Goal: Task Accomplishment & Management: Contribute content

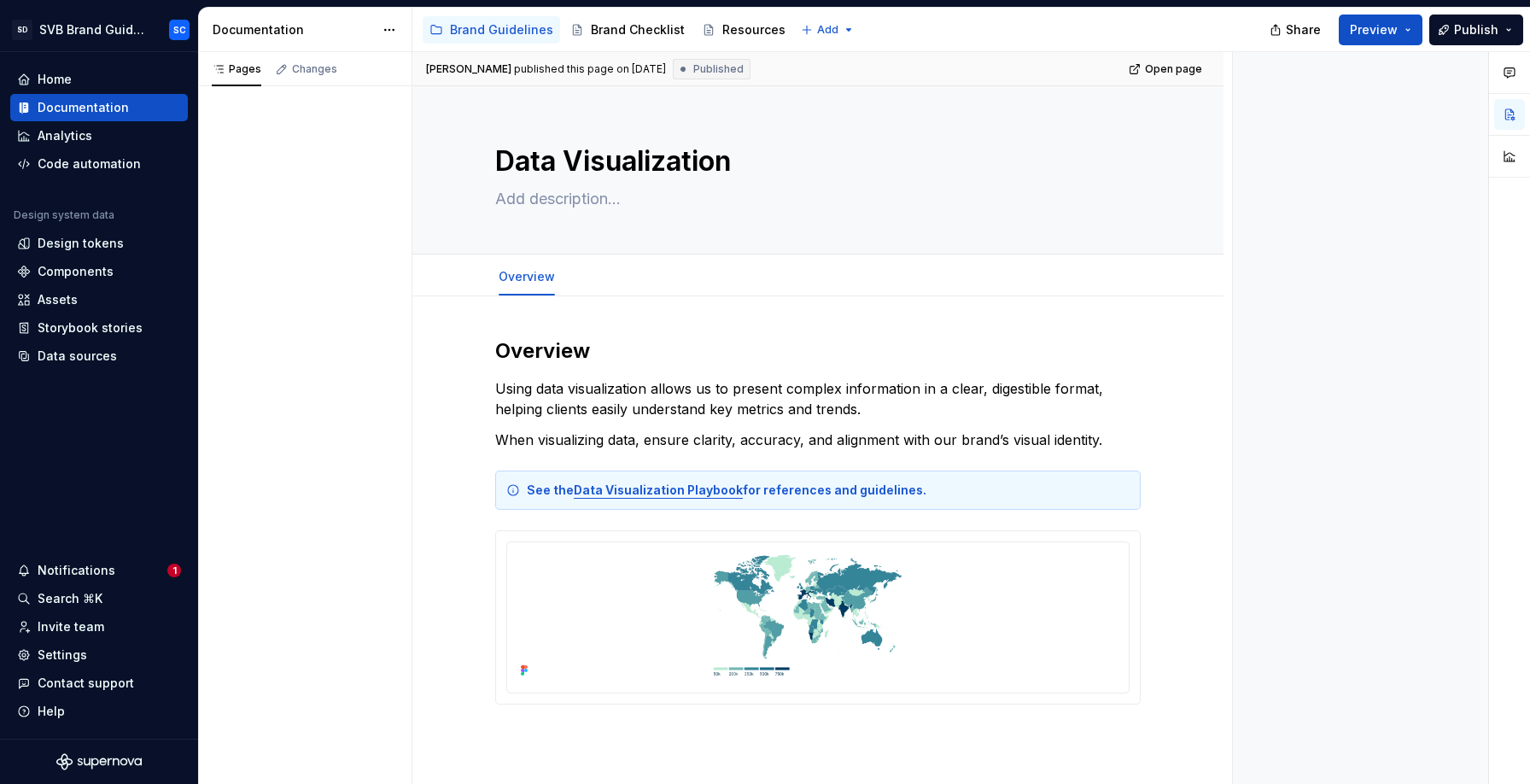
type textarea "*"
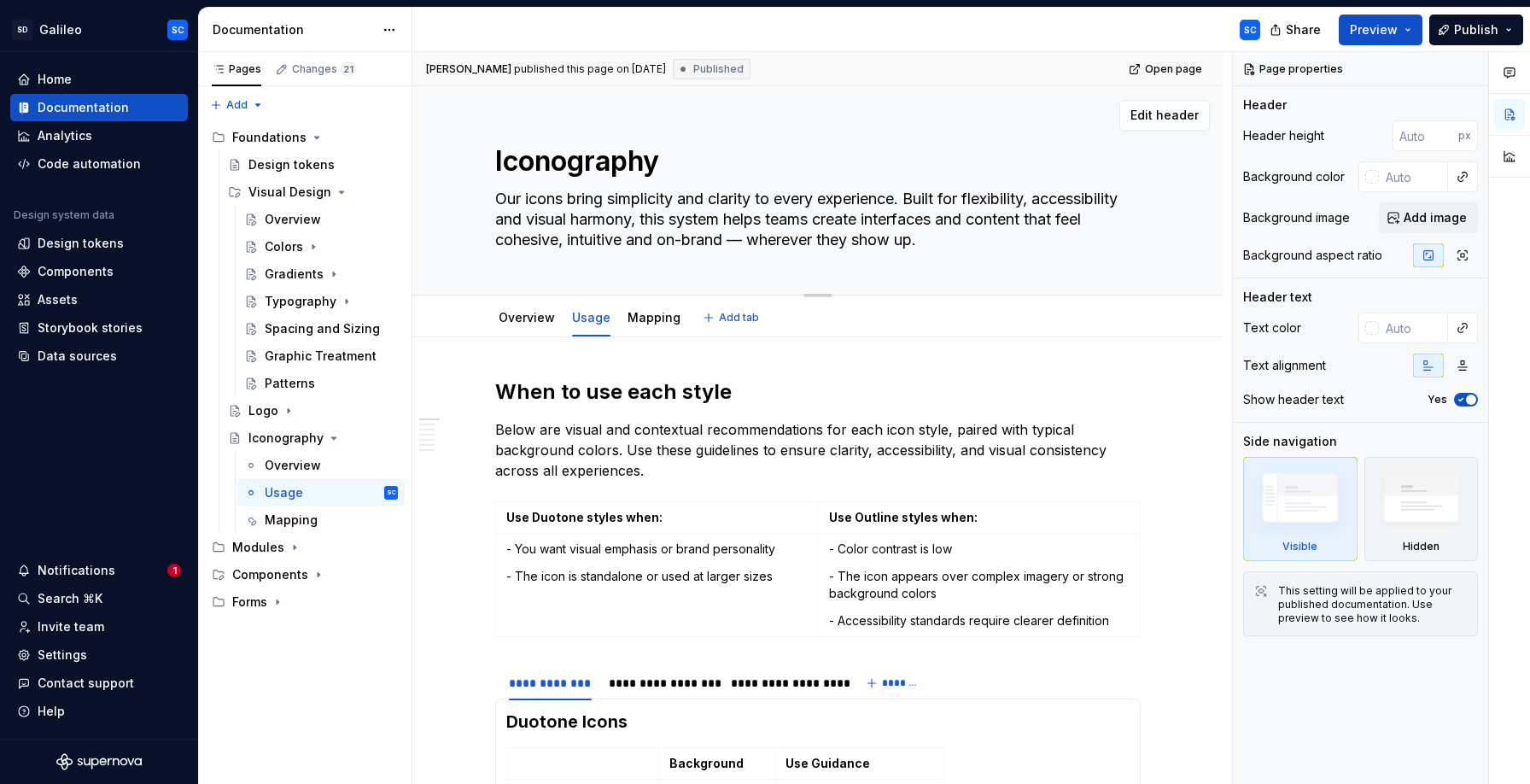
scroll to position [4, 0]
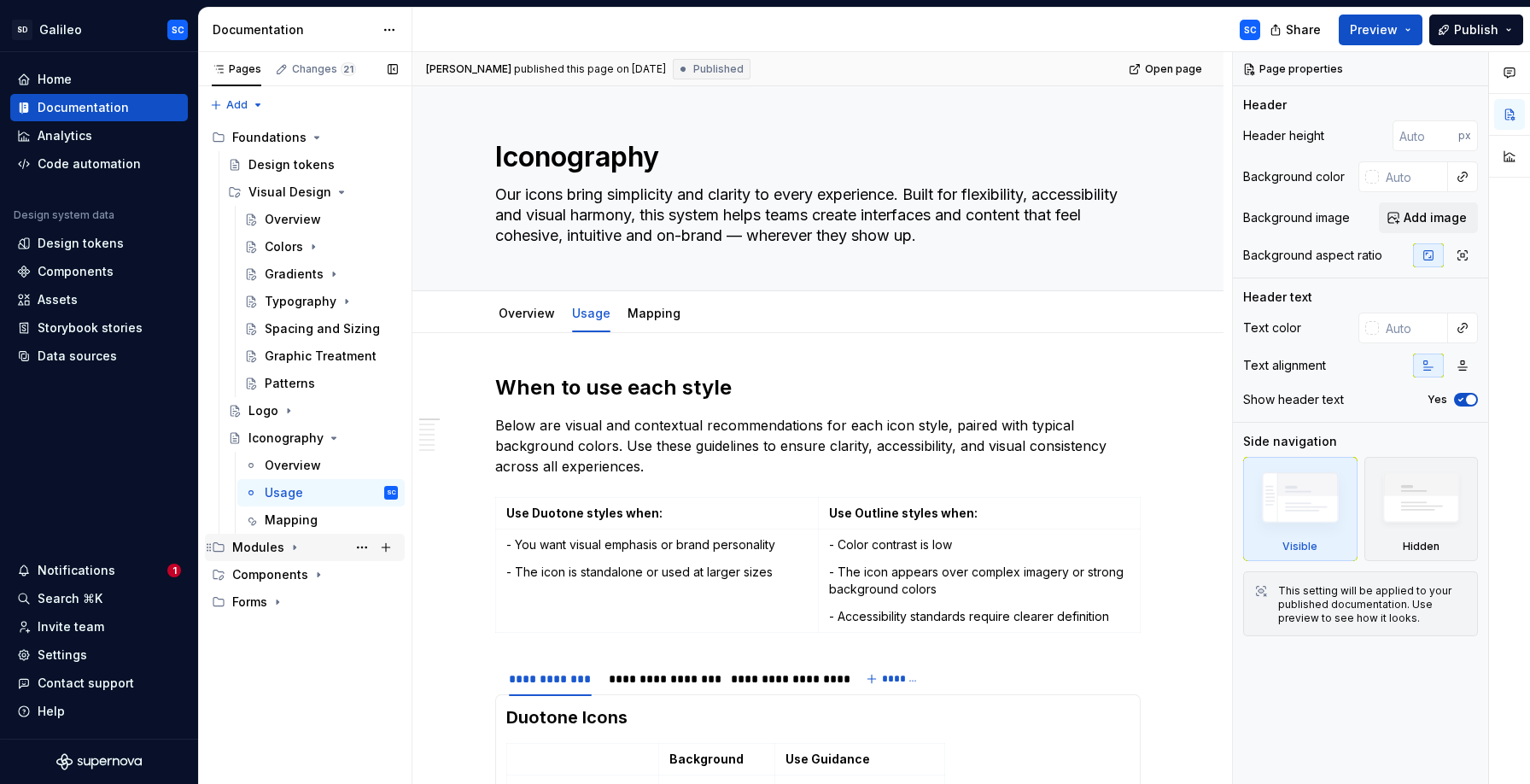
click at [288, 547] on icon "Page tree" at bounding box center [295, 548] width 14 height 14
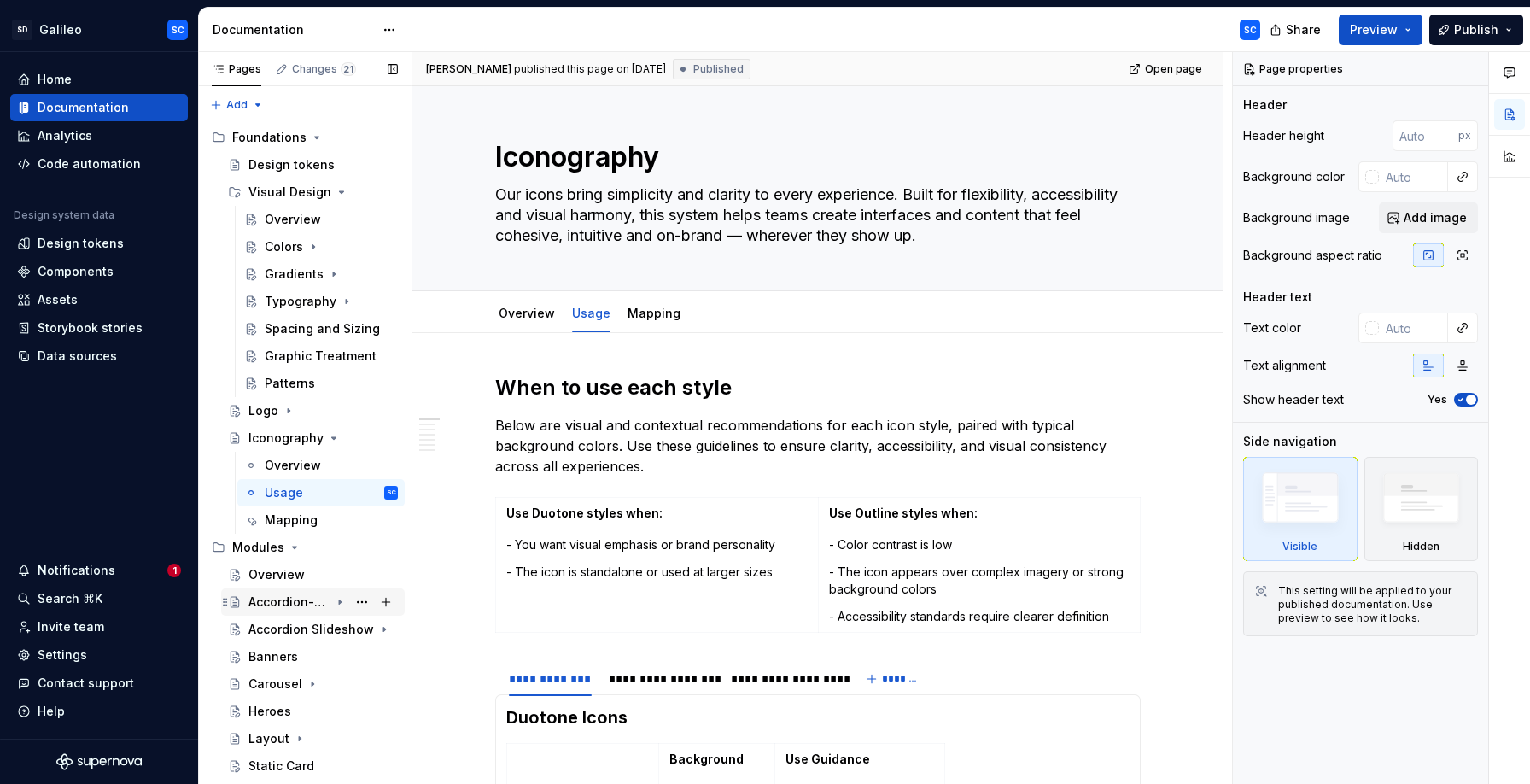
scroll to position [46, 0]
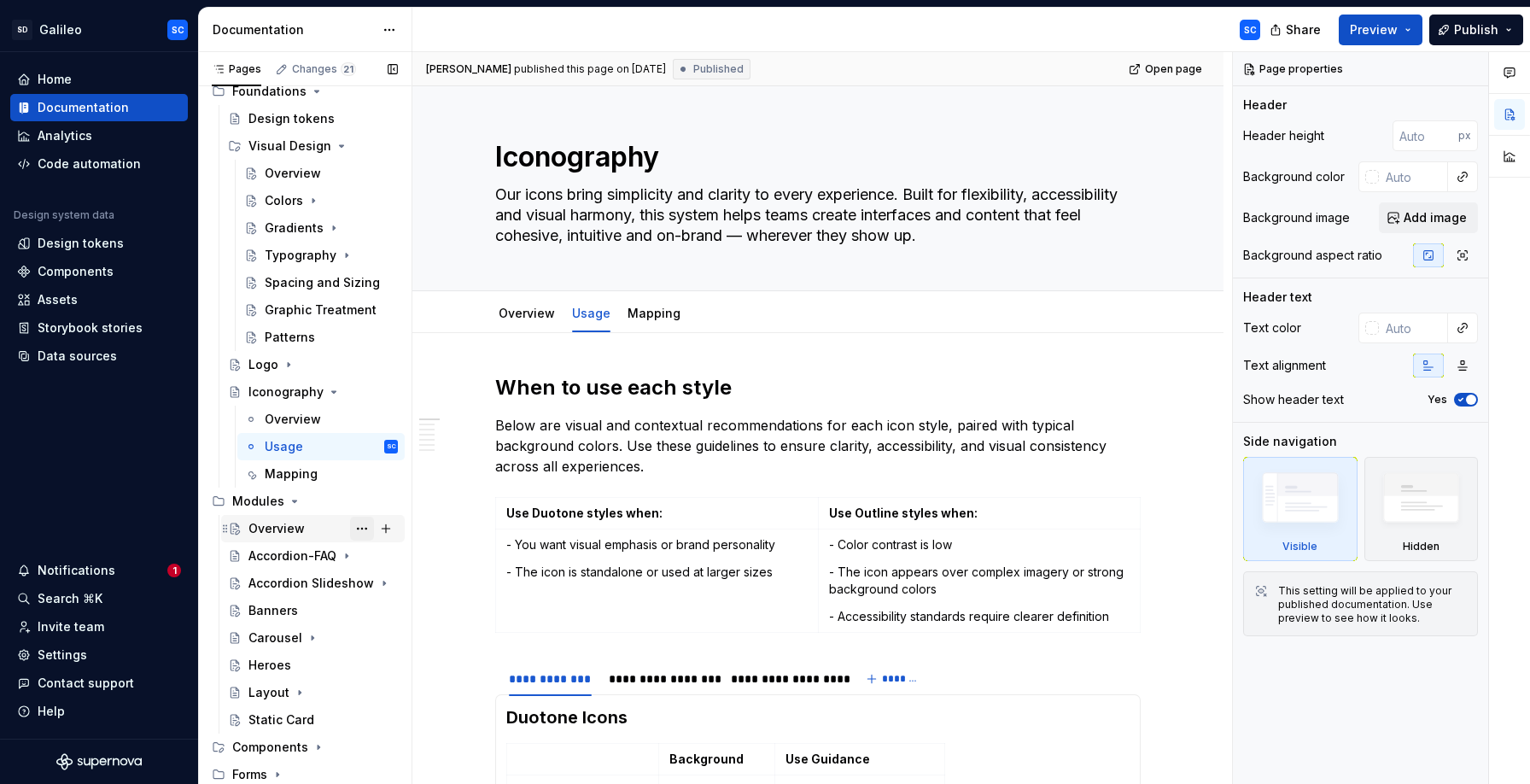
click at [366, 528] on button "Page tree" at bounding box center [362, 528] width 24 height 24
type textarea "*"
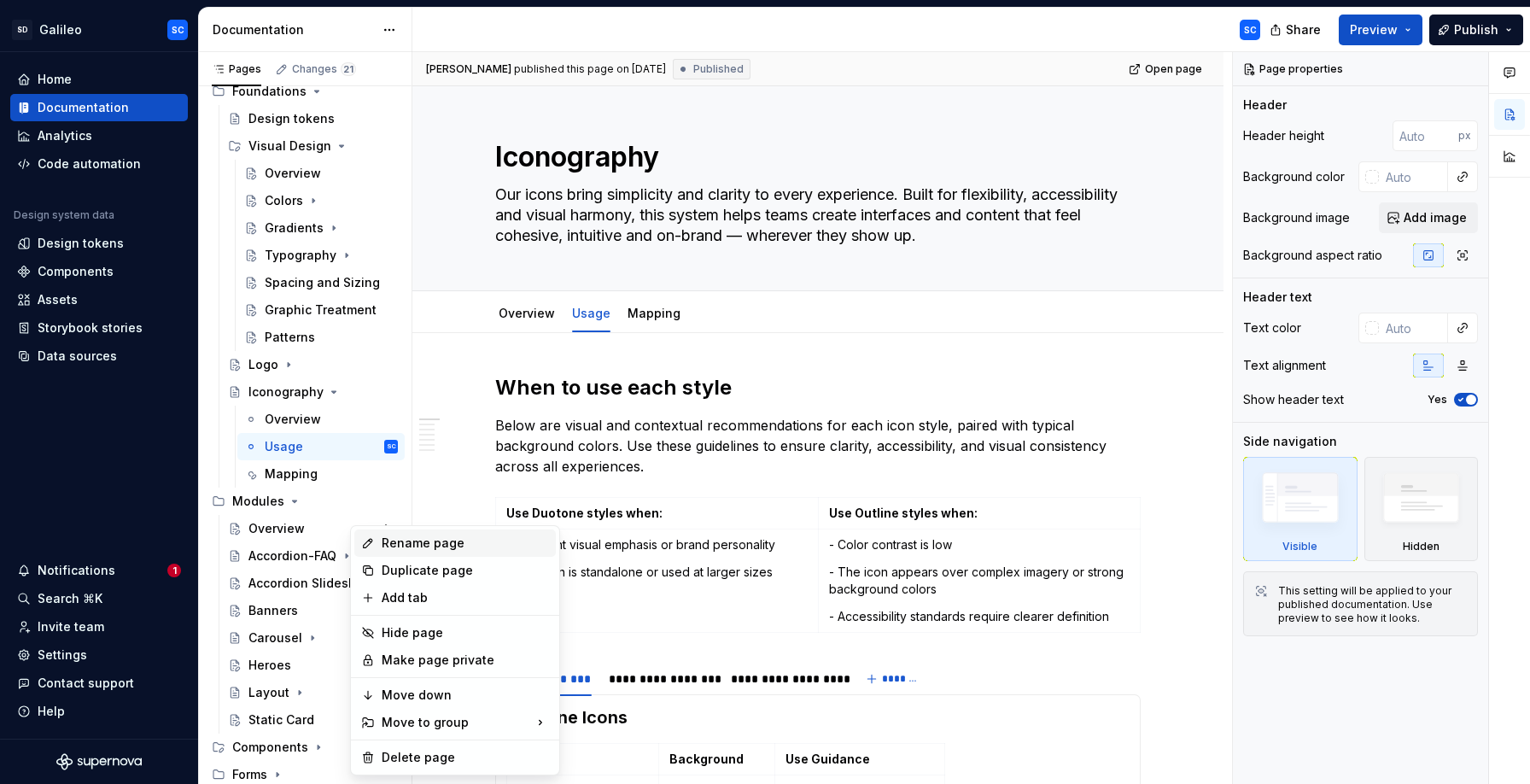
click at [407, 543] on div "Rename page" at bounding box center [465, 543] width 167 height 17
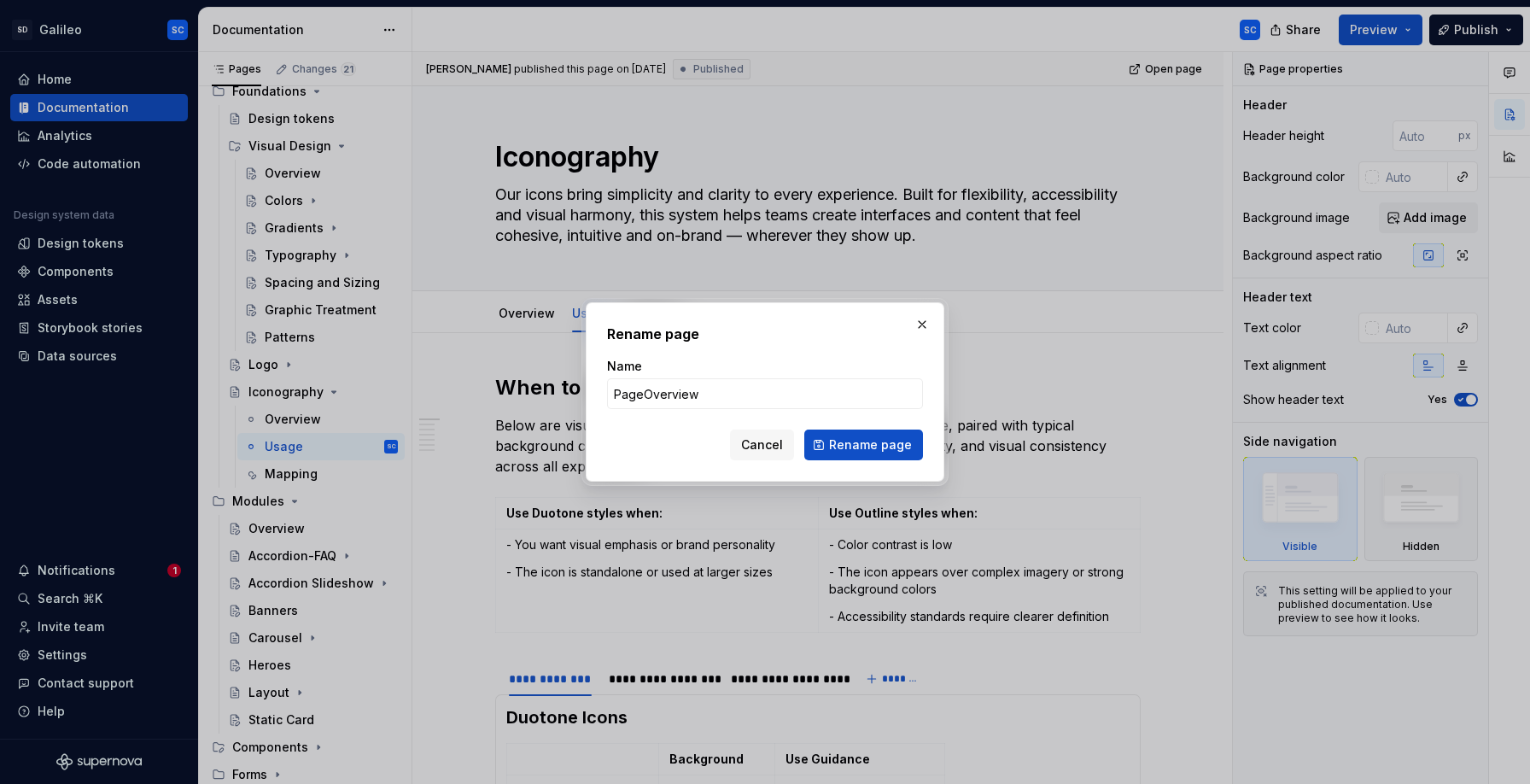
type input "Page Overview"
click button "Rename page" at bounding box center [863, 444] width 118 height 31
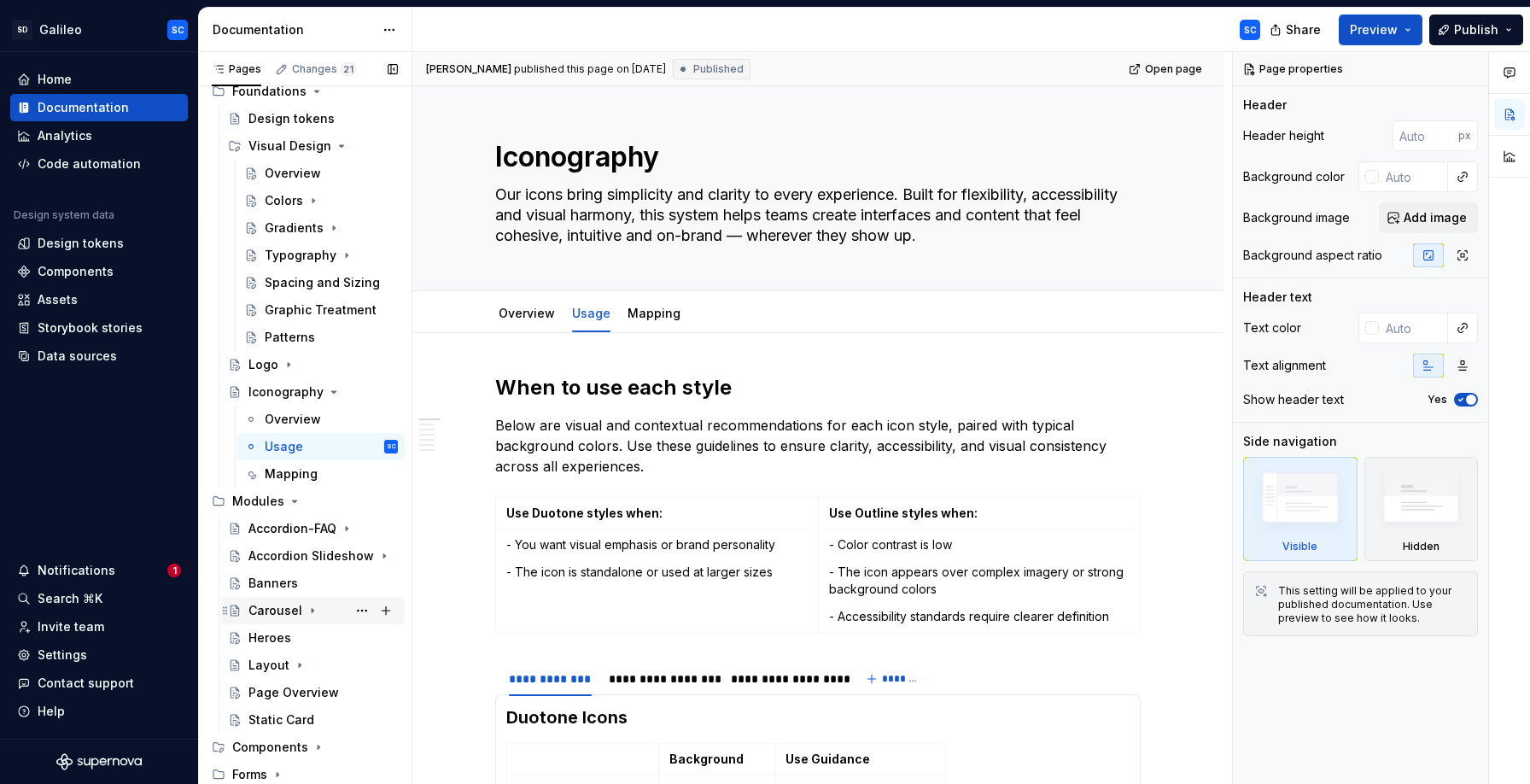
click at [310, 613] on icon "Page tree" at bounding box center [312, 611] width 14 height 14
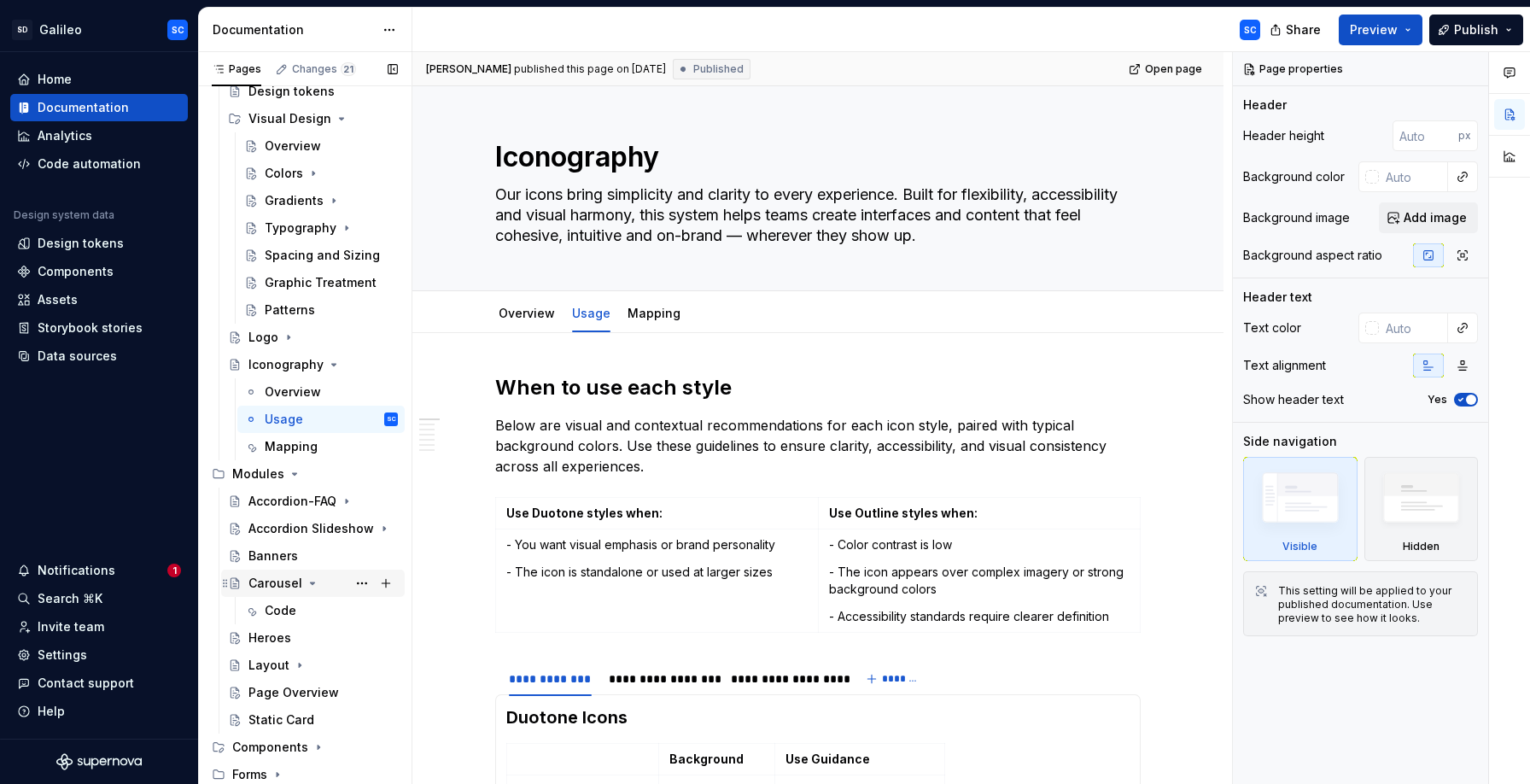
click at [310, 590] on div "Carousel" at bounding box center [323, 583] width 150 height 24
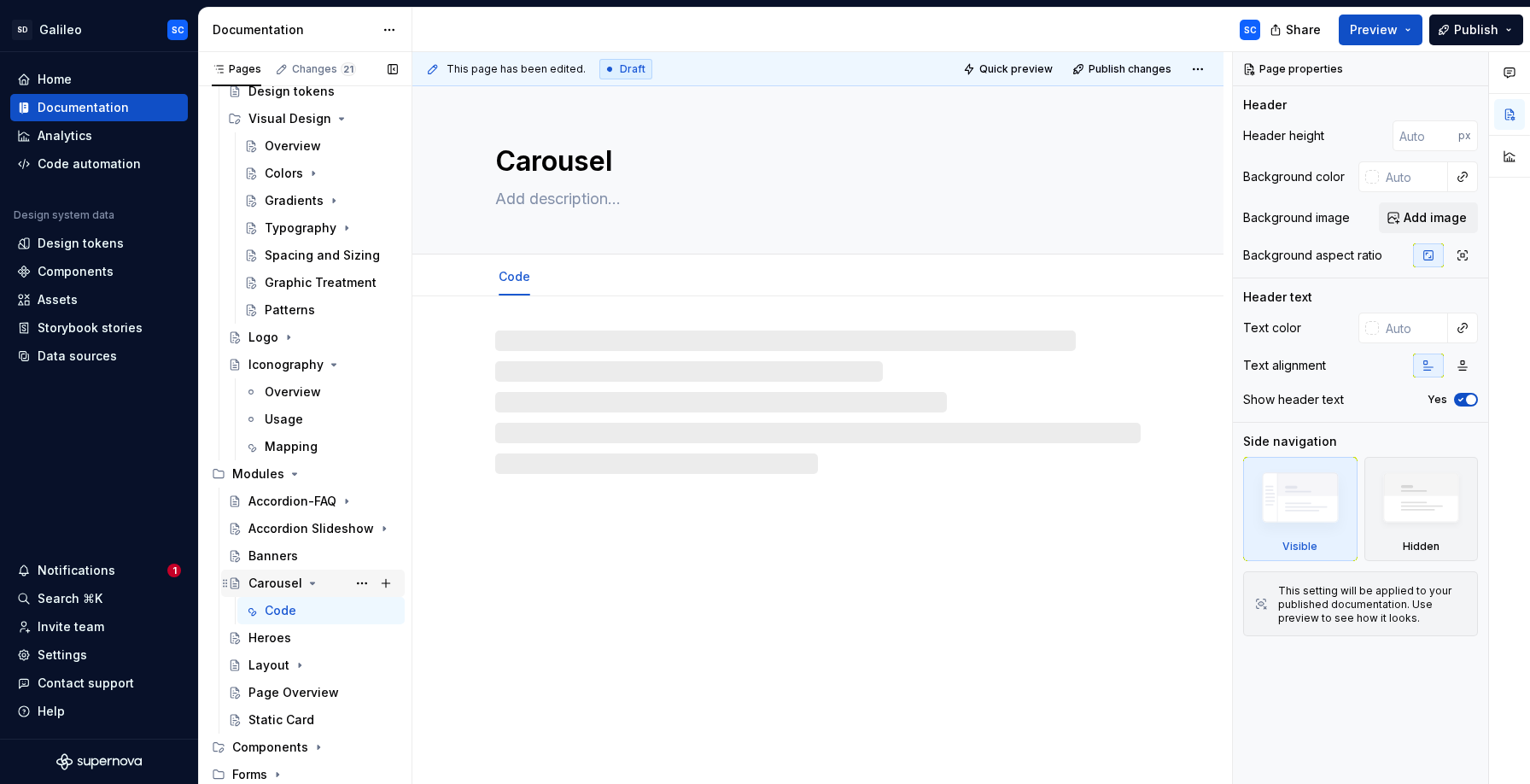
click at [310, 583] on icon "Page tree" at bounding box center [312, 583] width 4 height 2
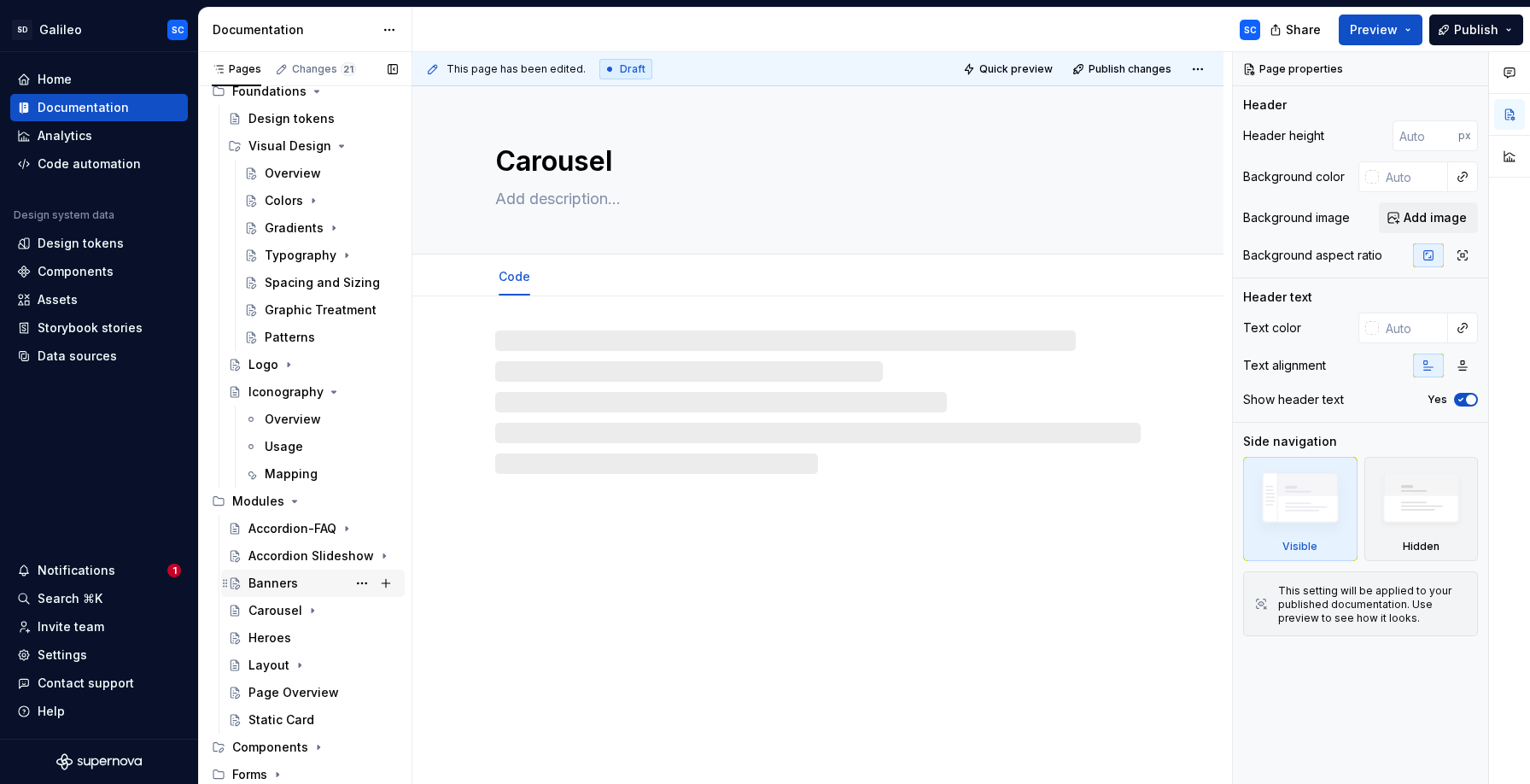
scroll to position [46, 0]
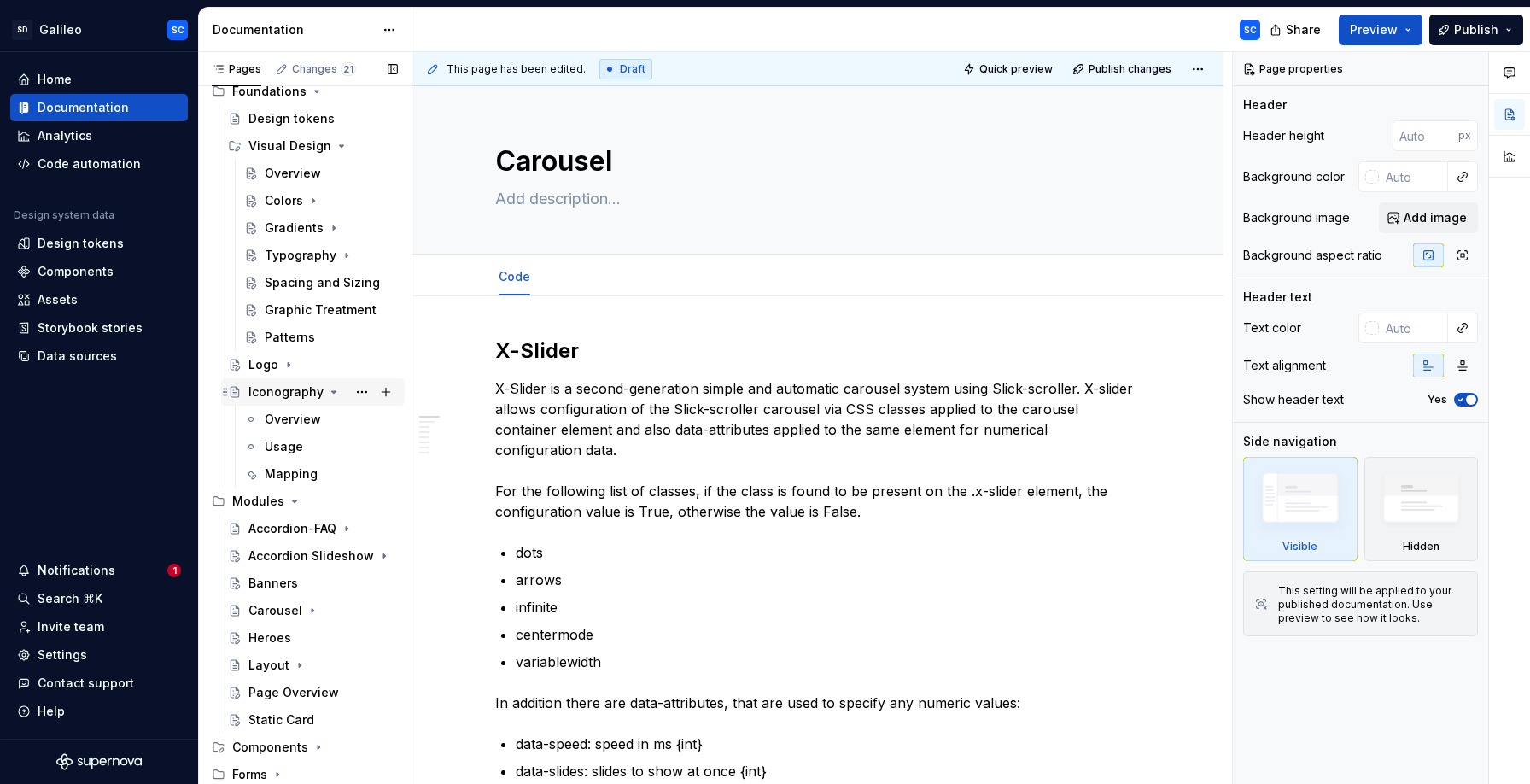
click at [332, 391] on icon "Page tree" at bounding box center [334, 392] width 4 height 2
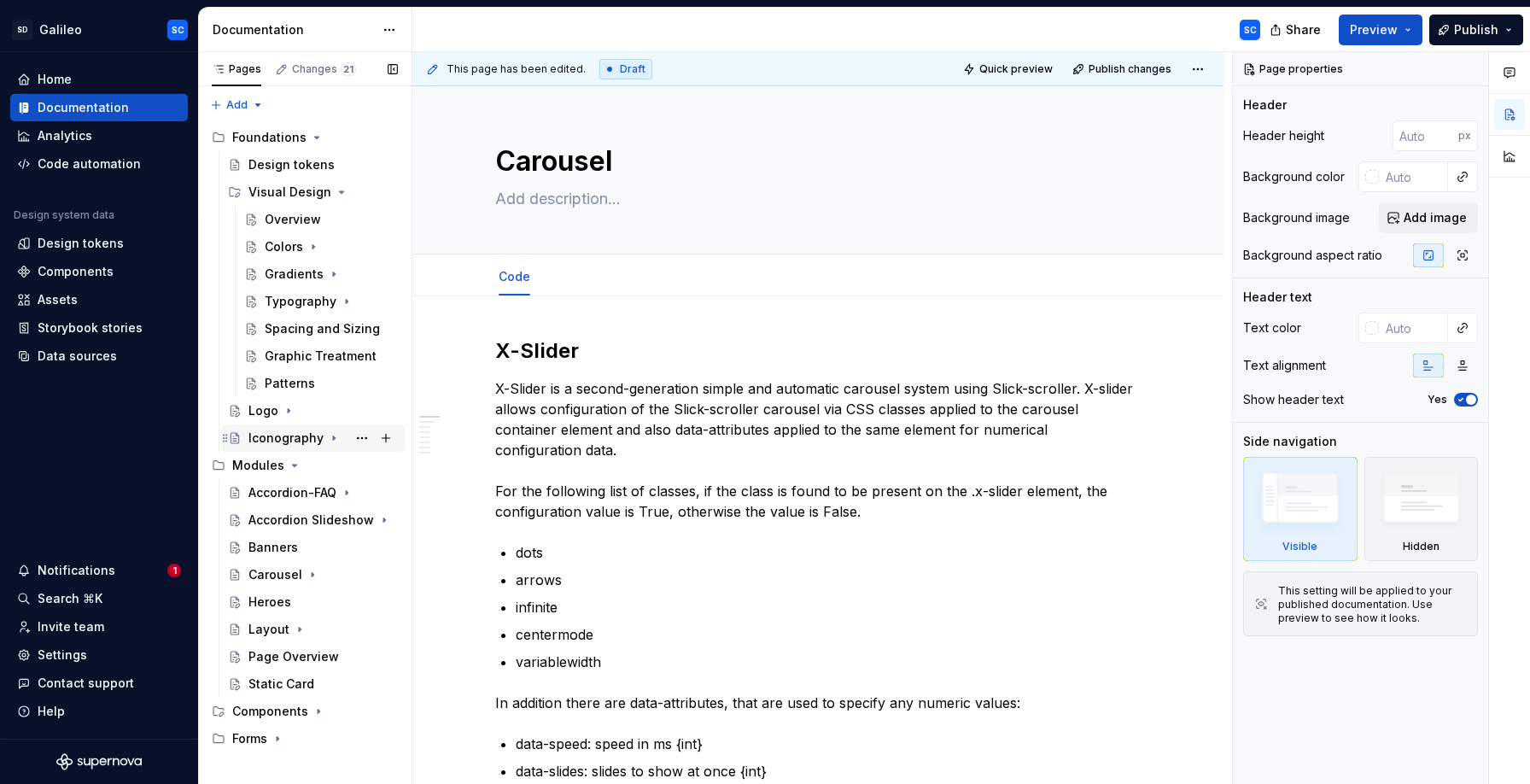
scroll to position [0, 0]
click at [317, 711] on icon "Page tree" at bounding box center [318, 711] width 14 height 14
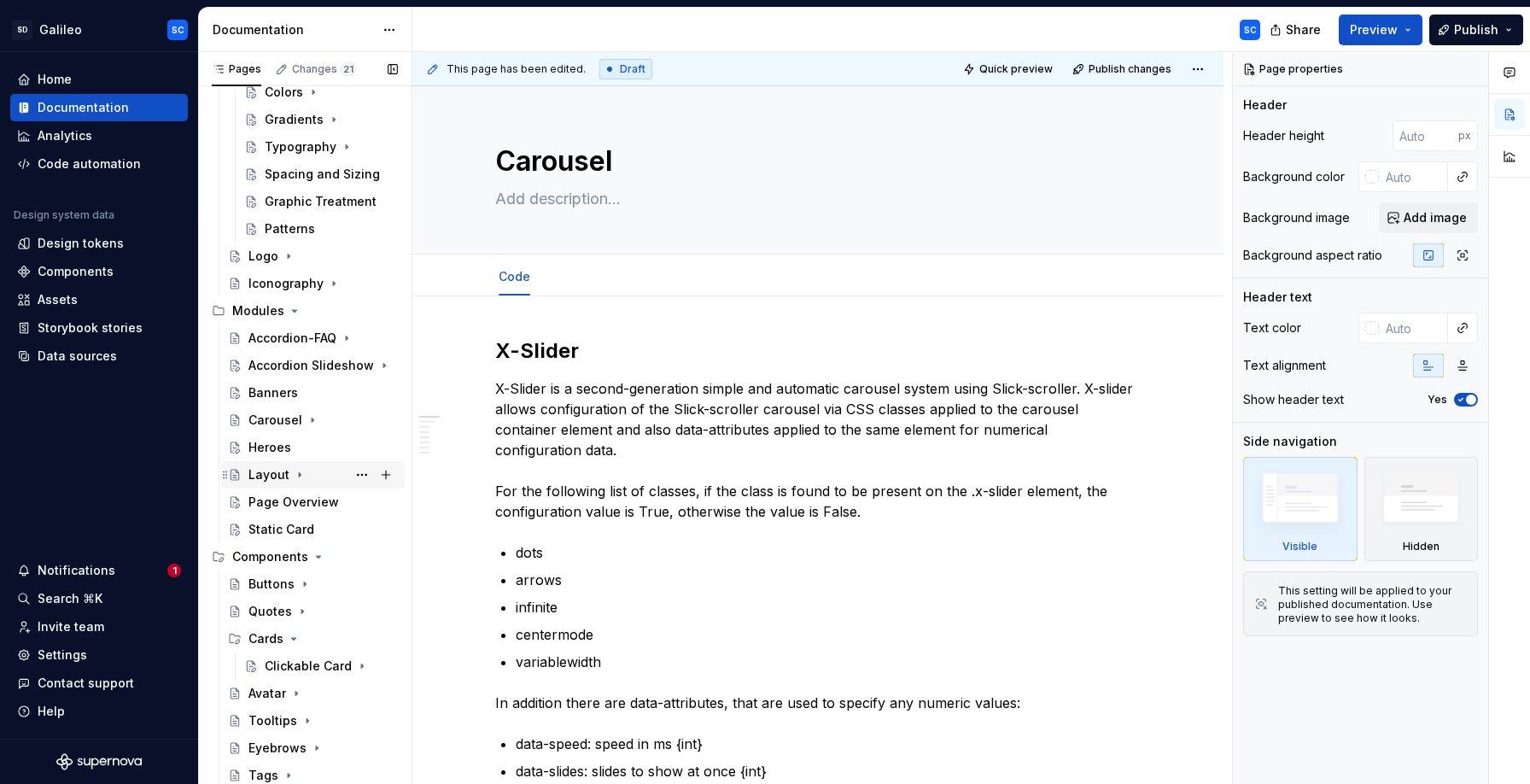
scroll to position [319, 0]
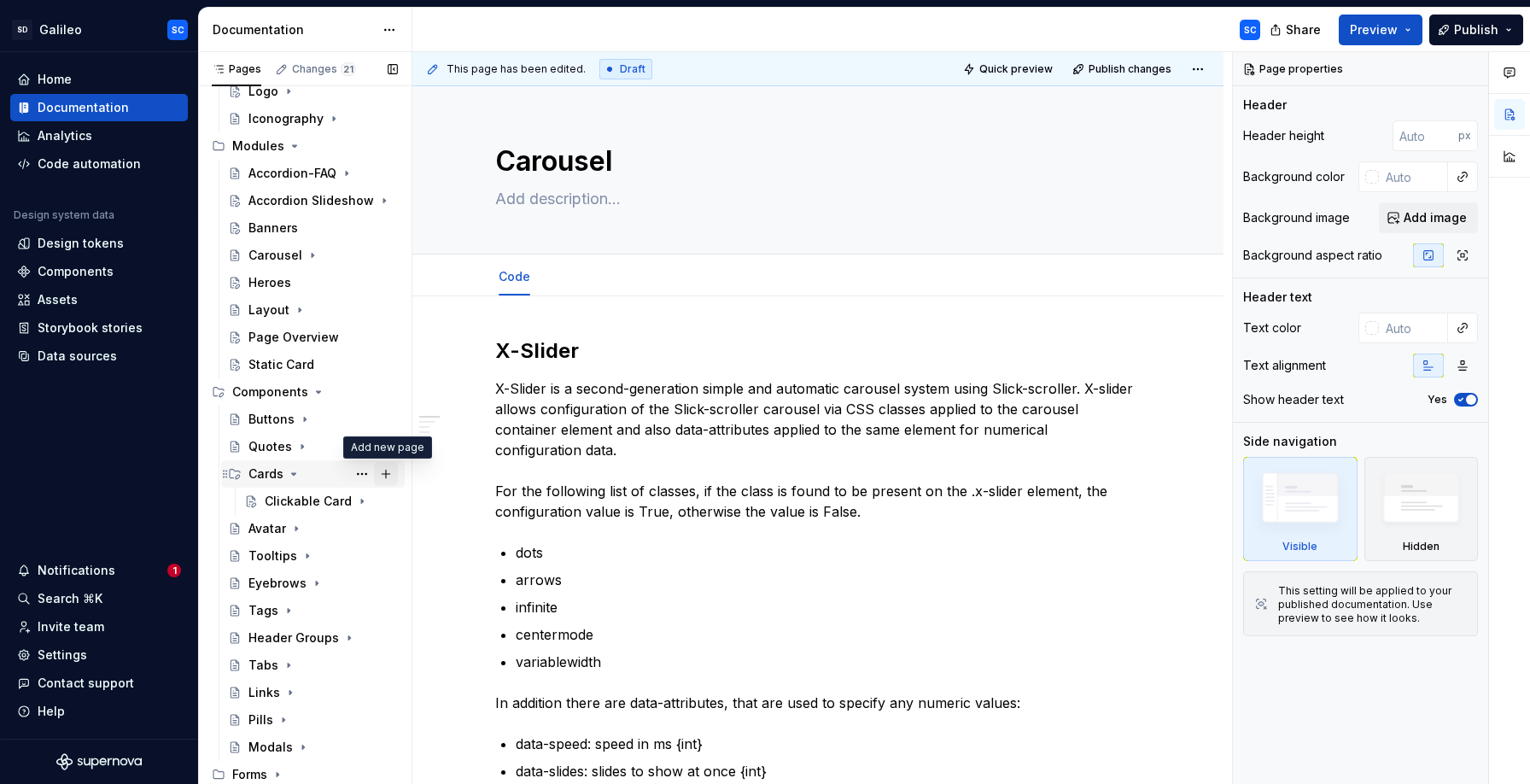
click at [390, 474] on button "Page tree" at bounding box center [386, 474] width 24 height 24
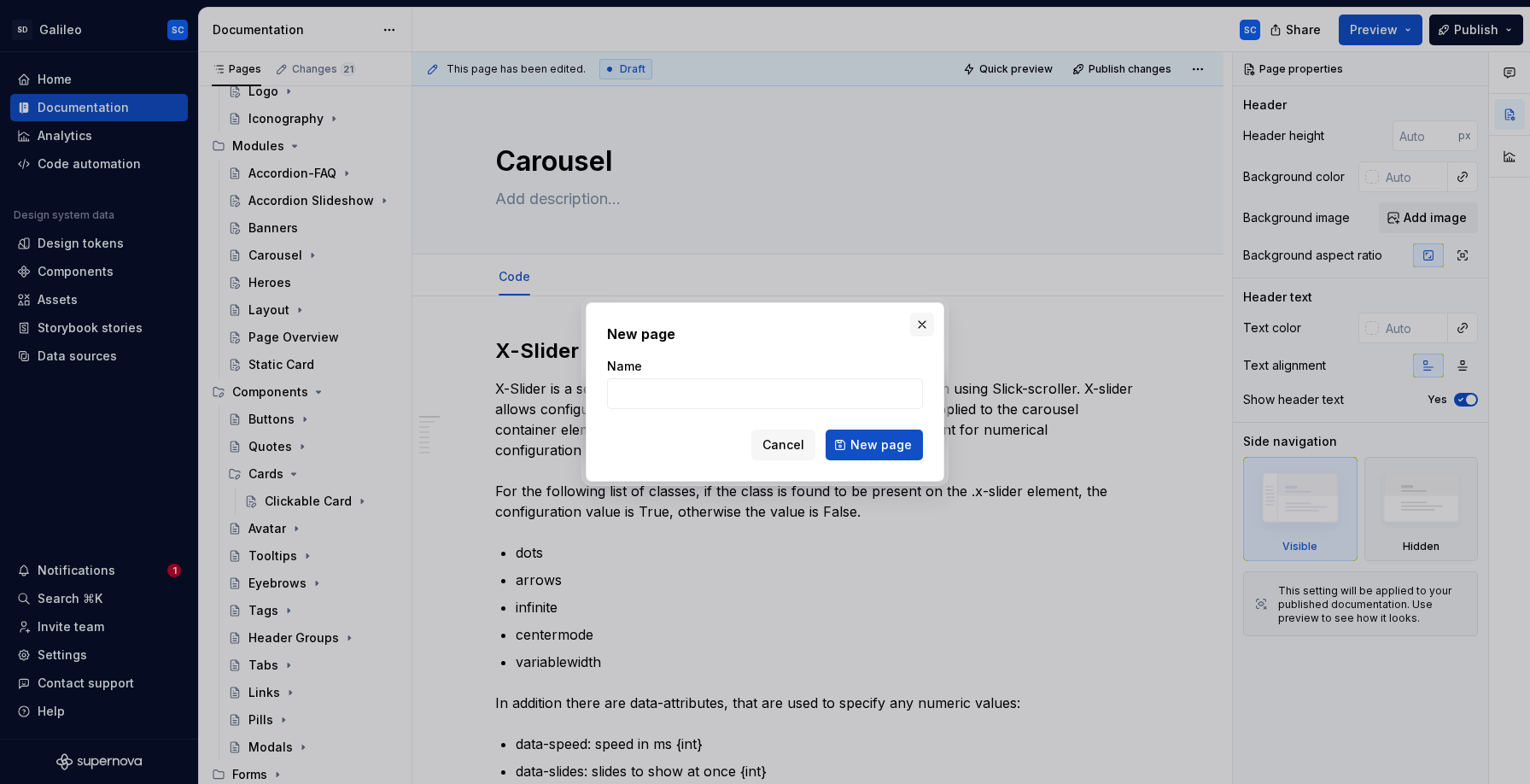
click at [921, 324] on button "button" at bounding box center [922, 324] width 24 height 24
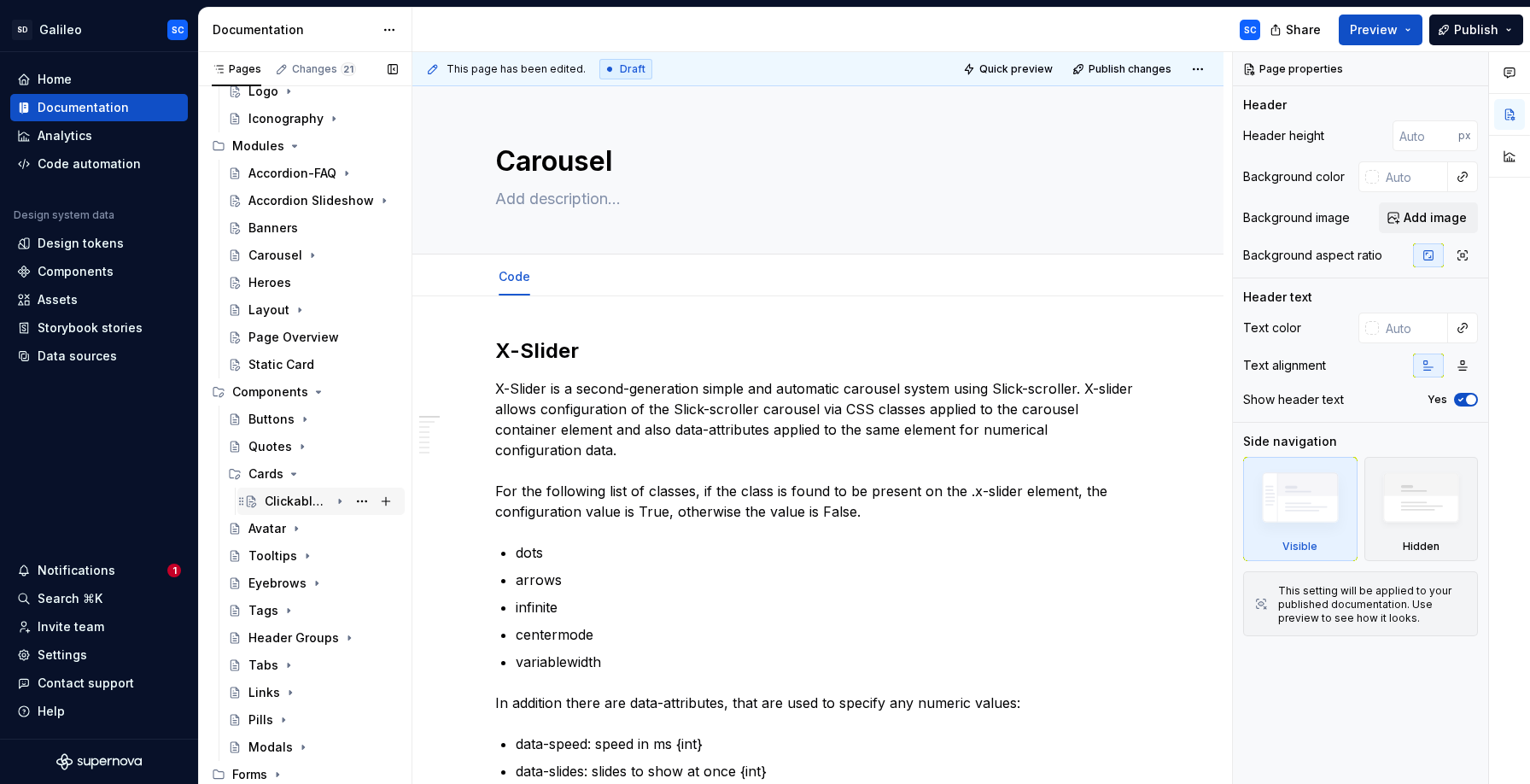
click at [343, 501] on icon "Page tree" at bounding box center [340, 501] width 14 height 14
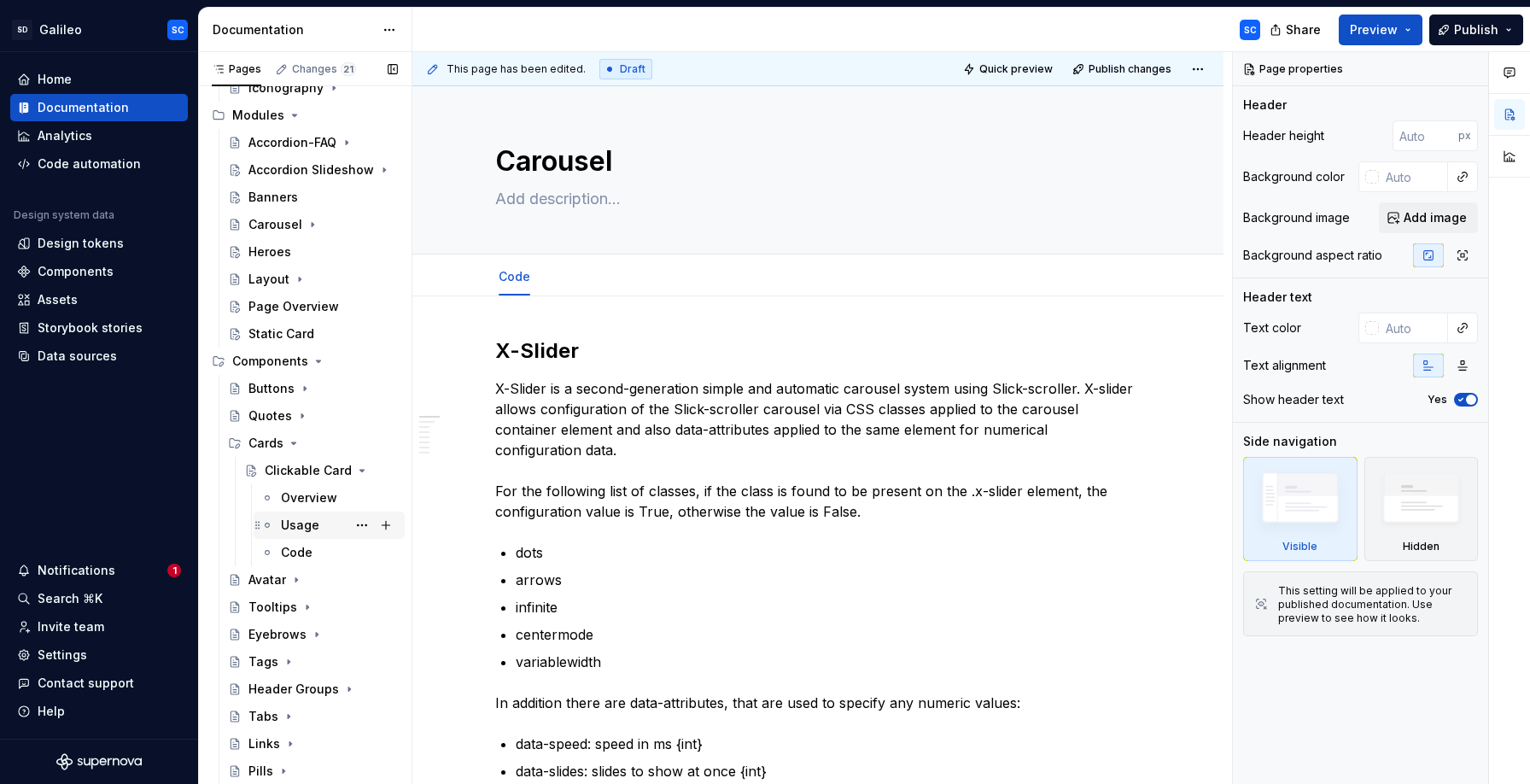
scroll to position [353, 0]
click at [368, 471] on button "Page tree" at bounding box center [362, 468] width 24 height 24
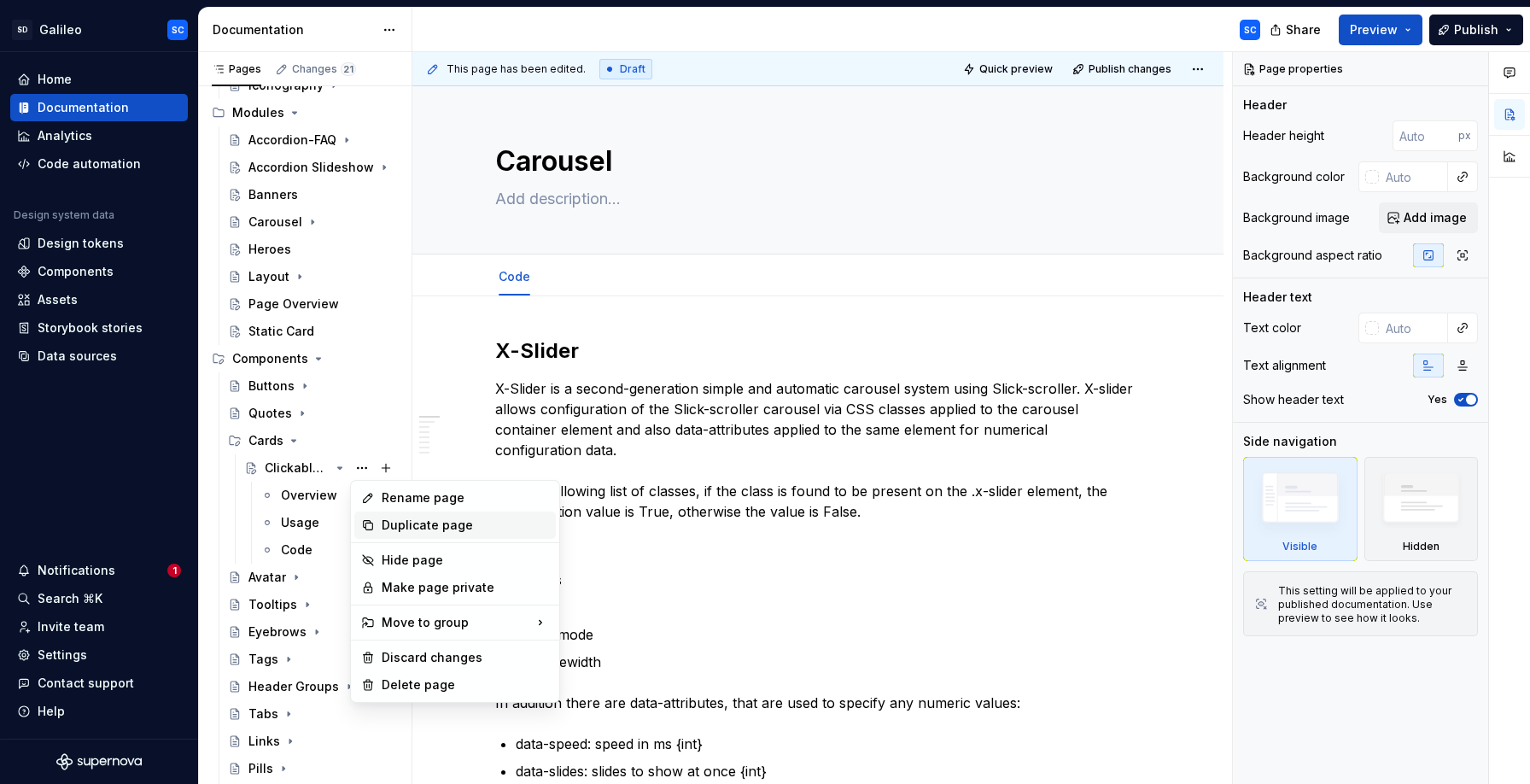
click at [419, 527] on div "Duplicate page" at bounding box center [465, 524] width 167 height 17
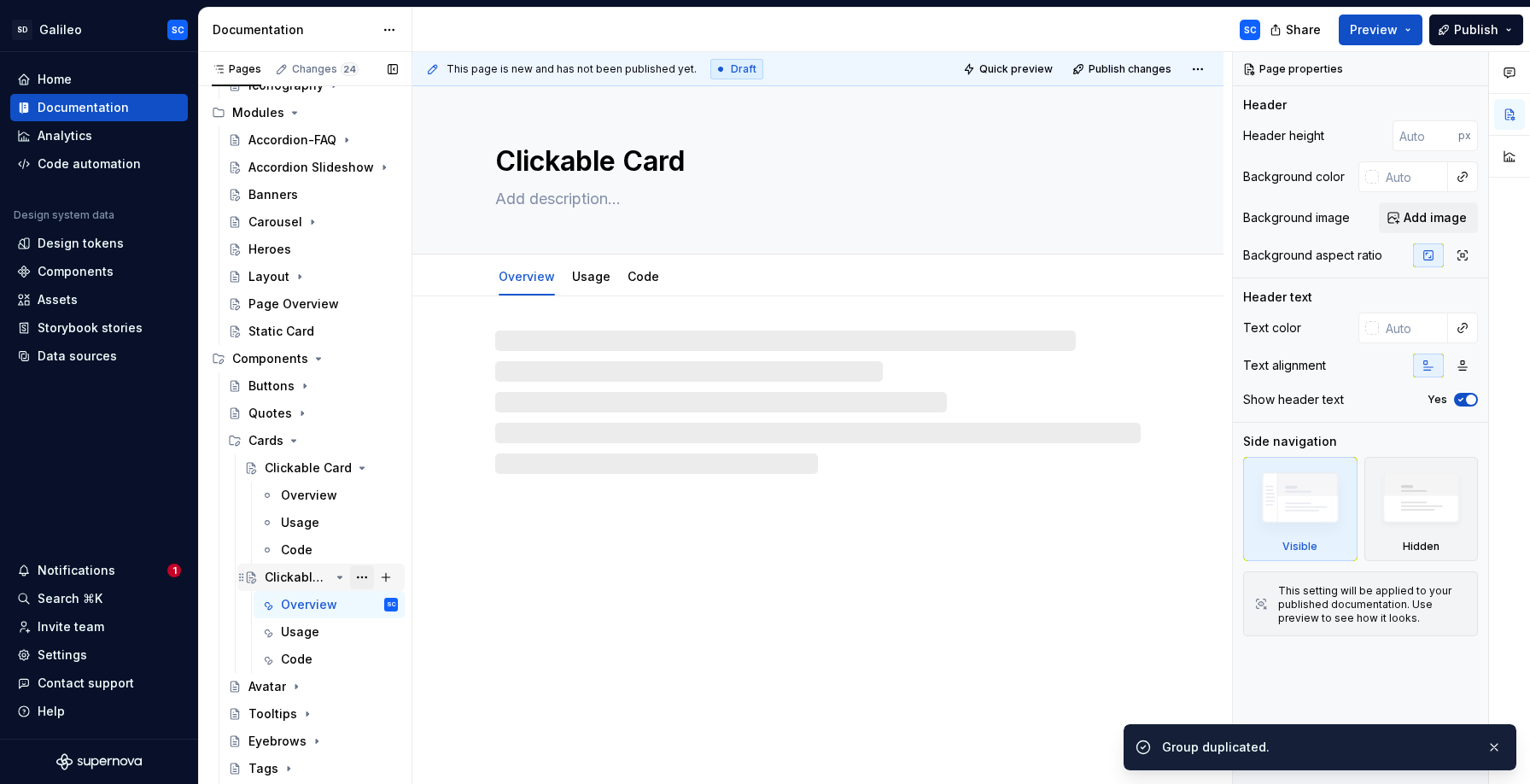
click at [358, 576] on button "Page tree" at bounding box center [362, 577] width 24 height 24
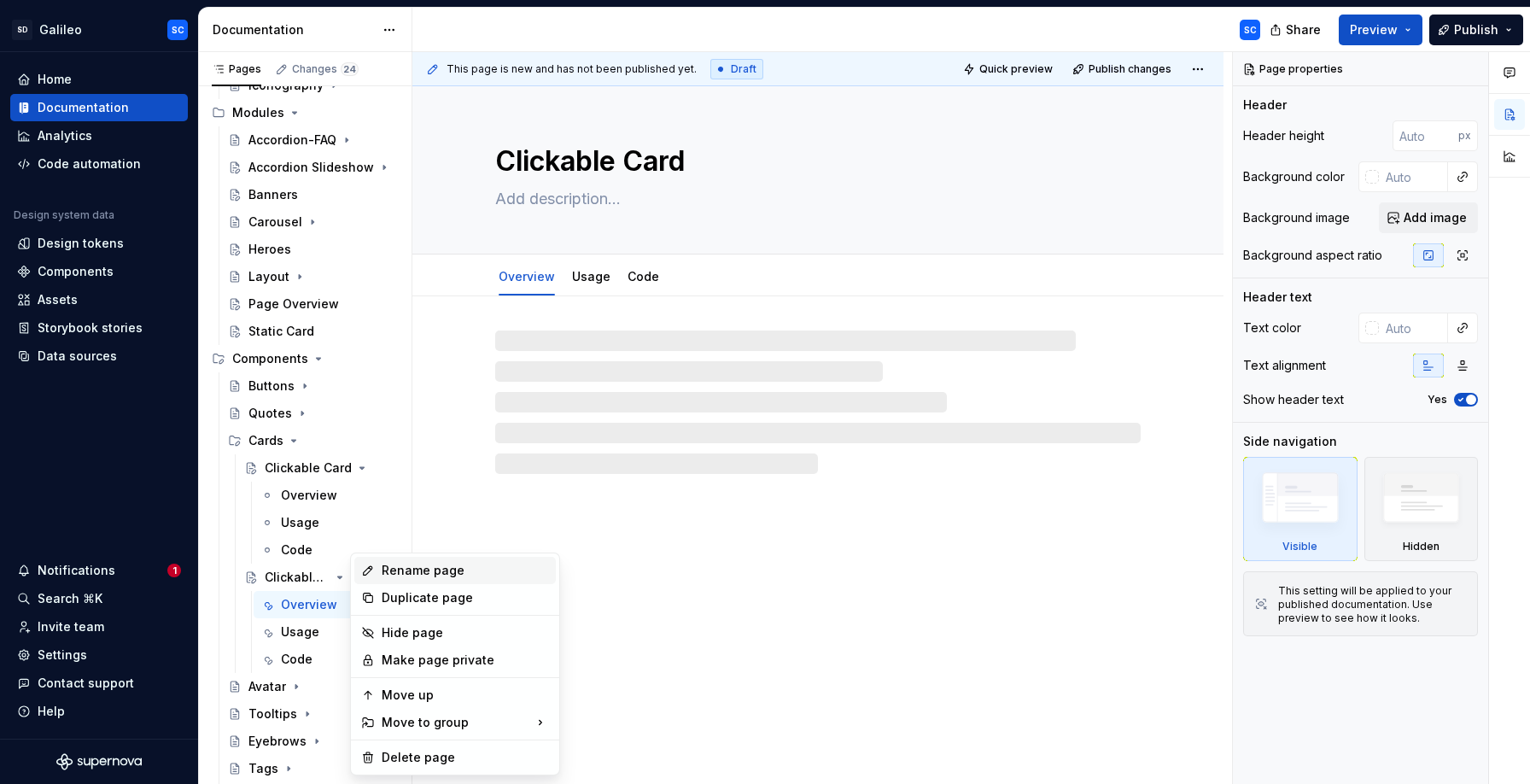
click at [410, 573] on div "Rename page" at bounding box center [465, 569] width 167 height 17
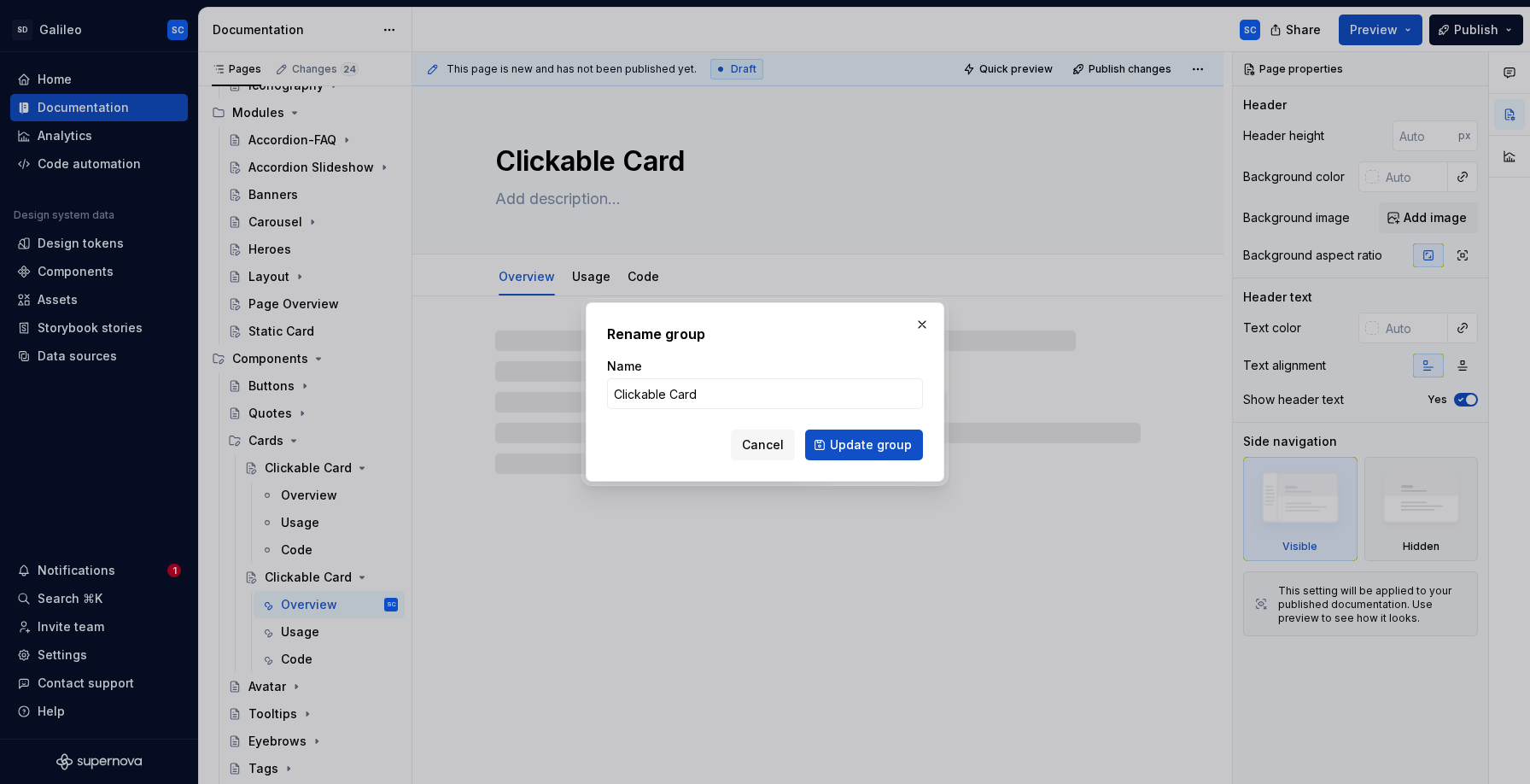
type textarea "*"
click at [643, 390] on input "Clickable Card" at bounding box center [765, 393] width 316 height 31
type input "Horizontal Card"
click button "Update group" at bounding box center [864, 444] width 118 height 31
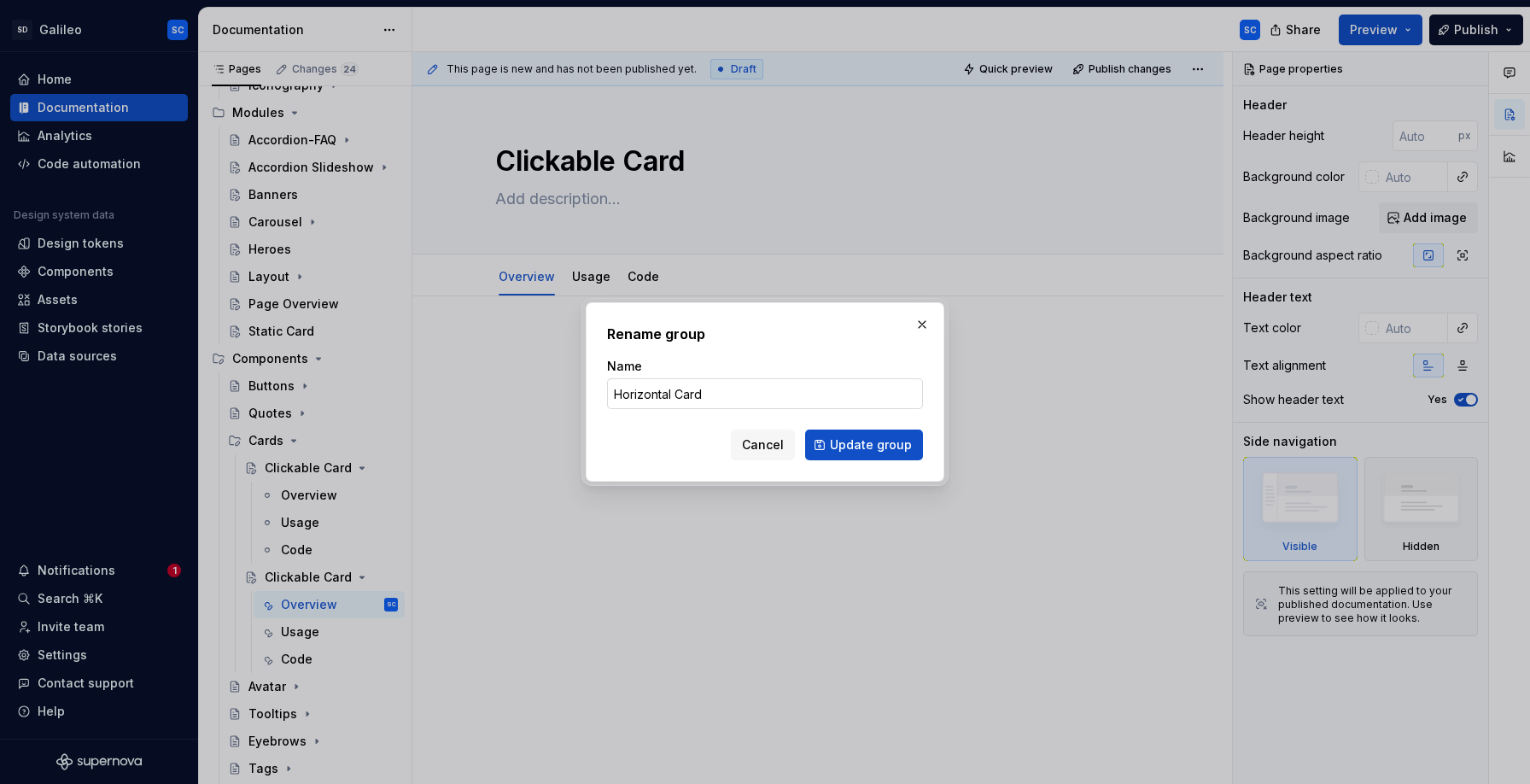
type textarea "*"
type textarea "Horizontal Card"
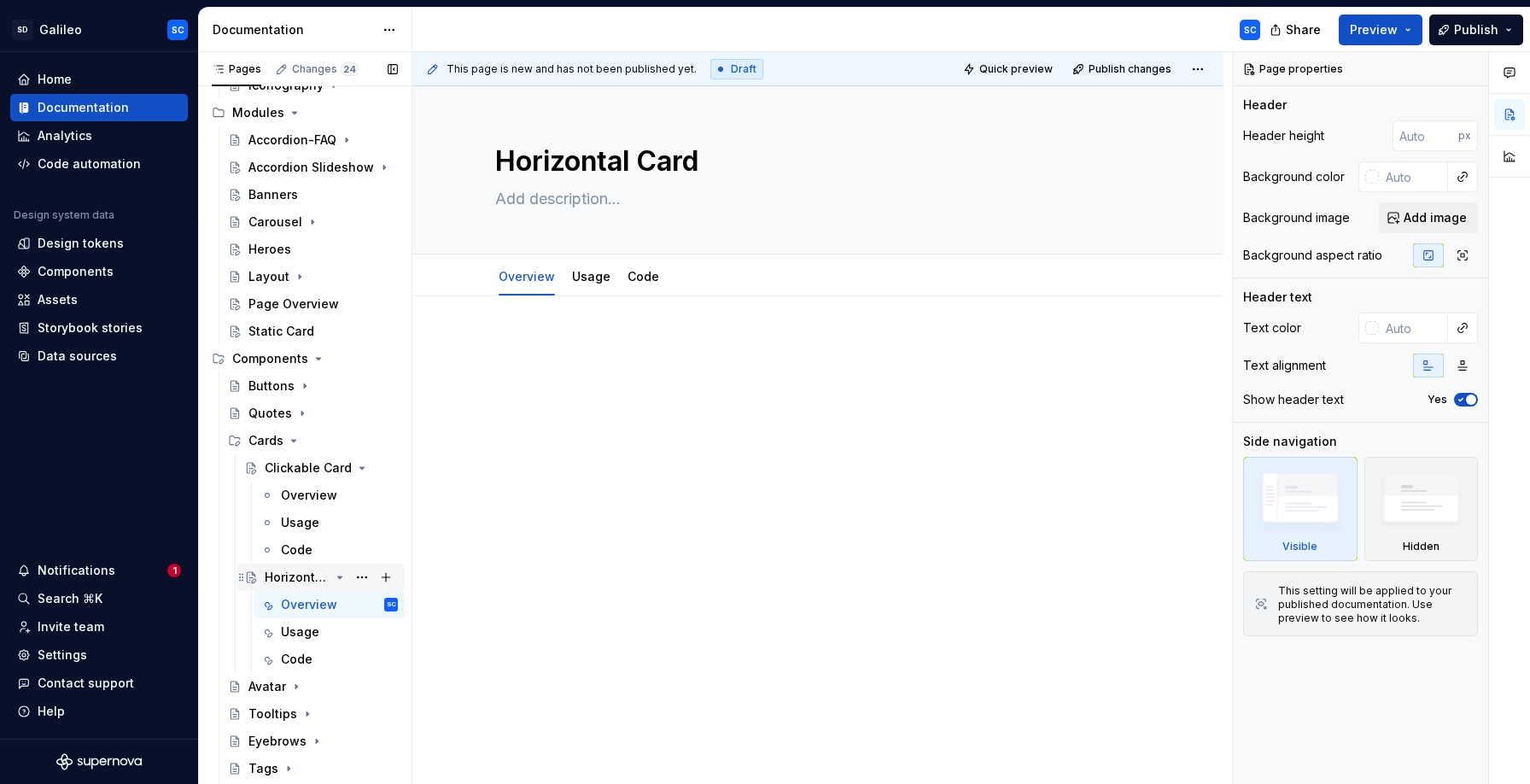
click at [343, 578] on icon "Page tree" at bounding box center [340, 577] width 14 height 14
click at [359, 471] on button "Page tree" at bounding box center [362, 468] width 24 height 24
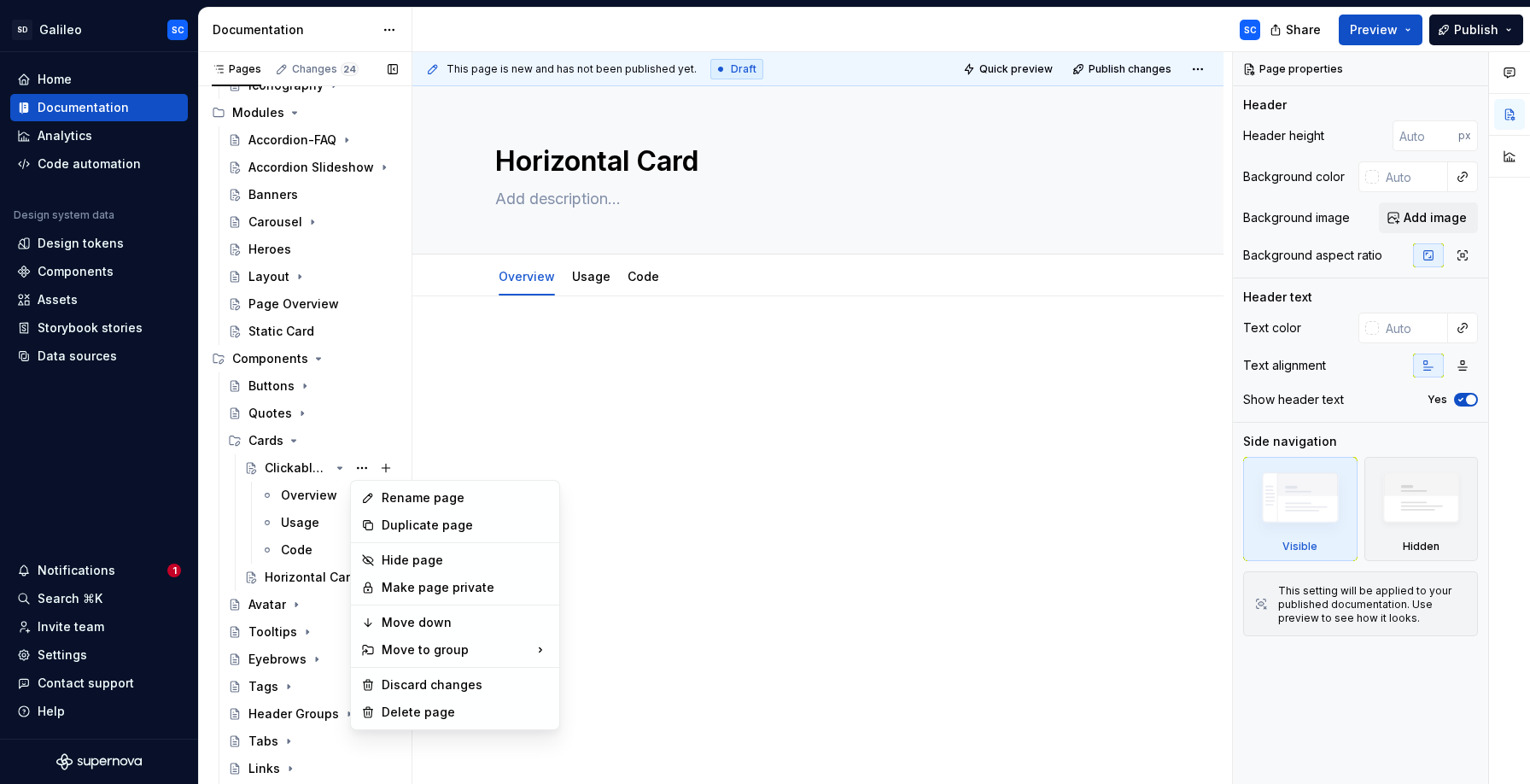
click at [340, 470] on div "Pages Changes 24 Add Accessibility guide for tree Page tree. Navigate the tree …" at bounding box center [304, 422] width 214 height 740
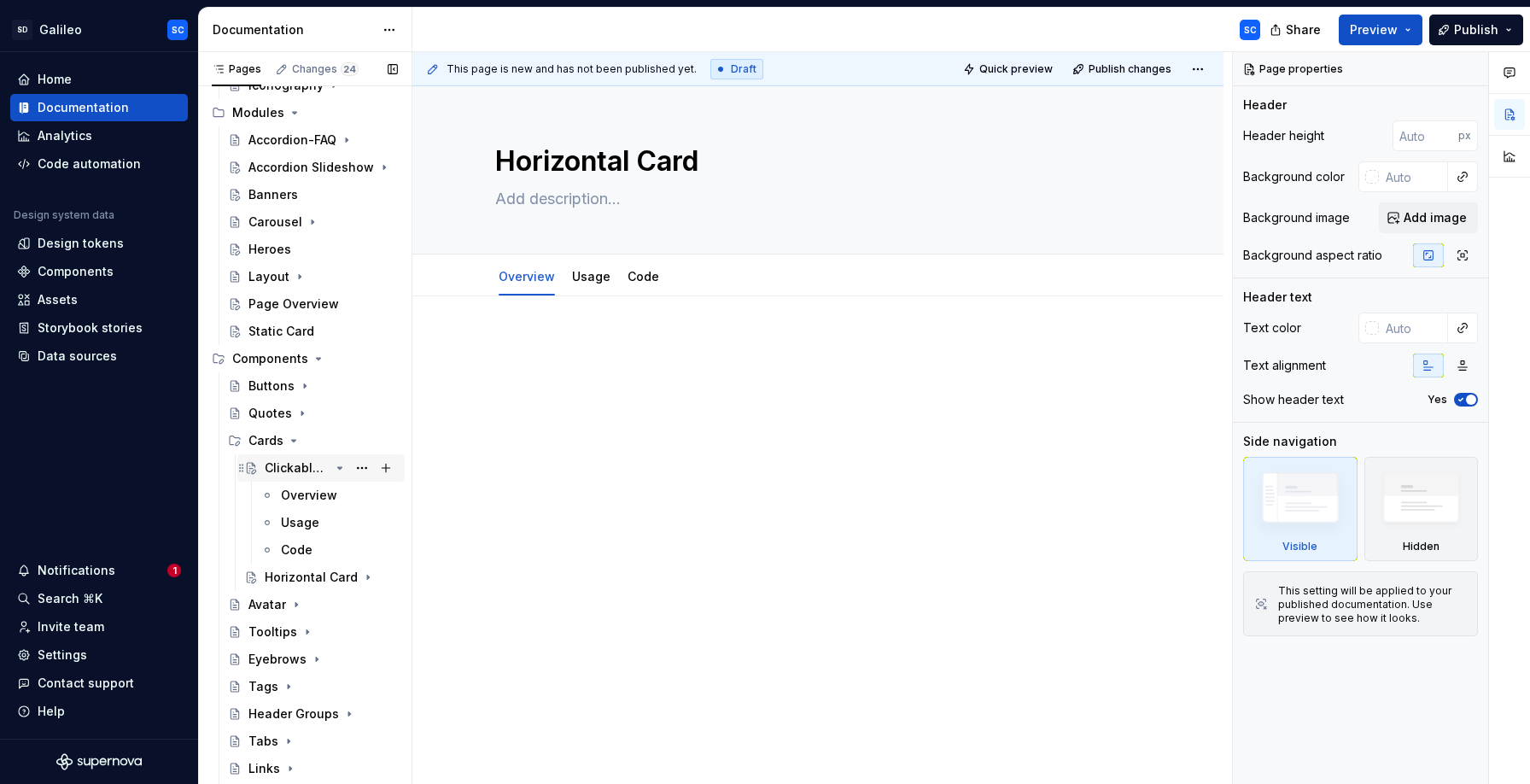
click at [339, 469] on icon "Page tree" at bounding box center [340, 468] width 4 height 2
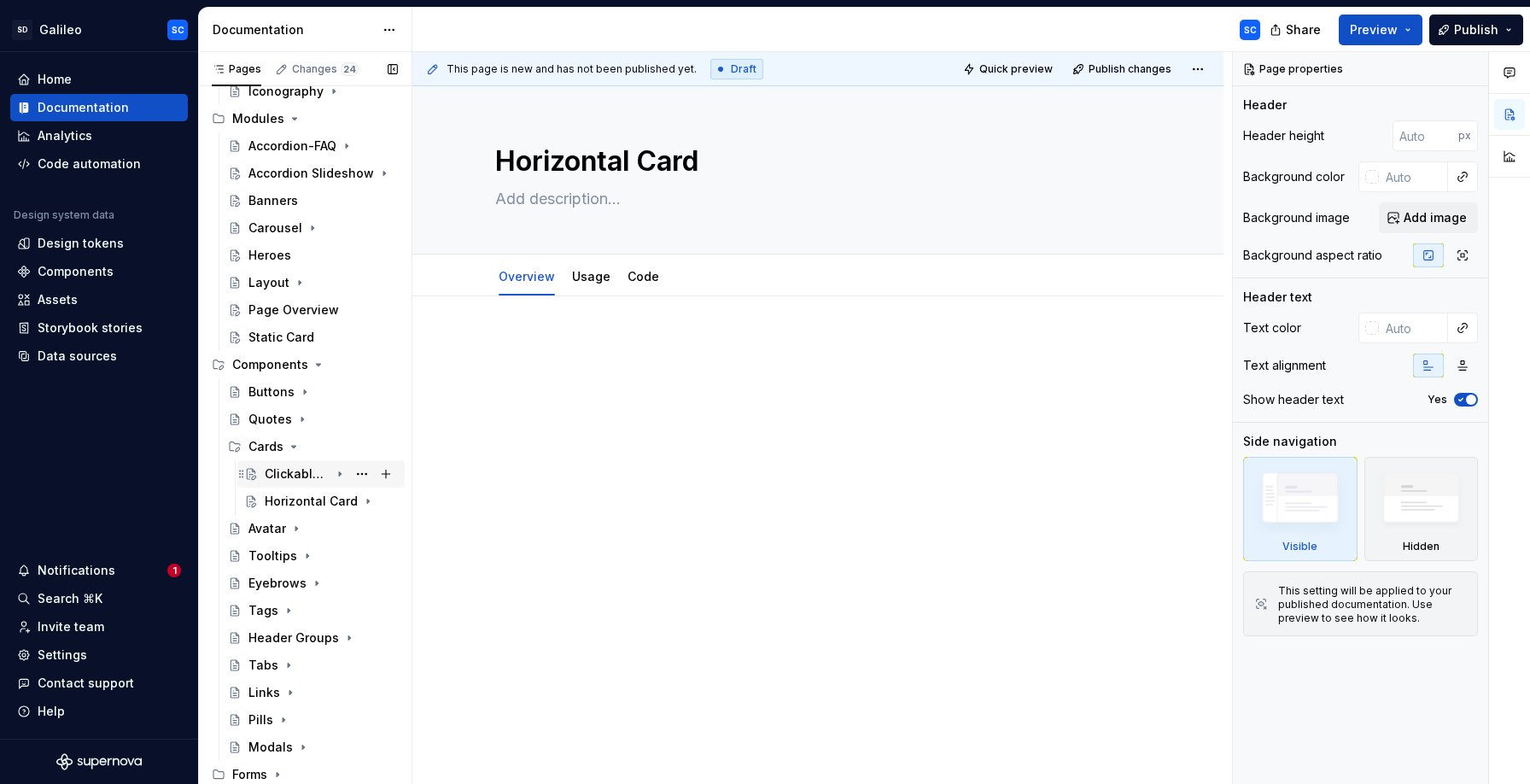
scroll to position [347, 0]
click at [362, 501] on button "Page tree" at bounding box center [362, 501] width 24 height 24
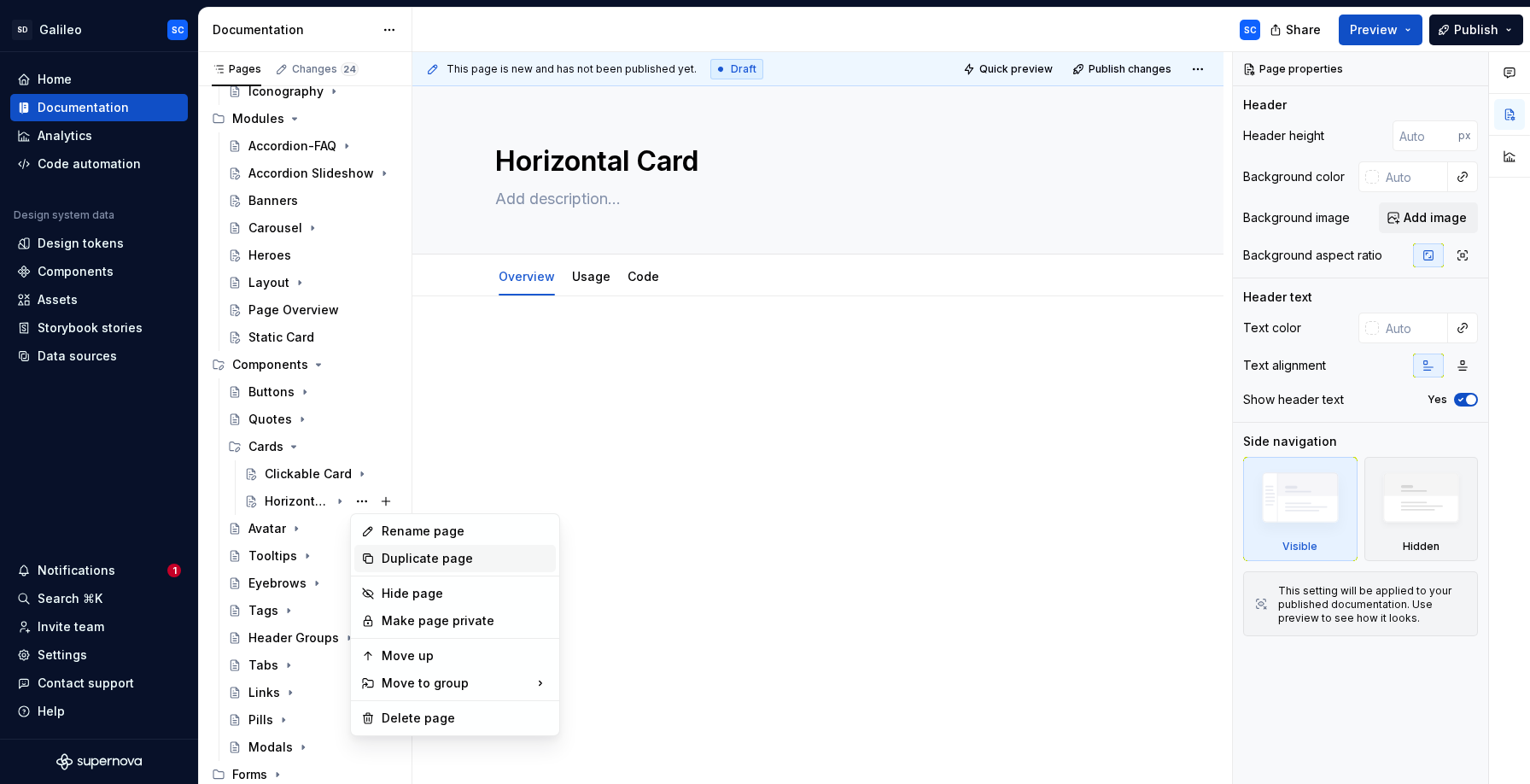
click at [403, 558] on div "Duplicate page" at bounding box center [465, 557] width 167 height 17
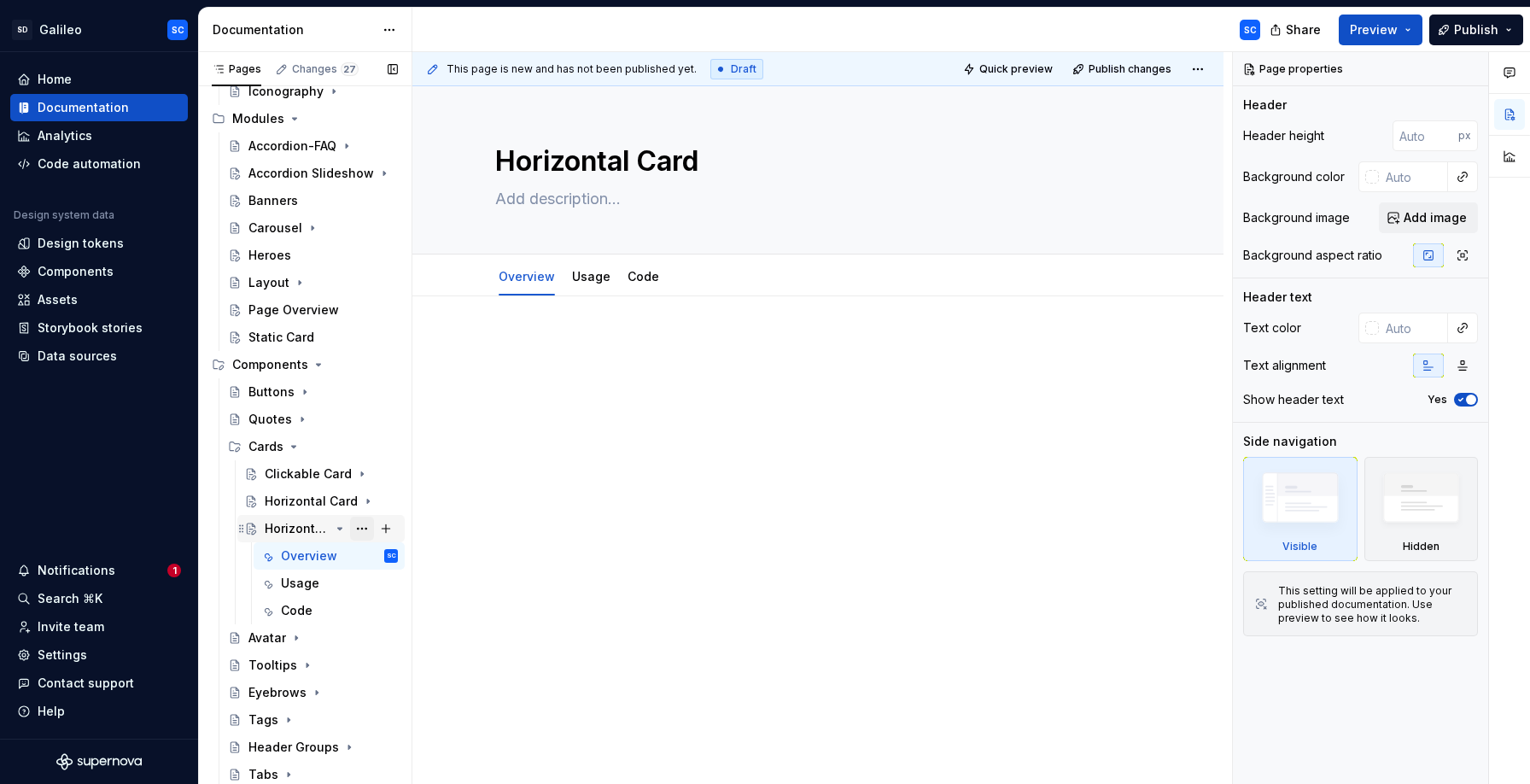
click at [363, 530] on button "Page tree" at bounding box center [362, 528] width 24 height 24
type textarea "*"
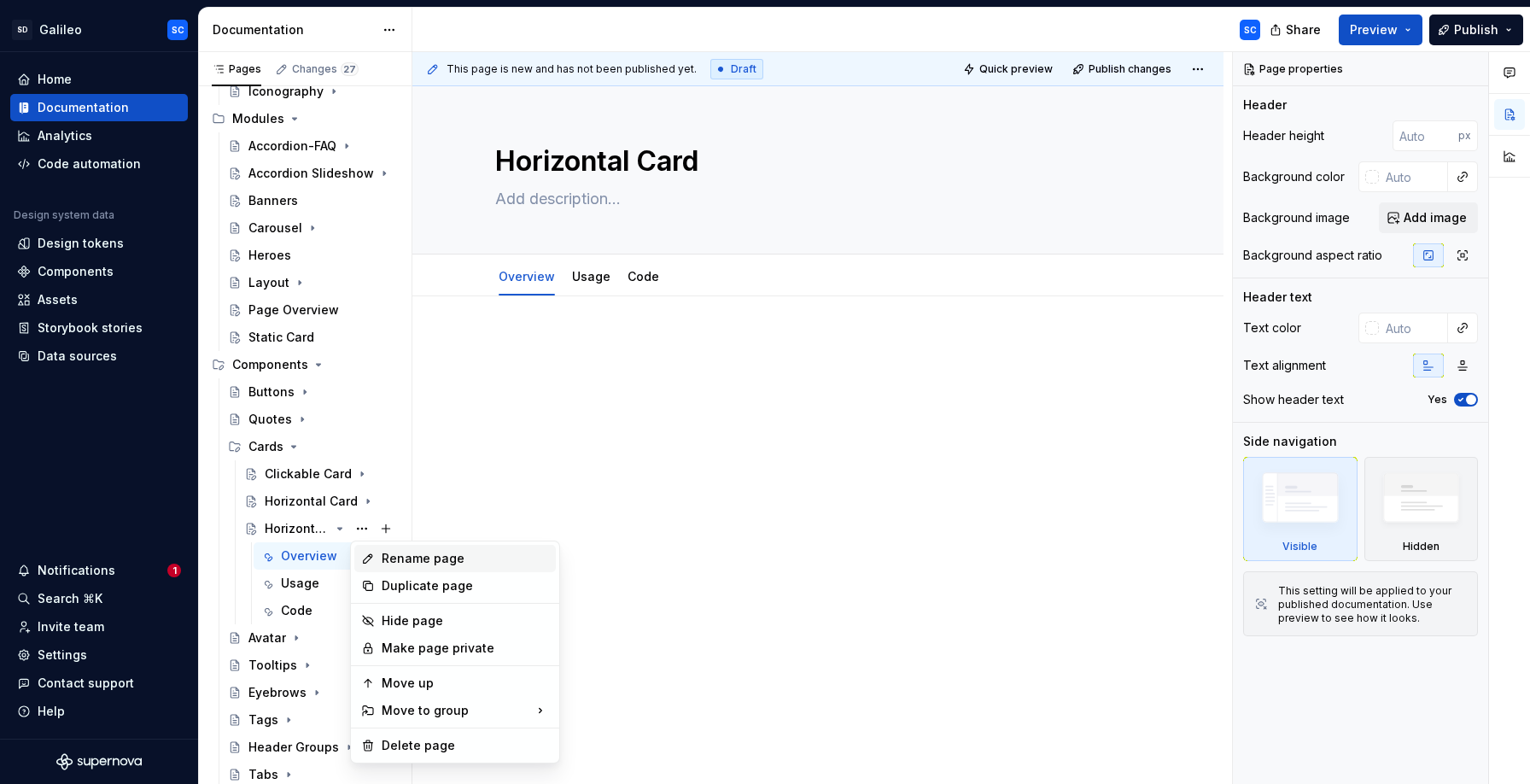
click at [390, 558] on div "Rename page" at bounding box center [465, 557] width 167 height 17
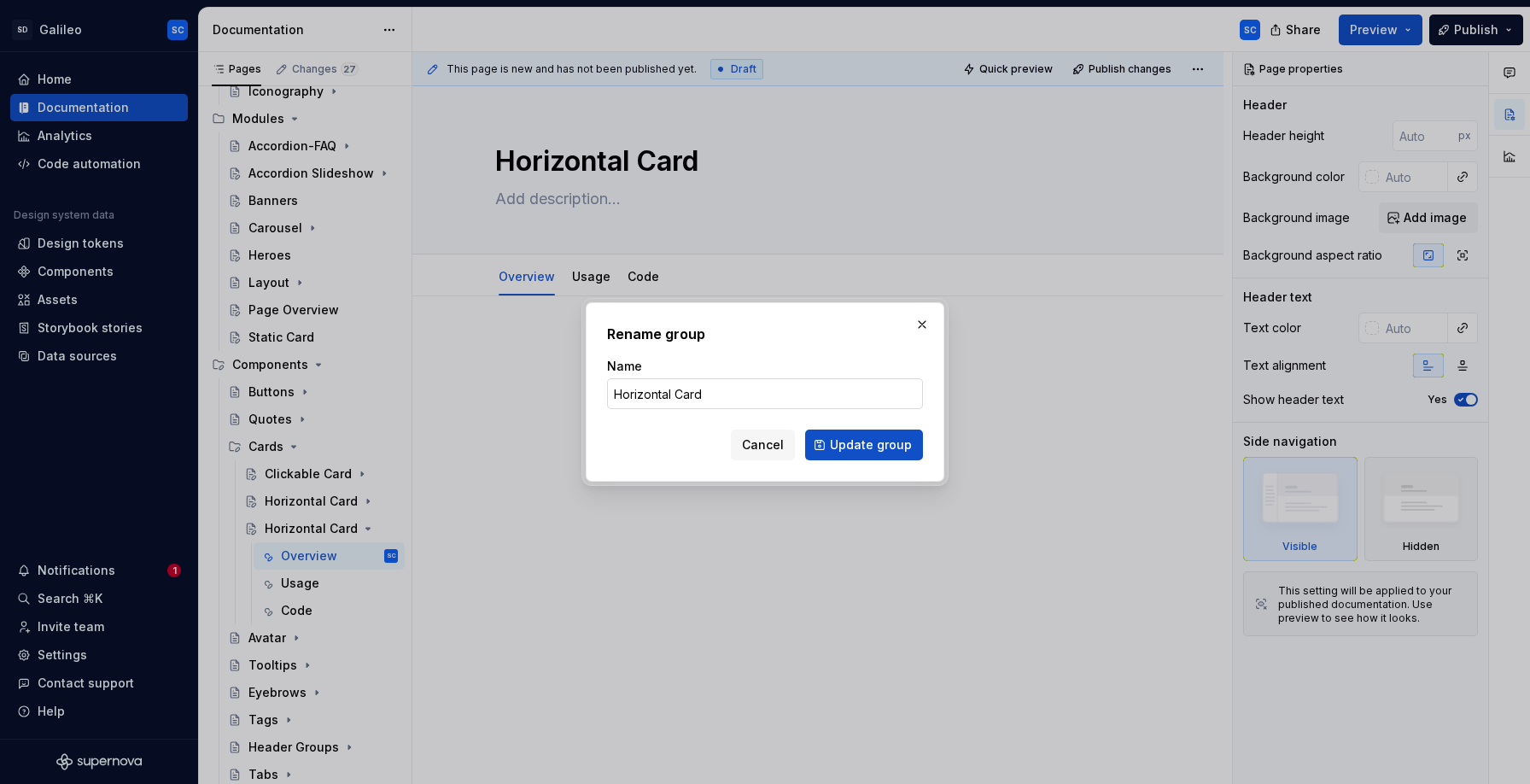
click at [647, 391] on input "Horizontal Card" at bounding box center [765, 393] width 316 height 31
type input "Default Card"
click button "Update group" at bounding box center [864, 444] width 118 height 31
type textarea "*"
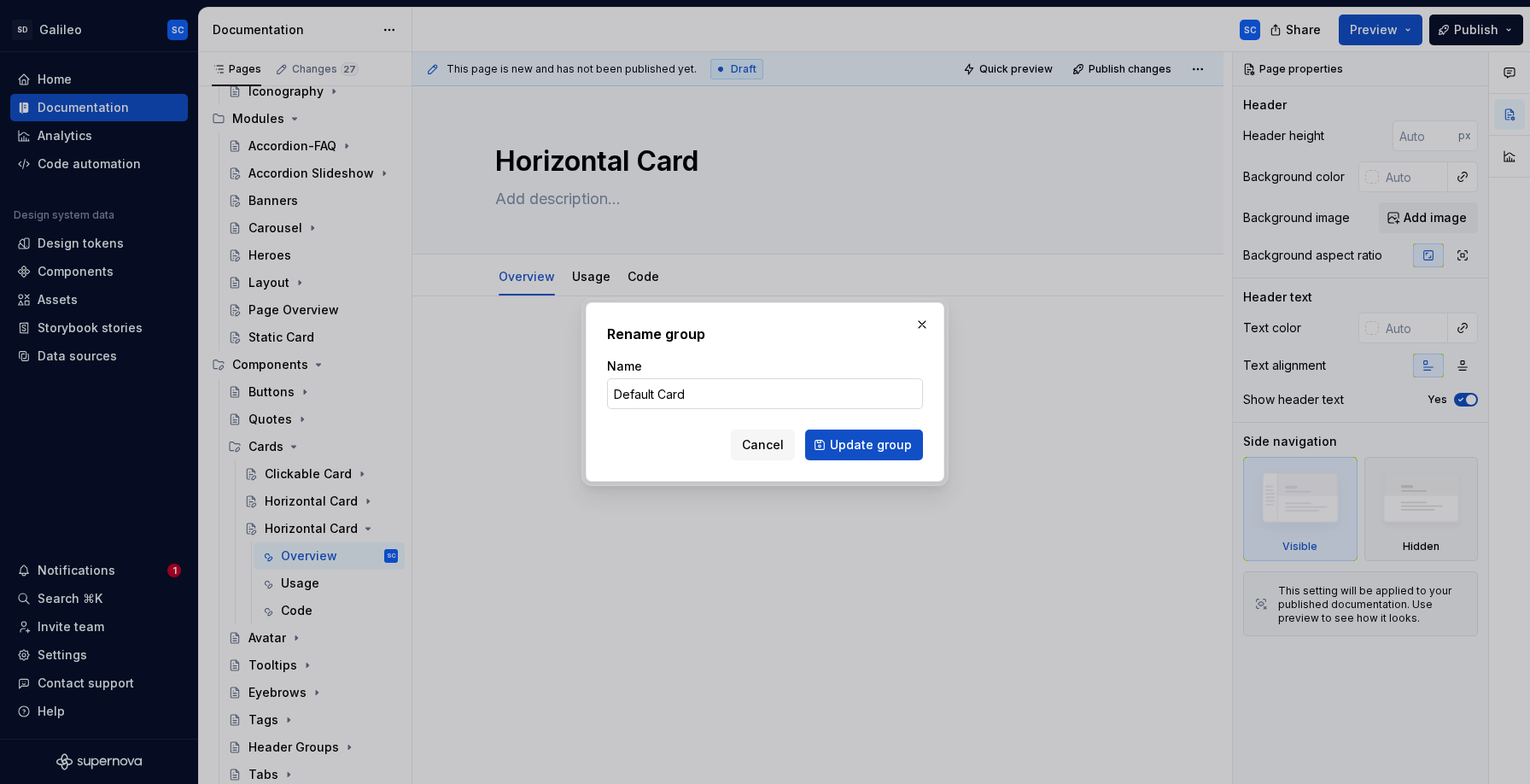
type textarea "Default Card"
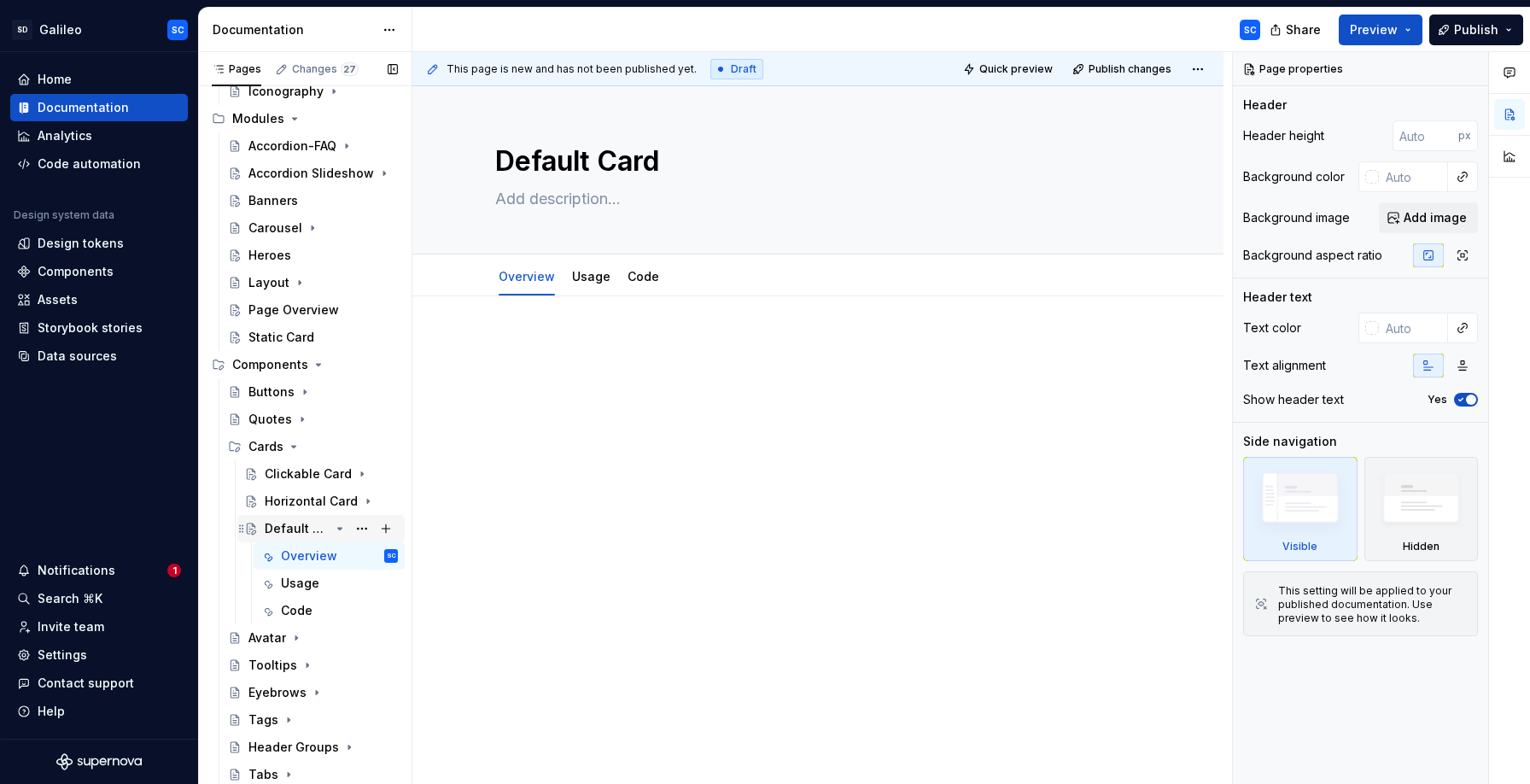
click at [343, 528] on icon "Page tree" at bounding box center [340, 529] width 14 height 14
click at [363, 528] on button "Page tree" at bounding box center [362, 528] width 24 height 24
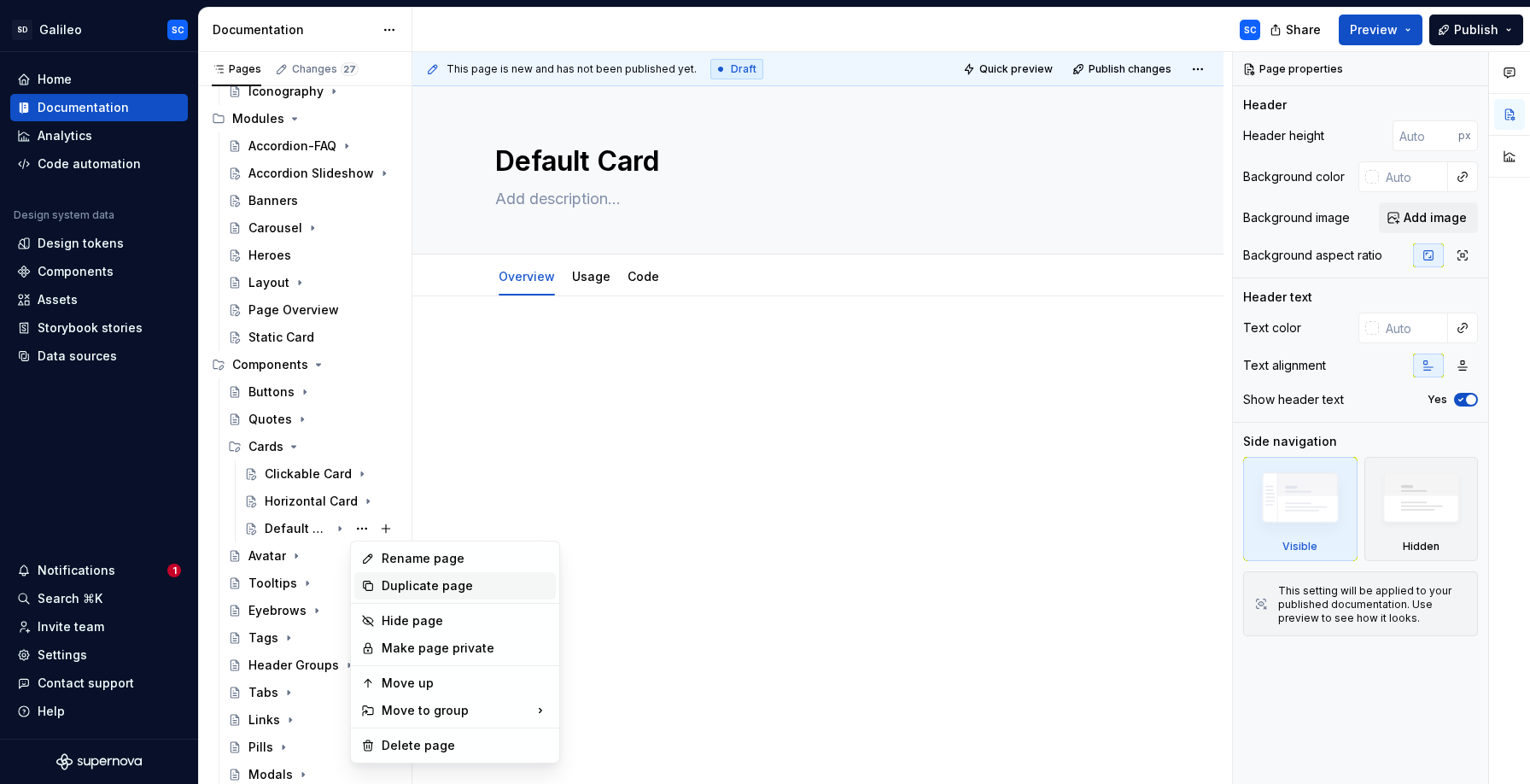
click at [400, 586] on div "Duplicate page" at bounding box center [465, 585] width 167 height 17
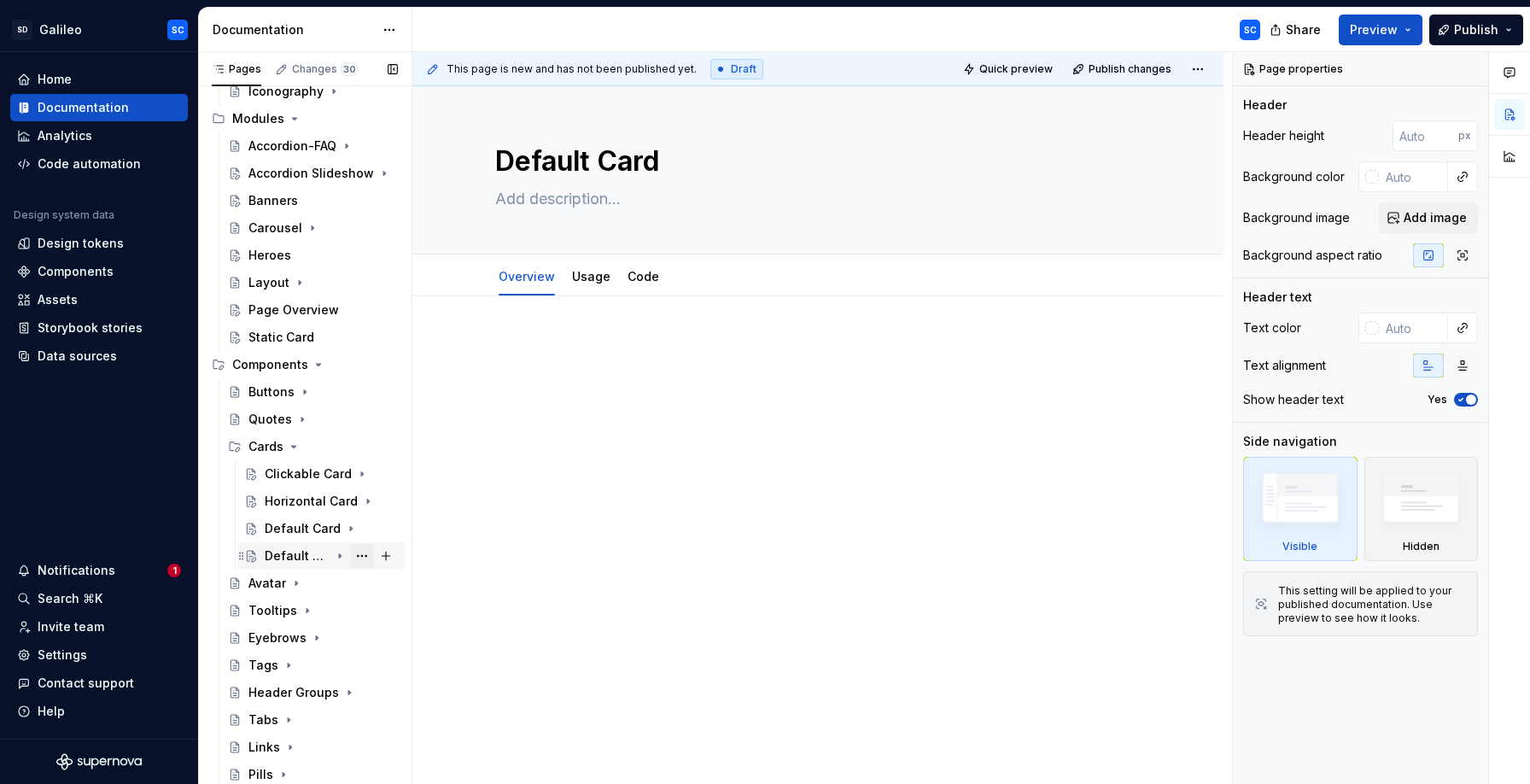
click at [364, 555] on button "Page tree" at bounding box center [362, 555] width 24 height 24
type textarea "*"
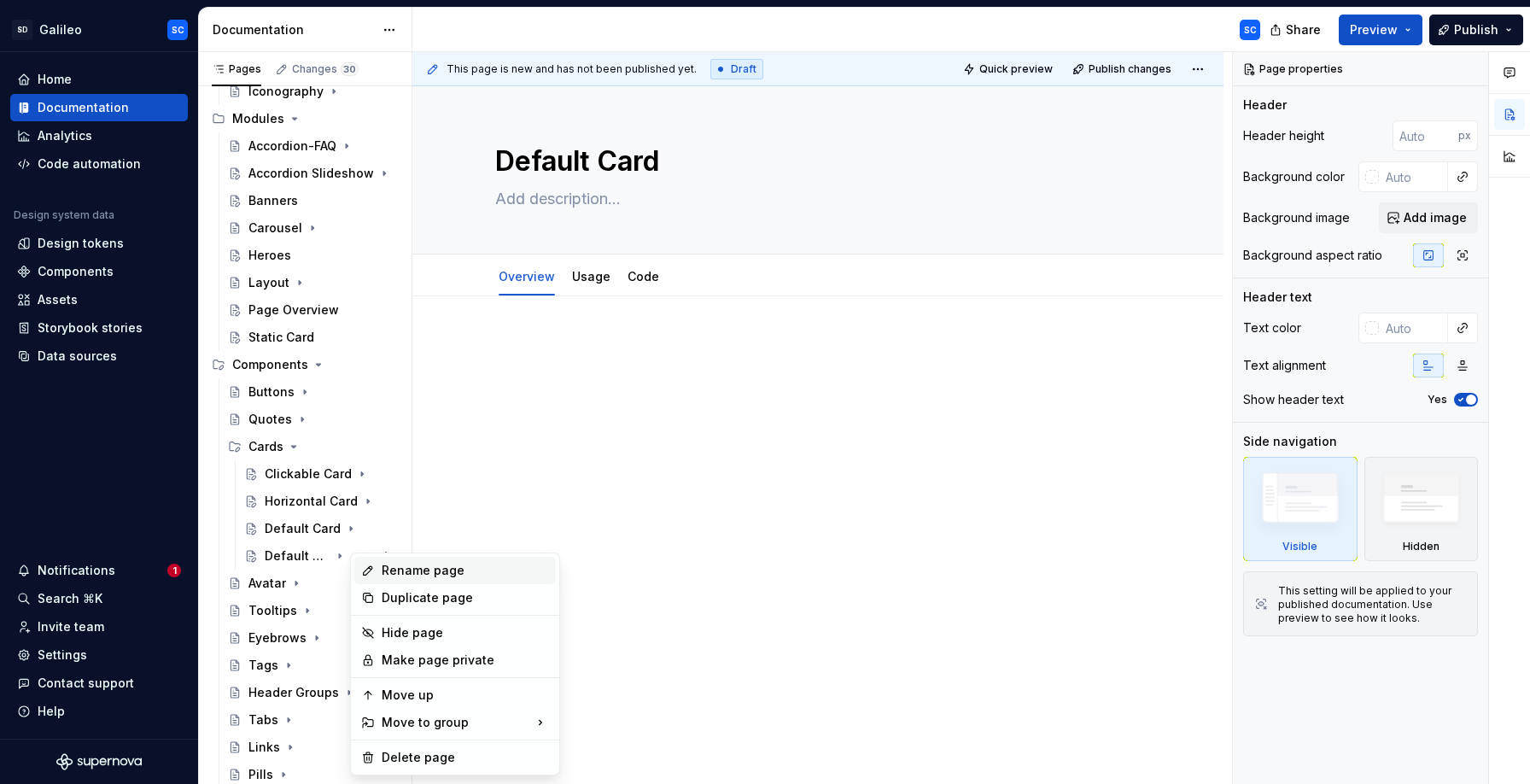
click at [411, 566] on div "Rename page" at bounding box center [465, 569] width 167 height 17
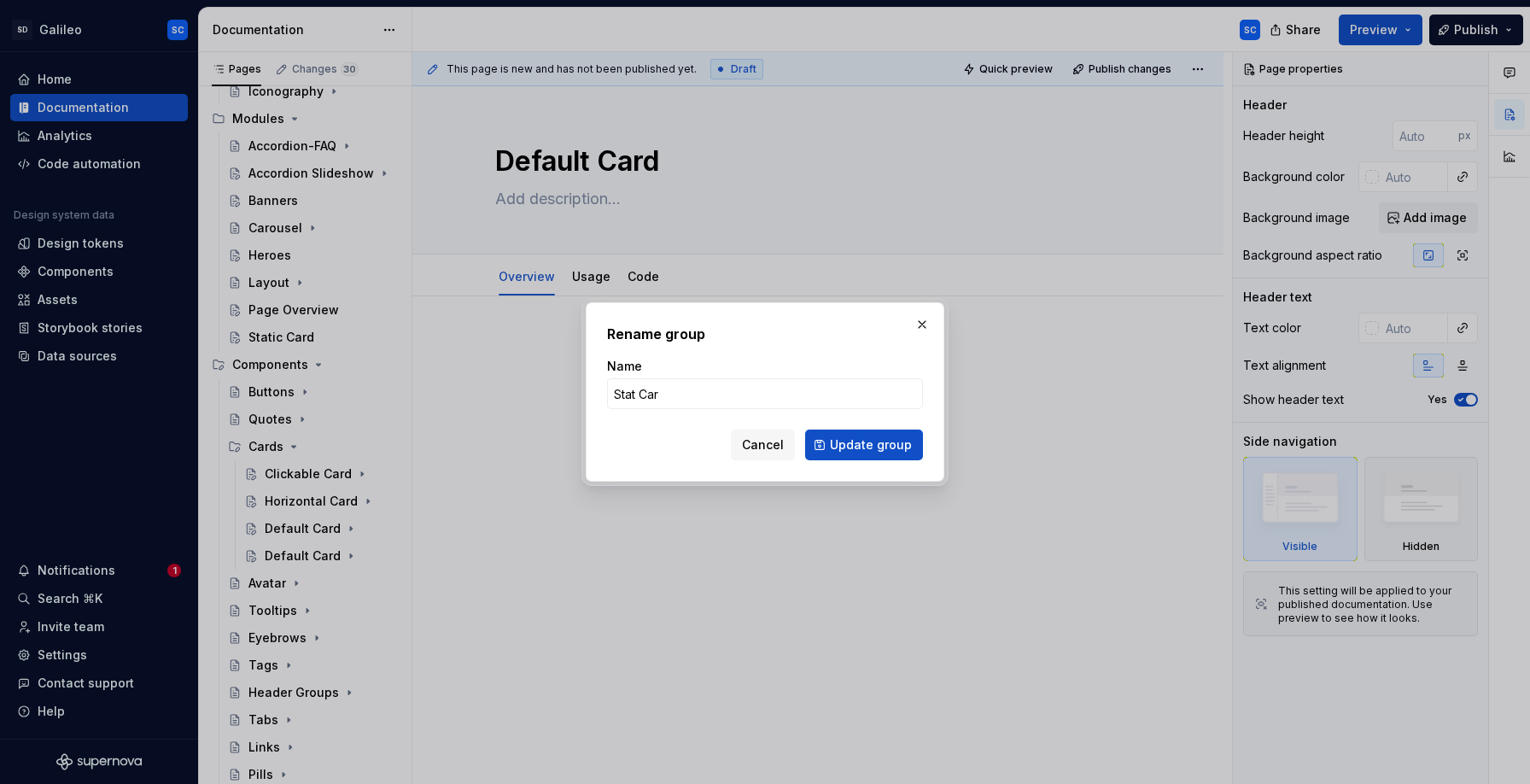
type input "Stat Card"
click button "Update group" at bounding box center [864, 444] width 118 height 31
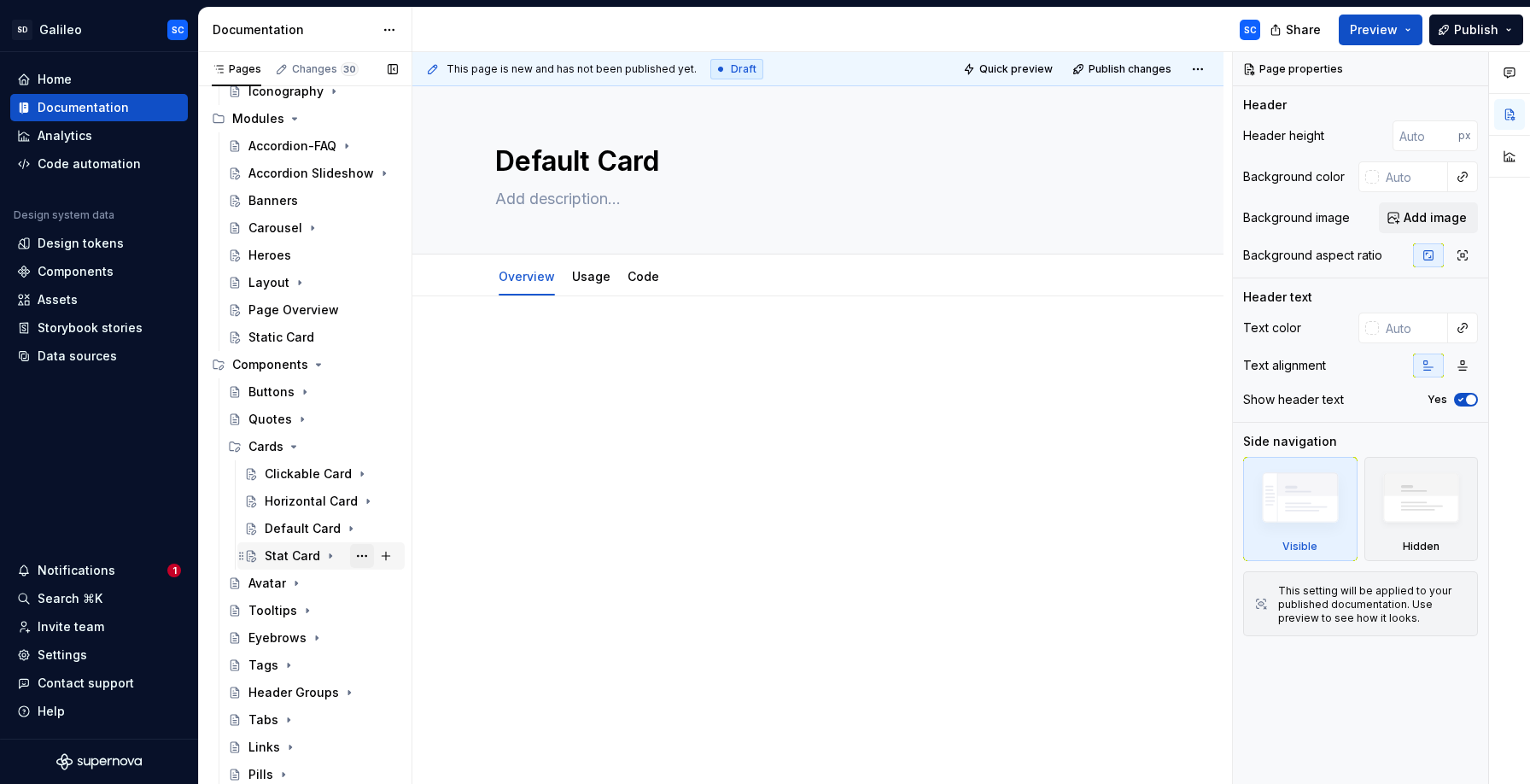
click at [362, 554] on button "Page tree" at bounding box center [362, 555] width 24 height 24
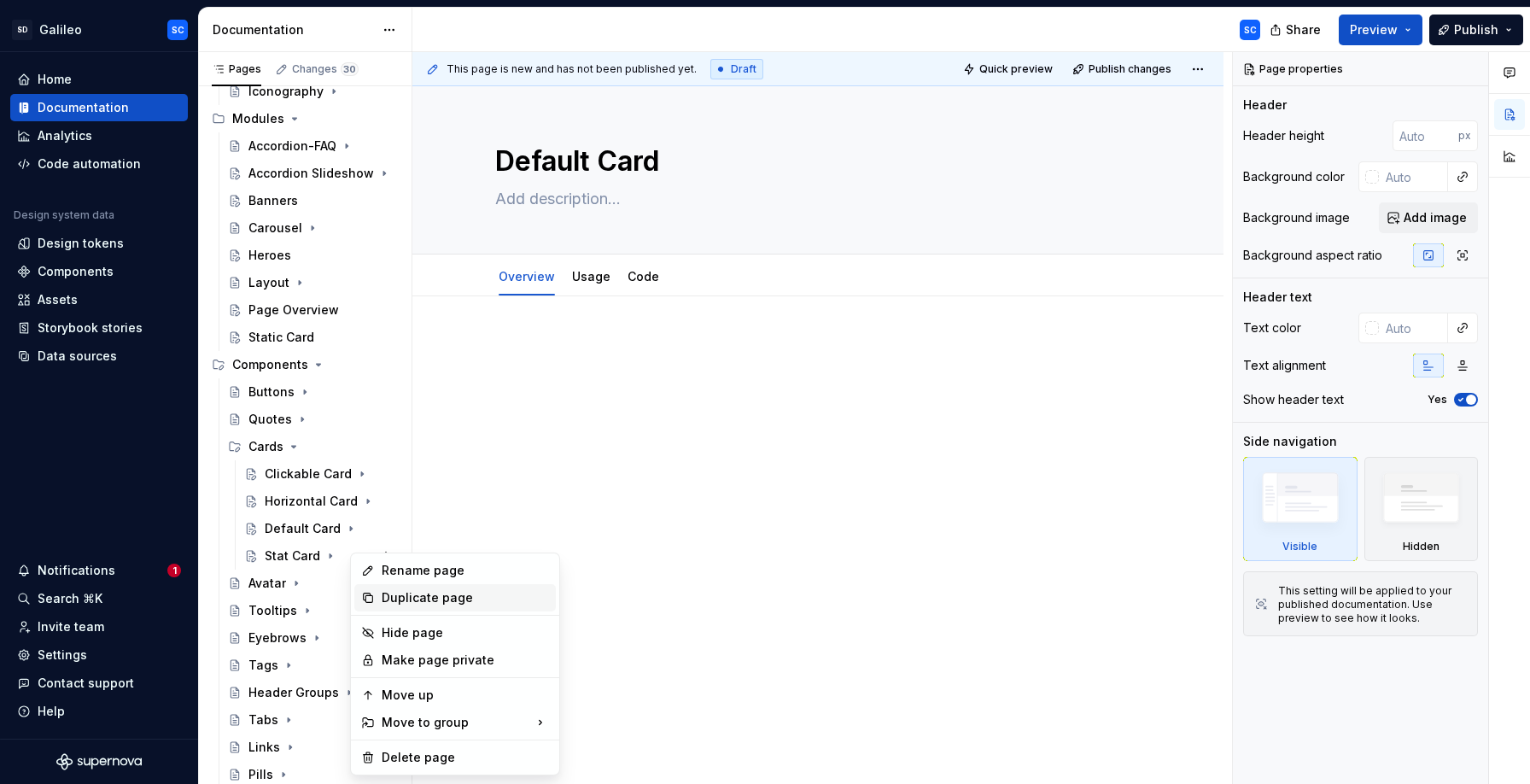
click at [421, 601] on div "Duplicate page" at bounding box center [465, 597] width 167 height 17
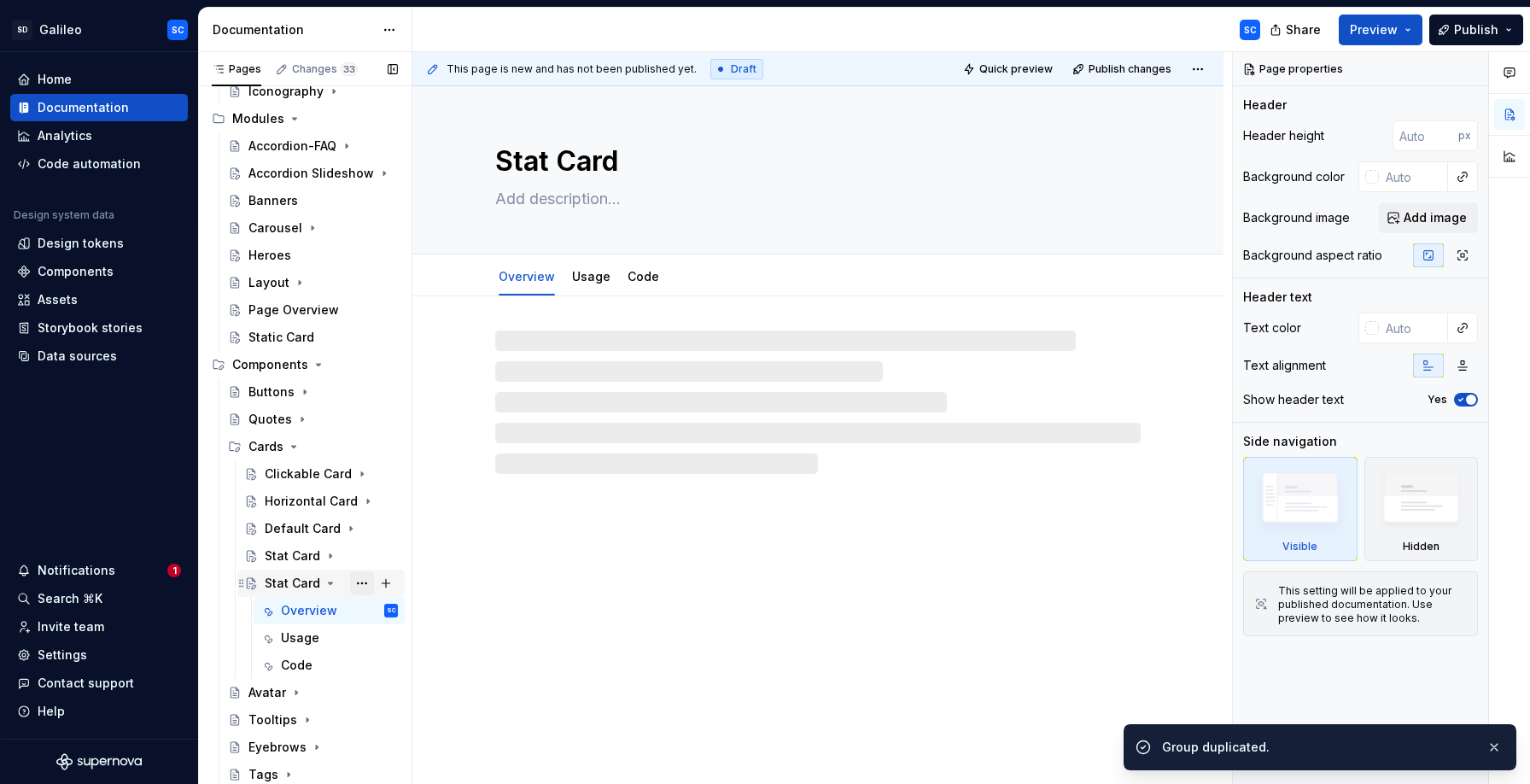
click at [364, 581] on button "Page tree" at bounding box center [362, 583] width 24 height 24
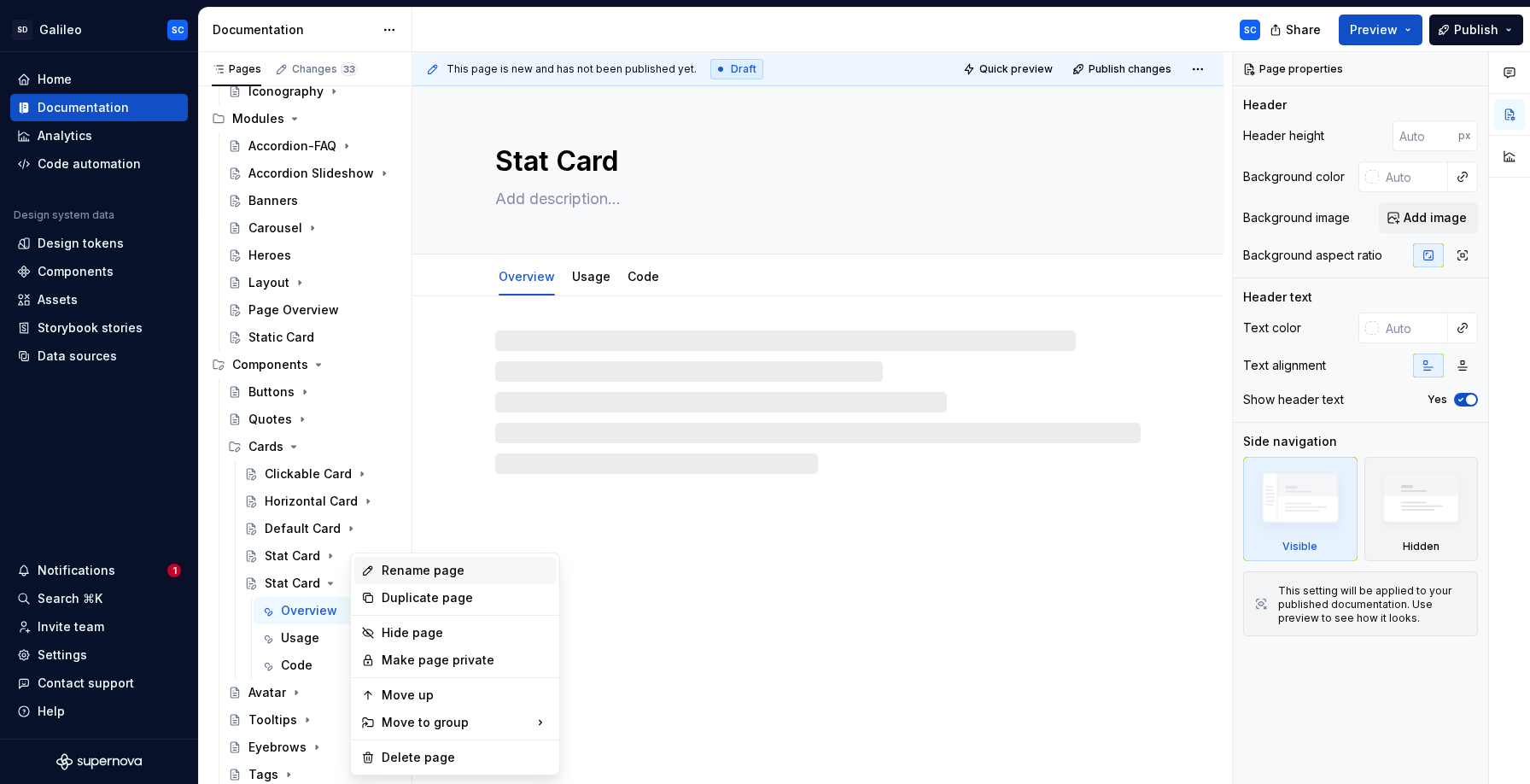
click at [432, 574] on div "Rename page" at bounding box center [465, 569] width 167 height 17
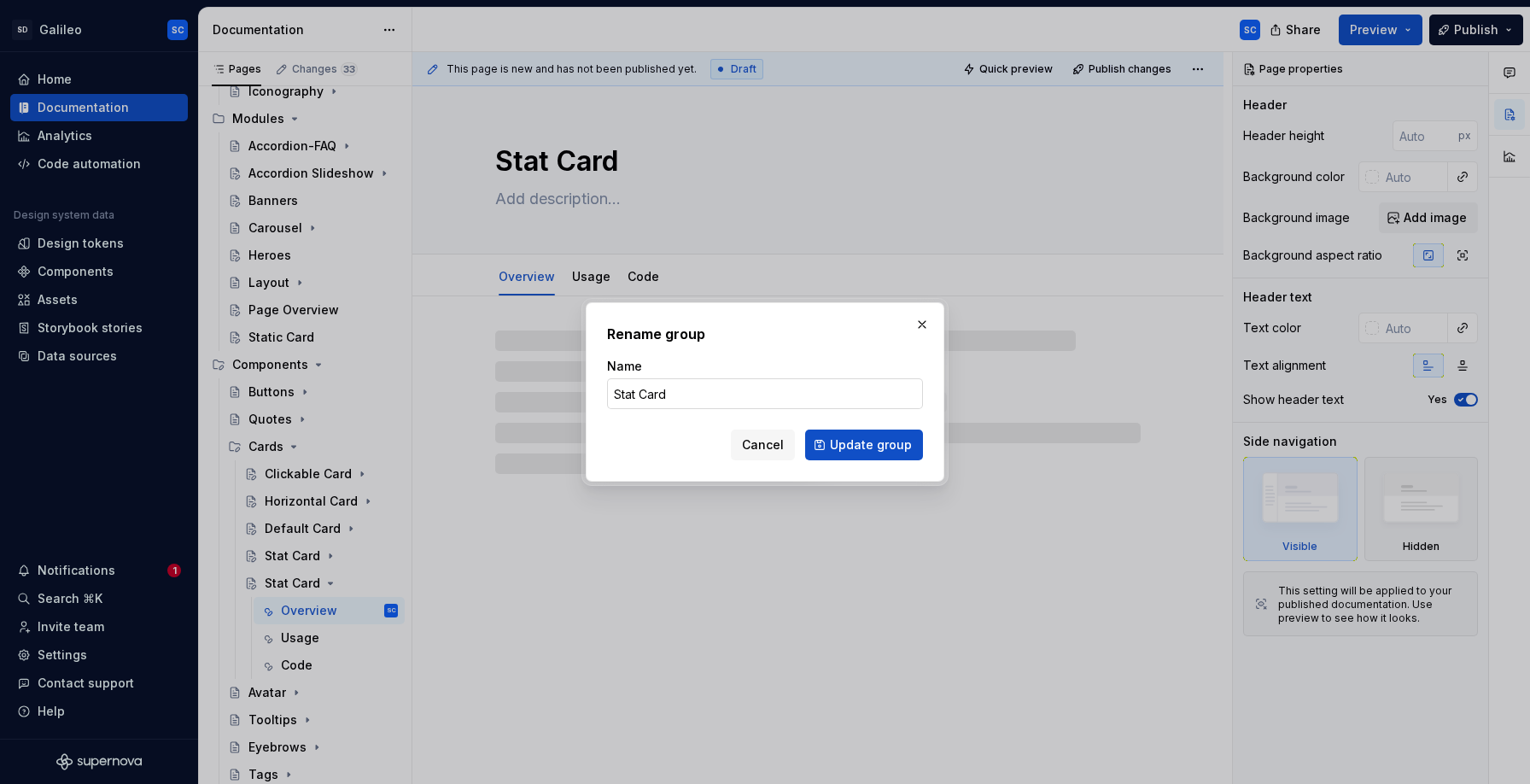
type textarea "*"
click at [624, 396] on input "Stat Card" at bounding box center [765, 393] width 316 height 31
type input "Collection Card"
click button "Update group" at bounding box center [864, 444] width 118 height 31
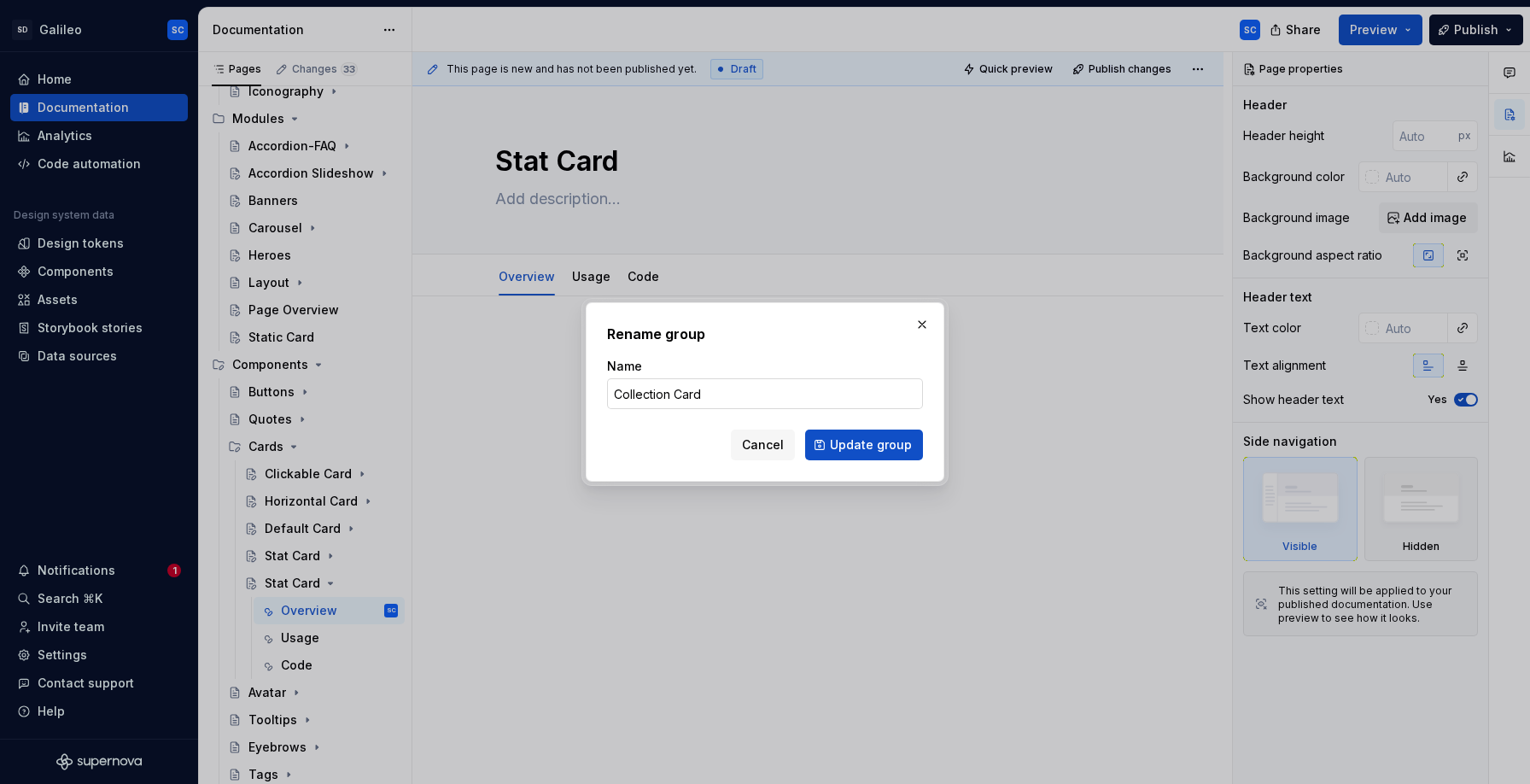
type textarea "*"
type textarea "Collection Card"
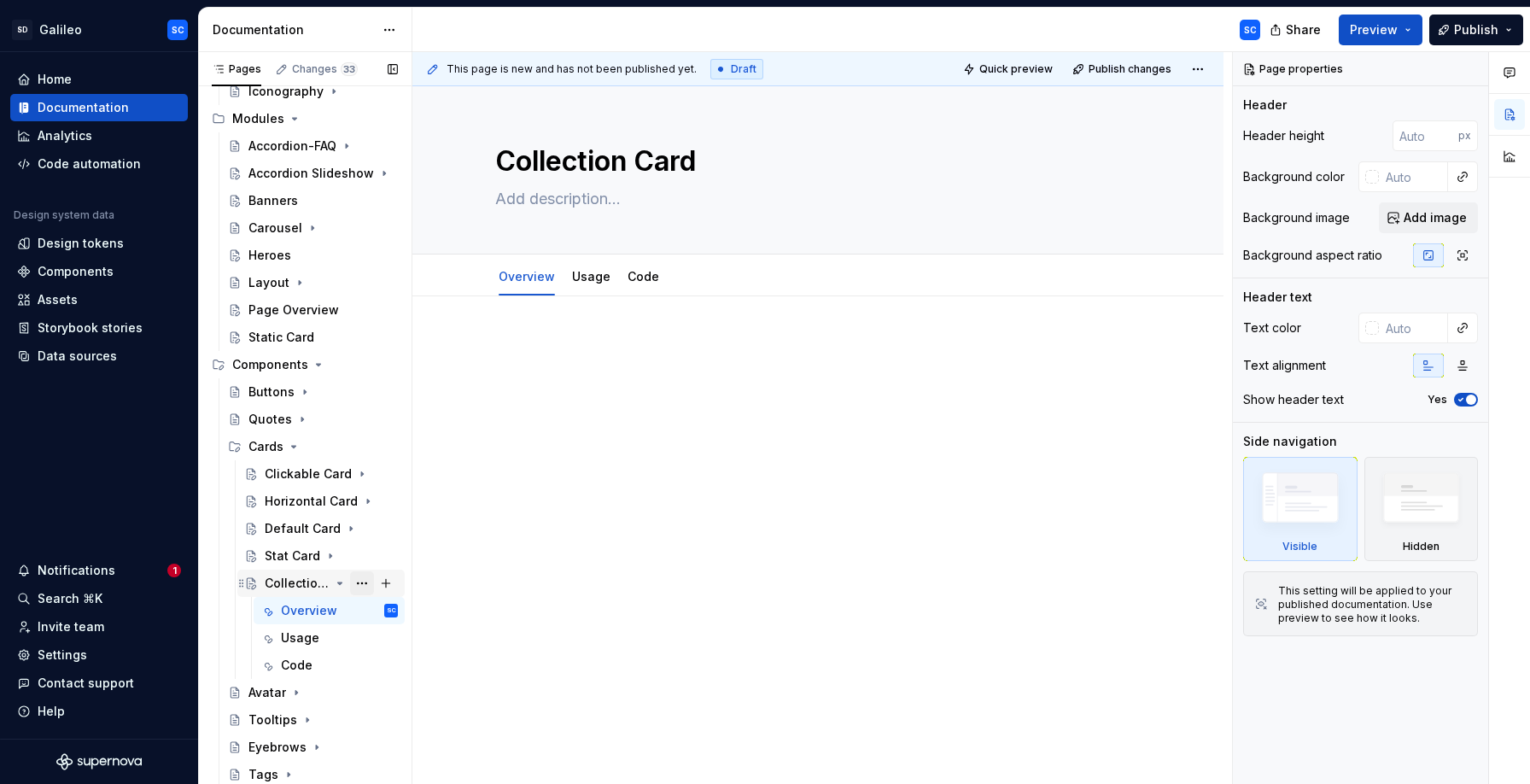
click at [364, 583] on button "Page tree" at bounding box center [362, 583] width 24 height 24
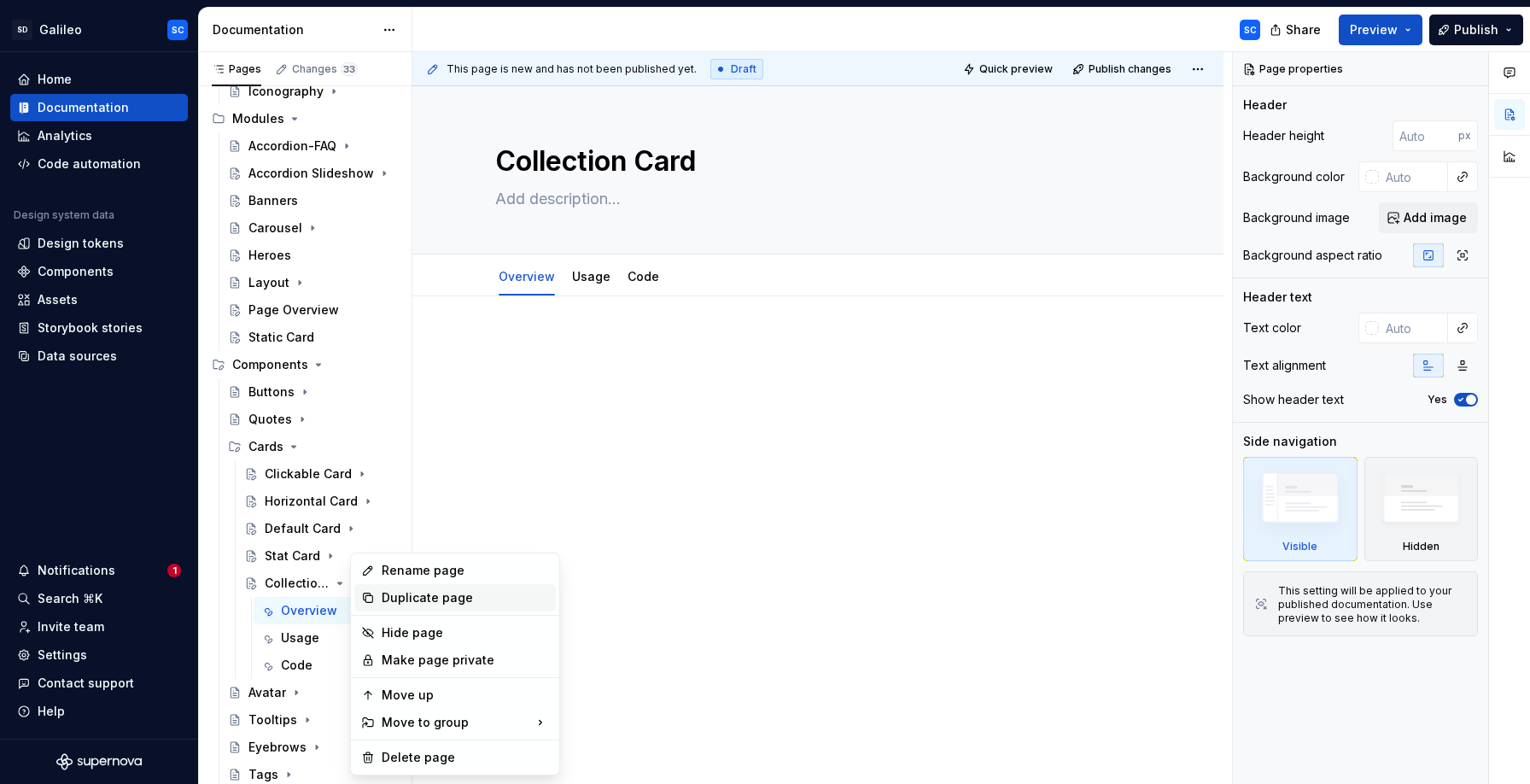
click at [421, 597] on div "Duplicate page" at bounding box center [465, 597] width 167 height 17
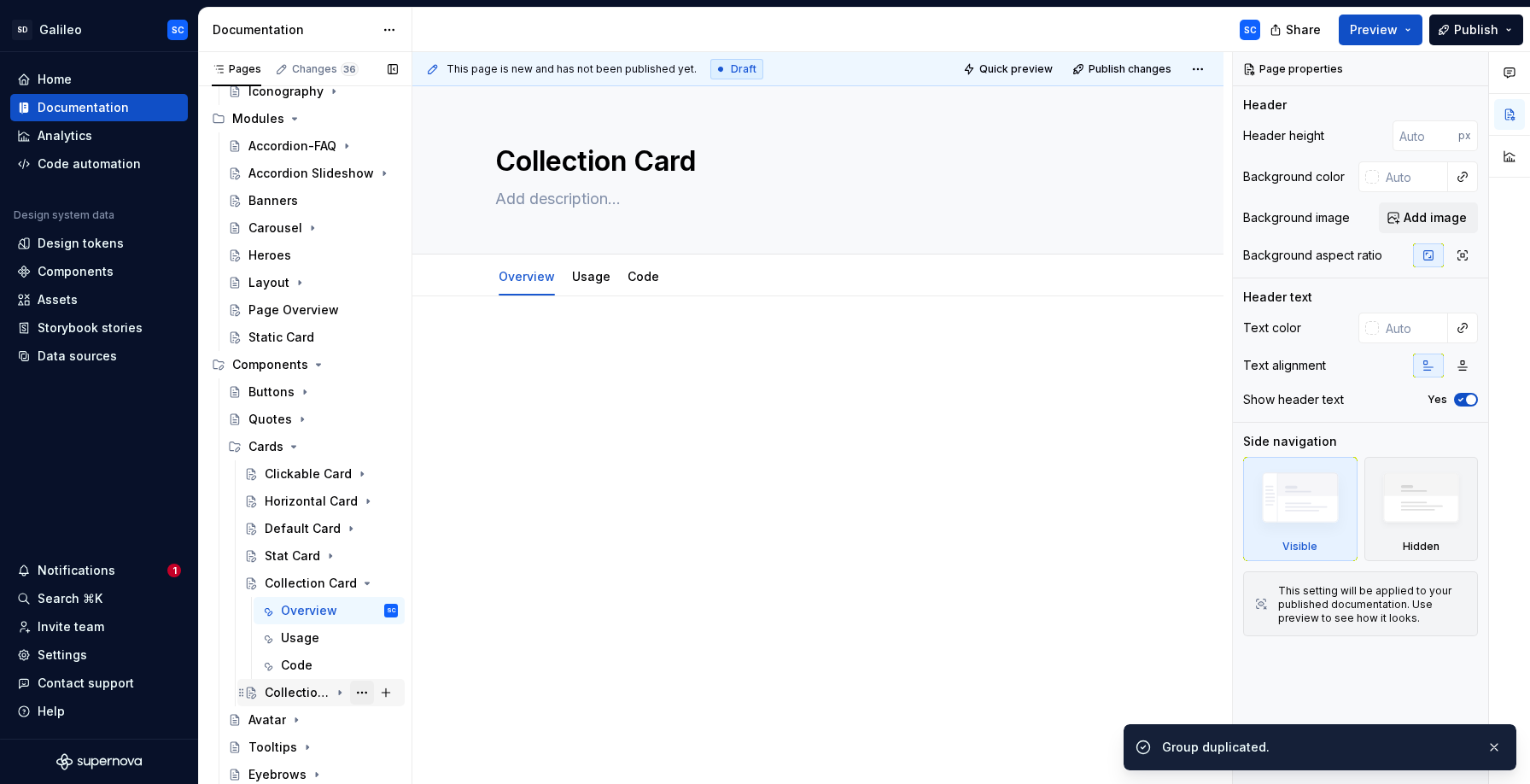
click at [365, 692] on button "Page tree" at bounding box center [362, 692] width 24 height 24
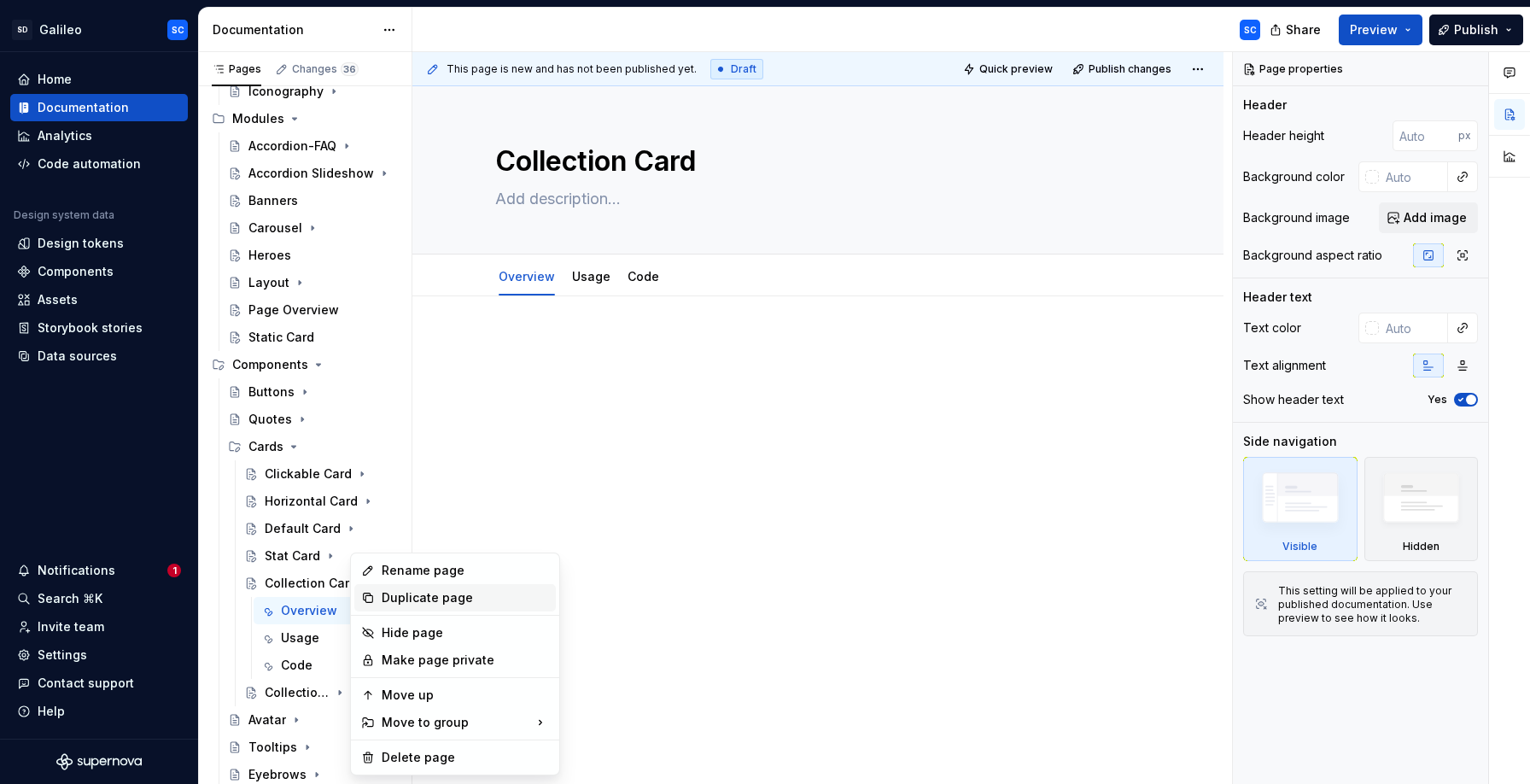
type textarea "*"
click at [411, 574] on div "Rename page" at bounding box center [465, 569] width 167 height 17
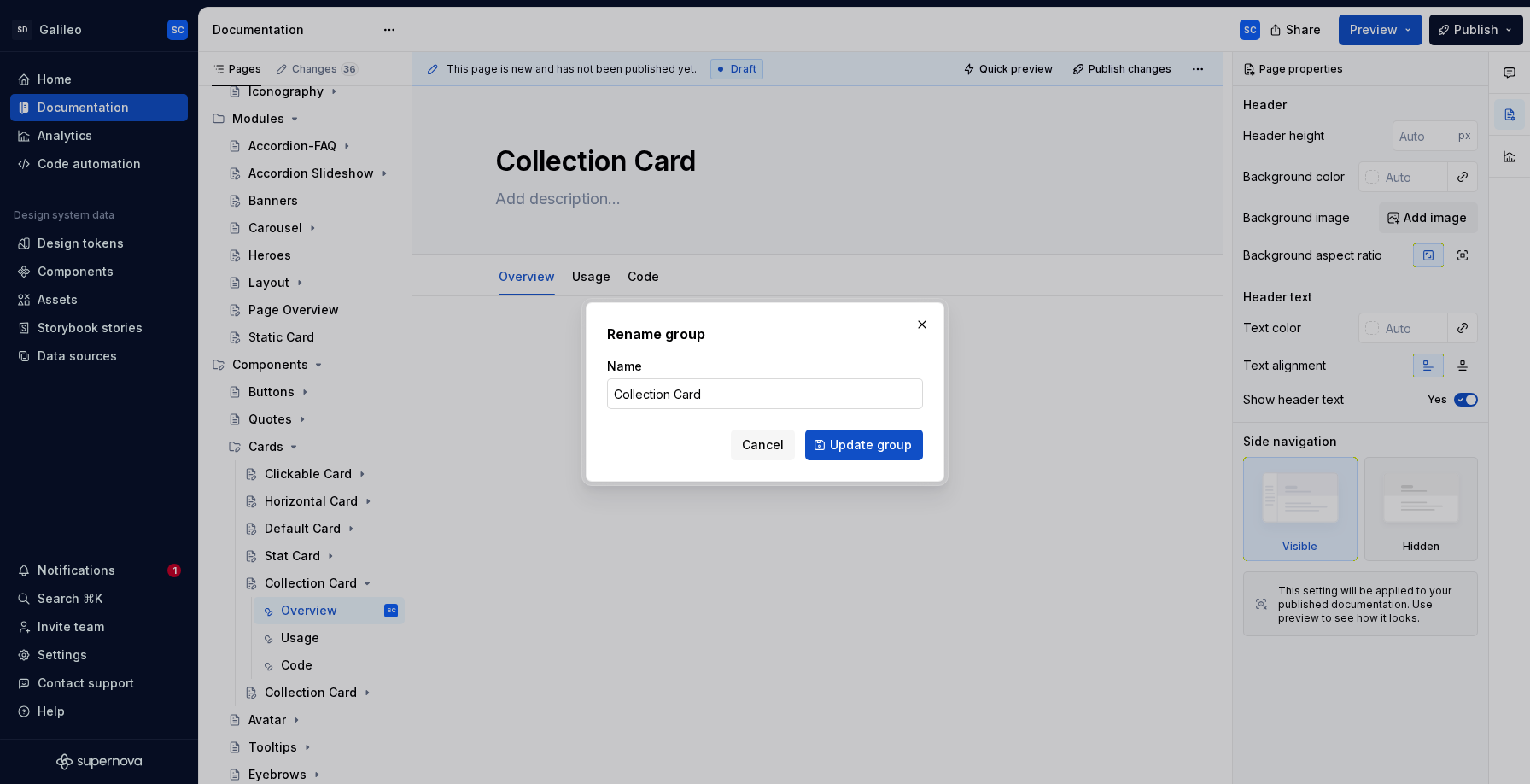
click at [647, 389] on input "Collection Card" at bounding box center [765, 393] width 316 height 31
type input "Profile Card"
click button "Update group" at bounding box center [864, 444] width 118 height 31
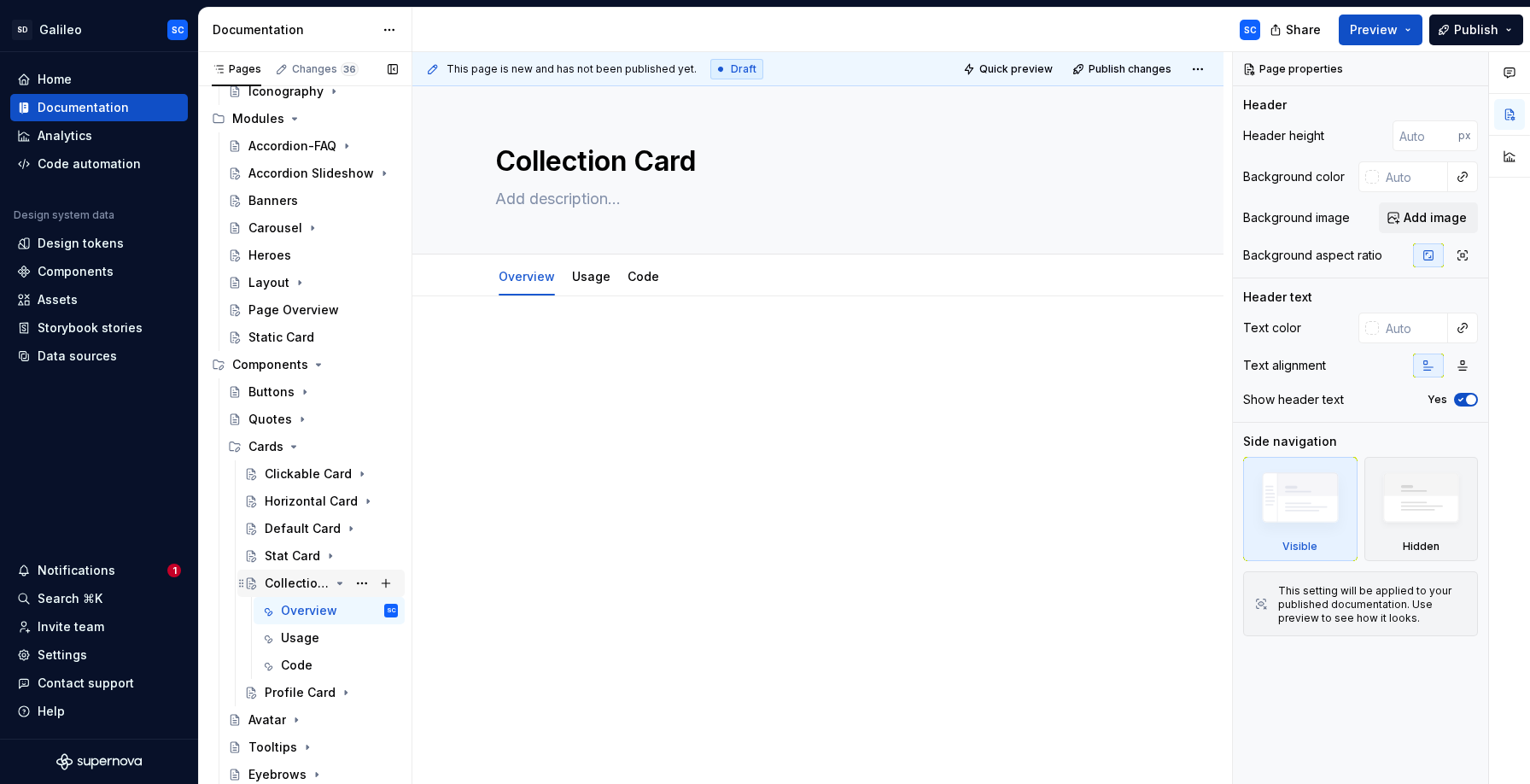
click at [343, 582] on icon "Page tree" at bounding box center [340, 583] width 14 height 14
click at [362, 610] on button "Page tree" at bounding box center [362, 611] width 24 height 24
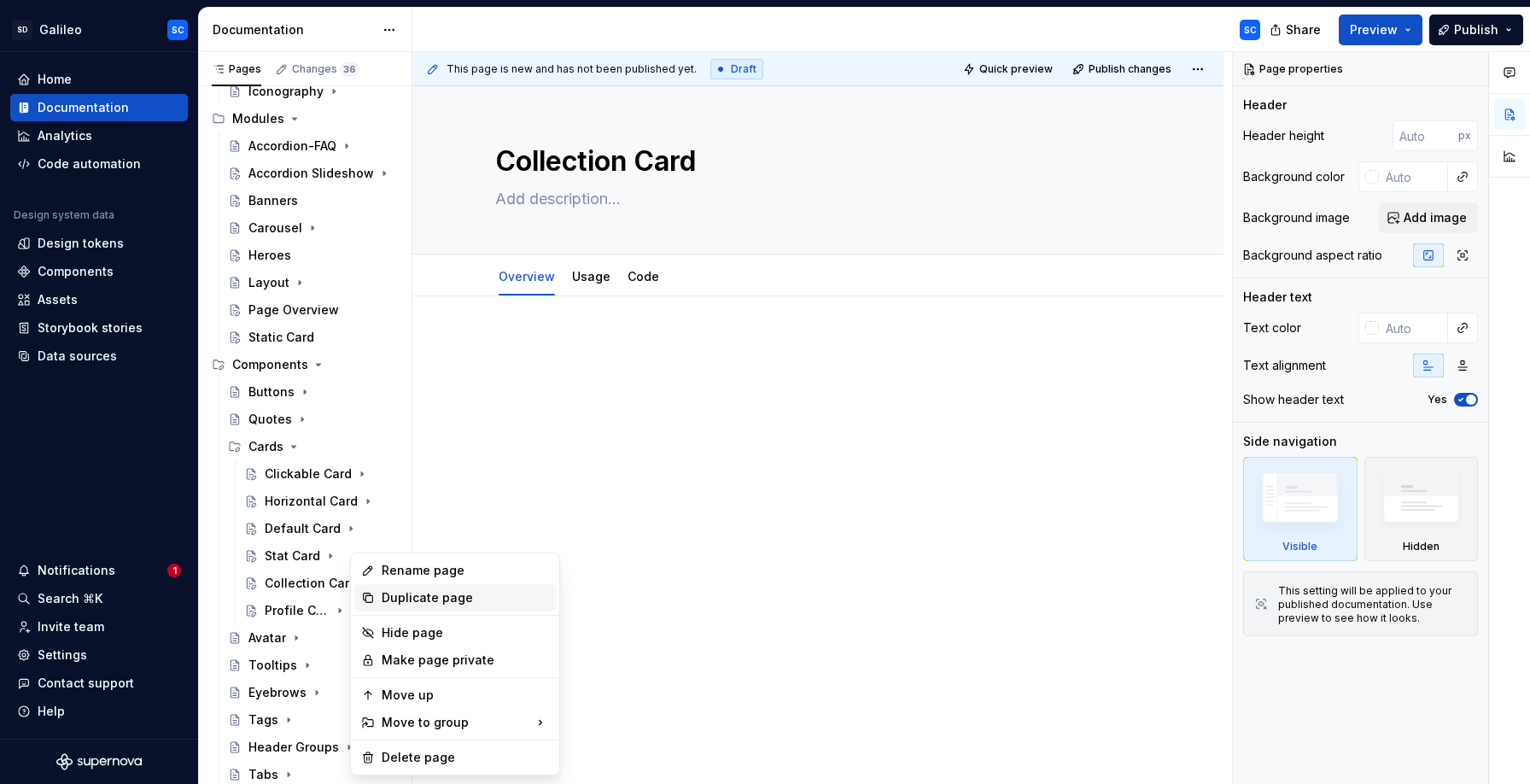
click at [424, 603] on div "Duplicate page" at bounding box center [465, 597] width 167 height 17
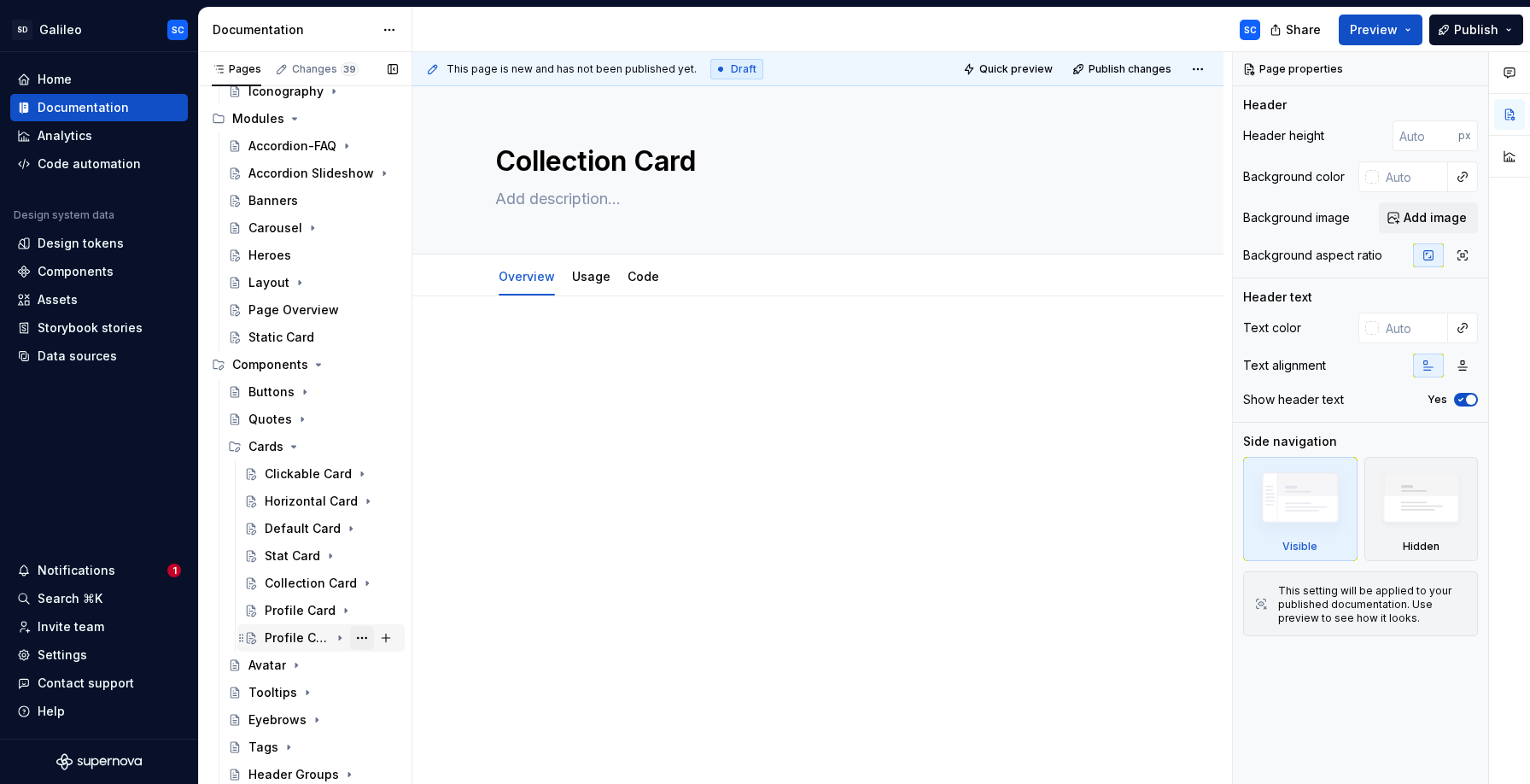
click at [362, 637] on button "Page tree" at bounding box center [362, 637] width 24 height 24
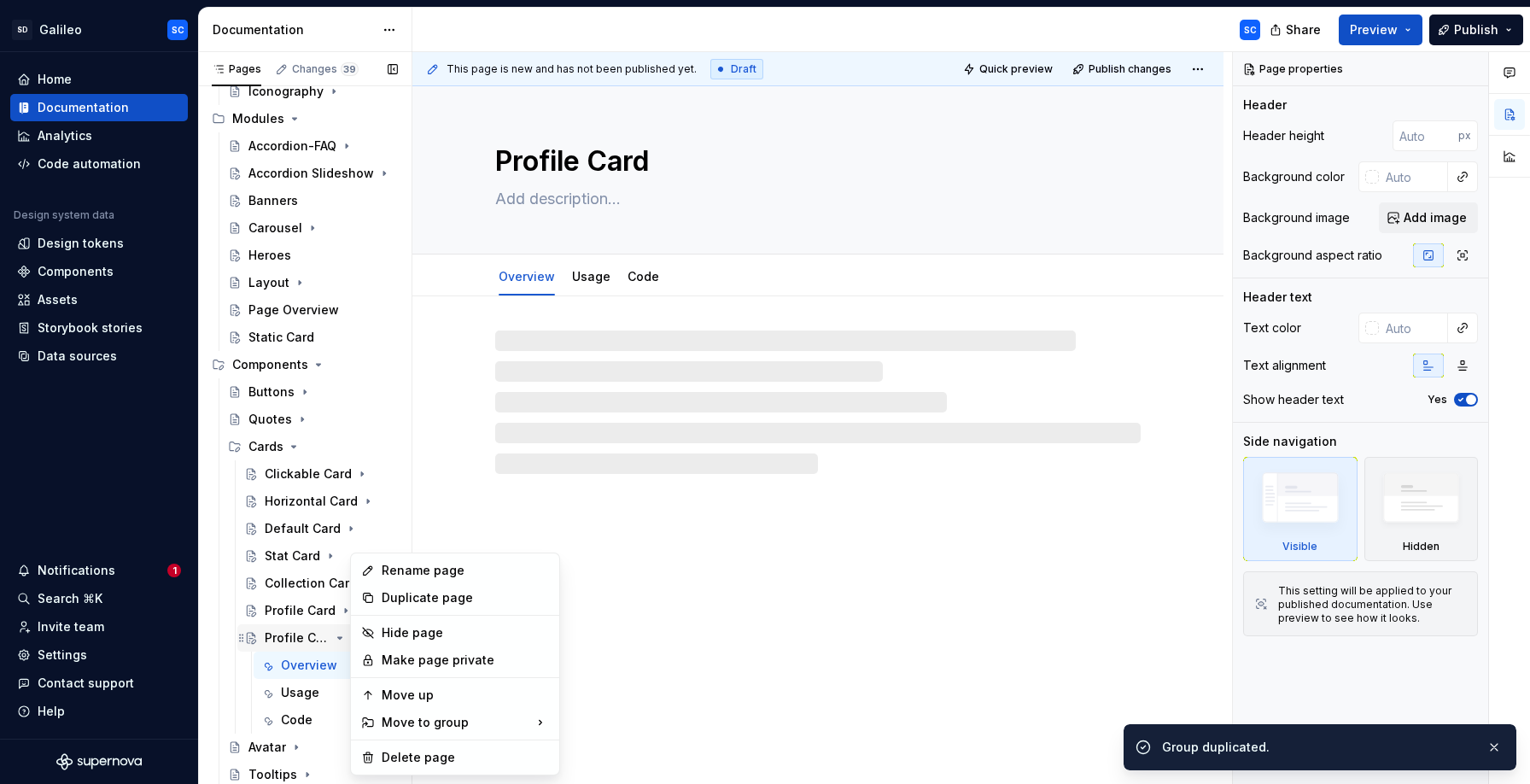
click at [344, 638] on div "Pages Changes 39 Add Accessibility guide for tree Page tree. Navigate the tree …" at bounding box center [304, 422] width 214 height 740
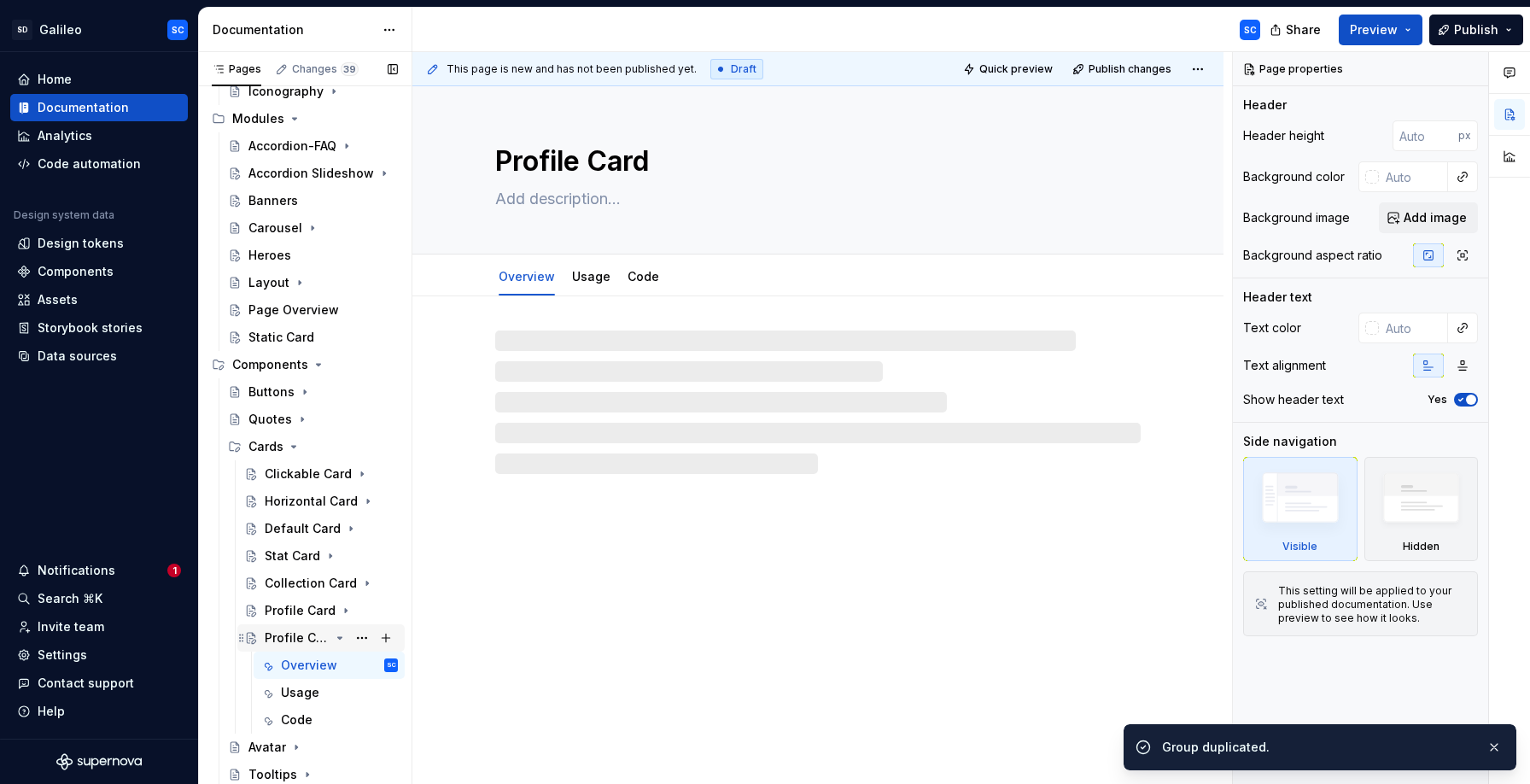
click at [342, 638] on icon "Page tree" at bounding box center [340, 637] width 14 height 14
click at [362, 637] on button "Page tree" at bounding box center [362, 637] width 24 height 24
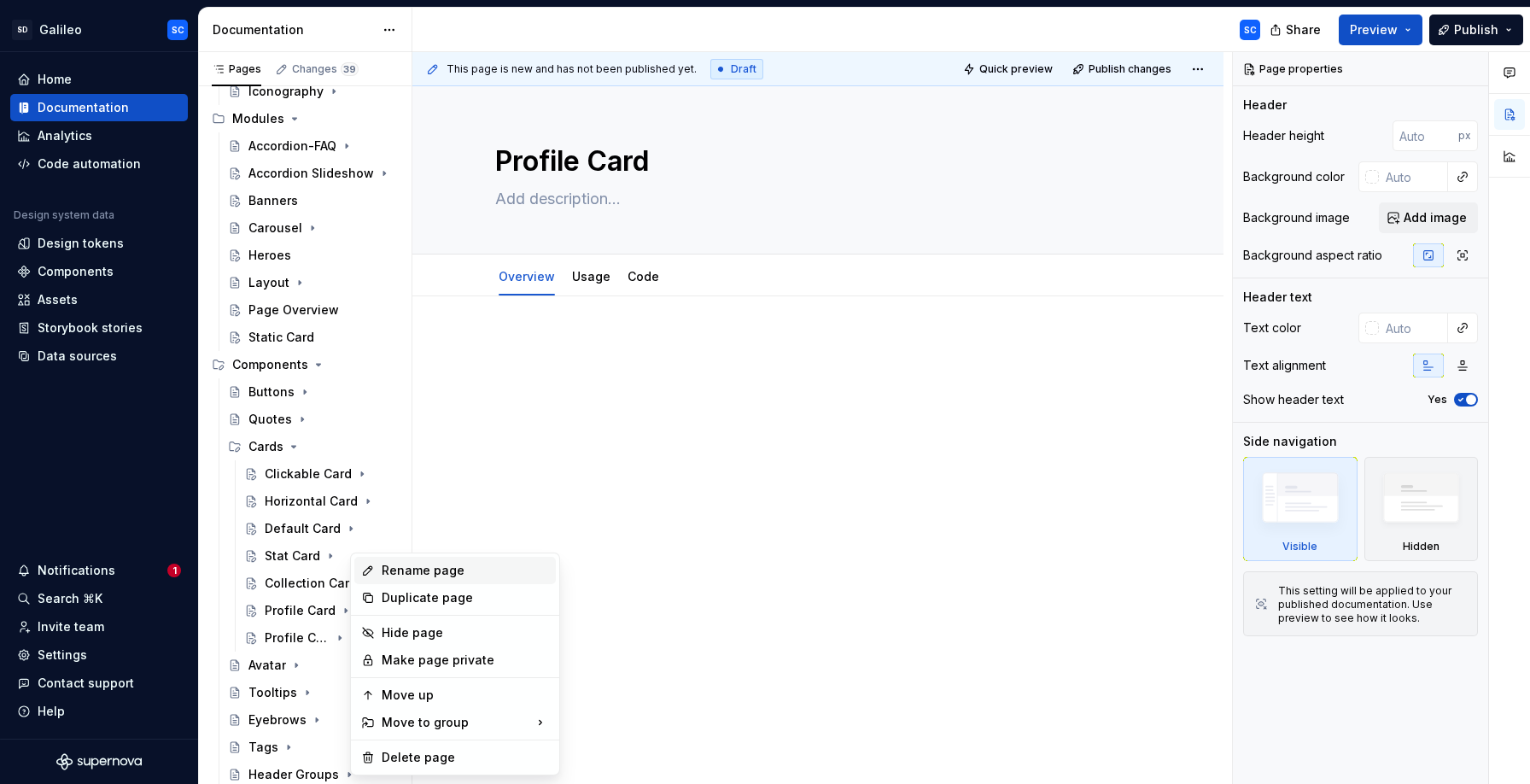
type textarea "*"
click at [413, 573] on div "Rename page" at bounding box center [465, 569] width 167 height 17
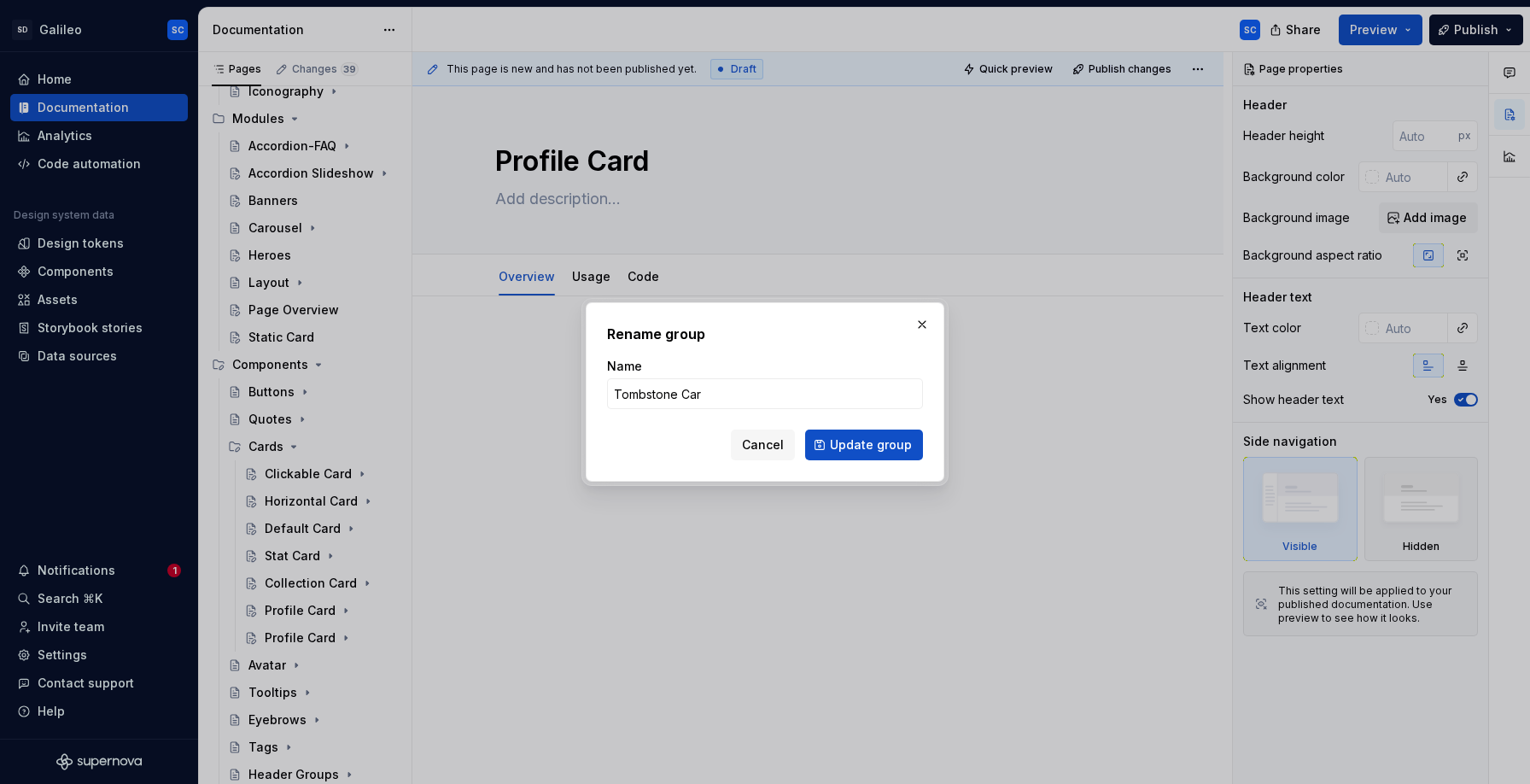
type input "Tombstone Card"
click button "Update group" at bounding box center [864, 444] width 118 height 31
type textarea "*"
type textarea "Tombstone Card"
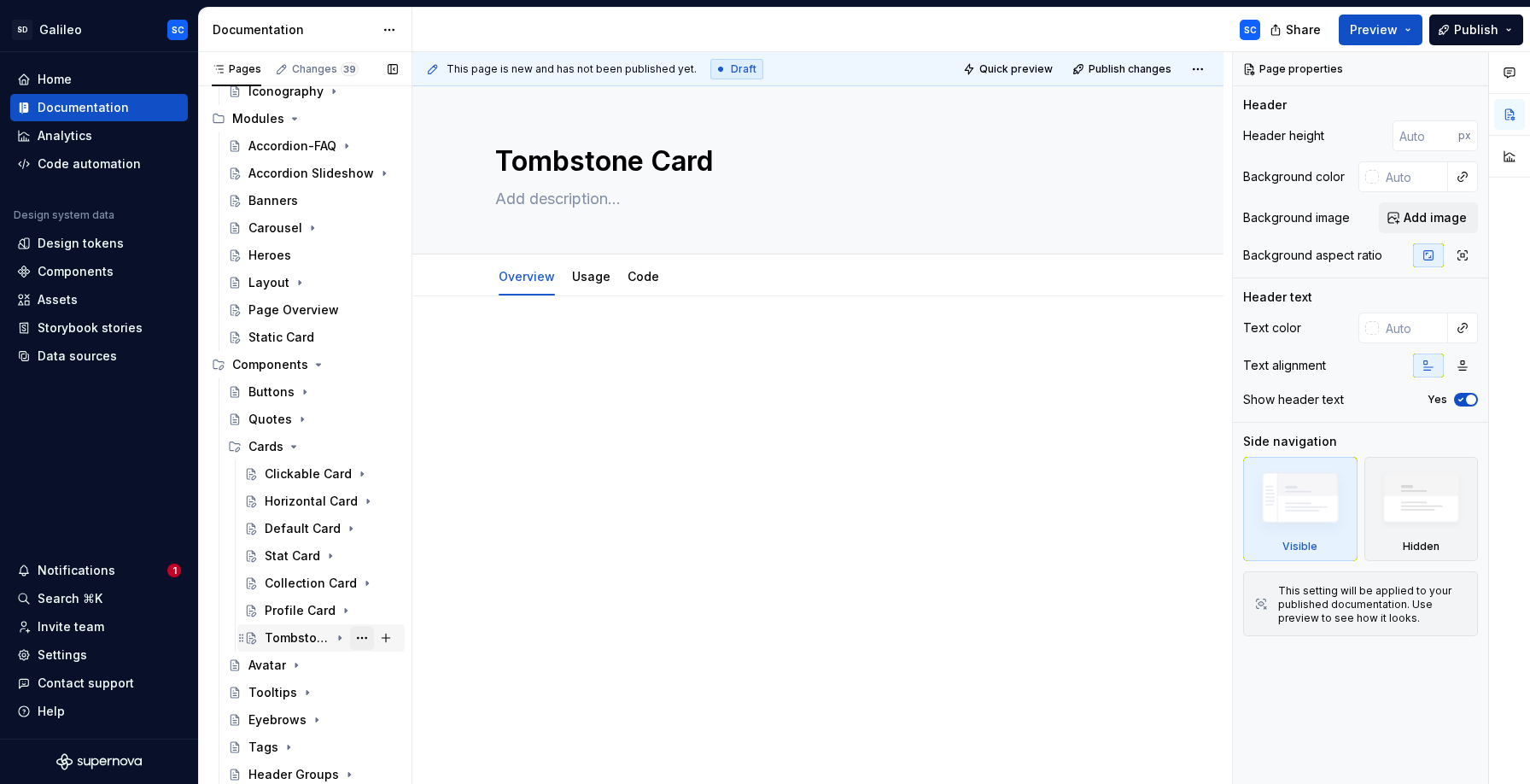
click at [368, 638] on button "Page tree" at bounding box center [362, 637] width 24 height 24
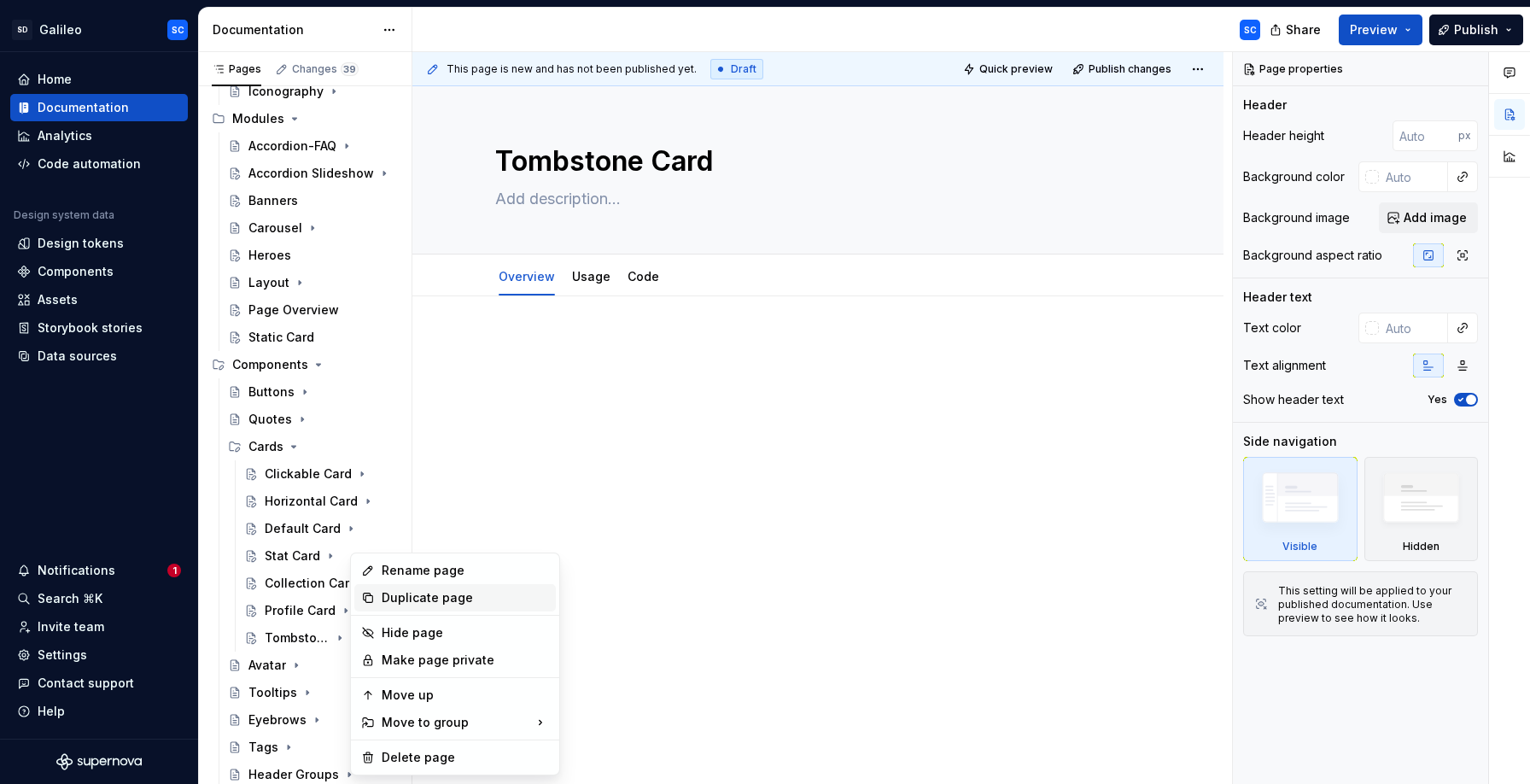
click at [397, 597] on div "Duplicate page" at bounding box center [465, 597] width 167 height 17
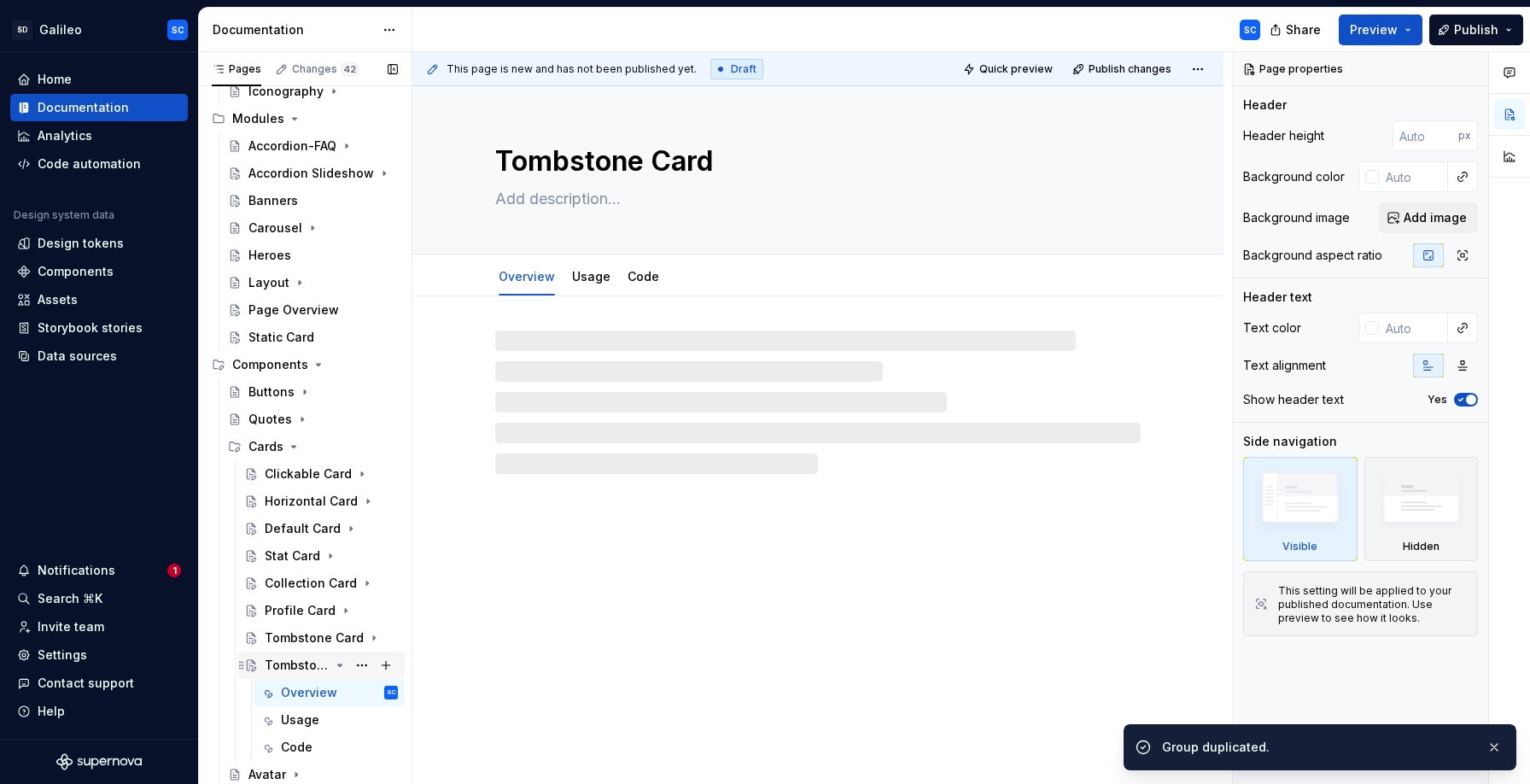
click at [343, 666] on icon "Page tree" at bounding box center [340, 665] width 14 height 14
click at [361, 664] on button "Page tree" at bounding box center [362, 665] width 24 height 24
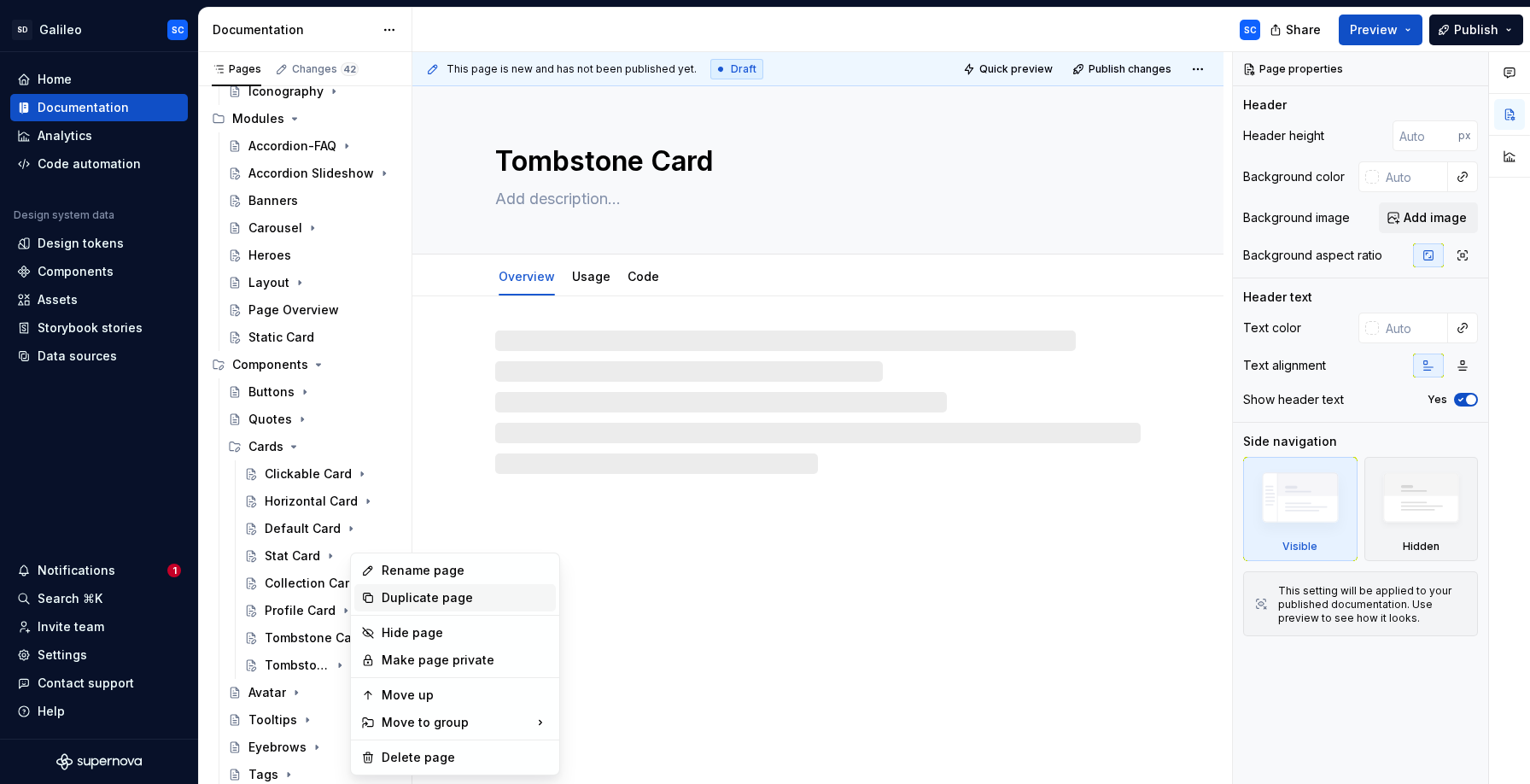
type textarea "*"
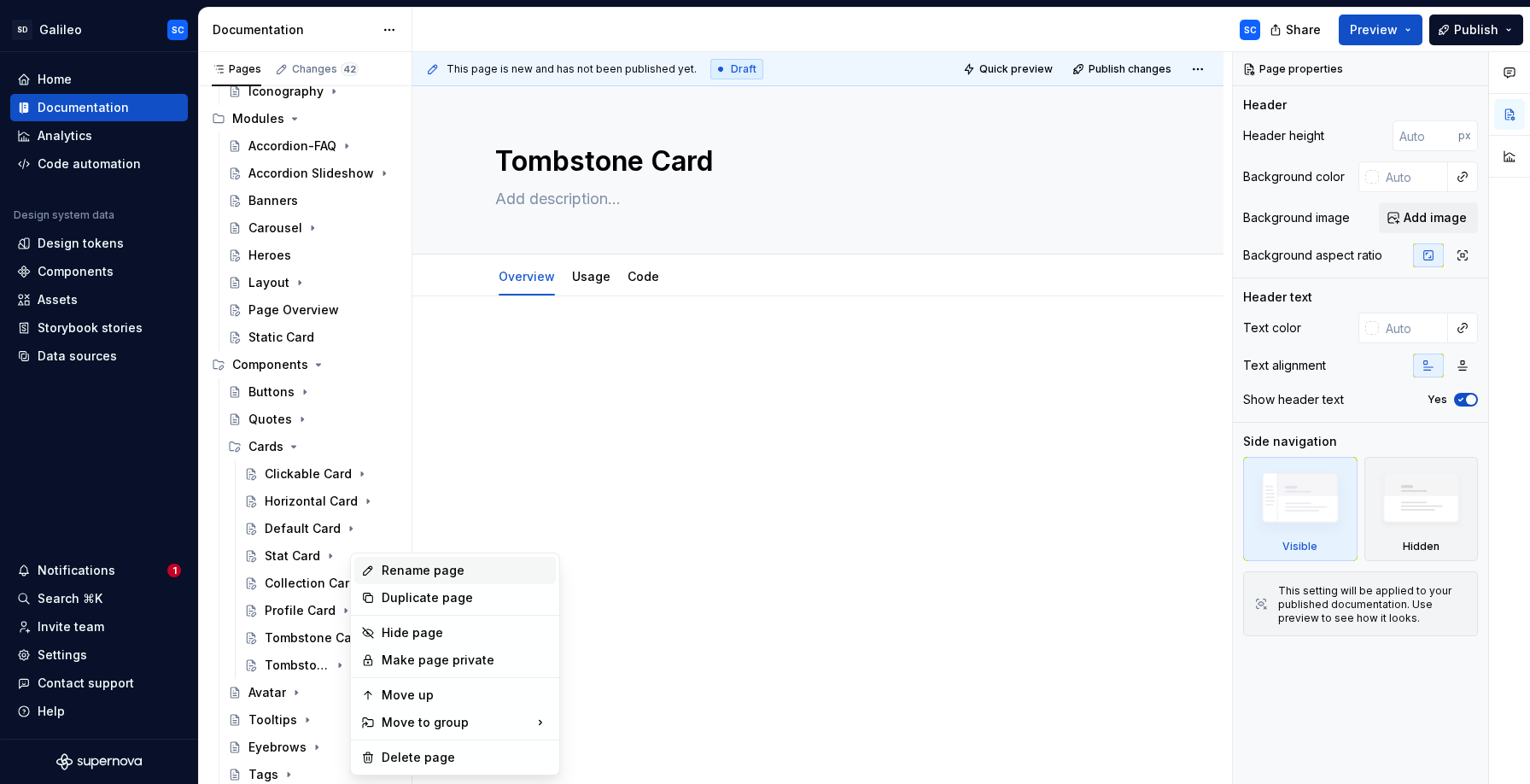
click at [429, 573] on div "Rename page" at bounding box center [465, 569] width 167 height 17
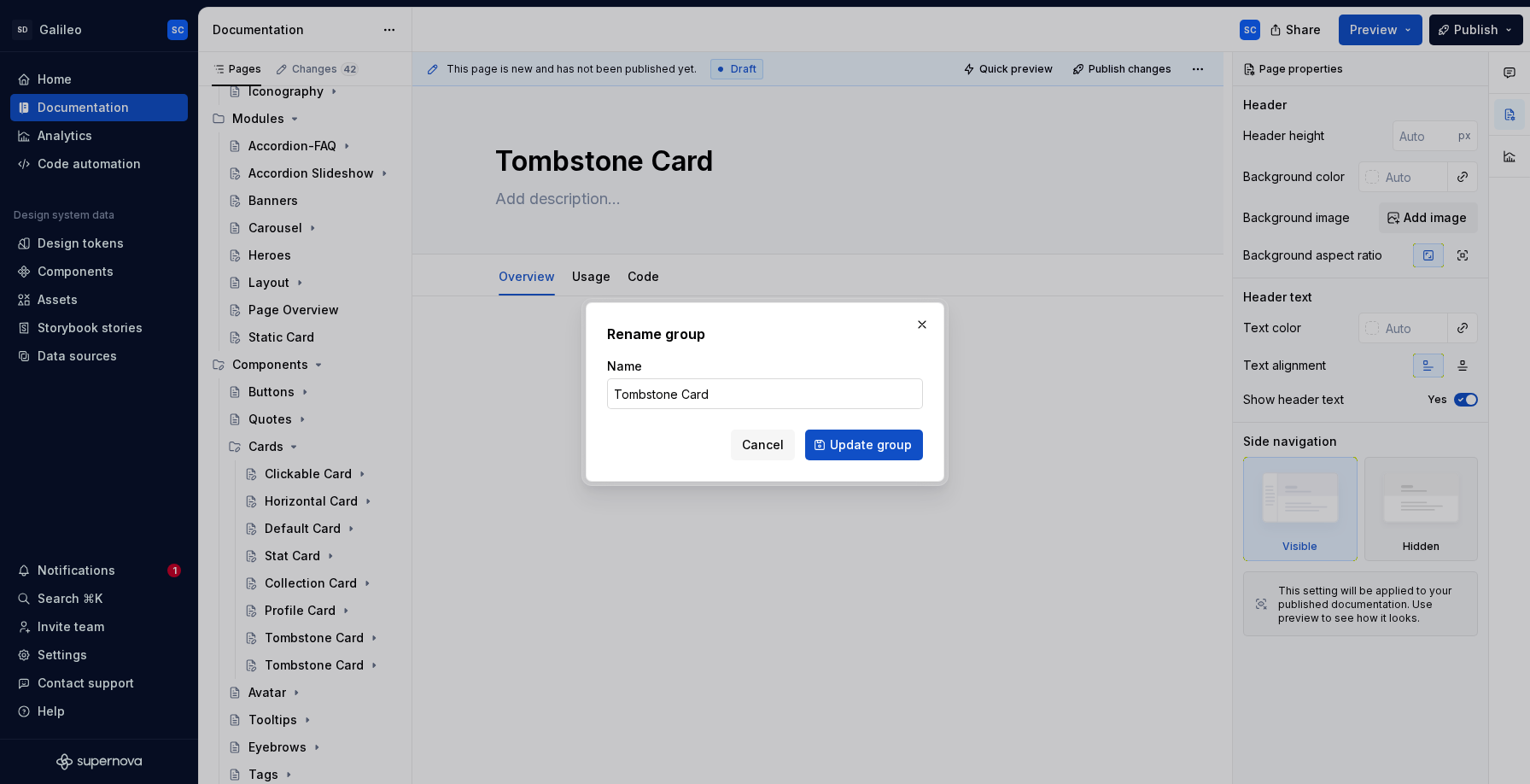
click at [640, 387] on input "Tombstone Card" at bounding box center [765, 393] width 316 height 31
type input "Testimonial Card"
click button "Update group" at bounding box center [864, 444] width 118 height 31
type textarea "*"
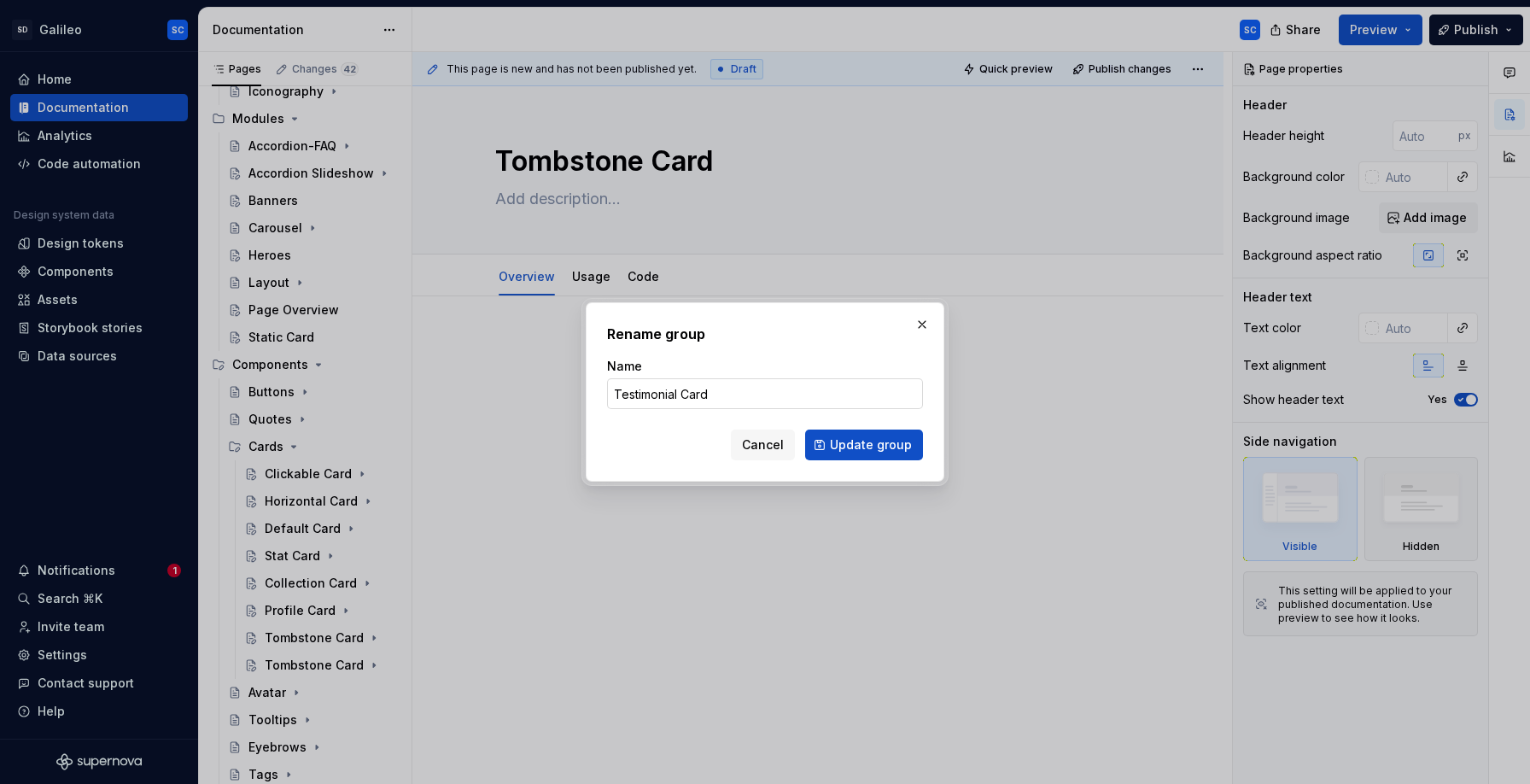
type textarea "Testimonial Card"
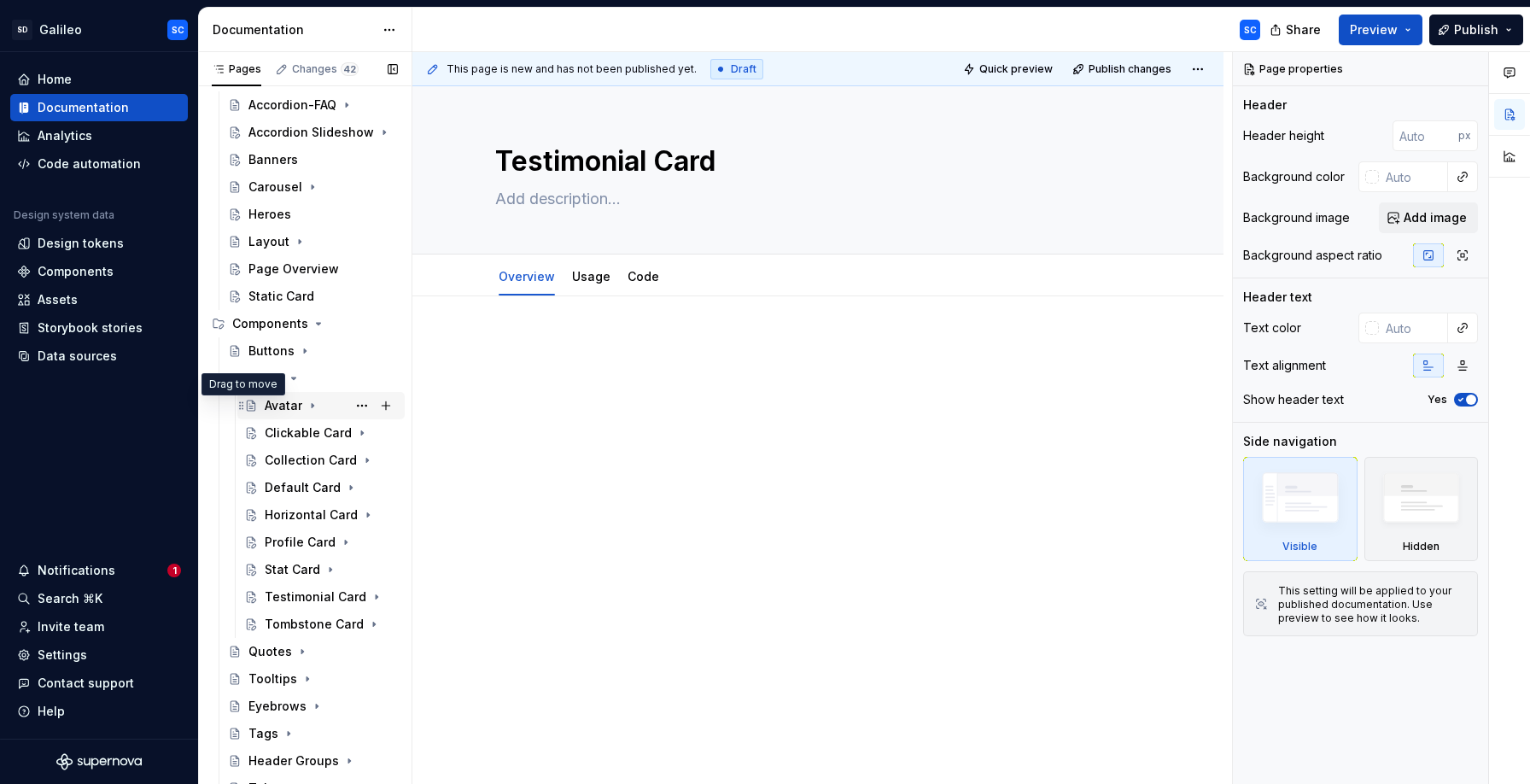
scroll to position [389, 0]
click at [294, 404] on icon "Page tree" at bounding box center [294, 404] width 4 height 2
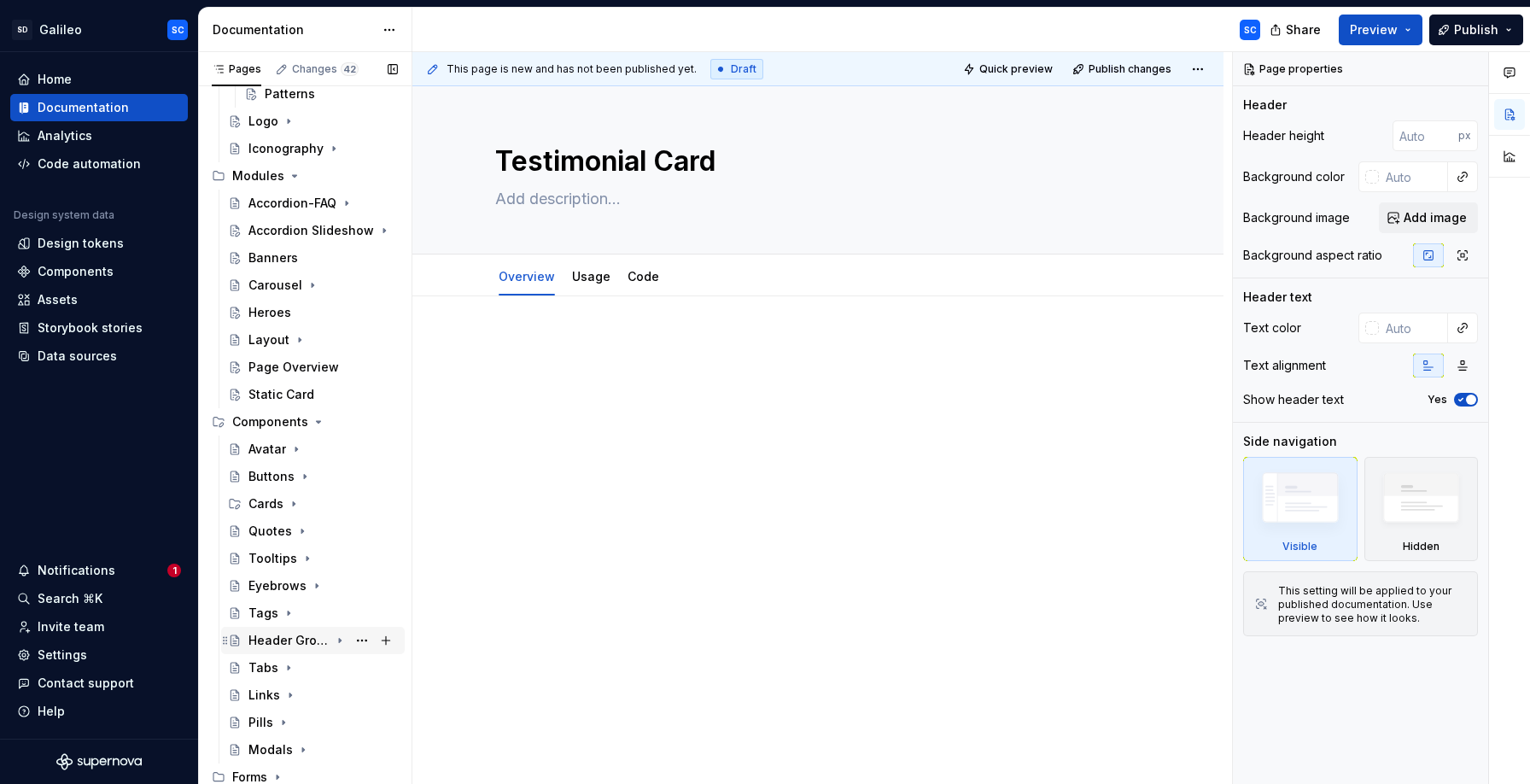
scroll to position [292, 0]
click at [364, 201] on button "Page tree" at bounding box center [362, 201] width 24 height 24
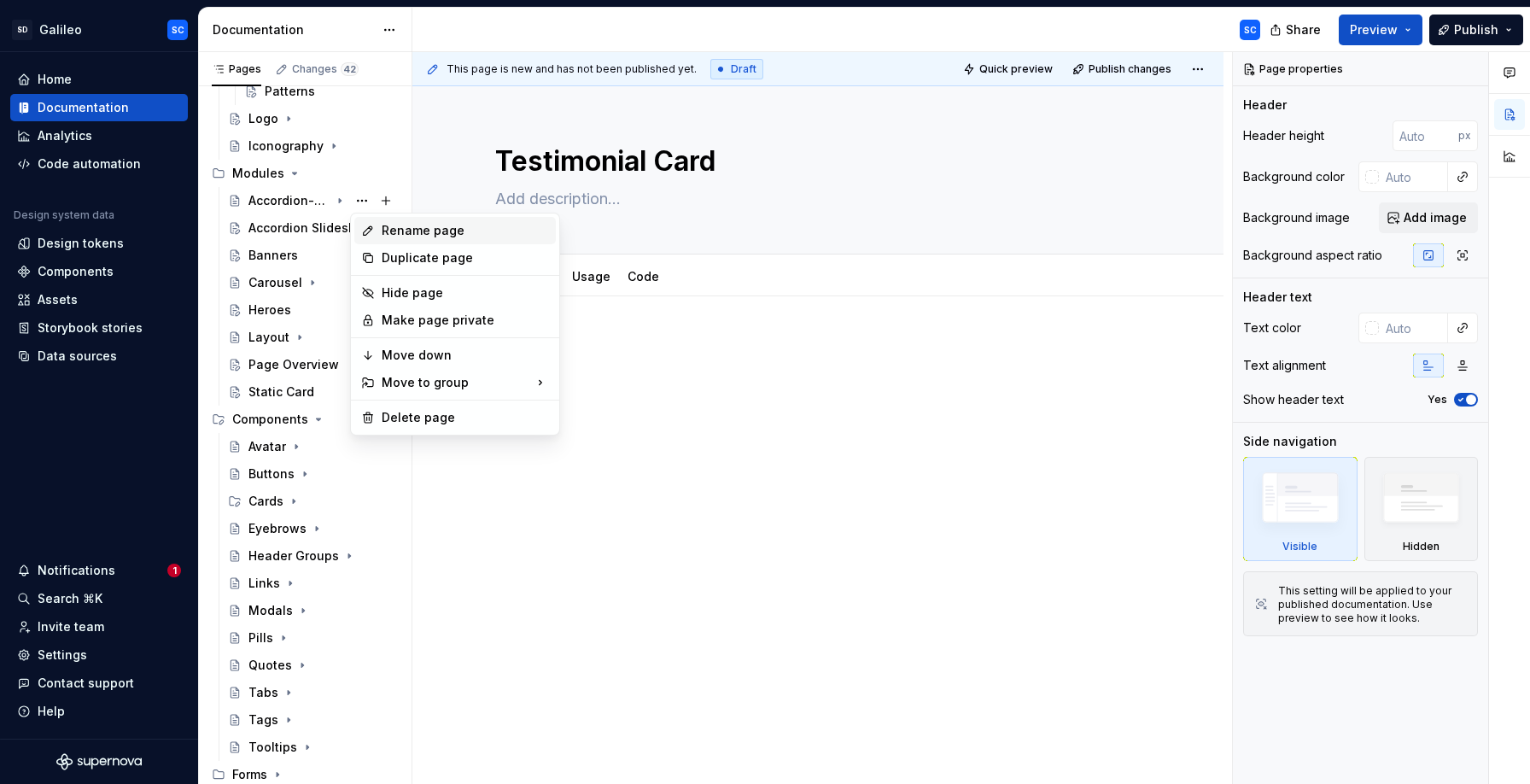
type textarea "*"
click at [414, 232] on div "Rename page" at bounding box center [465, 229] width 167 height 17
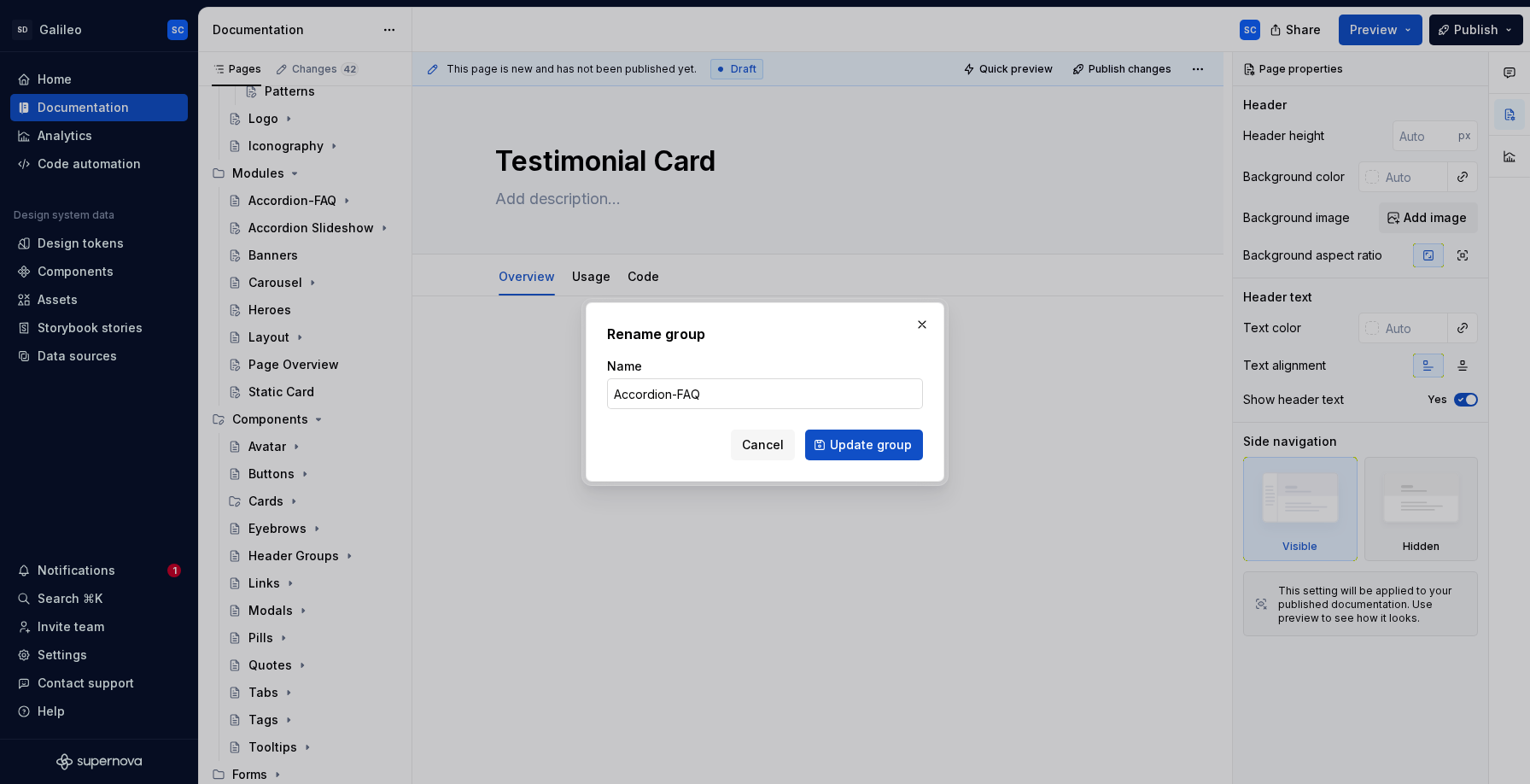
click at [678, 397] on input "Accordion-FAQ" at bounding box center [765, 393] width 316 height 31
type input "Accordion FAQ"
click at [867, 445] on span "Update group" at bounding box center [870, 444] width 82 height 17
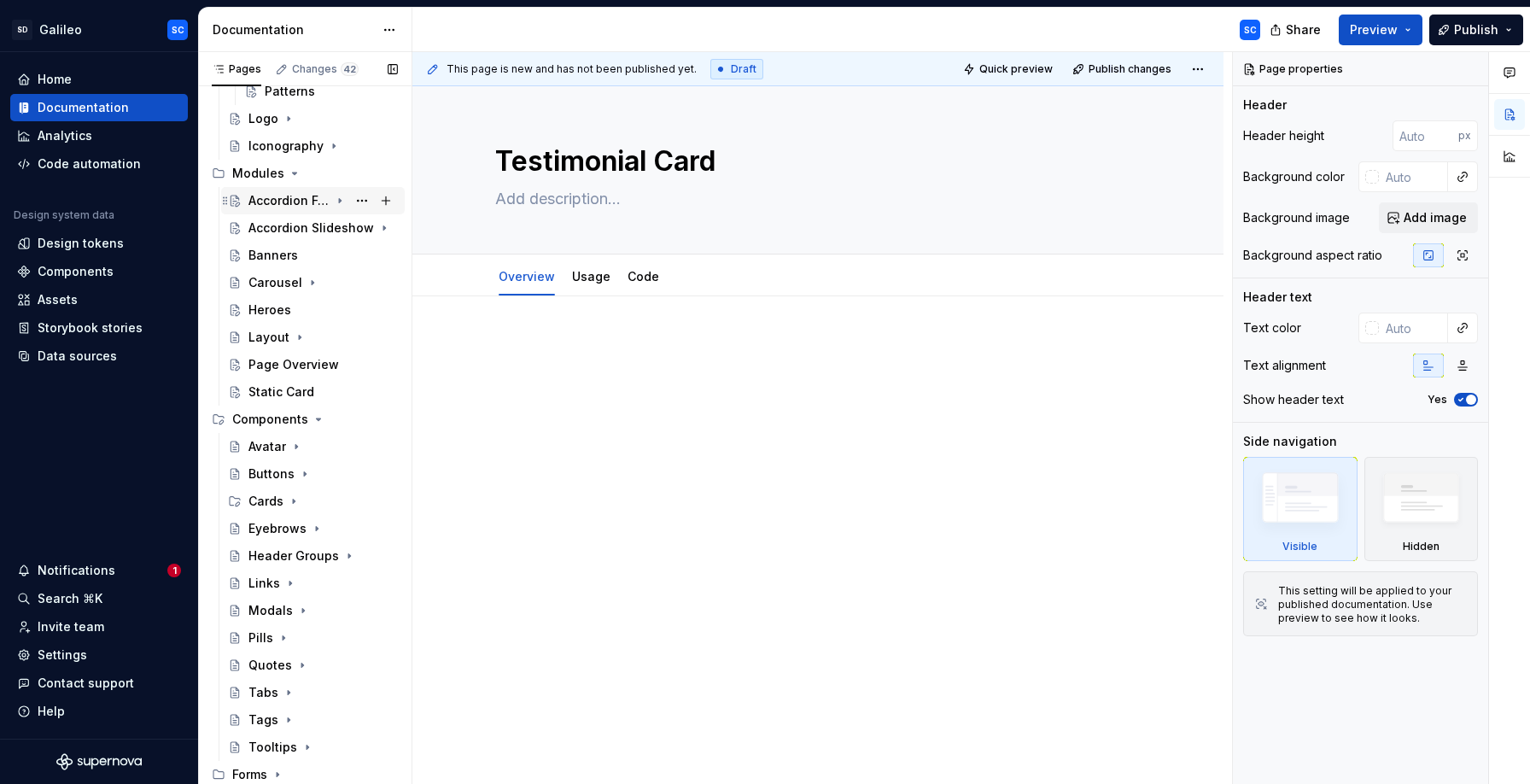
click at [343, 202] on icon "Page tree" at bounding box center [340, 201] width 14 height 14
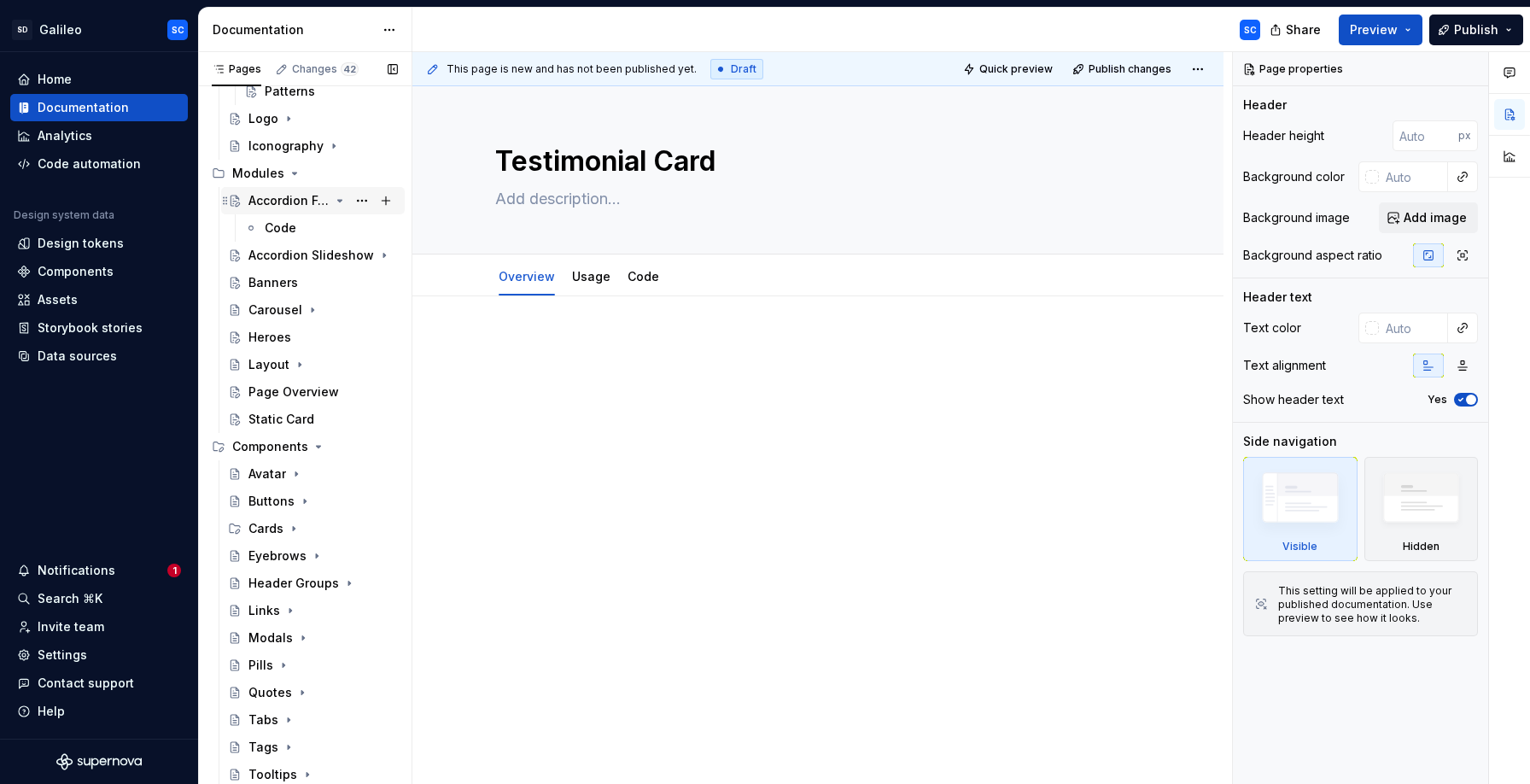
click at [343, 202] on icon "Page tree" at bounding box center [340, 201] width 14 height 14
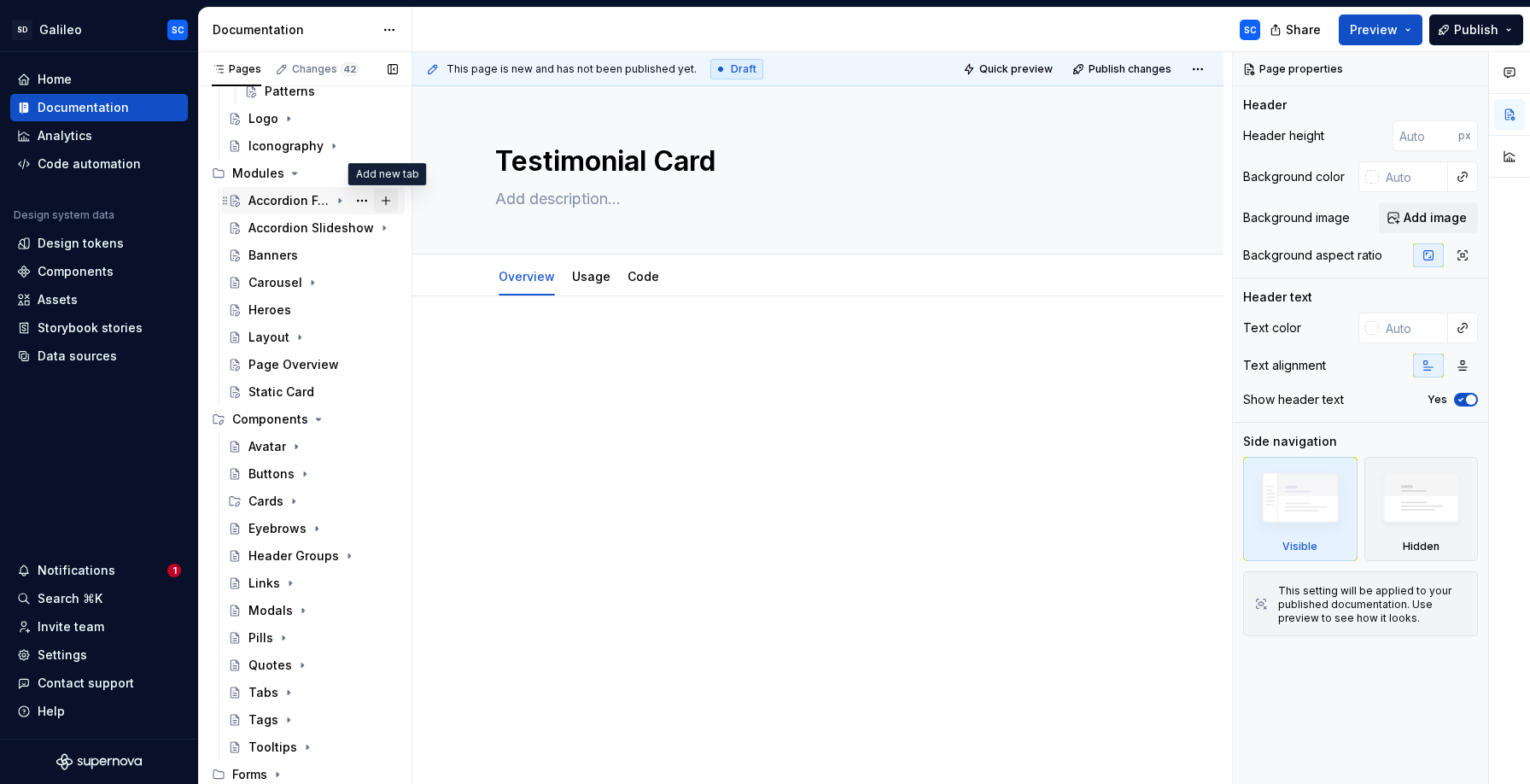
click at [387, 202] on button "Page tree" at bounding box center [386, 201] width 24 height 24
type textarea "*"
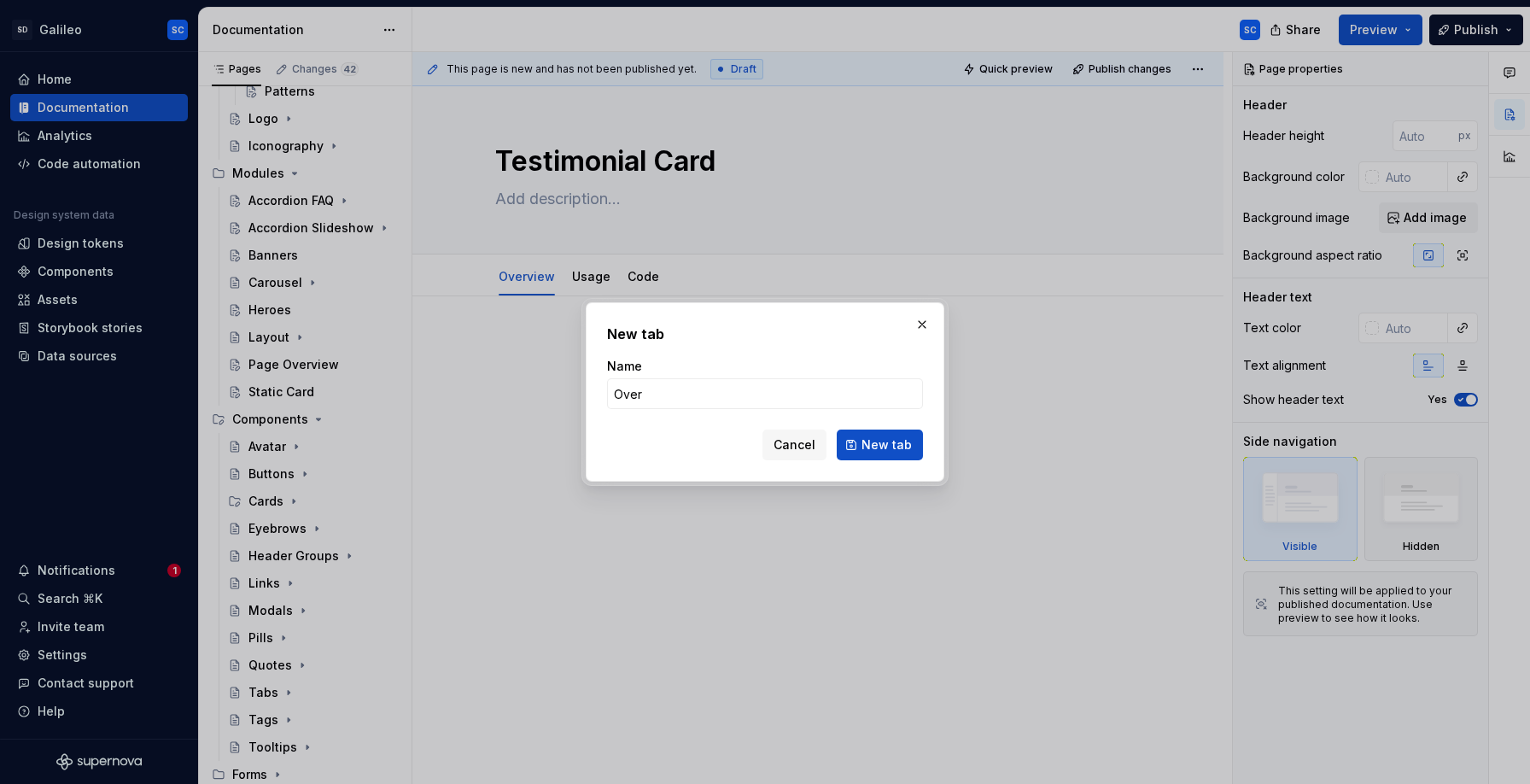
type input "Over"
click at [743, 389] on input "Over" at bounding box center [765, 393] width 316 height 31
type input "Overview"
click at [901, 445] on span "New tab" at bounding box center [886, 444] width 50 height 17
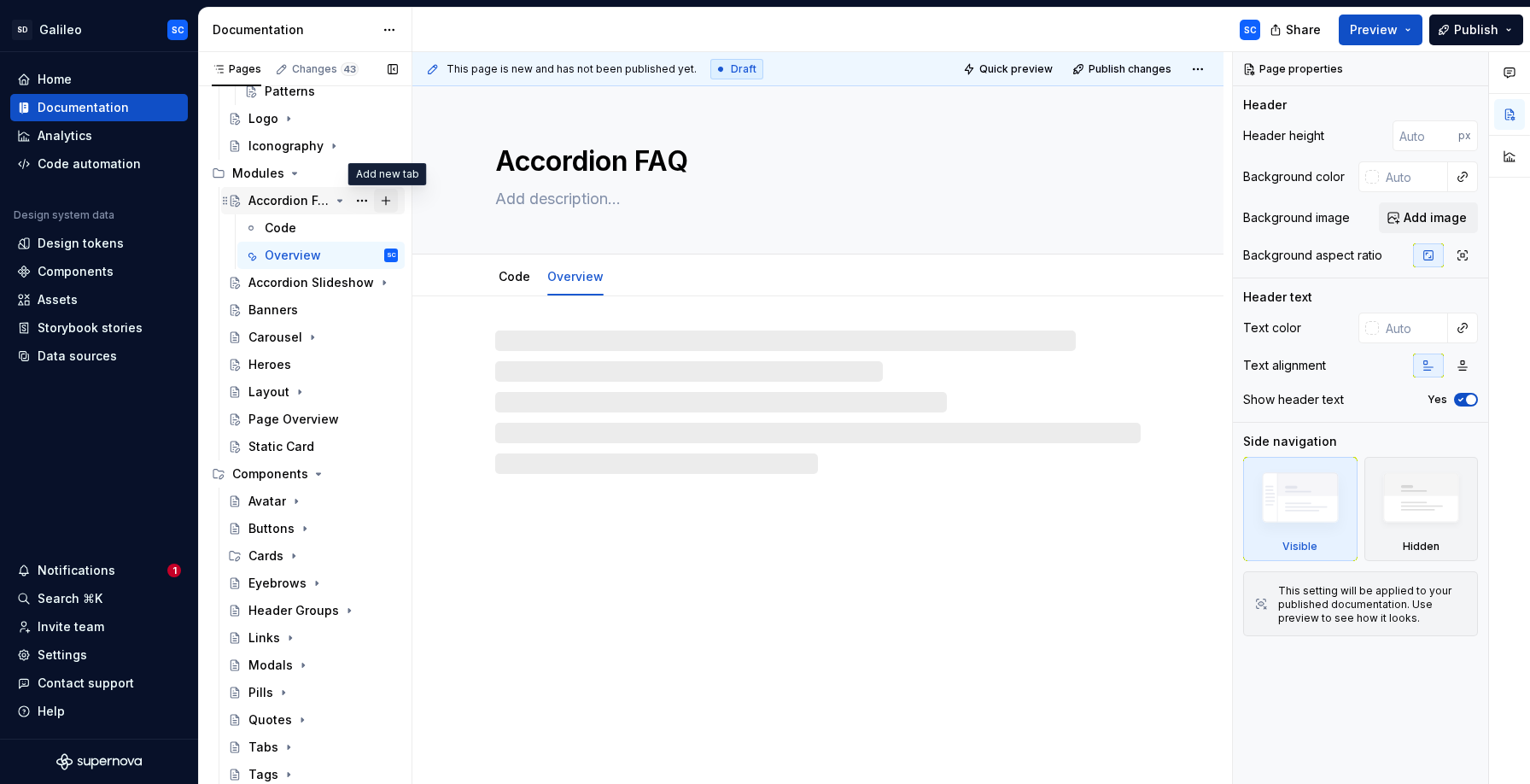
click at [387, 202] on button "Page tree" at bounding box center [386, 201] width 24 height 24
type textarea "*"
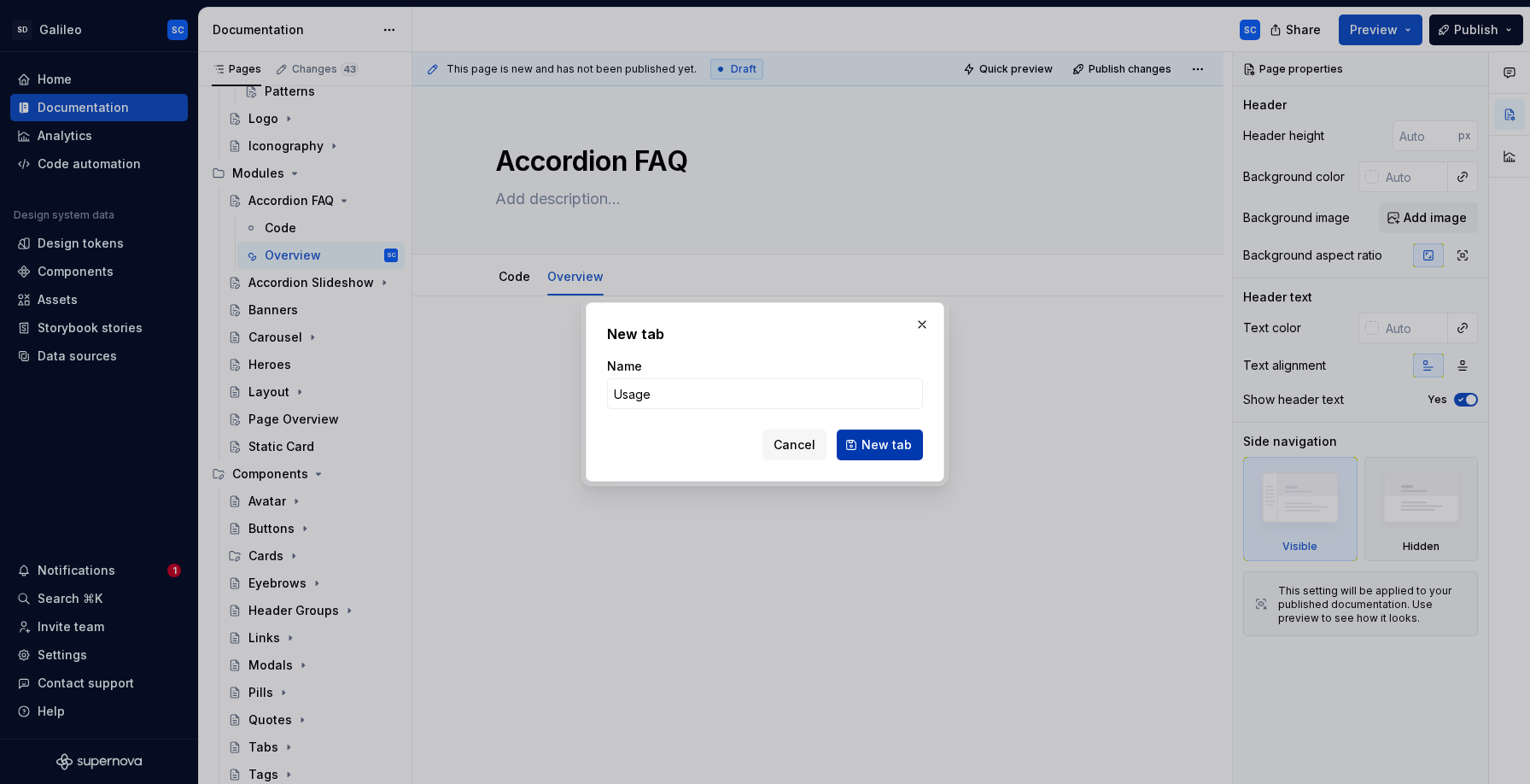
type input "Usage"
click at [905, 451] on span "New tab" at bounding box center [886, 444] width 50 height 17
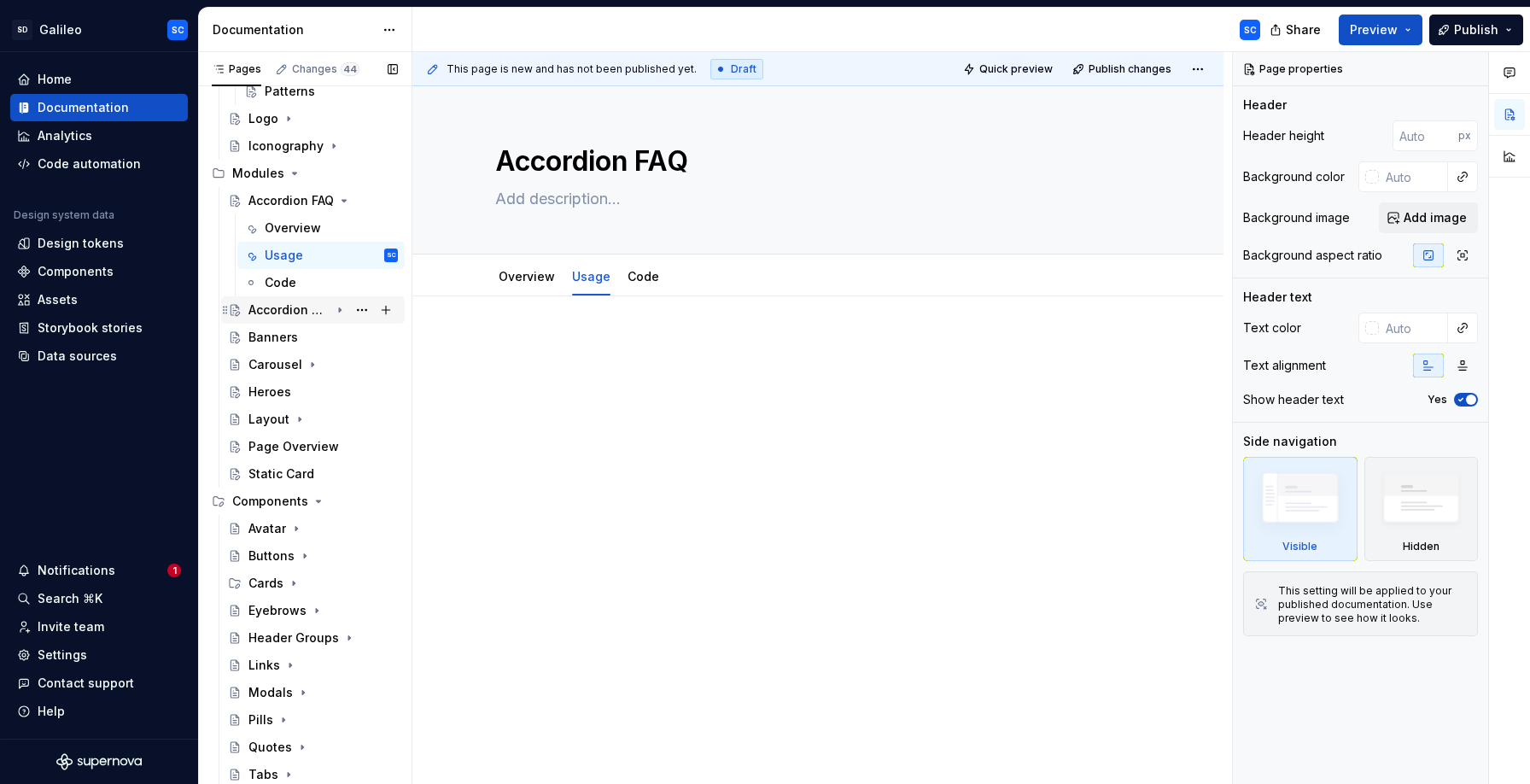
click at [348, 309] on div "Accordion Slideshow" at bounding box center [323, 309] width 150 height 24
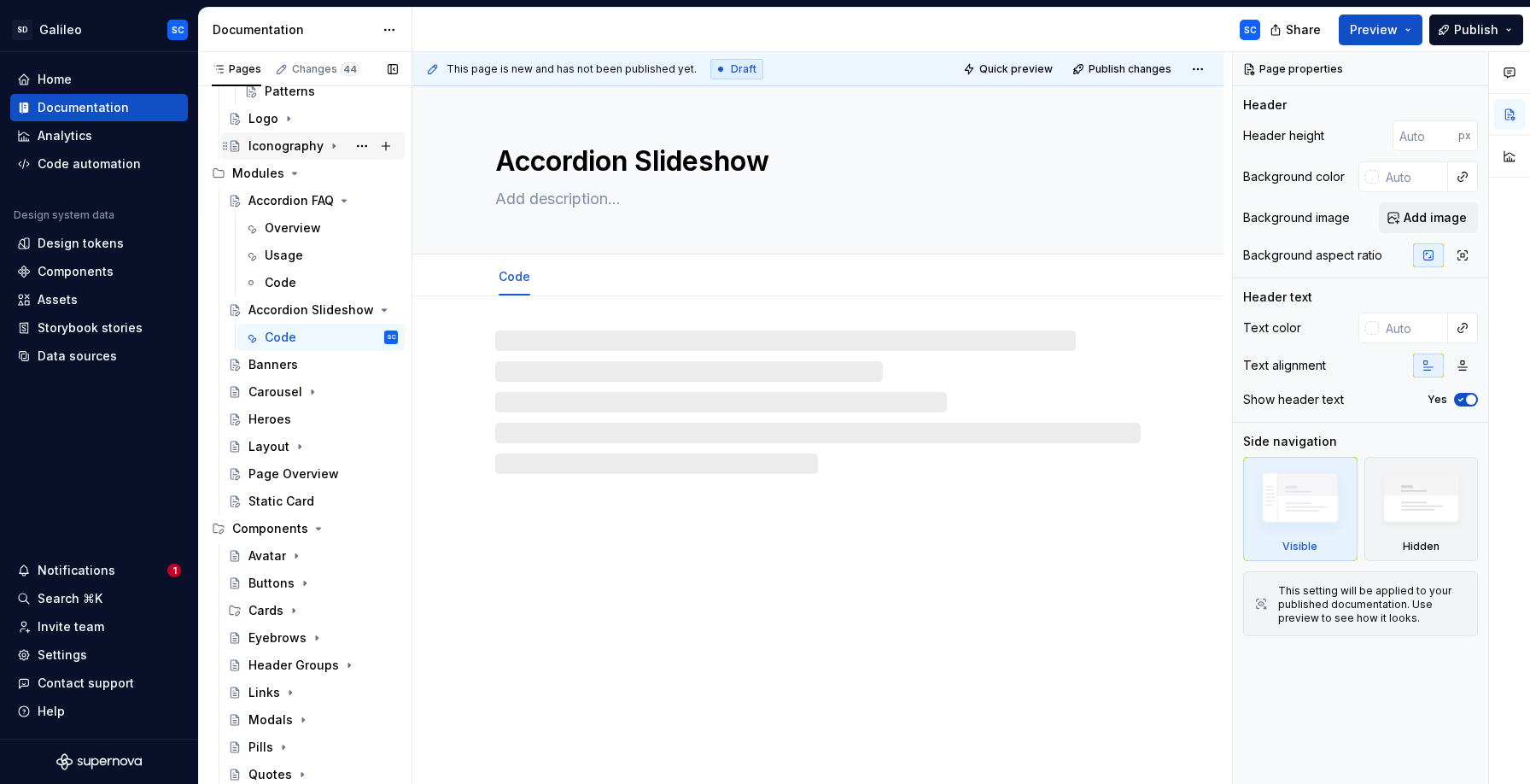
click at [333, 146] on icon "Page tree" at bounding box center [334, 146] width 14 height 14
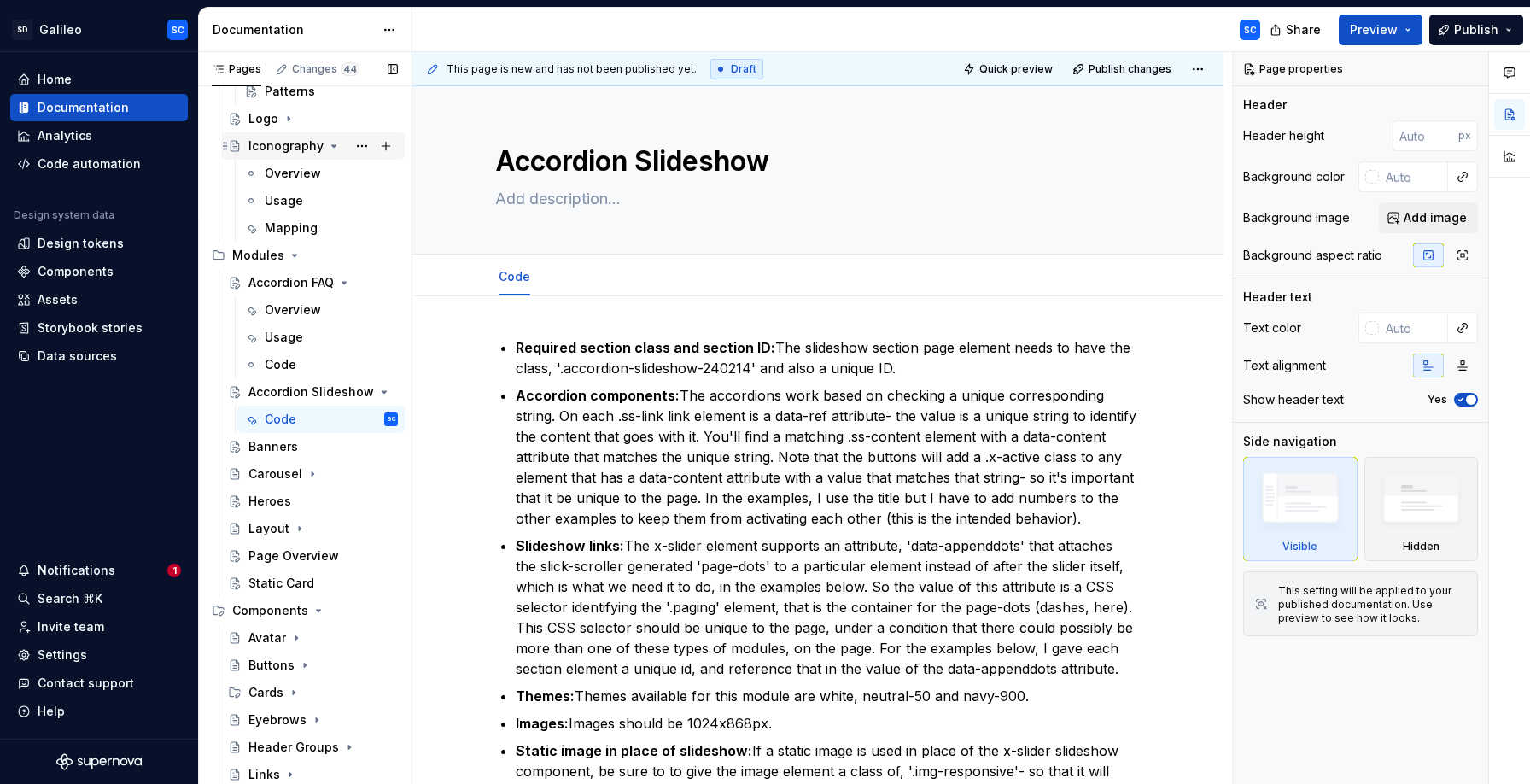
click at [333, 146] on icon "Page tree" at bounding box center [334, 146] width 14 height 14
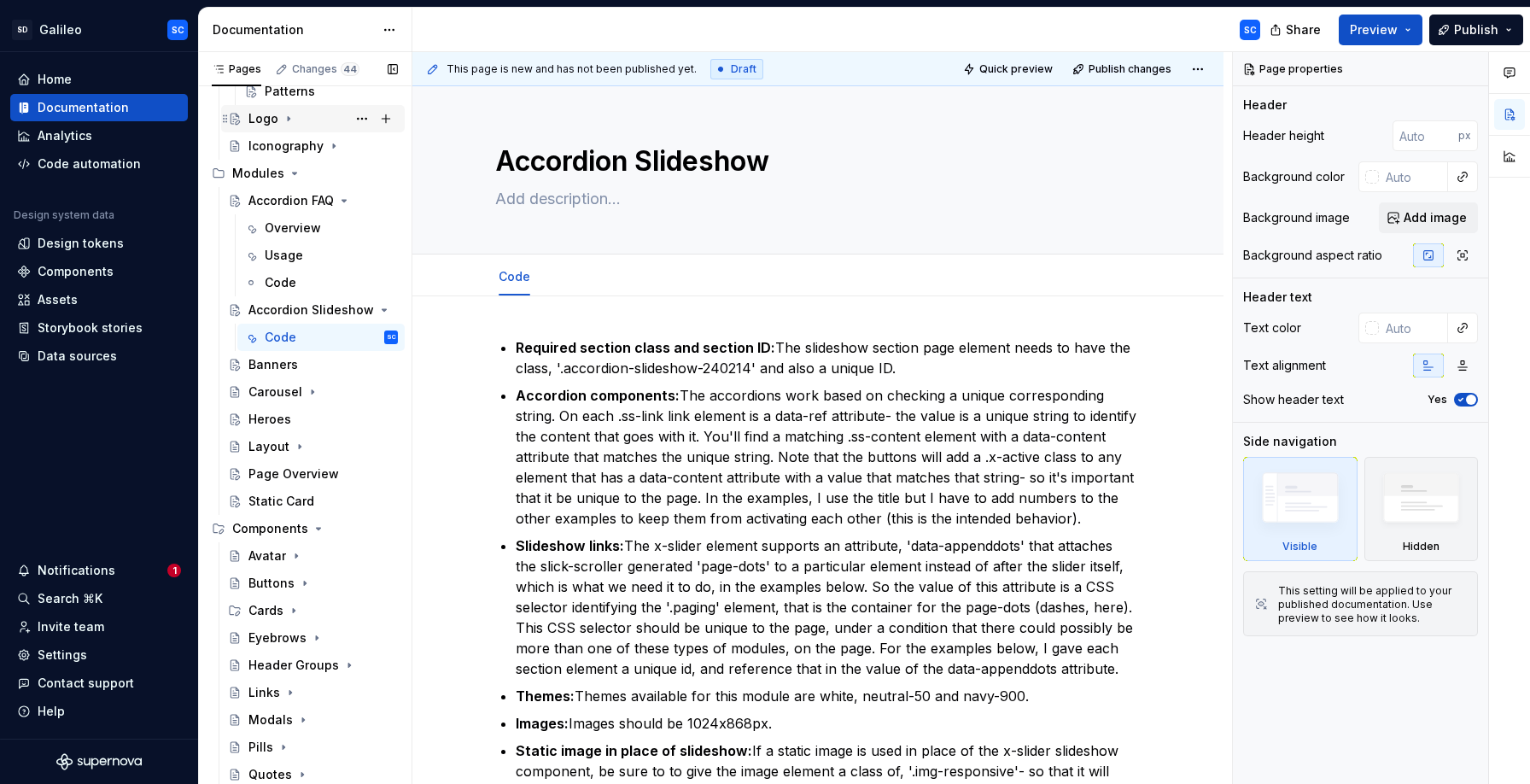
click at [293, 118] on icon "Page tree" at bounding box center [289, 119] width 14 height 14
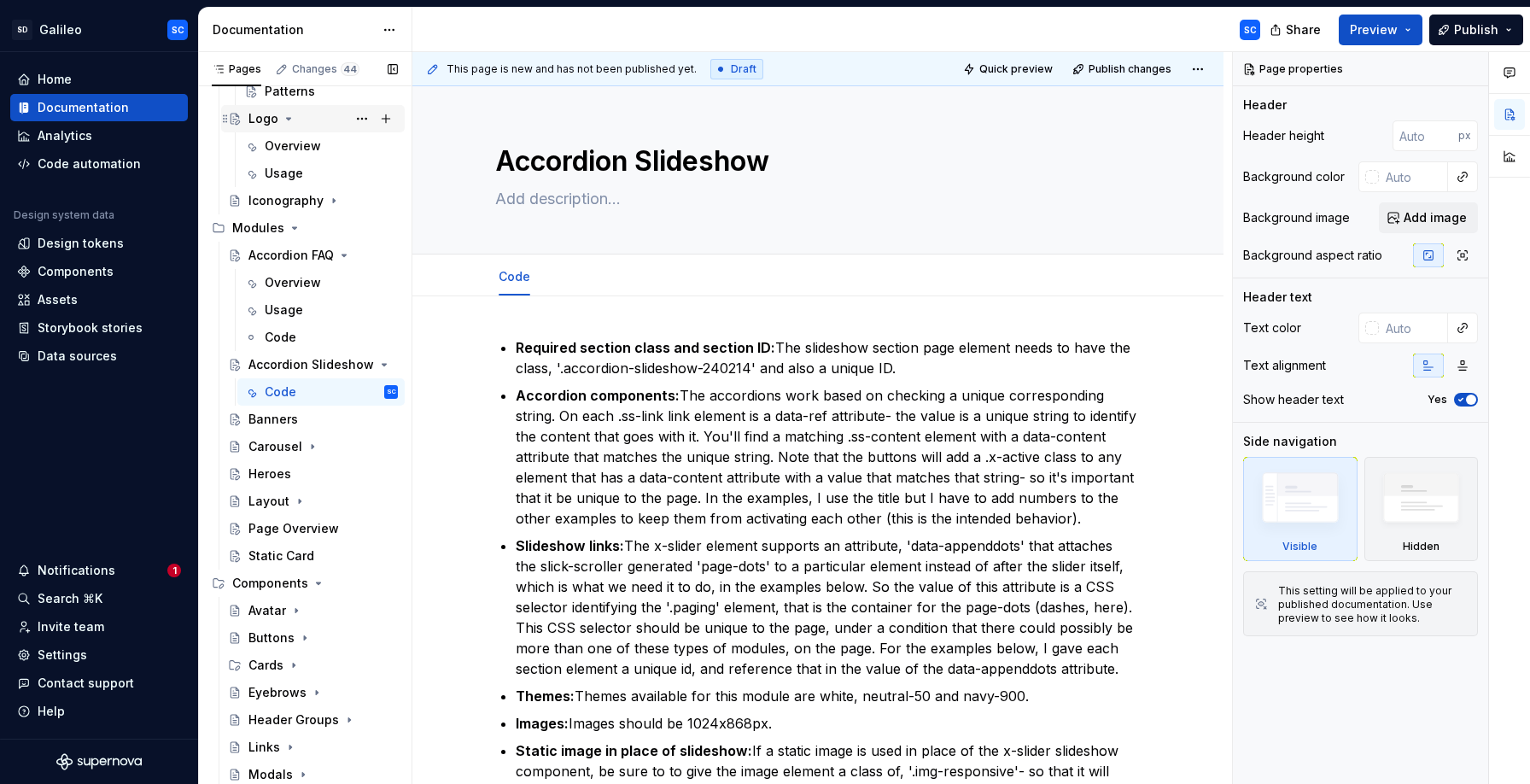
click at [293, 118] on icon "Page tree" at bounding box center [289, 119] width 14 height 14
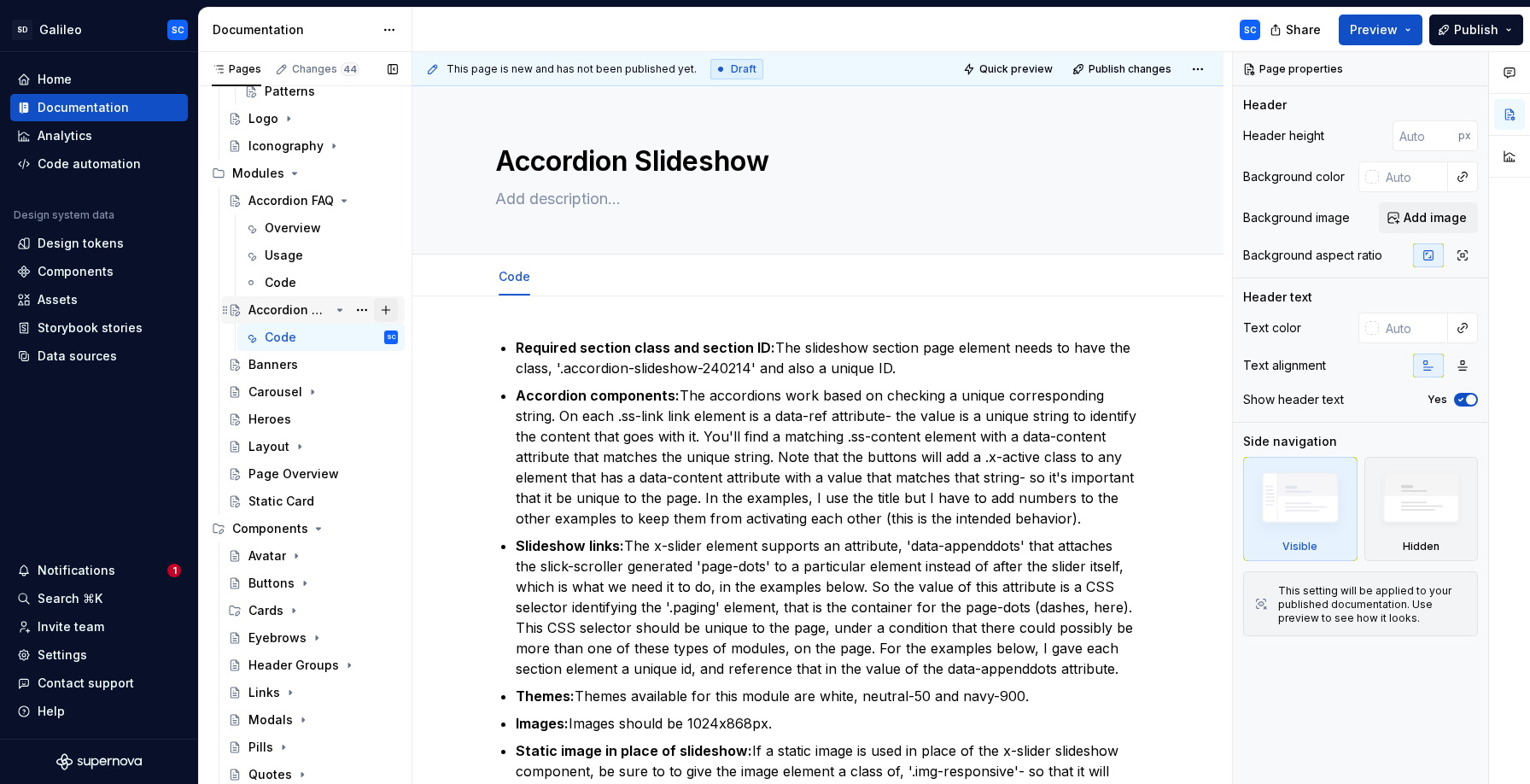
click at [389, 310] on button "Page tree" at bounding box center [386, 309] width 24 height 24
type textarea "*"
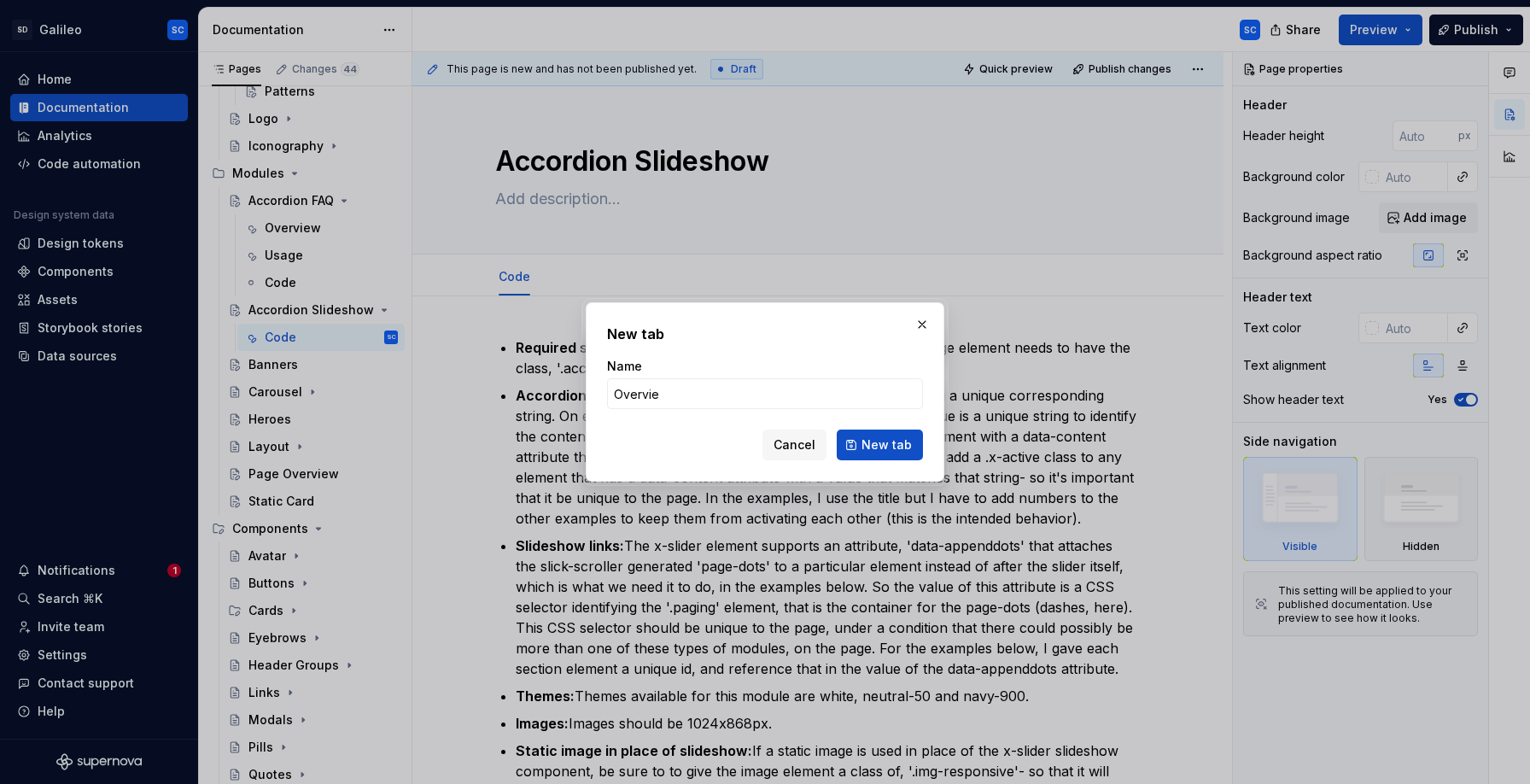
type input "Overview"
click button "New tab" at bounding box center [880, 444] width 87 height 31
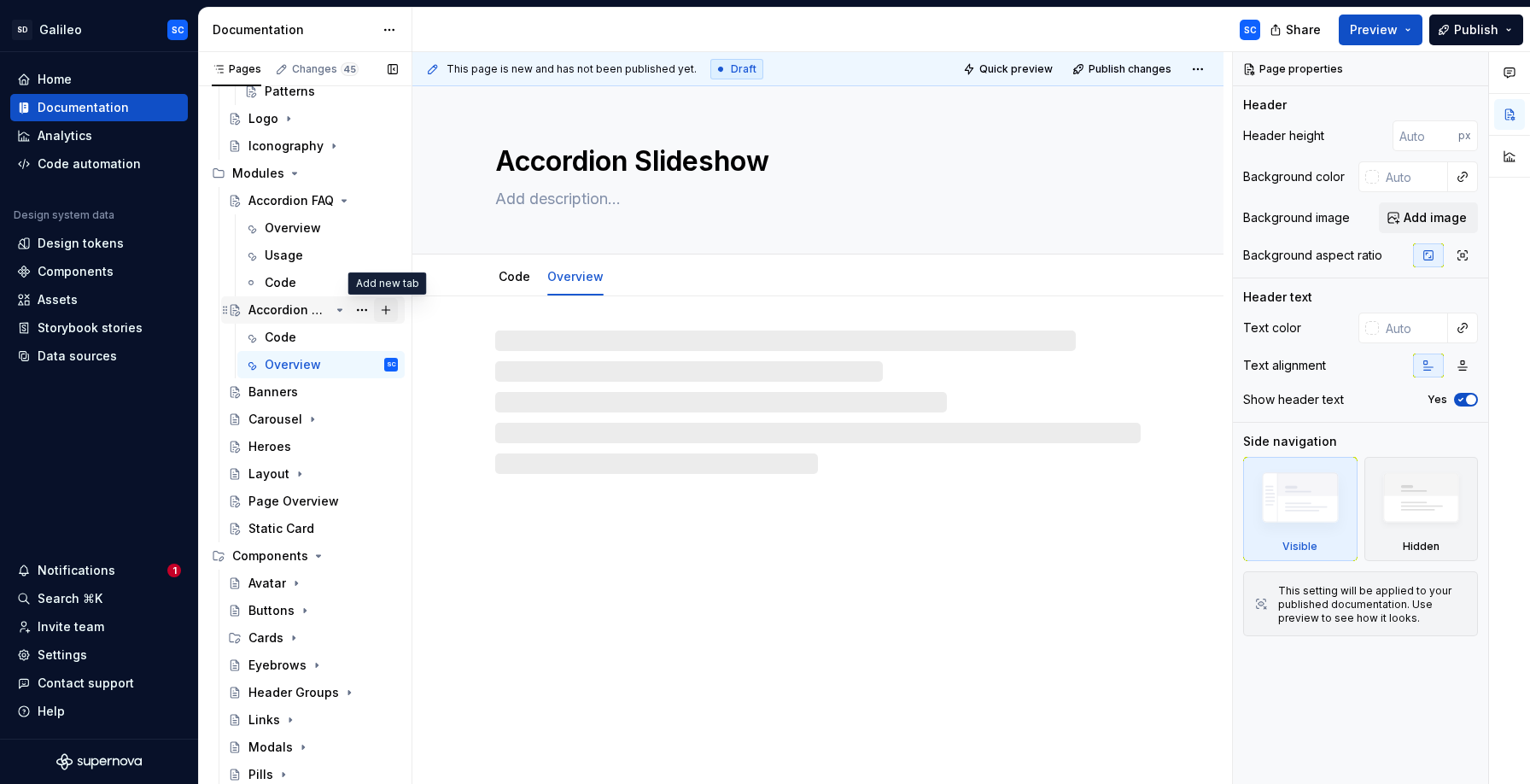
click at [387, 311] on button "Page tree" at bounding box center [386, 309] width 24 height 24
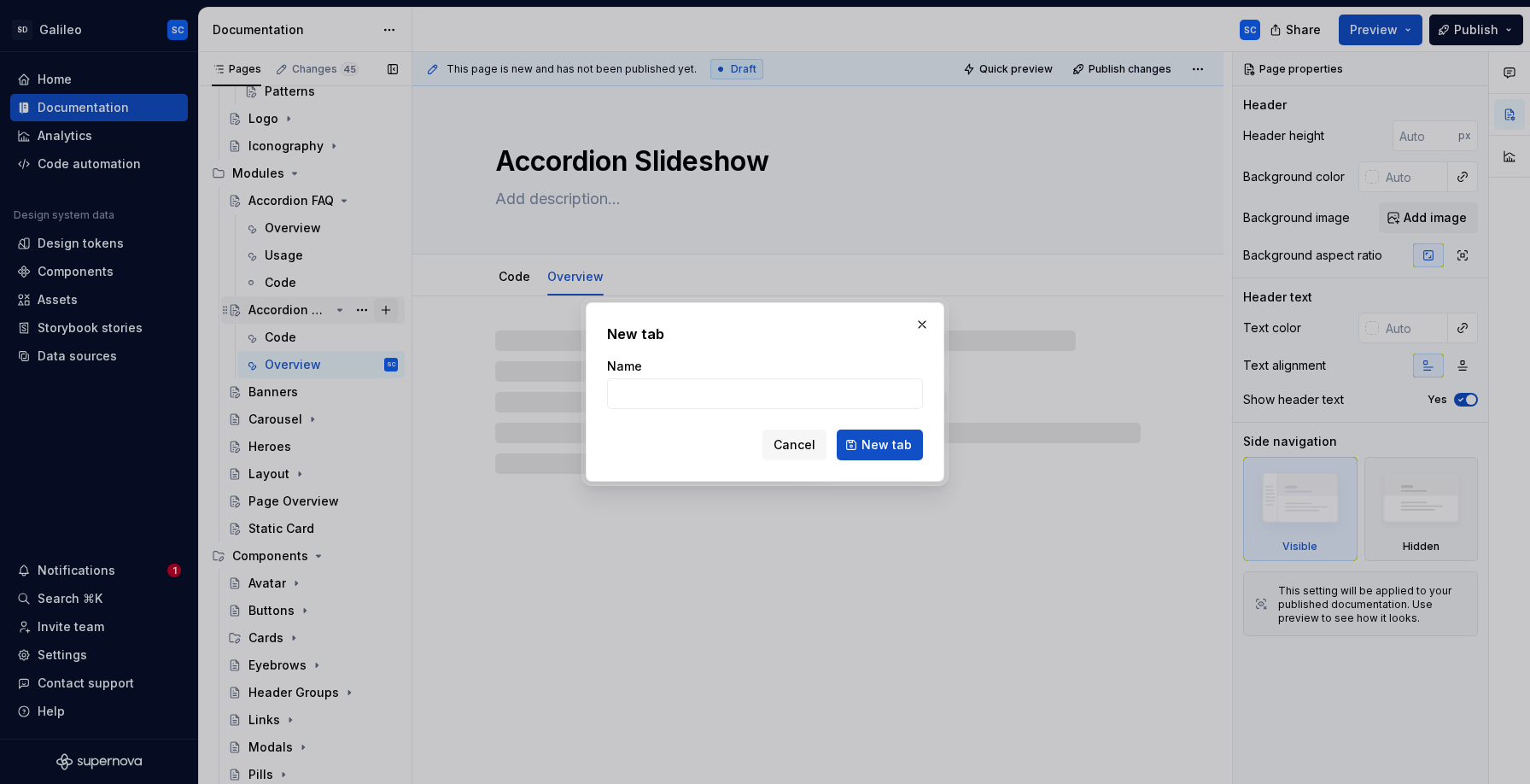
type textarea "*"
type input "Us"
type textarea "*"
type input "Usage"
click button "New tab" at bounding box center [880, 444] width 87 height 31
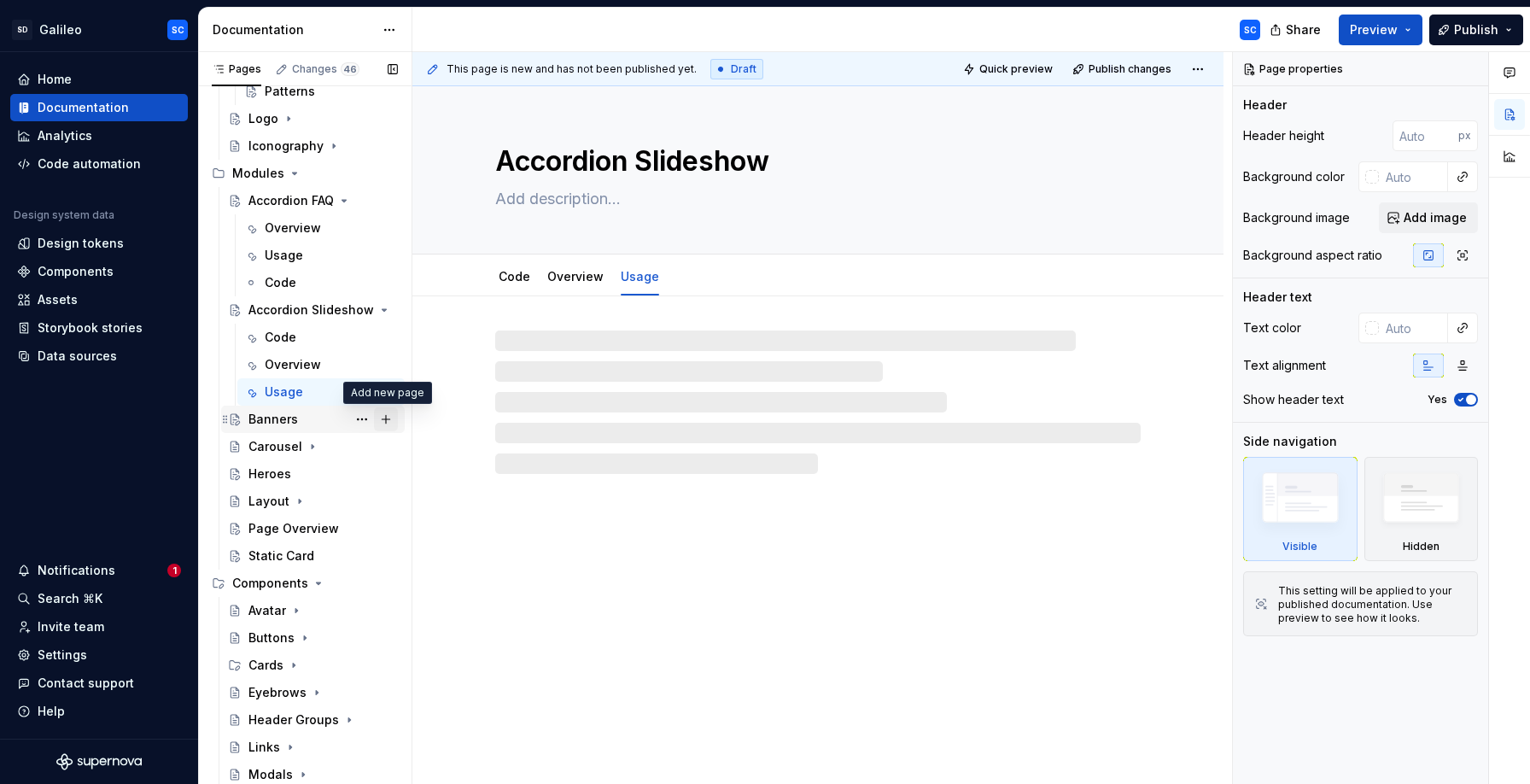
click at [386, 420] on button "Page tree" at bounding box center [386, 419] width 24 height 24
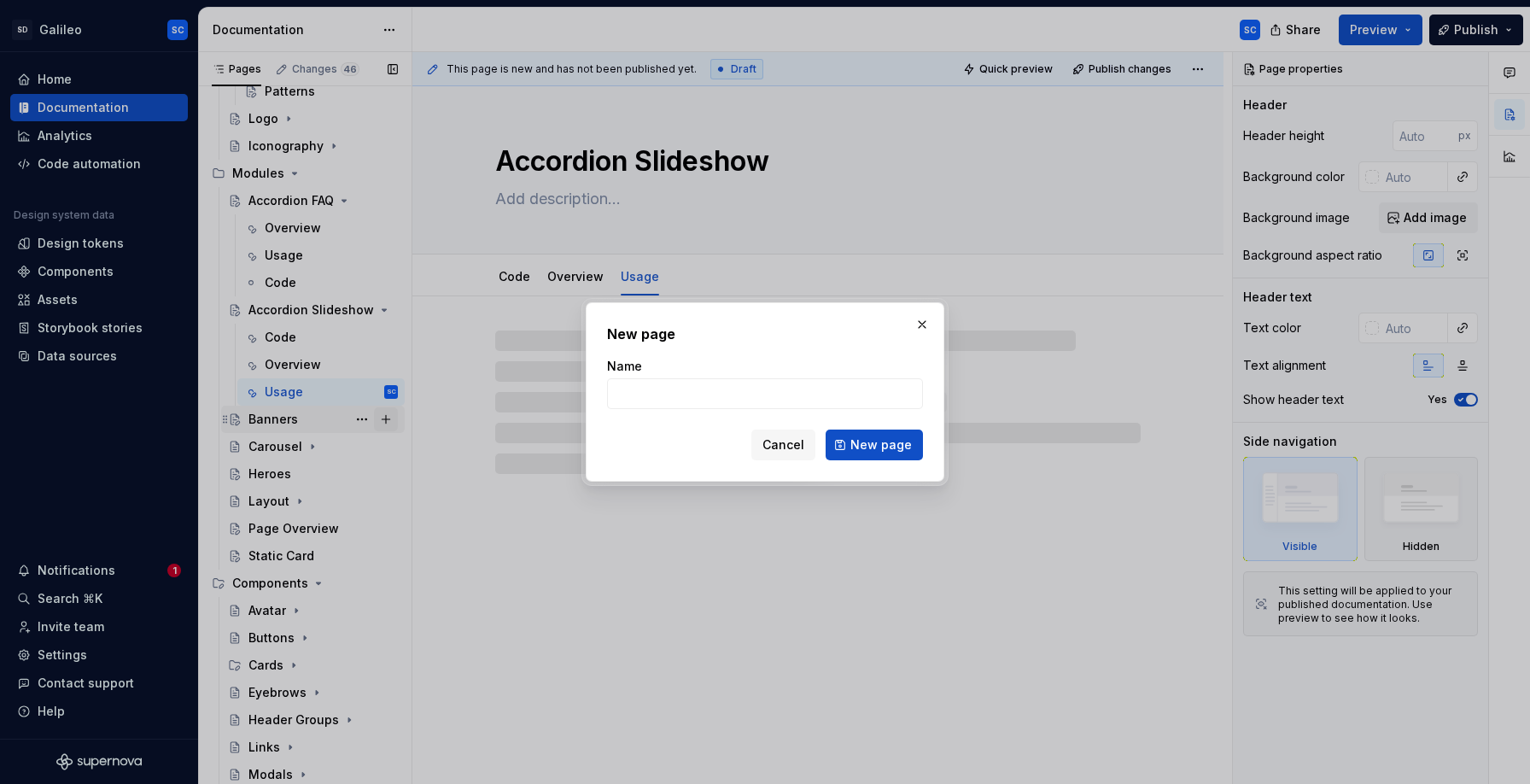
type textarea "*"
type input "Overview"
click button "New page" at bounding box center [874, 444] width 98 height 31
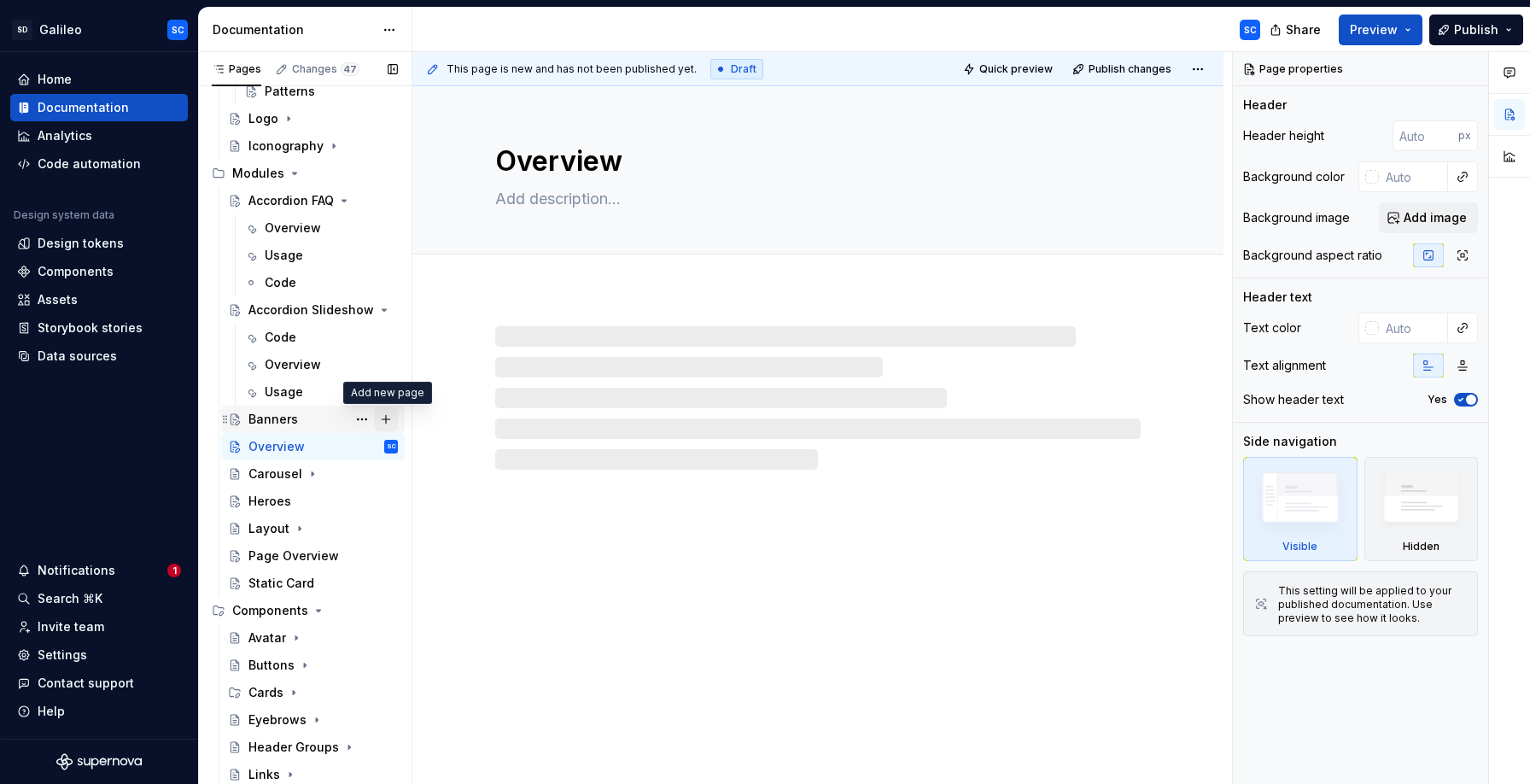
click at [388, 425] on button "Page tree" at bounding box center [386, 419] width 24 height 24
type textarea "*"
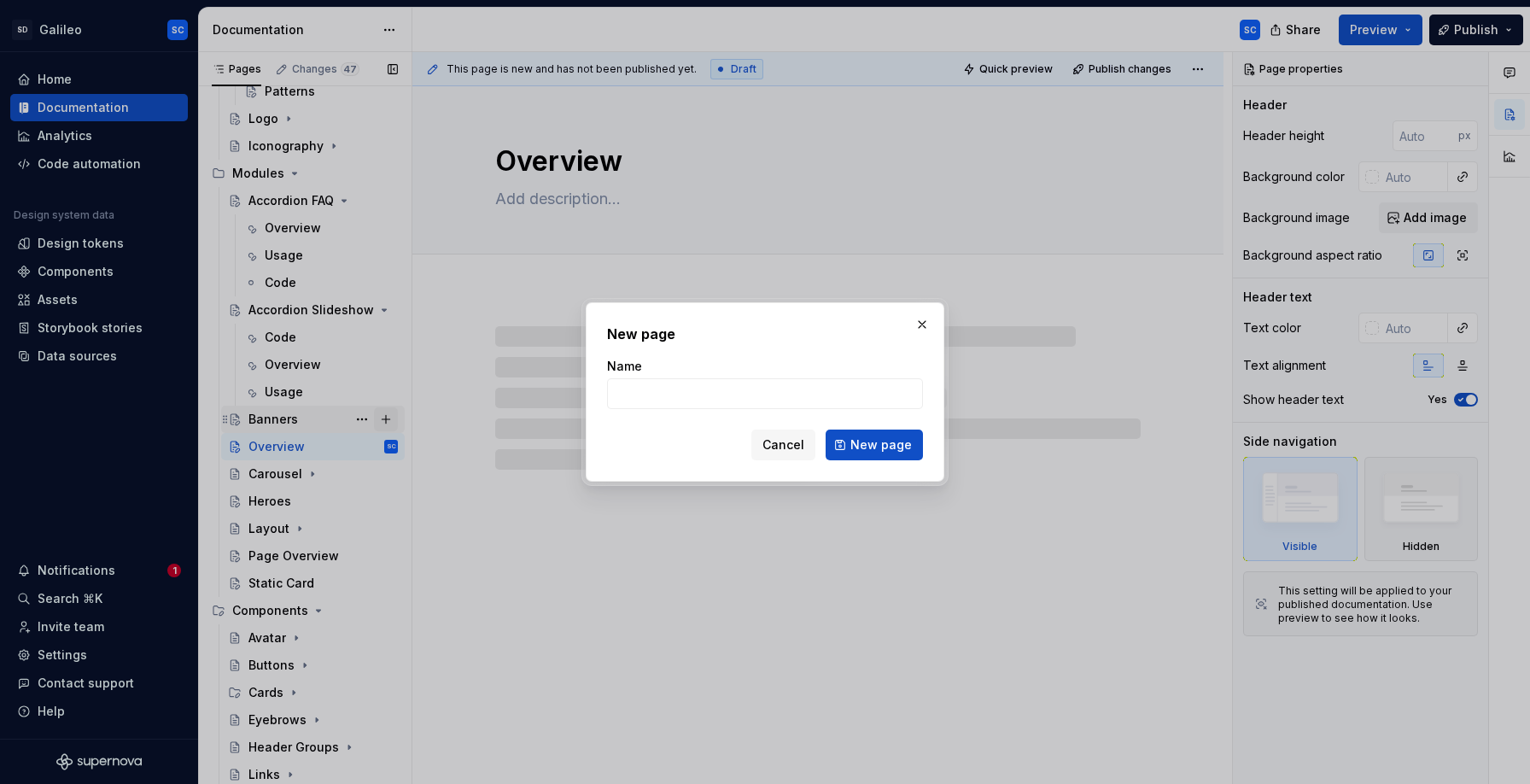
type input "U"
type textarea "*"
type input "Usage"
click button "New page" at bounding box center [874, 444] width 98 height 31
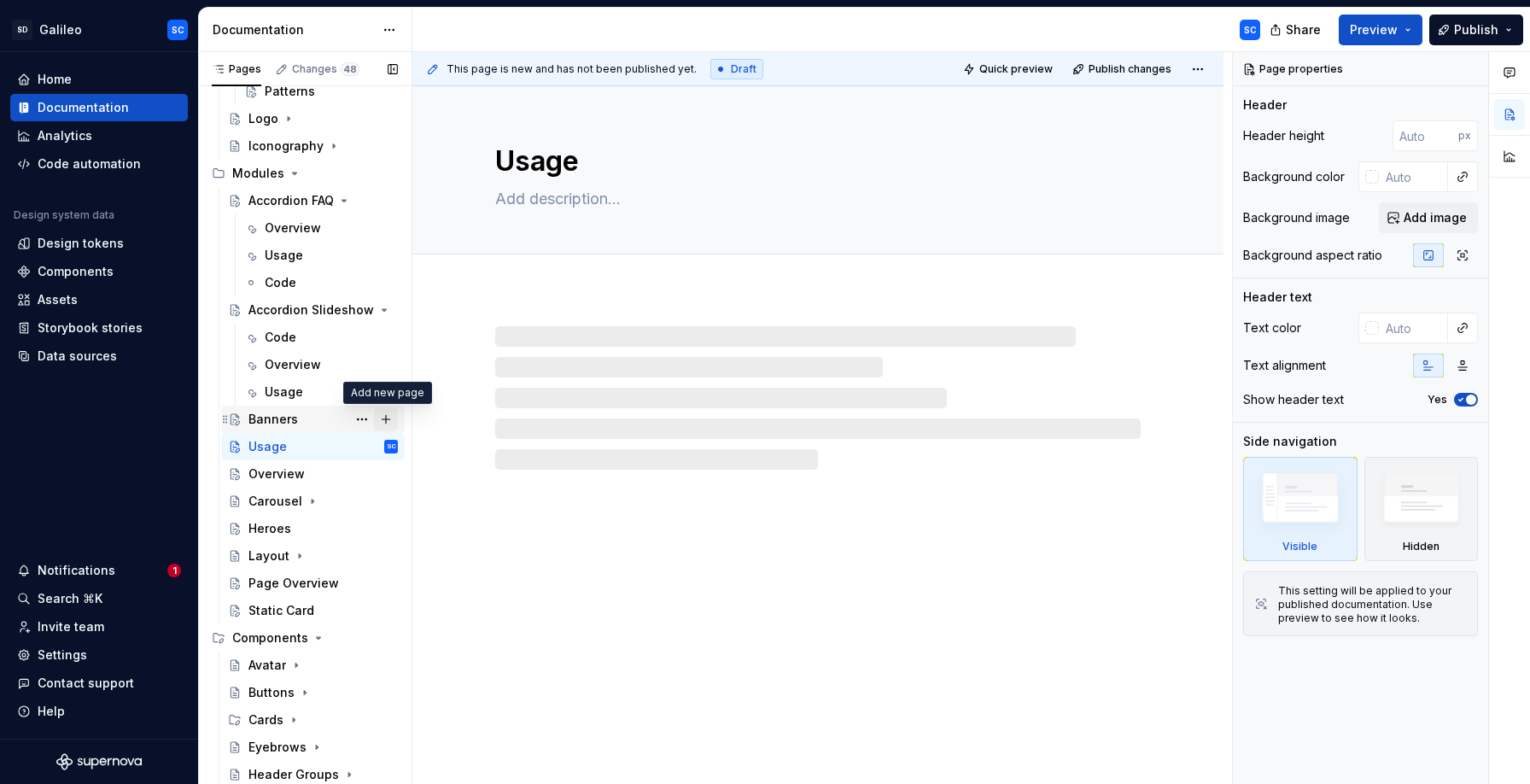
click at [386, 419] on button "Page tree" at bounding box center [386, 419] width 24 height 24
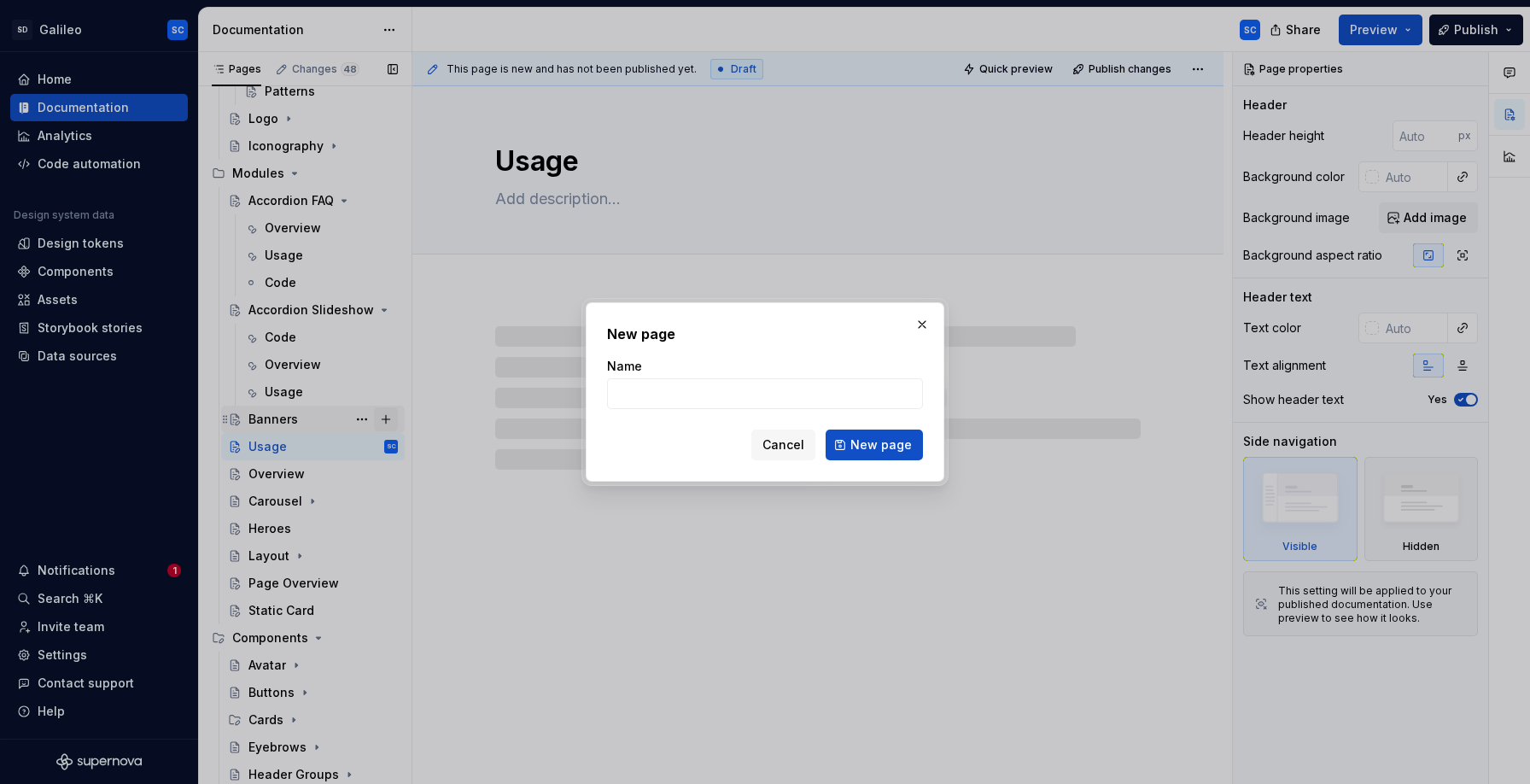
type textarea "*"
type input "Code"
click button "New page" at bounding box center [874, 444] width 98 height 31
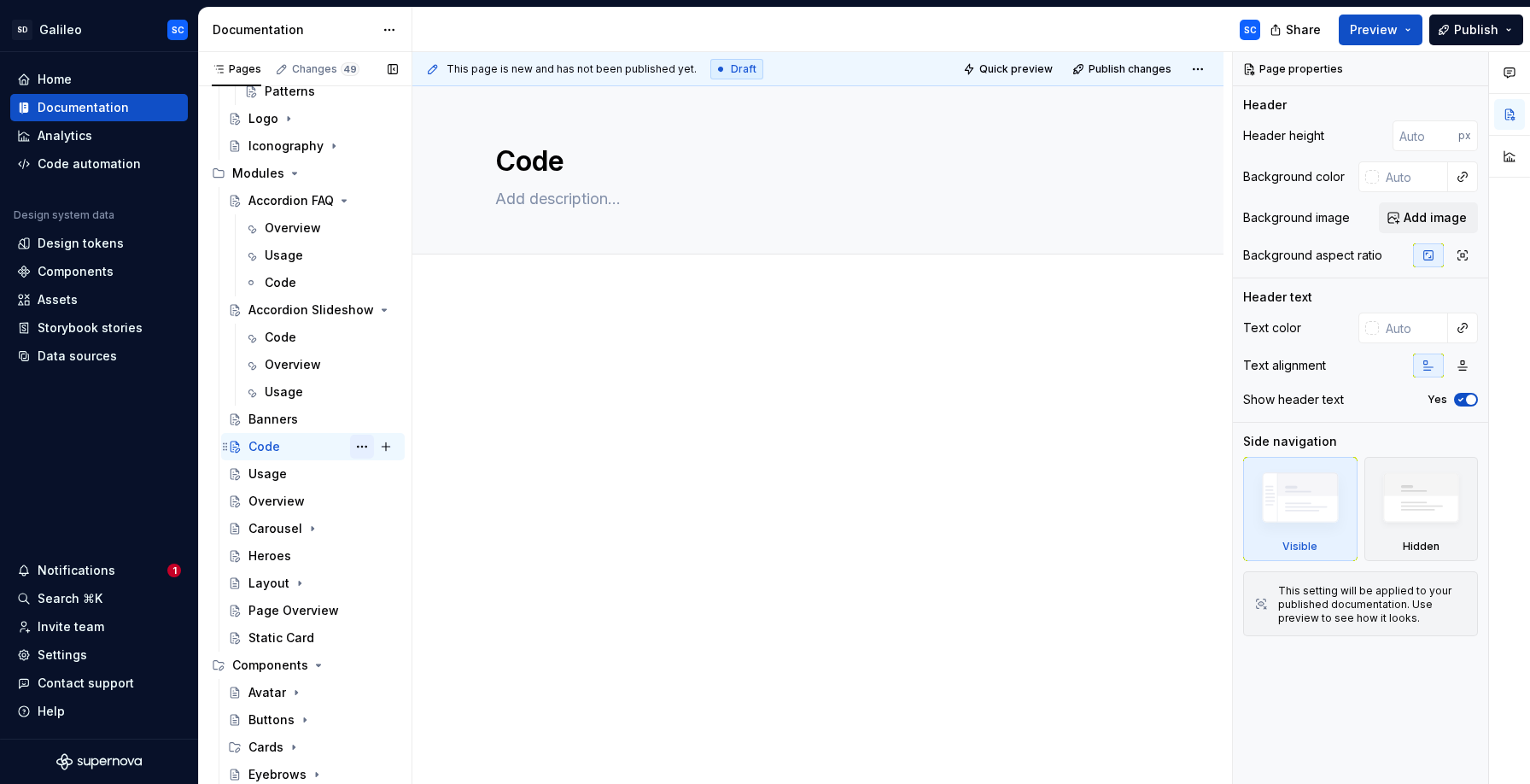
click at [365, 444] on button "Page tree" at bounding box center [362, 446] width 24 height 24
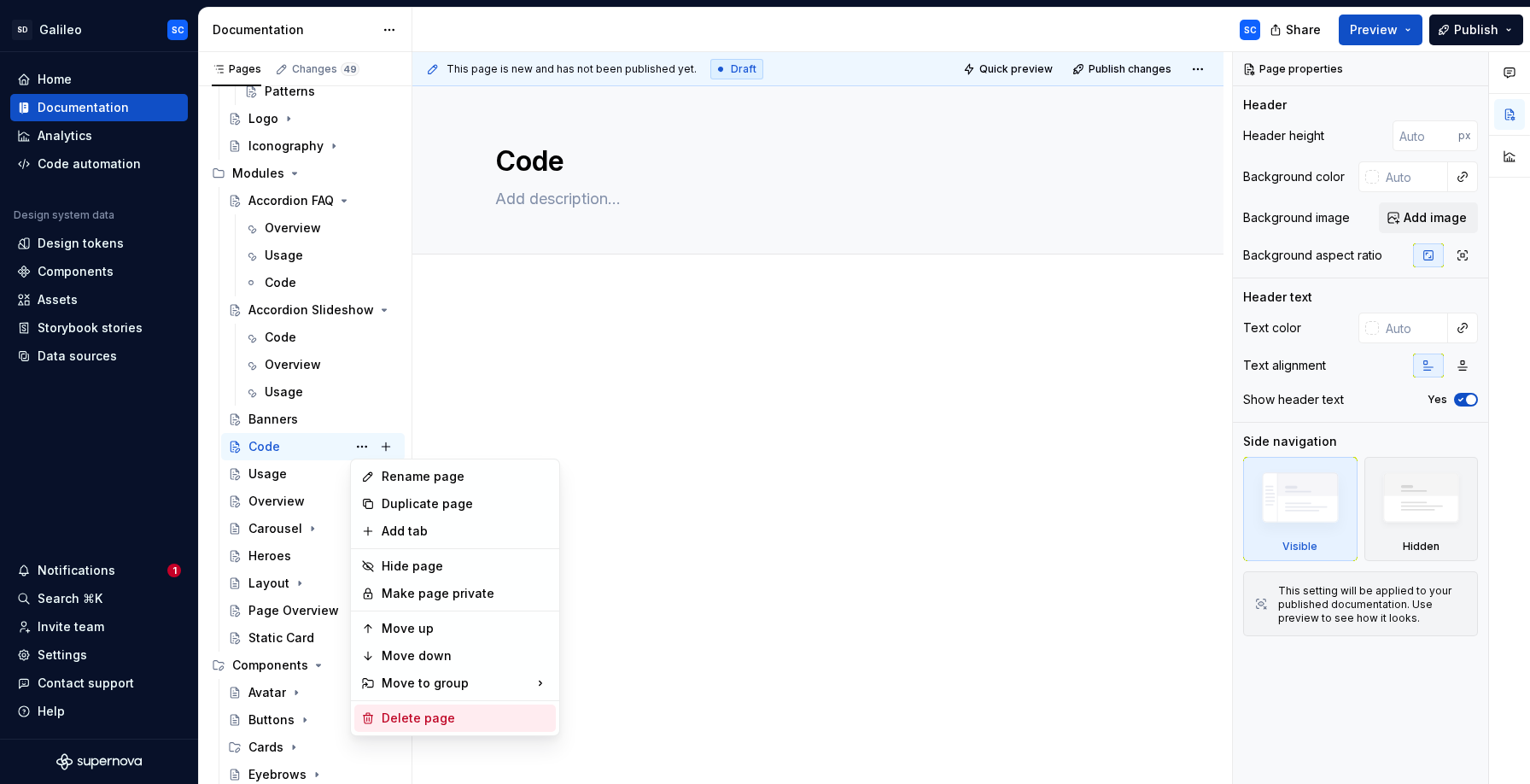
click at [425, 719] on div "Delete page" at bounding box center [465, 717] width 167 height 17
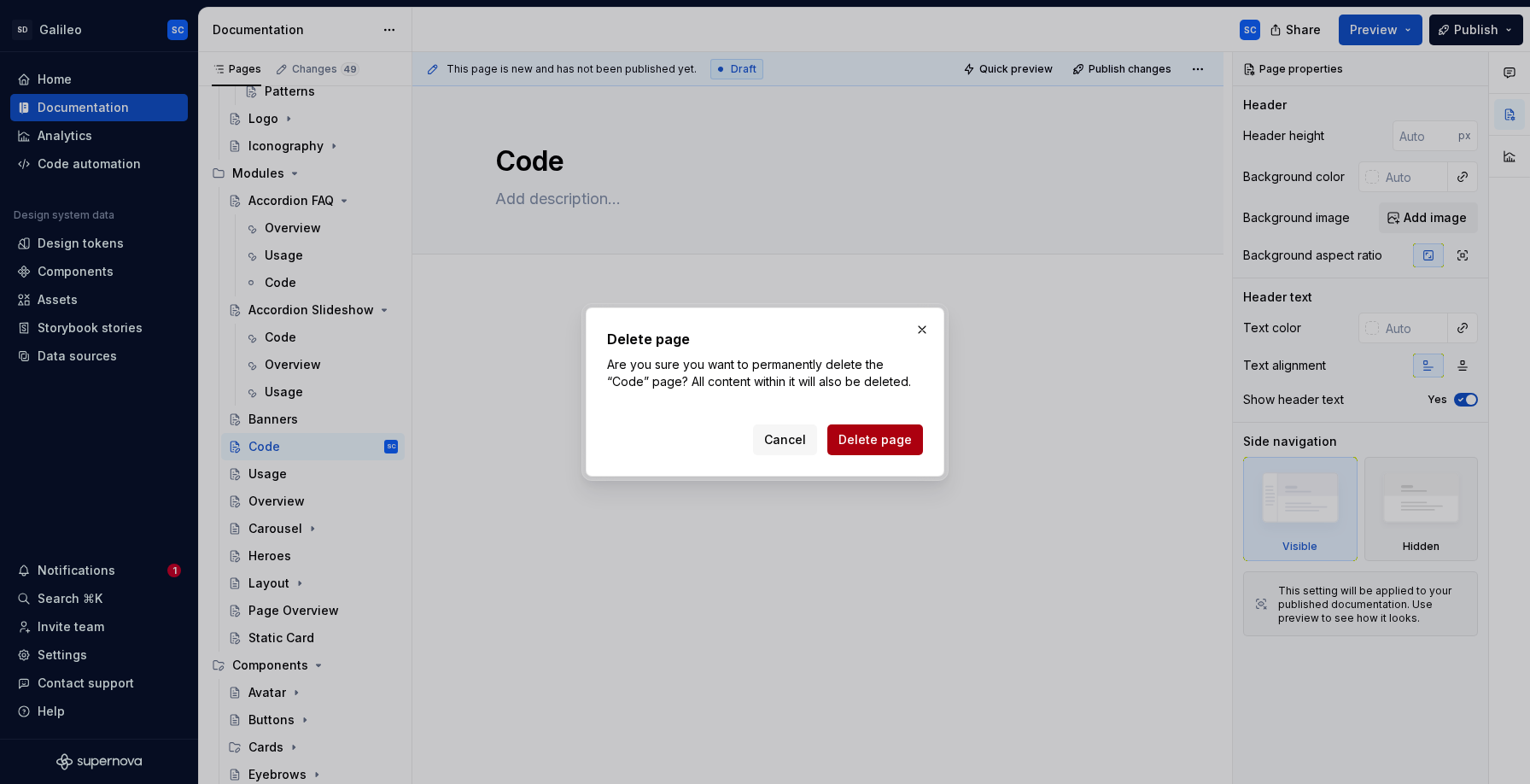
click at [879, 435] on span "Delete page" at bounding box center [875, 439] width 74 height 17
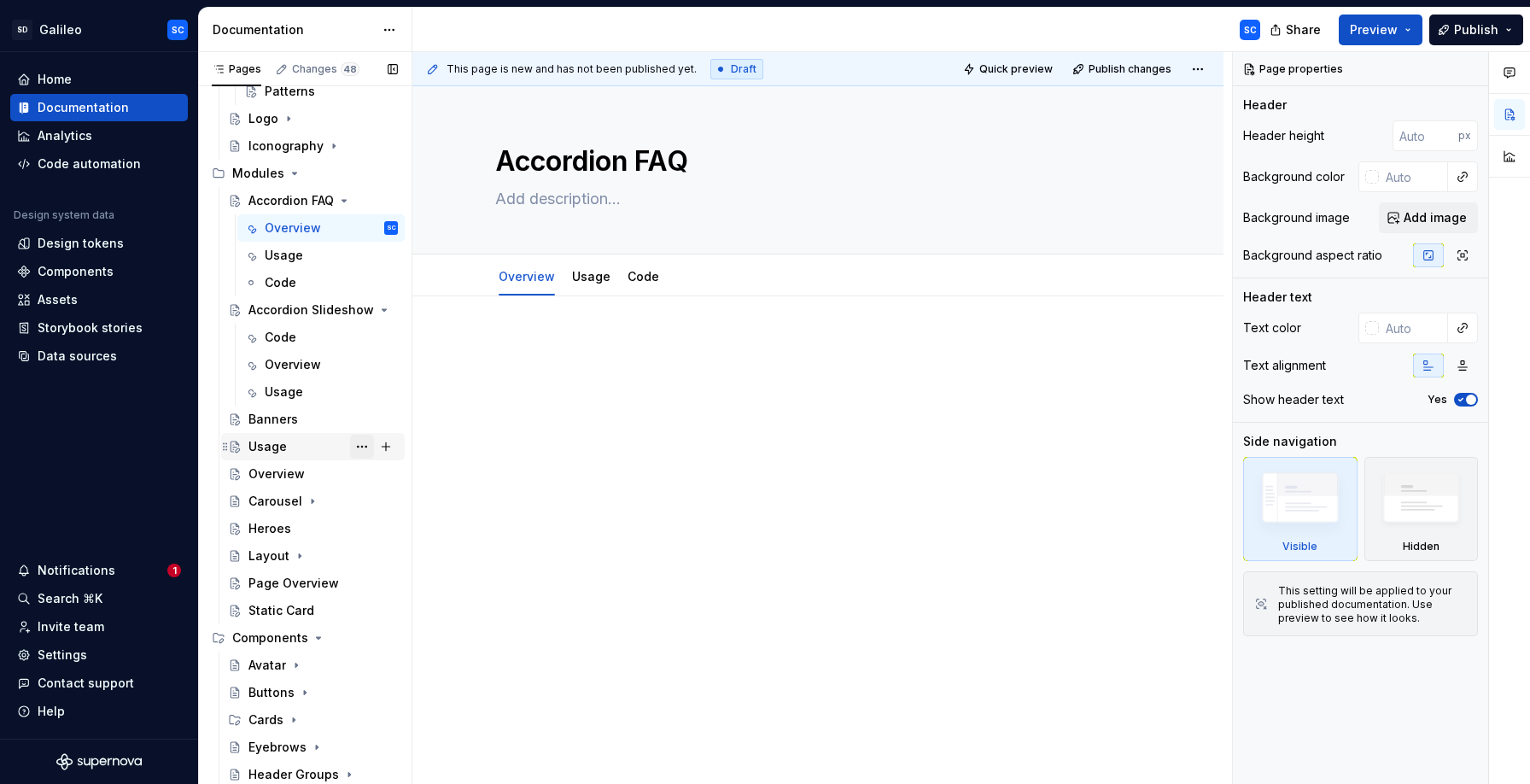
click at [362, 445] on button "Page tree" at bounding box center [362, 446] width 24 height 24
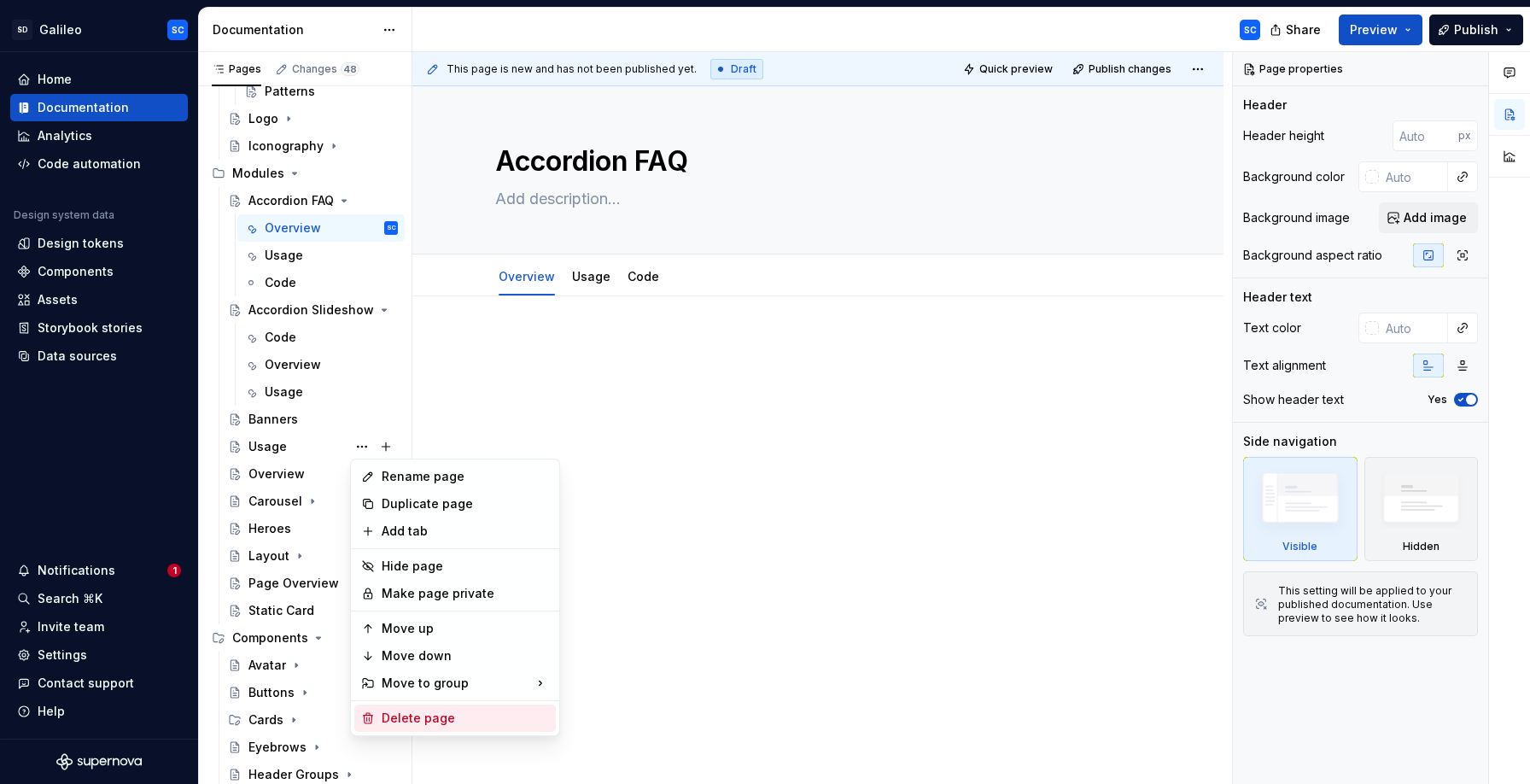
click at [396, 714] on div "Delete page" at bounding box center [465, 717] width 167 height 17
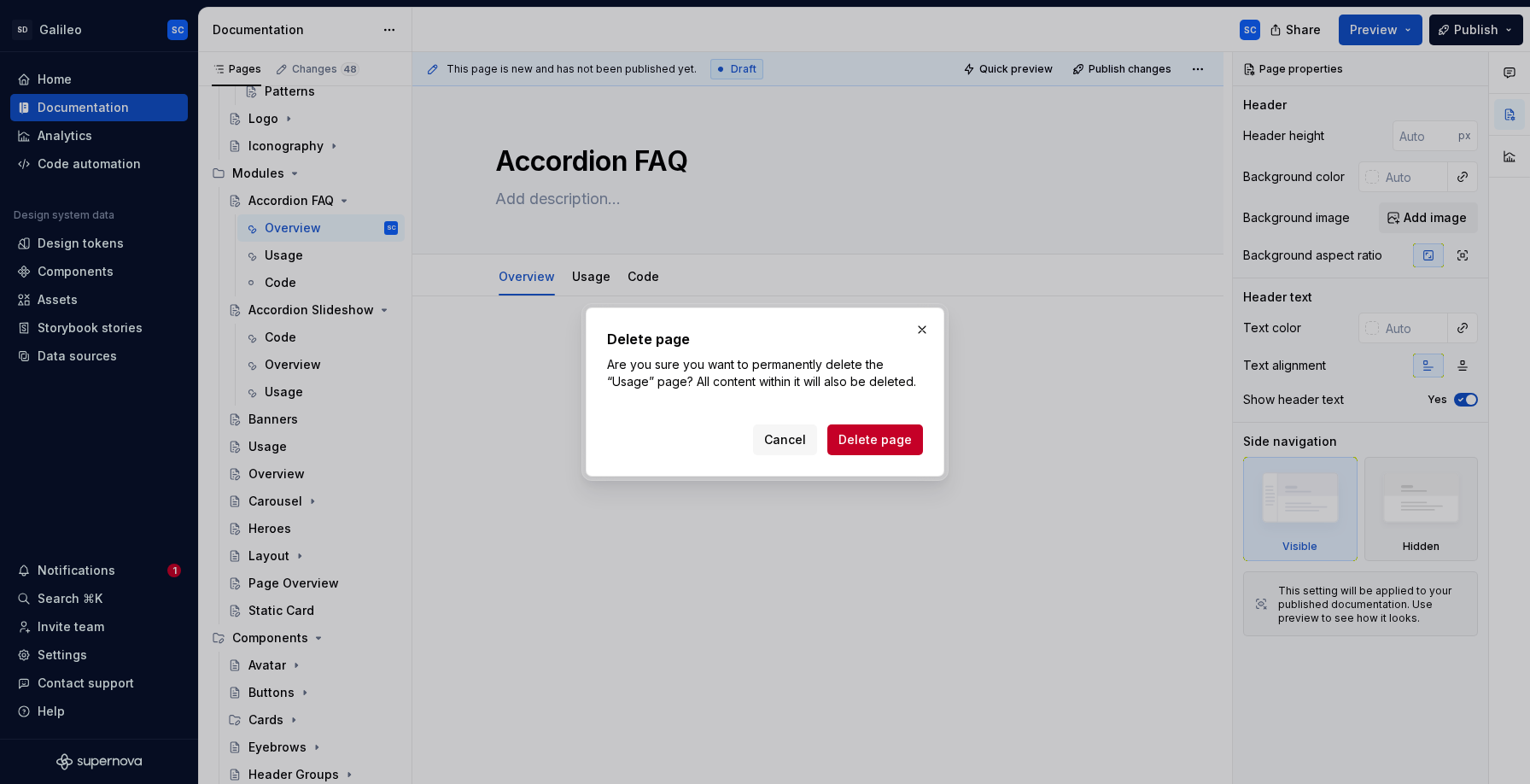
drag, startPoint x: 894, startPoint y: 432, endPoint x: 887, endPoint y: 440, distance: 10.6
click at [893, 438] on button "Delete page" at bounding box center [875, 439] width 96 height 31
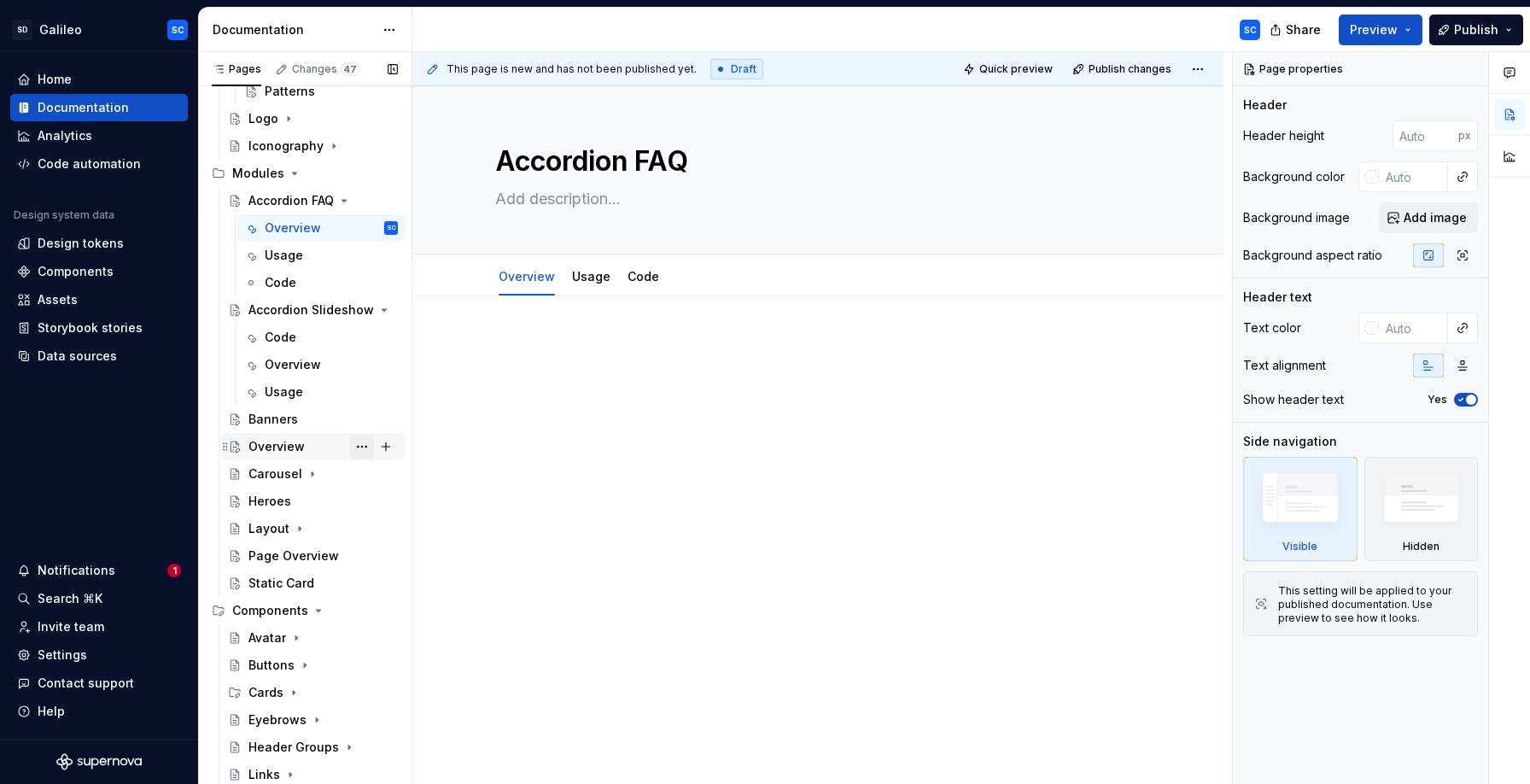
click at [364, 445] on button "Page tree" at bounding box center [362, 446] width 24 height 24
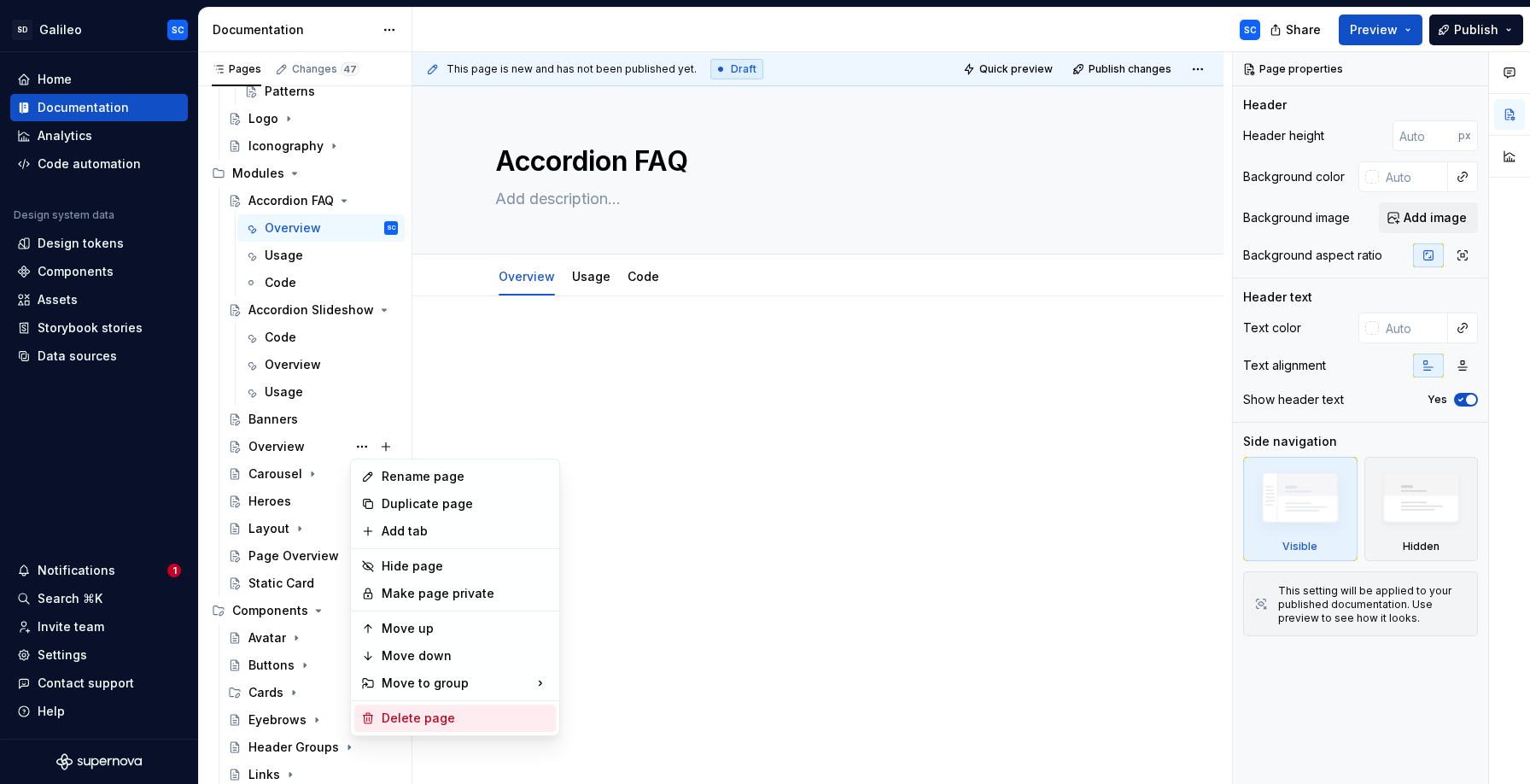
click at [429, 721] on div "Delete page" at bounding box center [465, 717] width 167 height 17
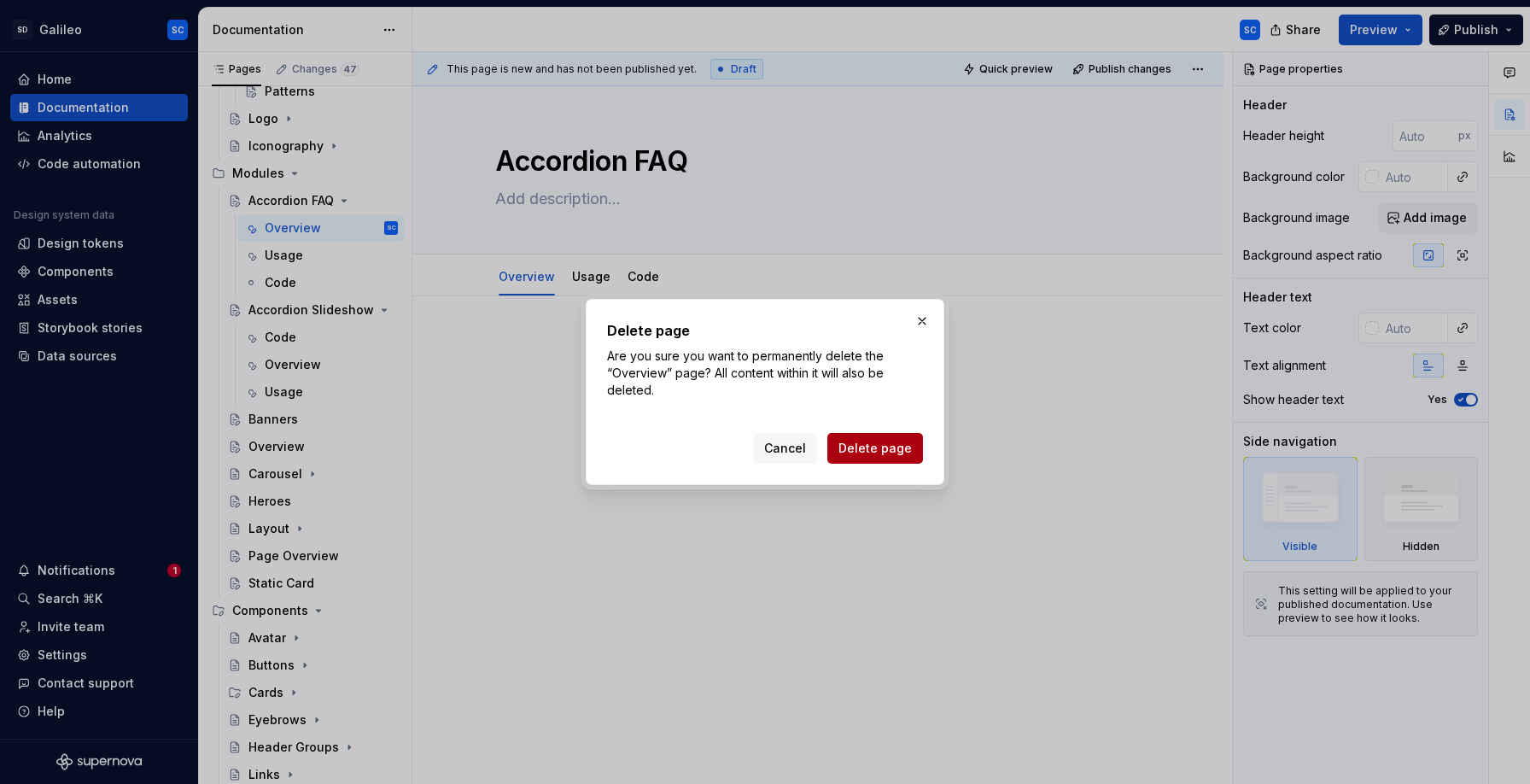
click at [860, 449] on span "Delete page" at bounding box center [875, 447] width 74 height 17
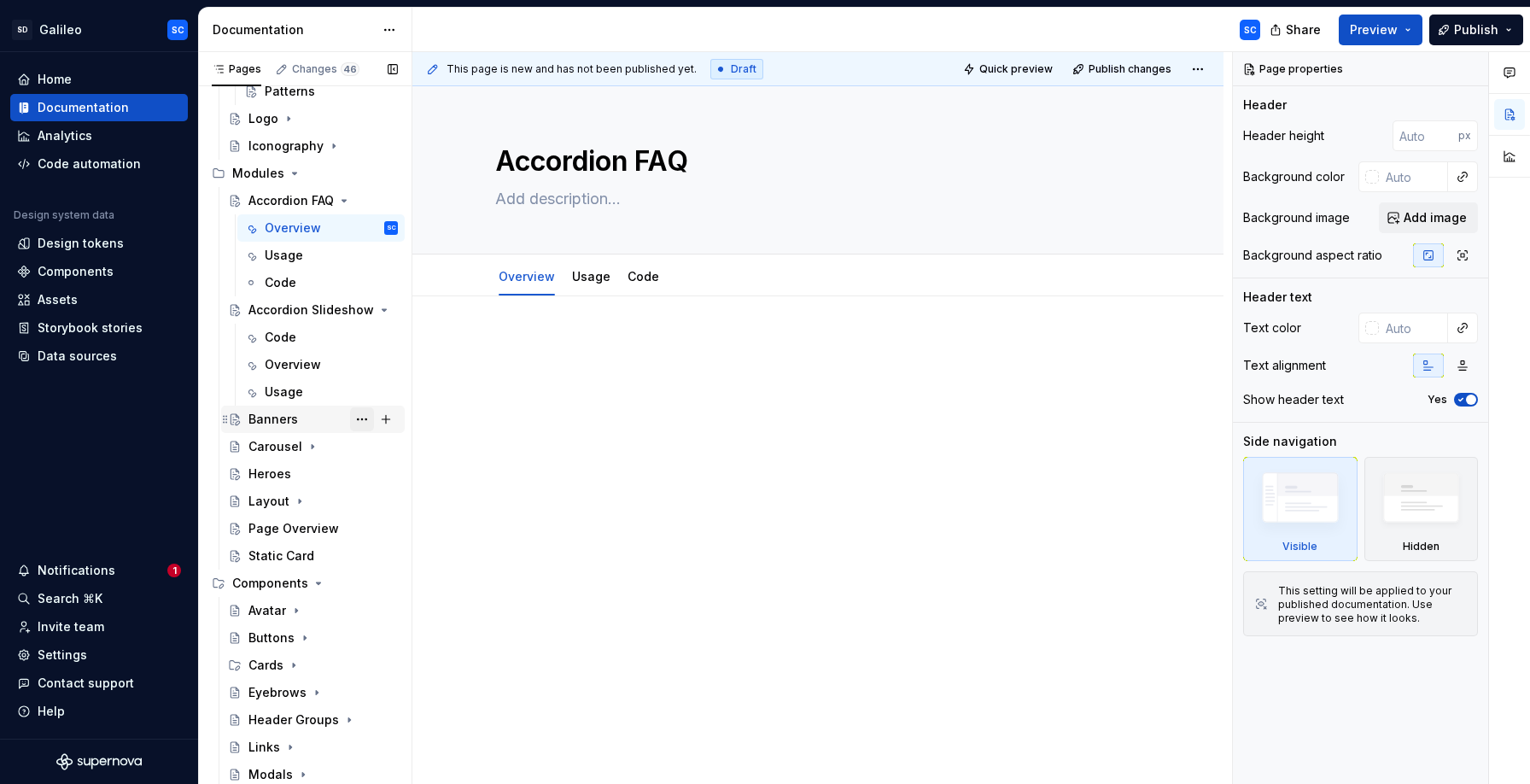
click at [360, 420] on button "Page tree" at bounding box center [362, 419] width 24 height 24
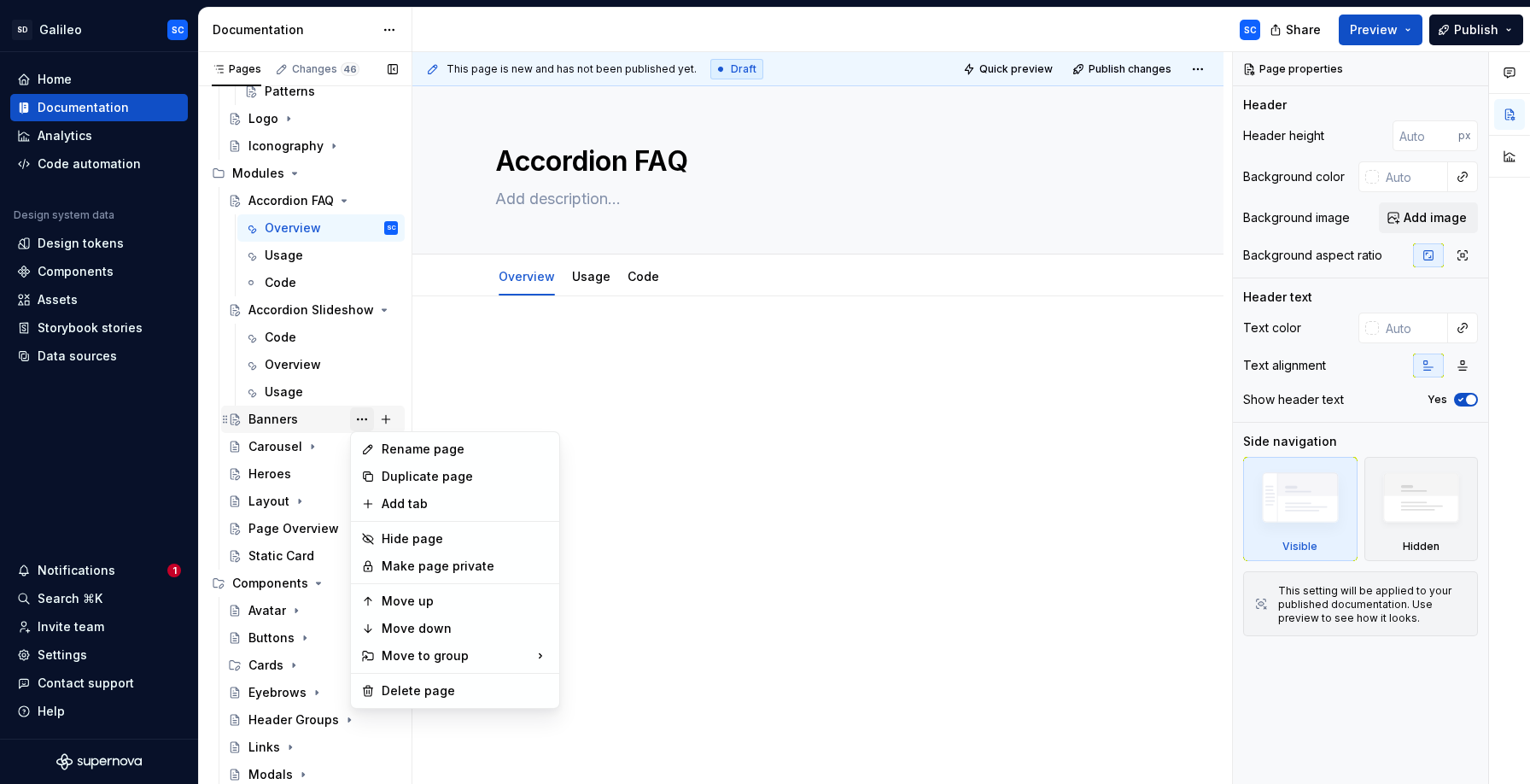
type textarea "*"
click at [400, 506] on div "Add tab" at bounding box center [465, 503] width 167 height 17
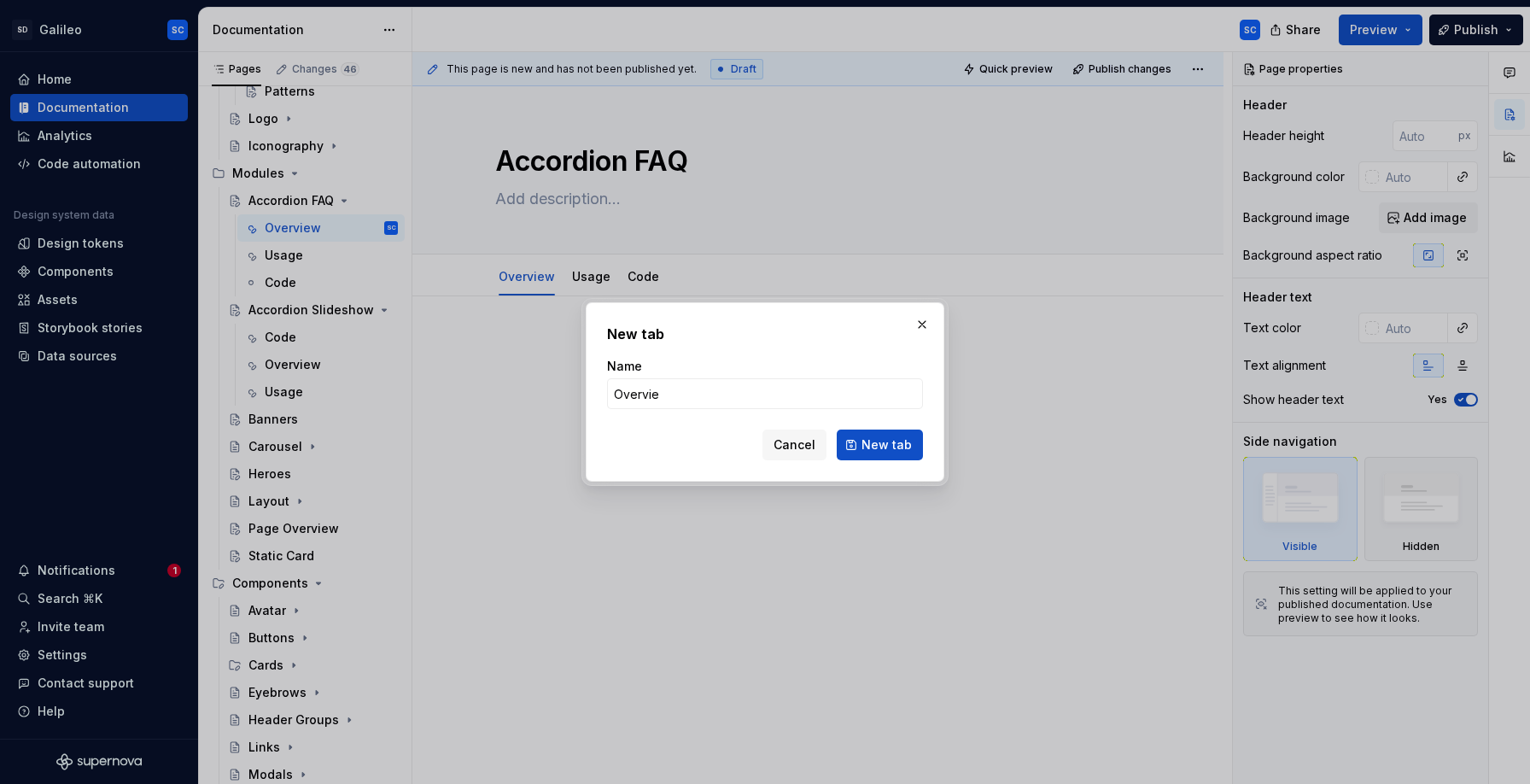
type input "Overview"
click button "New tab" at bounding box center [880, 444] width 87 height 31
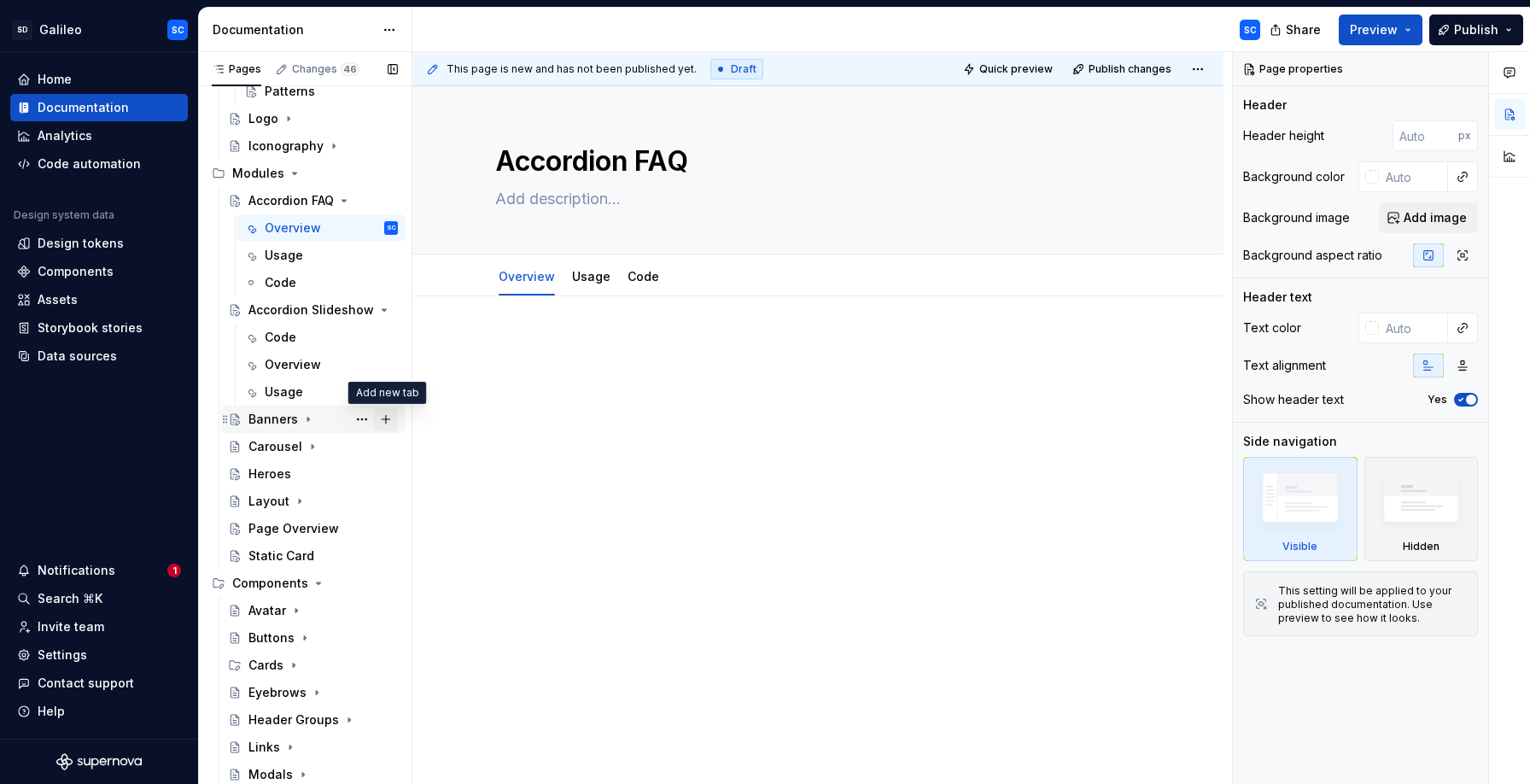
click at [389, 419] on button "Page tree" at bounding box center [386, 419] width 24 height 24
type textarea "*"
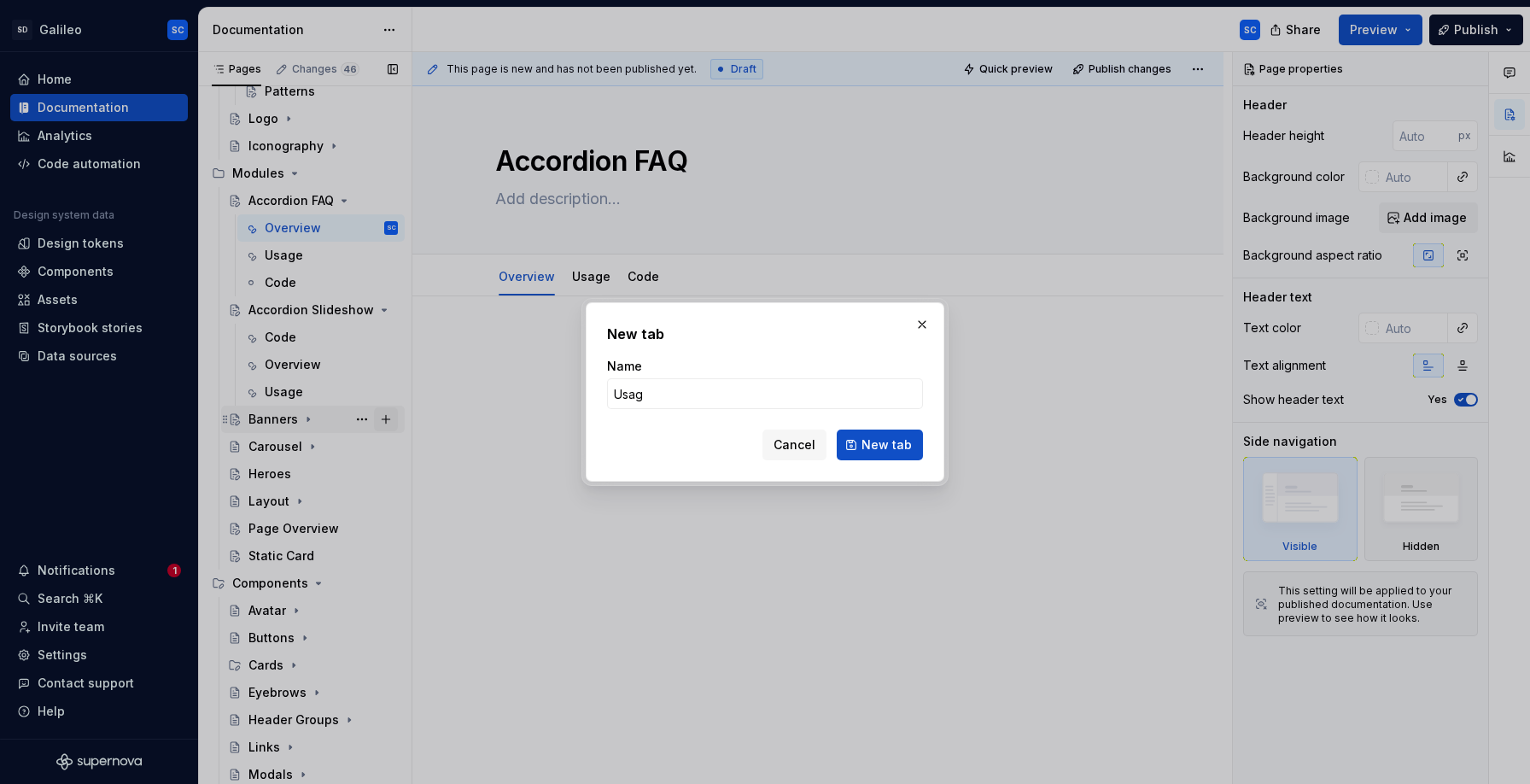
type input "Usage"
click button "New tab" at bounding box center [880, 444] width 87 height 31
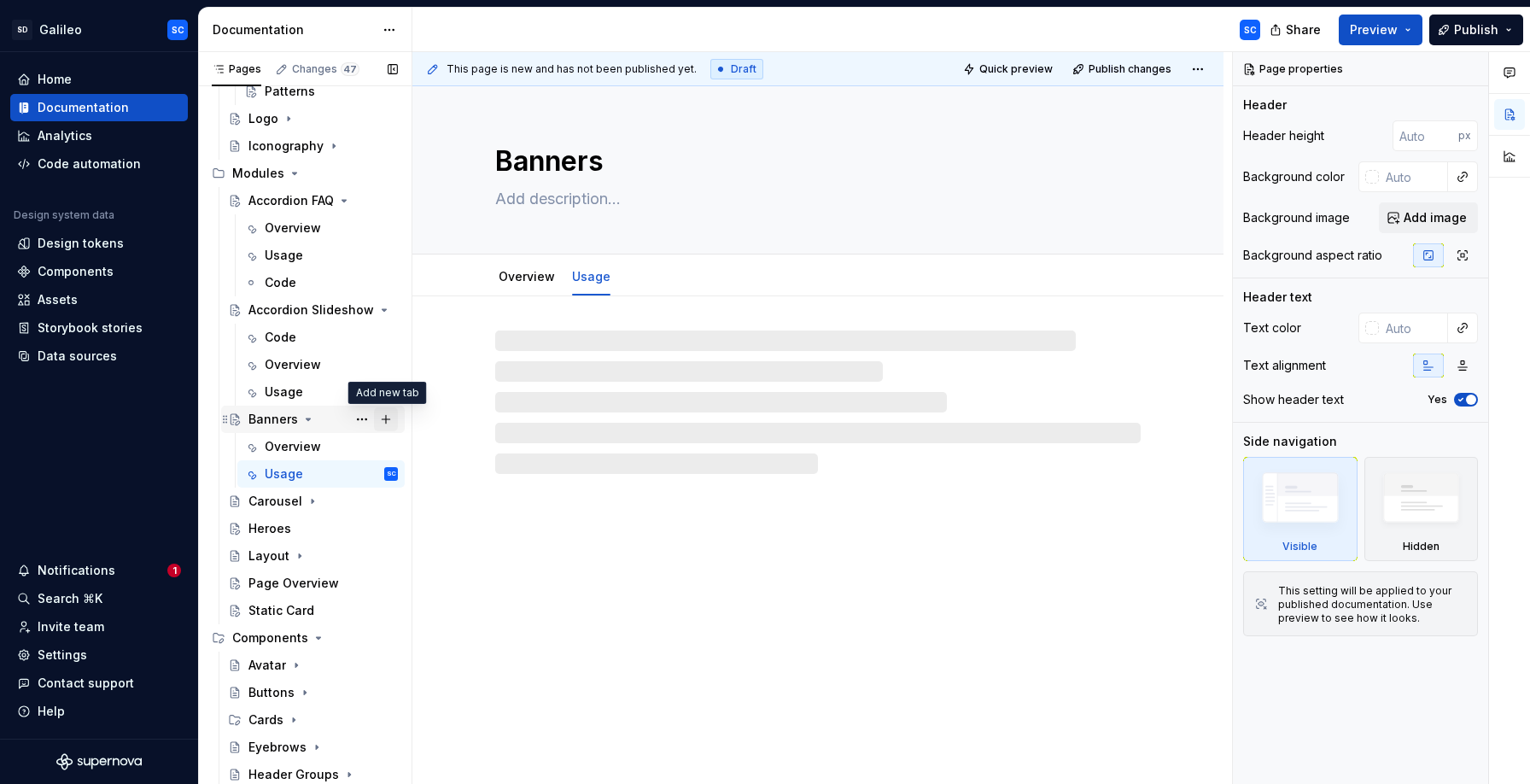
click at [391, 420] on button "Page tree" at bounding box center [386, 419] width 24 height 24
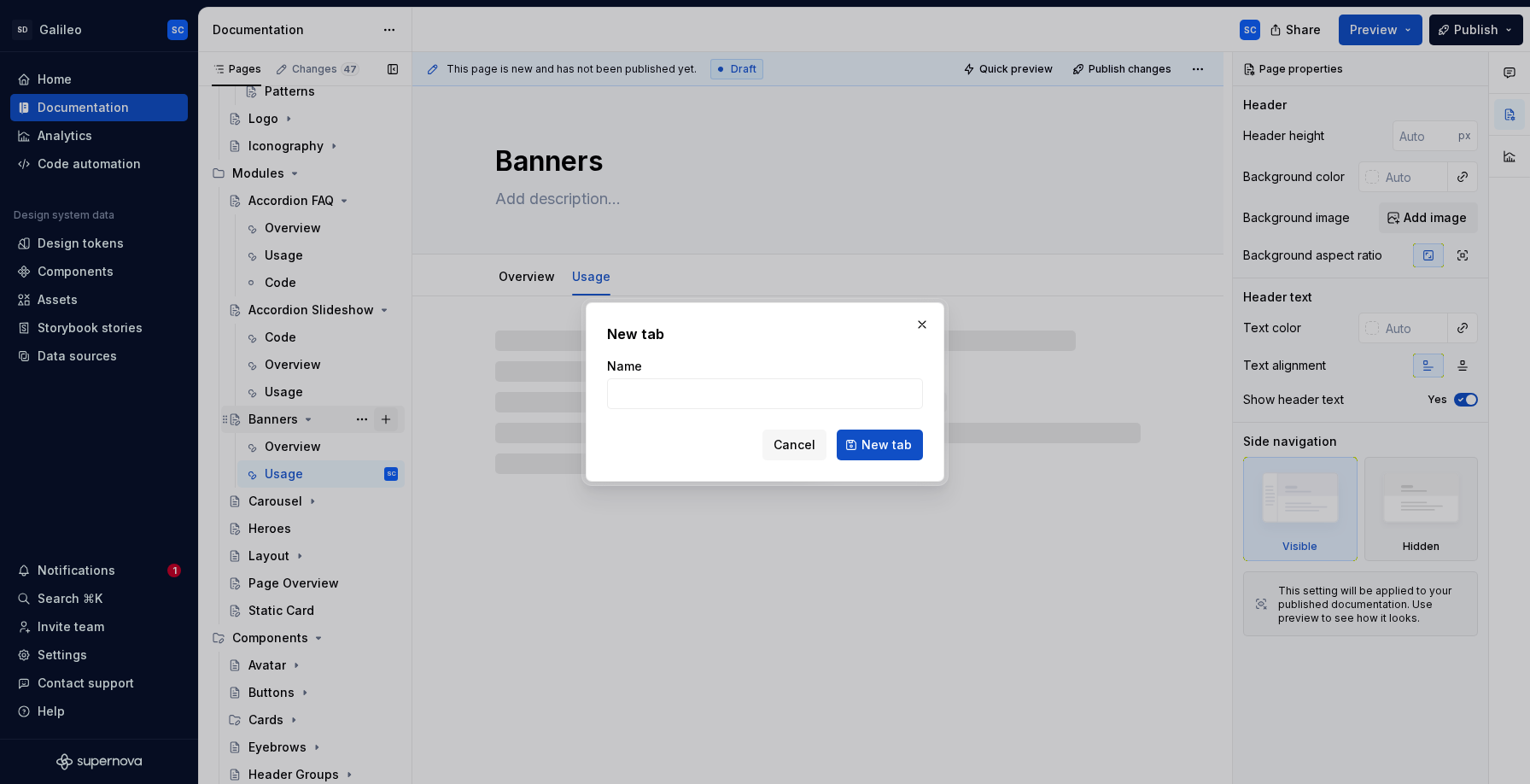
type textarea "*"
type input "C"
type textarea "*"
type input "Cod"
type textarea "*"
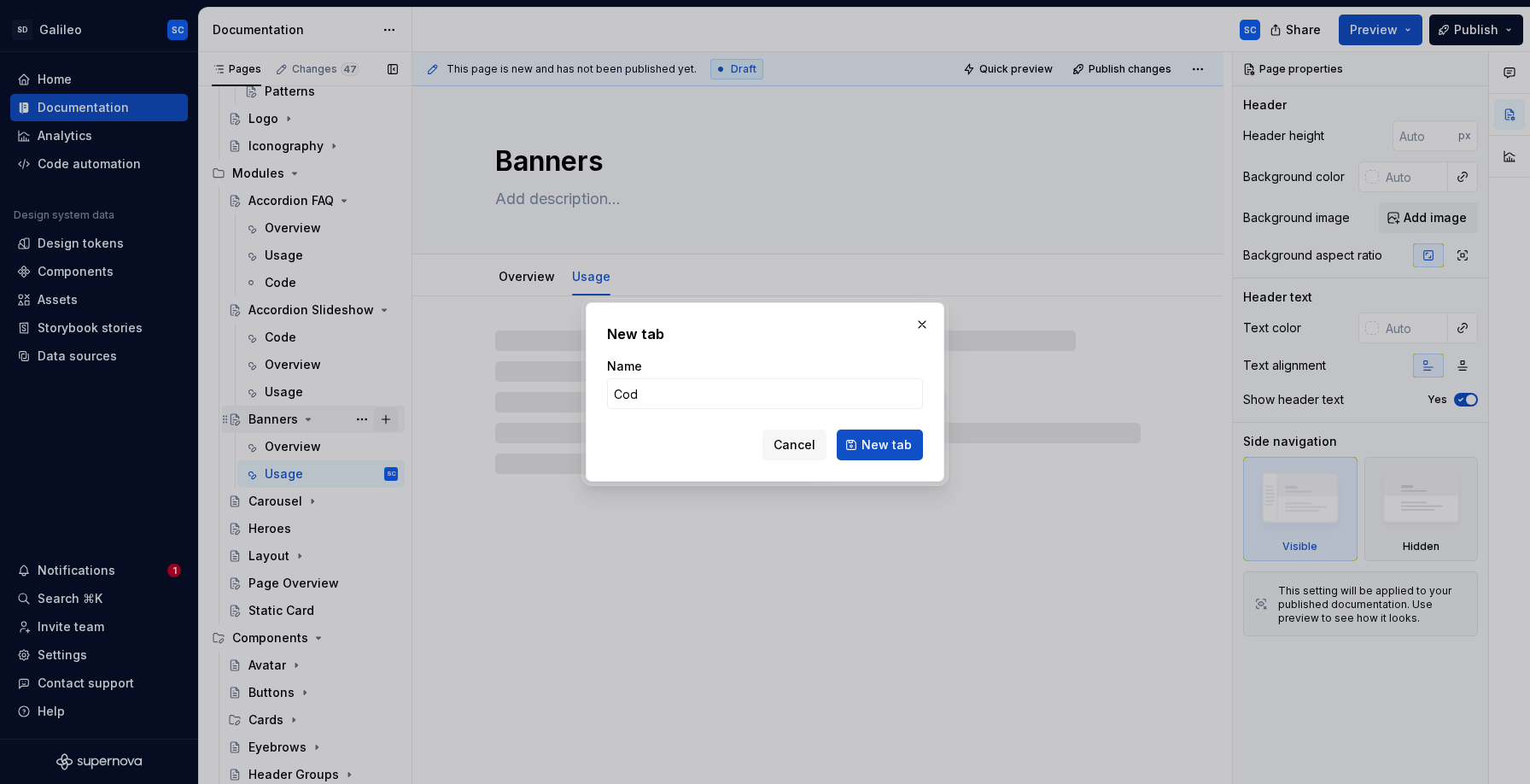
type input "Code"
click button "New tab" at bounding box center [880, 444] width 87 height 31
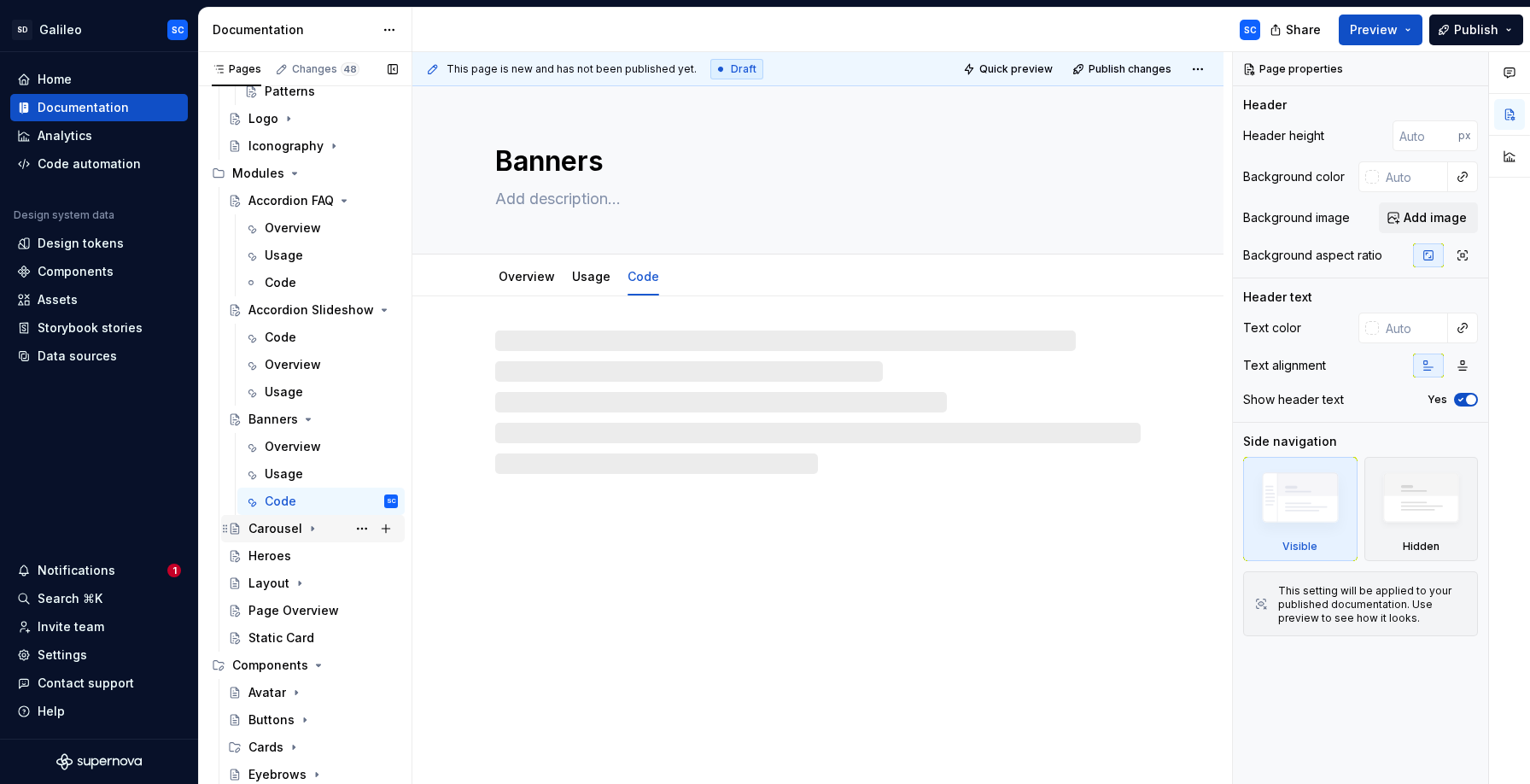
click at [311, 528] on icon "Page tree" at bounding box center [312, 529] width 14 height 14
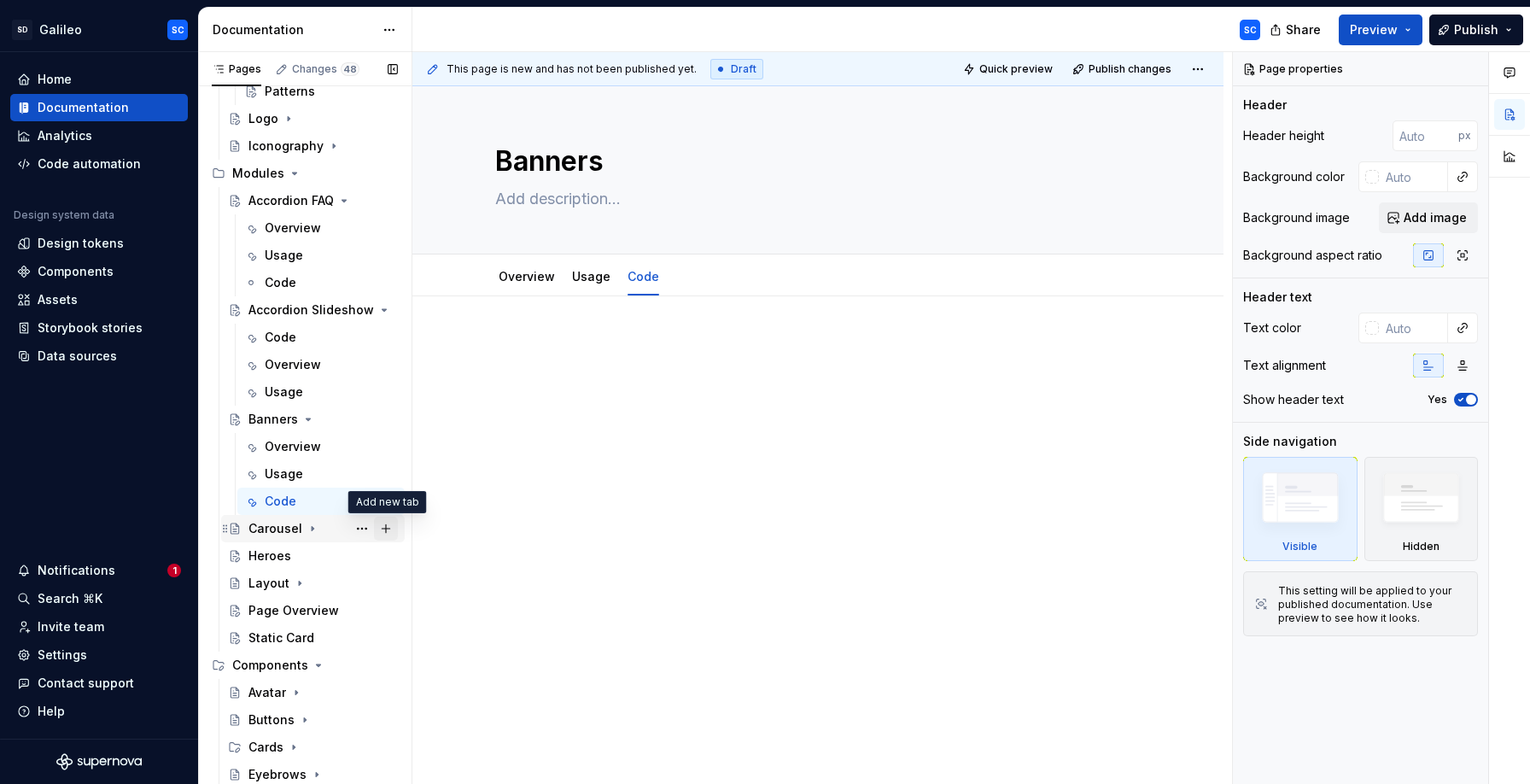
click at [388, 529] on button "Page tree" at bounding box center [386, 528] width 24 height 24
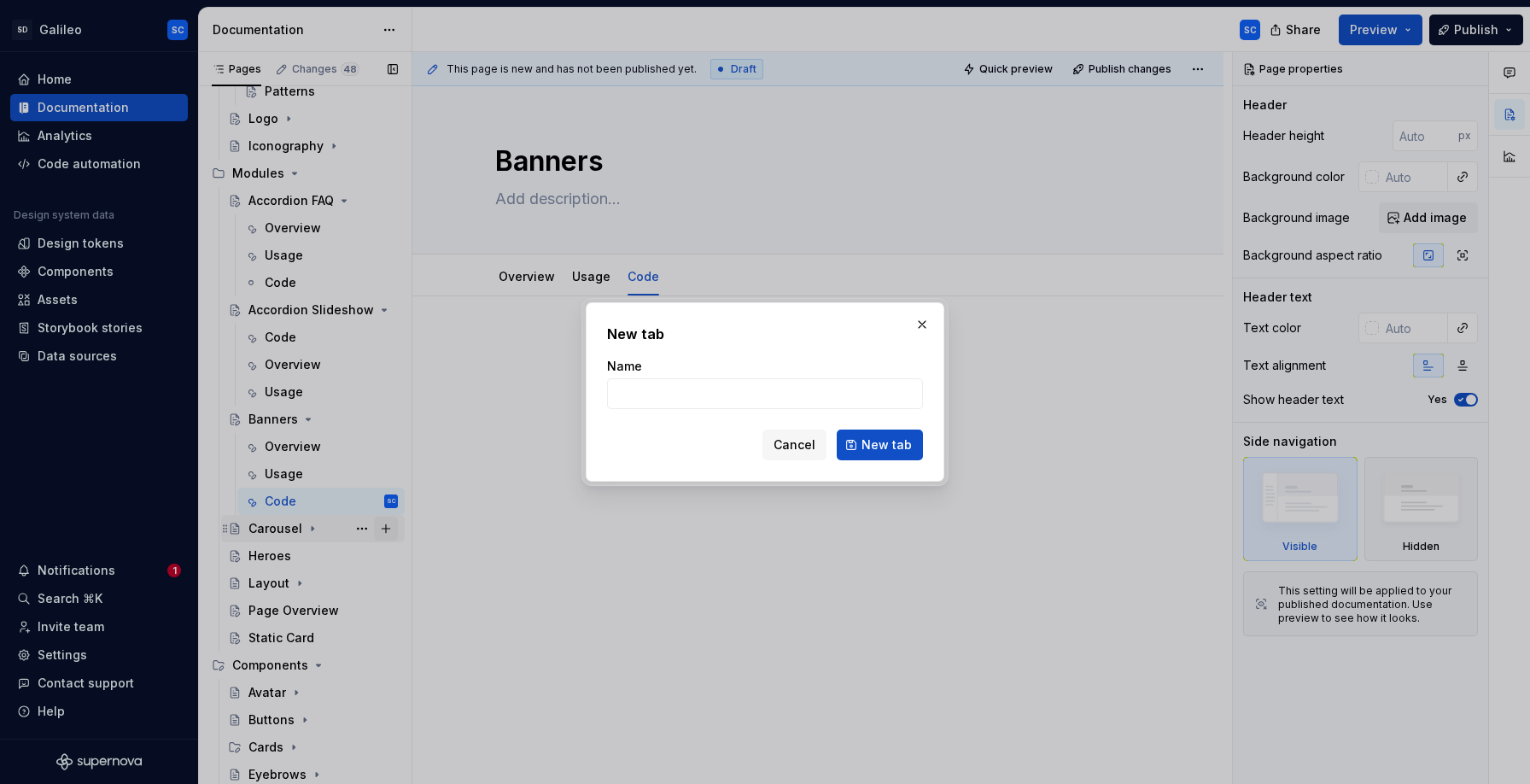
type textarea "*"
type input "Overview"
click button "New tab" at bounding box center [880, 444] width 87 height 31
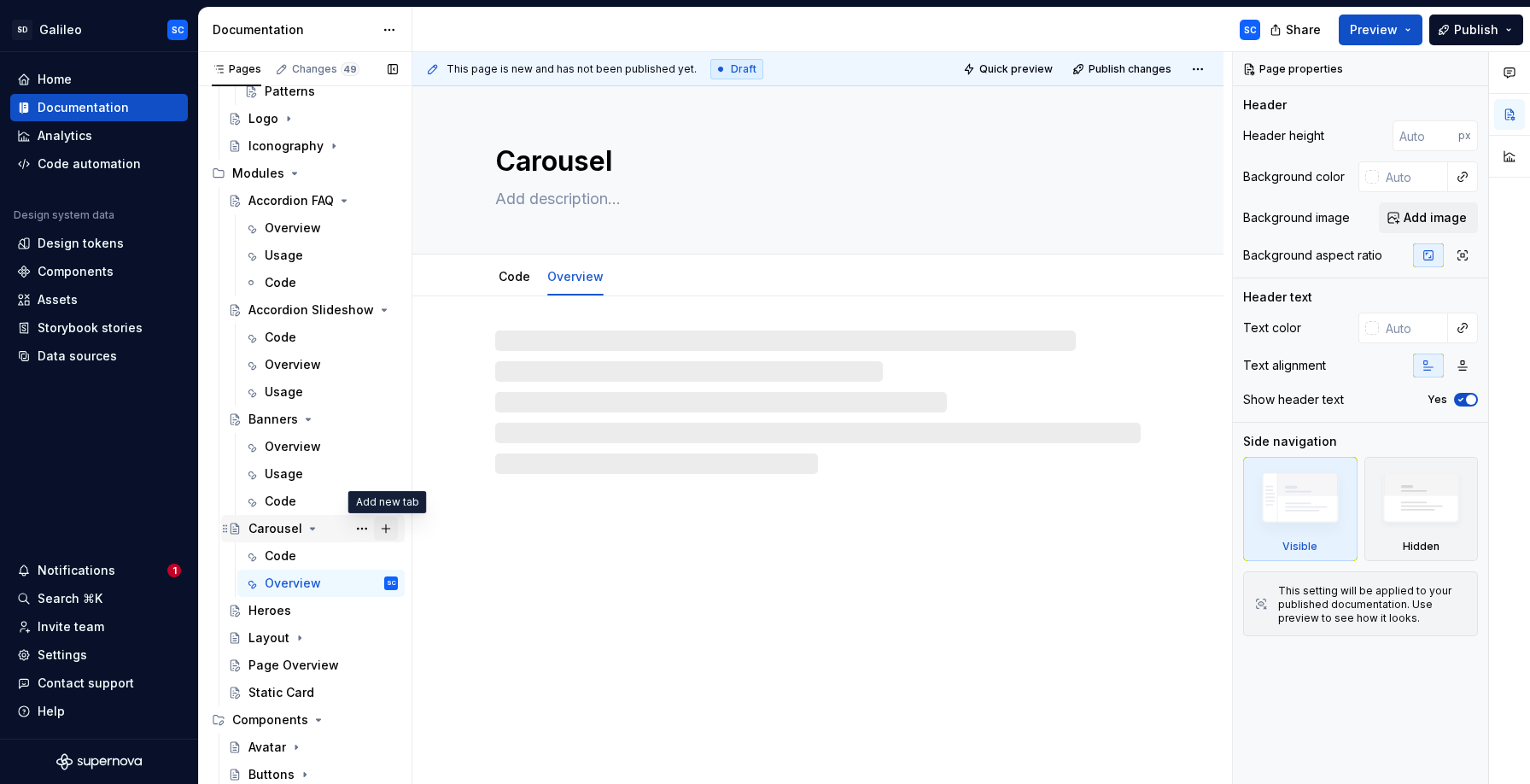
click at [385, 532] on button "Page tree" at bounding box center [386, 528] width 24 height 24
type textarea "*"
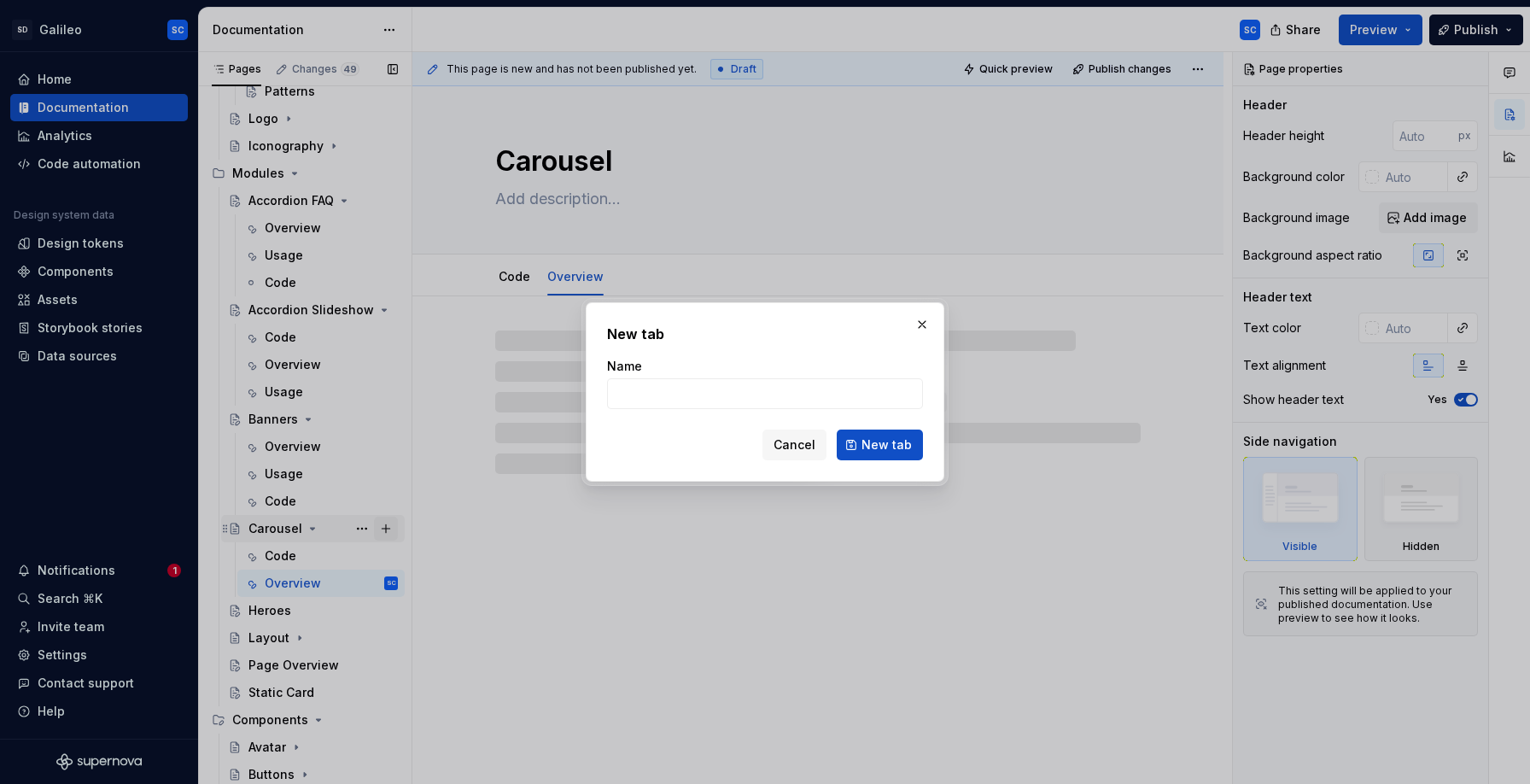
type input "U"
type textarea "*"
type input "Usage"
click button "New tab" at bounding box center [880, 444] width 87 height 31
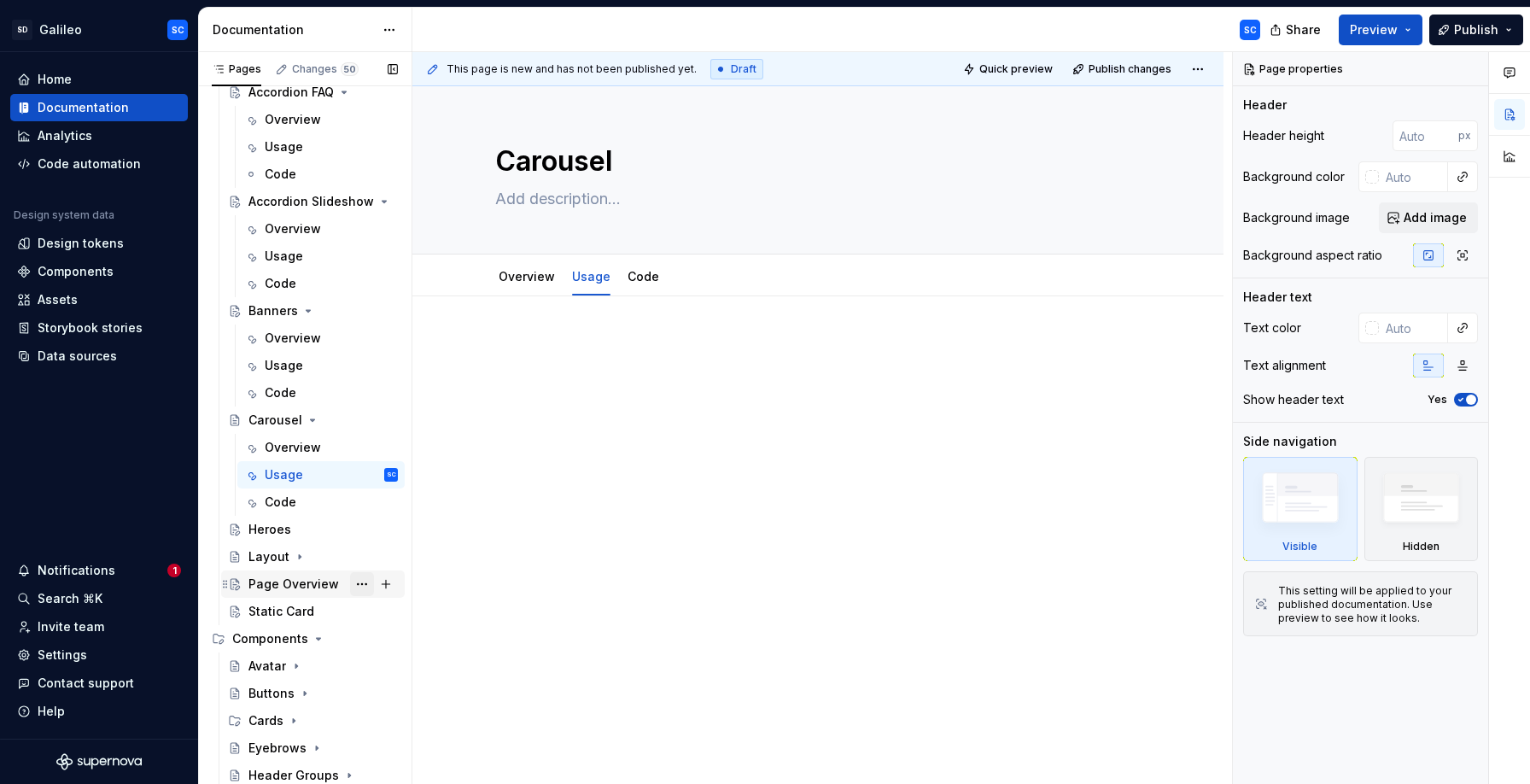
scroll to position [413, 0]
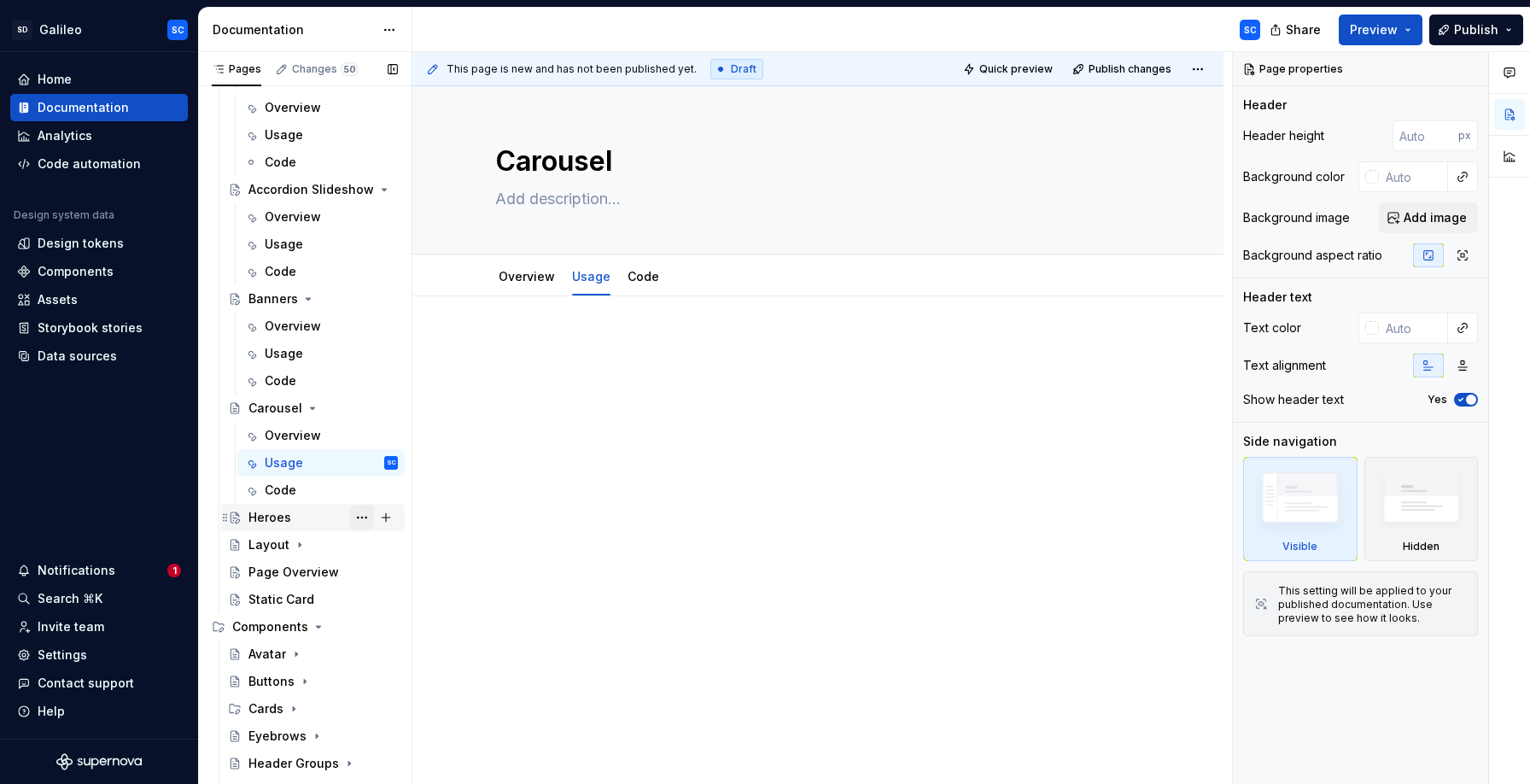
click at [362, 518] on button "Page tree" at bounding box center [362, 517] width 24 height 24
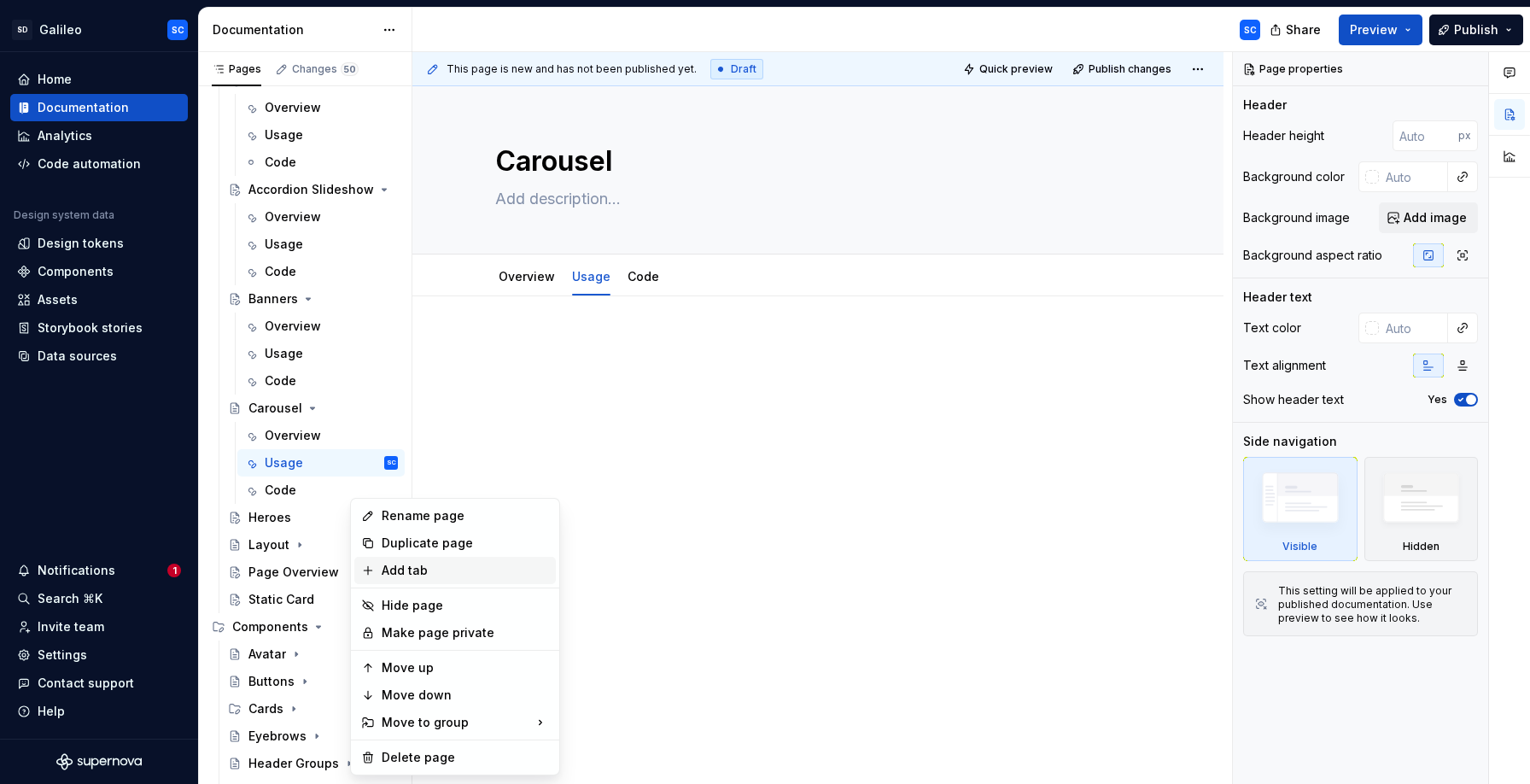
click at [422, 572] on div "Add tab" at bounding box center [465, 569] width 167 height 17
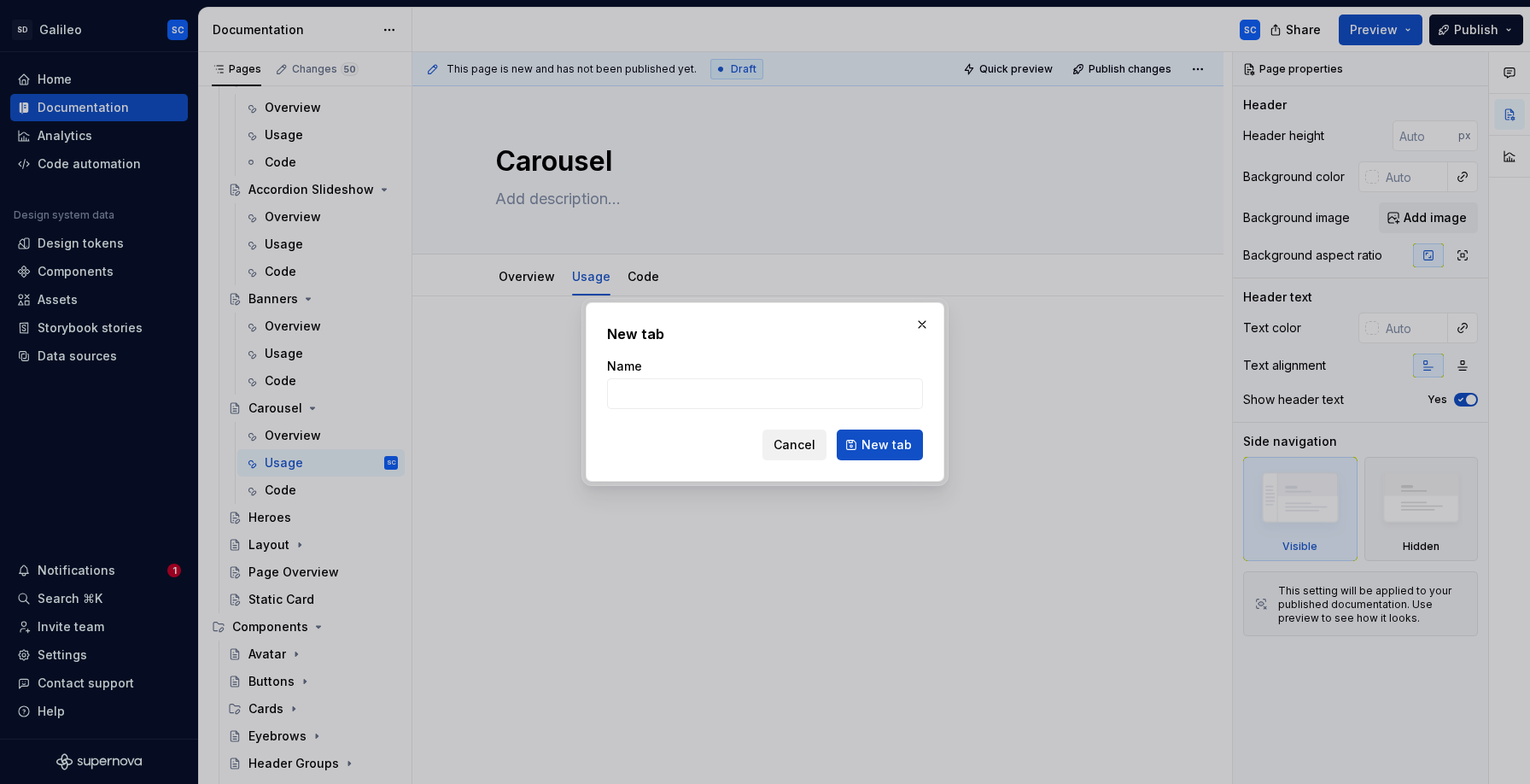
click at [802, 449] on span "Cancel" at bounding box center [794, 444] width 41 height 17
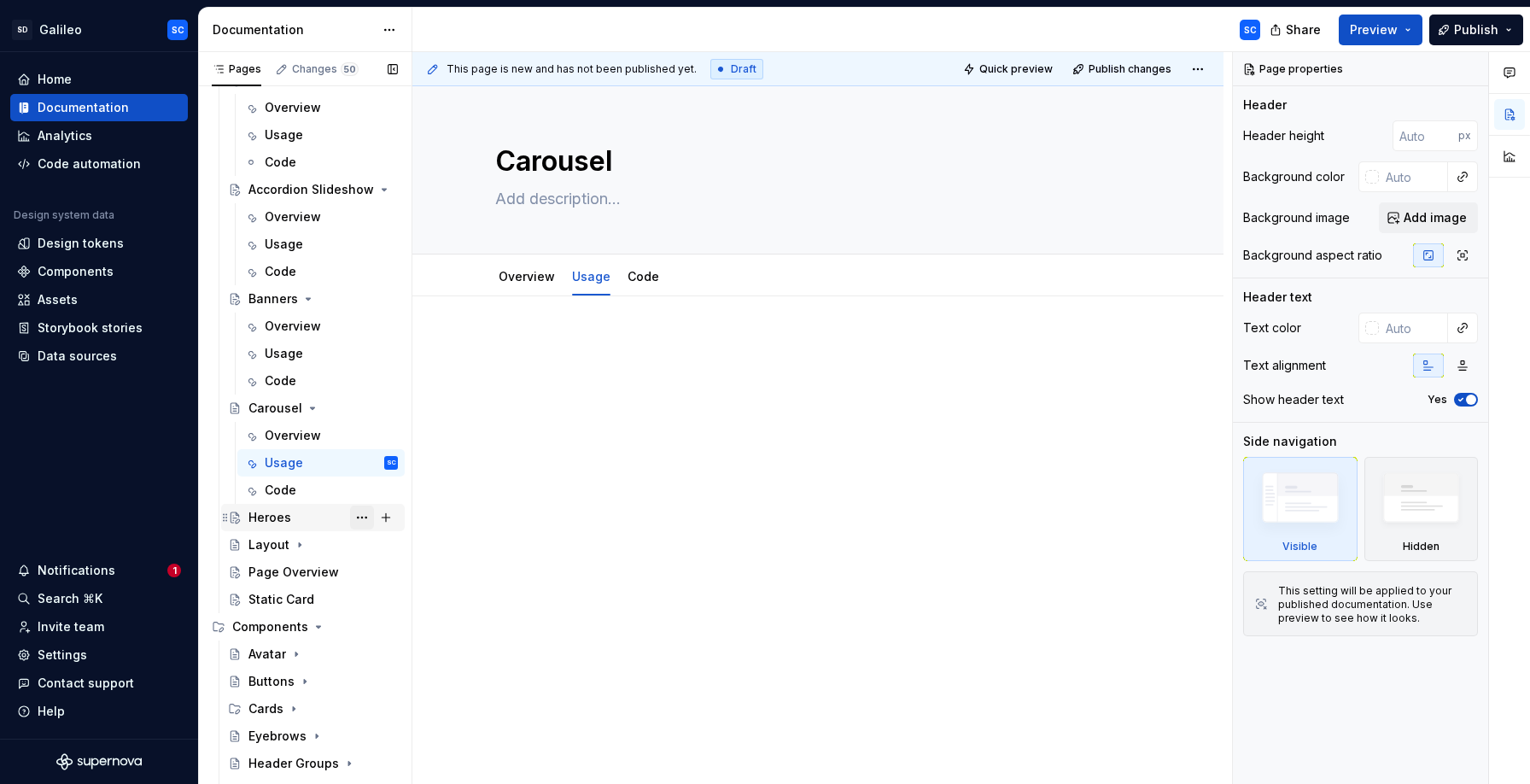
click at [360, 519] on button "Page tree" at bounding box center [362, 517] width 24 height 24
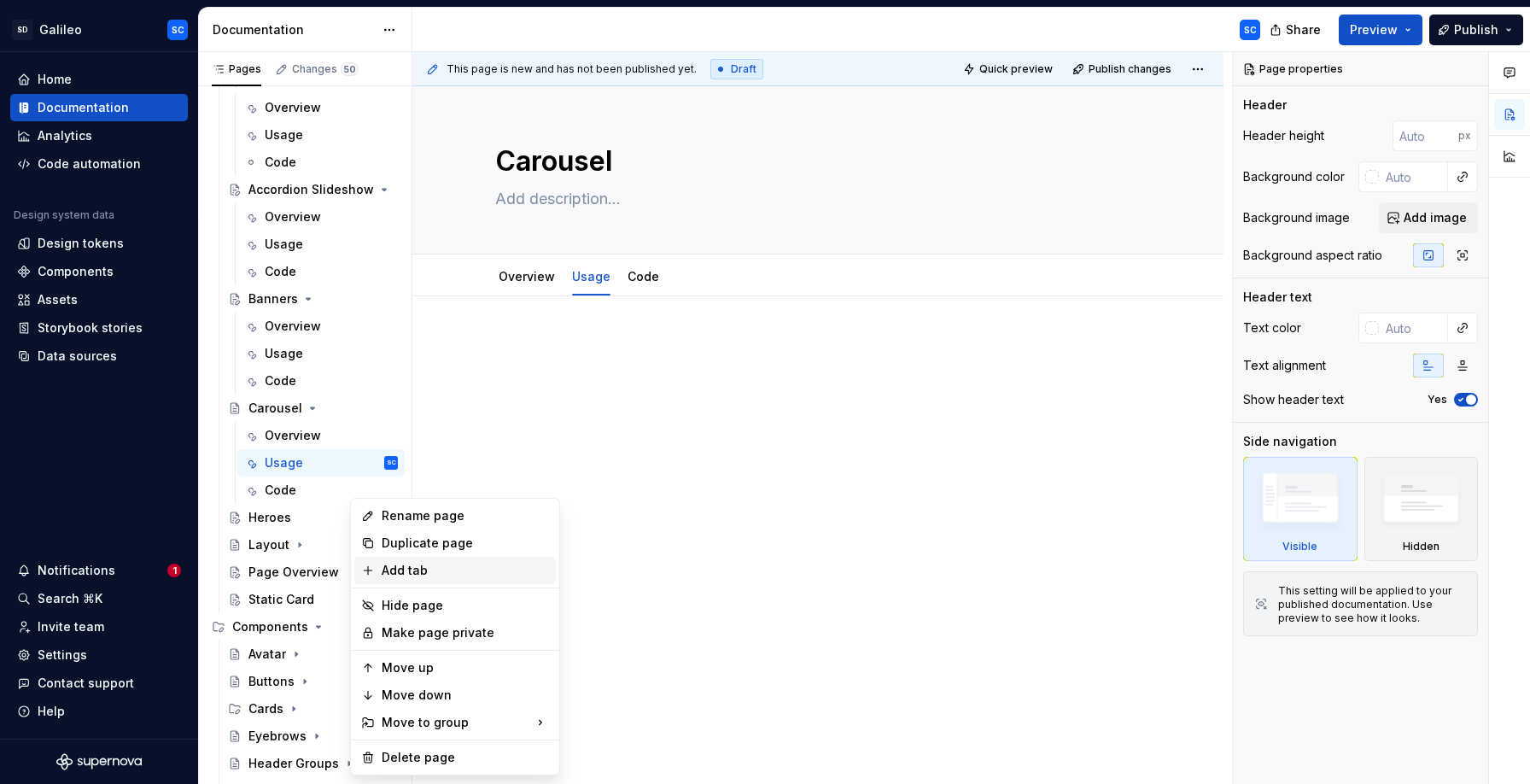
click at [438, 566] on div "Add tab" at bounding box center [465, 569] width 167 height 17
type textarea "*"
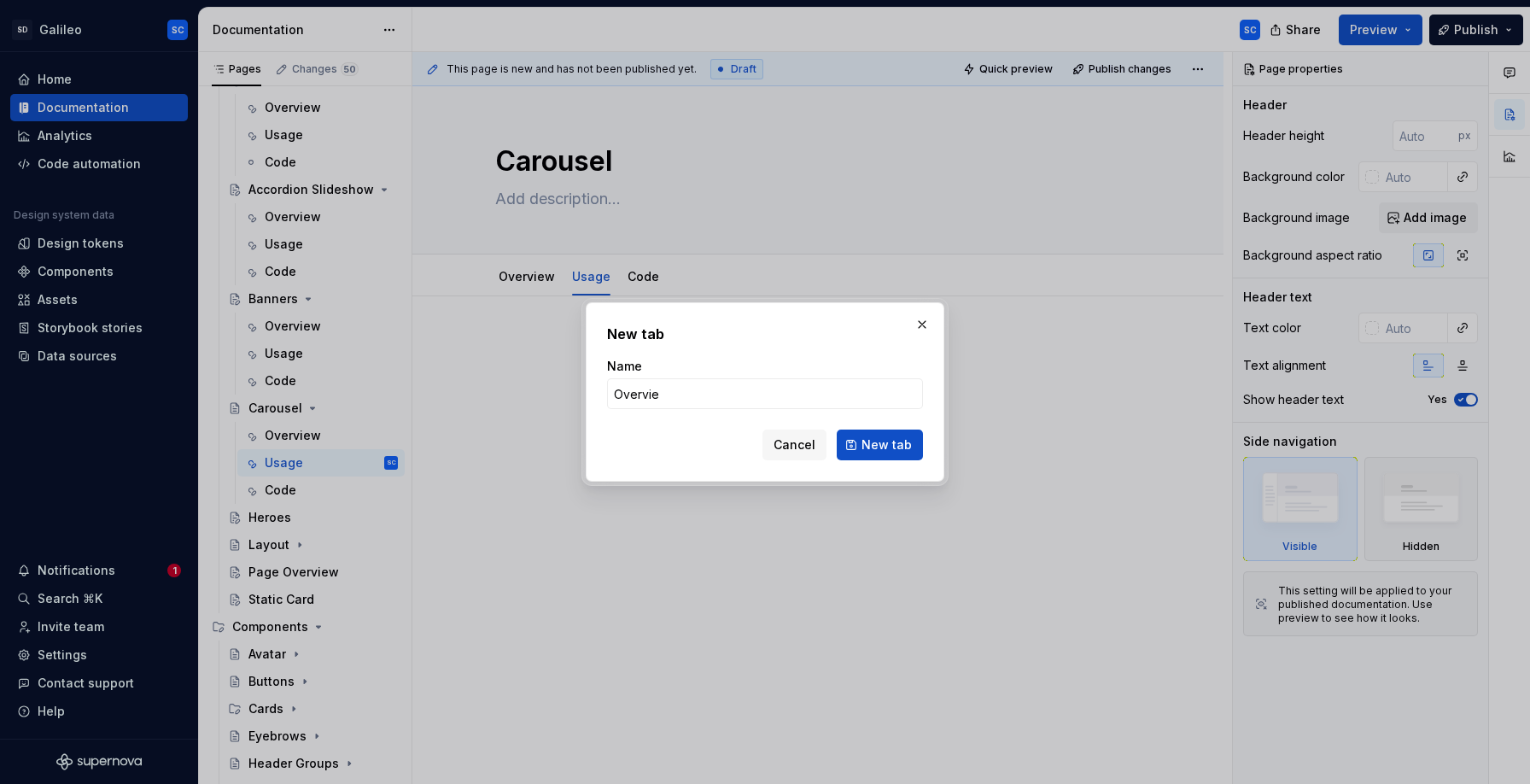
type input "Overview"
click button "New tab" at bounding box center [880, 444] width 87 height 31
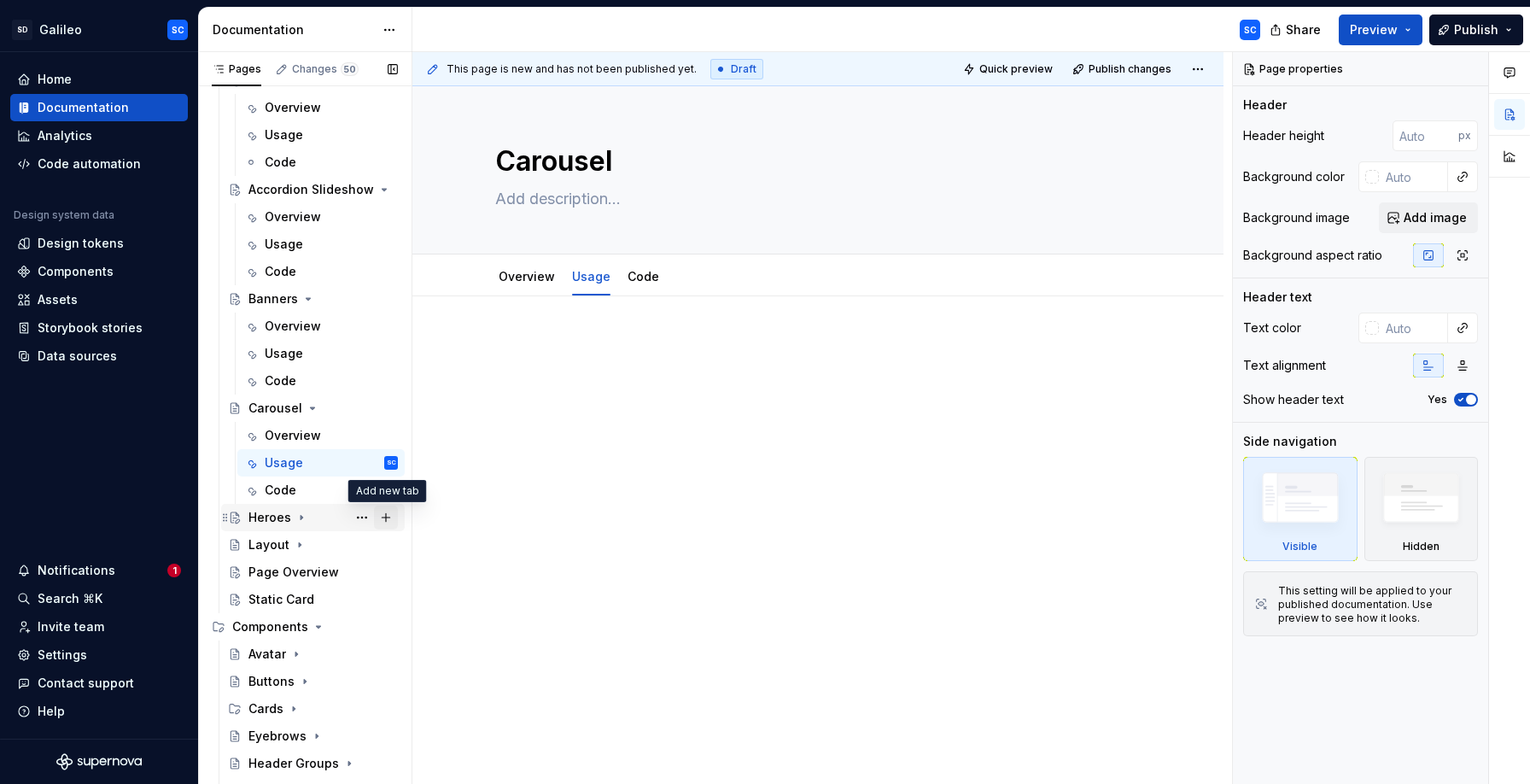
click at [388, 517] on button "Page tree" at bounding box center [386, 517] width 24 height 24
type textarea "*"
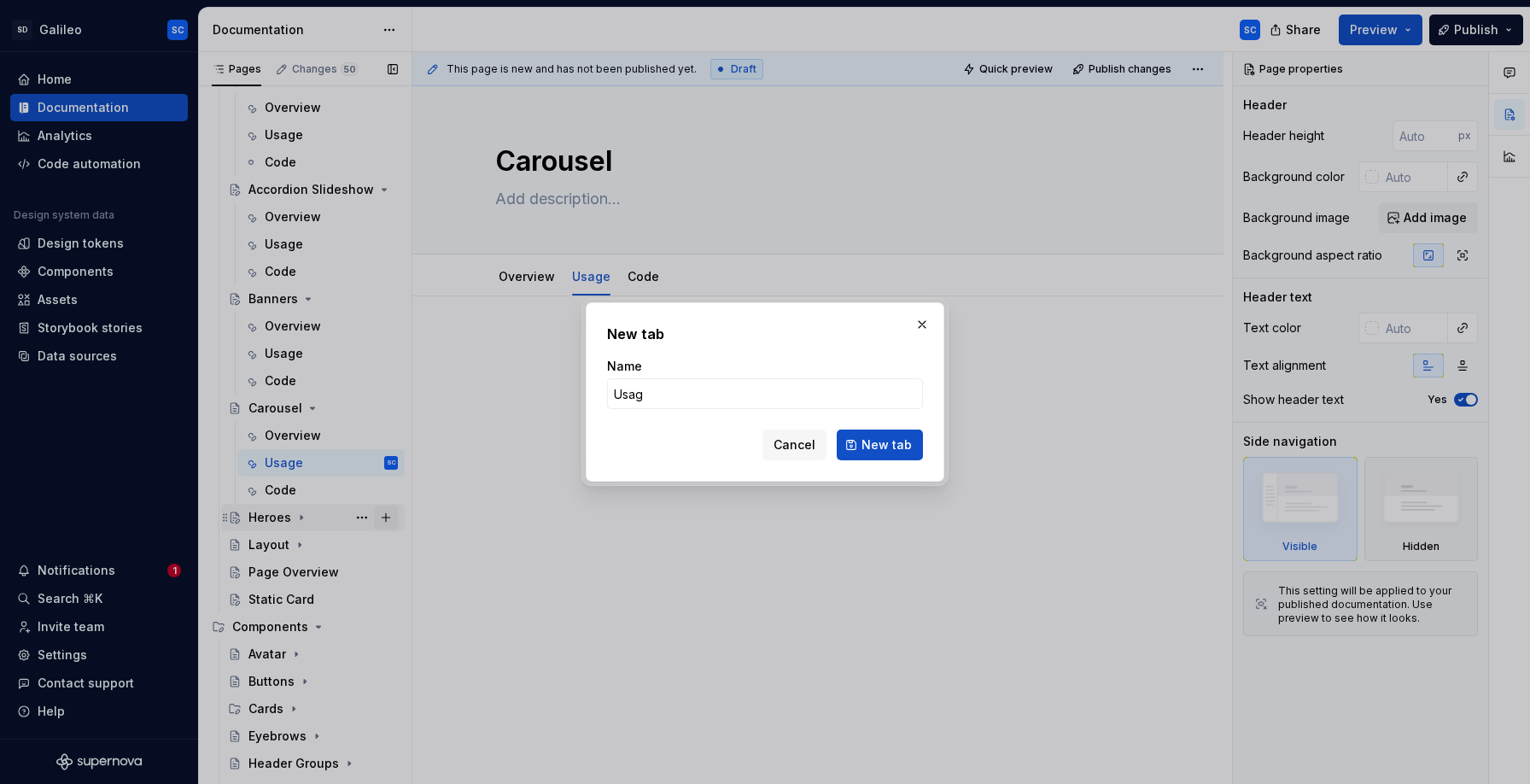
type input "Usage"
click button "New tab" at bounding box center [880, 444] width 87 height 31
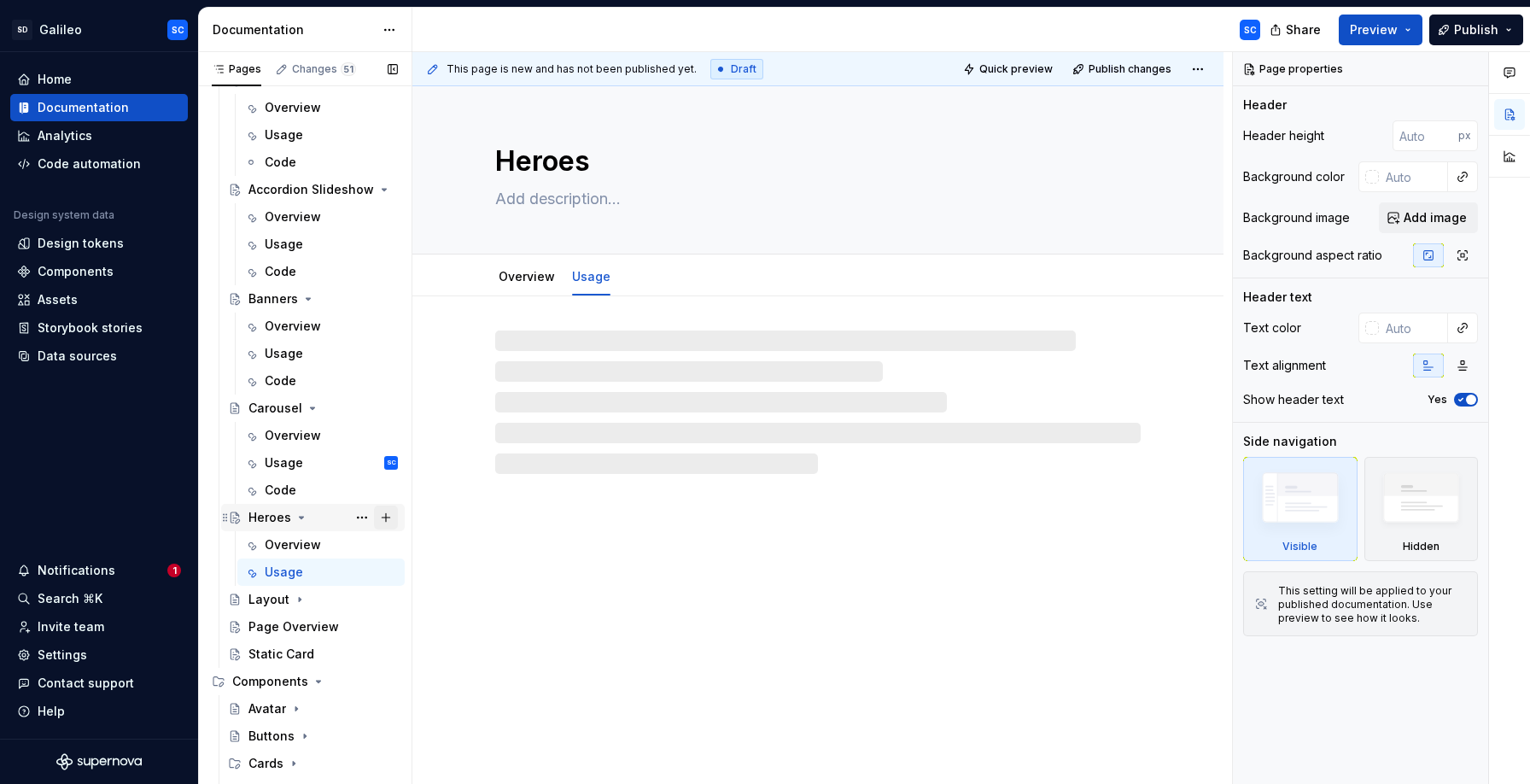
click at [388, 517] on button "Page tree" at bounding box center [386, 517] width 24 height 24
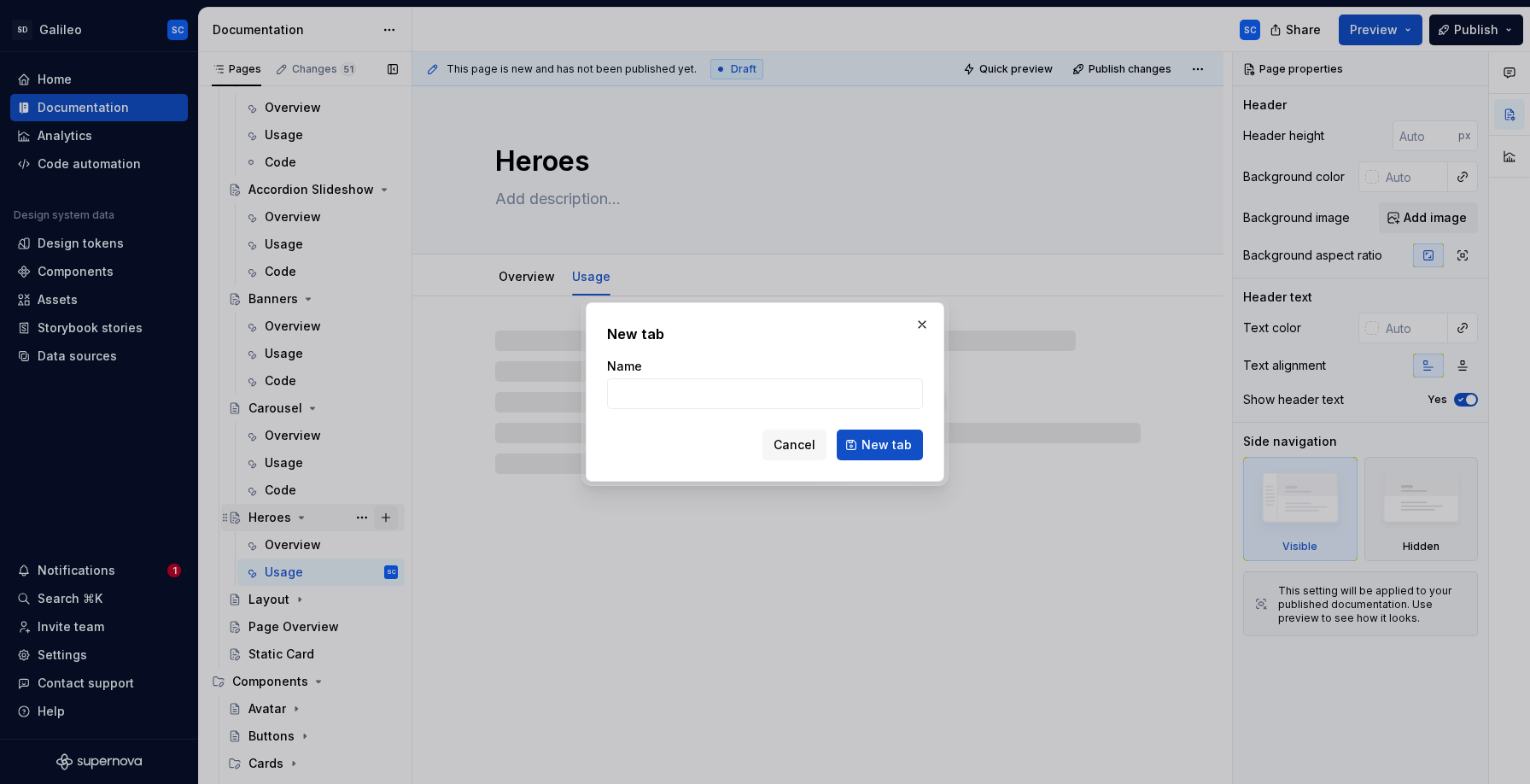
type textarea "*"
type input "C"
type textarea "*"
type input "Code"
click button "New tab" at bounding box center [880, 444] width 87 height 31
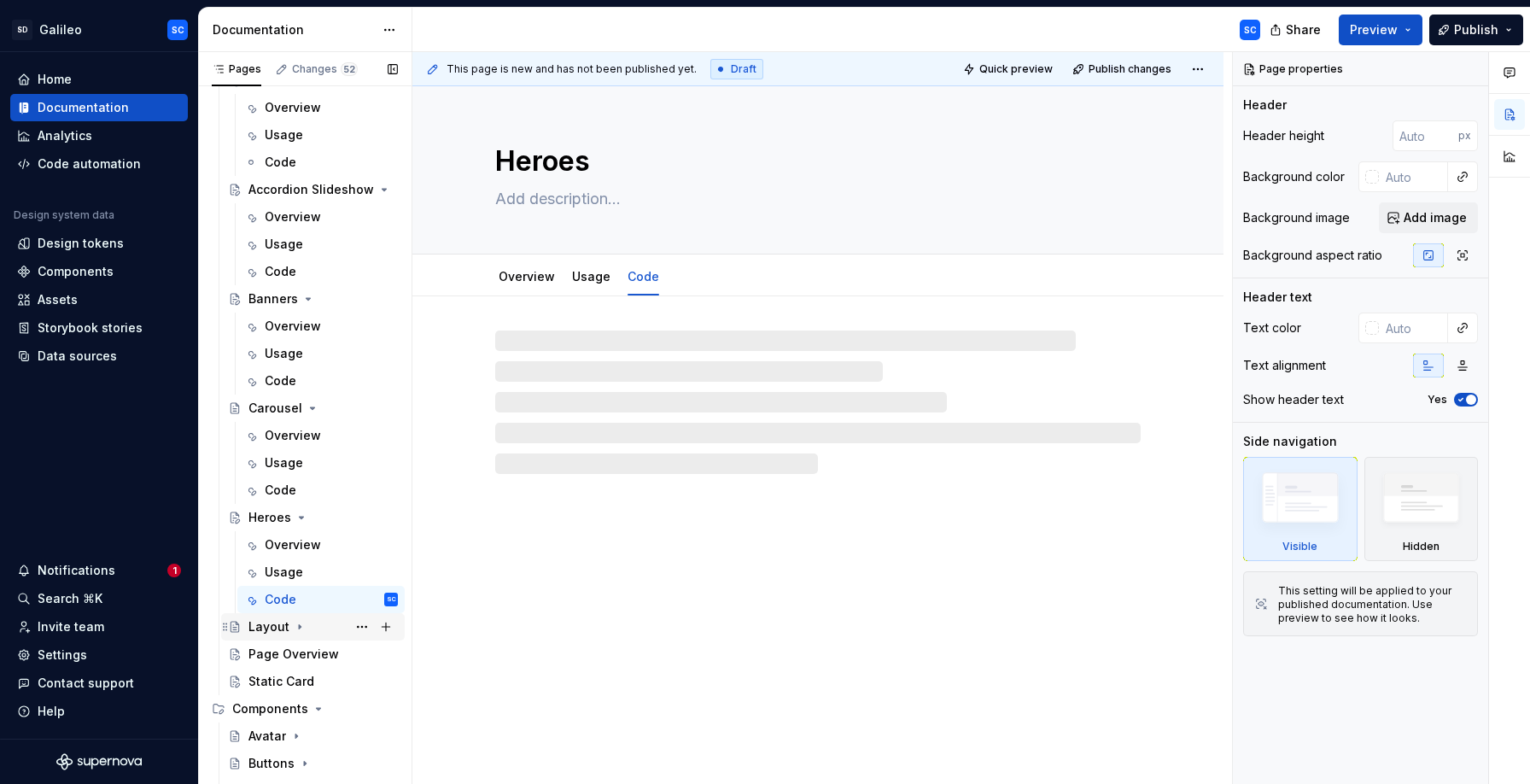
click at [304, 625] on div "Layout" at bounding box center [323, 626] width 150 height 24
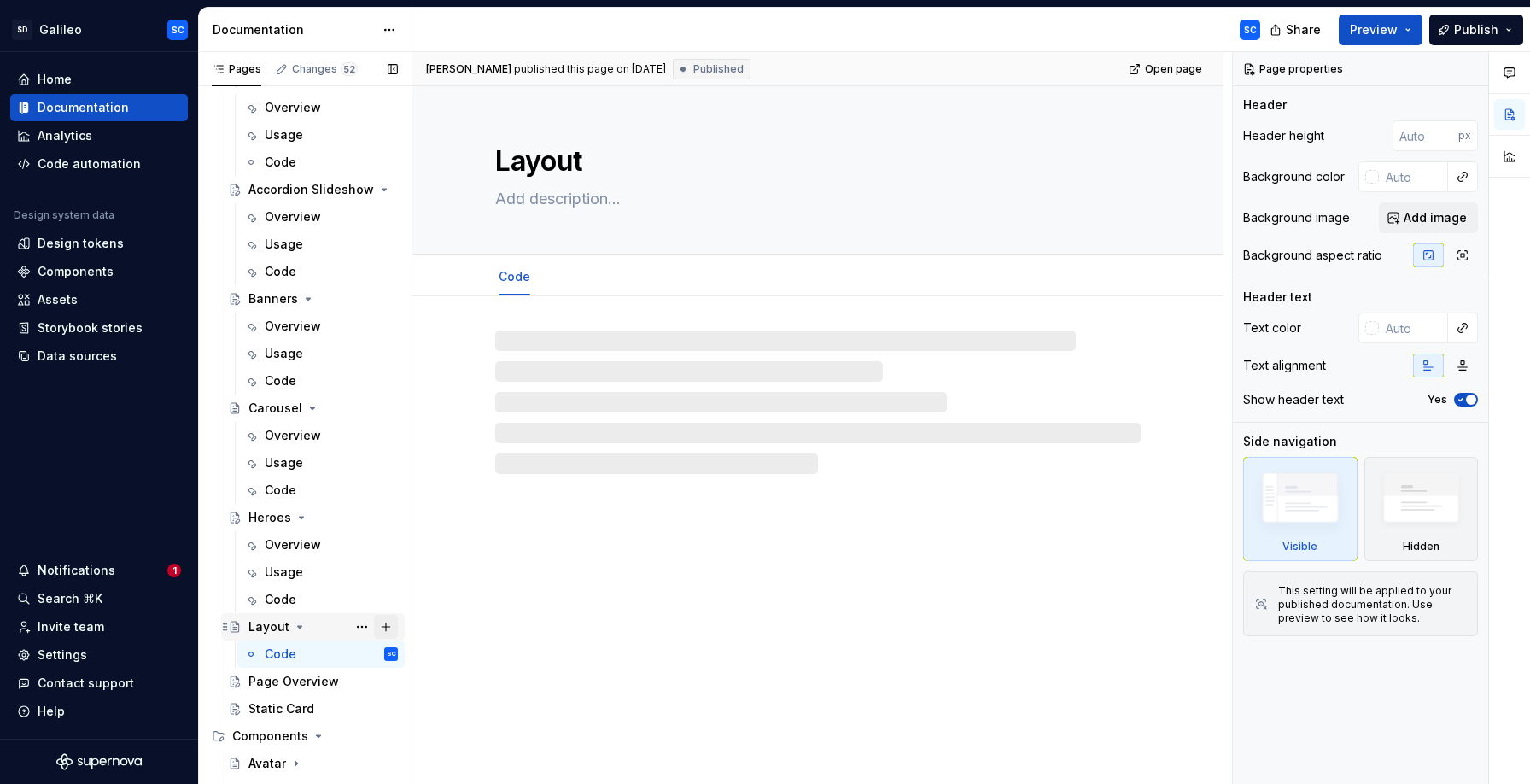
click at [385, 624] on button "Page tree" at bounding box center [386, 626] width 24 height 24
type textarea "*"
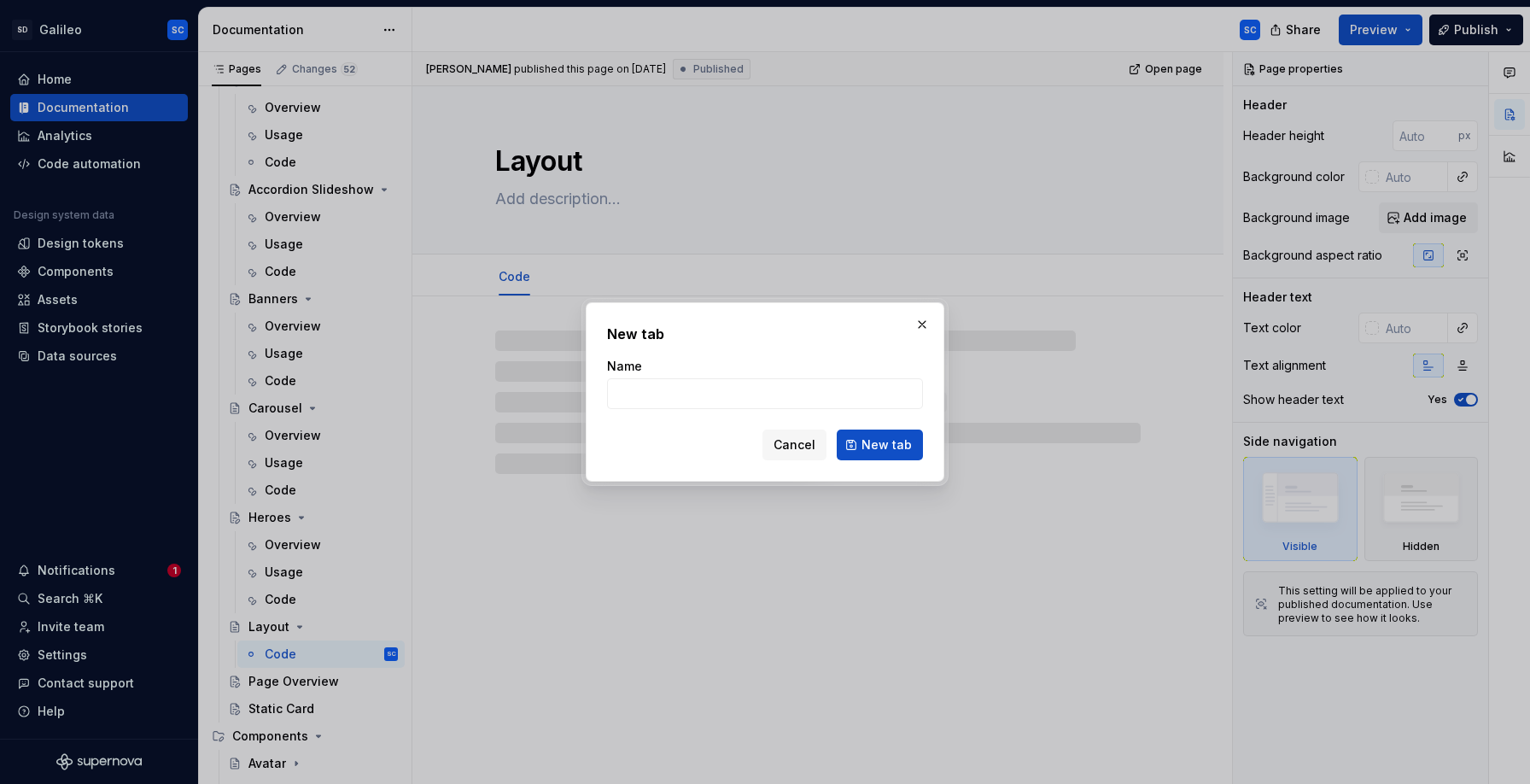
type input "O"
type textarea "*"
type input "Over"
type textarea "*"
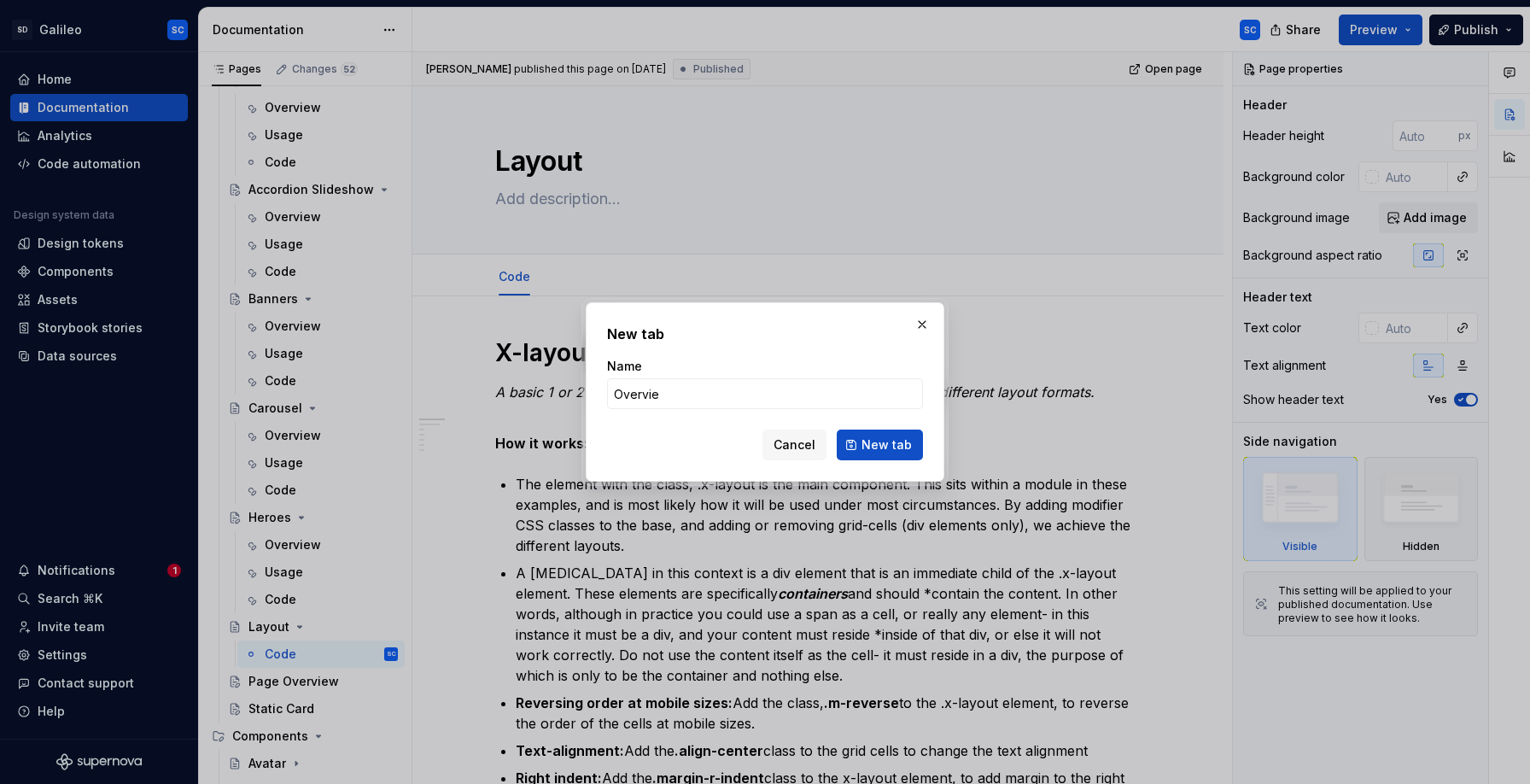
type input "Overview"
click button "New tab" at bounding box center [880, 444] width 87 height 31
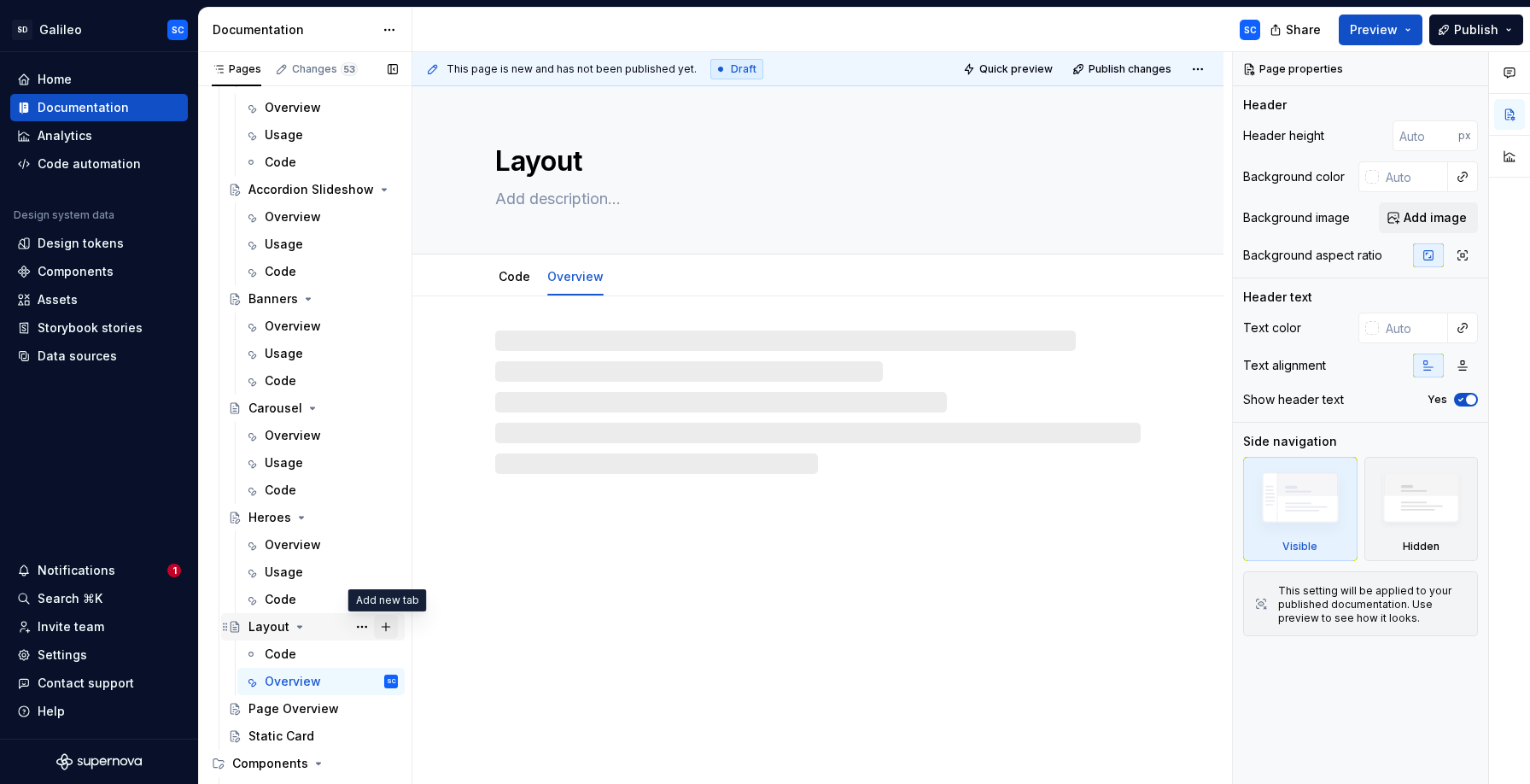
click at [386, 625] on button "Page tree" at bounding box center [386, 626] width 24 height 24
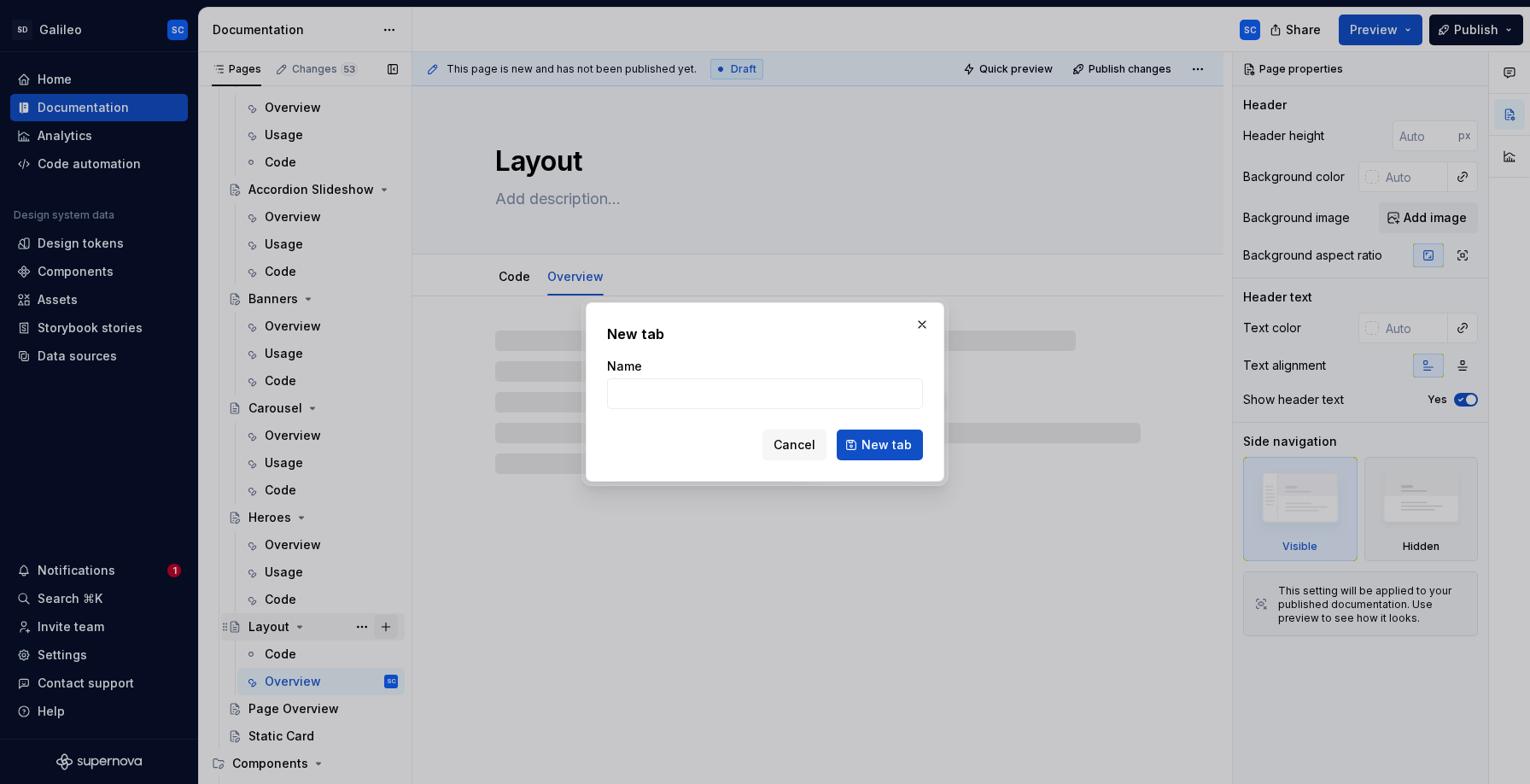
type textarea "*"
type input "Usage"
click button "New tab" at bounding box center [880, 444] width 87 height 31
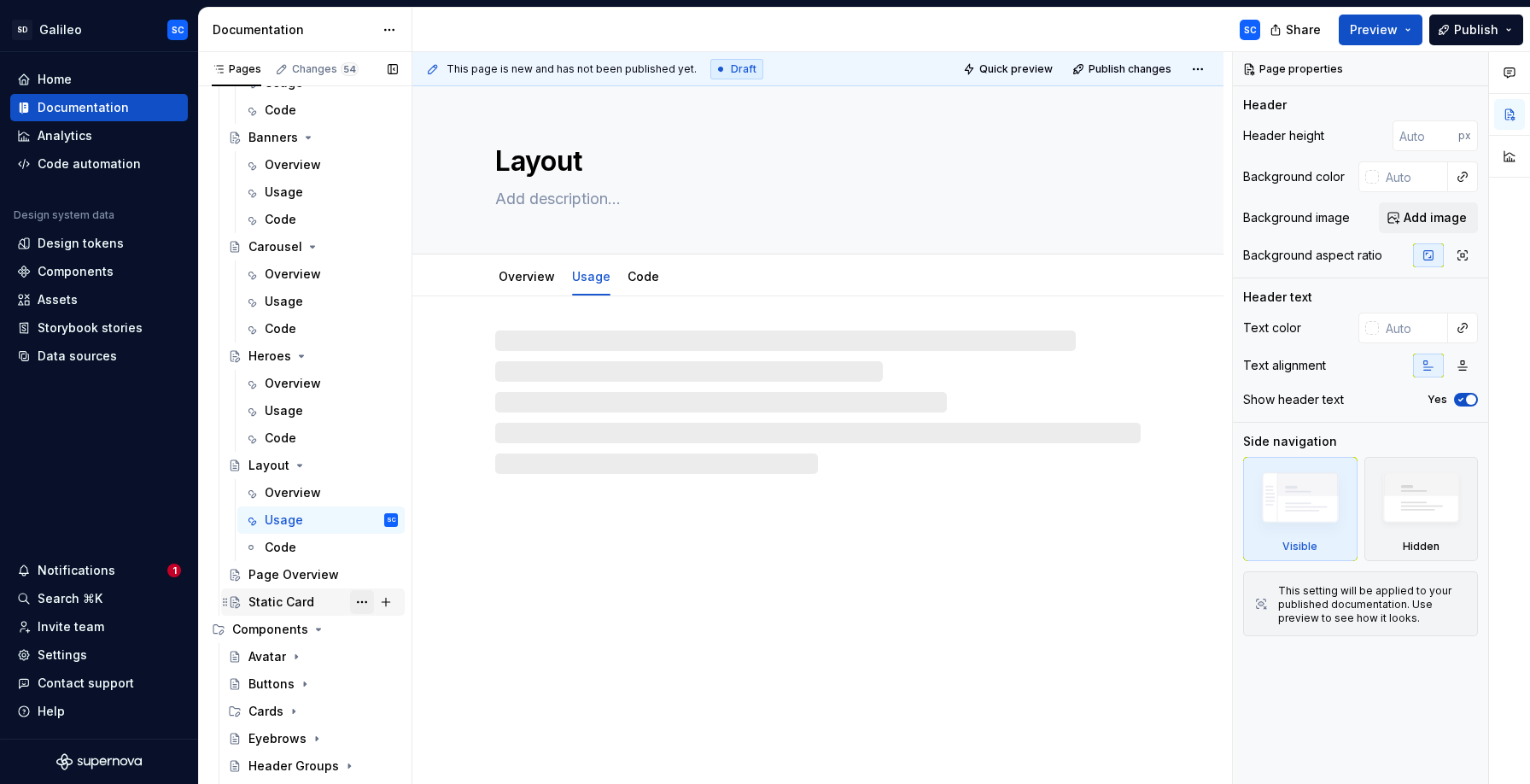
scroll to position [582, 0]
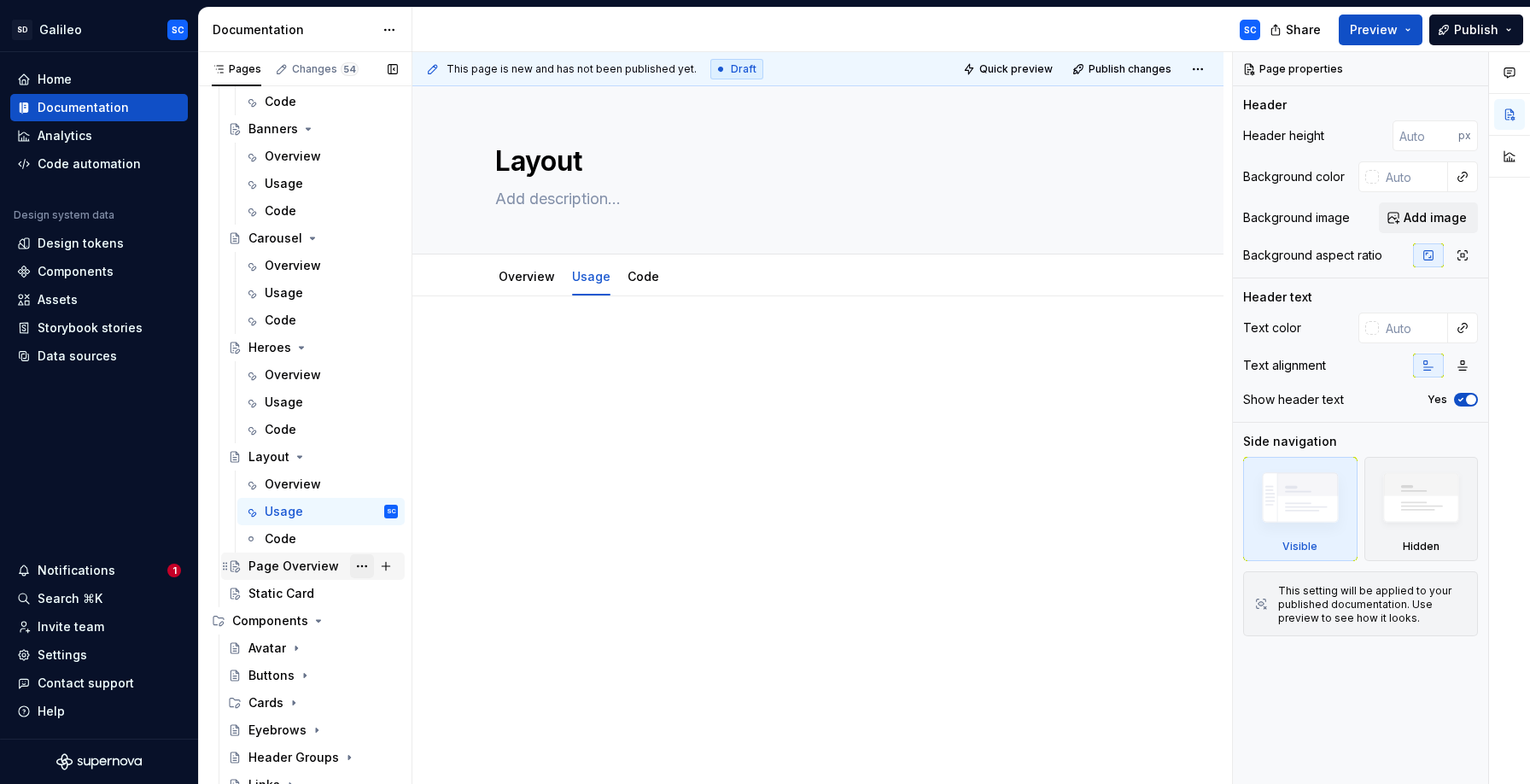
click at [359, 566] on button "Page tree" at bounding box center [362, 565] width 24 height 24
type textarea "*"
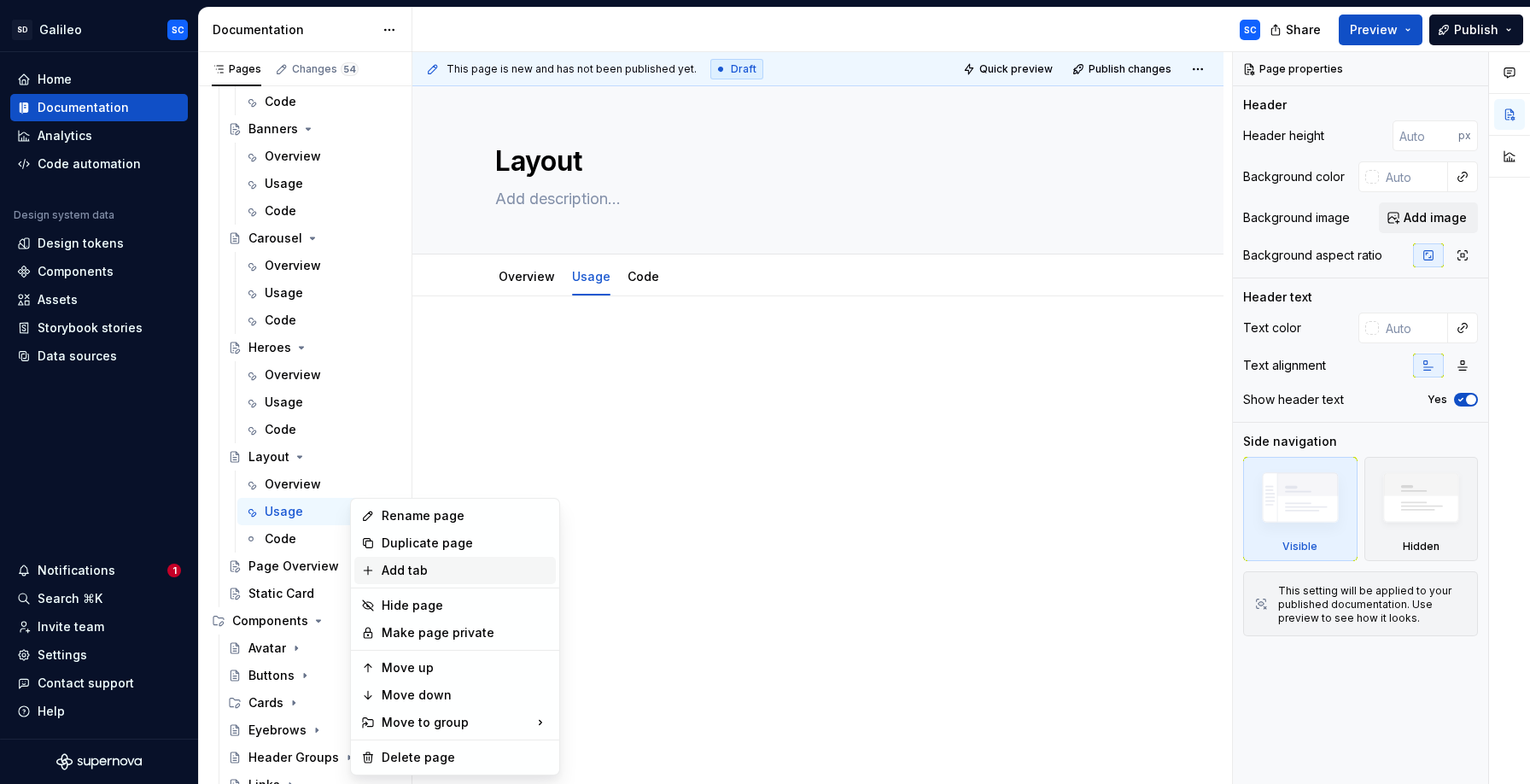
click at [420, 578] on div "Add tab" at bounding box center [465, 569] width 167 height 17
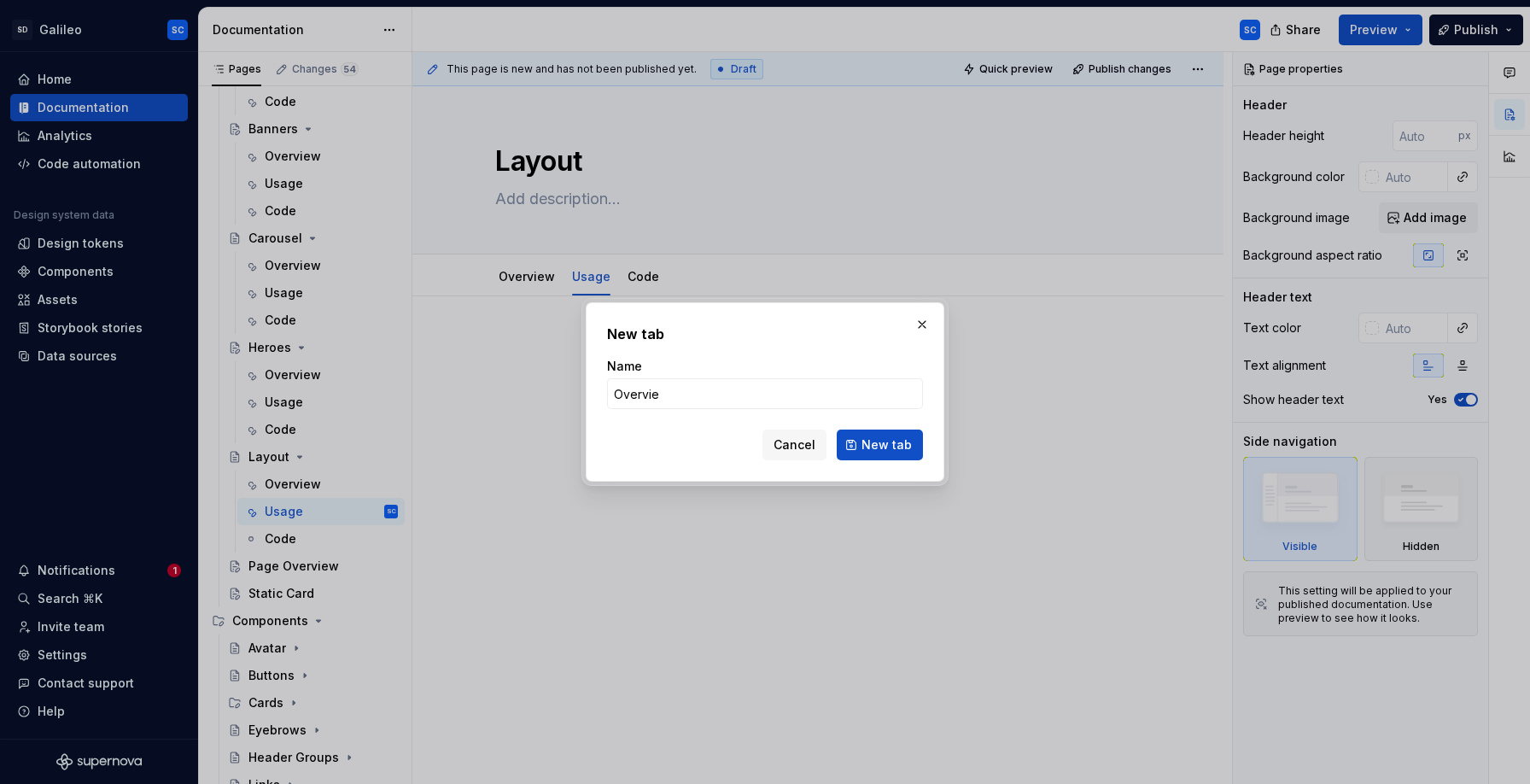
type input "Overview"
click button "New tab" at bounding box center [880, 444] width 87 height 31
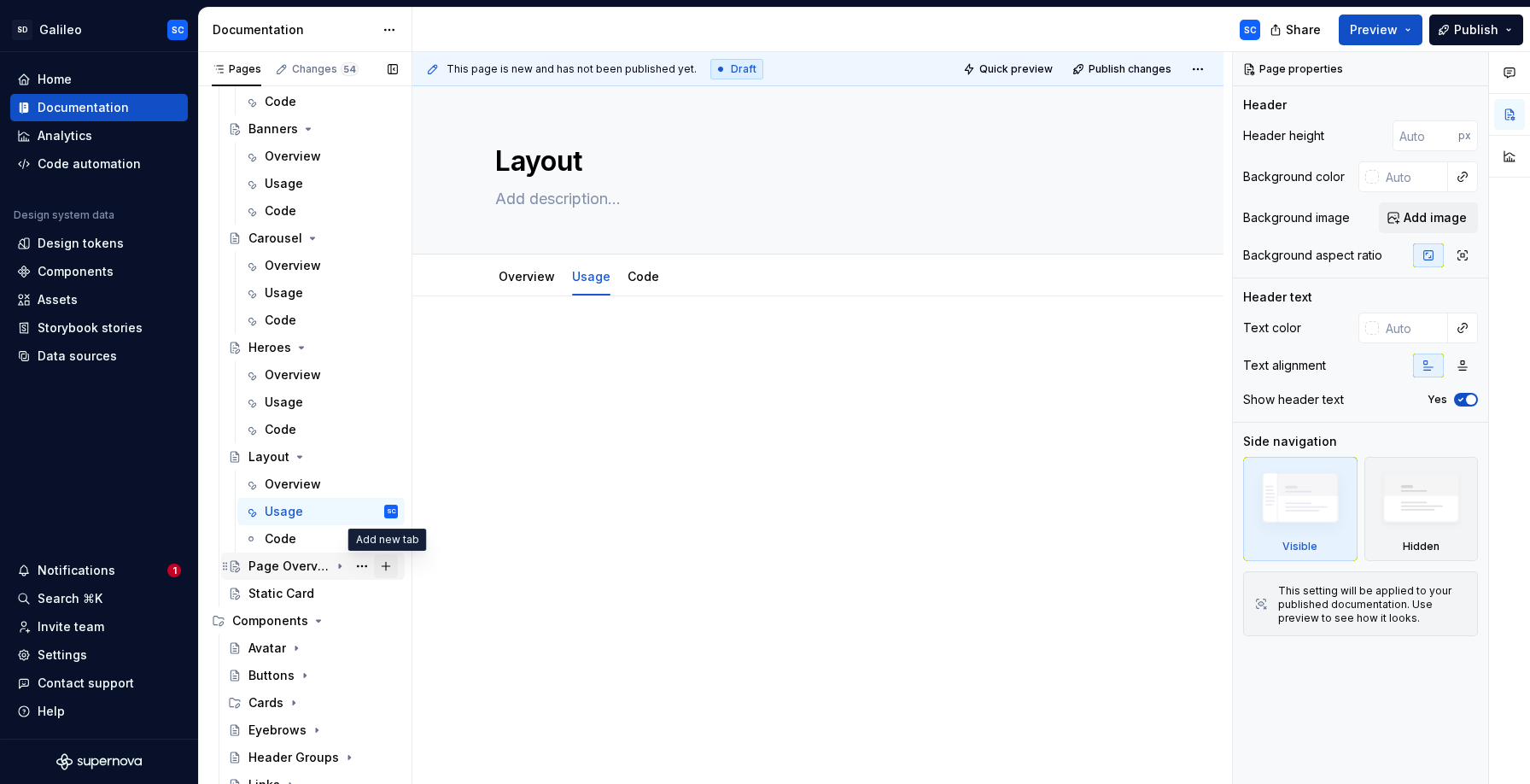
click at [389, 565] on button "Page tree" at bounding box center [386, 565] width 24 height 24
type textarea "*"
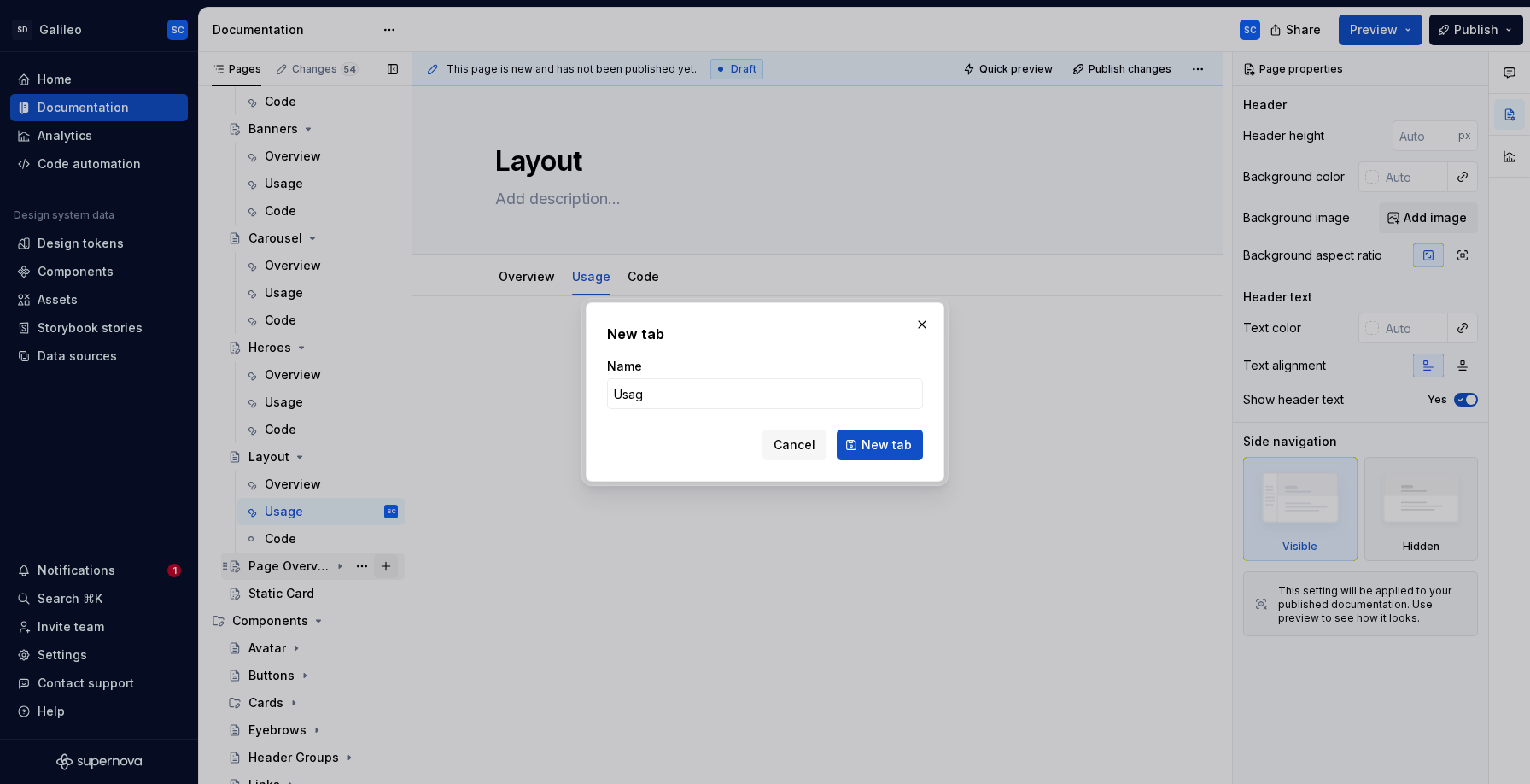
type input "Usage"
click button "New tab" at bounding box center [880, 444] width 87 height 31
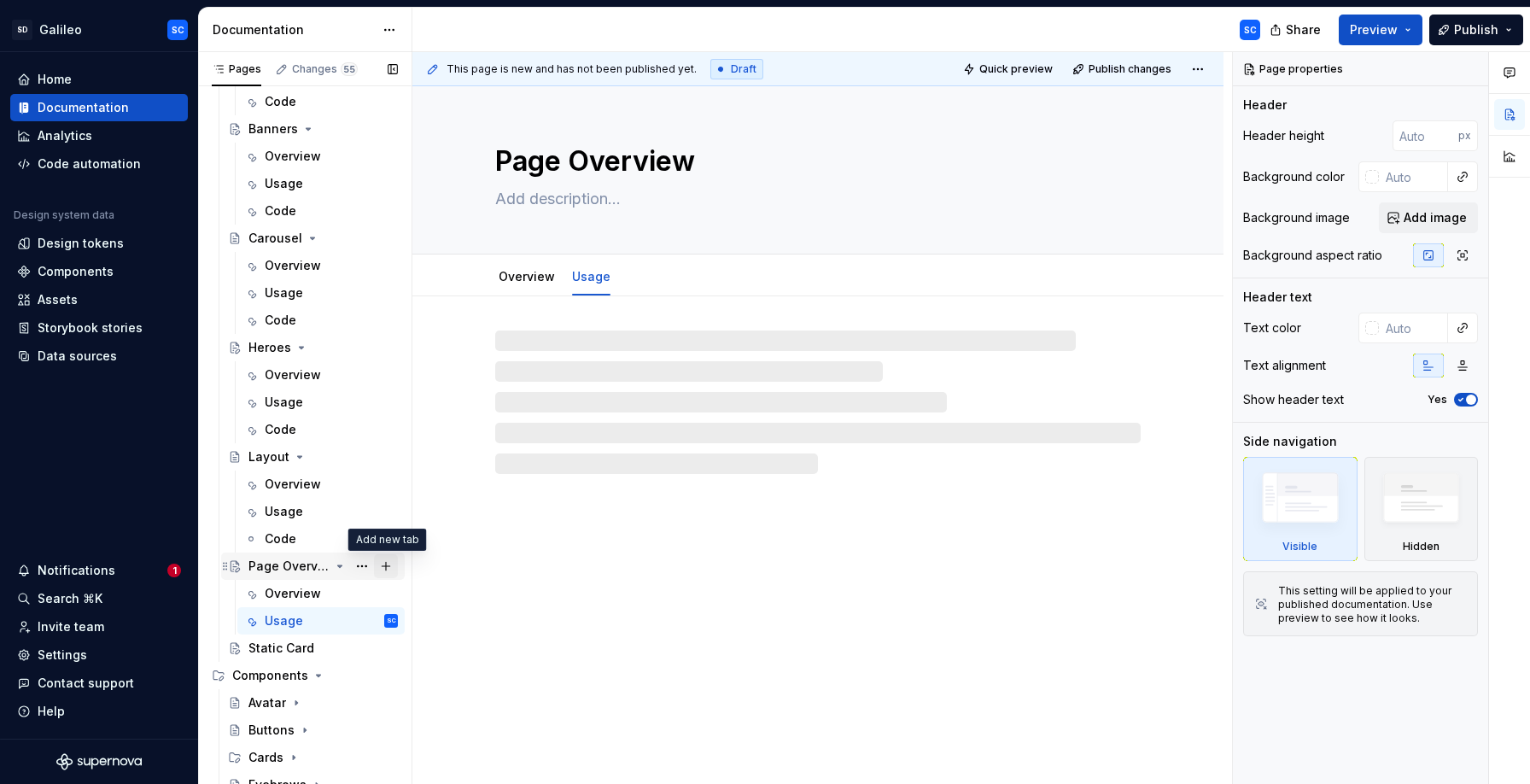
click at [388, 563] on button "Page tree" at bounding box center [386, 565] width 24 height 24
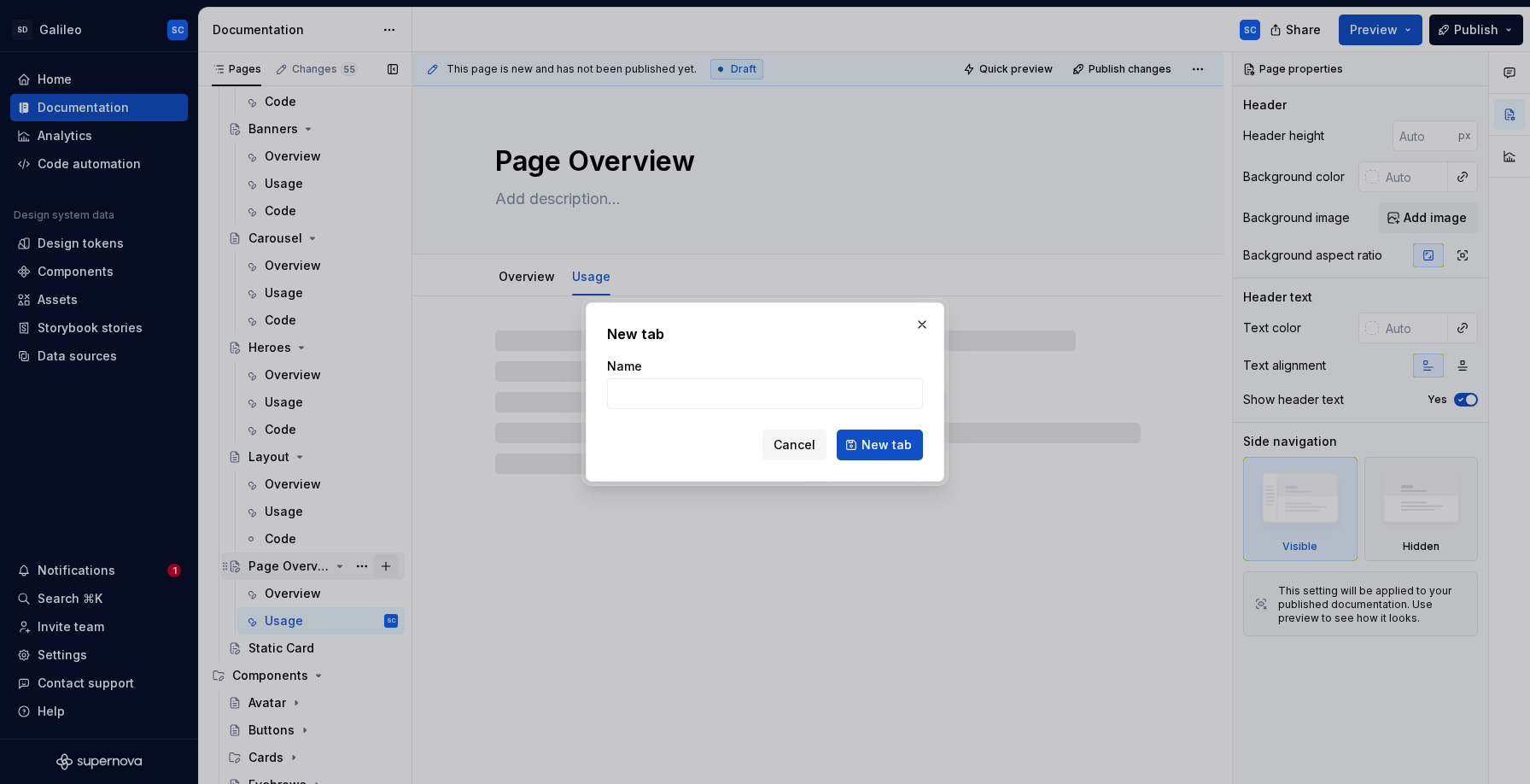
type textarea "*"
type input "Code"
click button "New tab" at bounding box center [880, 444] width 87 height 31
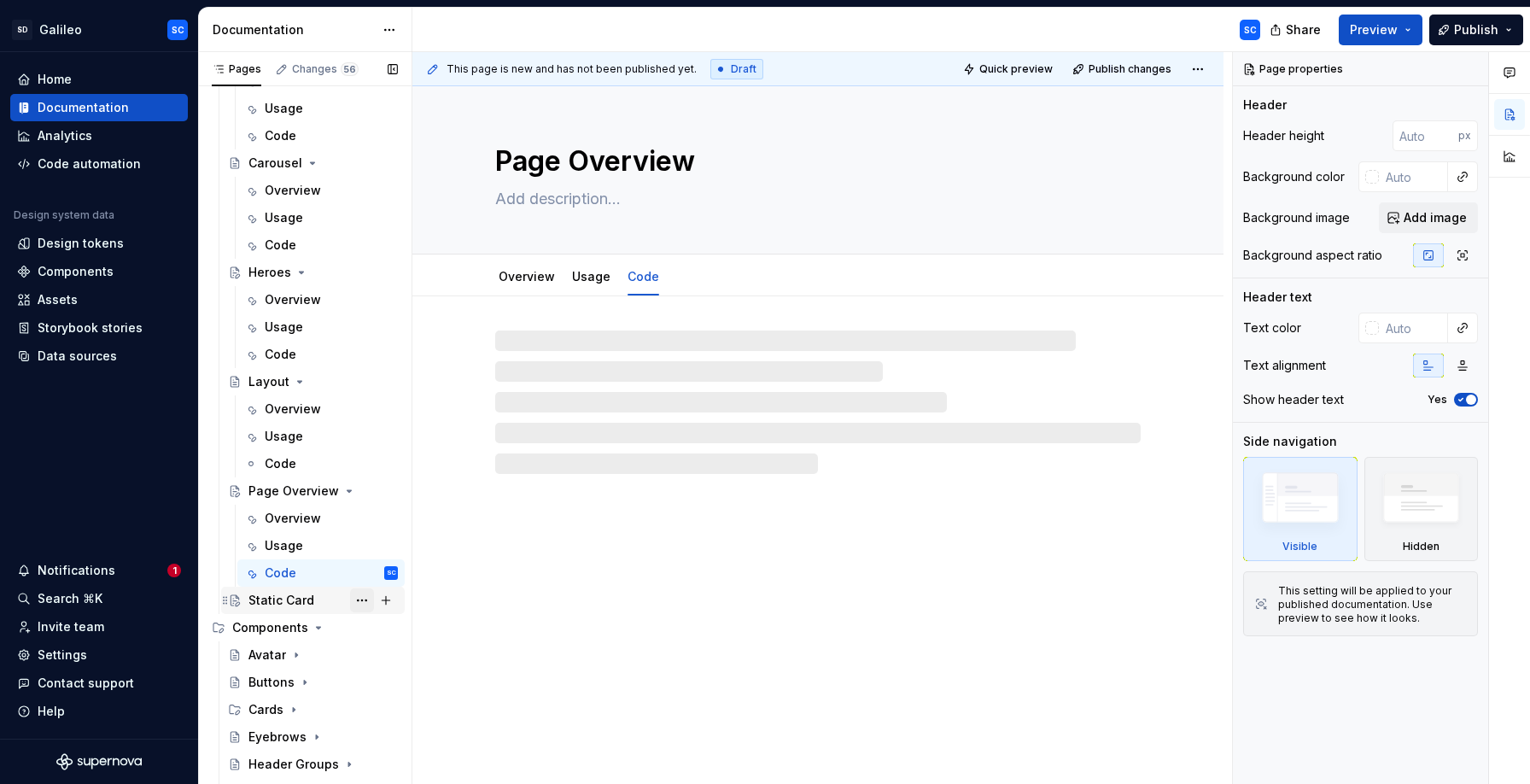
scroll to position [666, 0]
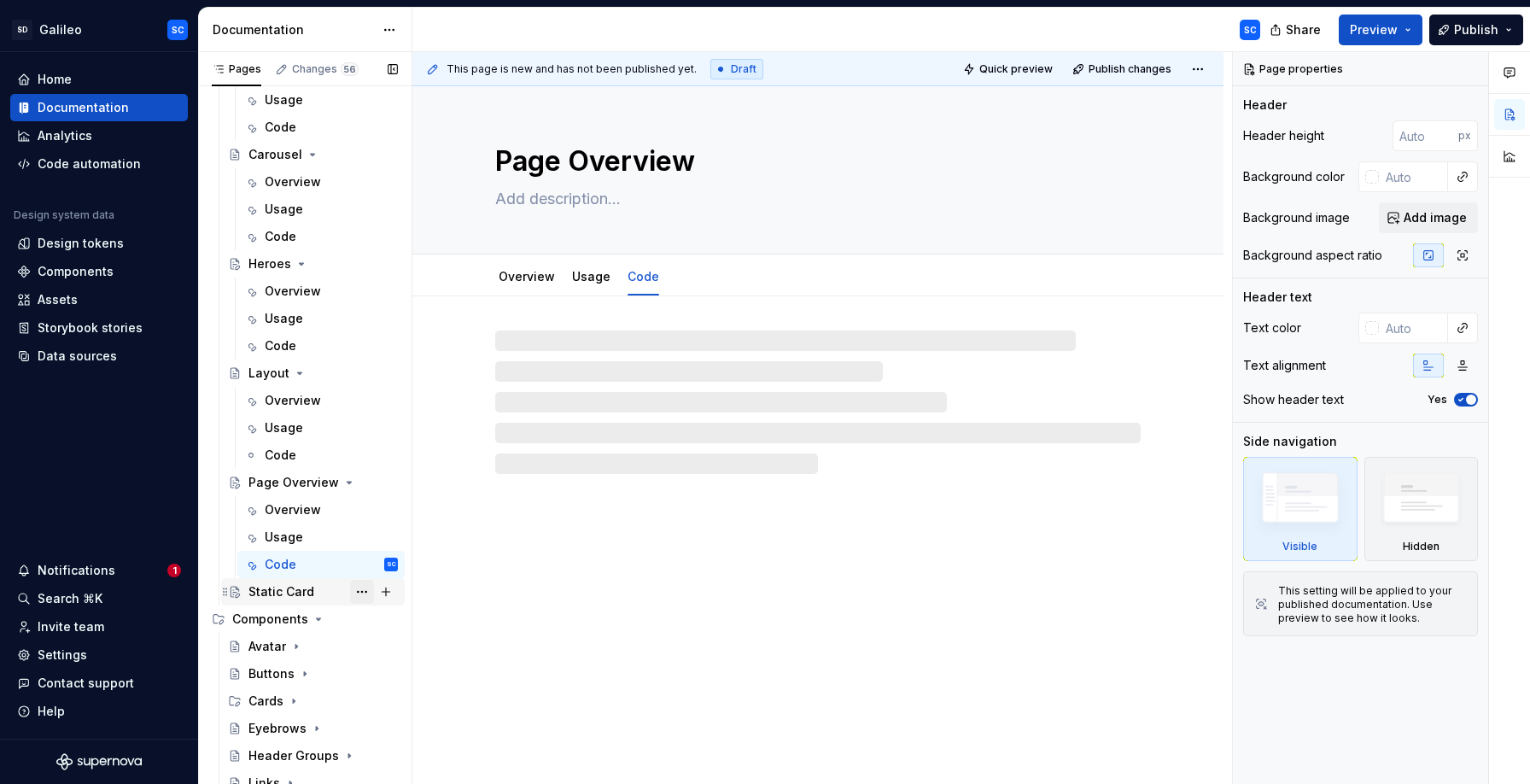
click at [362, 594] on button "Page tree" at bounding box center [362, 591] width 24 height 24
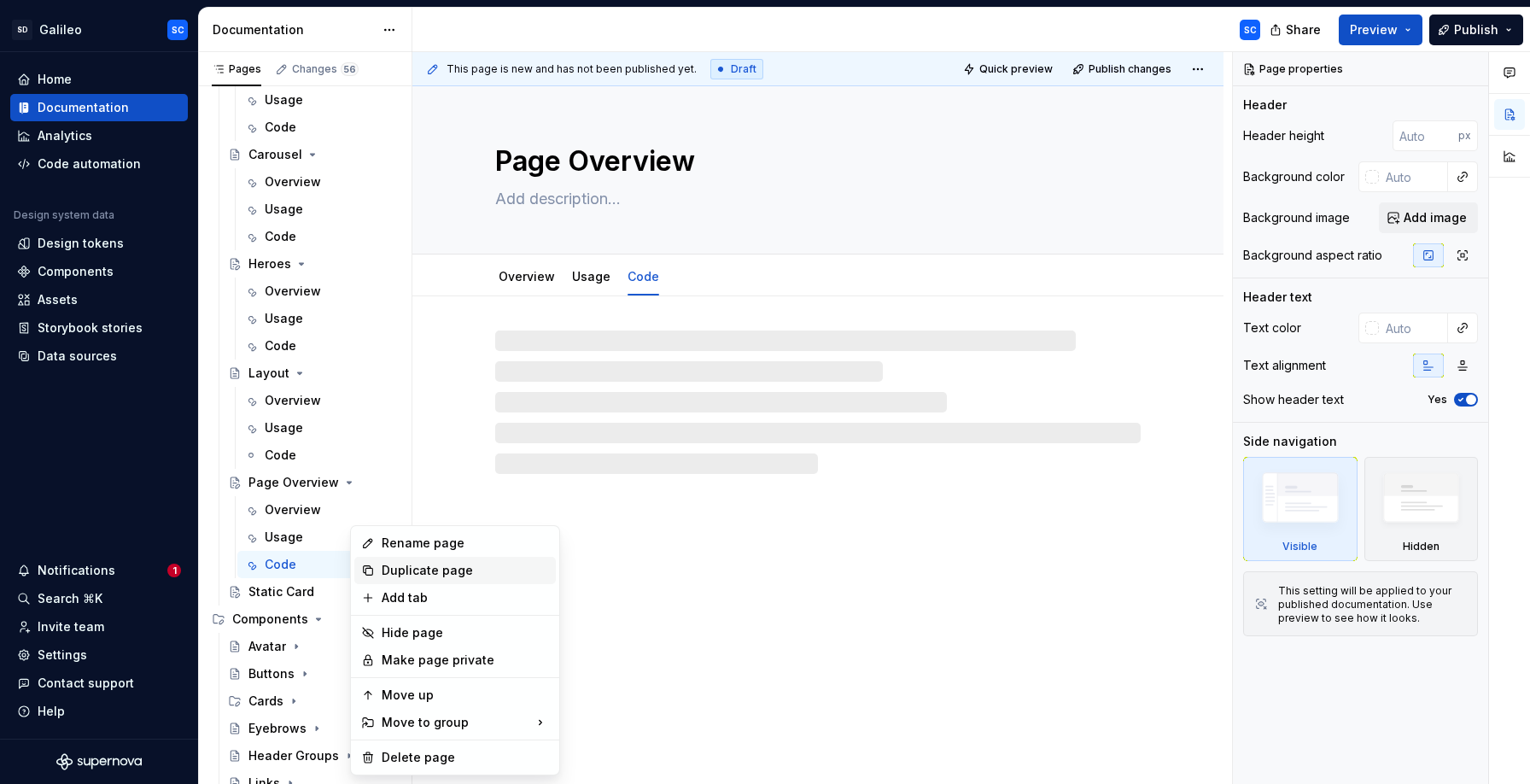
type textarea "*"
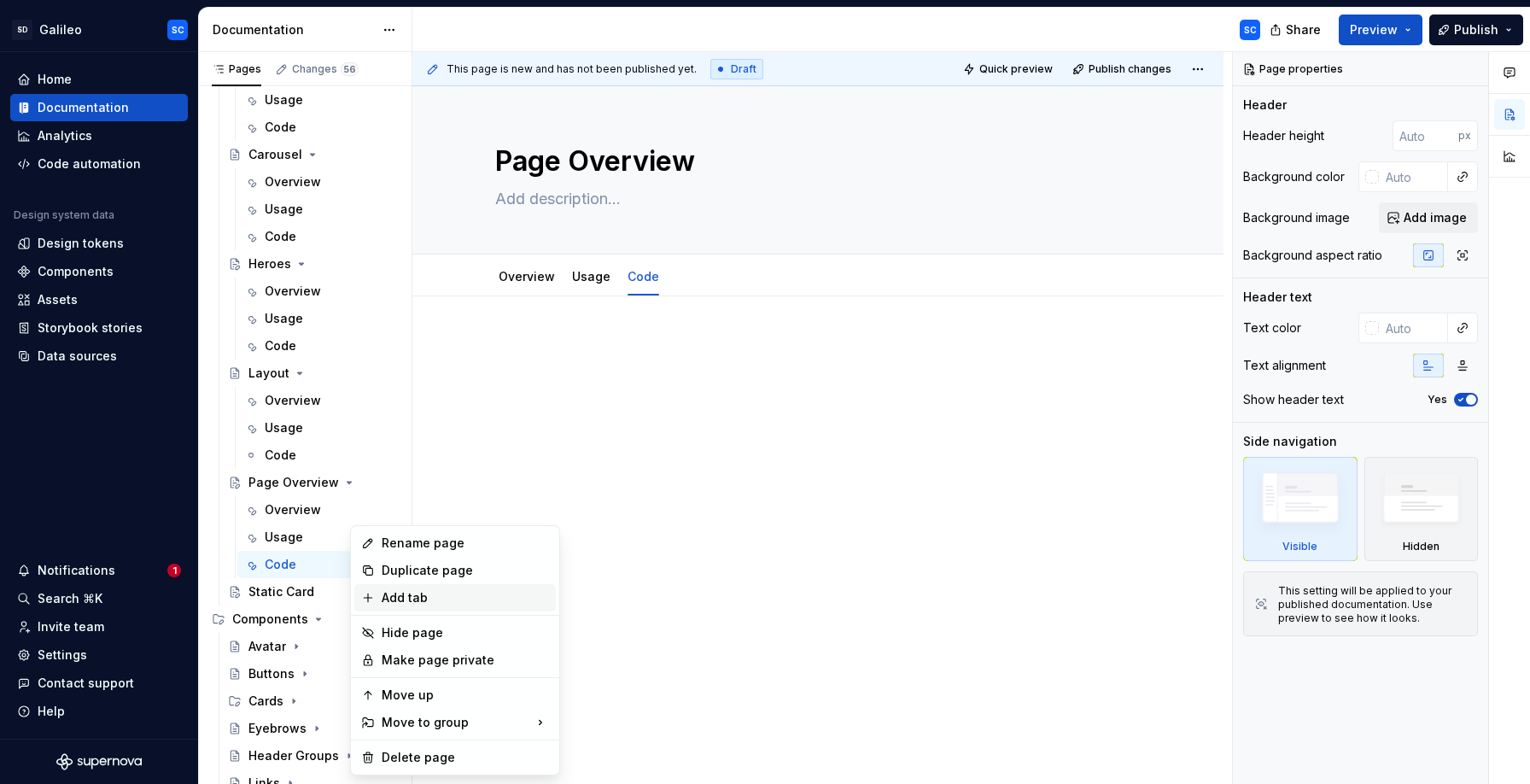
click at [411, 602] on div "Add tab" at bounding box center [465, 597] width 167 height 17
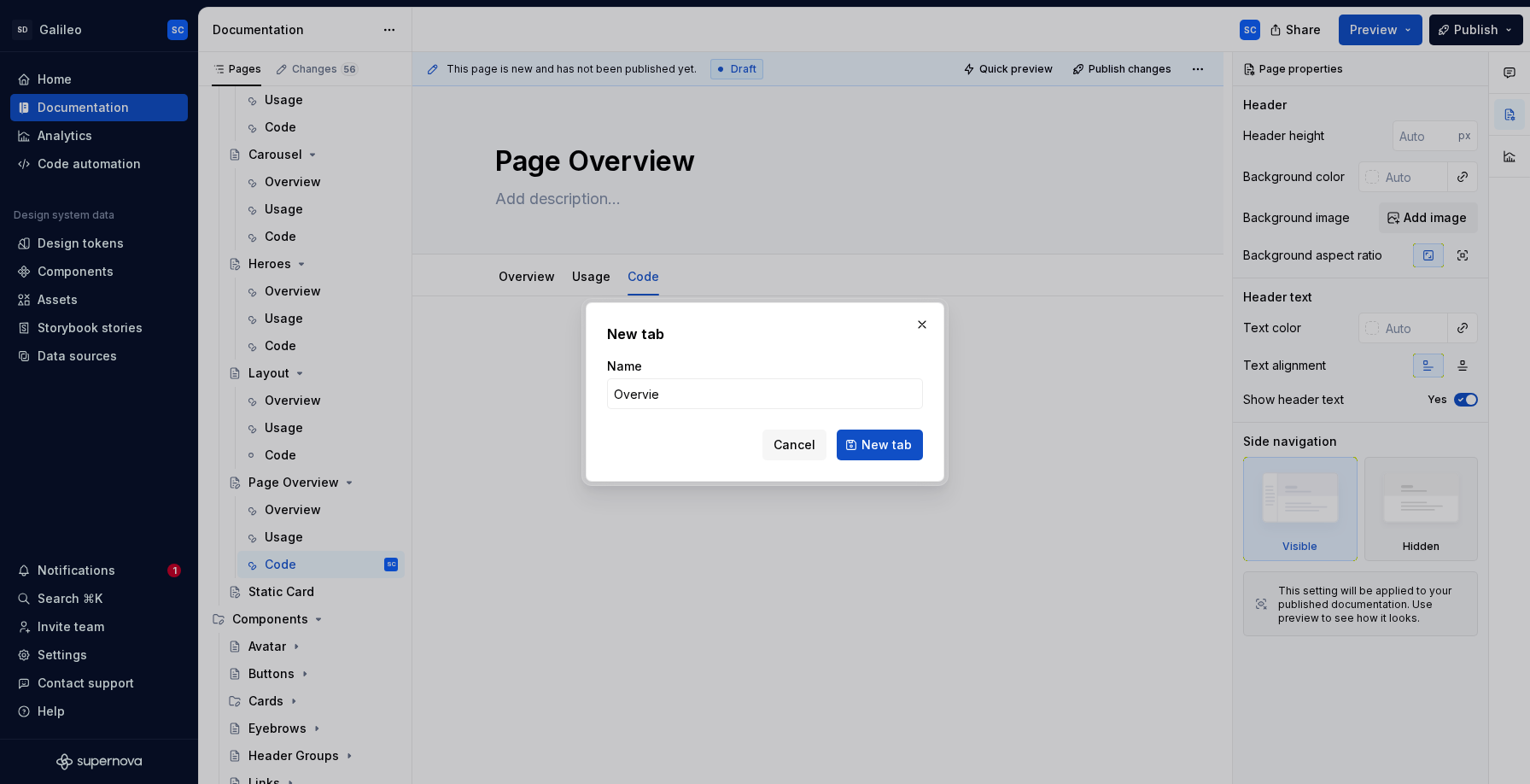
type input "Overview"
click button "New tab" at bounding box center [880, 444] width 87 height 31
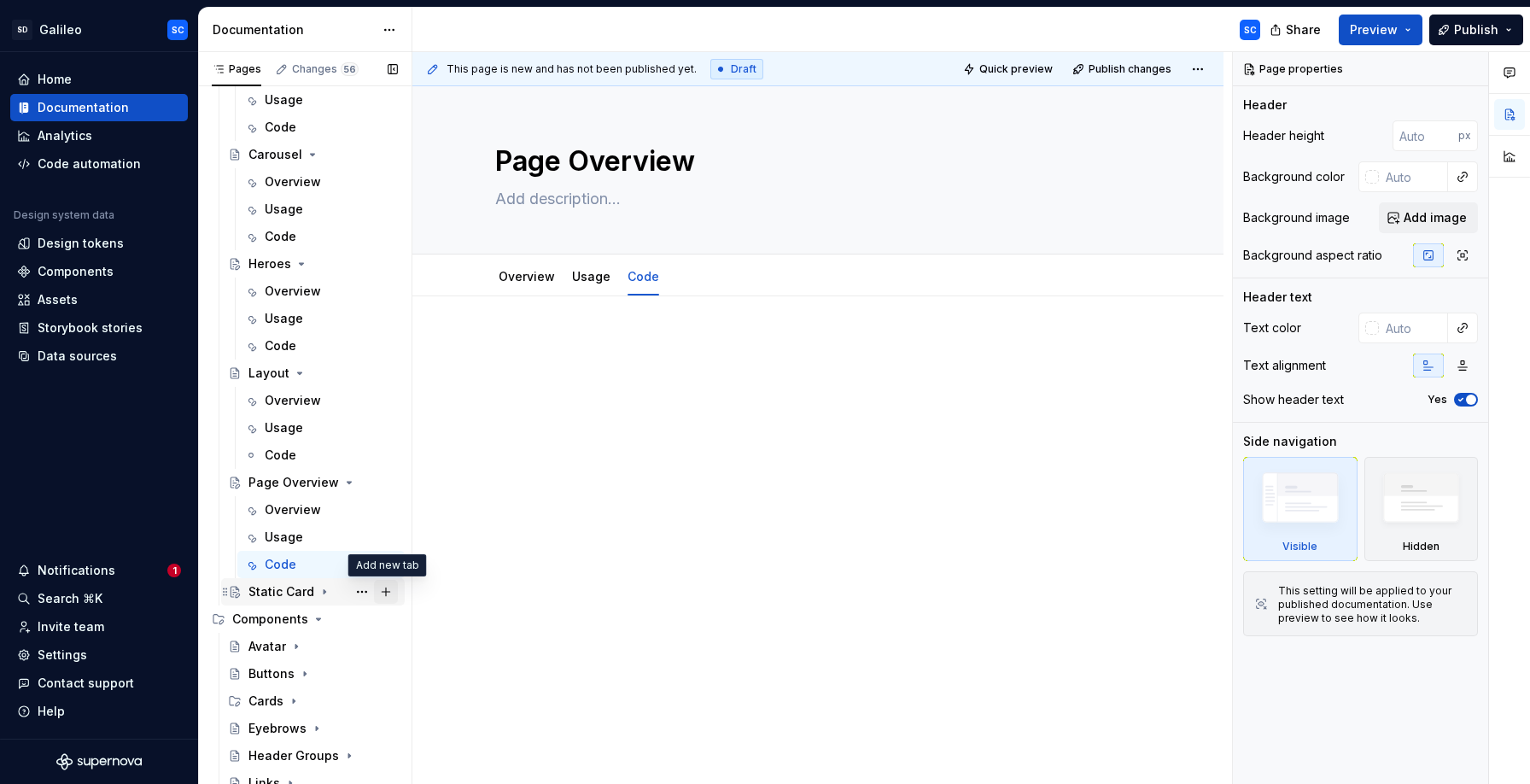
click at [384, 593] on button "Page tree" at bounding box center [386, 591] width 24 height 24
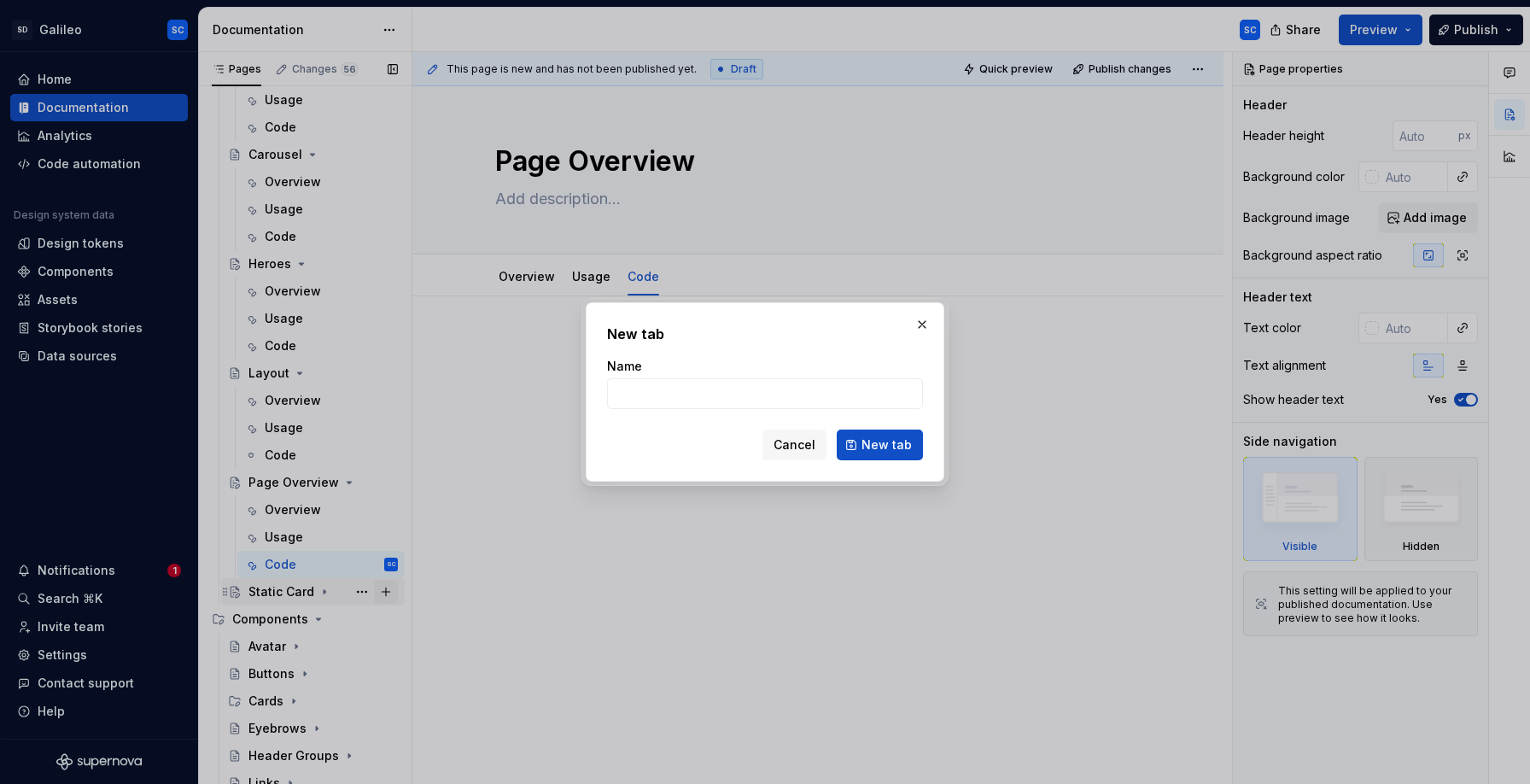
type textarea "*"
type input "Usage"
click button "New tab" at bounding box center [880, 444] width 87 height 31
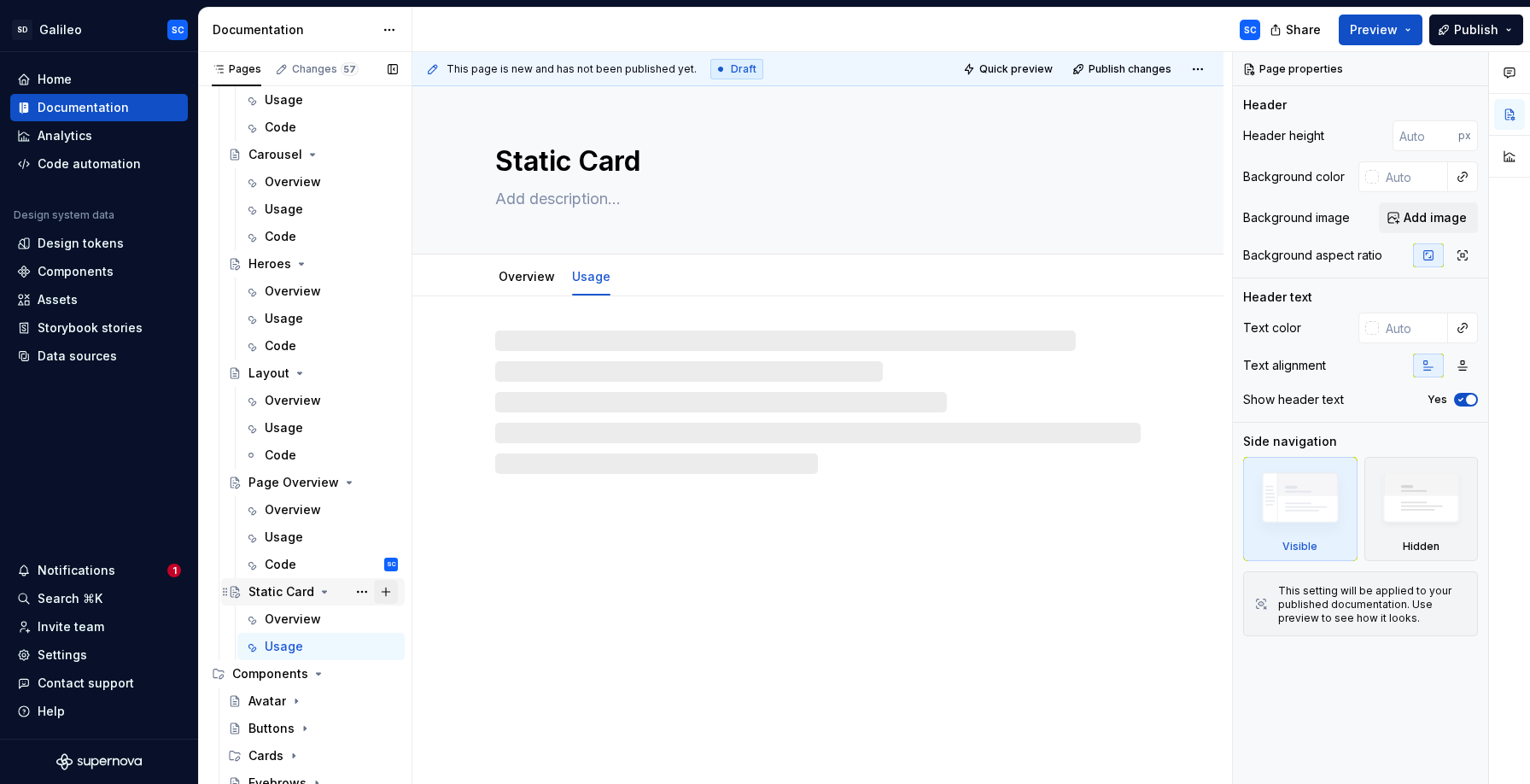
click at [384, 590] on button "Page tree" at bounding box center [386, 591] width 24 height 24
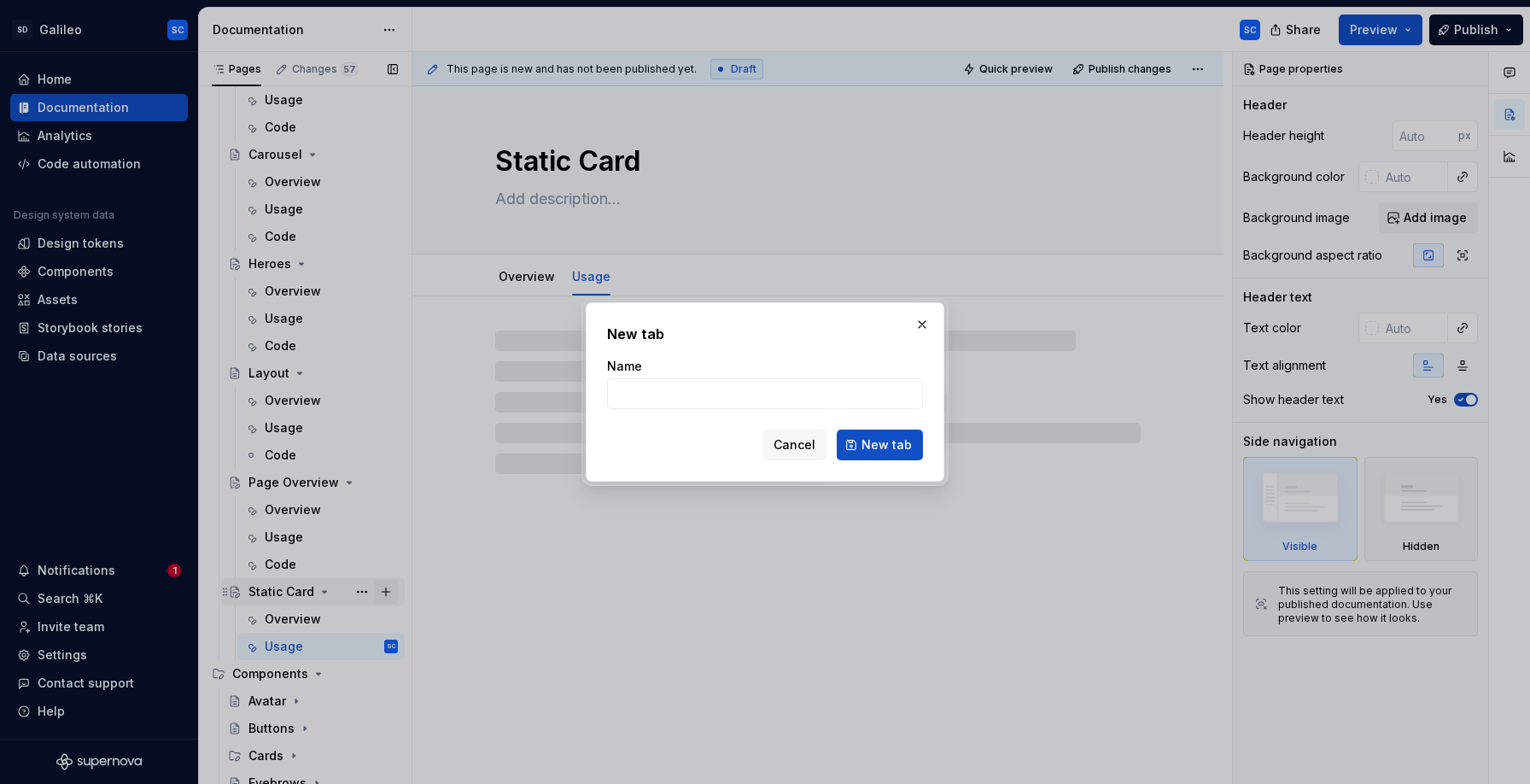
type textarea "*"
type input "Code"
click button "New tab" at bounding box center [880, 444] width 87 height 31
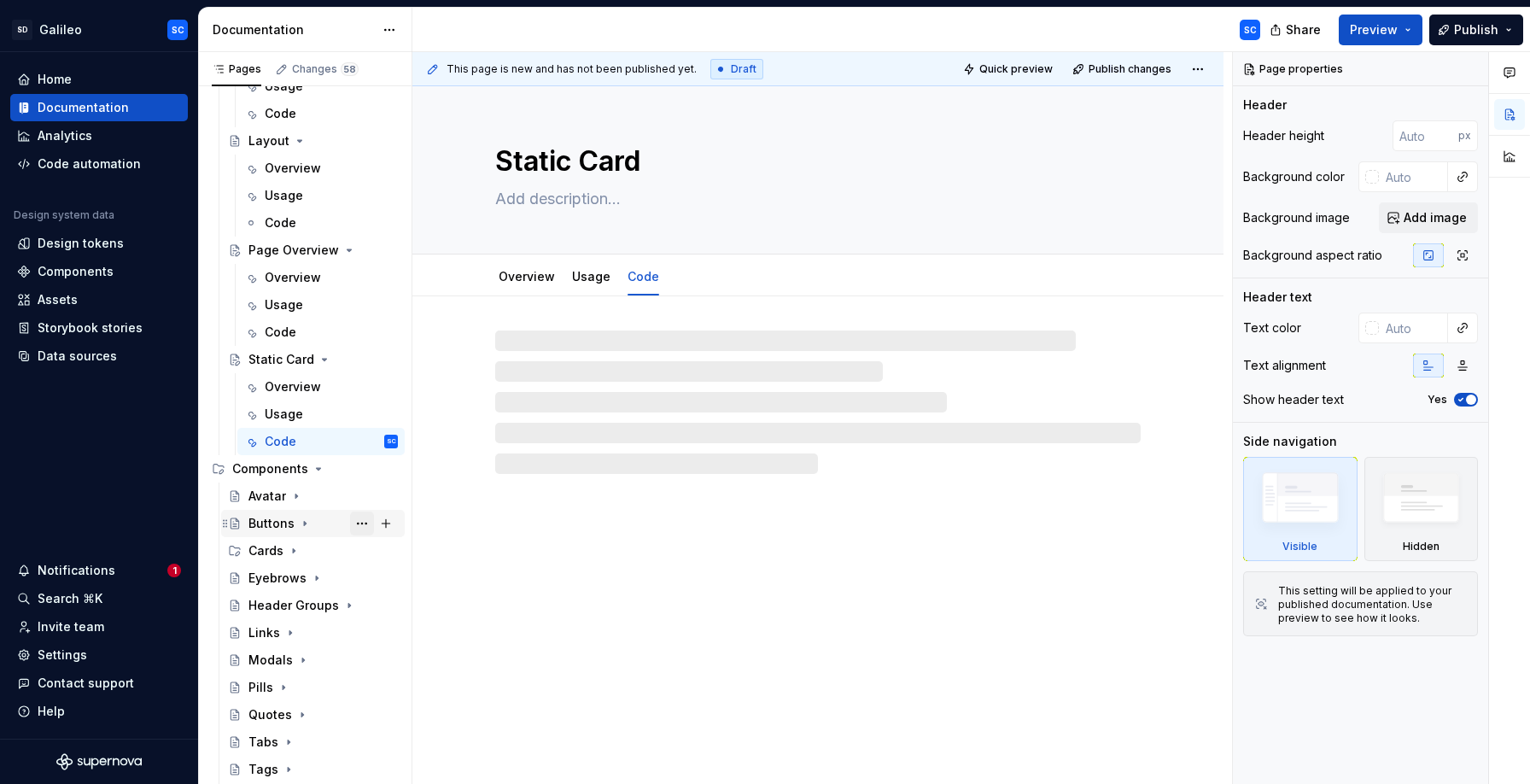
scroll to position [899, 0]
click at [298, 496] on icon "Page tree" at bounding box center [297, 495] width 14 height 14
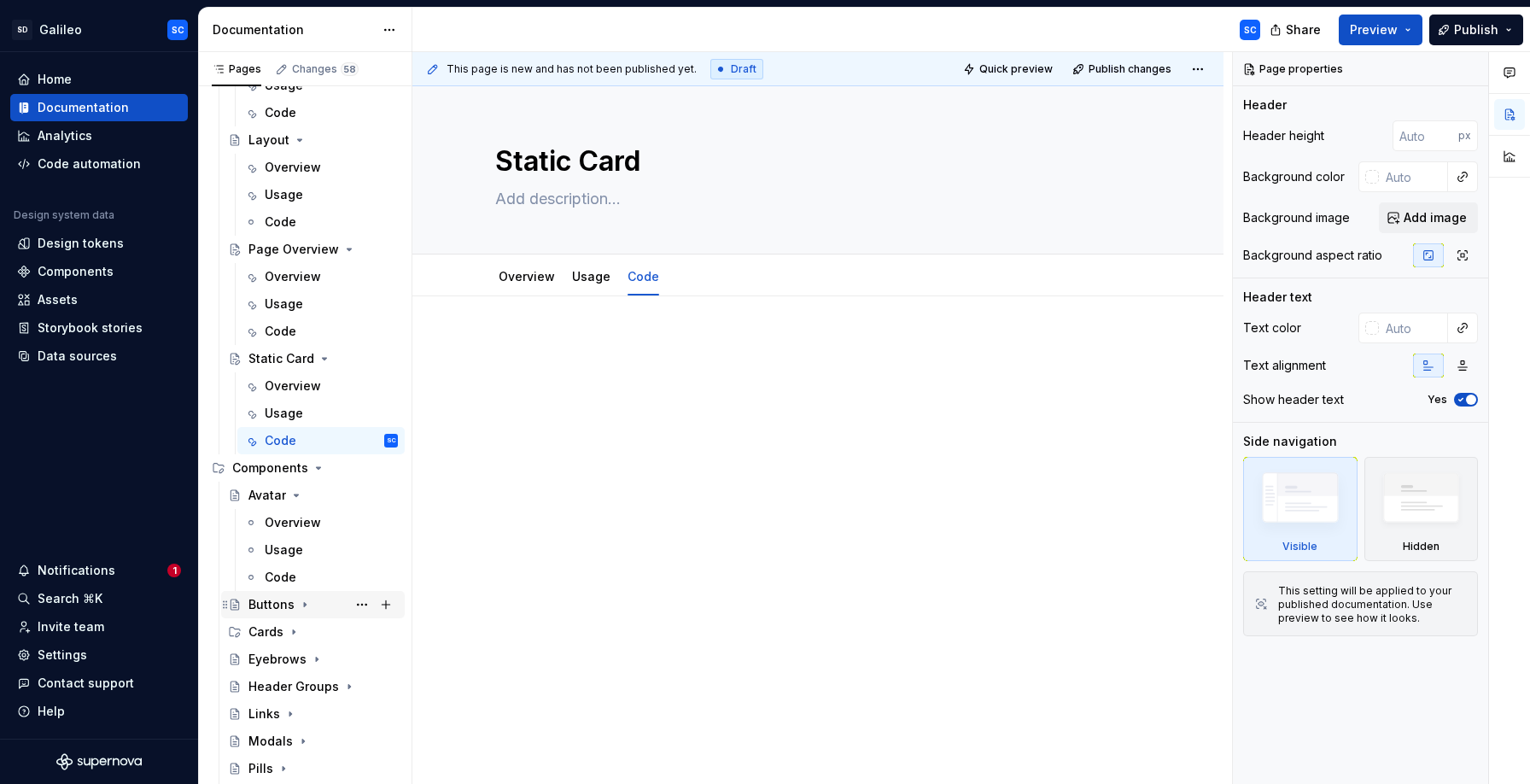
click at [305, 605] on icon "Page tree" at bounding box center [304, 605] width 14 height 14
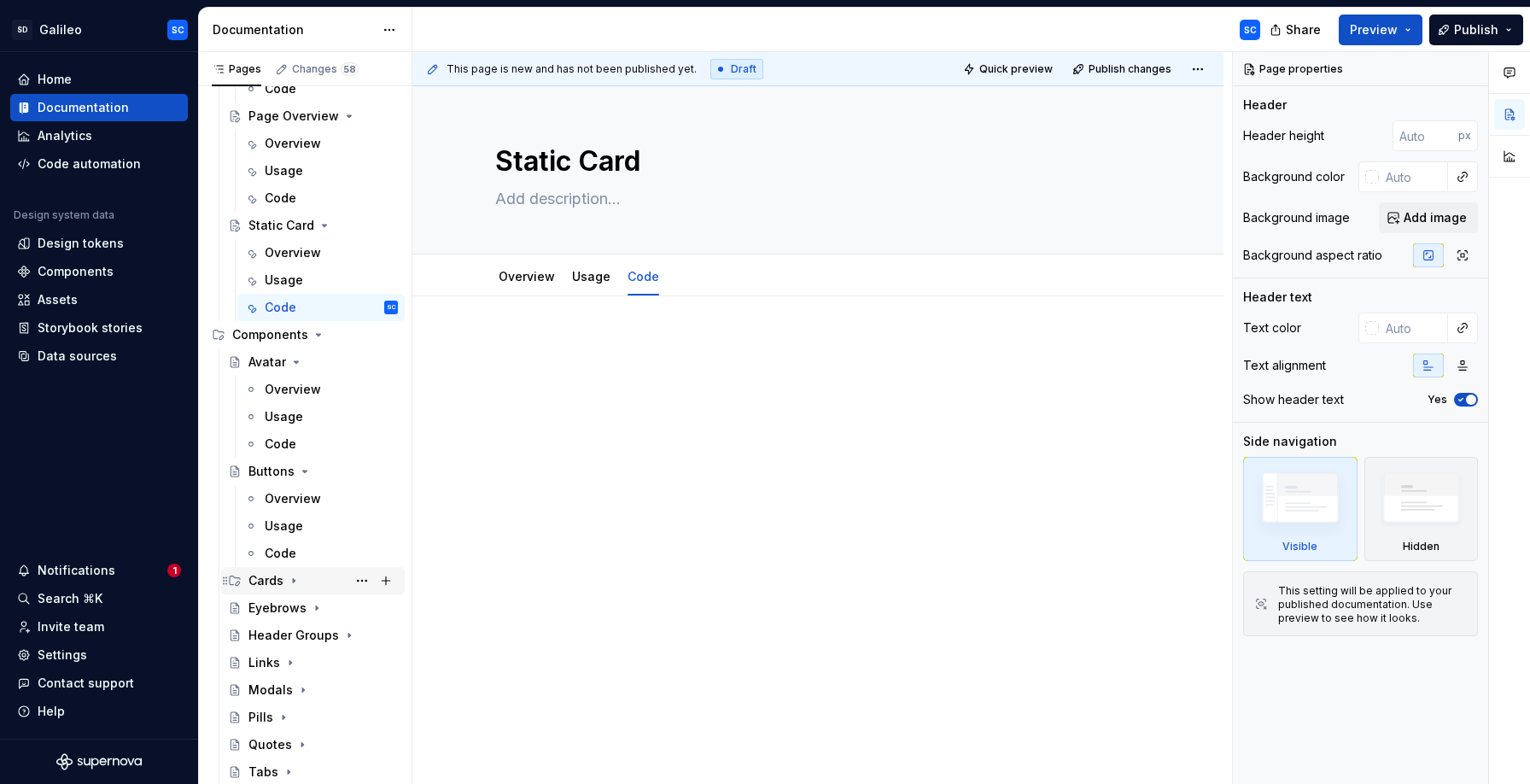
scroll to position [1036, 0]
click at [295, 576] on icon "Page tree" at bounding box center [294, 576] width 14 height 14
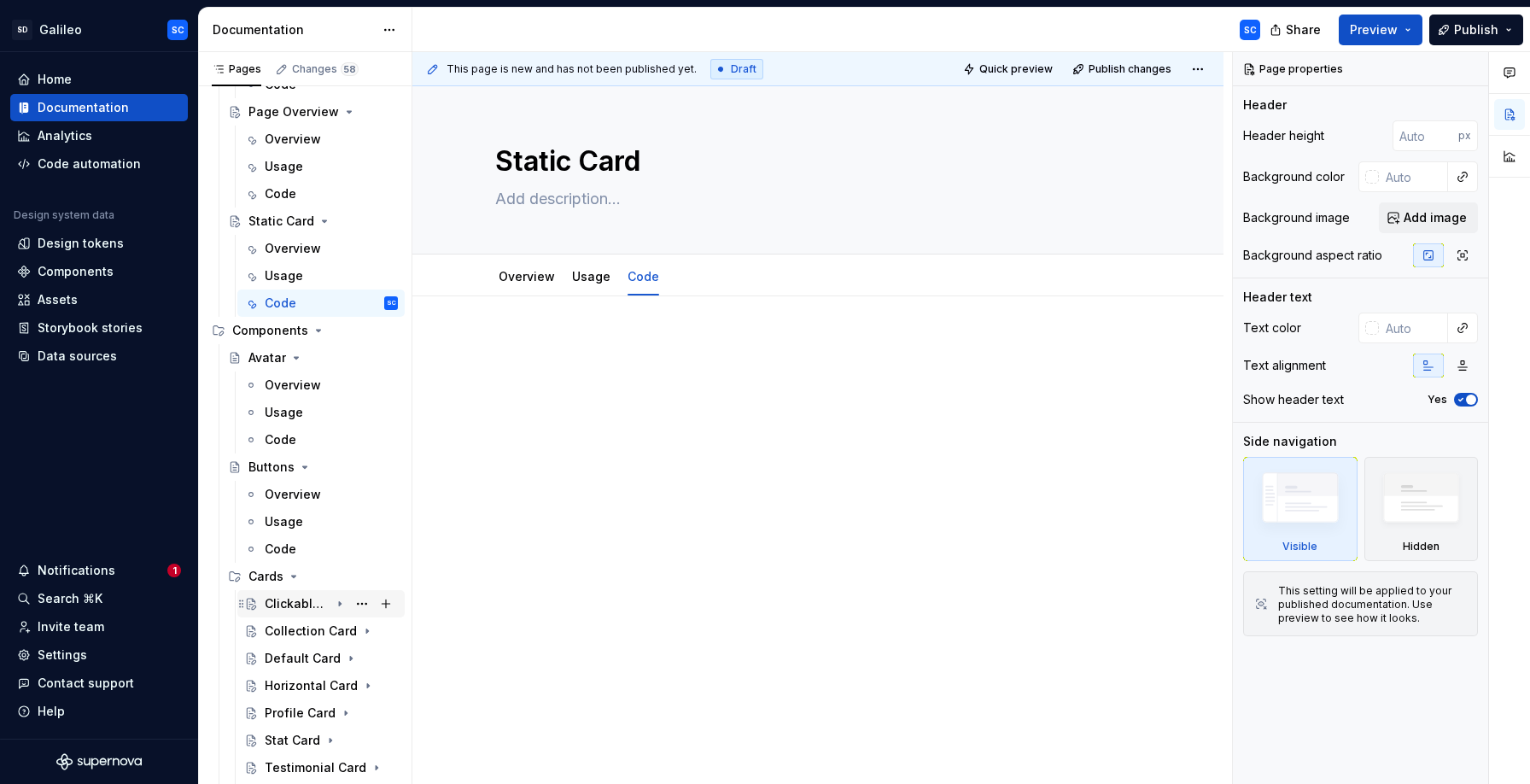
click at [342, 604] on icon "Page tree" at bounding box center [340, 604] width 14 height 14
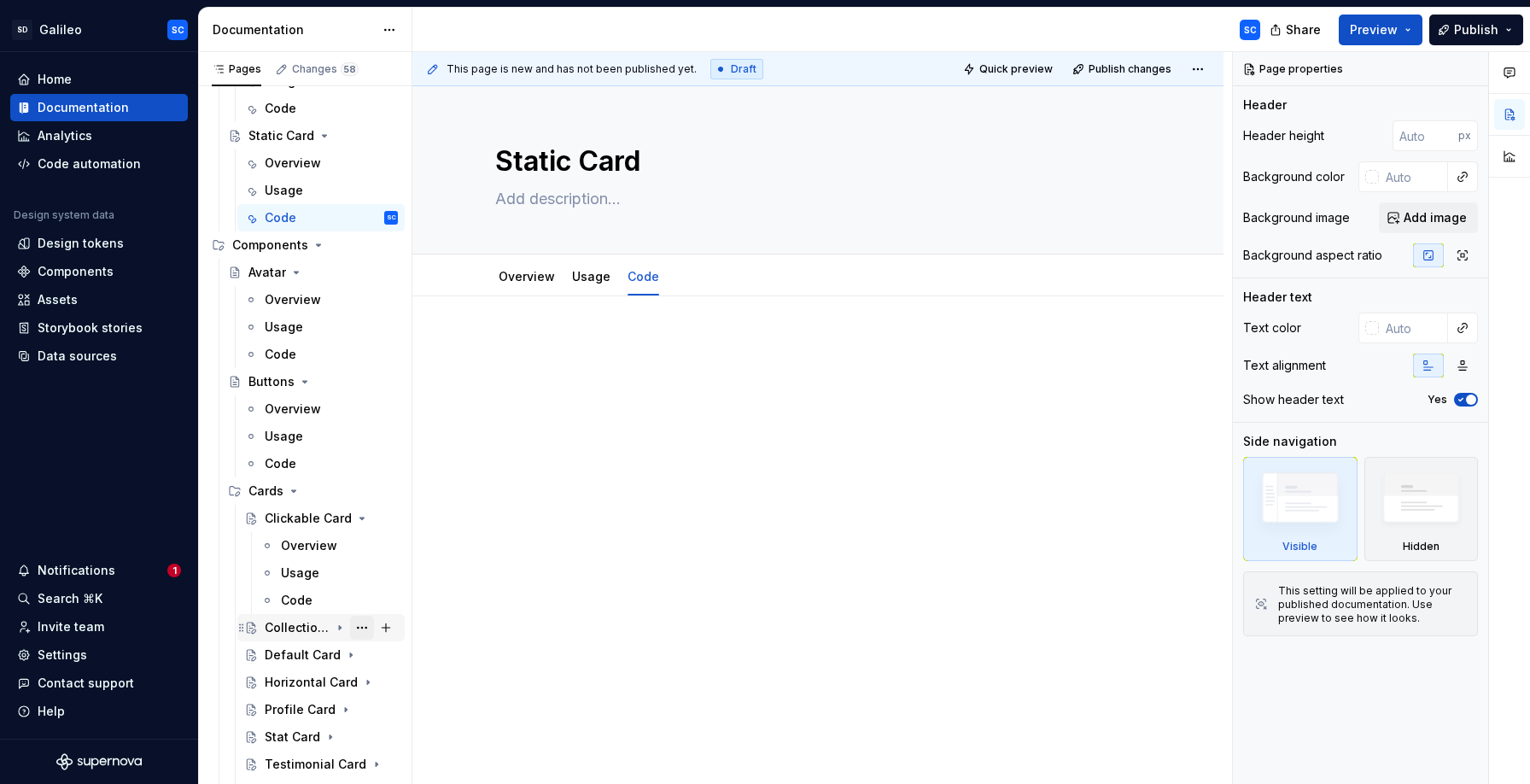
scroll to position [1129, 0]
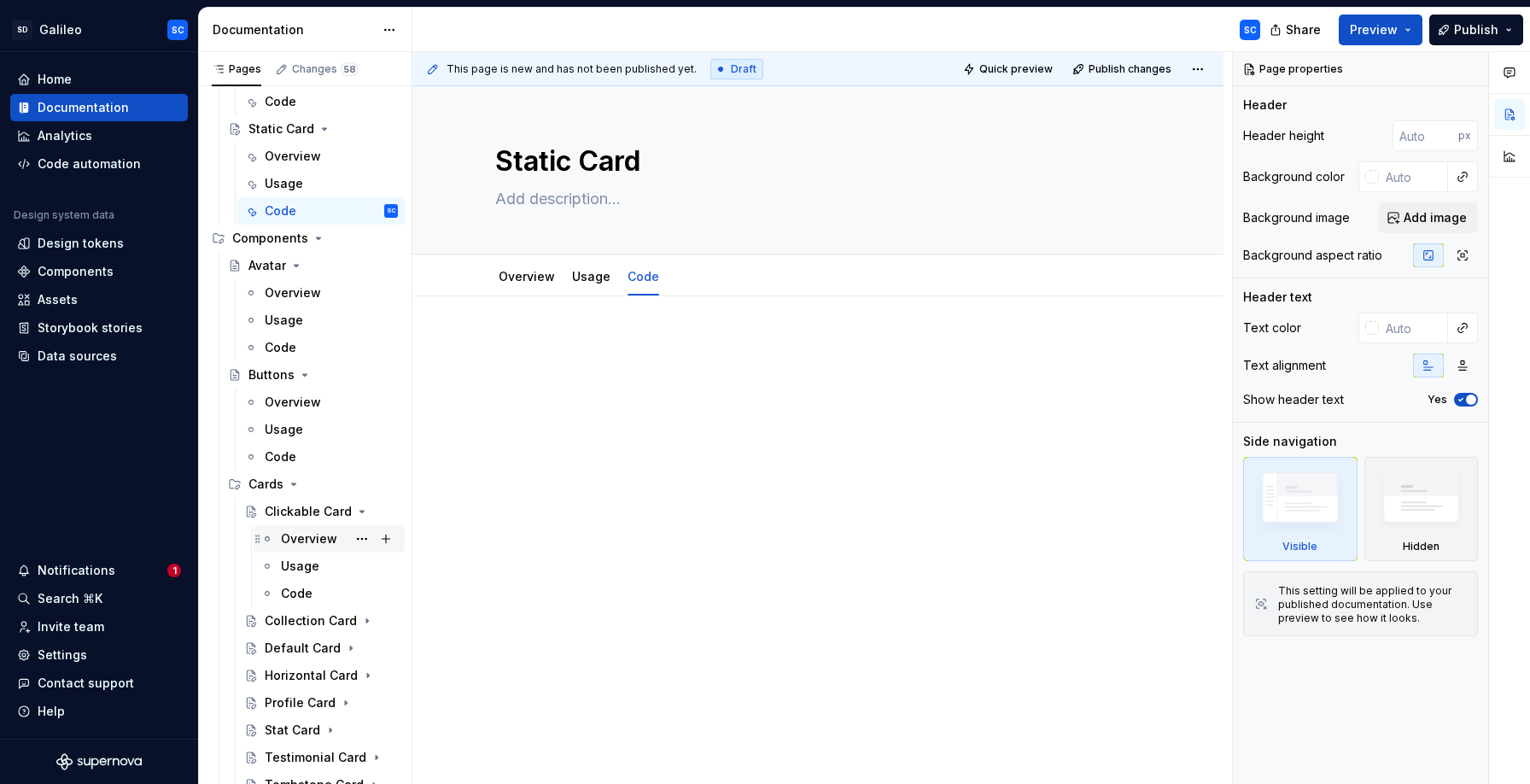
click at [304, 537] on div "Overview" at bounding box center [308, 538] width 56 height 17
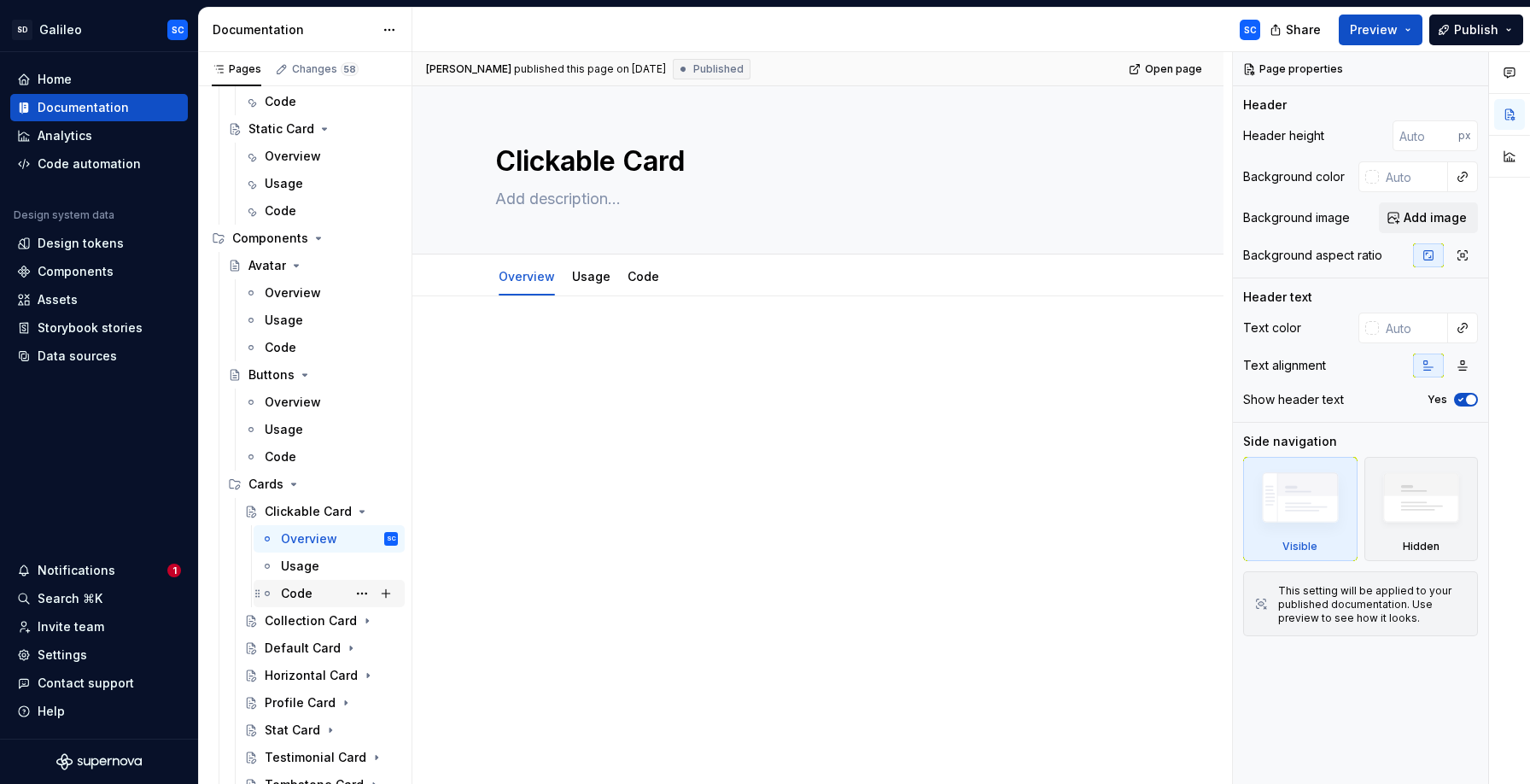
click at [313, 566] on div "Usage" at bounding box center [299, 565] width 38 height 17
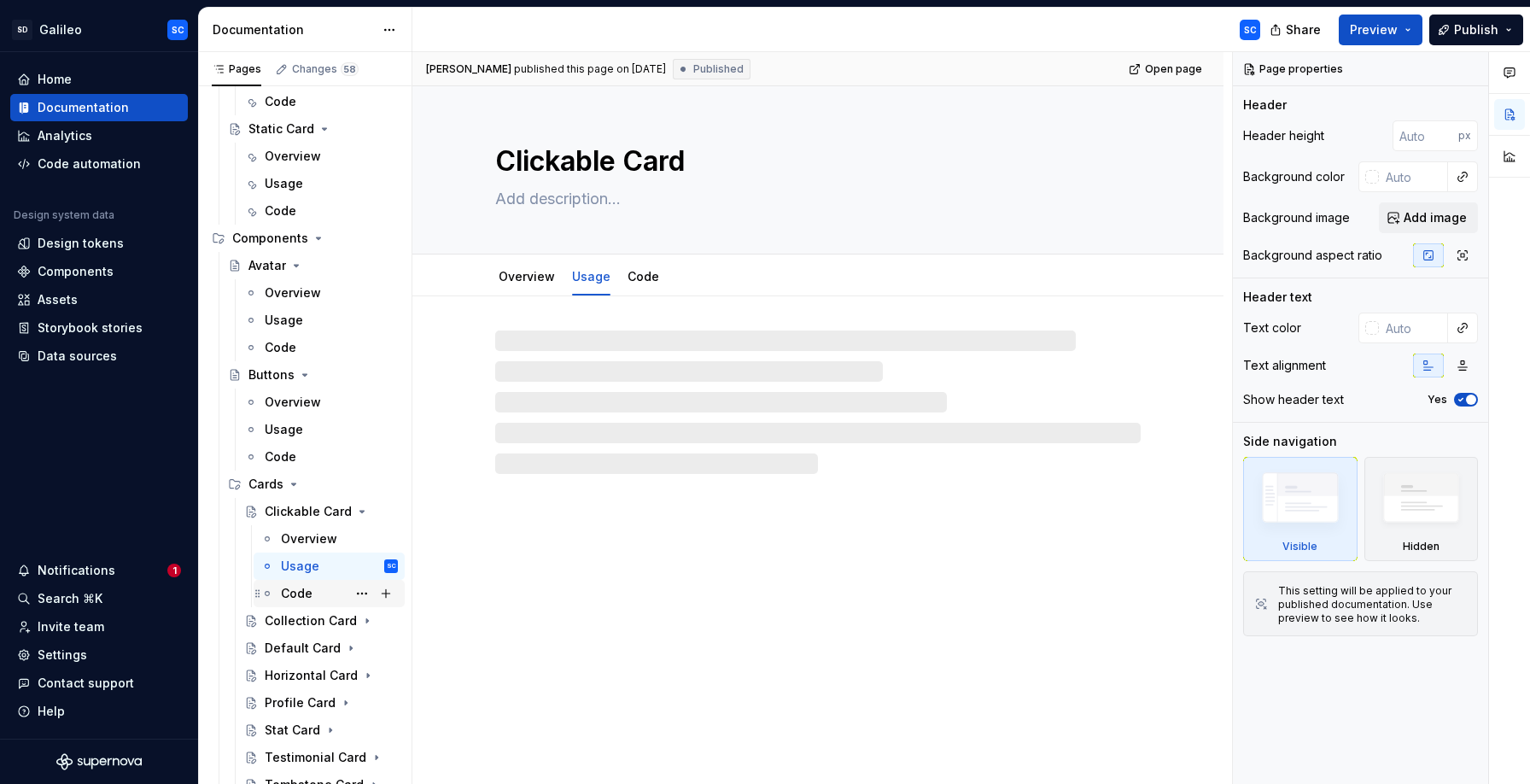
click at [304, 591] on div "Code" at bounding box center [297, 593] width 32 height 17
click at [345, 621] on icon "Page tree" at bounding box center [340, 621] width 14 height 14
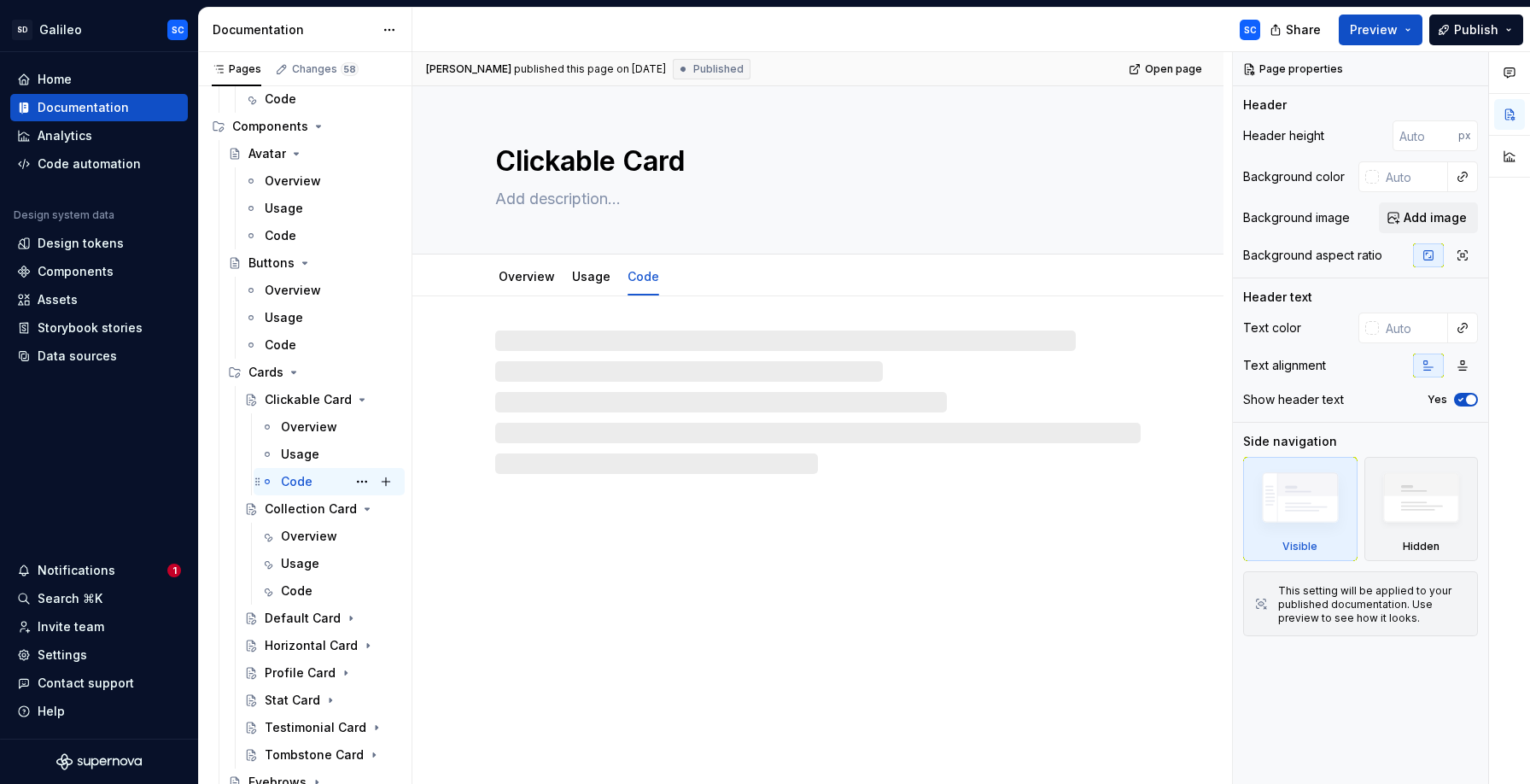
scroll to position [1260, 0]
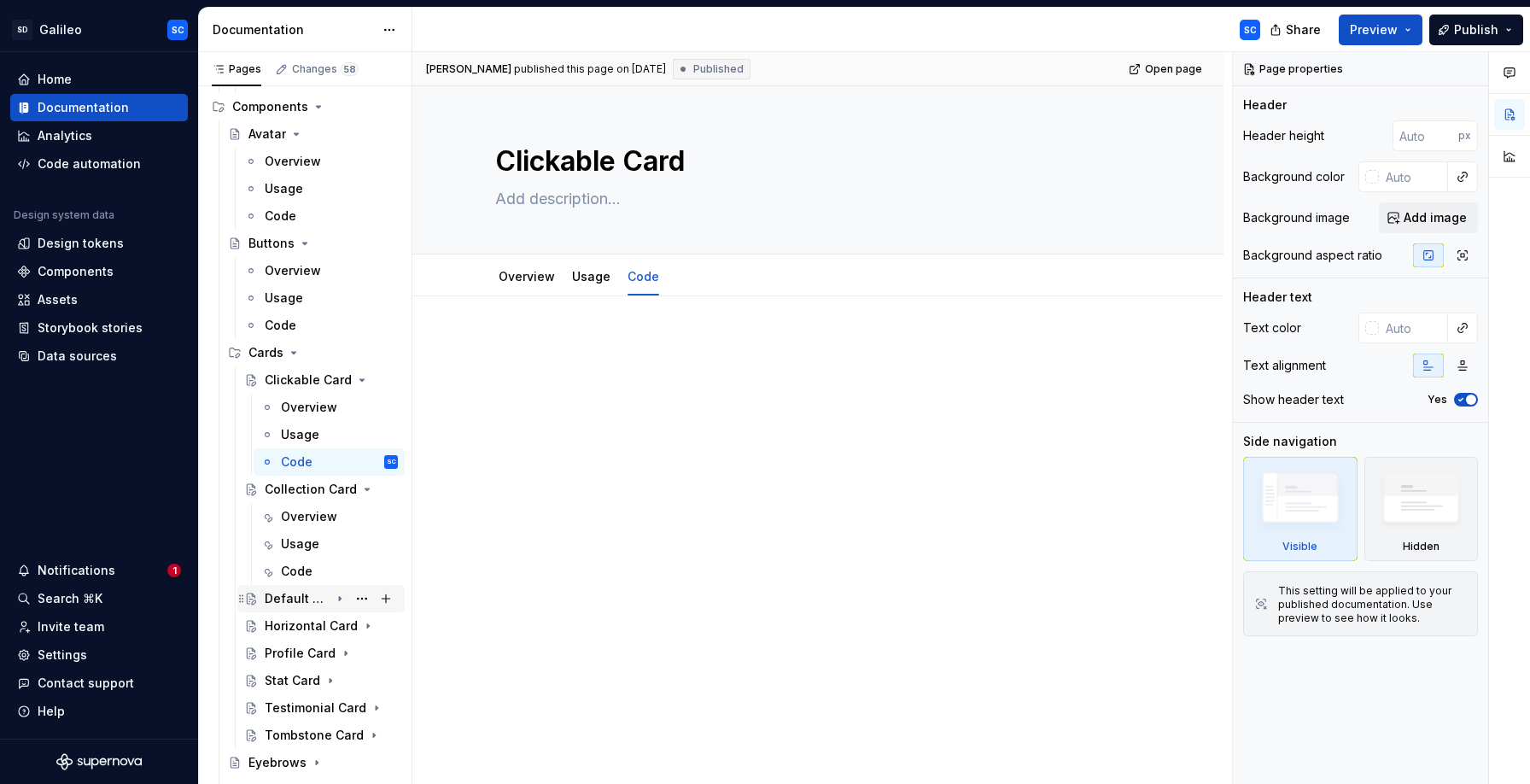
click at [342, 600] on icon "Page tree" at bounding box center [340, 599] width 14 height 14
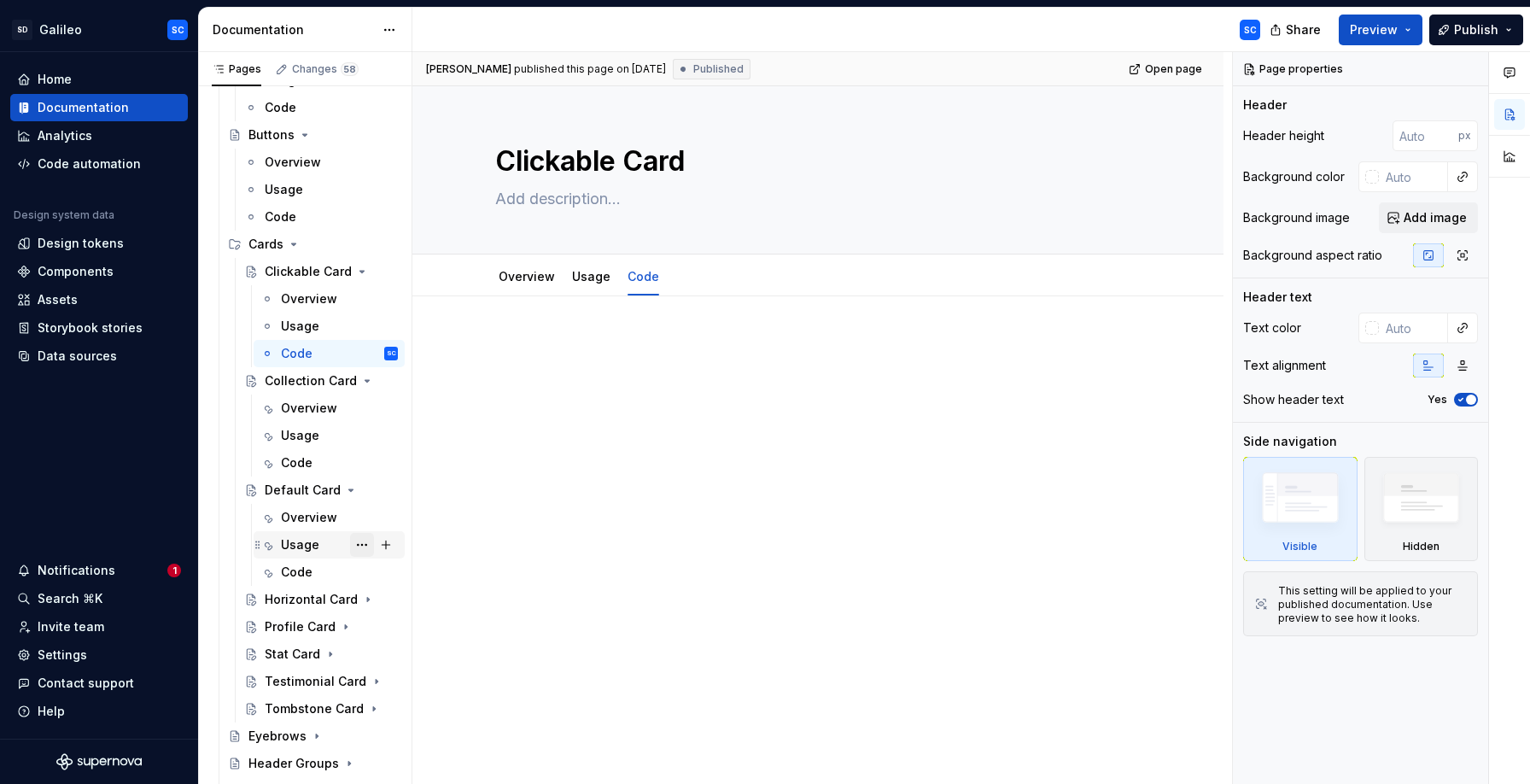
scroll to position [1374, 0]
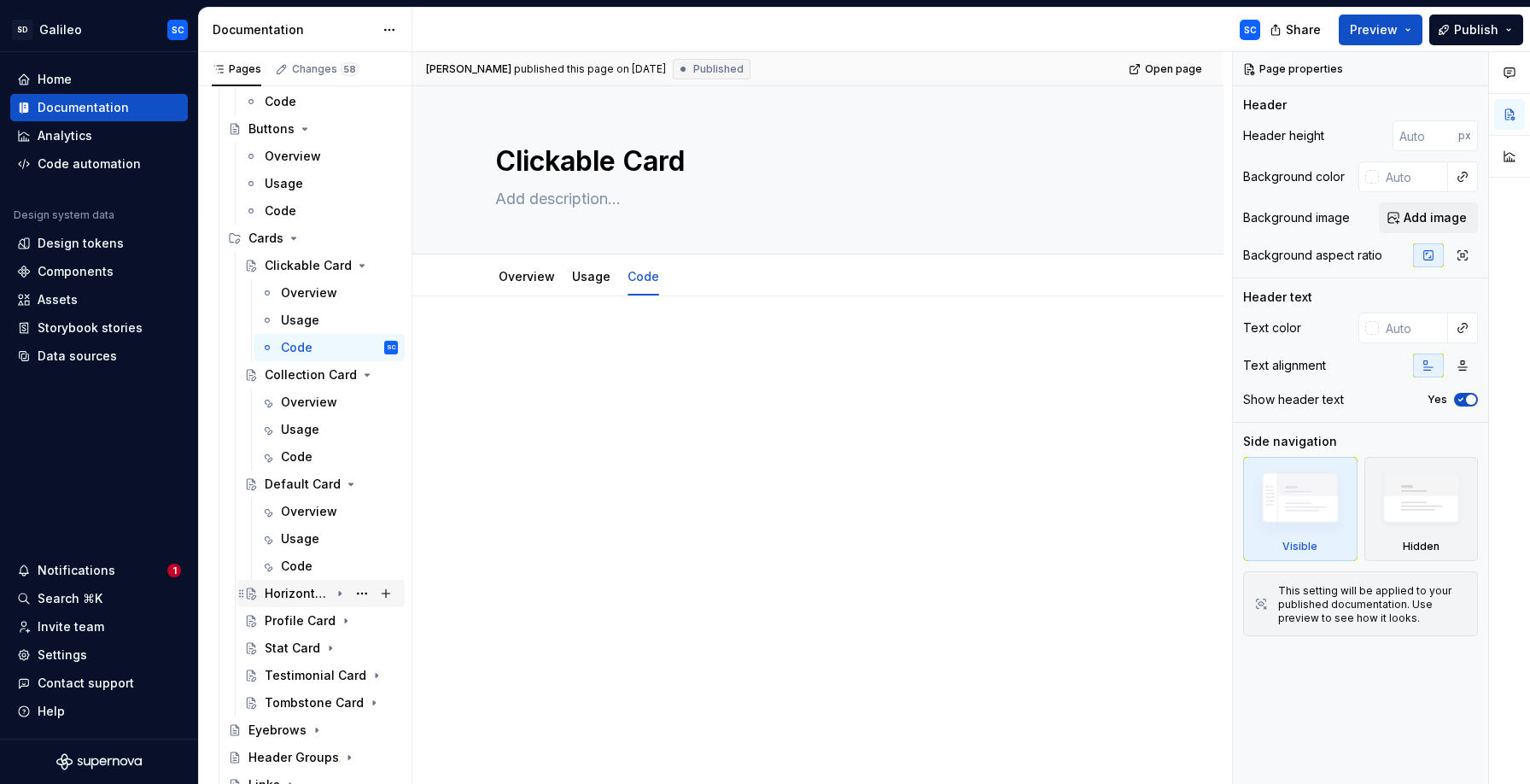
drag, startPoint x: 344, startPoint y: 593, endPoint x: 348, endPoint y: 604, distance: 11.7
click at [344, 593] on icon "Page tree" at bounding box center [340, 593] width 14 height 14
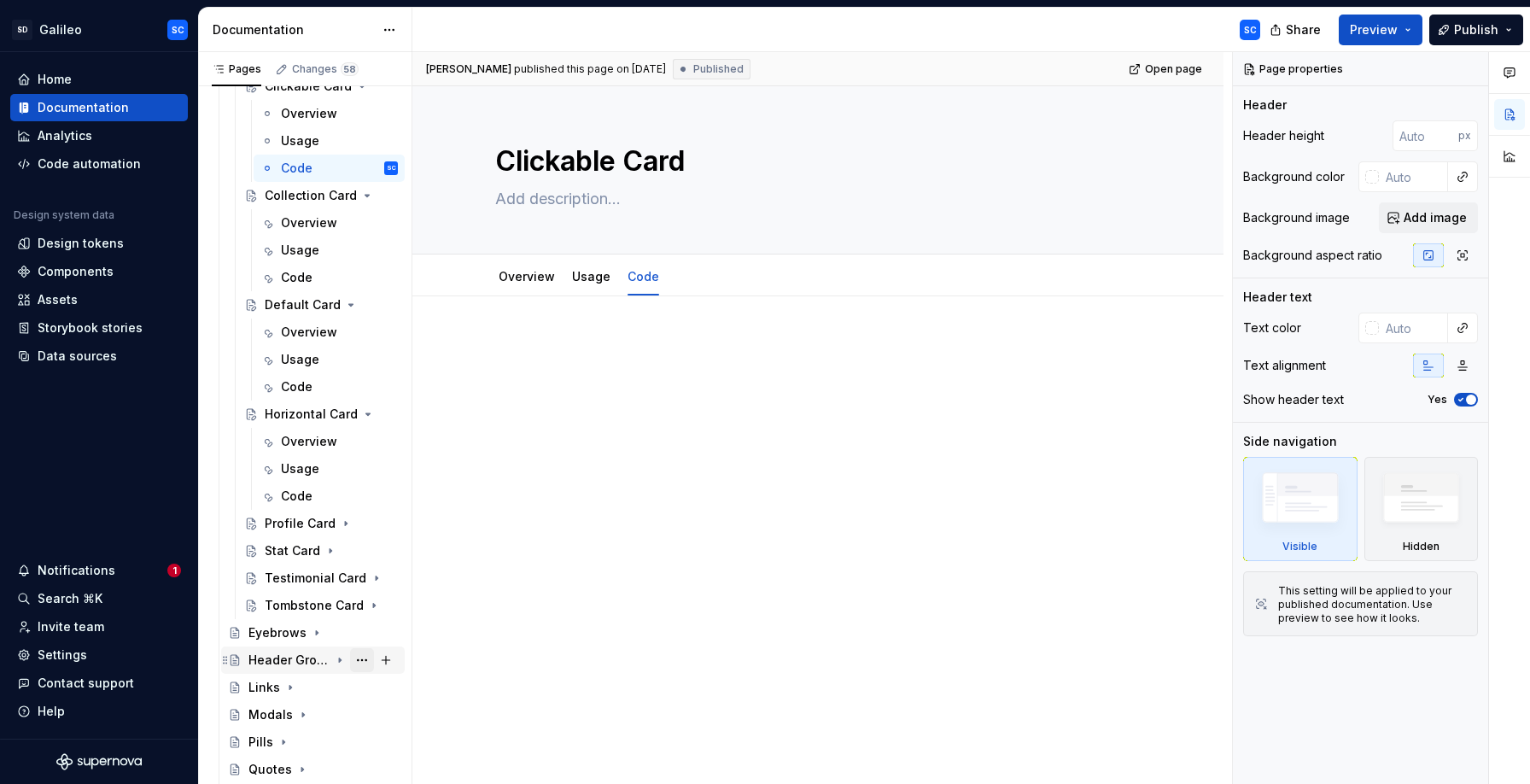
scroll to position [1578, 0]
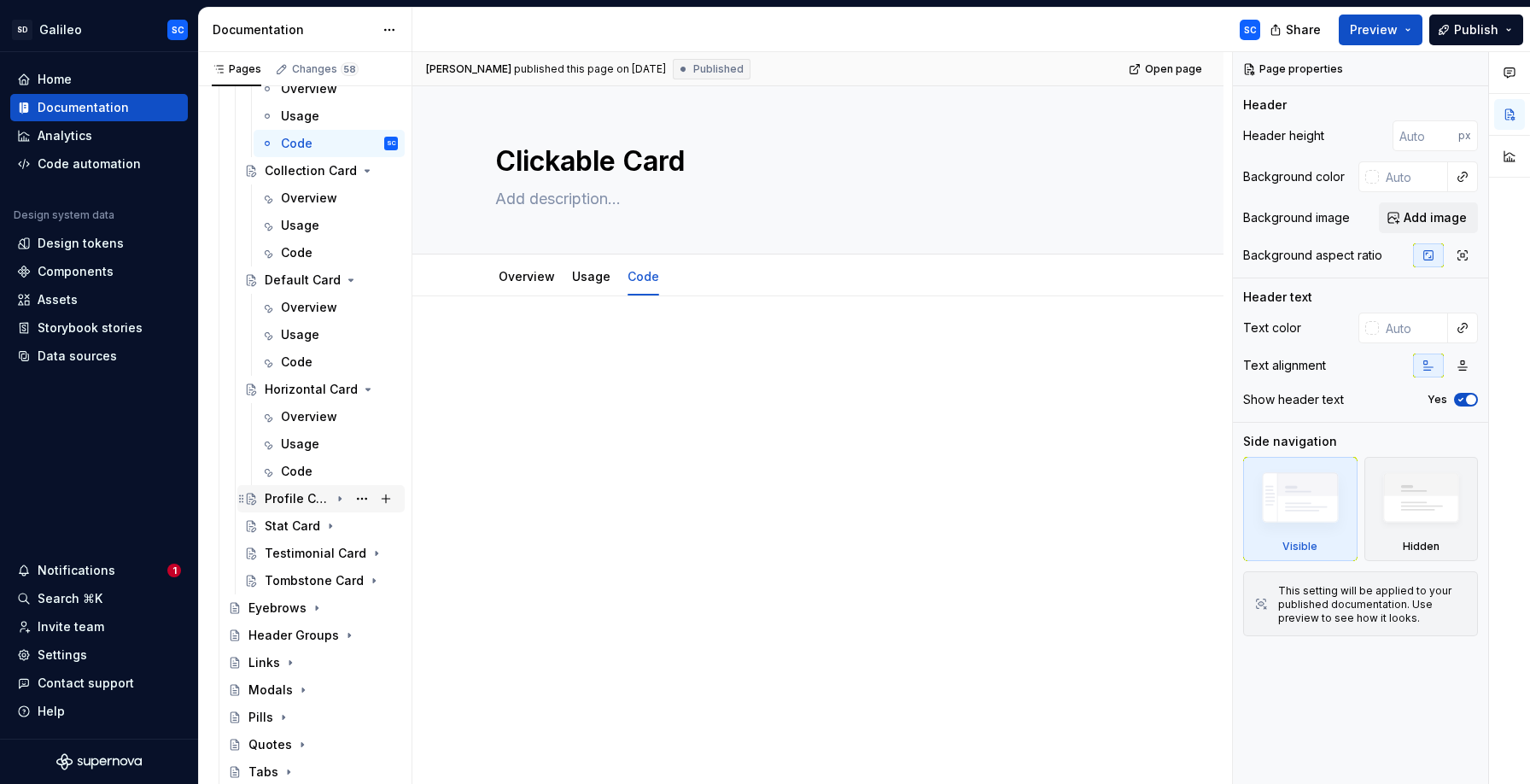
click at [340, 502] on icon "Page tree" at bounding box center [340, 498] width 14 height 14
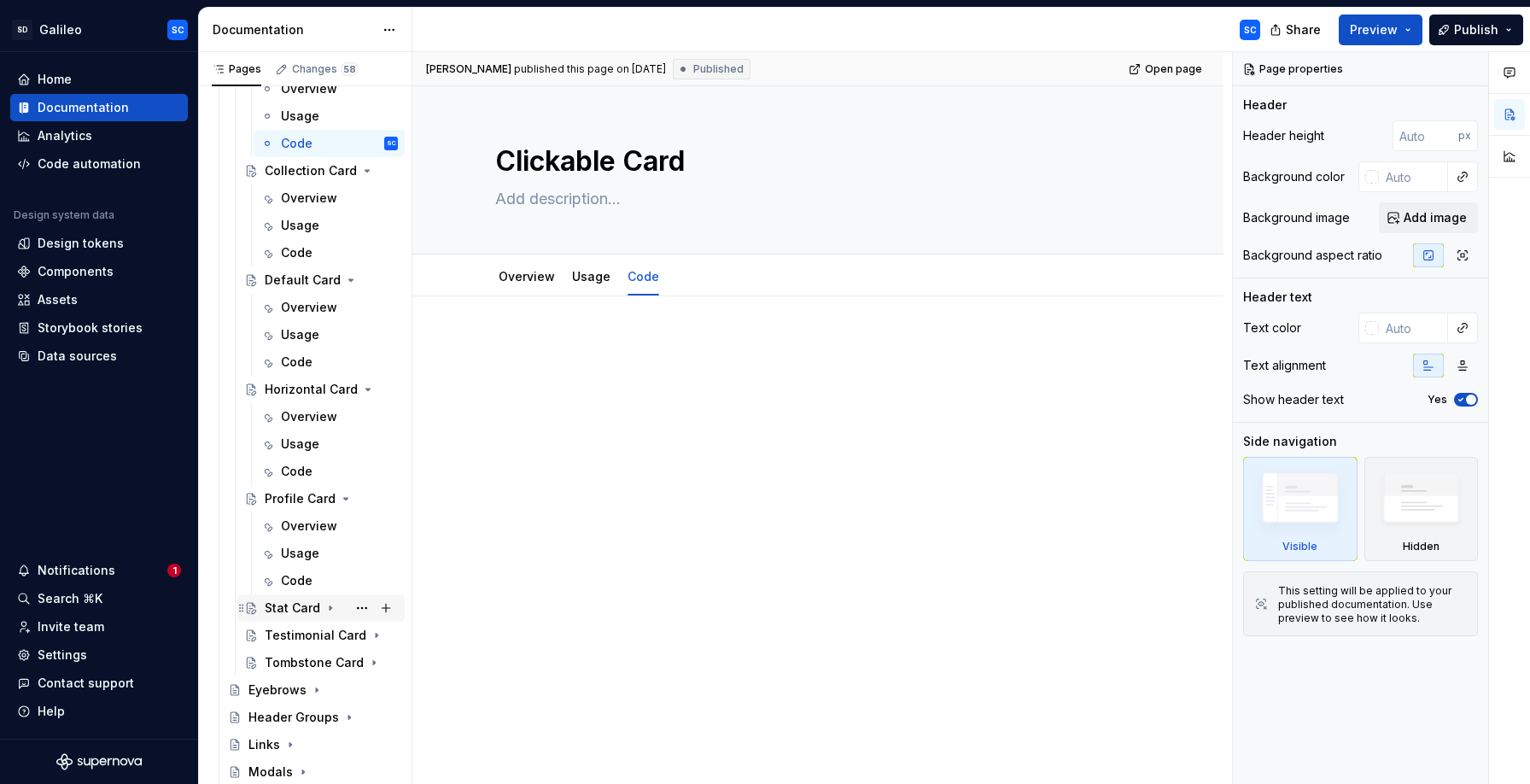
click at [331, 607] on icon "Page tree" at bounding box center [330, 608] width 14 height 14
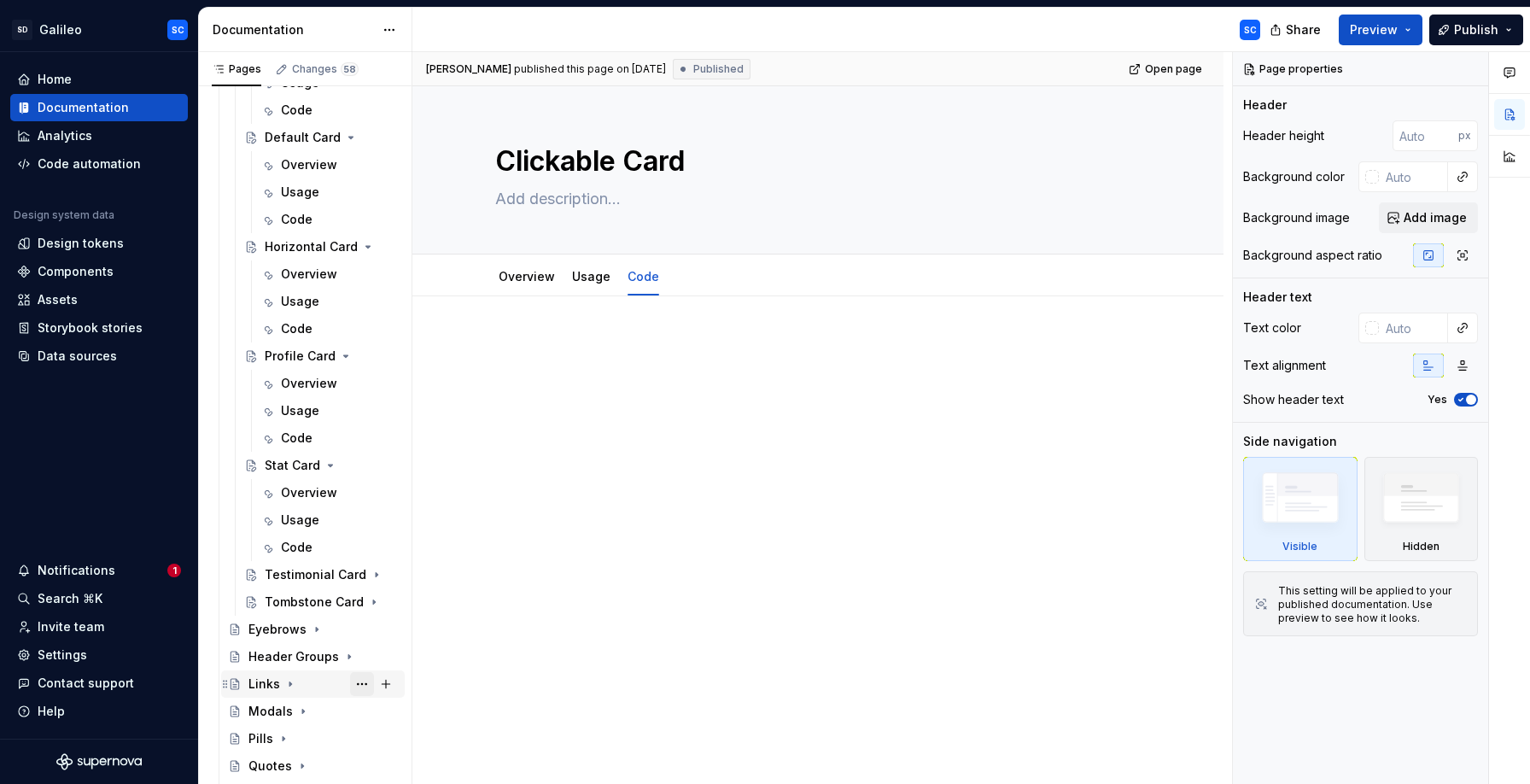
scroll to position [1751, 0]
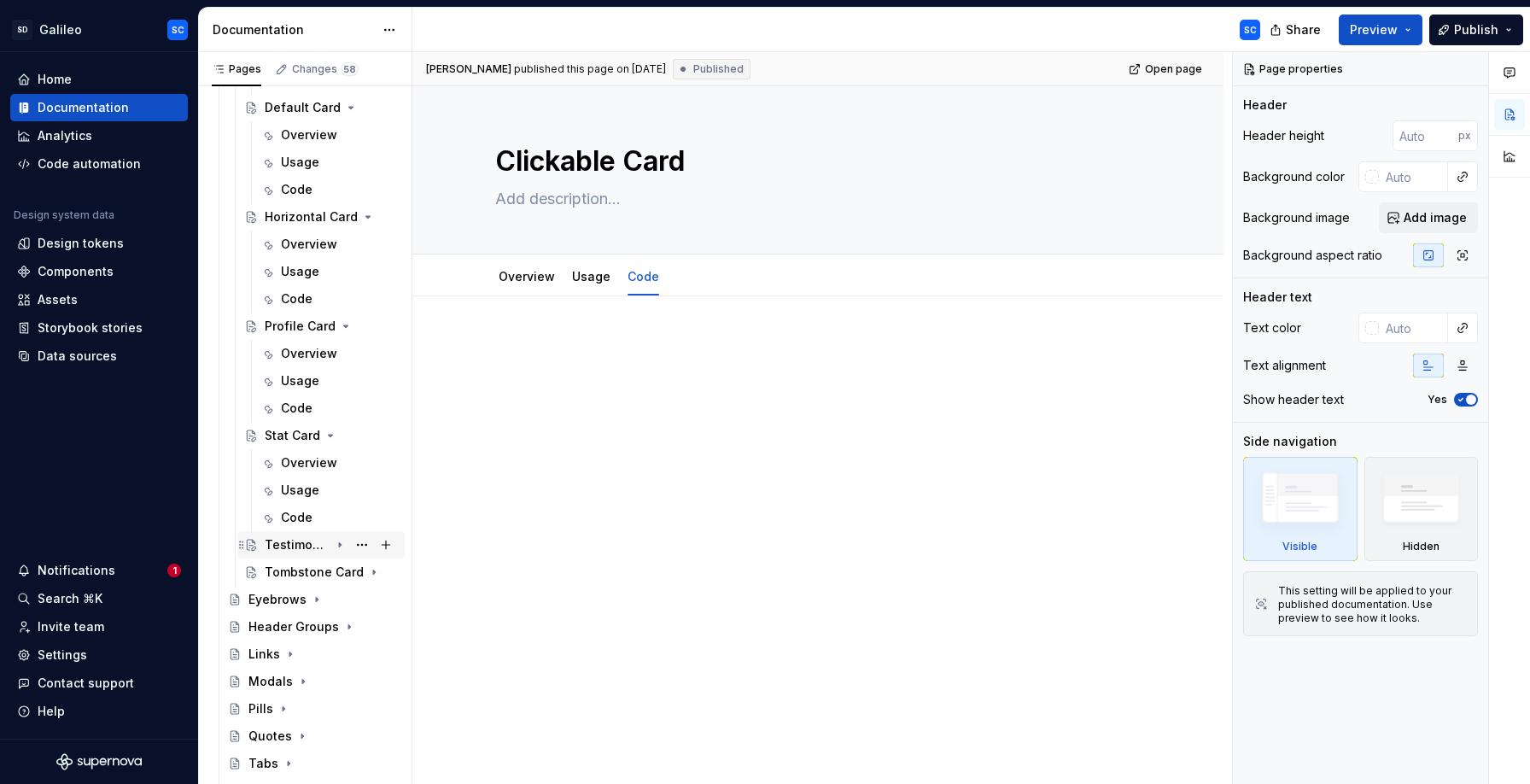
click at [345, 548] on icon "Page tree" at bounding box center [340, 545] width 14 height 14
click at [345, 653] on icon "Page tree" at bounding box center [340, 654] width 14 height 14
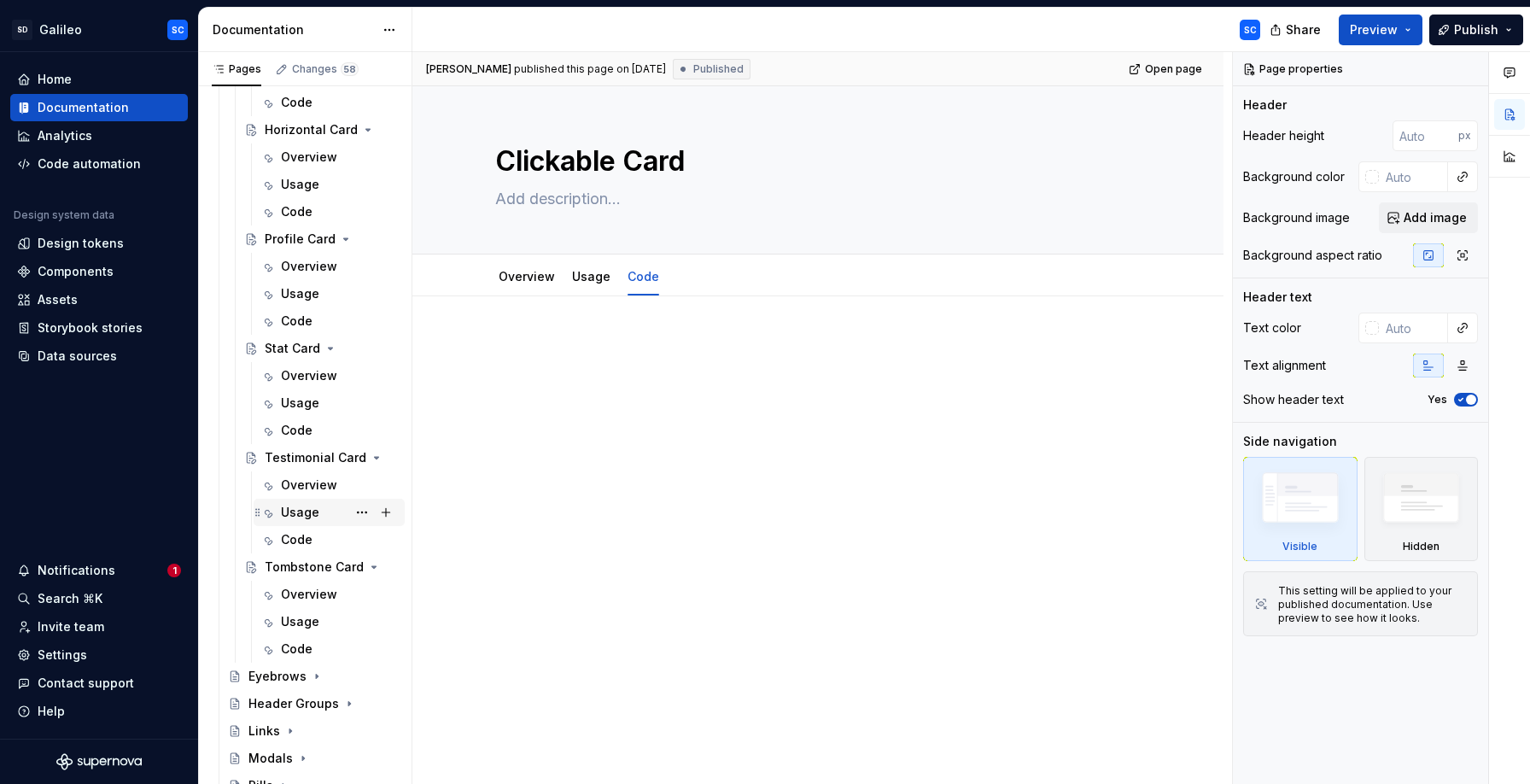
scroll to position [1861, 0]
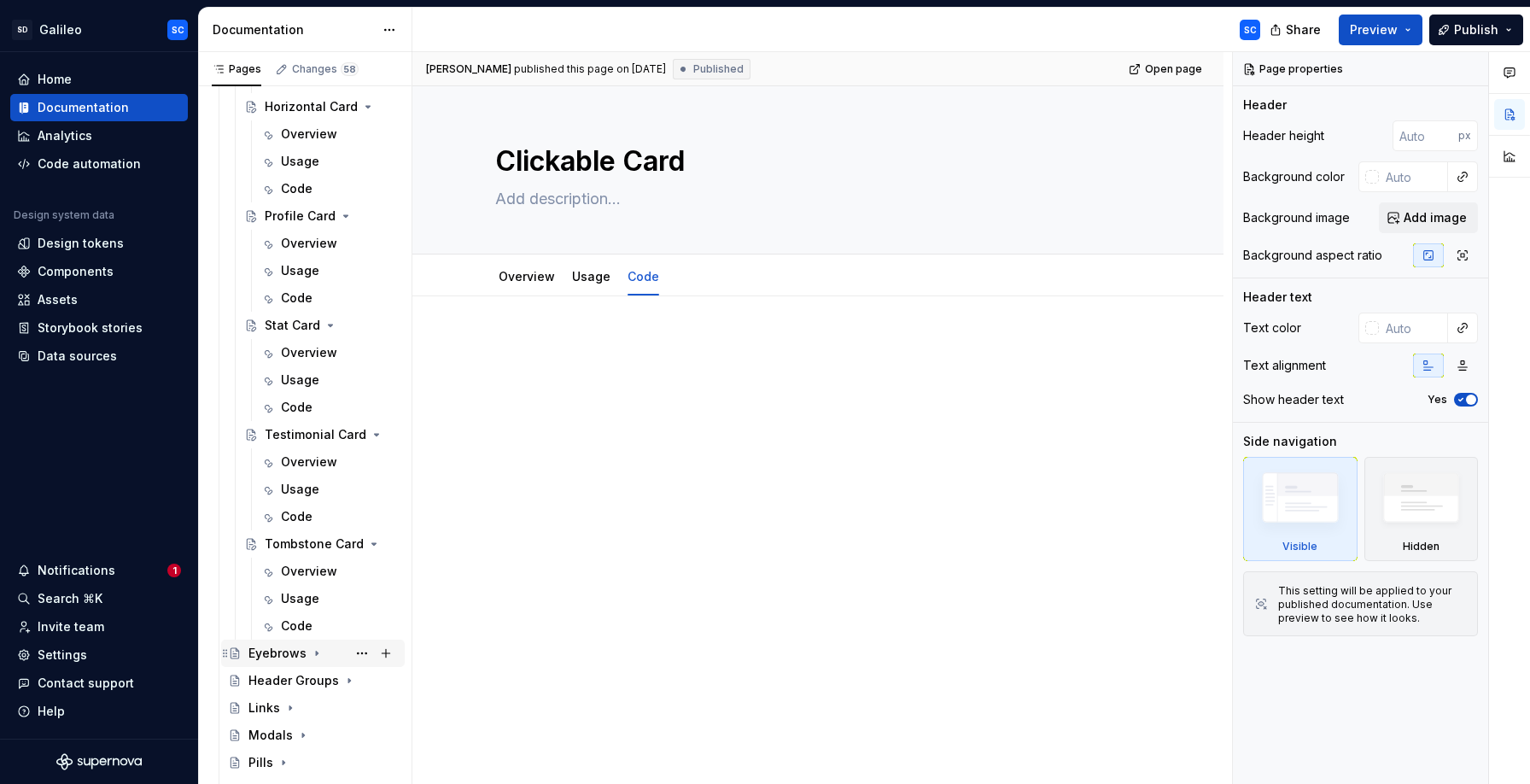
click at [317, 652] on icon "Page tree" at bounding box center [317, 653] width 14 height 14
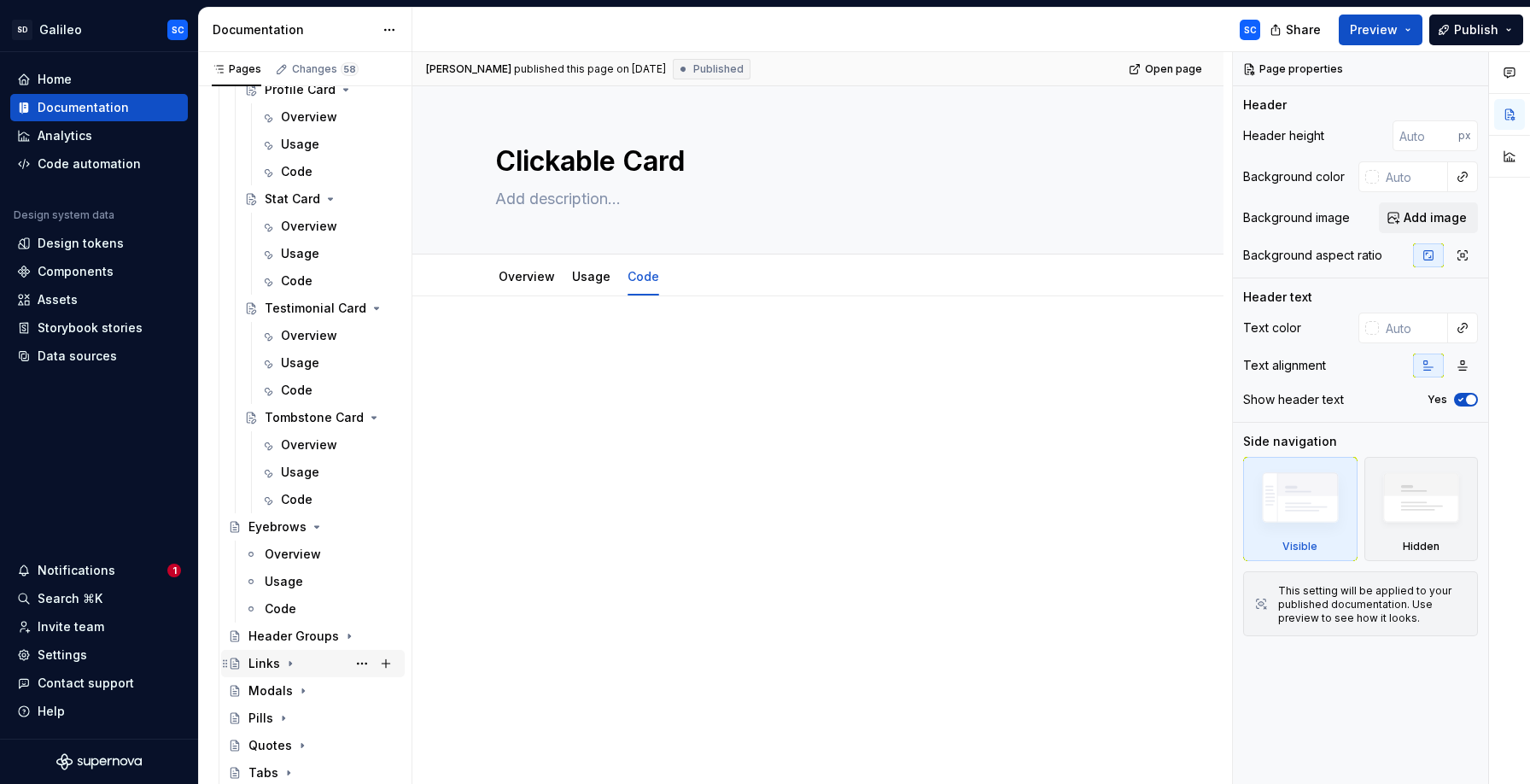
scroll to position [1994, 0]
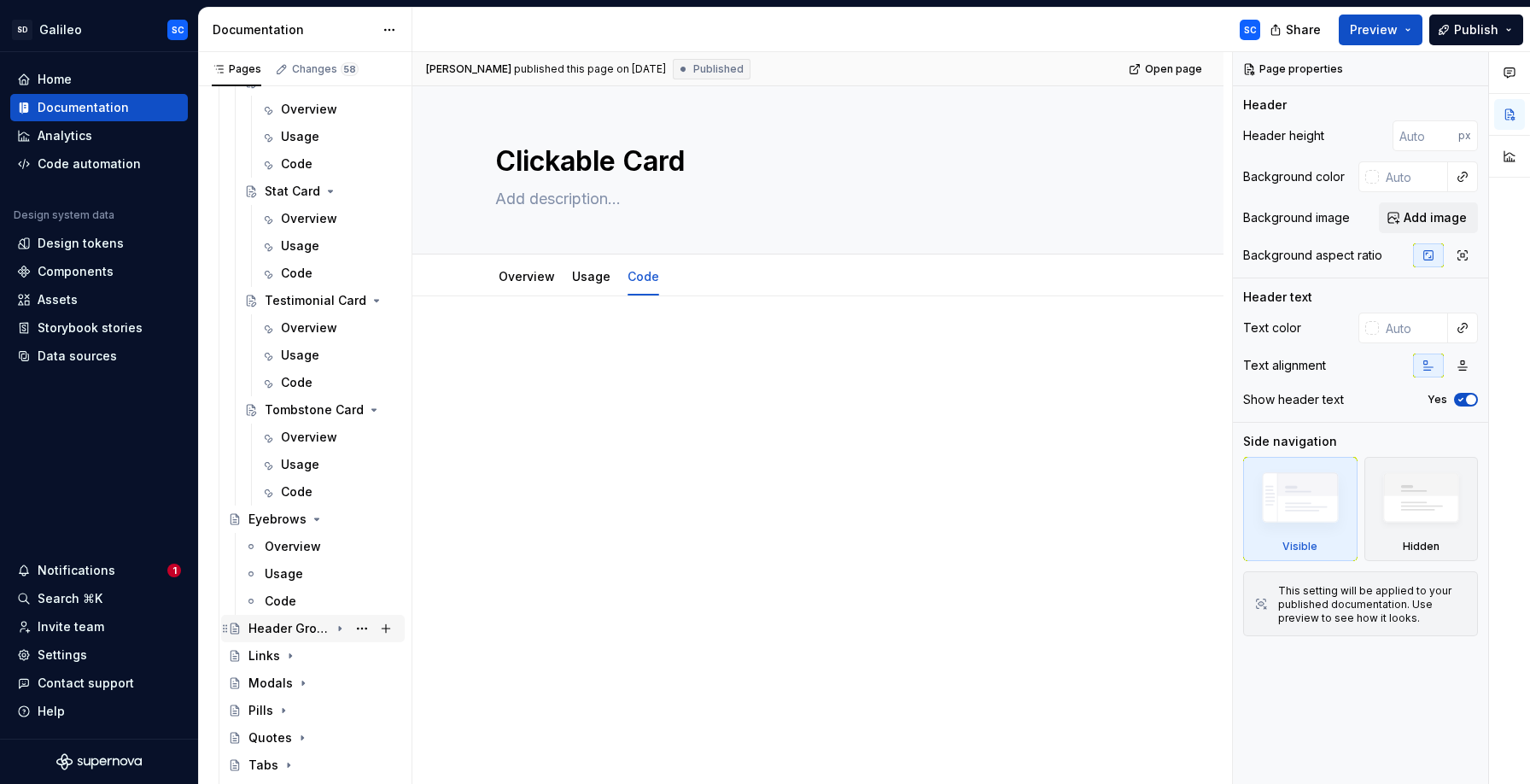
click at [341, 629] on icon "Page tree" at bounding box center [340, 628] width 14 height 14
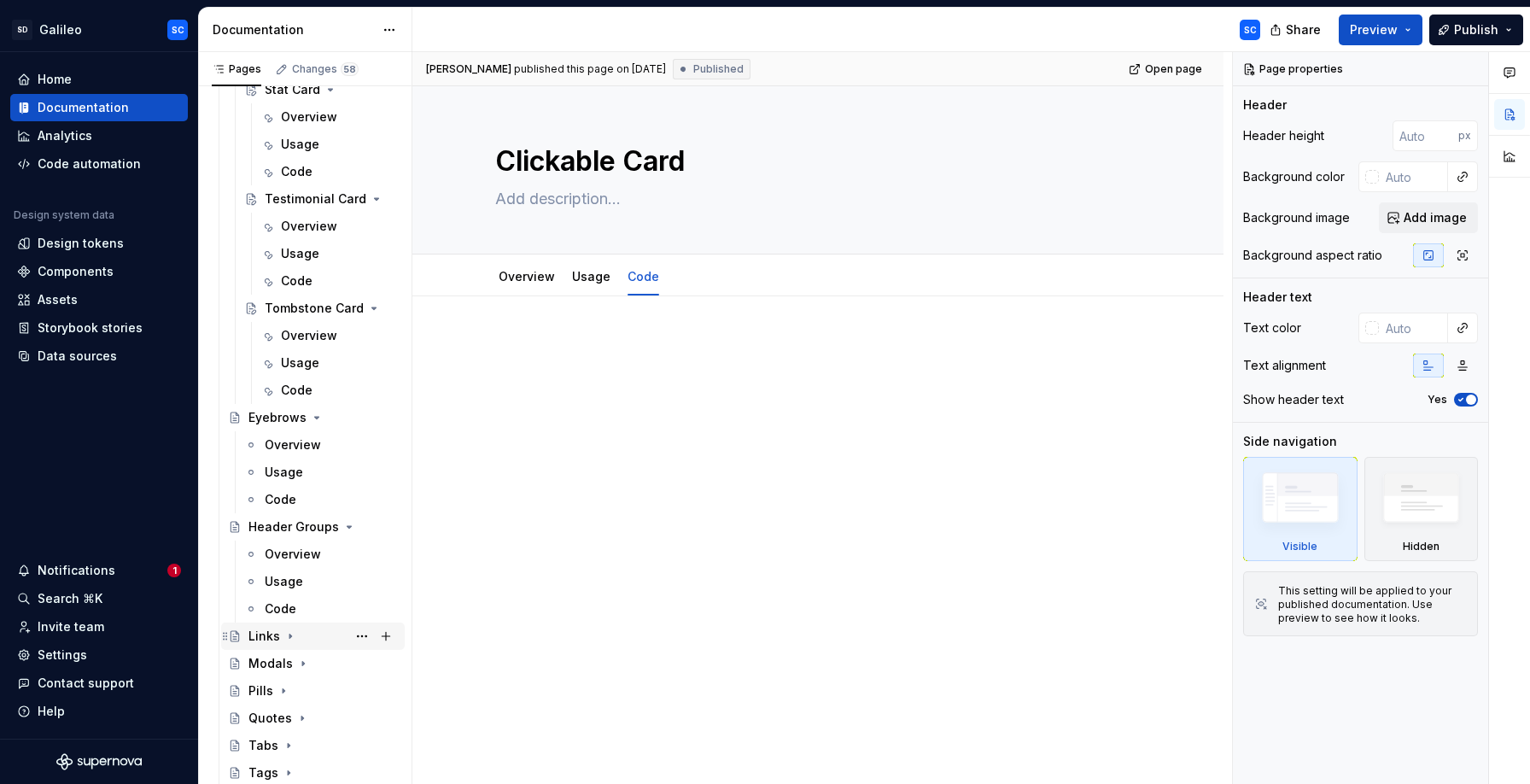
scroll to position [2123, 0]
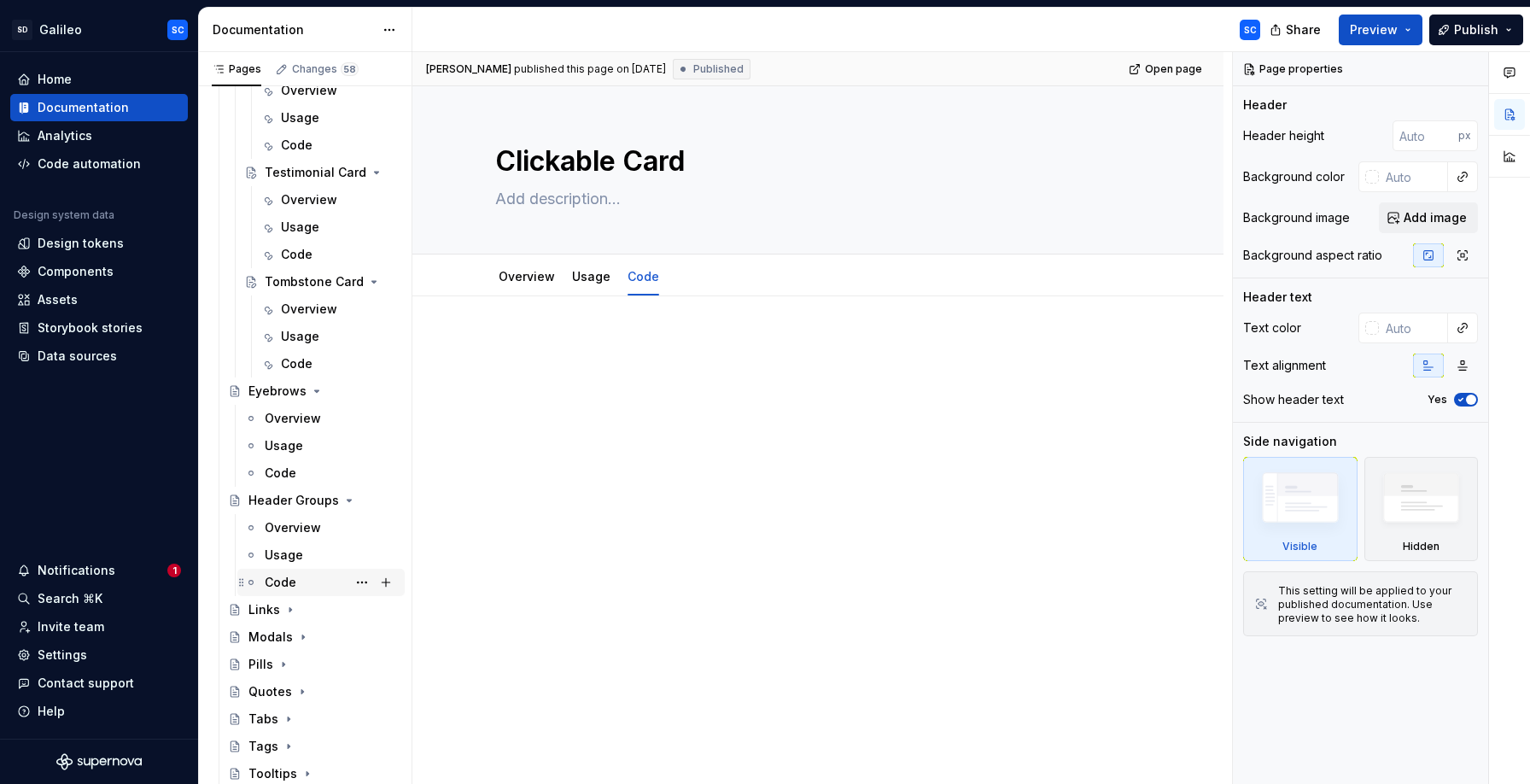
drag, startPoint x: 292, startPoint y: 610, endPoint x: 329, endPoint y: 576, distance: 50.2
click at [293, 610] on icon "Page tree" at bounding box center [291, 610] width 14 height 14
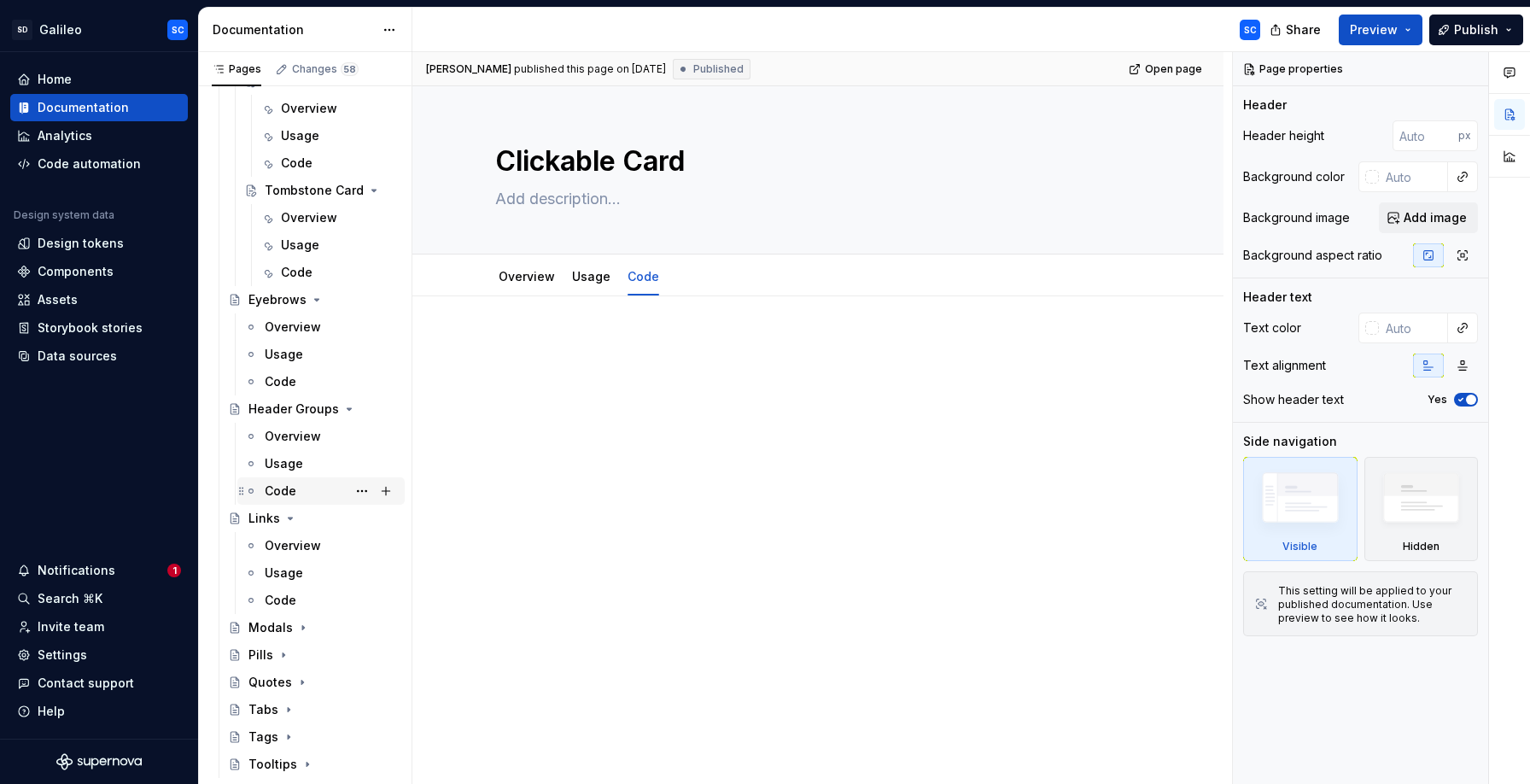
scroll to position [2231, 0]
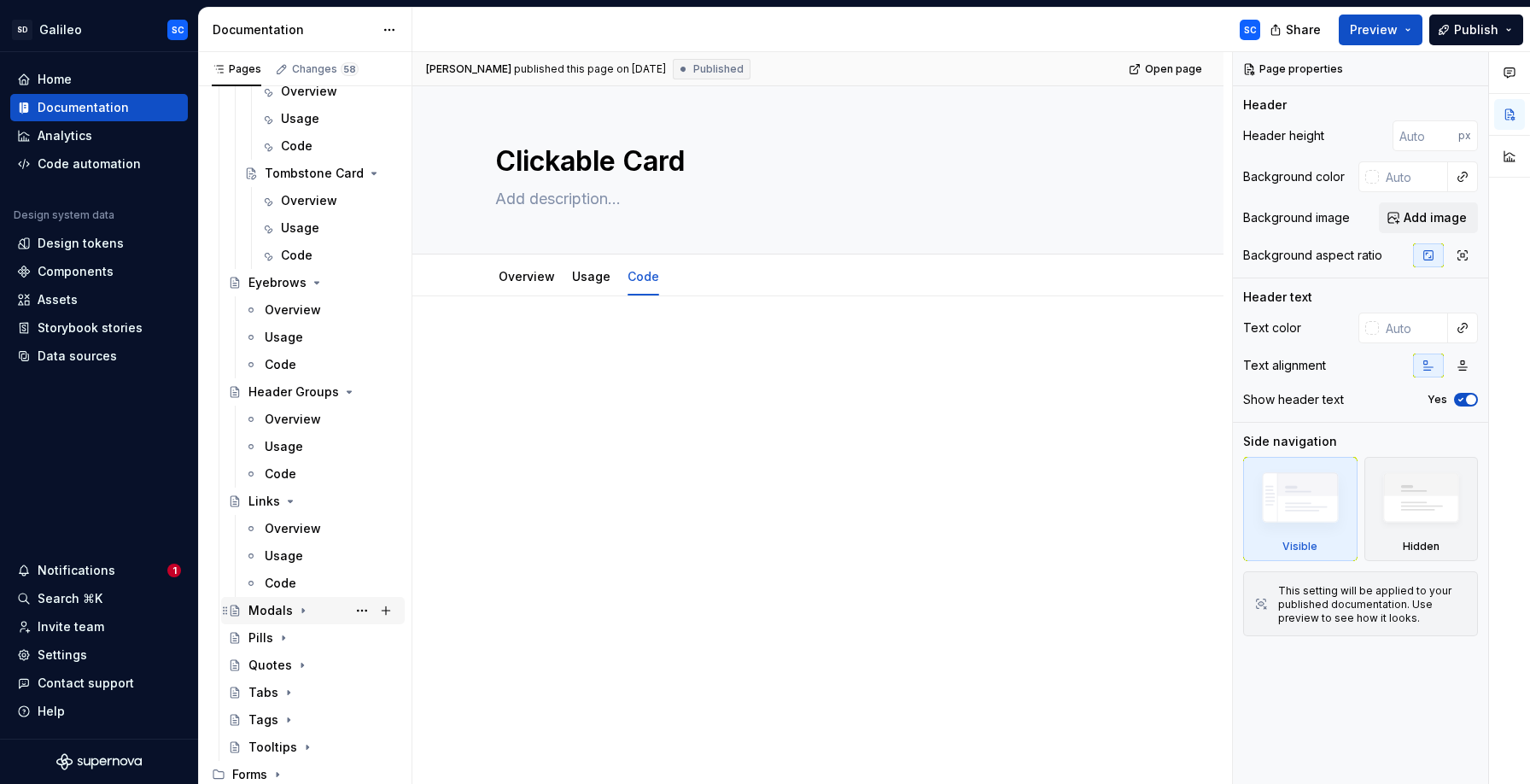
click at [304, 611] on icon "Page tree" at bounding box center [303, 611] width 14 height 14
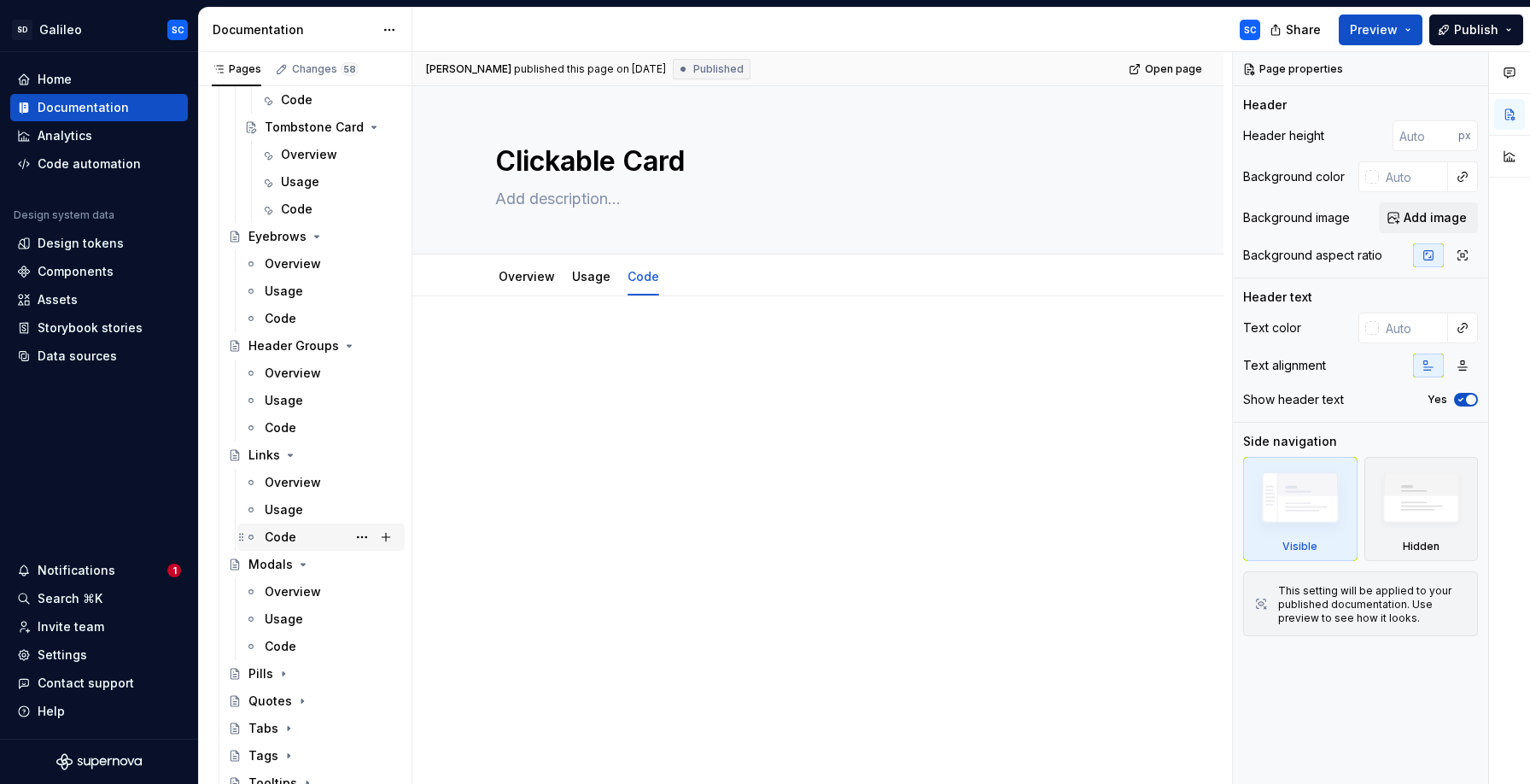
scroll to position [2314, 0]
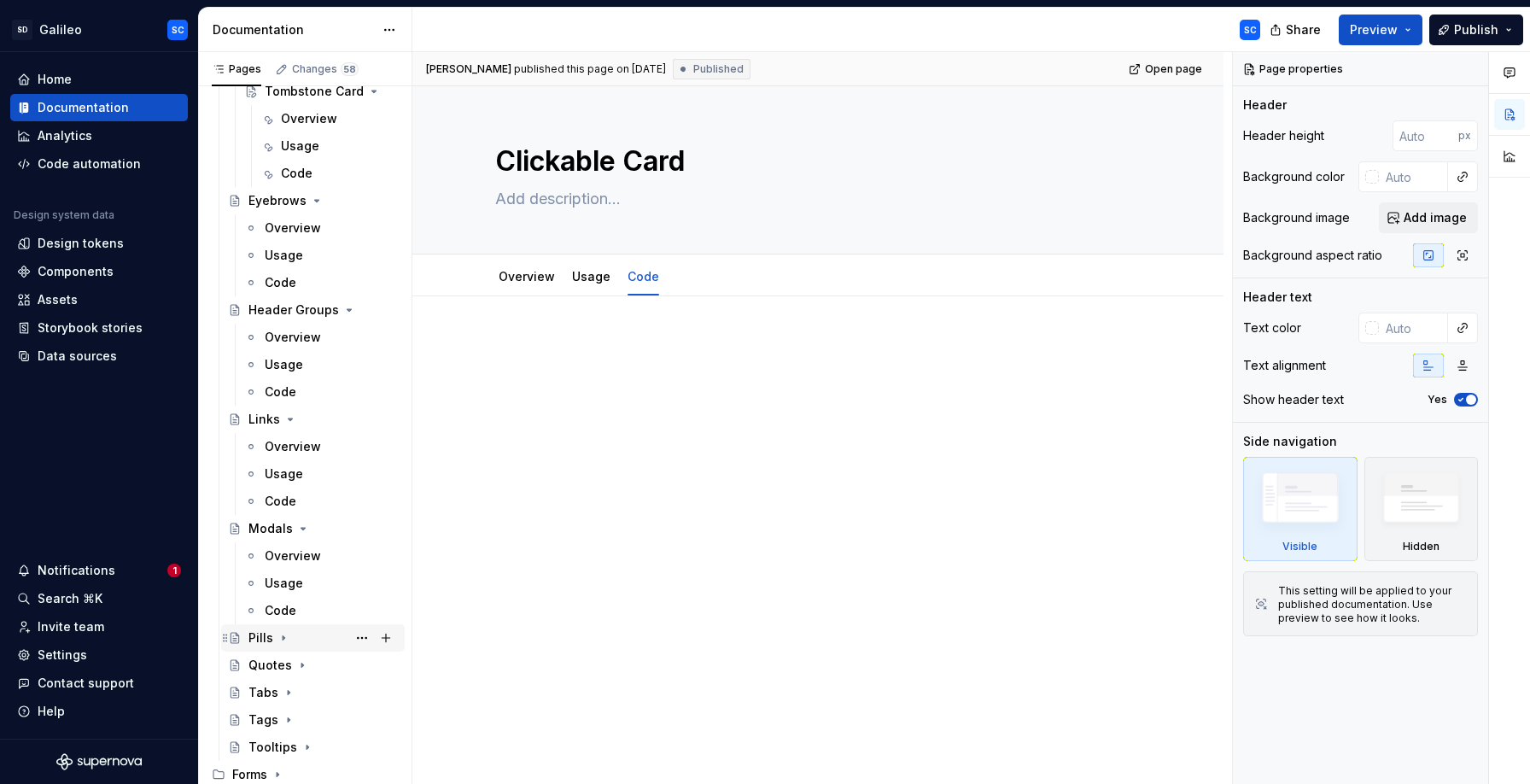
click at [284, 639] on icon "Page tree" at bounding box center [284, 637] width 14 height 14
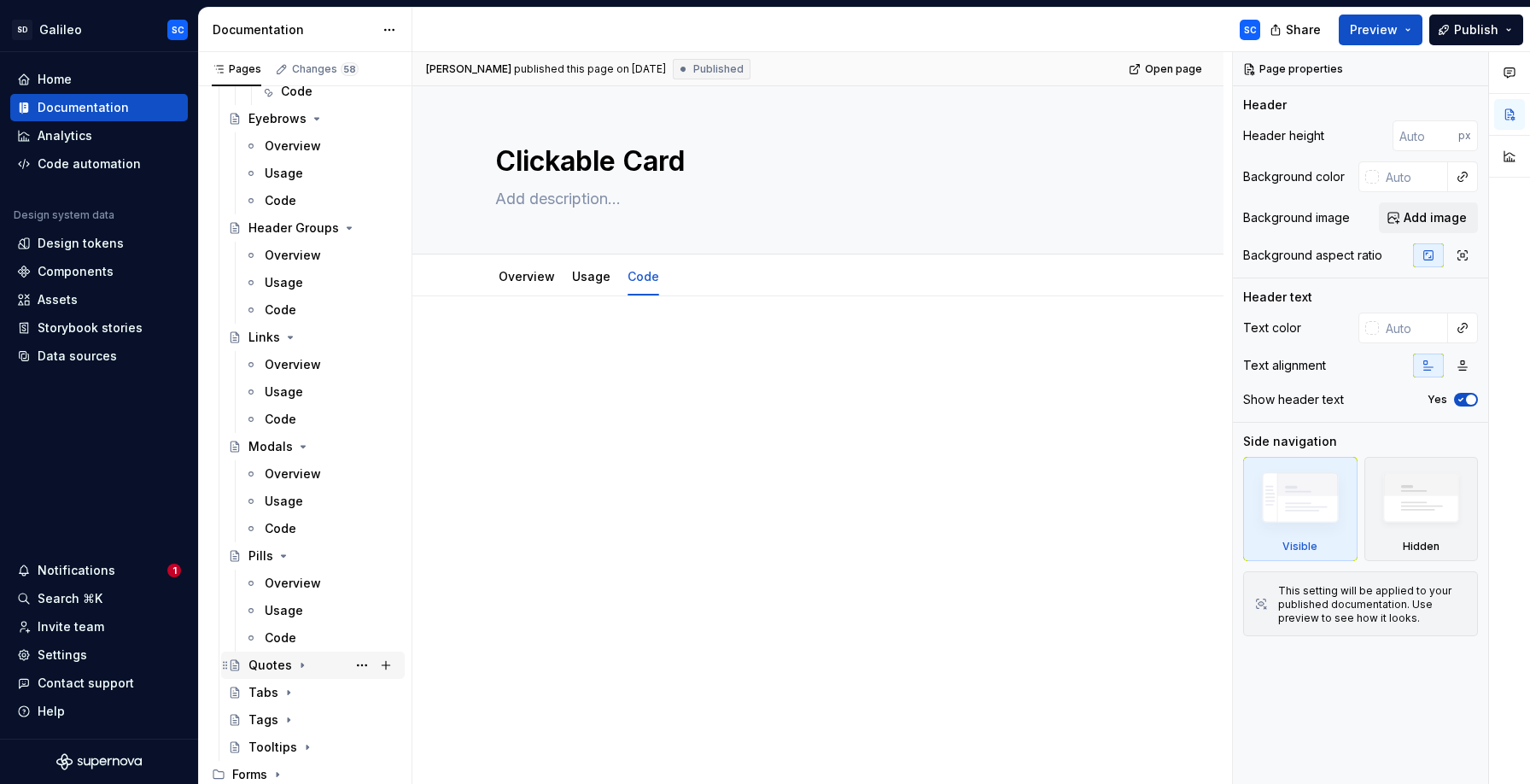
click at [302, 665] on icon "Page tree" at bounding box center [302, 665] width 14 height 14
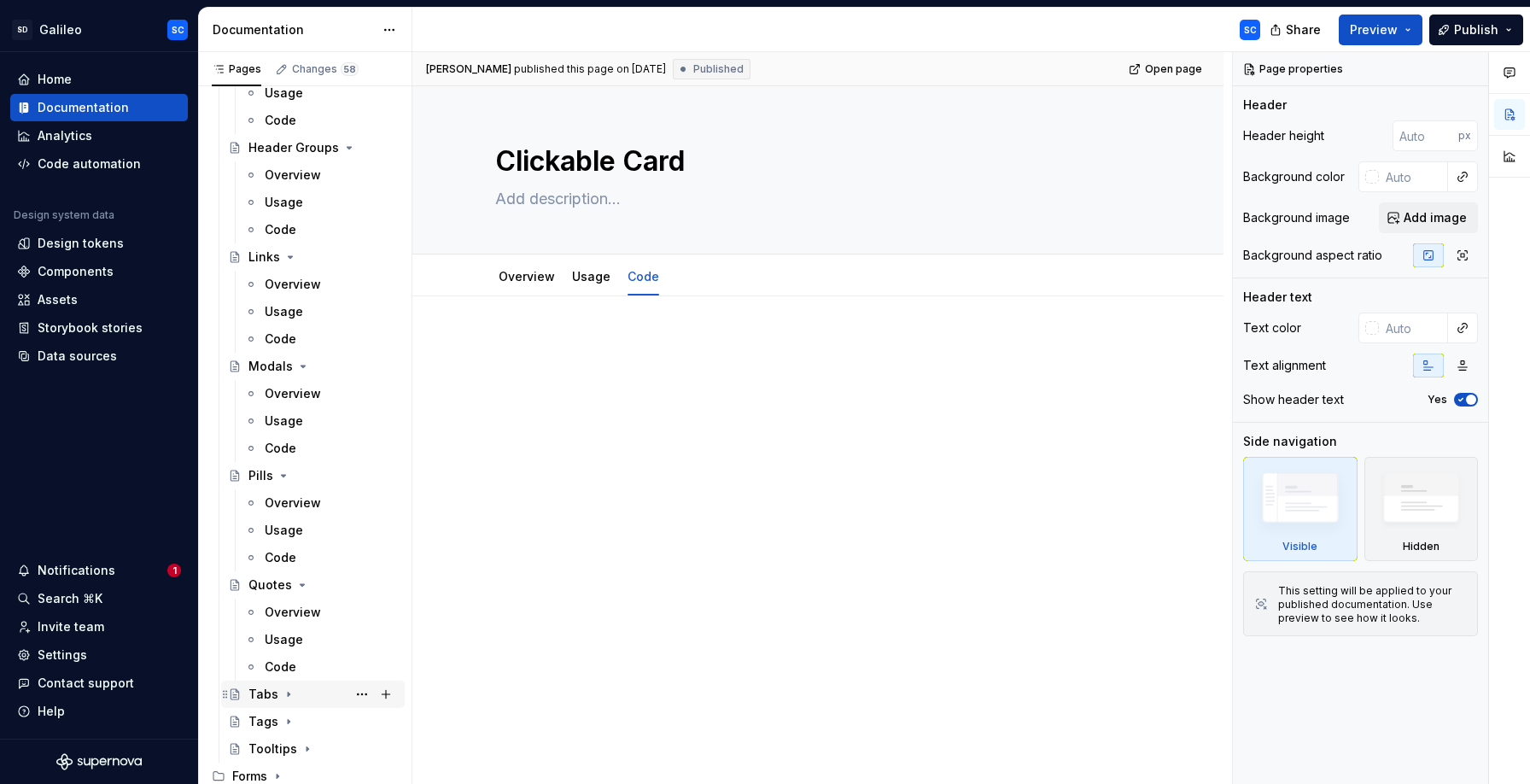
scroll to position [2476, 0]
click at [289, 692] on icon "Page tree" at bounding box center [289, 693] width 14 height 14
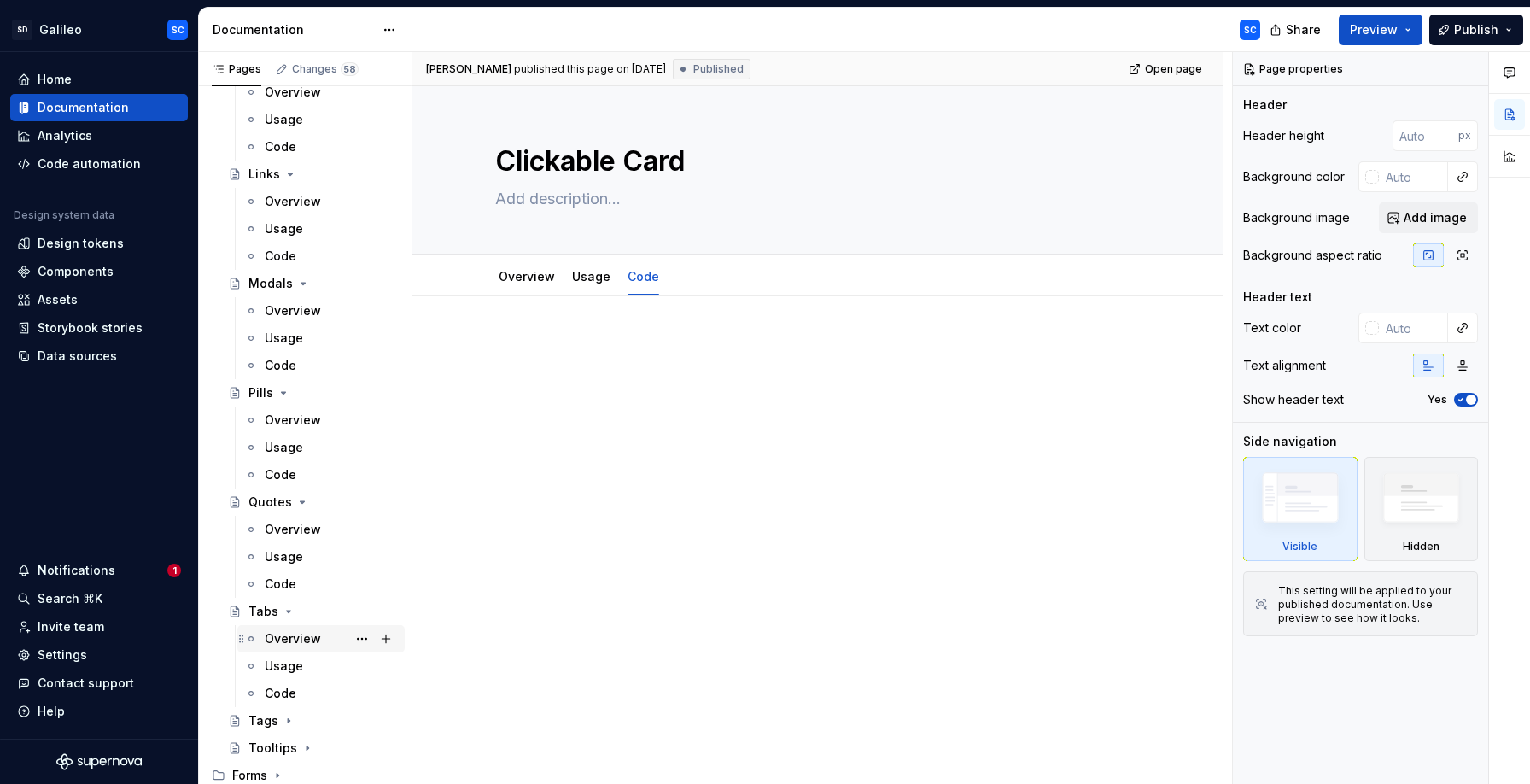
scroll to position [2559, 0]
drag, startPoint x: 286, startPoint y: 717, endPoint x: 336, endPoint y: 663, distance: 73.6
click at [288, 714] on icon "Page tree" at bounding box center [289, 720] width 14 height 14
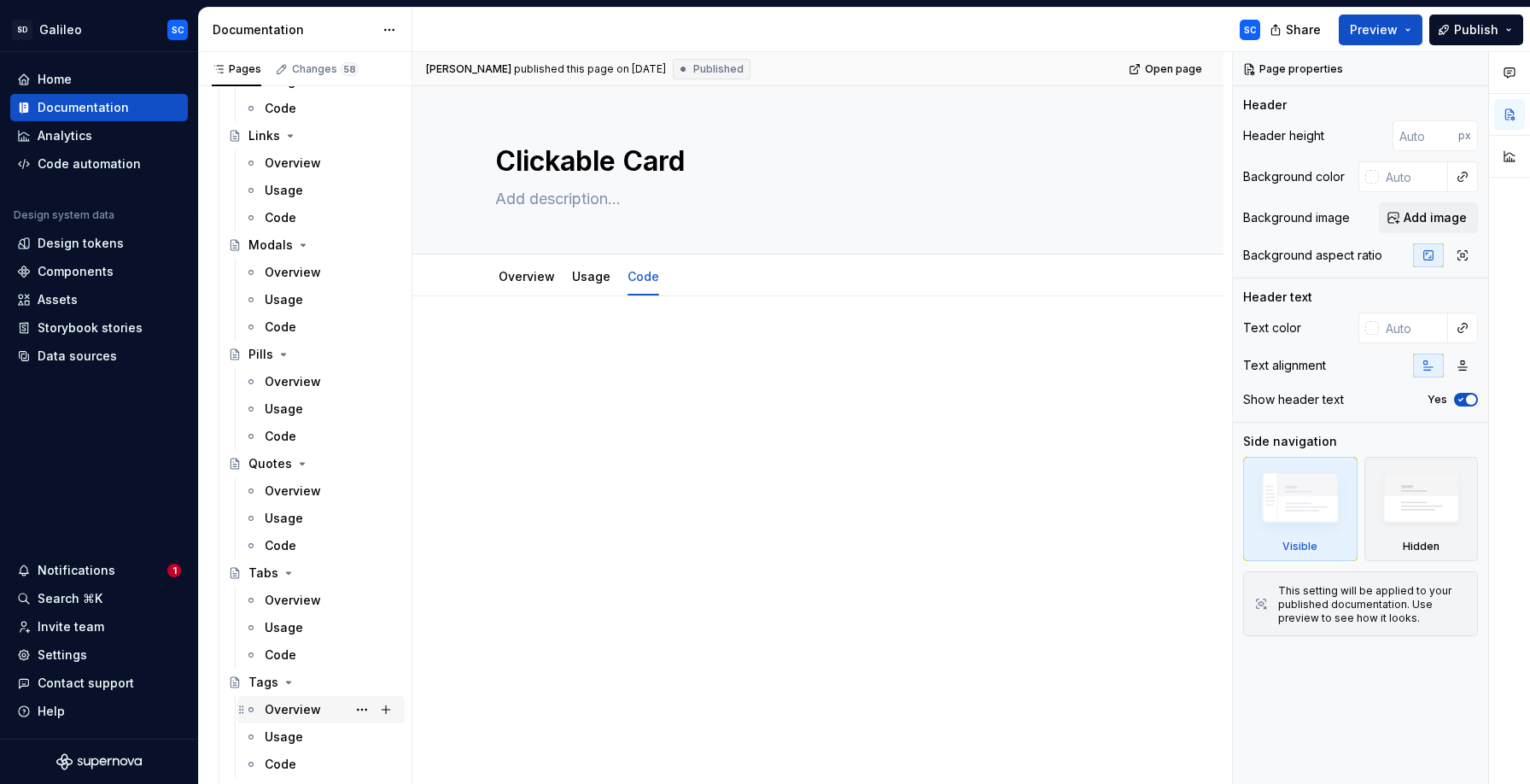
scroll to position [2641, 0]
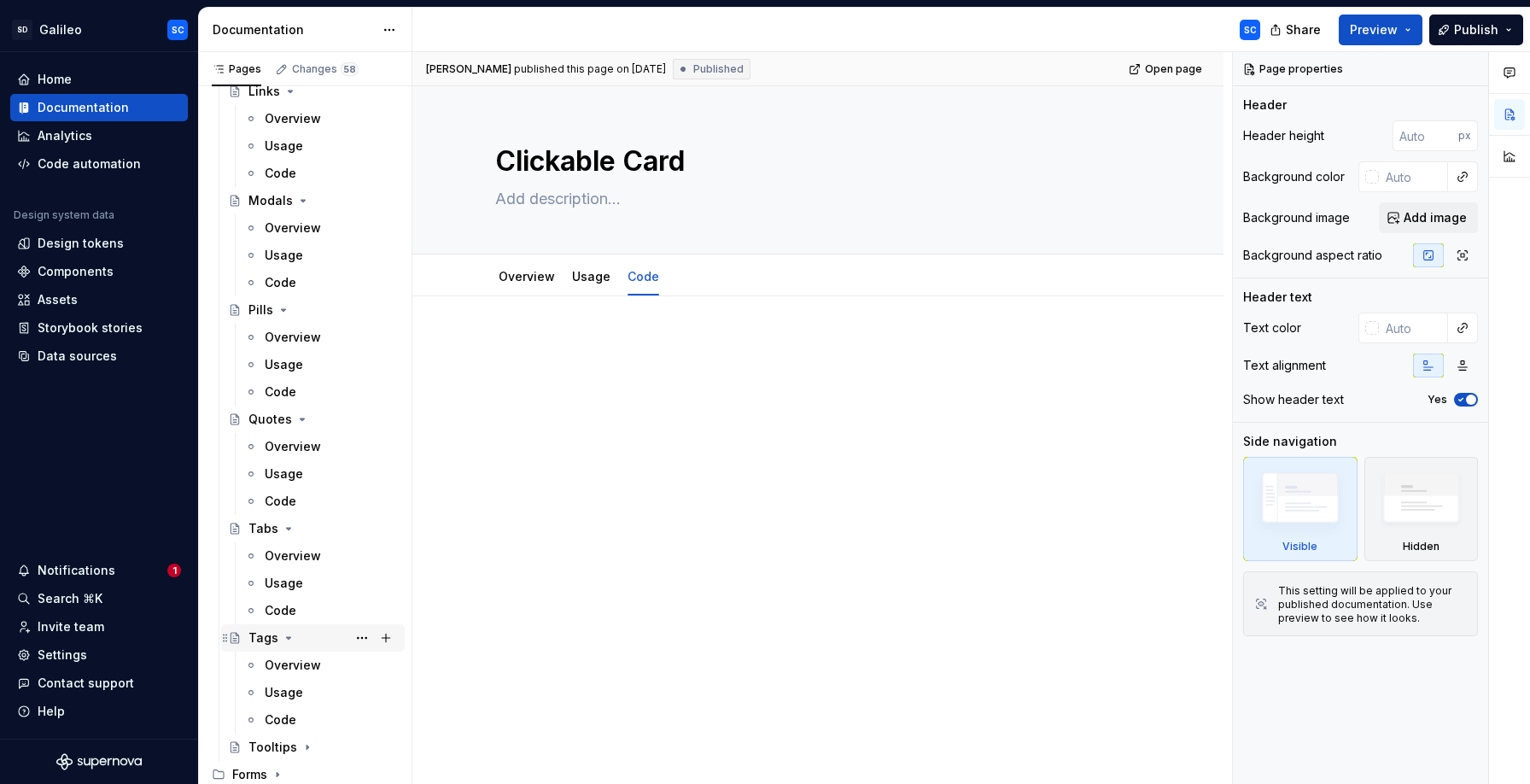
drag, startPoint x: 305, startPoint y: 749, endPoint x: 362, endPoint y: 636, distance: 126.6
click at [306, 748] on icon "Page tree" at bounding box center [307, 747] width 14 height 14
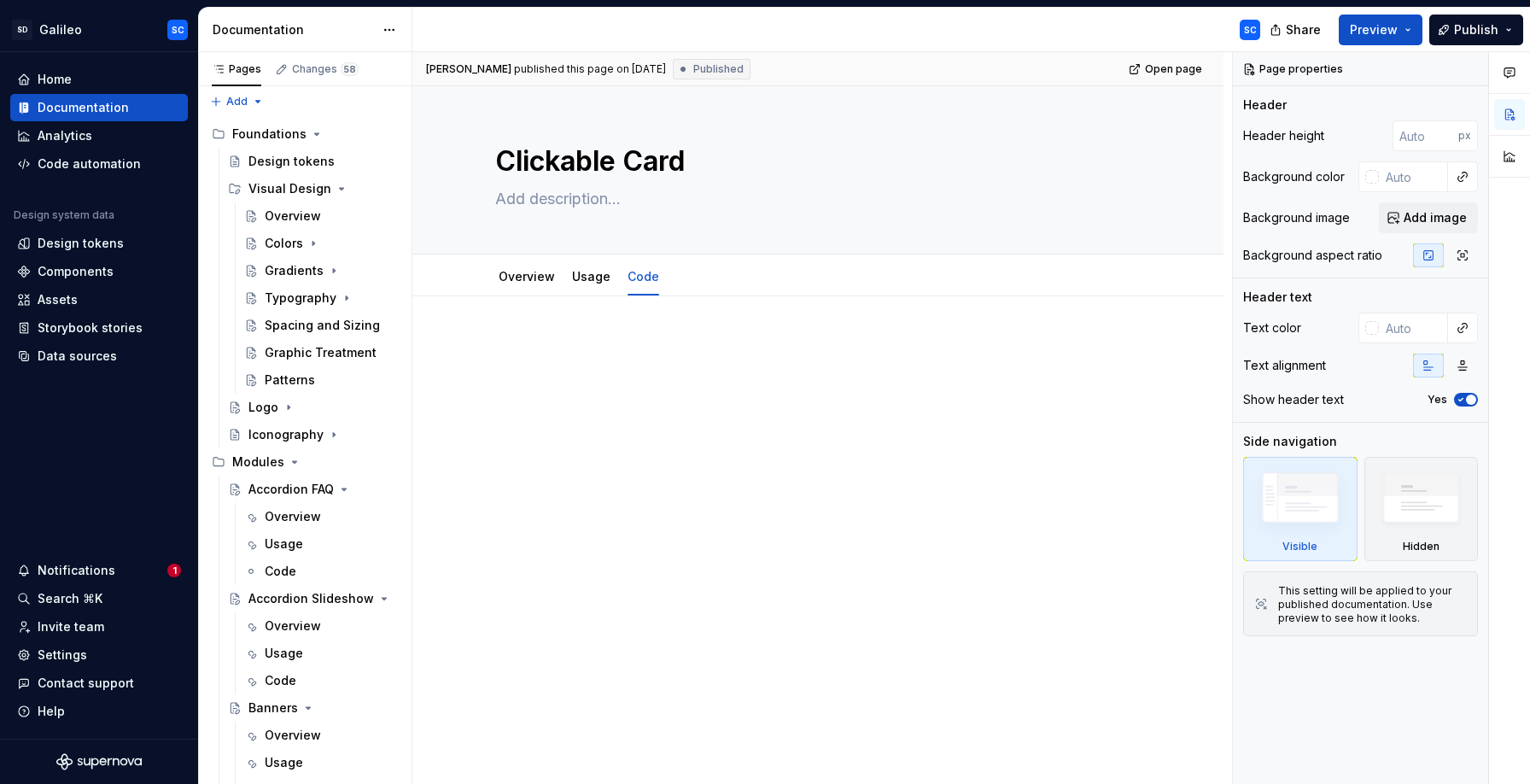
scroll to position [0, 0]
click at [1481, 32] on span "Publish" at bounding box center [1476, 30] width 44 height 17
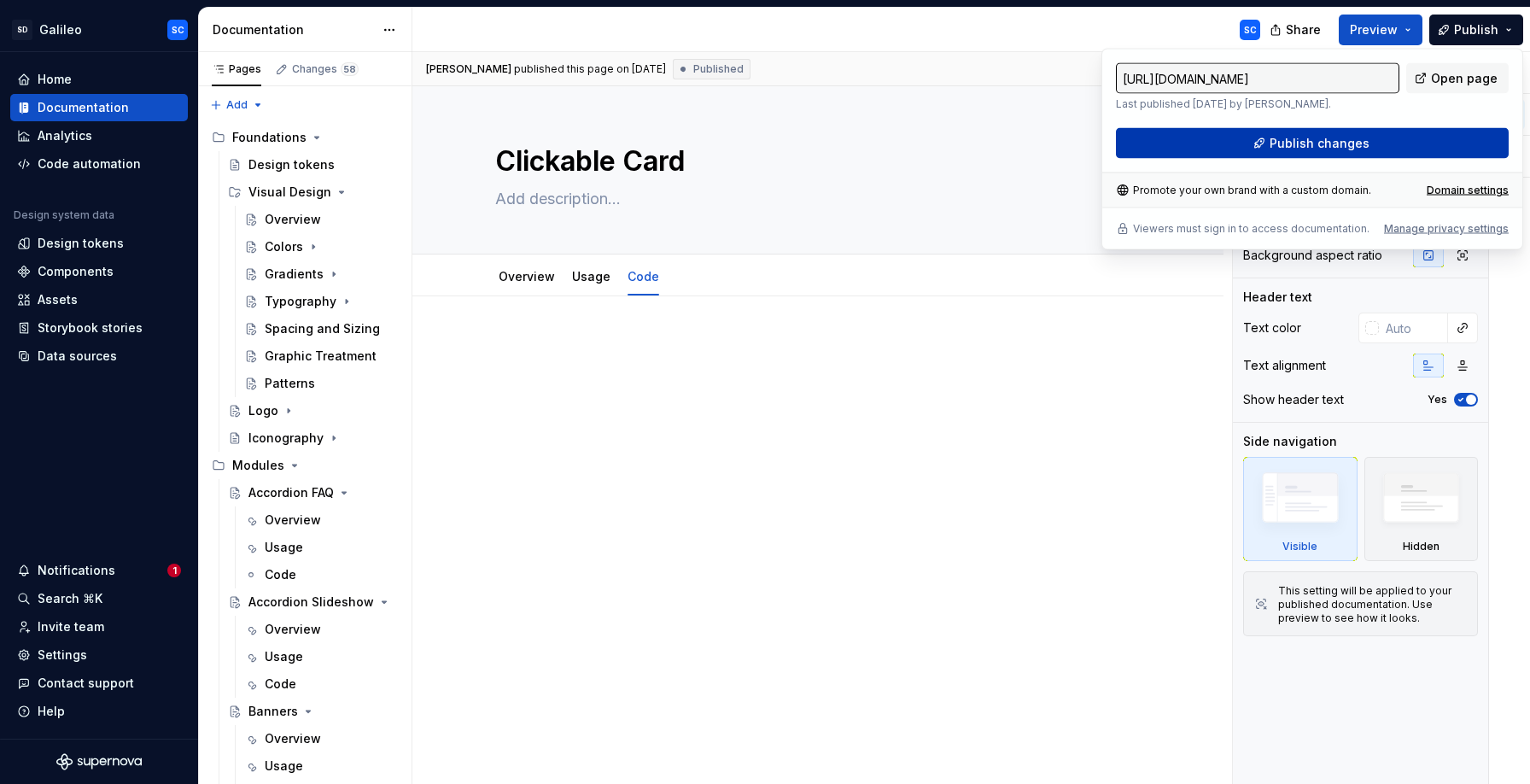
click at [1332, 144] on span "Publish changes" at bounding box center [1319, 143] width 100 height 17
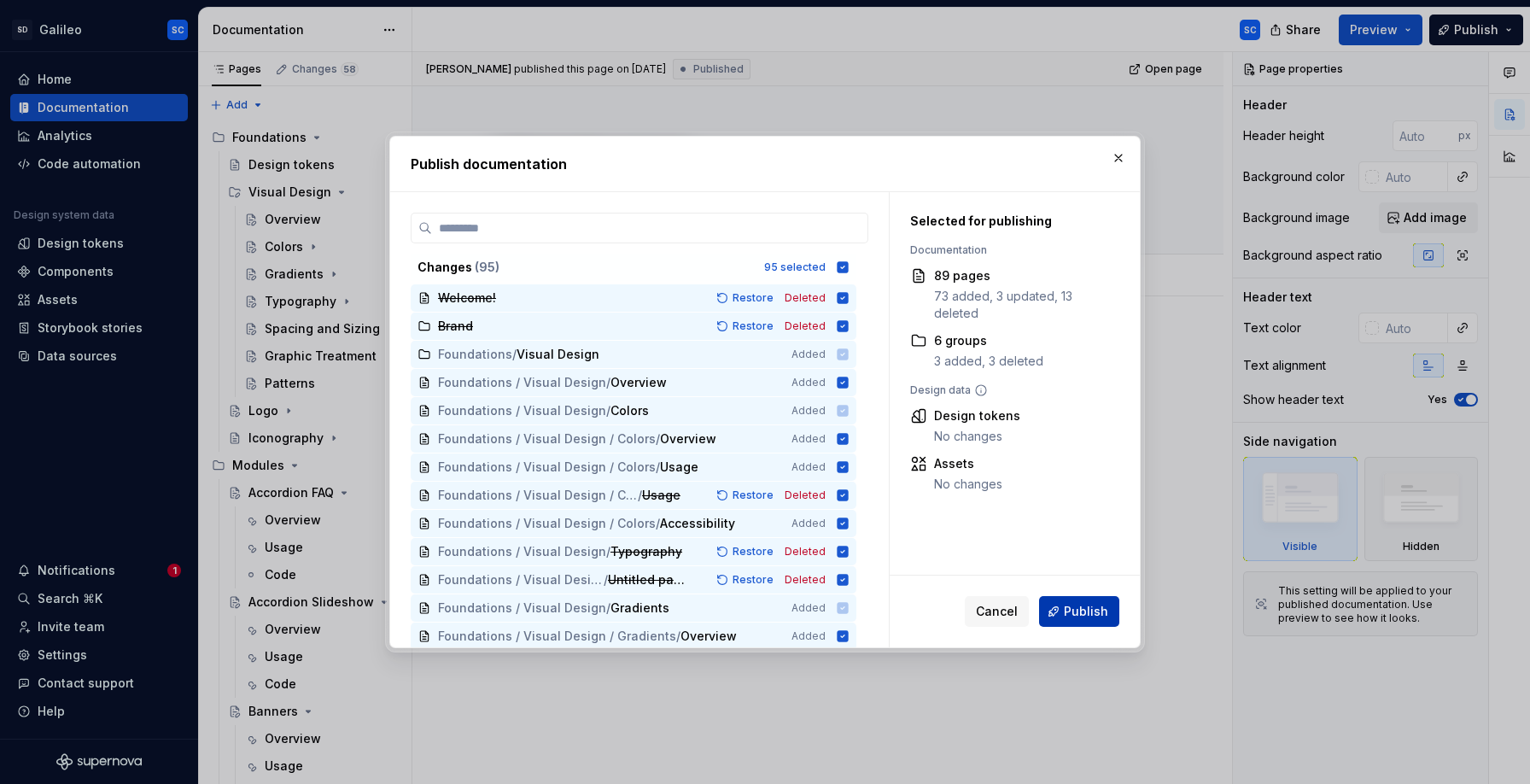
click at [1079, 610] on span "Publish" at bounding box center [1086, 611] width 44 height 17
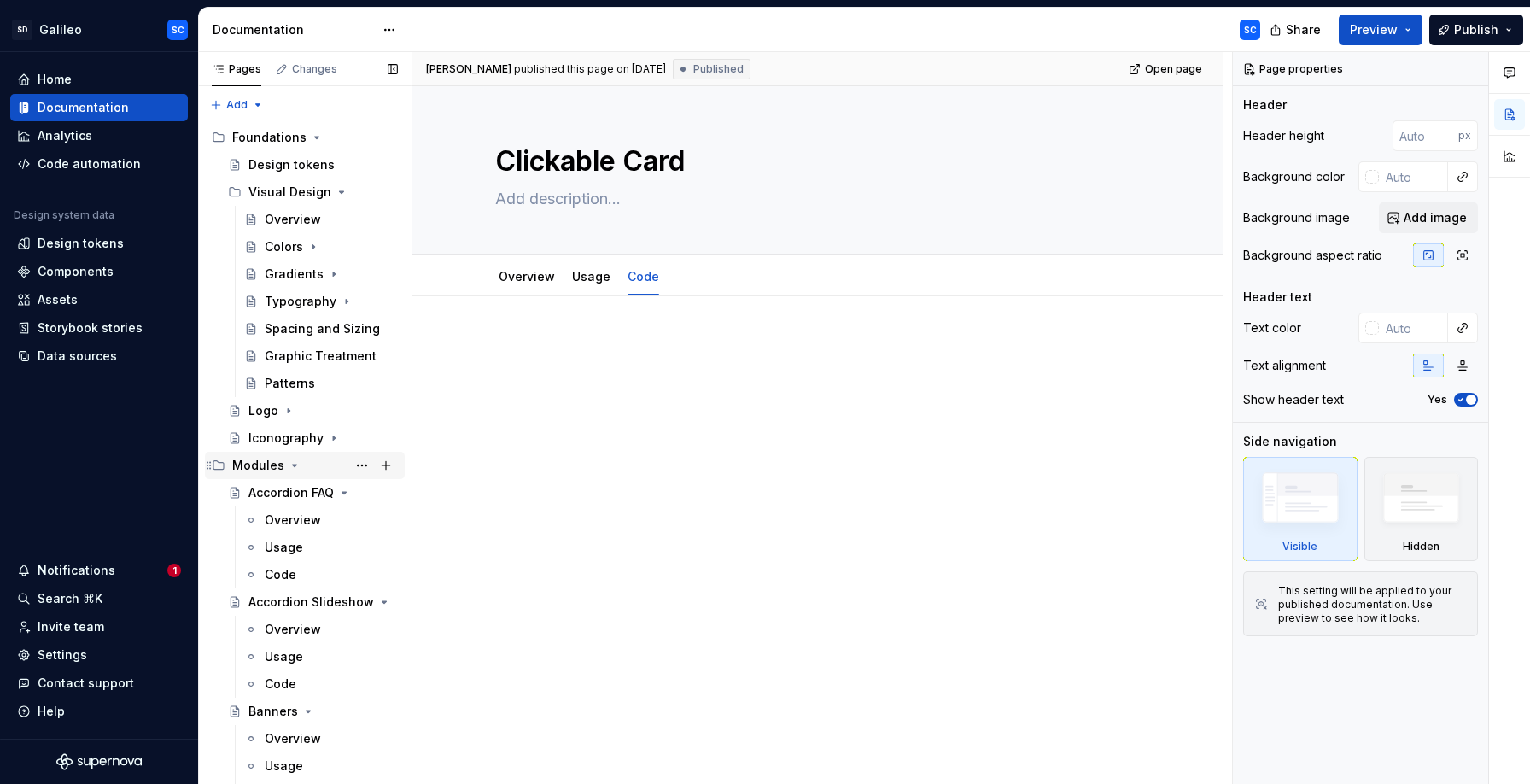
click at [293, 462] on icon "Page tree" at bounding box center [295, 465] width 14 height 14
click at [317, 492] on icon "Page tree" at bounding box center [319, 492] width 4 height 2
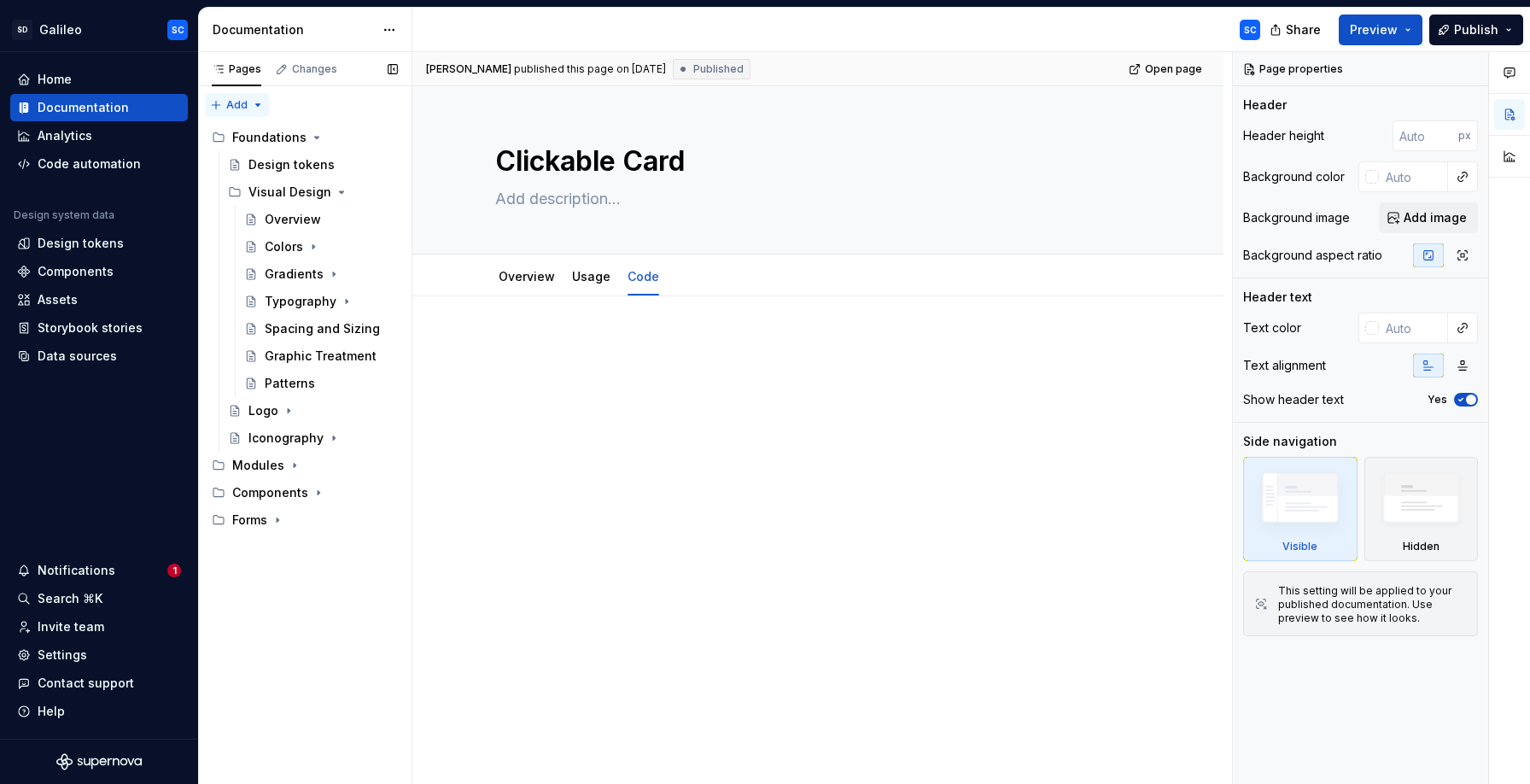
click at [239, 108] on div "Pages Changes Add Accessibility guide for tree Page tree. Navigate the tree wit…" at bounding box center [304, 419] width 214 height 733
click at [265, 166] on div "New group" at bounding box center [292, 164] width 111 height 17
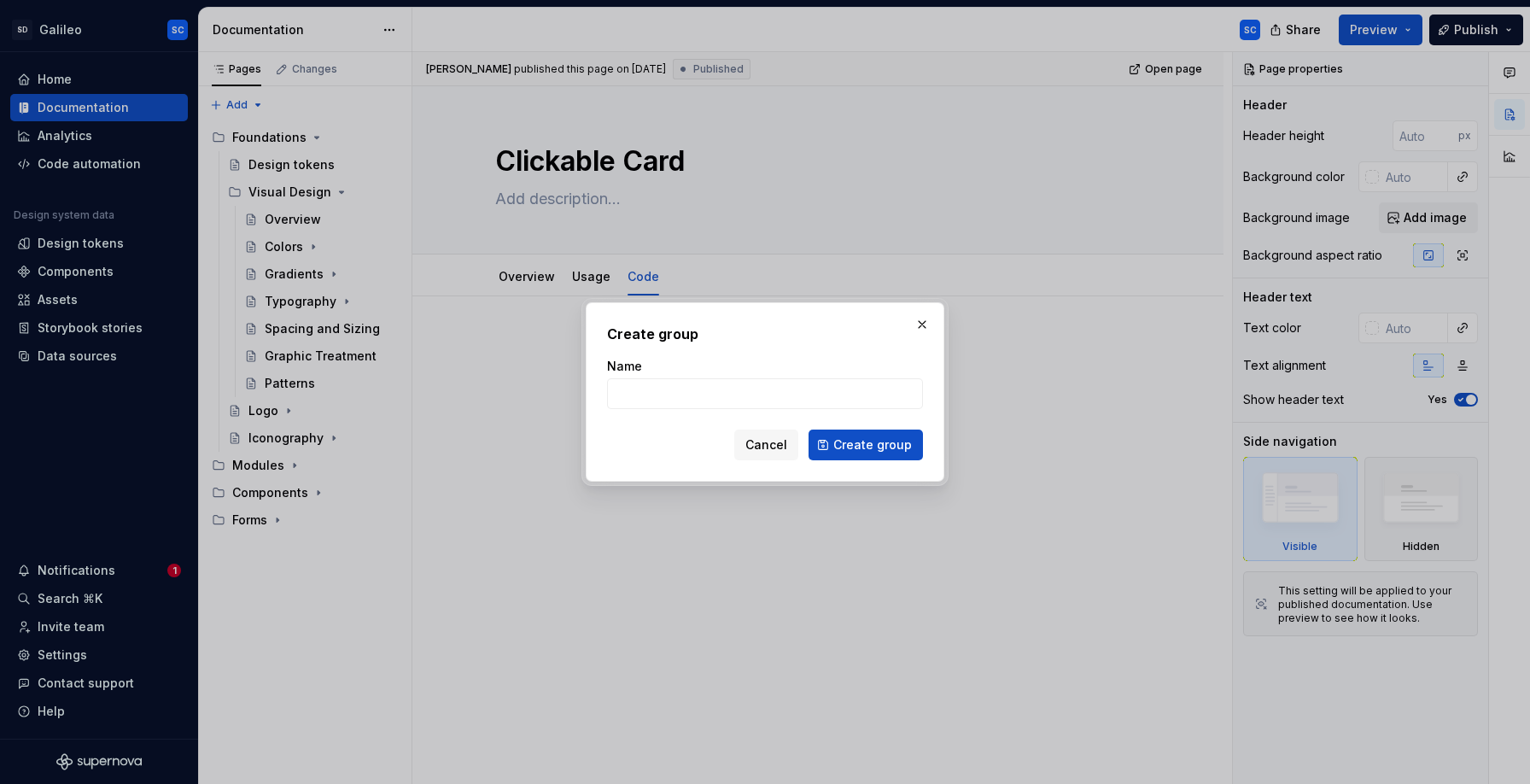
type textarea "*"
type input "Templates"
click button "Create group" at bounding box center [866, 444] width 114 height 31
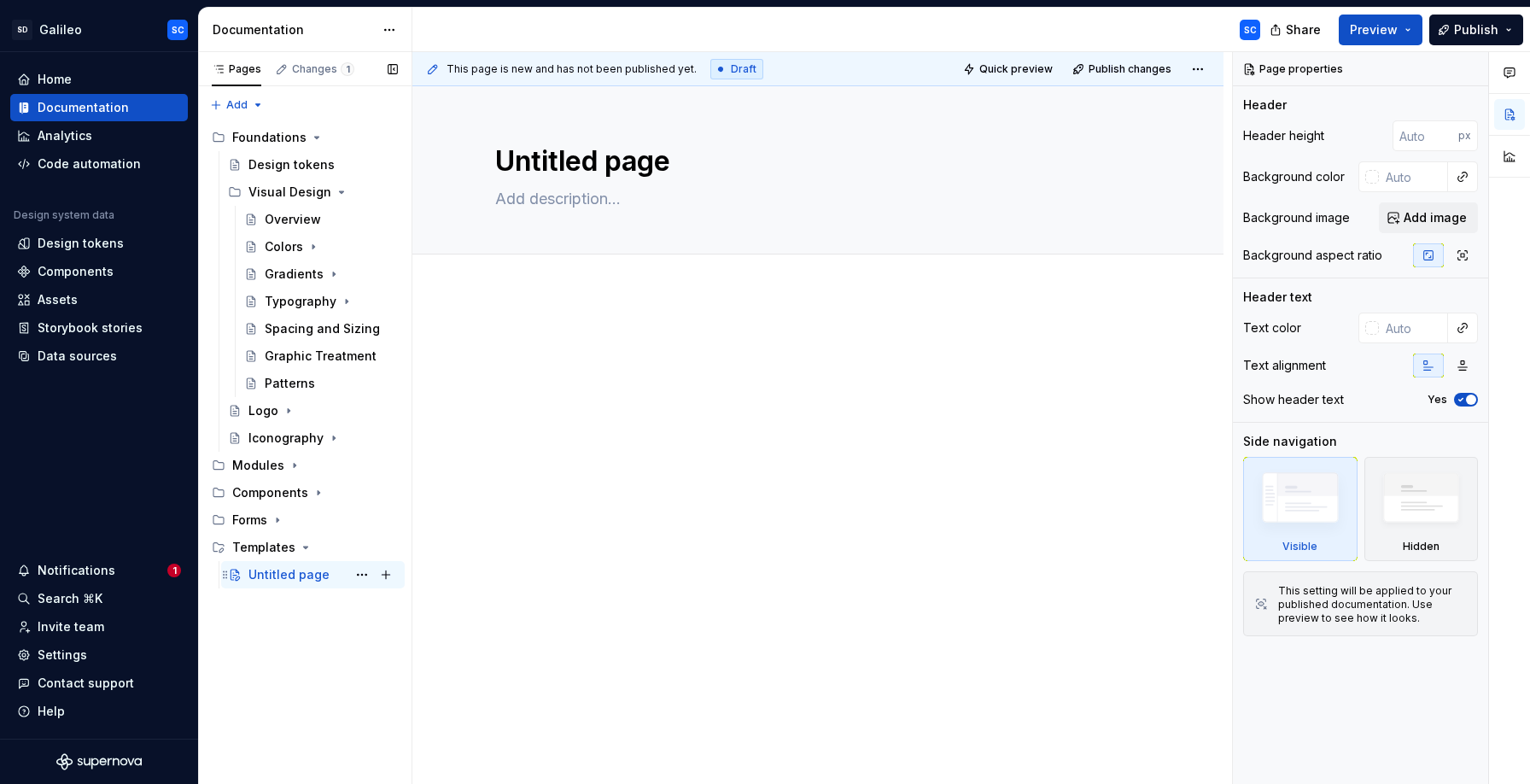
click at [260, 575] on div "Untitled page" at bounding box center [289, 574] width 81 height 17
click at [364, 577] on button "Page tree" at bounding box center [362, 574] width 24 height 24
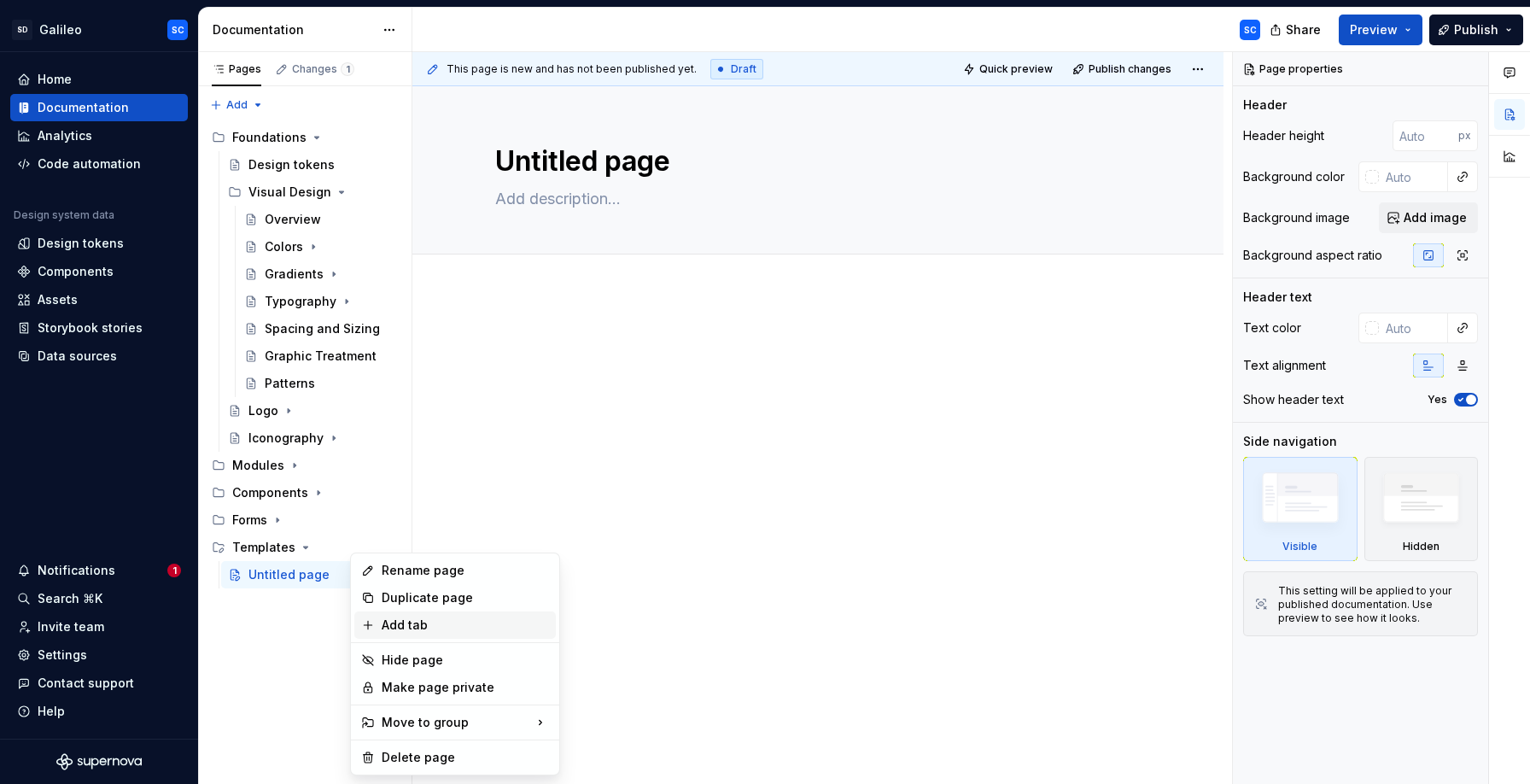
click at [448, 629] on div "Add tab" at bounding box center [465, 624] width 167 height 17
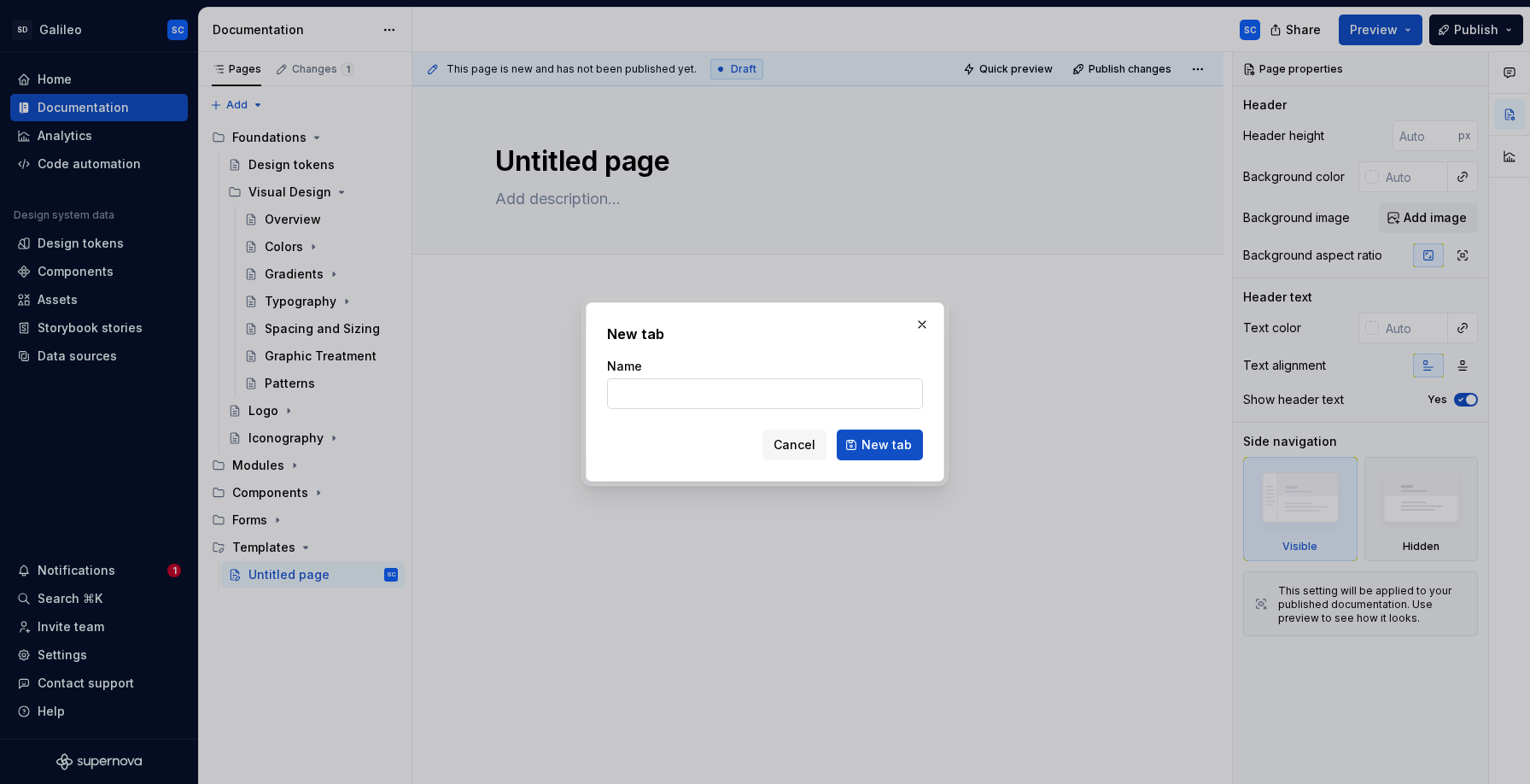
type textarea "*"
type input "Overview"
click button "New tab" at bounding box center [880, 444] width 87 height 31
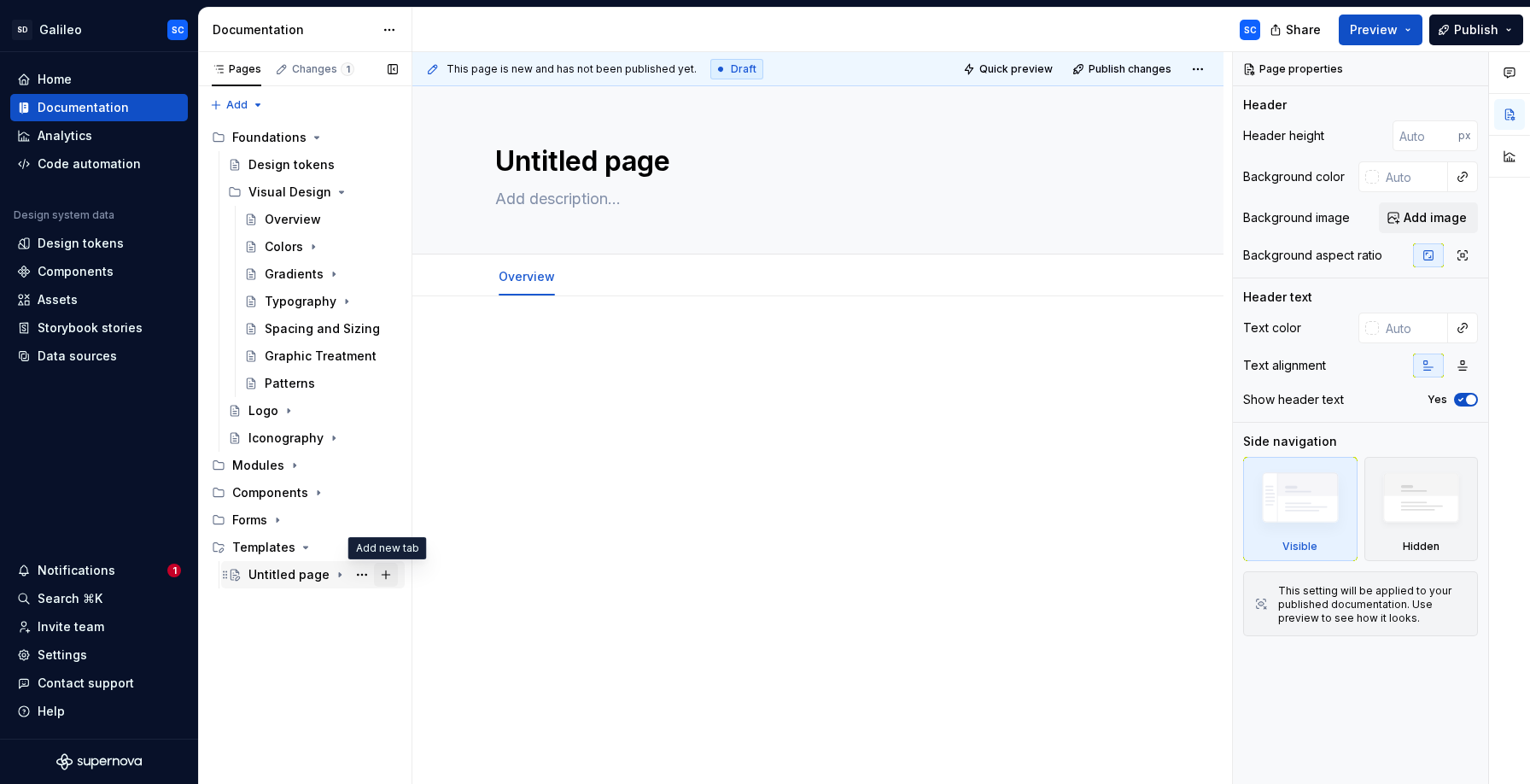
click at [387, 573] on button "Page tree" at bounding box center [386, 574] width 24 height 24
type textarea "*"
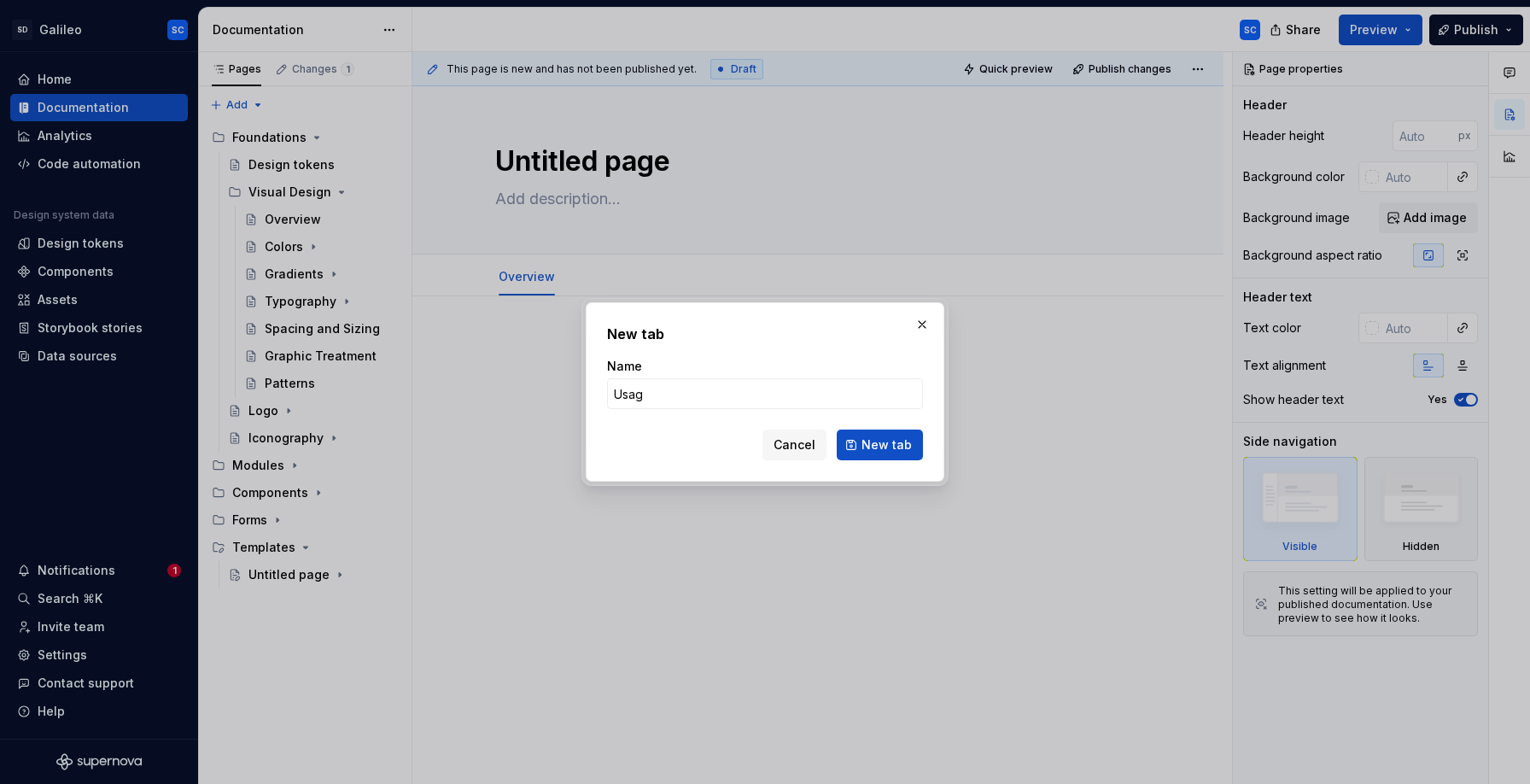
type input "Usage"
click button "New tab" at bounding box center [880, 444] width 87 height 31
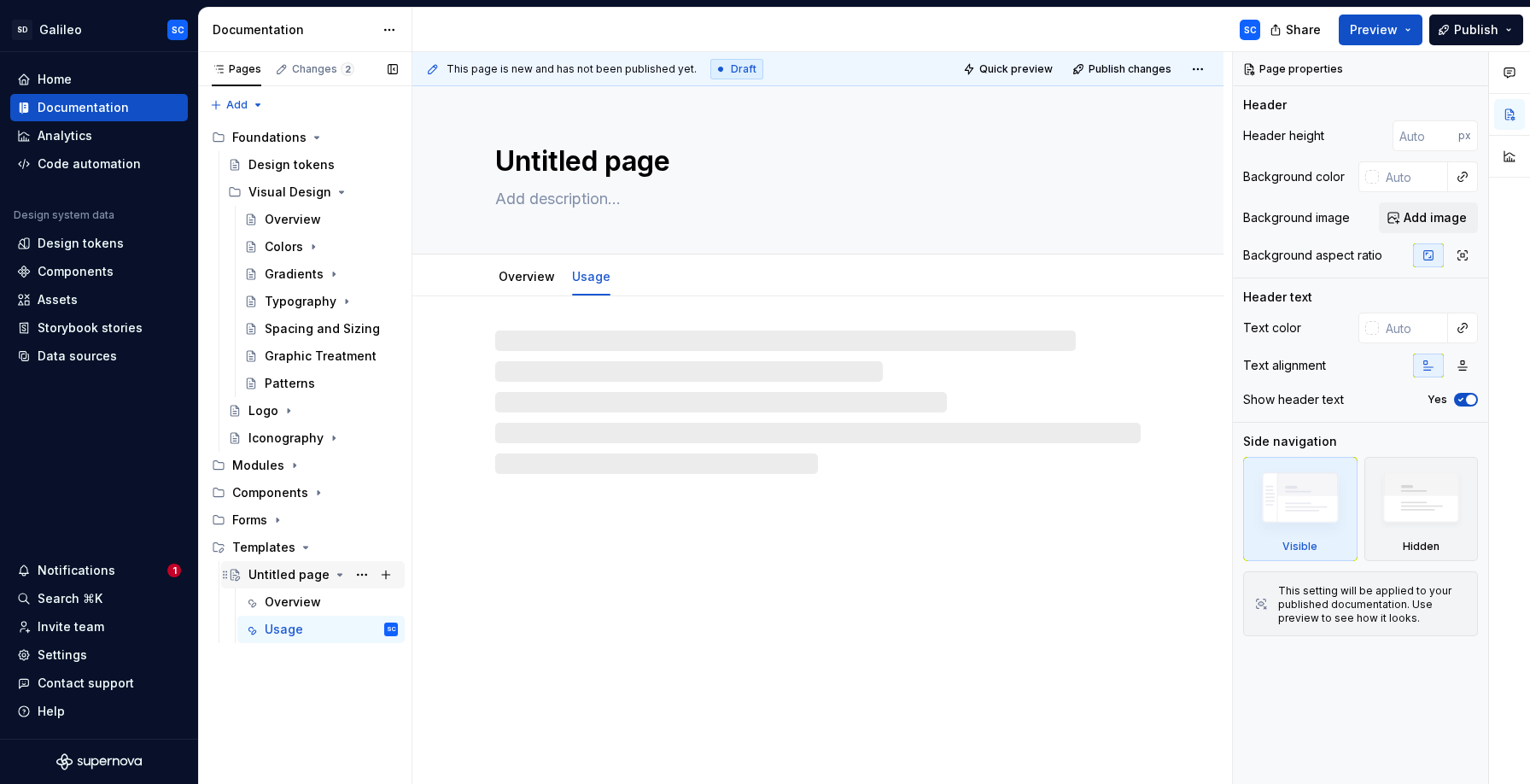
click at [283, 573] on div "Untitled page" at bounding box center [289, 574] width 81 height 17
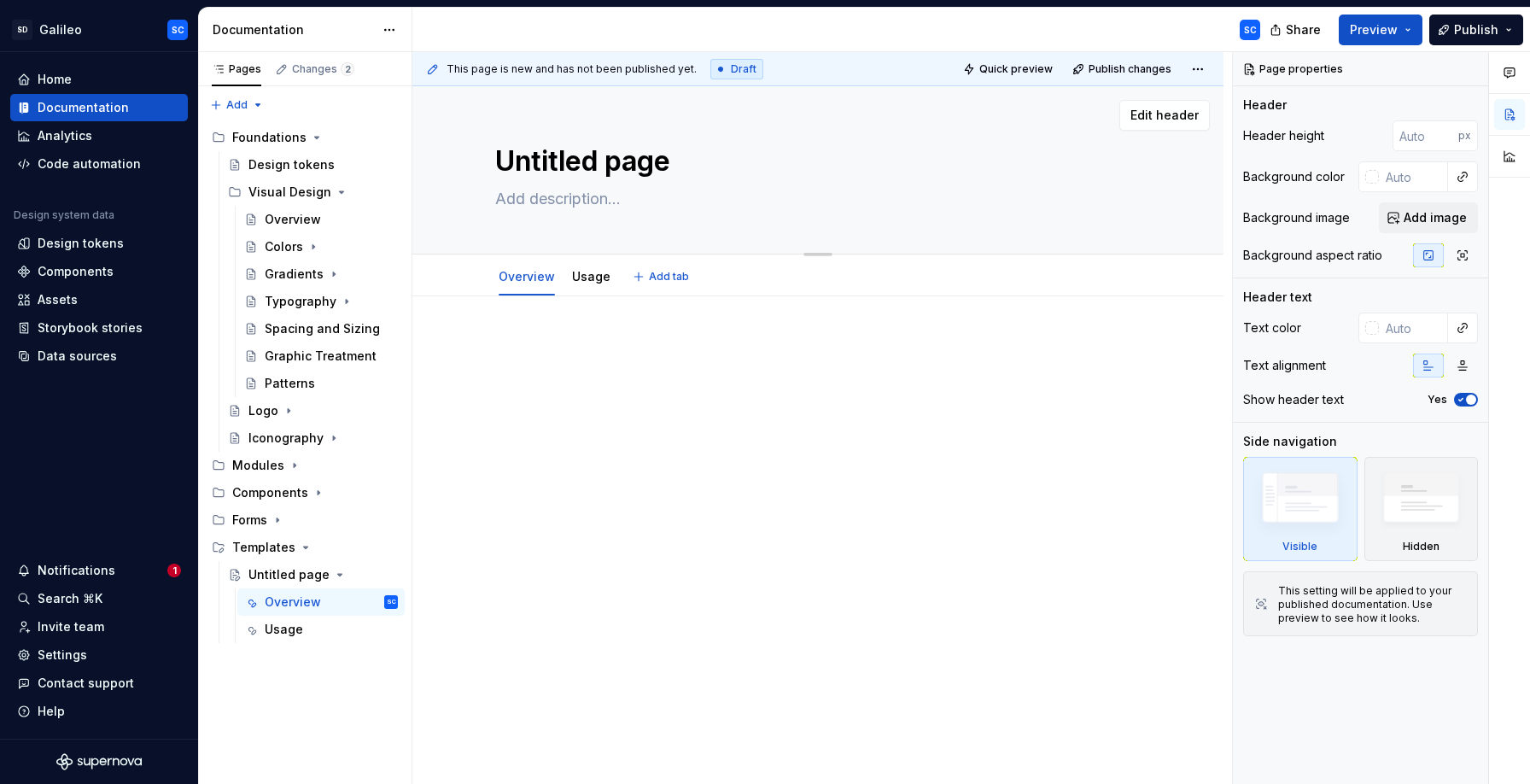
click at [599, 157] on textarea "Untitled page" at bounding box center [814, 162] width 645 height 41
type textarea "*"
type textarea "A"
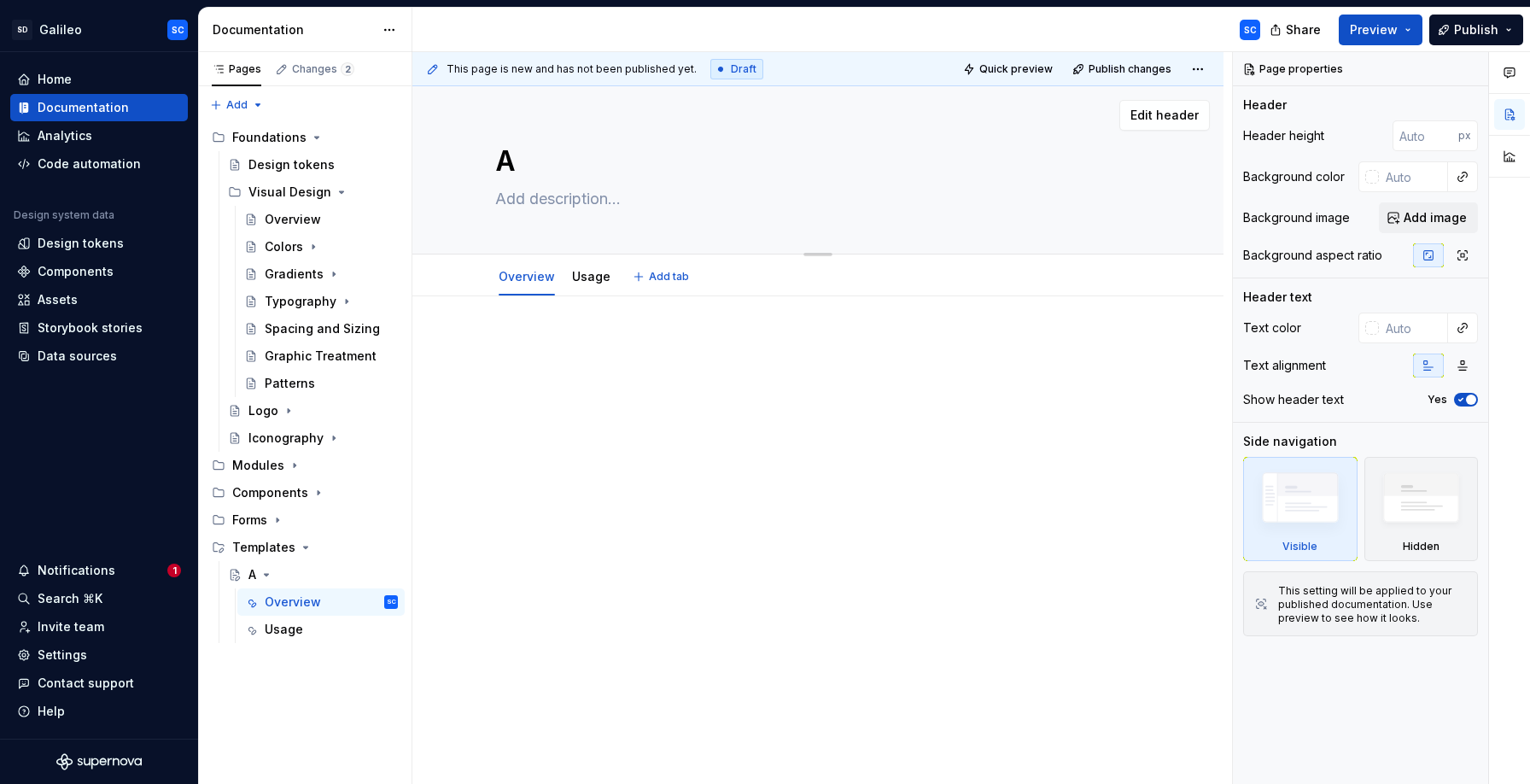
type textarea "*"
type textarea "Ar"
type textarea "*"
type textarea "Art"
type textarea "*"
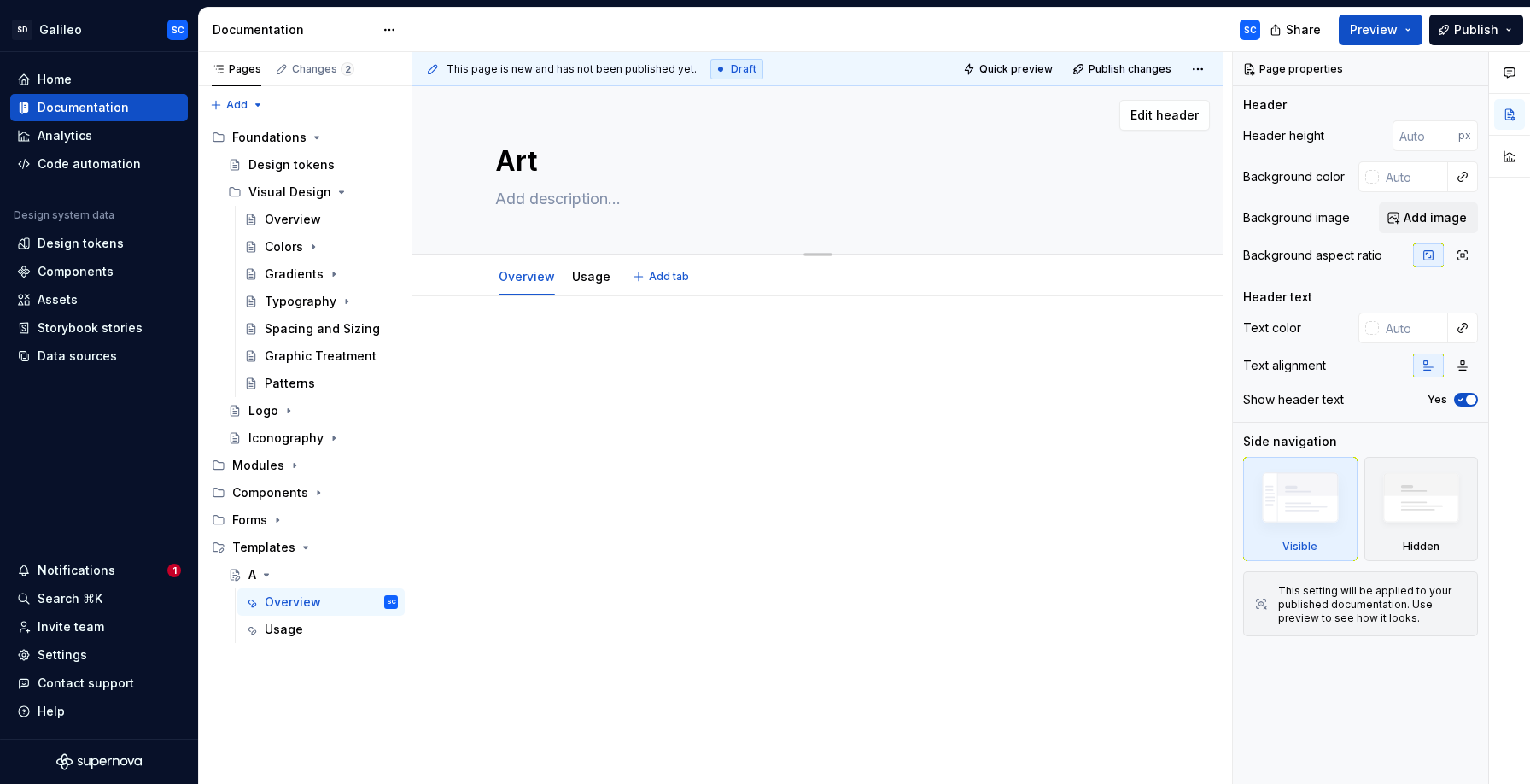
type textarea "Arti"
type textarea "*"
type textarea "Artic"
type textarea "*"
type textarea "Articl"
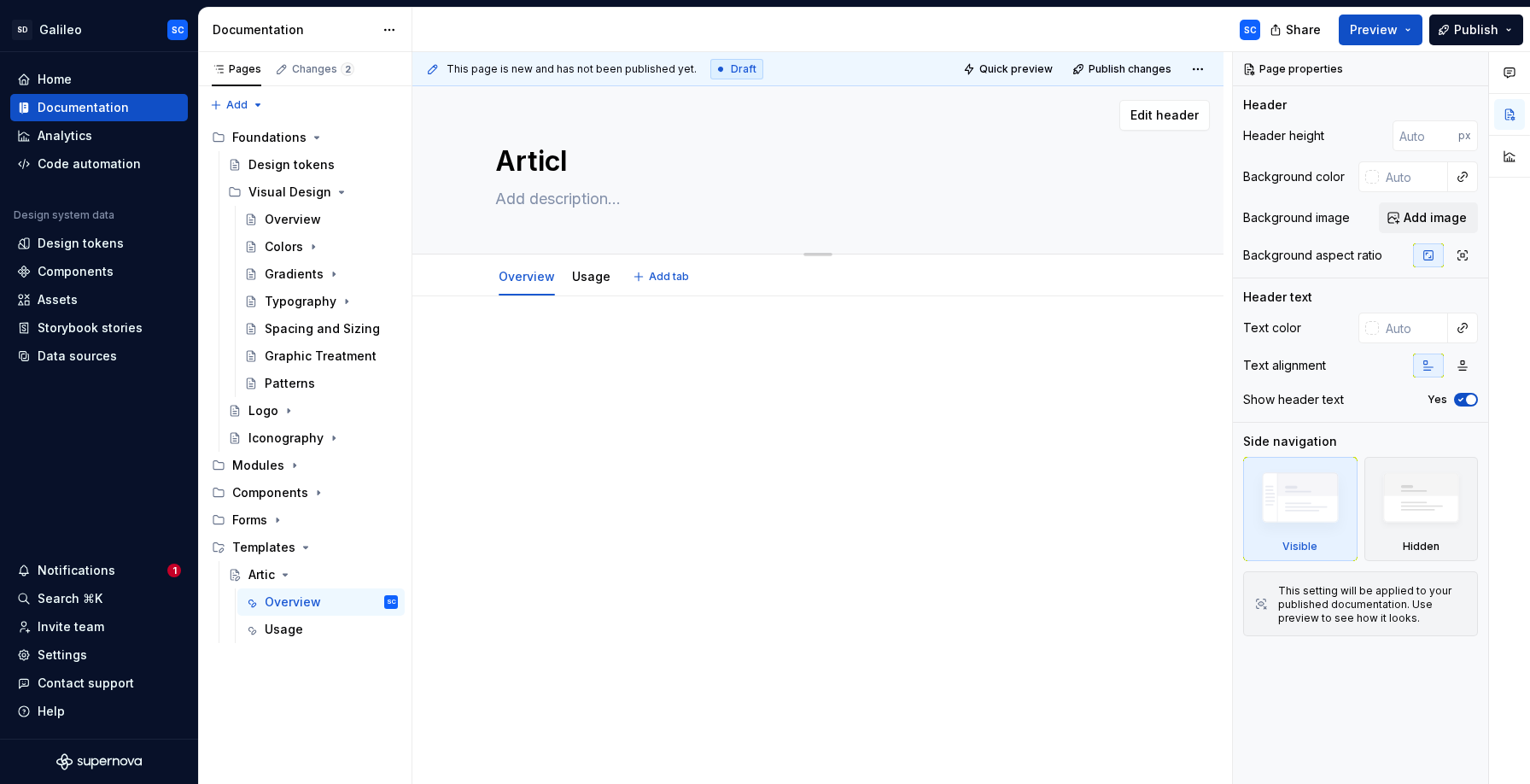
type textarea "*"
type textarea "Article"
type textarea "*"
type textarea "Articles"
type textarea "*"
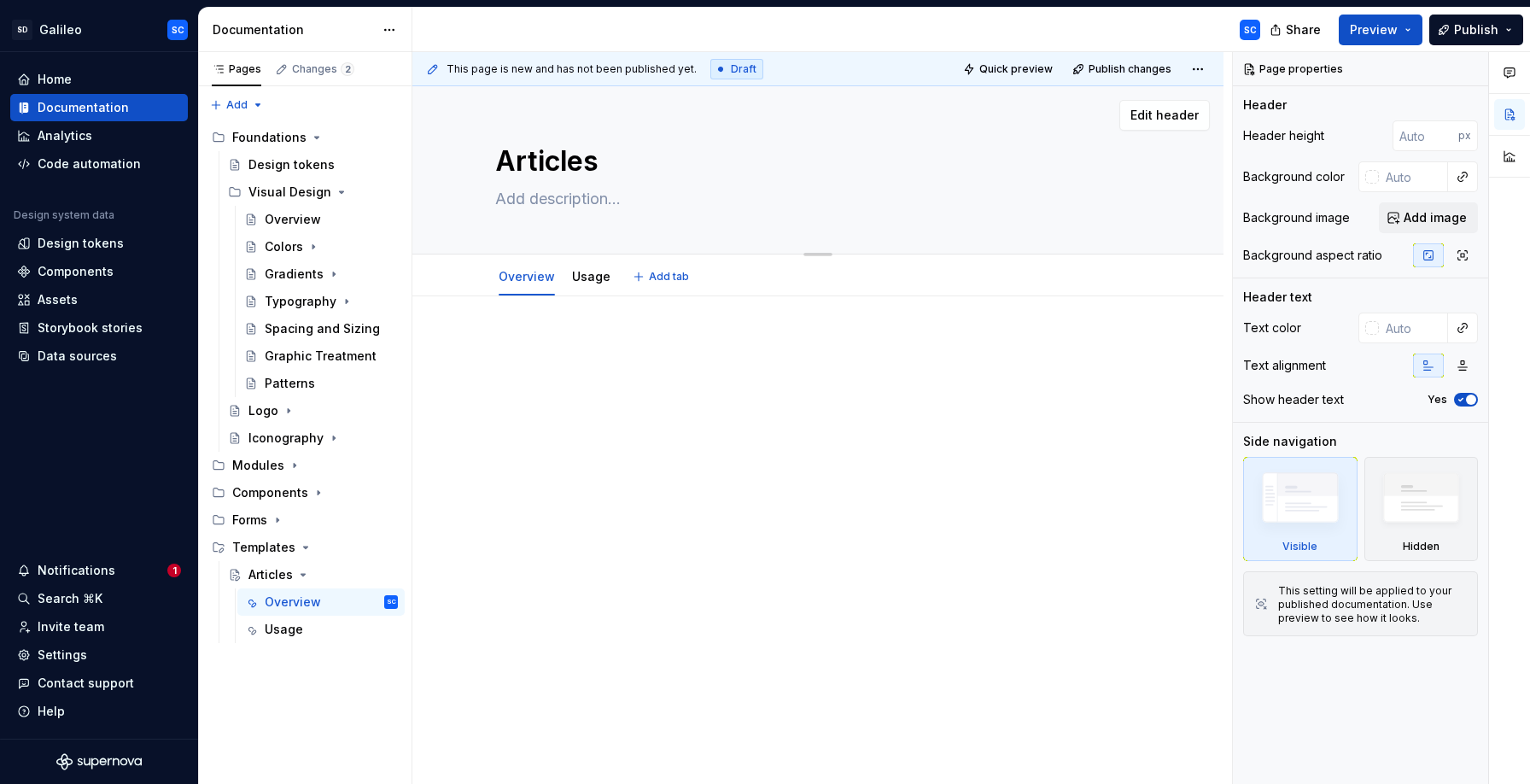
type textarea "Articles"
type textarea "*"
type textarea "Articles"
click at [595, 526] on div at bounding box center [818, 477] width 811 height 361
click at [327, 720] on div "Pages Changes 2 Add Accessibility guide for tree Page tree. Navigate the tree w…" at bounding box center [304, 419] width 214 height 733
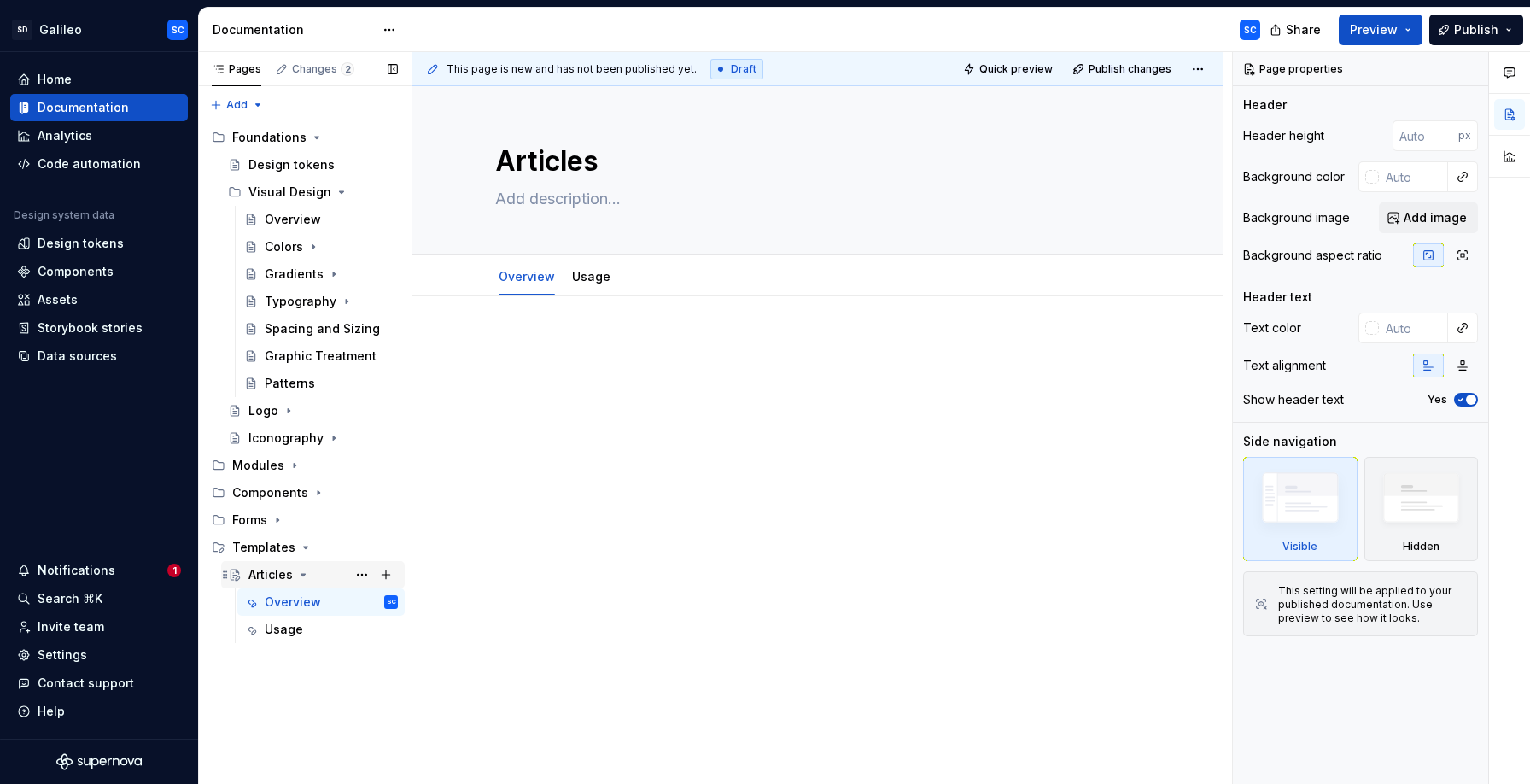
click at [302, 577] on icon "Page tree" at bounding box center [303, 574] width 14 height 14
click at [317, 492] on icon "Page tree" at bounding box center [318, 492] width 2 height 4
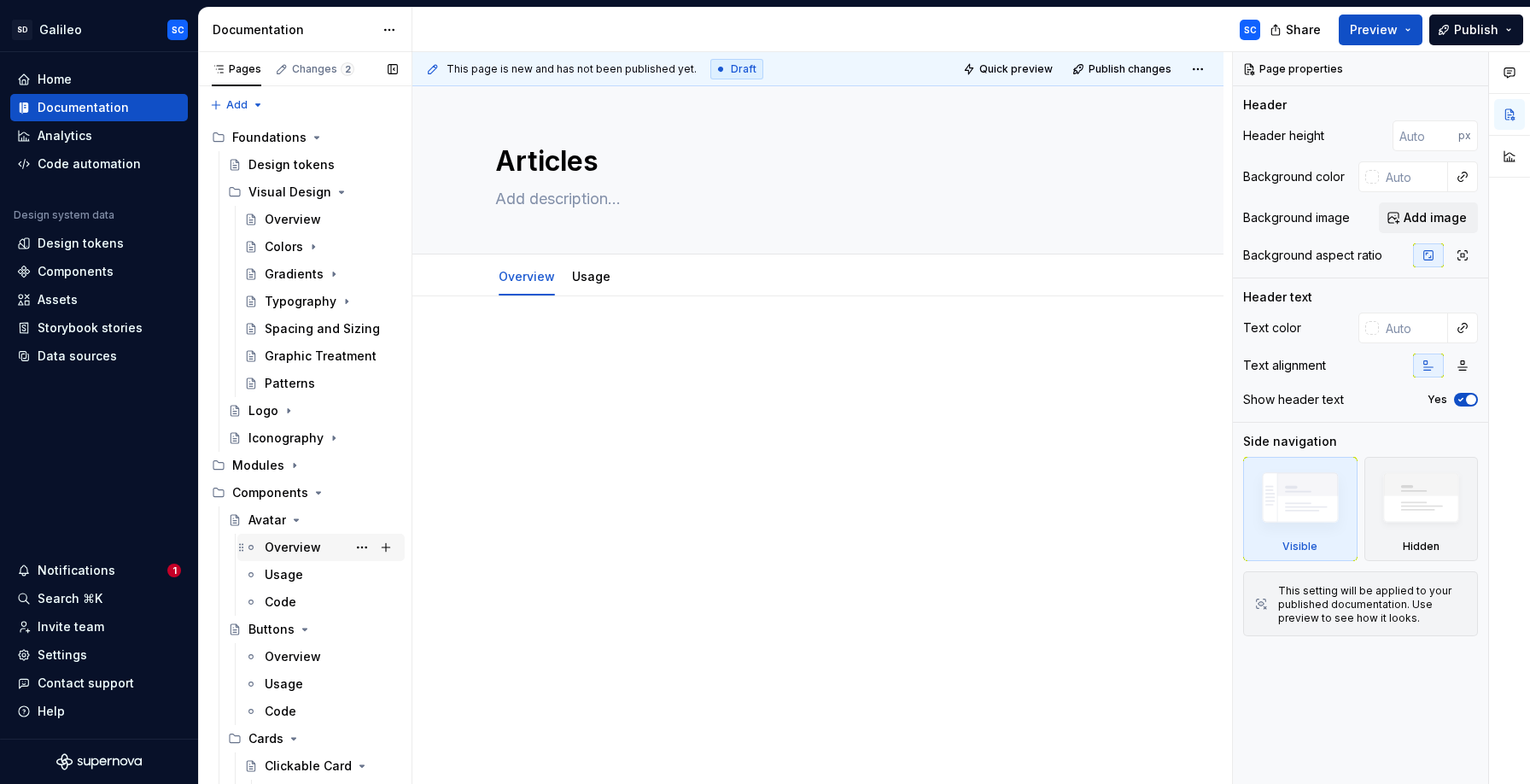
click at [295, 548] on div "Overview" at bounding box center [293, 547] width 56 height 17
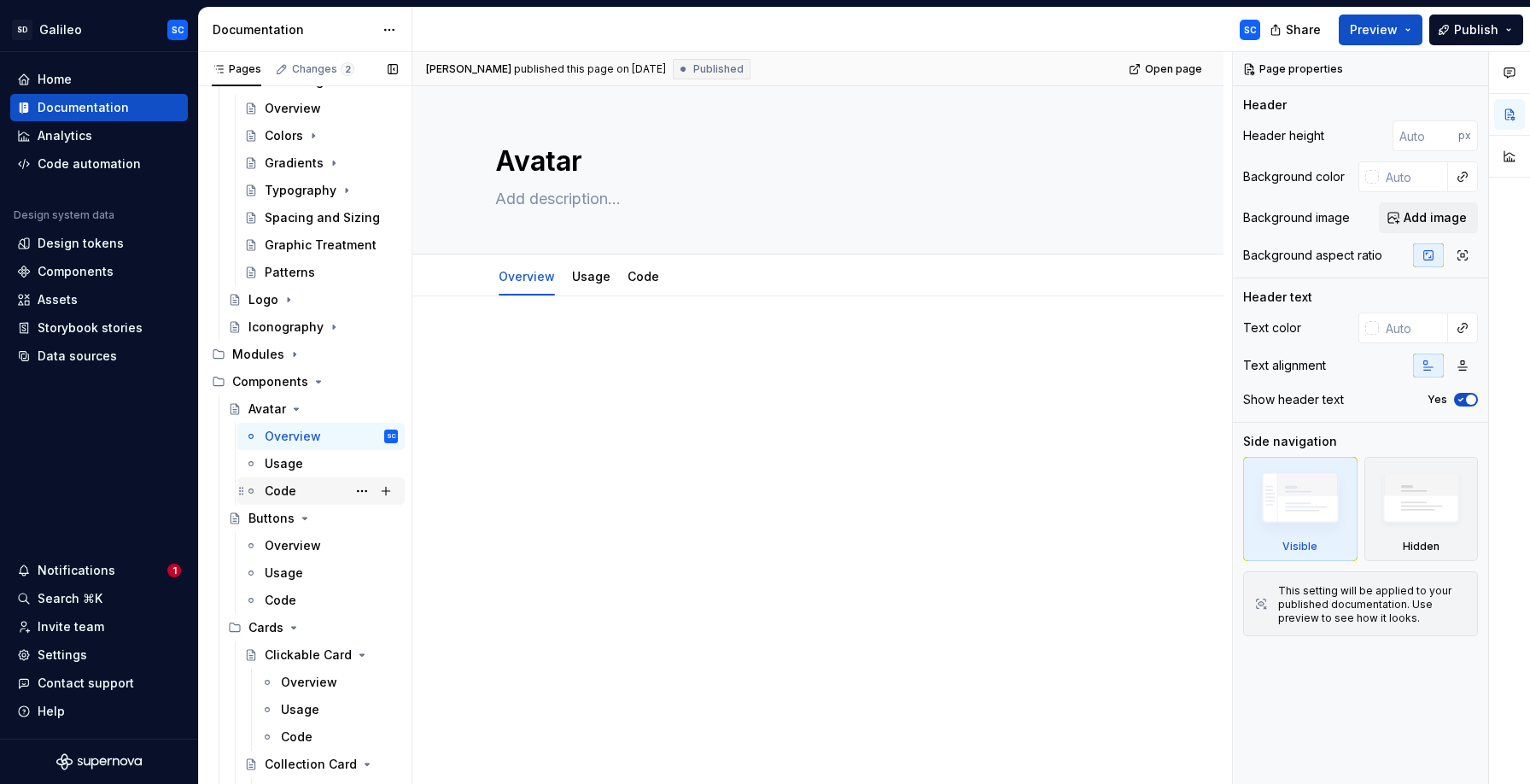
scroll to position [135, 0]
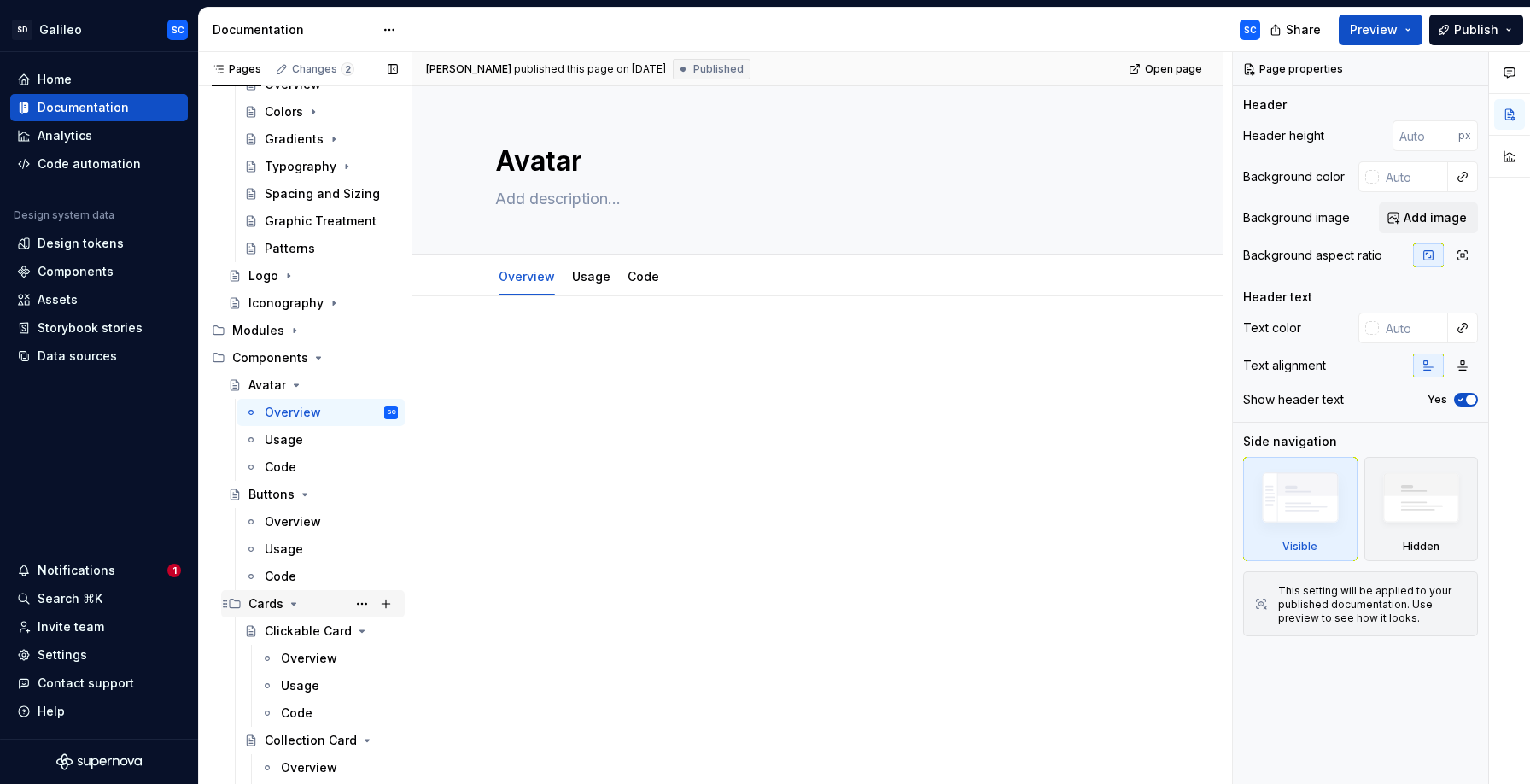
click at [295, 607] on icon "Page tree" at bounding box center [294, 604] width 14 height 14
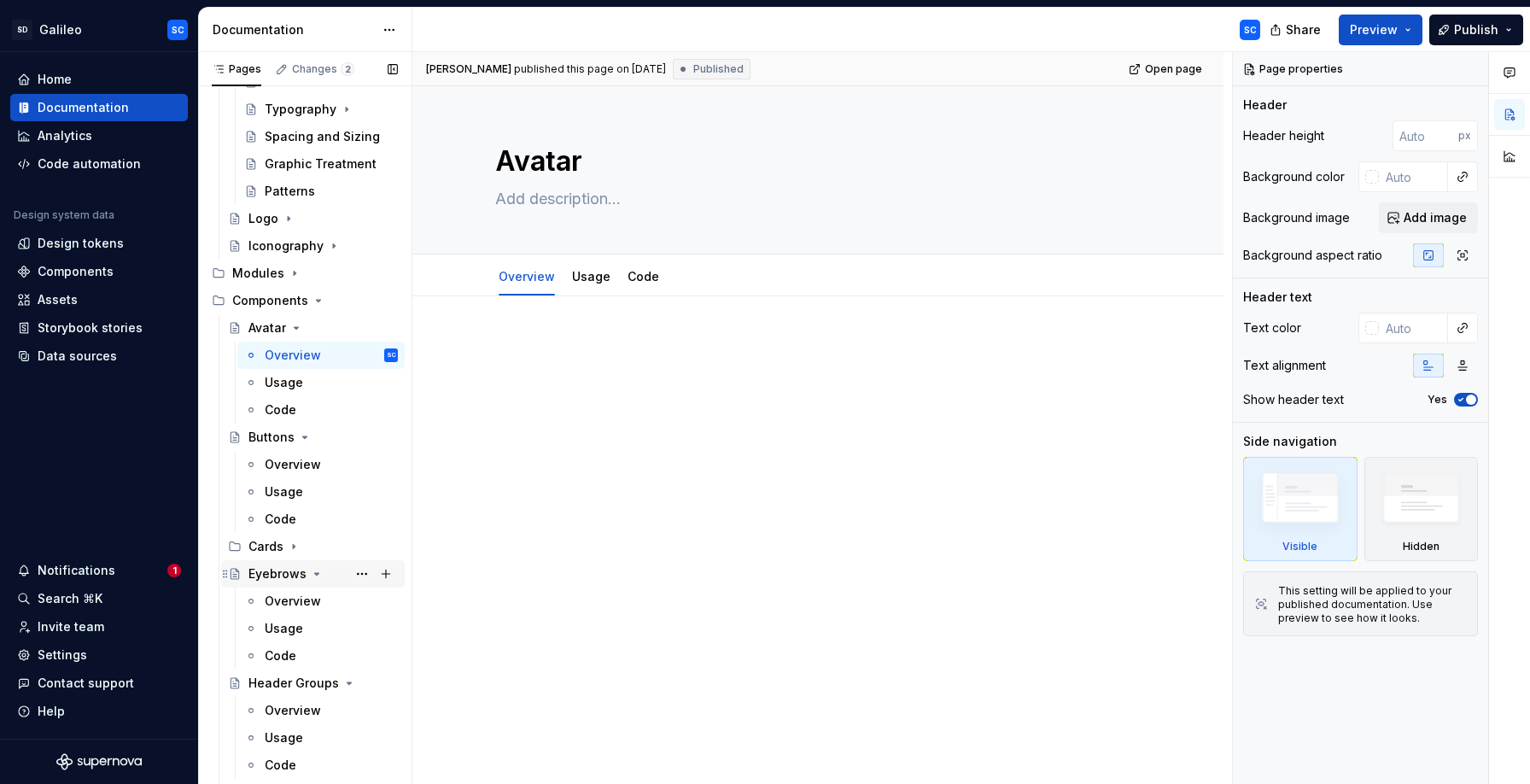
scroll to position [194, 0]
click at [318, 571] on icon "Page tree" at bounding box center [317, 572] width 14 height 14
click at [342, 602] on icon "Page tree" at bounding box center [340, 599] width 14 height 14
click at [287, 628] on icon "Page tree" at bounding box center [291, 626] width 14 height 14
click at [301, 655] on icon "Page tree" at bounding box center [303, 654] width 4 height 2
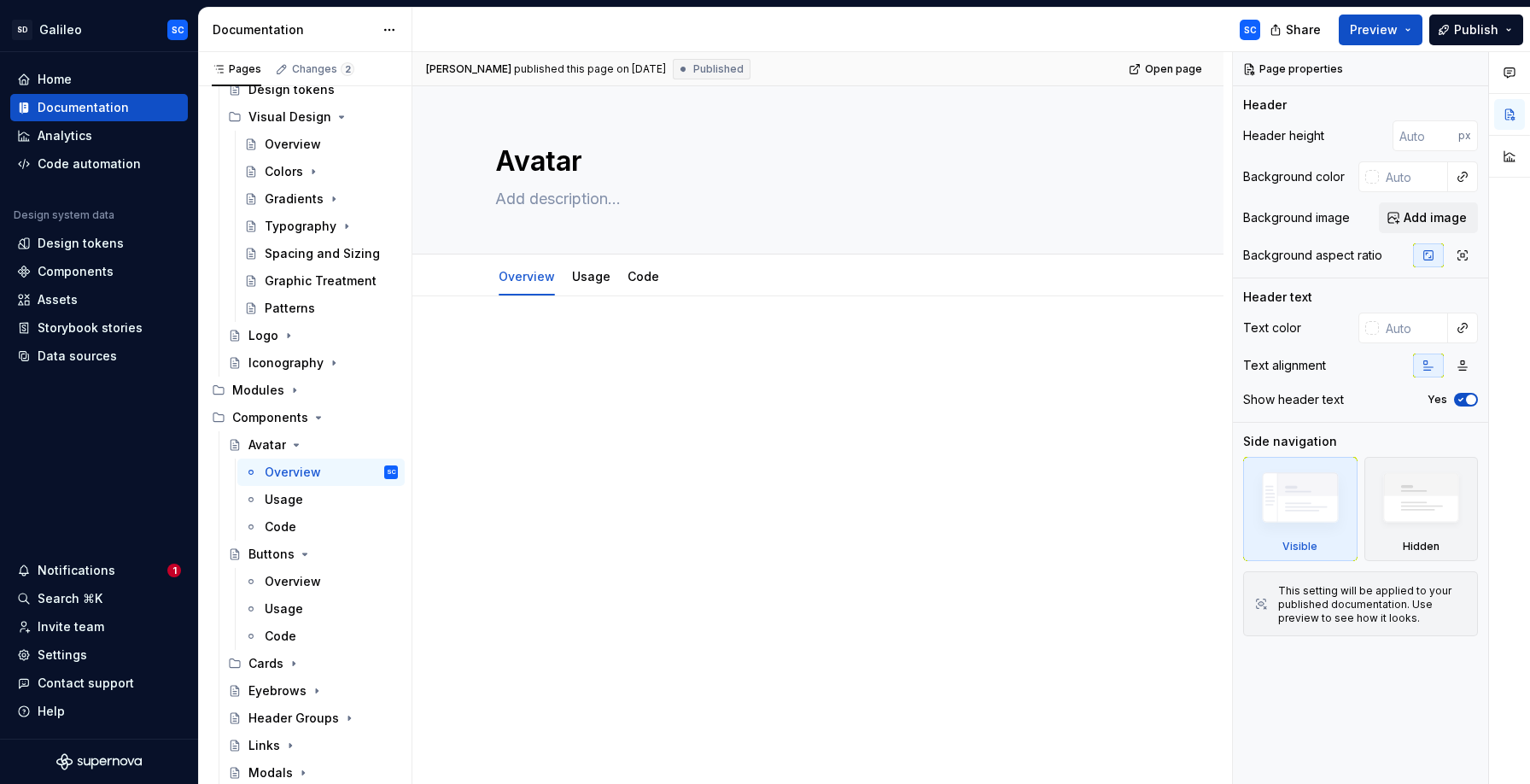
scroll to position [76, 0]
click at [281, 551] on div "Buttons" at bounding box center [271, 553] width 46 height 17
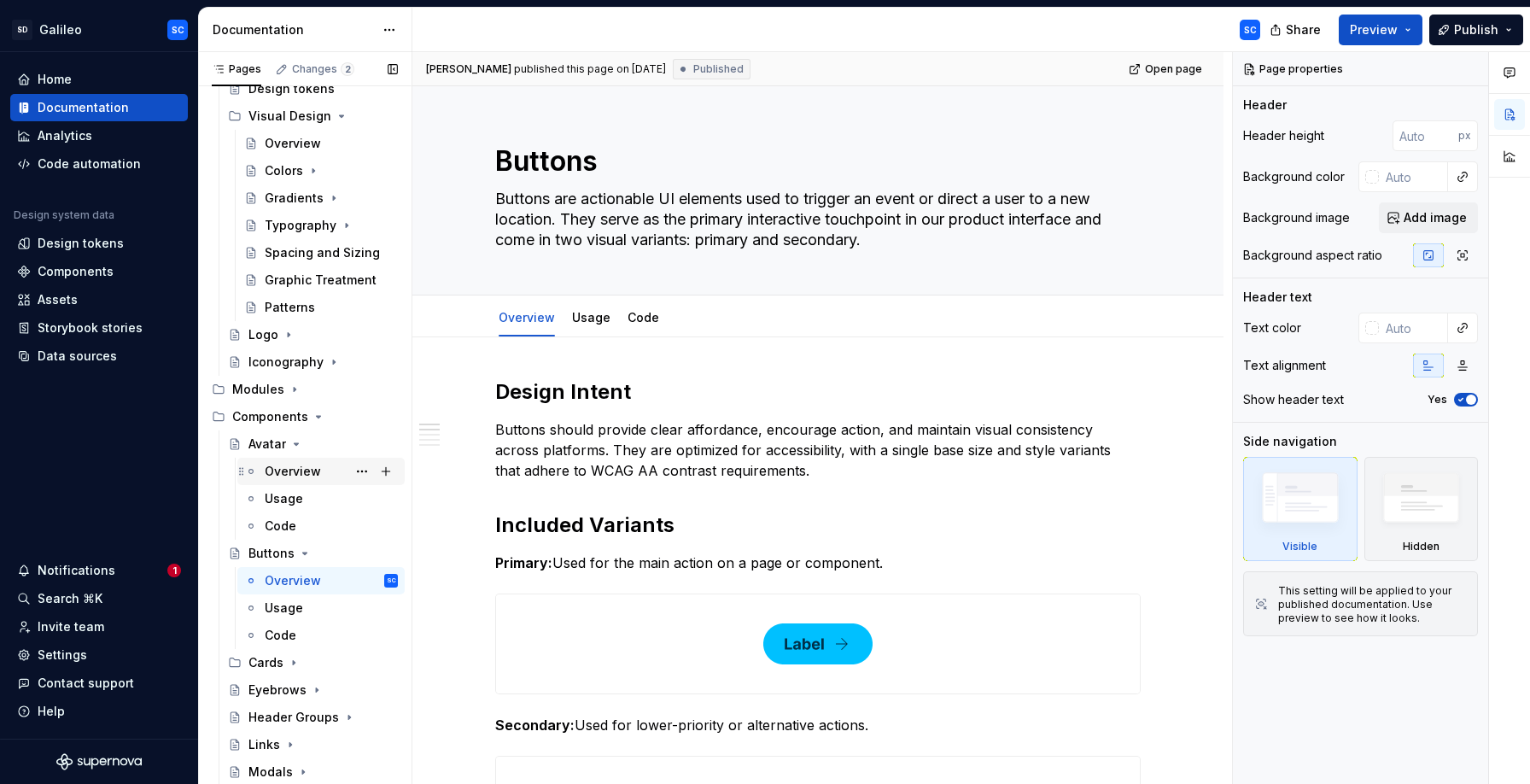
click at [289, 469] on div "Overview" at bounding box center [293, 471] width 56 height 17
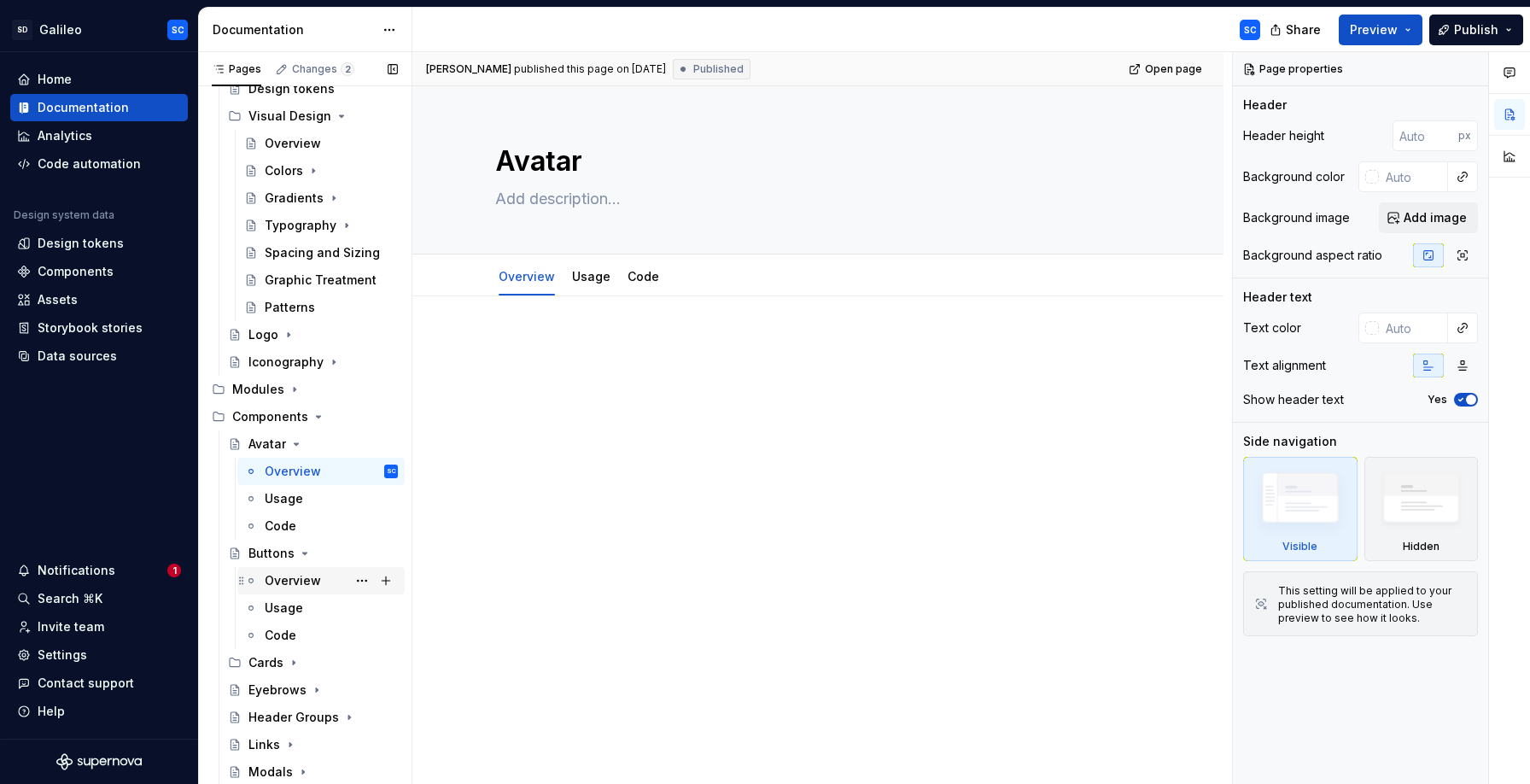
click at [272, 576] on div "Overview" at bounding box center [293, 580] width 56 height 17
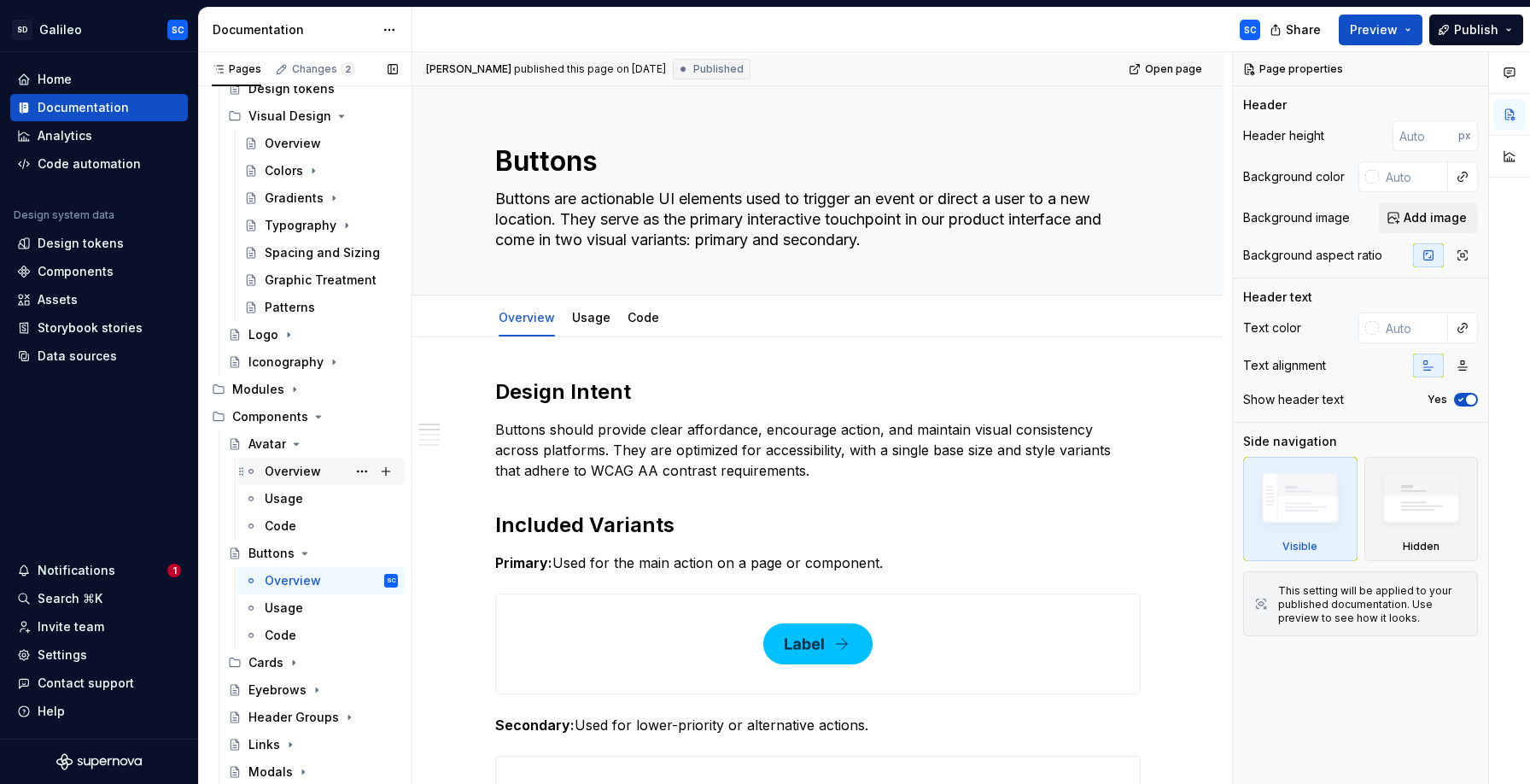
click at [300, 465] on div "Overview" at bounding box center [293, 471] width 56 height 17
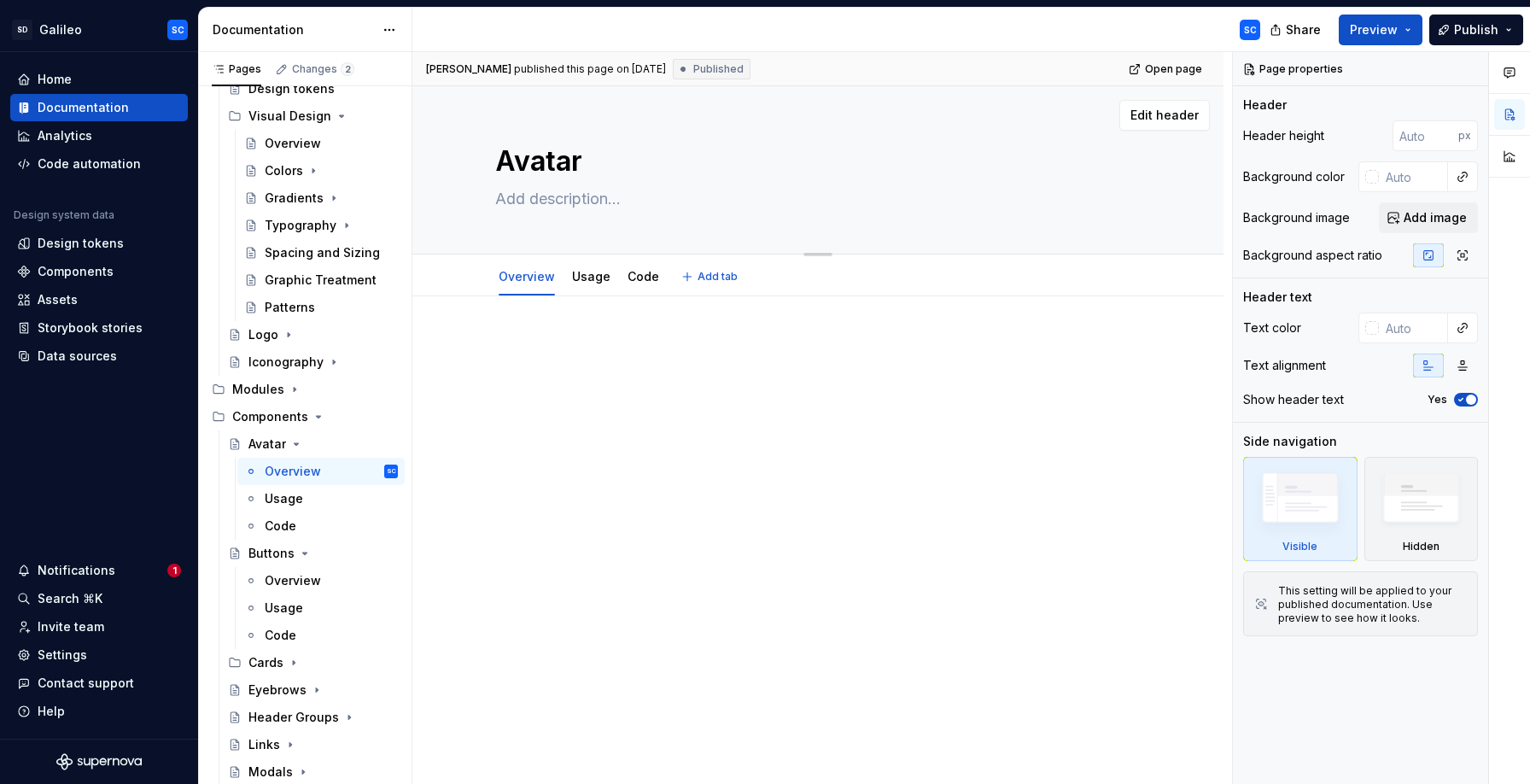
click at [637, 201] on textarea at bounding box center [814, 199] width 645 height 28
click at [291, 576] on div "Overview" at bounding box center [293, 580] width 56 height 17
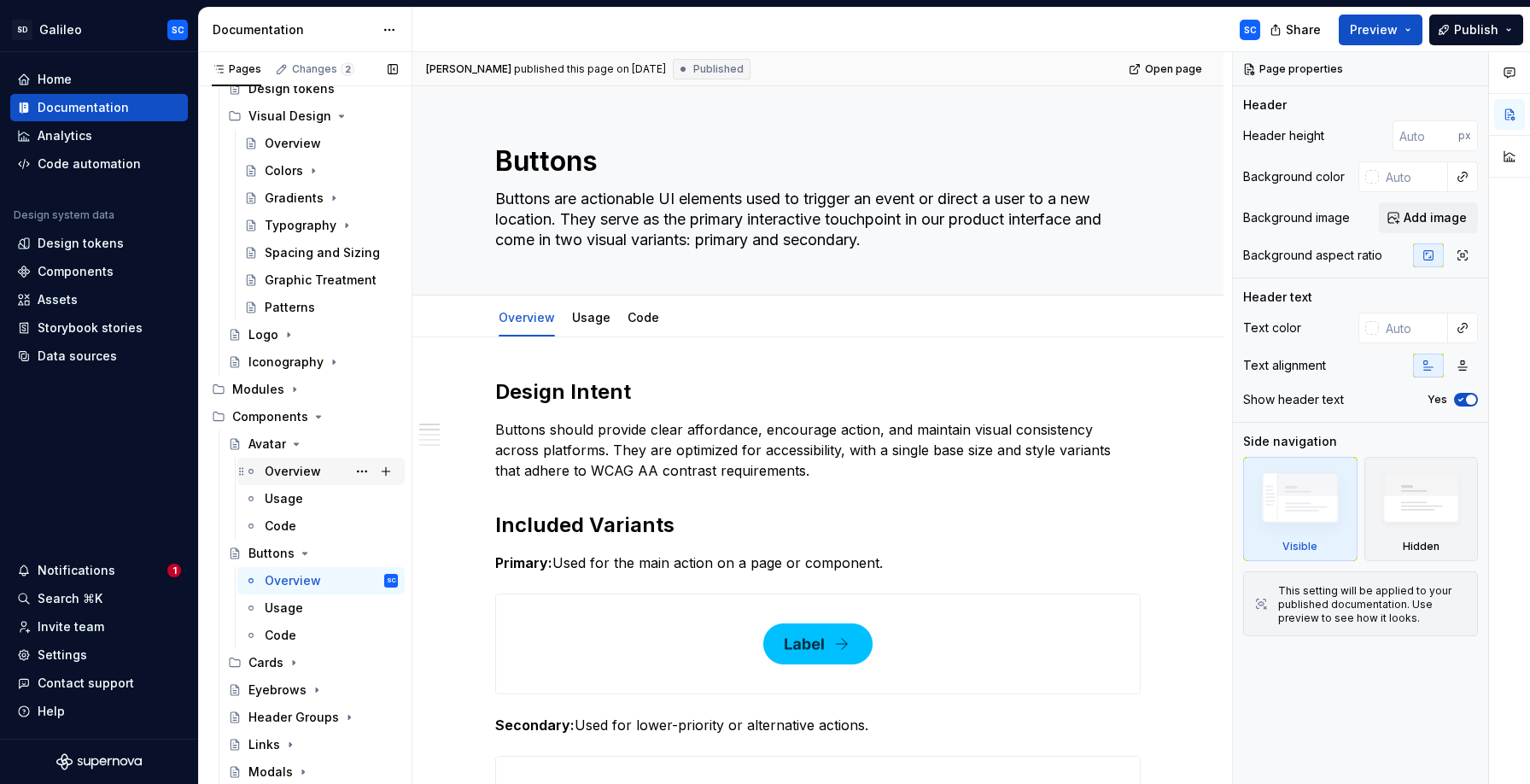
click at [281, 470] on div "Overview" at bounding box center [293, 471] width 56 height 17
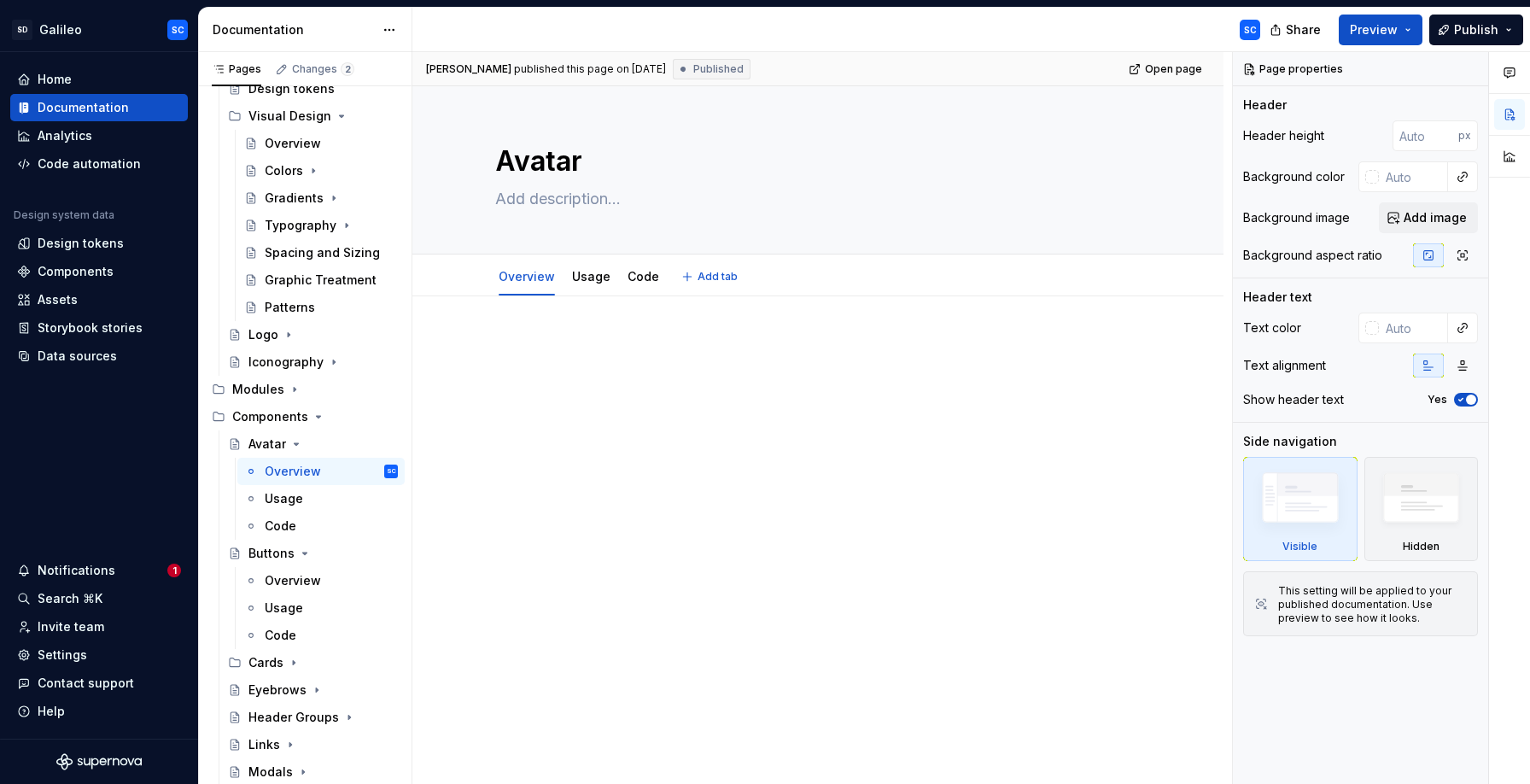
click at [613, 206] on textarea at bounding box center [814, 199] width 645 height 28
type textarea "*"
type textarea "A"
type textarea "*"
type textarea "Av"
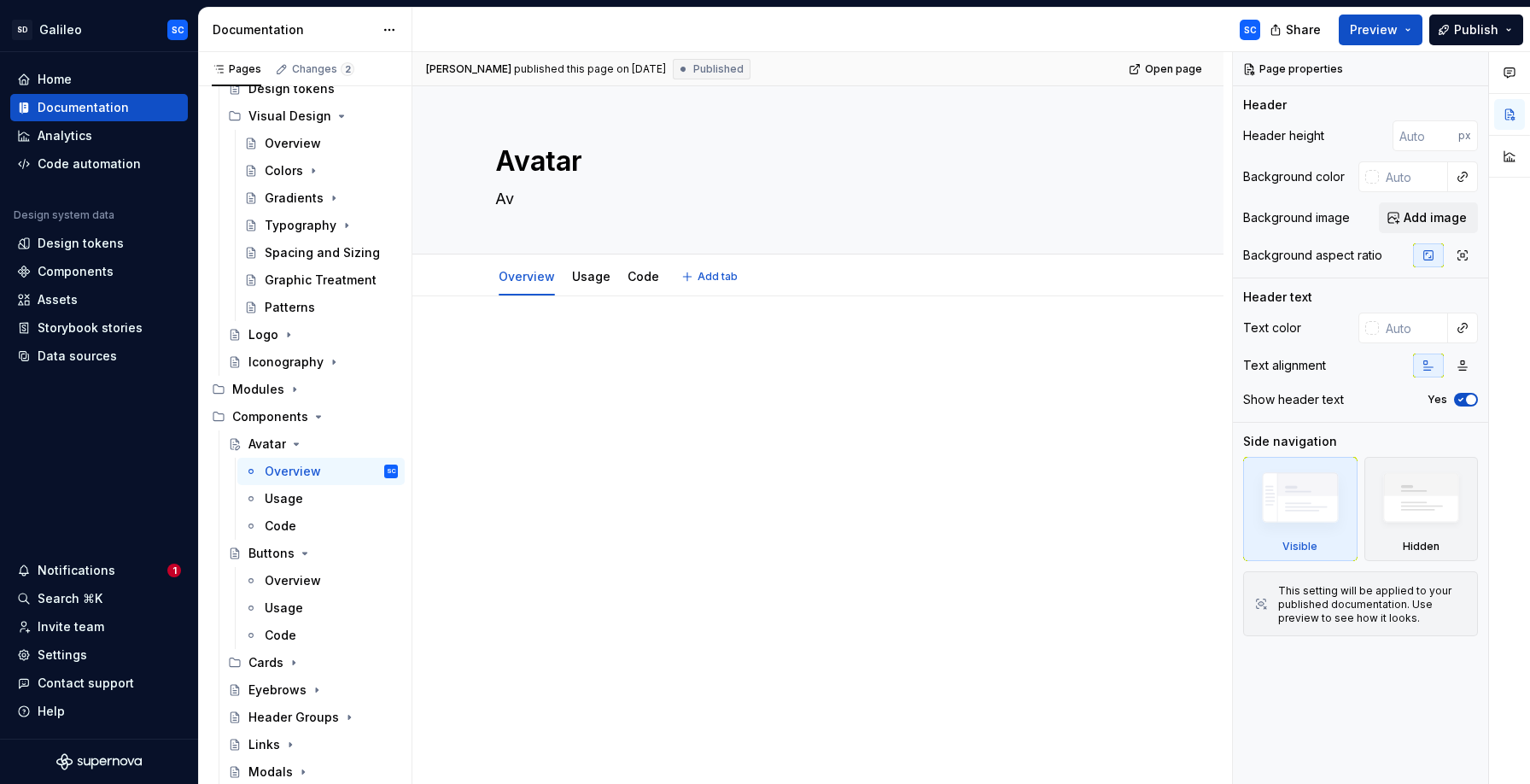
type textarea "*"
type textarea "Ava"
type textarea "*"
type textarea "Avat"
type textarea "*"
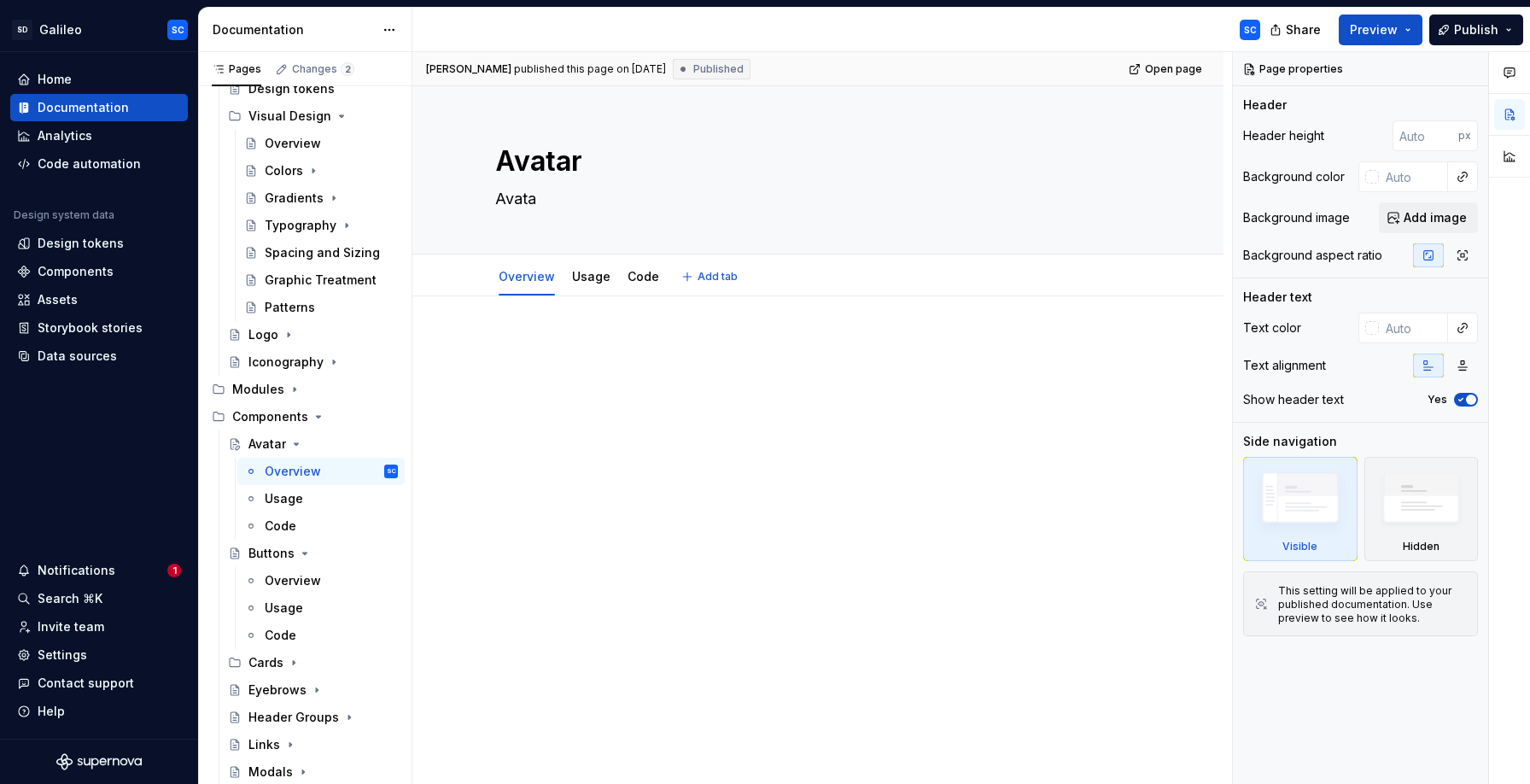
type textarea "Avatar"
type textarea "*"
type textarea "Avatars"
type textarea "*"
type textarea "Avatars"
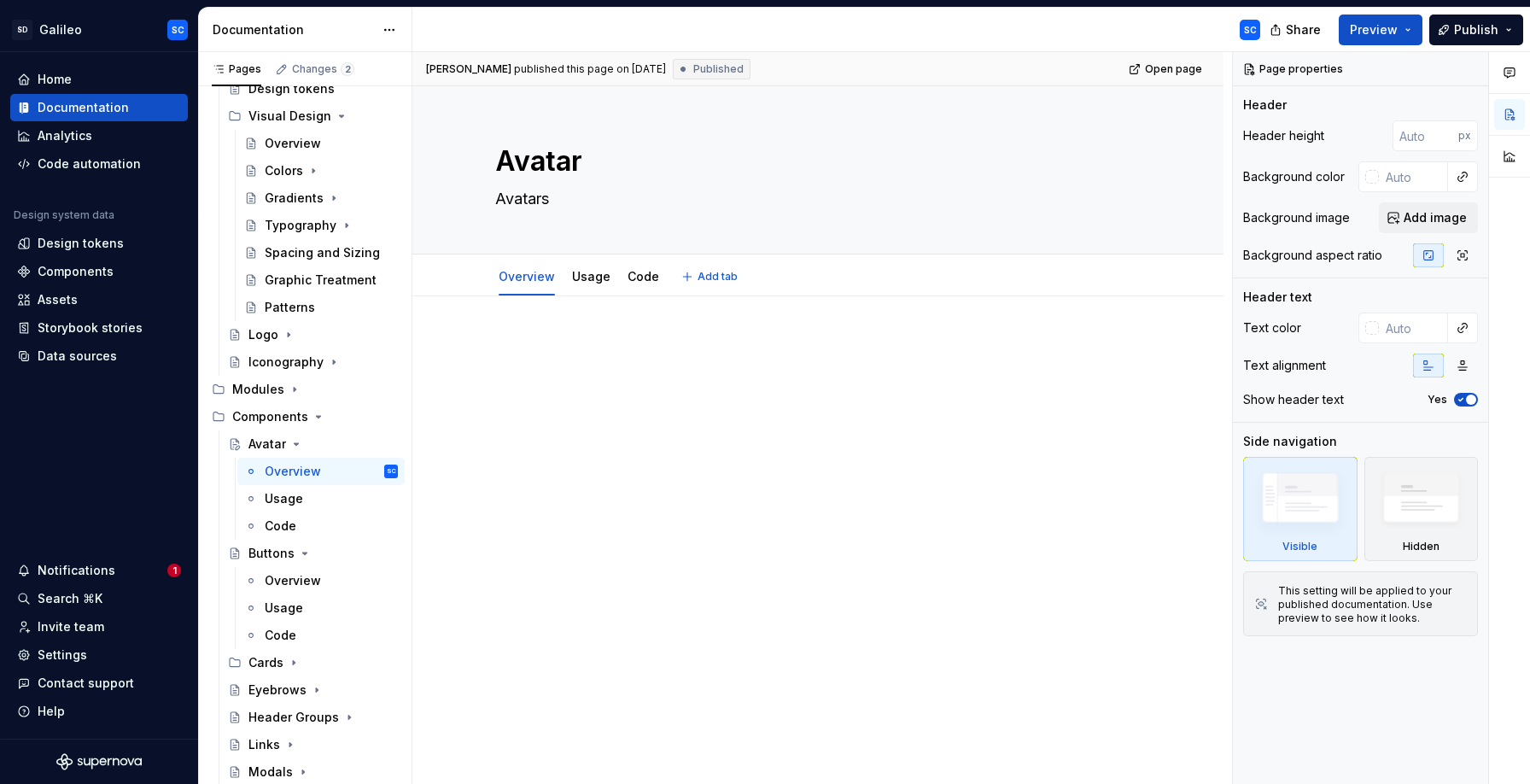
type textarea "*"
type textarea "Avatars r"
type textarea "*"
type textarea "Avatars re"
type textarea "*"
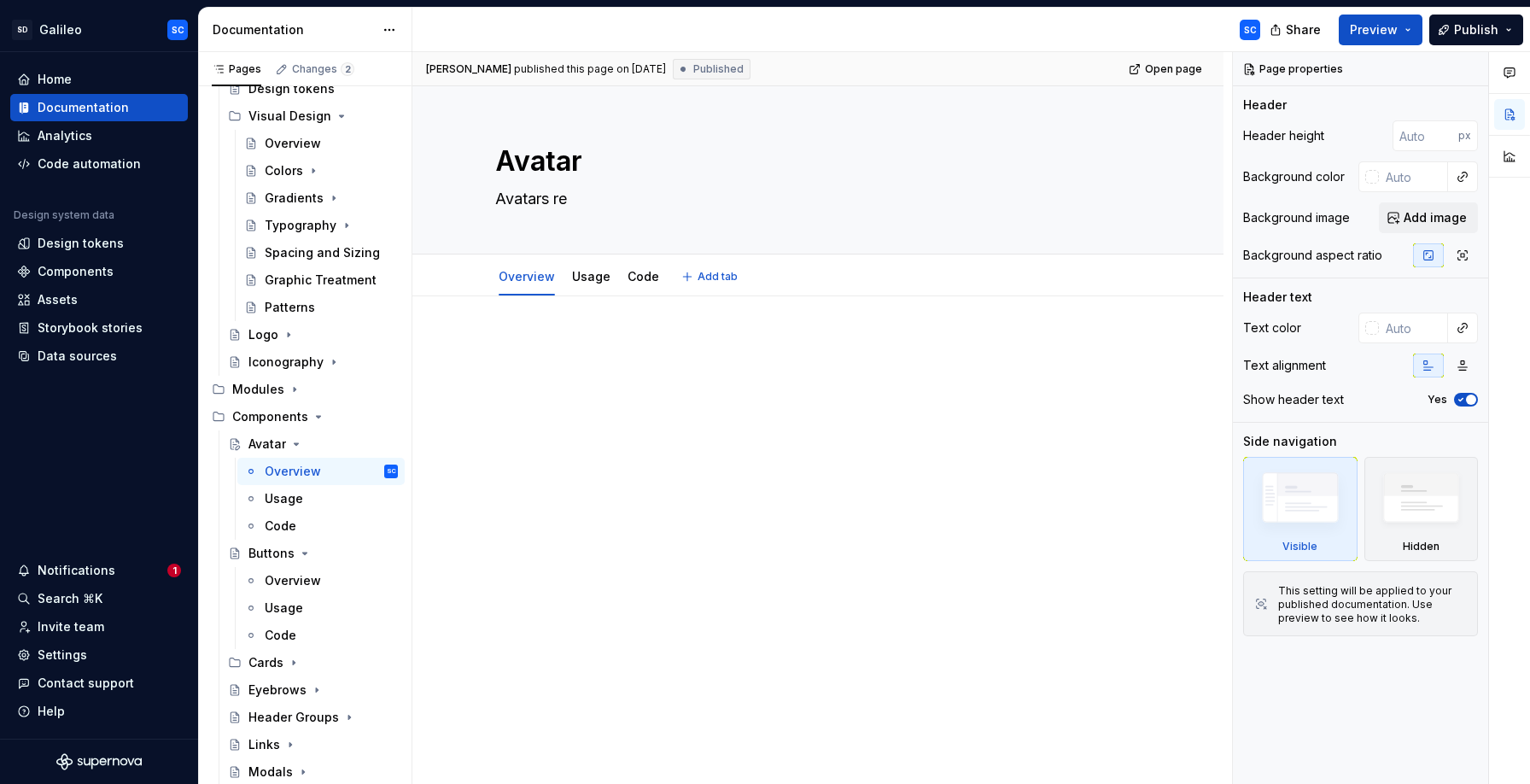
type textarea "Avatars rep"
type textarea "*"
type textarea "Avatars repr"
type textarea "*"
type textarea "Avatars repre"
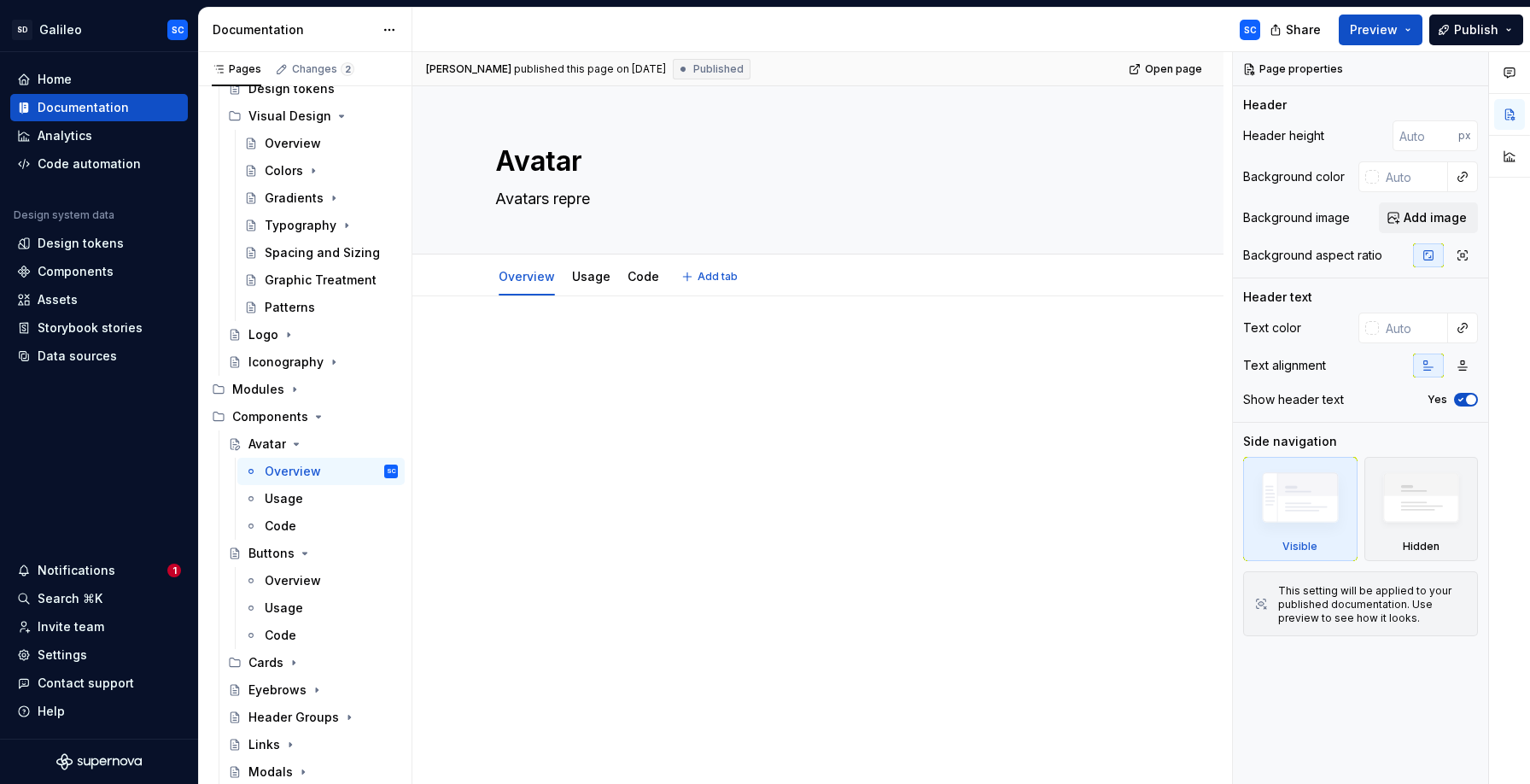
type textarea "*"
type textarea "Avatars repres"
type textarea "*"
type textarea "Avatars represe"
type textarea "*"
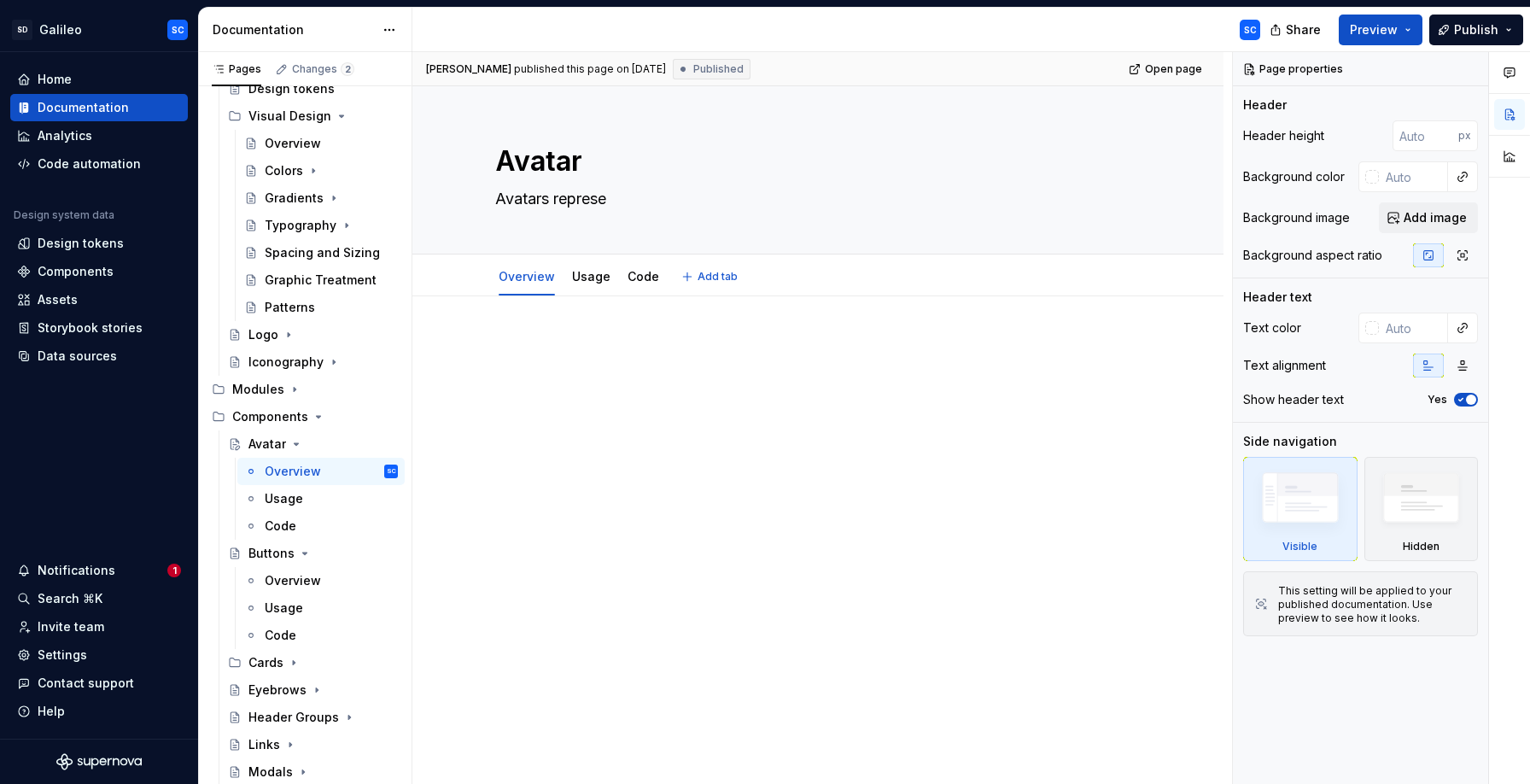
type textarea "Avatars represen"
type textarea "*"
type textarea "Avatars represent"
type textarea "*"
type textarea "Avatars represent"
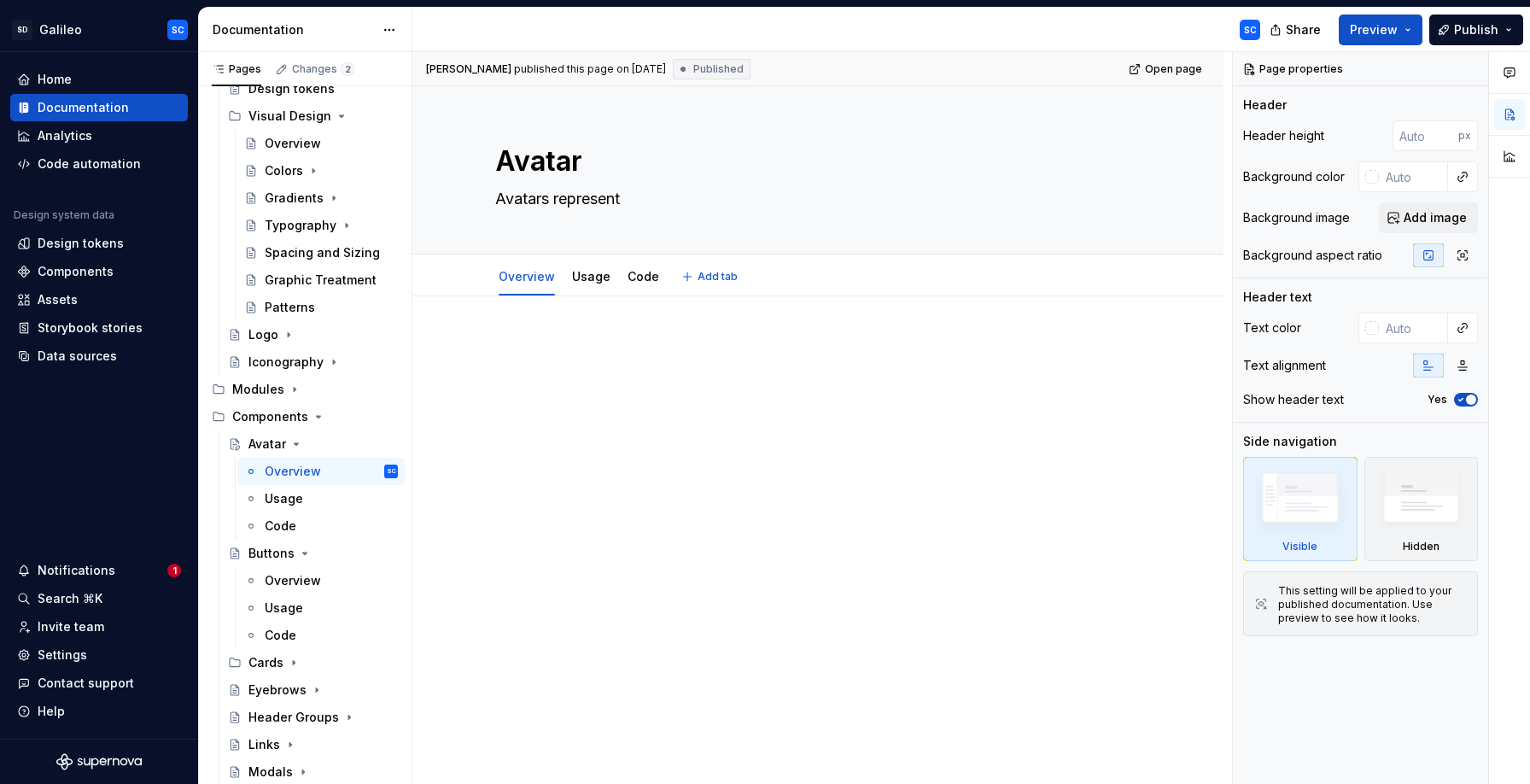
type textarea "*"
type textarea "Avatars represent us"
type textarea "*"
type textarea "Avatars represent use"
type textarea "*"
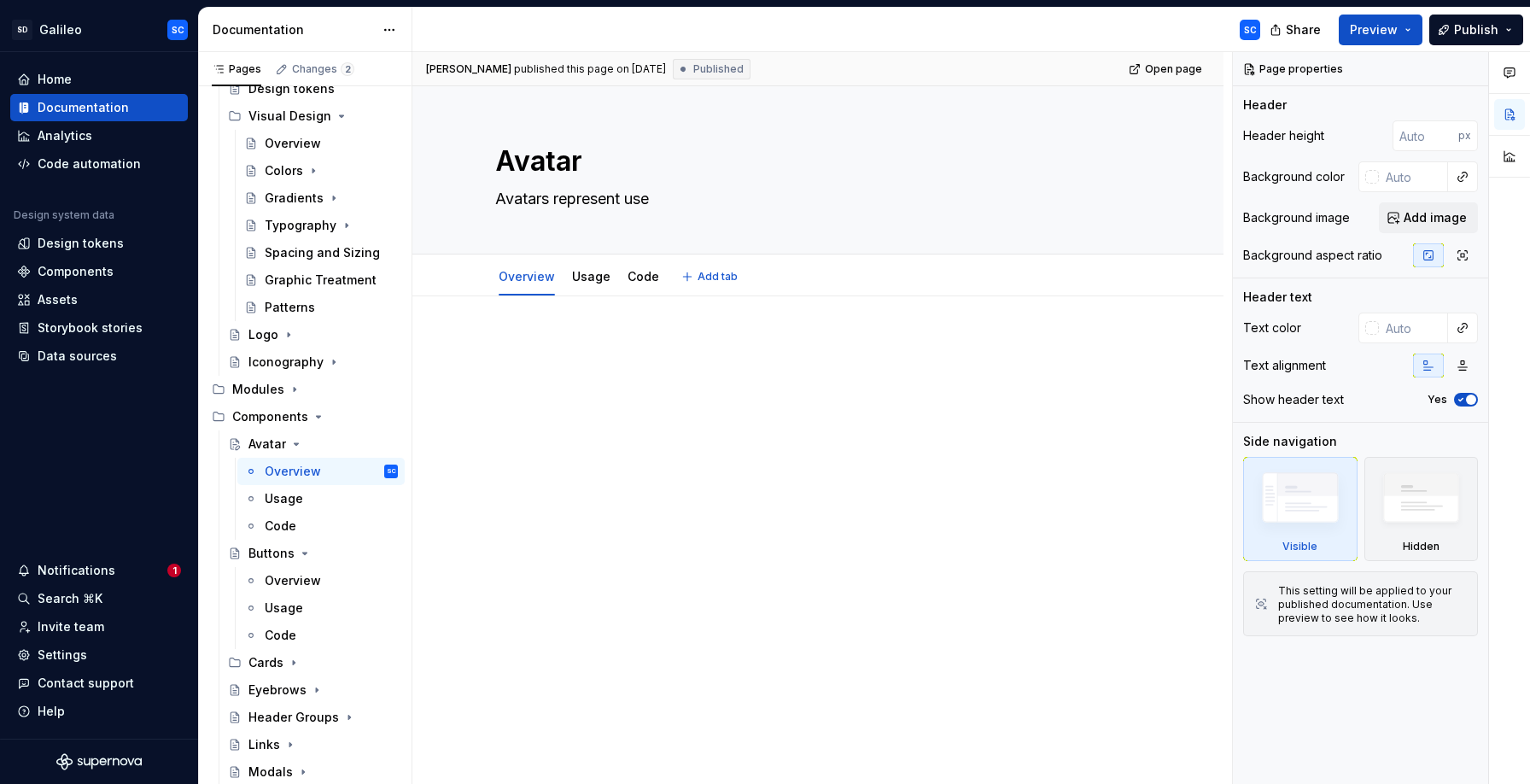
type textarea "Avatars represent user"
type textarea "*"
type textarea "Avatars represent users"
type textarea "*"
type textarea "Avatars represent users"
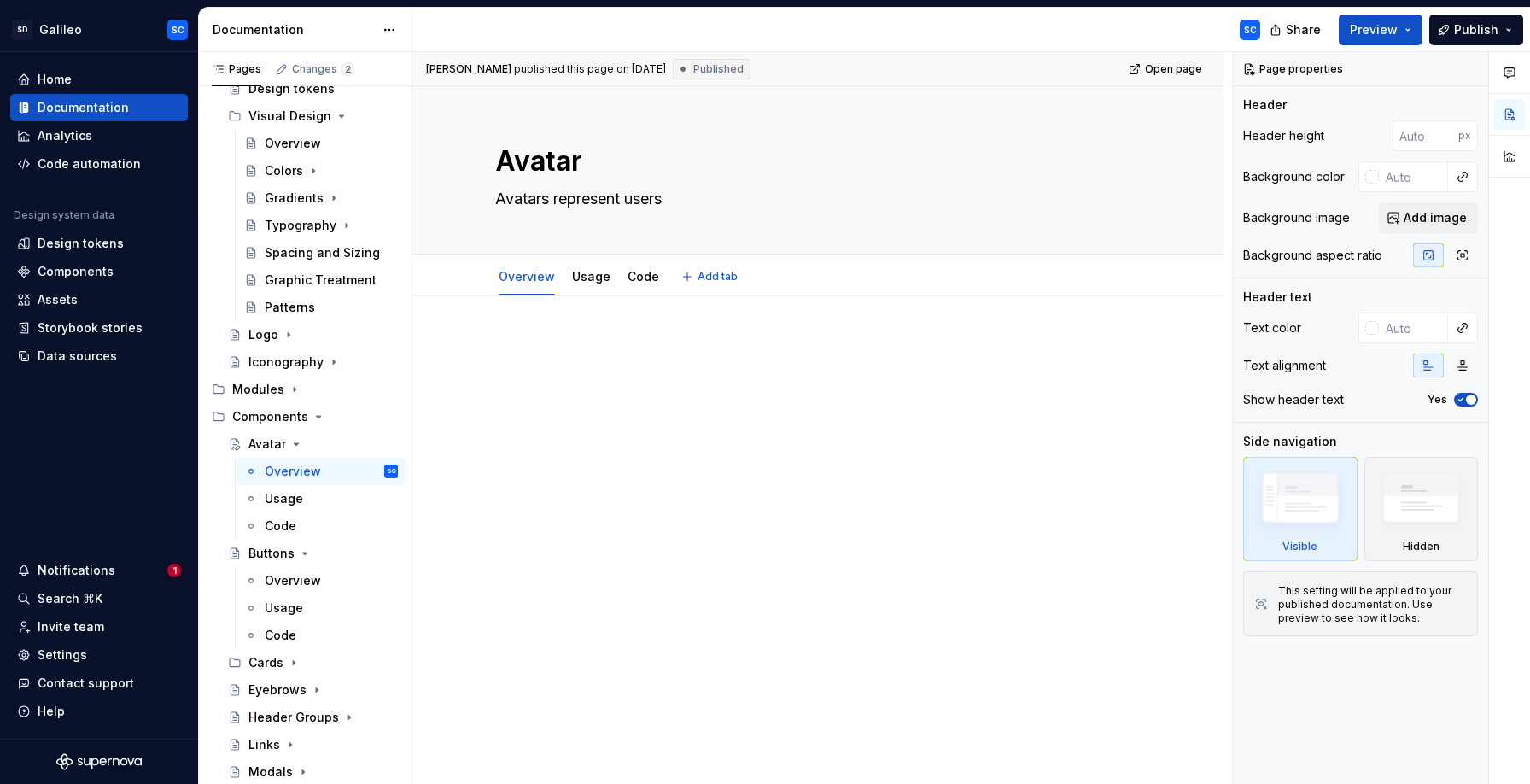
type textarea "*"
type textarea "Avatars represent users o"
type textarea "*"
type textarea "Avatars represent users or"
type textarea "*"
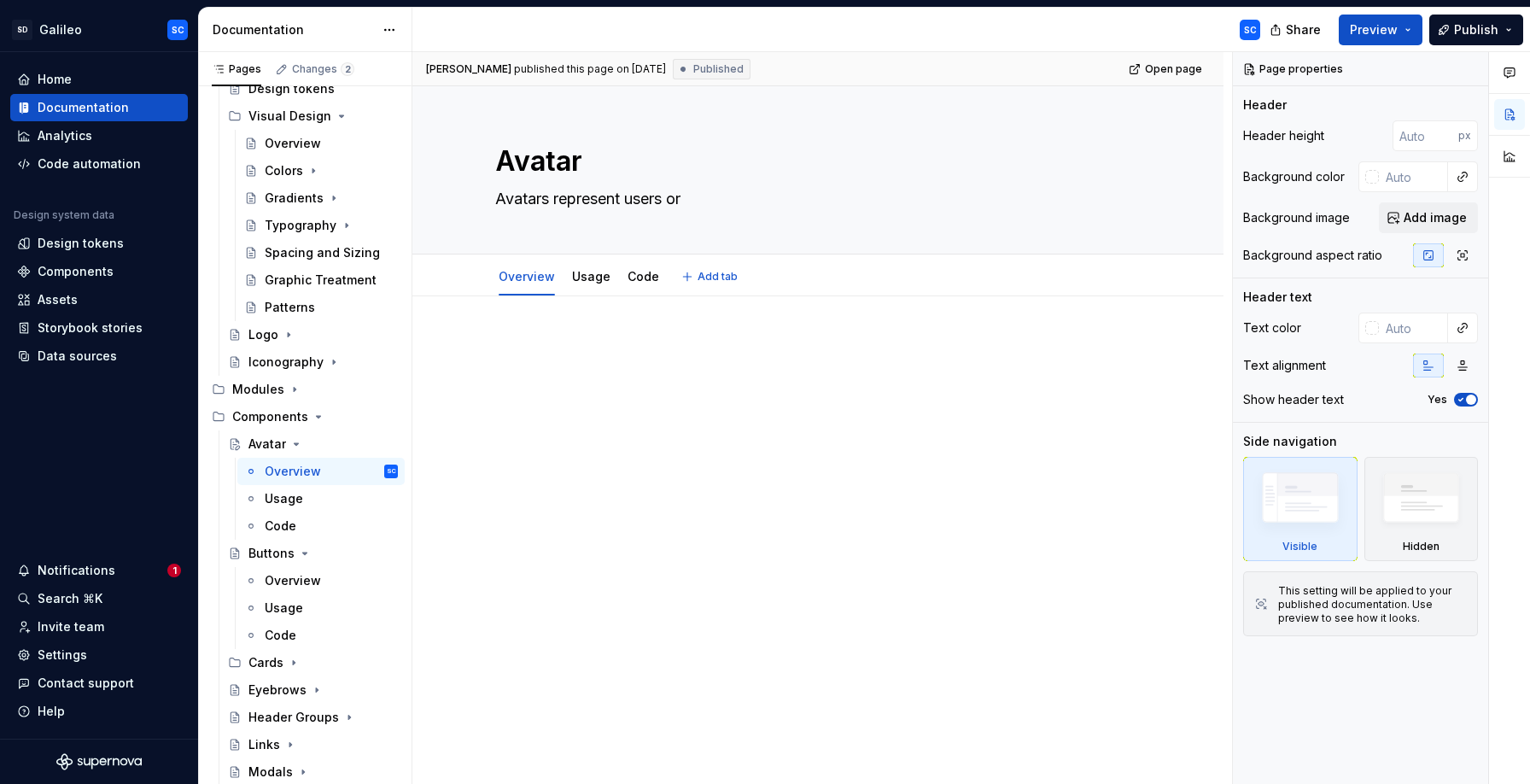
type textarea "Avatars represent users or"
type textarea "*"
type textarea "Avatars represent users or e"
type textarea "*"
type textarea "Avatars represent users or en"
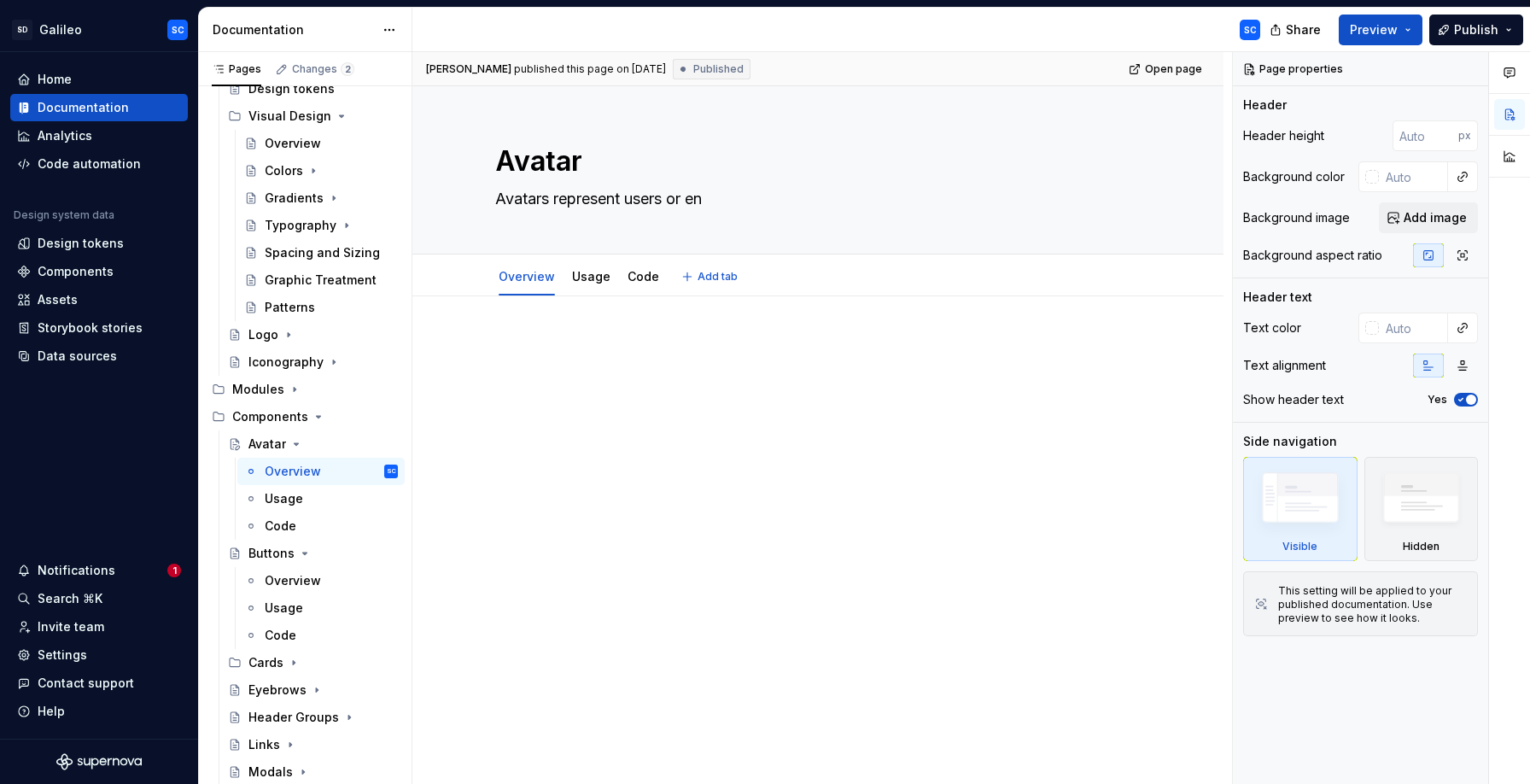
type textarea "*"
type textarea "Avatars represent users or ent"
type textarea "*"
type textarea "Avatars represent users or enti"
type textarea "*"
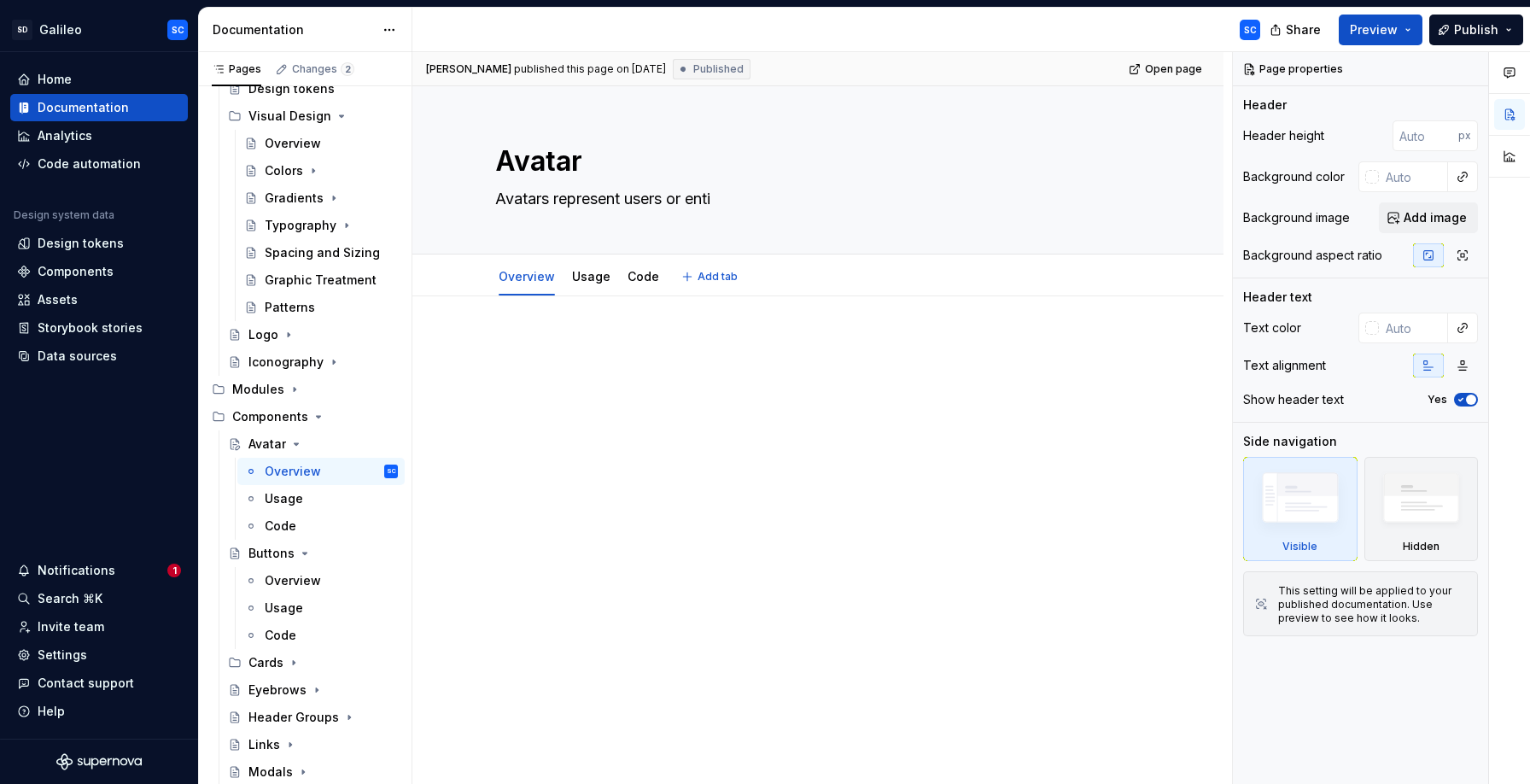
type textarea "Avatars represent users or entit"
type textarea "*"
type textarea "Avatars represent users or entitie"
type textarea "*"
type textarea "Avatars represent users or entities"
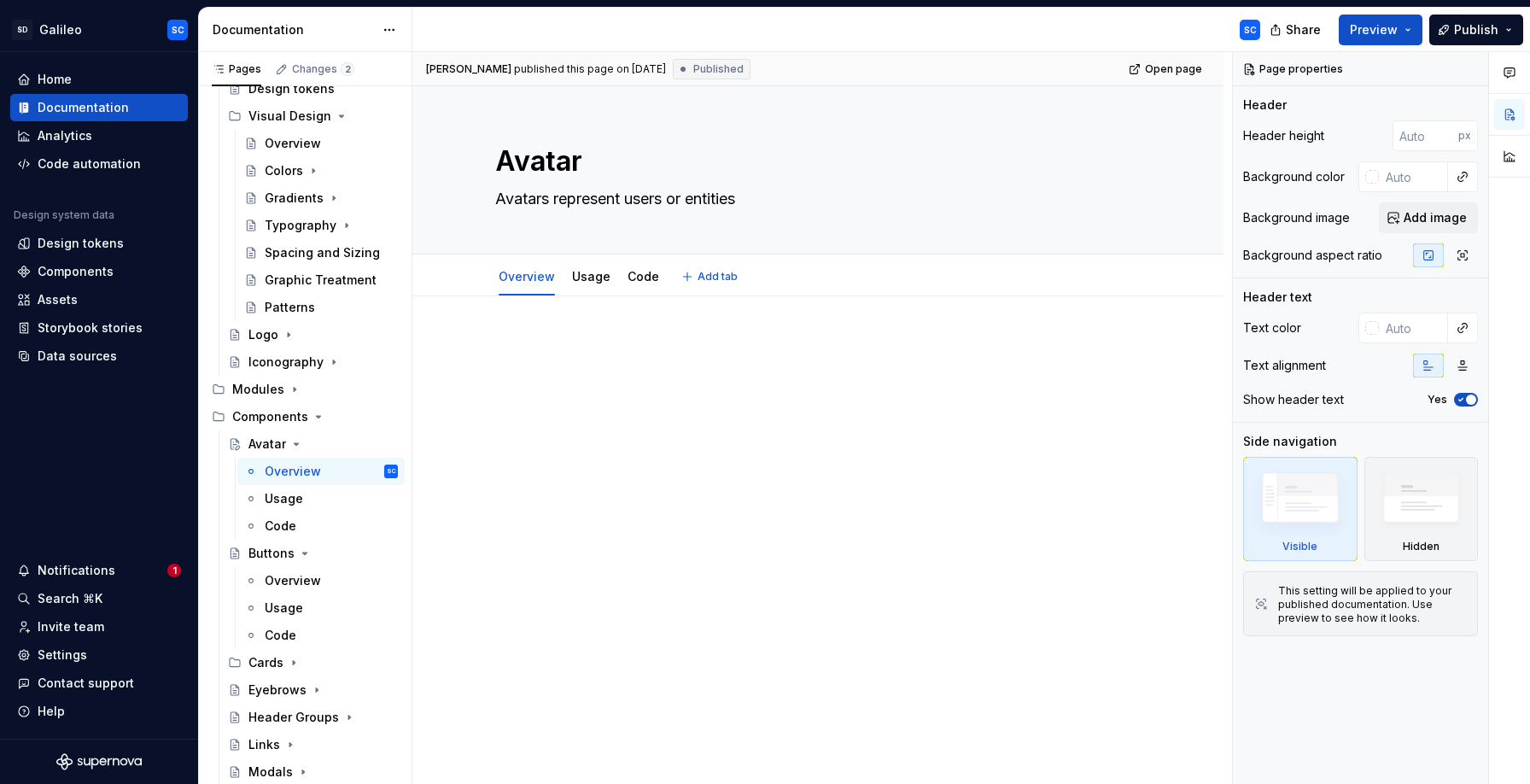
type textarea "*"
type textarea "Avatars represent users or entities"
type textarea "*"
type textarea "Avatars represent users or entities vi"
type textarea "*"
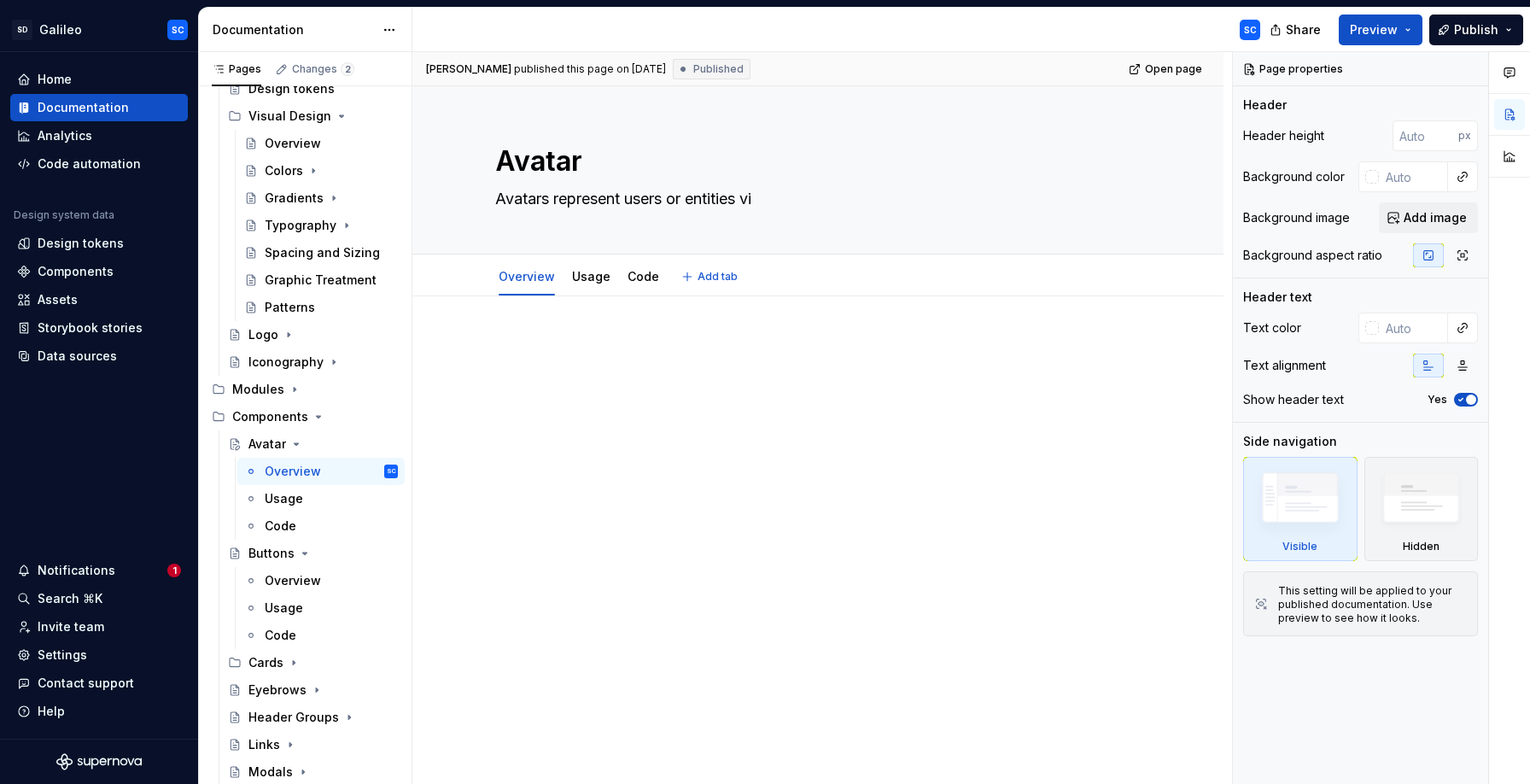
type textarea "Avatars represent users or entities vis"
type textarea "*"
type textarea "Avatars represent users or entities visu"
type textarea "*"
type textarea "Avatars represent users or entities visua"
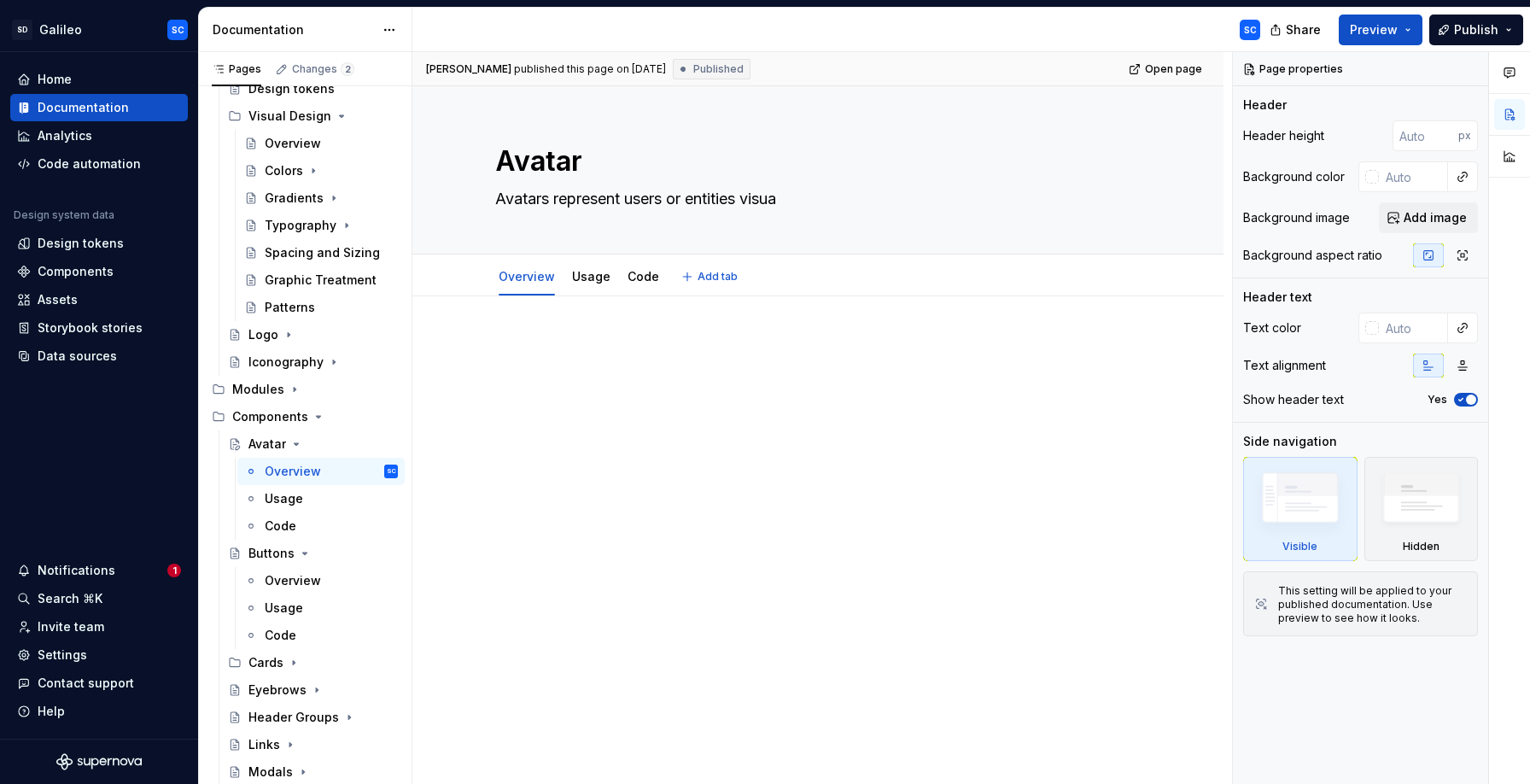
type textarea "*"
type textarea "Avatars represent users or entities visual"
type textarea "*"
type textarea "Avatars represent users or entities visuall"
type textarea "*"
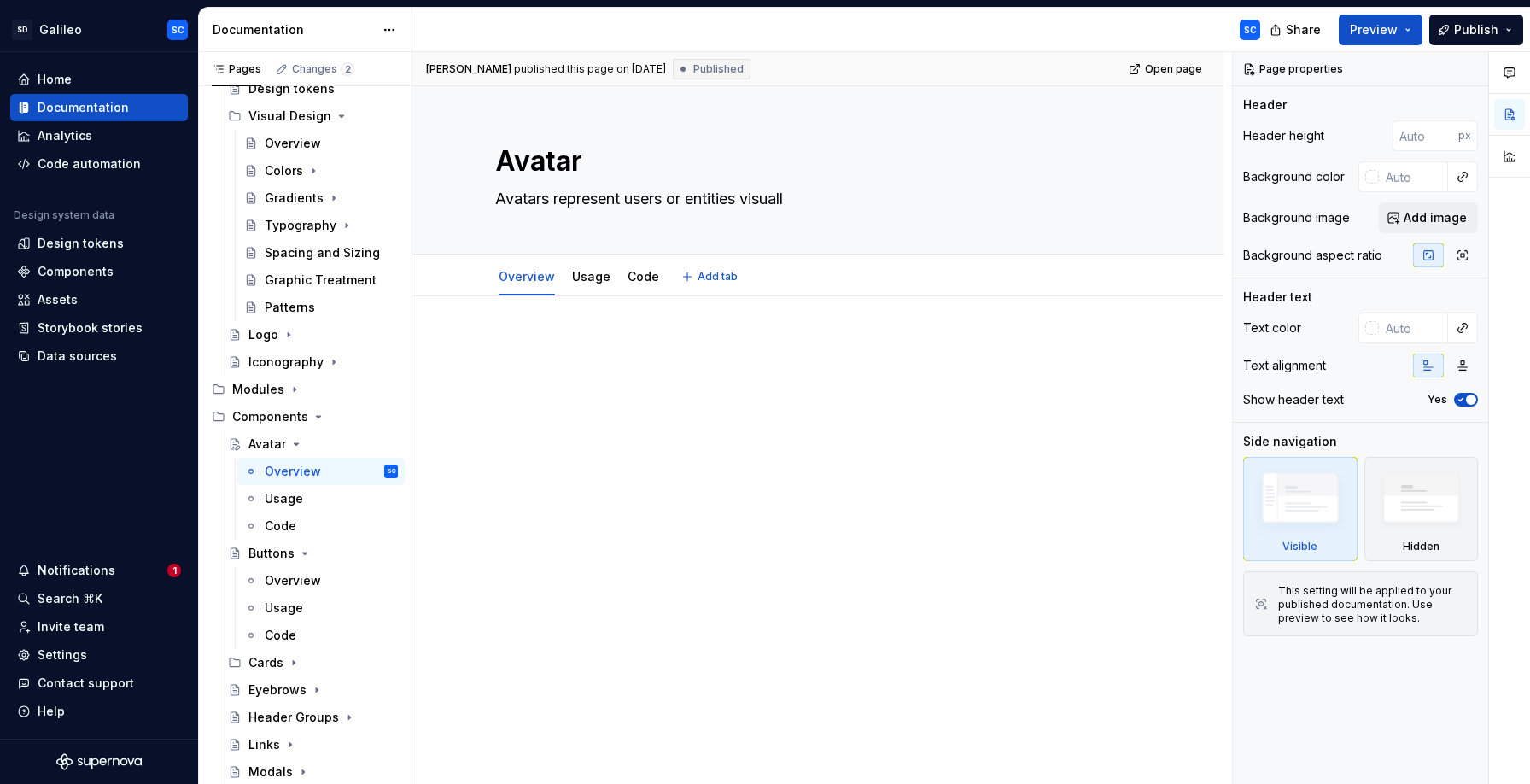
type textarea "Avatars represent users or entities visually"
type textarea "*"
type textarea "Avatars represent users or entities visually,"
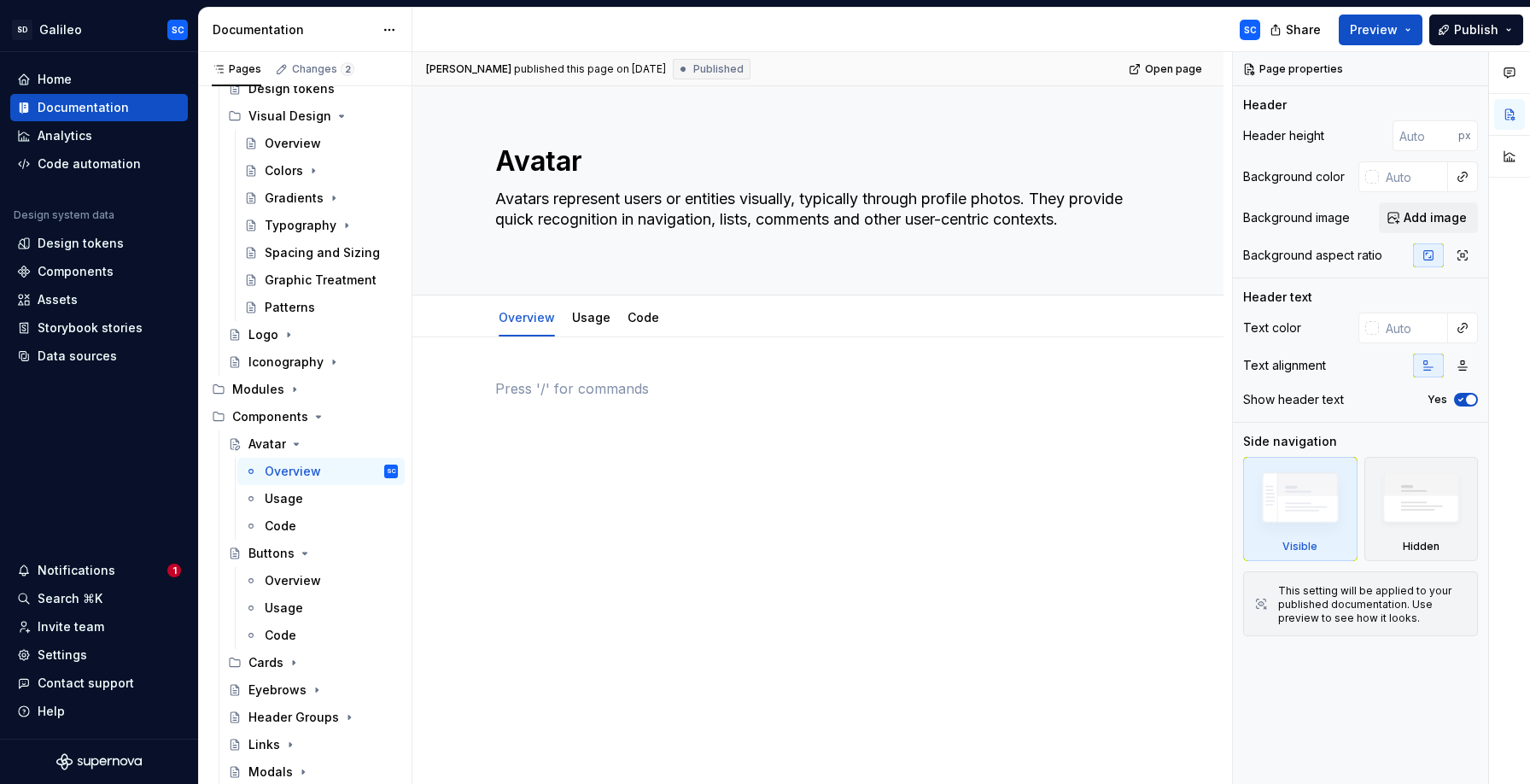
click at [636, 382] on p at bounding box center [818, 388] width 645 height 21
click at [297, 585] on div "Overview" at bounding box center [293, 580] width 56 height 17
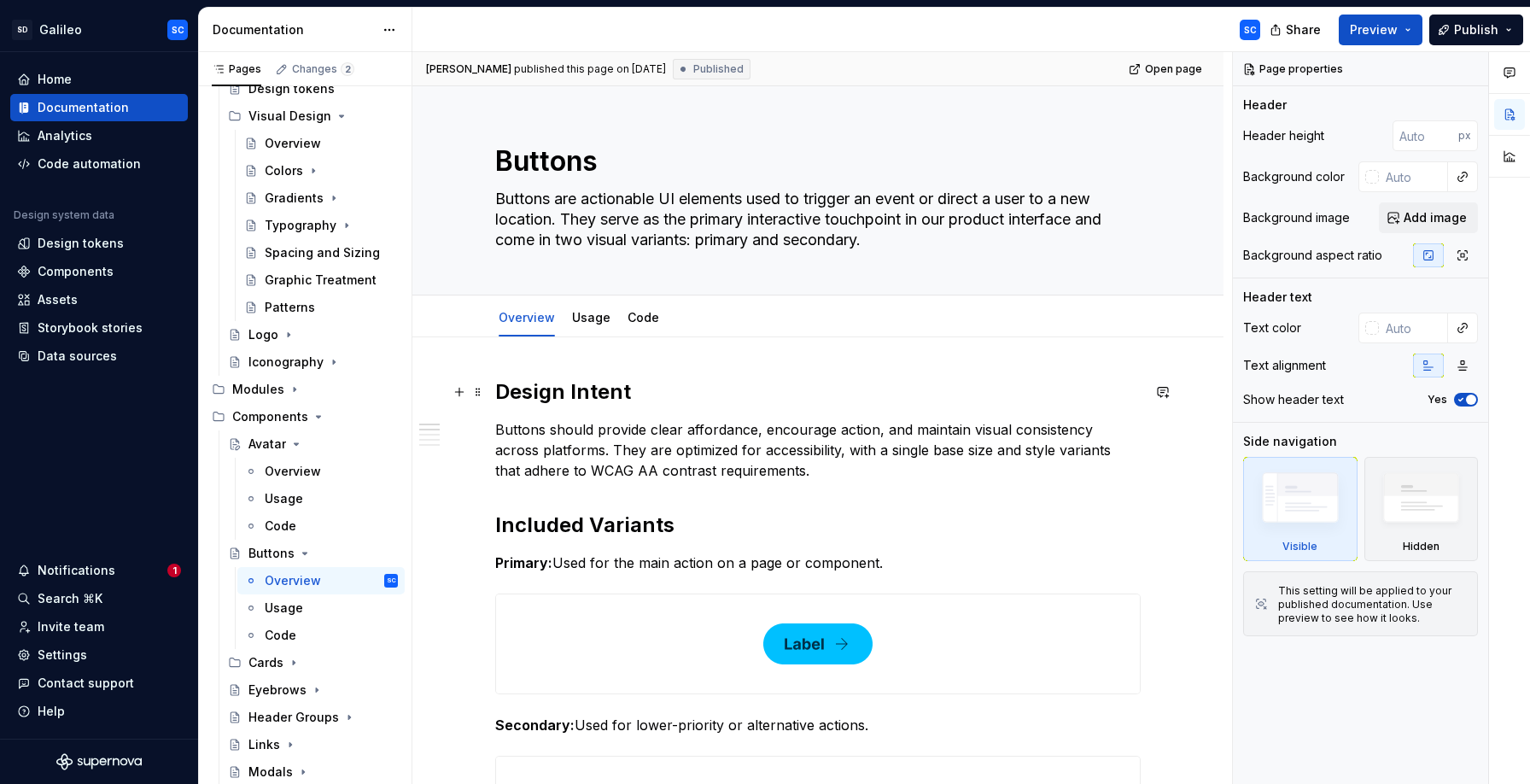
click at [546, 392] on h2 "Design Intent" at bounding box center [818, 392] width 645 height 28
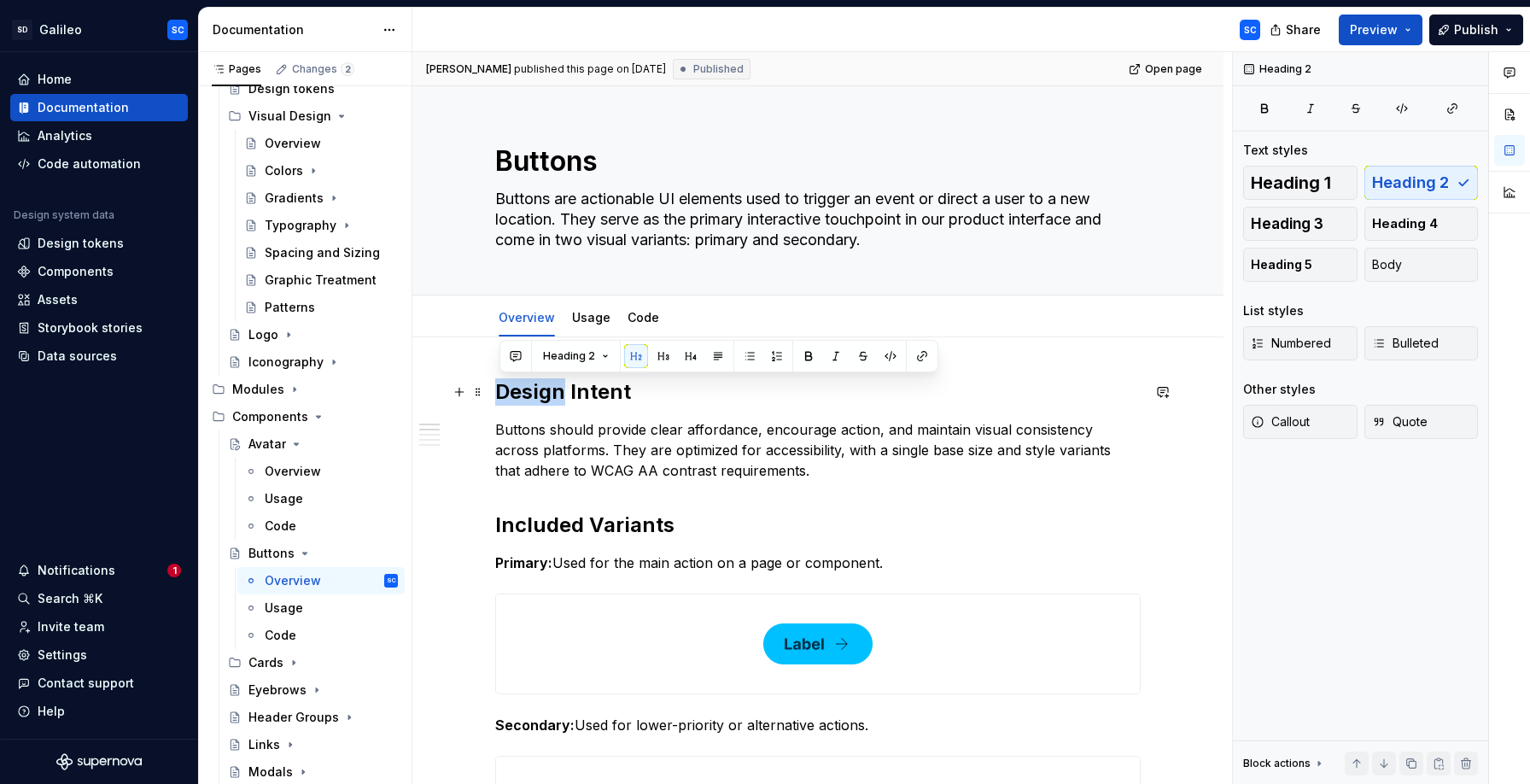
click at [546, 392] on h2 "Design Intent" at bounding box center [818, 392] width 645 height 28
click at [292, 472] on div "Overview" at bounding box center [293, 471] width 56 height 17
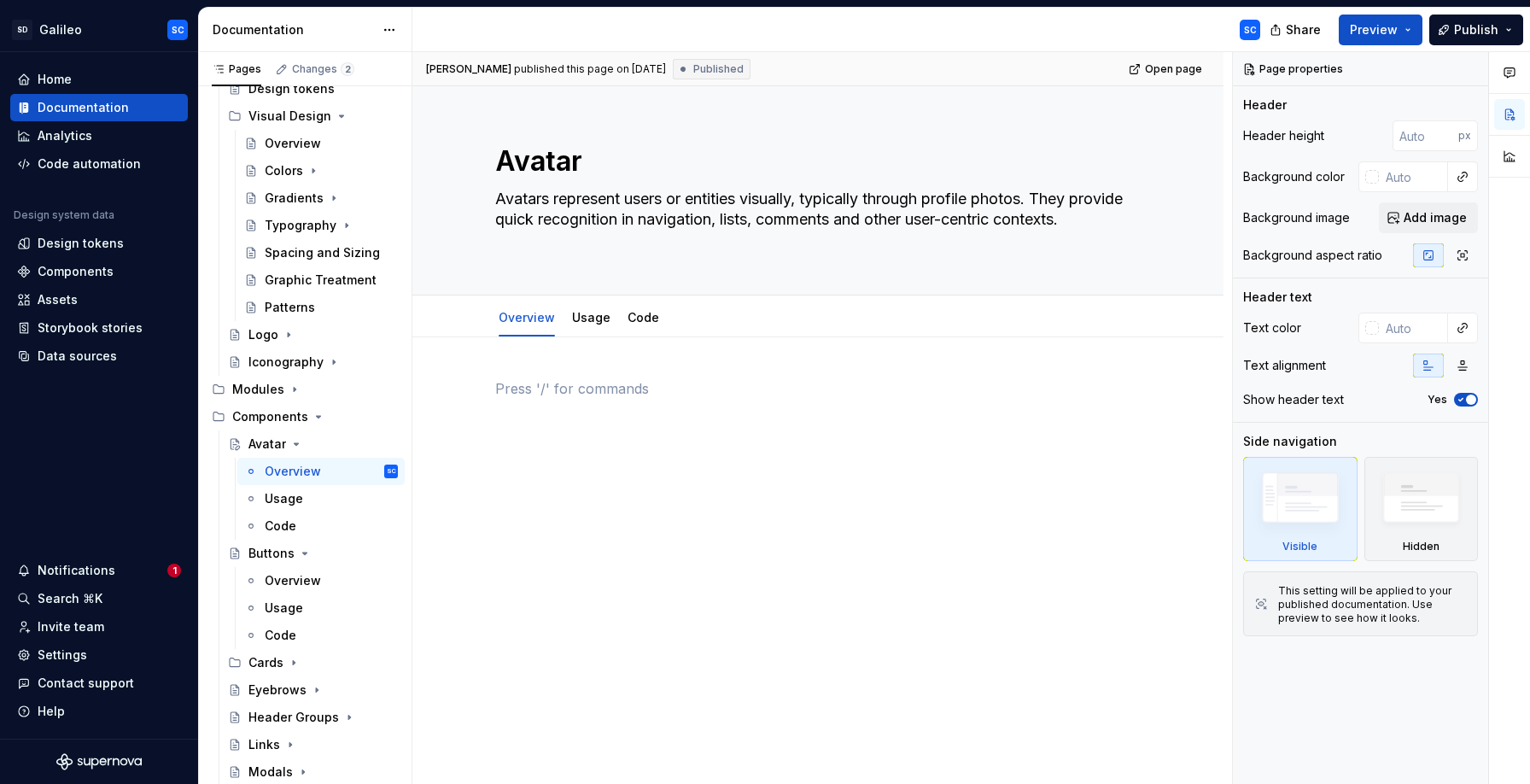
click at [580, 389] on p at bounding box center [818, 388] width 645 height 21
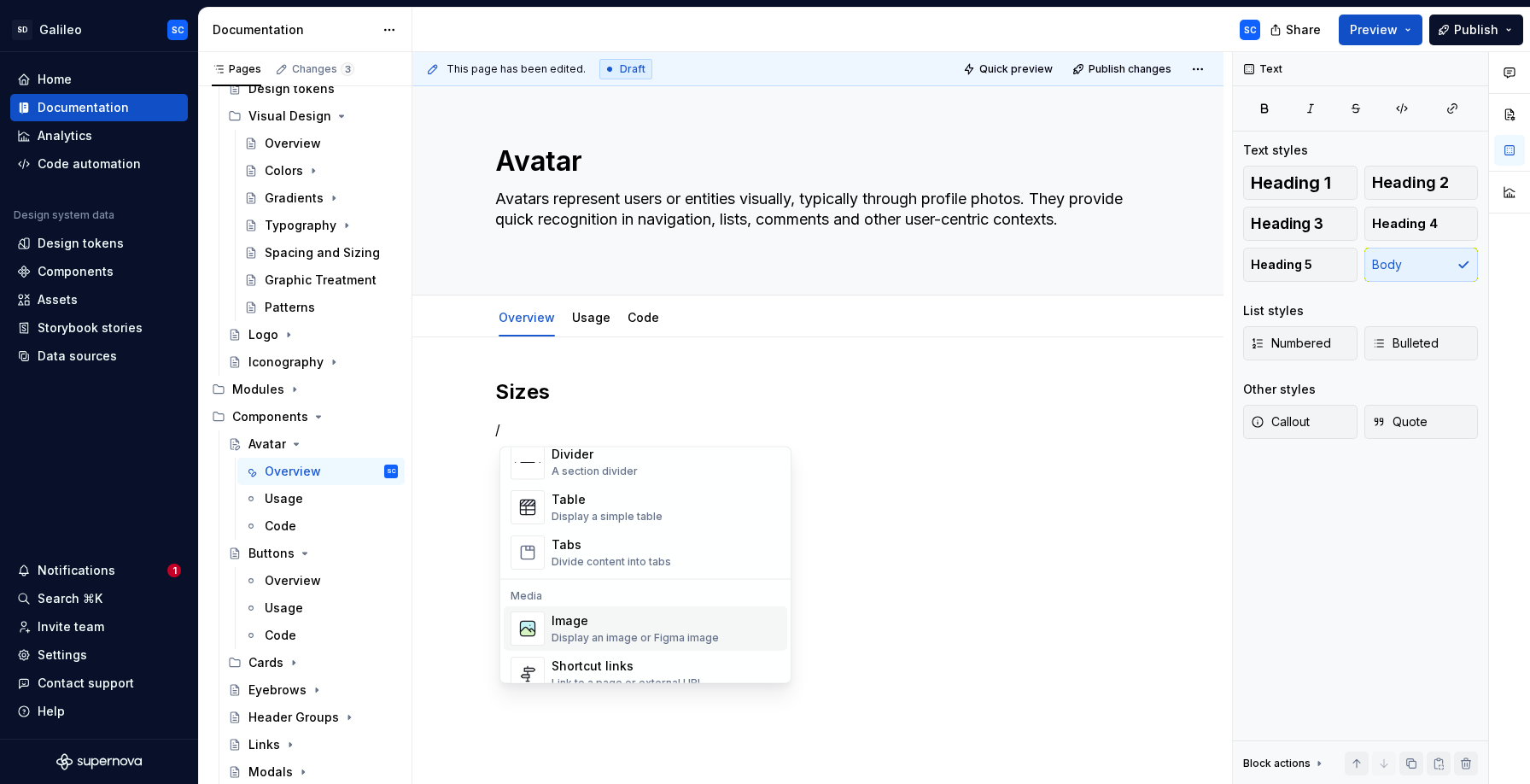
scroll to position [590, 0]
click at [604, 509] on div "Table" at bounding box center [607, 503] width 111 height 17
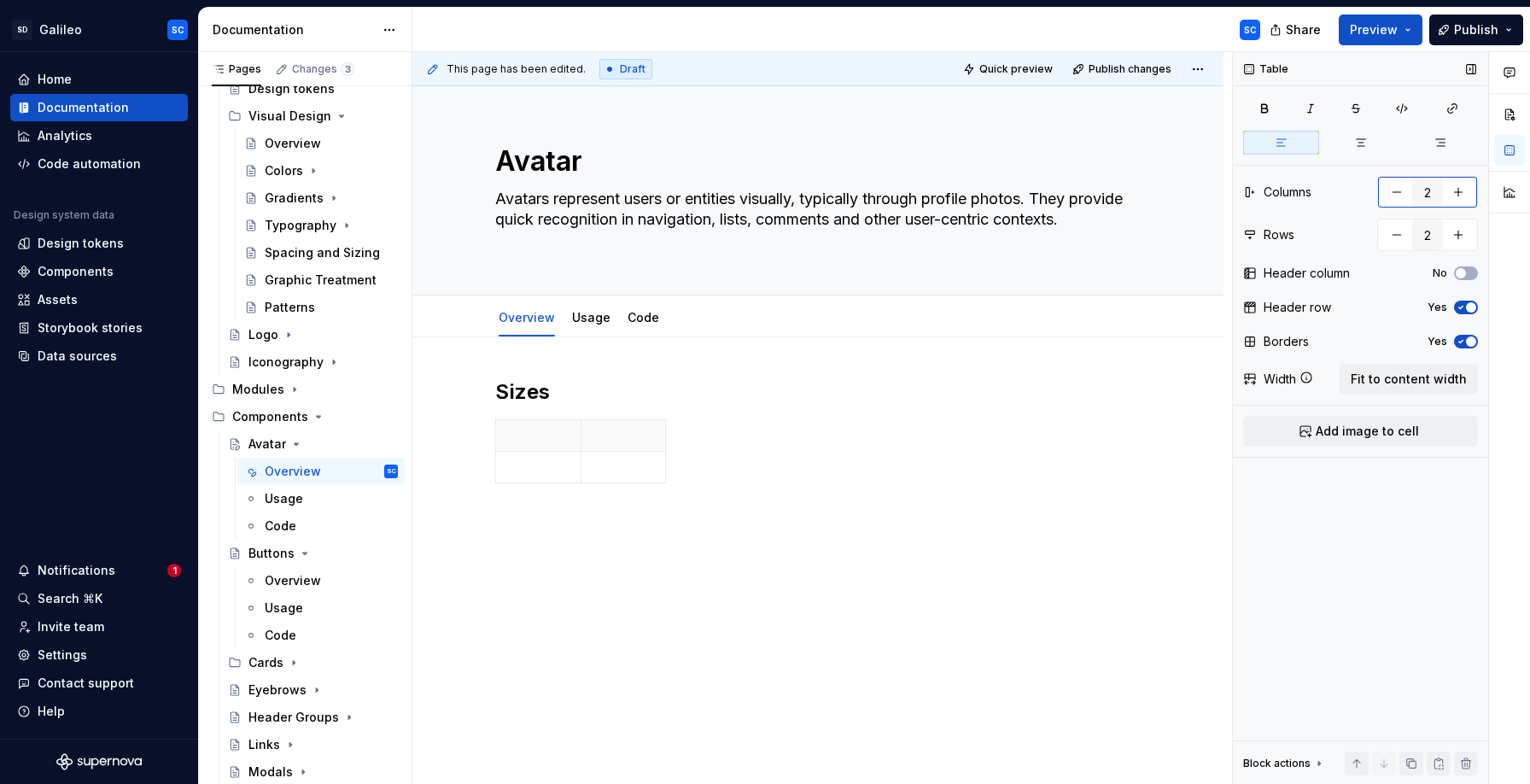
click at [1462, 193] on button "button" at bounding box center [1458, 191] width 31 height 31
click at [1400, 379] on span "Fit to content width" at bounding box center [1409, 378] width 116 height 17
click at [1460, 242] on button "button" at bounding box center [1458, 234] width 31 height 31
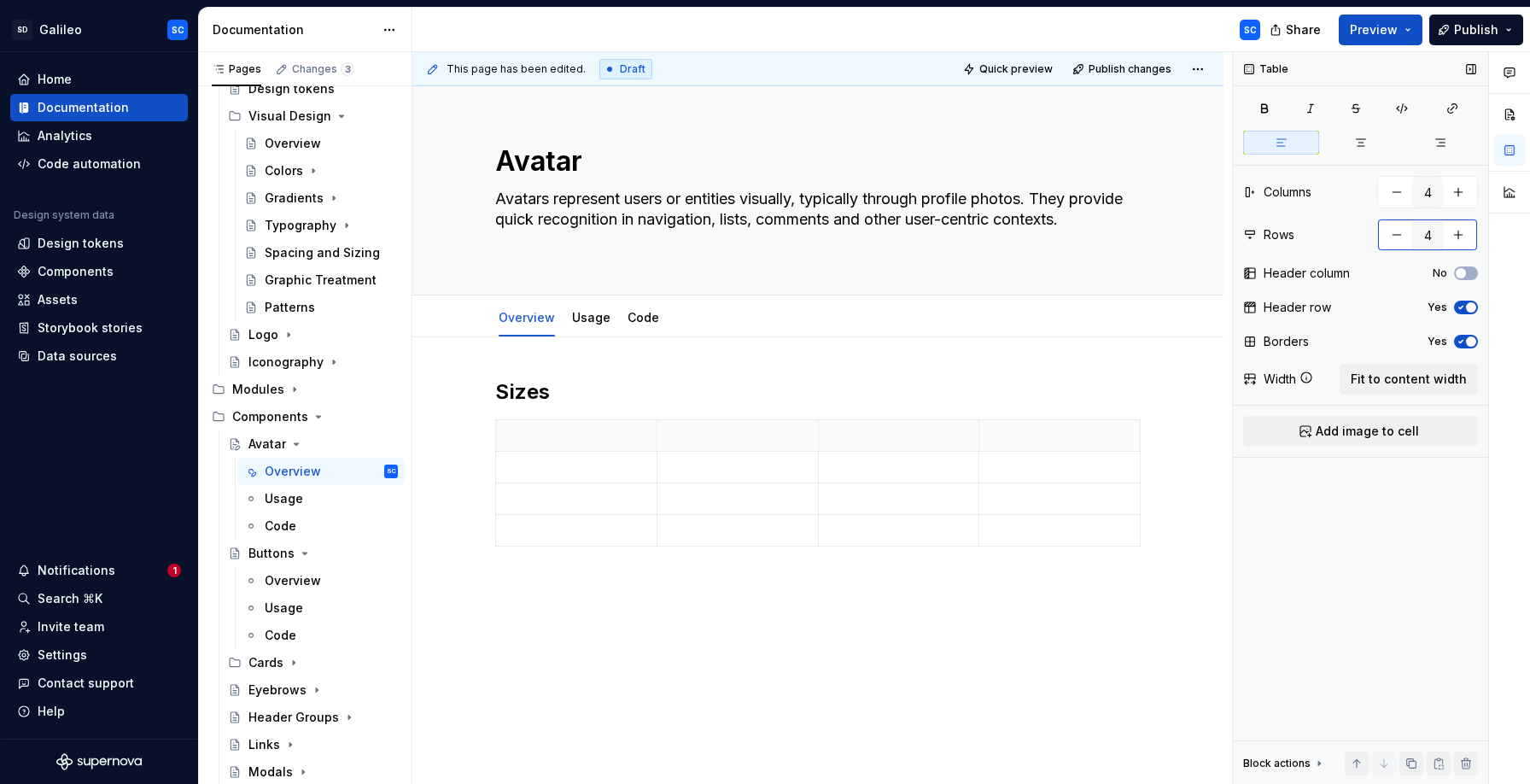
click at [1460, 242] on button "button" at bounding box center [1458, 234] width 31 height 31
click at [560, 440] on p at bounding box center [576, 434] width 140 height 17
click at [1357, 148] on icon "button" at bounding box center [1362, 143] width 14 height 14
click at [1373, 149] on button "button" at bounding box center [1360, 143] width 76 height 24
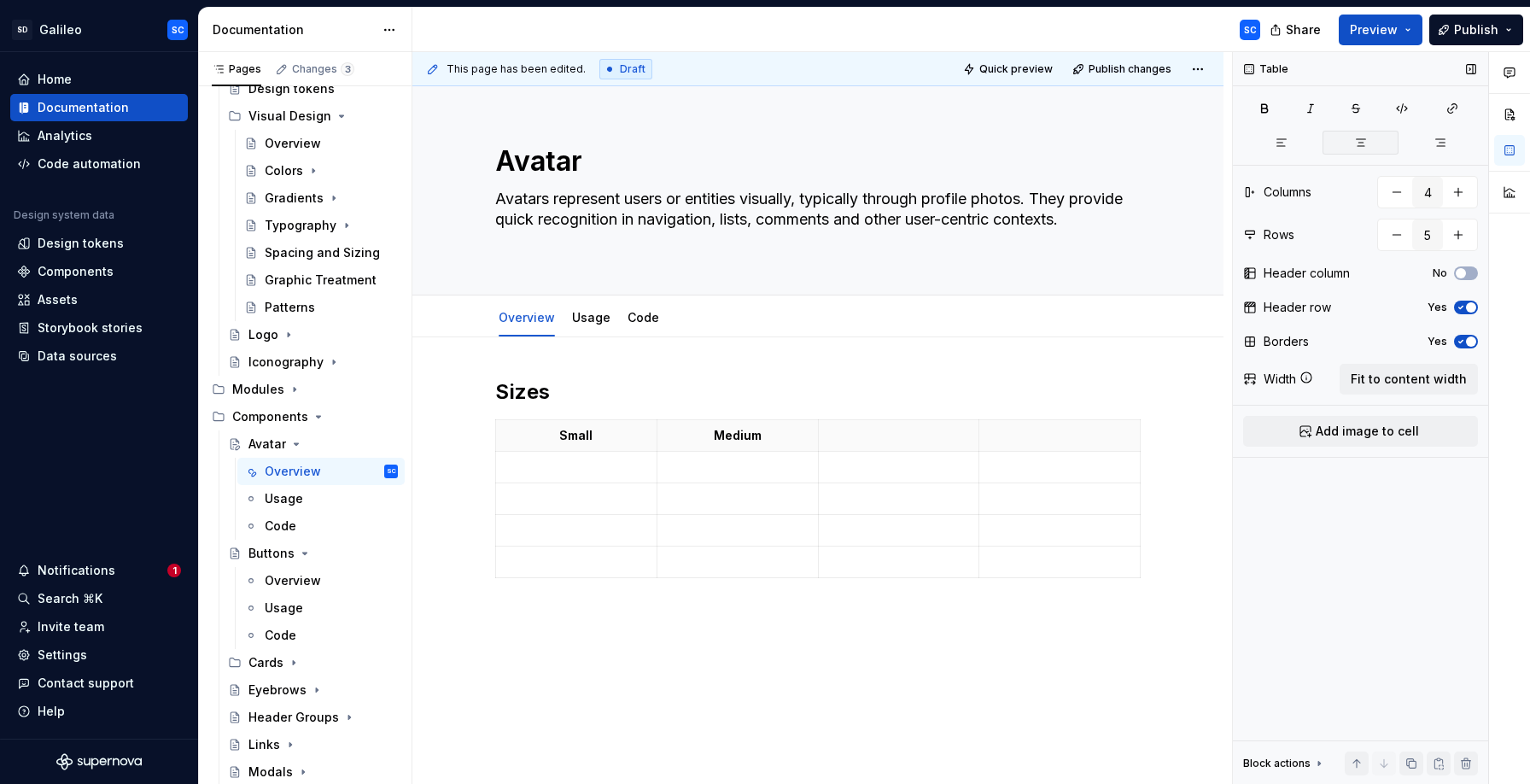
click at [1363, 144] on icon "button" at bounding box center [1362, 143] width 14 height 14
click at [1355, 146] on icon "button" at bounding box center [1362, 143] width 14 height 14
click at [1460, 194] on button "button" at bounding box center [1458, 191] width 31 height 31
click at [1186, 455] on div "Sizes Small Medium Large X Large" at bounding box center [818, 588] width 811 height 502
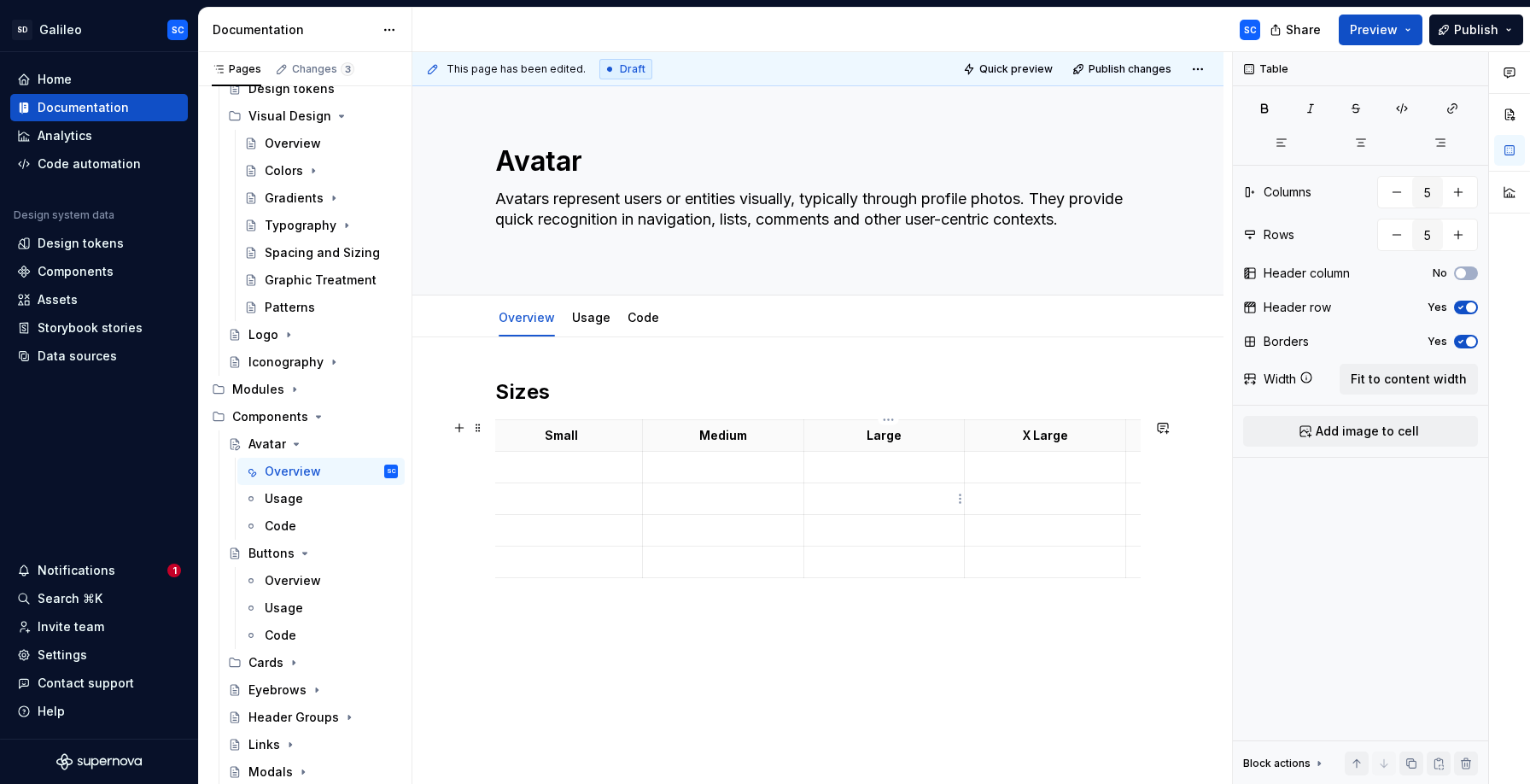
click at [920, 500] on p at bounding box center [885, 497] width 140 height 17
click at [1130, 465] on p at bounding box center [1125, 466] width 10 height 17
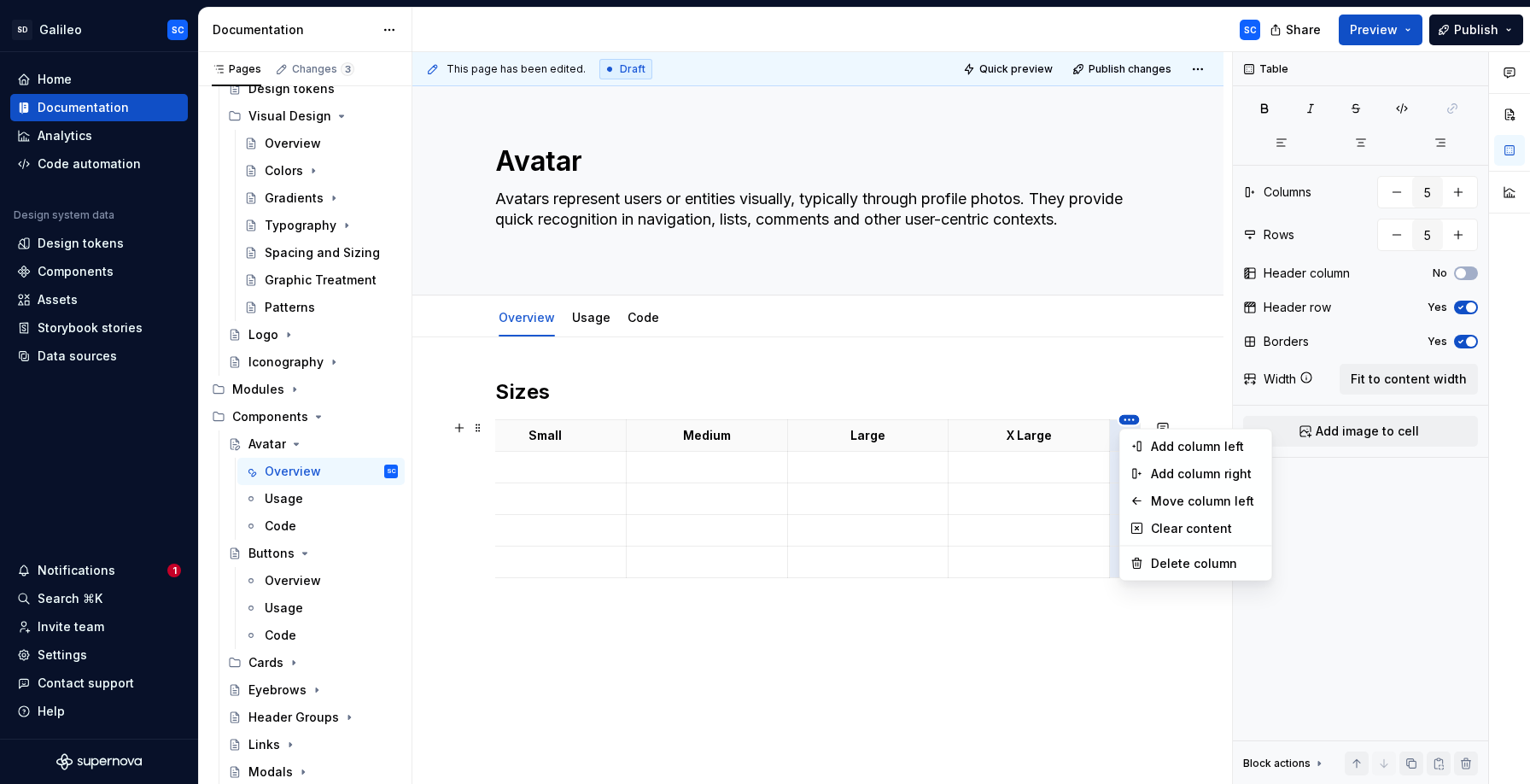
click at [990, 418] on html "SD Galileo SC Home Documentation Analytics Code automation Design system data D…" at bounding box center [765, 392] width 1530 height 784
click at [1180, 496] on div "Move column left" at bounding box center [1206, 500] width 111 height 17
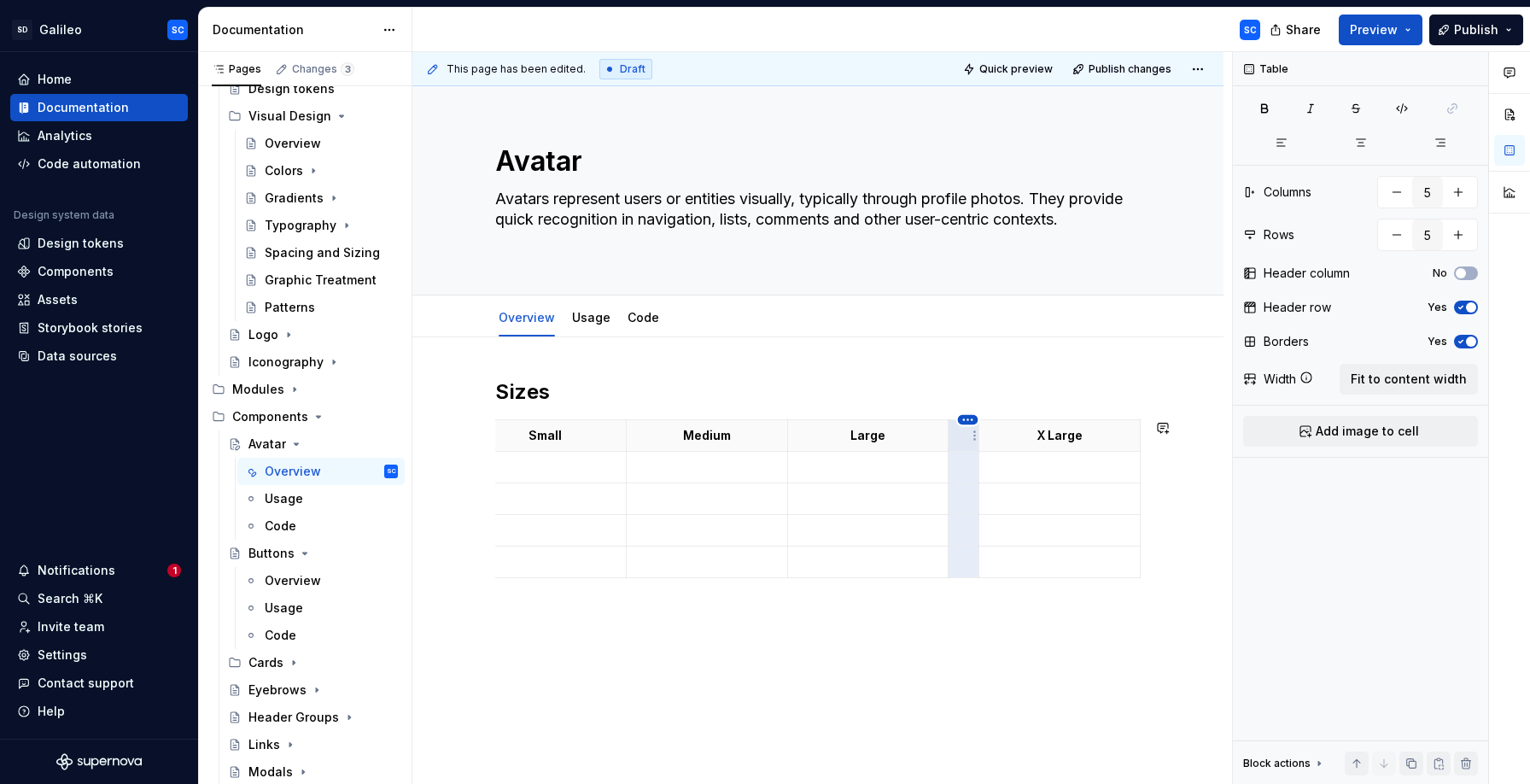
click at [965, 419] on html "SD Galileo SC Home Documentation Analytics Code automation Design system data D…" at bounding box center [765, 392] width 1530 height 784
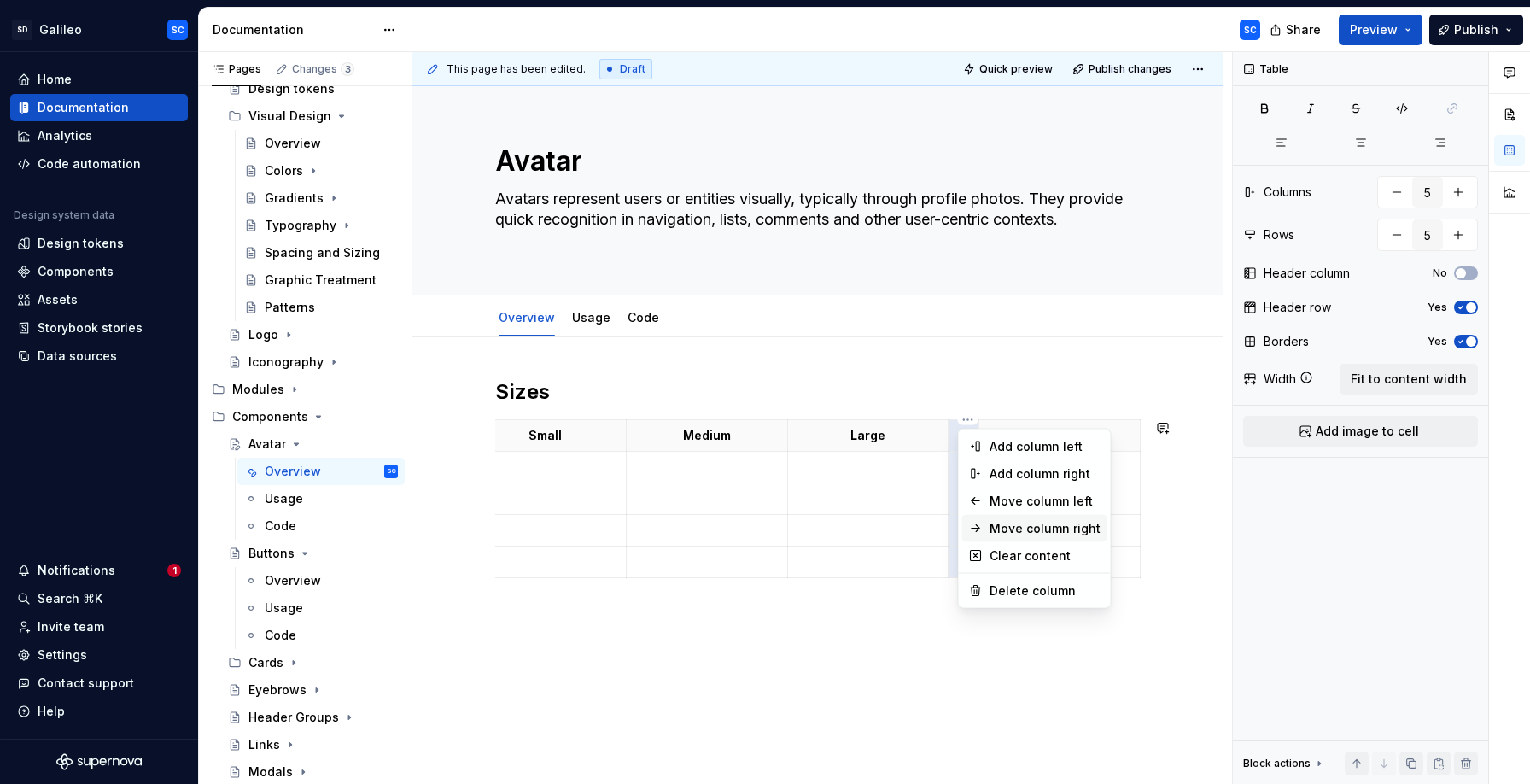
click at [997, 535] on div "Move column right" at bounding box center [1044, 528] width 111 height 17
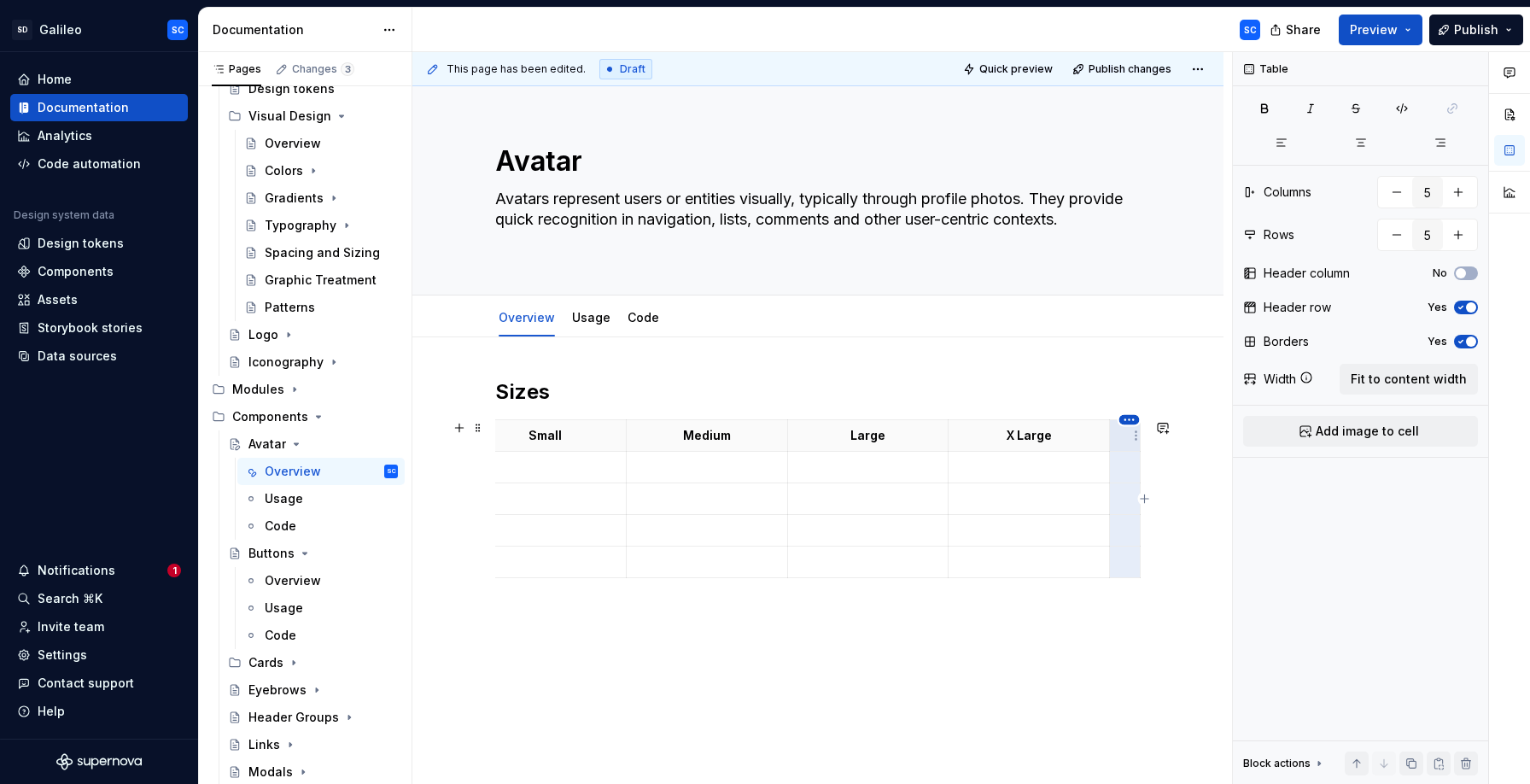
click at [1126, 424] on html "SD Galileo SC Home Documentation Analytics Code automation Design system data D…" at bounding box center [765, 392] width 1530 height 784
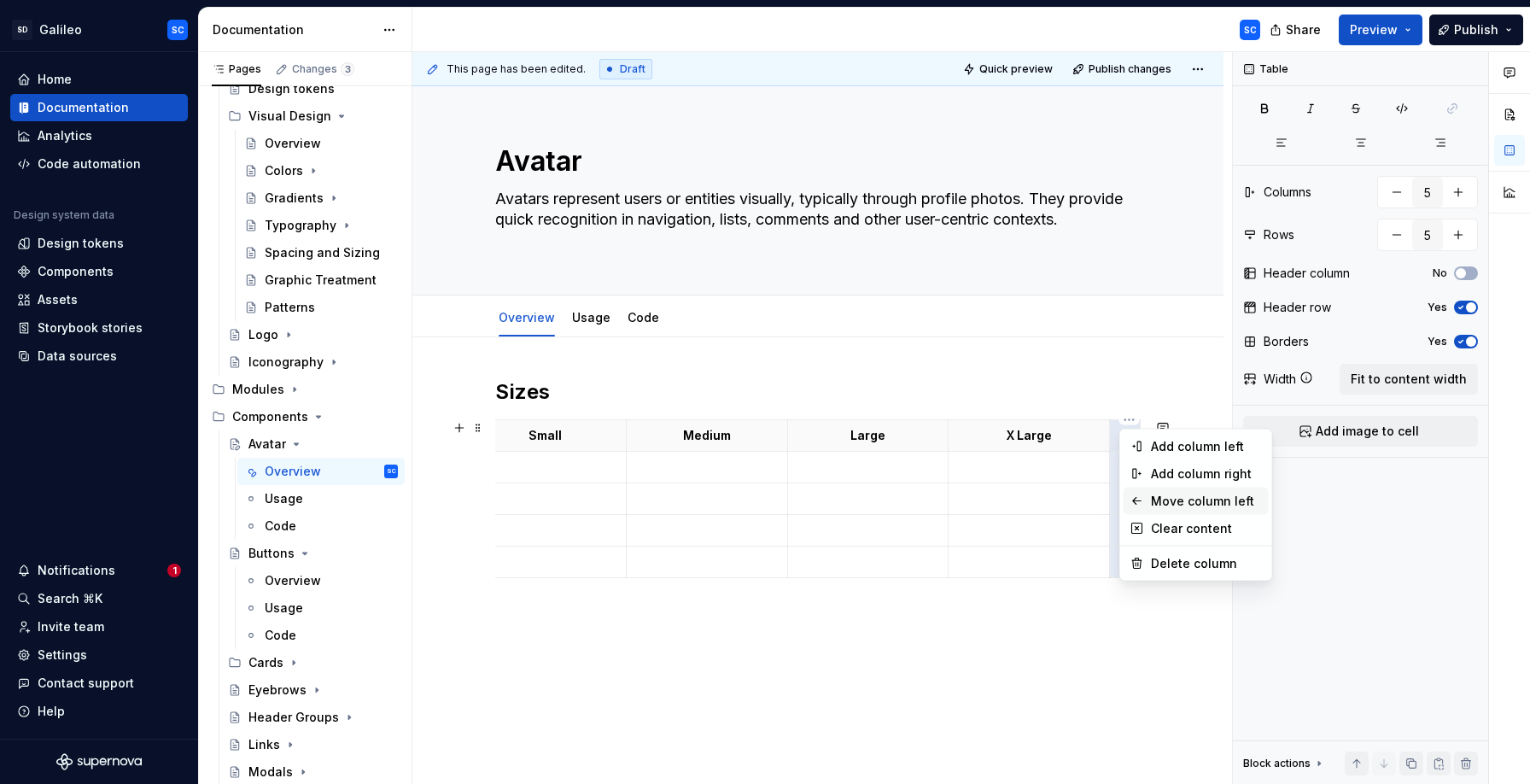
click at [1162, 501] on div "Move column left" at bounding box center [1206, 500] width 111 height 17
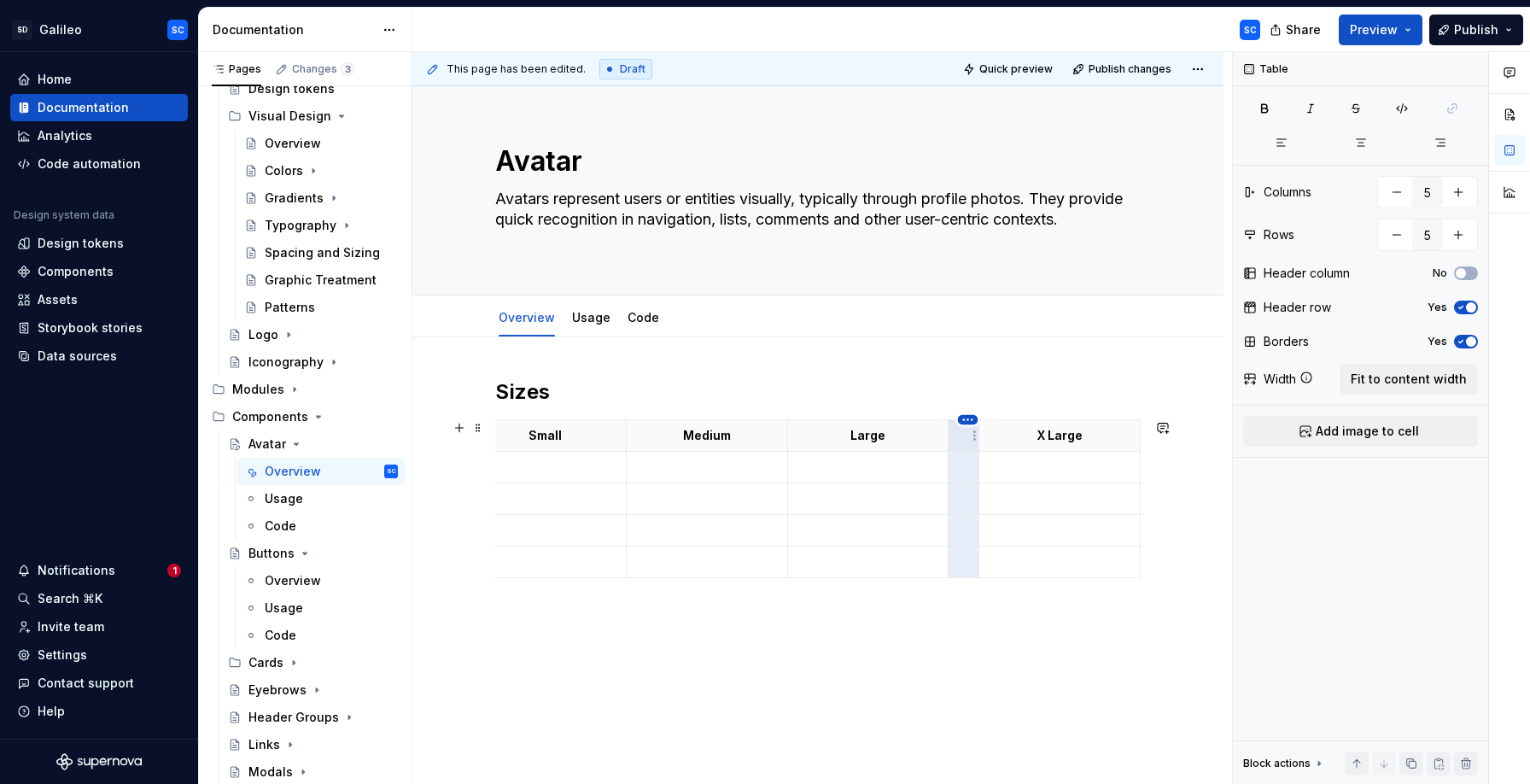
click at [965, 425] on html "SD Galileo SC Home Documentation Analytics Code automation Design system data D…" at bounding box center [765, 392] width 1530 height 784
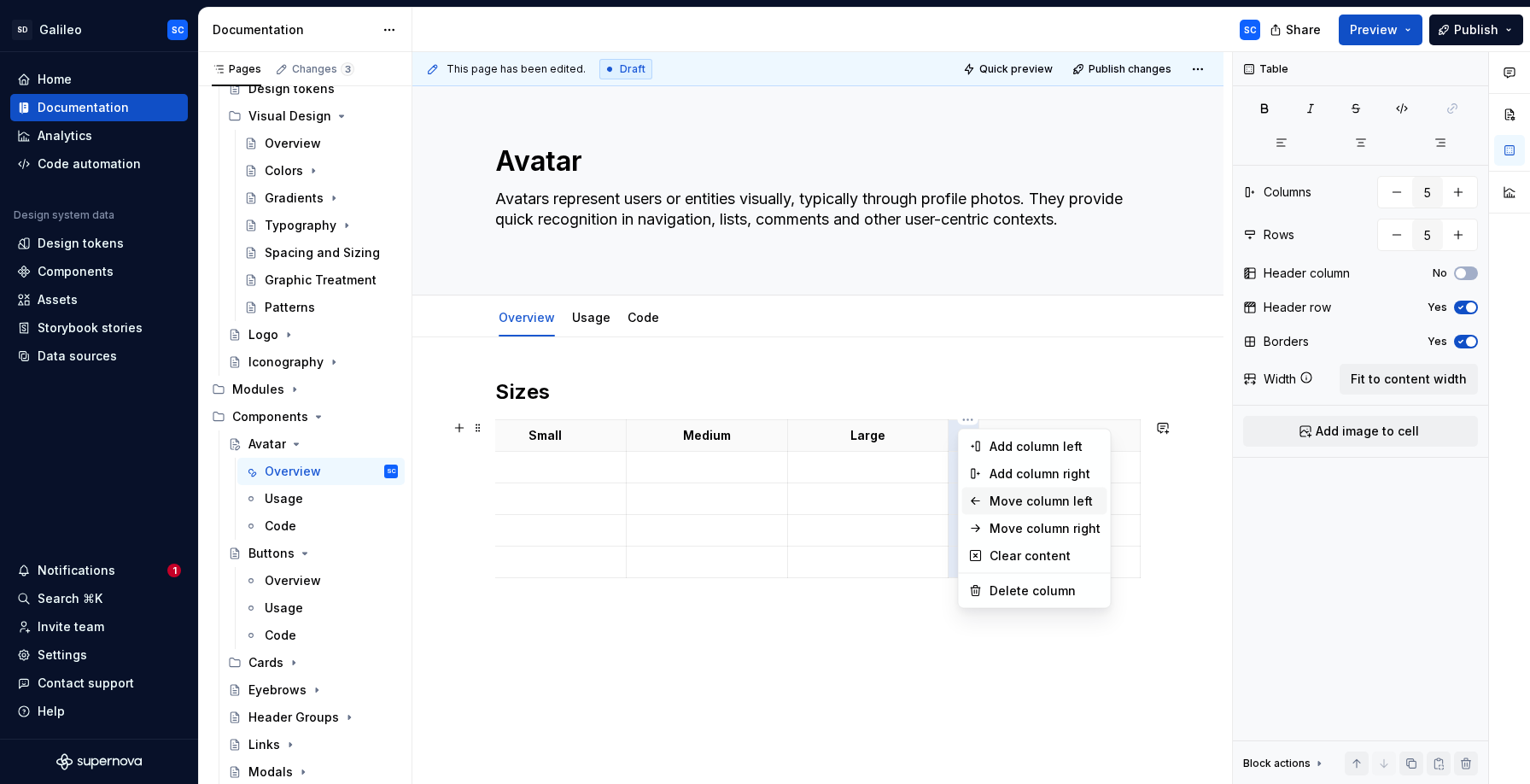
click at [987, 498] on div "Move column left" at bounding box center [1034, 501] width 145 height 28
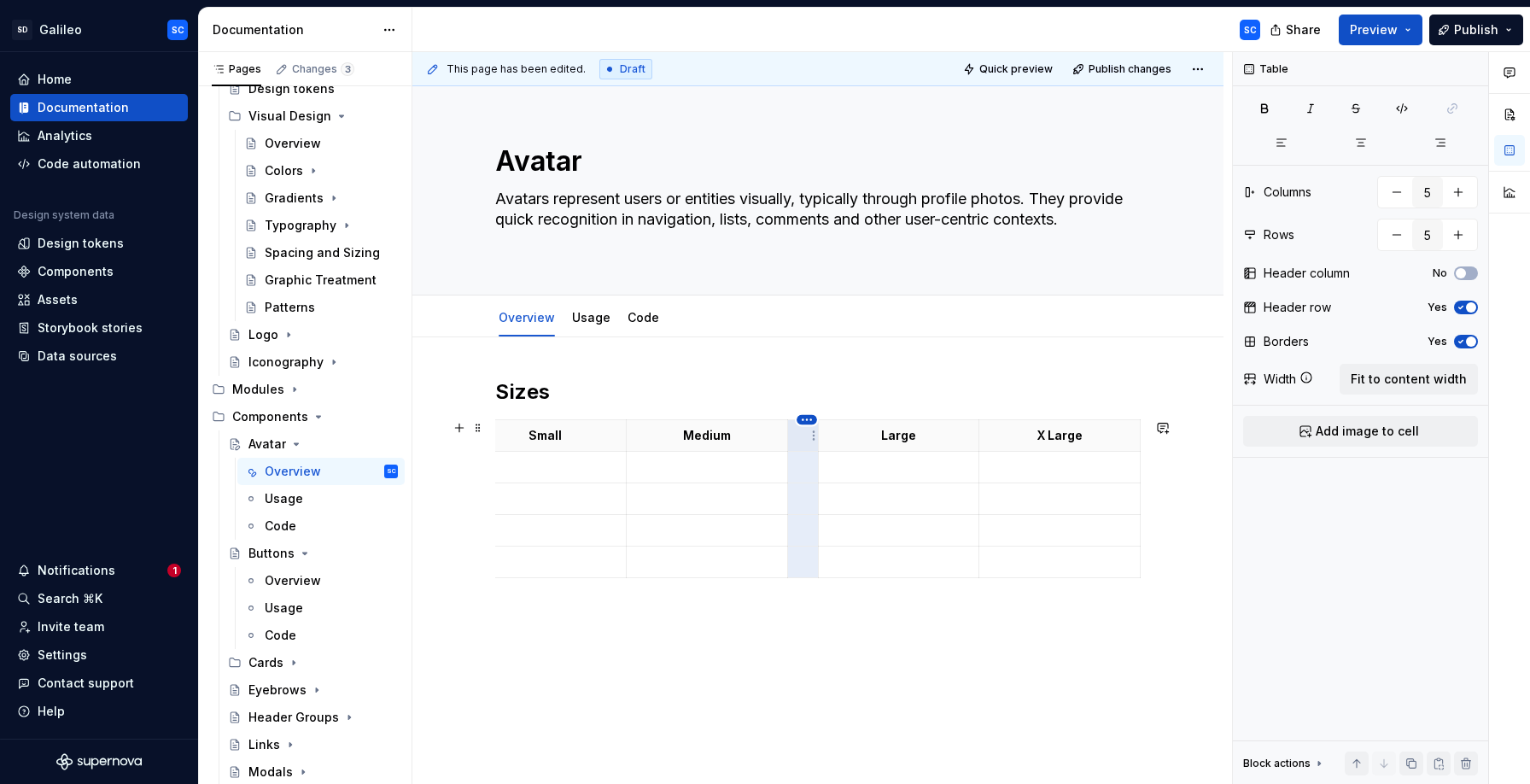
click at [809, 423] on html "SD Galileo SC Home Documentation Analytics Code automation Design system data D…" at bounding box center [765, 392] width 1530 height 784
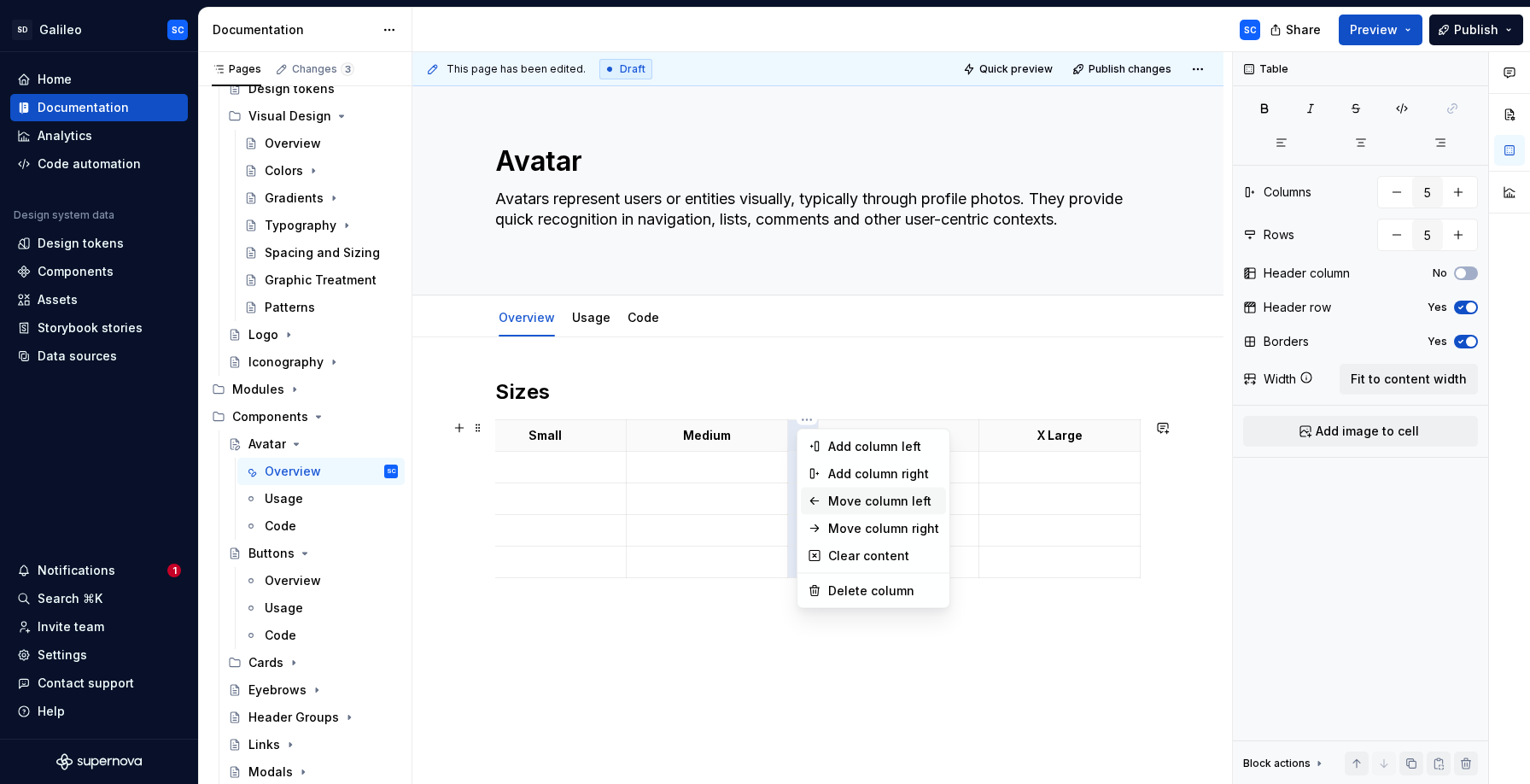
click at [842, 504] on div "Move column left" at bounding box center [884, 500] width 111 height 17
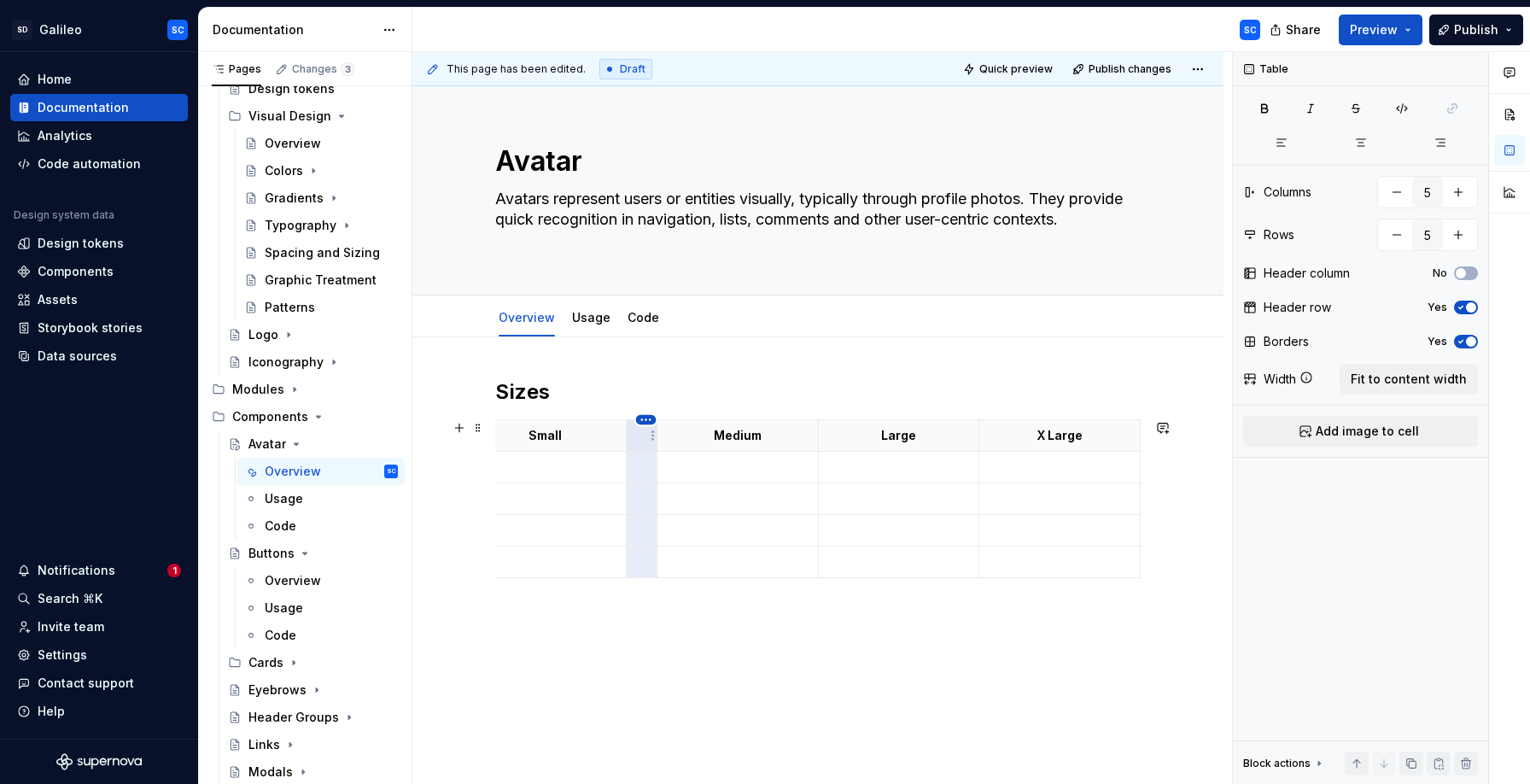
click at [645, 420] on html "SD Galileo SC Home Documentation Analytics Code automation Design system data D…" at bounding box center [765, 392] width 1530 height 784
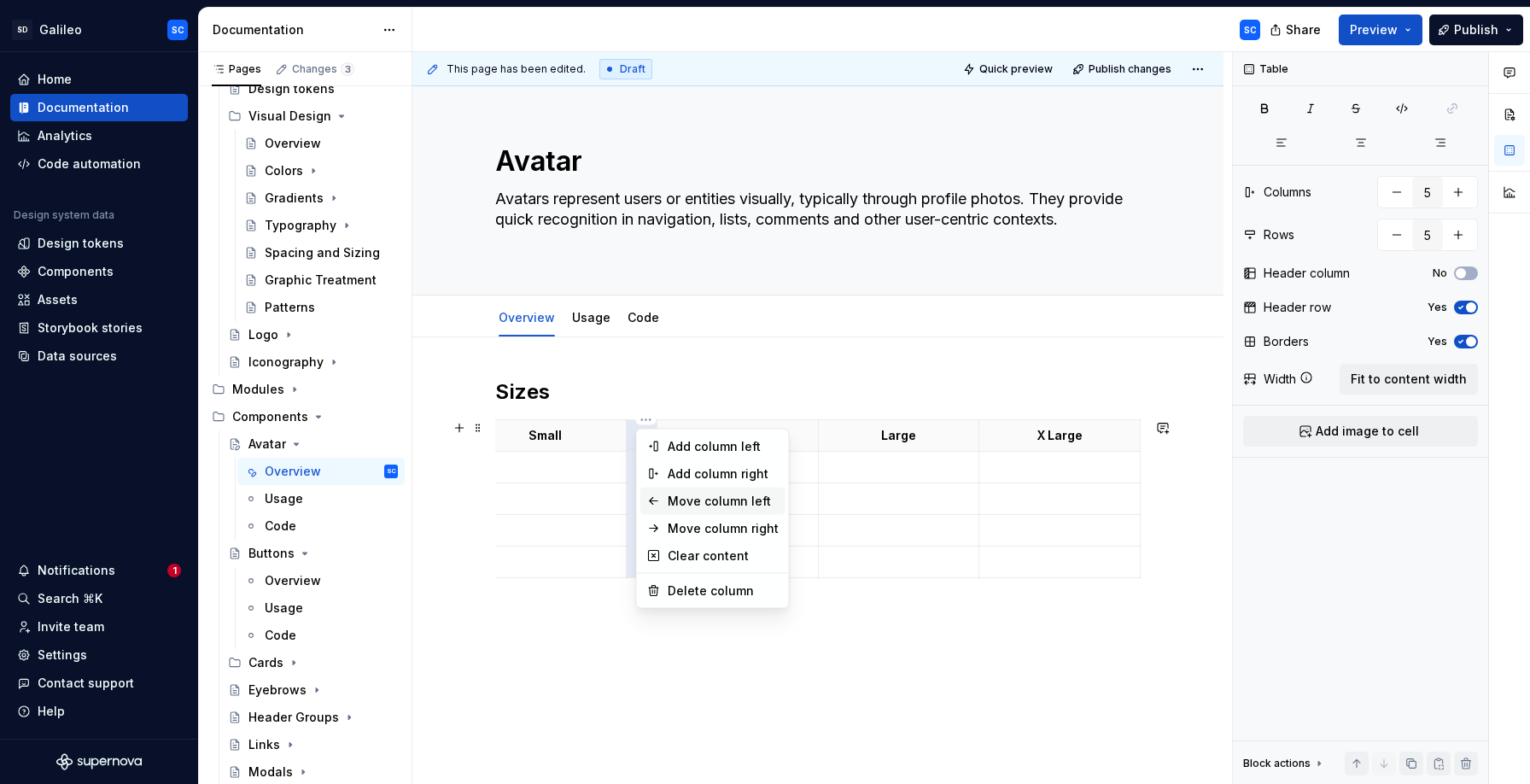
click at [682, 508] on div "Move column left" at bounding box center [723, 500] width 111 height 17
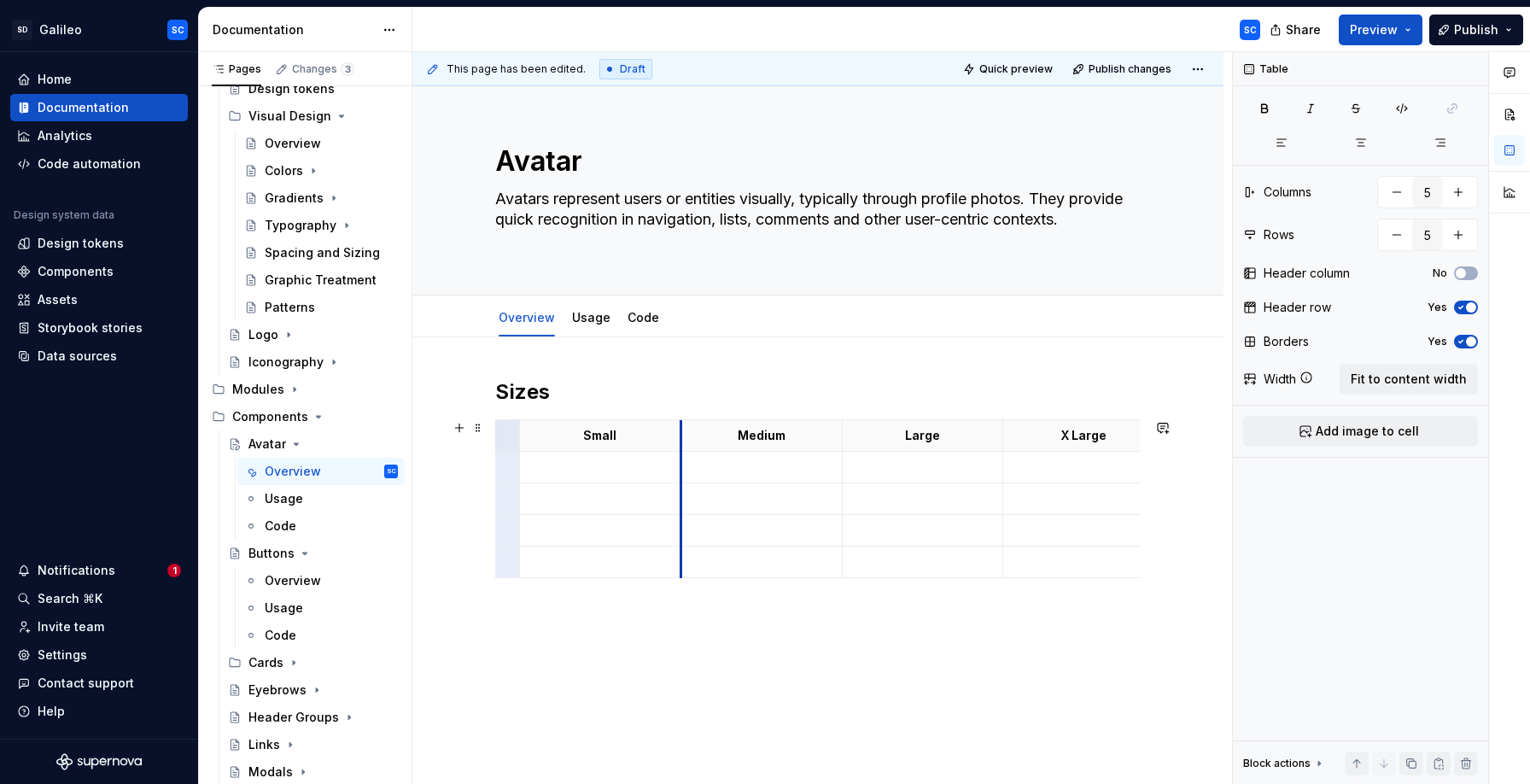
scroll to position [0, 0]
click at [523, 467] on html "SD Galileo SC Home Documentation Analytics Code automation Design system data D…" at bounding box center [765, 392] width 1530 height 784
click at [489, 473] on html "SD Galileo SC Home Documentation Analytics Code automation Design system data D…" at bounding box center [765, 392] width 1530 height 784
click at [510, 470] on p at bounding box center [511, 466] width 10 height 17
click at [515, 599] on p at bounding box center [511, 600] width 10 height 17
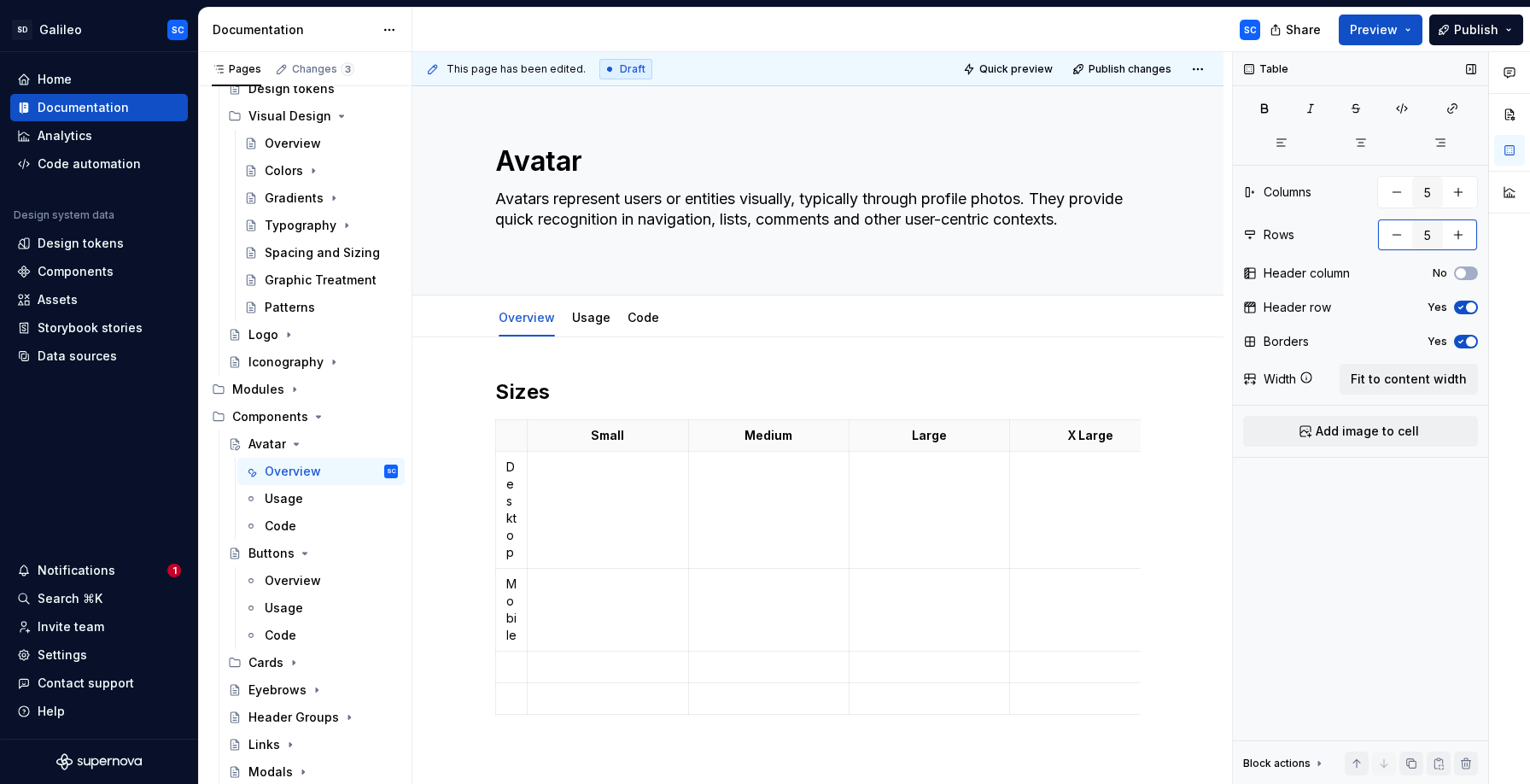
click at [1400, 232] on button "button" at bounding box center [1396, 234] width 31 height 31
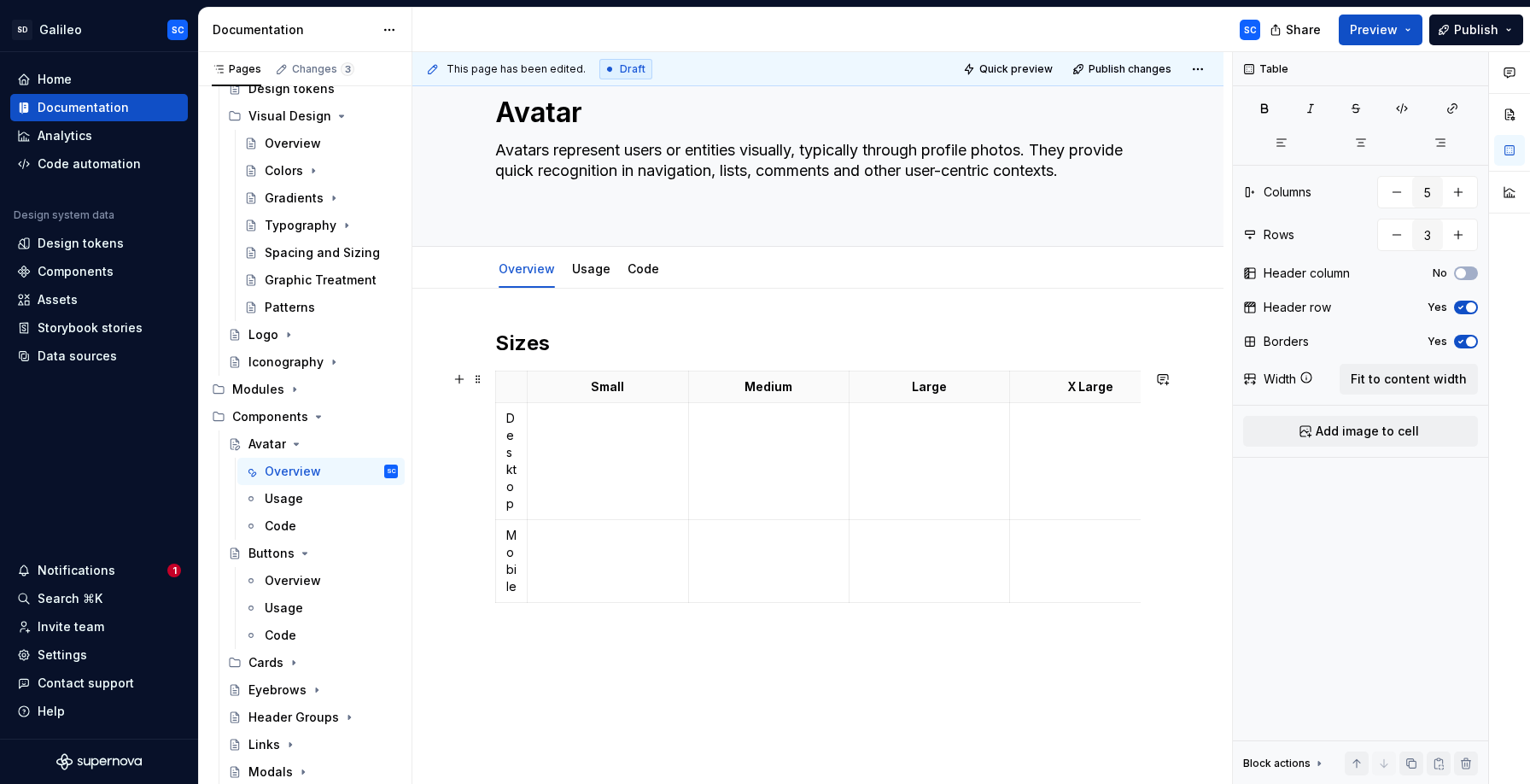
scroll to position [54, 0]
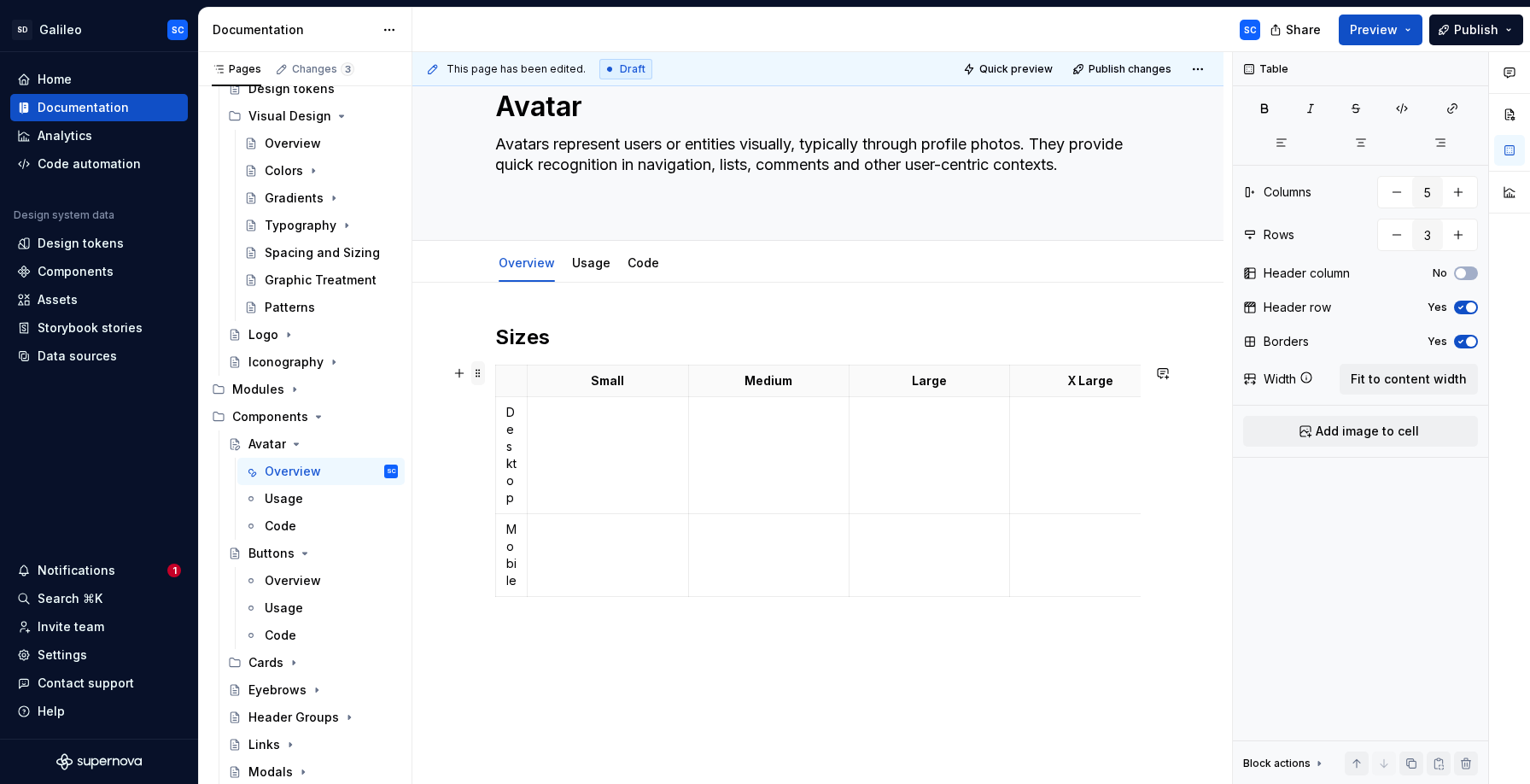
click at [485, 373] on span at bounding box center [478, 373] width 14 height 24
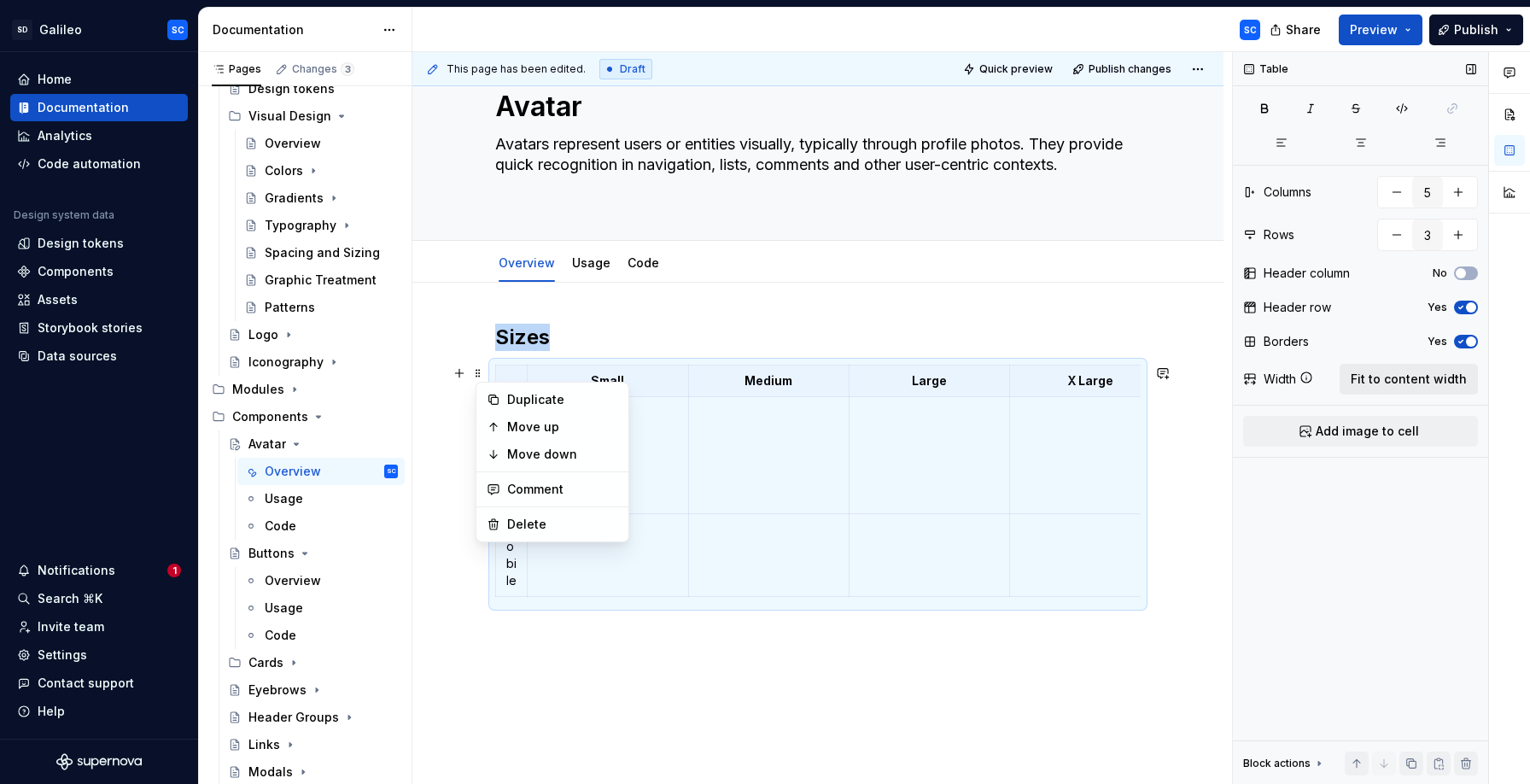
click at [1395, 379] on span "Fit to content width" at bounding box center [1409, 378] width 116 height 17
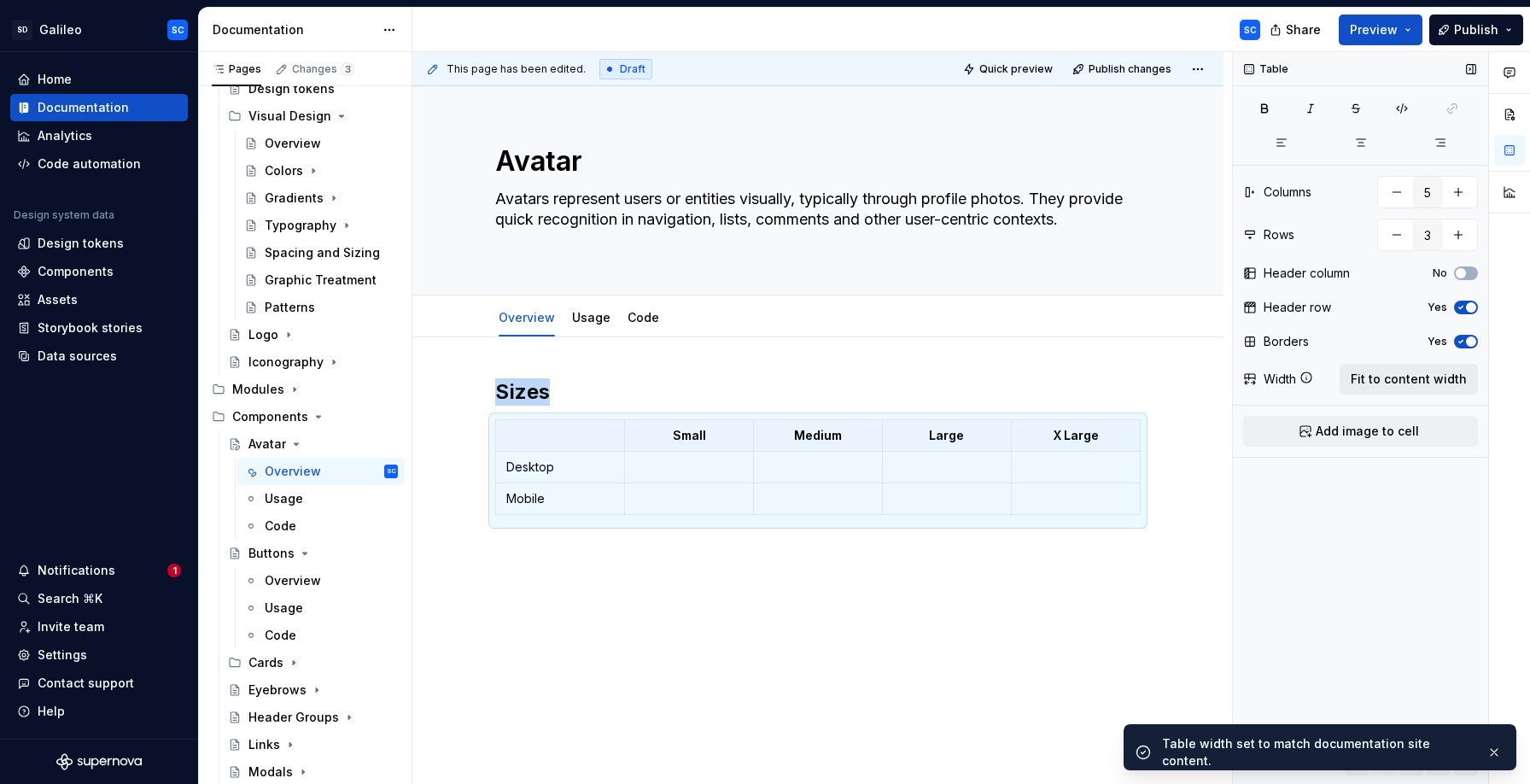
scroll to position [0, 0]
click at [786, 657] on div "Sizes Small Medium Large X Large Desktop Mobile" at bounding box center [818, 556] width 811 height 439
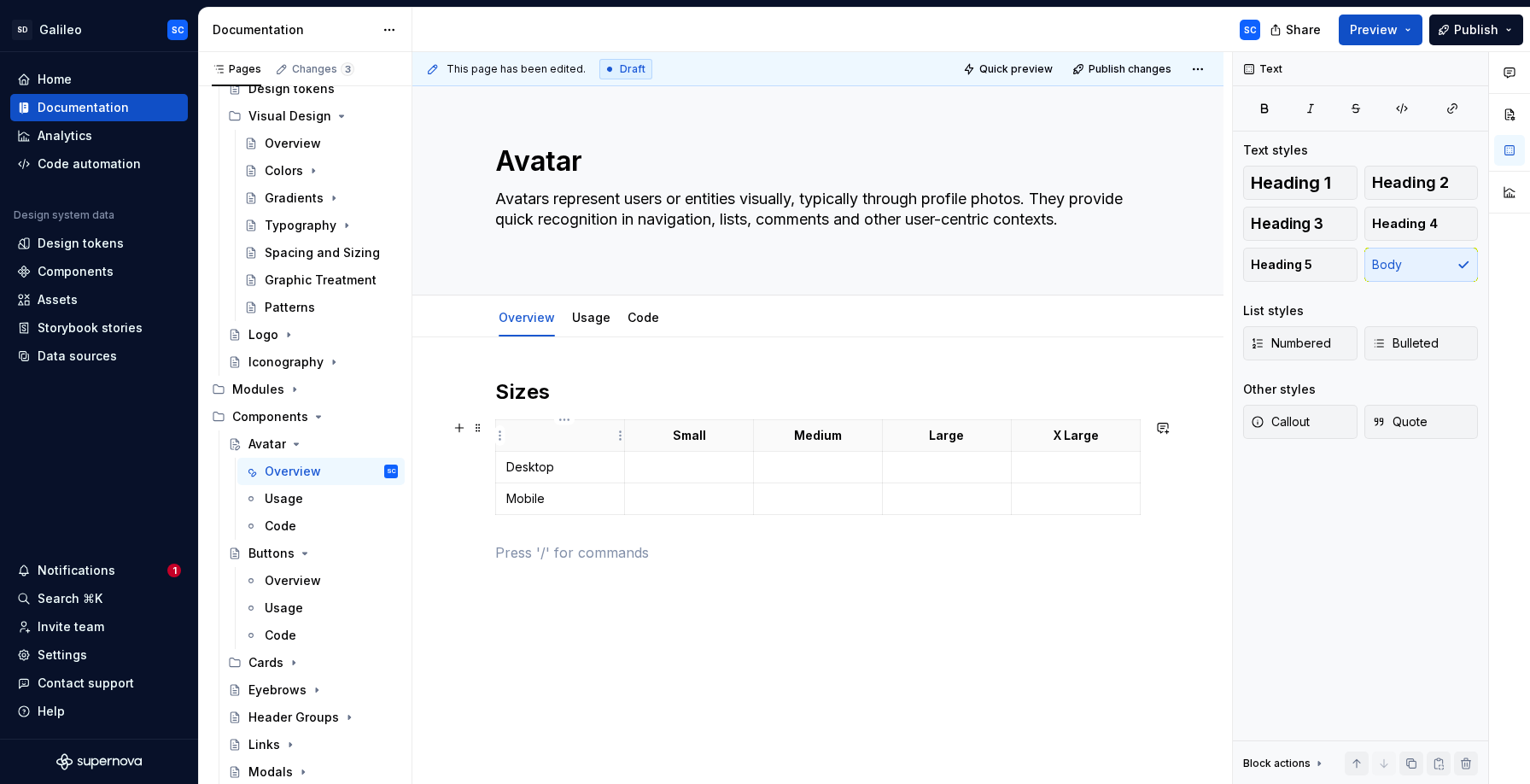
click at [558, 441] on p at bounding box center [560, 434] width 107 height 17
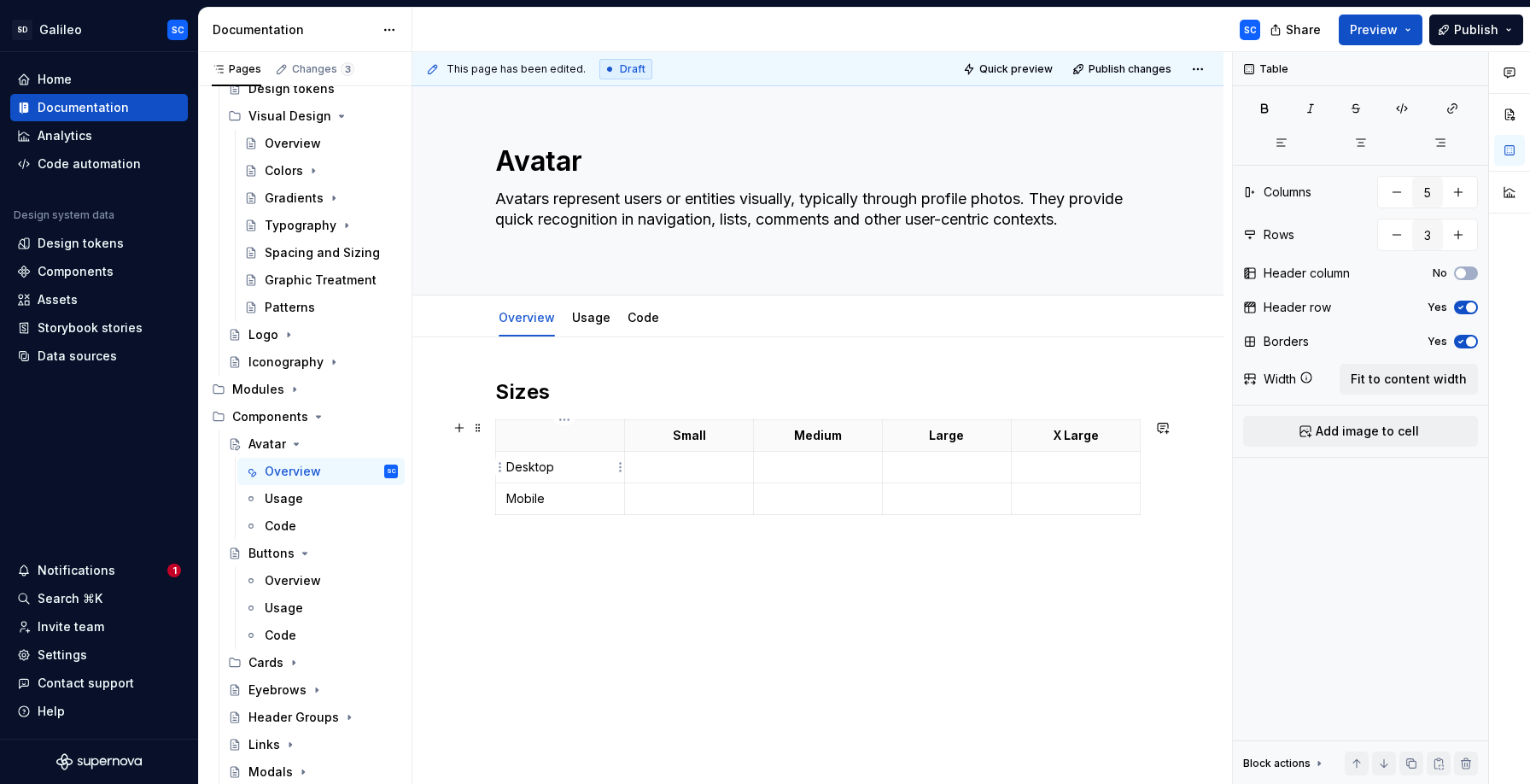
click at [547, 464] on p "Desktop" at bounding box center [560, 466] width 107 height 17
drag, startPoint x: 711, startPoint y: 432, endPoint x: 701, endPoint y: 437, distance: 11.2
click at [711, 432] on p "Small" at bounding box center [689, 434] width 107 height 17
click at [701, 437] on p "Small" at bounding box center [689, 434] width 107 height 17
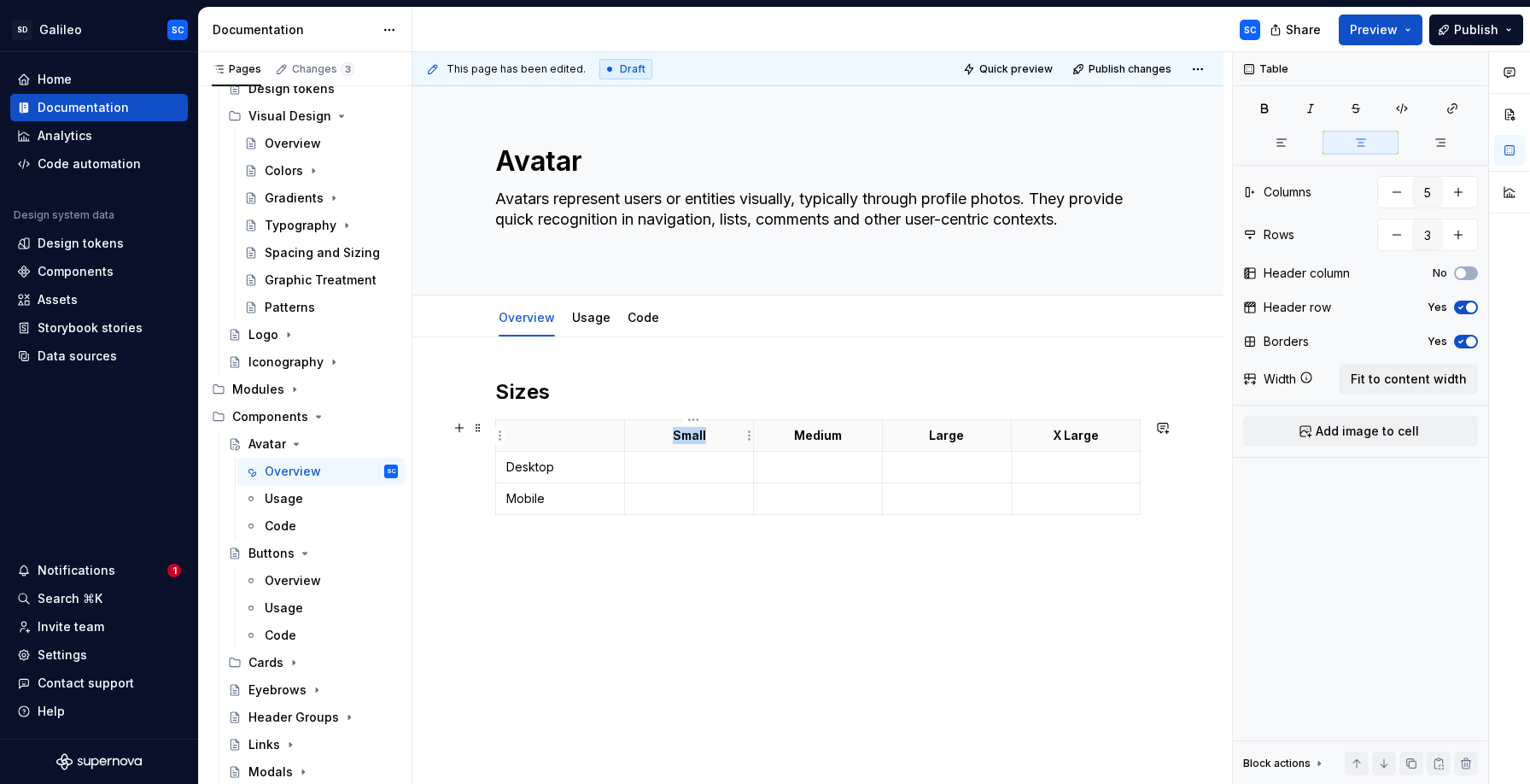
click at [701, 437] on p "Small" at bounding box center [689, 434] width 107 height 17
click at [533, 470] on p "Desktop" at bounding box center [560, 466] width 107 height 17
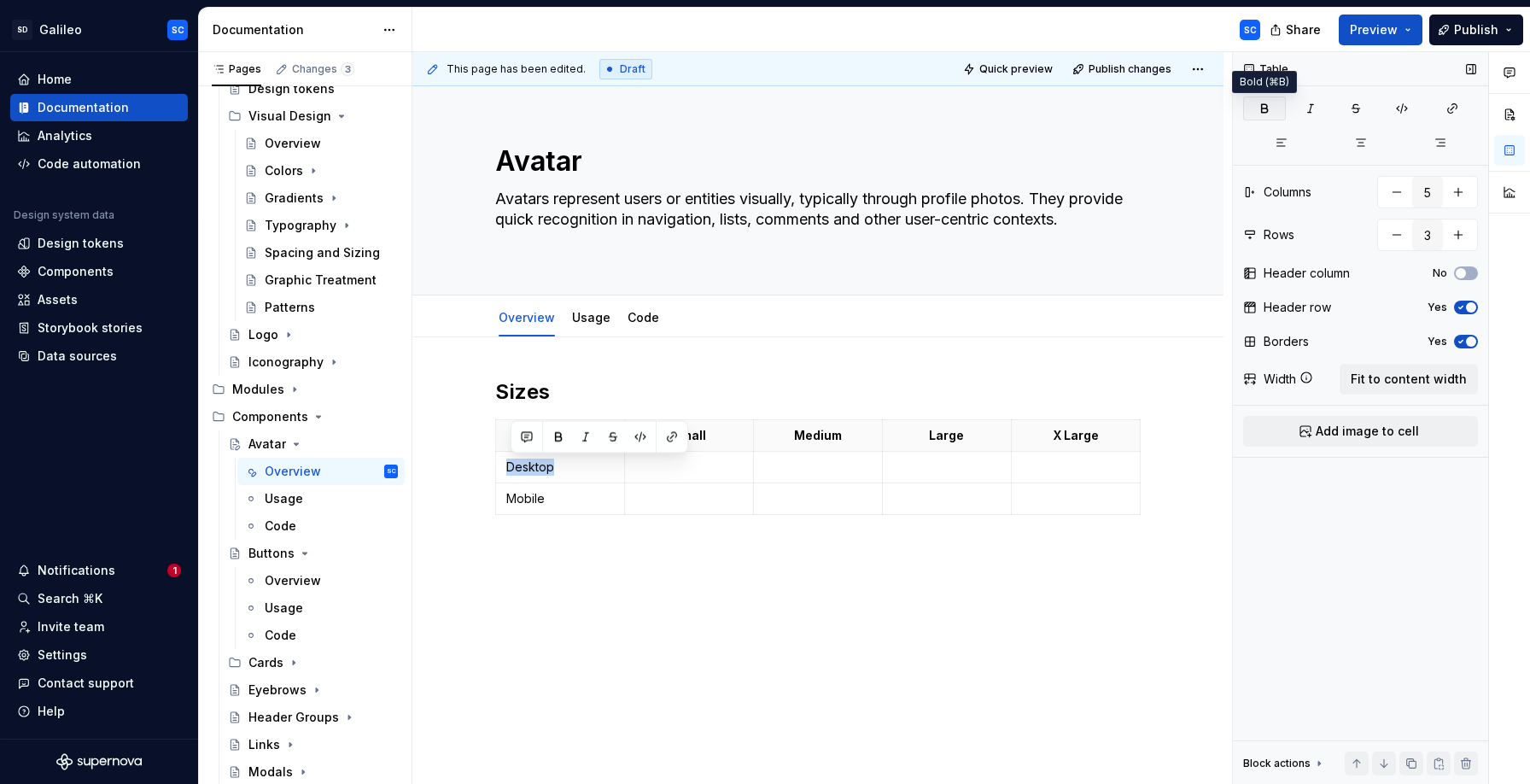
click at [1252, 103] on button "button" at bounding box center [1264, 108] width 42 height 24
click at [526, 503] on p "Mobile" at bounding box center [560, 497] width 107 height 17
click at [527, 503] on p "Mobile" at bounding box center [560, 497] width 107 height 17
click at [1267, 104] on icon "button" at bounding box center [1265, 108] width 14 height 14
click at [767, 588] on div "Sizes Small Medium Large X Large Desktop Mobile" at bounding box center [818, 577] width 811 height 481
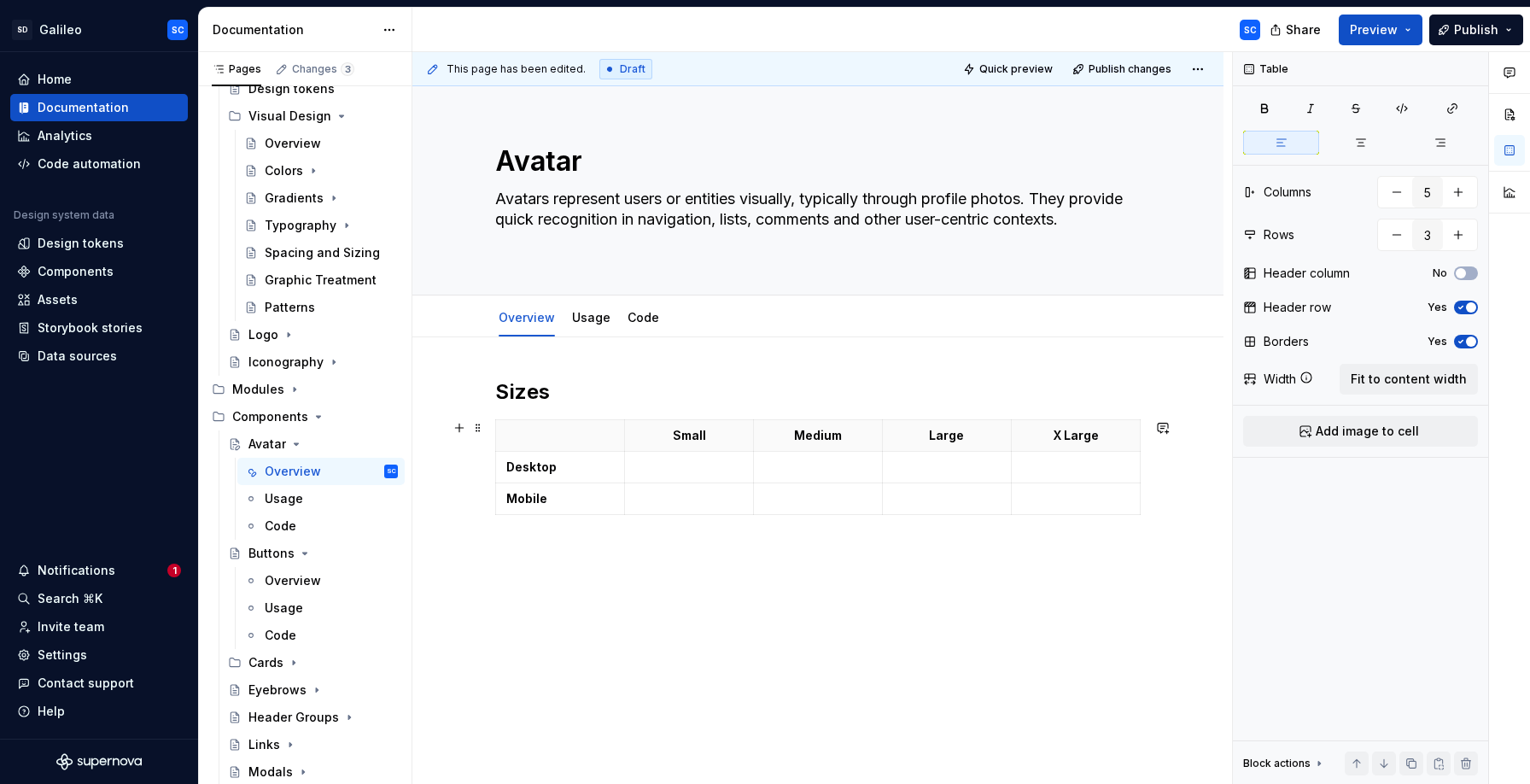
click at [692, 467] on p at bounding box center [689, 466] width 107 height 17
click at [1344, 428] on span "Add image to cell" at bounding box center [1367, 430] width 103 height 17
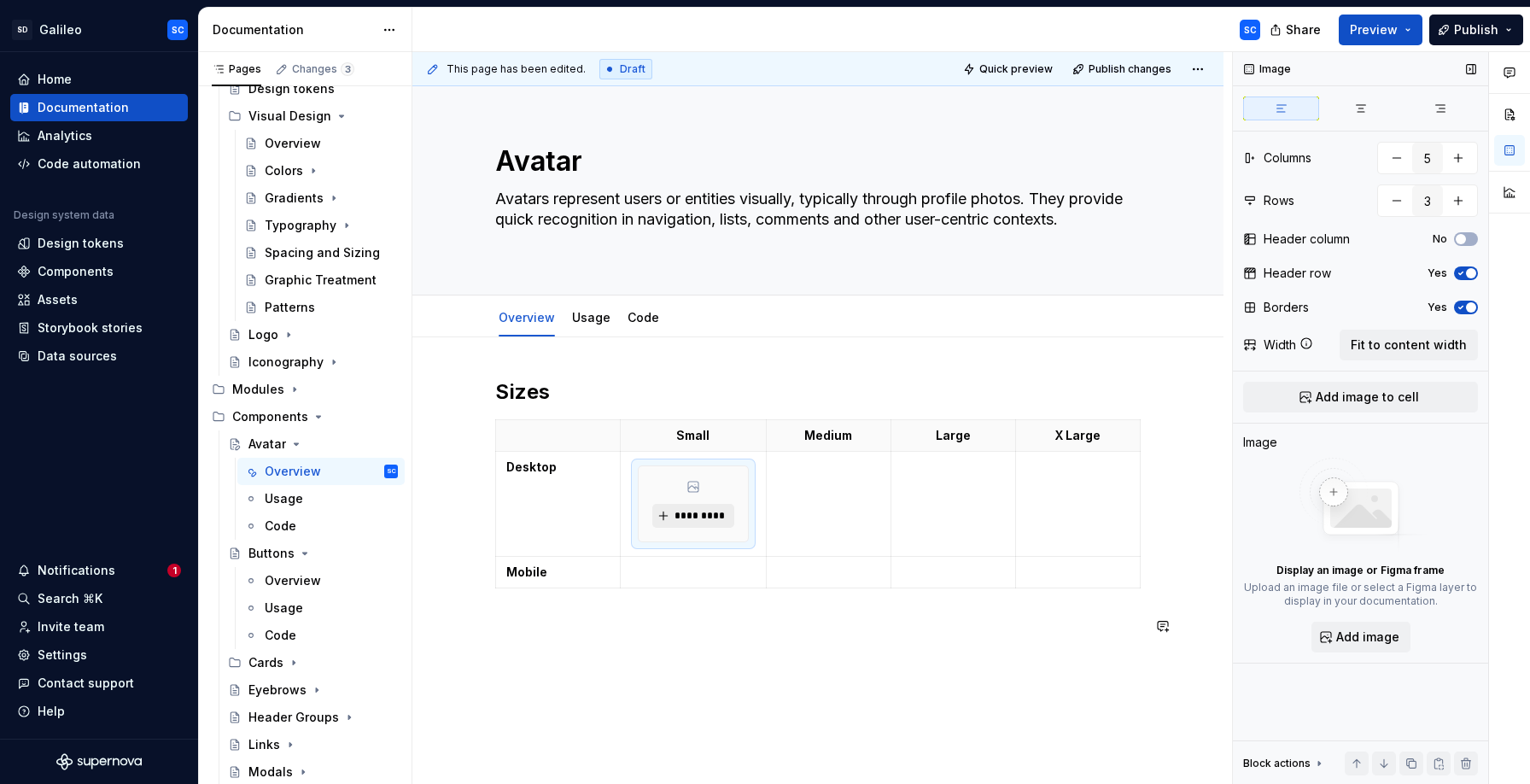
click at [704, 514] on span "*********" at bounding box center [699, 516] width 52 height 14
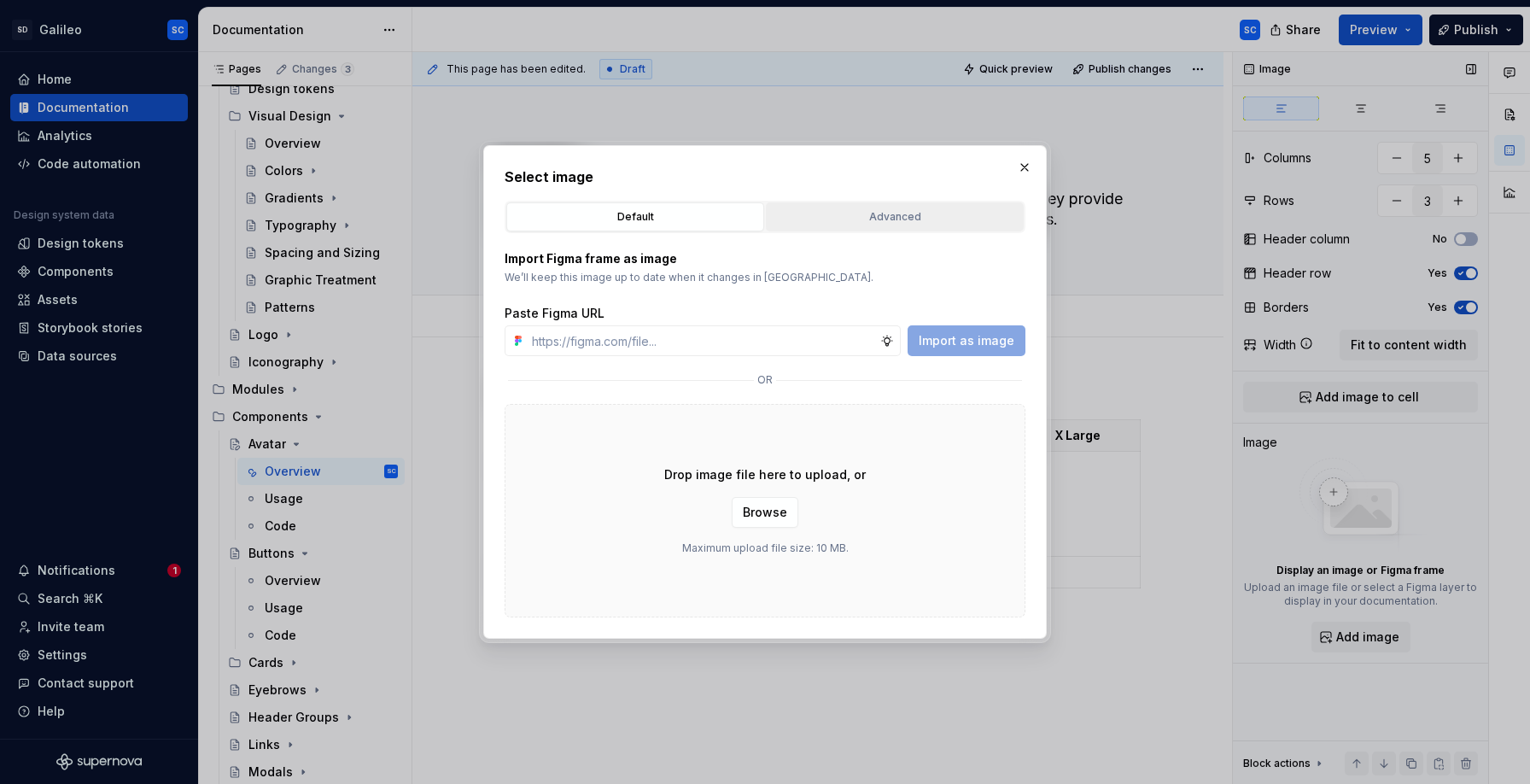
click at [893, 215] on div "Advanced" at bounding box center [895, 216] width 246 height 17
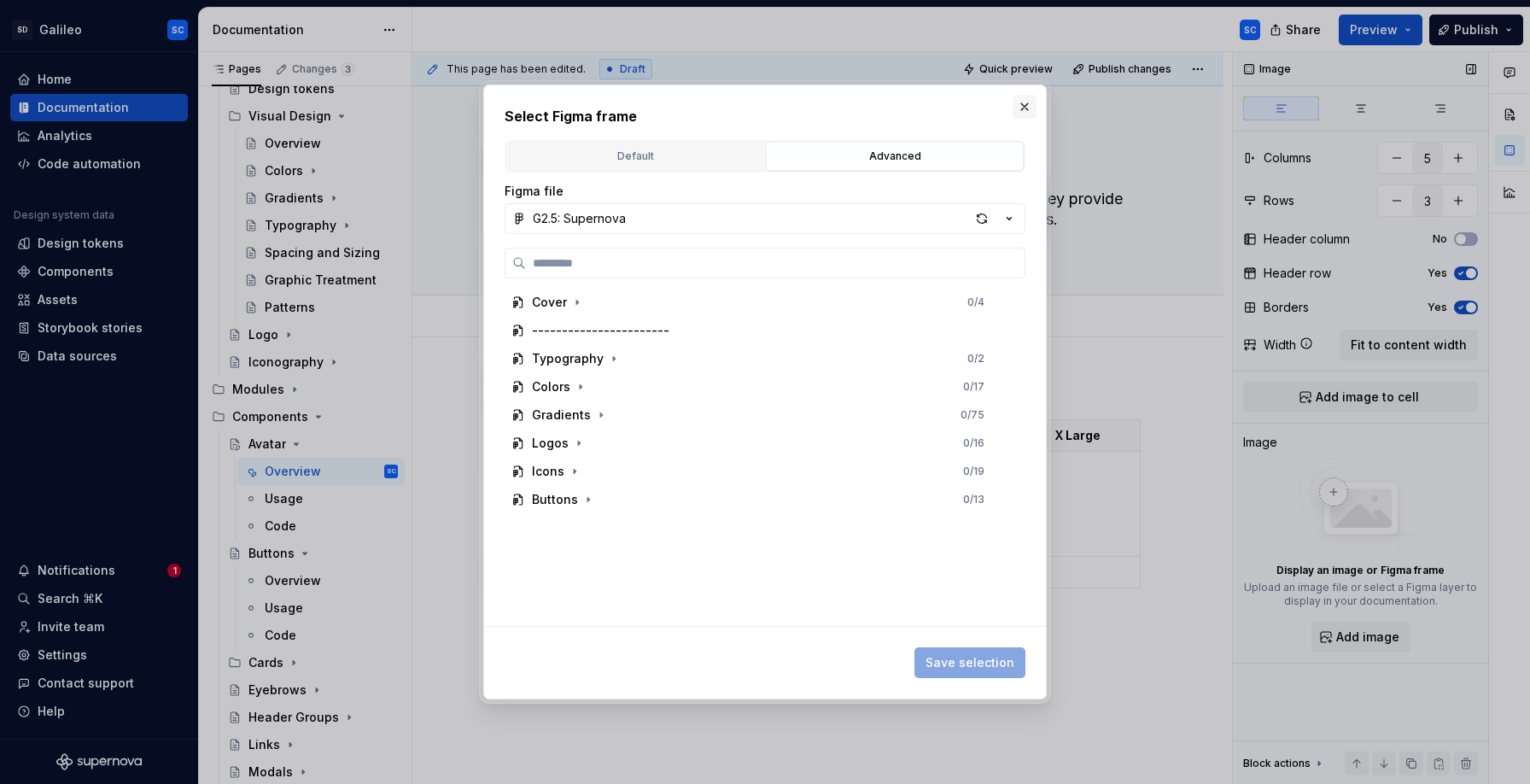
click at [1027, 104] on button "button" at bounding box center [1025, 106] width 24 height 24
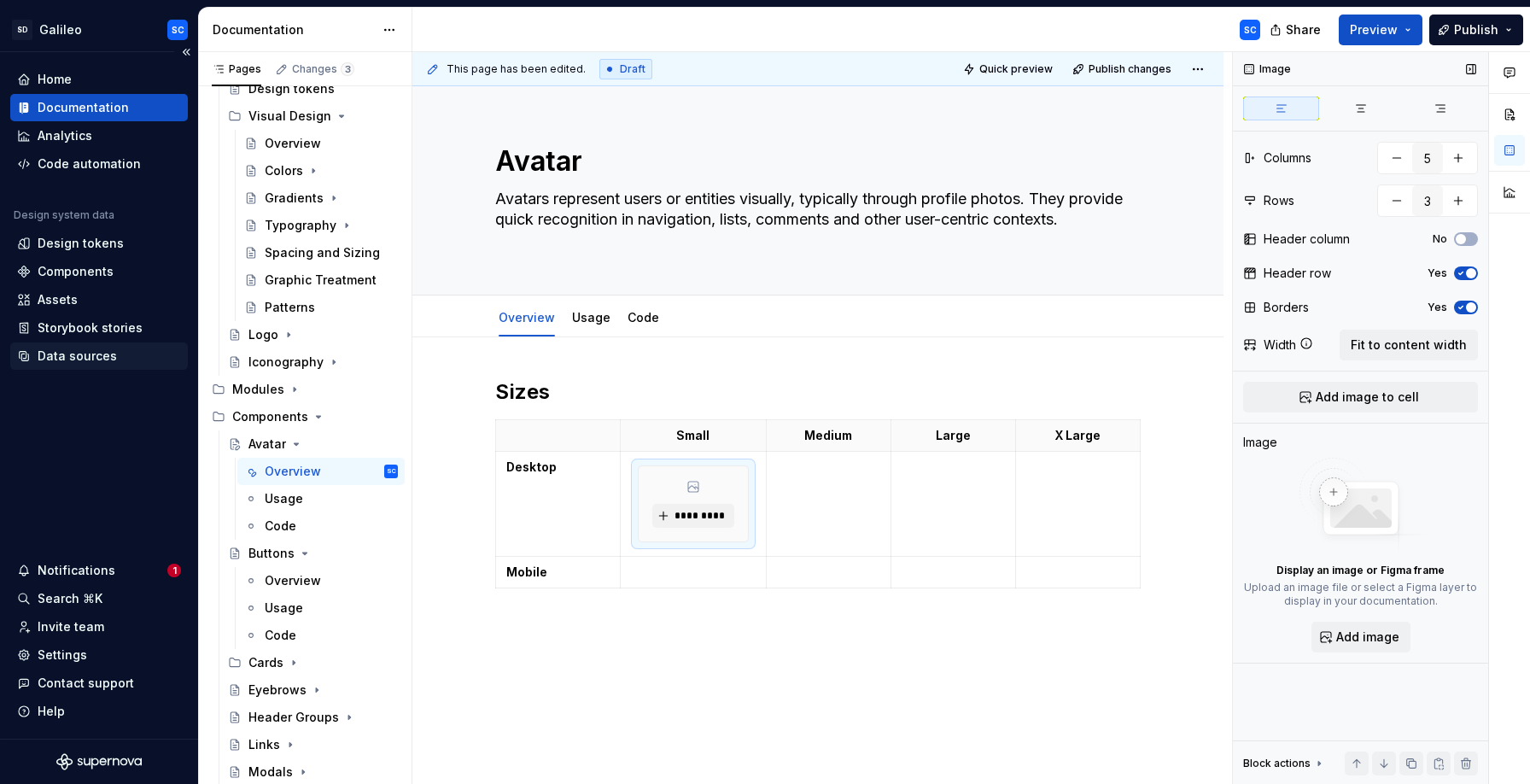
click at [76, 355] on div "Data sources" at bounding box center [77, 356] width 80 height 17
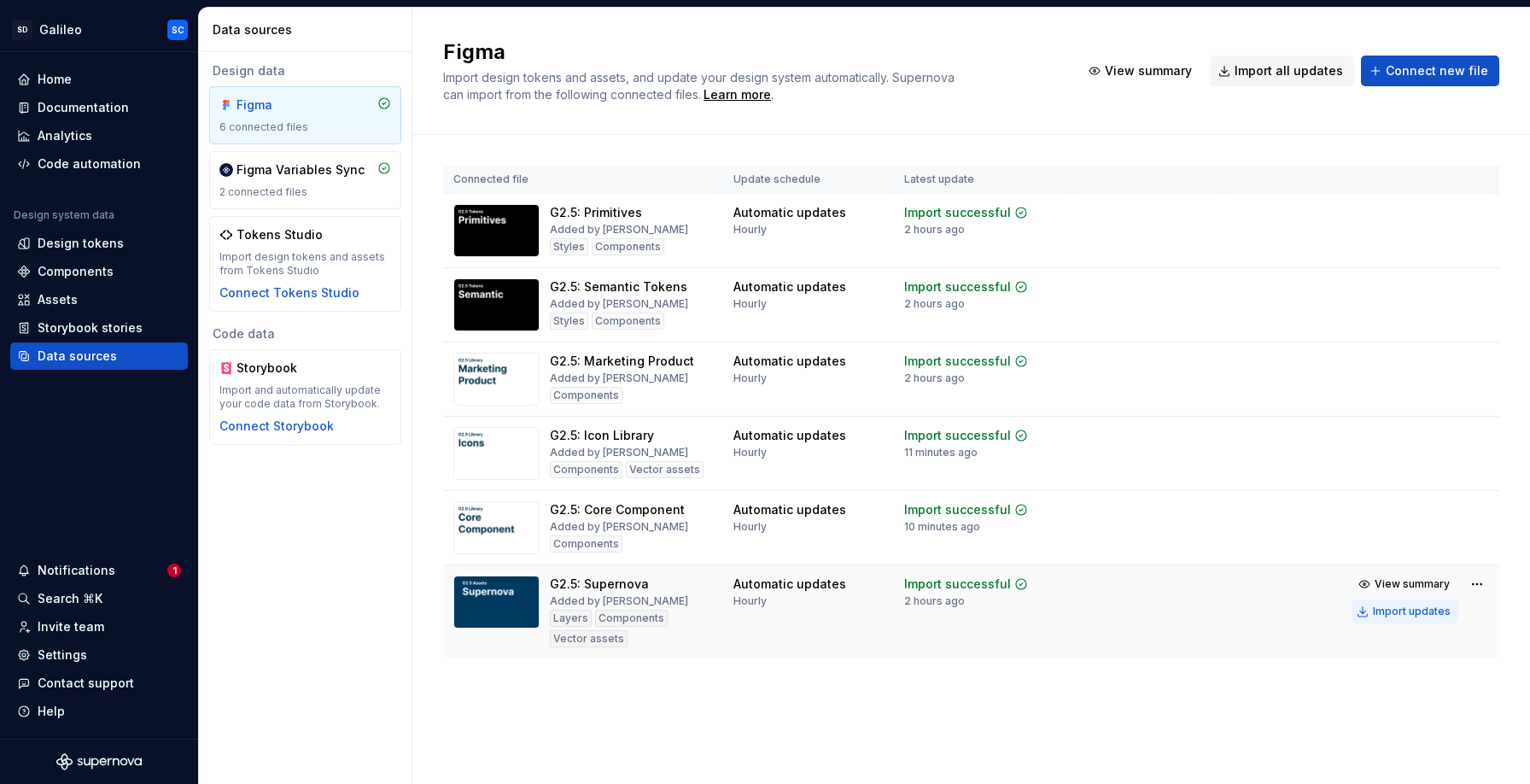
click at [1407, 611] on div "Import updates" at bounding box center [1412, 612] width 78 height 14
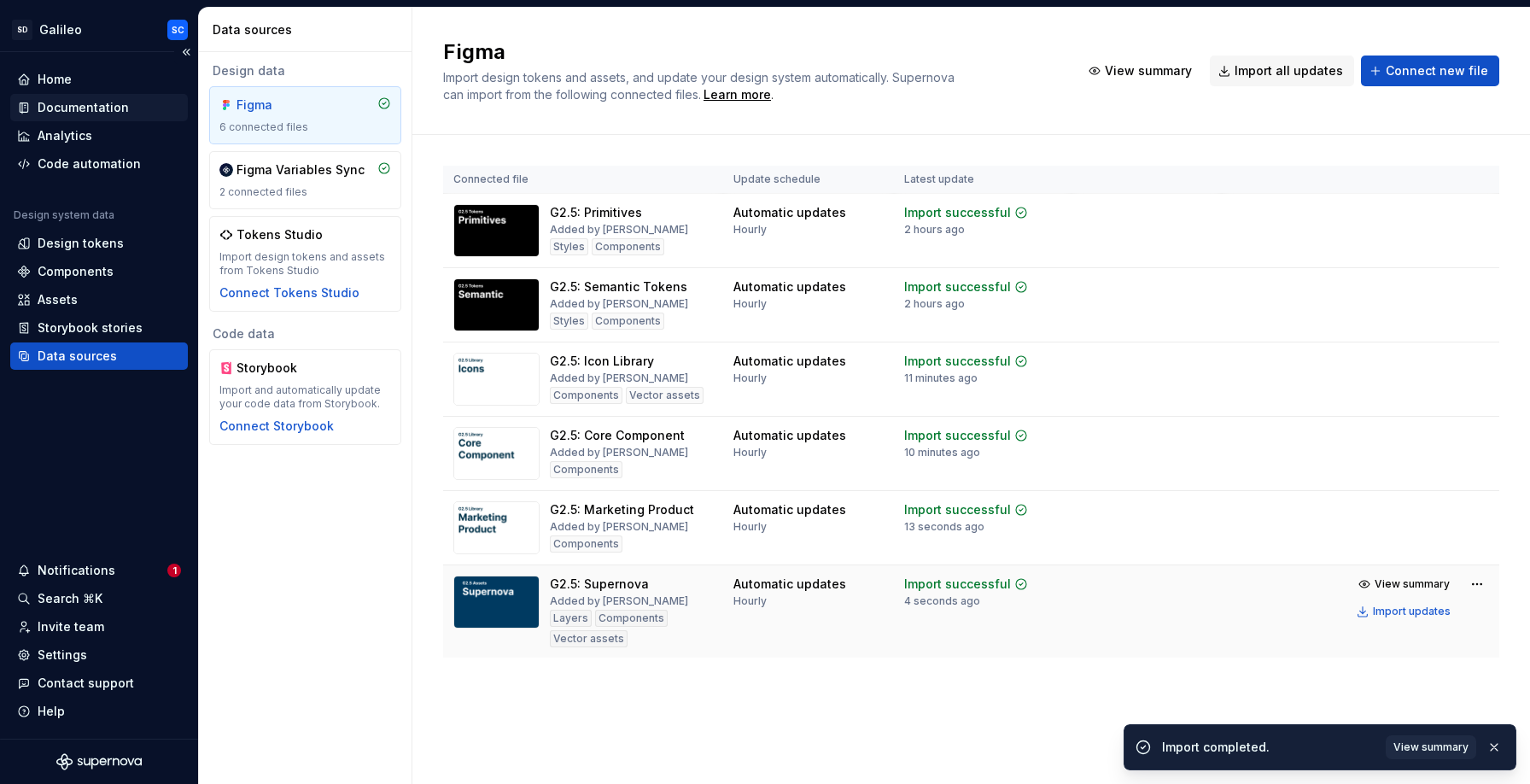
click at [104, 101] on div "Documentation" at bounding box center [83, 107] width 92 height 17
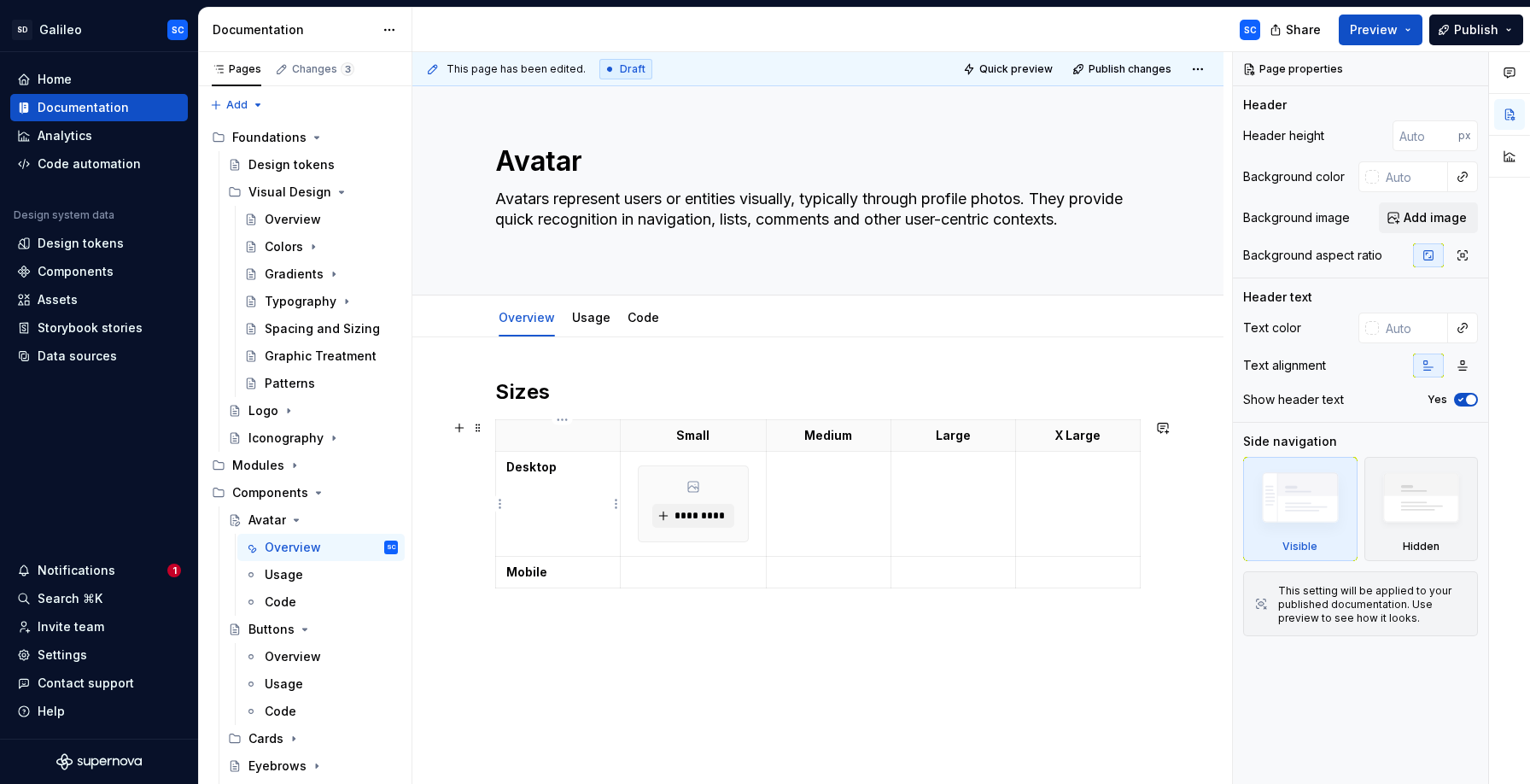
scroll to position [31, 0]
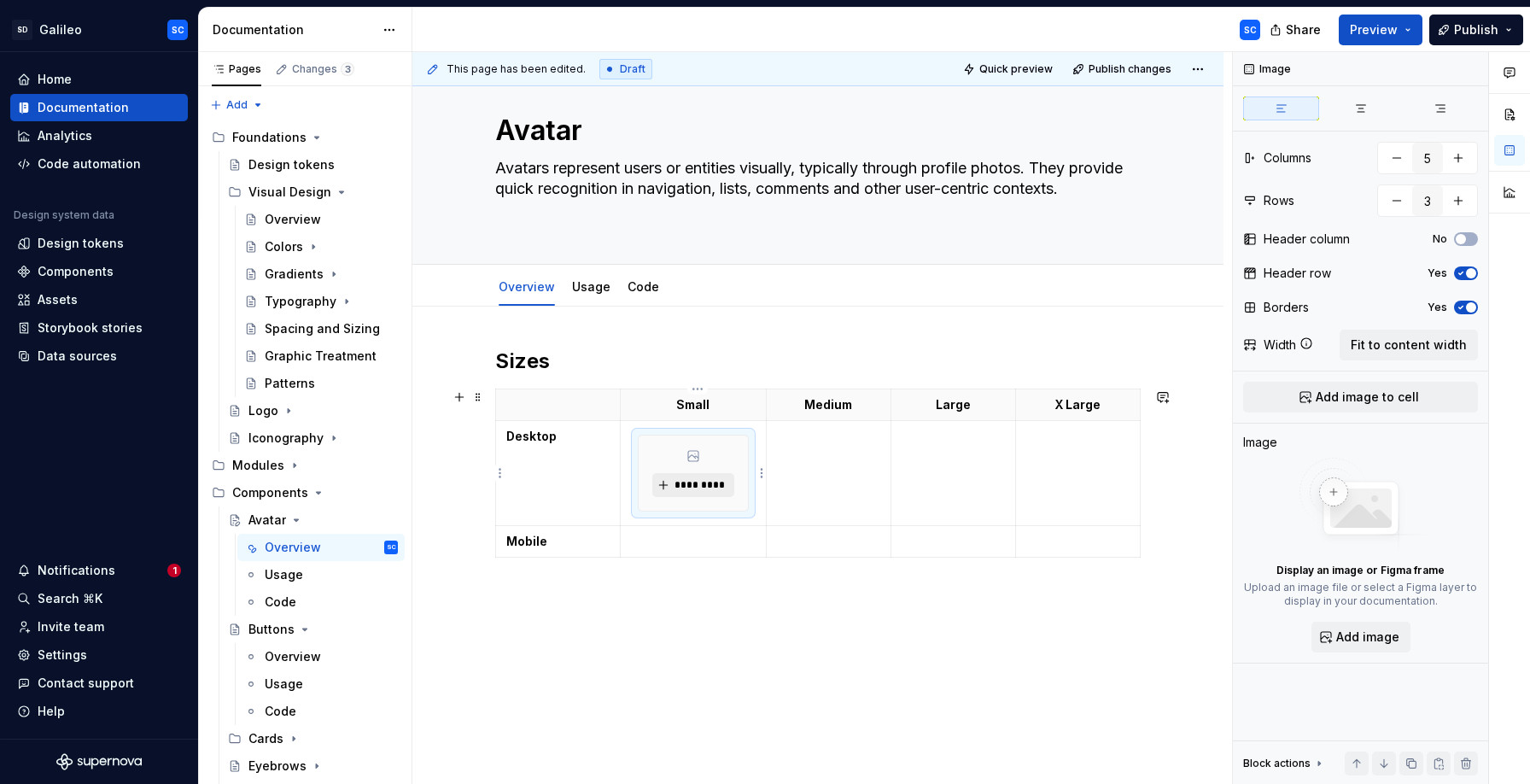
click at [704, 488] on span "*********" at bounding box center [699, 485] width 52 height 14
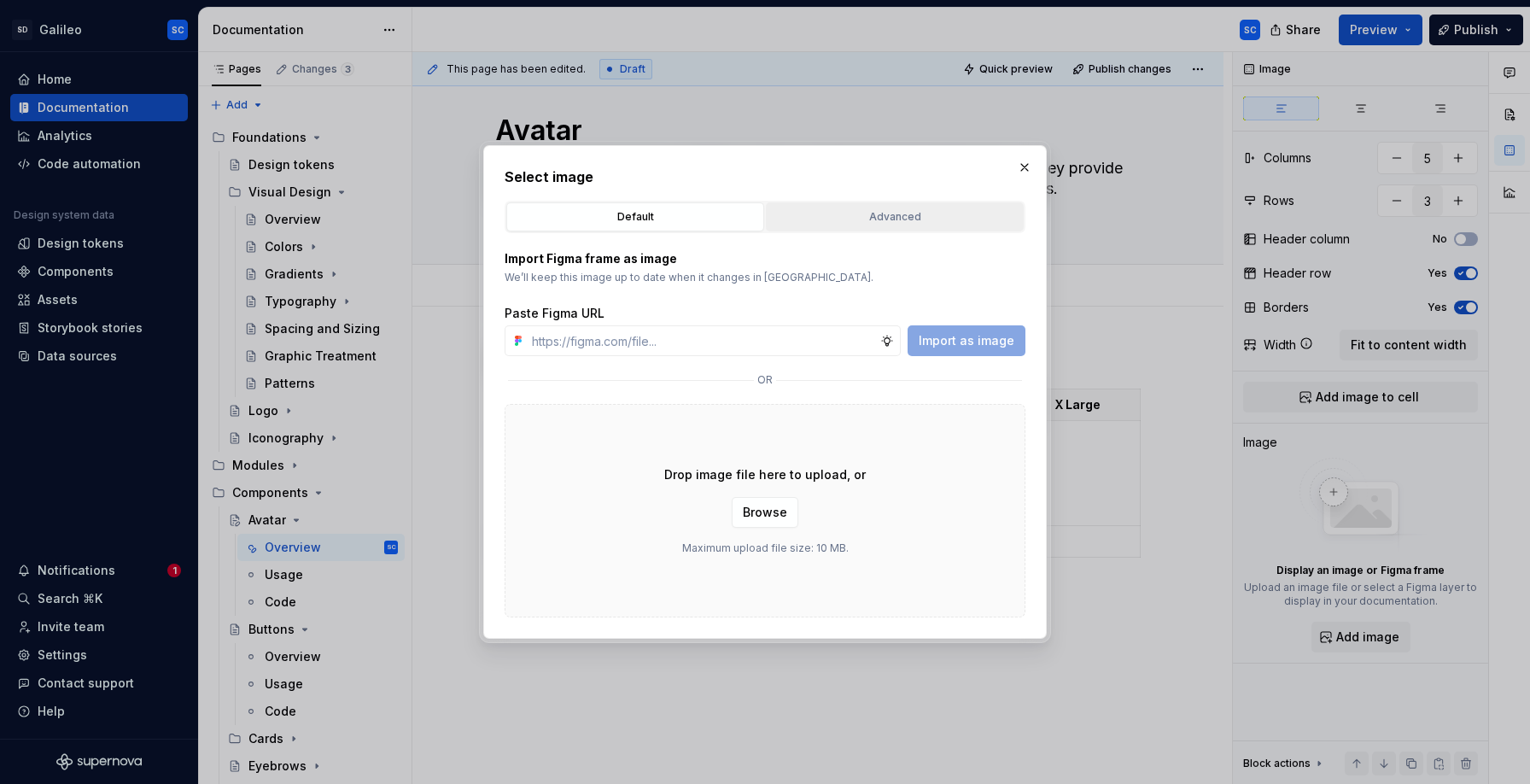
click at [900, 215] on div "Advanced" at bounding box center [895, 216] width 246 height 17
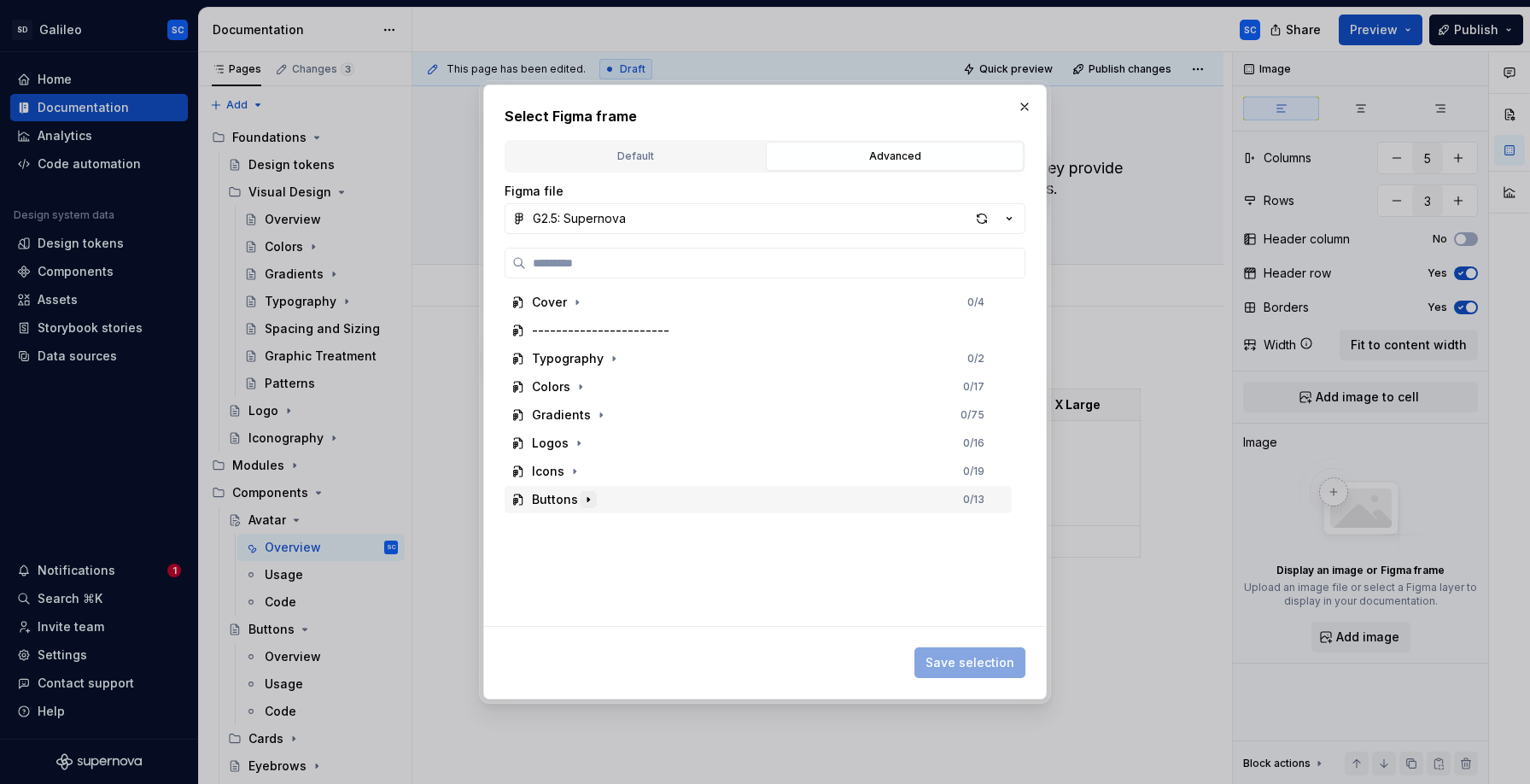
click at [584, 503] on icon "button" at bounding box center [588, 499] width 14 height 14
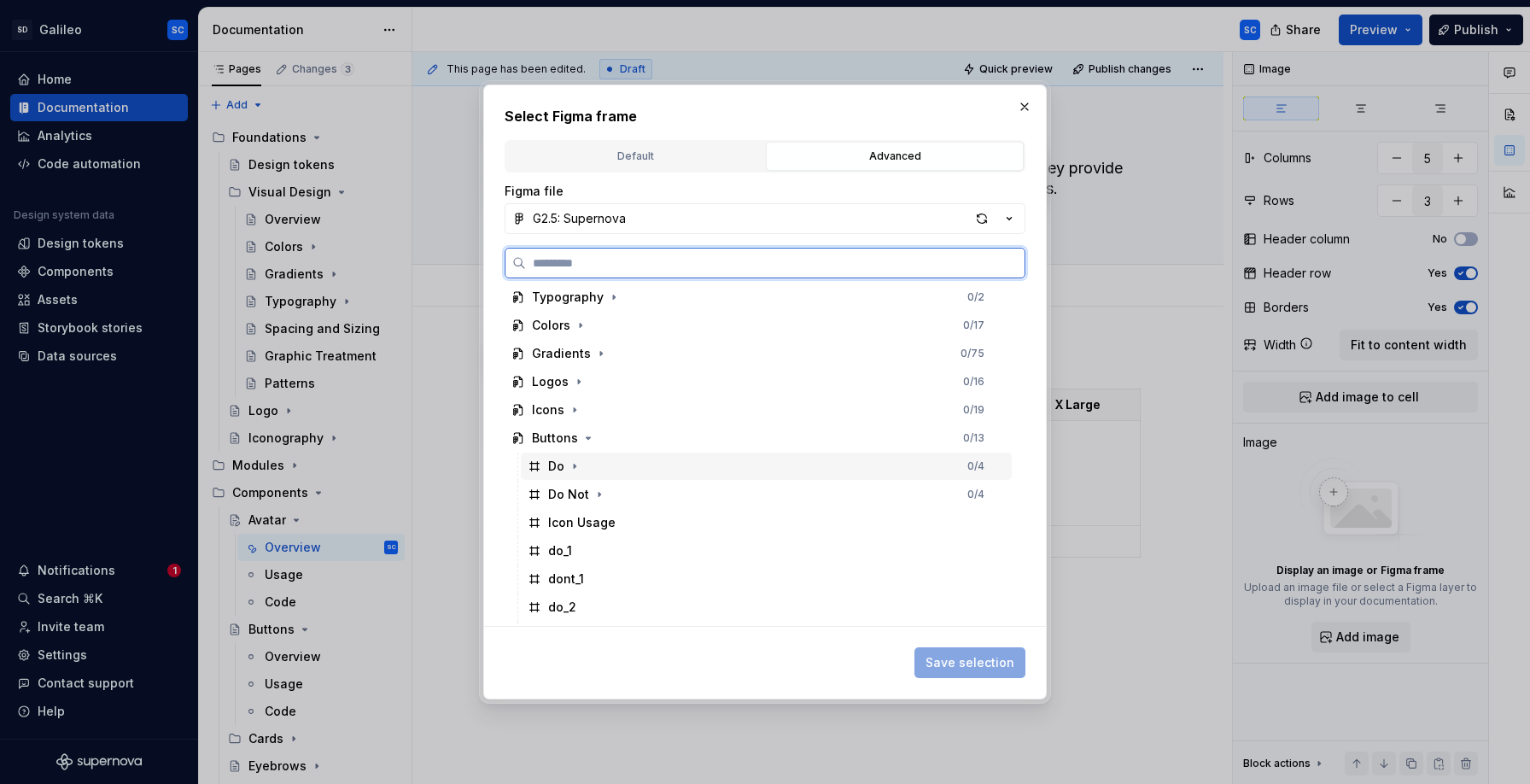
scroll to position [86, 0]
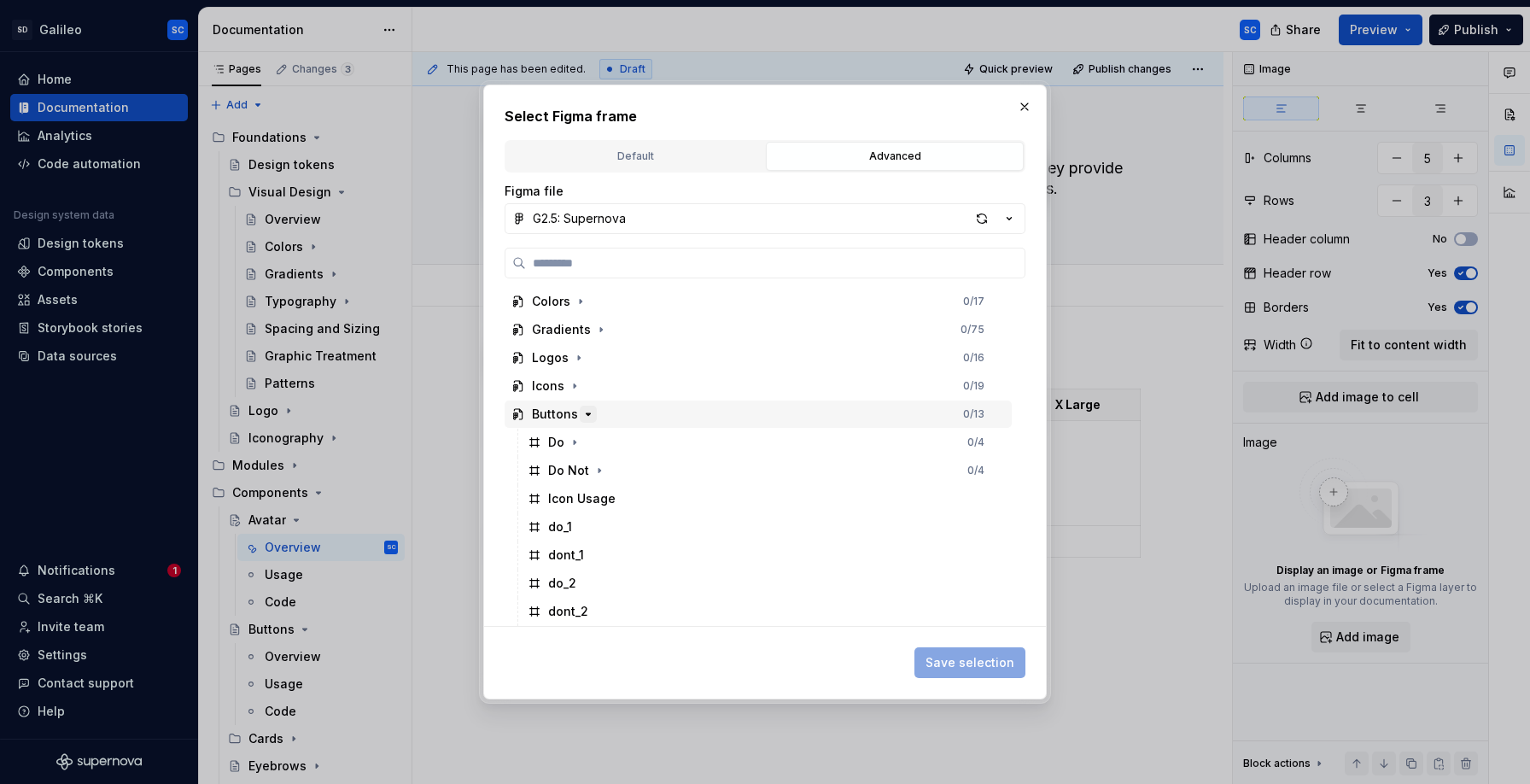
click at [583, 420] on icon "button" at bounding box center [588, 414] width 14 height 14
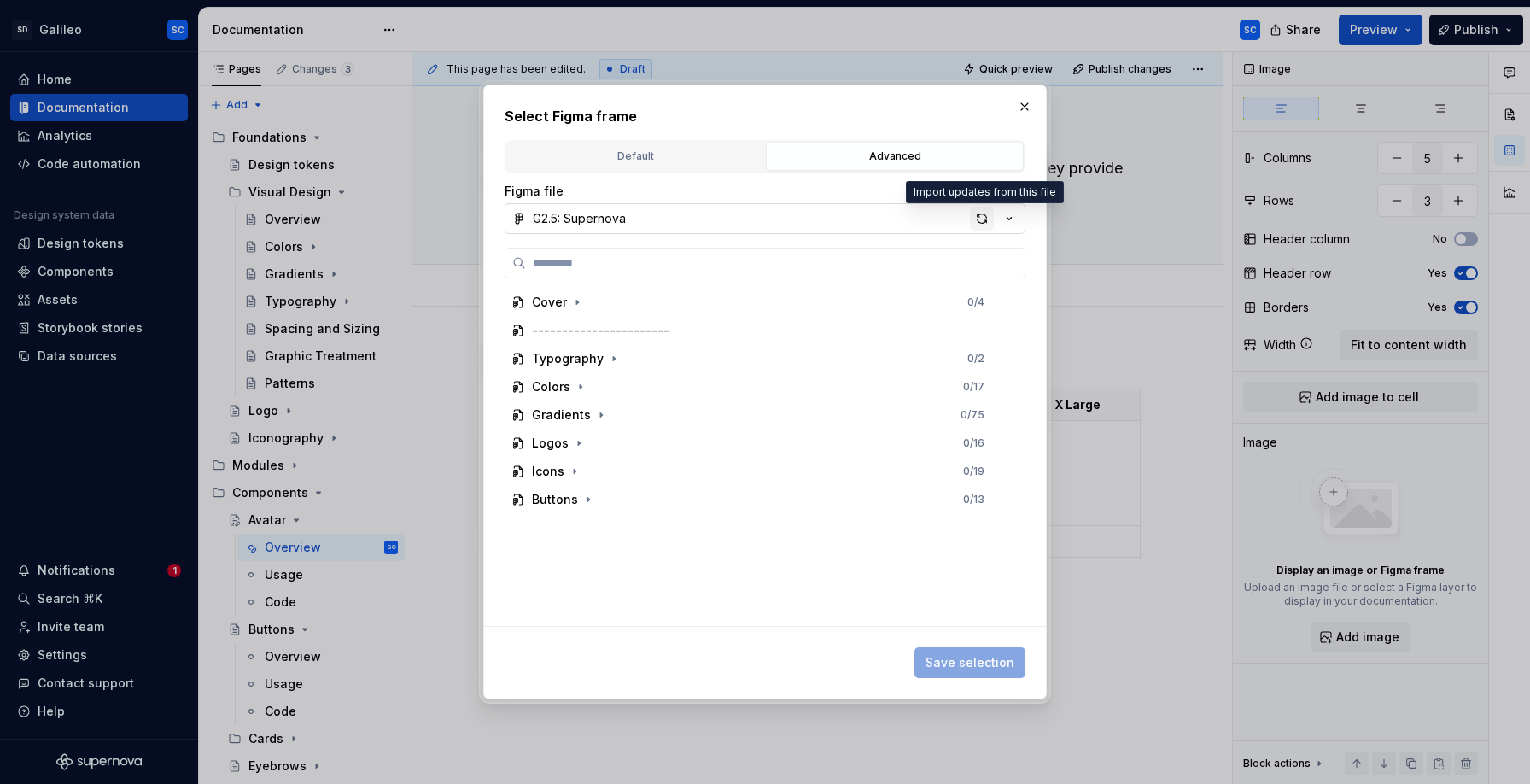
click at [981, 221] on div "button" at bounding box center [982, 219] width 24 height 24
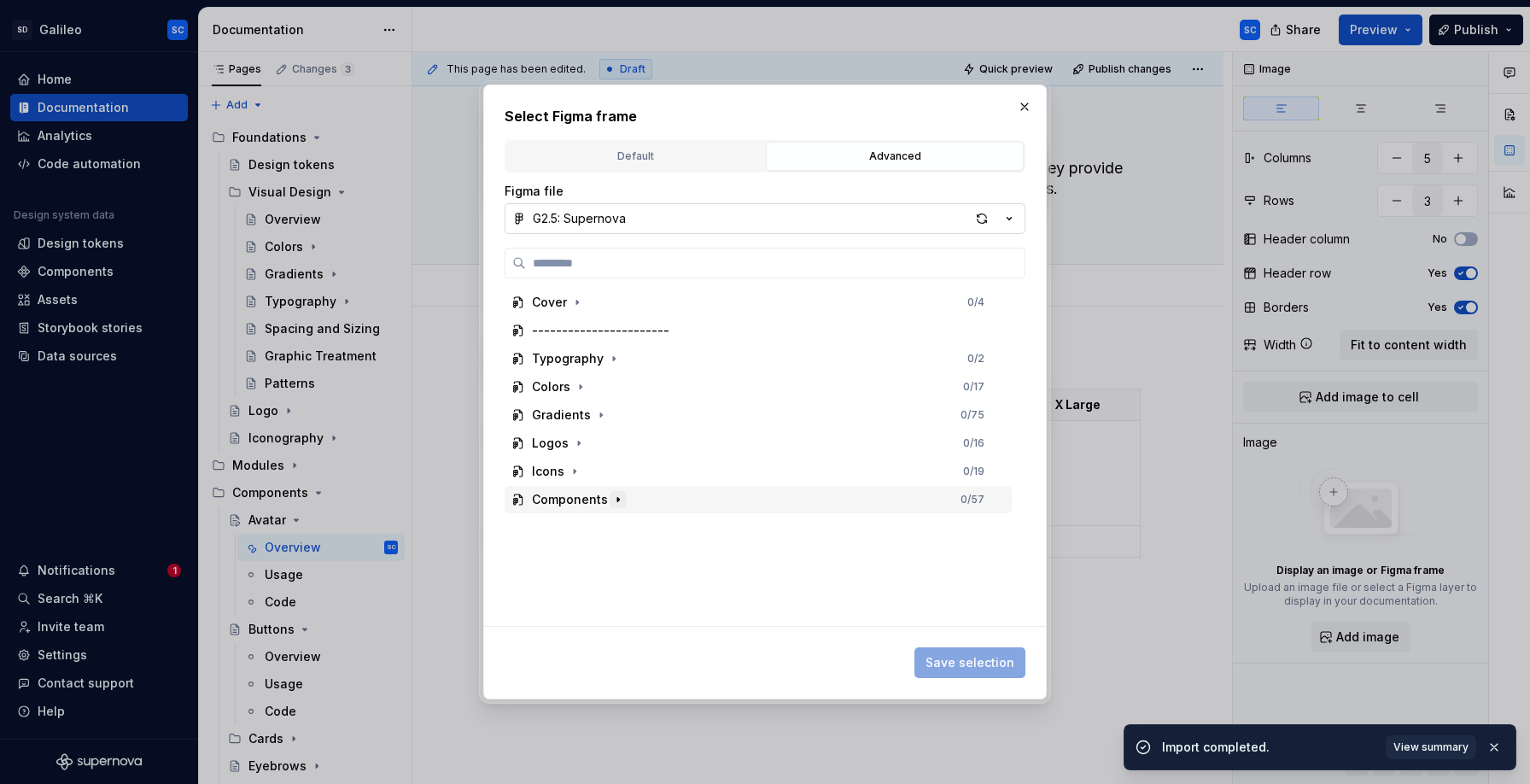
click at [618, 500] on icon "button" at bounding box center [619, 499] width 14 height 14
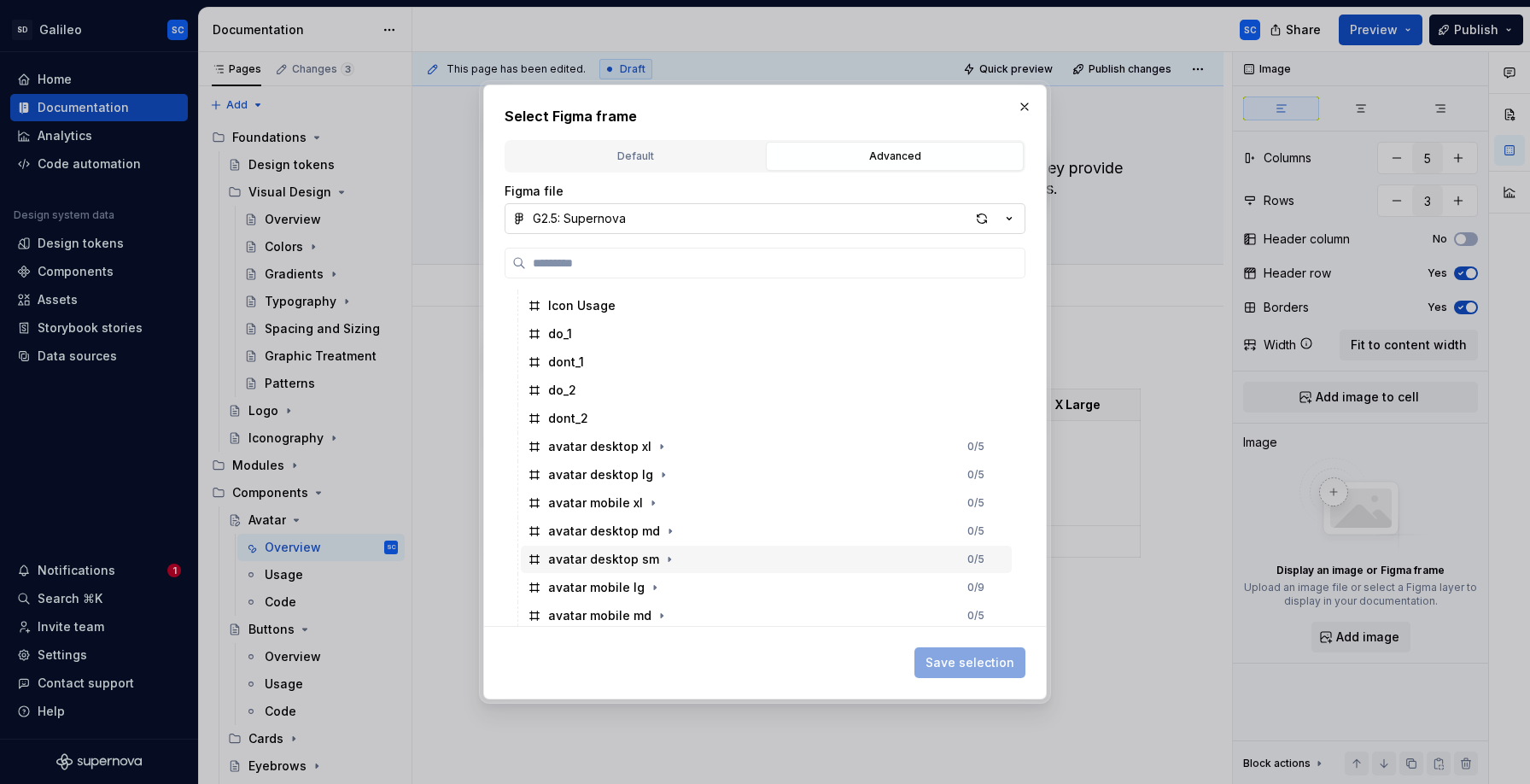
scroll to position [310, 0]
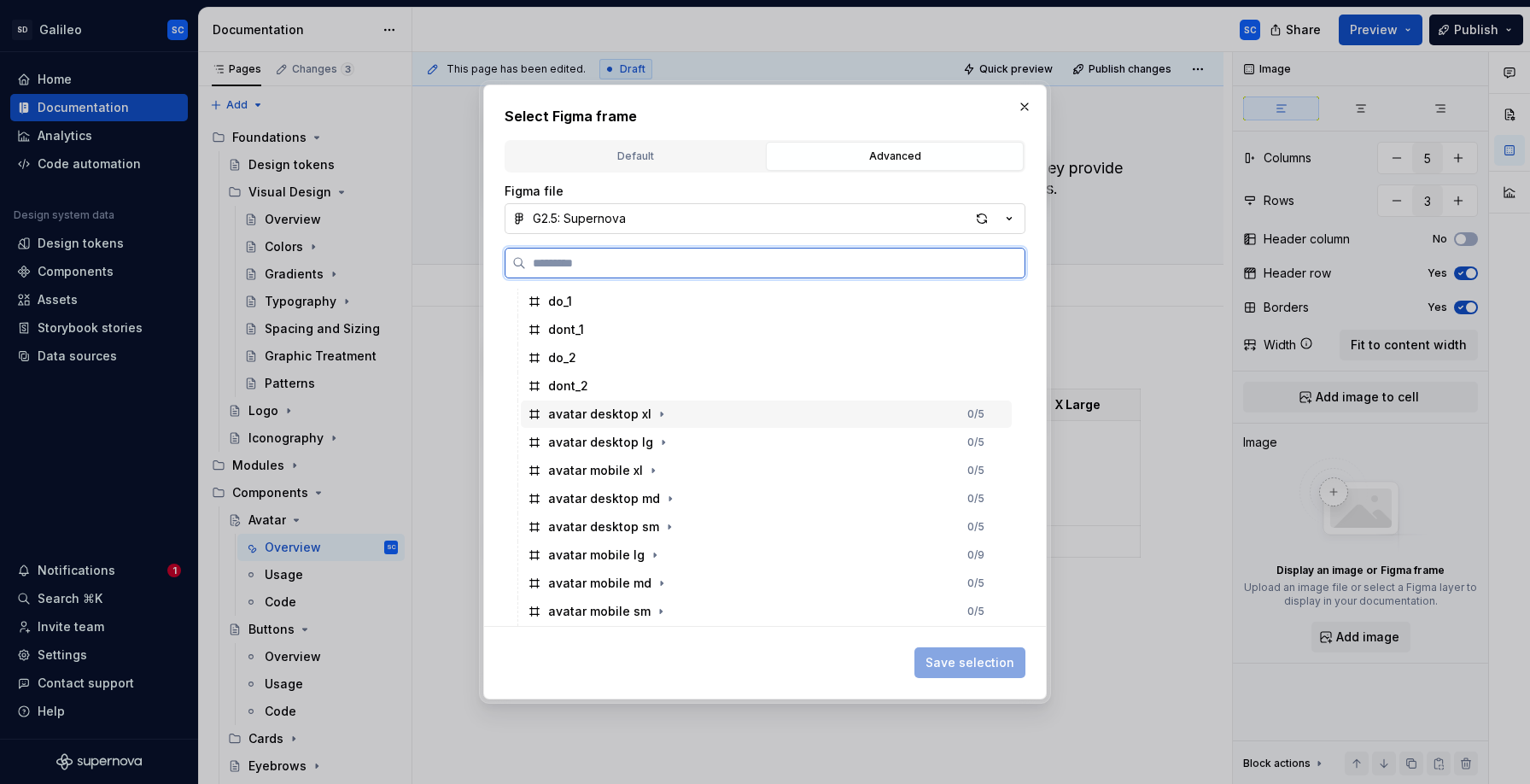
click at [539, 415] on icon at bounding box center [535, 414] width 14 height 14
click at [698, 417] on div "avatar desktop xl 1 / 5" at bounding box center [766, 414] width 491 height 28
click at [695, 526] on div "avatar desktop sm 0 / 5" at bounding box center [766, 527] width 491 height 28
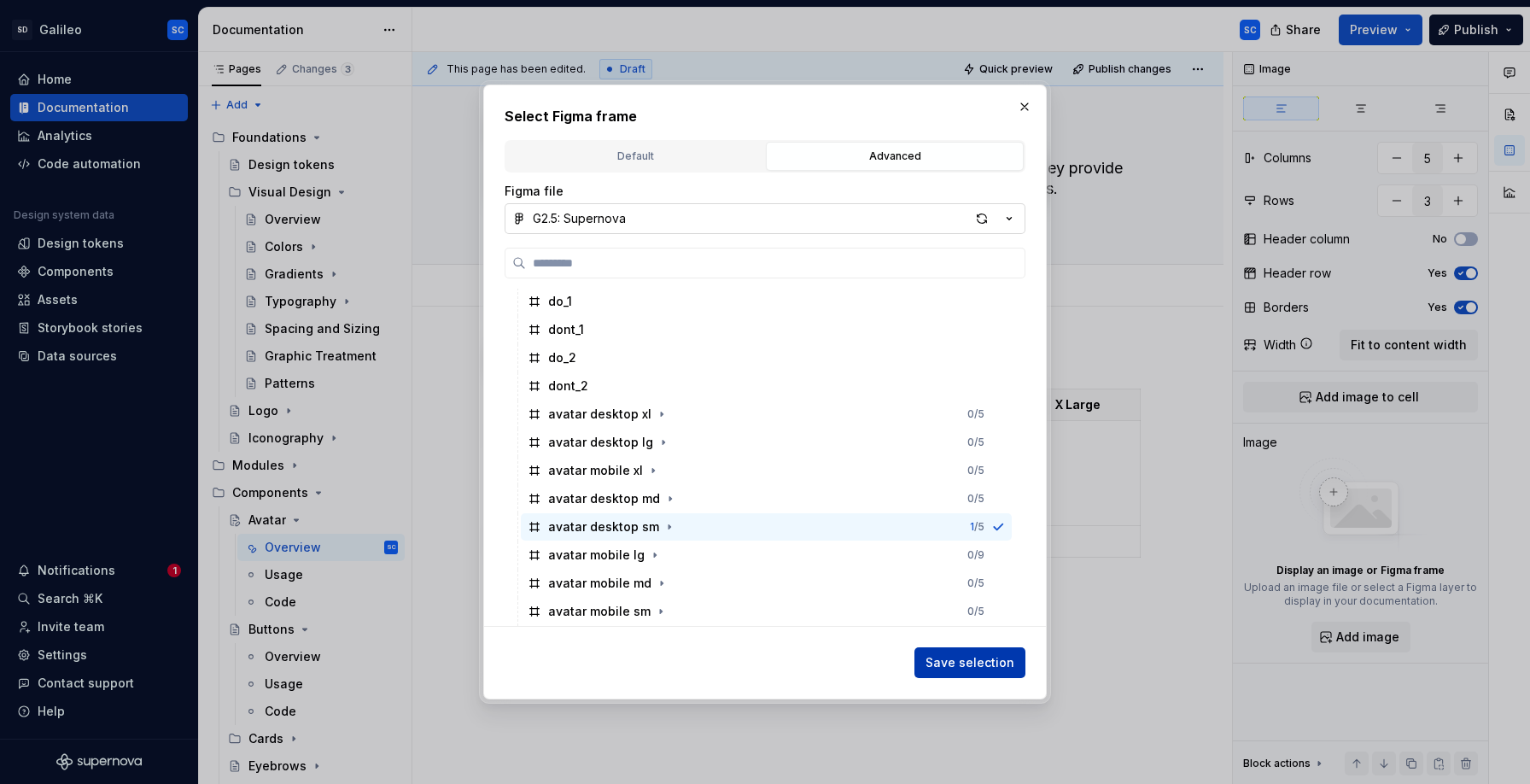
click at [944, 659] on span "Save selection" at bounding box center [969, 662] width 89 height 17
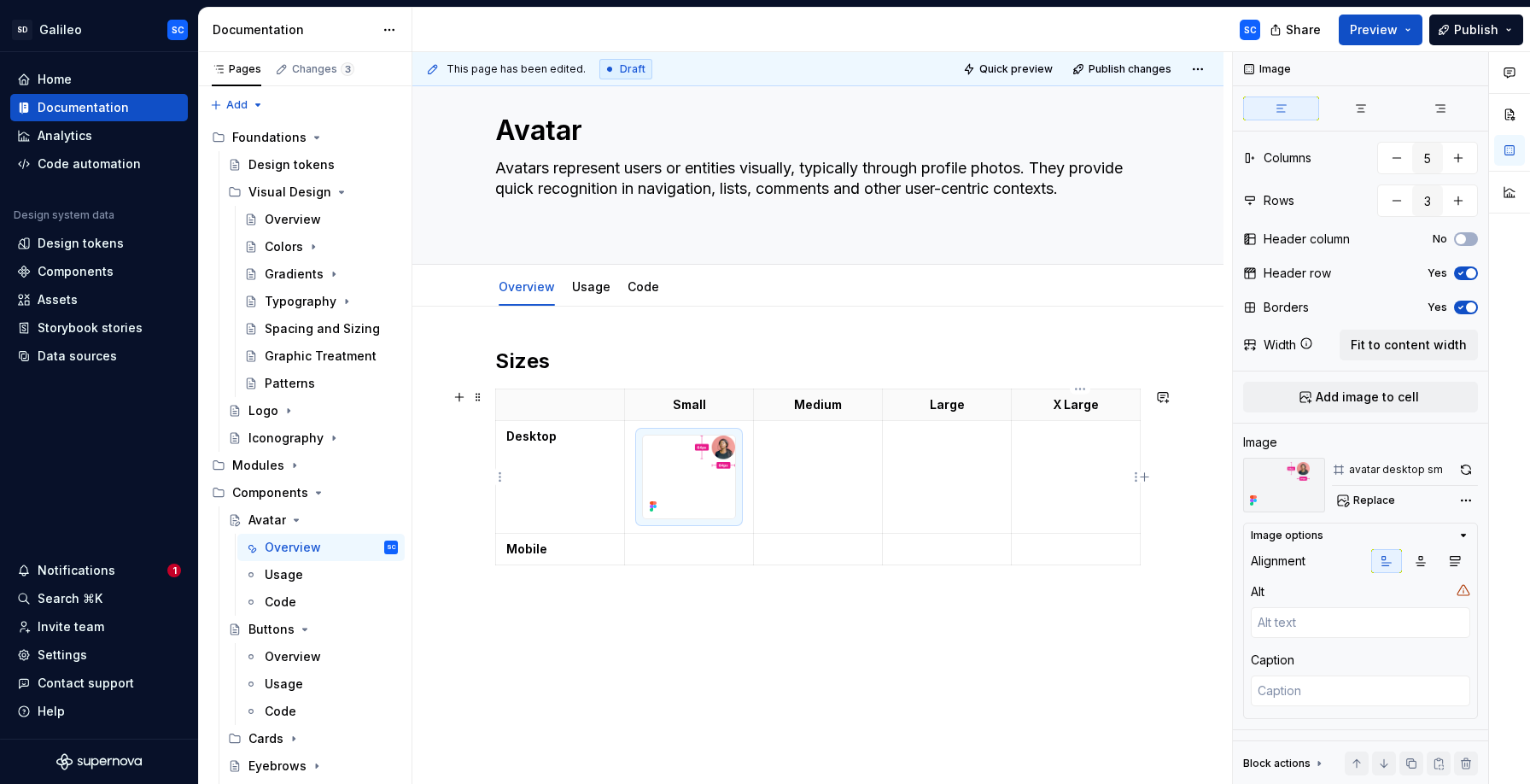
click at [1072, 472] on td at bounding box center [1075, 477] width 129 height 112
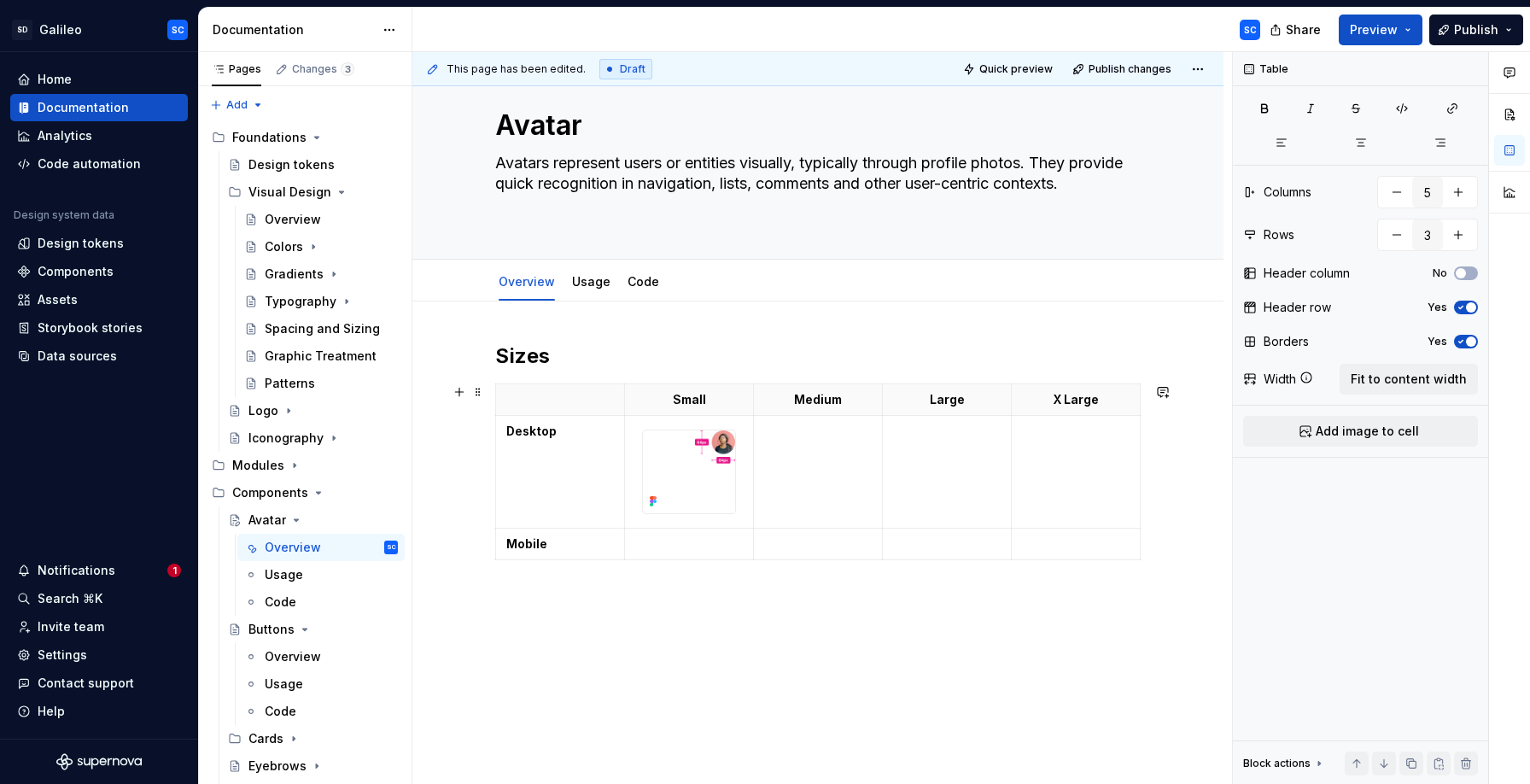
scroll to position [37, 0]
click at [1330, 428] on span "Add image to cell" at bounding box center [1367, 430] width 103 height 17
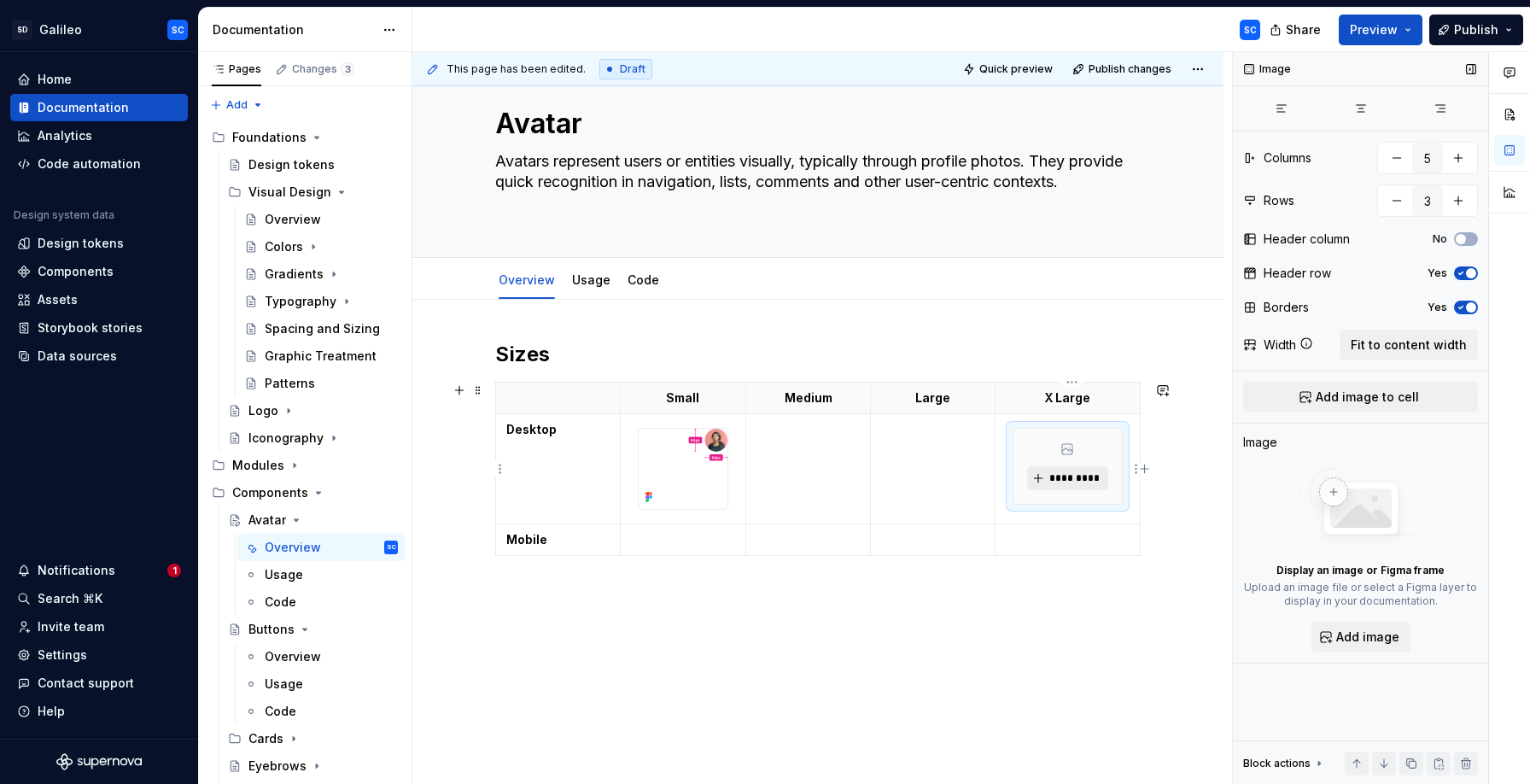
click at [1080, 478] on span "*********" at bounding box center [1074, 478] width 52 height 14
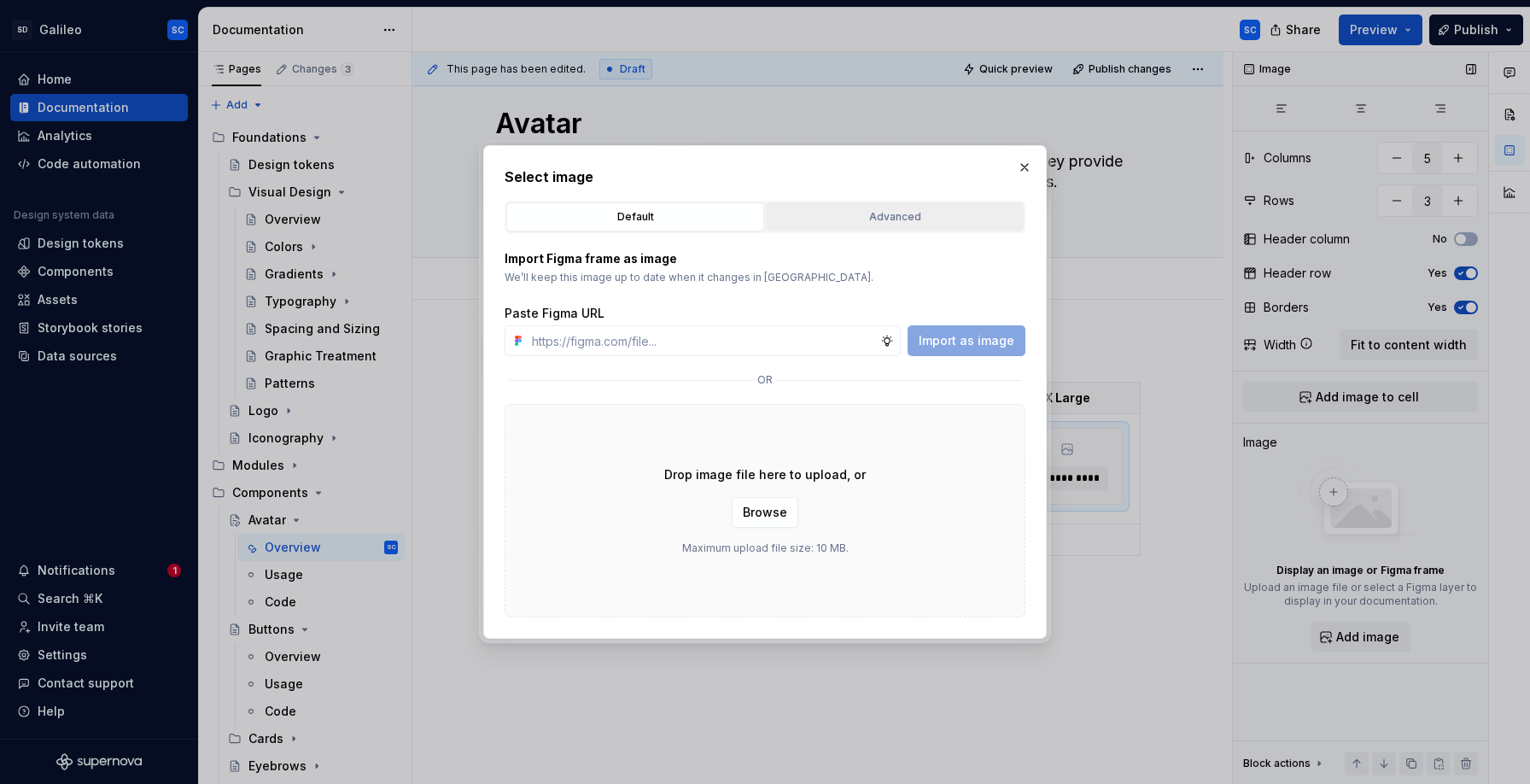
click at [860, 227] on button "Advanced" at bounding box center [895, 216] width 258 height 29
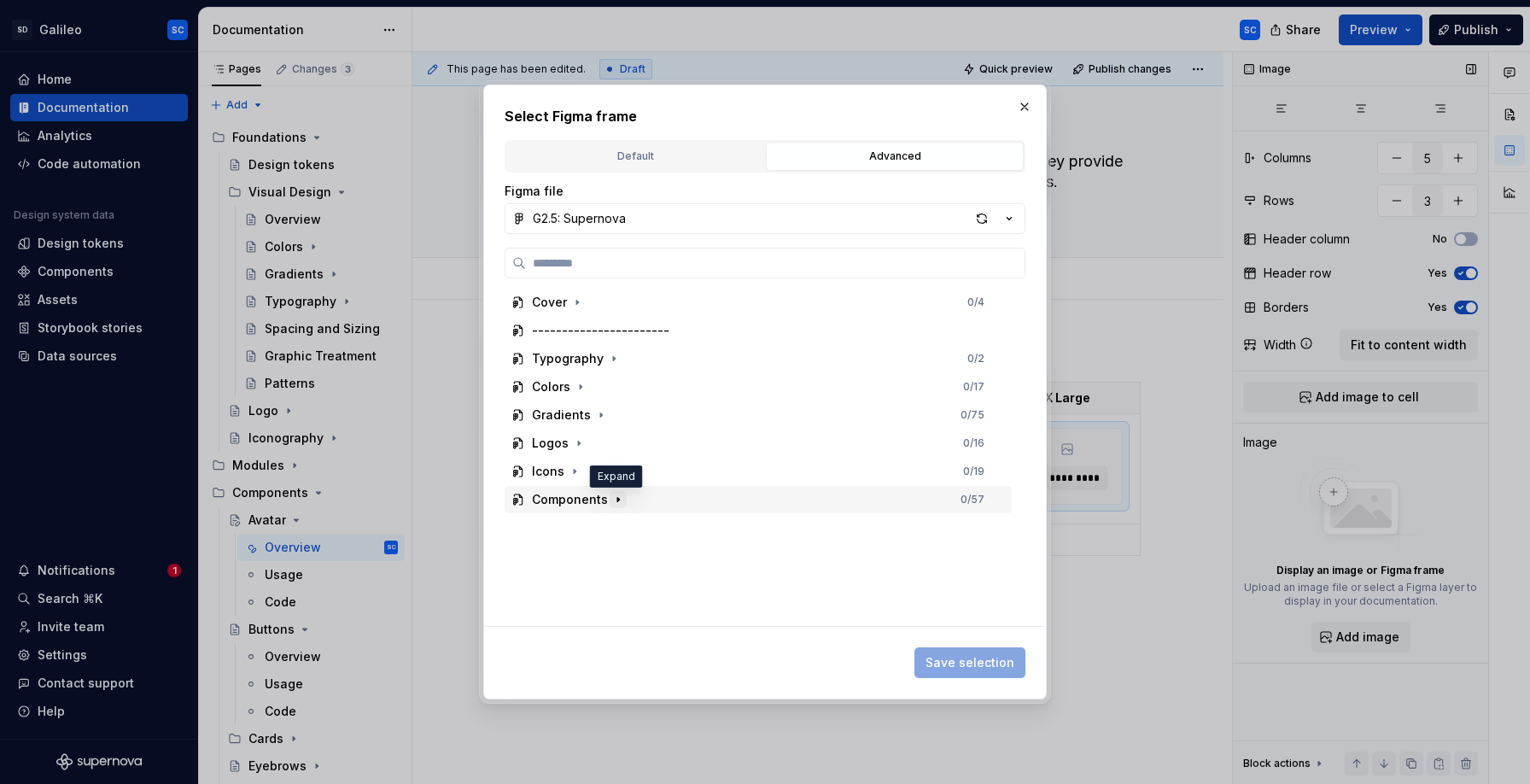
click at [618, 500] on icon "button" at bounding box center [619, 499] width 14 height 14
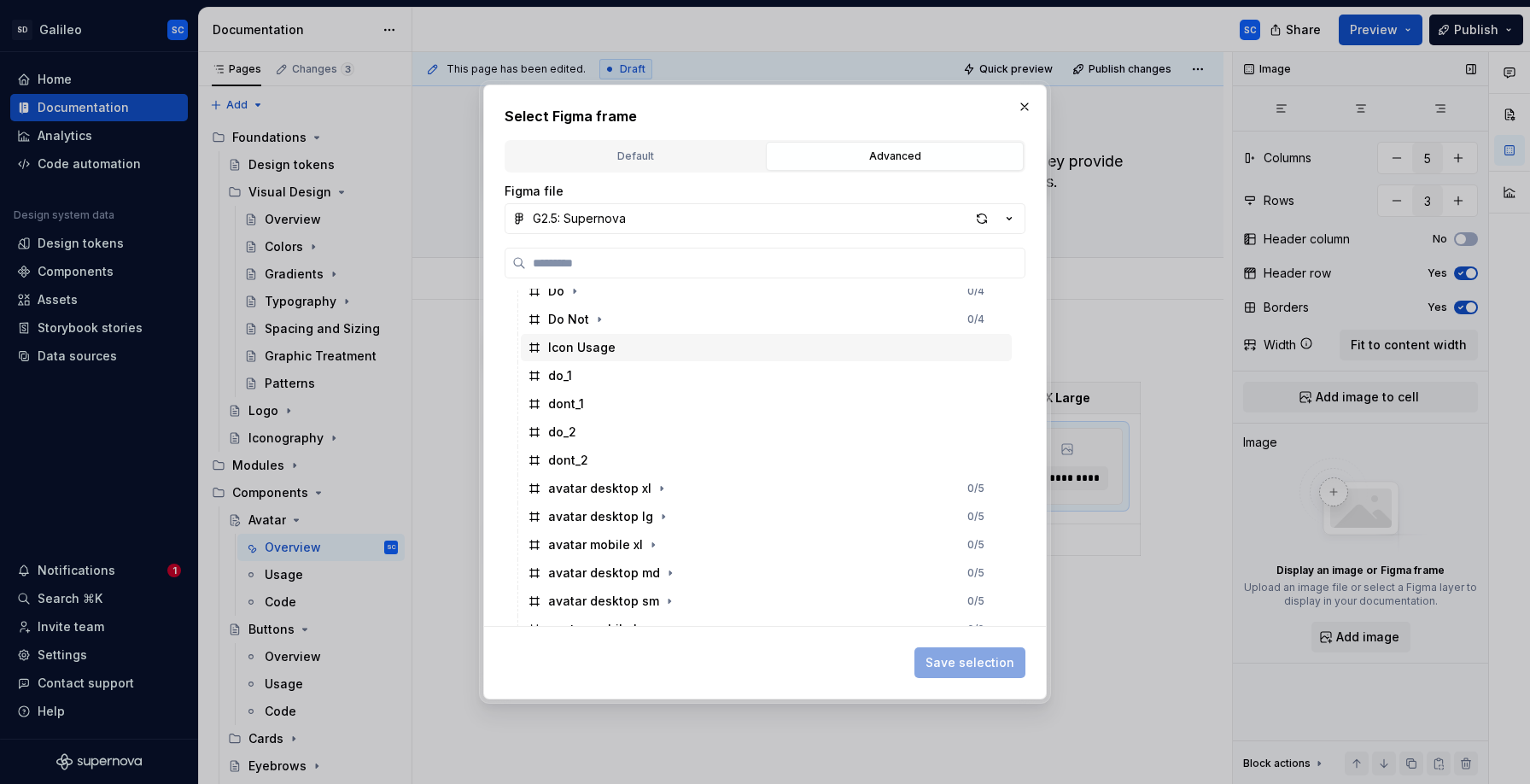
scroll to position [239, 0]
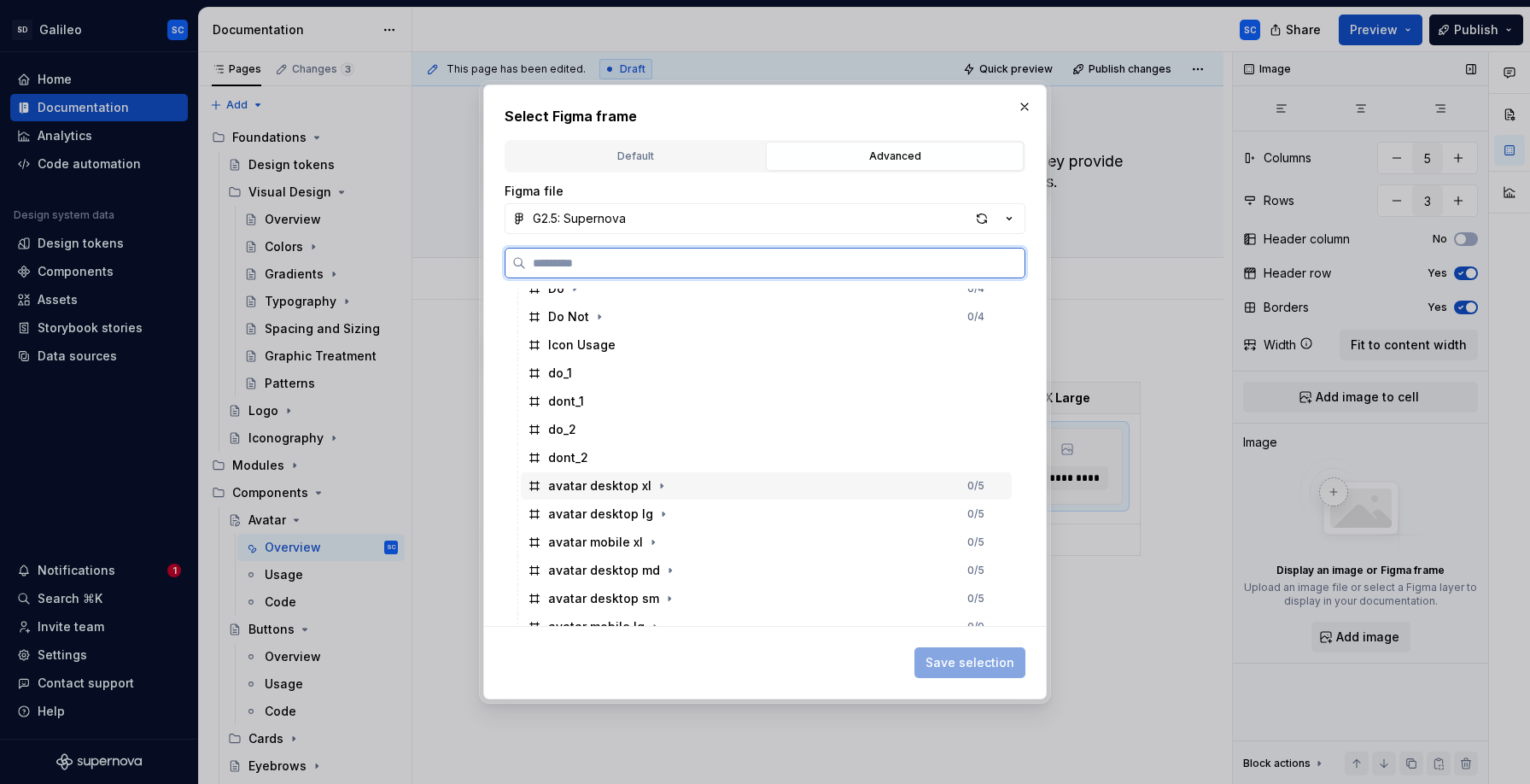
click at [706, 490] on div "avatar desktop xl 0 / 5" at bounding box center [766, 486] width 491 height 28
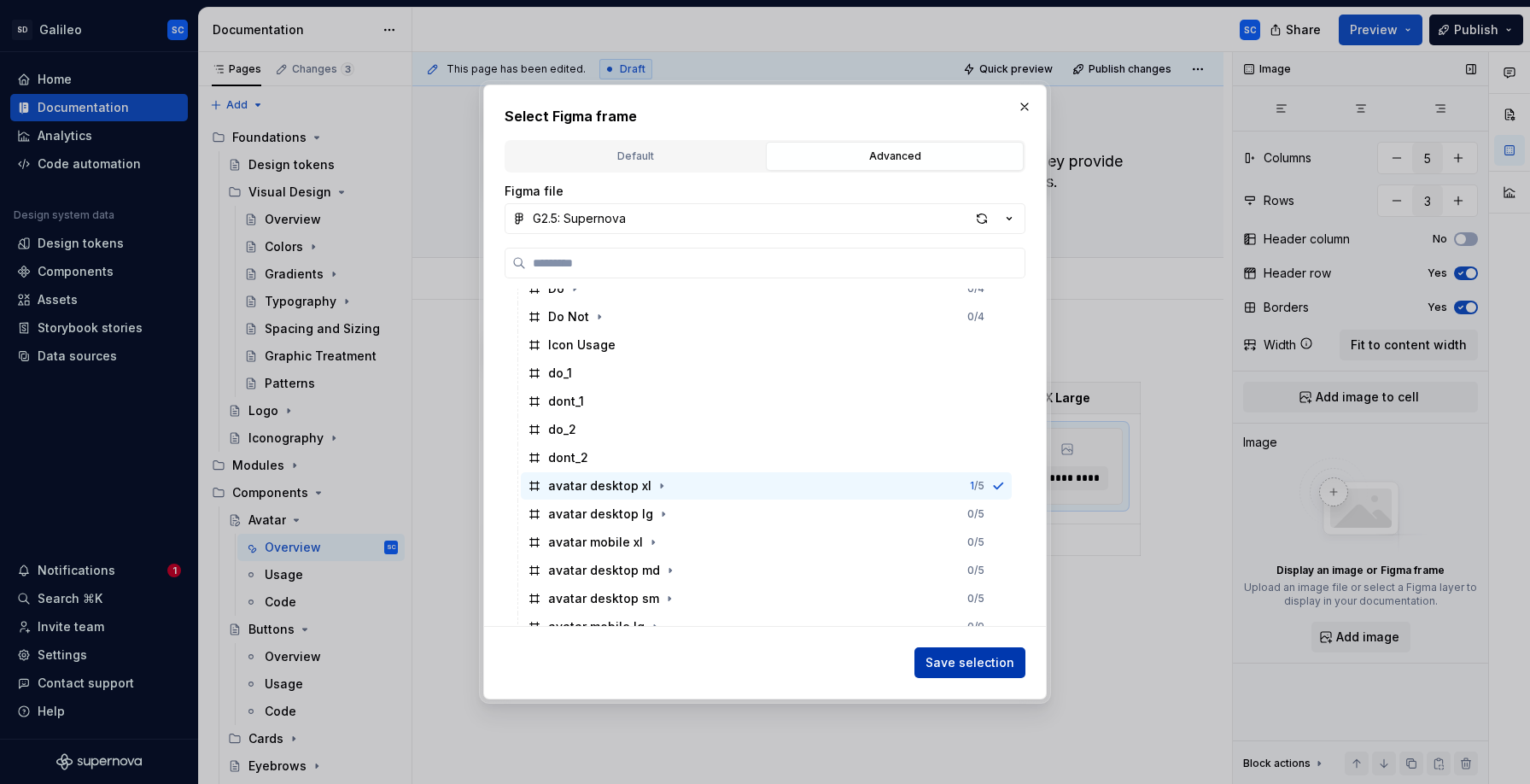
click at [951, 661] on span "Save selection" at bounding box center [969, 662] width 89 height 17
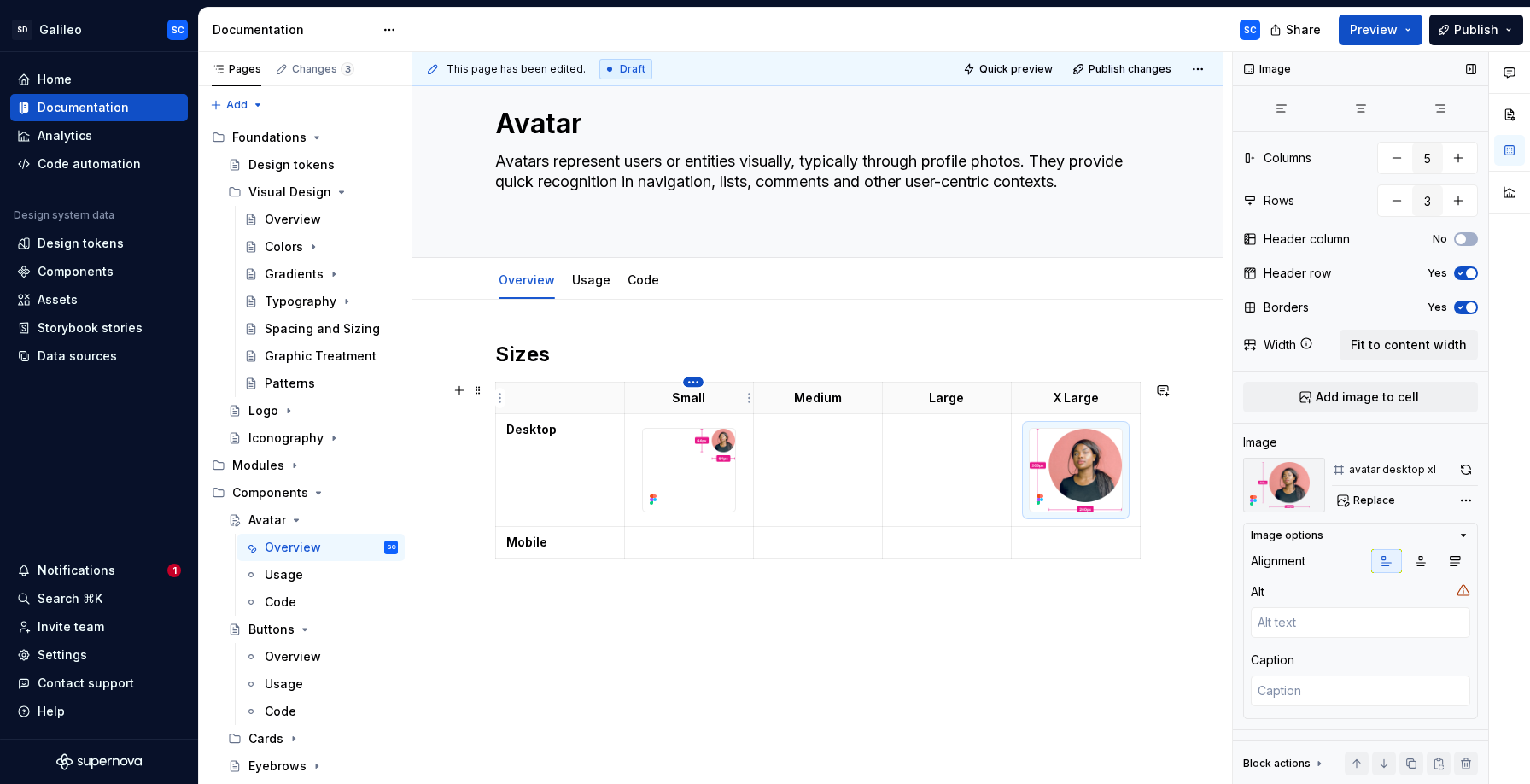
click at [699, 383] on html "SD Galileo SC Home Documentation Analytics Code automation Design system data D…" at bounding box center [765, 392] width 1530 height 784
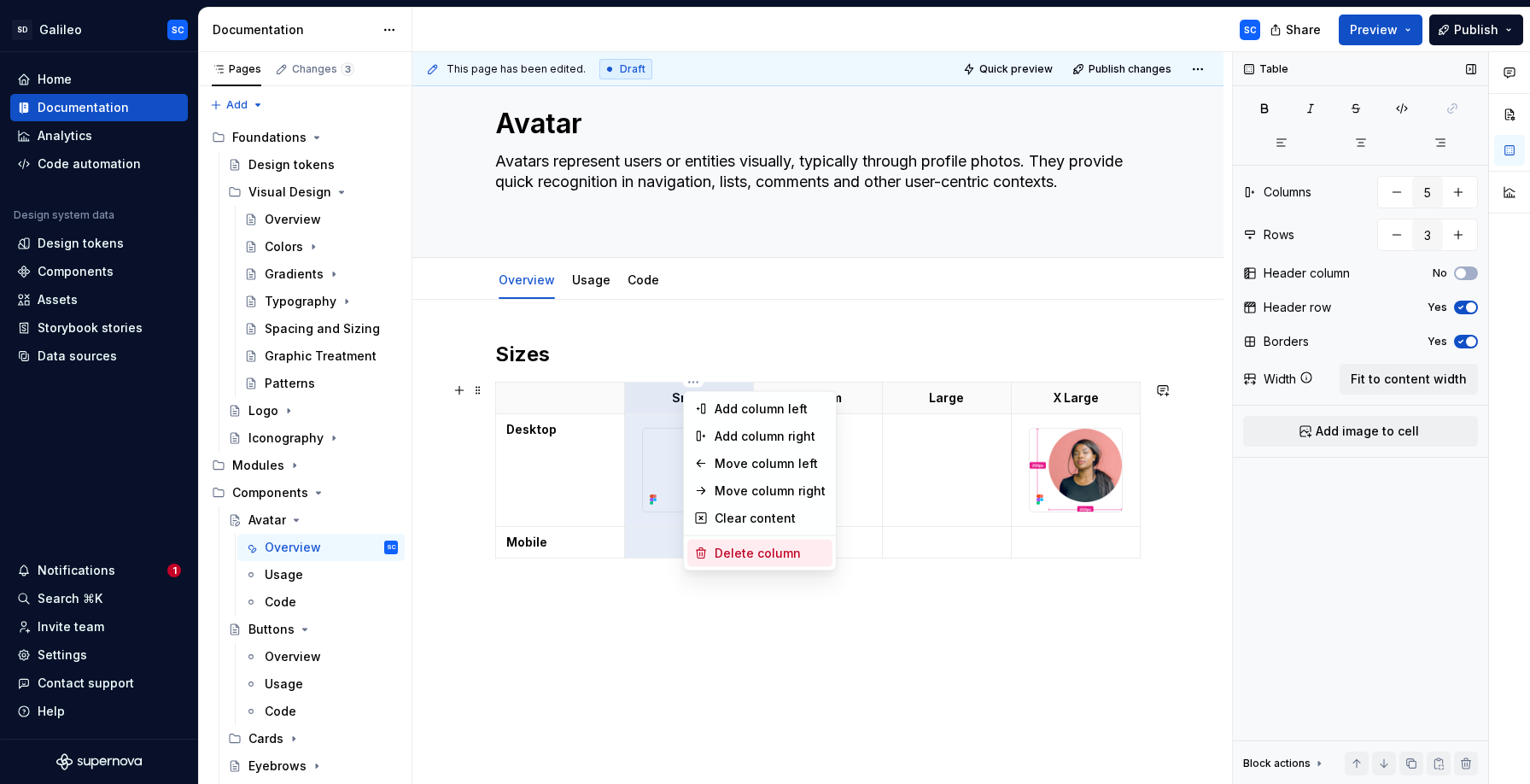
click at [745, 551] on div "Delete column" at bounding box center [769, 553] width 111 height 17
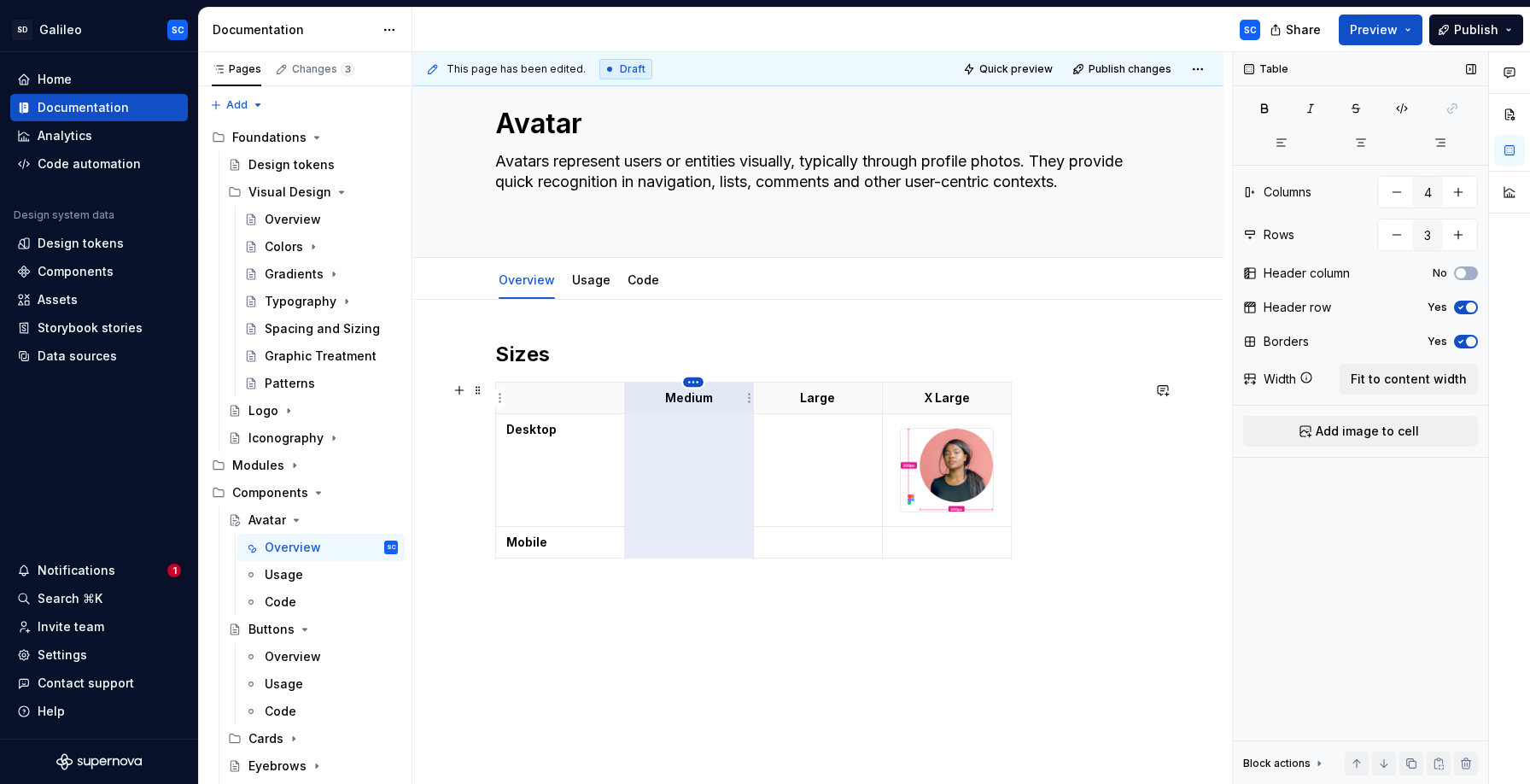
click at [696, 382] on html "SD Galileo SC Home Documentation Analytics Code automation Design system data D…" at bounding box center [765, 392] width 1530 height 784
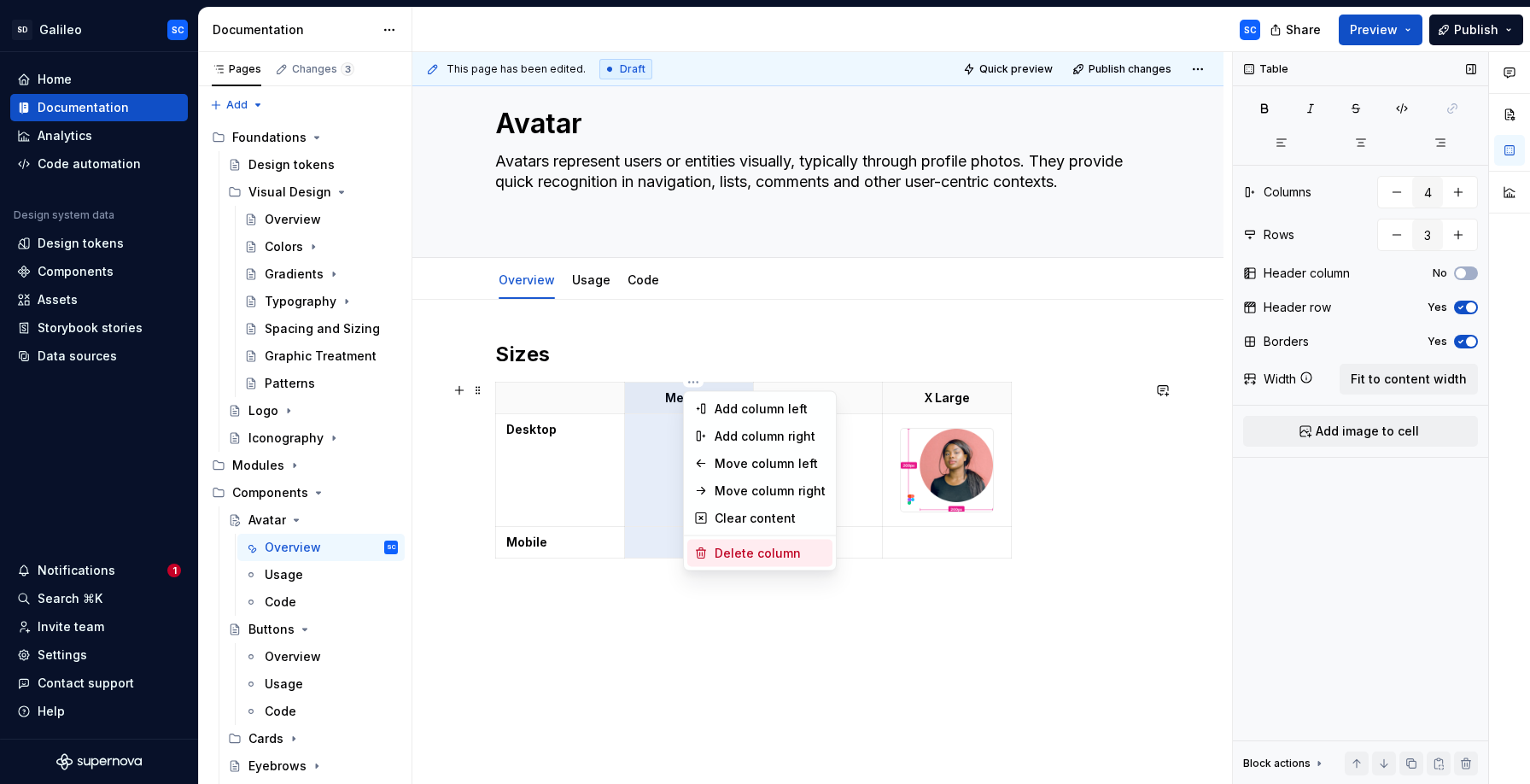
click at [762, 554] on div "Delete column" at bounding box center [769, 553] width 111 height 17
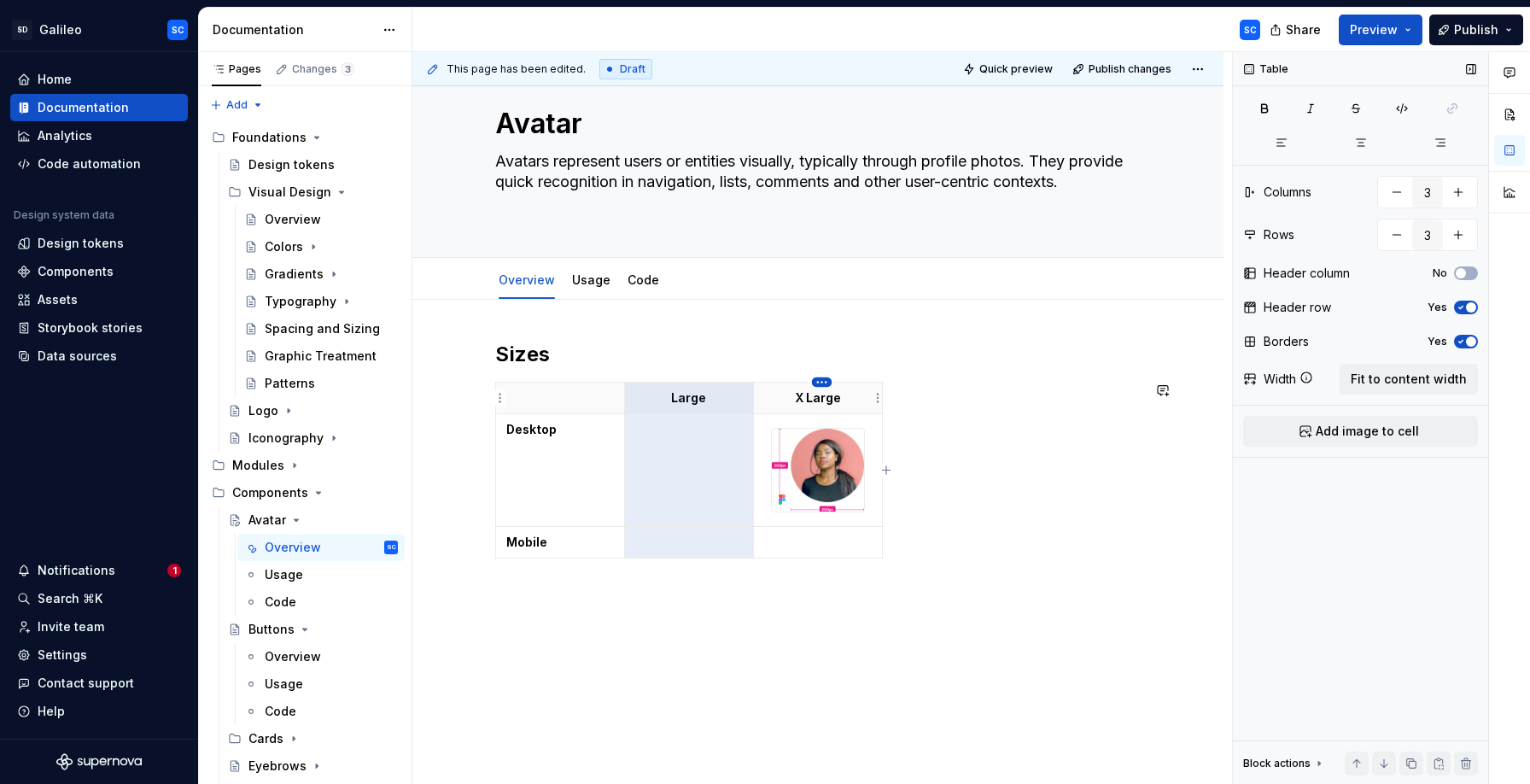
click at [825, 383] on html "SD Galileo SC Home Documentation Analytics Code automation Design system data D…" at bounding box center [765, 392] width 1530 height 784
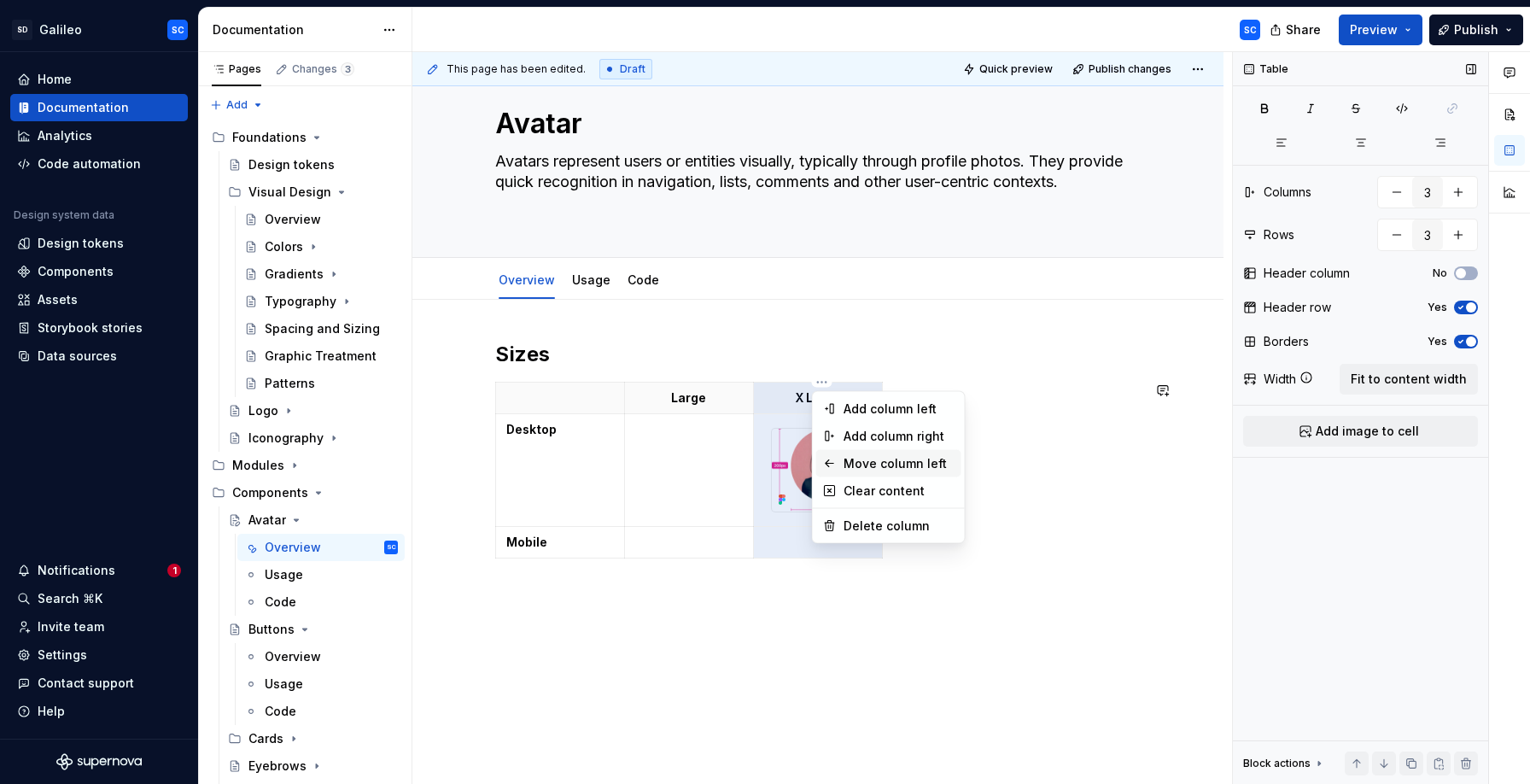
click at [863, 464] on div "Move column left" at bounding box center [898, 463] width 111 height 17
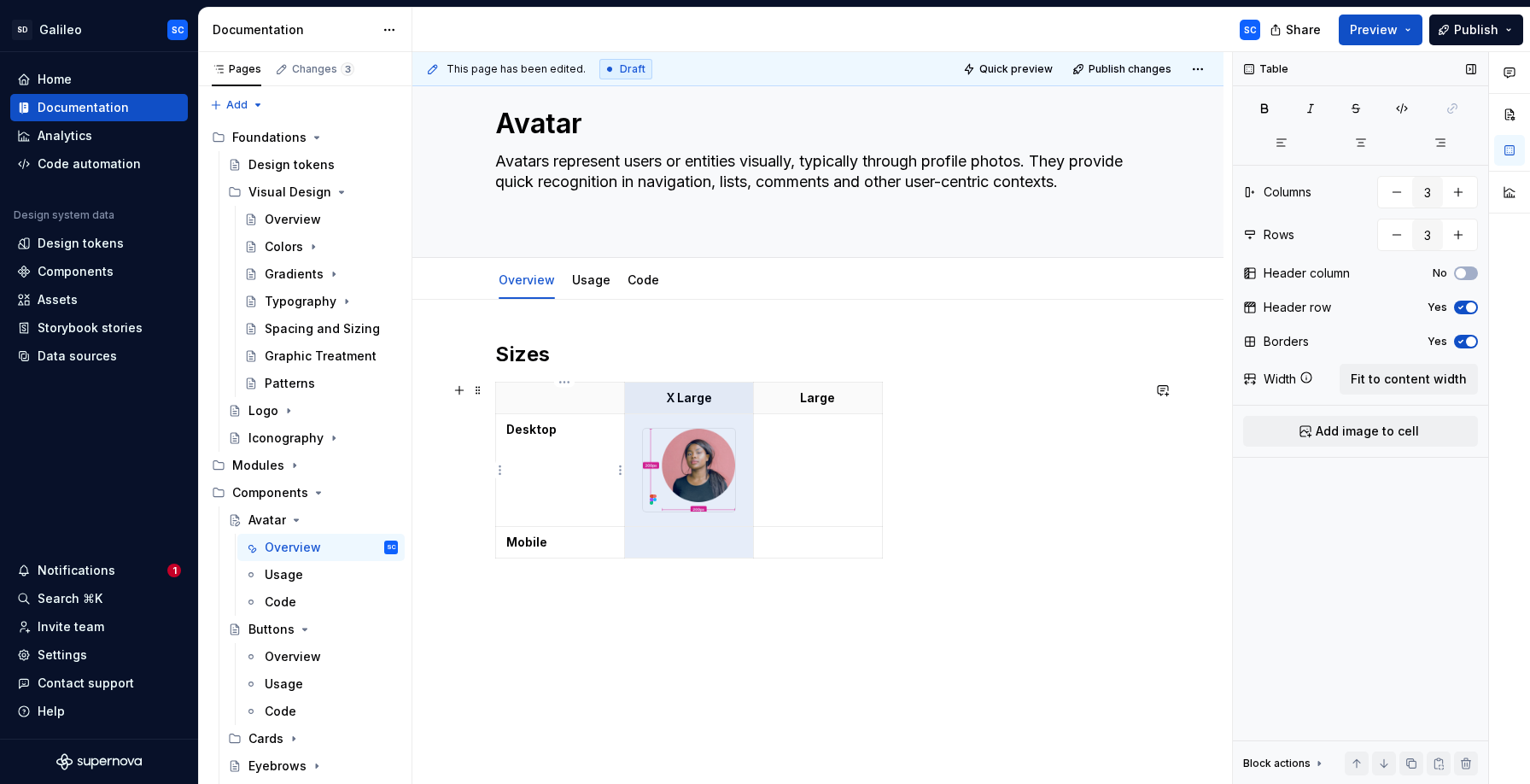
click at [546, 431] on strong "Desktop" at bounding box center [531, 428] width 50 height 15
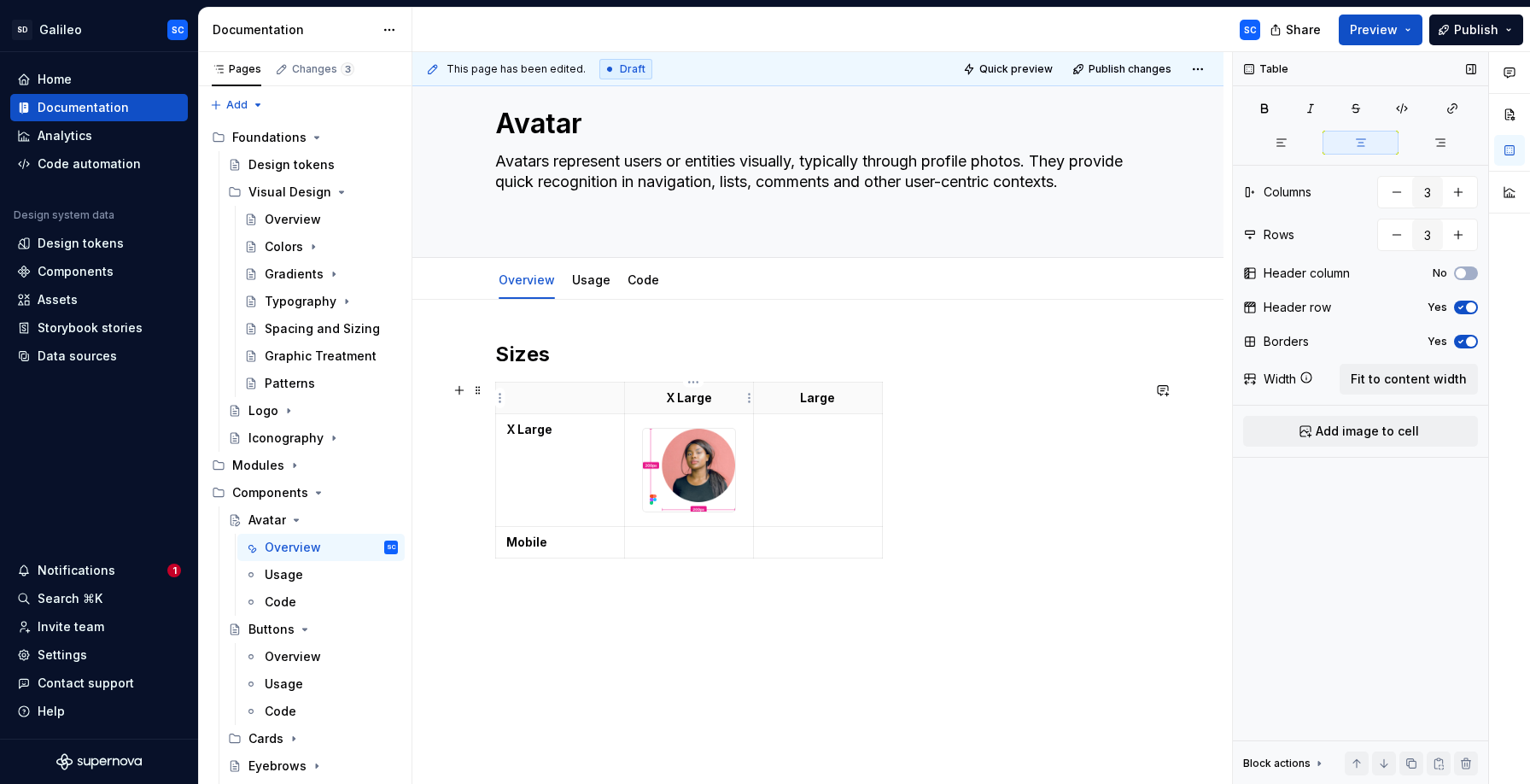
click at [701, 397] on p "X Large" at bounding box center [689, 397] width 107 height 17
click at [823, 397] on p "Large" at bounding box center [818, 397] width 107 height 17
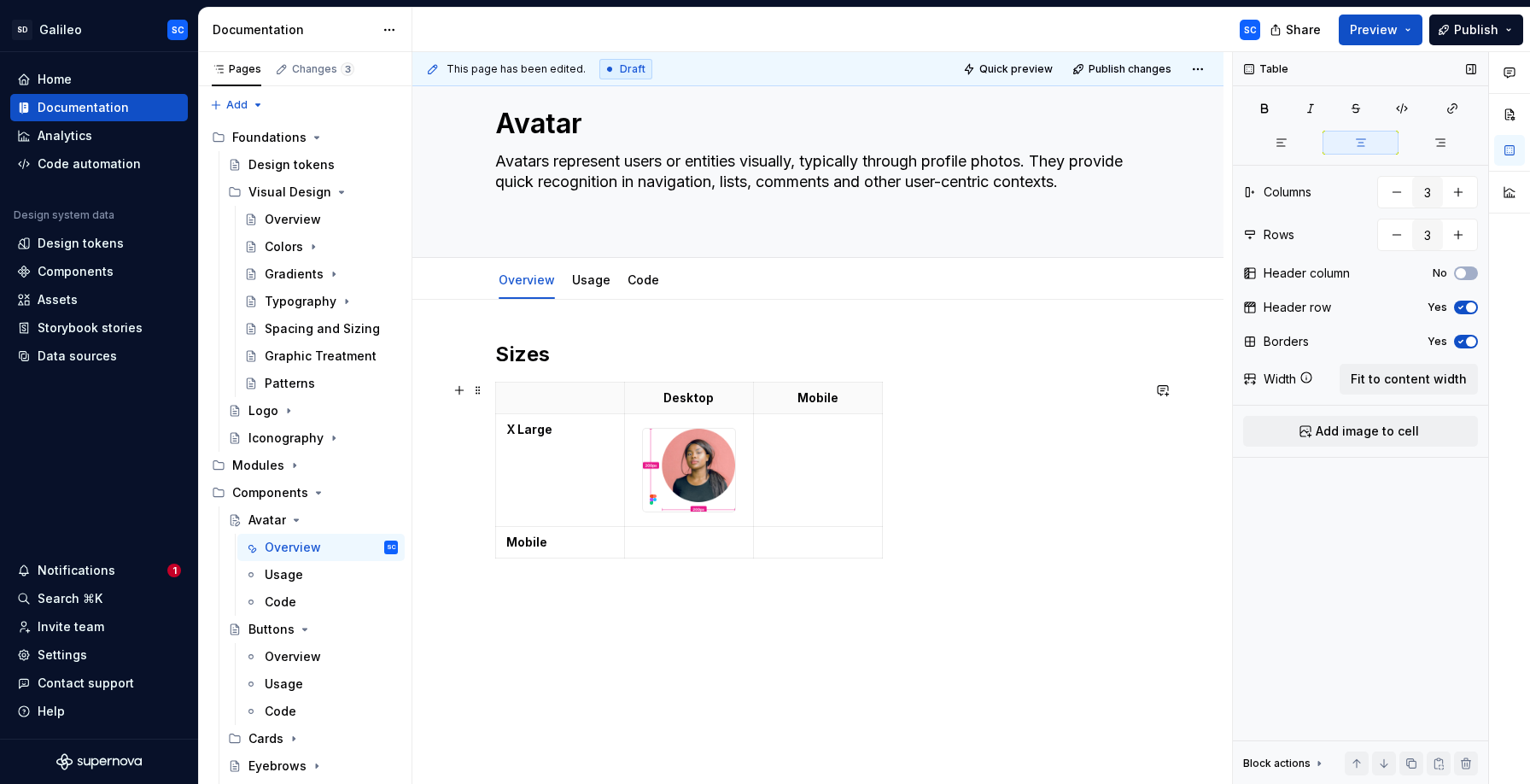
click at [950, 401] on div "Desktop Mobile X Large Mobile" at bounding box center [818, 473] width 645 height 183
click at [1415, 383] on span "Fit to content width" at bounding box center [1409, 378] width 116 height 17
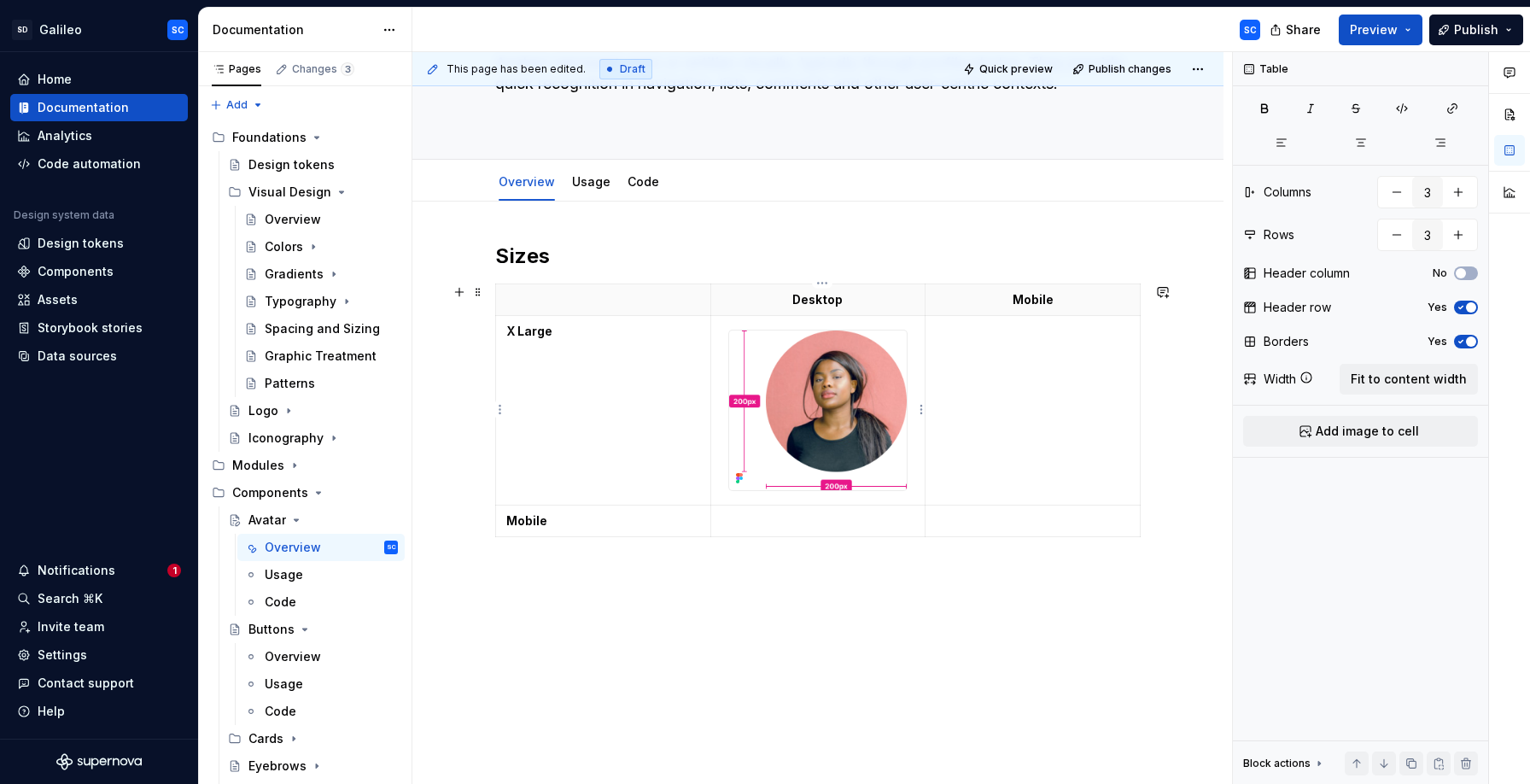
scroll to position [137, 0]
click at [907, 589] on div "Sizes Desktop Mobile X Large Mobile" at bounding box center [818, 423] width 645 height 362
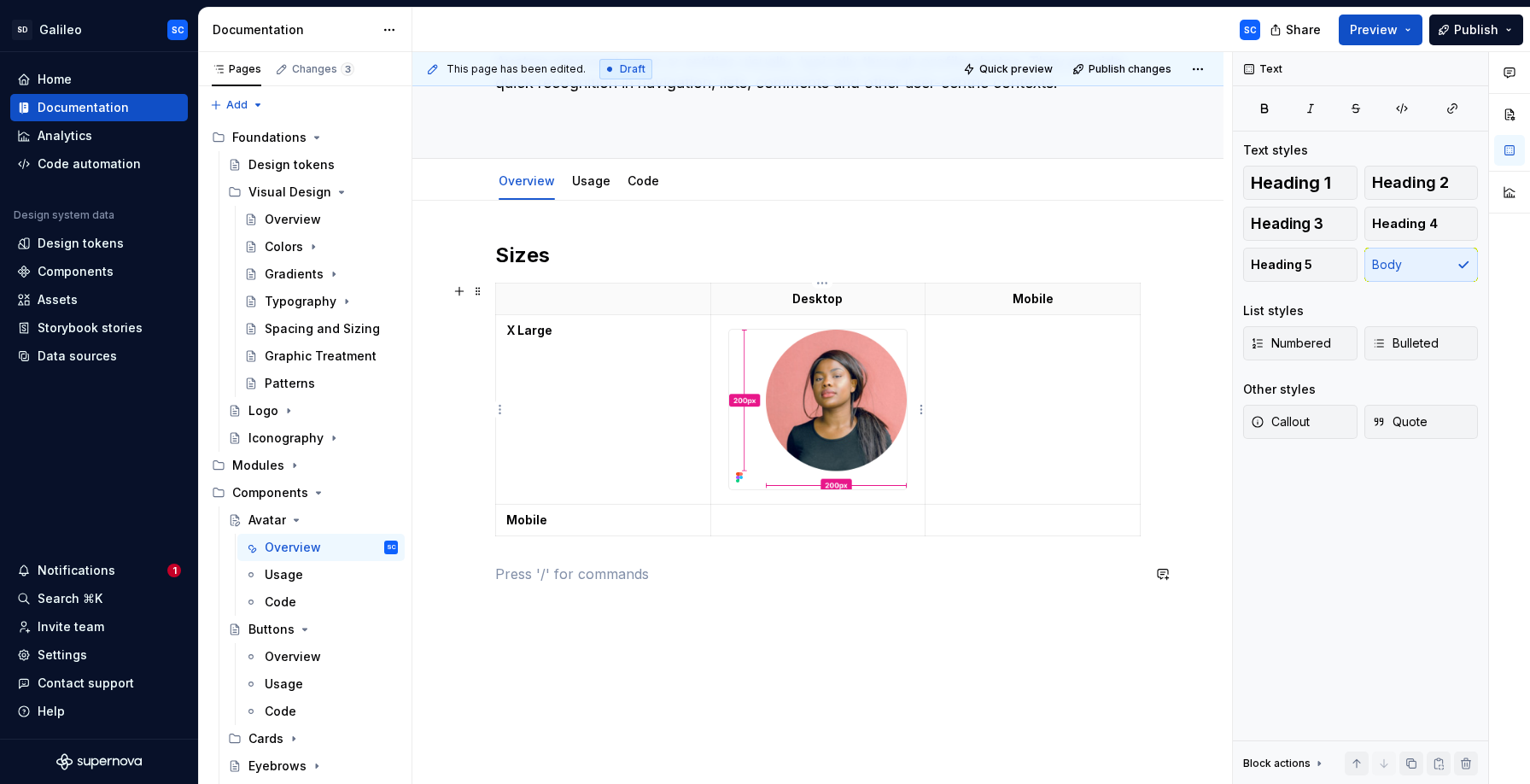
click at [875, 431] on img at bounding box center [818, 410] width 178 height 160
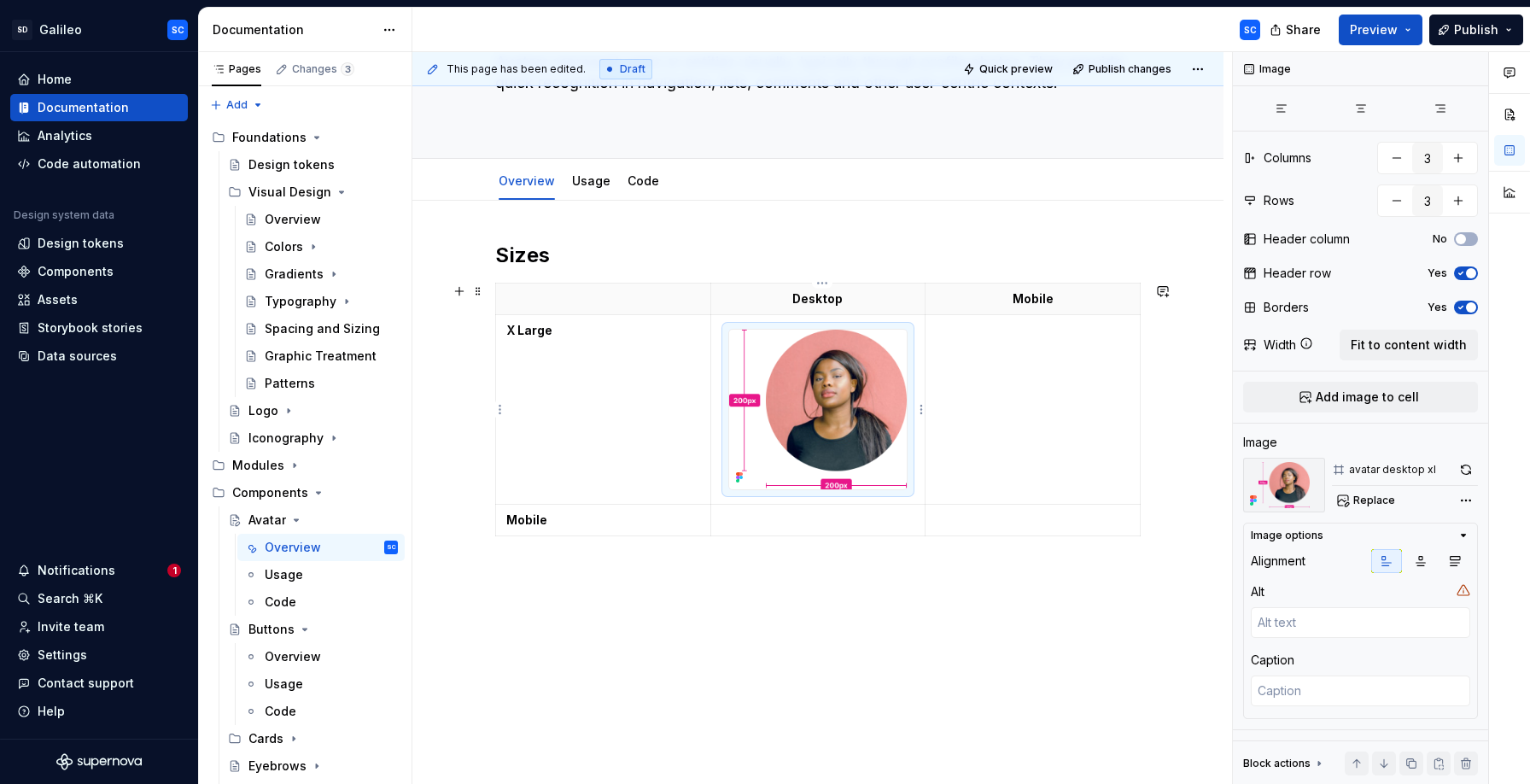
click at [842, 391] on img at bounding box center [818, 410] width 178 height 160
click at [1467, 469] on button "button" at bounding box center [1466, 470] width 24 height 24
click at [528, 522] on strong "Mobile" at bounding box center [527, 519] width 41 height 15
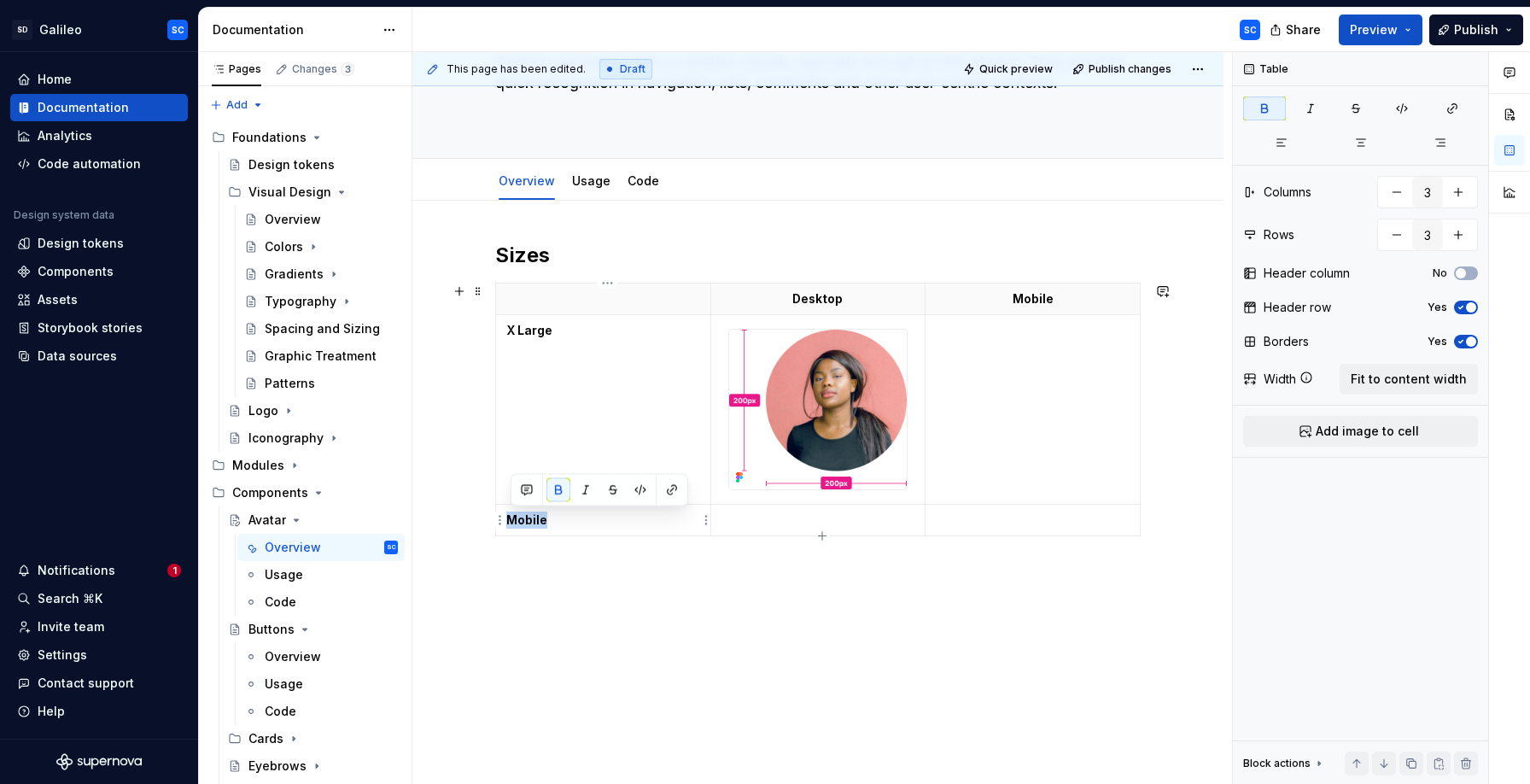
click at [528, 522] on strong "Mobile" at bounding box center [527, 519] width 41 height 15
click at [1028, 400] on td at bounding box center [1032, 410] width 215 height 189
click at [1355, 430] on span "Add image to cell" at bounding box center [1367, 430] width 103 height 17
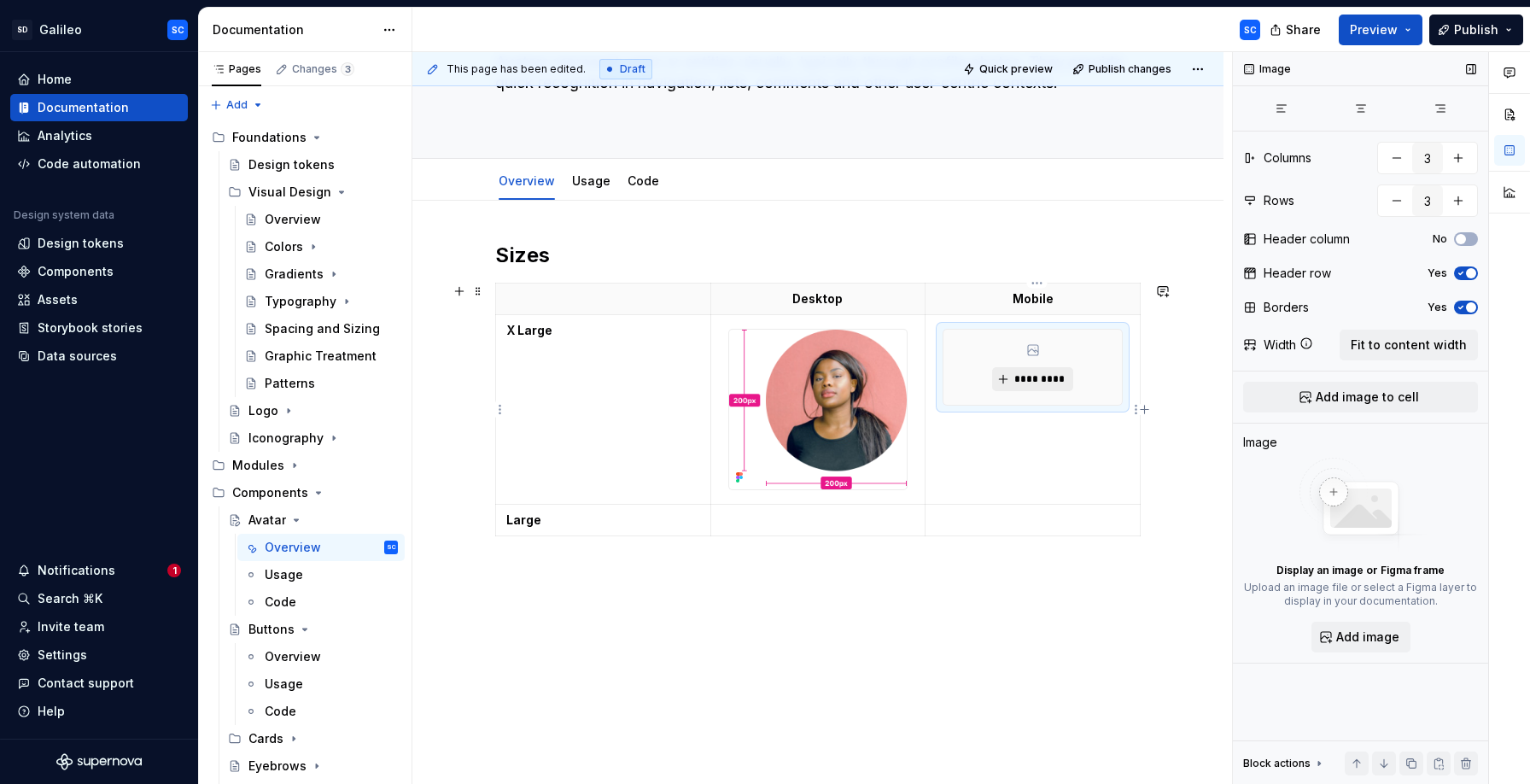
click at [1034, 381] on span "*********" at bounding box center [1039, 379] width 52 height 14
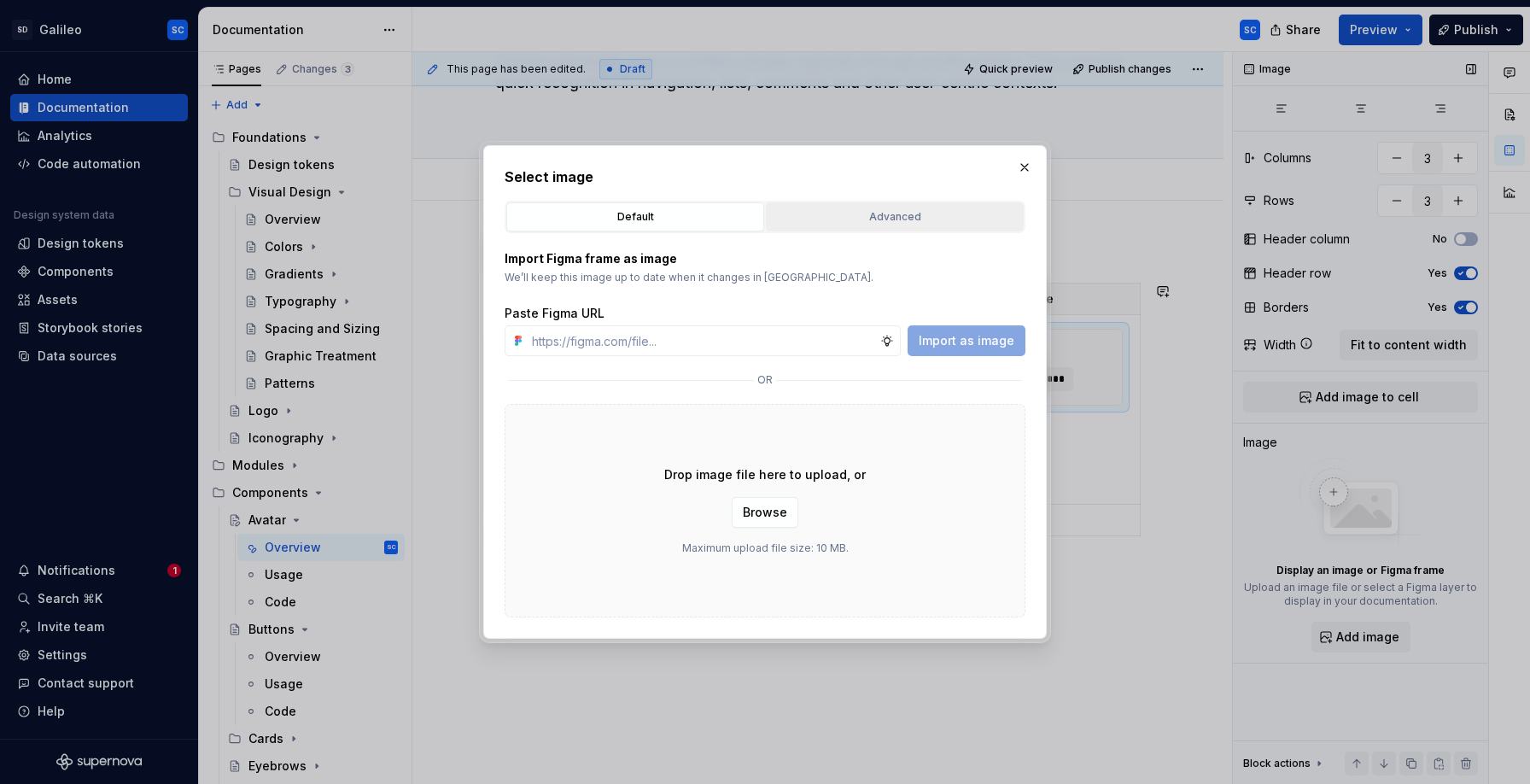
click at [902, 222] on div "Advanced" at bounding box center [895, 216] width 246 height 17
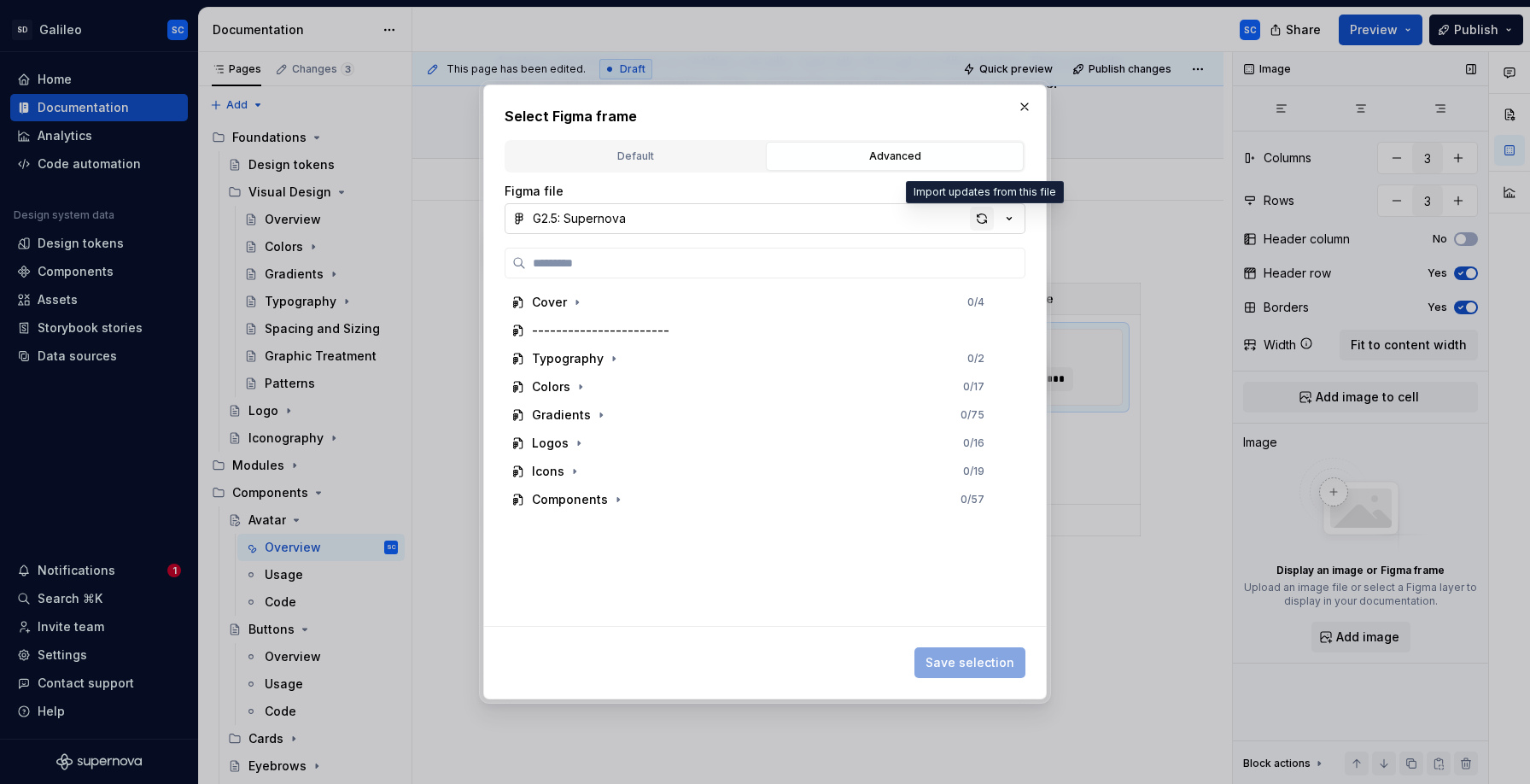
click at [984, 221] on div "button" at bounding box center [982, 219] width 24 height 24
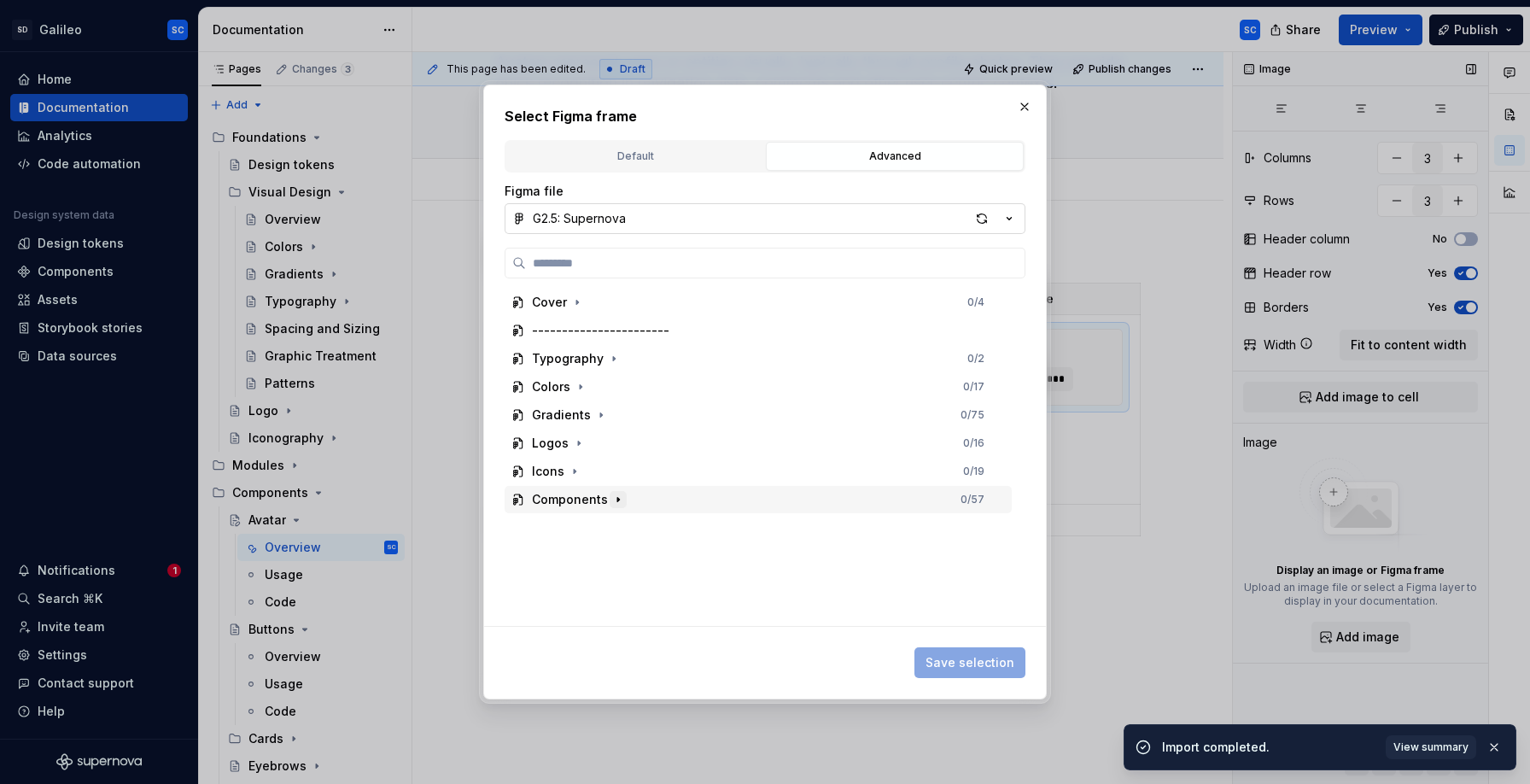
click at [620, 502] on icon "button" at bounding box center [619, 499] width 14 height 14
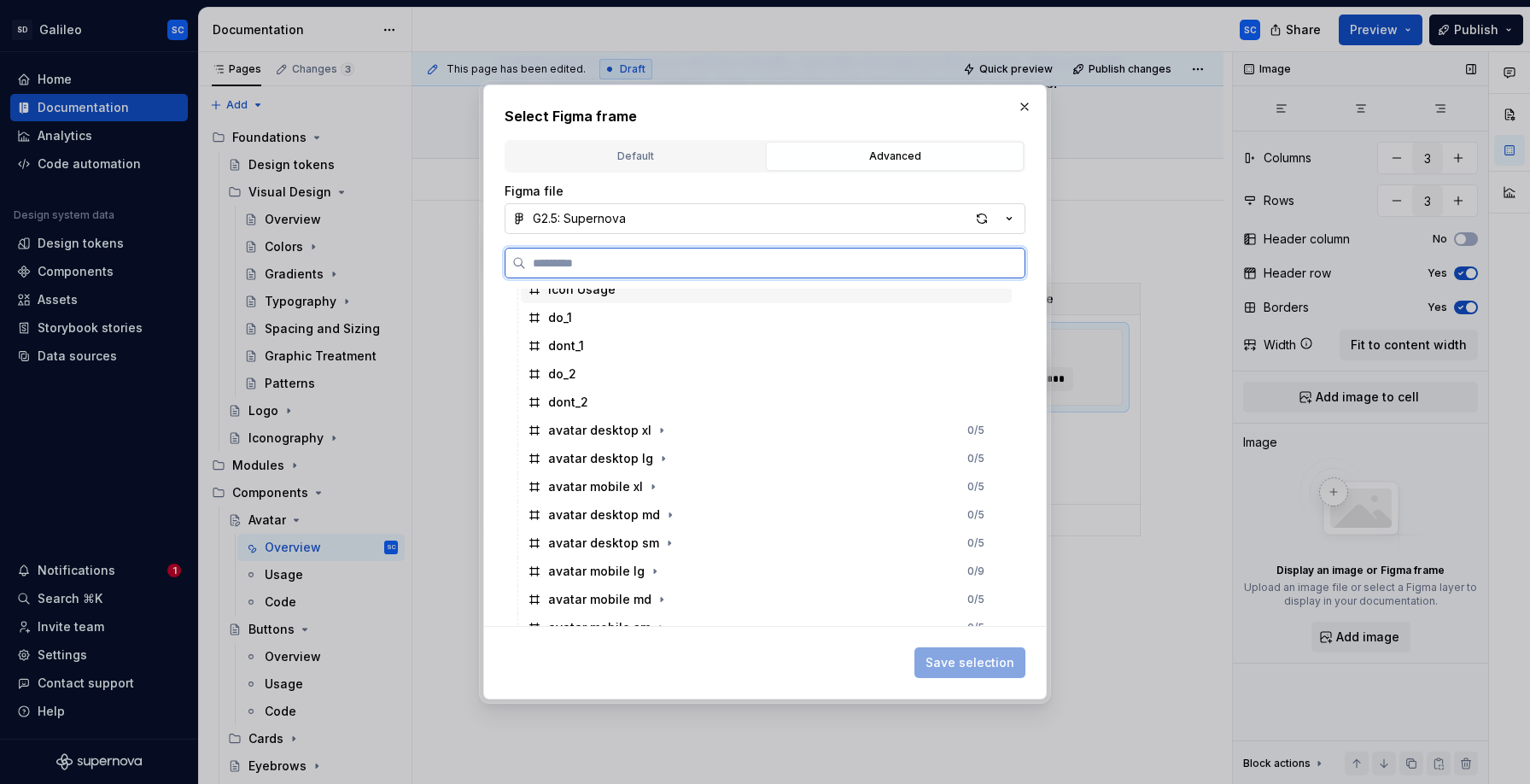
scroll to position [310, 0]
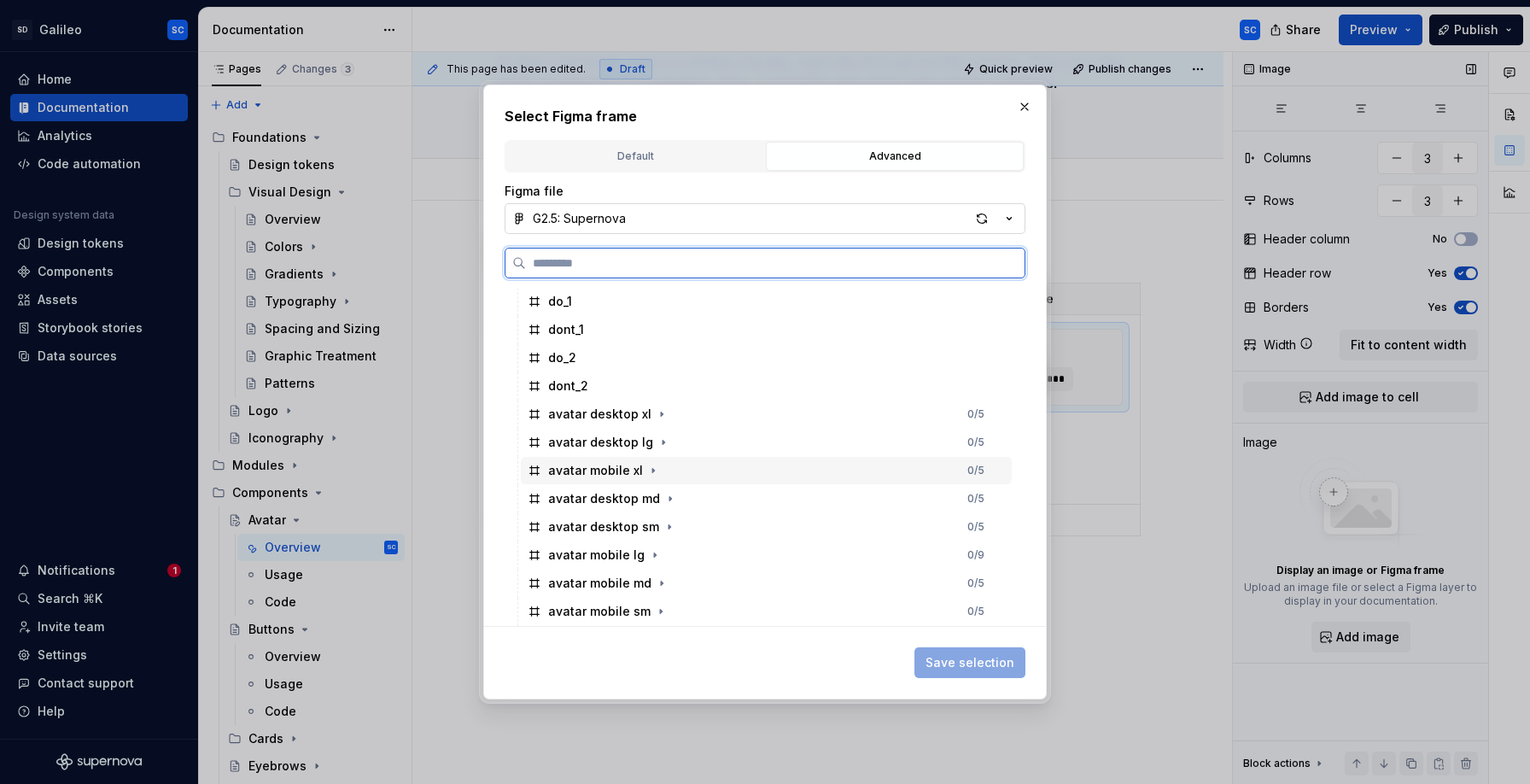
click at [663, 472] on div "avatar mobile xl 0 / 5" at bounding box center [766, 471] width 491 height 28
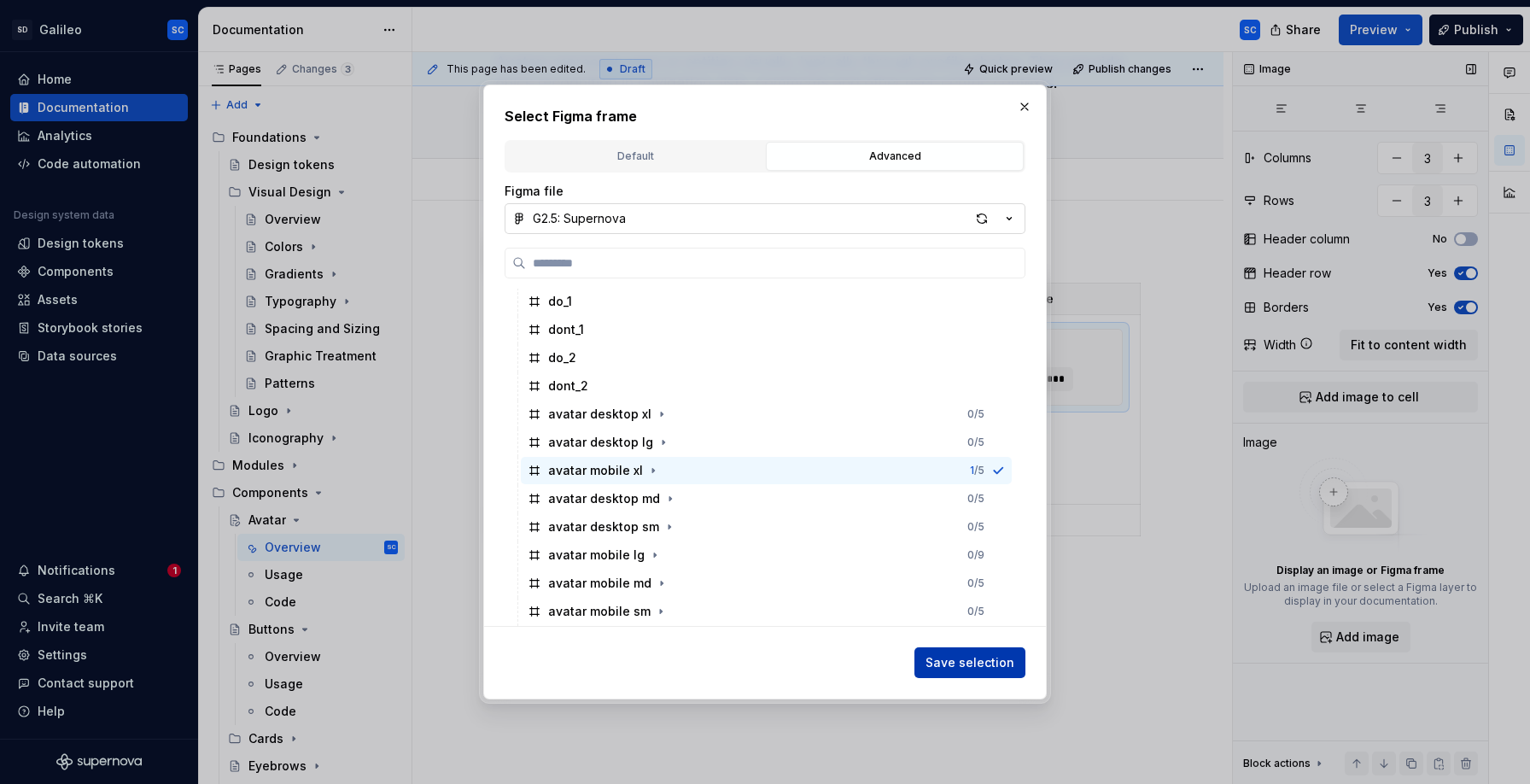
click at [983, 662] on span "Save selection" at bounding box center [969, 662] width 89 height 17
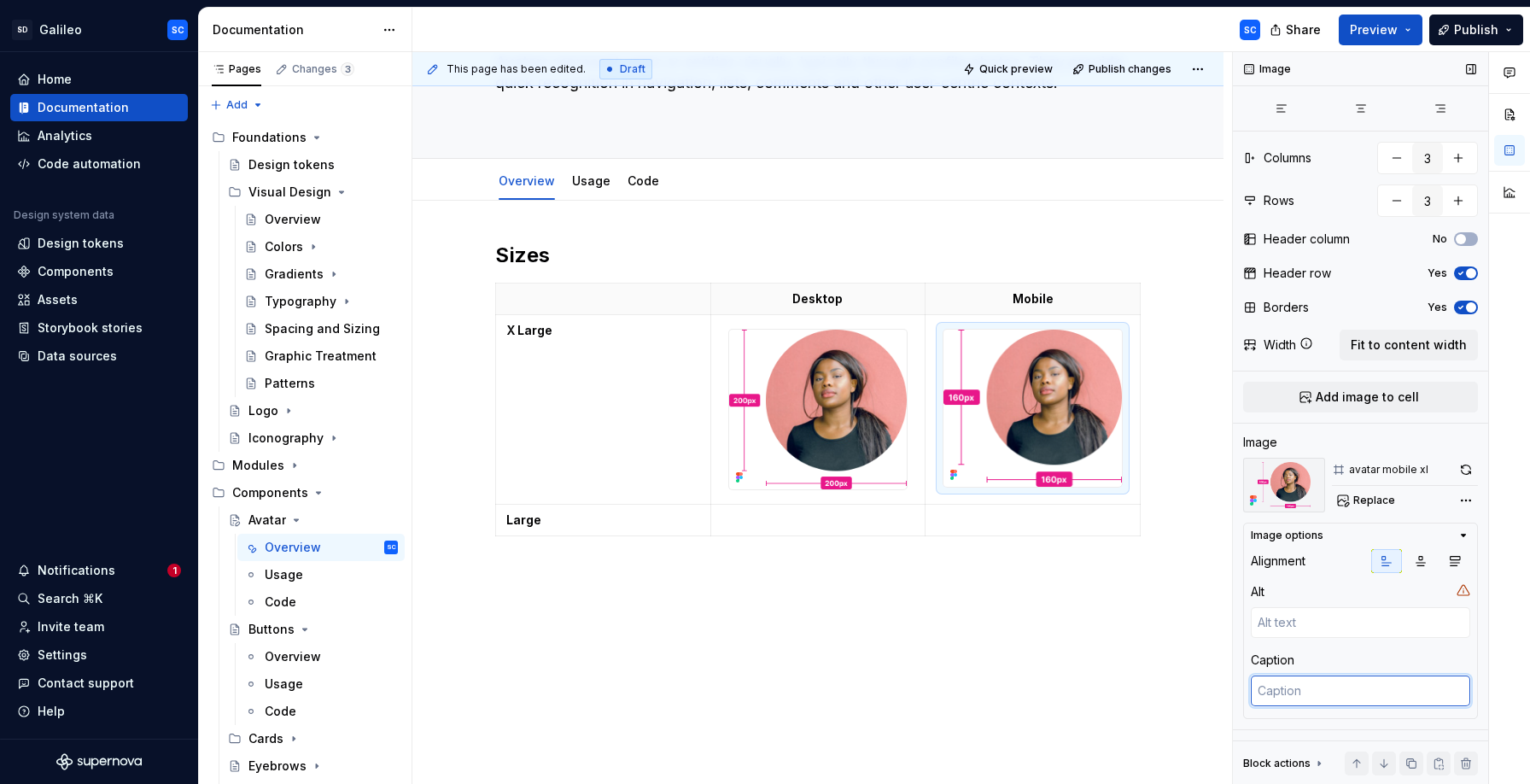
click at [1335, 694] on textarea at bounding box center [1361, 690] width 220 height 31
click at [881, 407] on img at bounding box center [818, 410] width 178 height 160
click at [1295, 690] on textarea at bounding box center [1361, 690] width 220 height 31
click at [1065, 398] on img at bounding box center [1032, 408] width 178 height 157
click at [1425, 561] on icon "button" at bounding box center [1421, 560] width 14 height 14
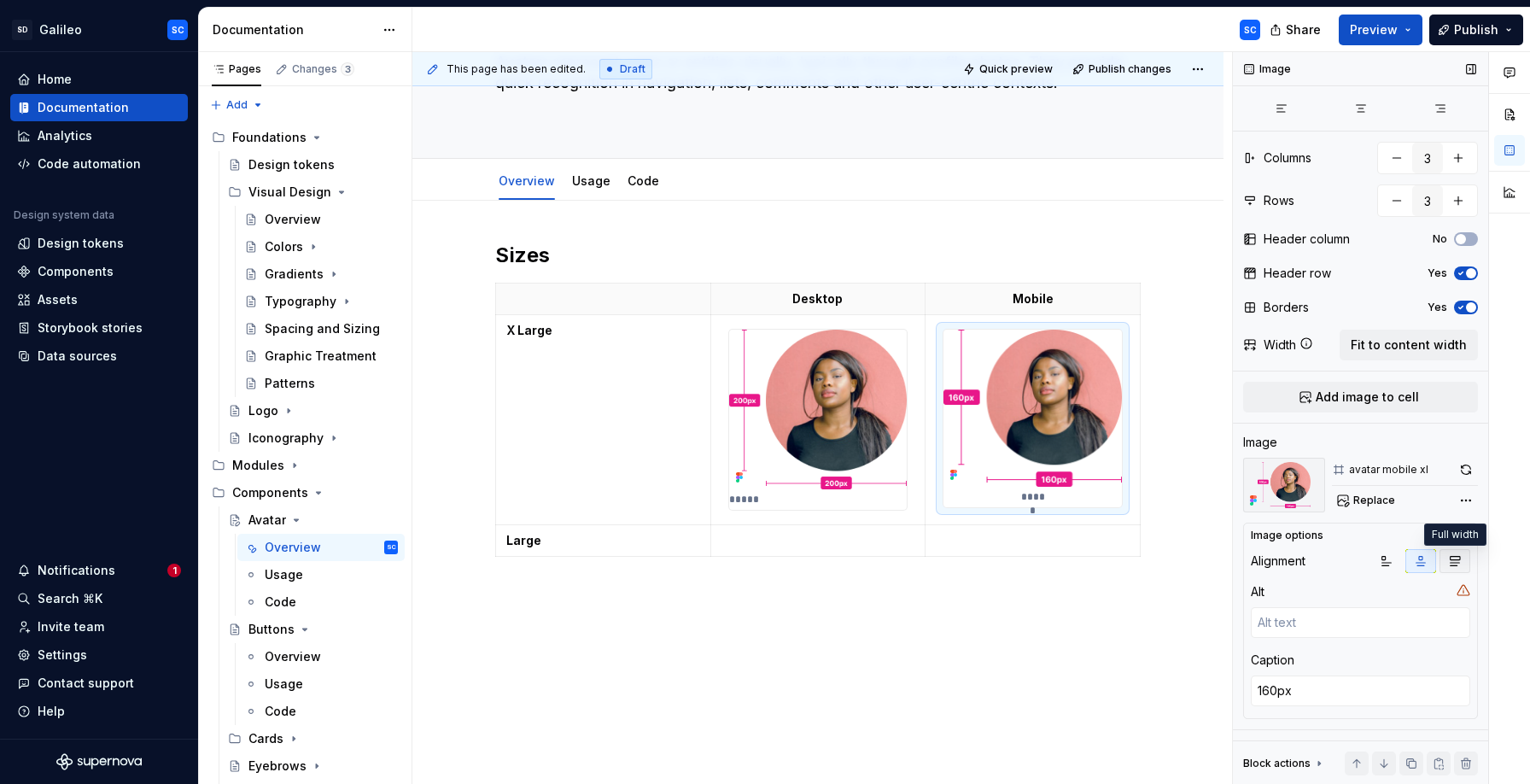
click at [1460, 564] on icon "button" at bounding box center [1455, 560] width 14 height 14
click at [1421, 561] on icon "button" at bounding box center [1422, 561] width 10 height 10
click at [1389, 562] on icon "button" at bounding box center [1387, 561] width 10 height 10
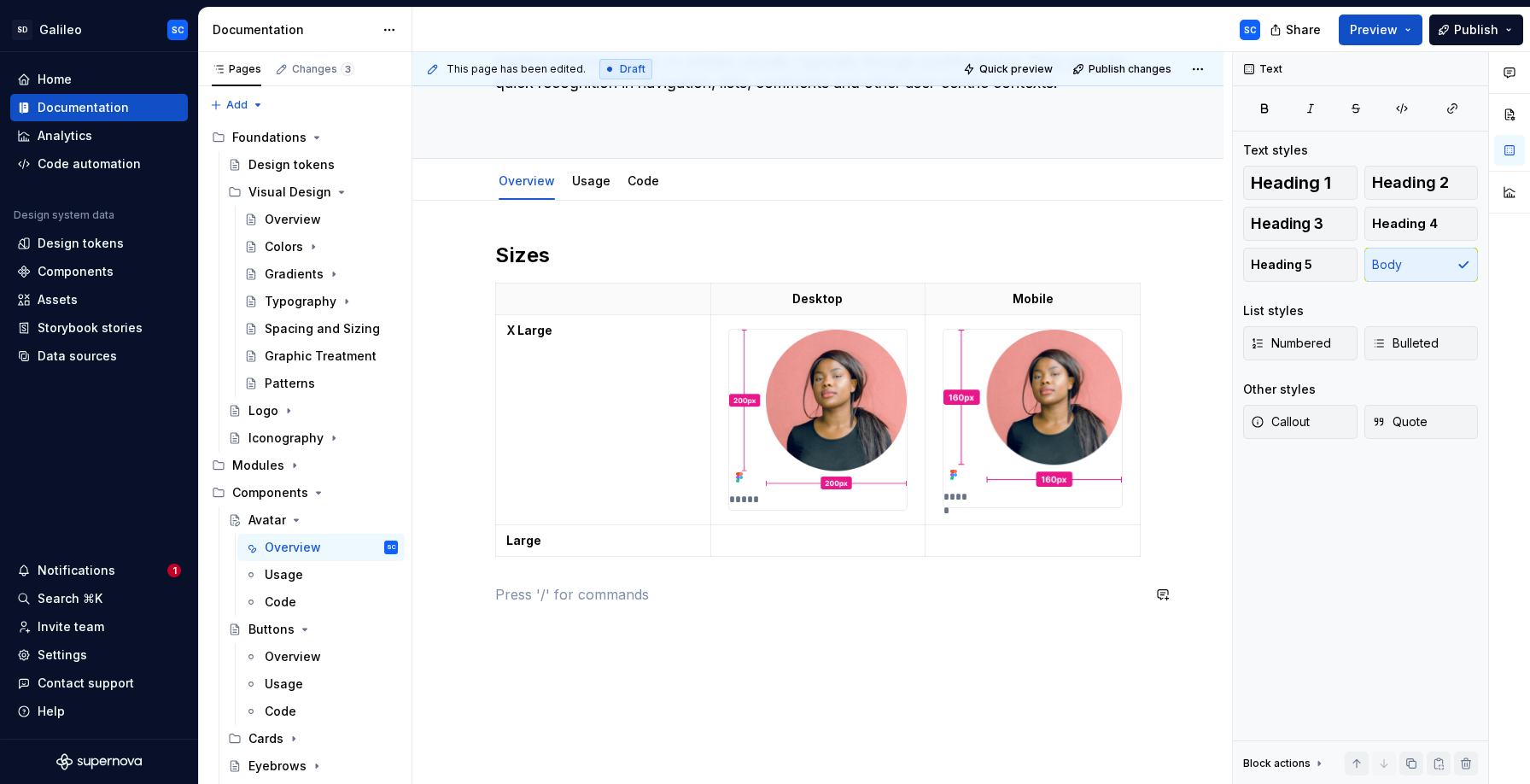
click at [965, 612] on div "Sizes Desktop Mobile X Large ***** ***** Large" at bounding box center [818, 432] width 645 height 383
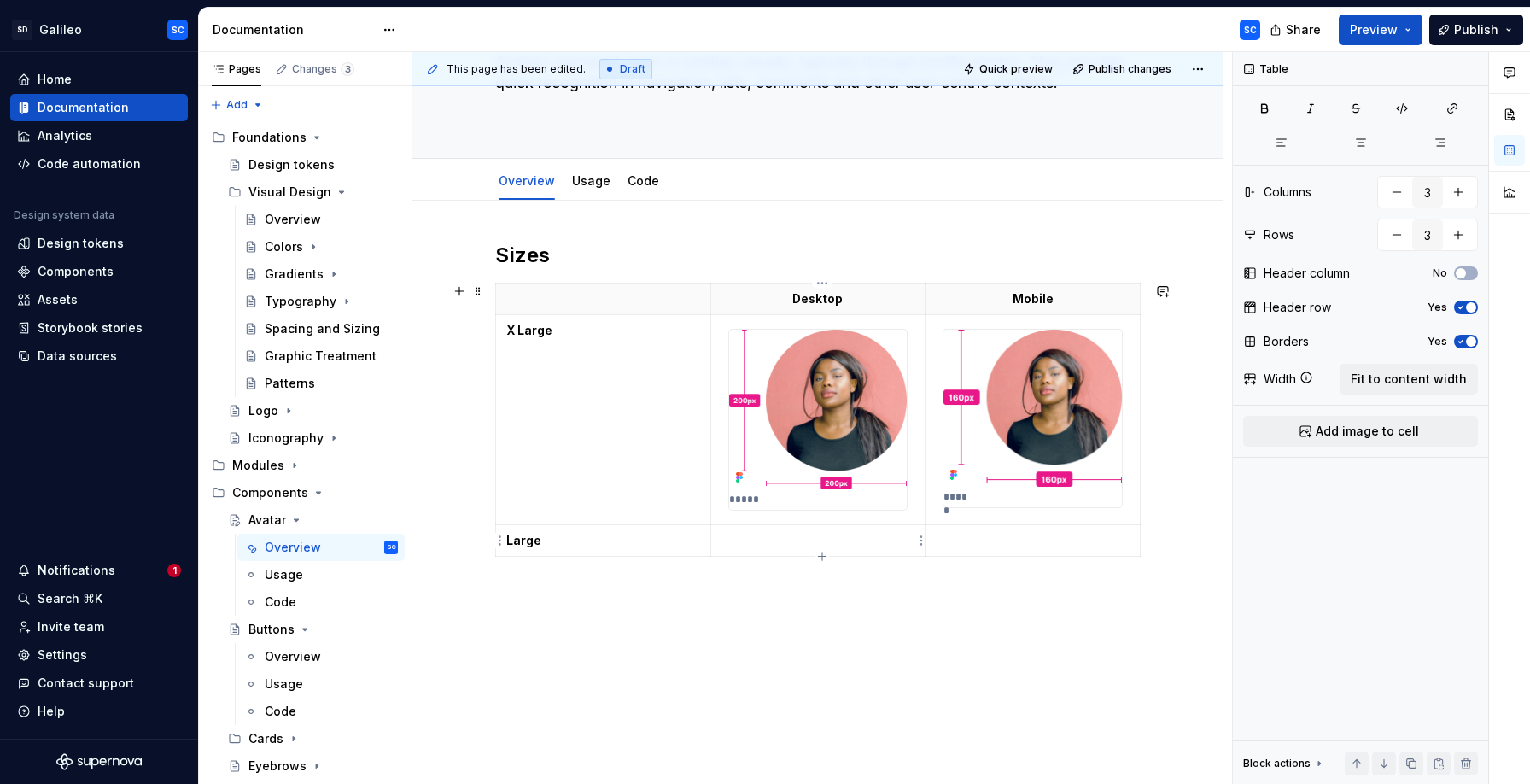
click at [811, 546] on p at bounding box center [818, 540] width 194 height 17
click at [1385, 376] on span "Fit to content width" at bounding box center [1409, 378] width 116 height 17
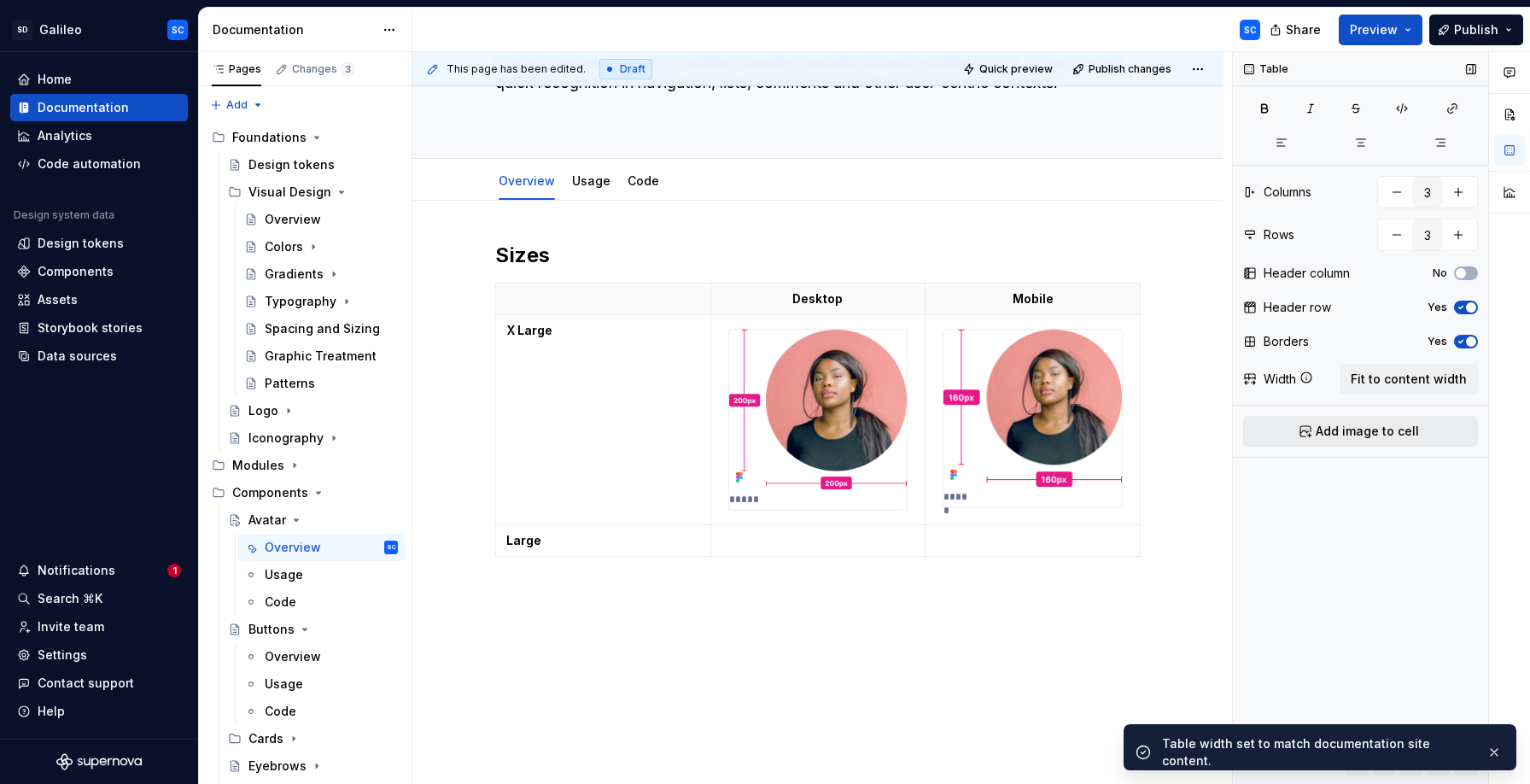
click at [1346, 428] on span "Add image to cell" at bounding box center [1367, 430] width 103 height 17
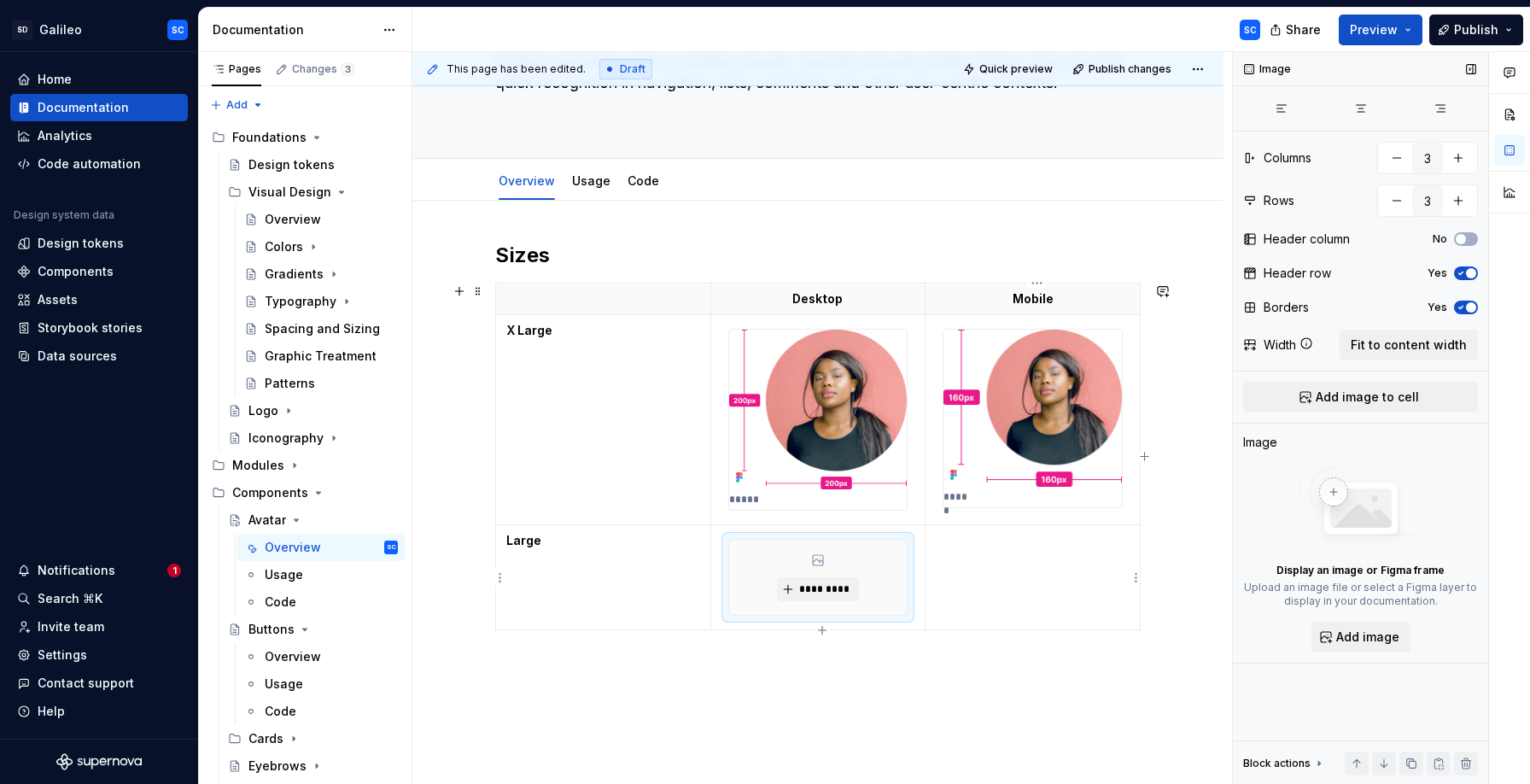
click at [1015, 571] on td at bounding box center [1032, 577] width 215 height 105
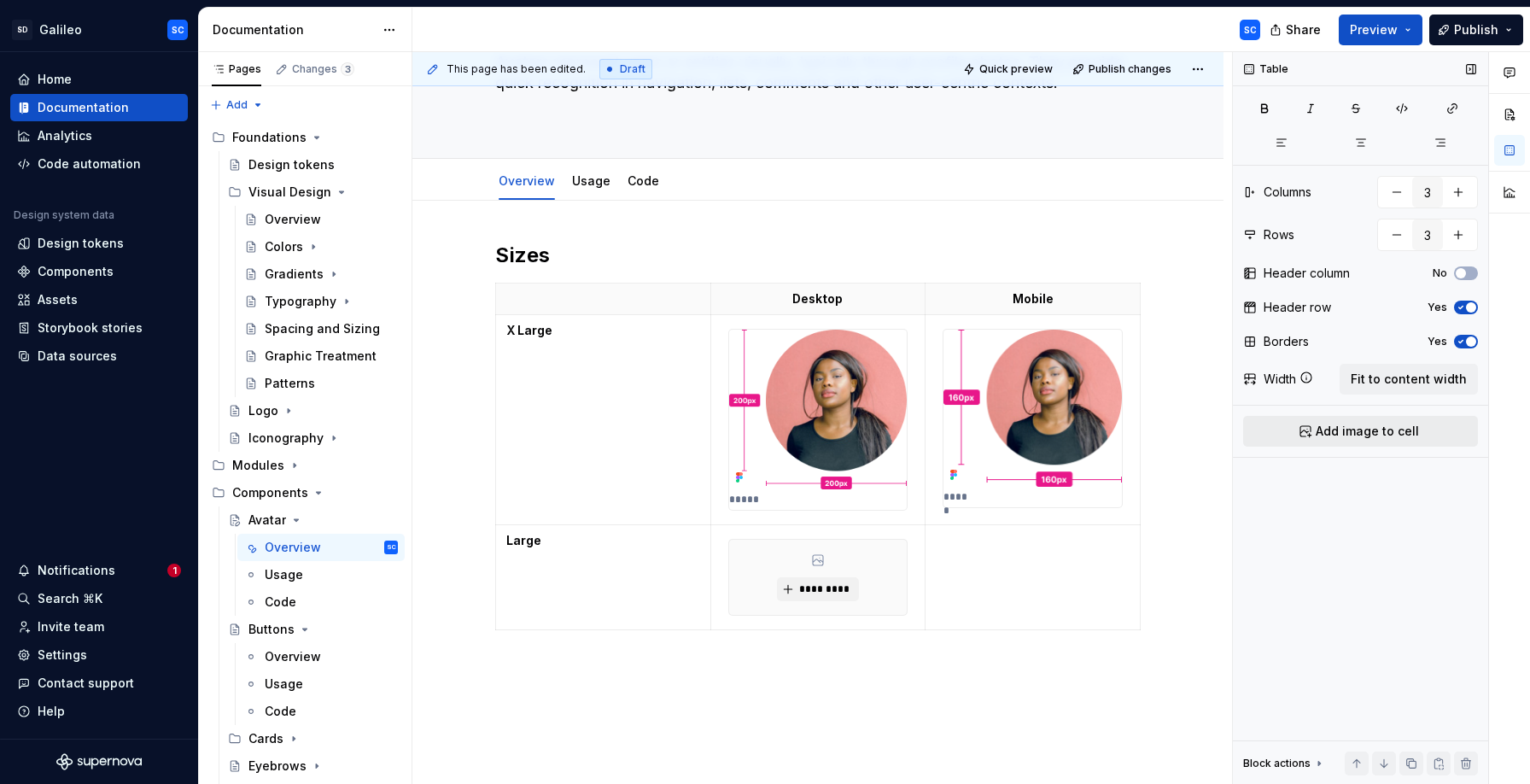
click at [1385, 432] on span "Add image to cell" at bounding box center [1367, 430] width 103 height 17
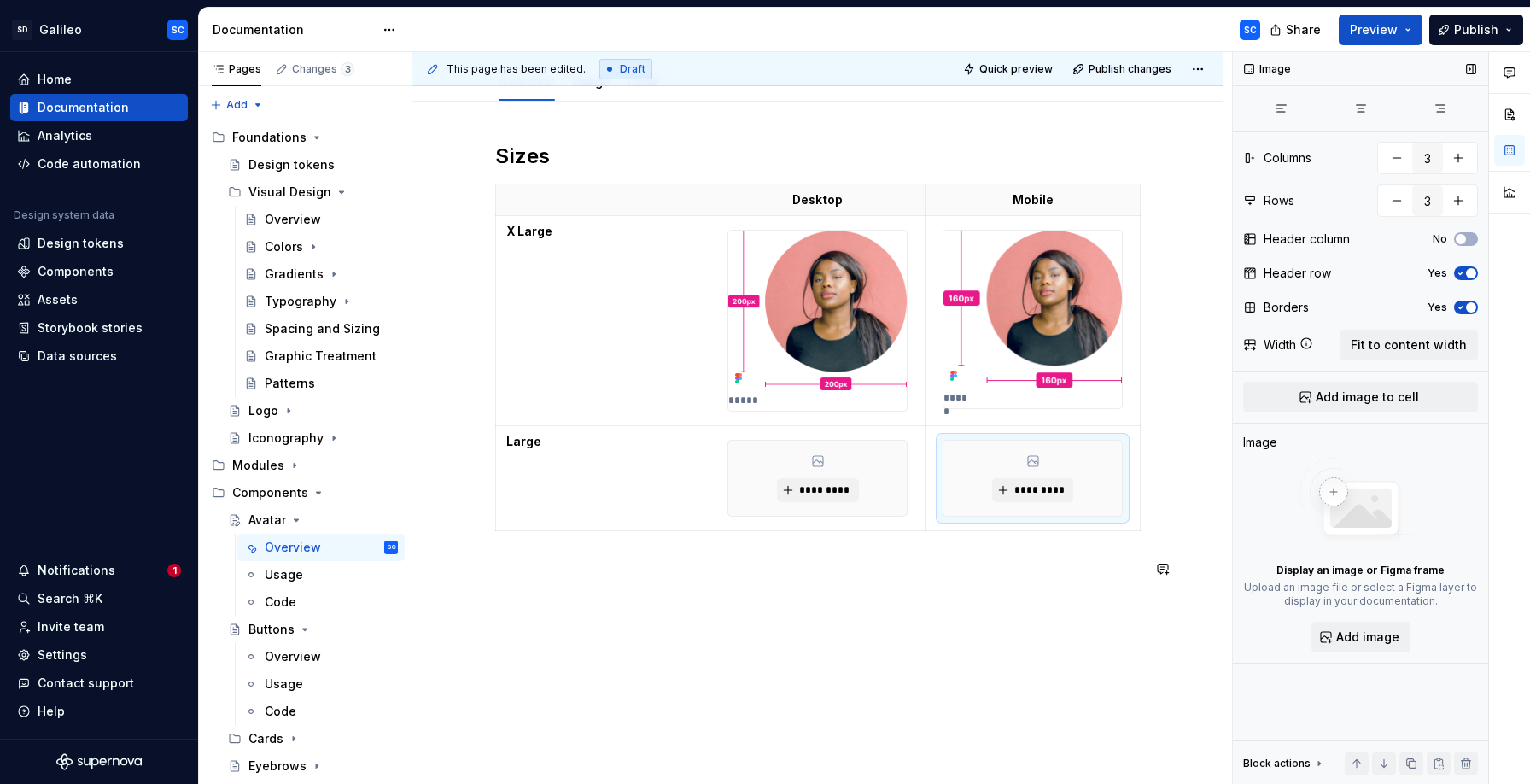
scroll to position [264, 0]
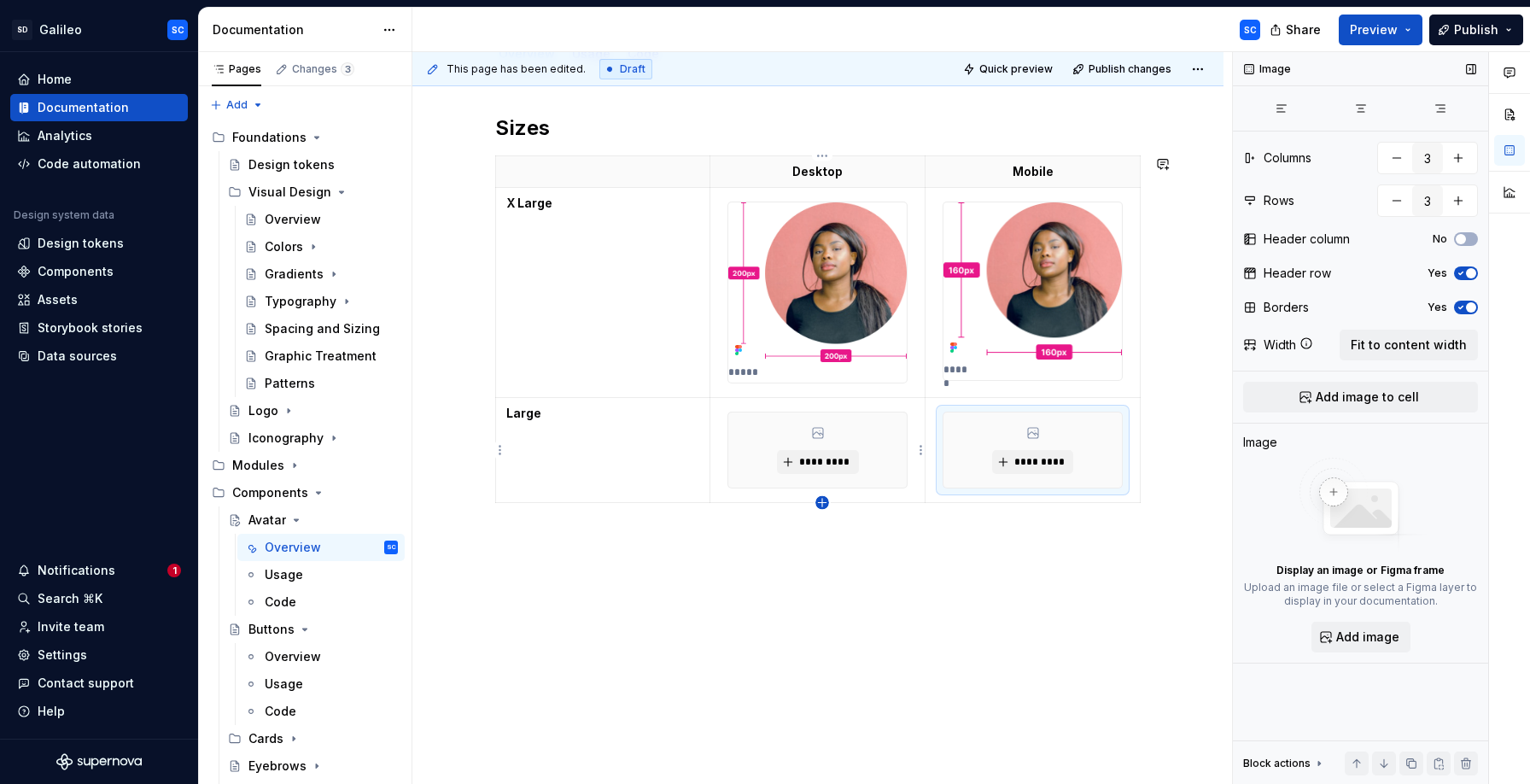
click at [819, 503] on icon "button" at bounding box center [823, 503] width 14 height 14
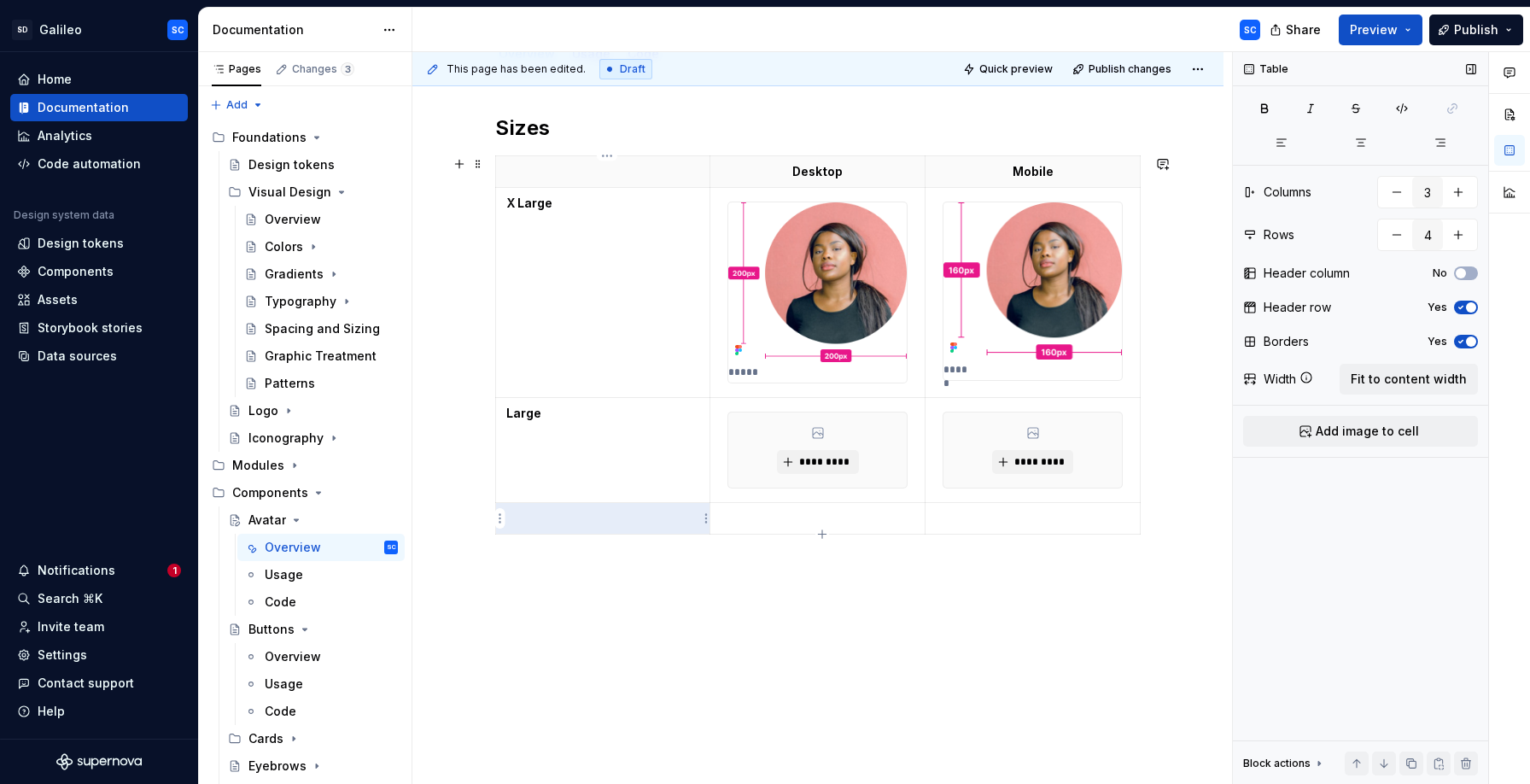
click at [617, 522] on p at bounding box center [603, 517] width 193 height 17
click at [547, 521] on p "Medium" at bounding box center [603, 517] width 193 height 17
click at [558, 489] on button "button" at bounding box center [559, 489] width 24 height 24
click at [830, 515] on p at bounding box center [817, 517] width 194 height 17
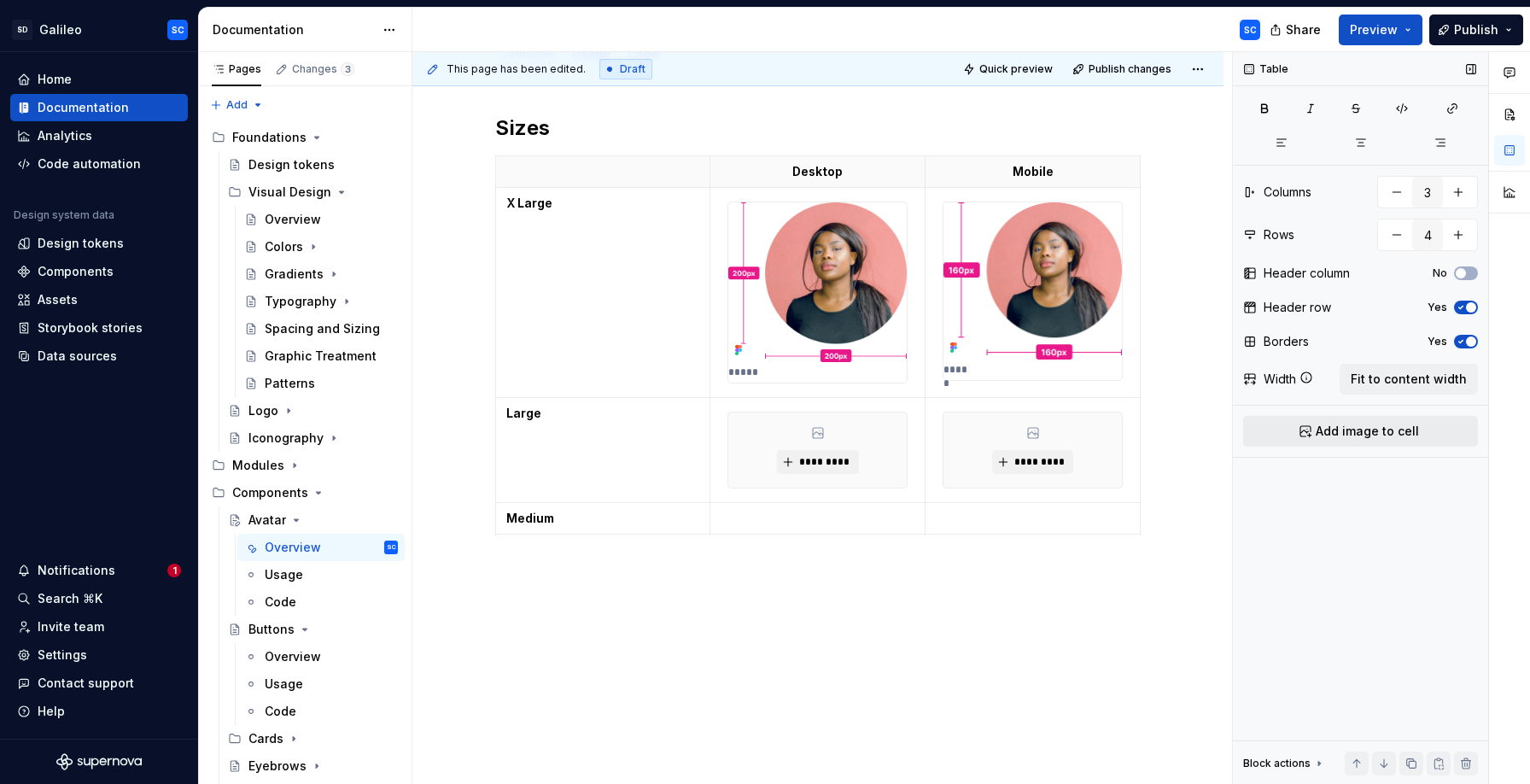
click at [1328, 425] on span "Add image to cell" at bounding box center [1367, 430] width 103 height 17
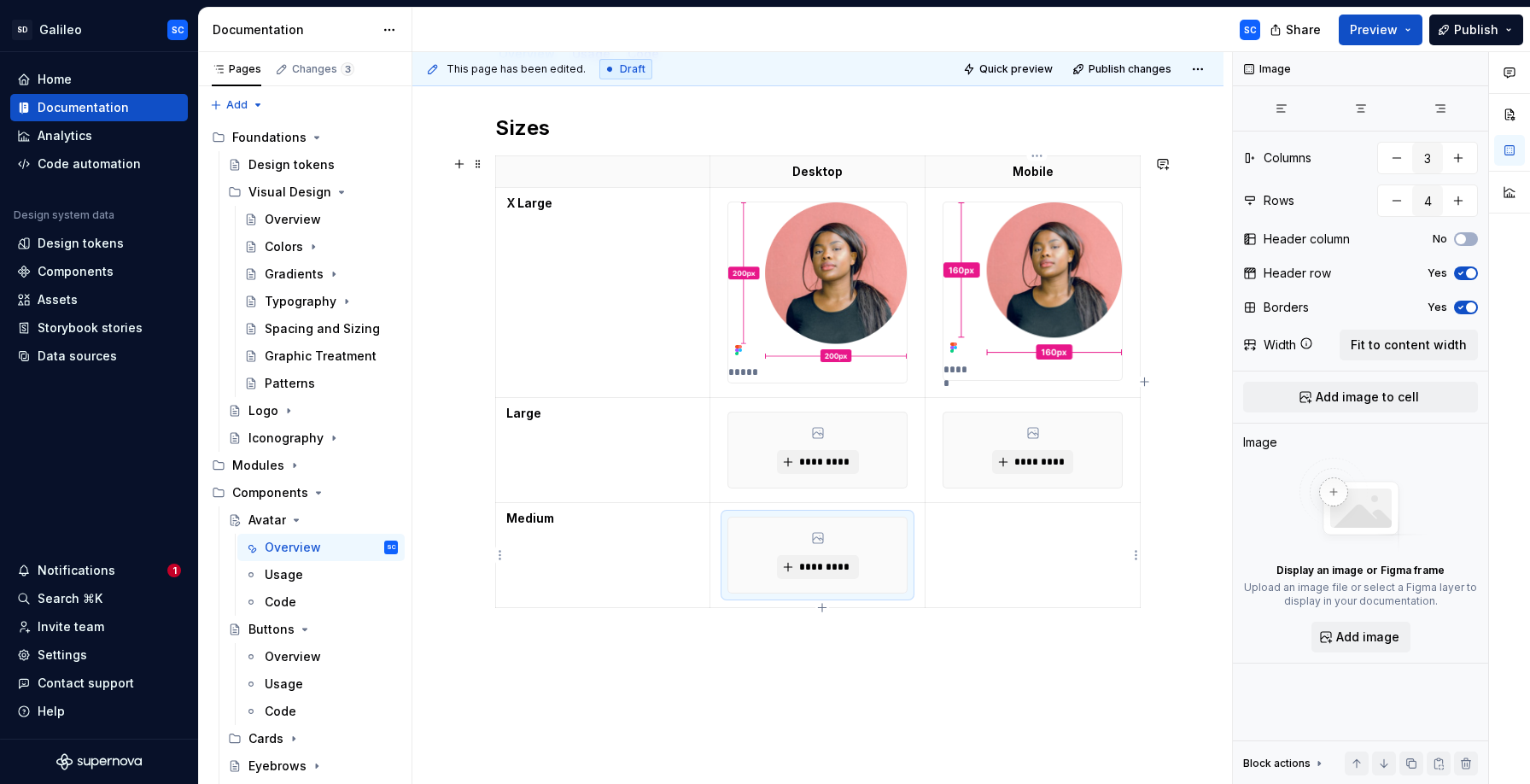
click at [1010, 542] on td at bounding box center [1032, 555] width 215 height 105
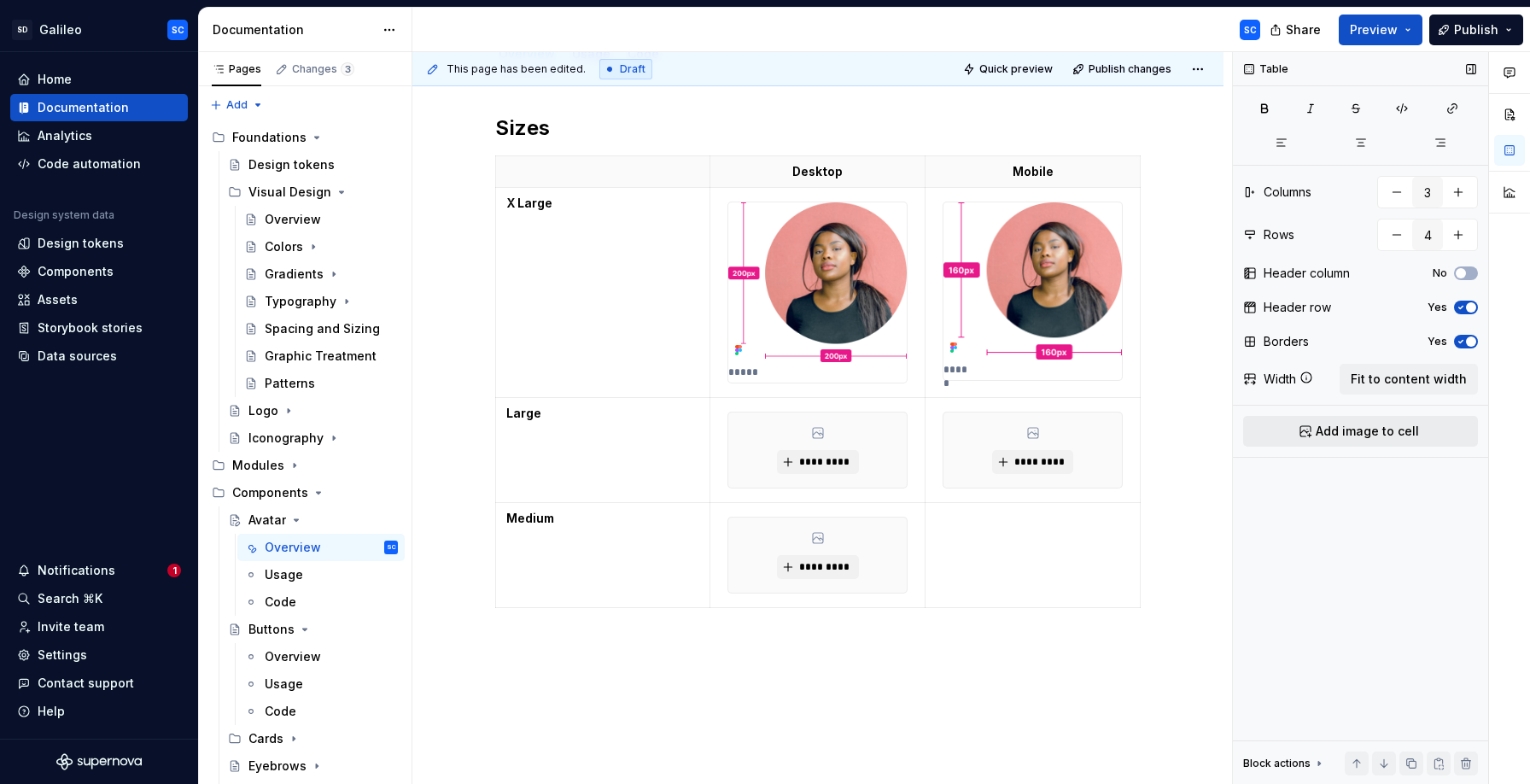
click at [1339, 432] on span "Add image to cell" at bounding box center [1367, 430] width 103 height 17
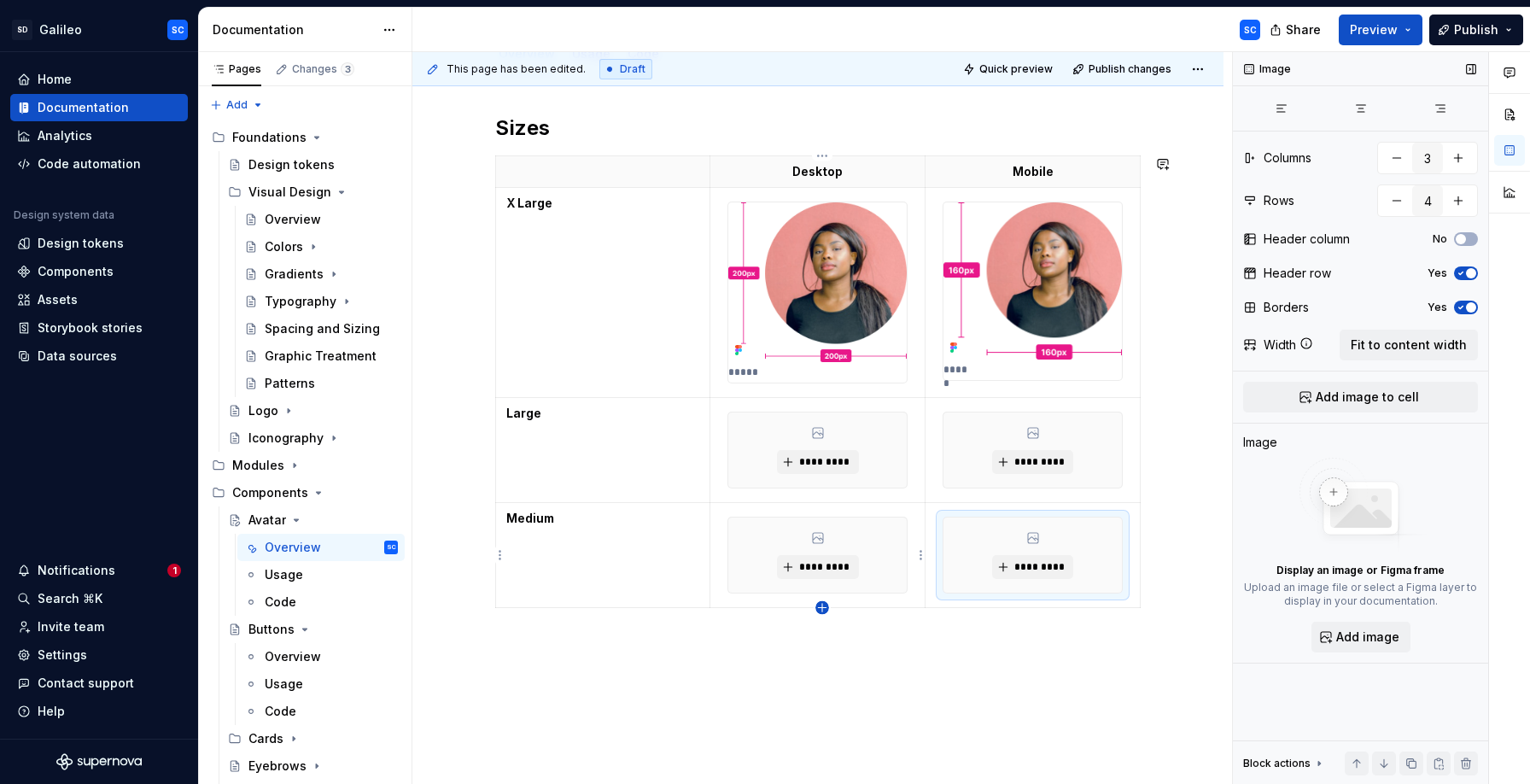
click at [824, 607] on icon "button" at bounding box center [822, 608] width 8 height 8
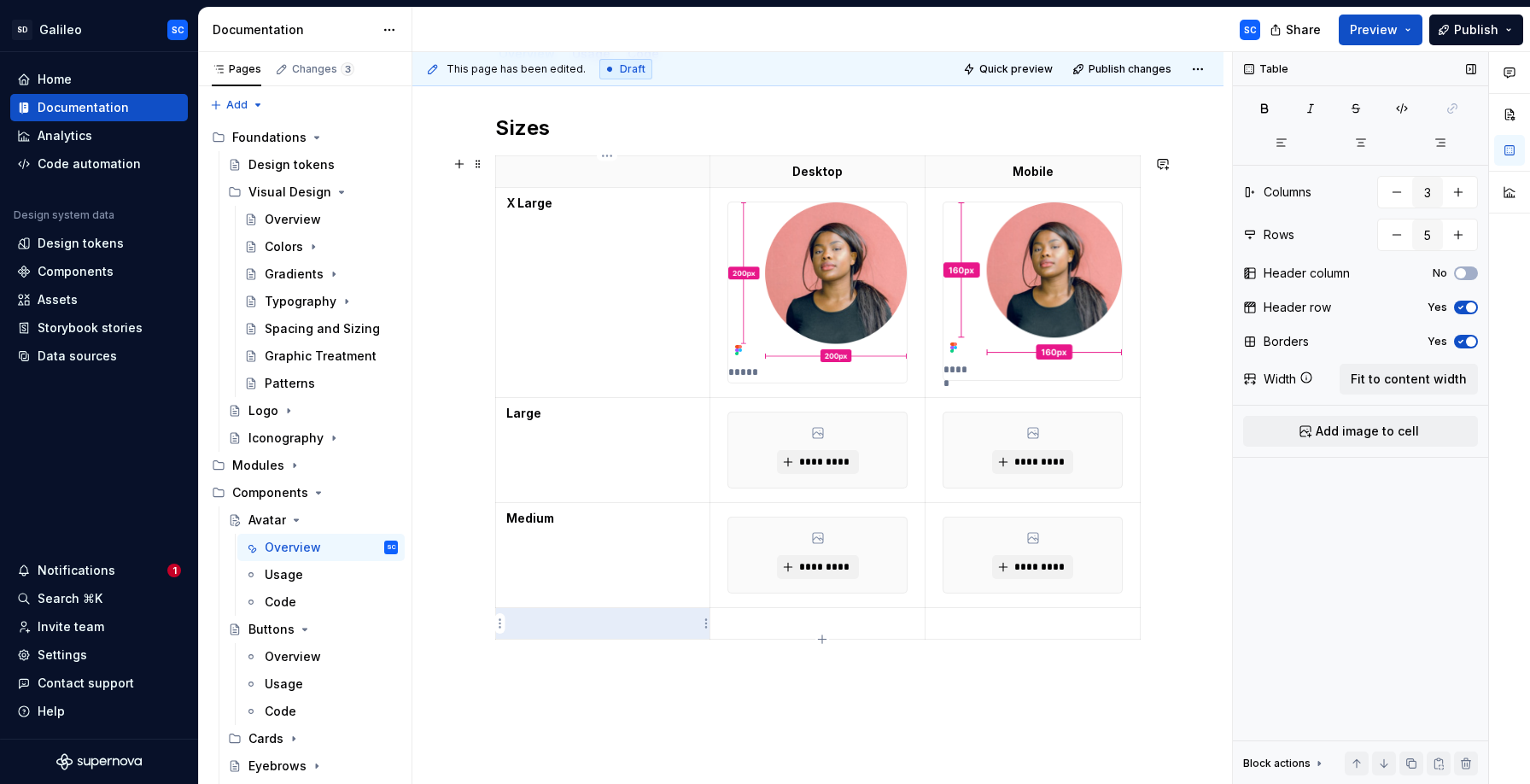
click at [615, 625] on p at bounding box center [603, 622] width 193 height 17
click at [611, 625] on p "Small" at bounding box center [603, 622] width 193 height 17
click at [526, 624] on p "Small" at bounding box center [603, 622] width 193 height 17
click at [554, 591] on button "button" at bounding box center [559, 593] width 24 height 24
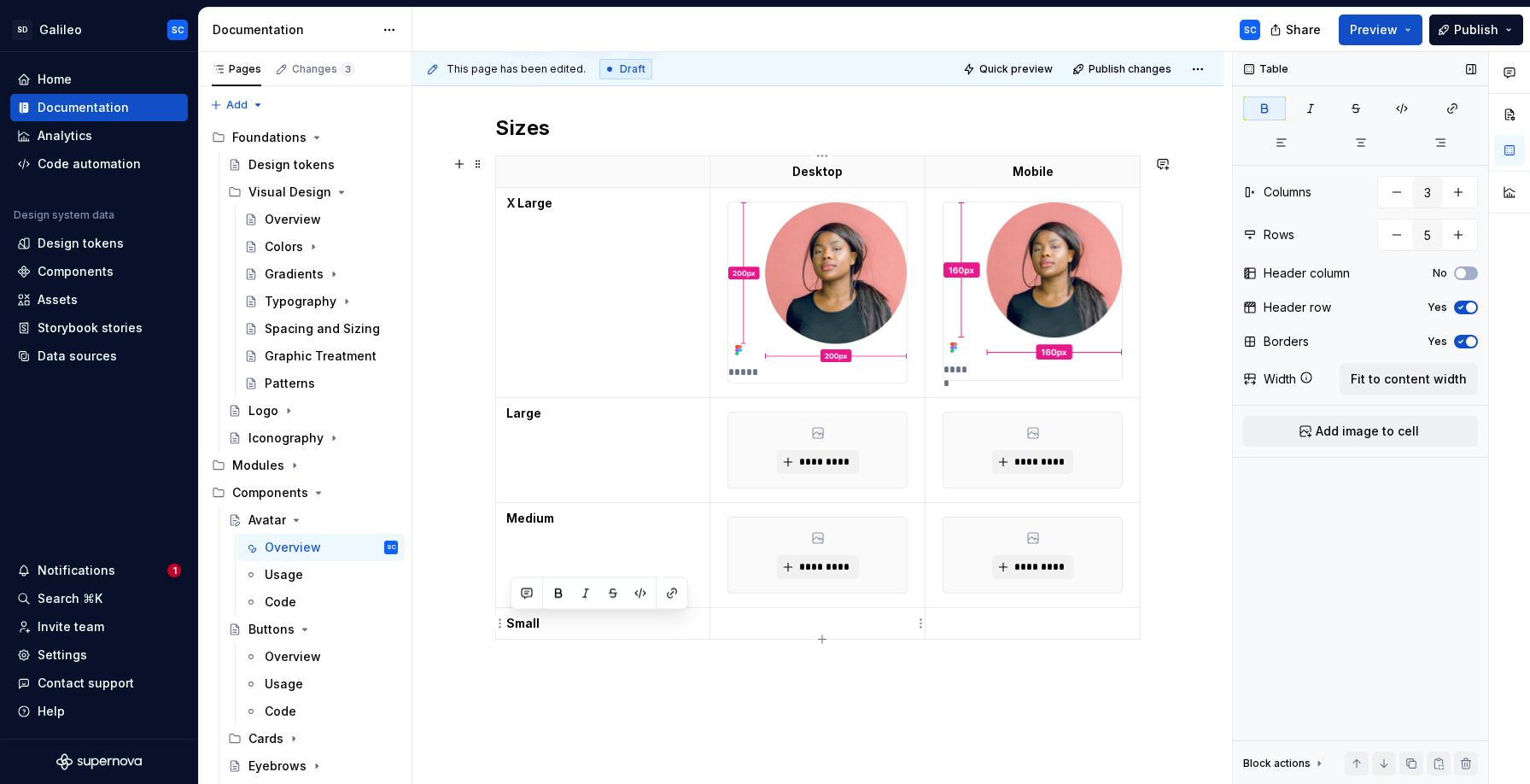
click at [857, 630] on p at bounding box center [817, 622] width 194 height 17
click at [1391, 421] on button "Add image to cell" at bounding box center [1361, 430] width 234 height 31
drag, startPoint x: 1020, startPoint y: 653, endPoint x: 1273, endPoint y: 564, distance: 268.2
click at [1021, 653] on td at bounding box center [1032, 660] width 215 height 105
click at [1362, 437] on span "Add image to cell" at bounding box center [1367, 430] width 103 height 17
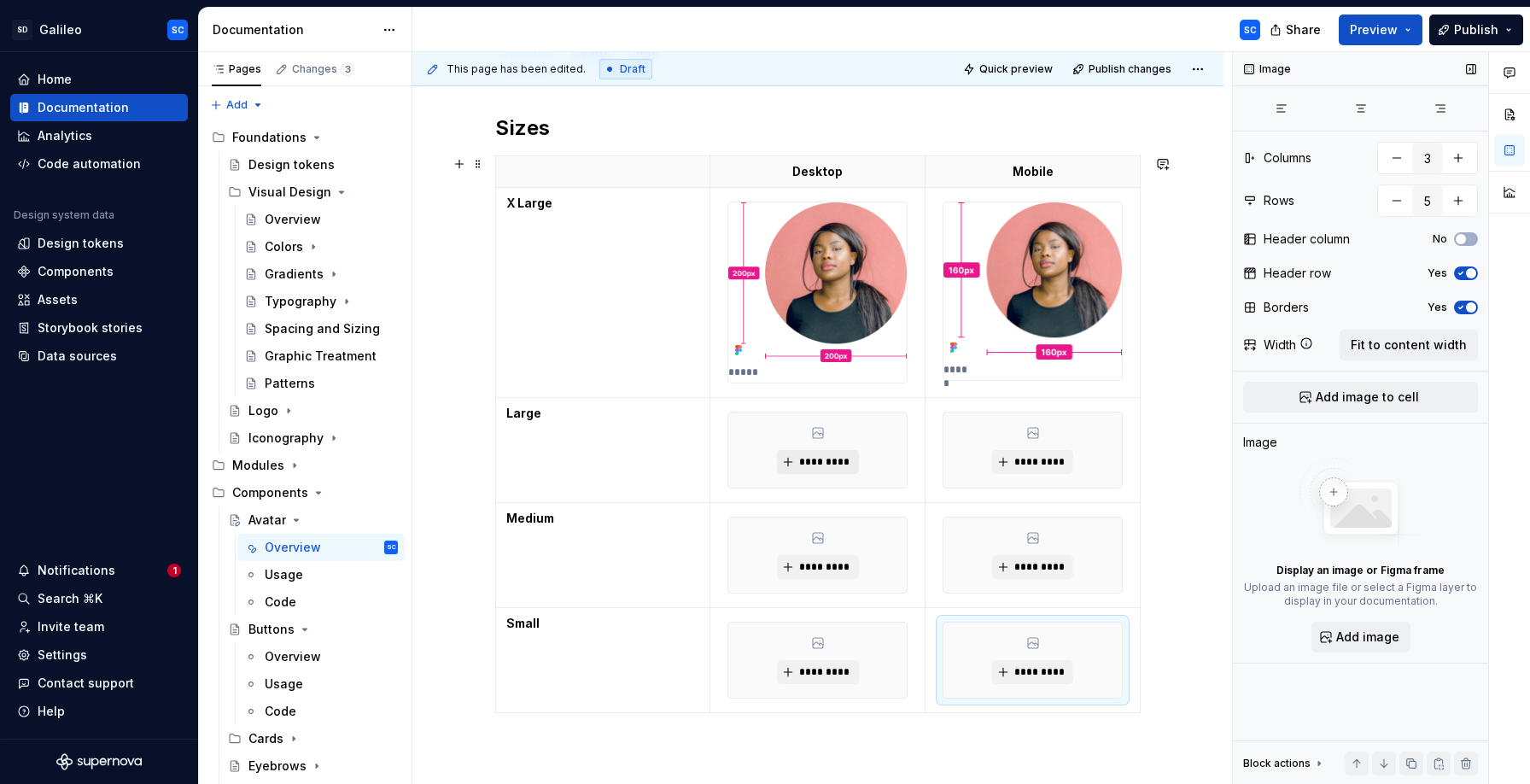
scroll to position [301, 0]
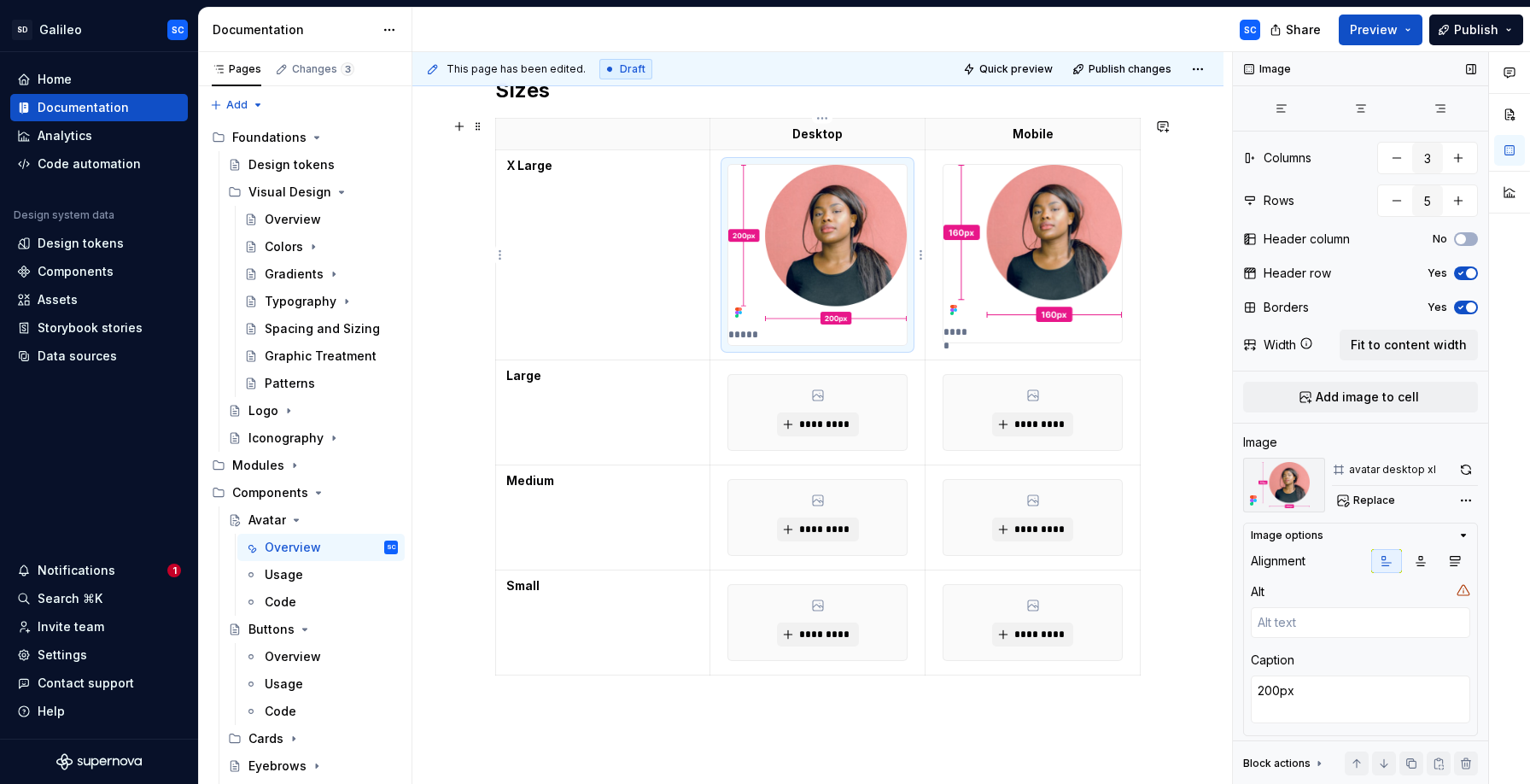
click at [850, 202] on img at bounding box center [817, 244] width 178 height 160
click at [918, 155] on td "*****" at bounding box center [818, 255] width 215 height 210
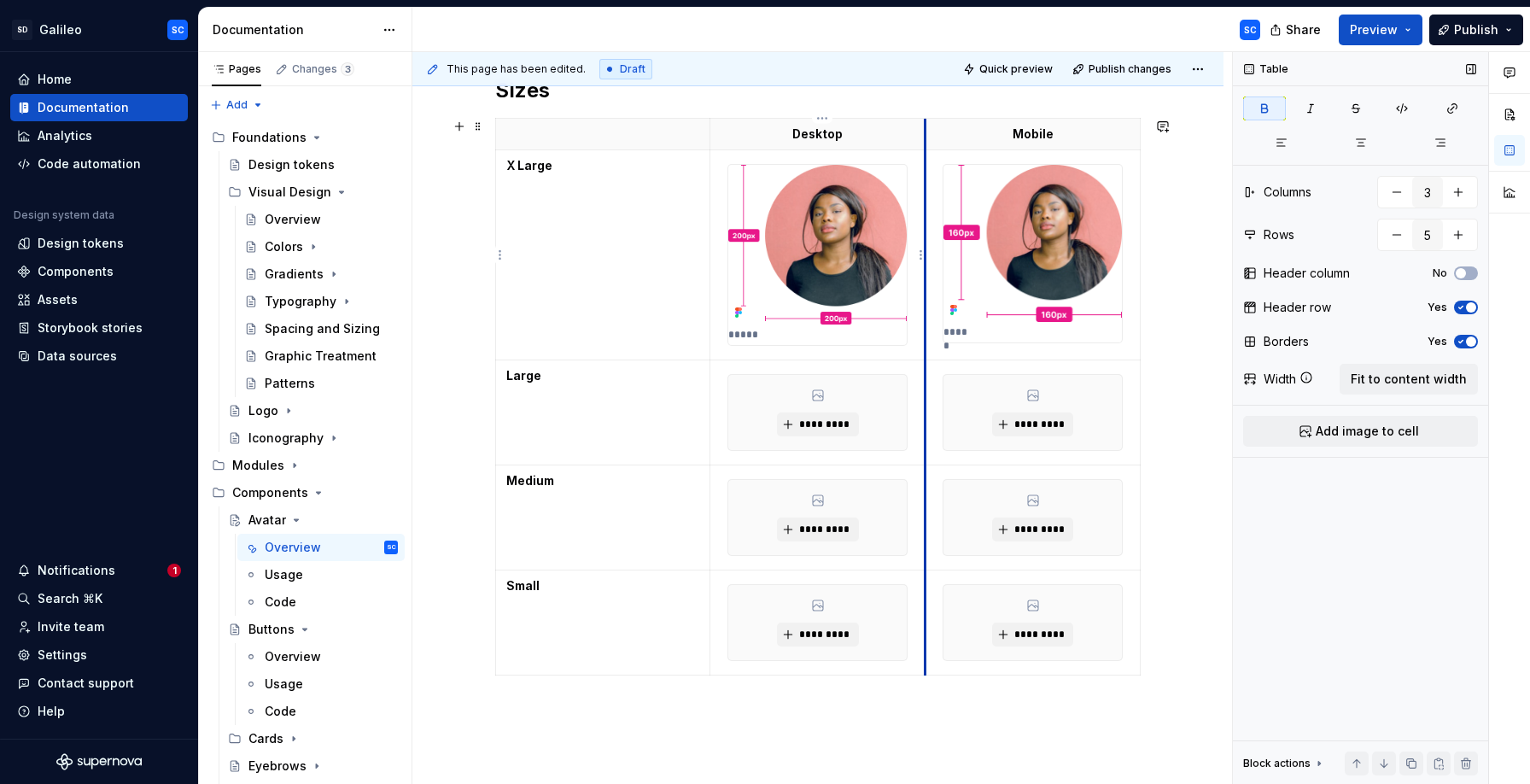
click at [929, 163] on td "*****" at bounding box center [1032, 255] width 215 height 210
click at [925, 165] on td "*****" at bounding box center [818, 255] width 215 height 210
click at [816, 235] on img at bounding box center [817, 244] width 178 height 160
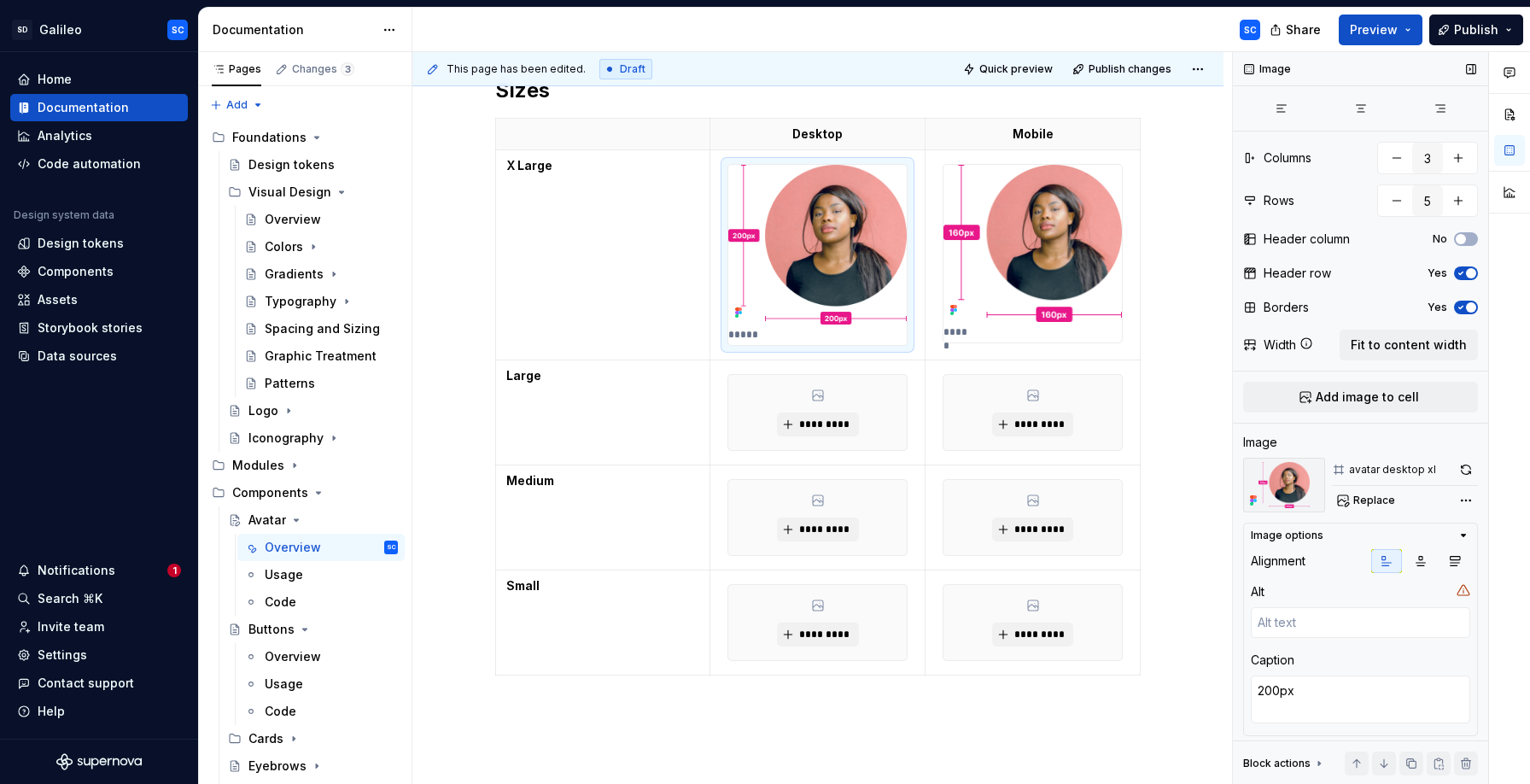
click at [1465, 535] on icon "button" at bounding box center [1464, 536] width 4 height 2
click at [1464, 535] on icon "button" at bounding box center [1464, 536] width 2 height 4
click at [629, 233] on td "X Large" at bounding box center [604, 255] width 215 height 210
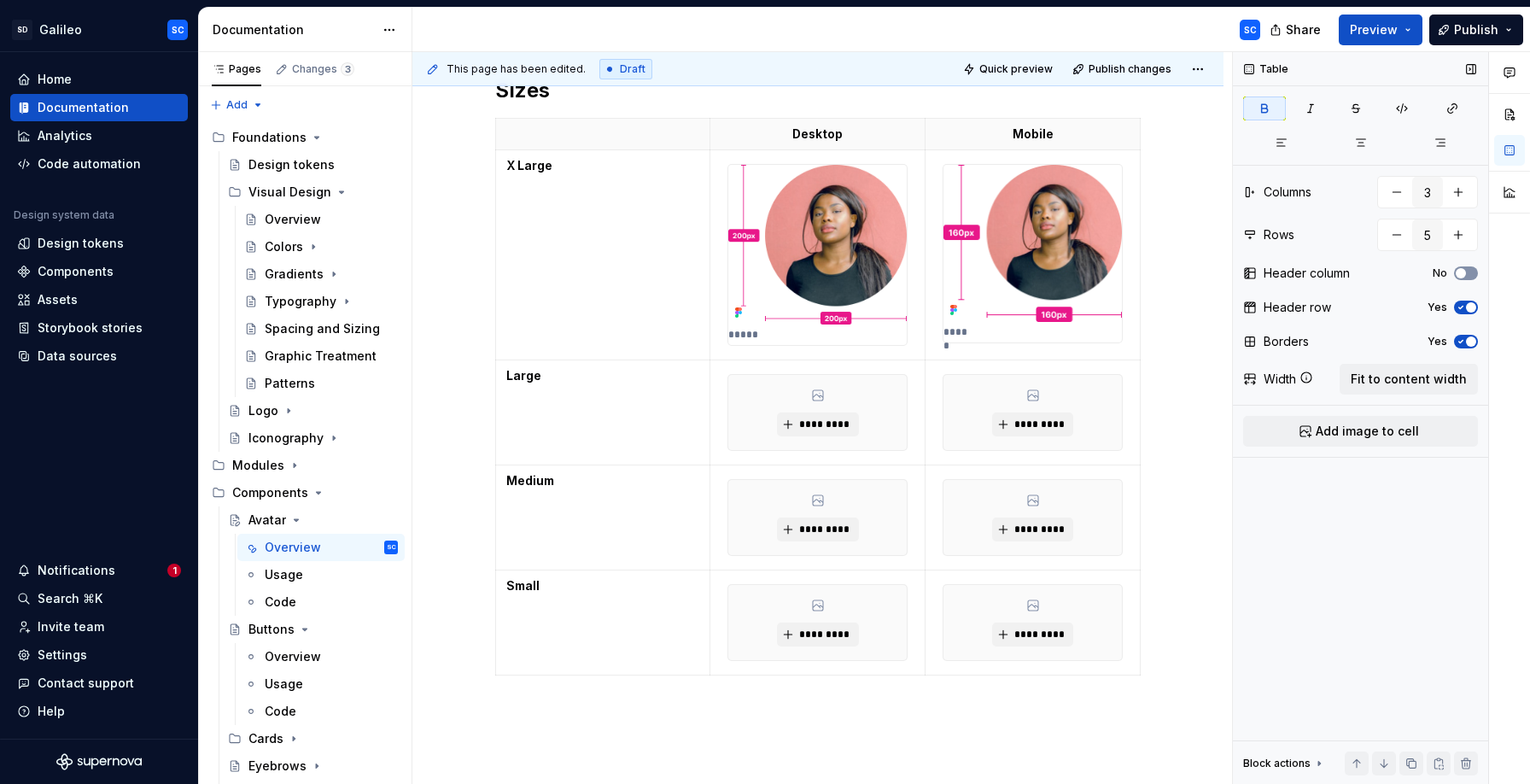
click at [1467, 276] on icon "button" at bounding box center [1461, 273] width 14 height 10
click at [605, 194] on th "X Large" at bounding box center [604, 255] width 215 height 210
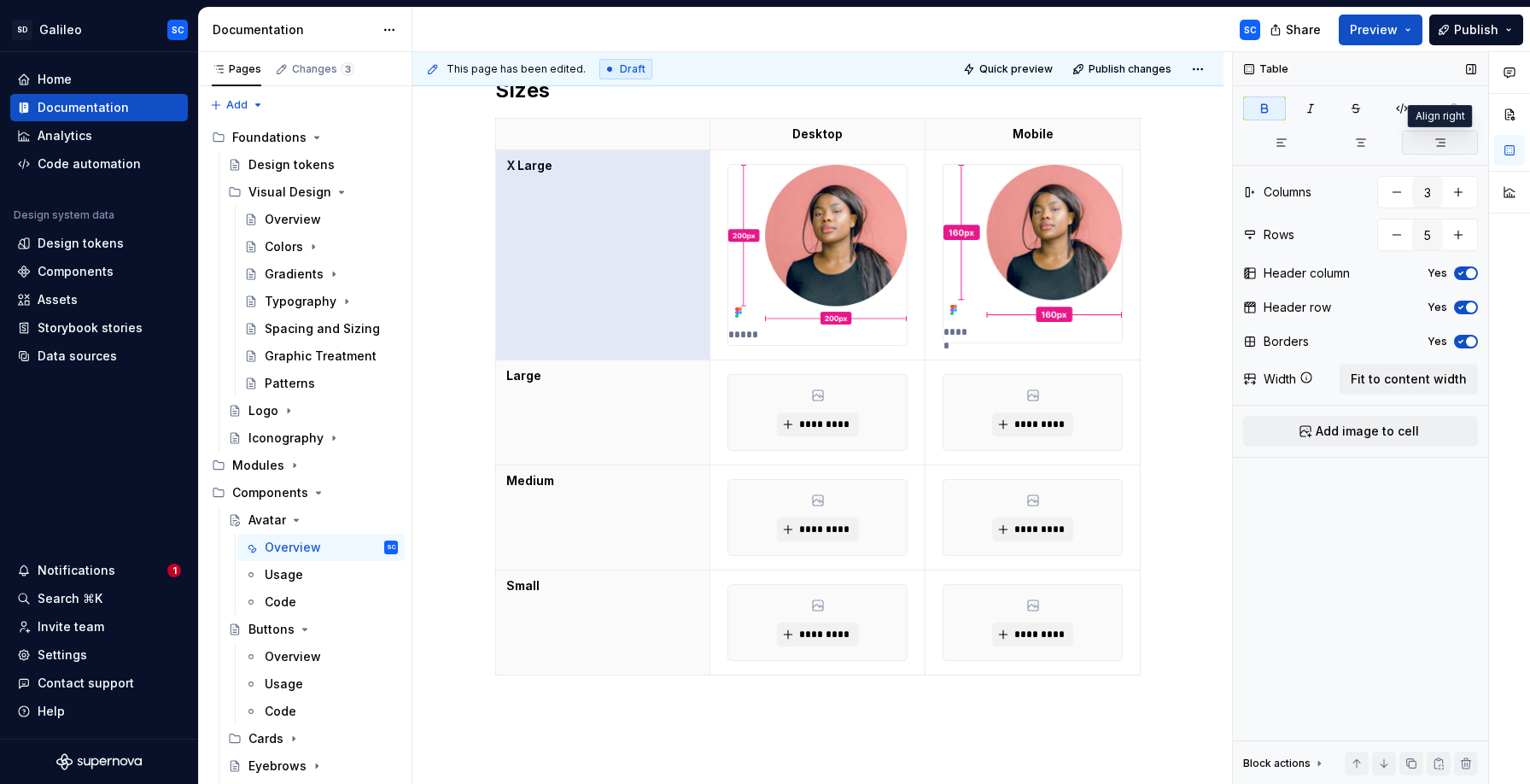
click at [1440, 144] on icon "button" at bounding box center [1440, 143] width 14 height 14
click at [630, 391] on th "Large" at bounding box center [604, 413] width 215 height 105
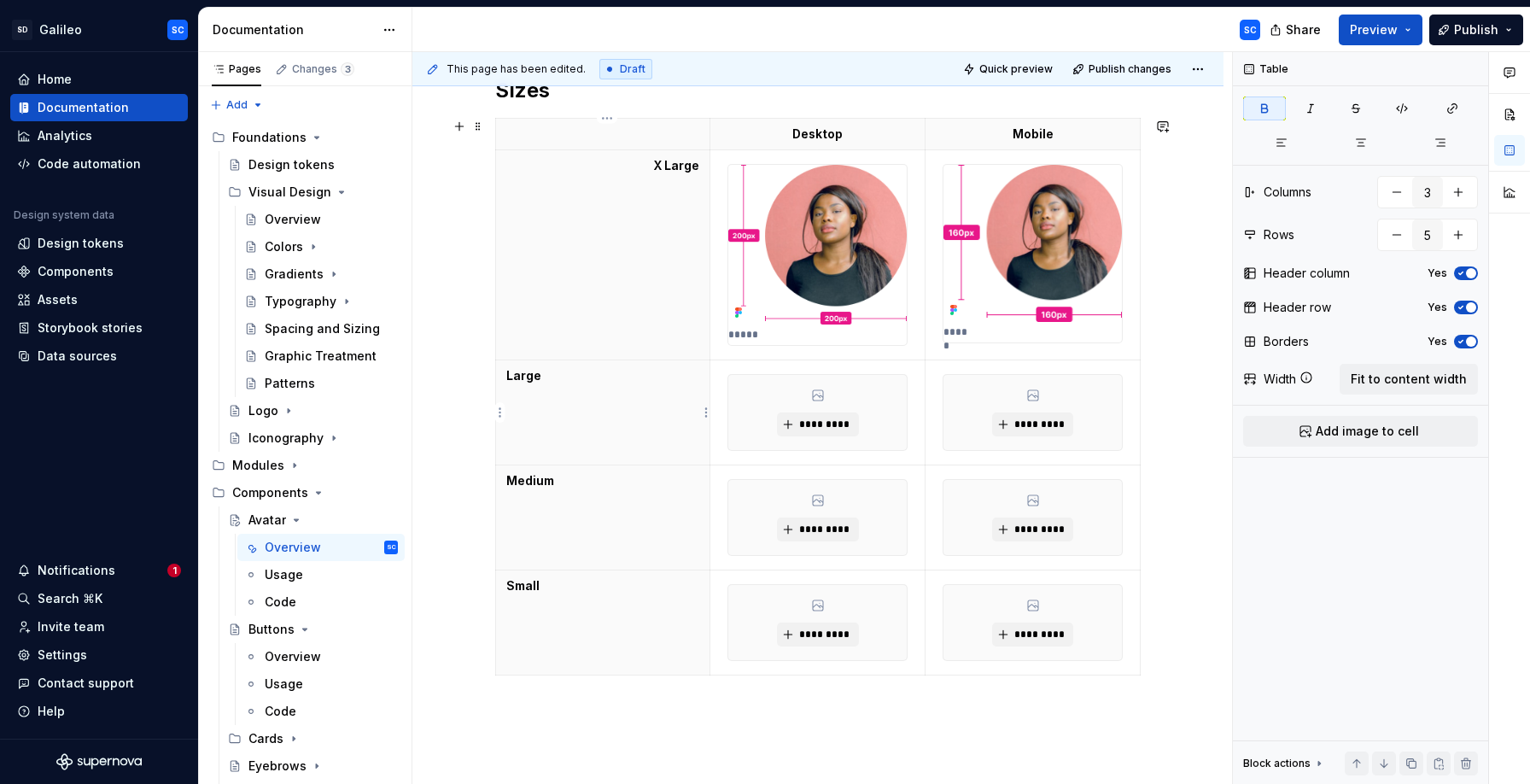
click at [630, 391] on th "Large" at bounding box center [604, 413] width 215 height 105
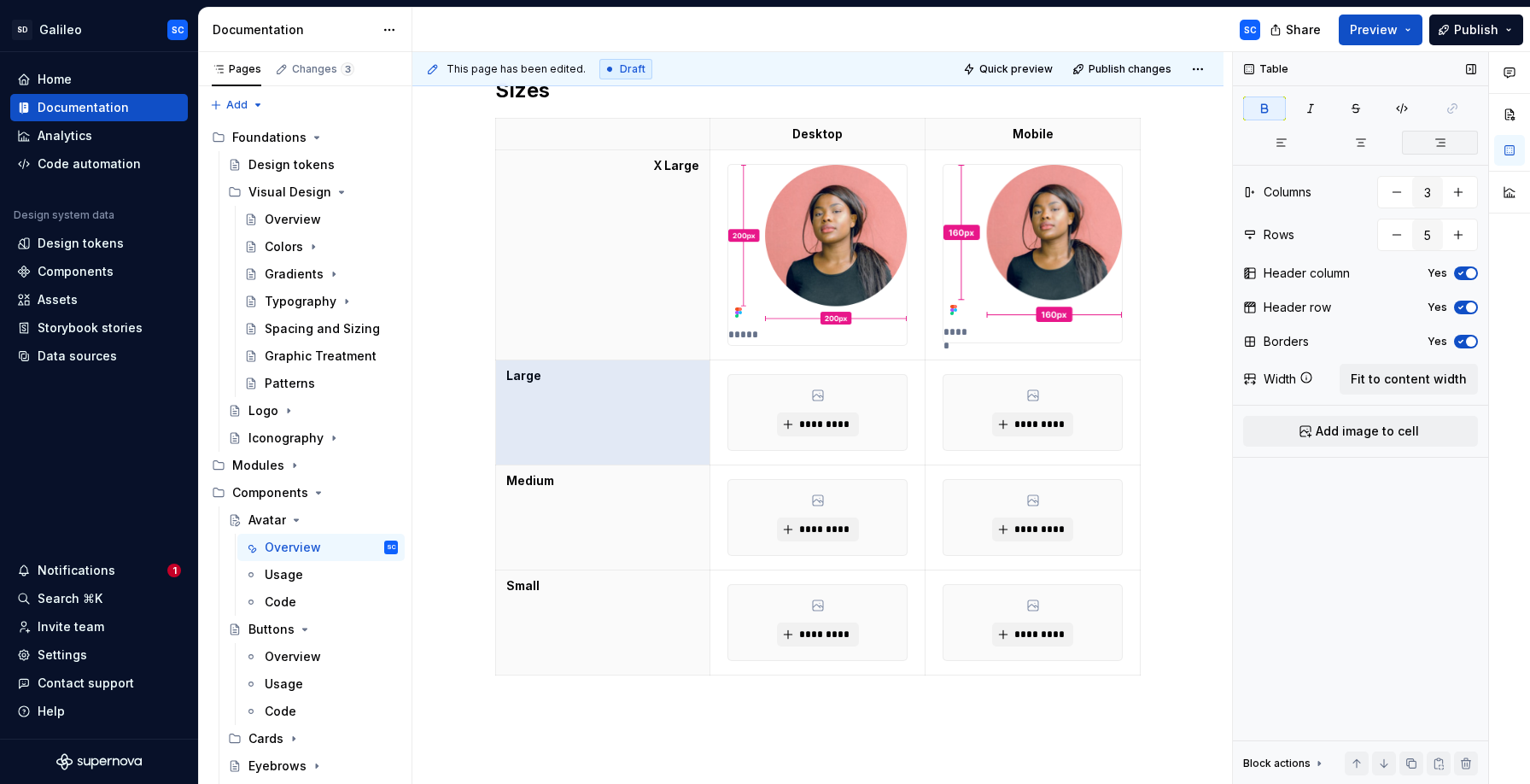
click at [1444, 140] on icon "button" at bounding box center [1440, 143] width 14 height 14
click at [635, 504] on th "Medium" at bounding box center [604, 517] width 215 height 105
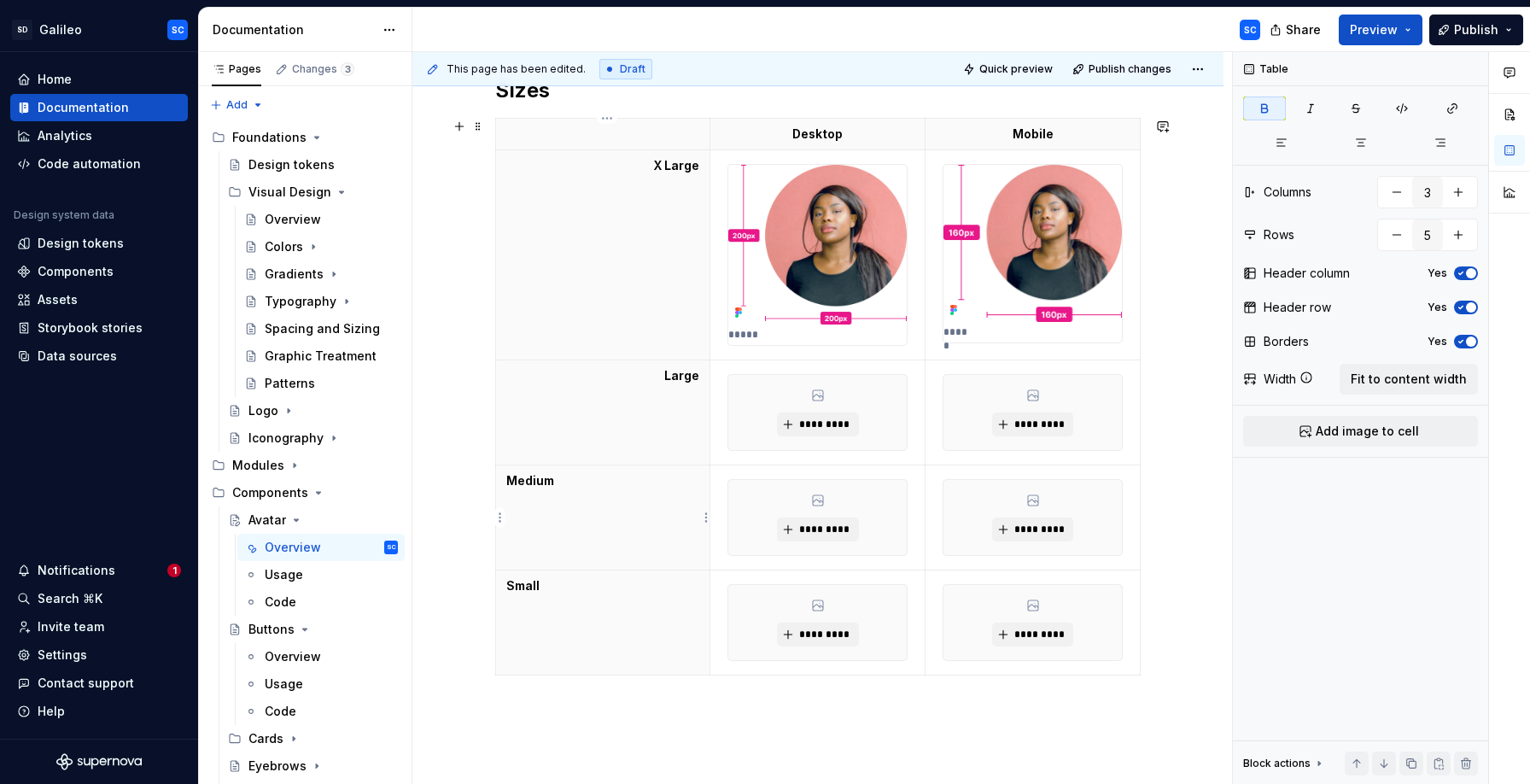
click at [635, 504] on th "Medium" at bounding box center [604, 517] width 215 height 105
click at [1441, 144] on icon "button" at bounding box center [1440, 143] width 14 height 14
click at [561, 662] on th "Small" at bounding box center [604, 622] width 215 height 105
click at [1438, 139] on icon "button" at bounding box center [1440, 143] width 14 height 14
click at [1207, 211] on div "Sizes Desktop Mobile X Large ***** ***** Large ********* ********* Medium *****…" at bounding box center [818, 507] width 811 height 944
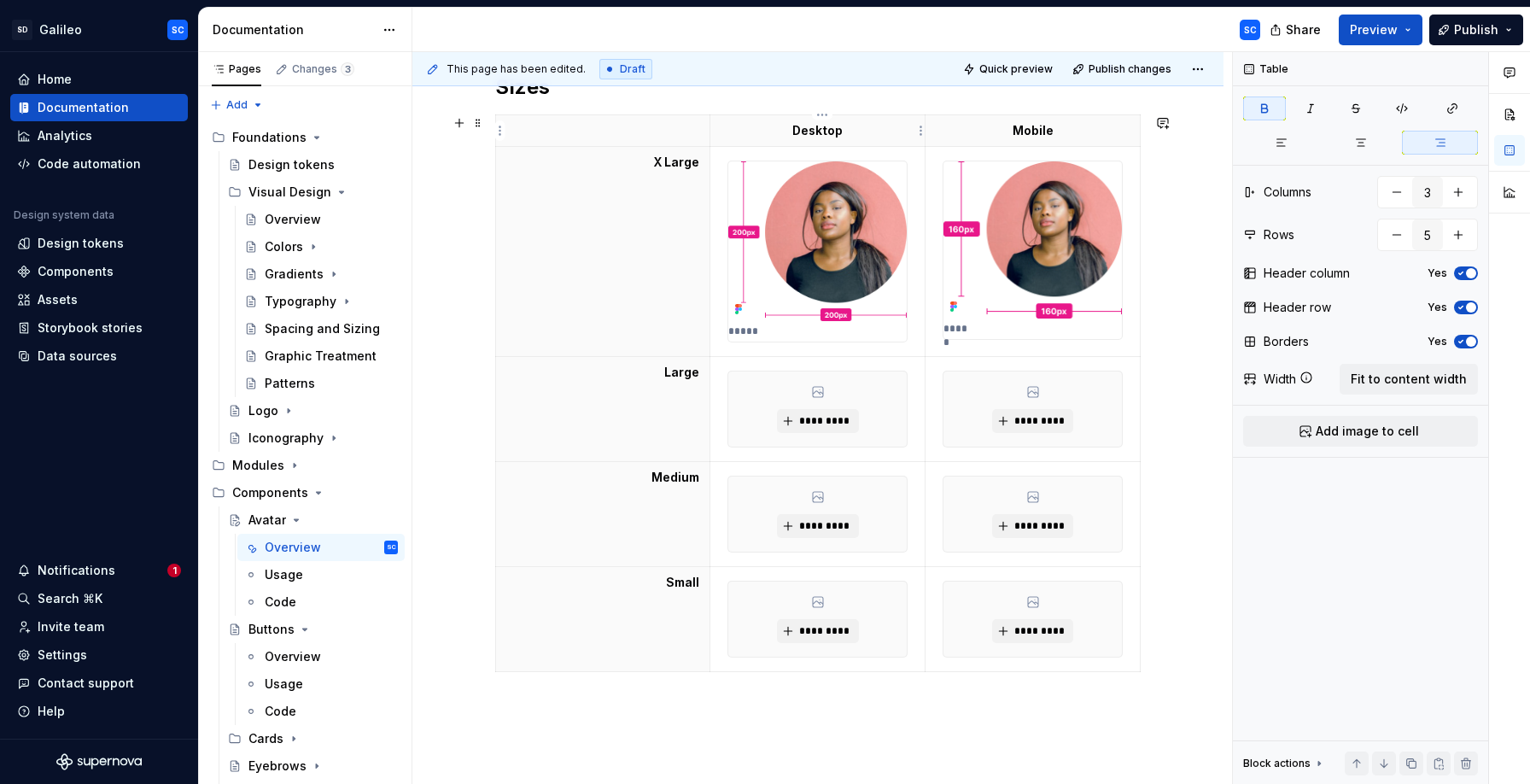
click at [883, 128] on p "Desktop" at bounding box center [817, 130] width 194 height 17
click at [1276, 140] on icon "button" at bounding box center [1282, 143] width 14 height 14
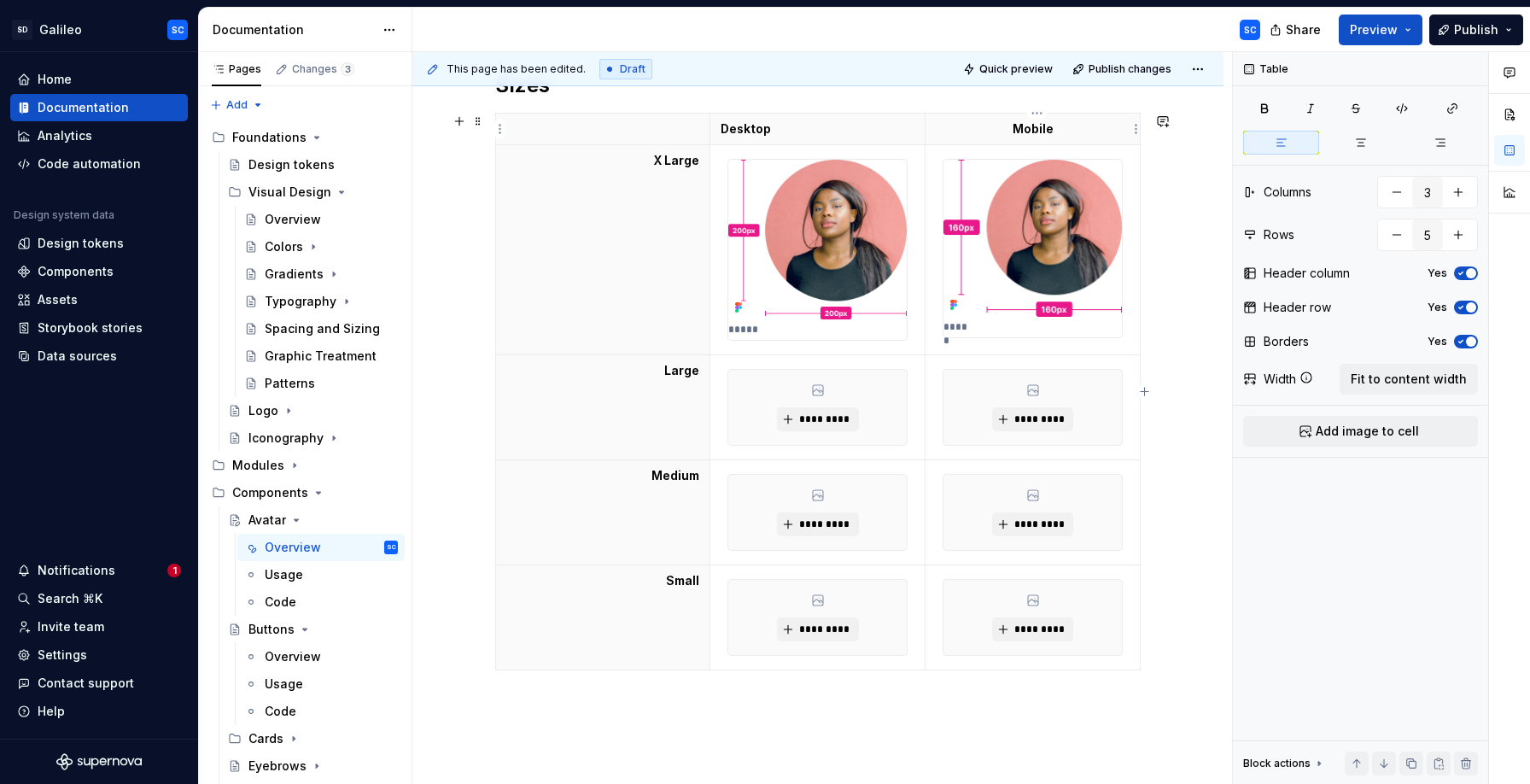
click at [982, 130] on p "Mobile" at bounding box center [1032, 128] width 194 height 17
click at [1289, 138] on button "button" at bounding box center [1281, 143] width 76 height 24
click at [1177, 167] on div "Sizes Desktop Mobile X Large ***** ***** Large ********* ********* Medium *****…" at bounding box center [818, 503] width 811 height 944
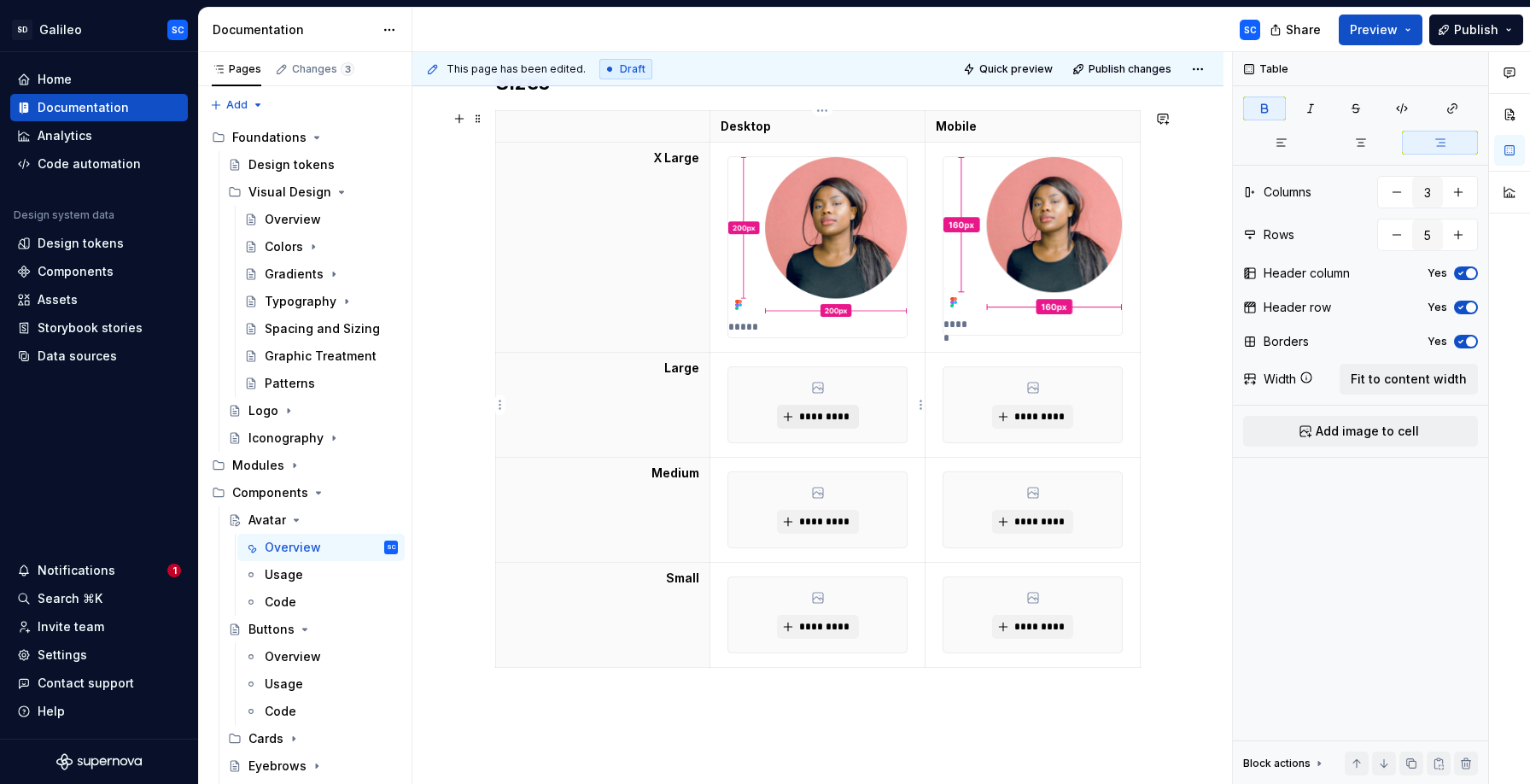
click at [825, 421] on span "*********" at bounding box center [824, 417] width 52 height 14
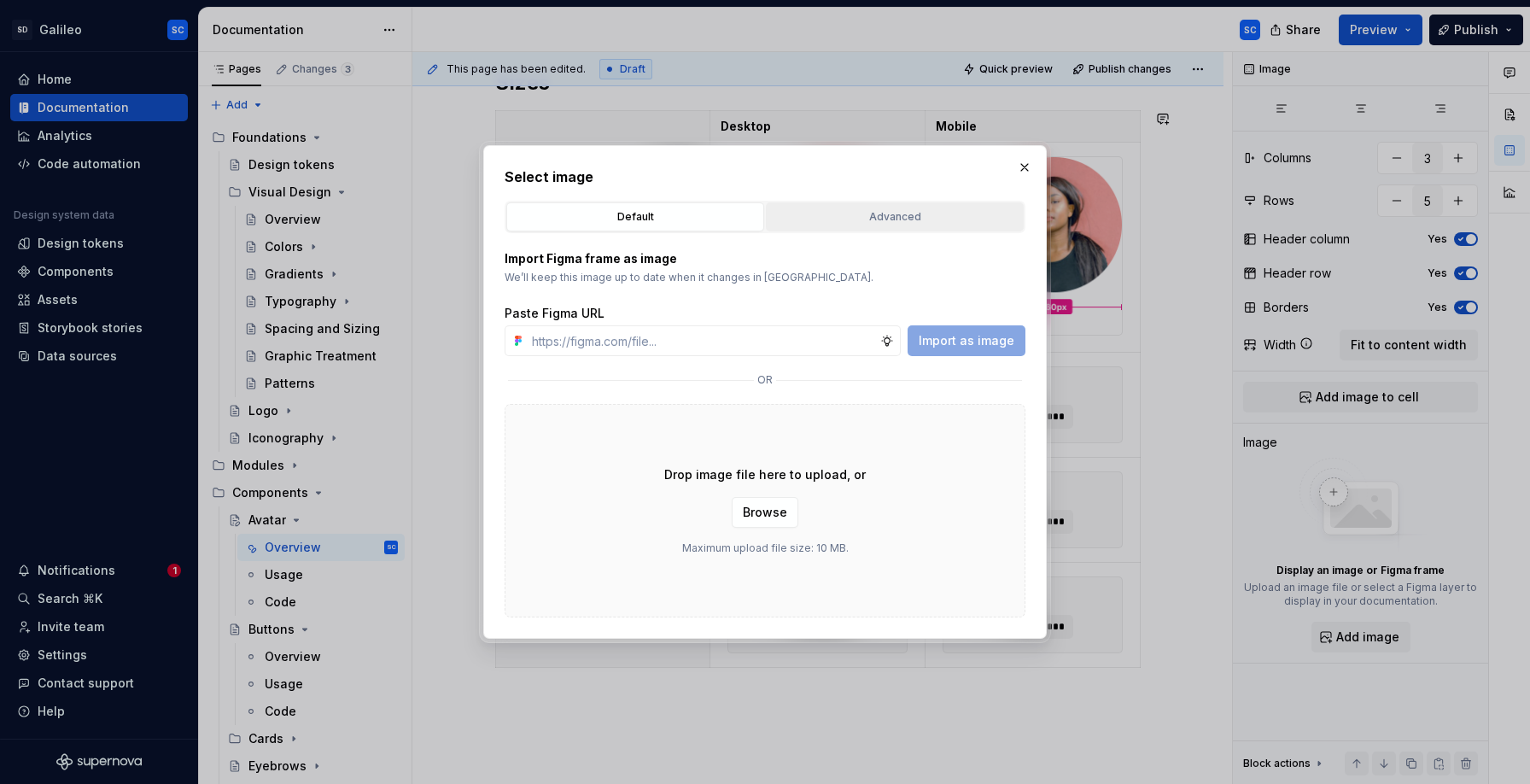
click at [901, 220] on div "Advanced" at bounding box center [895, 216] width 246 height 17
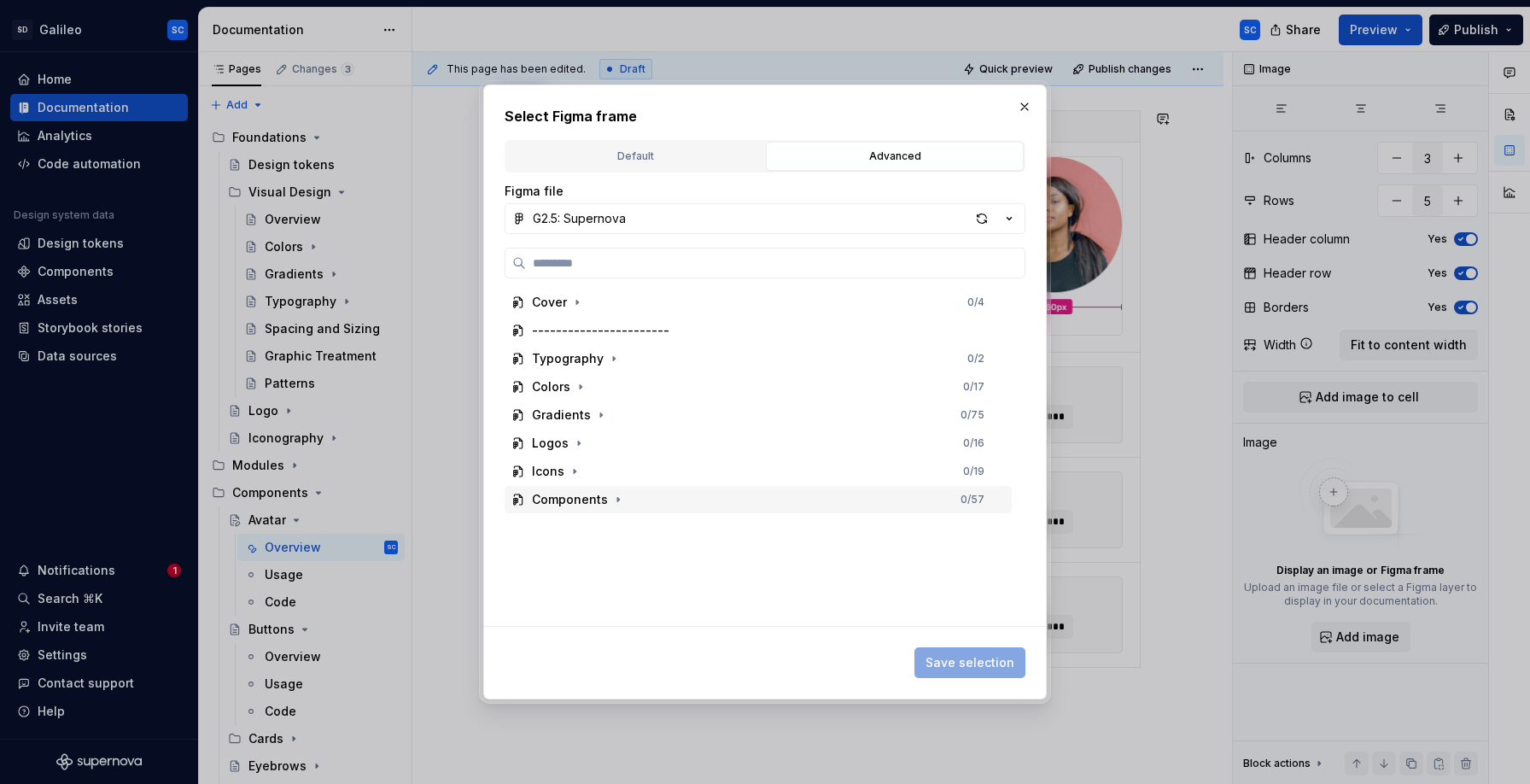
drag, startPoint x: 619, startPoint y: 498, endPoint x: 651, endPoint y: 511, distance: 34.5
click at [623, 499] on button "button" at bounding box center [618, 498] width 17 height 17
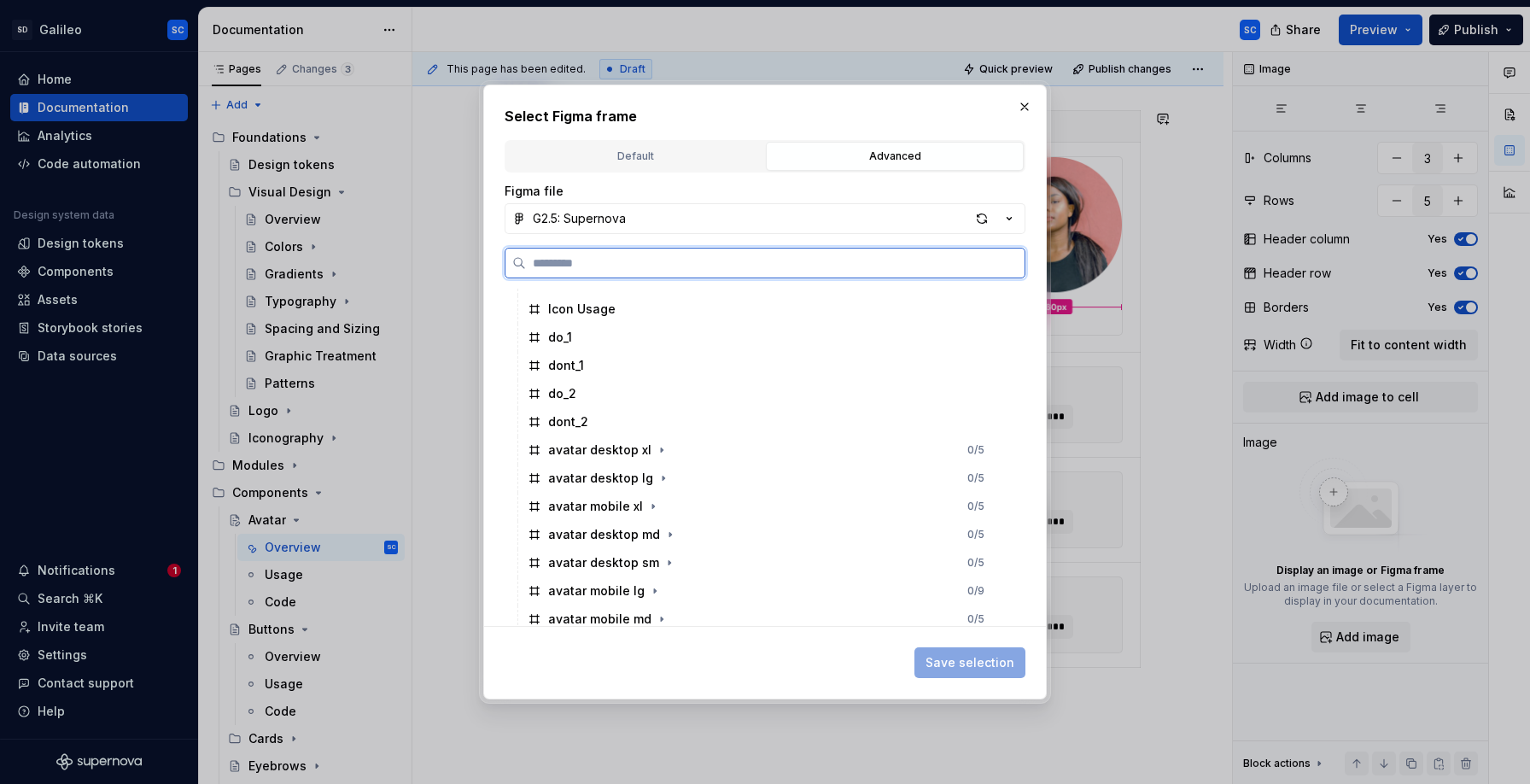
scroll to position [283, 0]
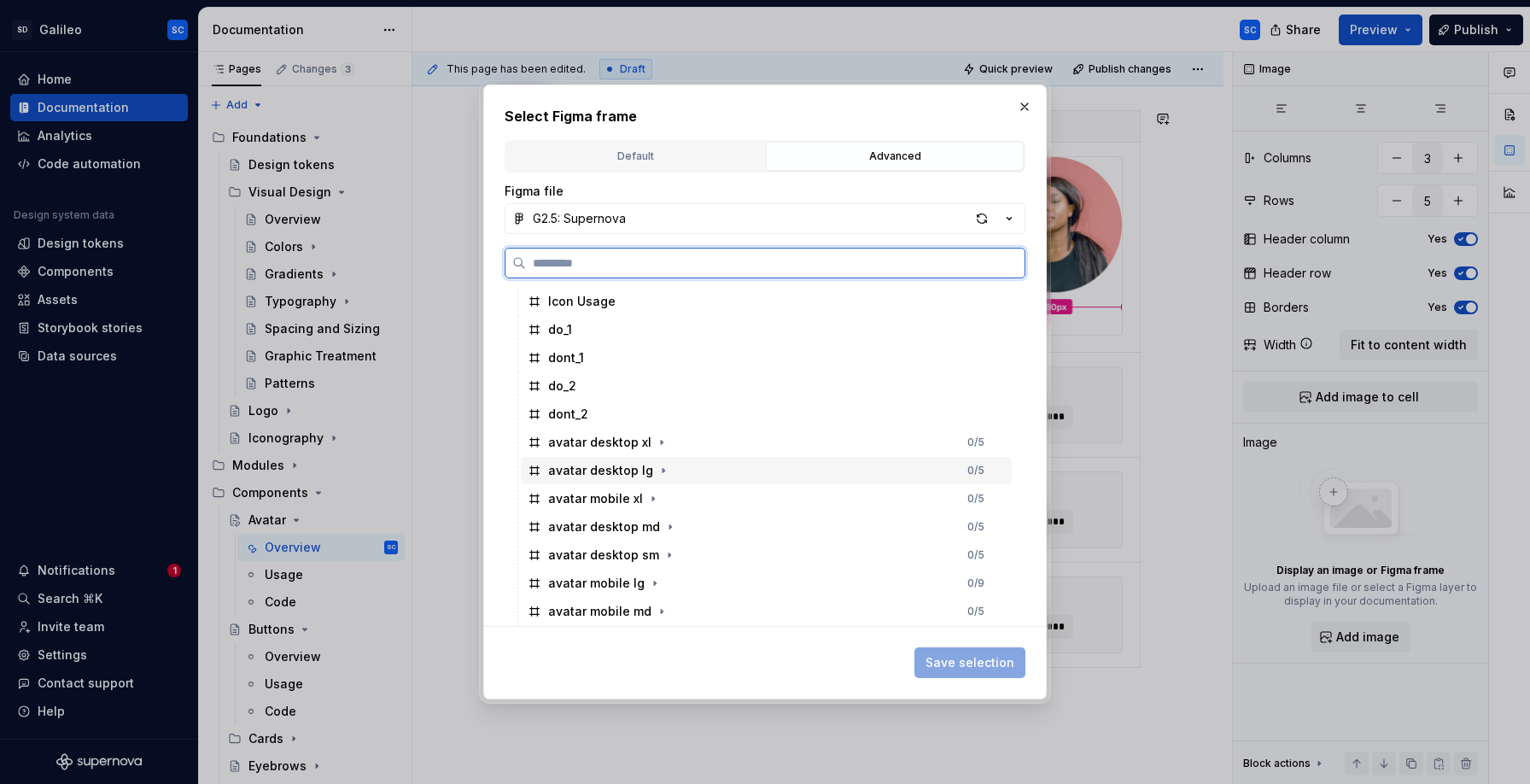
click at [625, 474] on div "avatar desktop lg" at bounding box center [600, 470] width 105 height 17
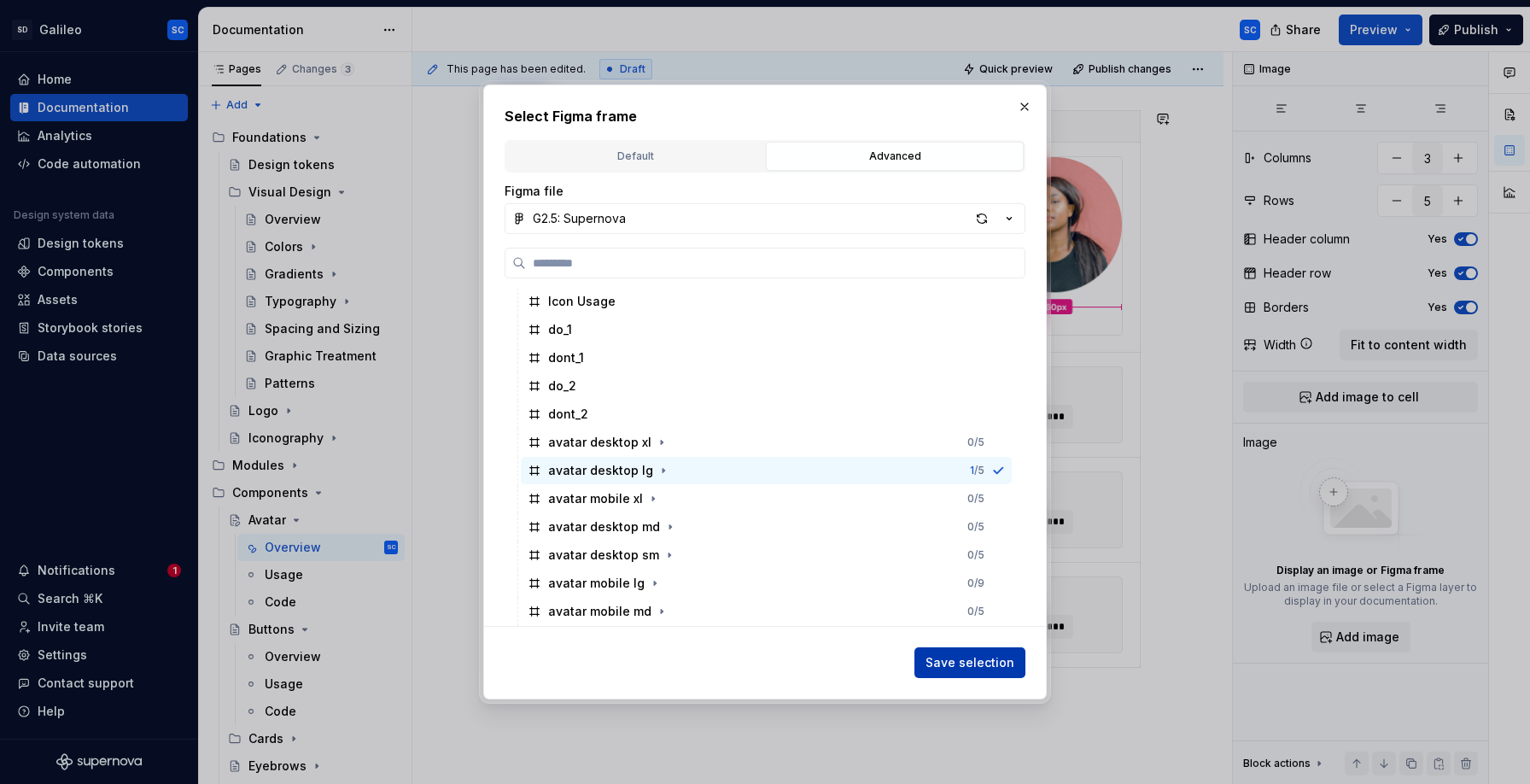
click at [968, 663] on span "Save selection" at bounding box center [969, 662] width 89 height 17
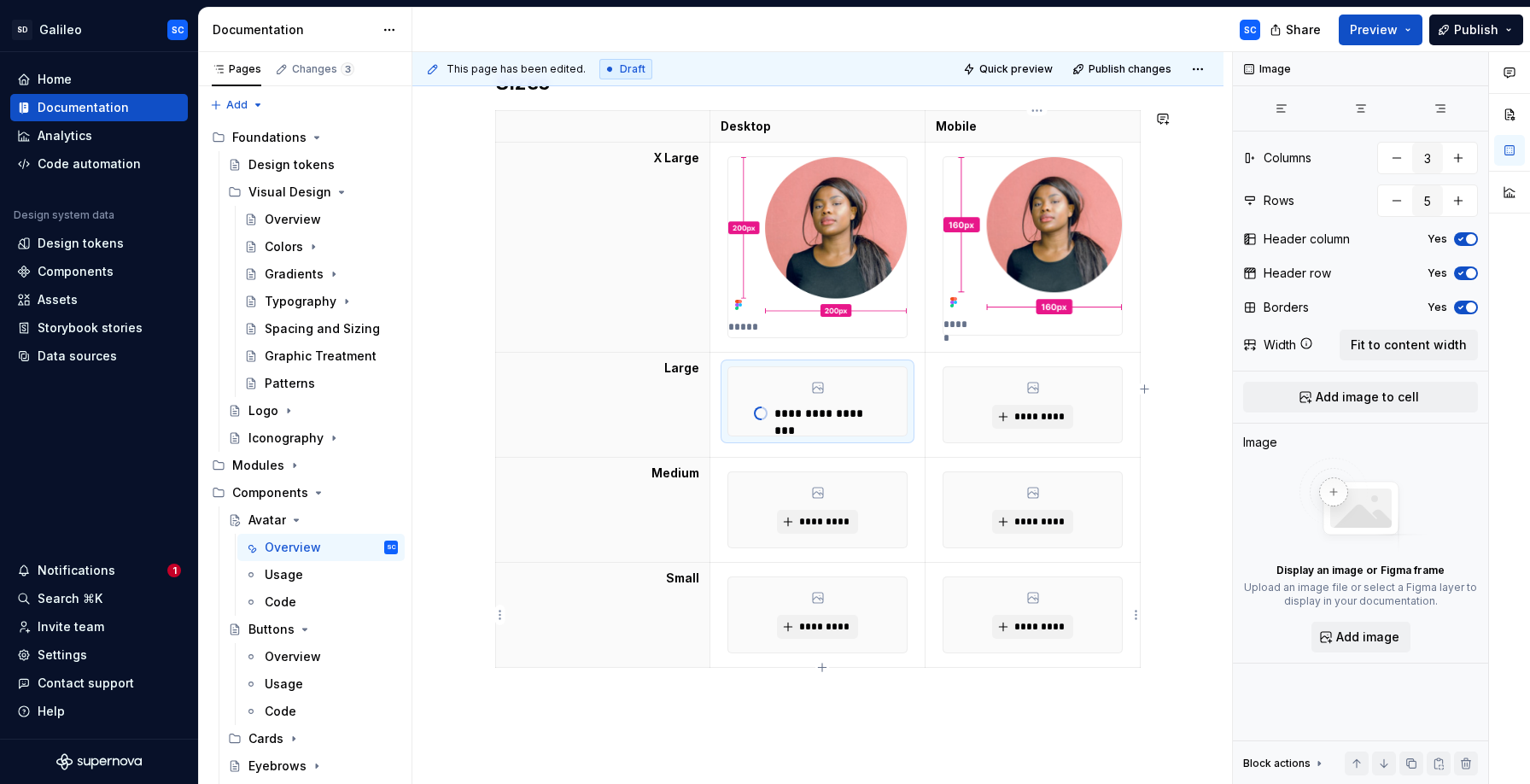
scroll to position [312, 0]
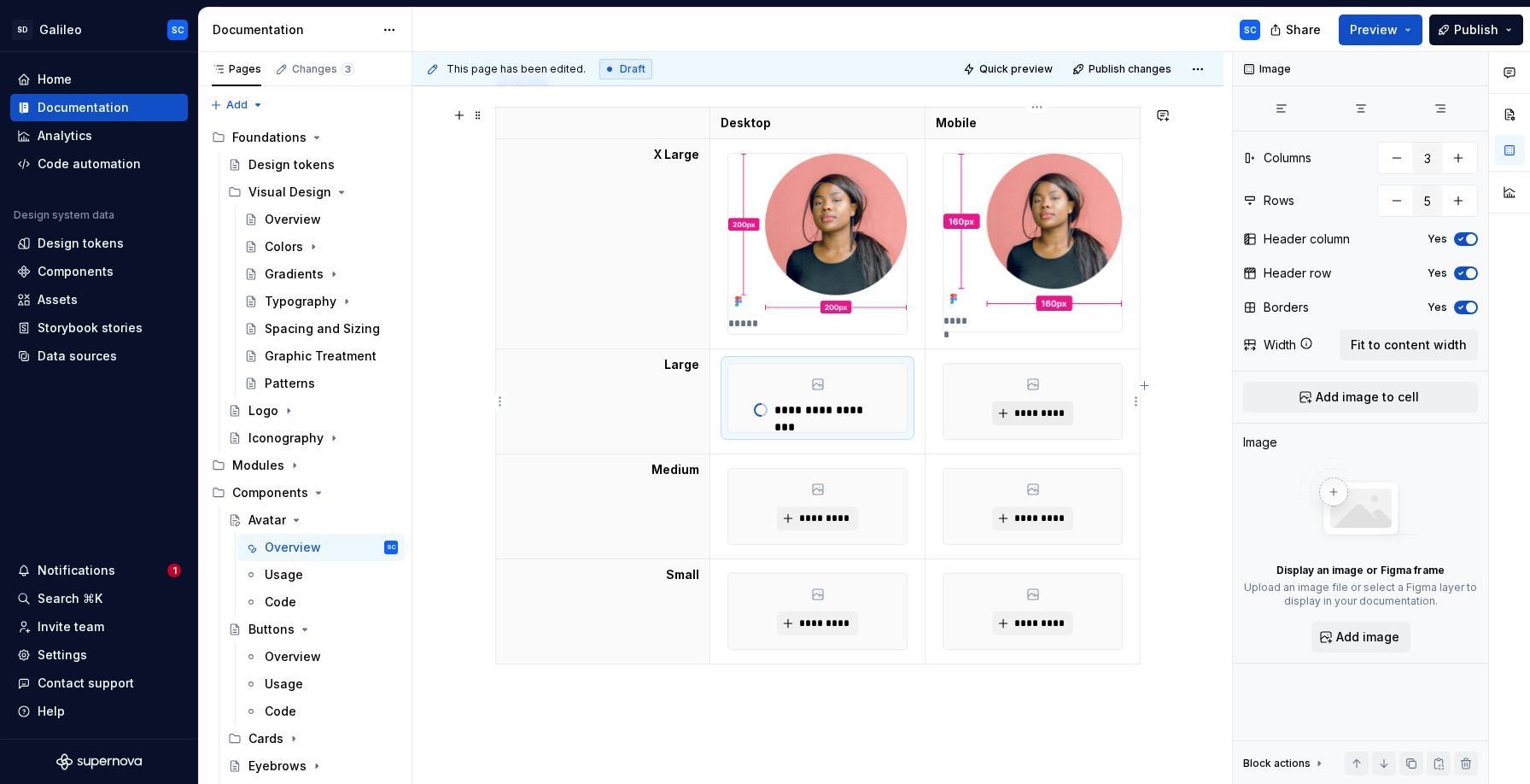
click at [1033, 415] on span "*********" at bounding box center [1039, 414] width 52 height 14
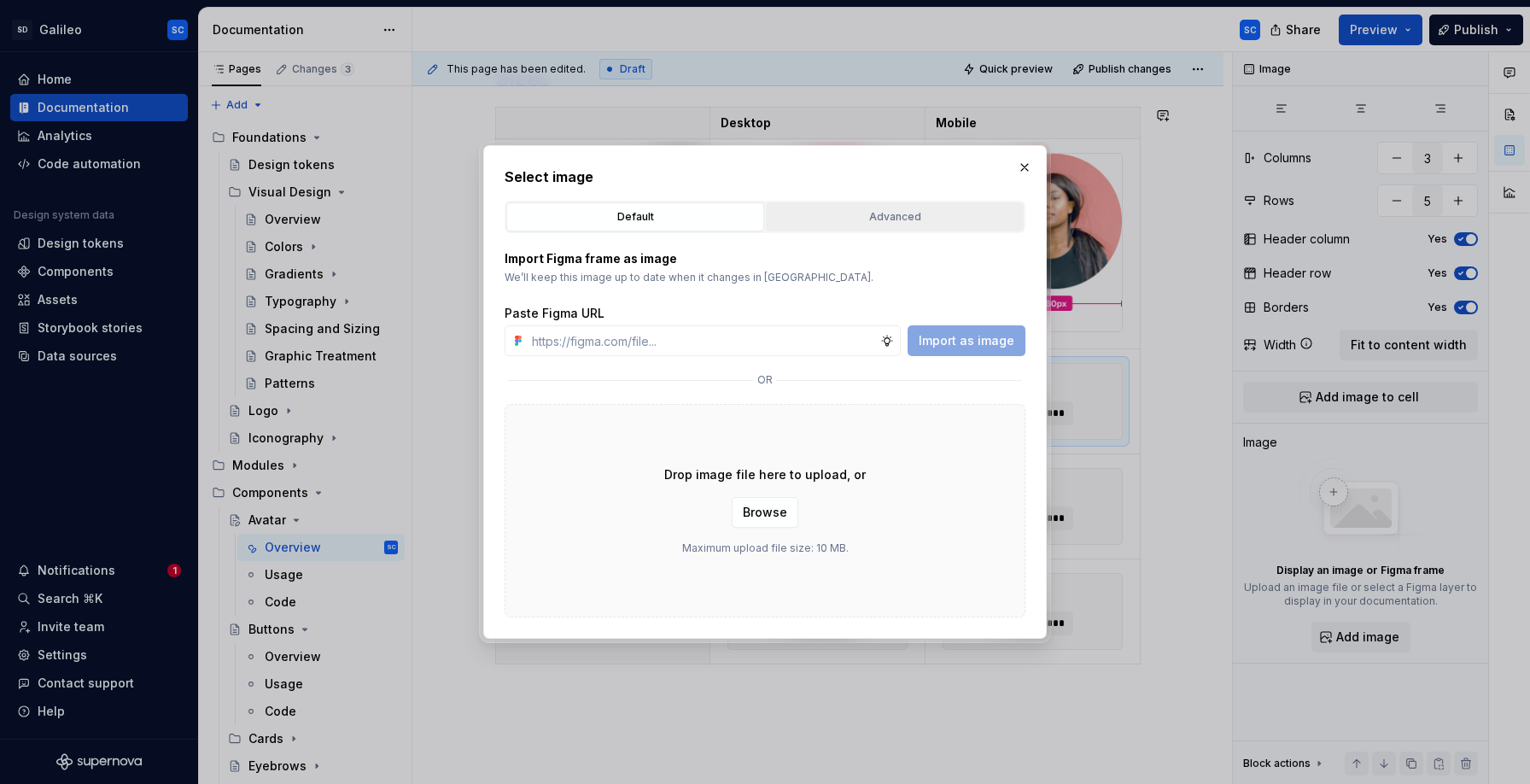
click at [930, 219] on div "Advanced" at bounding box center [895, 216] width 246 height 17
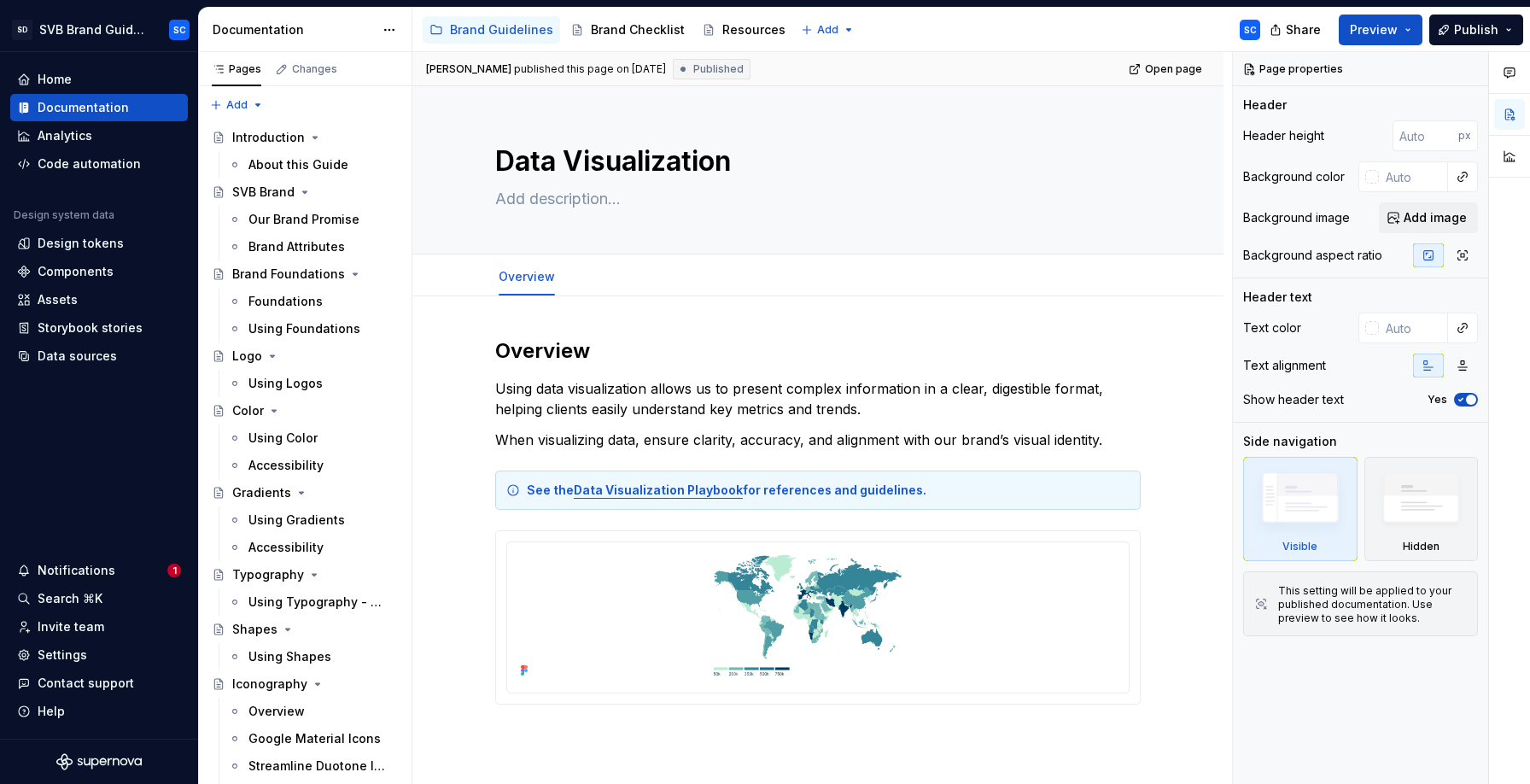
type textarea "*"
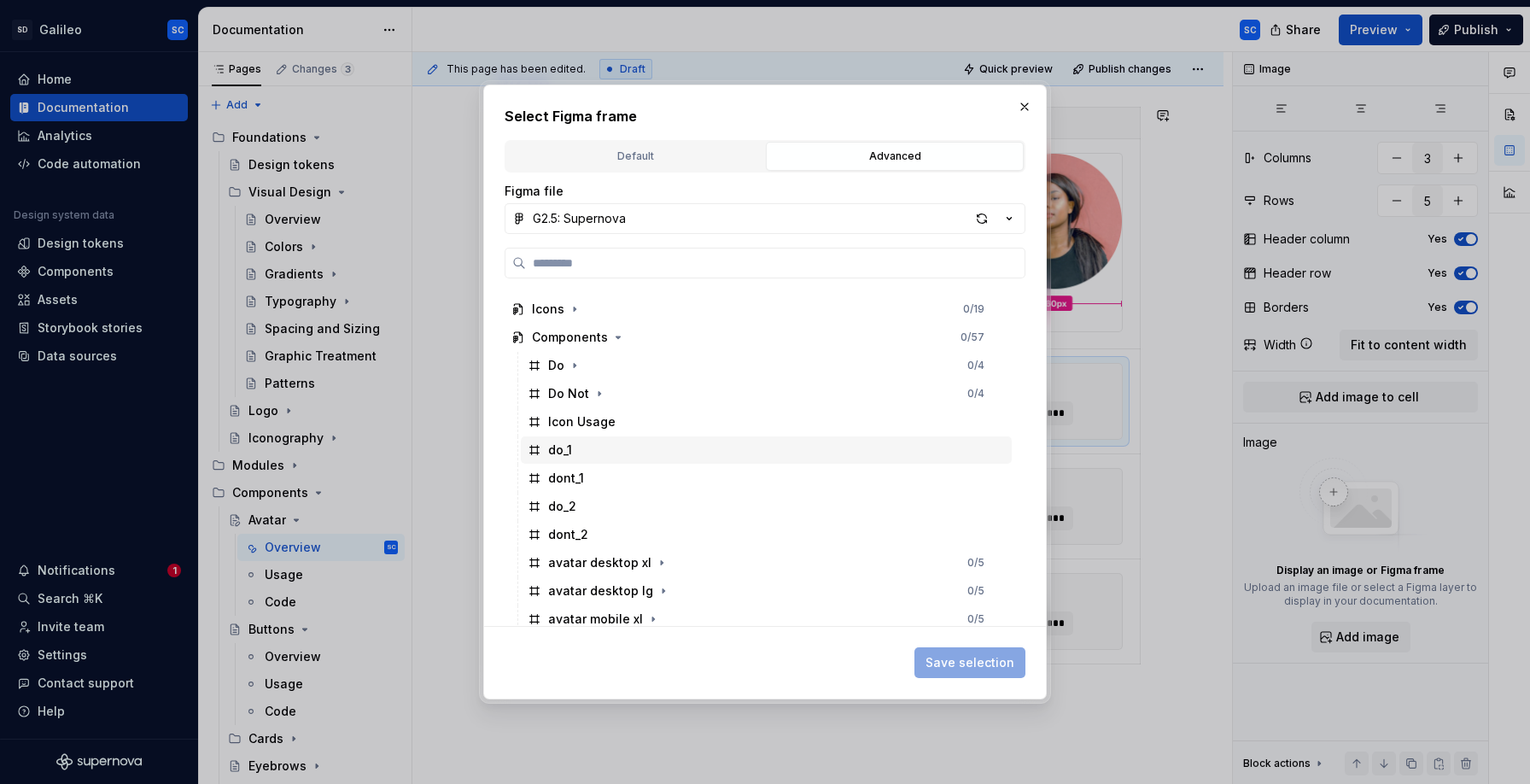
scroll to position [310, 0]
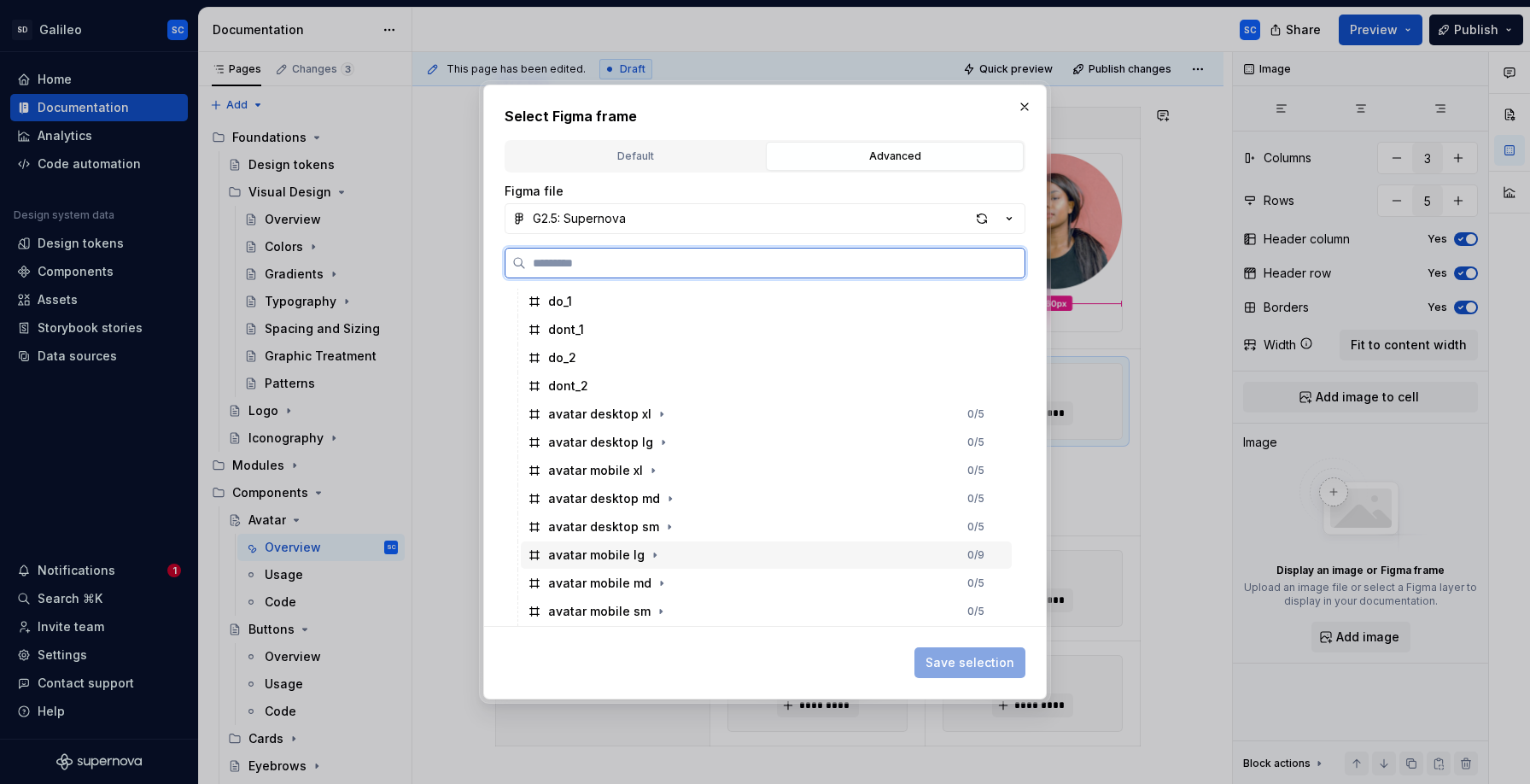
click at [672, 555] on div "avatar mobile lg 0 / 9" at bounding box center [766, 555] width 491 height 28
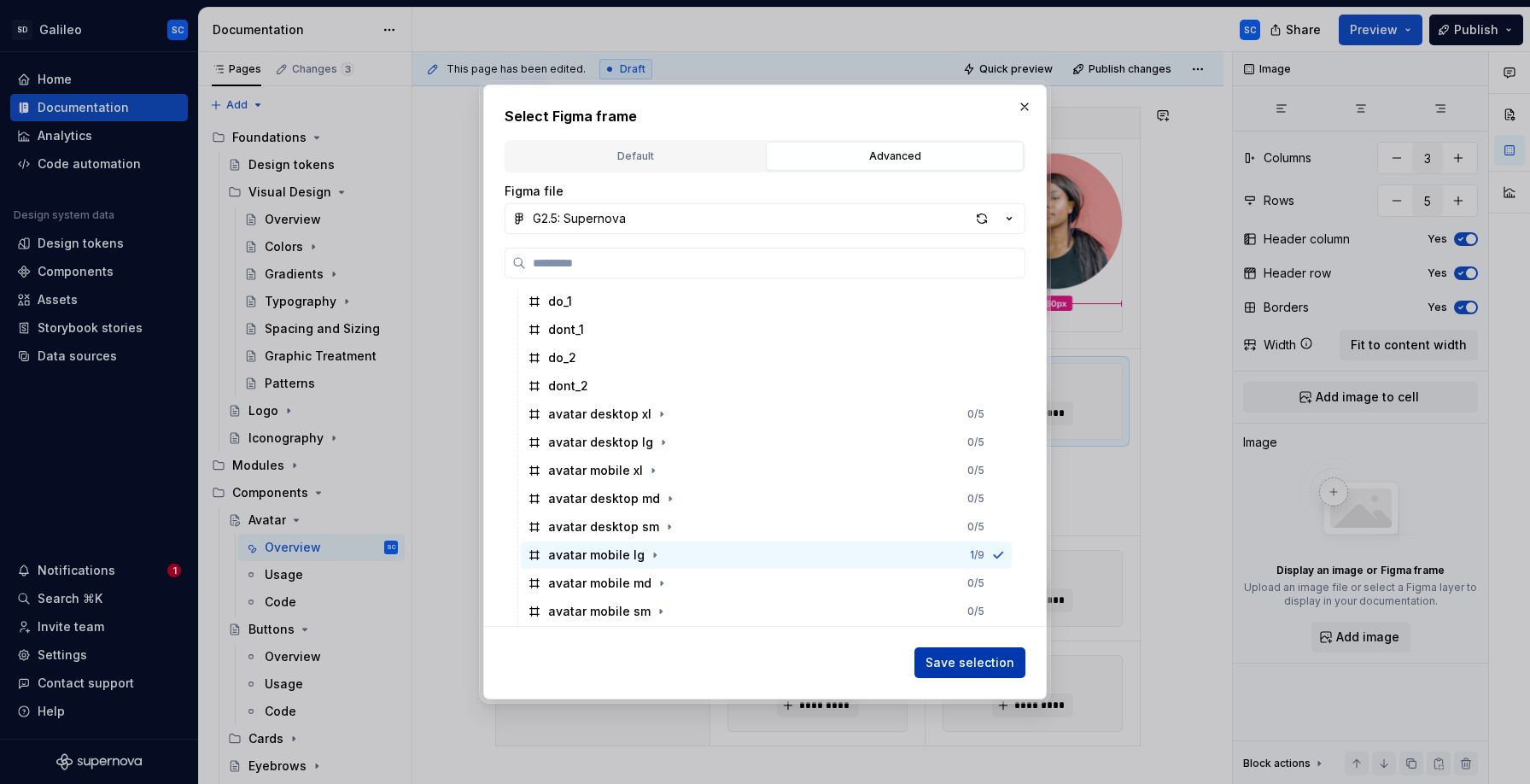
click at [953, 666] on span "Save selection" at bounding box center [969, 662] width 89 height 17
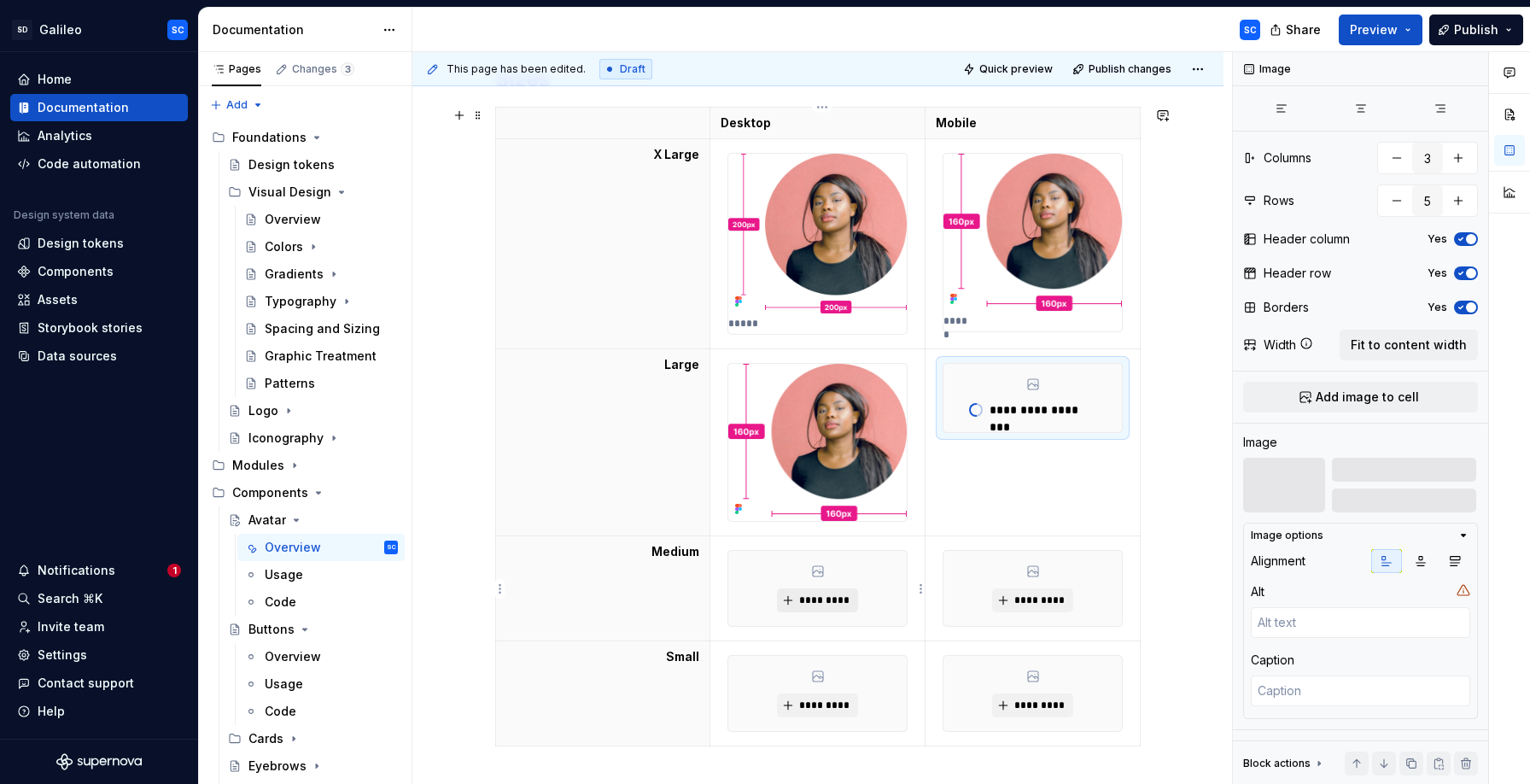
click at [828, 599] on span "*********" at bounding box center [824, 600] width 52 height 14
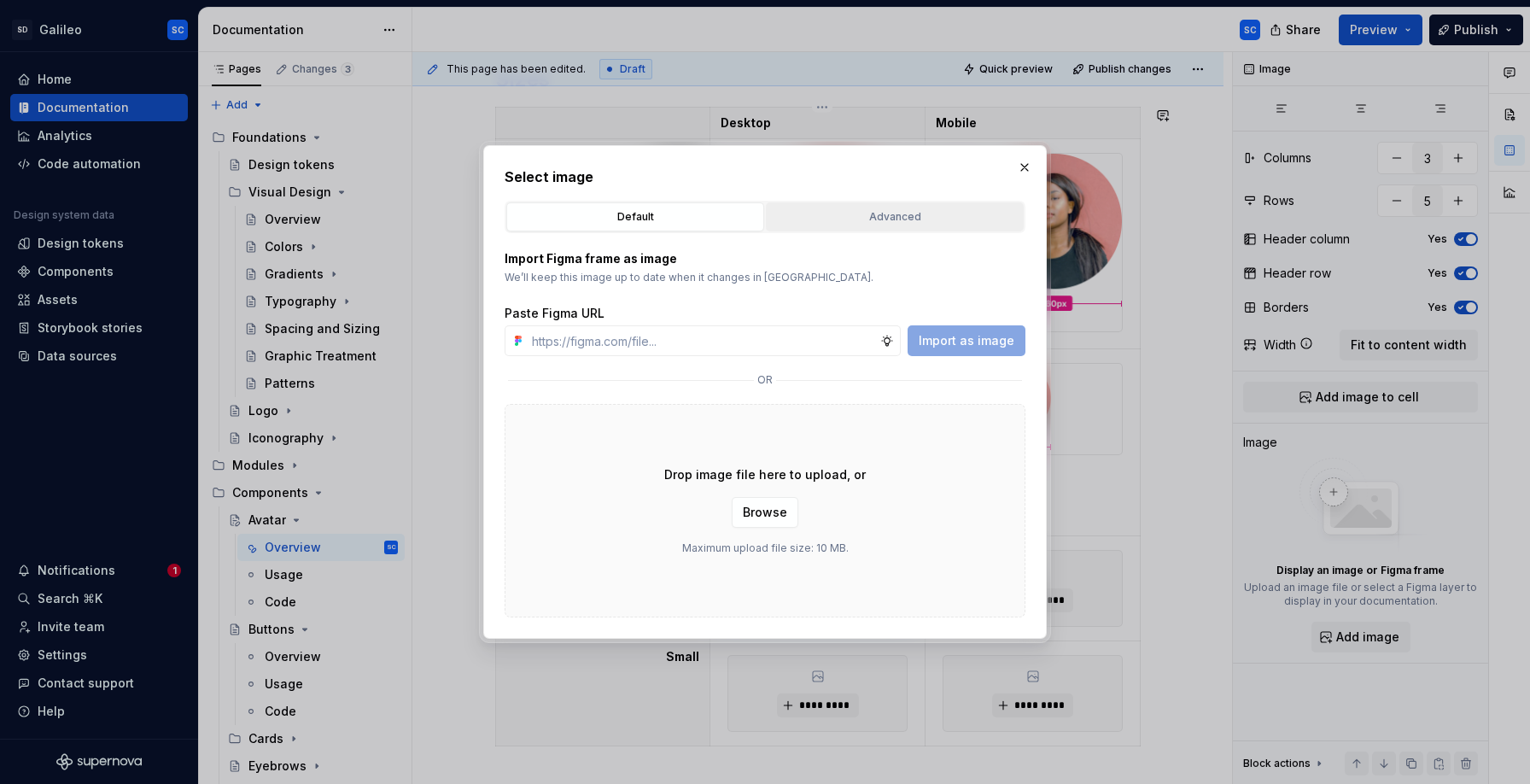
click at [896, 219] on div "Advanced" at bounding box center [895, 216] width 246 height 17
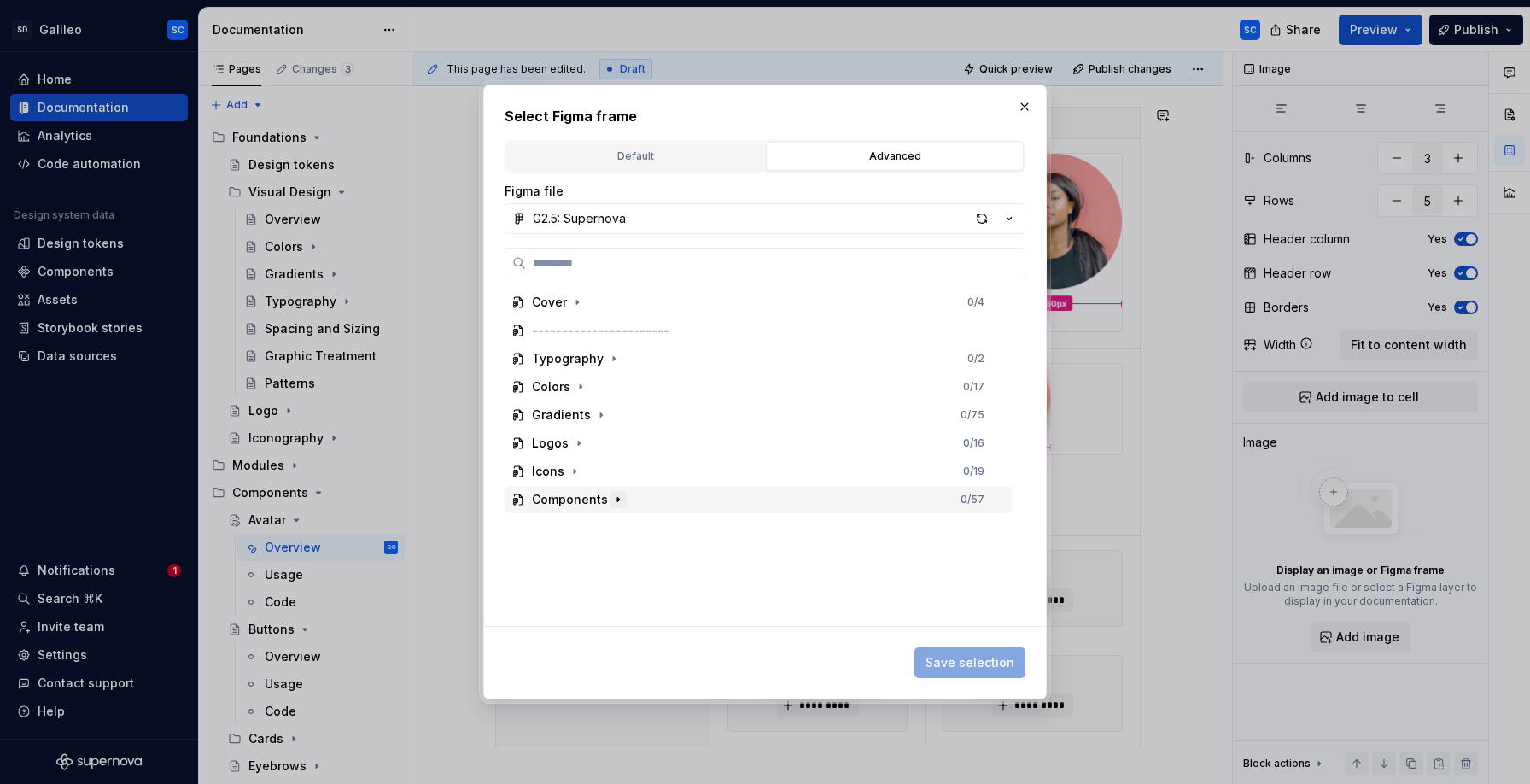
click at [613, 502] on icon "button" at bounding box center [619, 499] width 14 height 14
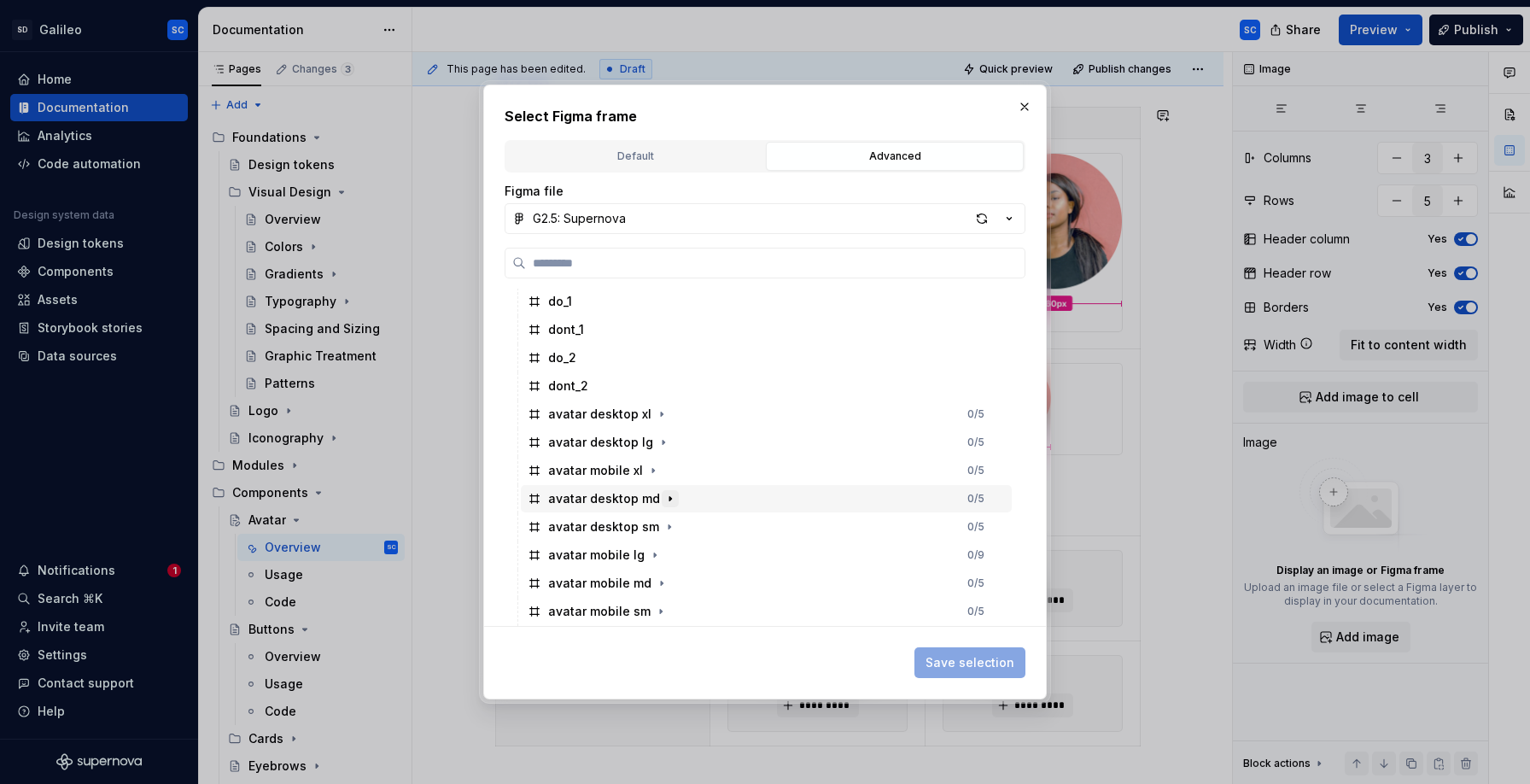
click at [672, 497] on button "button" at bounding box center [670, 497] width 17 height 17
drag, startPoint x: 669, startPoint y: 500, endPoint x: 720, endPoint y: 506, distance: 51.4
click at [674, 502] on div "avatar desktop md 0 / 5" at bounding box center [766, 498] width 491 height 28
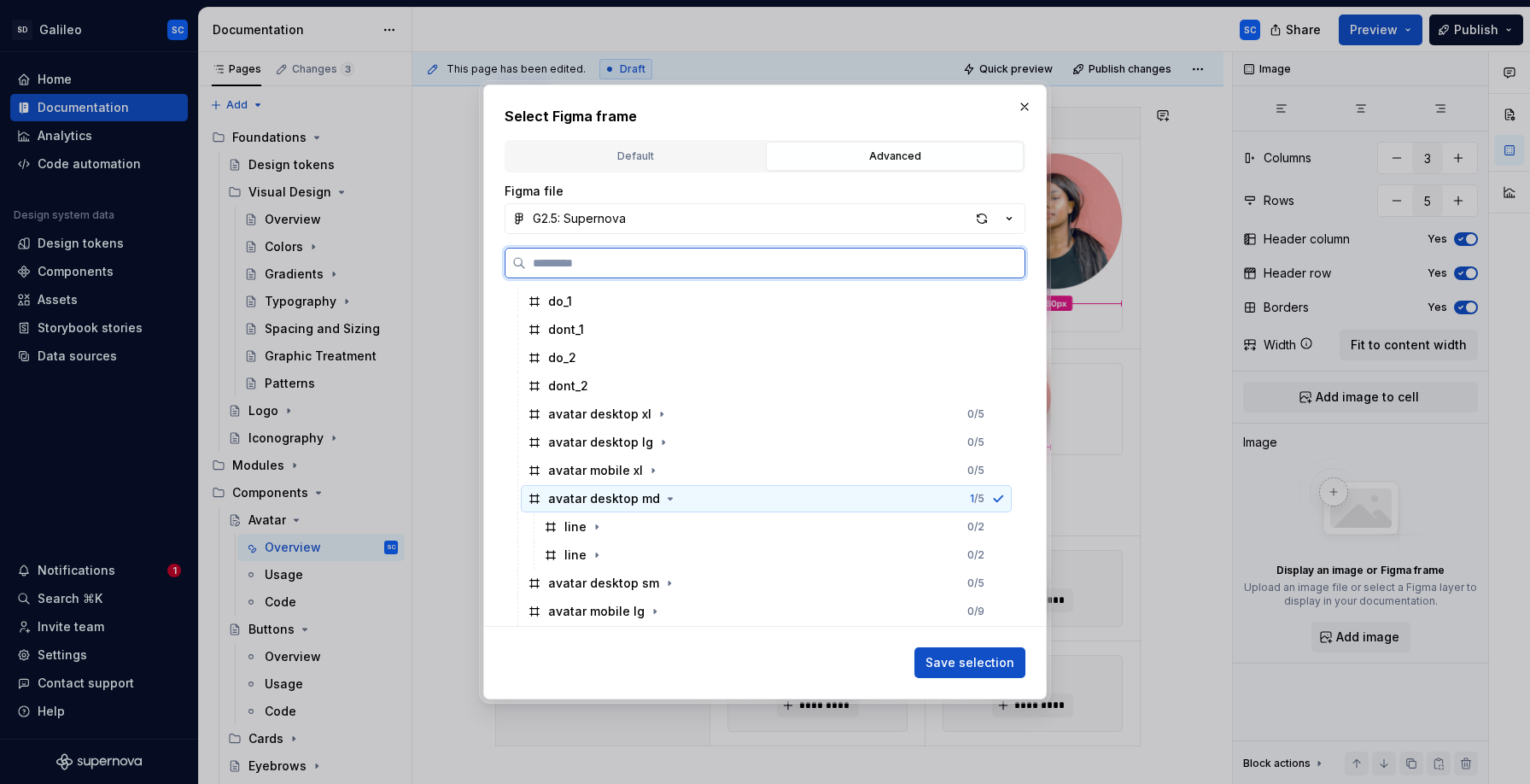
click at [720, 505] on div "avatar desktop md 1 / 5" at bounding box center [766, 498] width 491 height 28
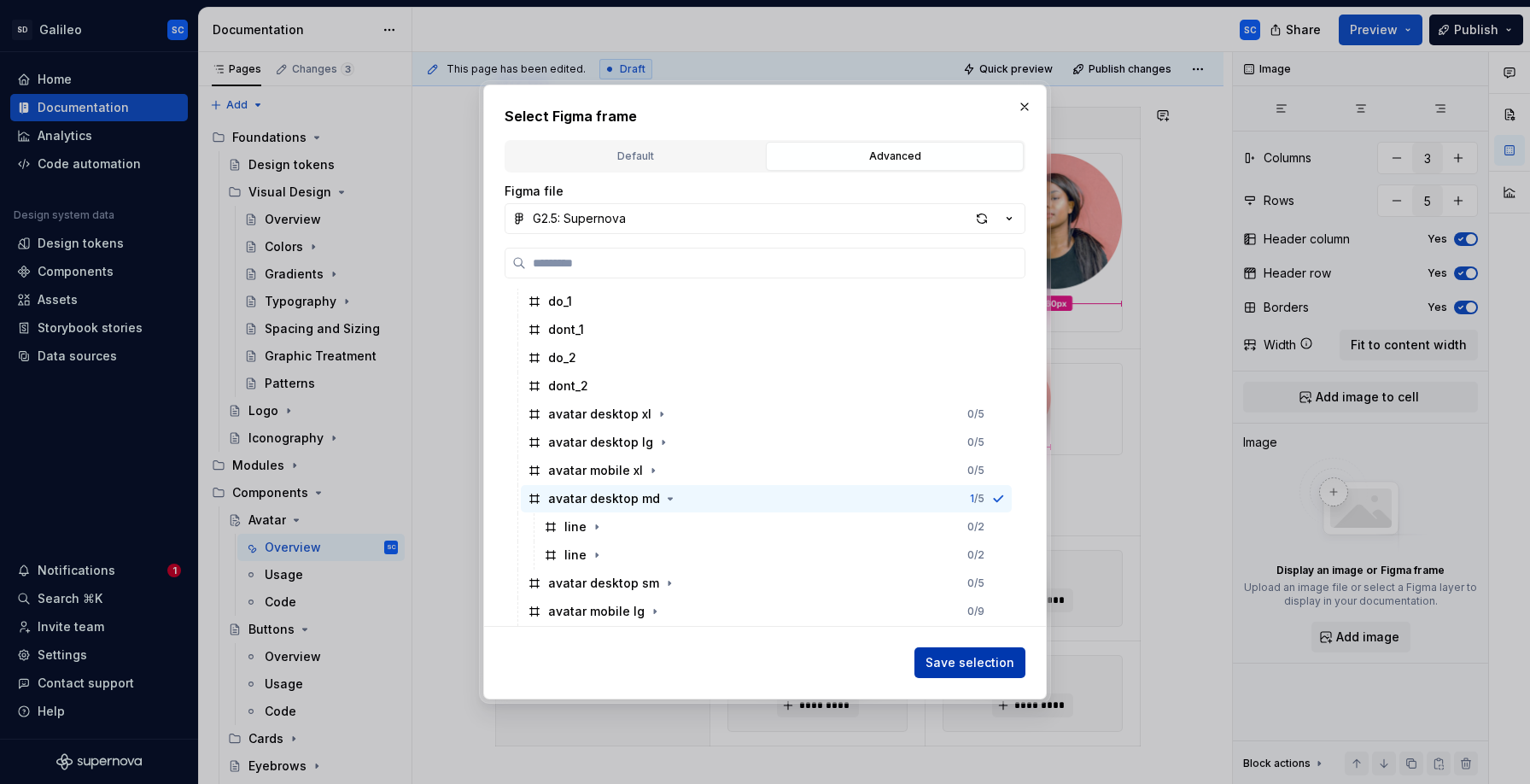
click at [945, 660] on span "Save selection" at bounding box center [969, 662] width 89 height 17
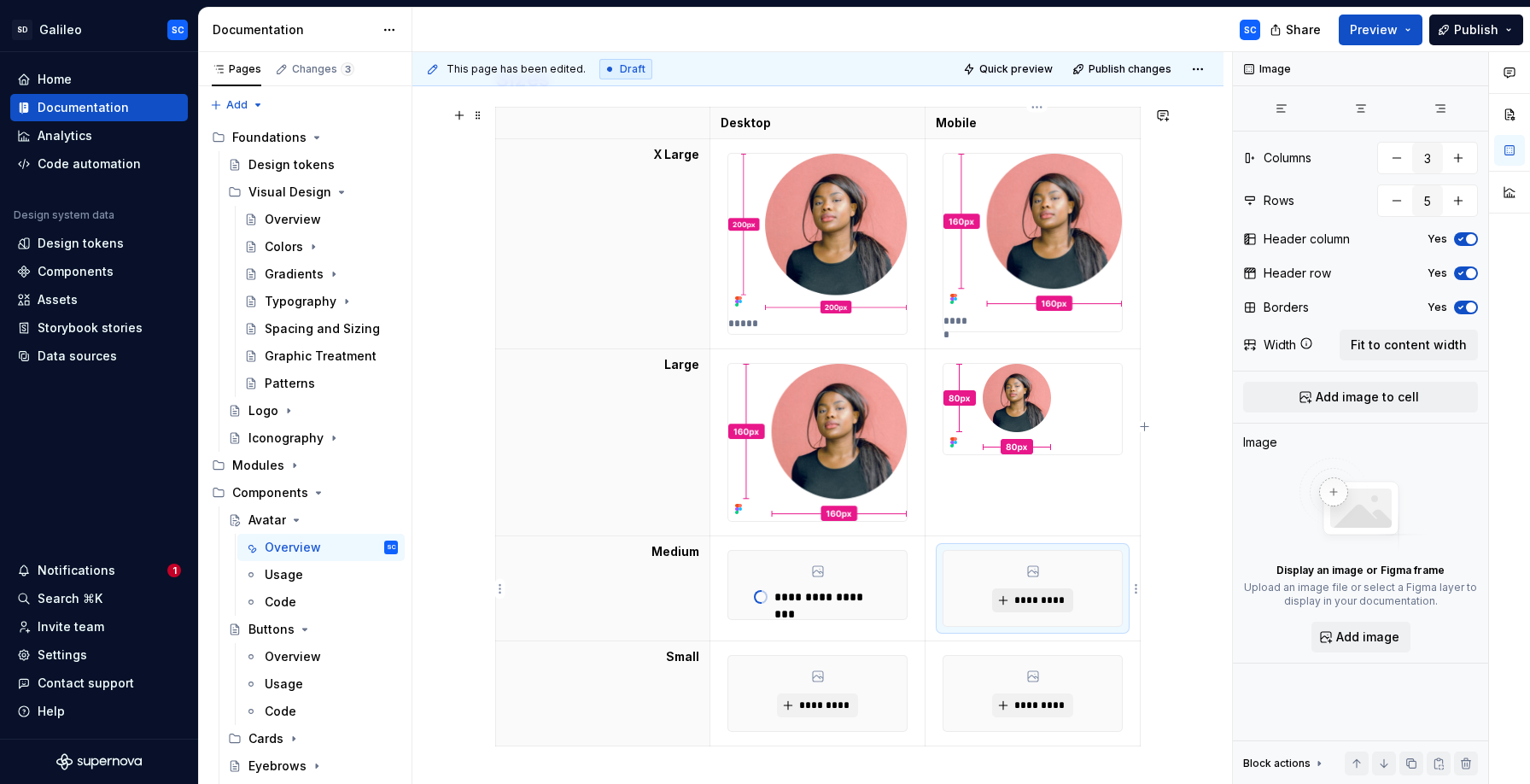
click at [1024, 599] on span "*********" at bounding box center [1039, 600] width 52 height 14
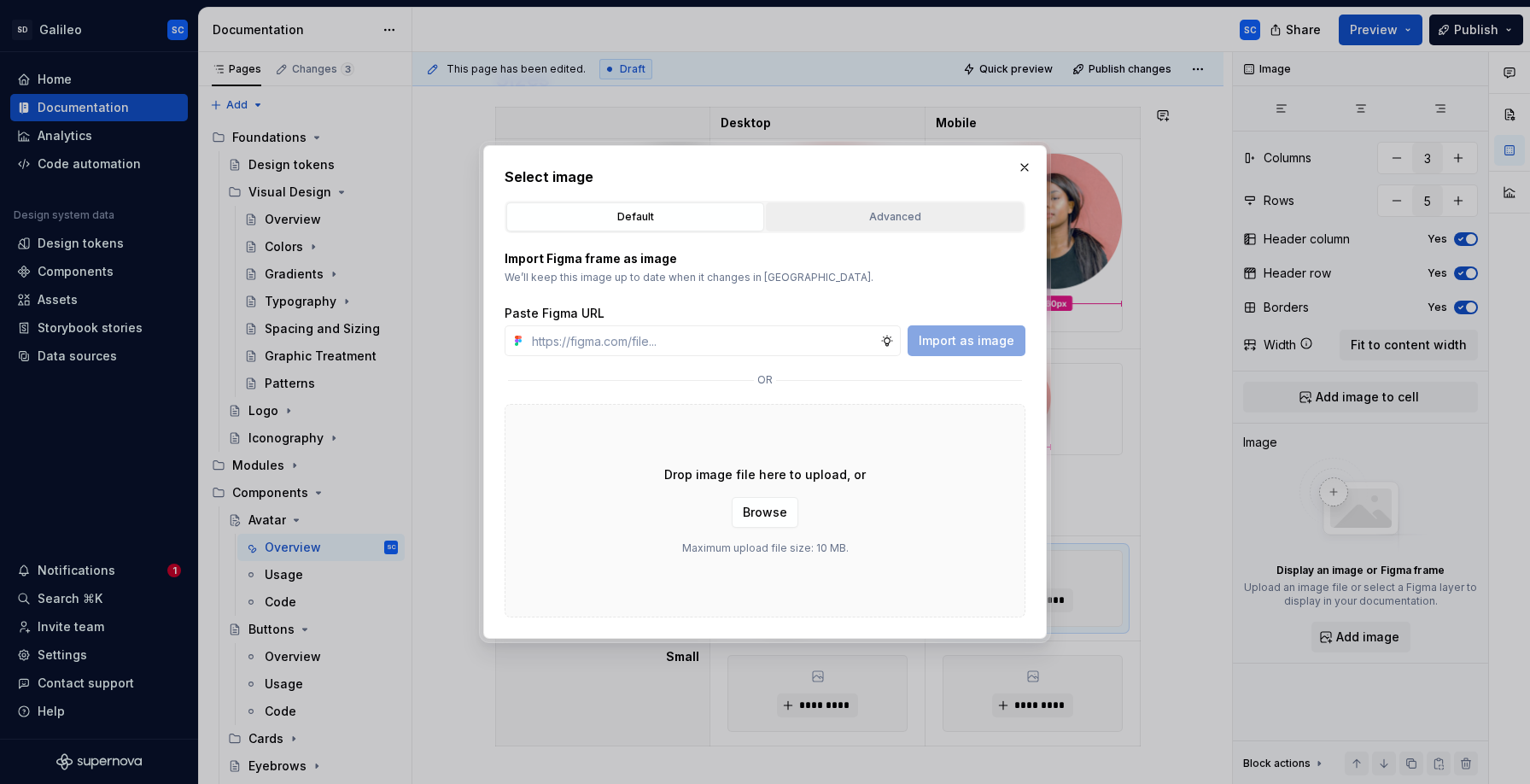
click at [921, 213] on div "Advanced" at bounding box center [895, 216] width 246 height 17
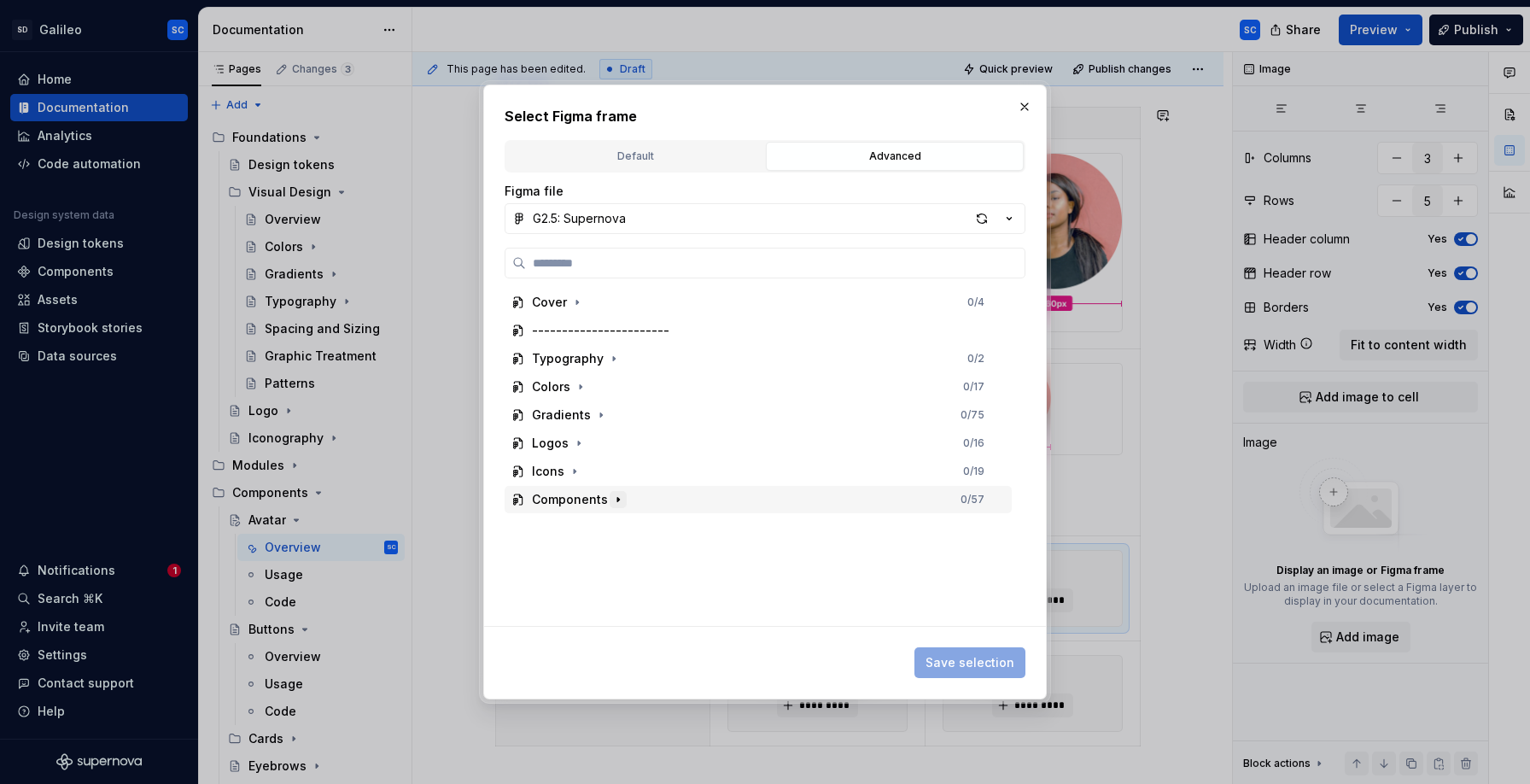
click at [618, 499] on icon "button" at bounding box center [619, 499] width 2 height 4
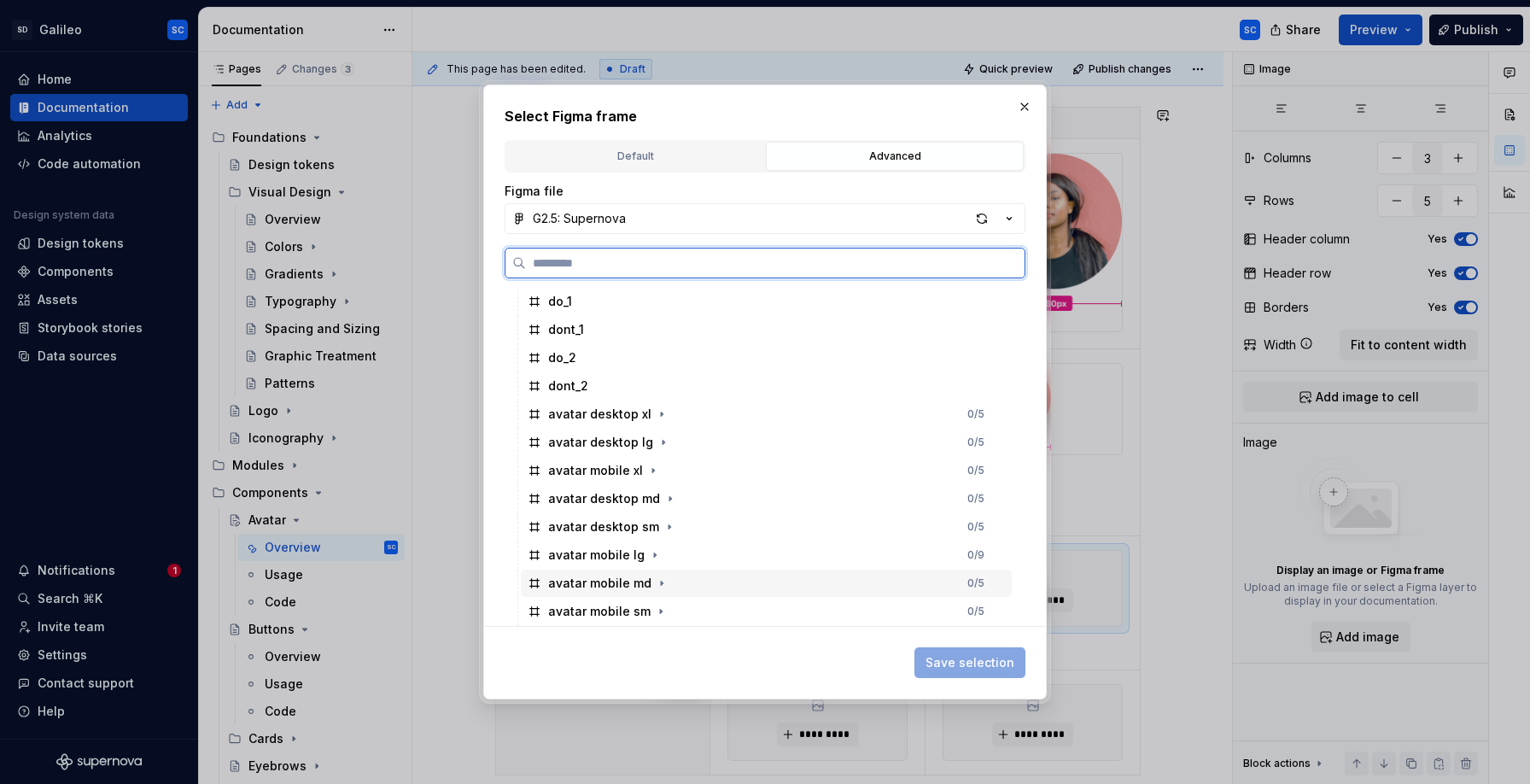
click at [698, 577] on div "avatar mobile md 0 / 5" at bounding box center [766, 583] width 491 height 28
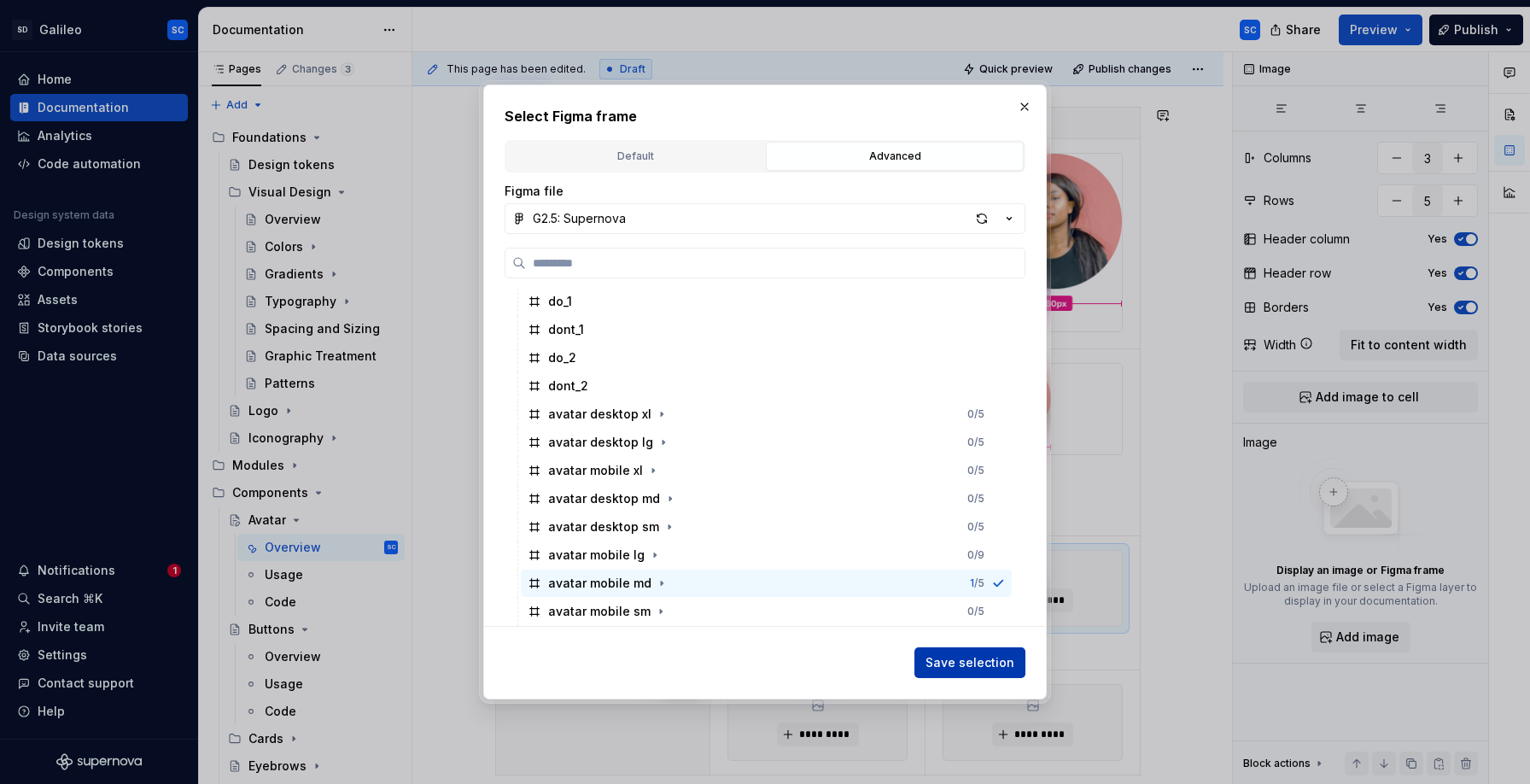
click at [952, 663] on span "Save selection" at bounding box center [969, 662] width 89 height 17
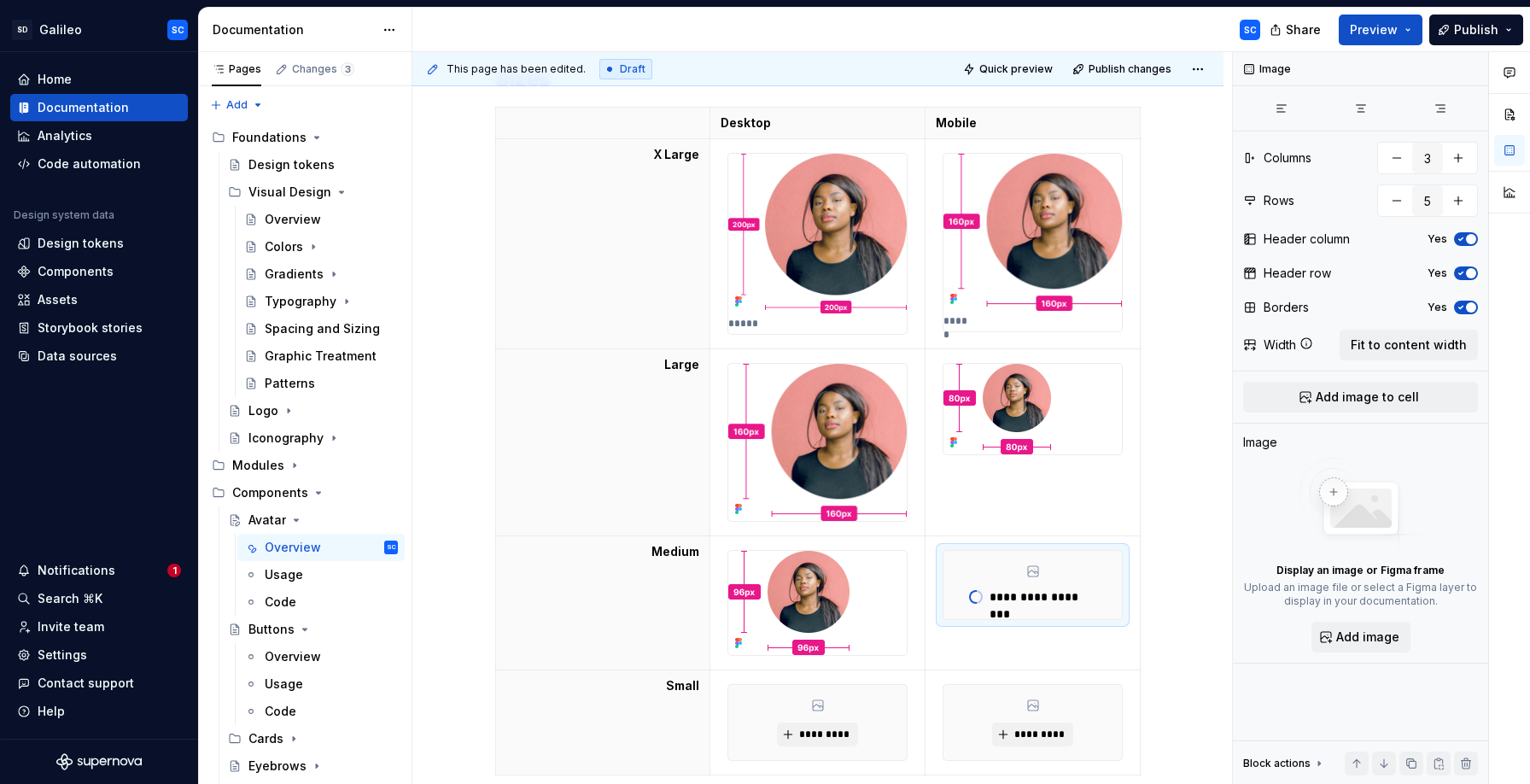
scroll to position [484, 0]
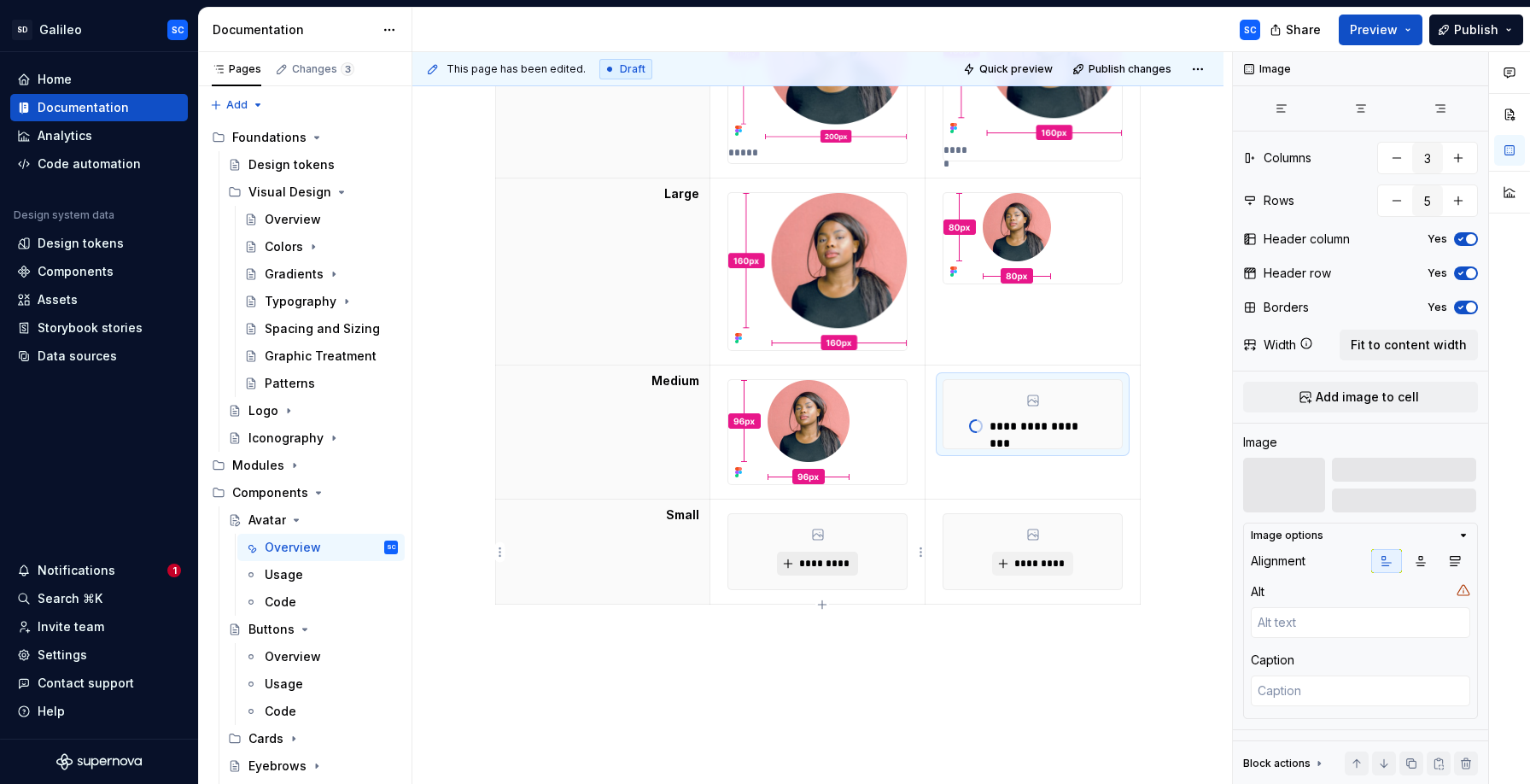
click at [817, 567] on span "*********" at bounding box center [824, 563] width 52 height 14
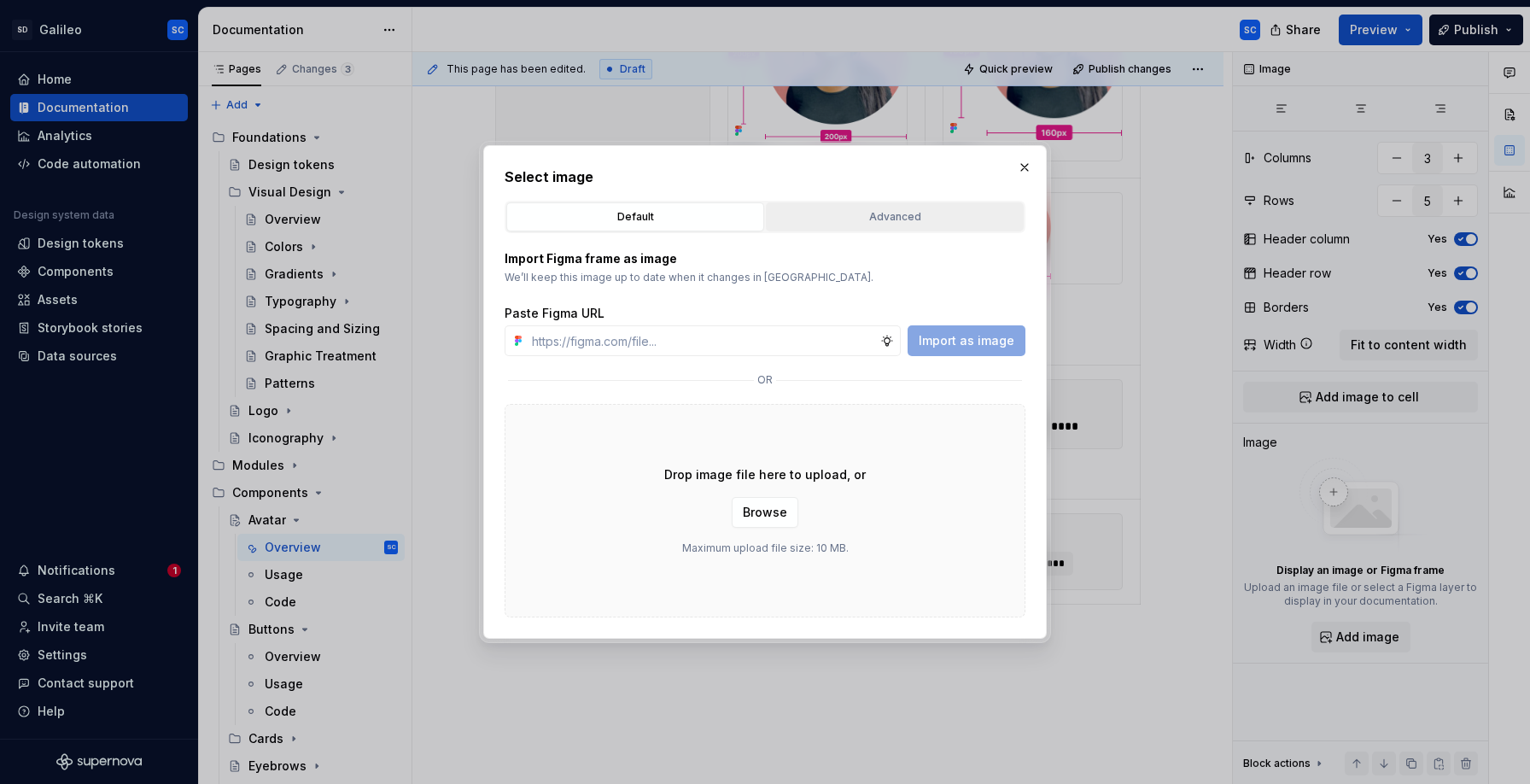
click at [877, 228] on button "Advanced" at bounding box center [895, 216] width 258 height 29
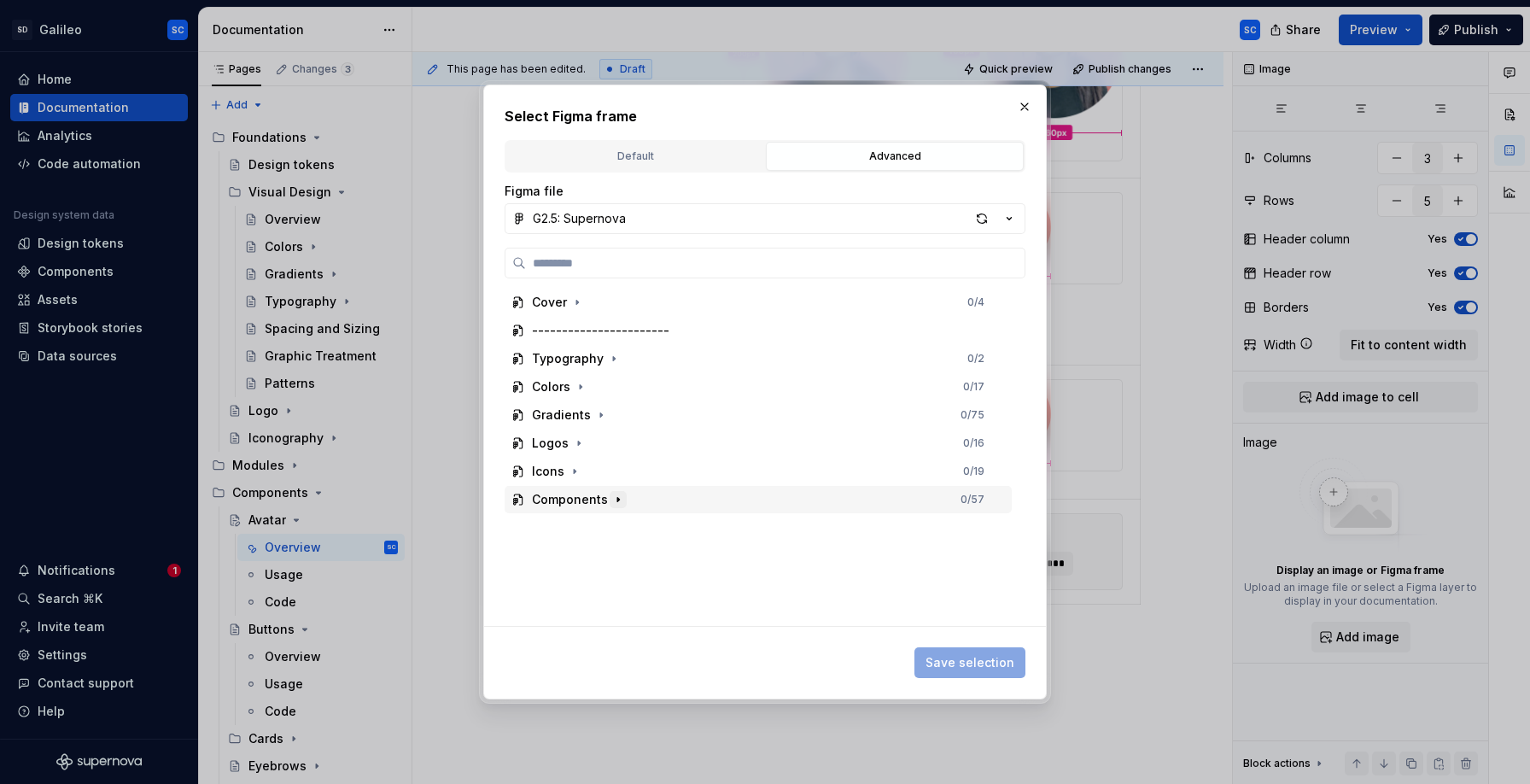
click at [620, 499] on icon "button" at bounding box center [619, 499] width 14 height 14
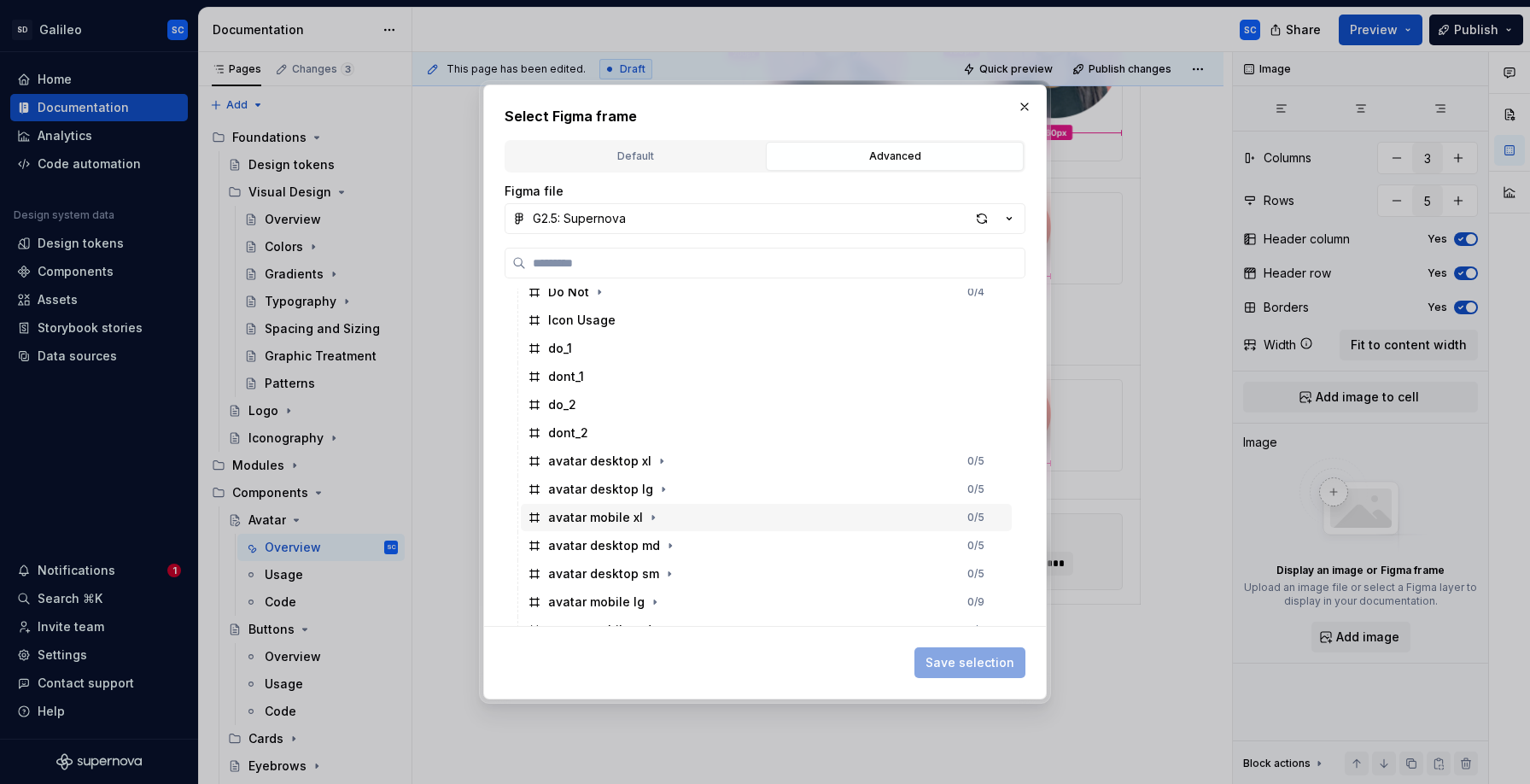
scroll to position [310, 0]
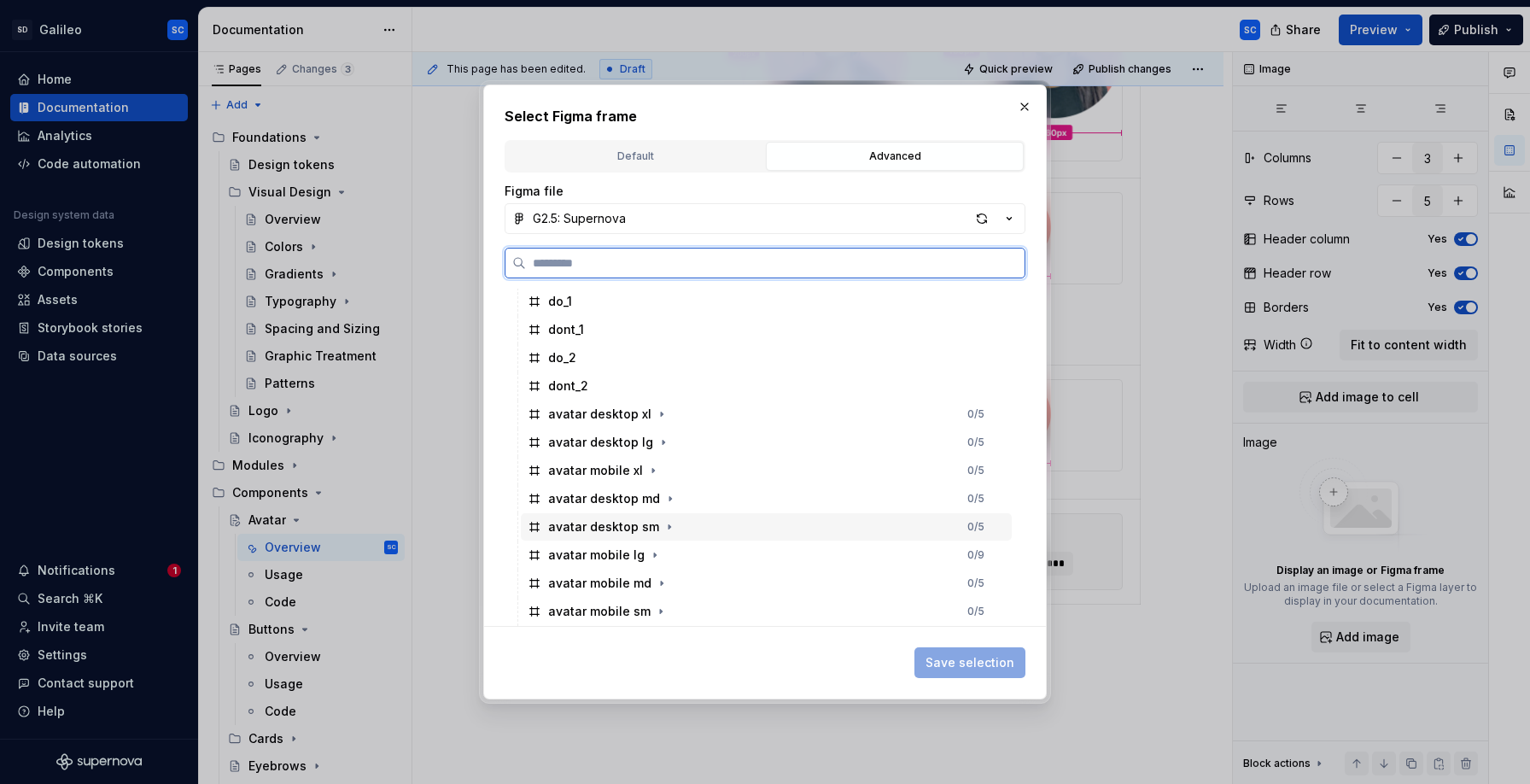
click at [700, 522] on div "avatar desktop sm 0 / 5" at bounding box center [766, 527] width 491 height 28
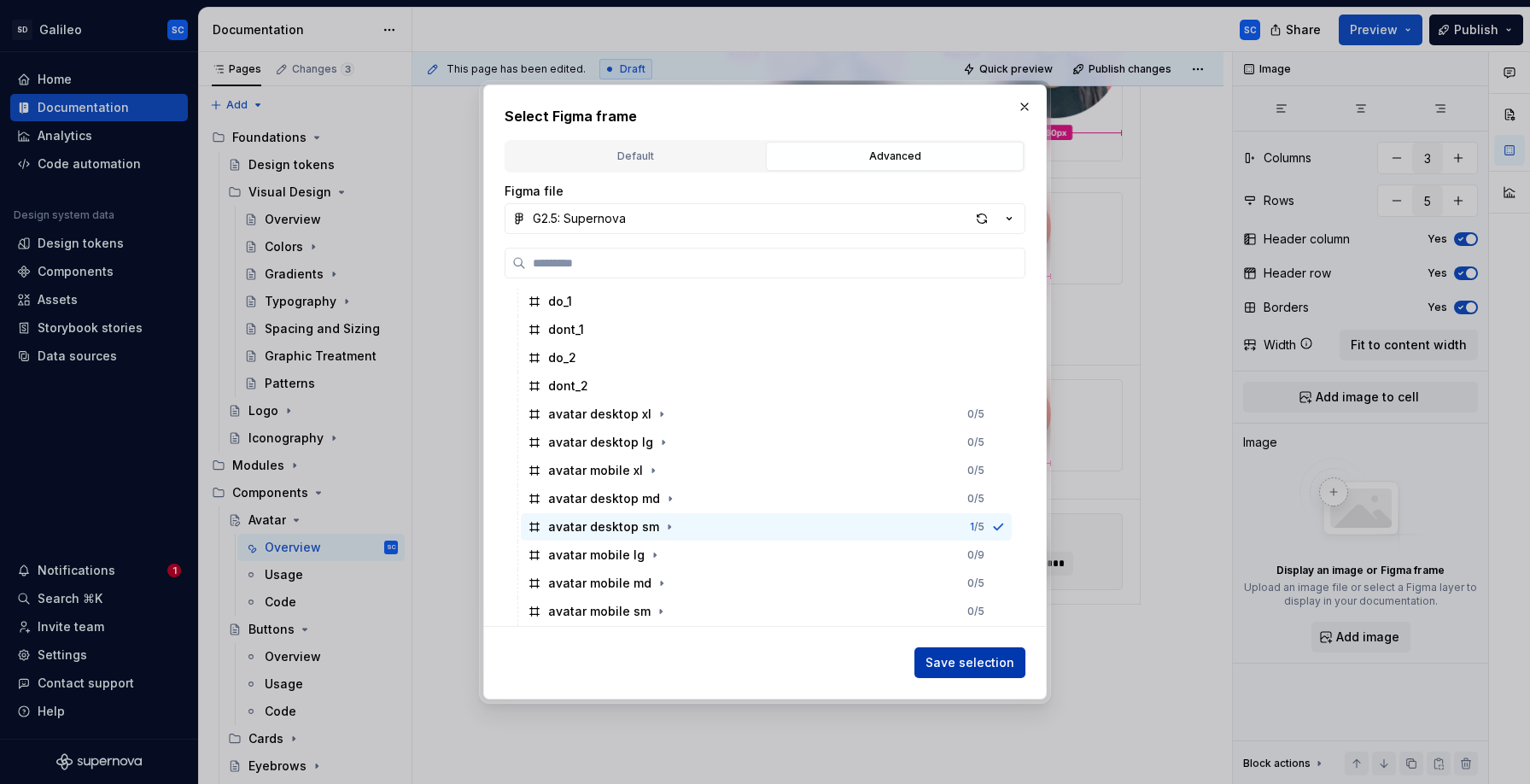
click at [965, 661] on span "Save selection" at bounding box center [969, 662] width 89 height 17
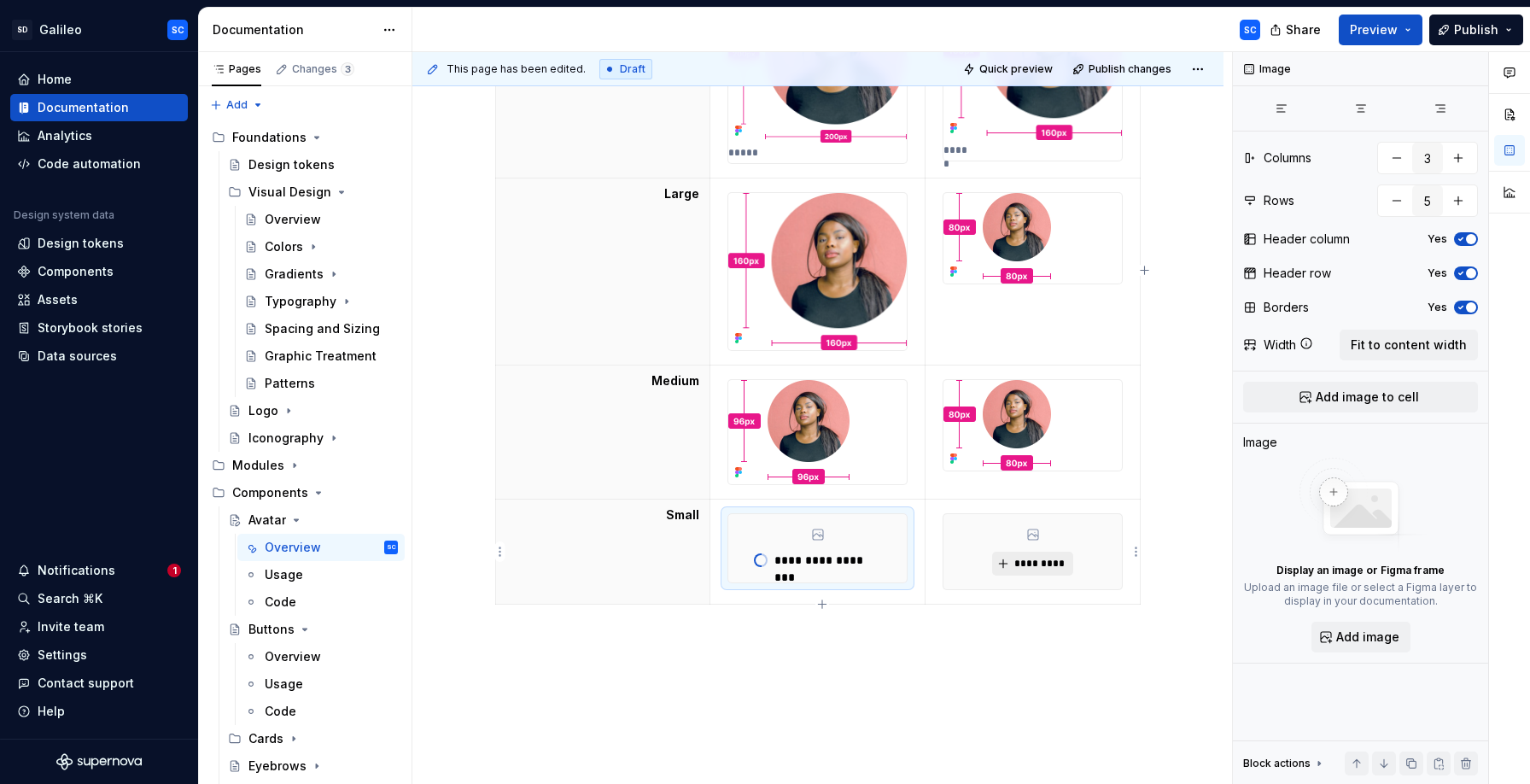
click at [1043, 558] on span "*********" at bounding box center [1039, 563] width 52 height 14
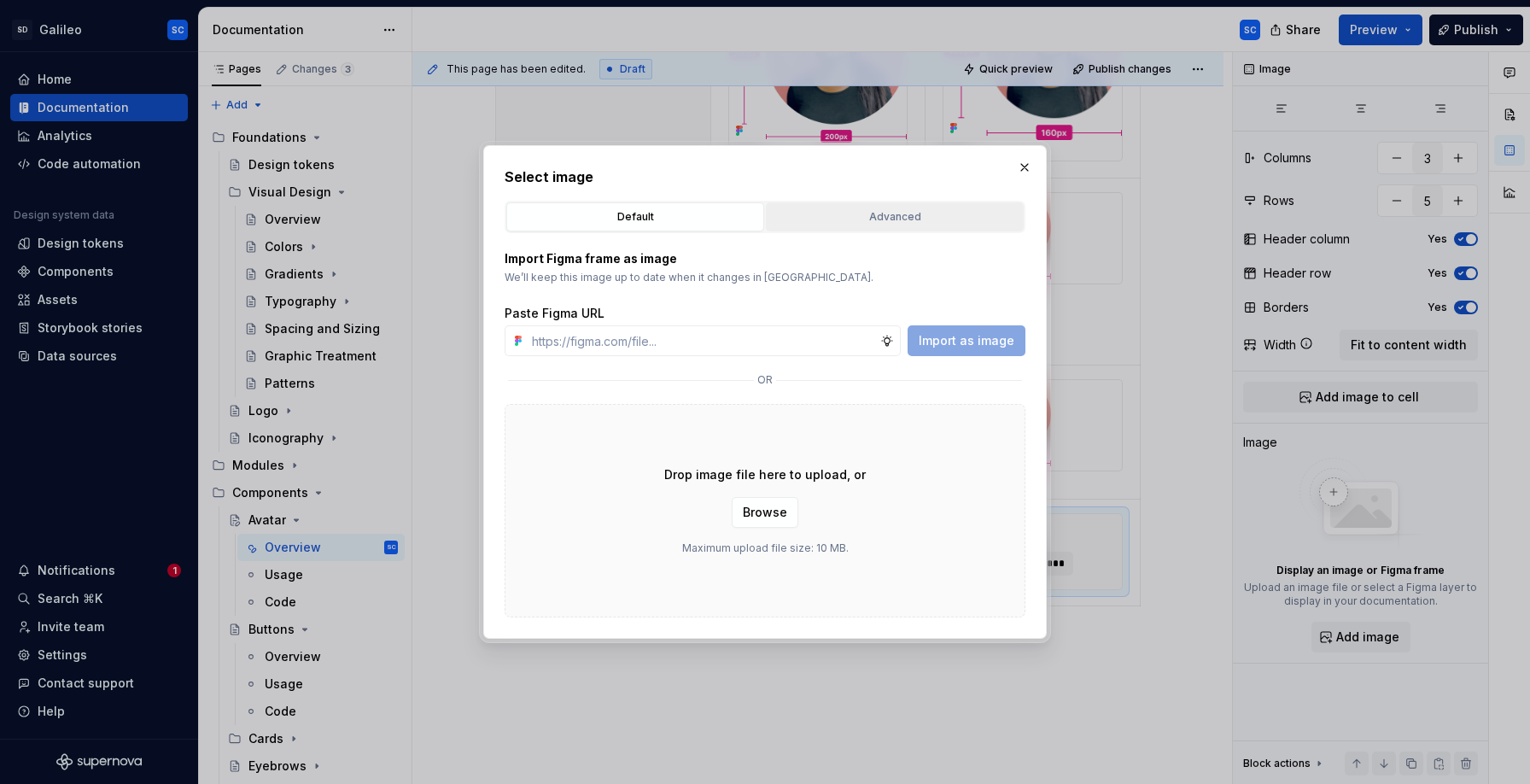
click at [917, 229] on button "Advanced" at bounding box center [895, 216] width 258 height 29
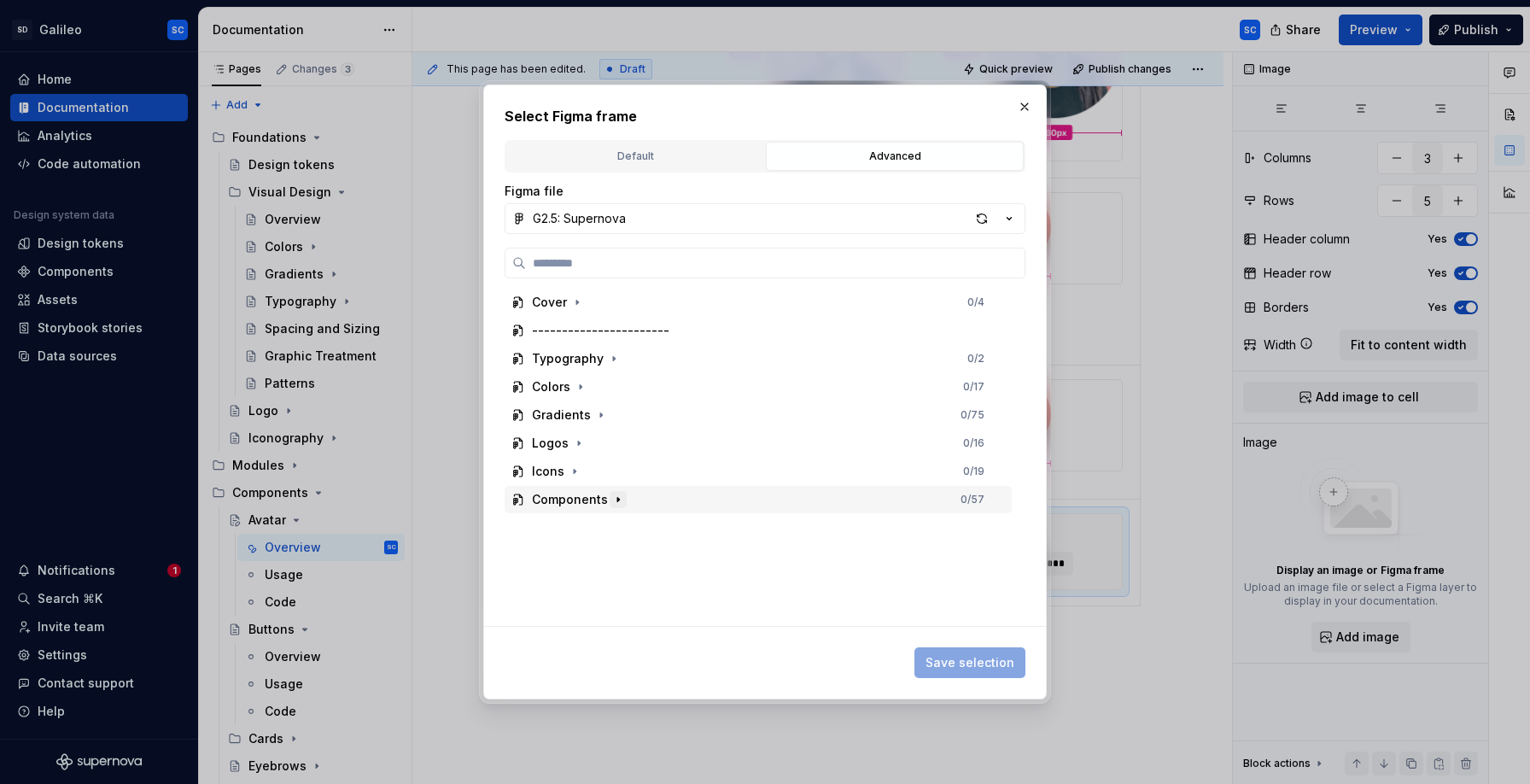
click at [619, 502] on icon "button" at bounding box center [619, 499] width 14 height 14
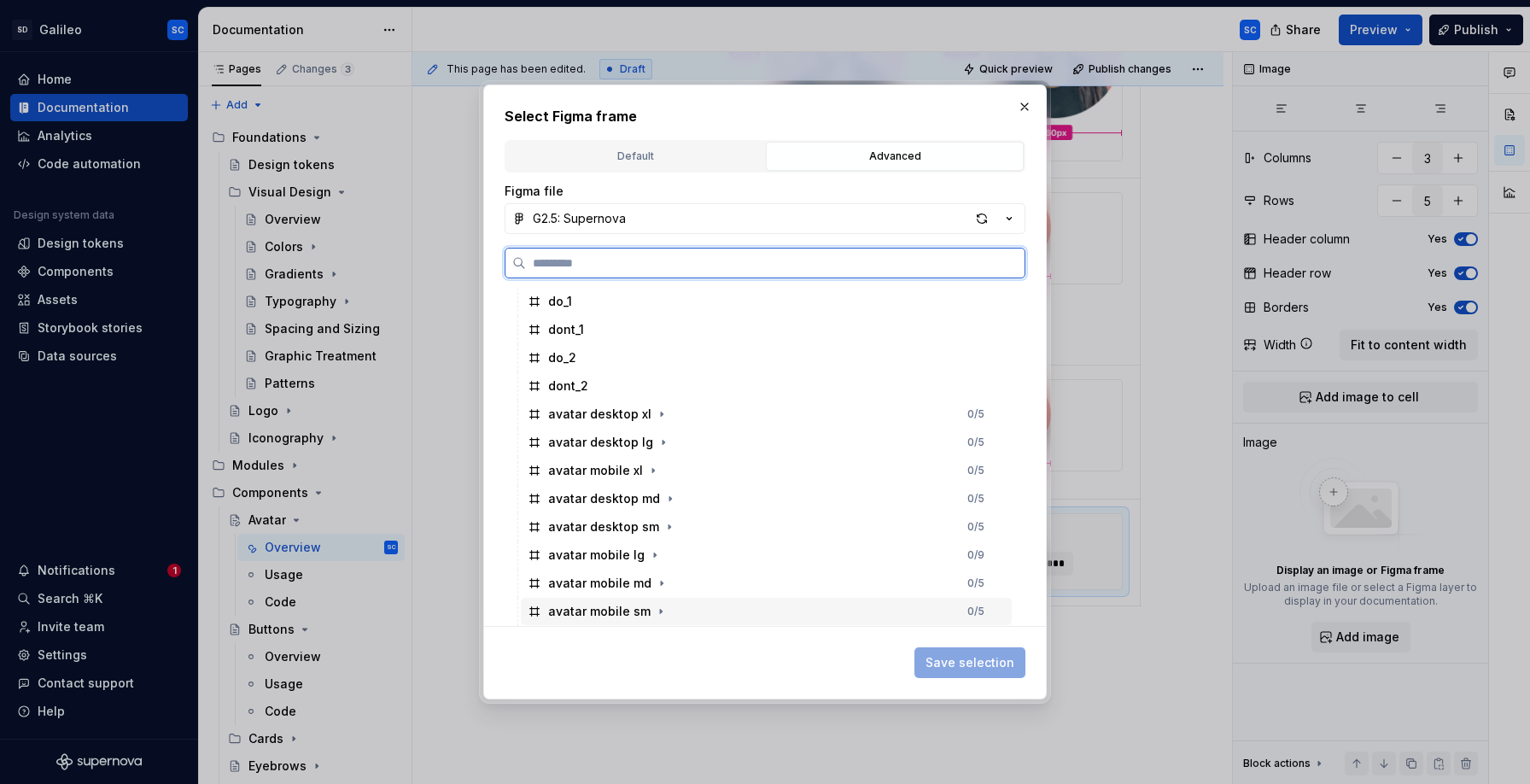
click at [705, 607] on div "avatar mobile sm 0 / 5" at bounding box center [766, 612] width 491 height 28
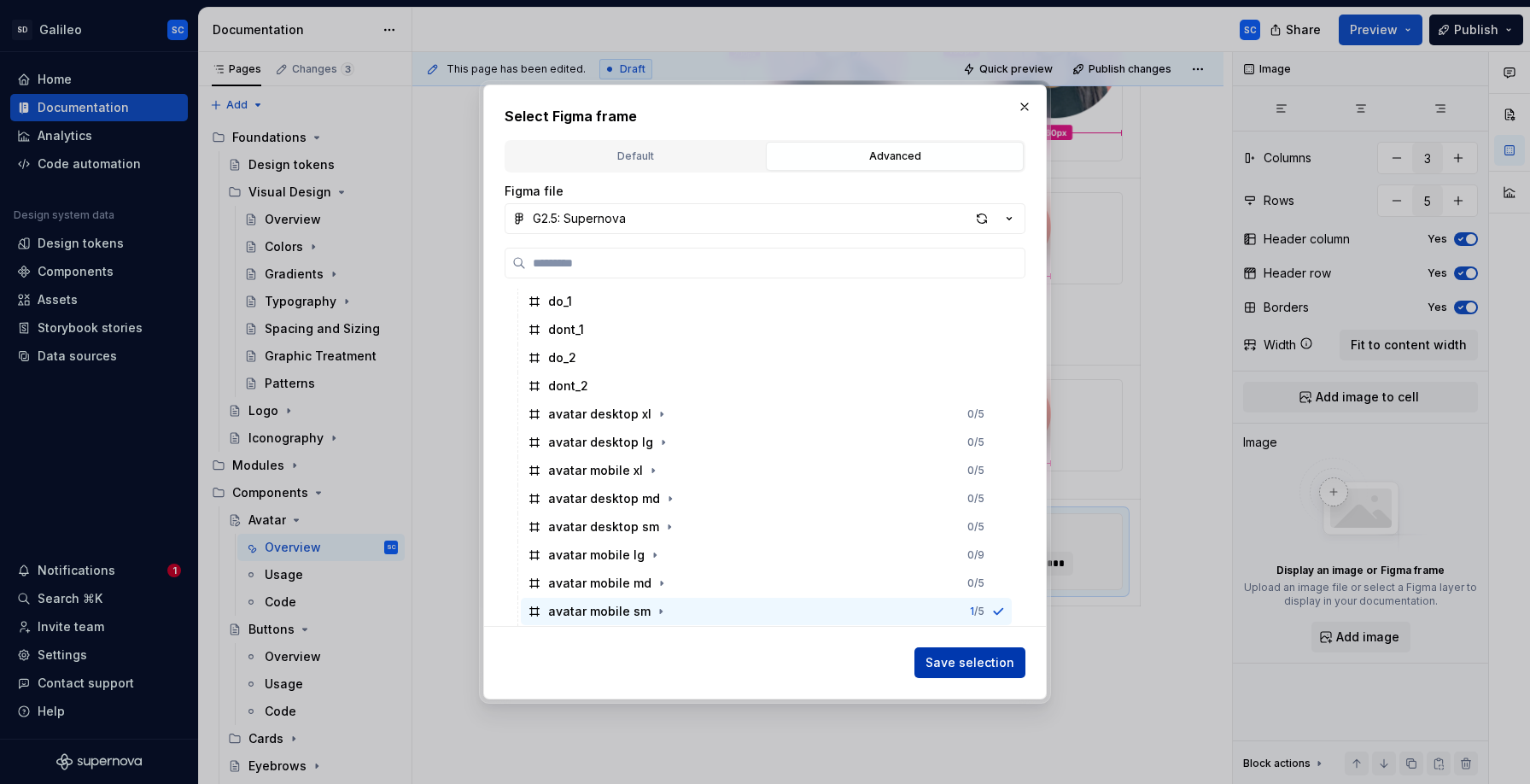
click at [973, 666] on span "Save selection" at bounding box center [969, 662] width 89 height 17
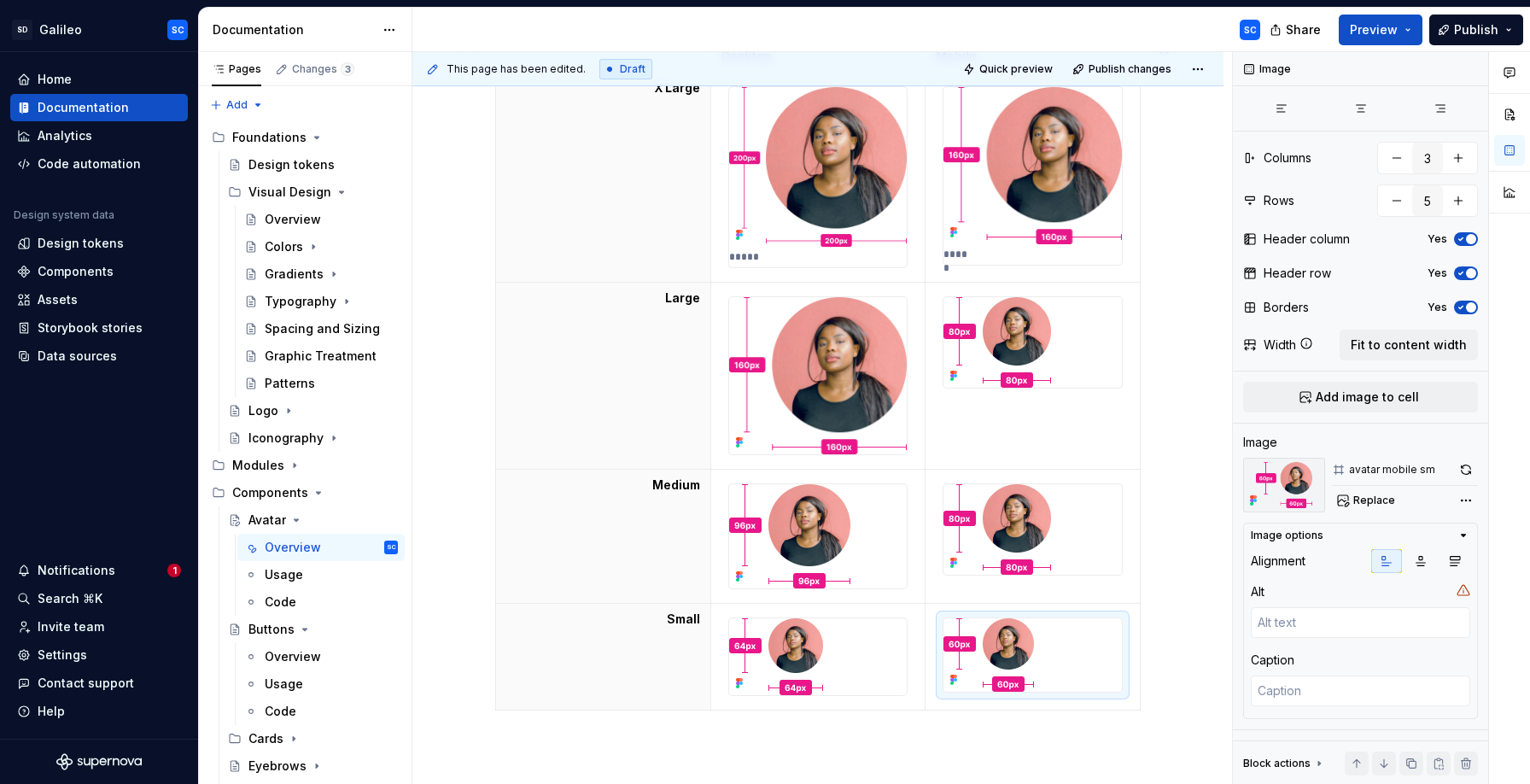
scroll to position [329, 0]
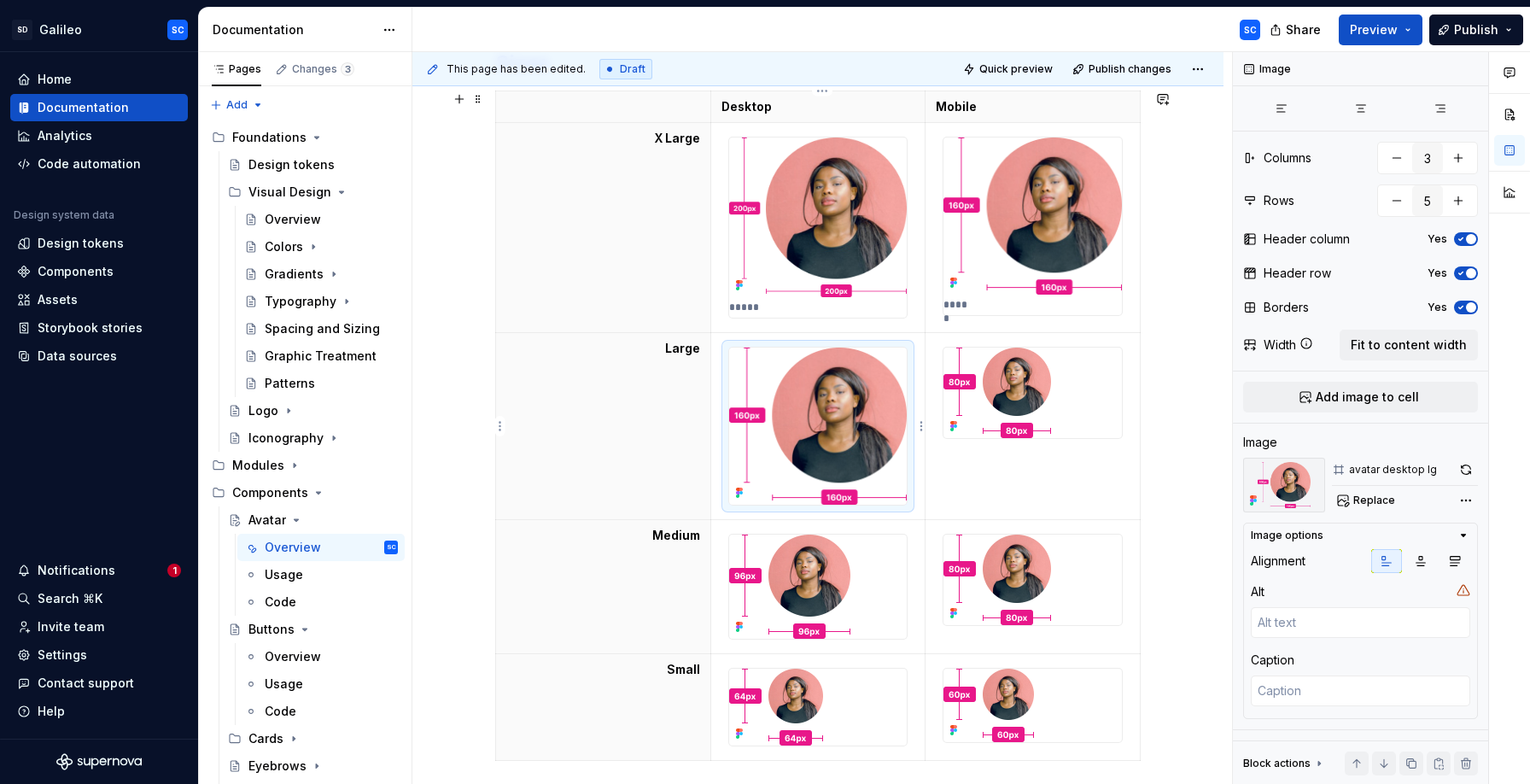
click at [853, 426] on img at bounding box center [818, 425] width 178 height 157
click at [1348, 685] on textarea at bounding box center [1361, 690] width 220 height 31
type textarea "*"
type textarea "1"
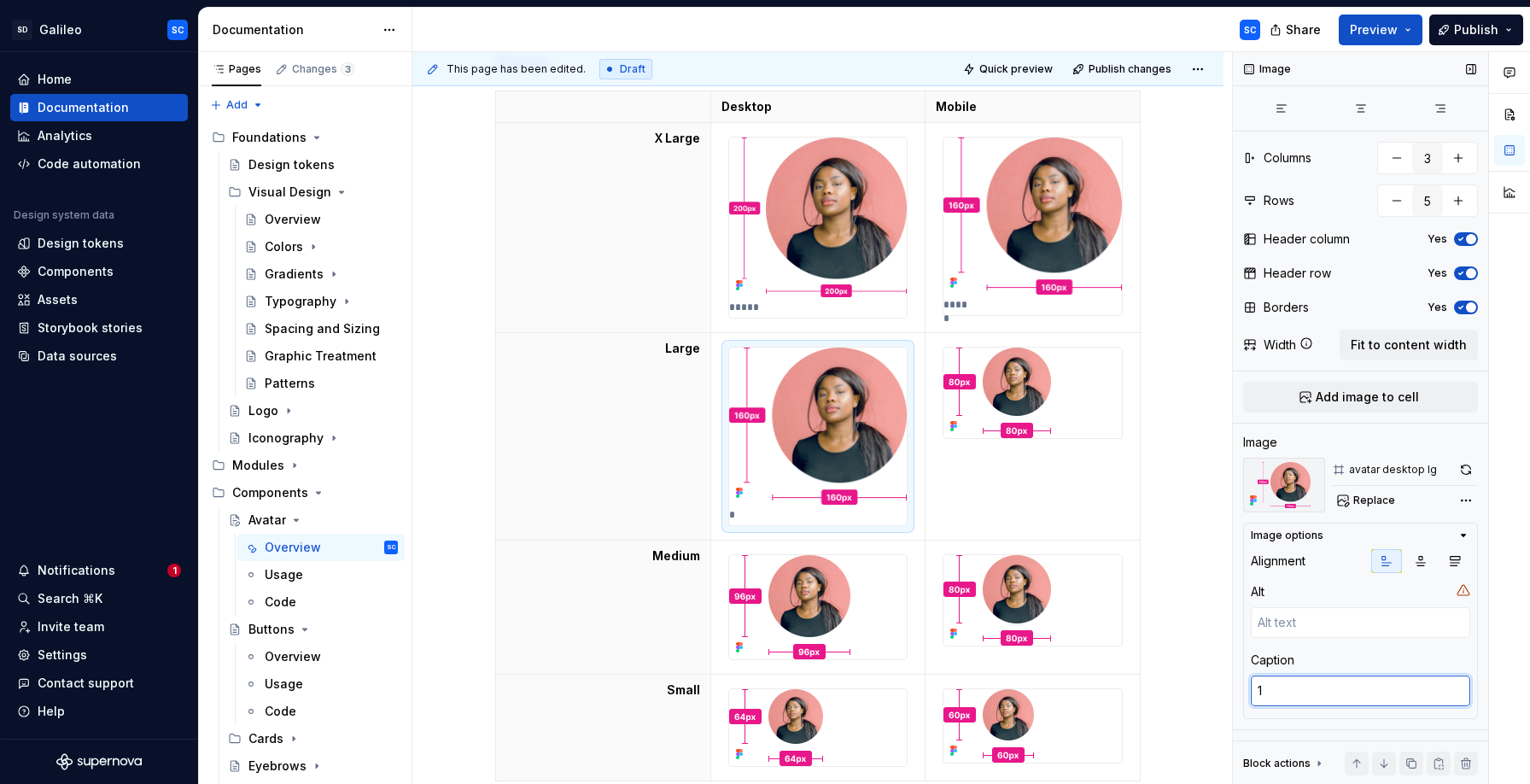
type textarea "*"
type textarea "16"
type textarea "*"
type textarea "160"
type textarea "*"
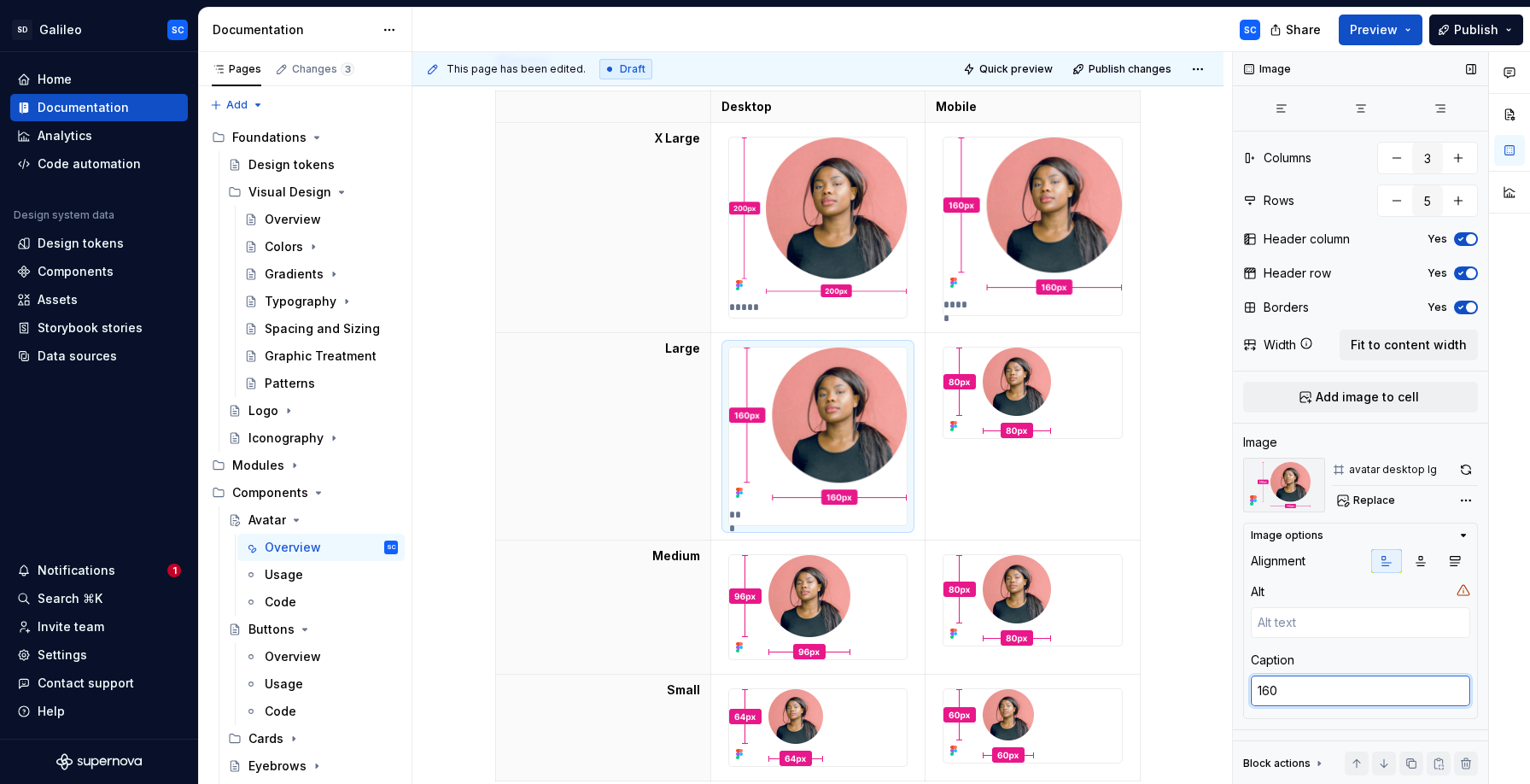
type textarea "160p"
type textarea "*"
type textarea "160px"
click at [1030, 477] on td at bounding box center [1032, 436] width 215 height 208
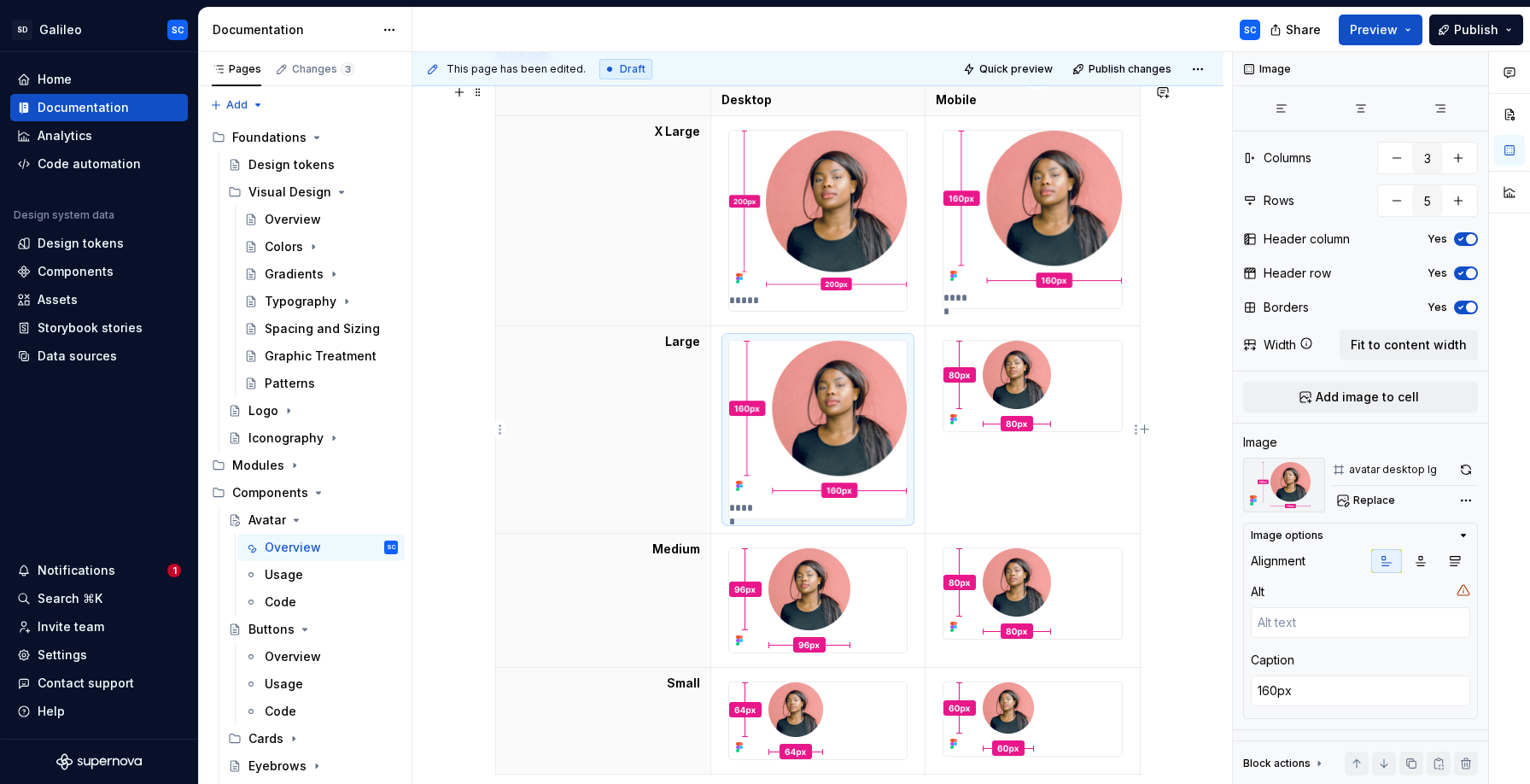
type textarea "*"
click at [1073, 401] on div at bounding box center [1032, 386] width 178 height 91
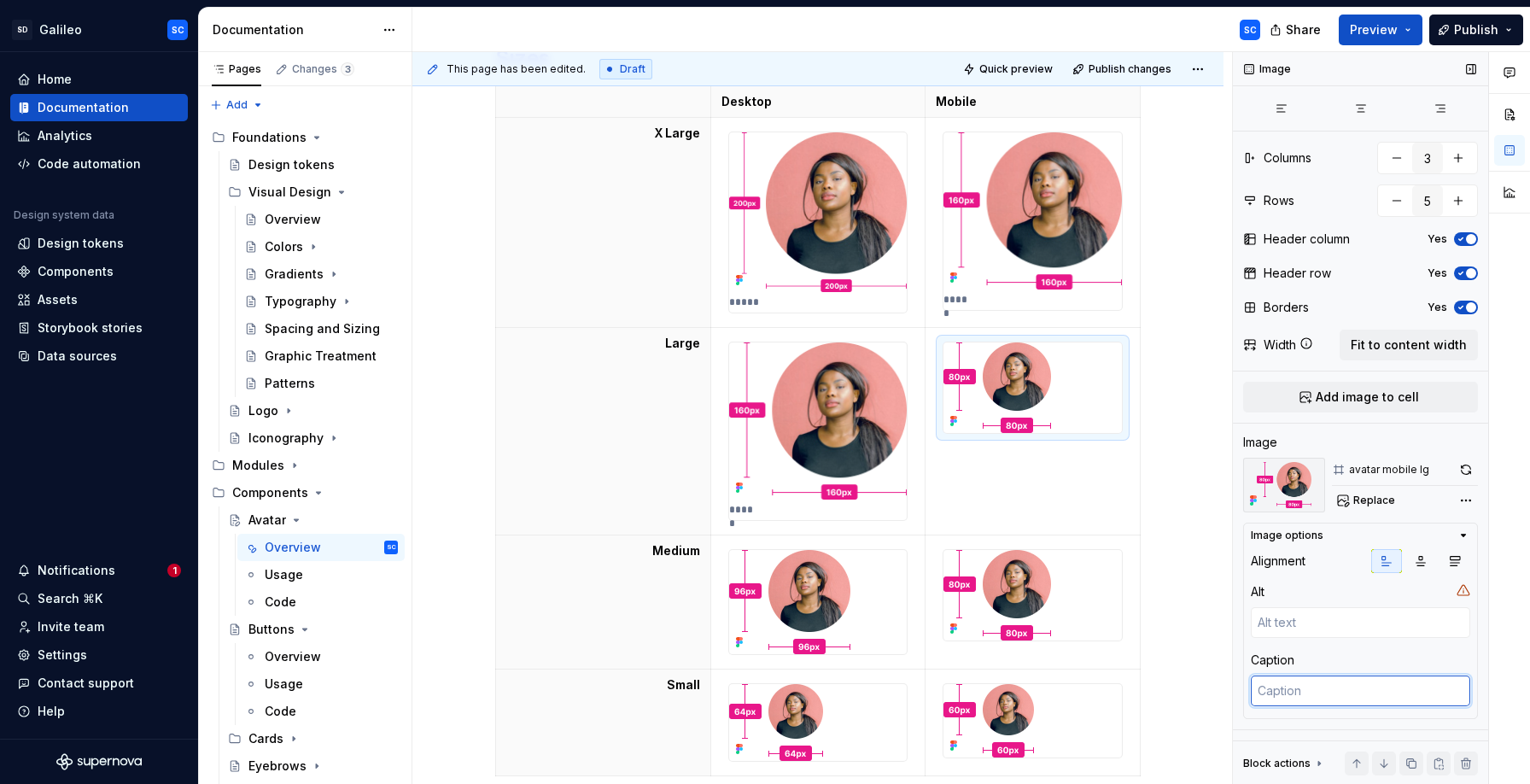
click at [1321, 688] on textarea at bounding box center [1361, 690] width 220 height 31
type textarea "*"
type textarea "8"
type textarea "*"
type textarea "80"
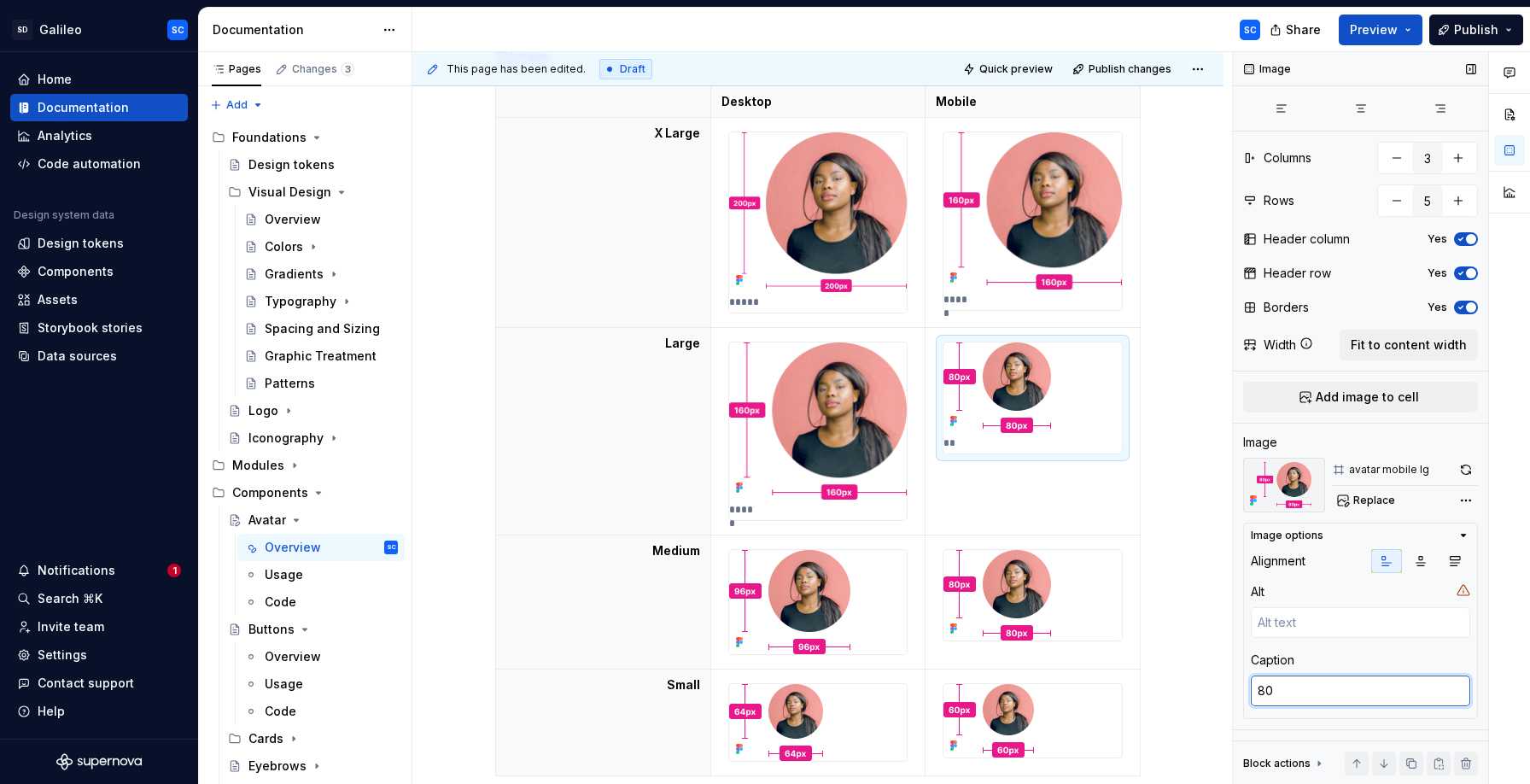
type textarea "*"
type textarea "80p"
type textarea "*"
type textarea "80px"
click at [1425, 562] on icon "button" at bounding box center [1422, 561] width 10 height 10
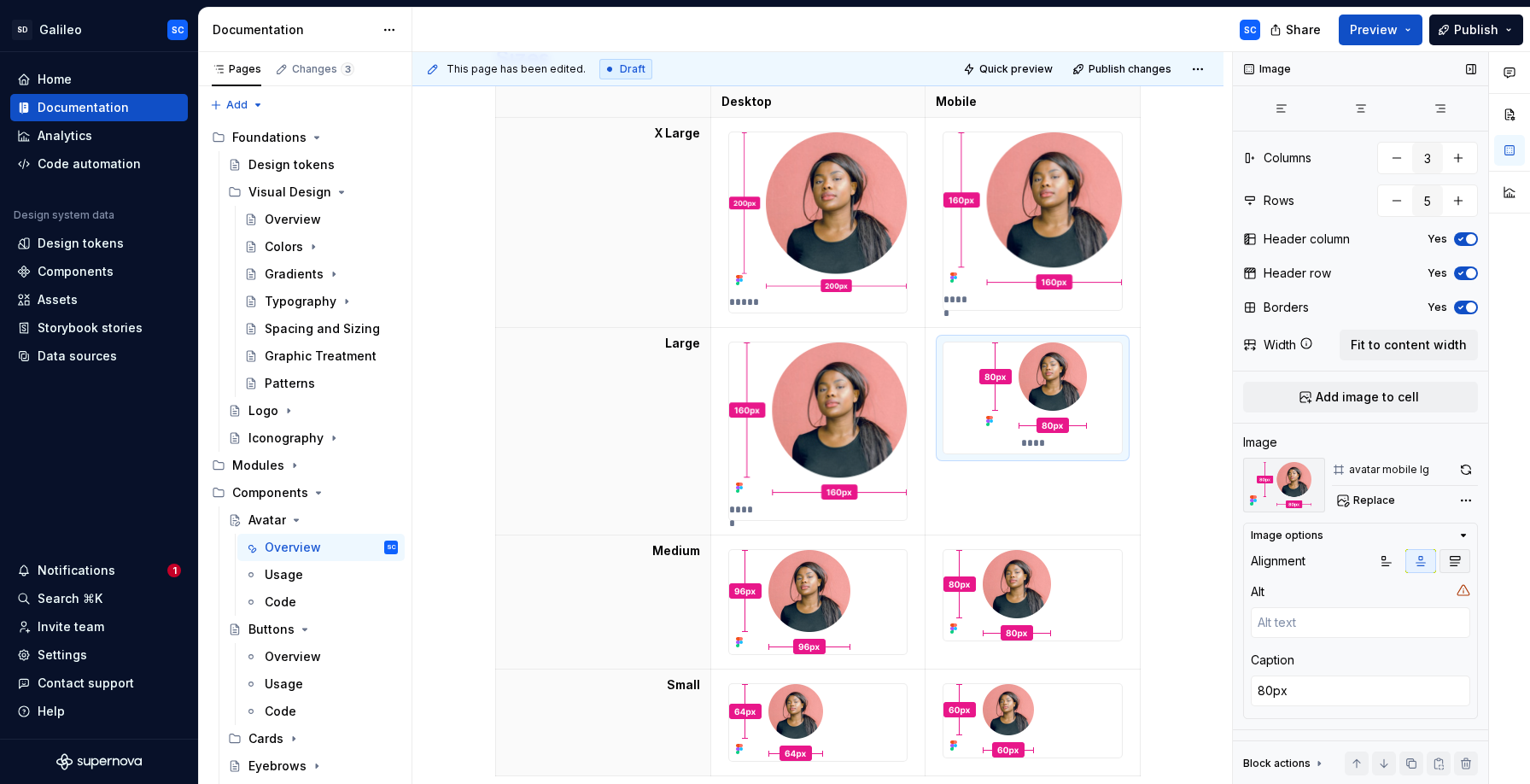
click at [1451, 561] on icon "button" at bounding box center [1455, 561] width 10 height 10
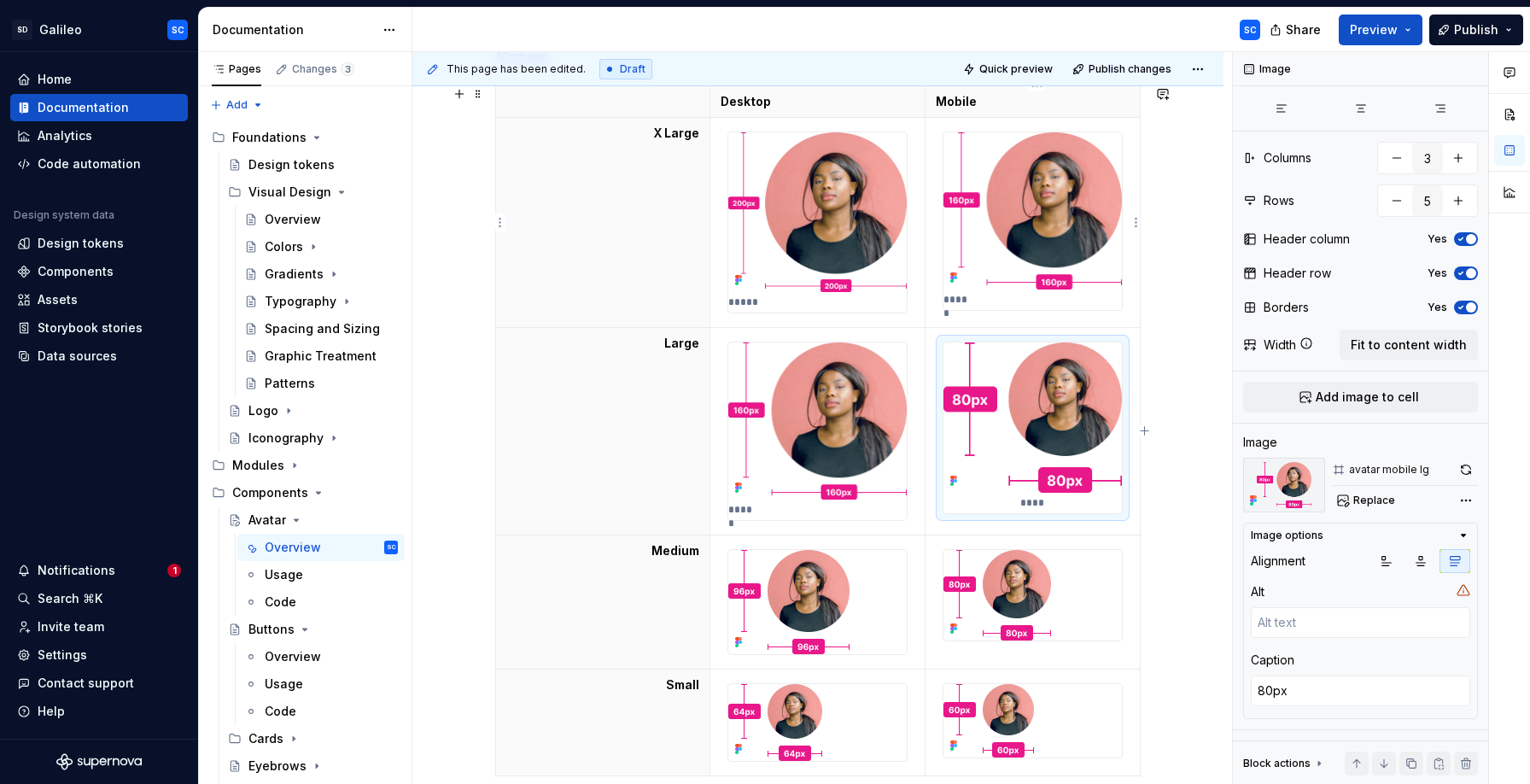
type textarea "*"
type textarea "160px"
click at [1053, 218] on img at bounding box center [1032, 210] width 178 height 157
click at [1444, 557] on button "button" at bounding box center [1454, 560] width 31 height 24
type textarea "*"
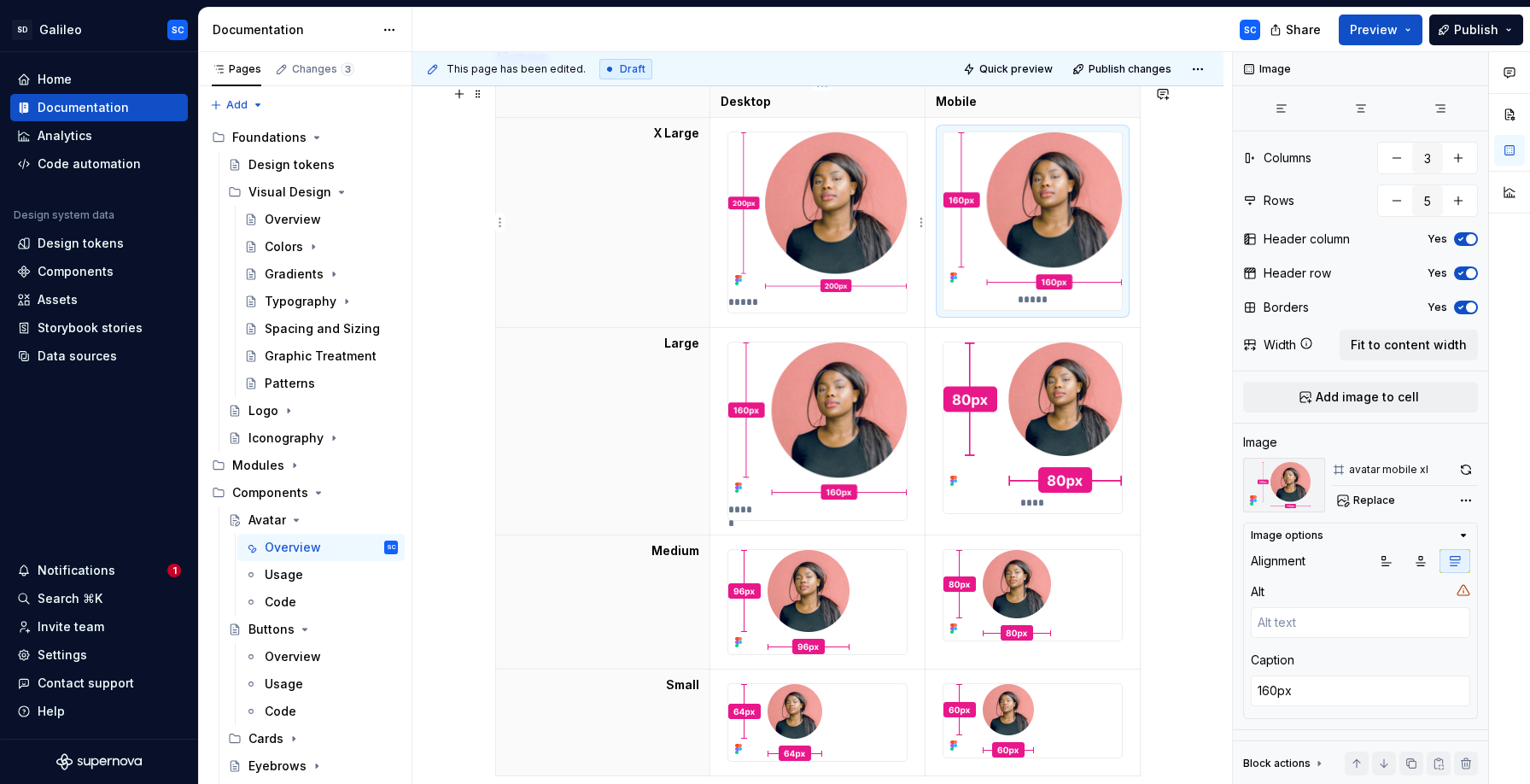
type textarea "200px"
click at [833, 220] on img at bounding box center [817, 212] width 178 height 160
click at [1461, 560] on icon "button" at bounding box center [1455, 560] width 14 height 14
type textarea "*"
type textarea "160px"
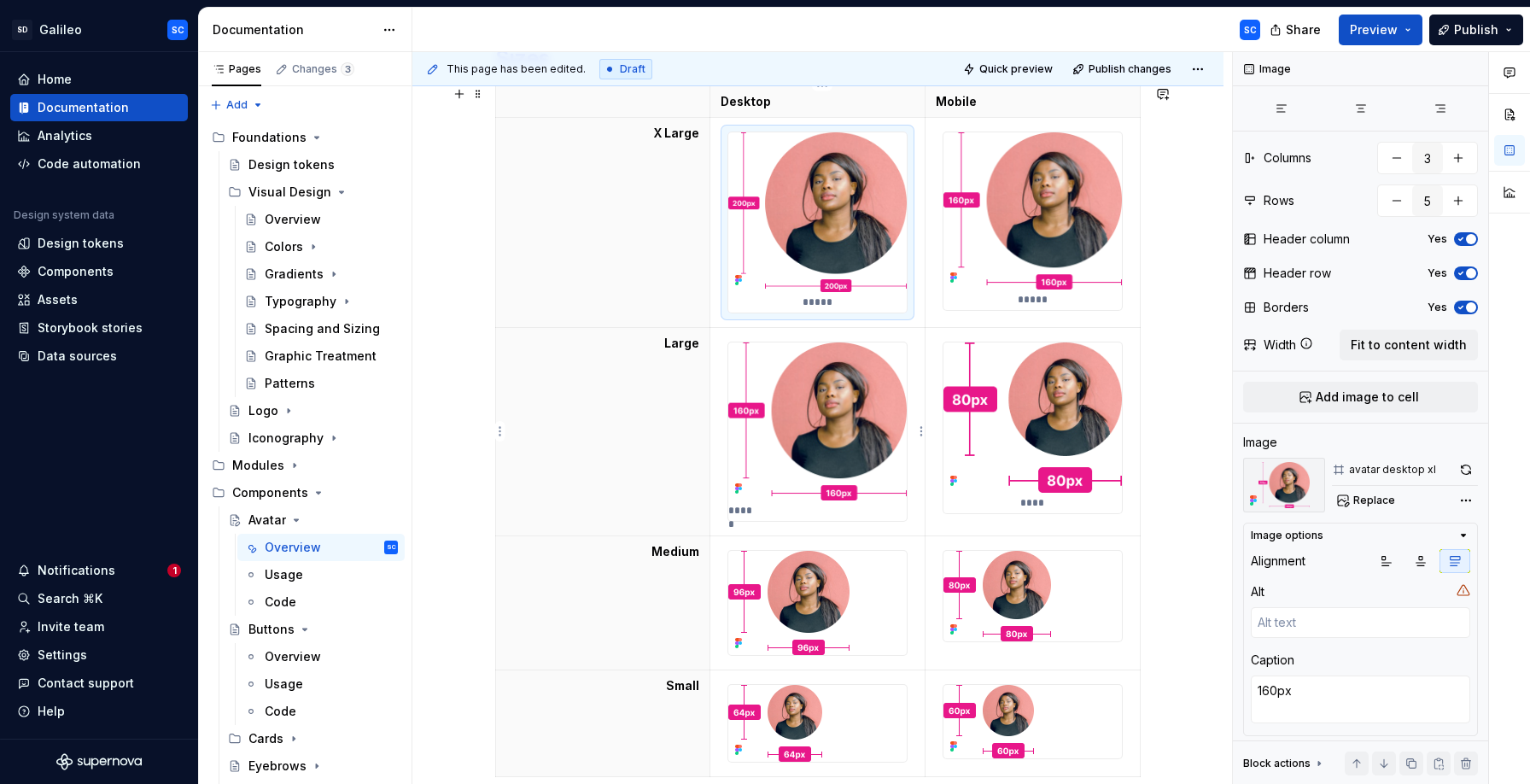
click at [874, 419] on img at bounding box center [817, 421] width 178 height 157
click at [1453, 560] on icon "button" at bounding box center [1455, 560] width 14 height 14
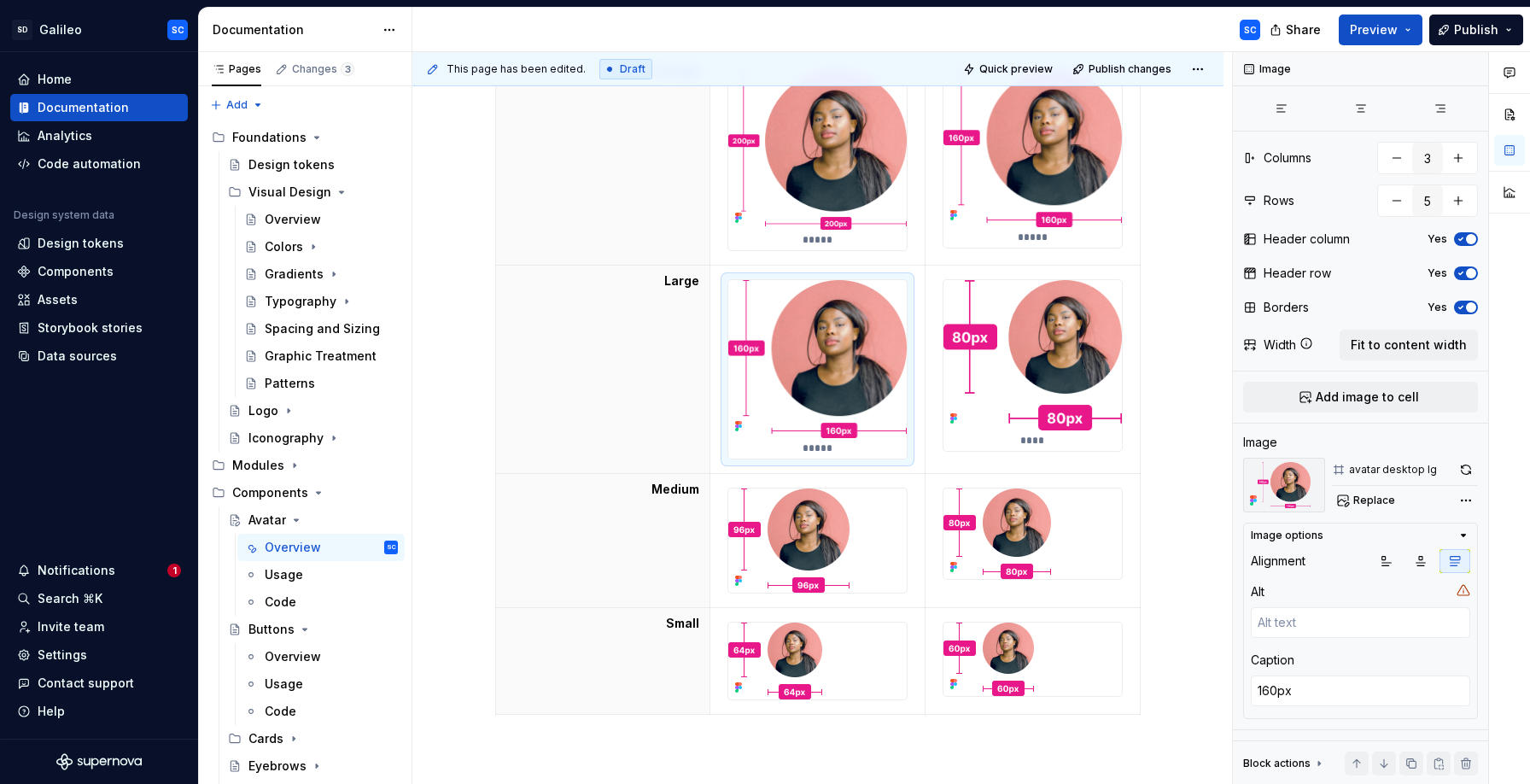
scroll to position [423, 0]
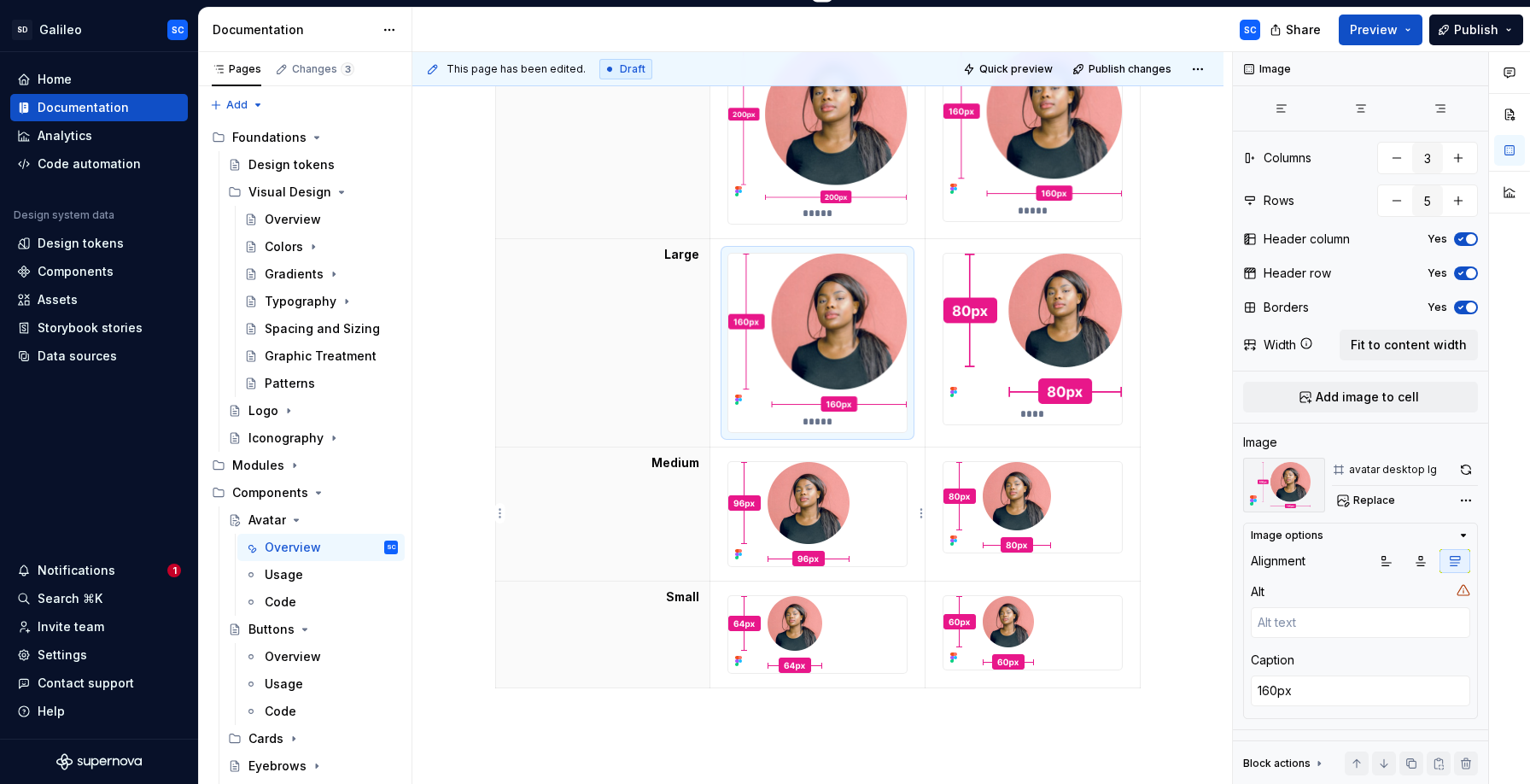
type textarea "*"
click at [835, 492] on img at bounding box center [788, 514] width 121 height 104
click at [1457, 564] on icon "button" at bounding box center [1455, 560] width 14 height 14
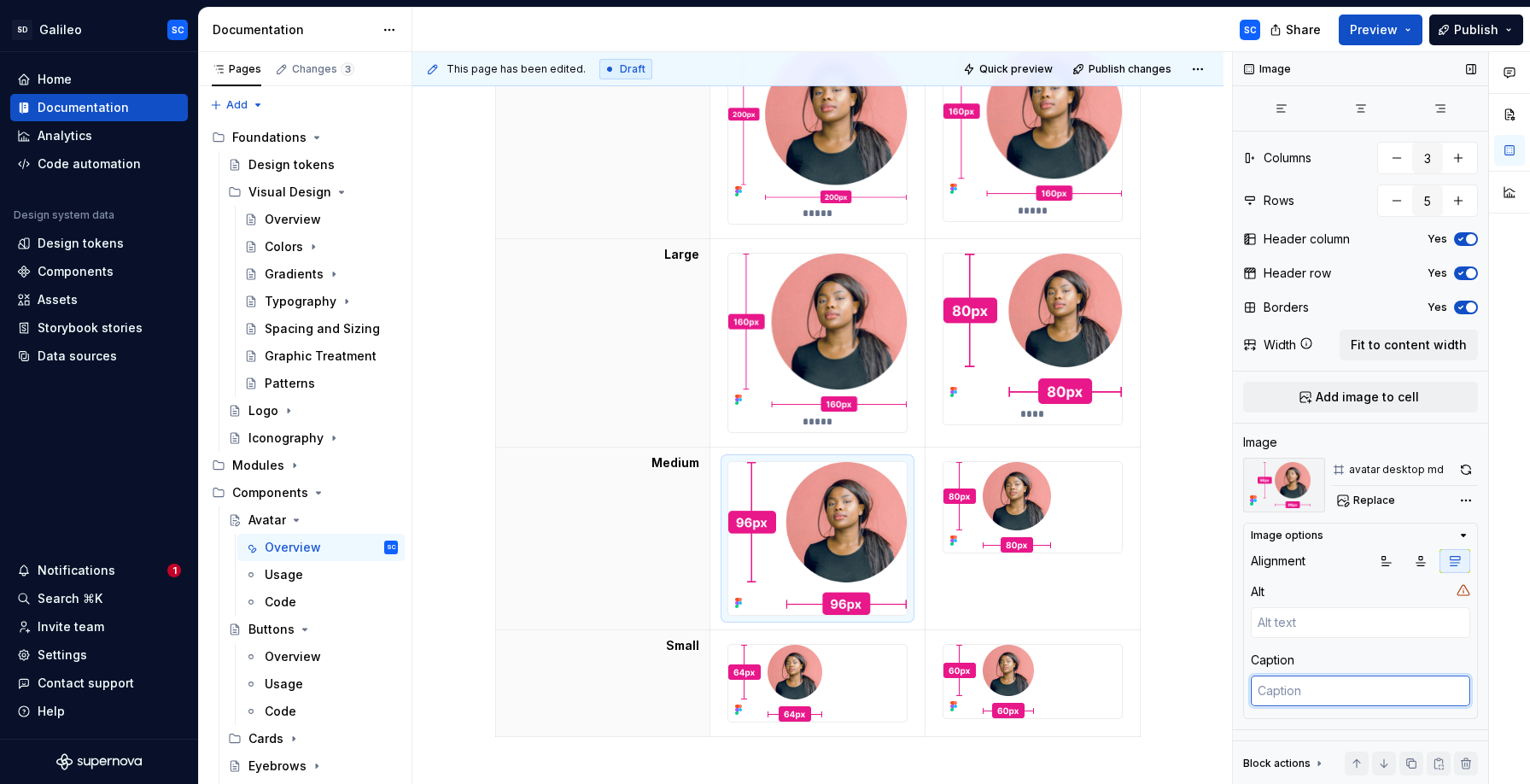
click at [1308, 690] on textarea at bounding box center [1361, 690] width 220 height 31
type textarea "*"
type textarea "9"
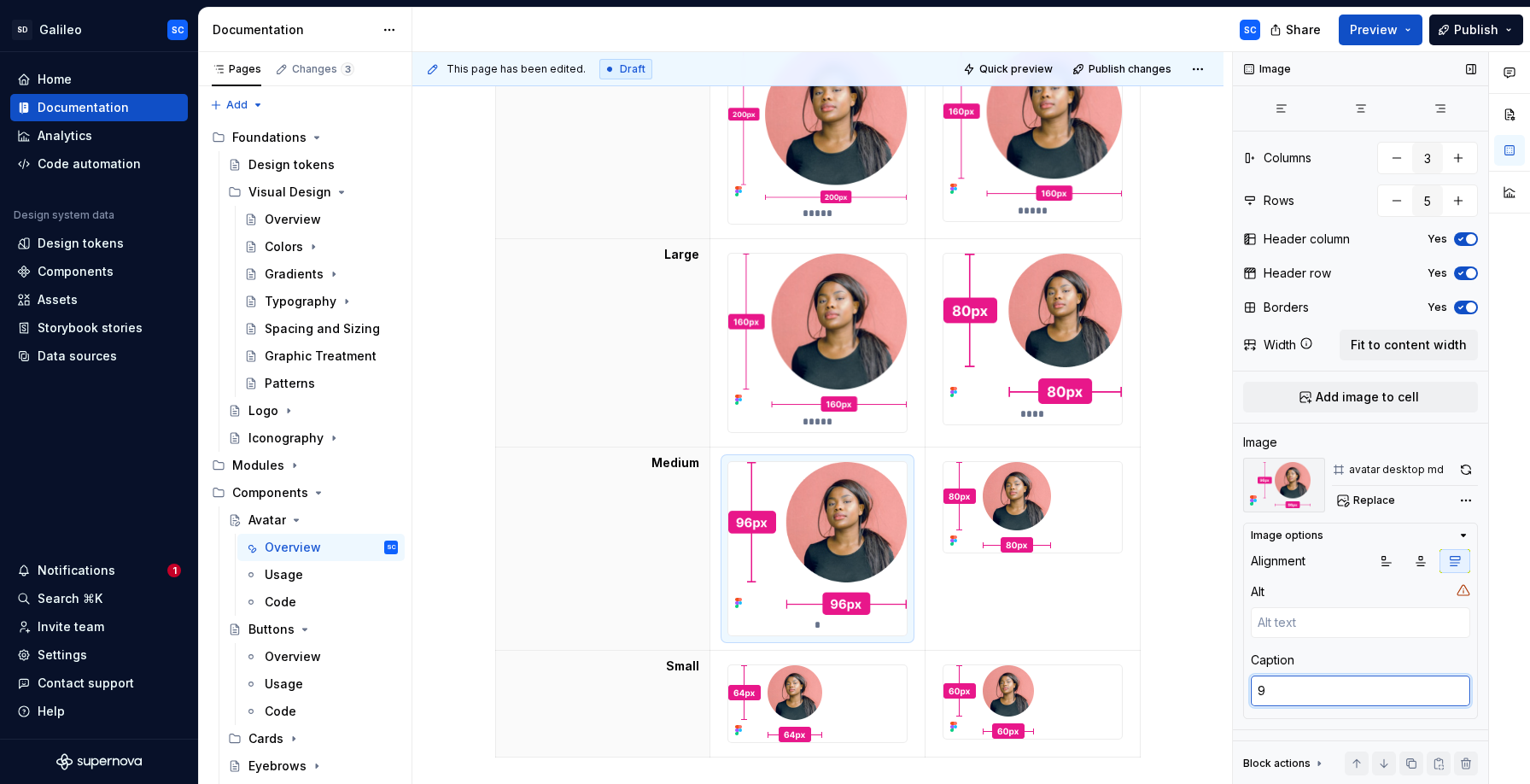
type textarea "*"
type textarea "96"
type textarea "*"
type textarea "96p"
type textarea "*"
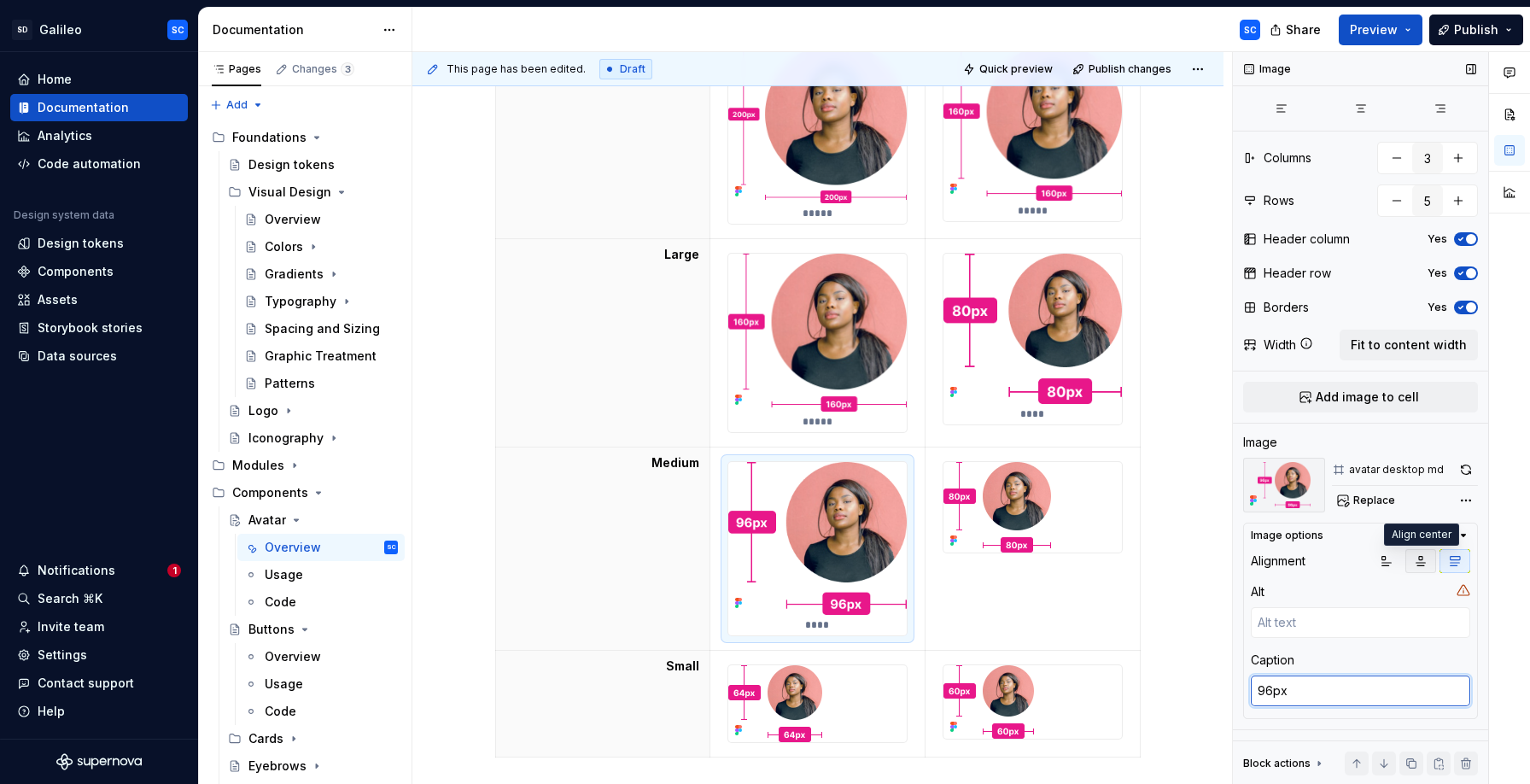
type textarea "96px"
click at [1418, 560] on icon "button" at bounding box center [1421, 560] width 14 height 14
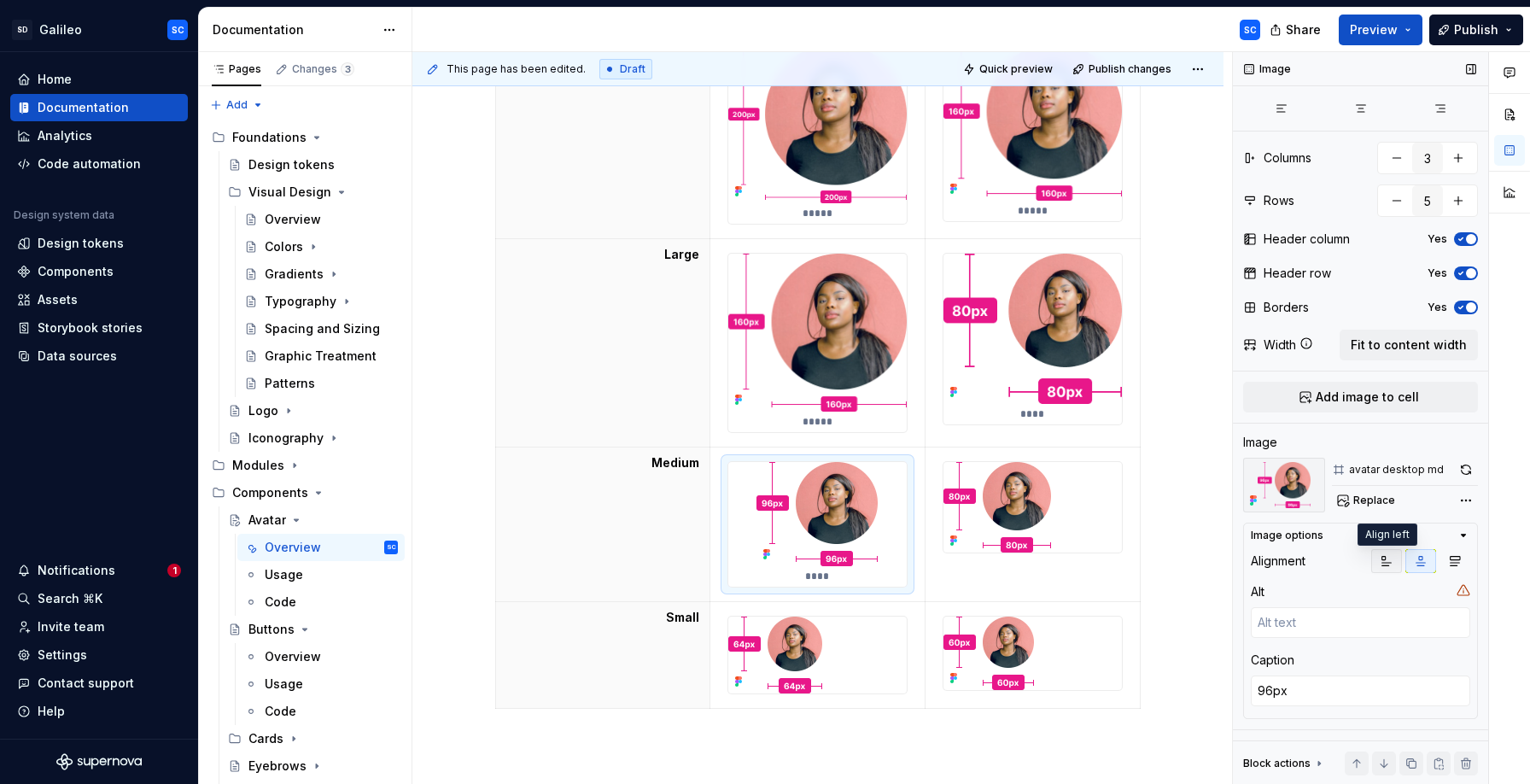
click at [1386, 558] on icon "button" at bounding box center [1387, 560] width 14 height 14
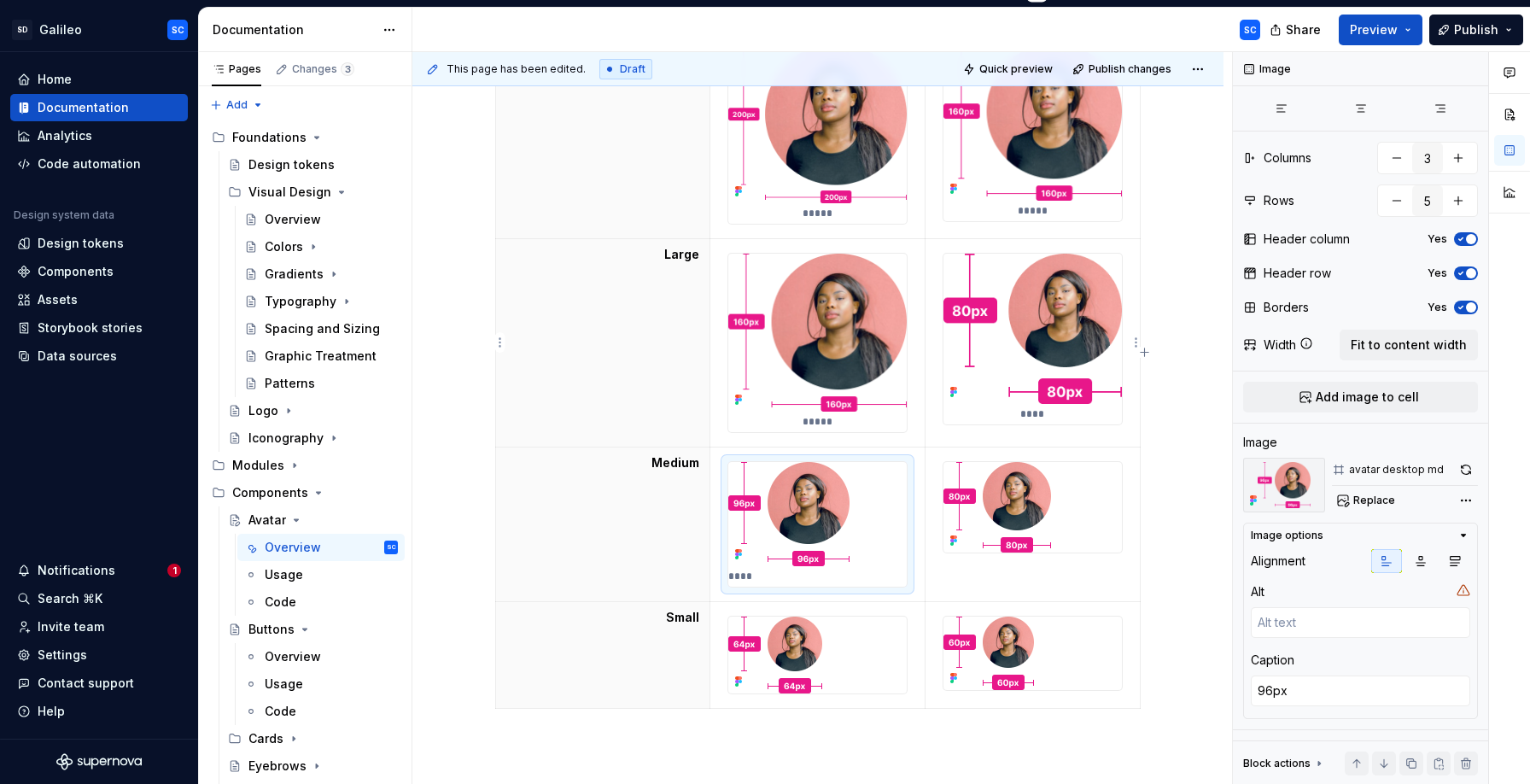
type textarea "*"
type textarea "160px"
click at [866, 330] on img at bounding box center [817, 331] width 178 height 157
click at [1381, 569] on button "button" at bounding box center [1386, 560] width 31 height 24
type textarea "*"
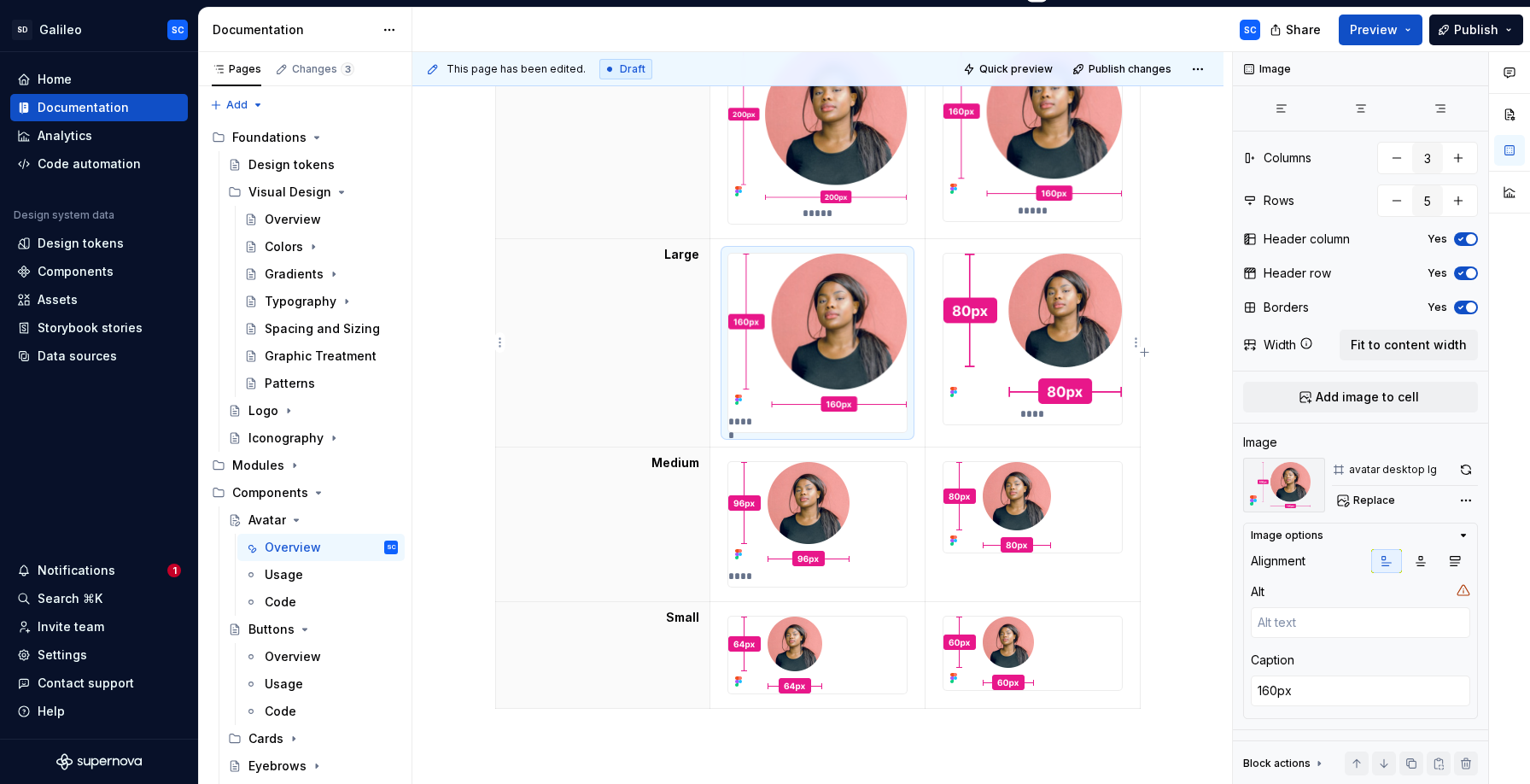
type textarea "80px"
click at [1045, 302] on img at bounding box center [1032, 328] width 178 height 151
click at [1386, 568] on button "button" at bounding box center [1386, 560] width 31 height 24
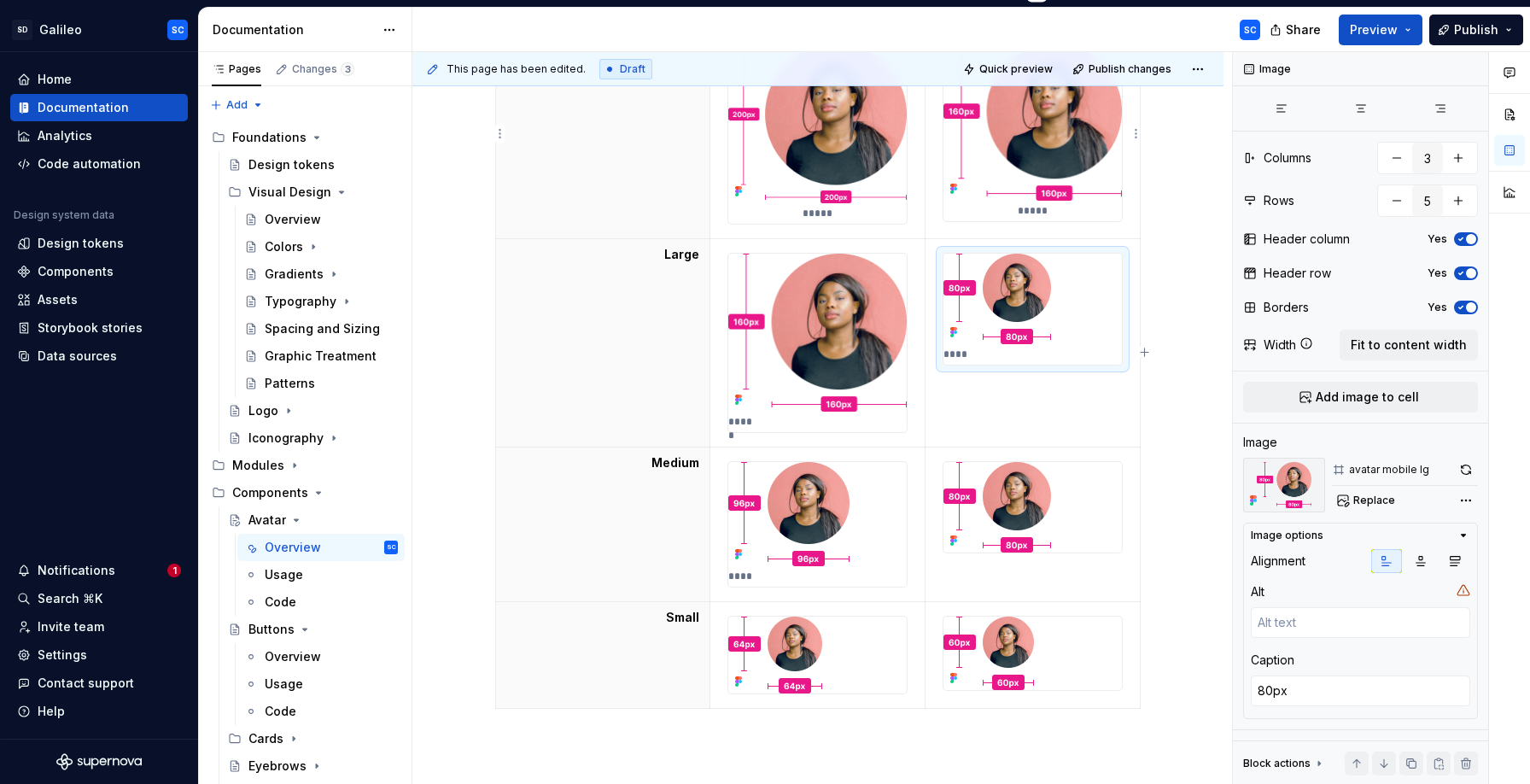
type textarea "*"
type textarea "160px"
click at [1061, 150] on img at bounding box center [1032, 121] width 178 height 157
click at [1386, 559] on icon "button" at bounding box center [1387, 560] width 14 height 14
type textarea "*"
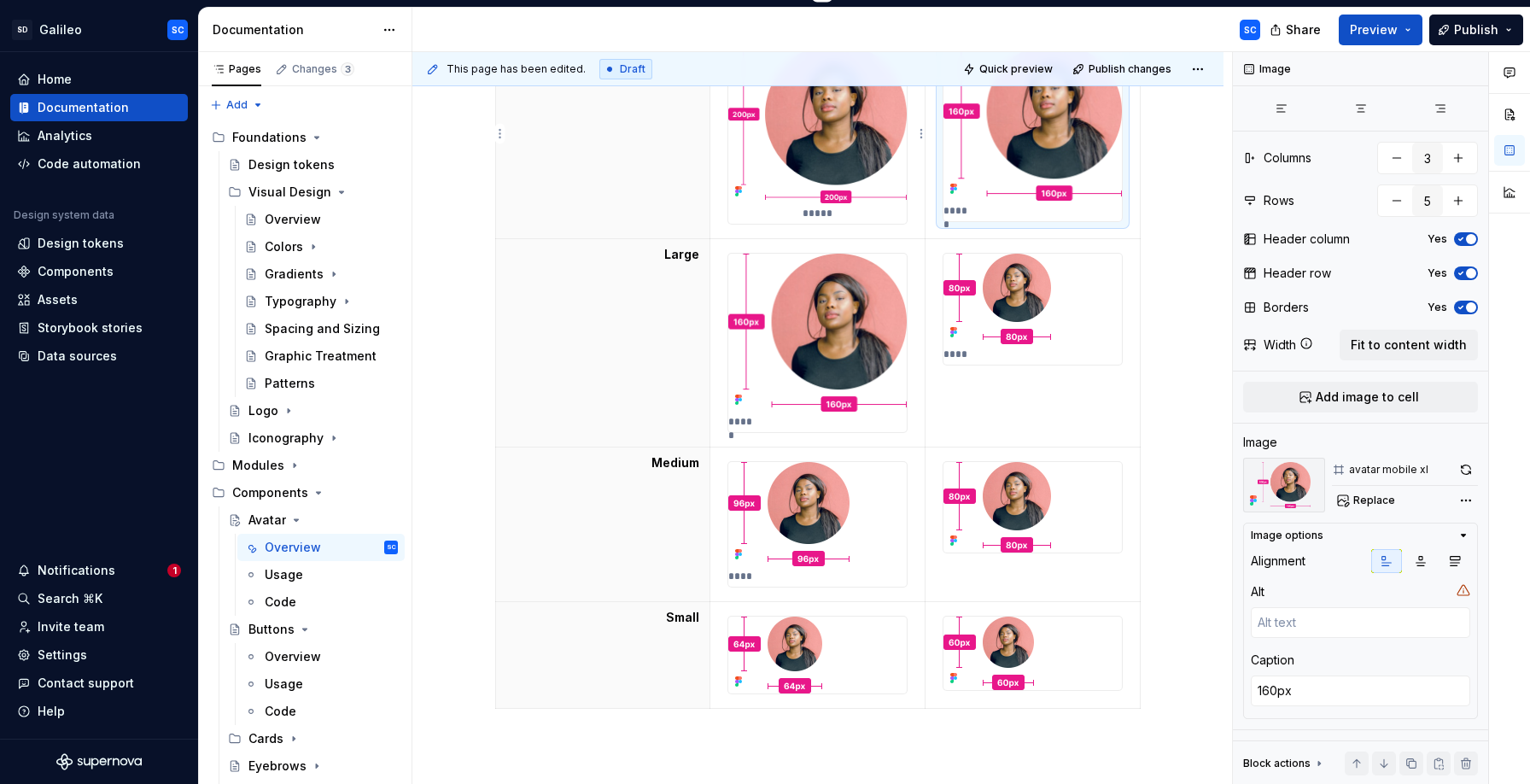
type textarea "200px"
click at [875, 135] on img at bounding box center [817, 123] width 178 height 160
click at [1389, 560] on icon "button" at bounding box center [1387, 560] width 14 height 14
type textarea "*"
click at [1030, 501] on img at bounding box center [997, 506] width 107 height 91
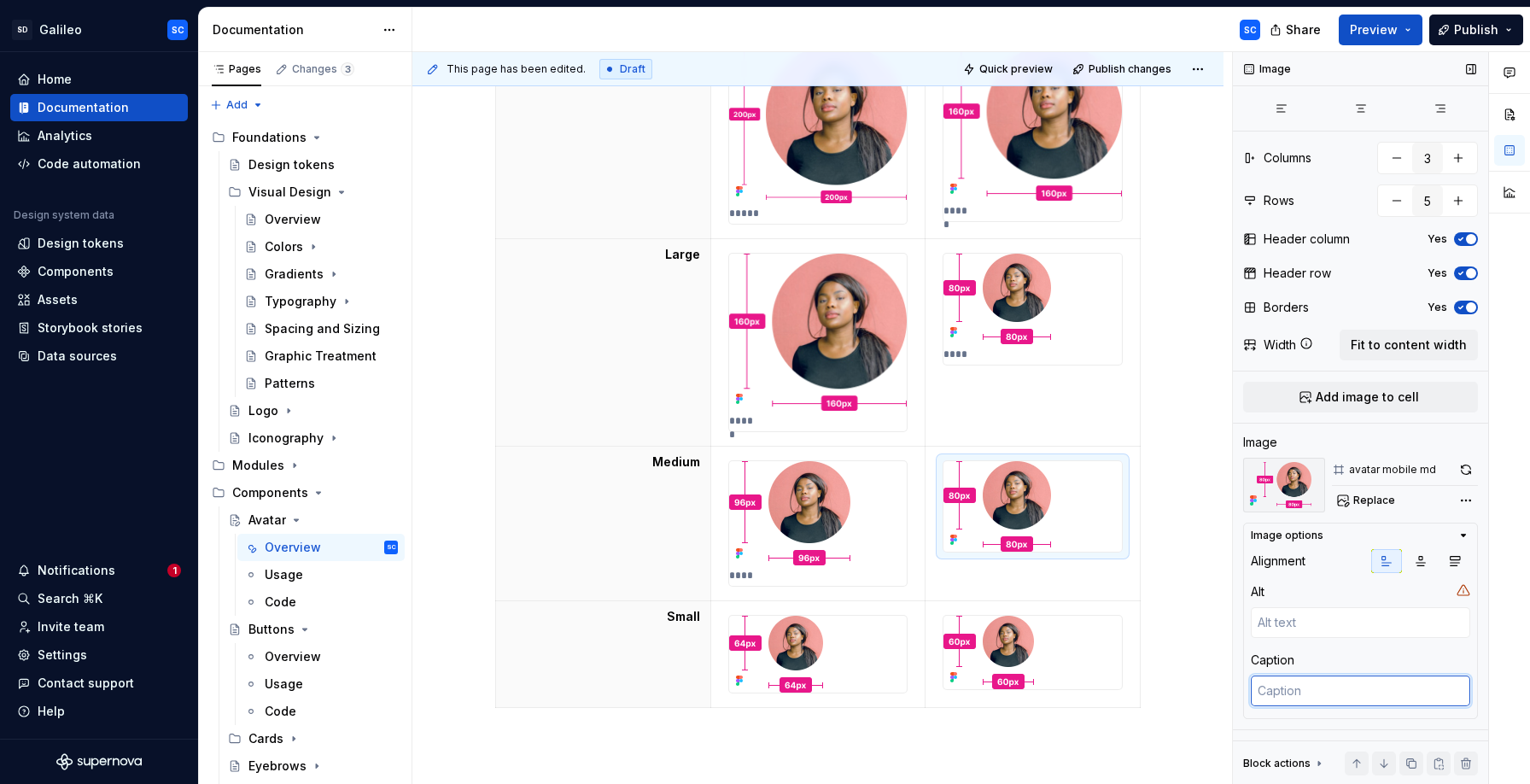
type textarea "*"
click at [1321, 698] on textarea at bounding box center [1361, 690] width 220 height 31
type textarea "8"
type textarea "*"
type textarea "80"
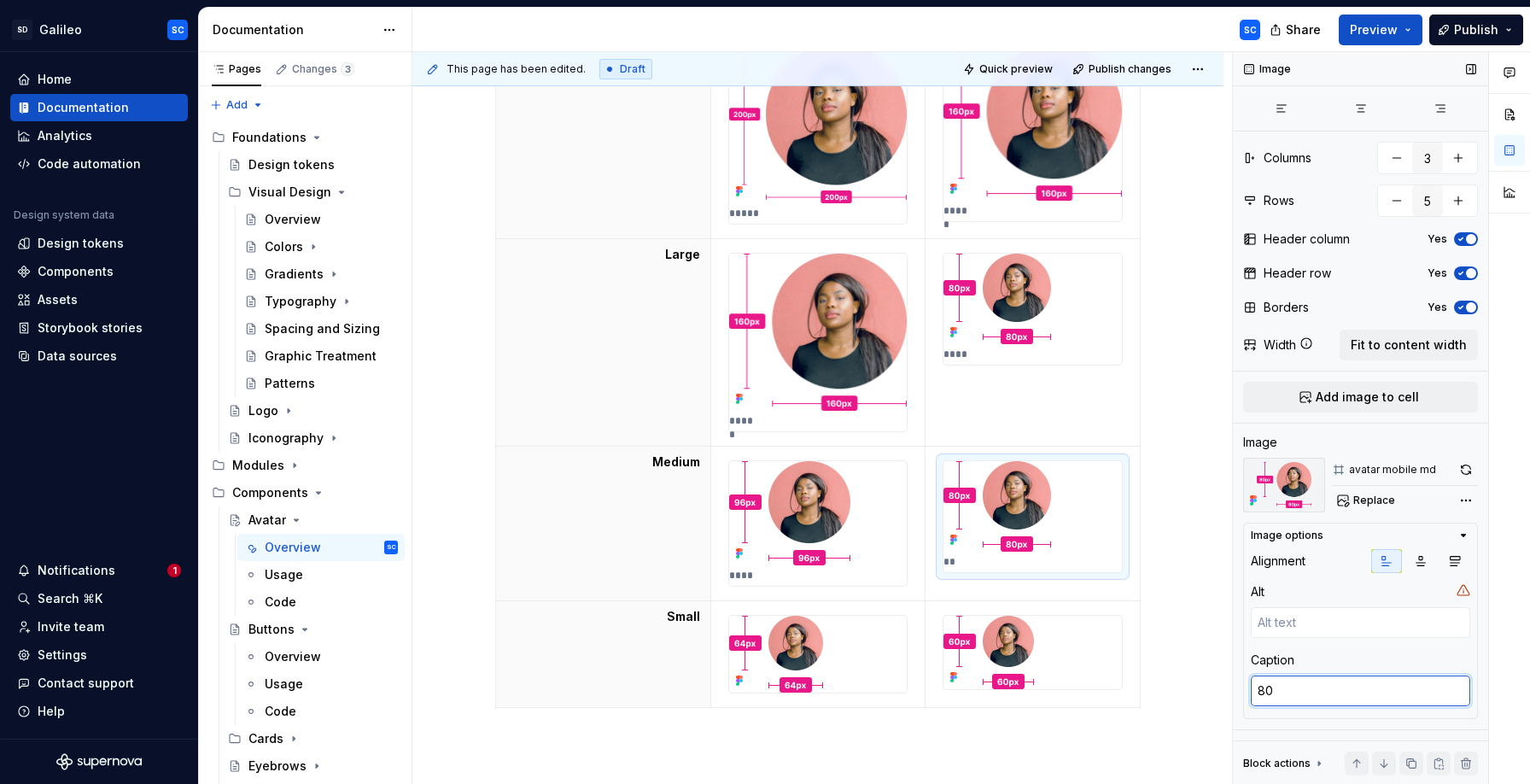
type textarea "*"
type textarea "80p"
type textarea "*"
type textarea "80px"
type textarea "*"
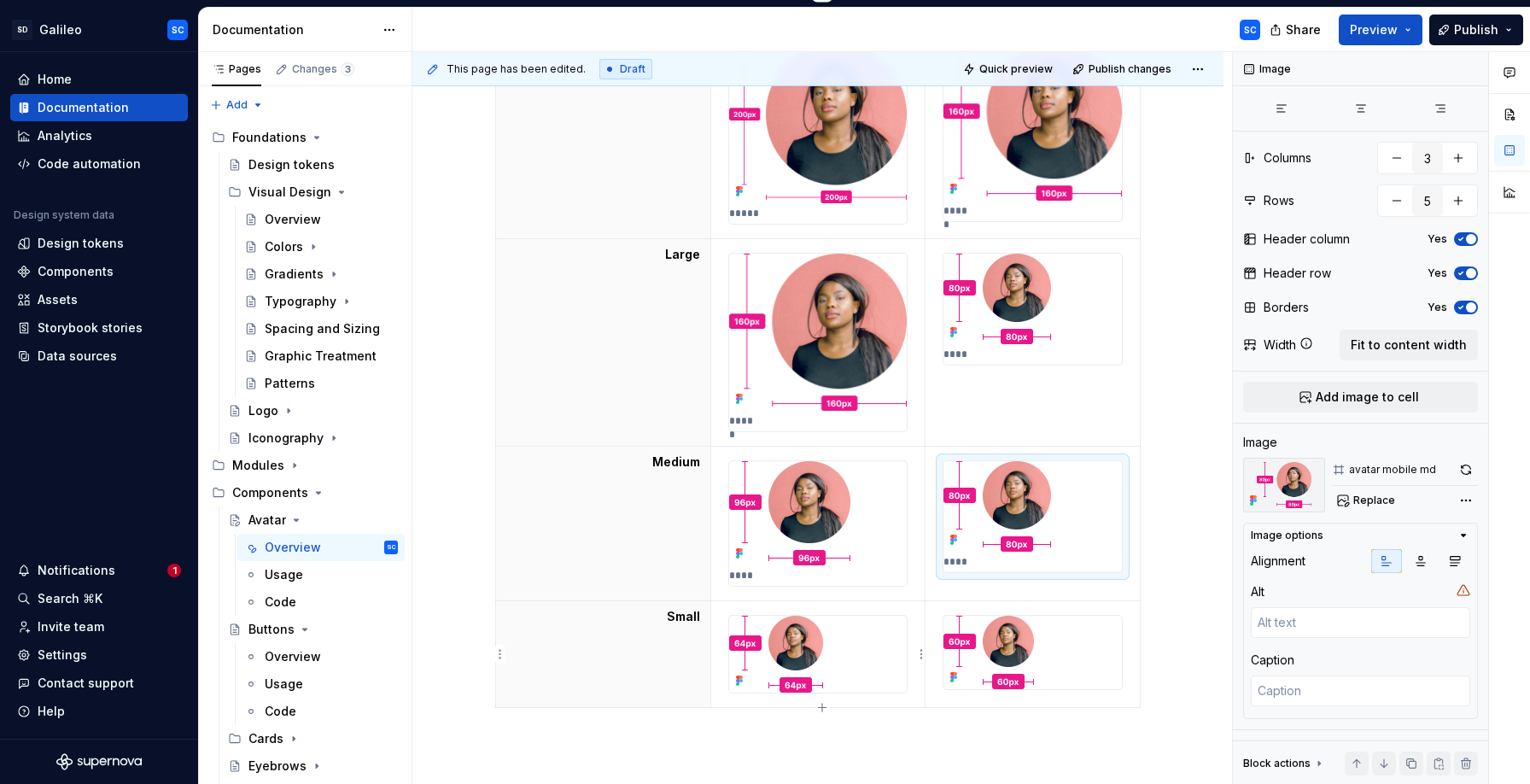
click at [874, 655] on div at bounding box center [818, 654] width 178 height 77
type textarea "*"
click at [1281, 685] on textarea at bounding box center [1361, 690] width 220 height 31
type textarea "6"
type textarea "*"
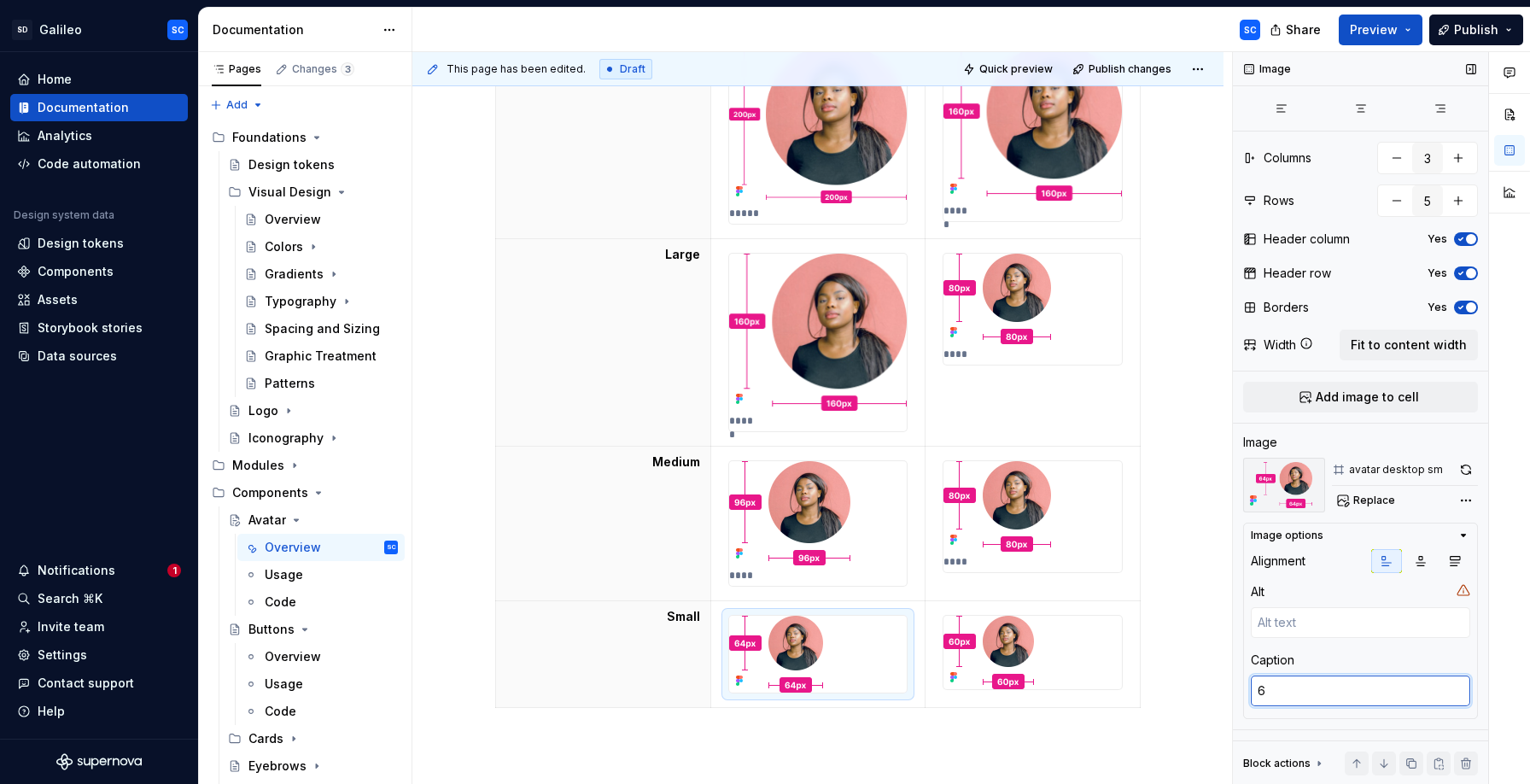
type textarea "64"
type textarea "*"
type textarea "64-"
type textarea "*"
type textarea "64-x"
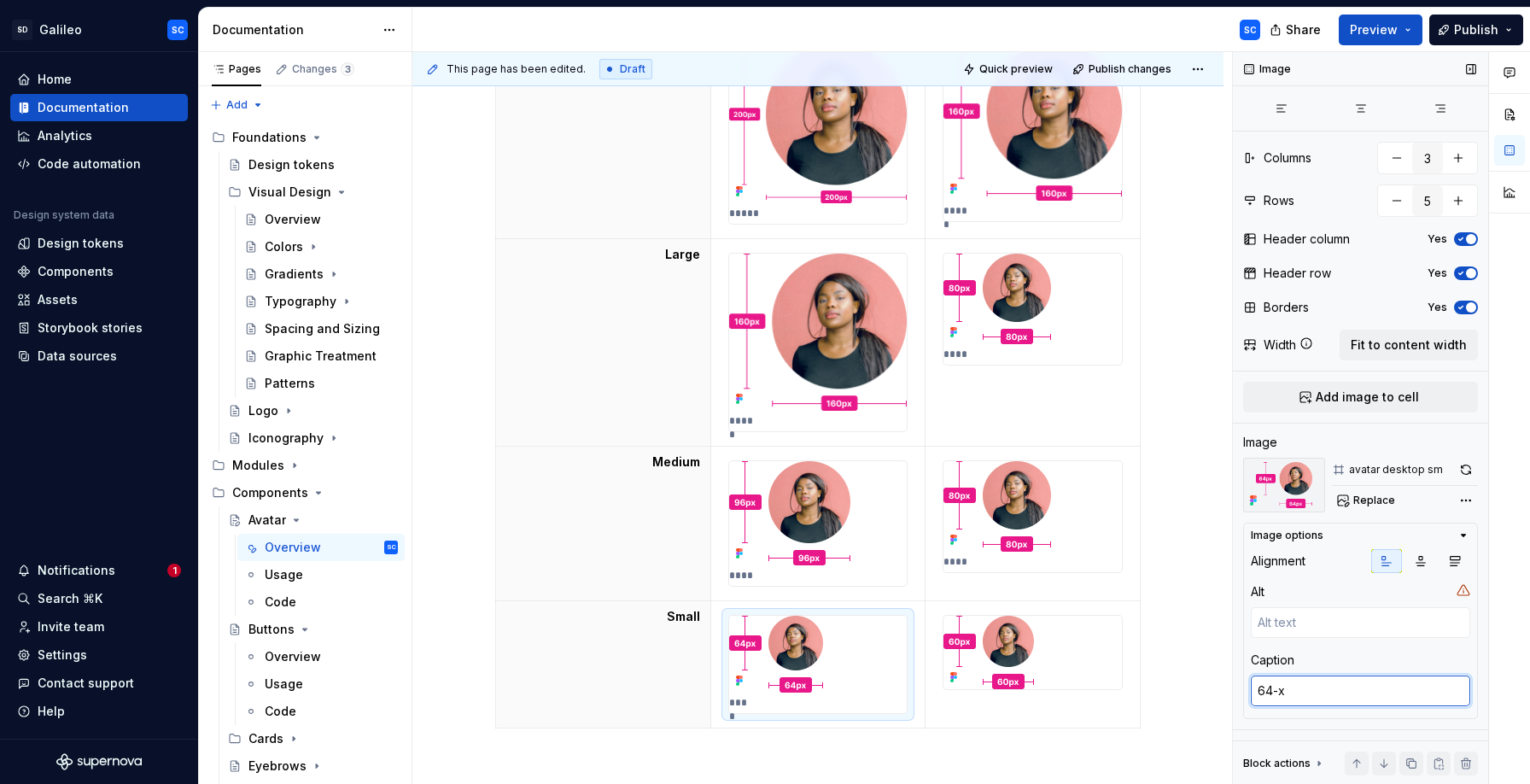
type textarea "*"
type textarea "64-"
type textarea "*"
type textarea "64"
type textarea "*"
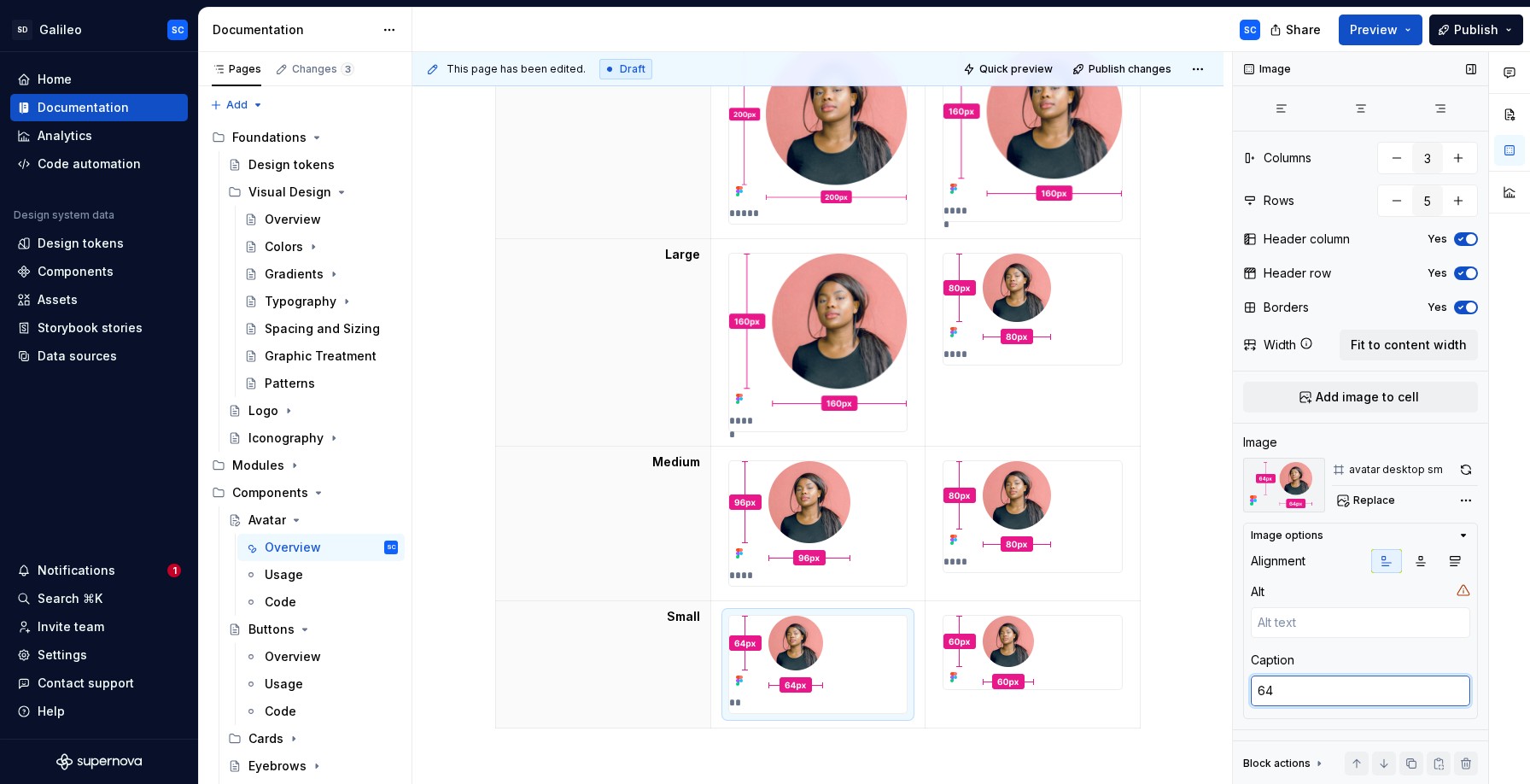
type textarea "64p"
type textarea "*"
type textarea "64px"
type textarea "*"
click at [1081, 661] on div at bounding box center [1032, 652] width 178 height 74
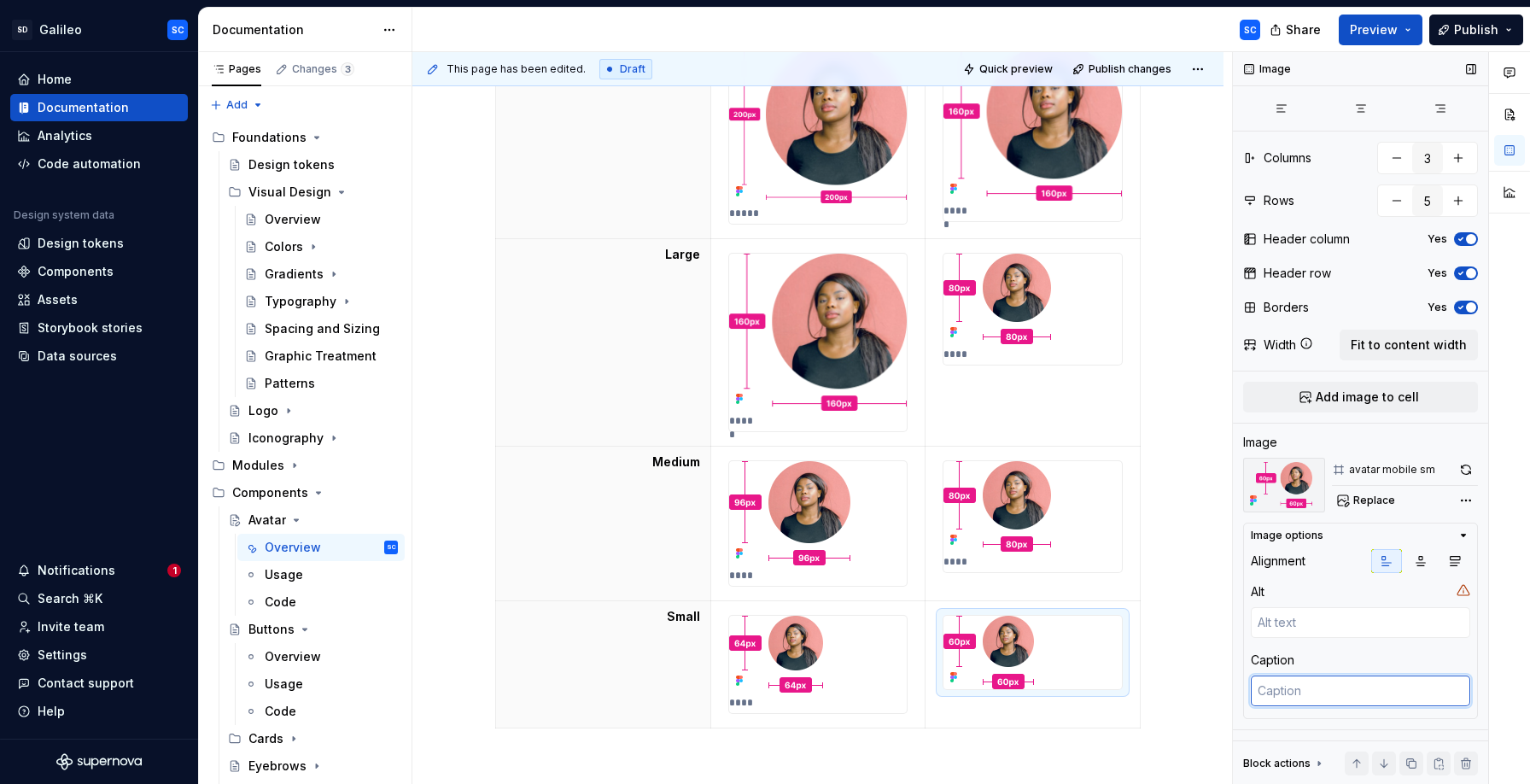
click at [1316, 692] on textarea at bounding box center [1361, 690] width 220 height 31
type textarea "*"
type textarea "6"
type textarea "*"
type textarea "60"
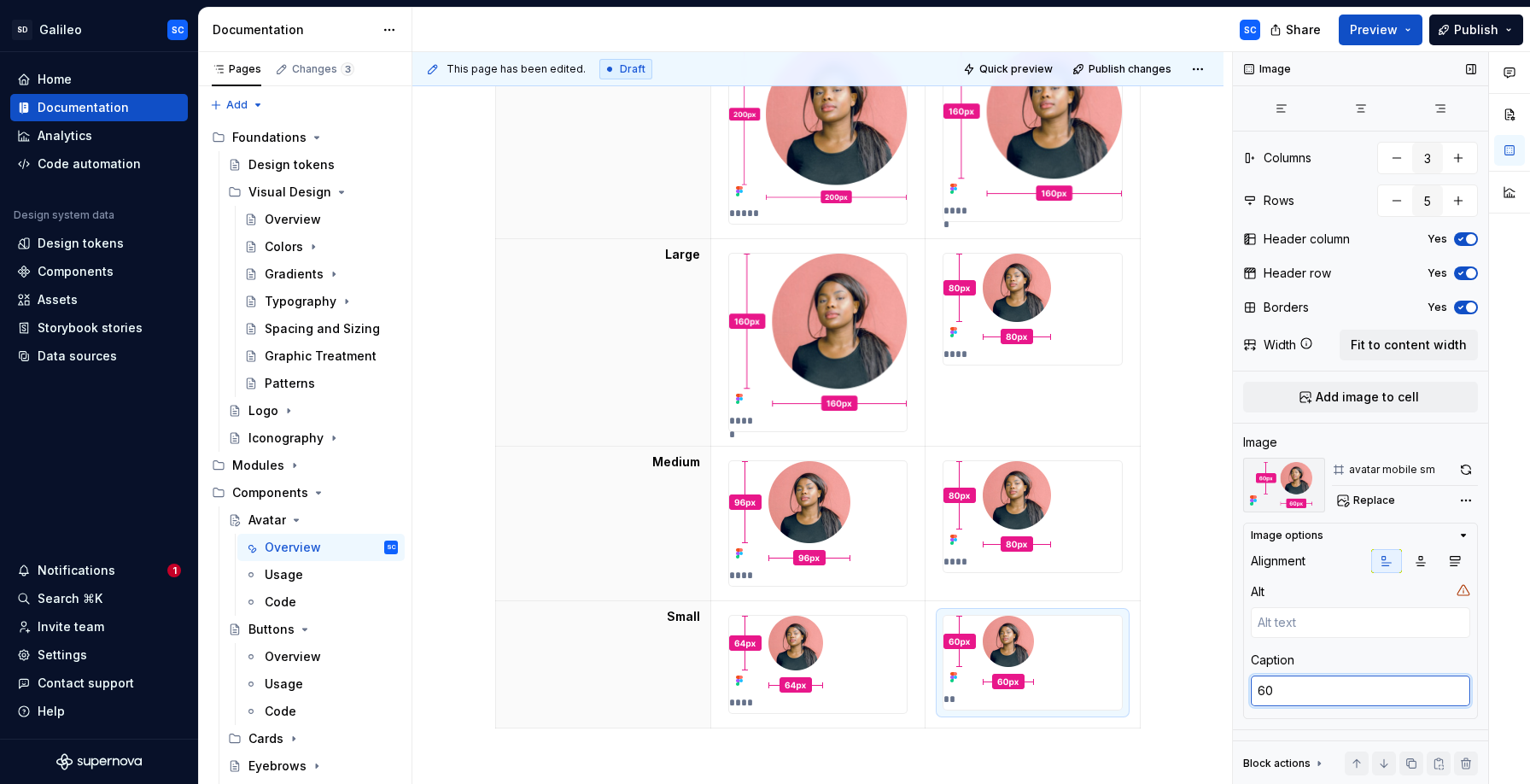
type textarea "*"
type textarea "60p"
type textarea "*"
type textarea "60px"
type textarea "*"
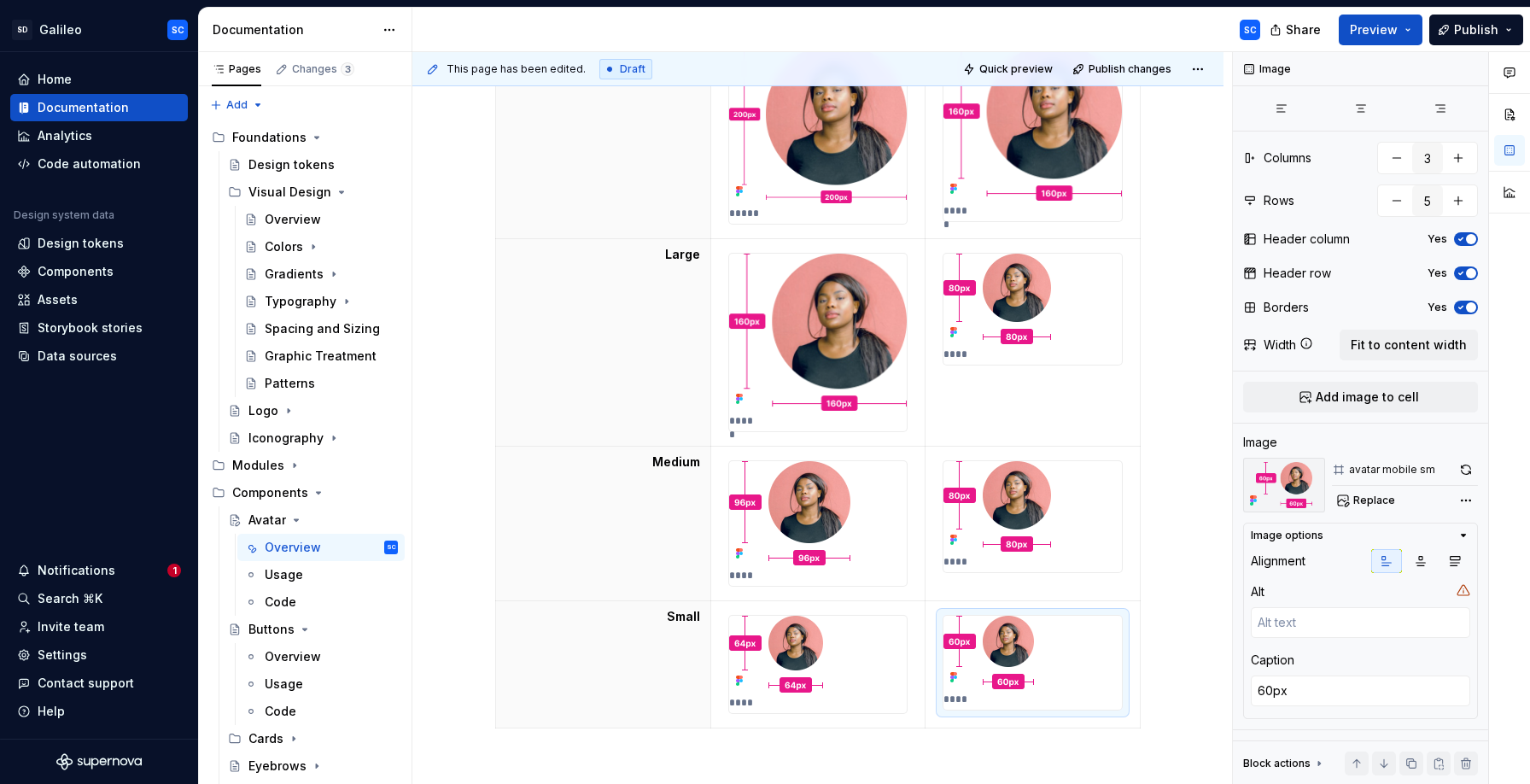
click at [1175, 555] on div "Sizes Desktop Mobile X Large ***** ***** Large ***** **** Medium **** **** Smal…" at bounding box center [818, 473] width 811 height 1117
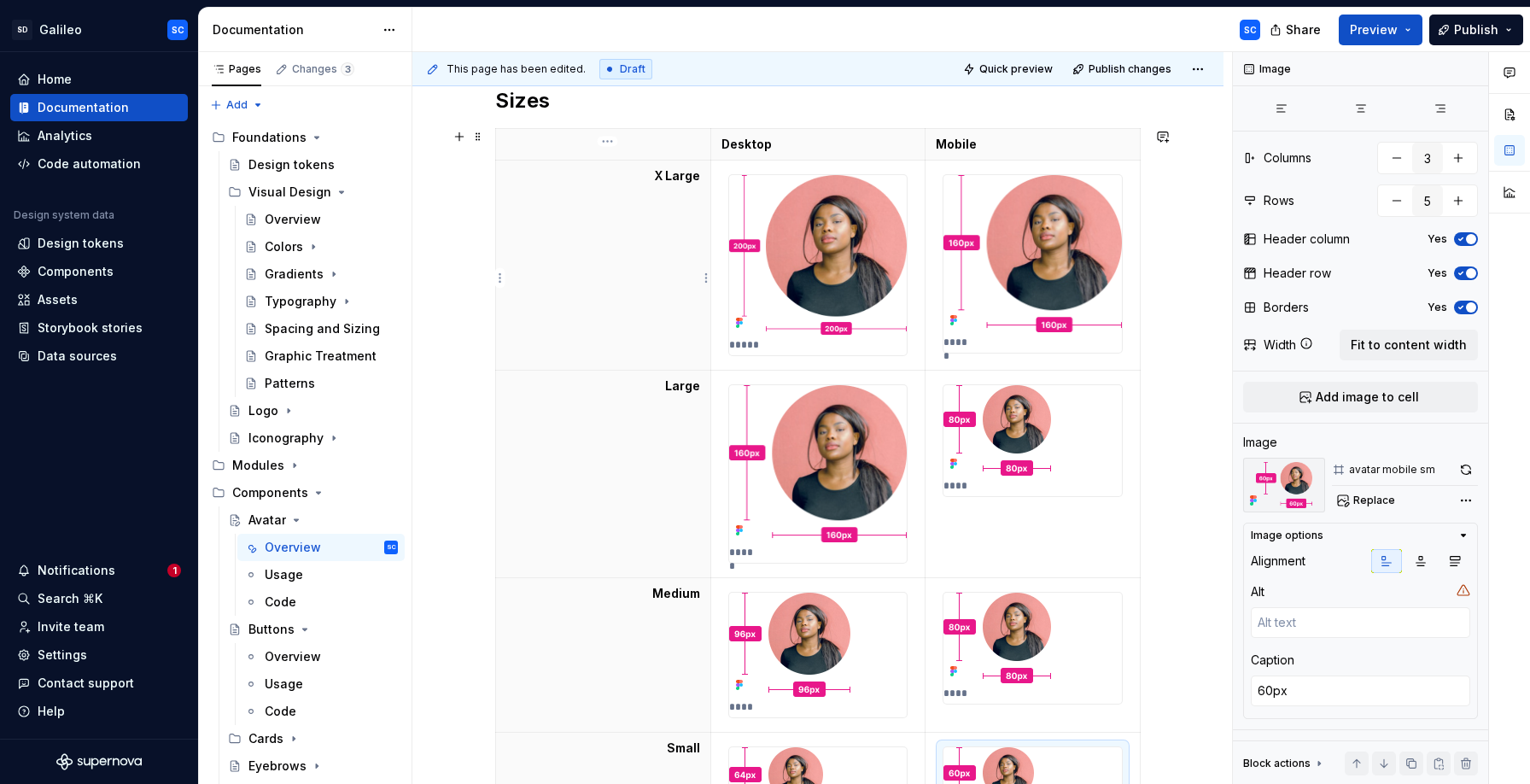
scroll to position [279, 0]
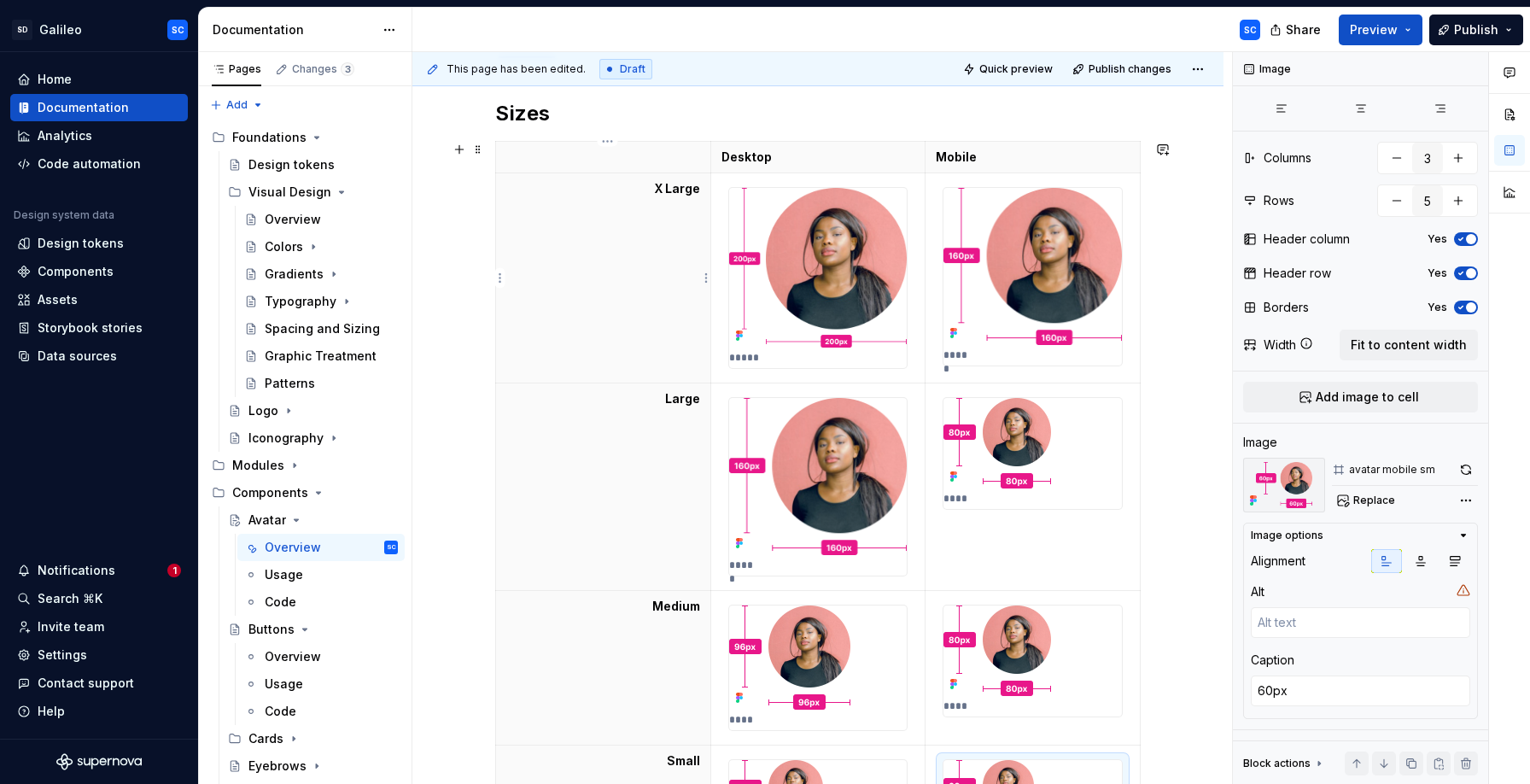
drag, startPoint x: 704, startPoint y: 190, endPoint x: 715, endPoint y: 202, distance: 16.3
click at [704, 190] on th "X Large" at bounding box center [604, 278] width 215 height 210
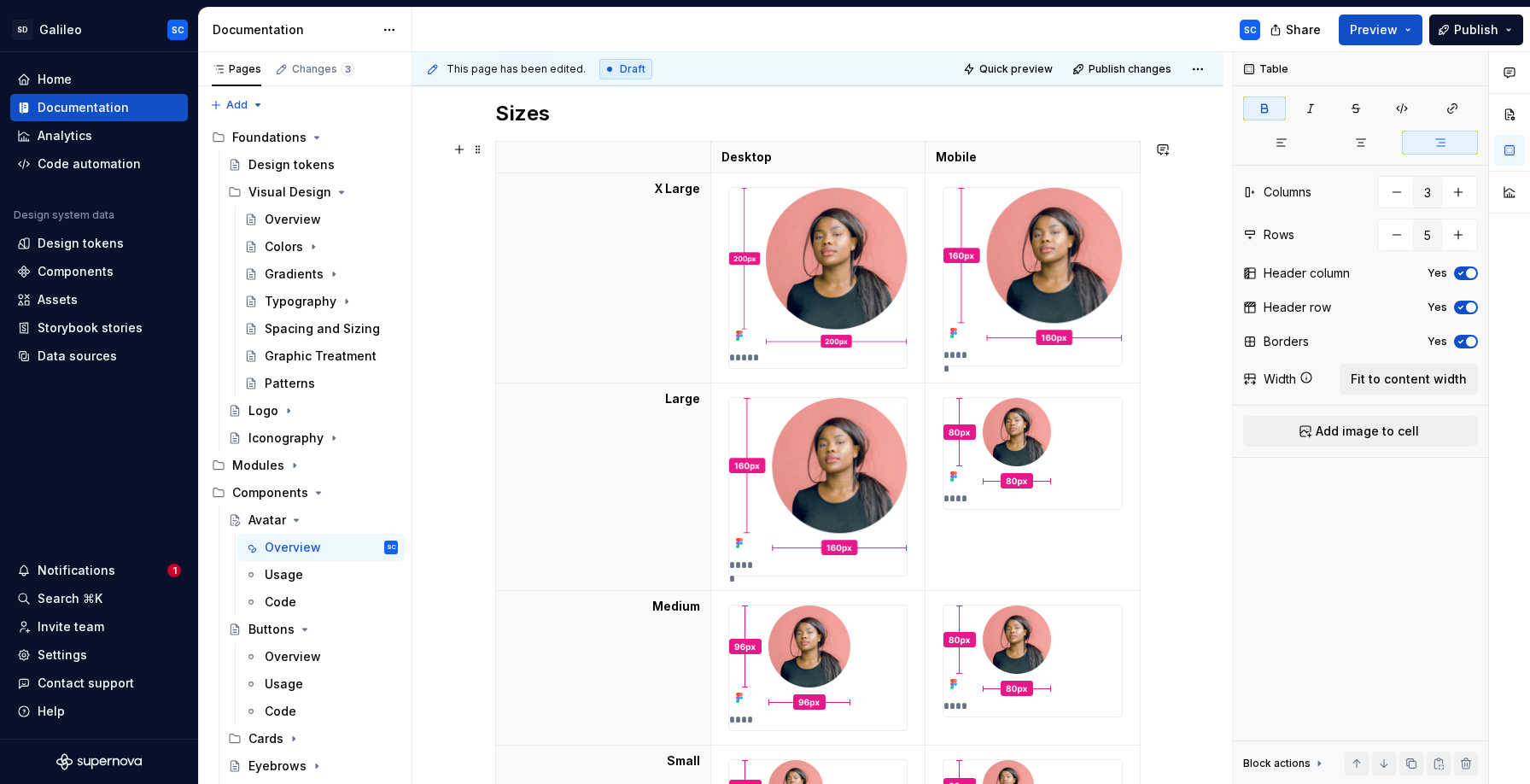
click at [1185, 228] on div "Sizes Desktop Mobile X Large ***** ***** Large ***** **** Medium **** **** Smal…" at bounding box center [818, 618] width 811 height 1117
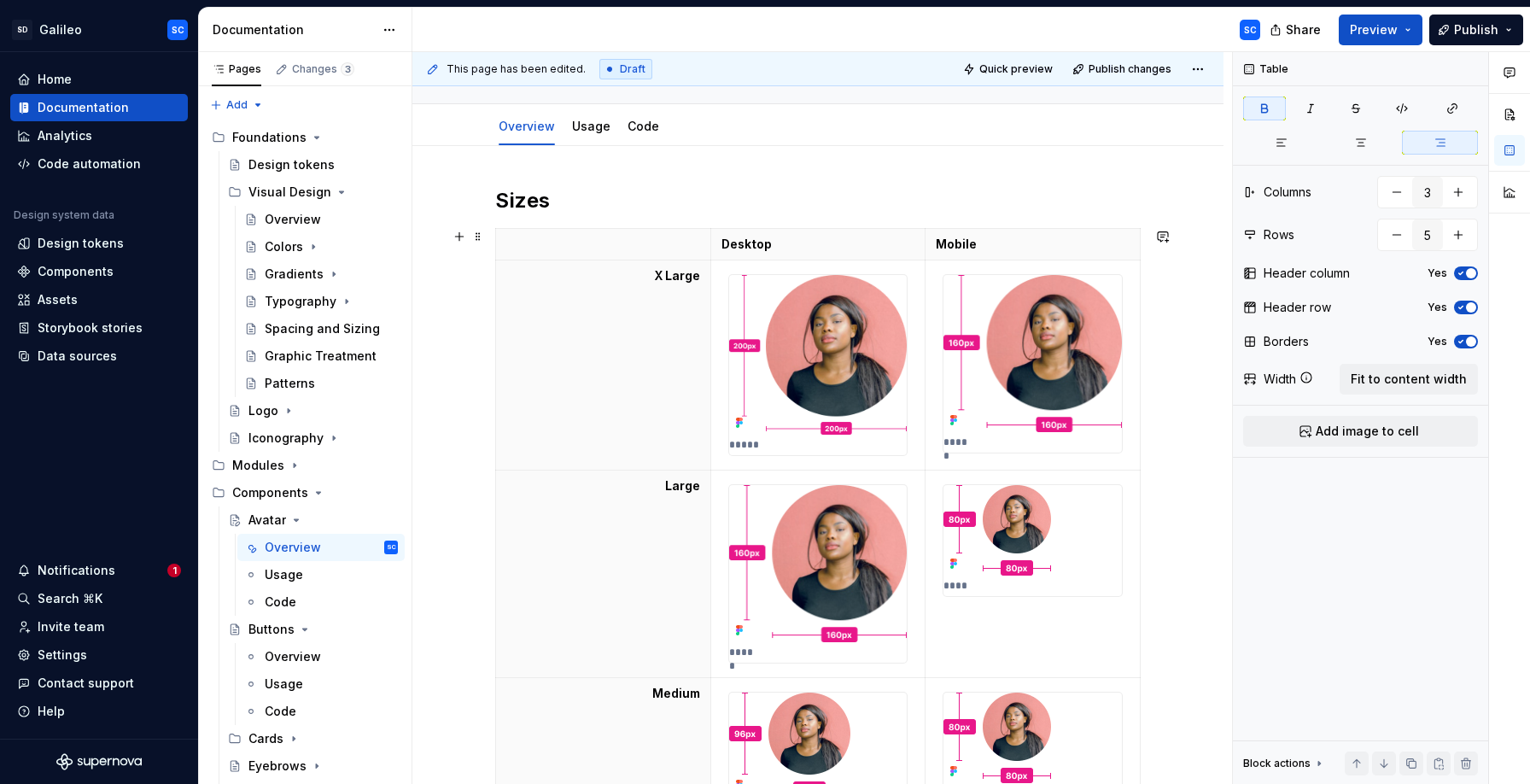
scroll to position [189, 0]
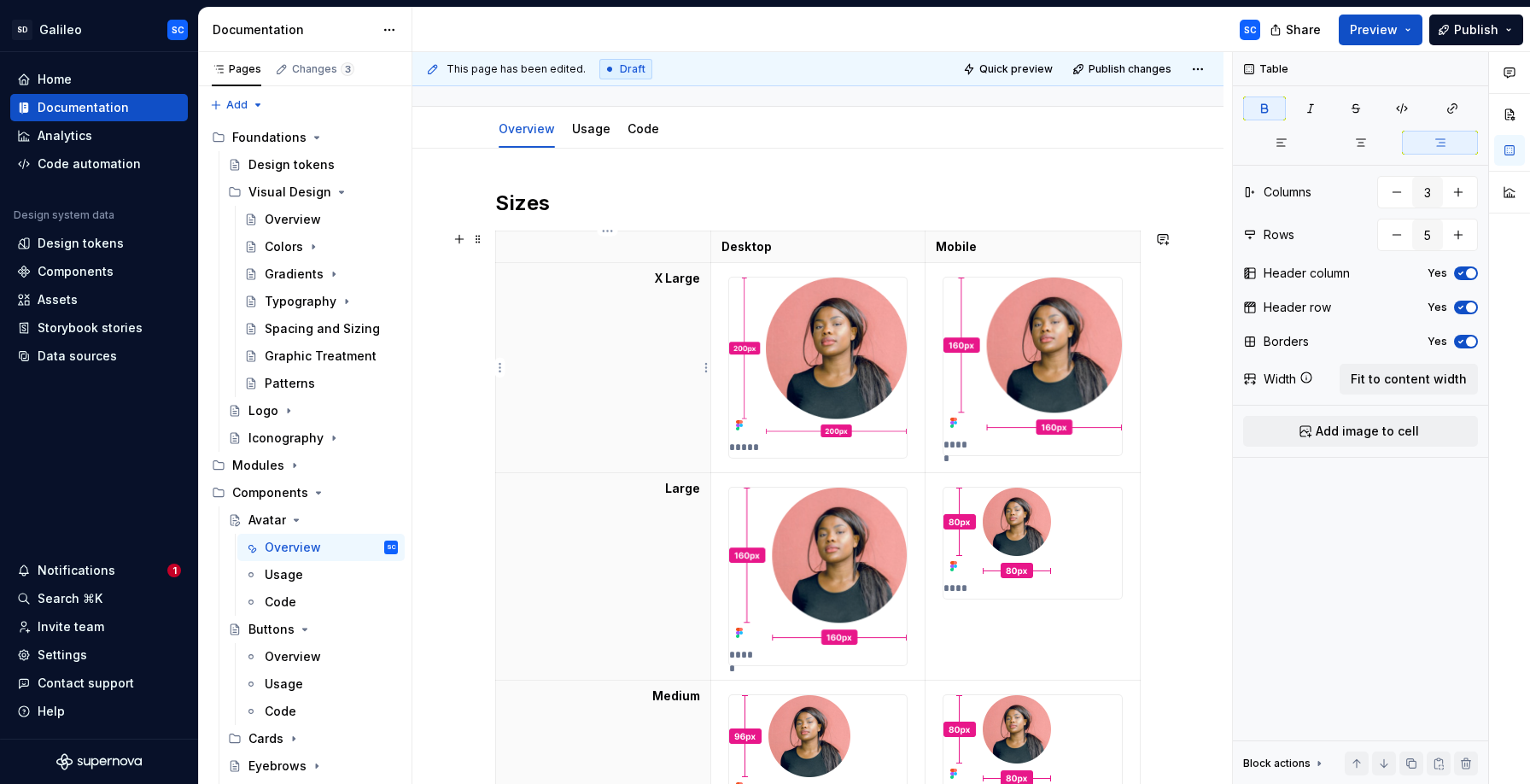
click at [567, 269] on th "X Large" at bounding box center [604, 367] width 215 height 210
click at [562, 245] on p at bounding box center [603, 246] width 194 height 17
click at [485, 240] on span at bounding box center [478, 239] width 14 height 24
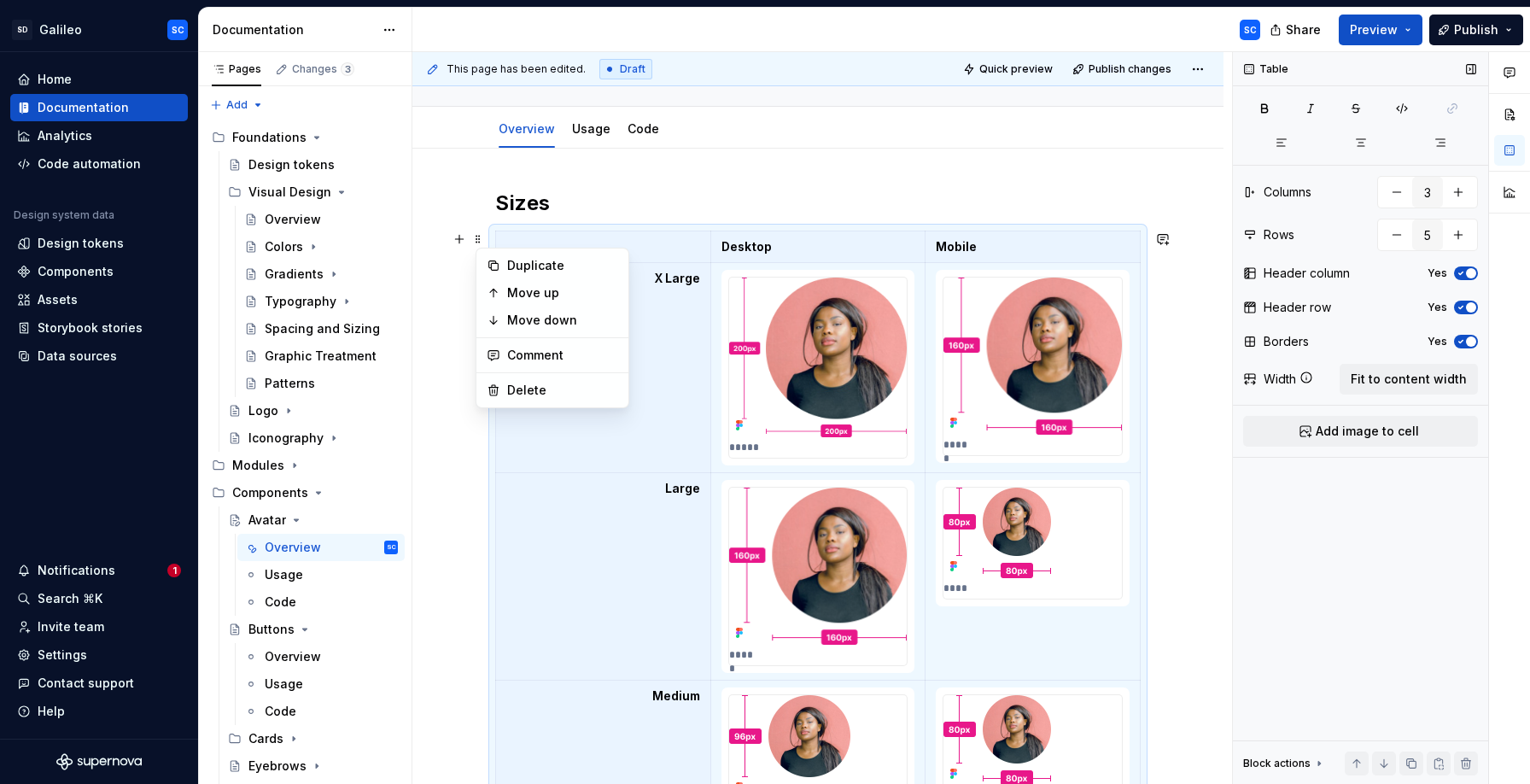
click at [1463, 341] on icon "button" at bounding box center [1461, 342] width 4 height 3
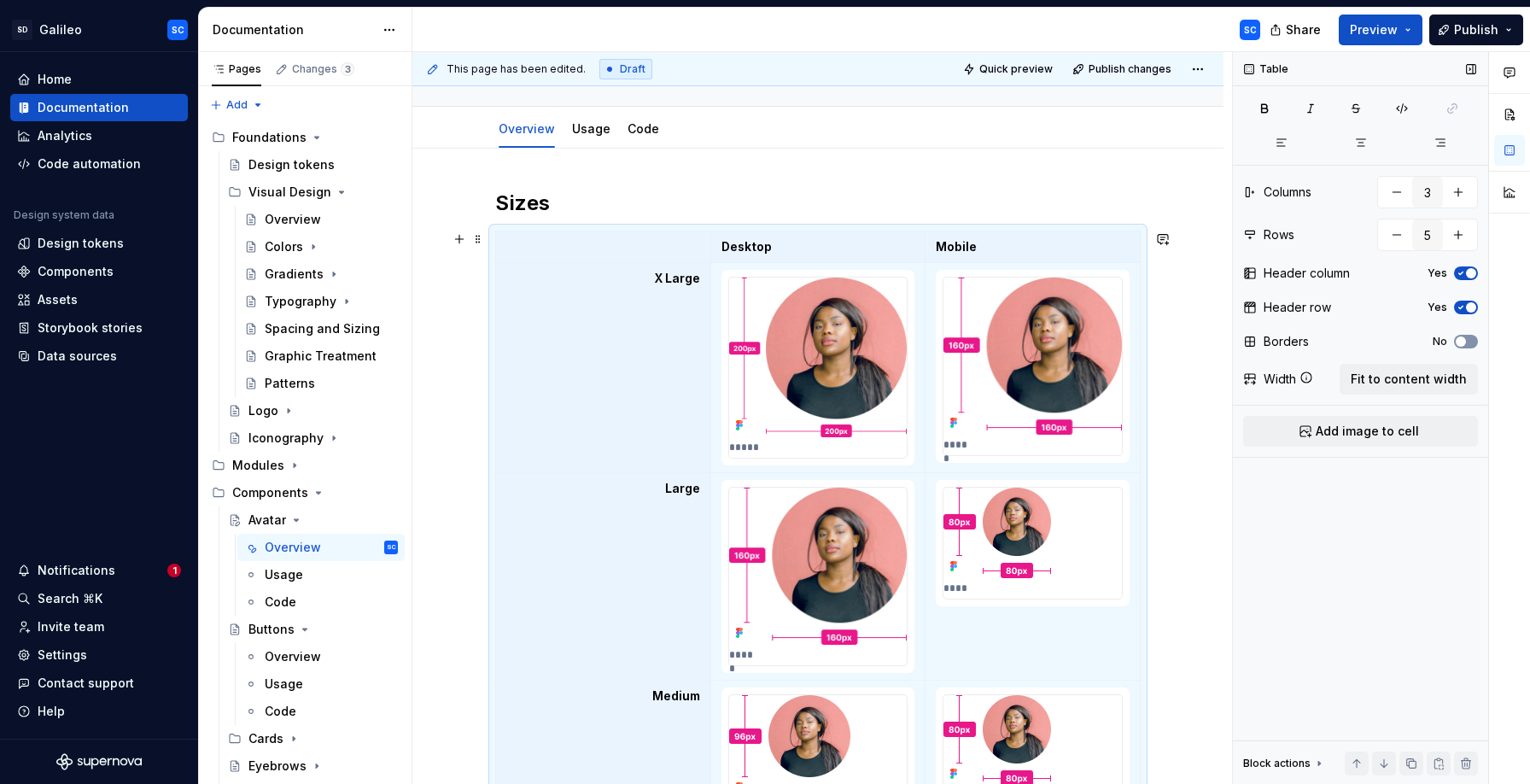
scroll to position [367, 0]
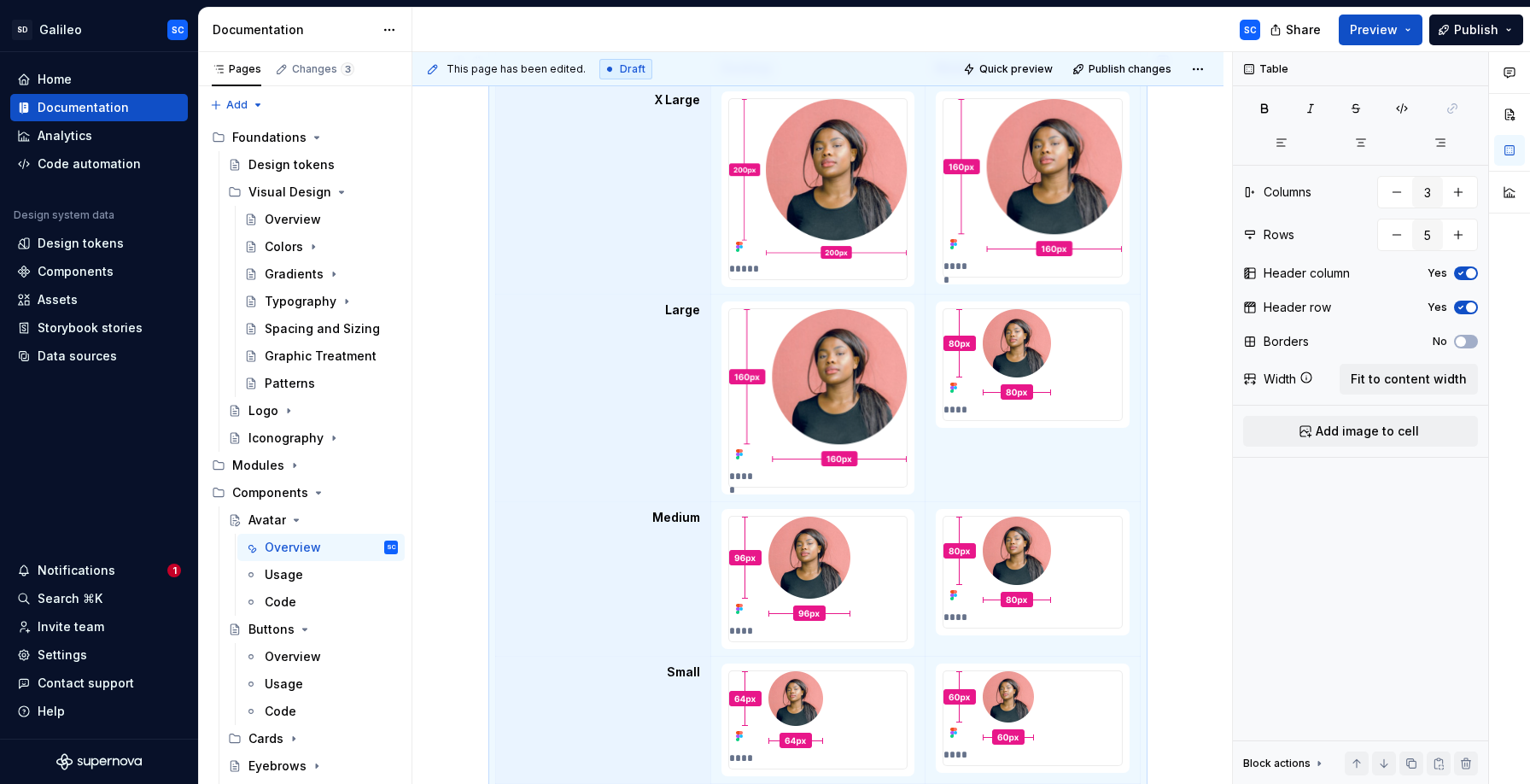
click at [1214, 309] on div "Sizes Desktop Mobile X Large ***** ***** Large ***** **** Medium **** **** Smal…" at bounding box center [818, 529] width 811 height 1117
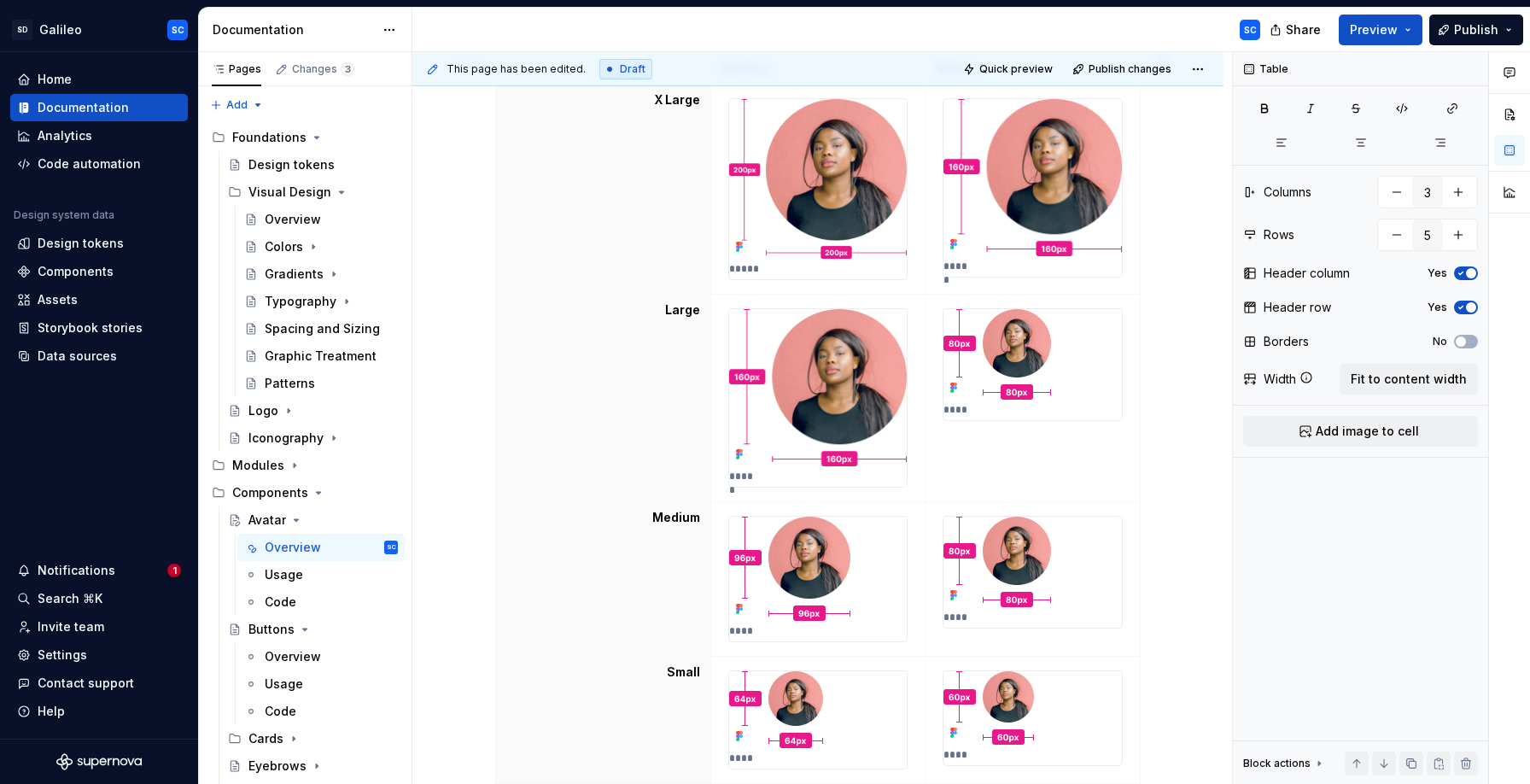
click at [1194, 313] on div "Sizes Desktop Mobile X Large ***** ***** Large ***** **** Medium **** **** Smal…" at bounding box center [818, 529] width 811 height 1117
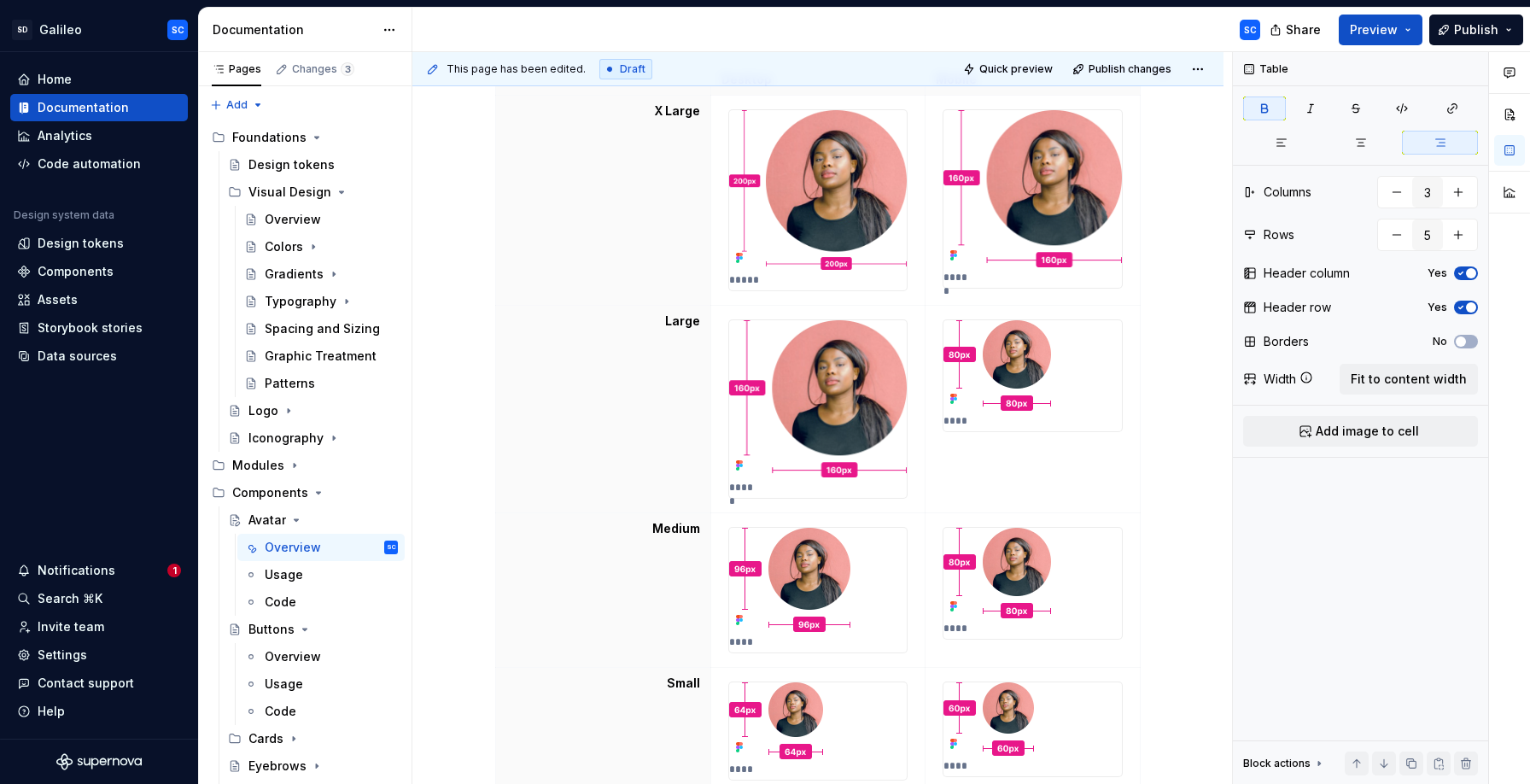
scroll to position [304, 0]
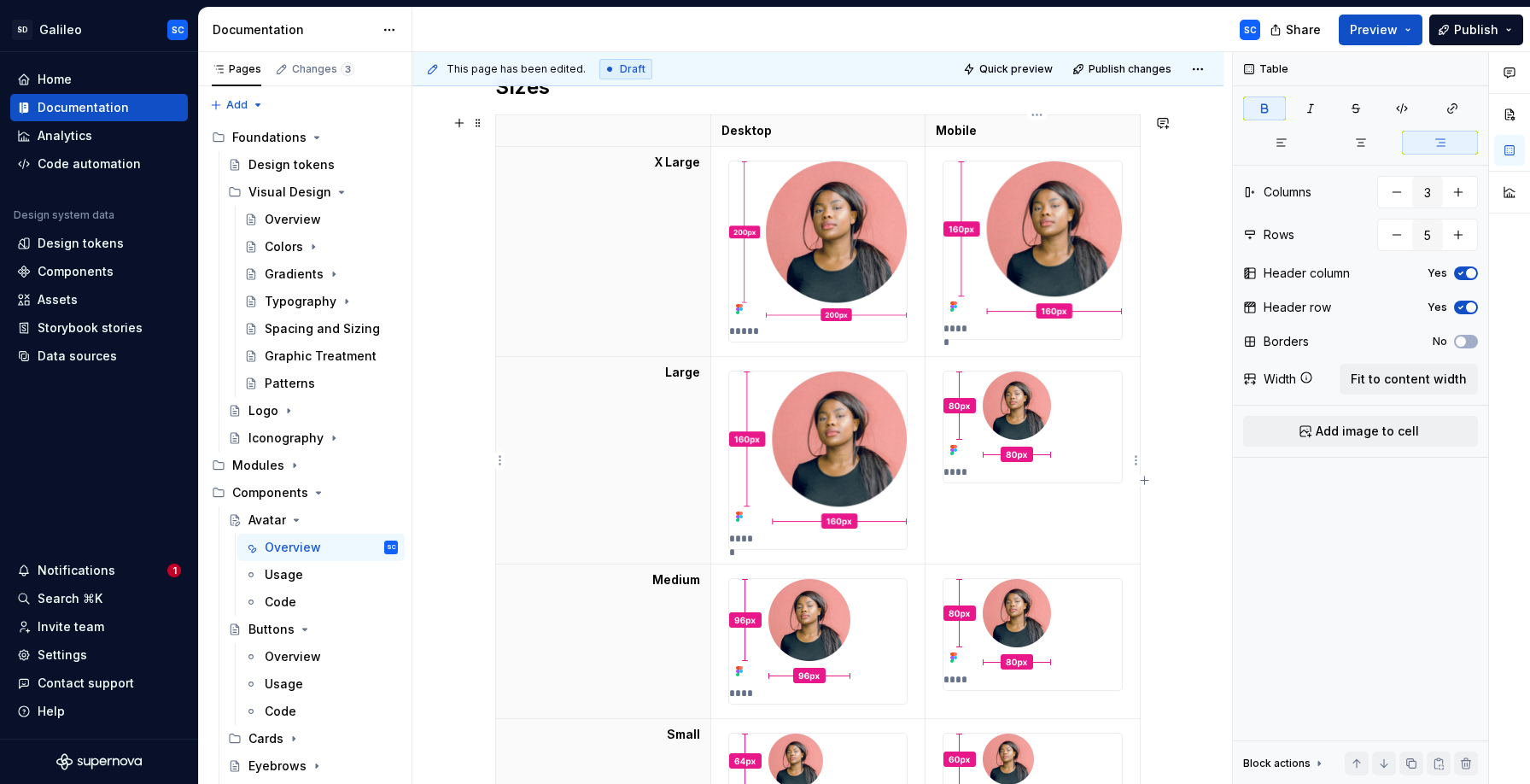
click at [1098, 427] on div "****" at bounding box center [1032, 426] width 178 height 111
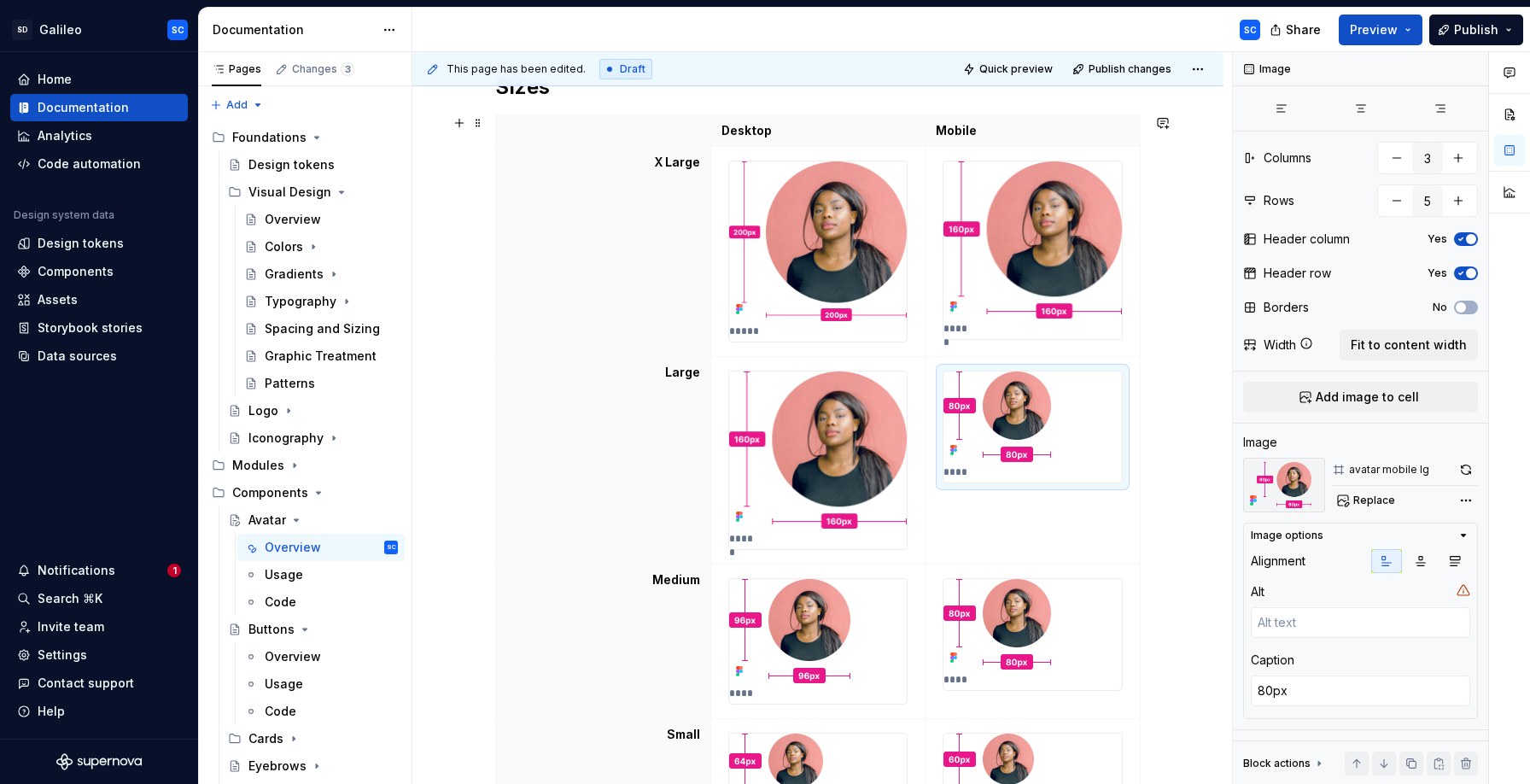
click at [1175, 222] on div "Sizes Desktop Mobile X Large ***** ***** Large ***** **** Medium **** **** Smal…" at bounding box center [818, 591] width 811 height 1117
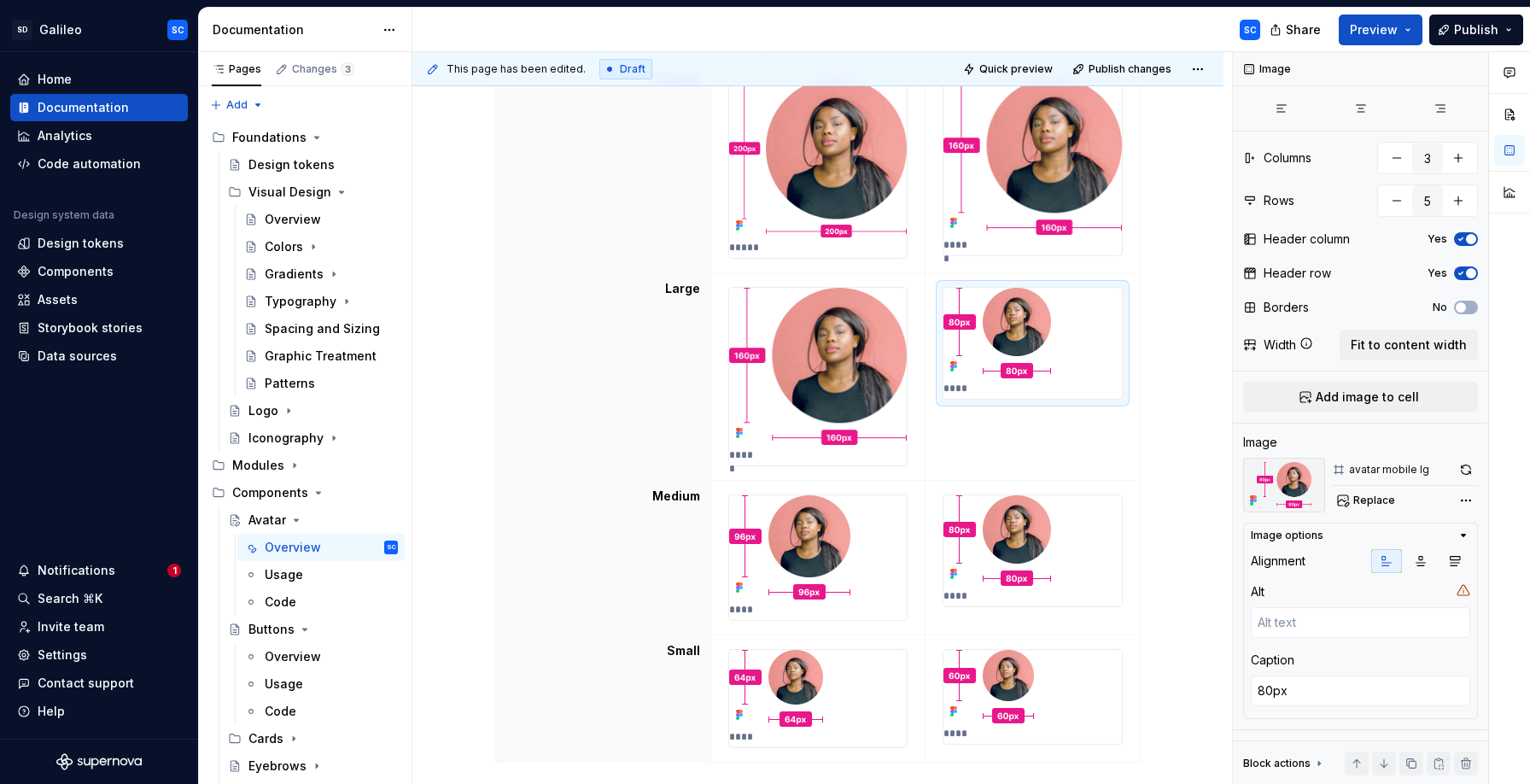
scroll to position [408, 0]
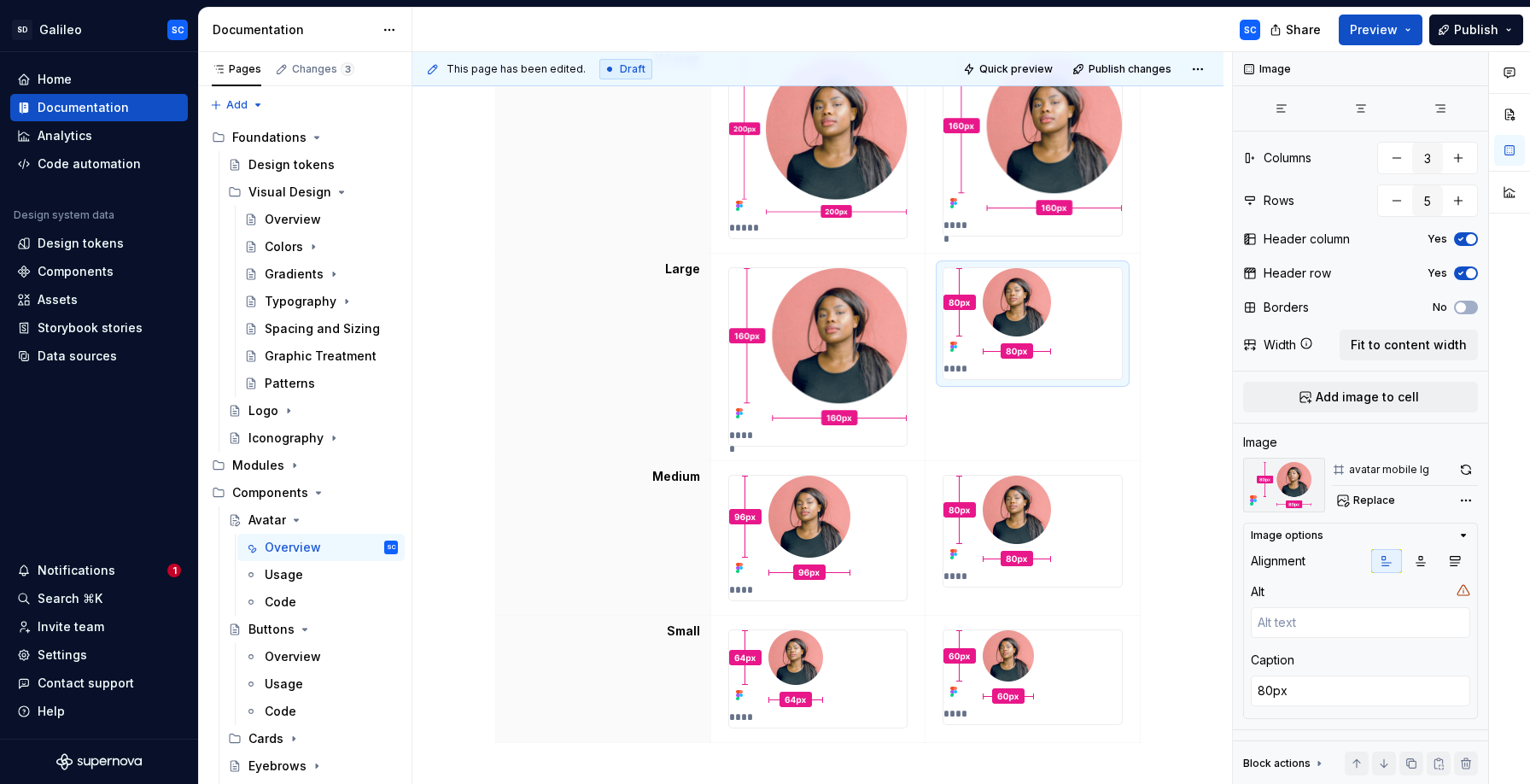
click at [1172, 294] on div "Sizes Desktop Mobile X Large ***** ***** Large ***** **** Medium **** **** Smal…" at bounding box center [818, 488] width 811 height 1117
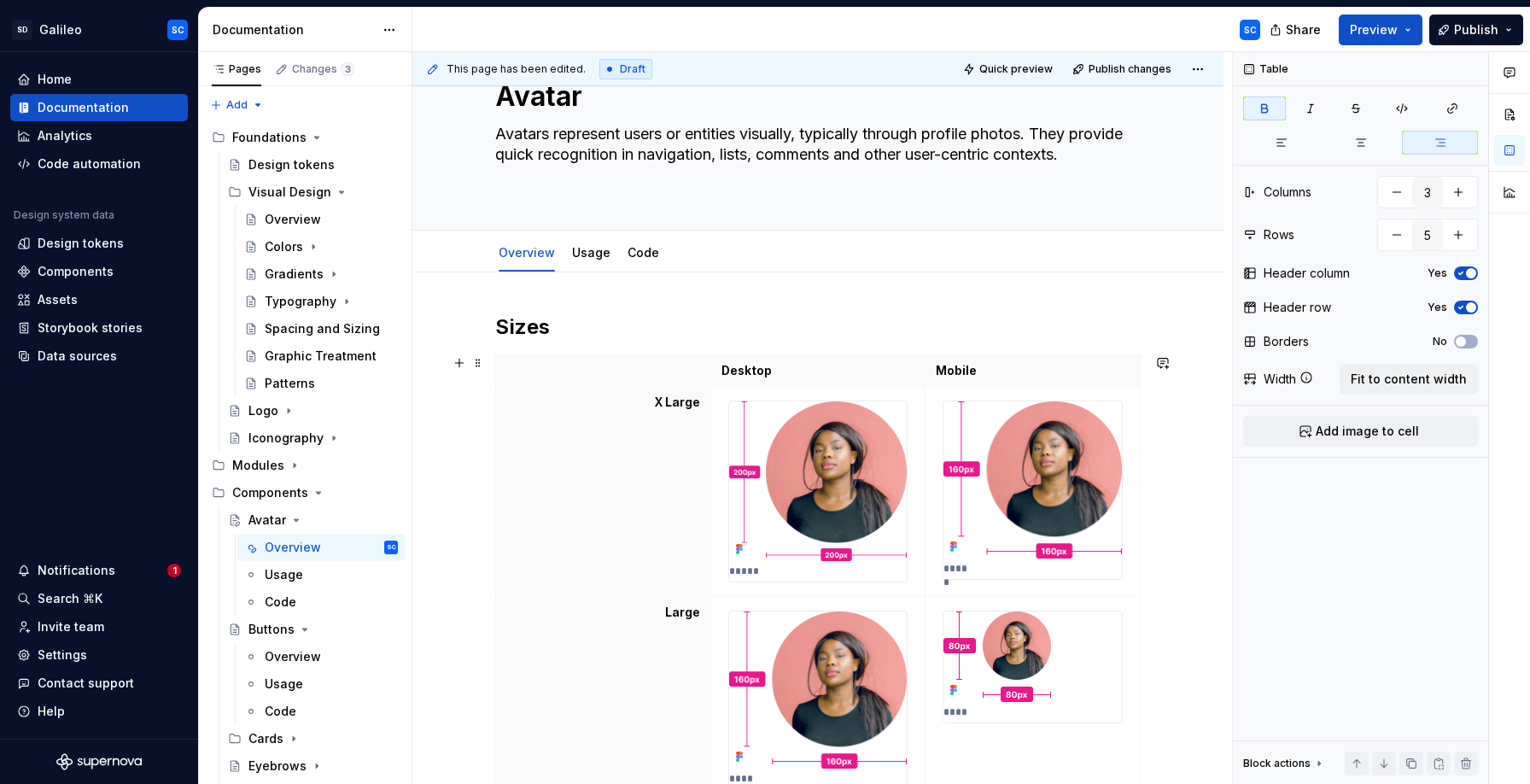
scroll to position [669, 0]
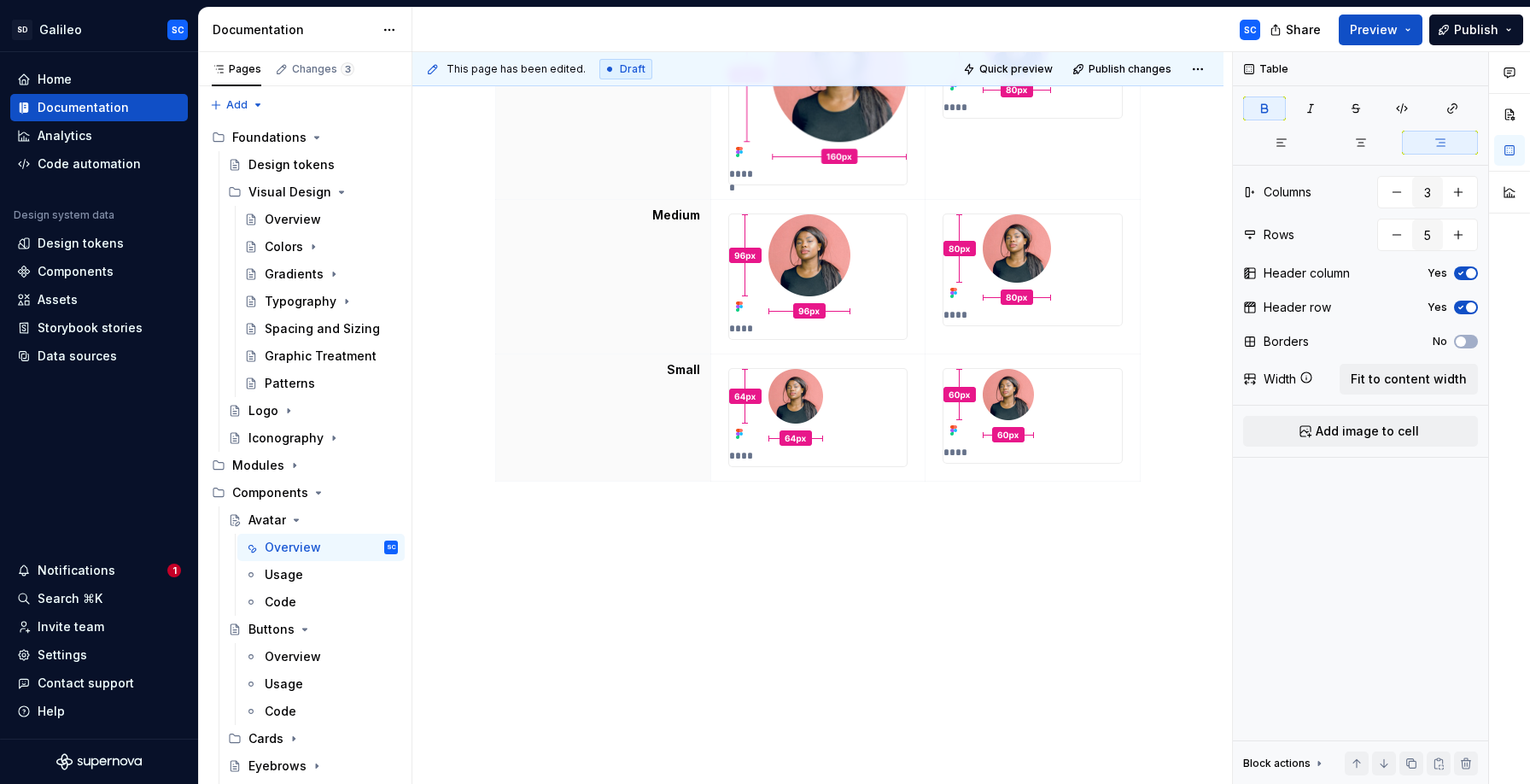
click at [546, 548] on div "Sizes Desktop Mobile X Large ***** ***** Large ***** **** Medium **** **** Smal…" at bounding box center [818, 129] width 645 height 841
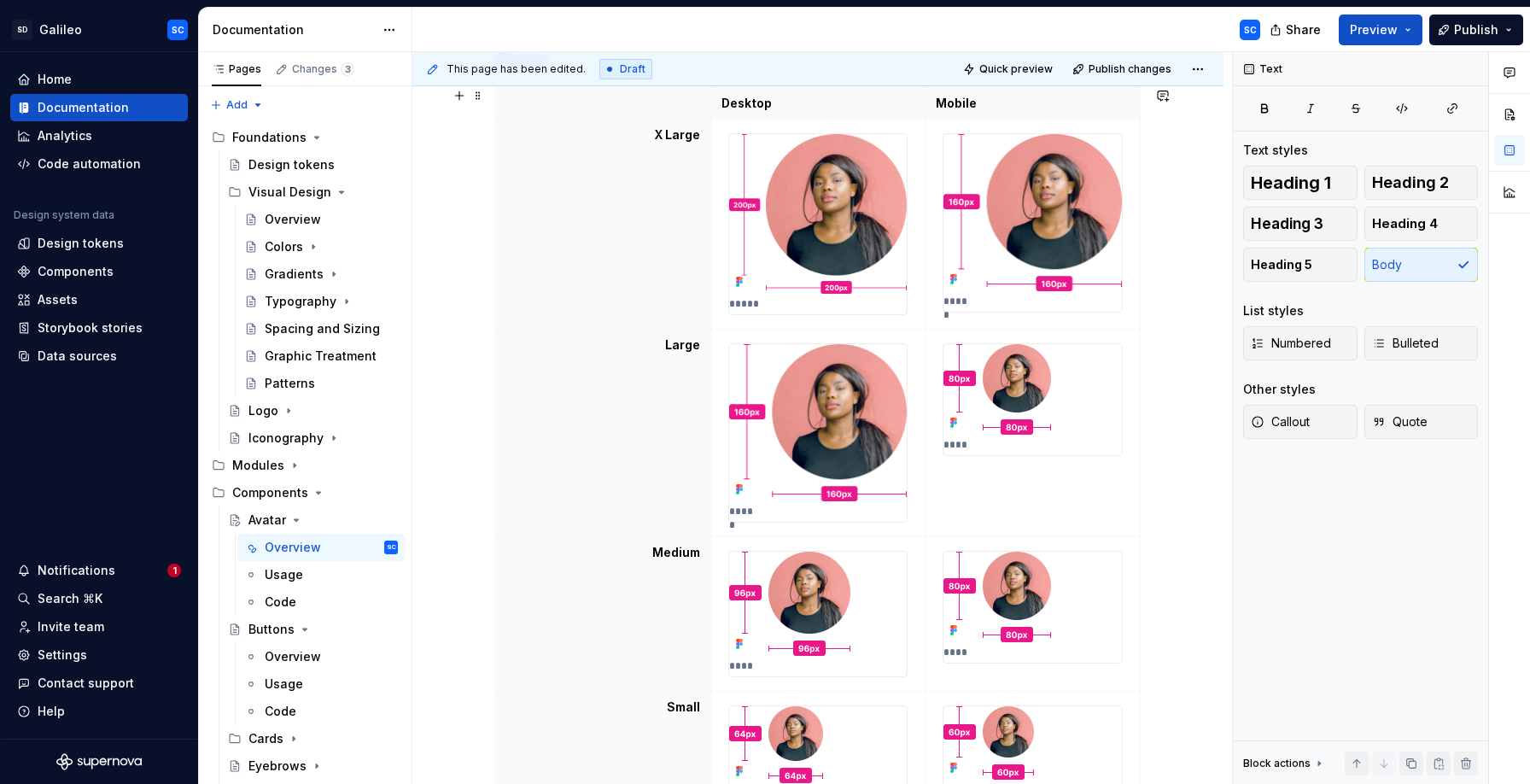
scroll to position [331, 0]
click at [832, 401] on img at bounding box center [818, 423] width 178 height 157
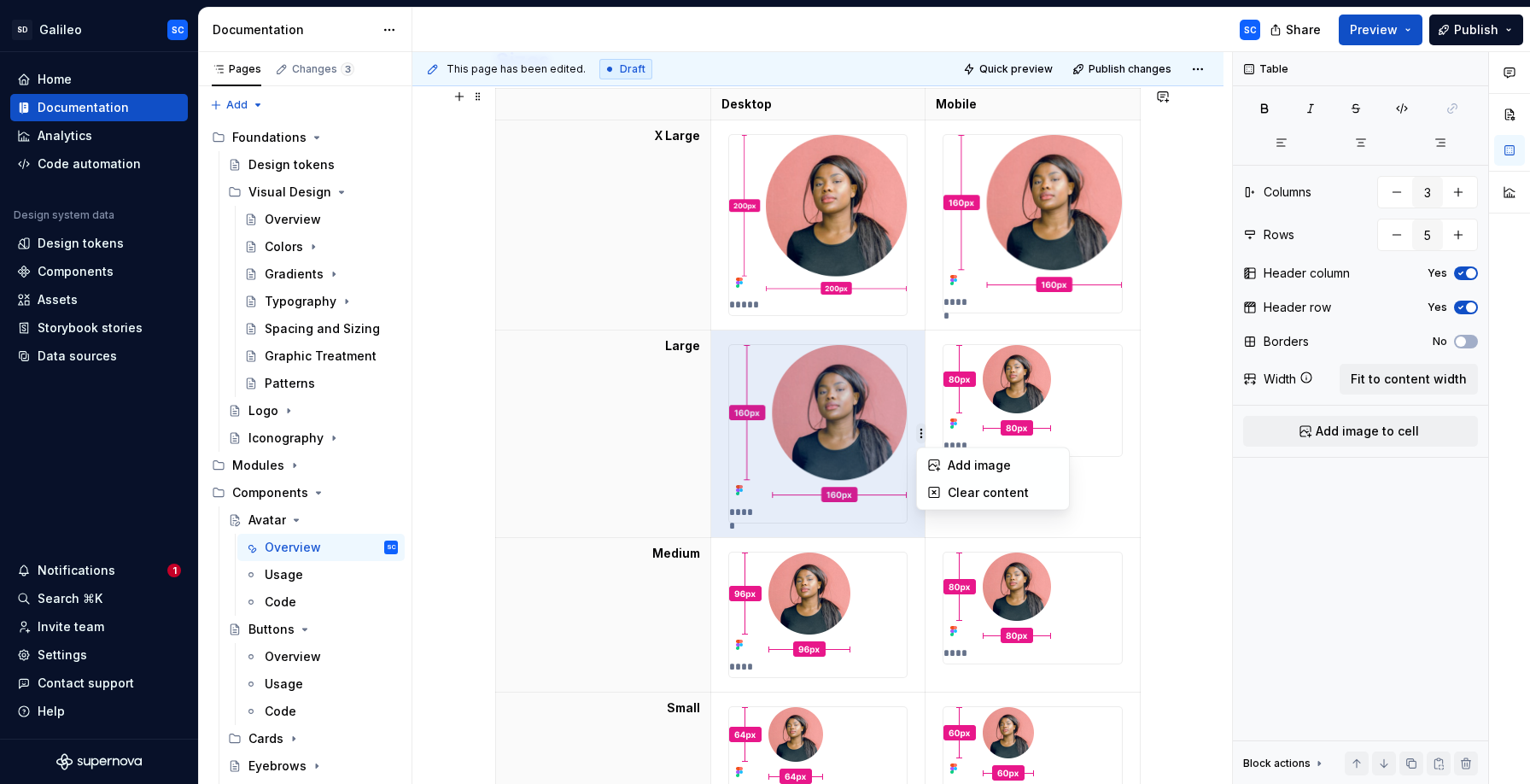
click at [910, 430] on html "SD Galileo SC Home Documentation Analytics Code automation Design system data D…" at bounding box center [765, 392] width 1530 height 784
click at [878, 399] on html "SD Galileo SC Home Documentation Analytics Code automation Design system data D…" at bounding box center [765, 392] width 1530 height 784
click at [872, 215] on img at bounding box center [818, 215] width 178 height 160
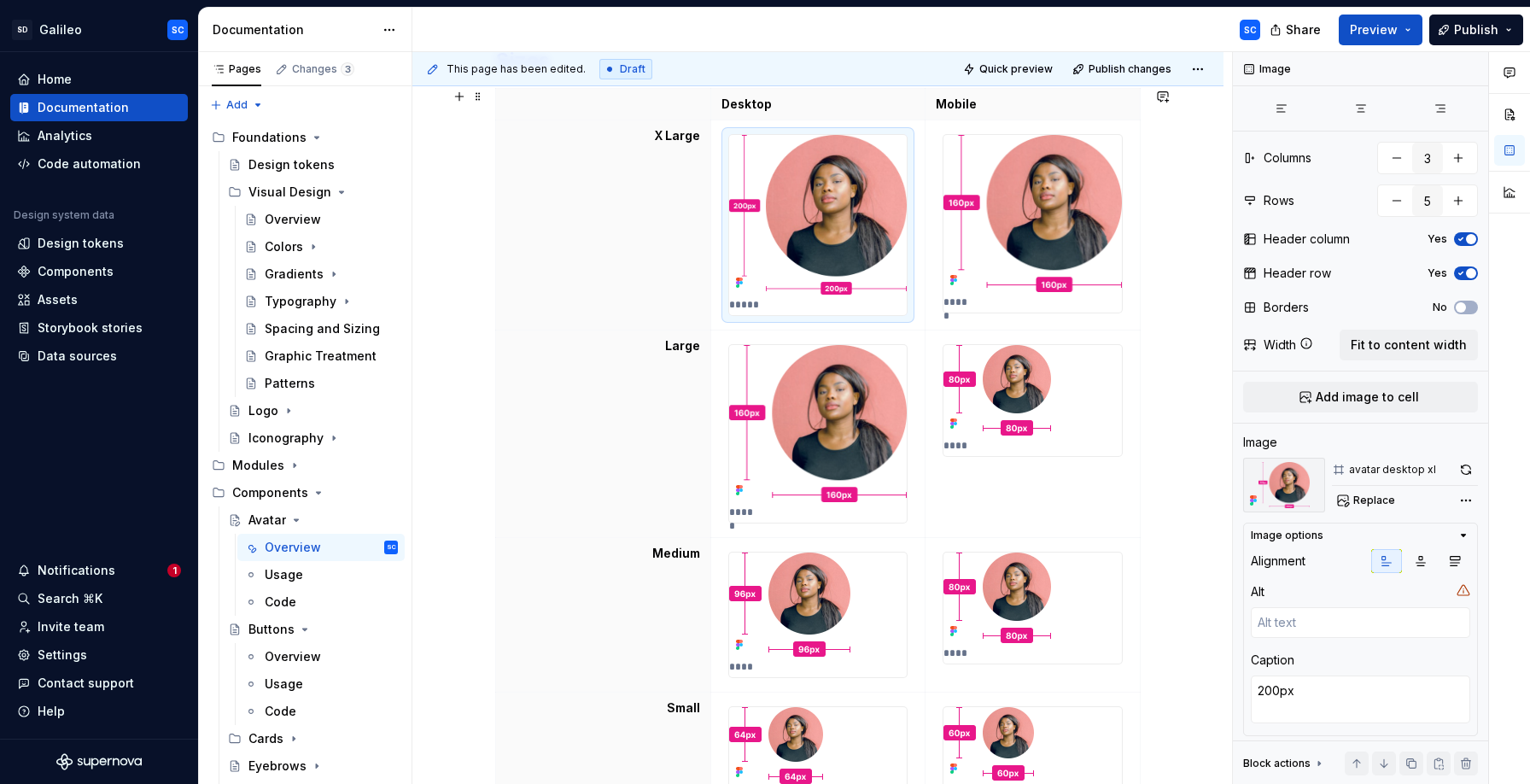
click at [1195, 366] on div "Sizes Desktop Mobile X Large ***** ***** Large ***** **** Medium **** **** Smal…" at bounding box center [818, 564] width 811 height 1117
type textarea "*"
type textarea "160px"
click at [826, 424] on img at bounding box center [818, 423] width 178 height 157
click at [1379, 628] on textarea at bounding box center [1361, 621] width 220 height 31
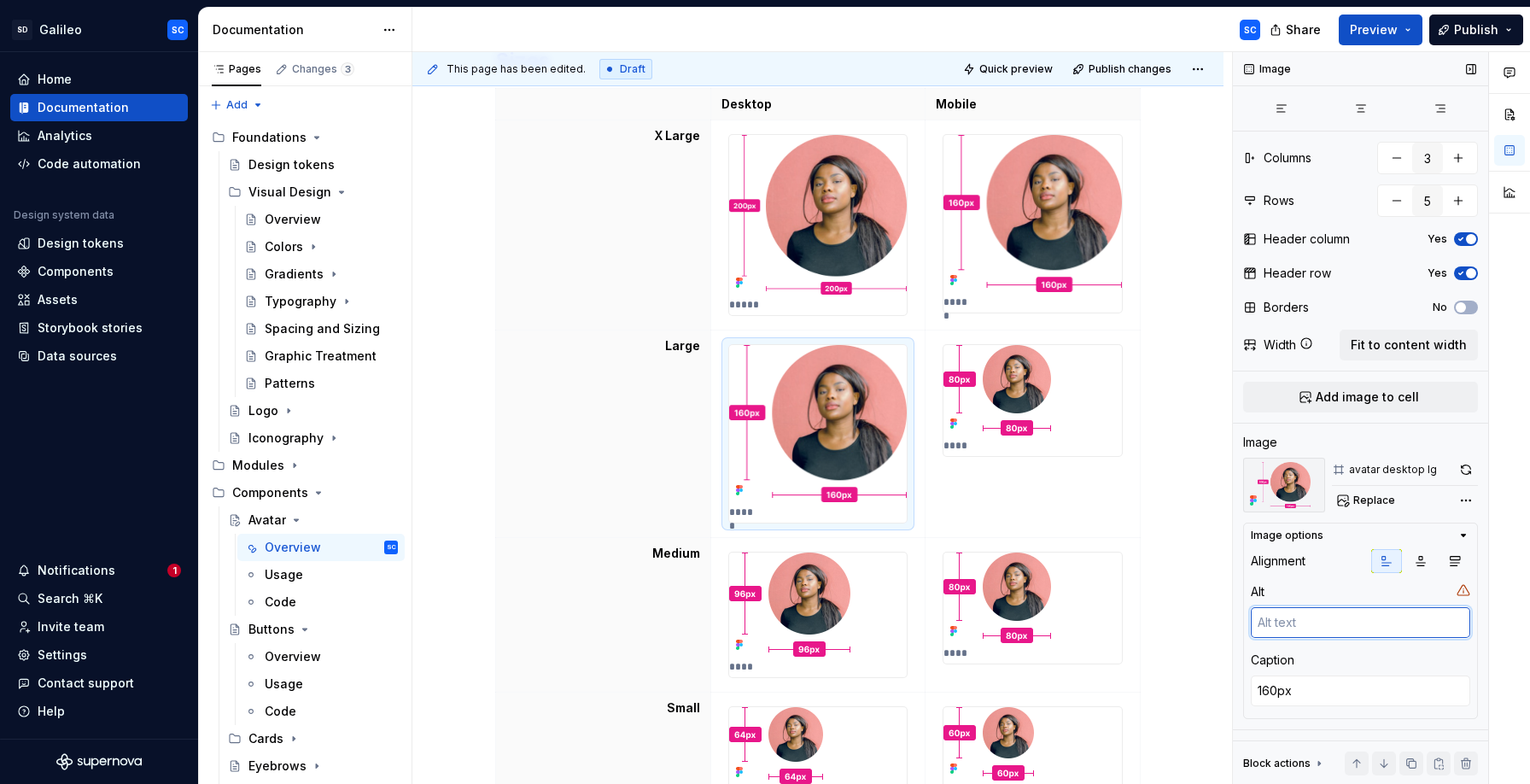
type textarea "*"
type textarea "16"
type textarea "*"
type textarea "160"
type textarea "*"
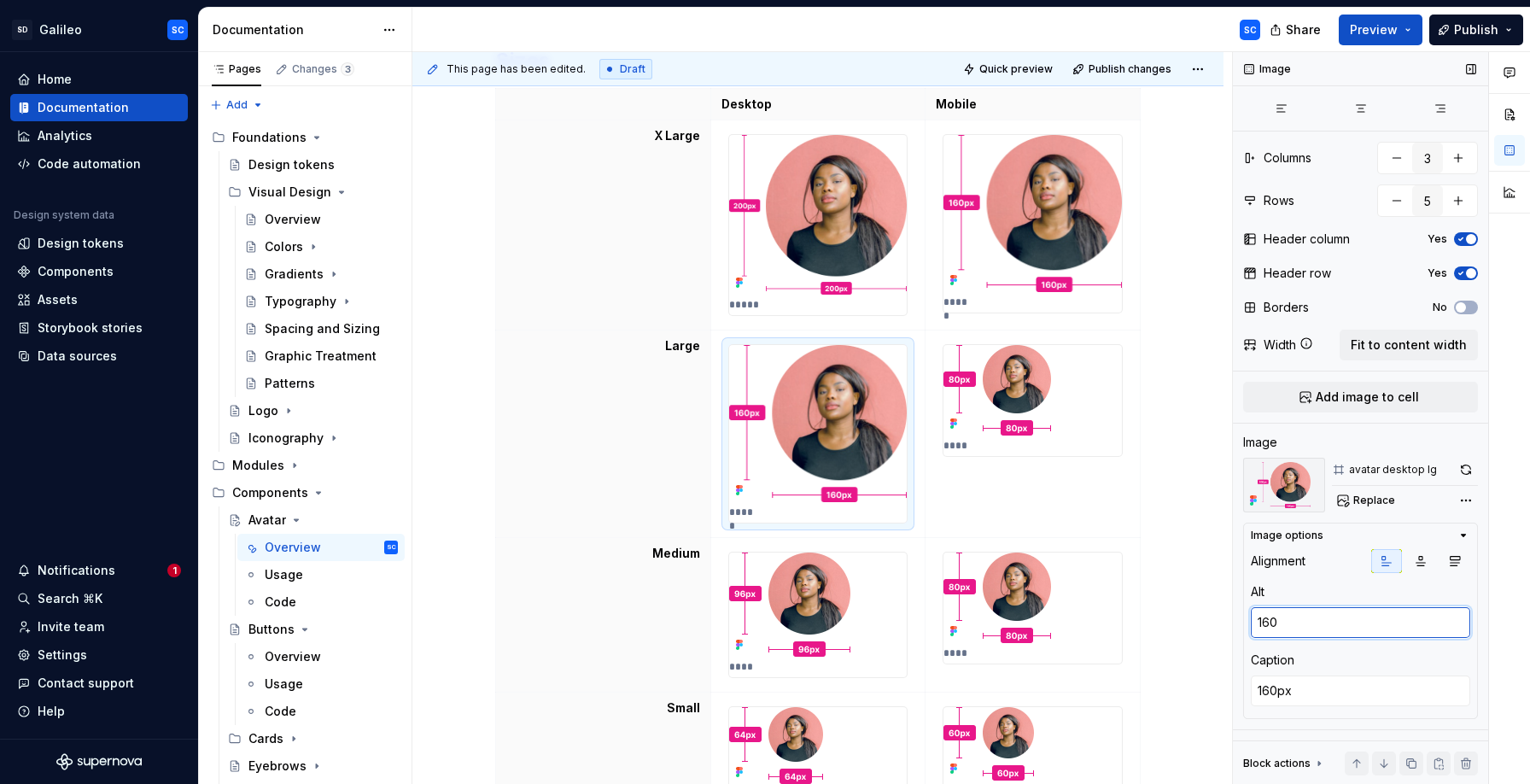
type textarea "160x"
type textarea "*"
type textarea "160x1"
type textarea "*"
type textarea "160x16"
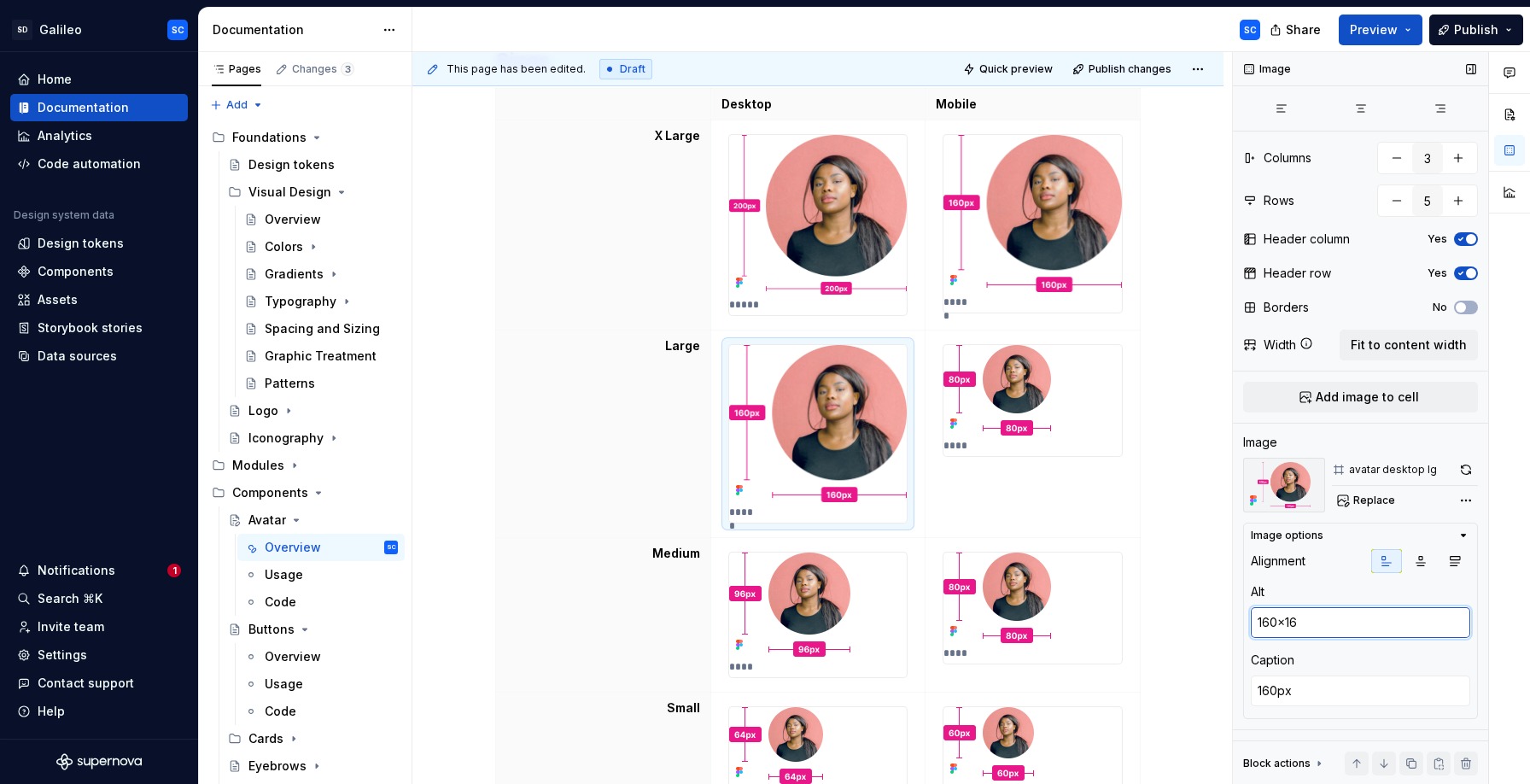
type textarea "*"
type textarea "160x160"
click at [869, 244] on img at bounding box center [818, 215] width 178 height 160
type textarea "*"
type textarea "200px"
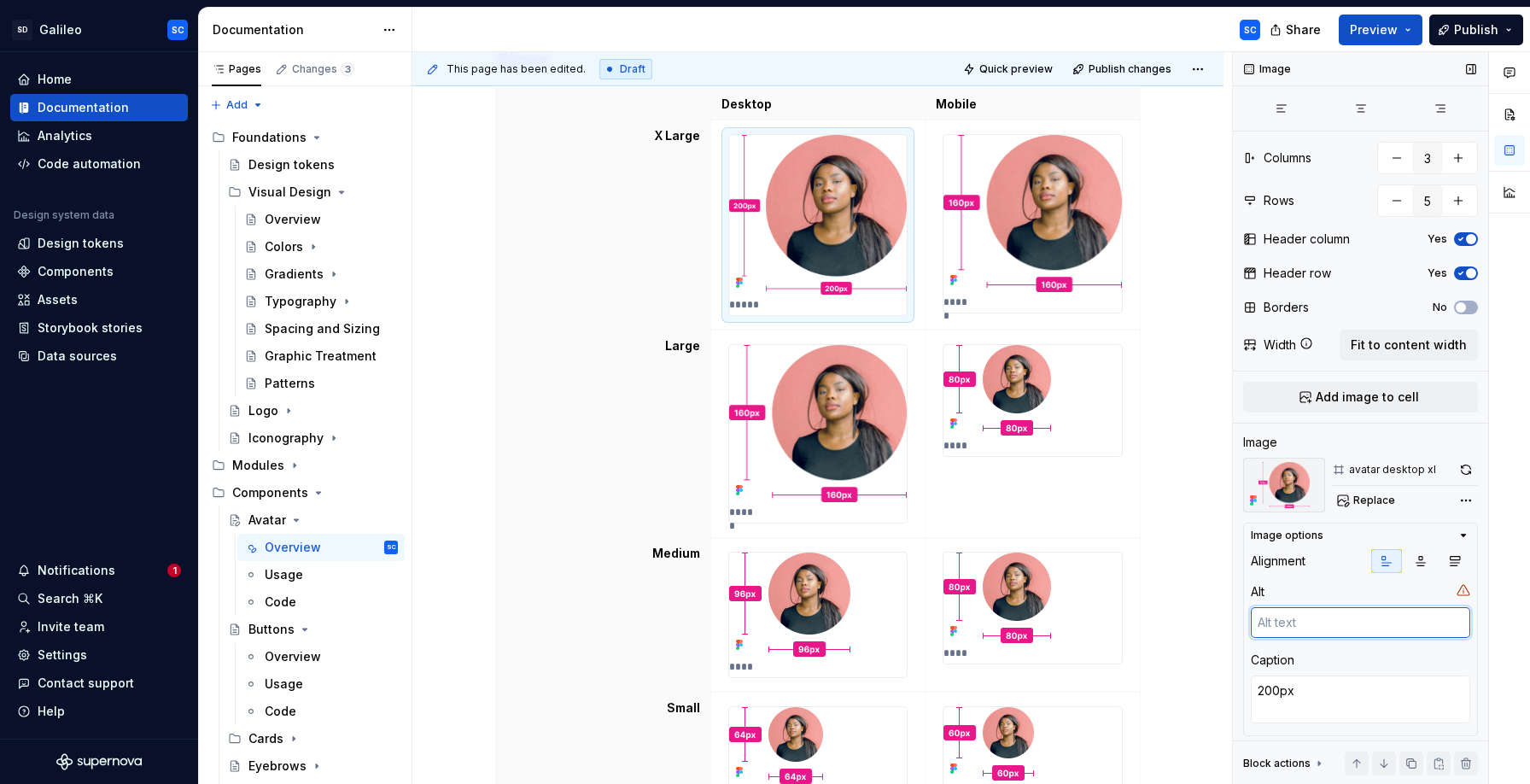
click at [1335, 624] on textarea at bounding box center [1361, 621] width 220 height 31
type textarea "*"
type textarea "2"
type textarea "*"
type textarea "20"
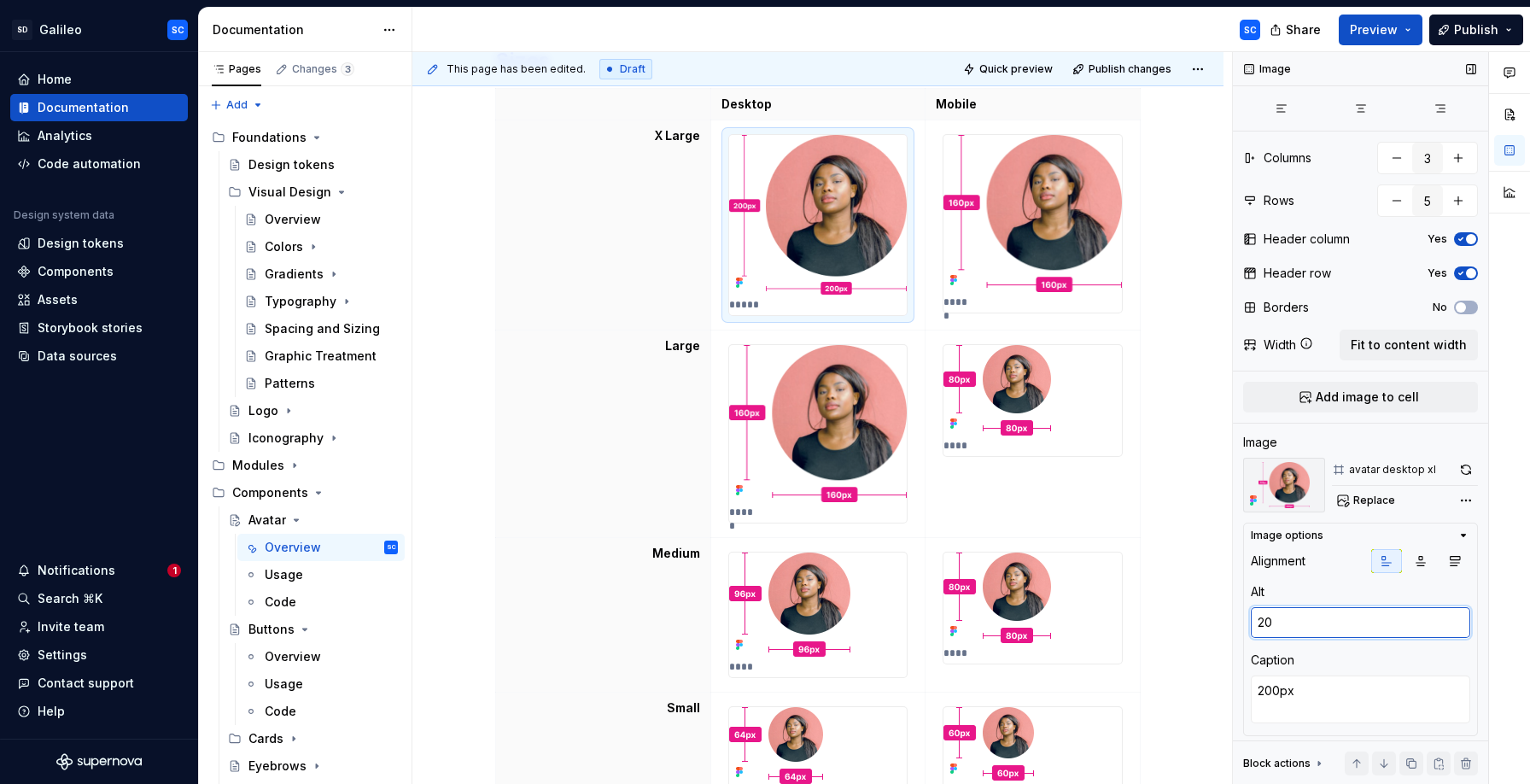
type textarea "*"
type textarea "200"
type textarea "*"
type textarea "200x"
type textarea "*"
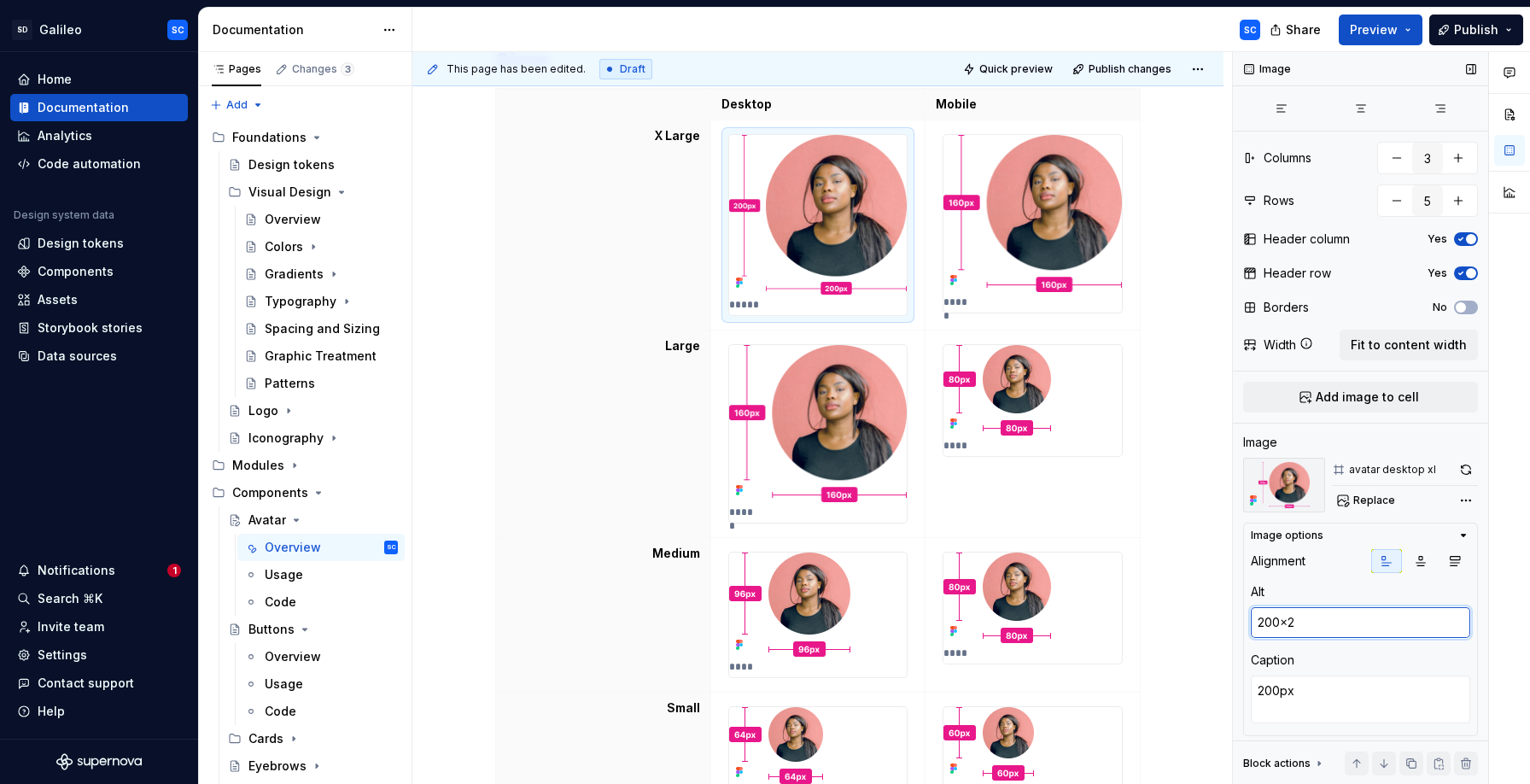
type textarea "200x20"
type textarea "*"
type textarea "200x200"
type textarea "*"
type textarea "96px"
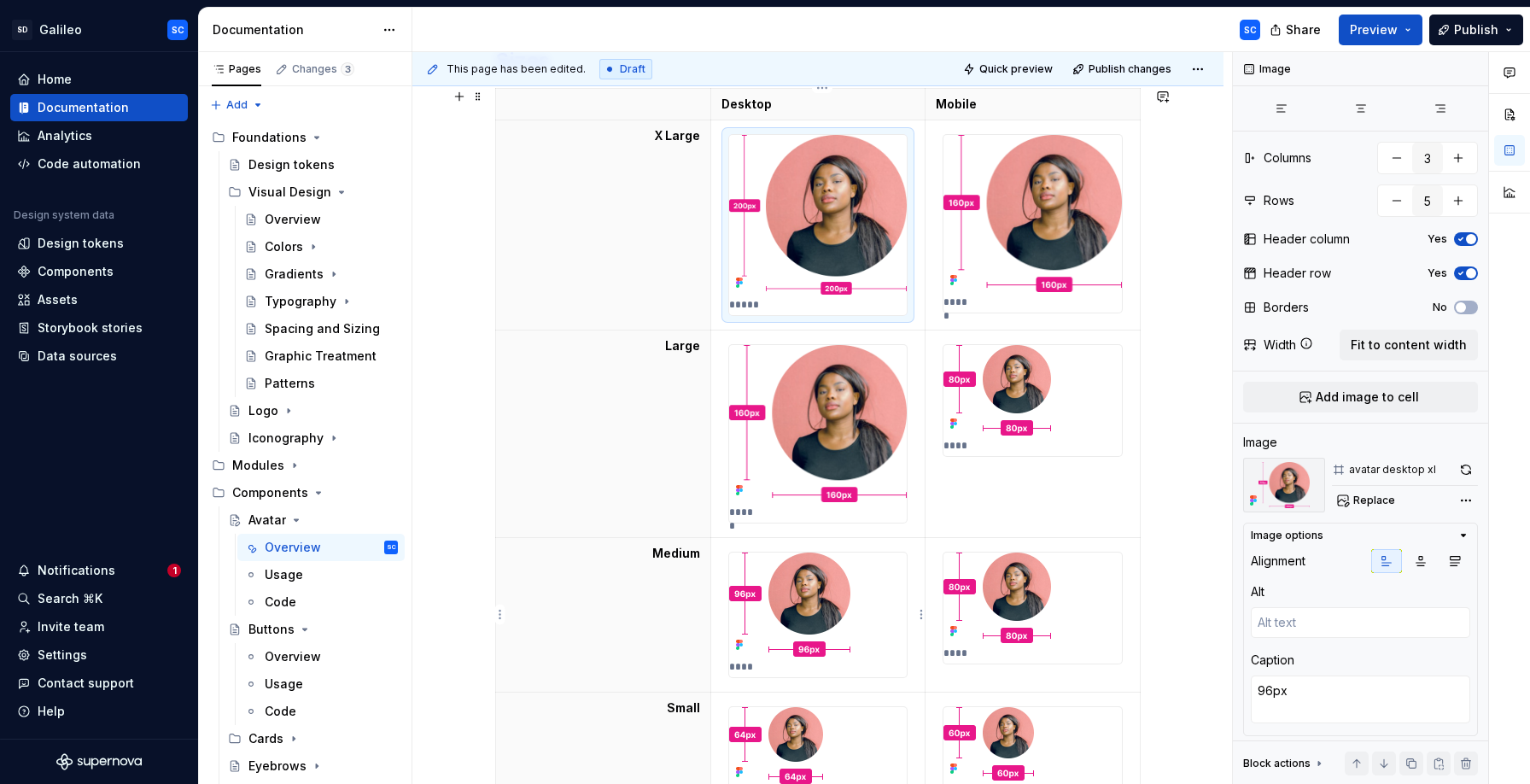
click at [855, 623] on div "****" at bounding box center [818, 615] width 178 height 125
click at [1322, 630] on textarea at bounding box center [1361, 621] width 220 height 31
type textarea "*"
type textarea "9"
type textarea "*"
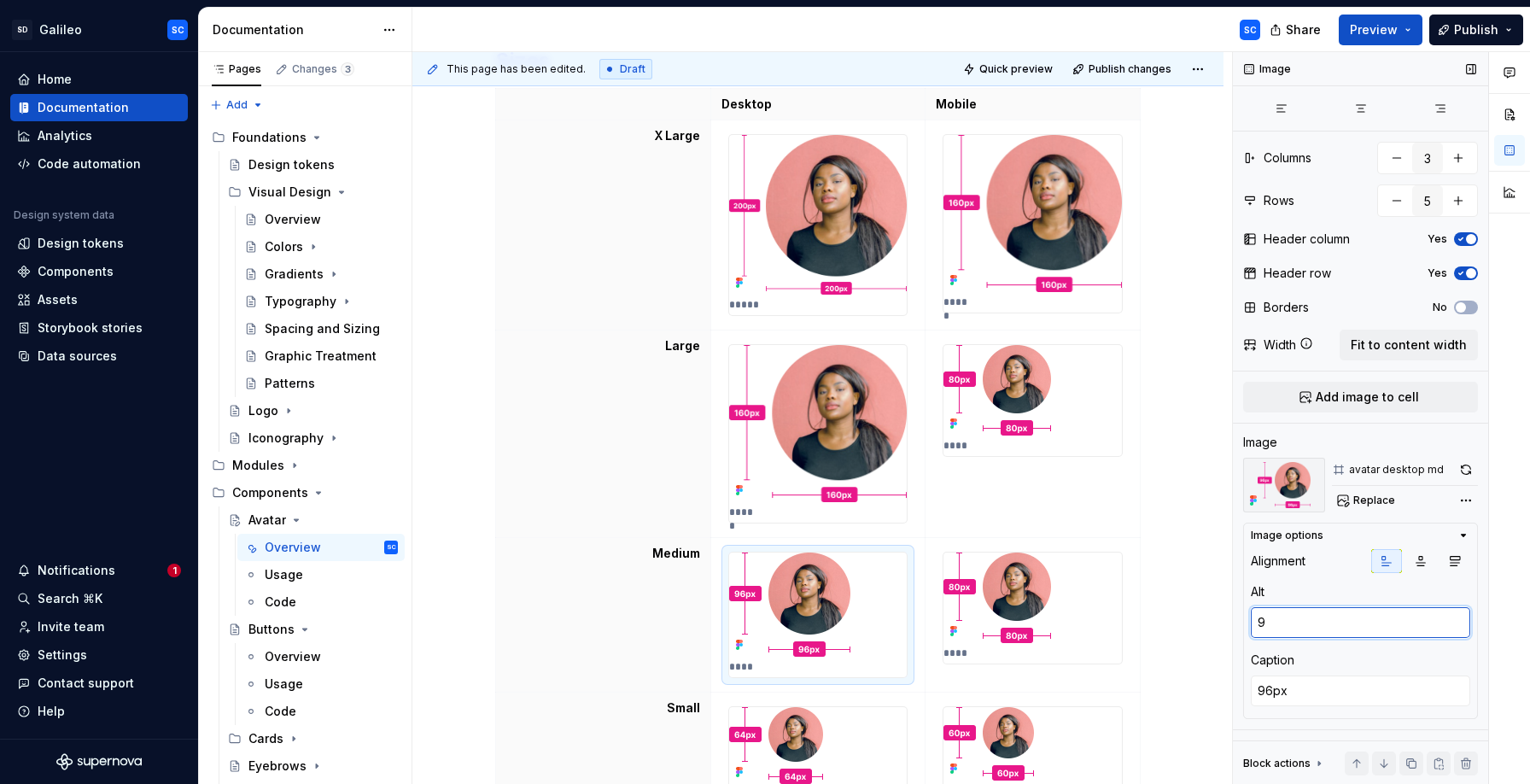
type textarea "96"
type textarea "*"
type textarea "96x"
type textarea "*"
type textarea "96x9"
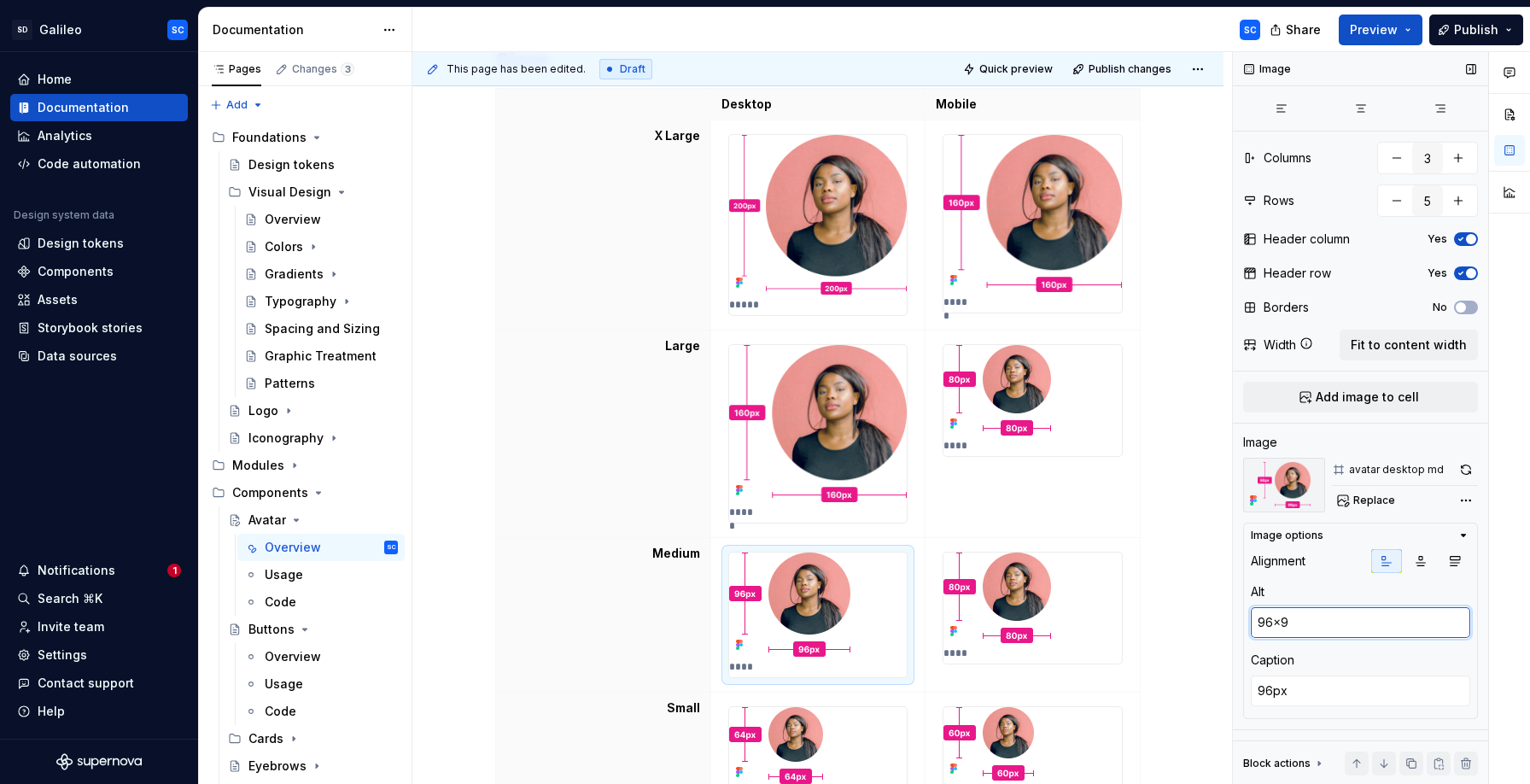
type textarea "*"
type textarea "96x96"
click at [791, 730] on img at bounding box center [775, 746] width 94 height 77
type textarea "*"
type textarea "64px"
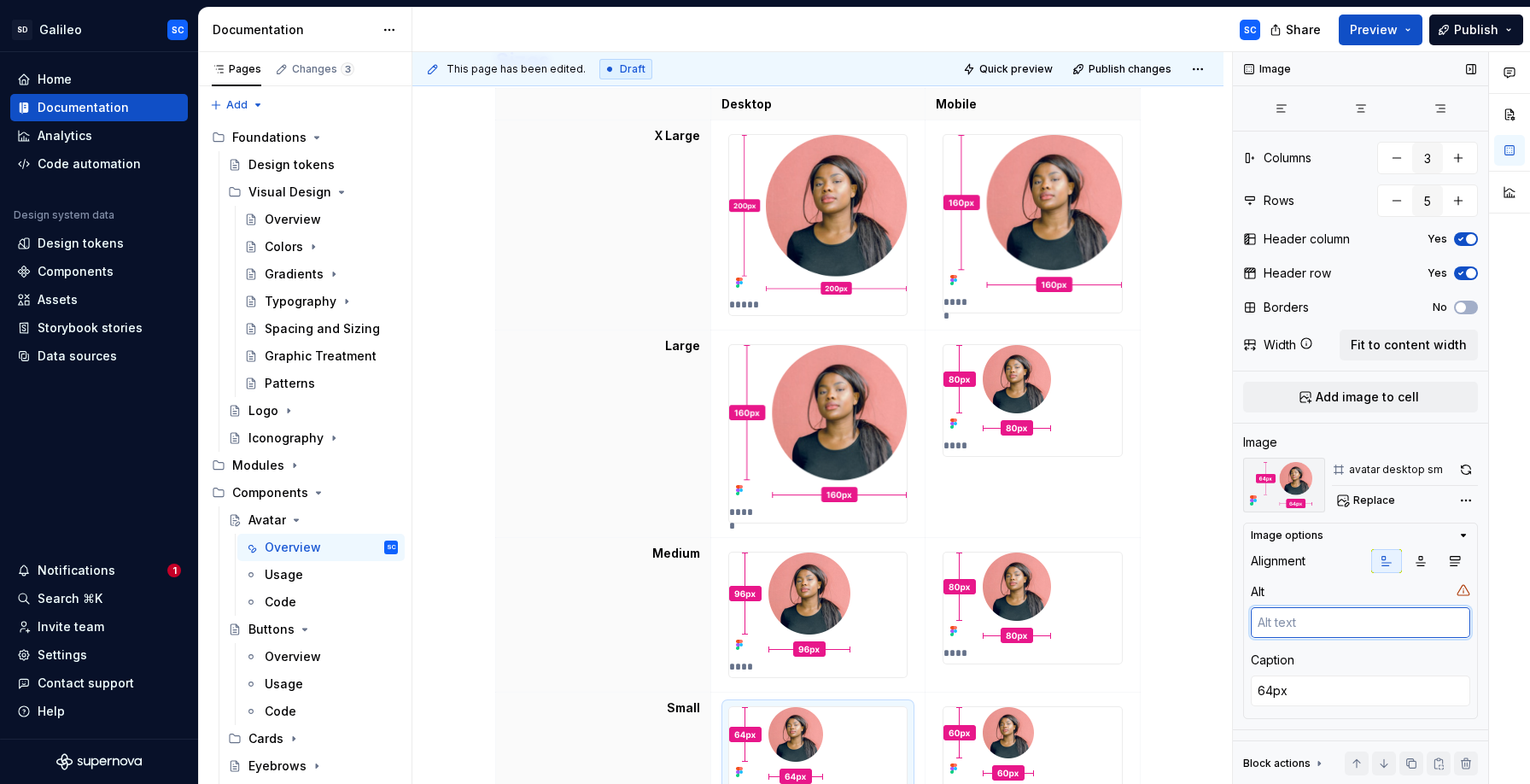
click at [1325, 629] on textarea at bounding box center [1361, 621] width 220 height 31
type textarea "*"
type textarea "64"
type textarea "*"
type textarea "64x"
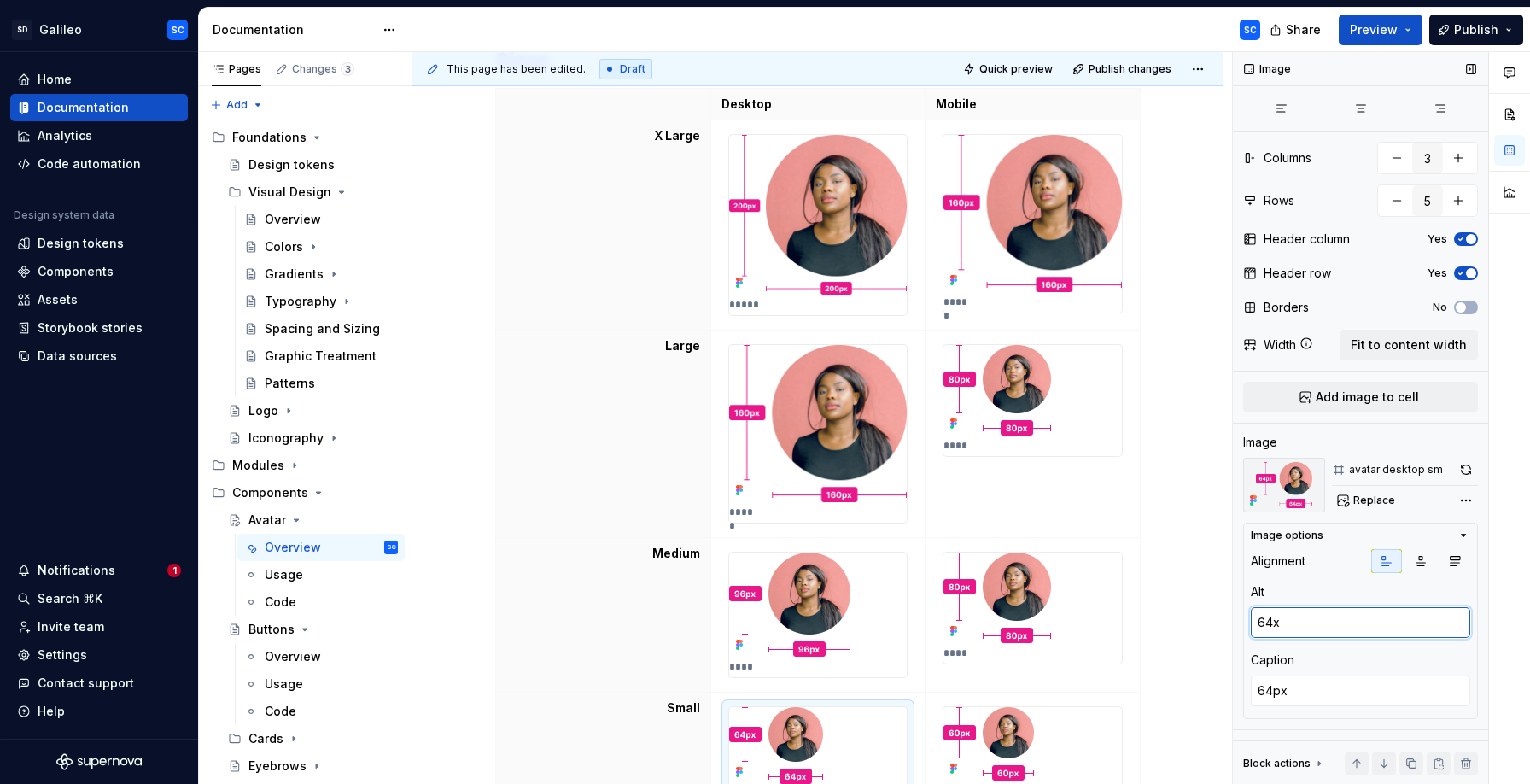
type textarea "*"
type textarea "64x6"
type textarea "*"
type textarea "64x64"
type textarea "*"
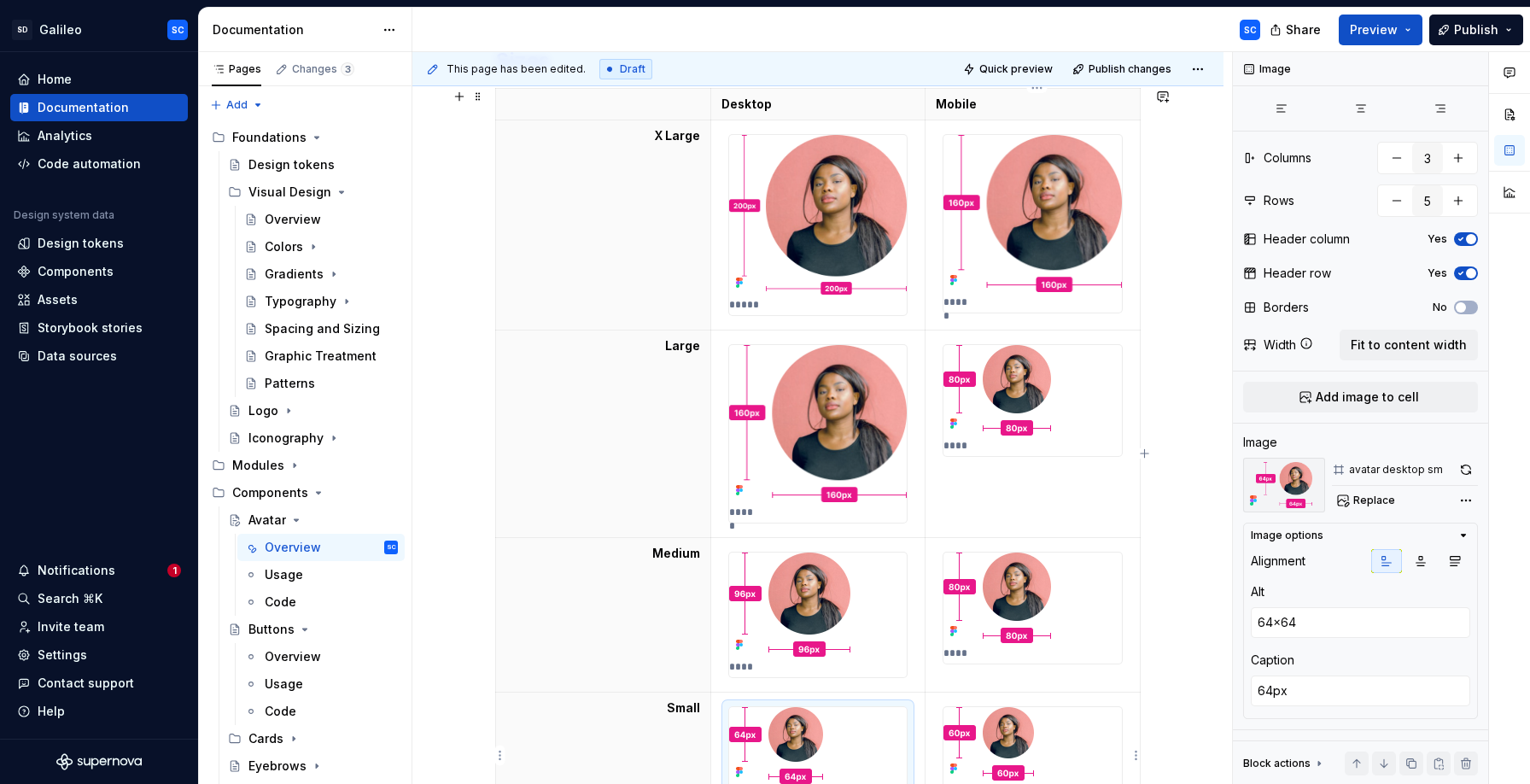
type textarea "60px"
click at [1019, 738] on img at bounding box center [989, 744] width 91 height 74
type textarea "*"
click at [1342, 628] on textarea at bounding box center [1361, 621] width 220 height 31
type textarea "6"
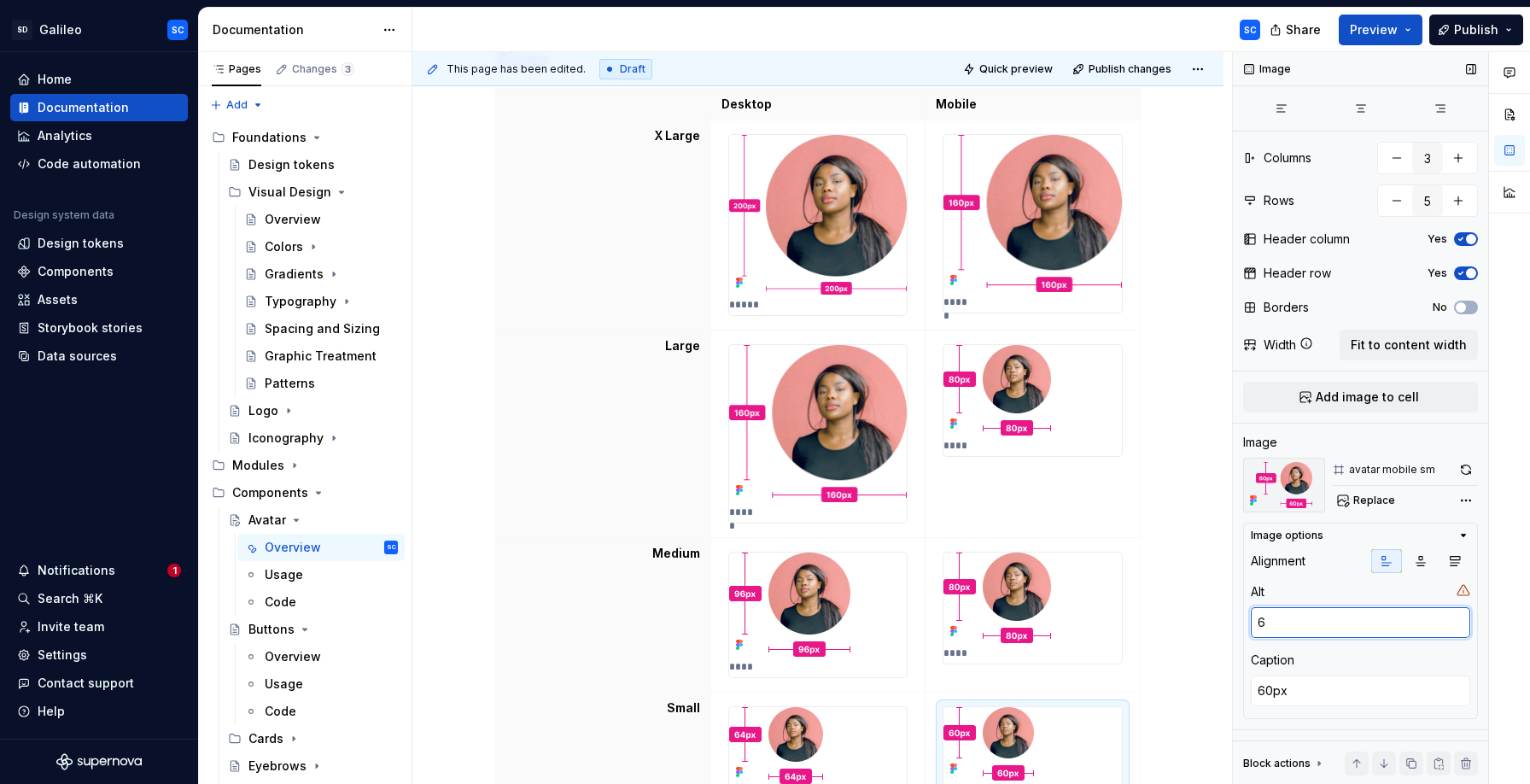
type textarea "*"
type textarea "60"
type textarea "*"
type textarea "60x"
type textarea "*"
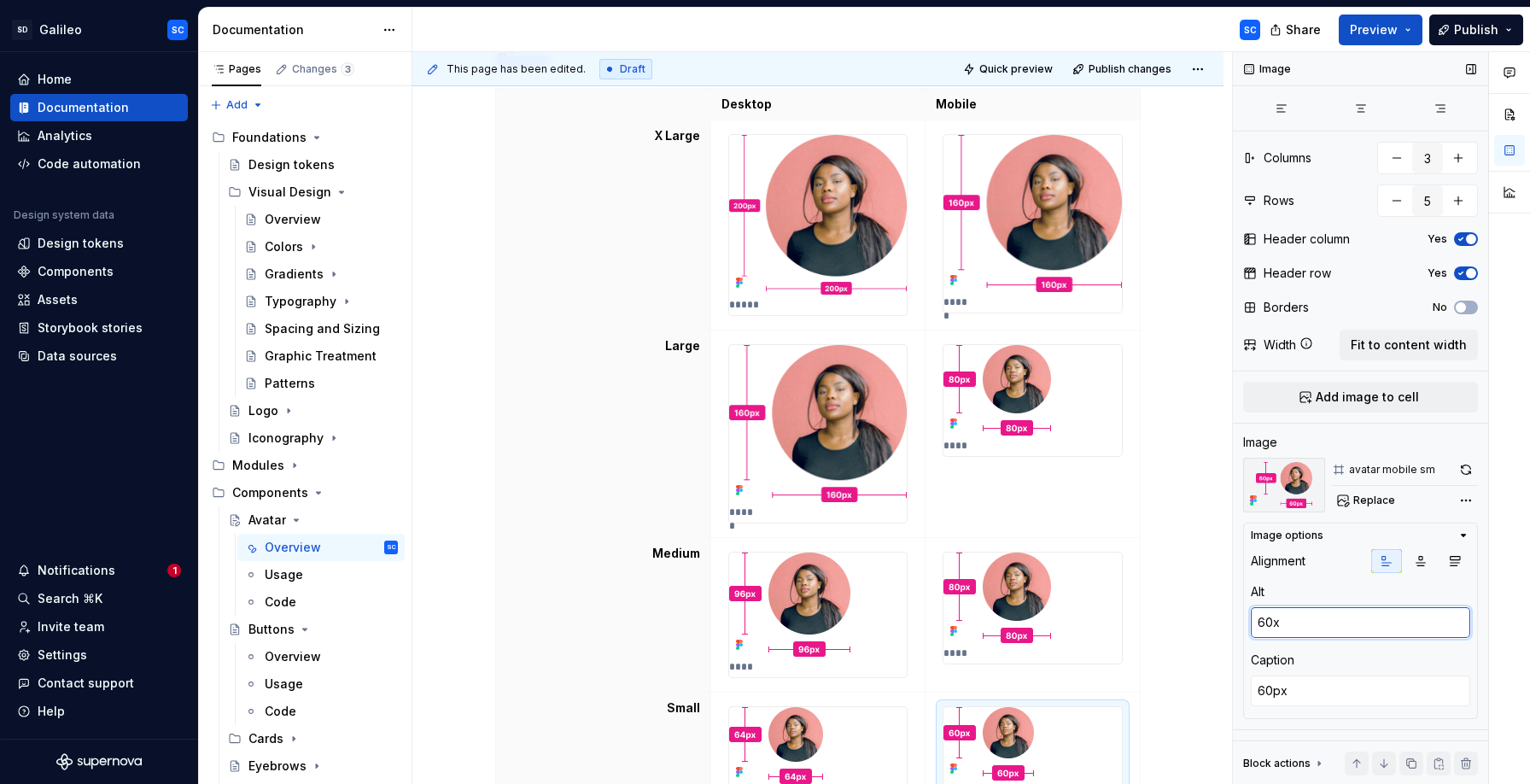
type textarea "60x6"
type textarea "*"
type textarea "60x60"
type textarea "*"
type textarea "80px"
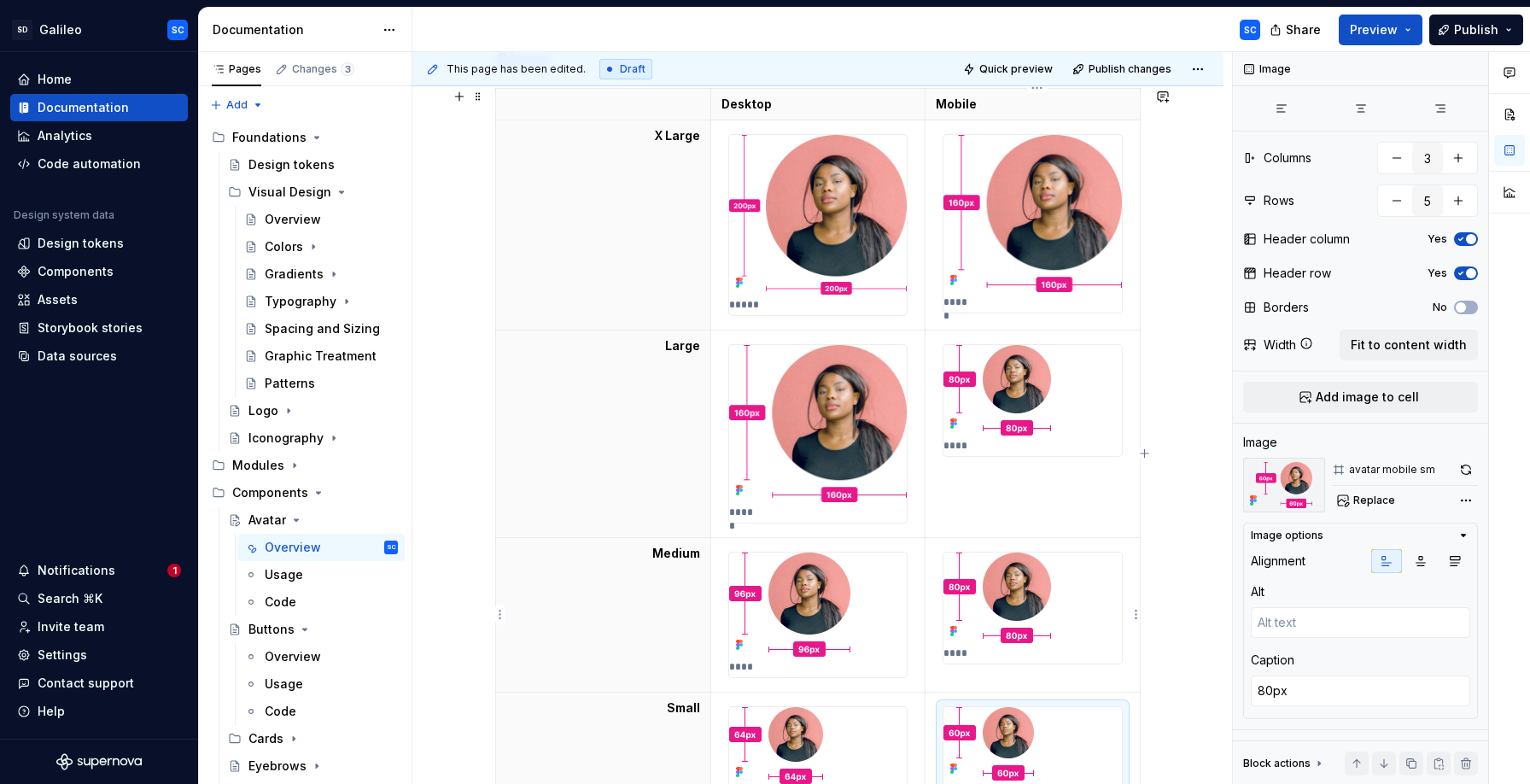
click at [1002, 584] on img at bounding box center [997, 598] width 107 height 91
click at [1298, 622] on textarea at bounding box center [1361, 621] width 220 height 31
type textarea "*"
type textarea "8"
type textarea "*"
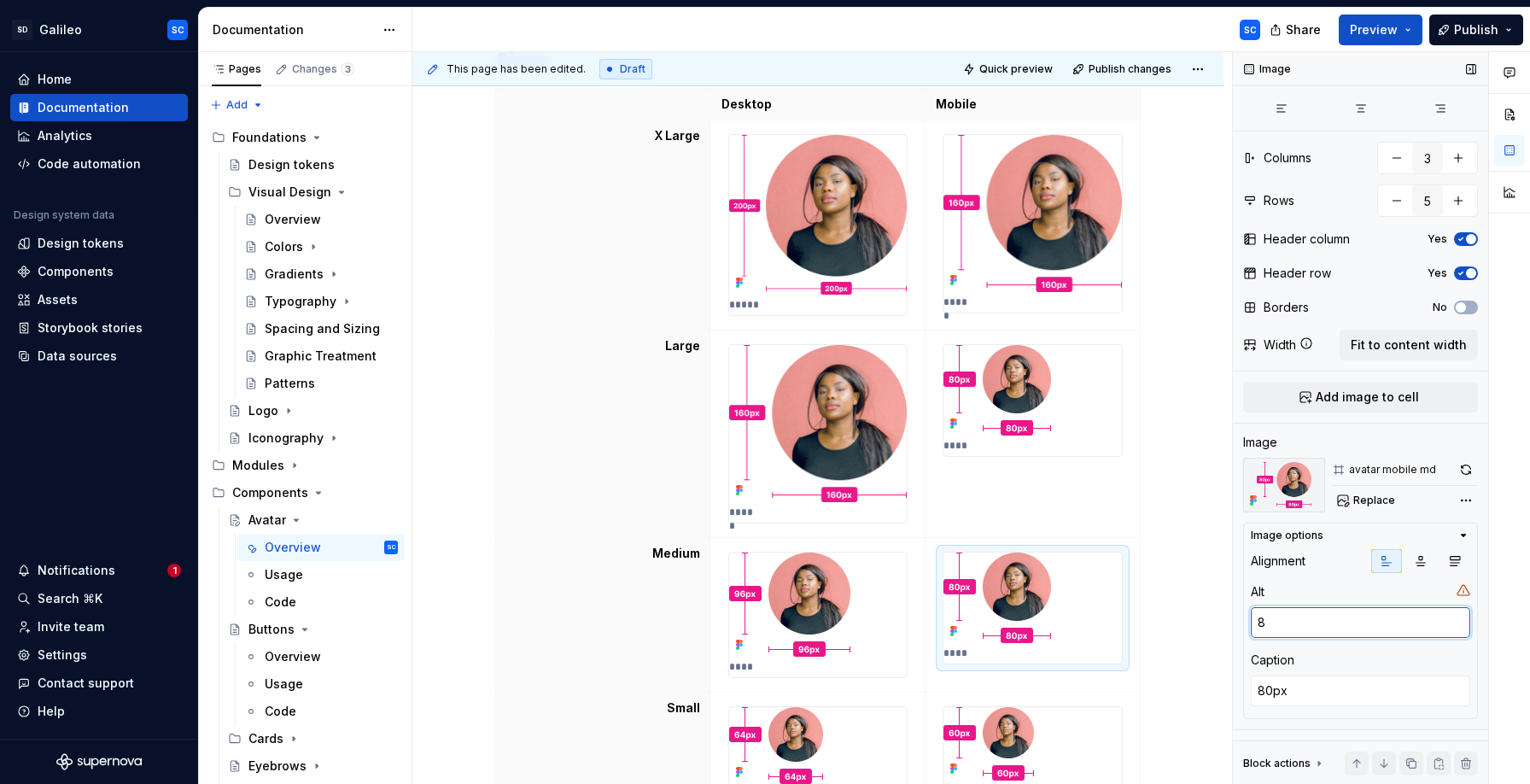
type textarea "80"
type textarea "*"
type textarea "80x"
type textarea "*"
type textarea "80x8"
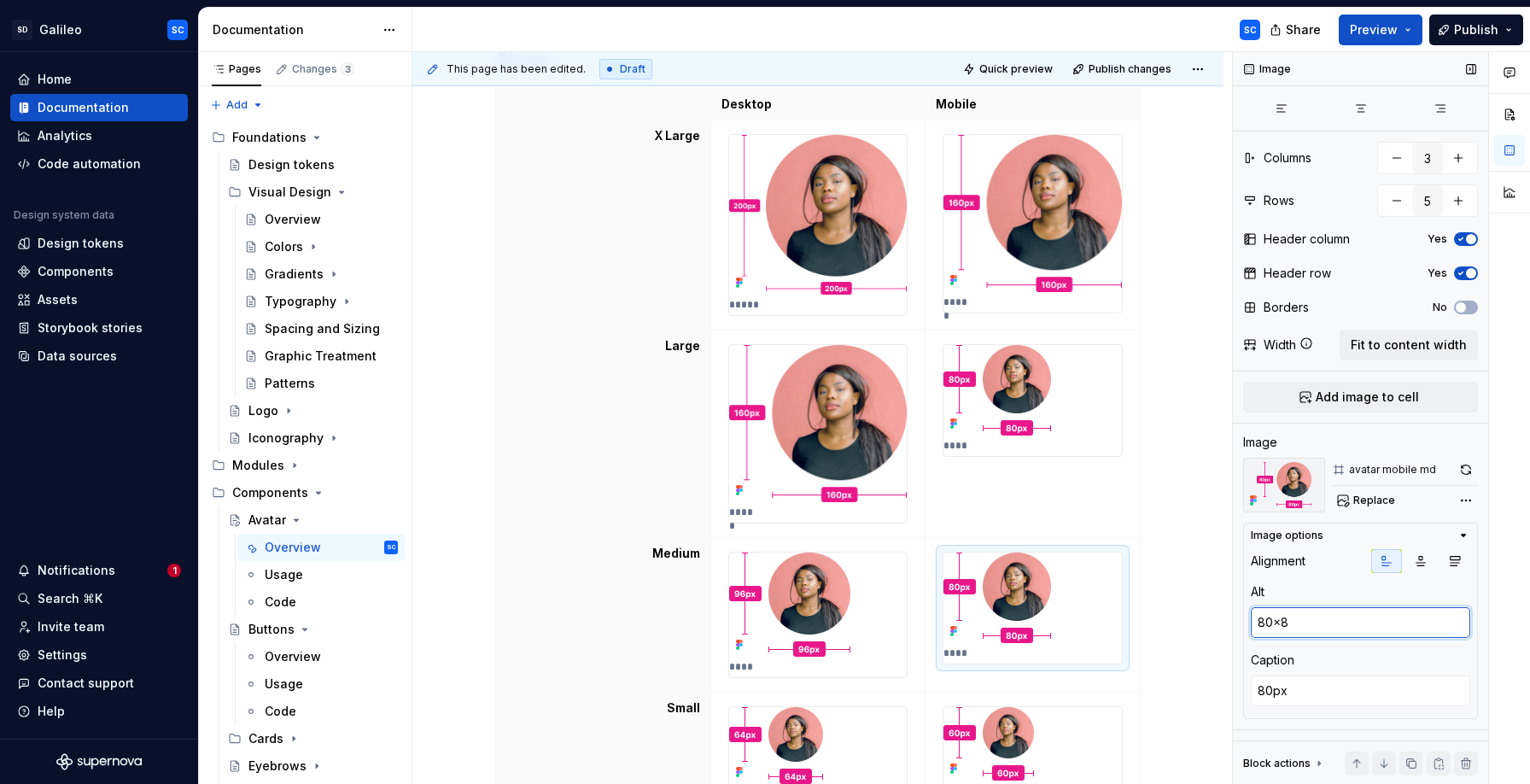
type textarea "*"
type textarea "80x80"
type textarea "*"
click at [1041, 394] on img at bounding box center [997, 390] width 107 height 91
type textarea "*"
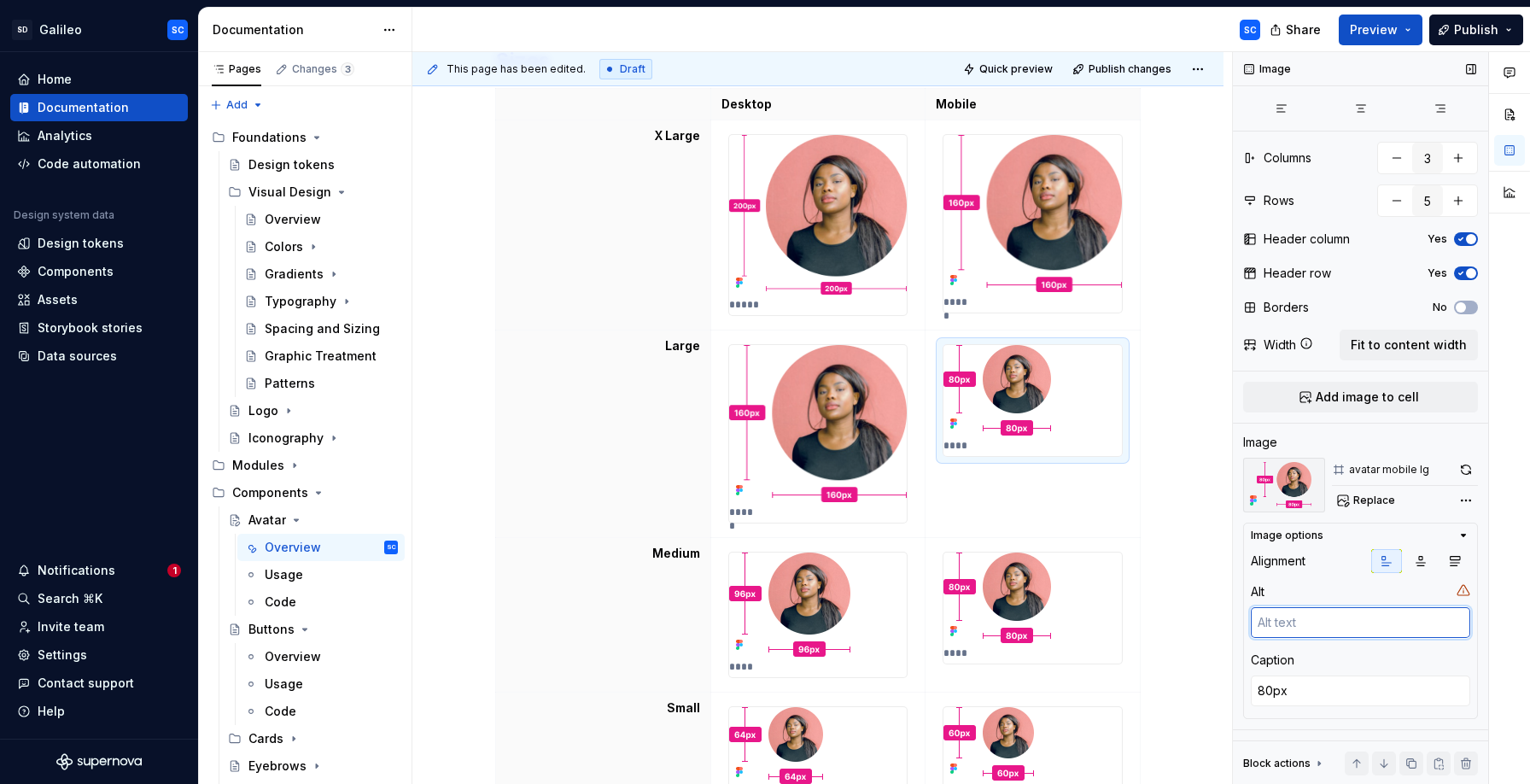
click at [1361, 626] on textarea at bounding box center [1361, 621] width 220 height 31
type textarea "8"
type textarea "*"
type textarea "80"
type textarea "*"
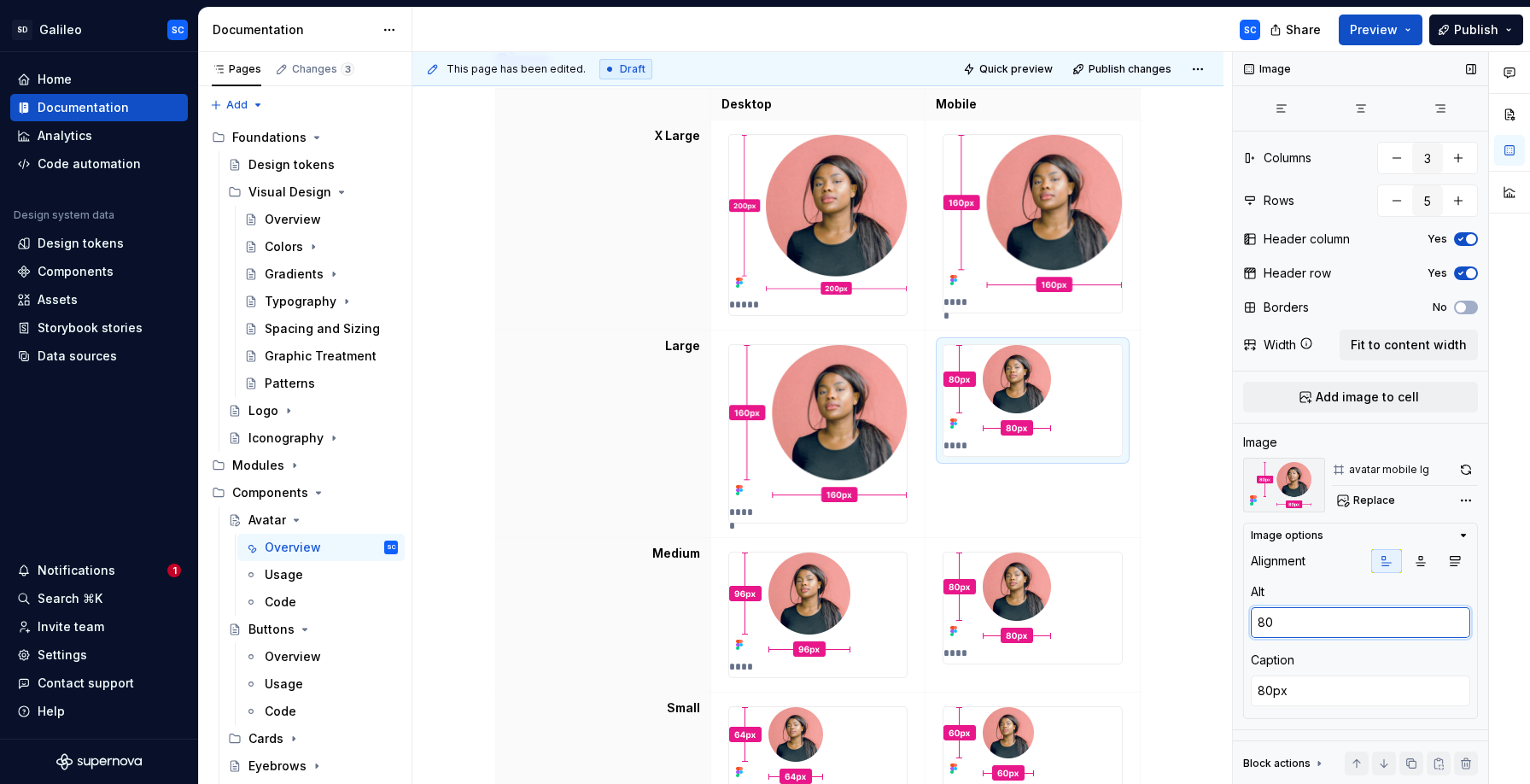
type textarea "80x"
type textarea "*"
type textarea "80x80"
type textarea "*"
type textarea "160px"
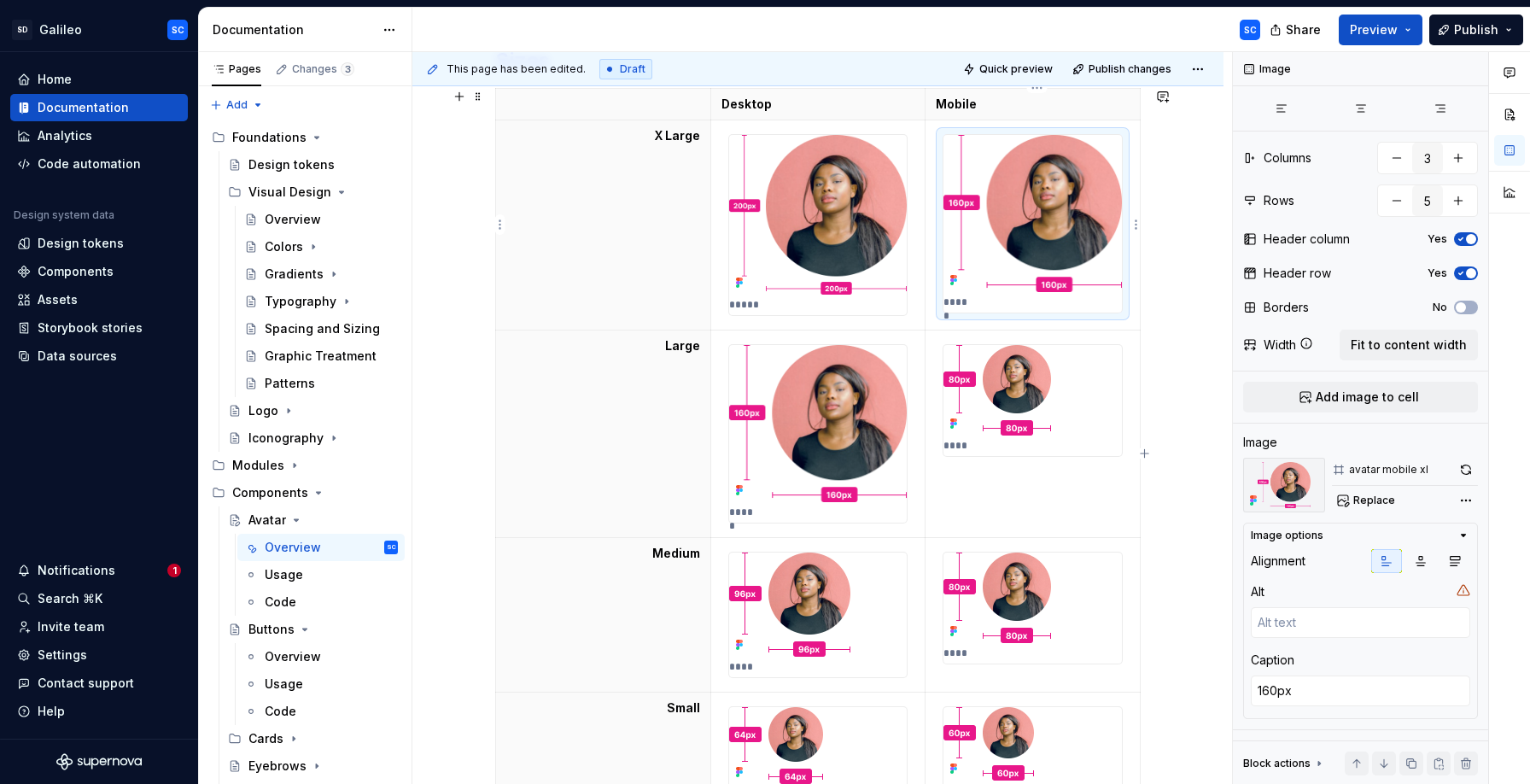
click at [1072, 213] on img at bounding box center [1032, 213] width 178 height 157
click at [1309, 622] on textarea at bounding box center [1361, 621] width 220 height 31
type textarea "*"
type textarea "16"
type textarea "*"
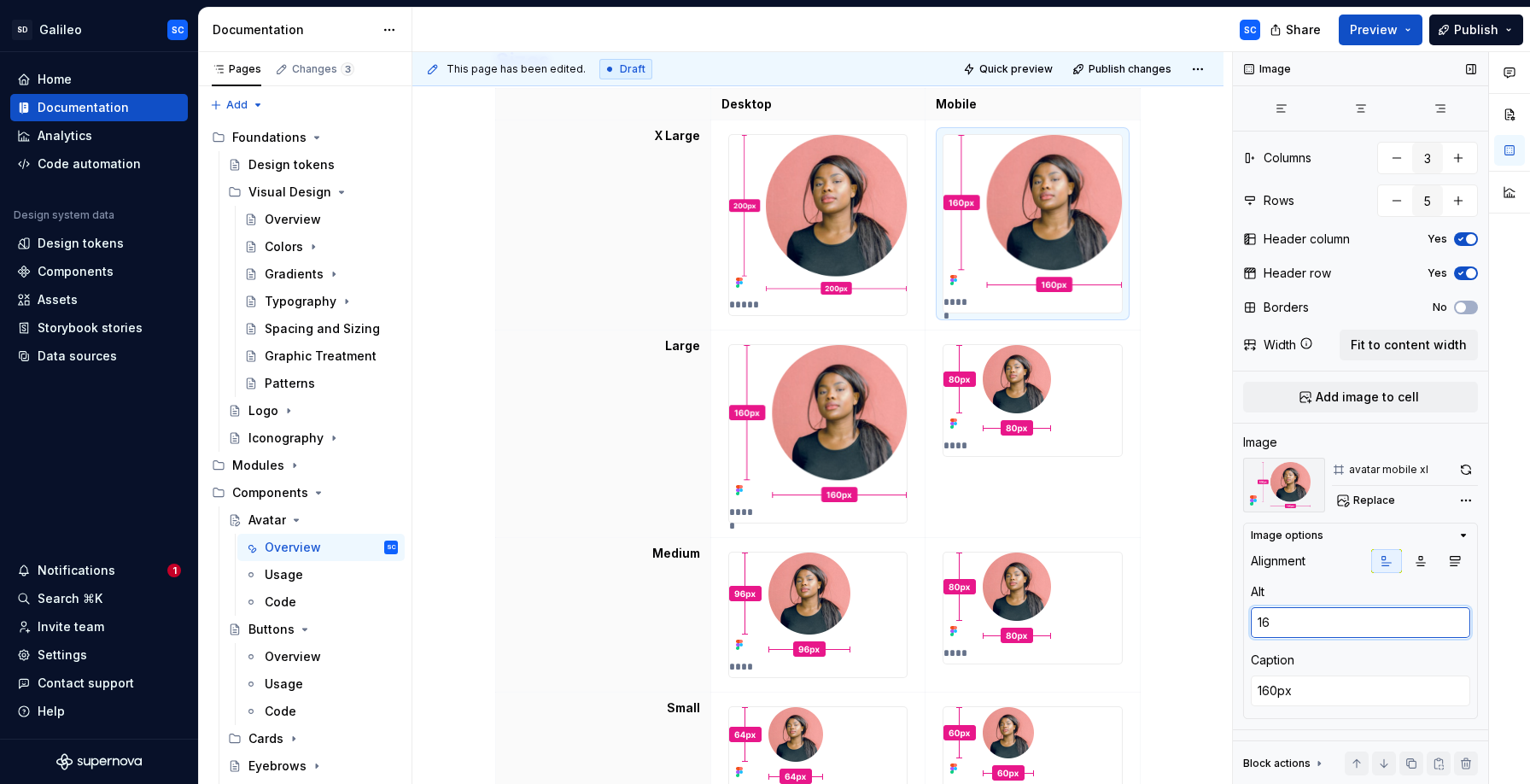
type textarea "160"
type textarea "*"
type textarea "160x"
type textarea "*"
type textarea "160x1"
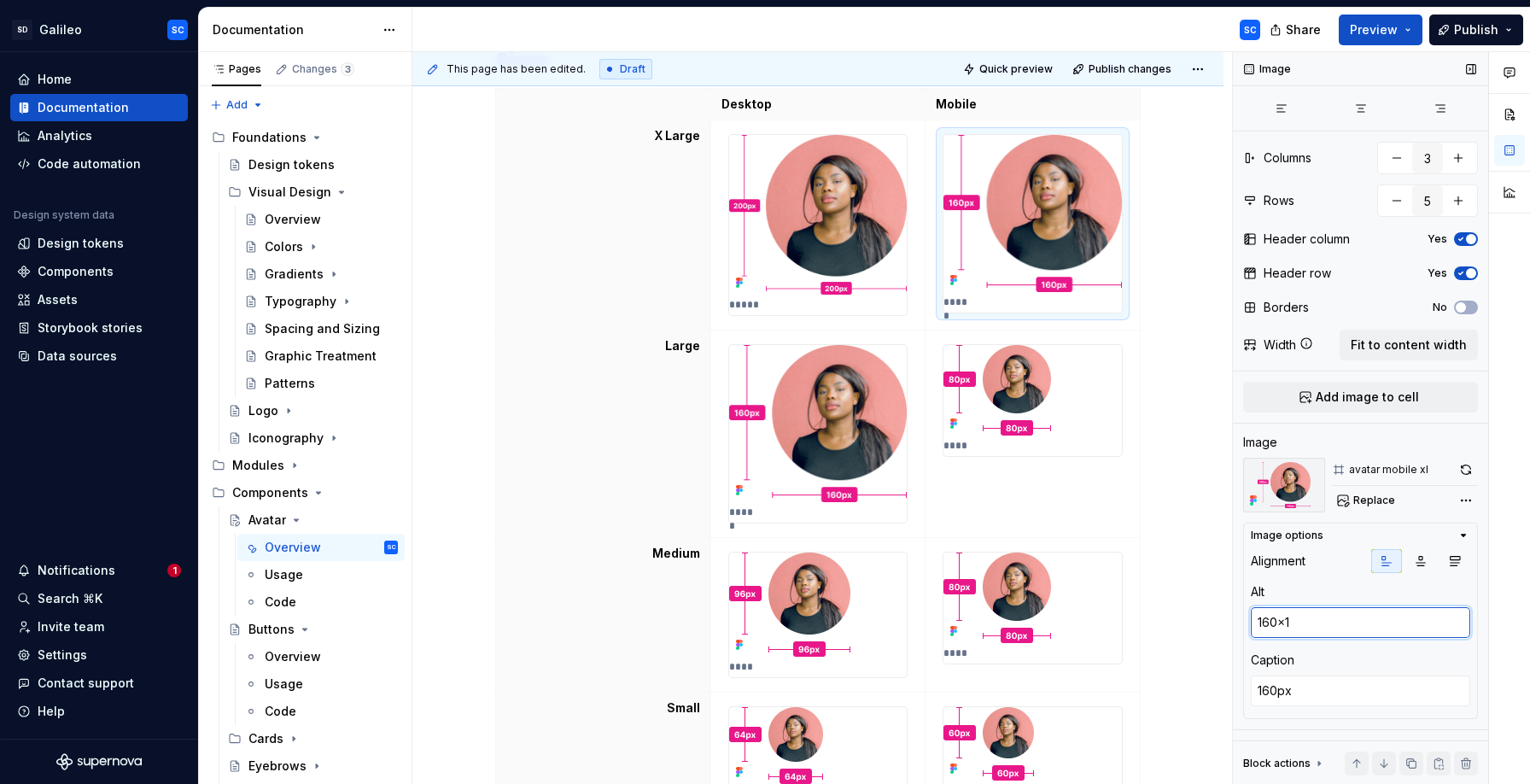
type textarea "*"
type textarea "160x16"
type textarea "*"
type textarea "160x160"
click at [1194, 441] on div "Sizes Desktop Mobile X Large ***** ***** Large ***** **** Medium **** **** Smal…" at bounding box center [818, 564] width 811 height 1117
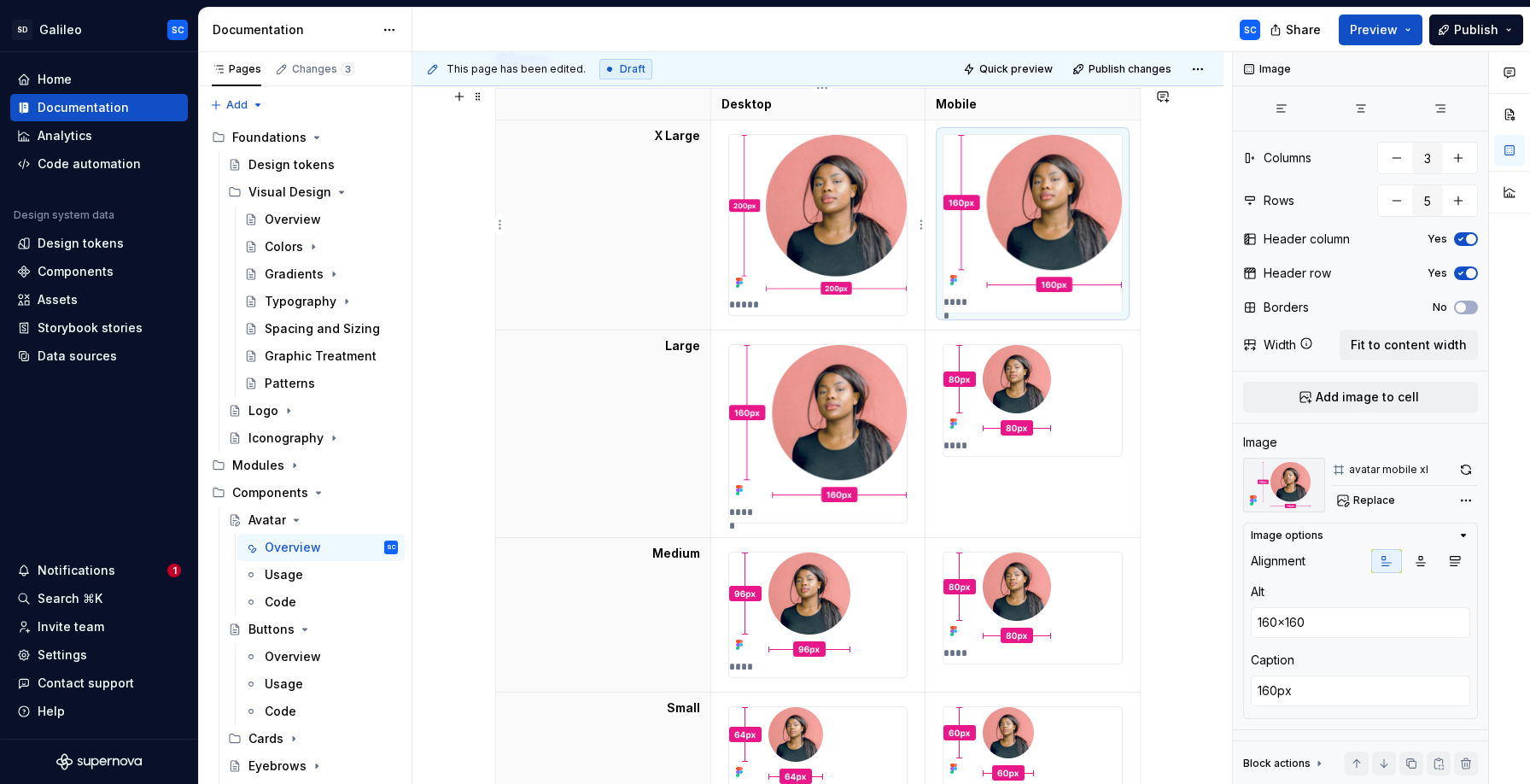
type textarea "*"
type textarea "200x200"
type textarea "200px"
click at [853, 210] on img at bounding box center [818, 215] width 178 height 160
type textarea "*"
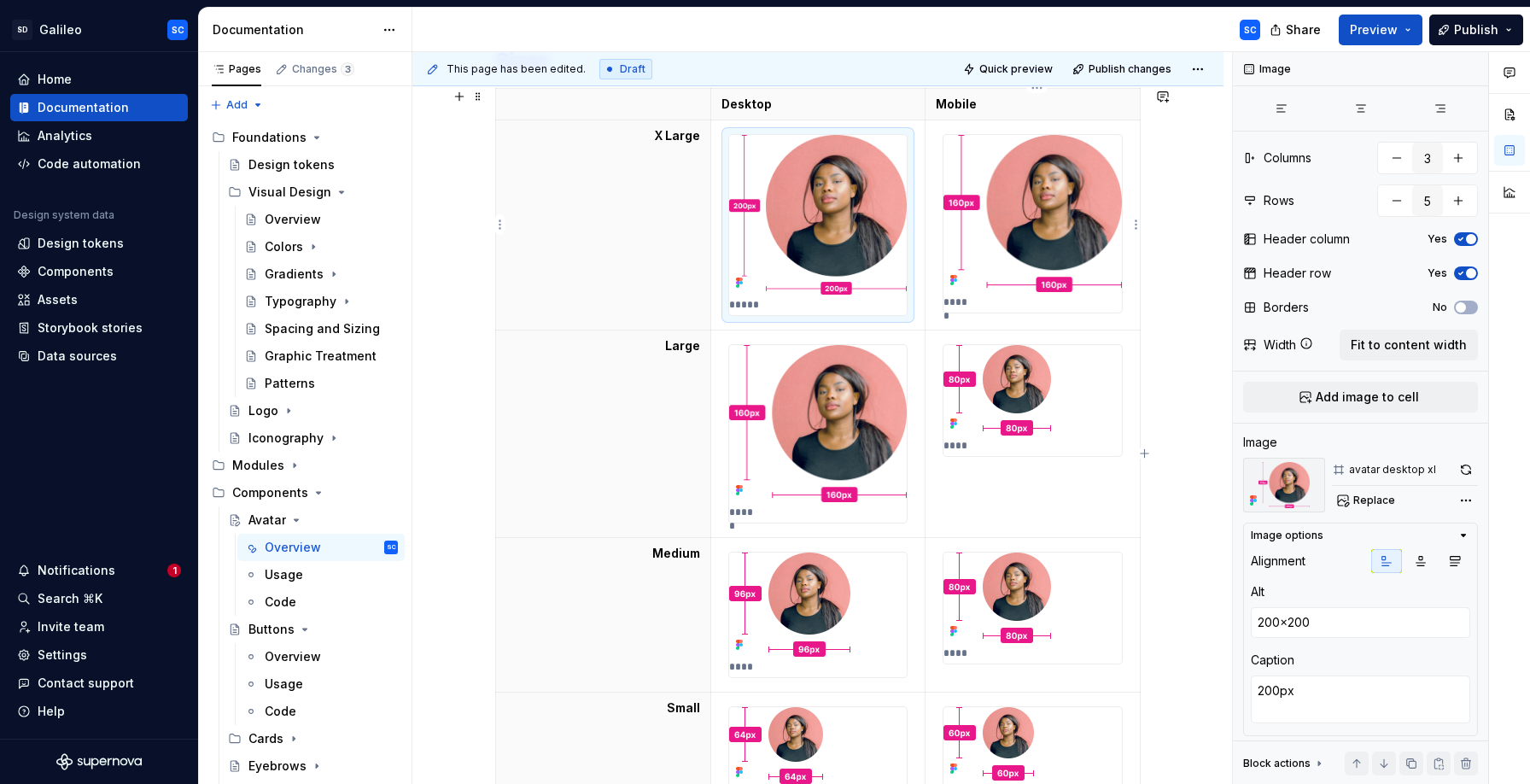
type textarea "160x160"
type textarea "160px"
drag, startPoint x: 1050, startPoint y: 234, endPoint x: 1047, endPoint y: 243, distance: 9.5
click at [1050, 234] on img at bounding box center [1032, 213] width 178 height 157
type textarea "*"
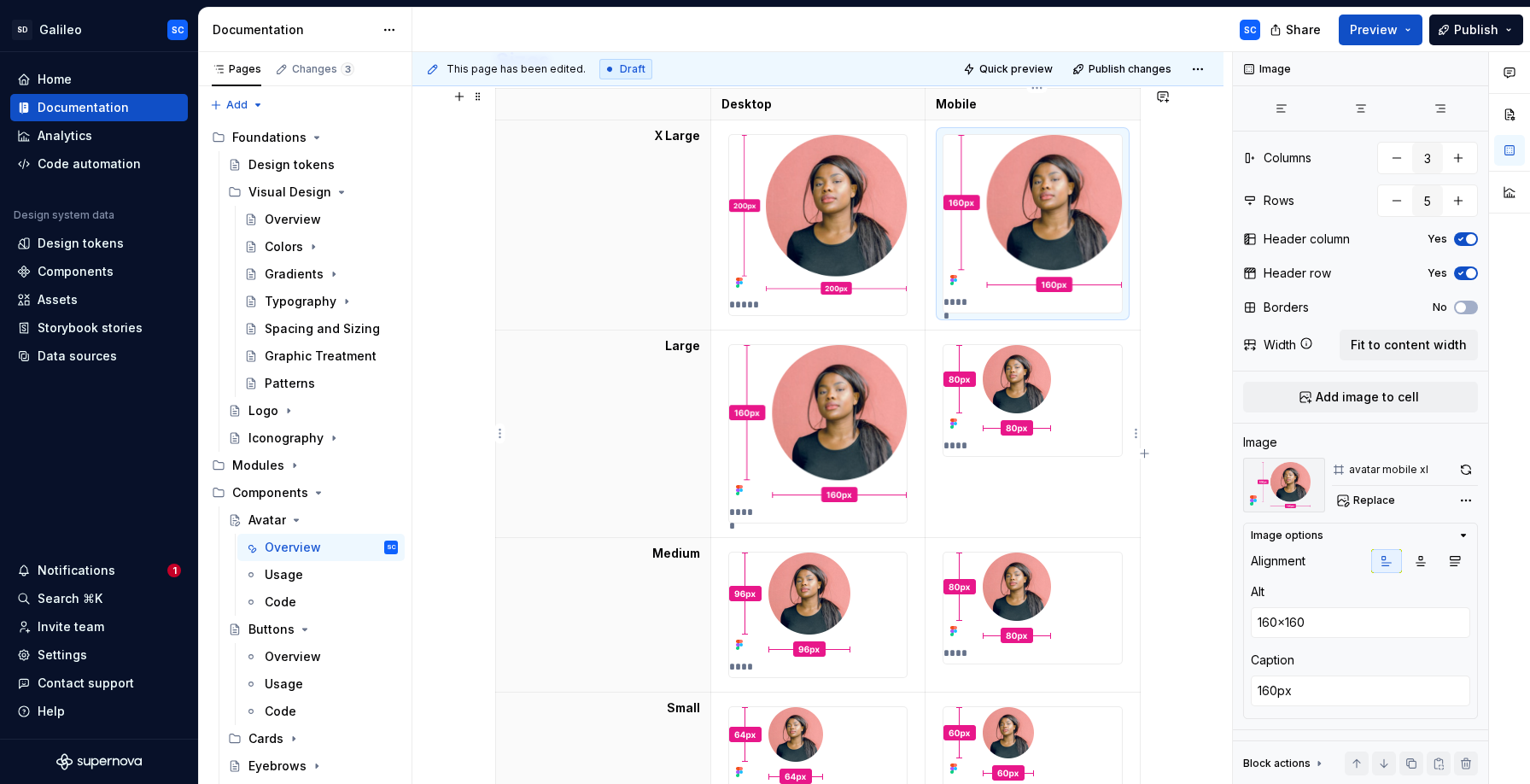
type textarea "80x80"
type textarea "80px"
click at [1020, 400] on img at bounding box center [997, 390] width 107 height 91
type textarea "*"
type textarea "160x160"
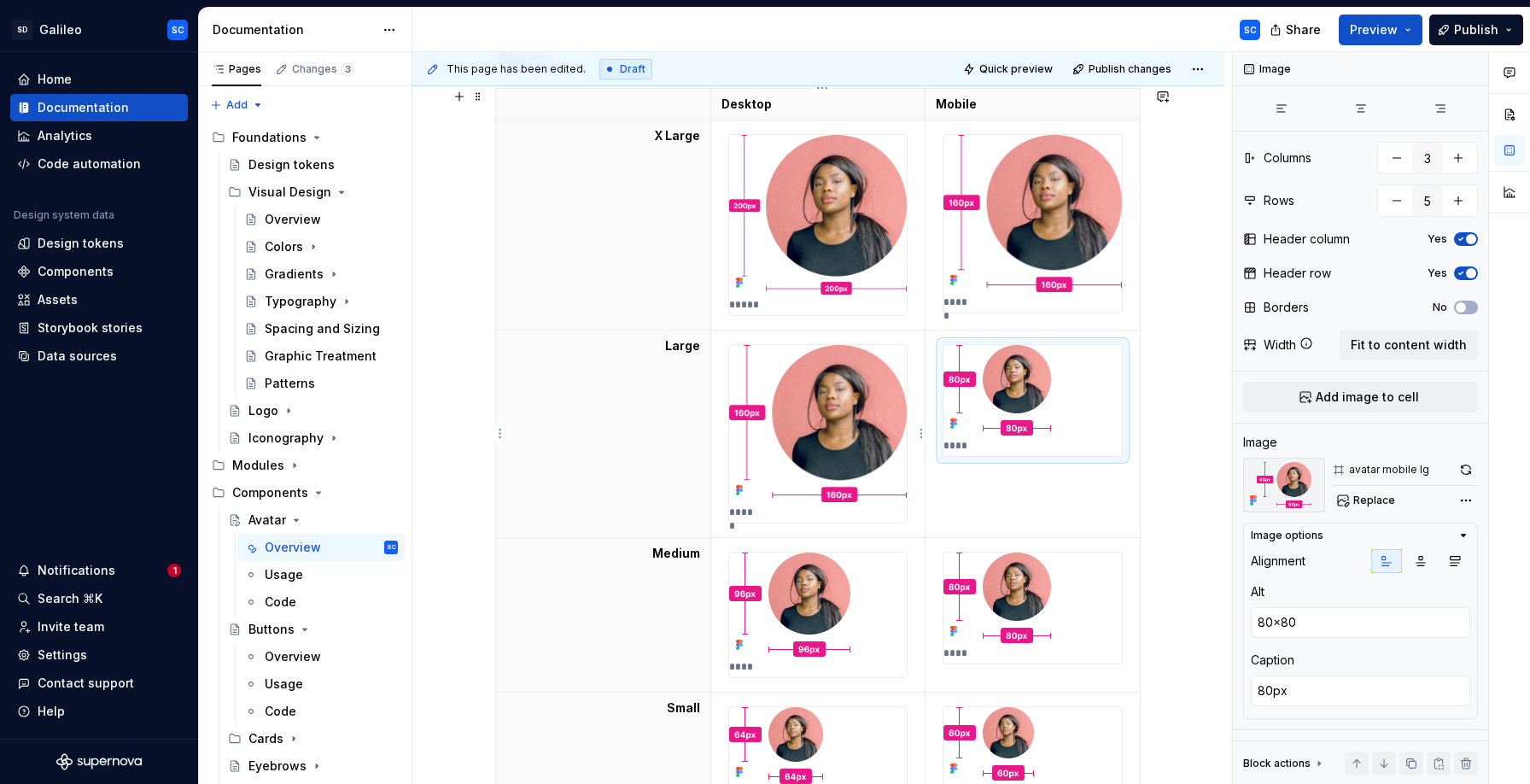
type textarea "160px"
click at [871, 429] on img at bounding box center [818, 423] width 178 height 157
click at [860, 230] on img at bounding box center [818, 215] width 178 height 160
click at [1191, 342] on div "Sizes Desktop Mobile X Large ***** ***** Large ***** **** Medium **** **** Smal…" at bounding box center [818, 564] width 811 height 1117
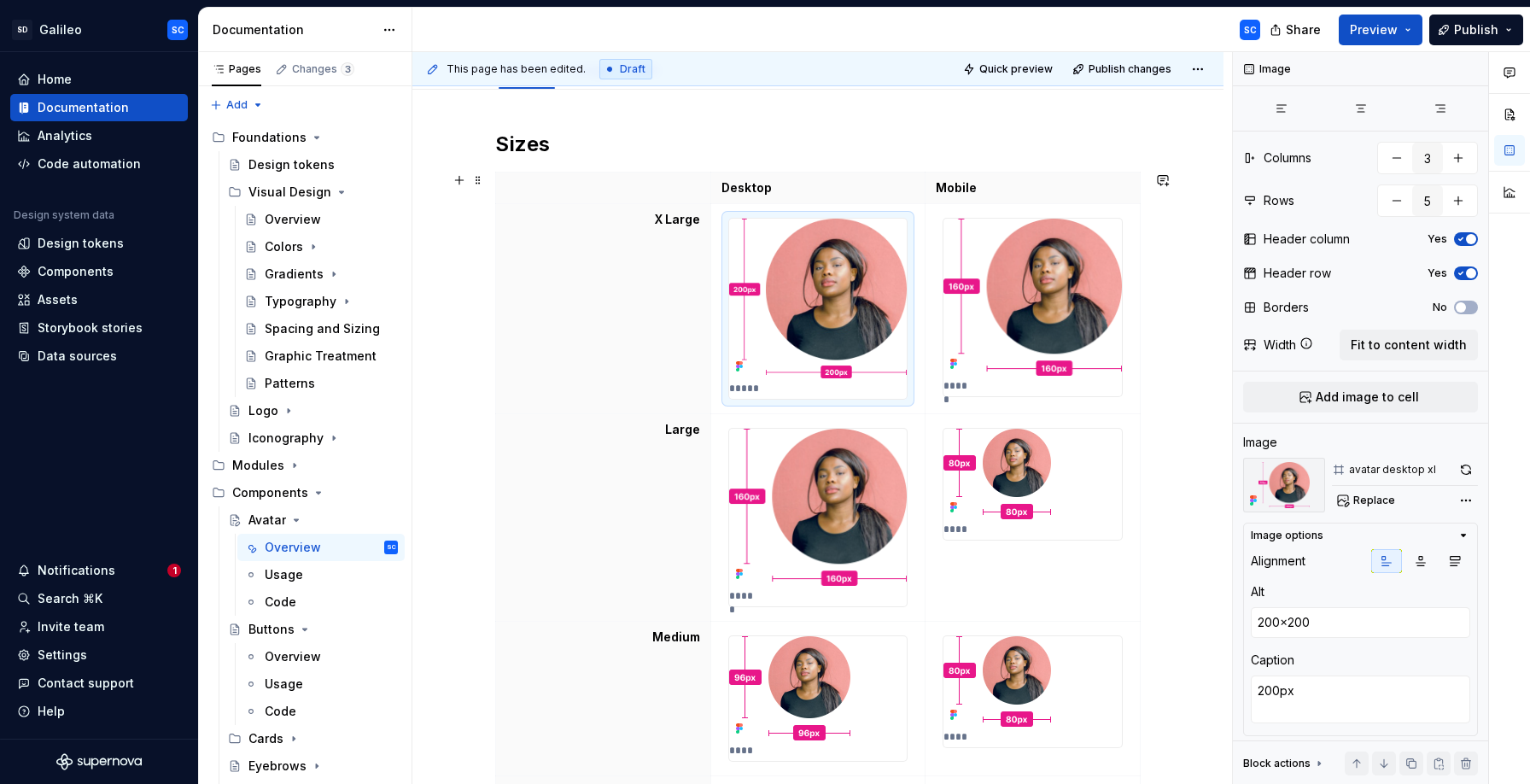
scroll to position [223, 0]
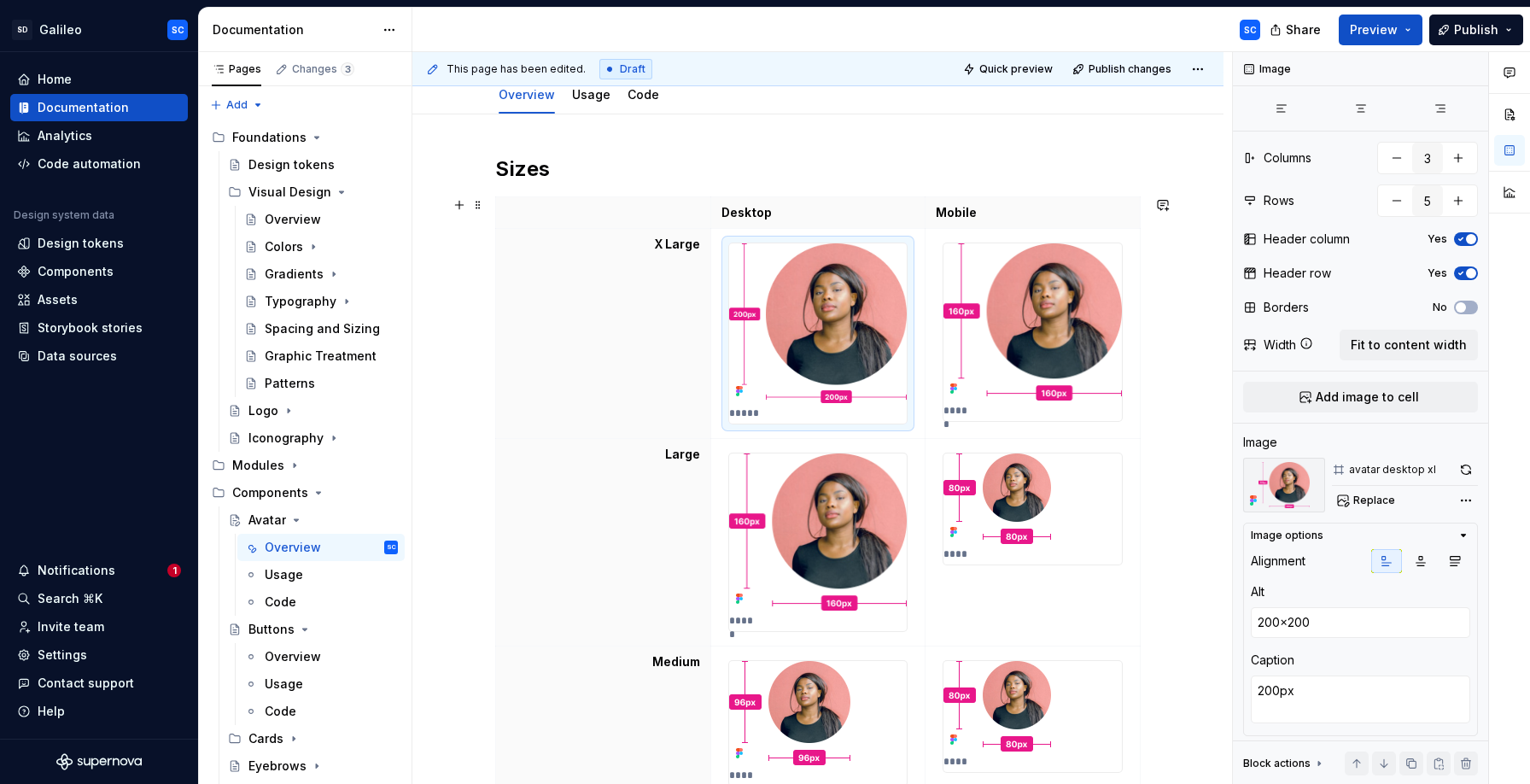
click at [1180, 322] on div "Sizes Desktop Mobile X Large ***** ***** Large ***** **** Medium **** **** Smal…" at bounding box center [818, 673] width 811 height 1117
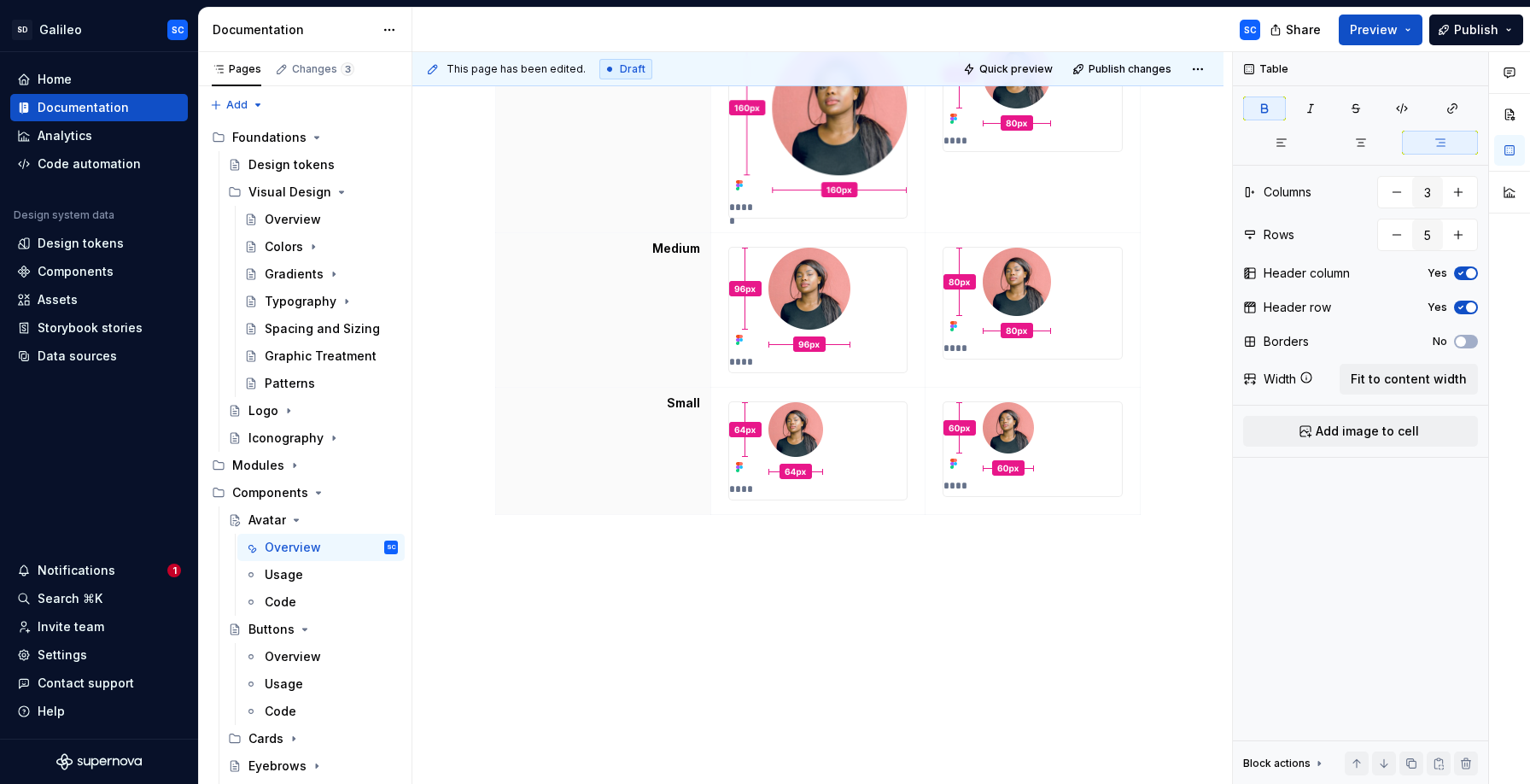
scroll to position [669, 0]
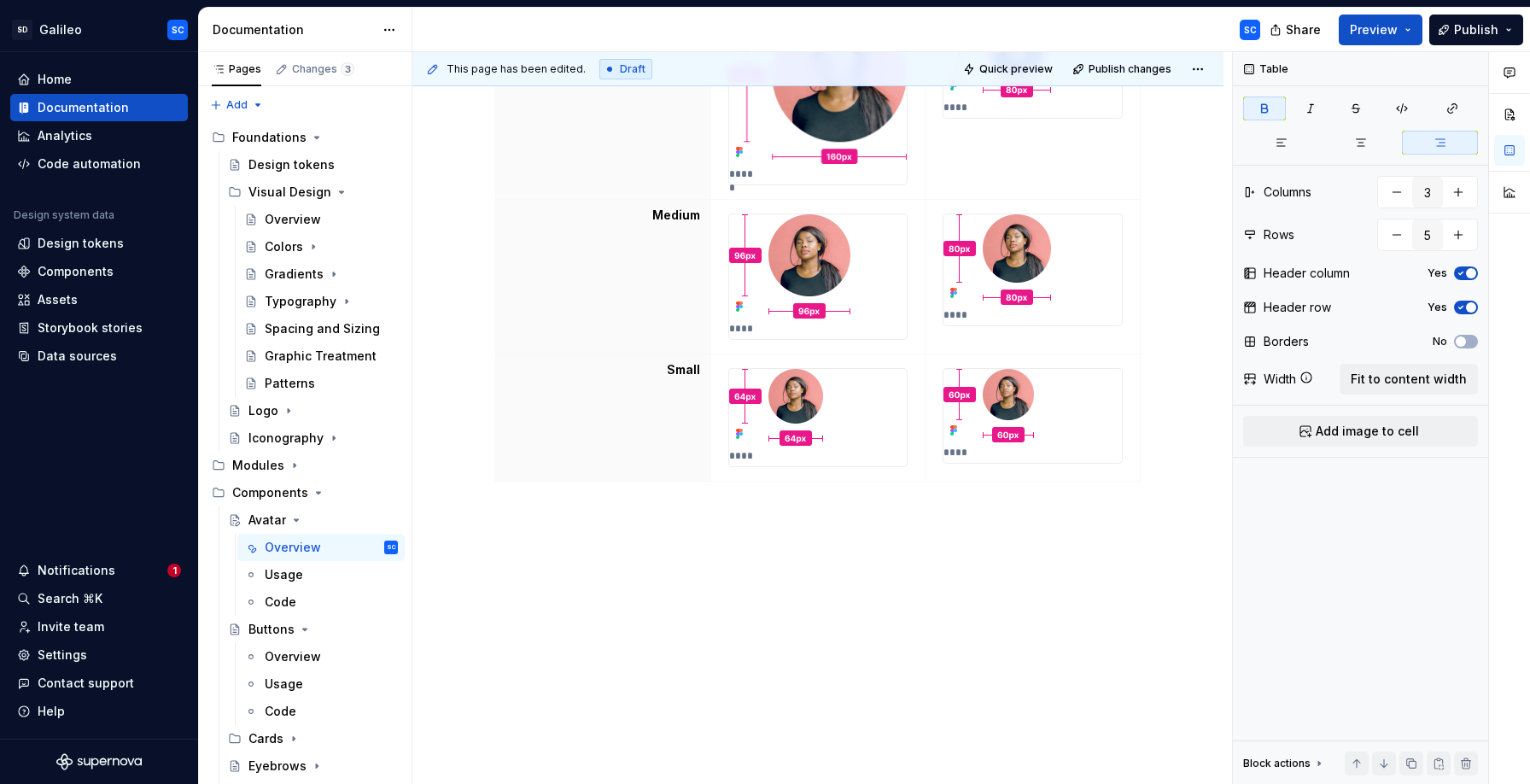
click at [546, 517] on p at bounding box center [818, 519] width 645 height 21
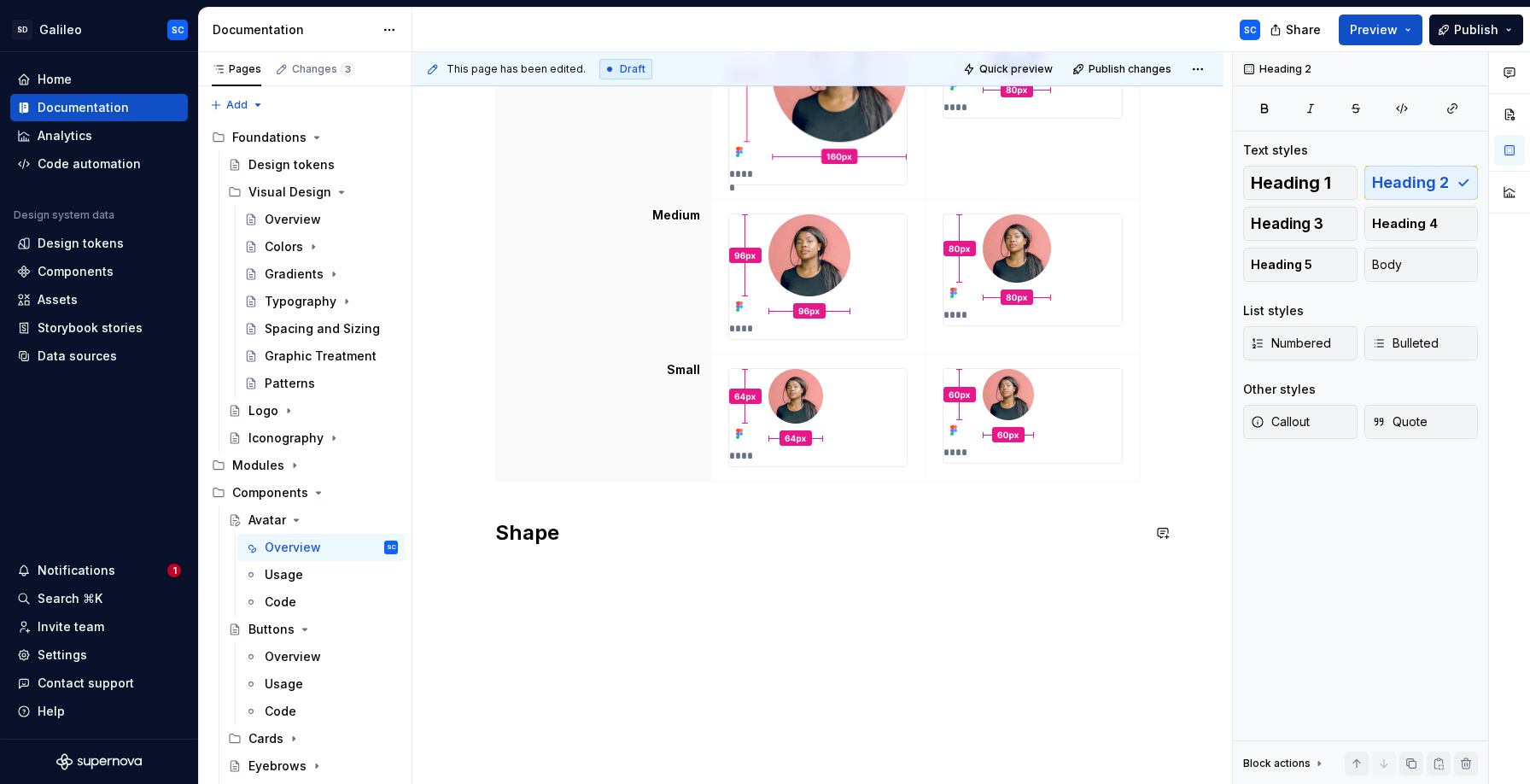
click at [828, 564] on div "Sizes Desktop Mobile X Large ***** ***** Large ***** **** Medium **** **** Smal…" at bounding box center [818, 137] width 645 height 858
click at [834, 543] on h2 "Shape" at bounding box center [818, 533] width 645 height 28
click at [1154, 555] on div "Sizes Desktop Mobile X Large ***** ***** Large ***** **** Medium **** **** Smal…" at bounding box center [818, 235] width 811 height 1135
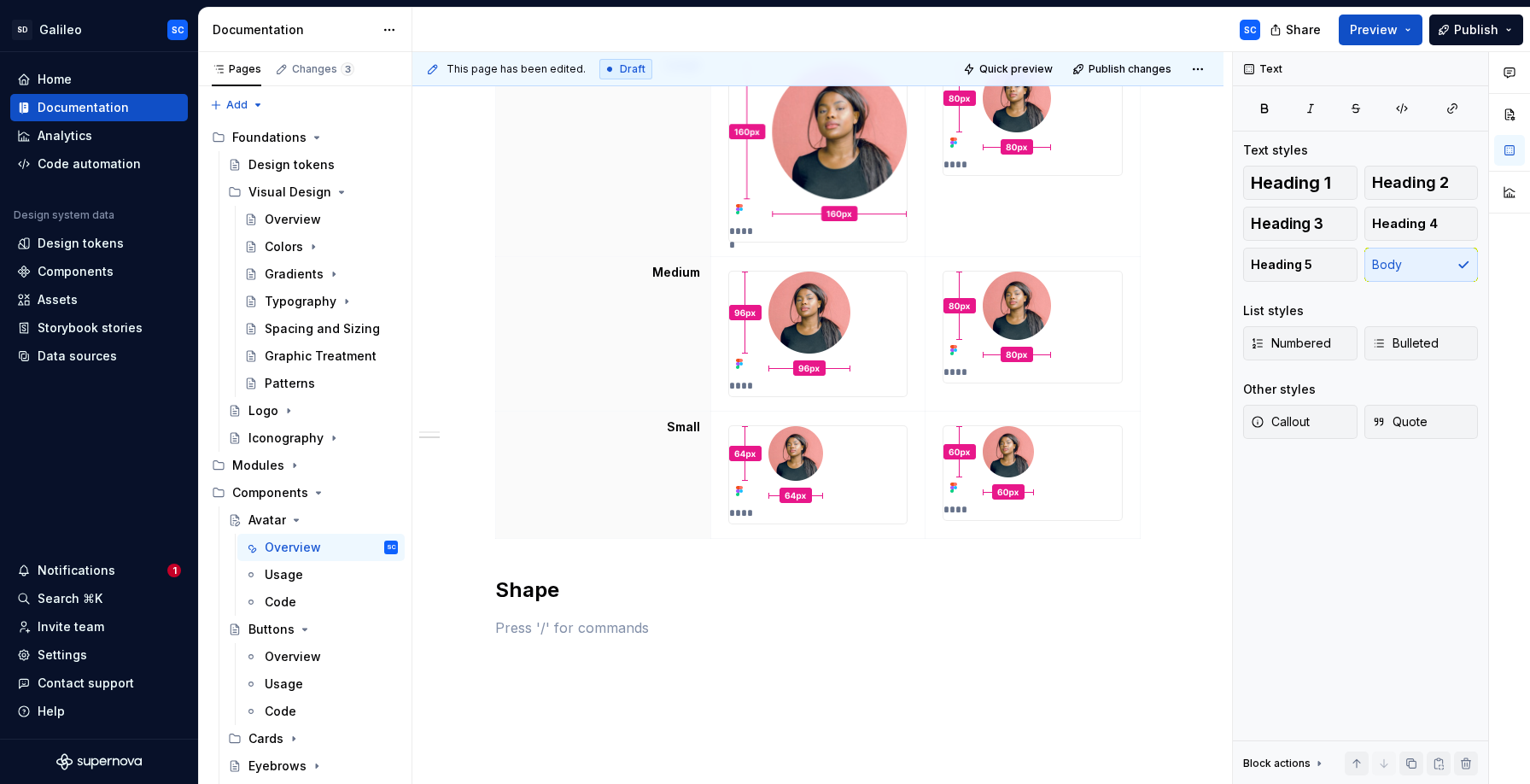
scroll to position [720, 0]
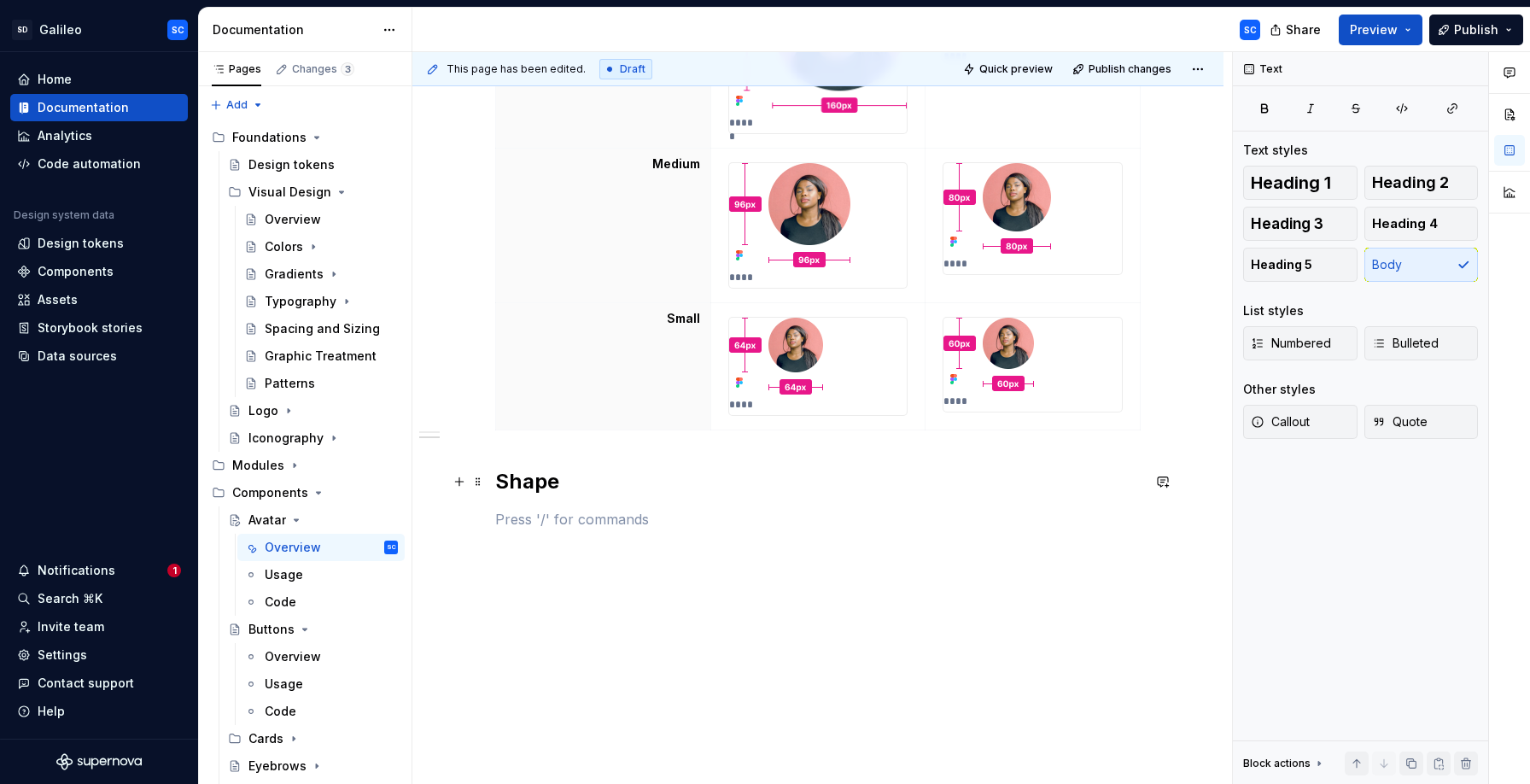
click at [566, 528] on div "Sizes Desktop Mobile X Large ***** ***** Large ***** **** Medium **** **** Smal…" at bounding box center [818, 103] width 645 height 892
click at [567, 528] on p at bounding box center [818, 519] width 645 height 21
click at [871, 598] on div "Sizes Desktop Mobile X Large ***** ***** Large ***** **** Medium **** **** Smal…" at bounding box center [818, 217] width 811 height 1200
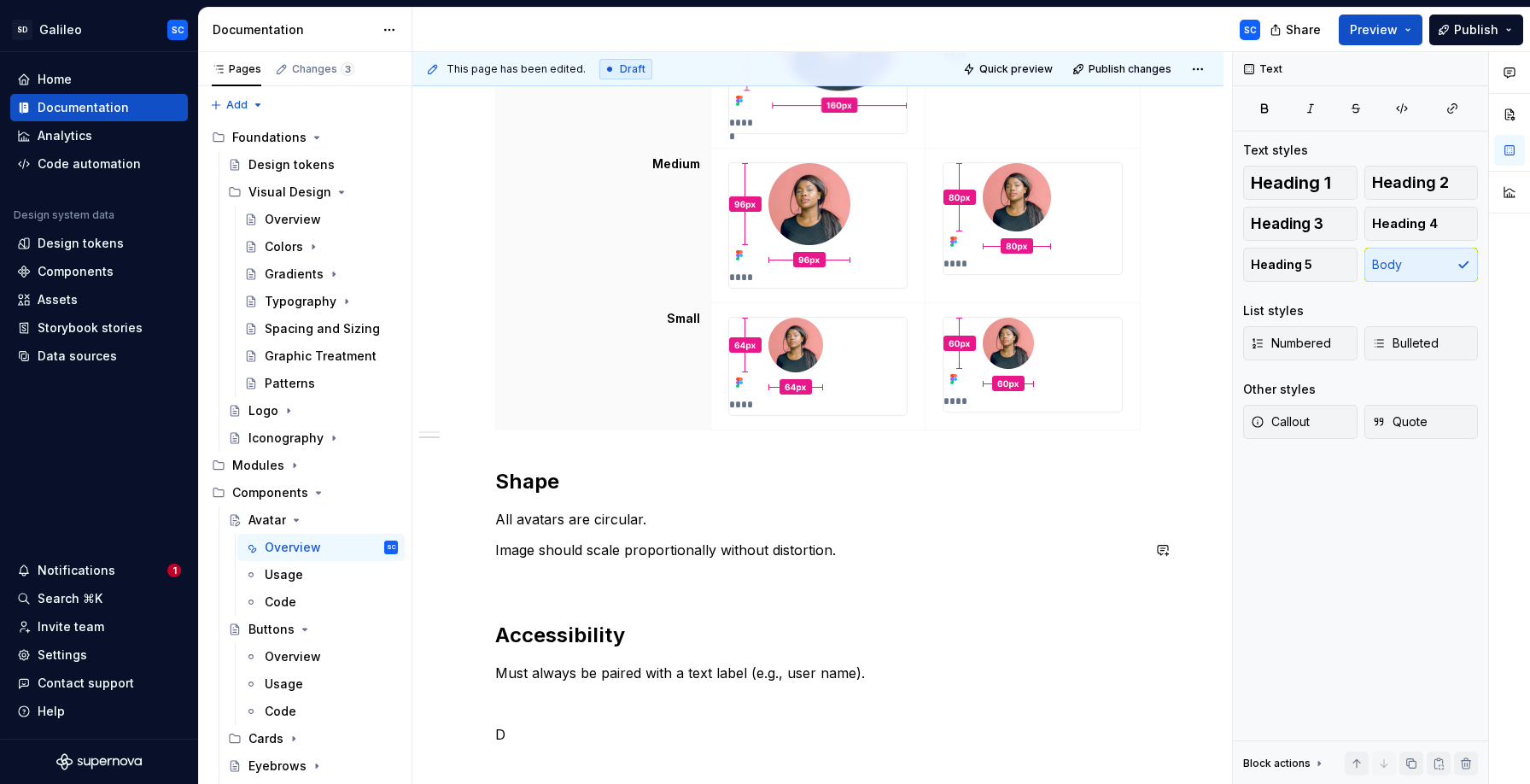
scroll to position [764, 0]
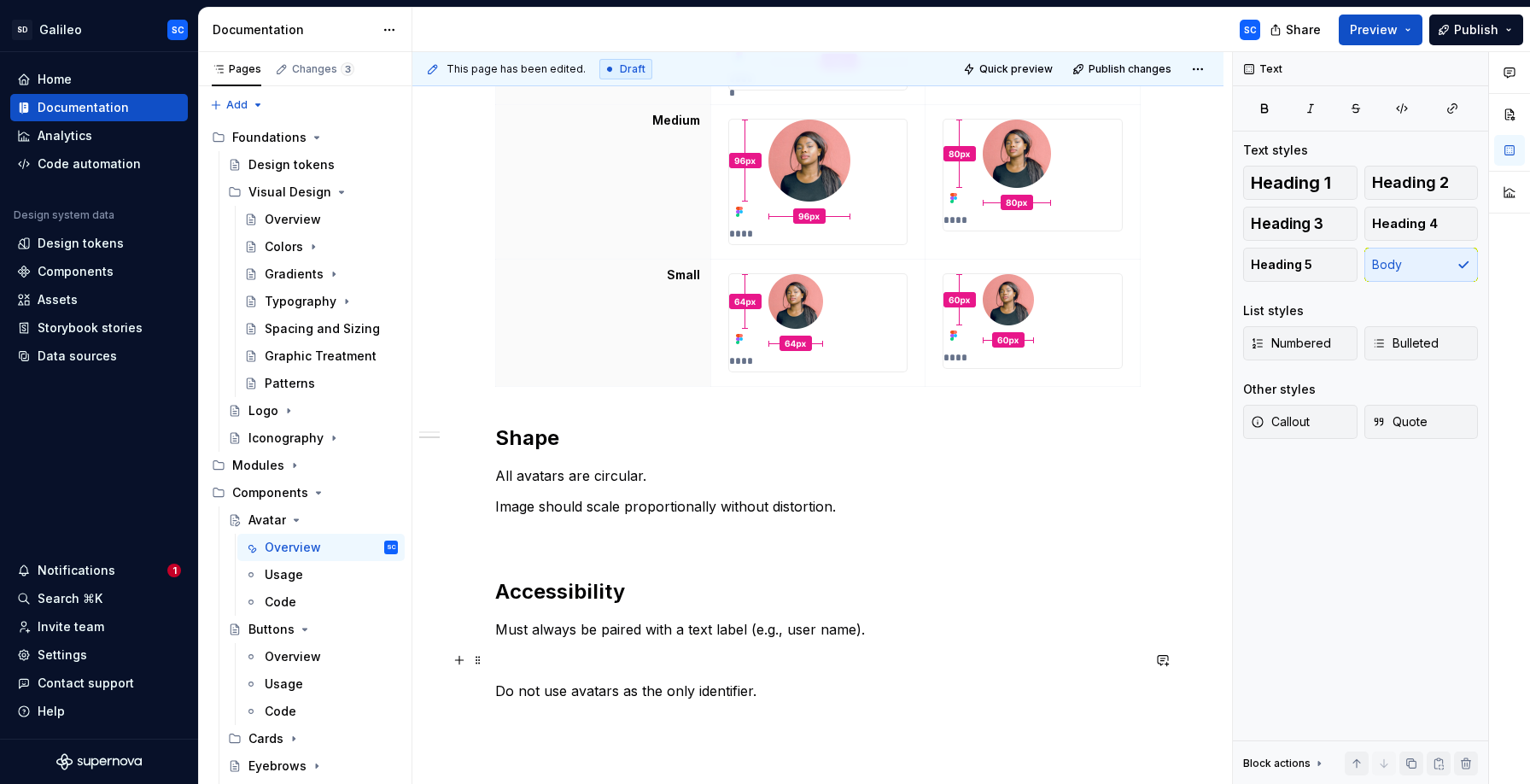
click at [831, 664] on p at bounding box center [818, 660] width 645 height 21
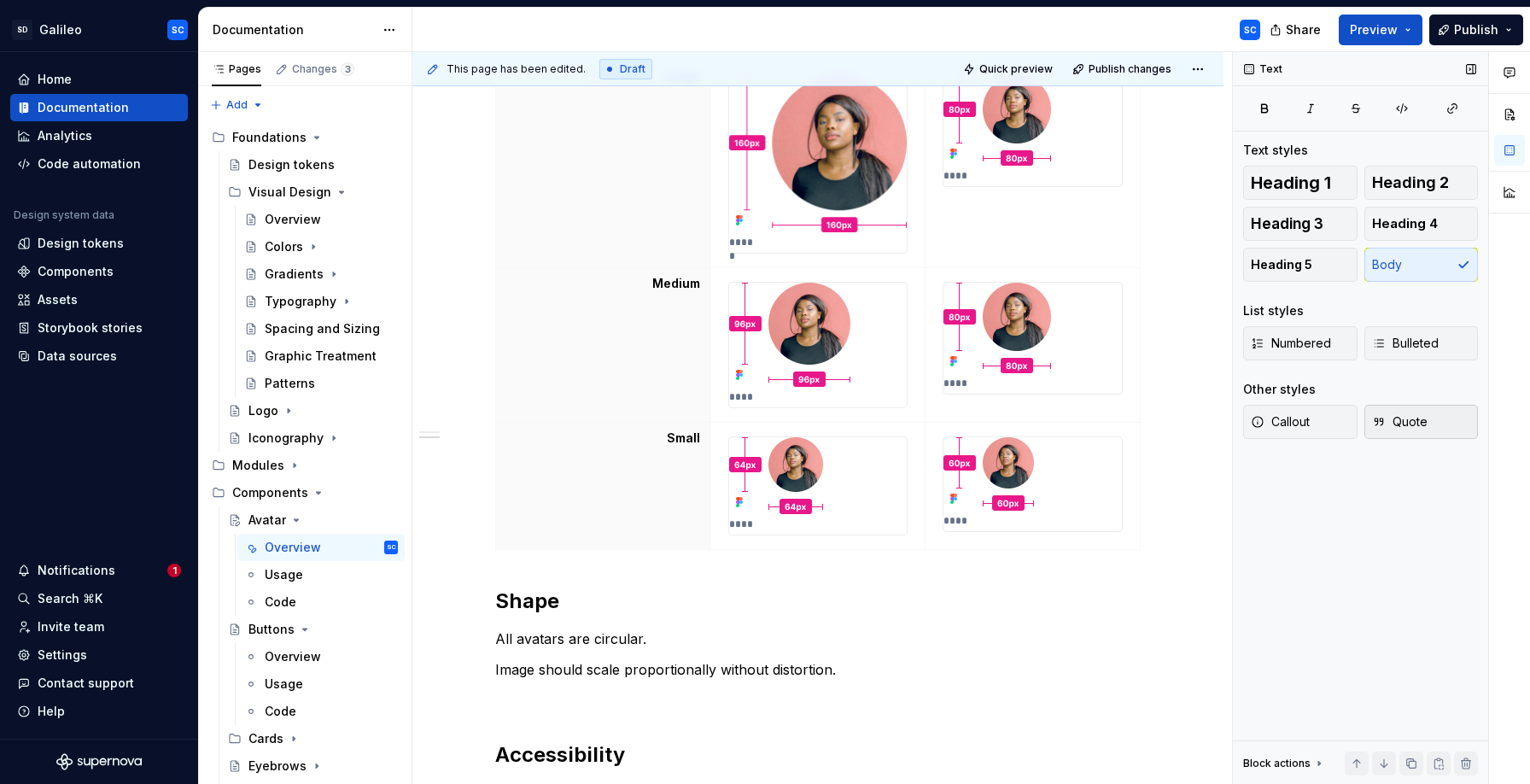
scroll to position [936, 0]
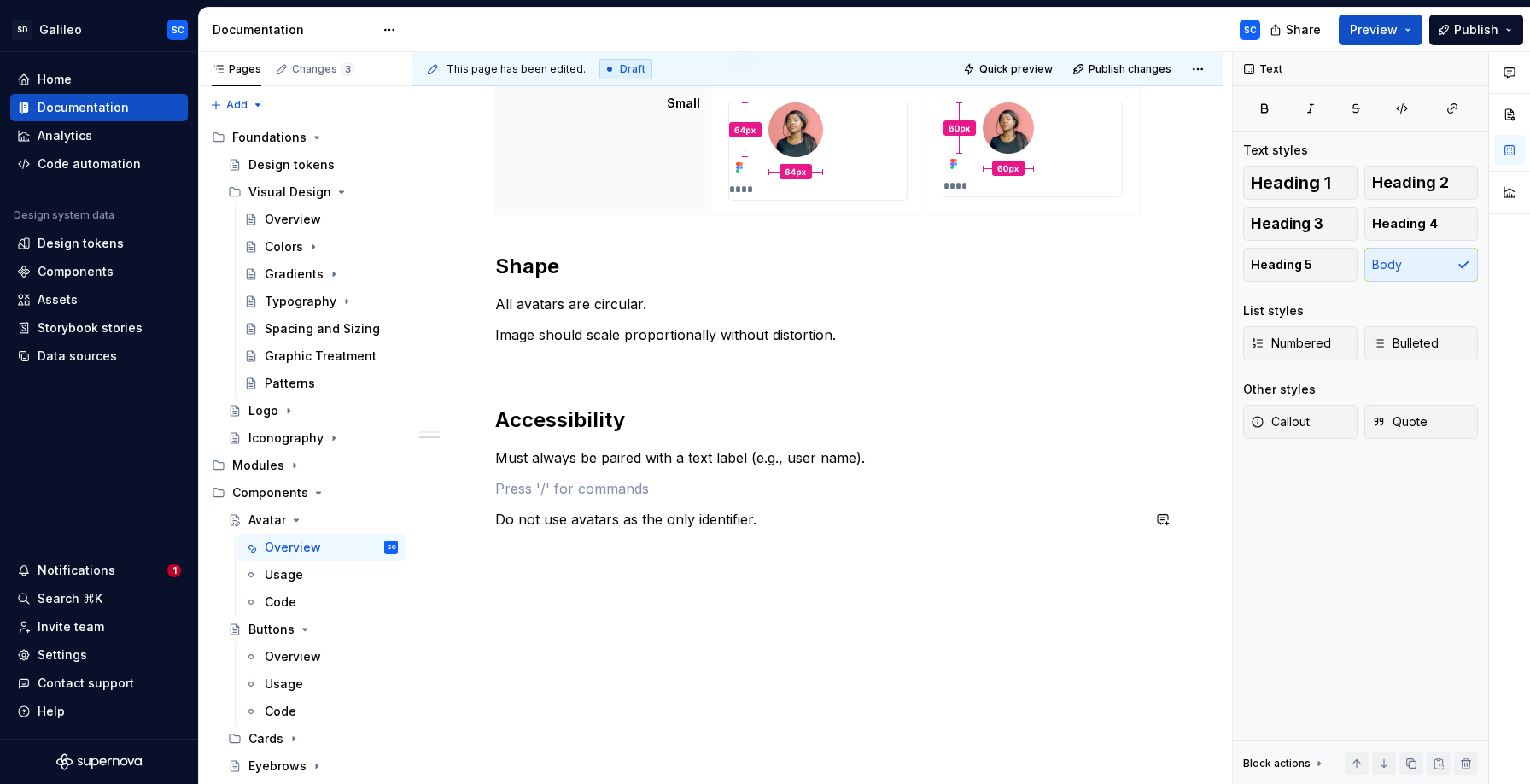
click at [770, 683] on div "Sizes Desktop Mobile X Large ***** ***** Large ***** **** Medium **** **** Smal…" at bounding box center [818, 93] width 811 height 1384
click at [804, 670] on div "Sizes Desktop Mobile X Large ***** ***** Large ***** **** Medium **** **** Smal…" at bounding box center [818, 108] width 811 height 1414
click at [850, 596] on div "Sizes Desktop Mobile X Large ***** ***** Large ***** **** Medium **** **** Smal…" at bounding box center [818, 108] width 811 height 1414
click at [855, 495] on p at bounding box center [818, 488] width 645 height 21
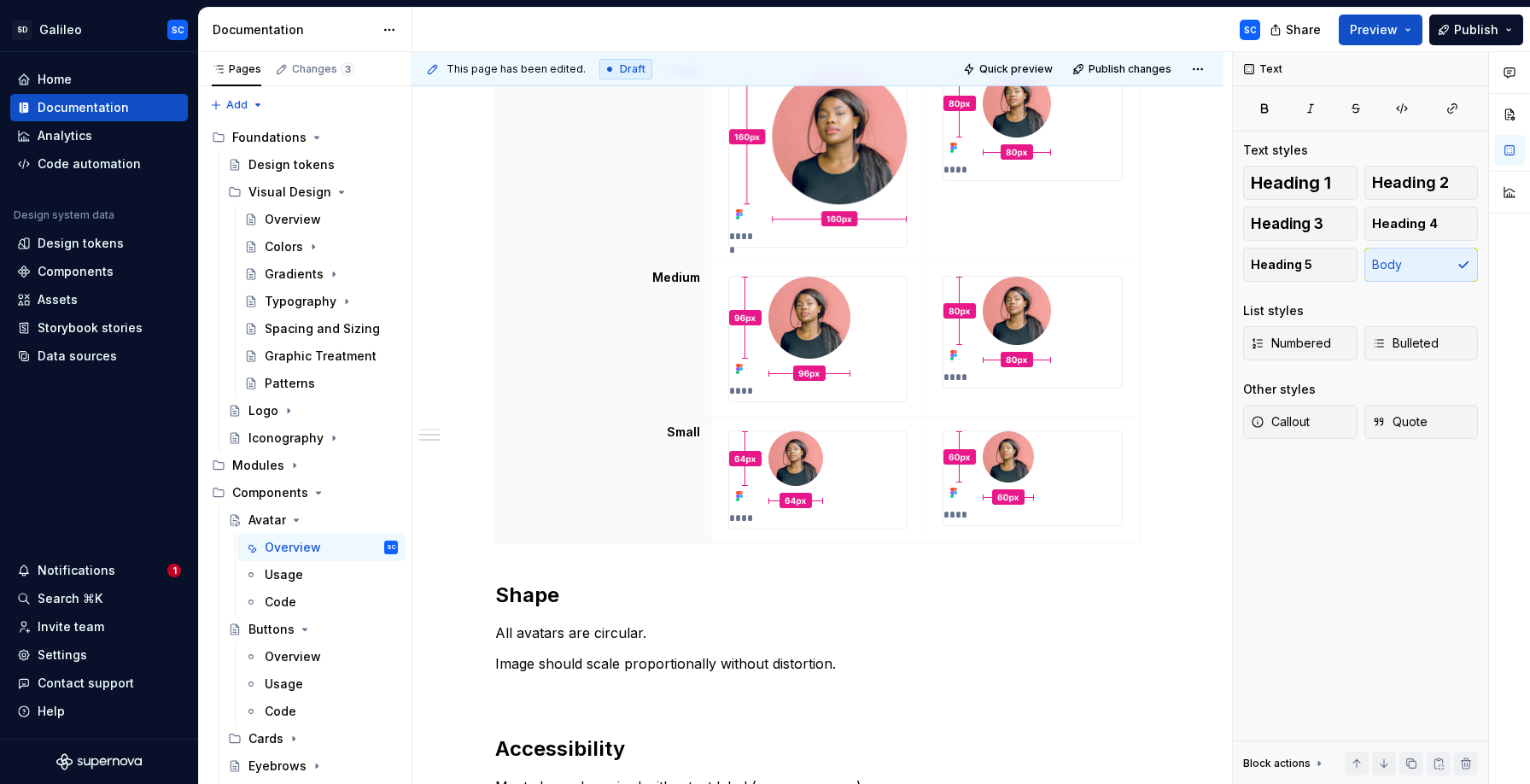
scroll to position [176, 0]
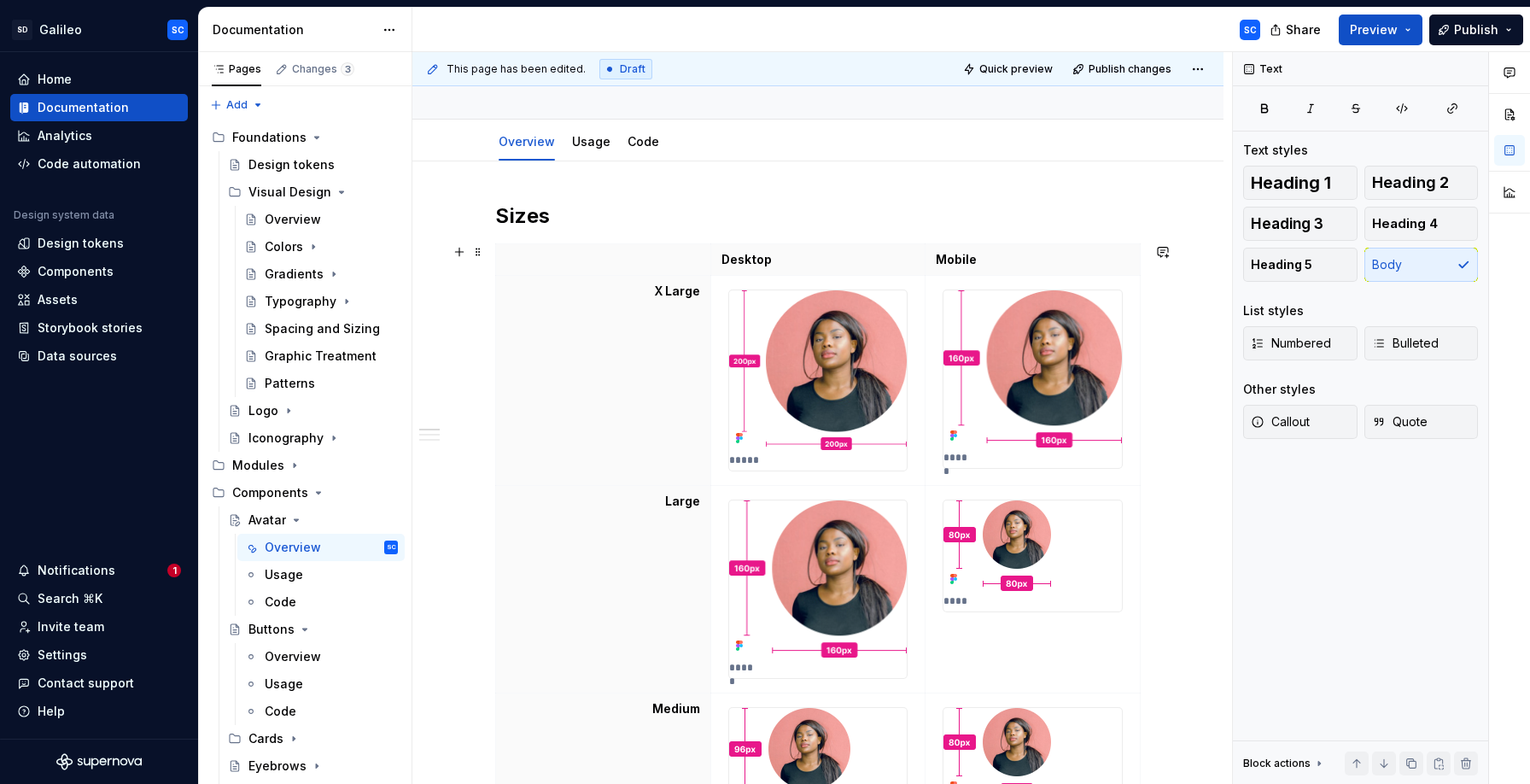
click at [529, 213] on h2 "Sizes" at bounding box center [818, 216] width 645 height 28
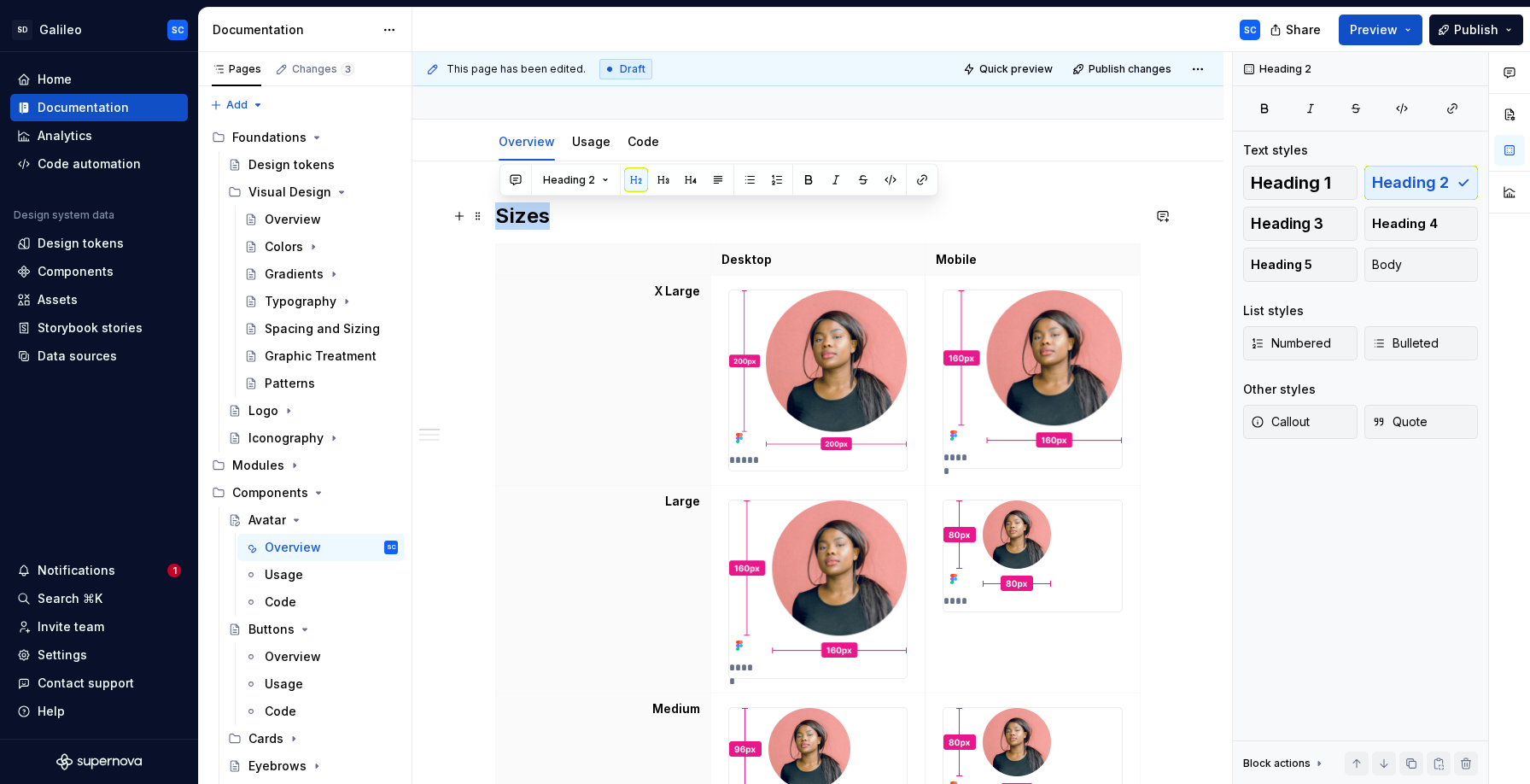
click at [552, 219] on h2 "Sizes" at bounding box center [818, 216] width 645 height 28
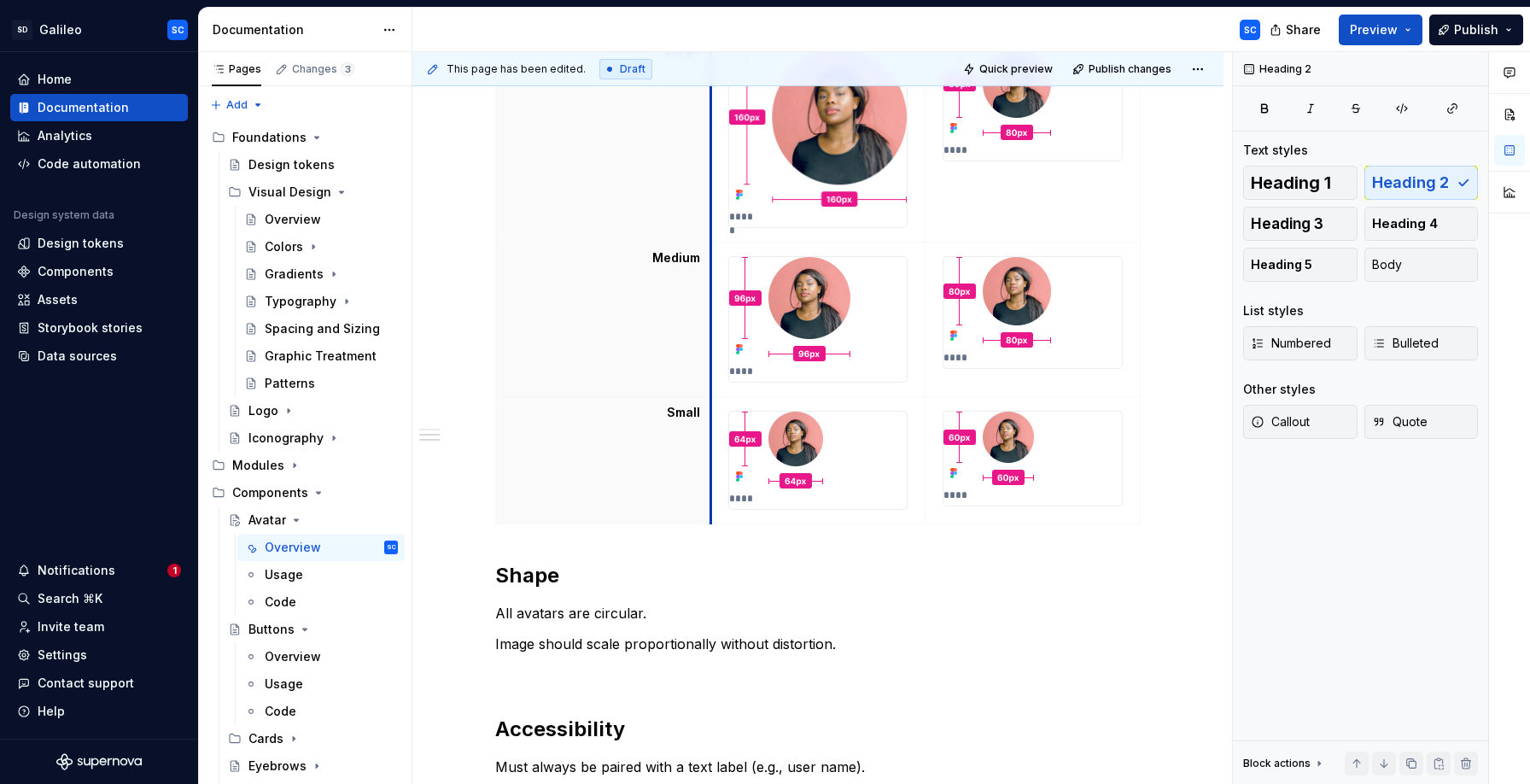
scroll to position [686, 0]
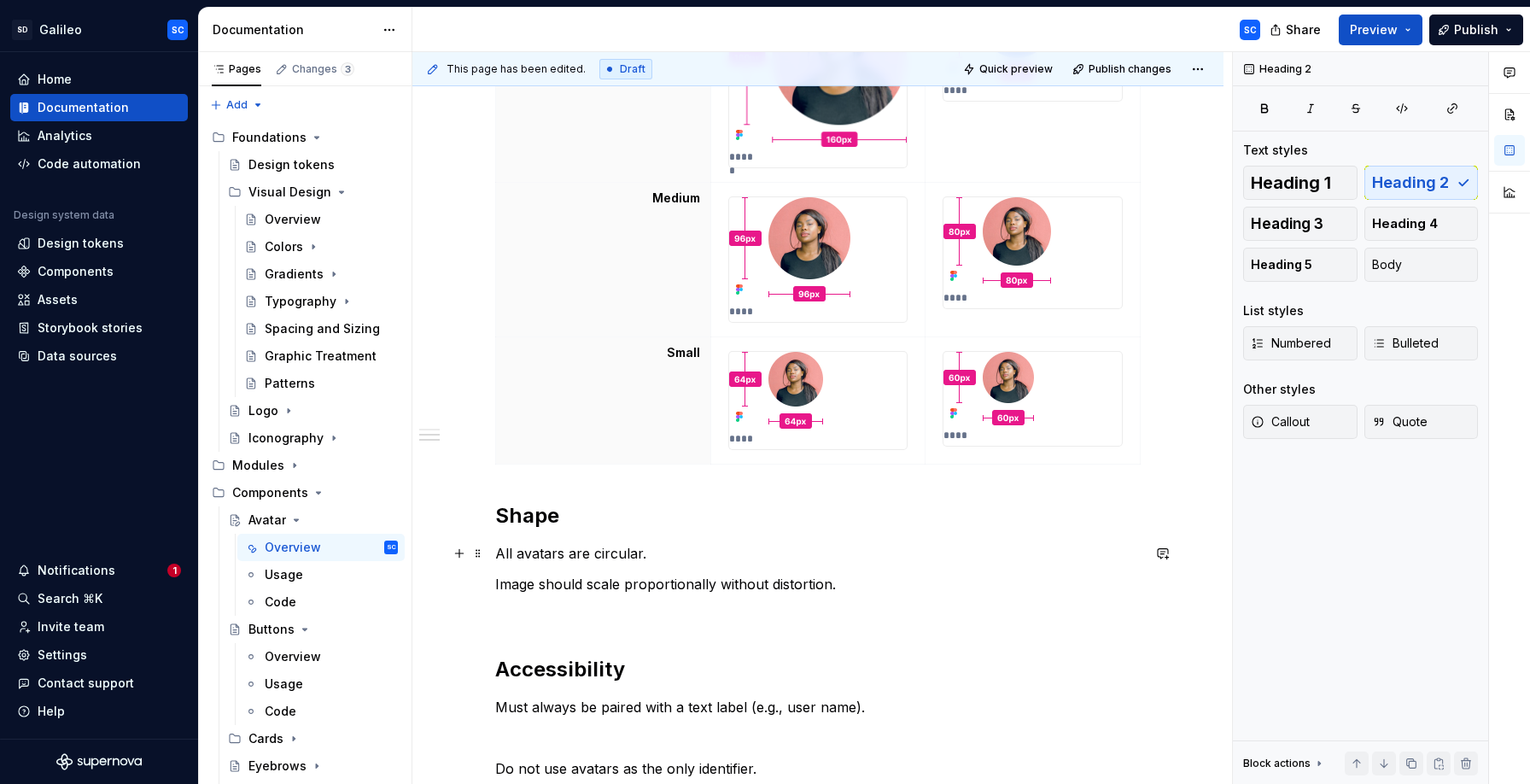
click at [560, 552] on p "All avatars are circular." at bounding box center [818, 553] width 645 height 21
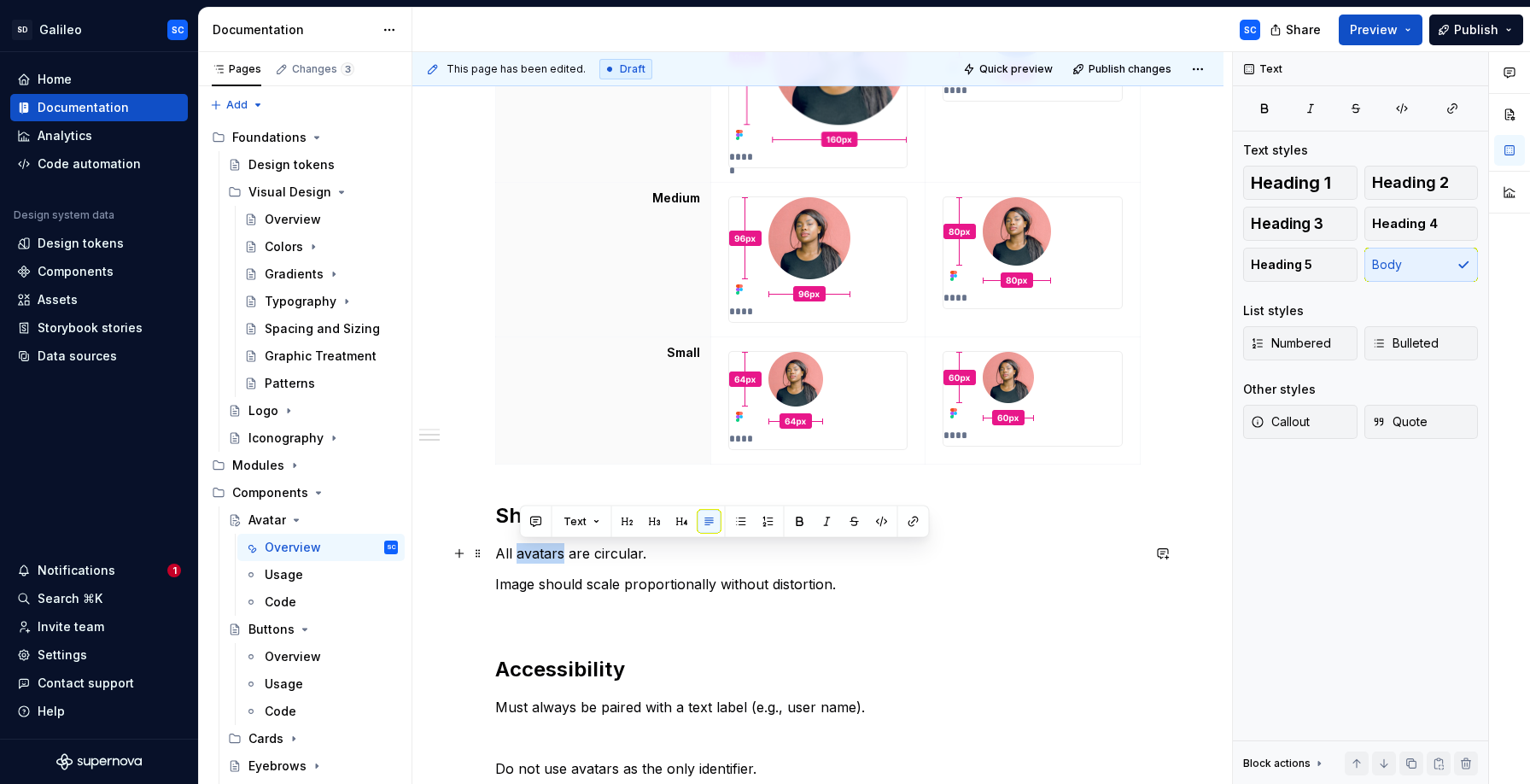
click at [560, 552] on p "All avatars are circular." at bounding box center [818, 553] width 645 height 21
drag, startPoint x: 560, startPoint y: 552, endPoint x: 805, endPoint y: 588, distance: 247.6
click at [805, 588] on div "Shape & Size Desktop Mobile X Large ***** ***** Large ***** **** Medium **** **…" at bounding box center [818, 250] width 645 height 1117
drag, startPoint x: 805, startPoint y: 588, endPoint x: 838, endPoint y: 584, distance: 33.2
click at [808, 588] on p "Image should scale proportionally without distortion." at bounding box center [818, 583] width 645 height 21
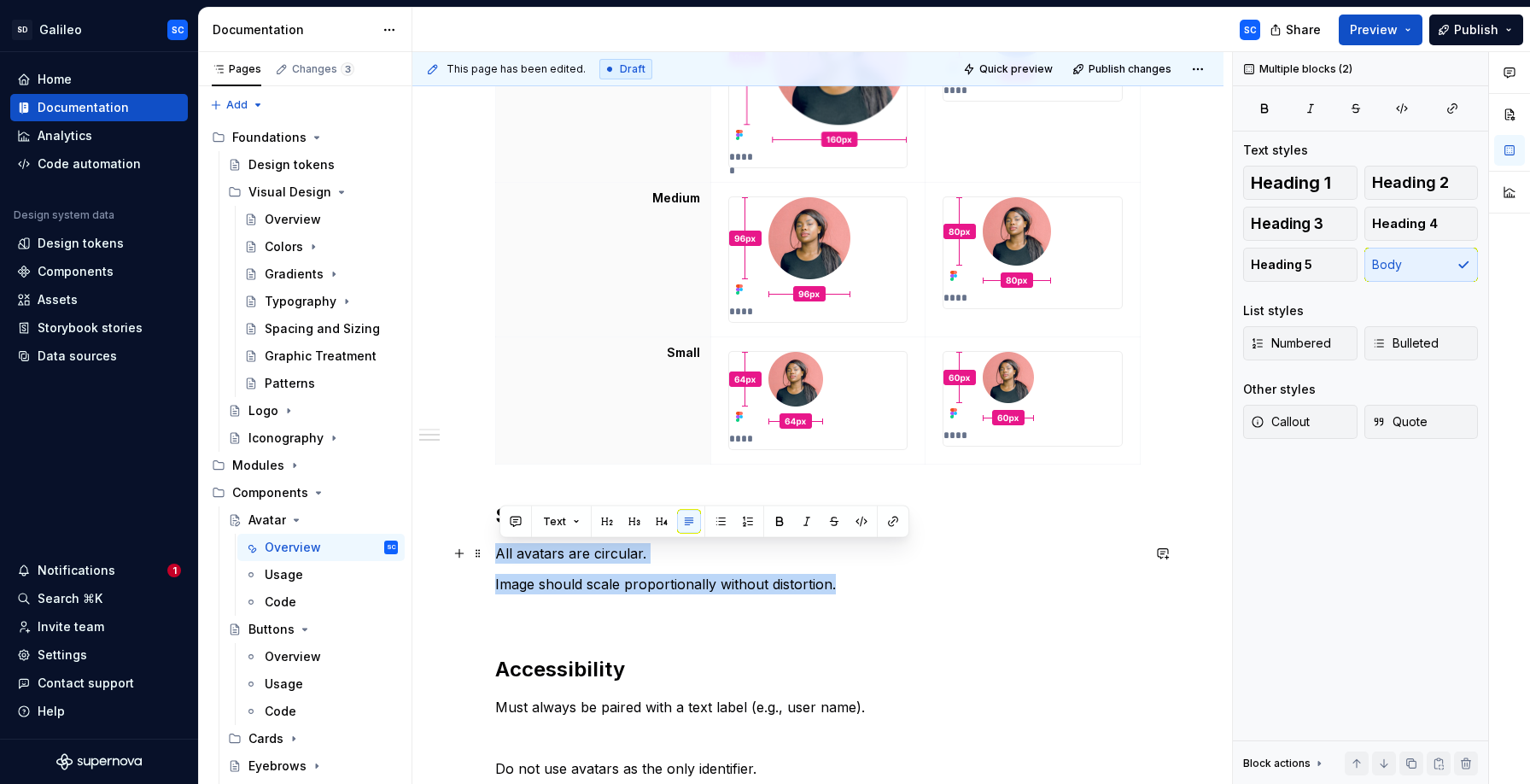
drag, startPoint x: 842, startPoint y: 584, endPoint x: 494, endPoint y: 552, distance: 349.5
click at [494, 552] on div "Shape & Size Desktop Mobile X Large ***** ***** Large ***** **** Medium **** **…" at bounding box center [818, 359] width 811 height 1414
copy div "All avatars are circular. Image should scale proportionally without distortion."
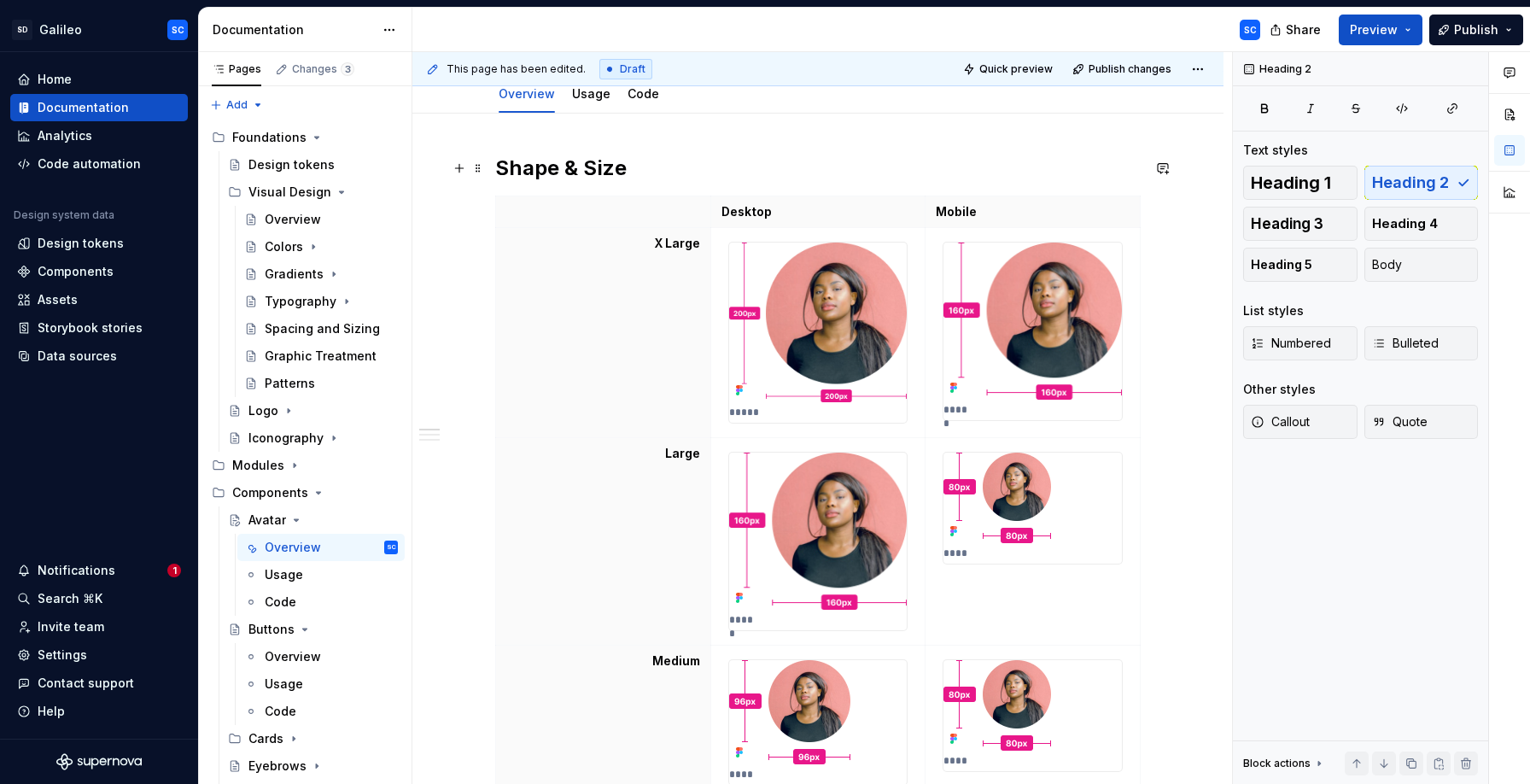
click at [662, 171] on h2 "Shape & Size" at bounding box center [818, 168] width 645 height 28
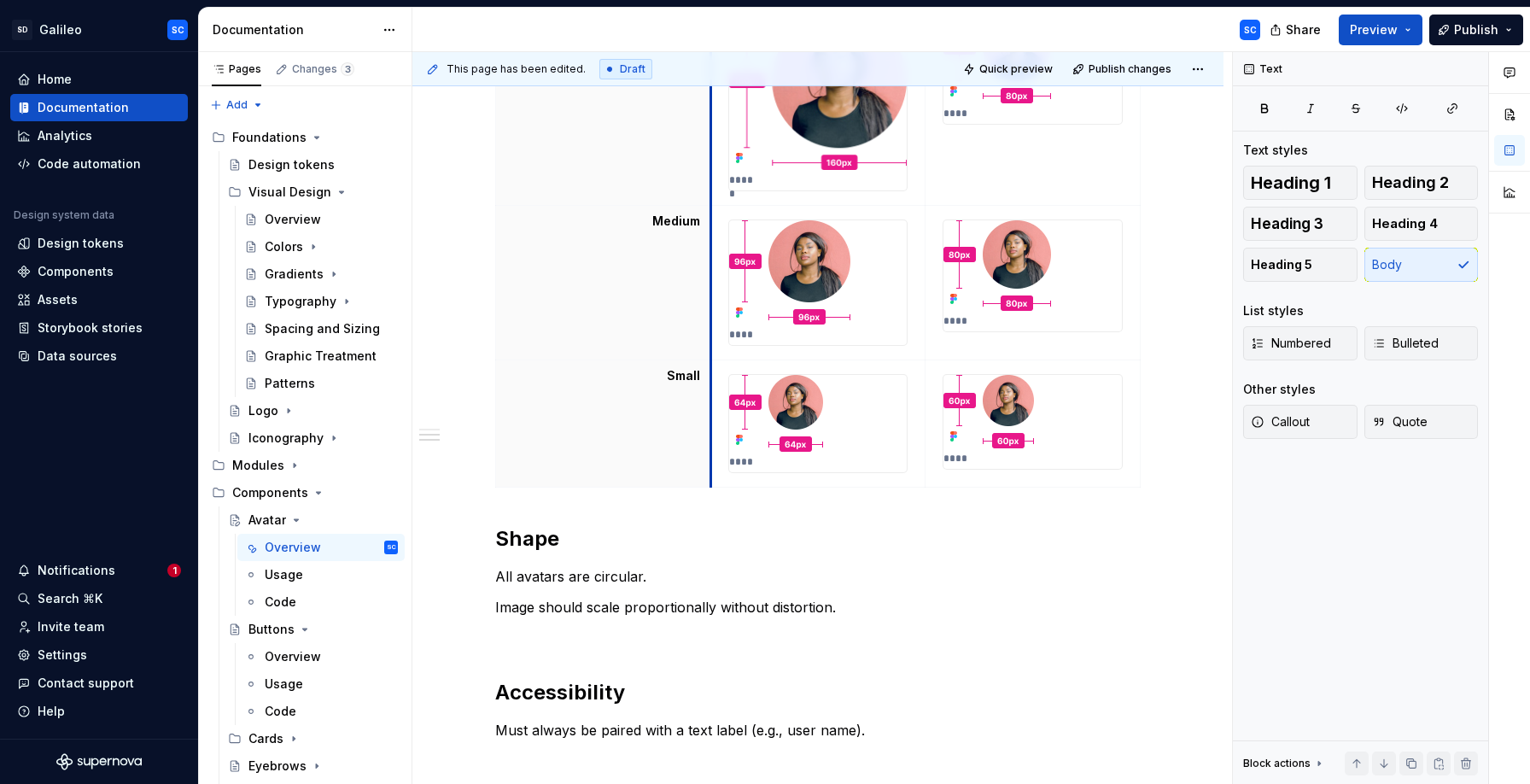
scroll to position [747, 0]
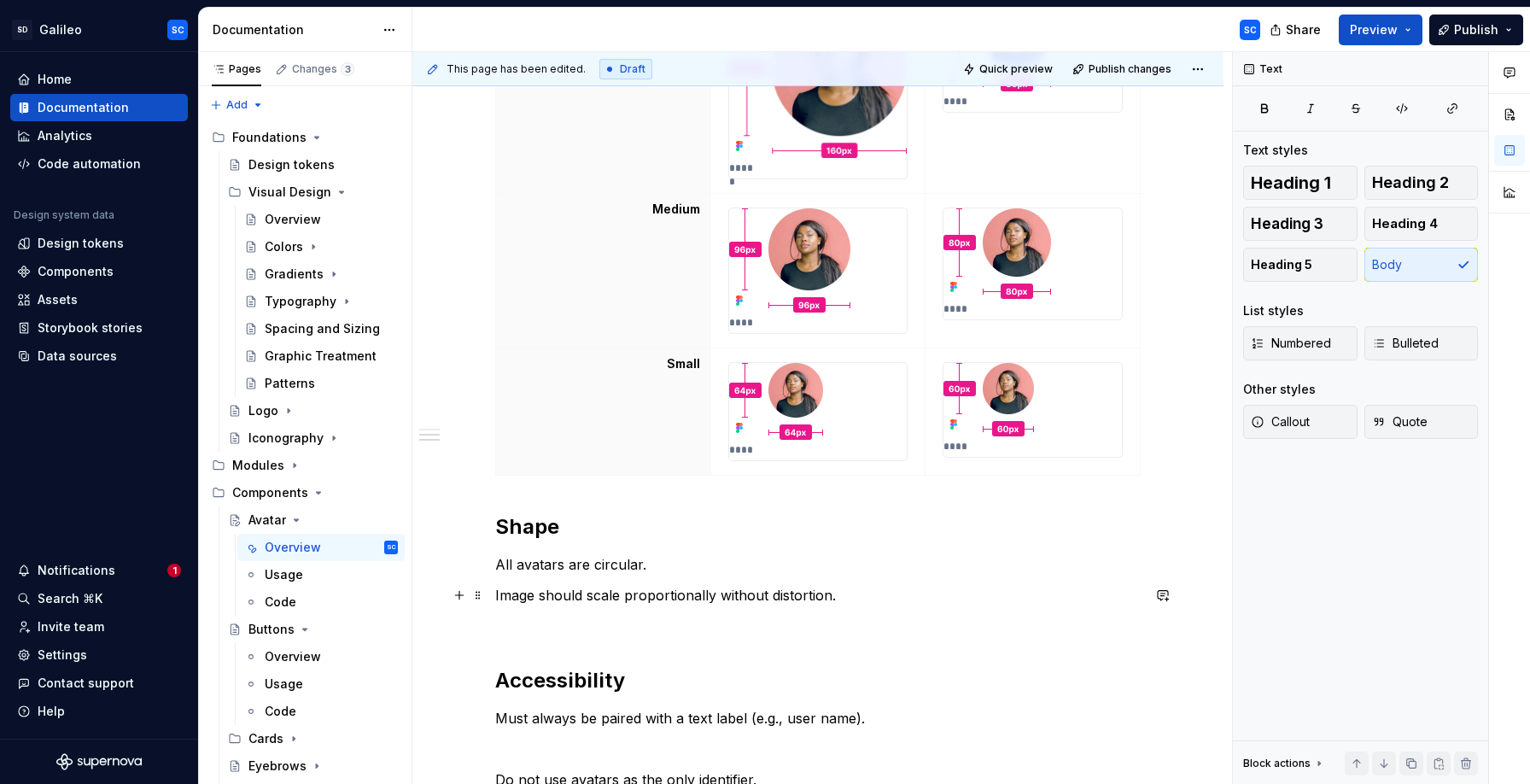
drag, startPoint x: 989, startPoint y: 600, endPoint x: 969, endPoint y: 595, distance: 20.6
click at [978, 597] on p "Image should scale proportionally without distortion." at bounding box center [818, 595] width 645 height 21
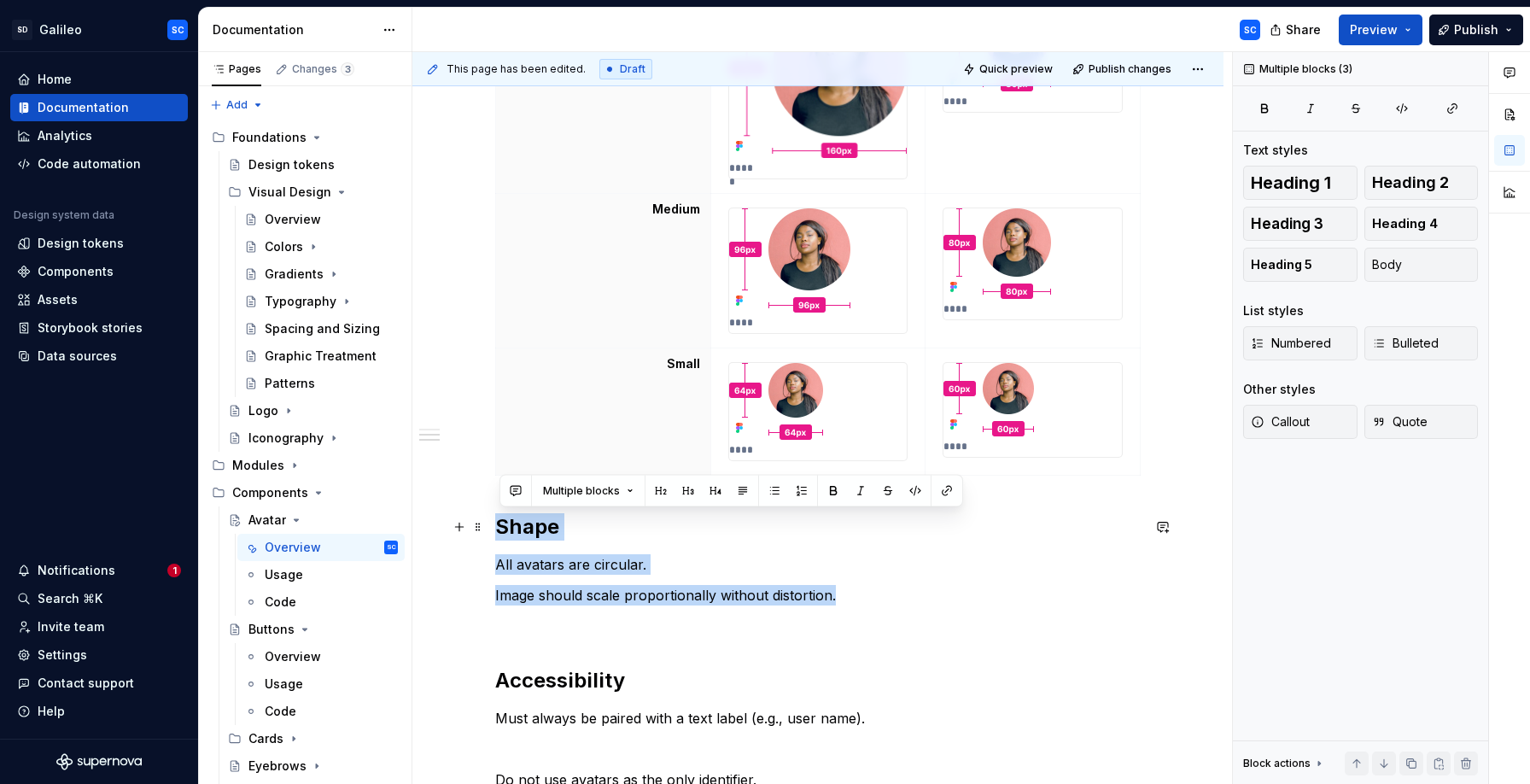
drag, startPoint x: 781, startPoint y: 586, endPoint x: 497, endPoint y: 520, distance: 291.6
click at [497, 520] on div "Shape & Size All avatars are circular. Image should scale proportionally withou…" at bounding box center [818, 333] width 811 height 1486
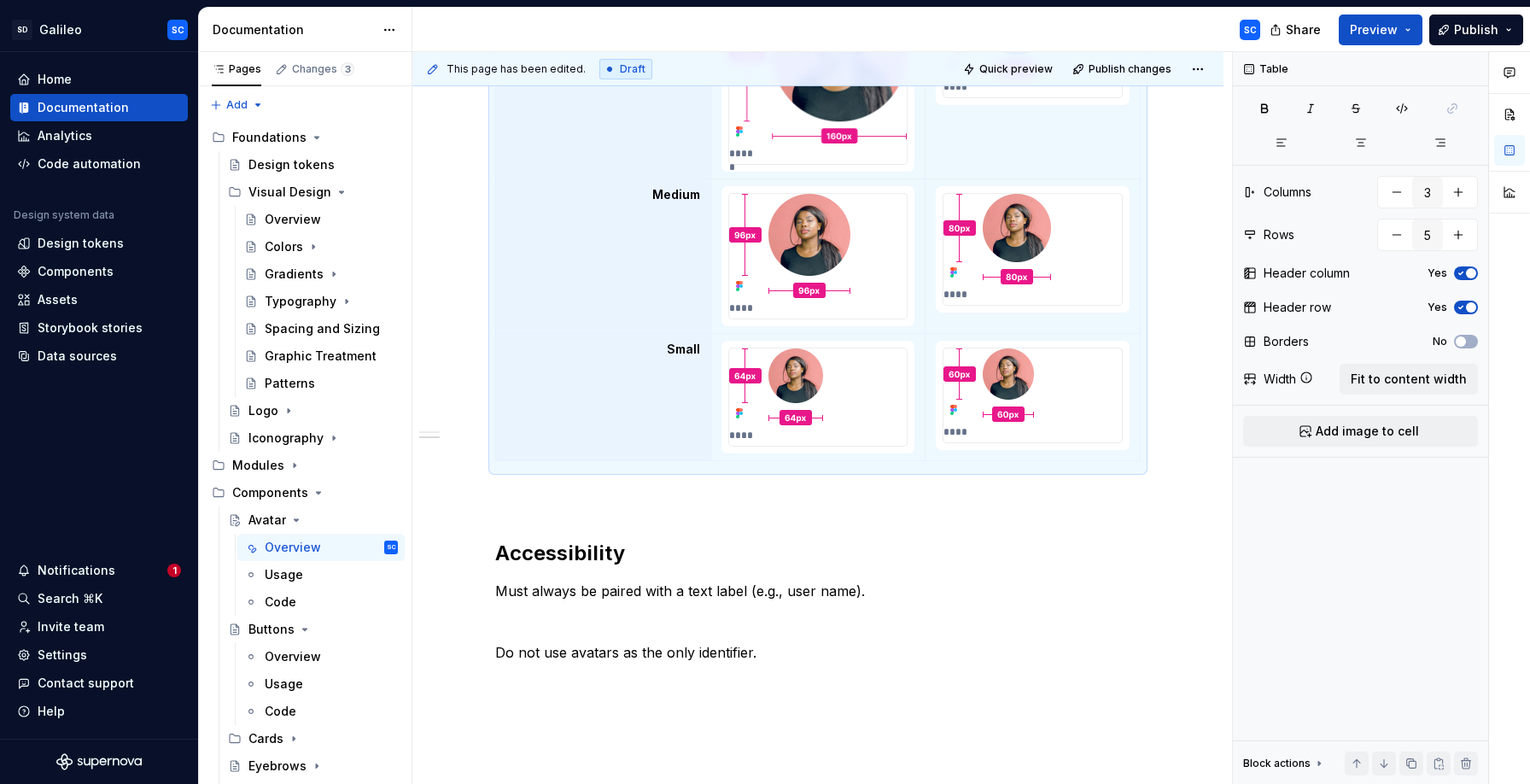
scroll to position [808, 0]
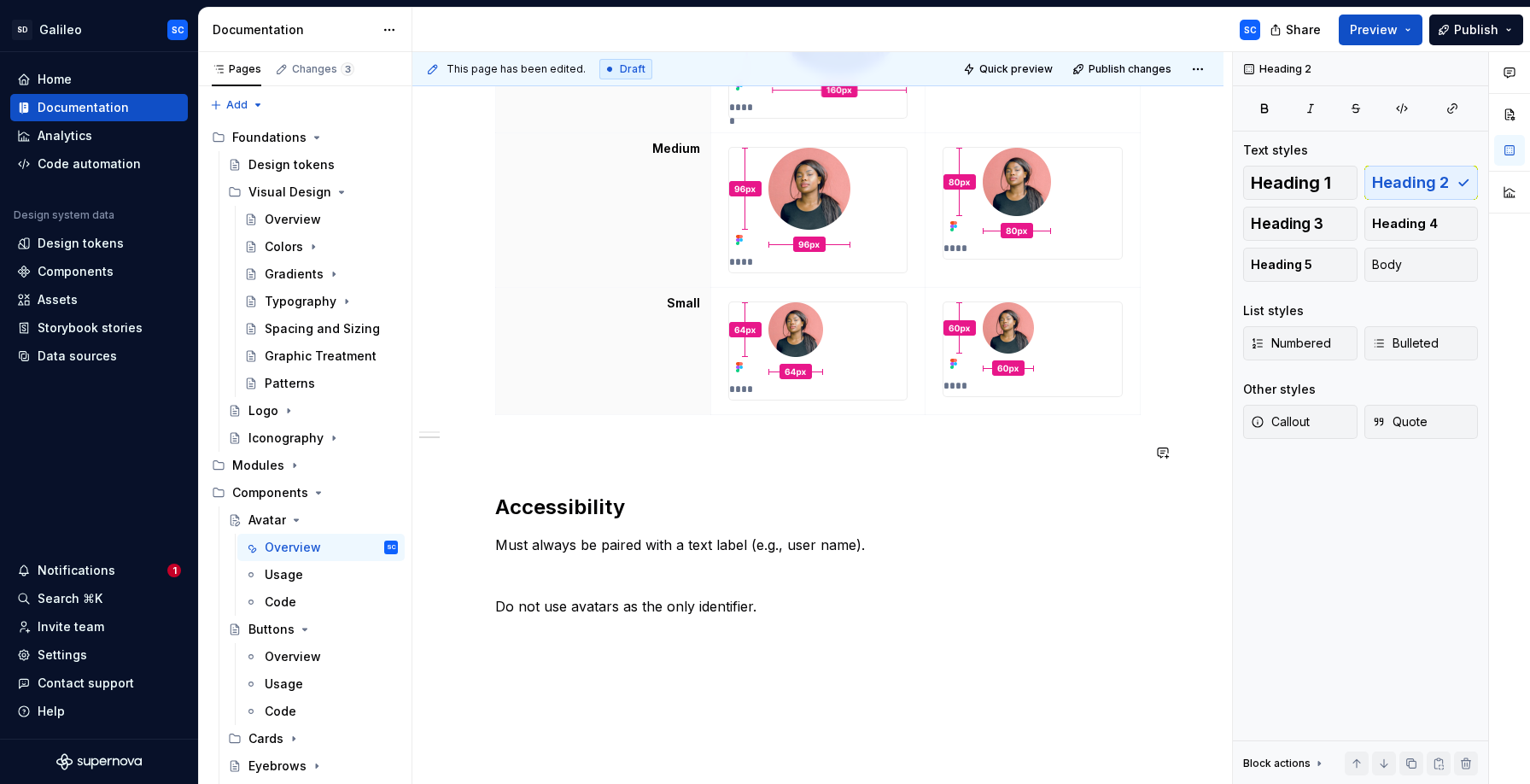
click at [543, 469] on div "Shape & Size All avatars are circular. Image should scale proportionally withou…" at bounding box center [818, 108] width 645 height 1077
click at [559, 464] on div "Shape & Size All avatars are circular. Image should scale proportionally withou…" at bounding box center [818, 108] width 645 height 1077
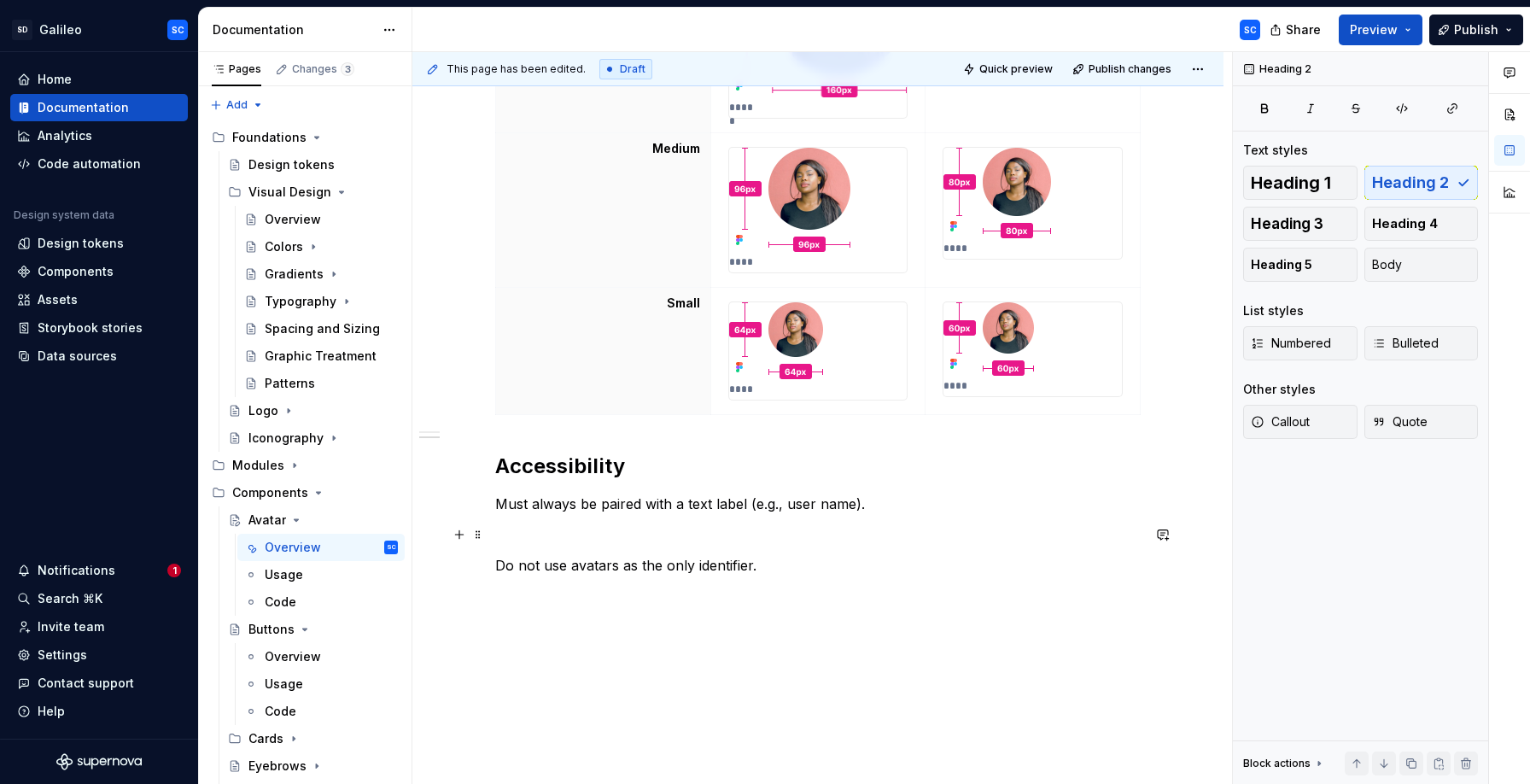
click at [548, 544] on p at bounding box center [818, 534] width 645 height 21
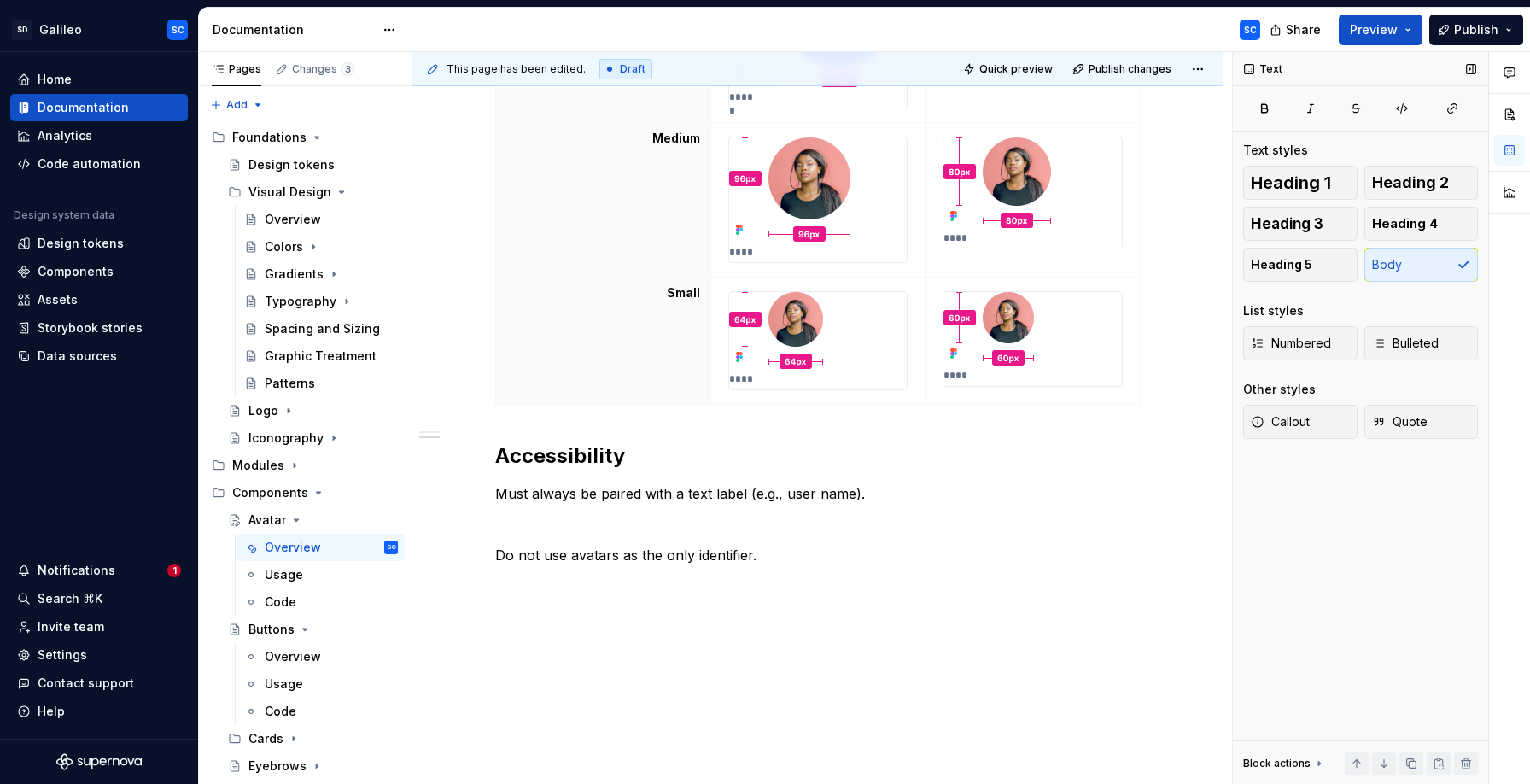
scroll to position [884, 0]
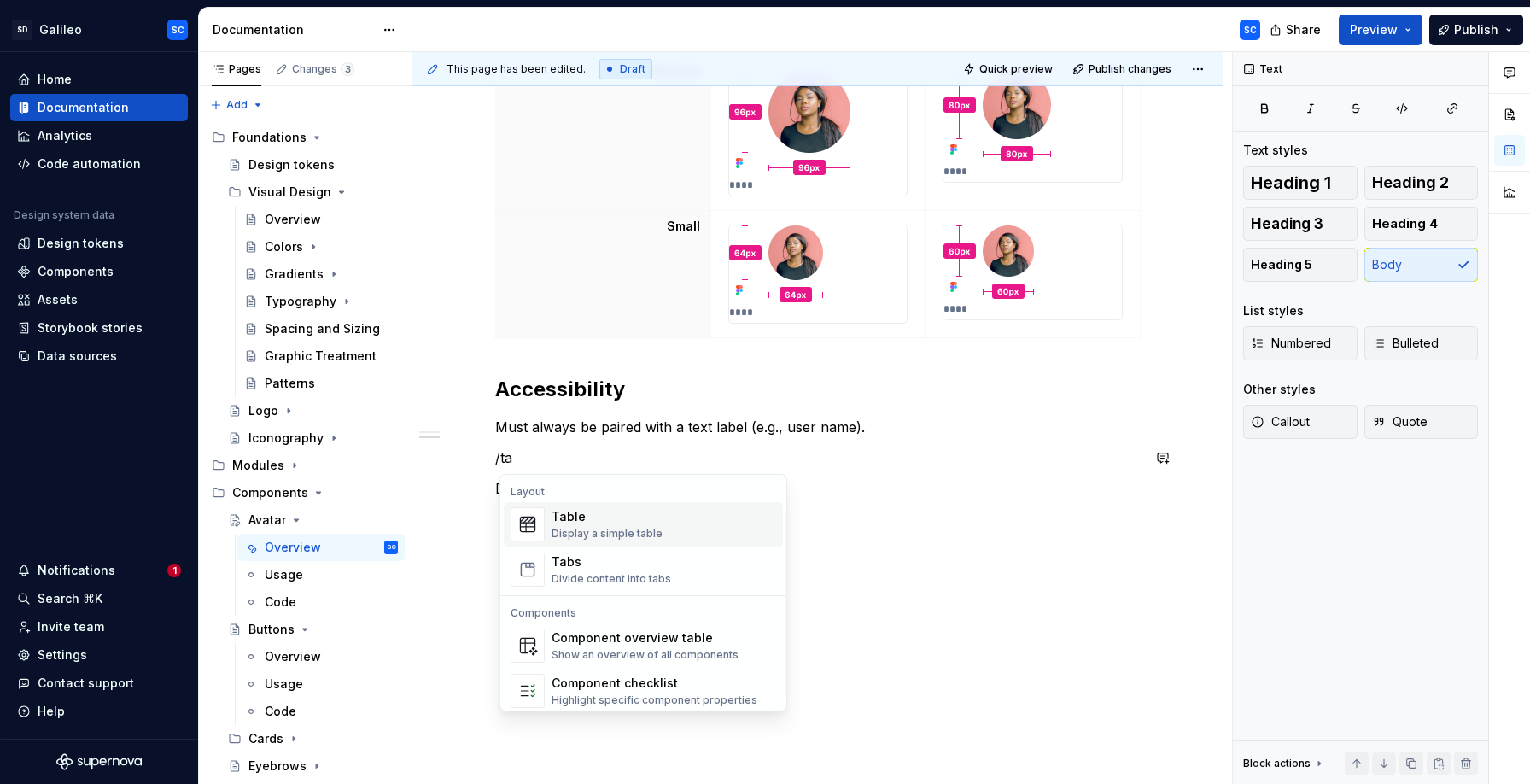
click at [579, 515] on div "Table" at bounding box center [607, 516] width 111 height 17
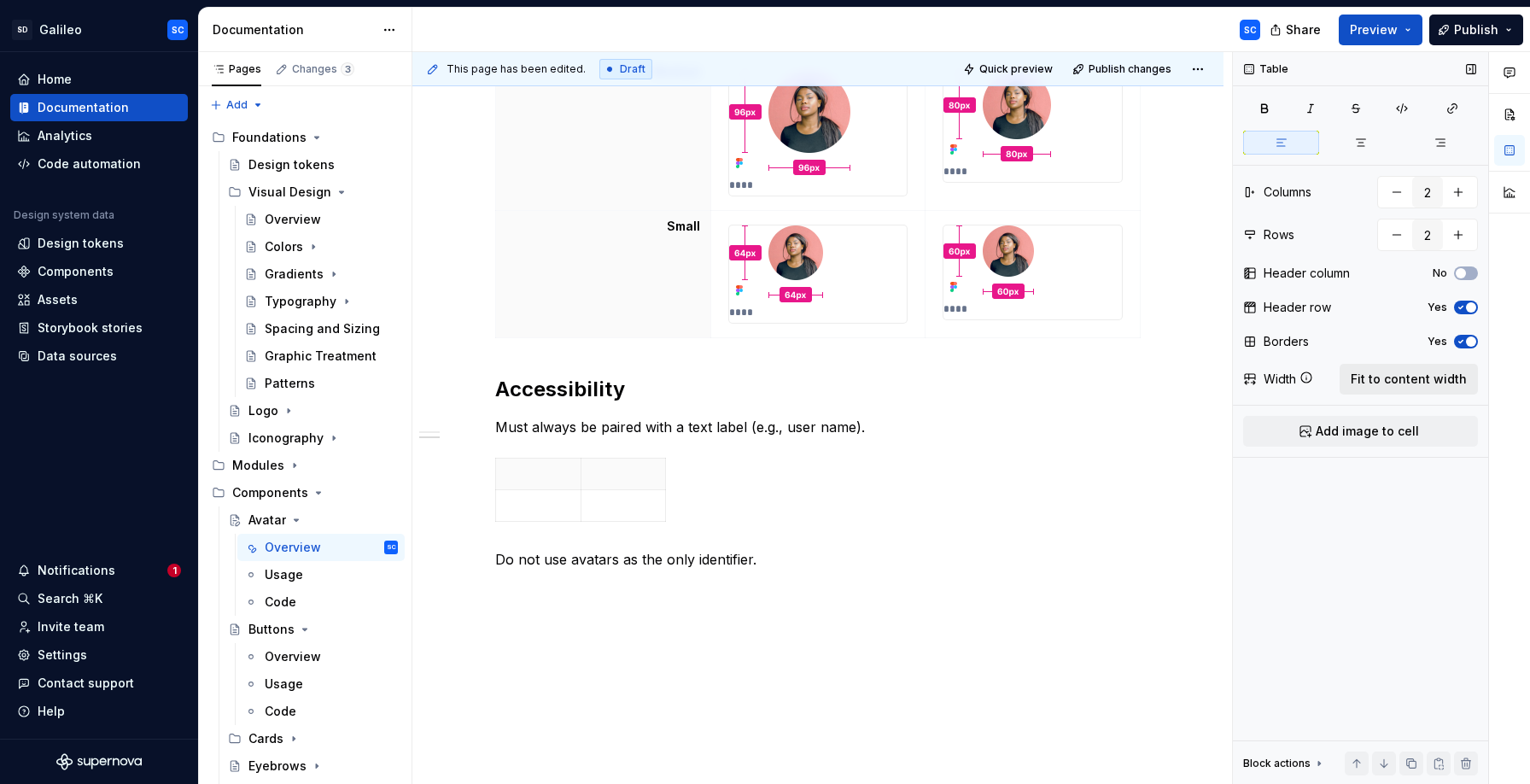
click at [1430, 379] on span "Fit to content width" at bounding box center [1409, 378] width 116 height 17
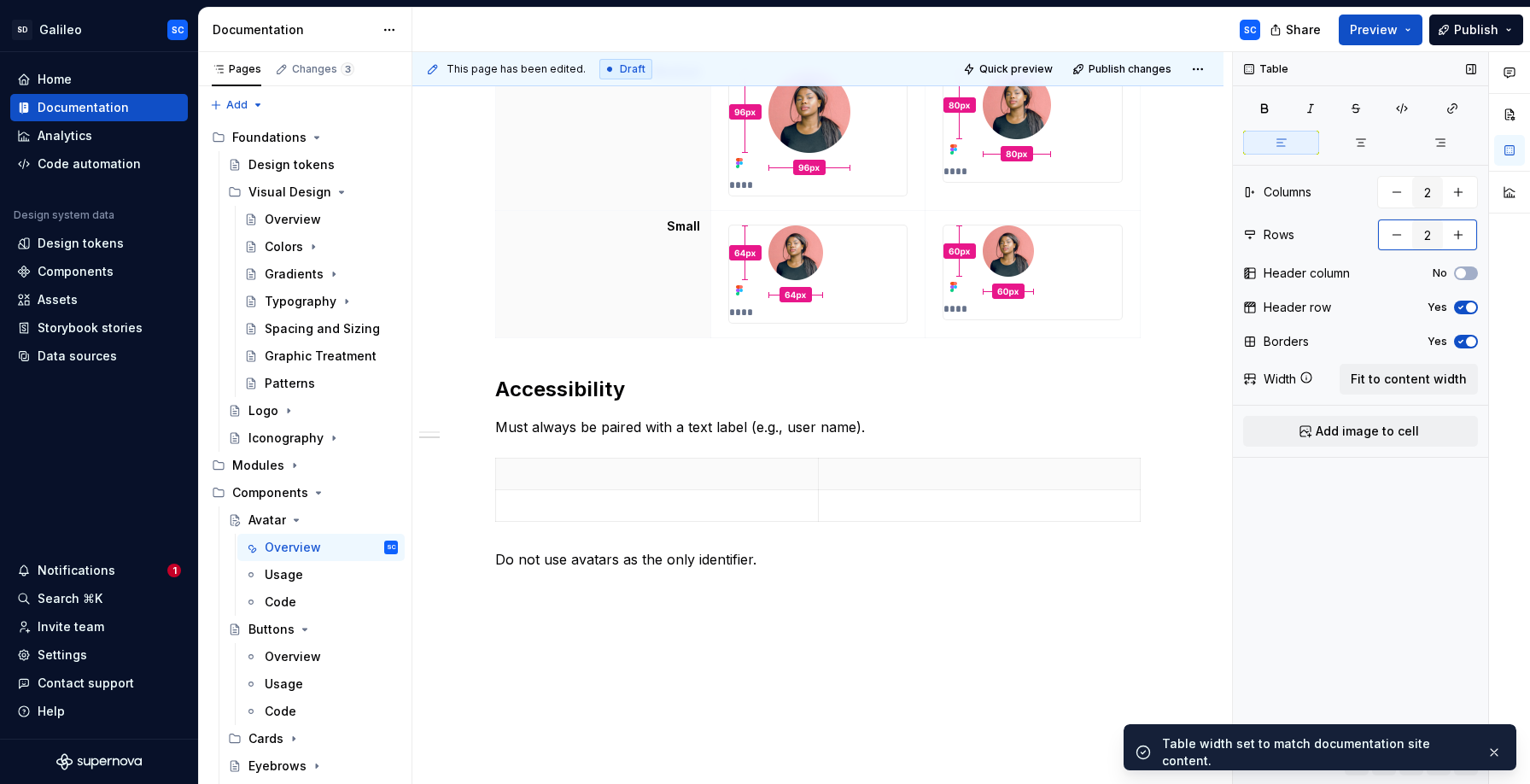
click at [1392, 228] on button "button" at bounding box center [1396, 234] width 31 height 31
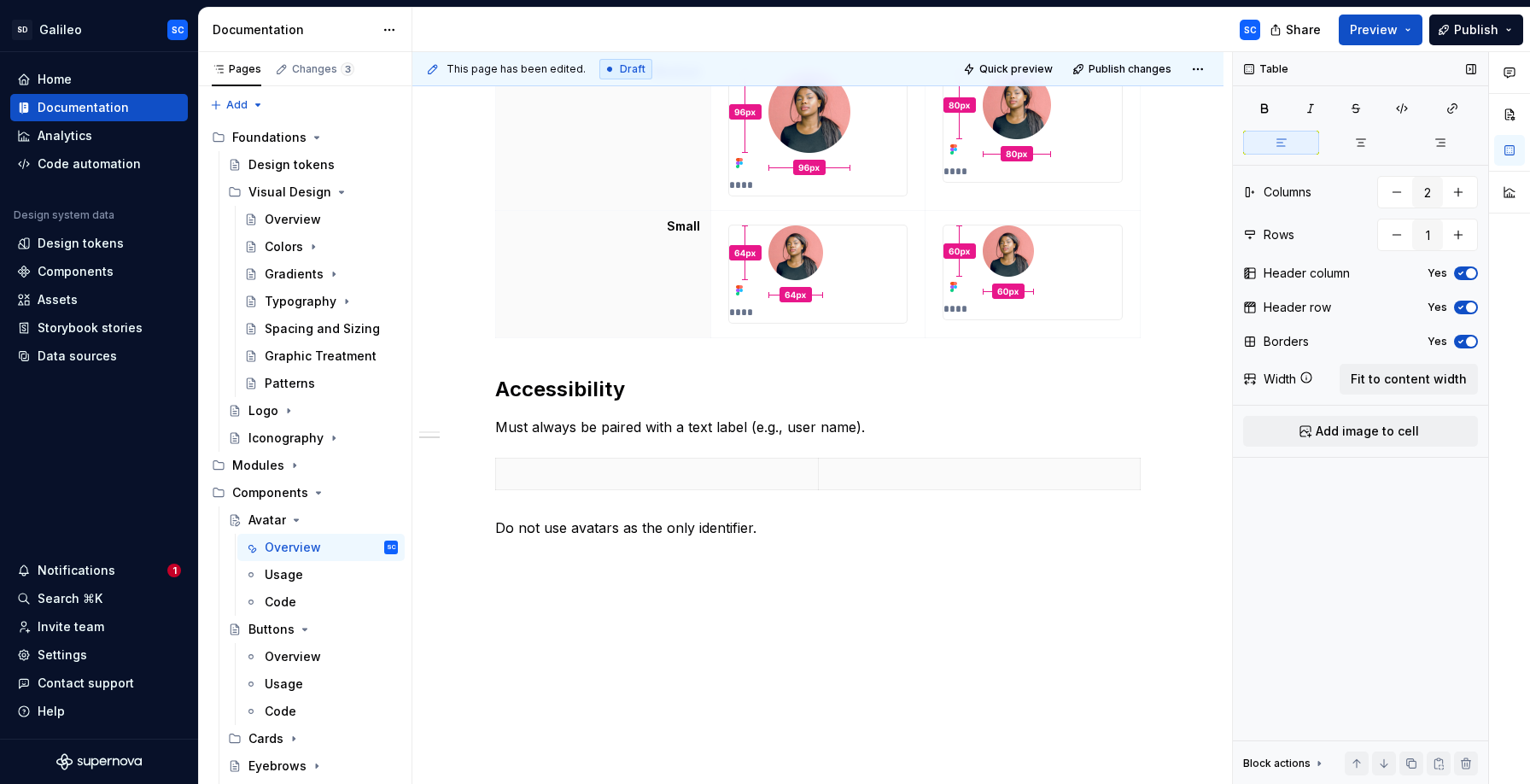
click at [1467, 272] on span "button" at bounding box center [1471, 273] width 10 height 10
click at [1467, 306] on span "button" at bounding box center [1471, 307] width 10 height 10
click at [1462, 272] on icon "button" at bounding box center [1461, 273] width 4 height 3
click at [1465, 338] on icon "button" at bounding box center [1461, 341] width 14 height 10
click at [636, 473] on p at bounding box center [657, 473] width 301 height 17
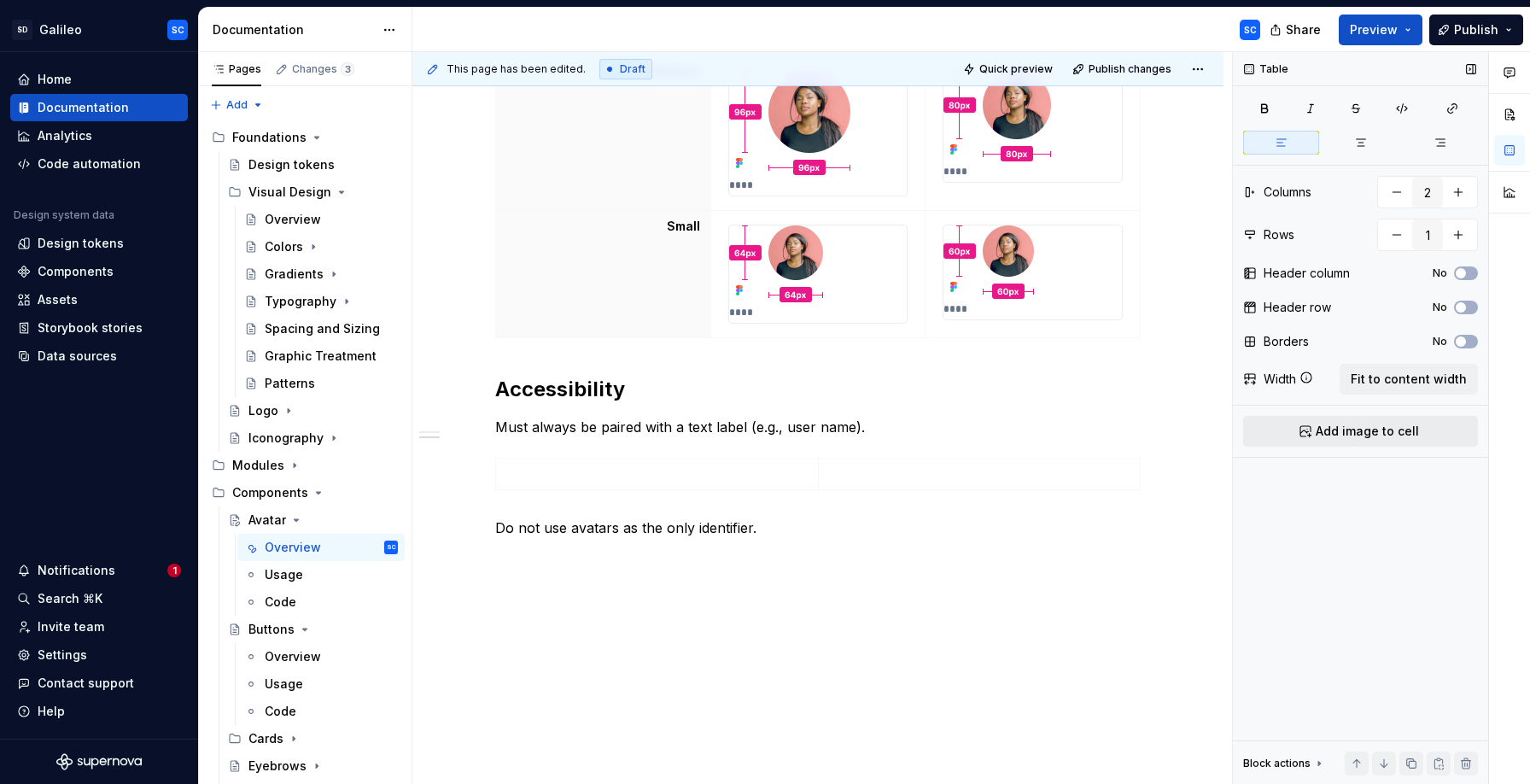
click at [1364, 432] on span "Add image to cell" at bounding box center [1367, 430] width 103 height 17
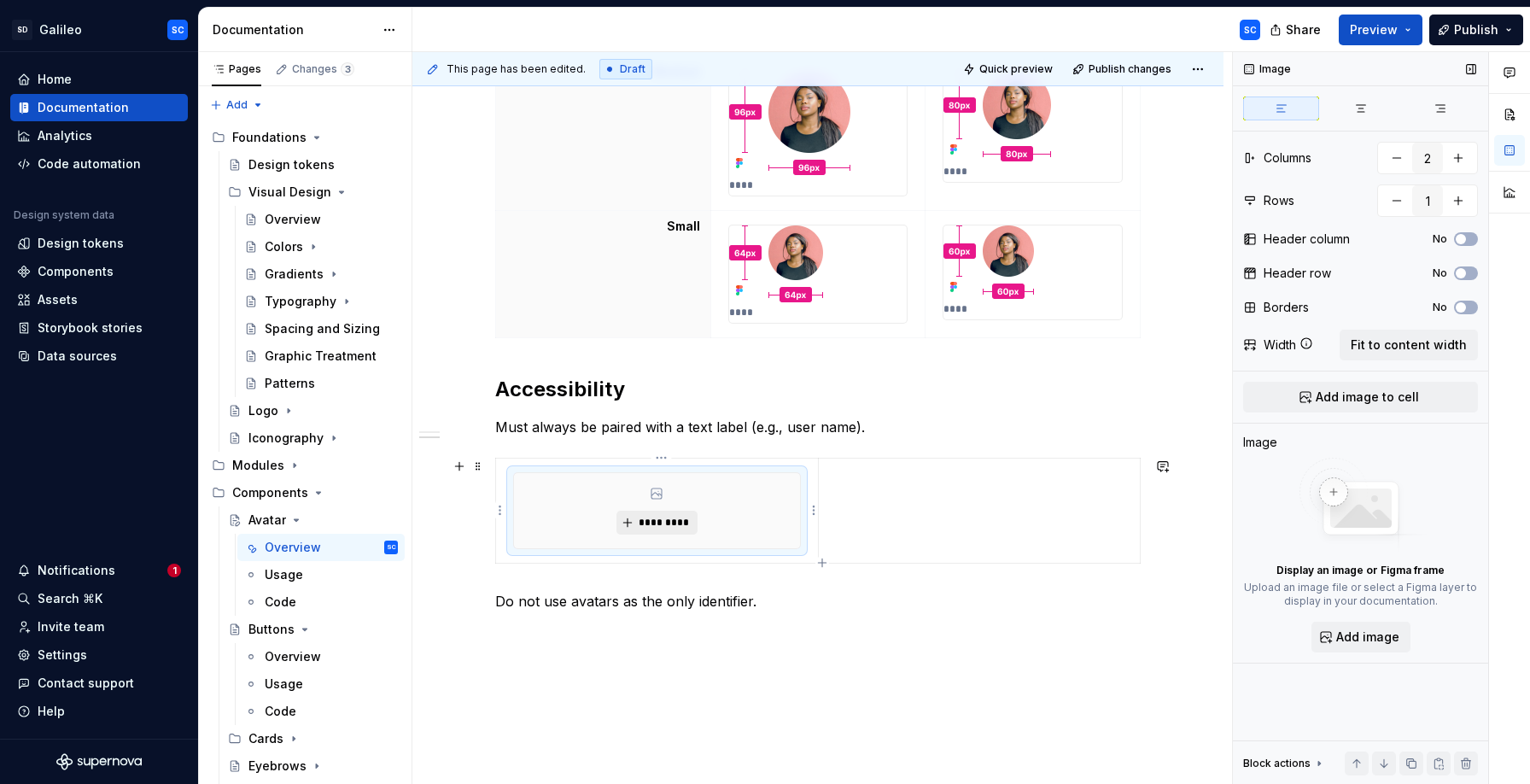
click at [671, 521] on span "*********" at bounding box center [663, 522] width 52 height 14
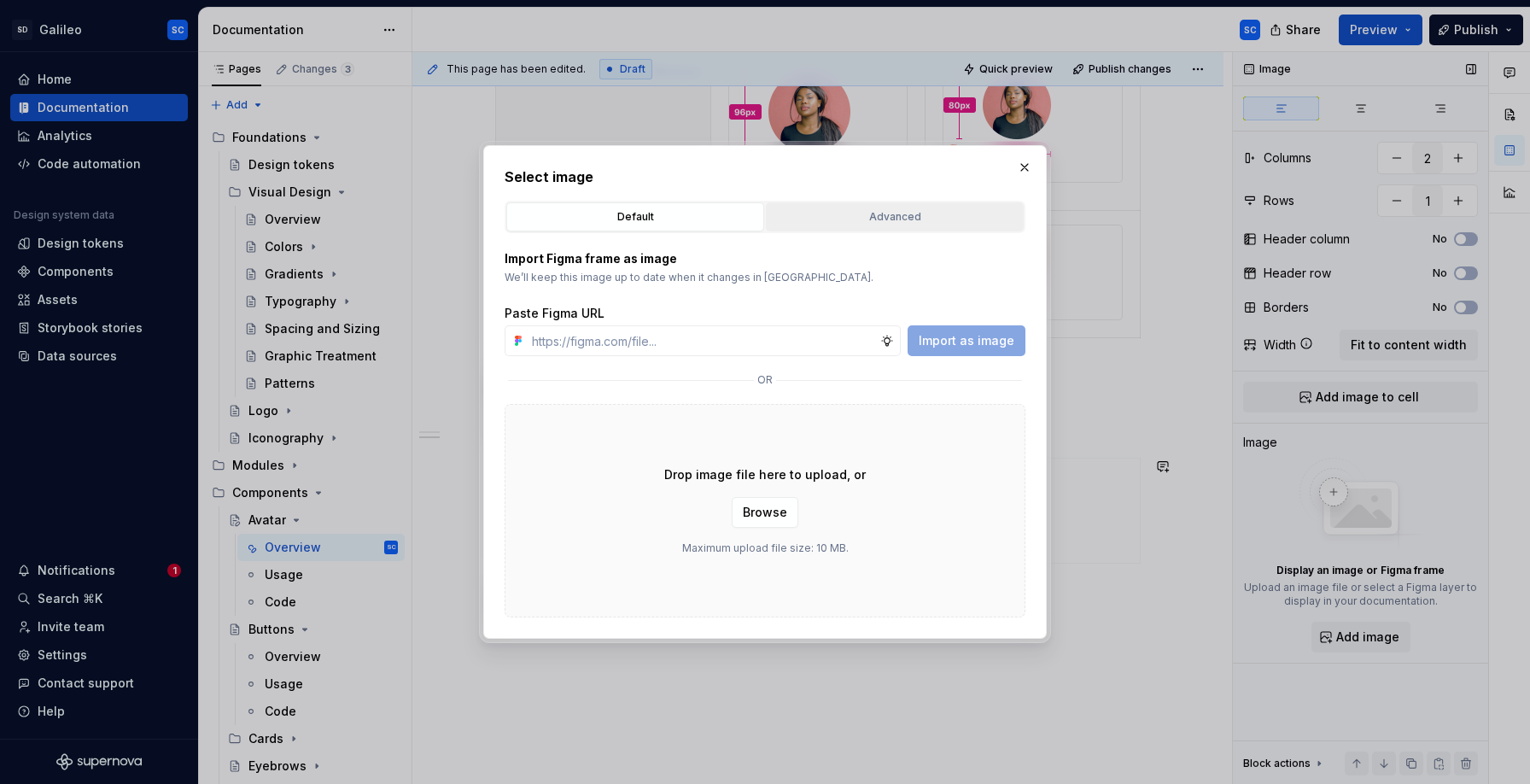
click at [887, 218] on div "Advanced" at bounding box center [895, 216] width 246 height 17
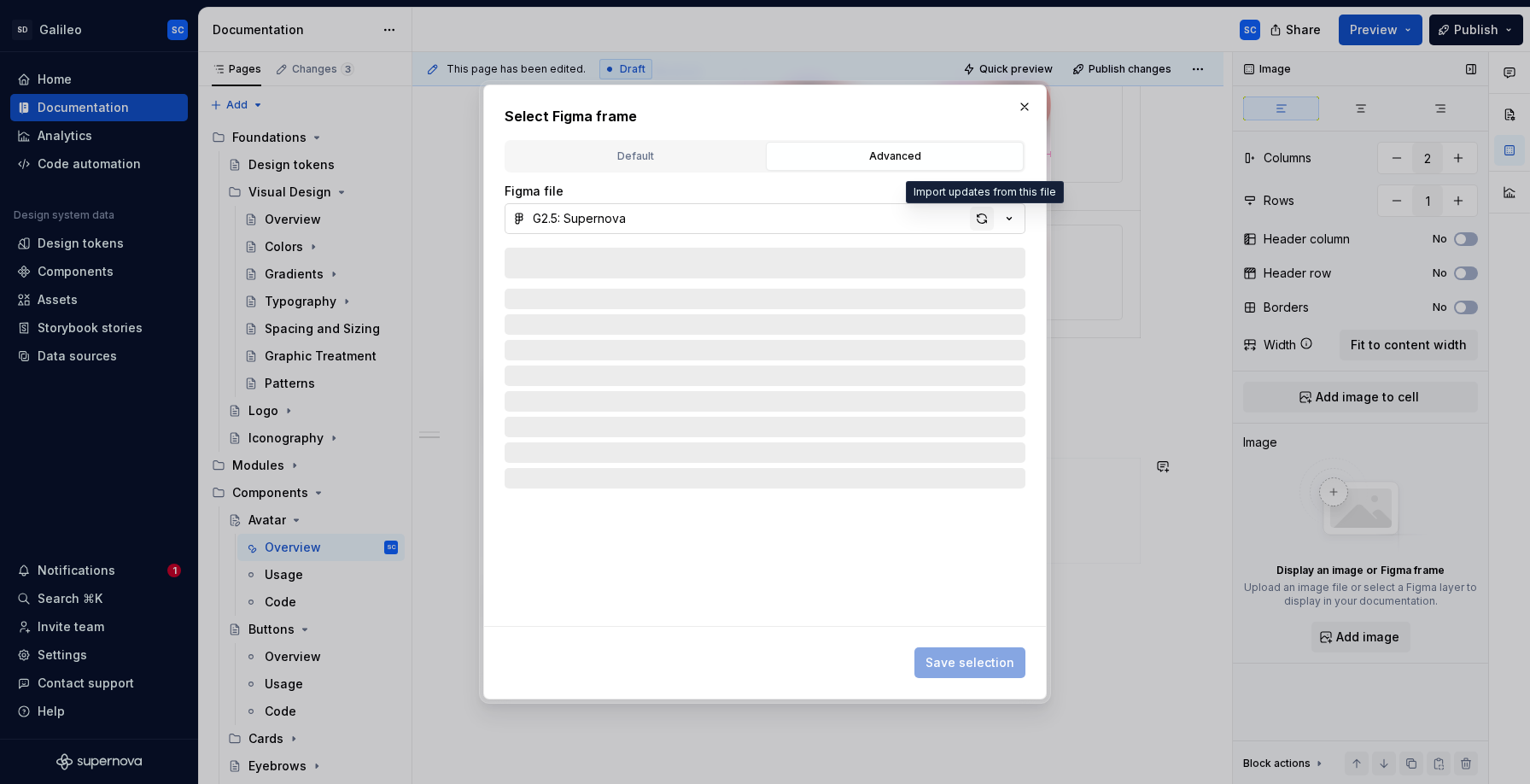
click at [983, 218] on div "button" at bounding box center [982, 219] width 24 height 24
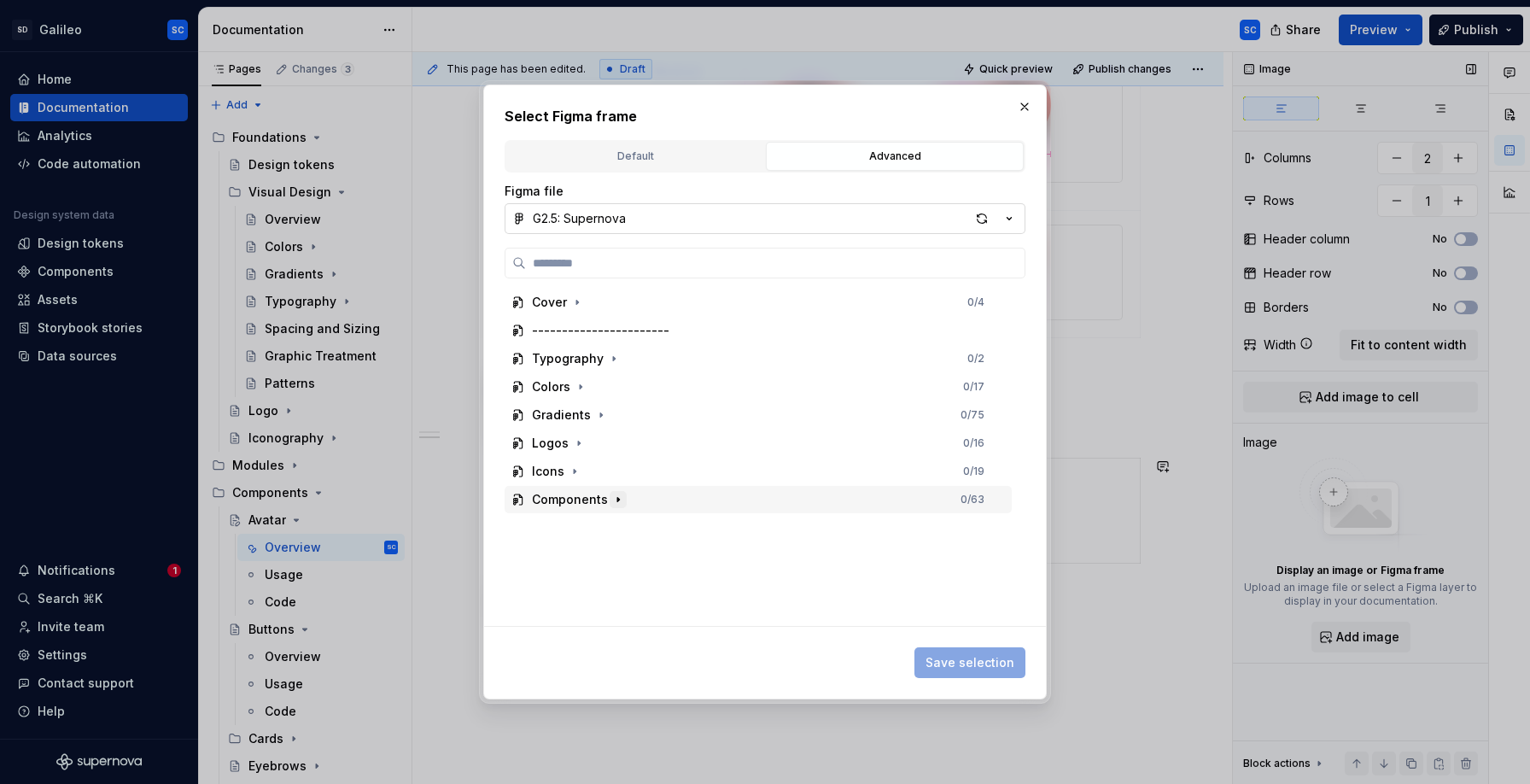
click at [618, 498] on icon "button" at bounding box center [619, 499] width 14 height 14
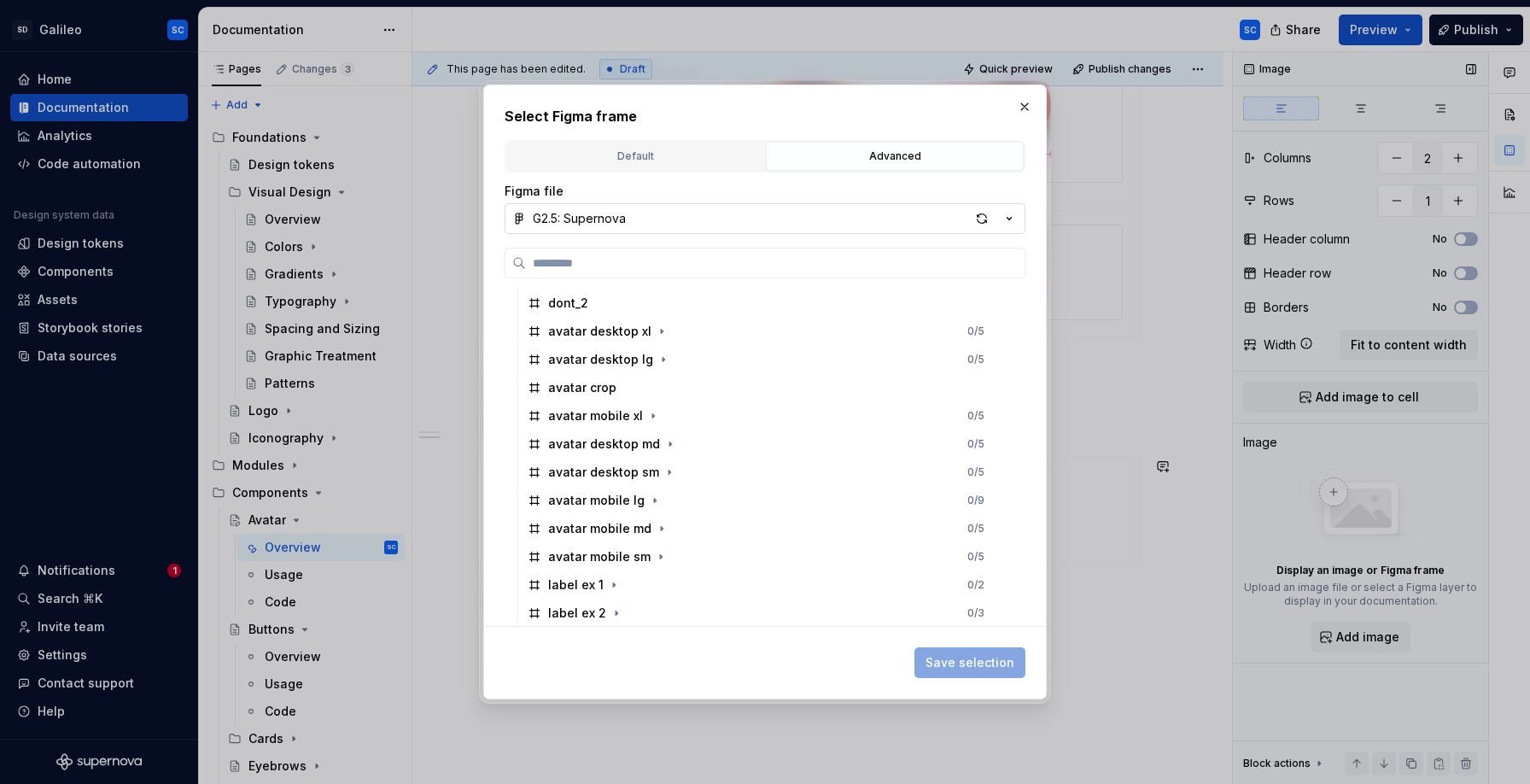
scroll to position [395, 0]
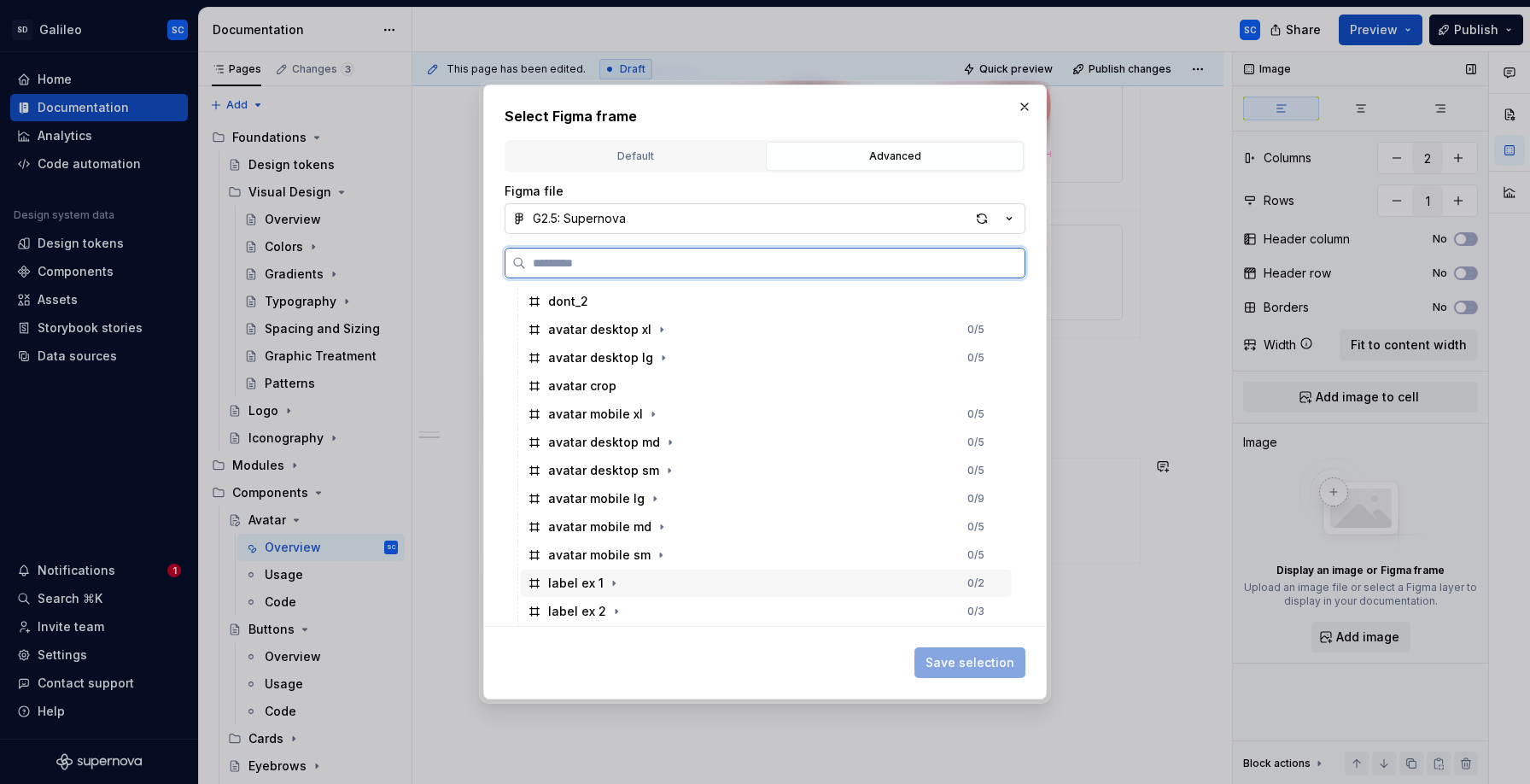
click at [650, 583] on div "label ex 1 0 / 2" at bounding box center [766, 583] width 491 height 28
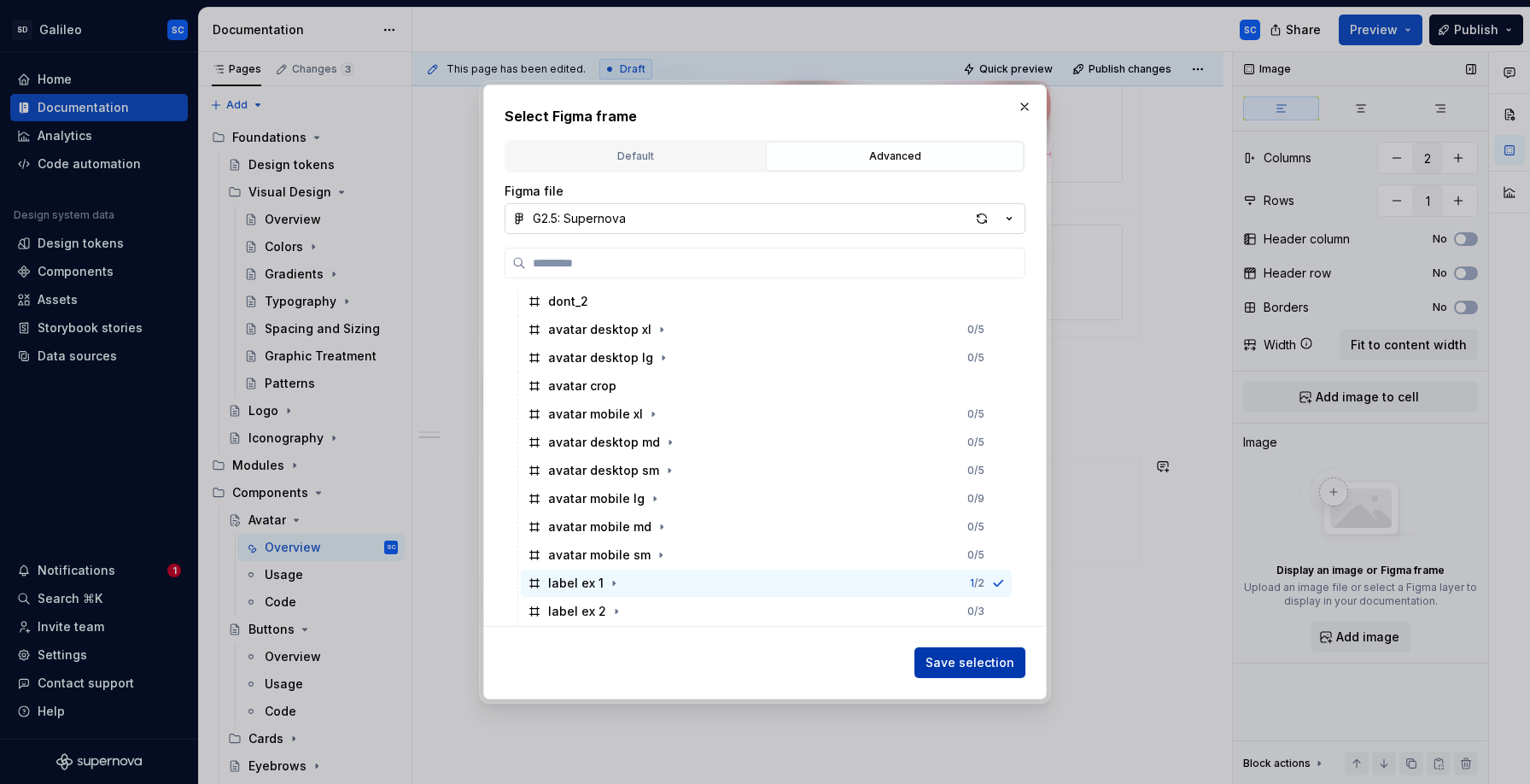
click at [952, 663] on span "Save selection" at bounding box center [969, 662] width 89 height 17
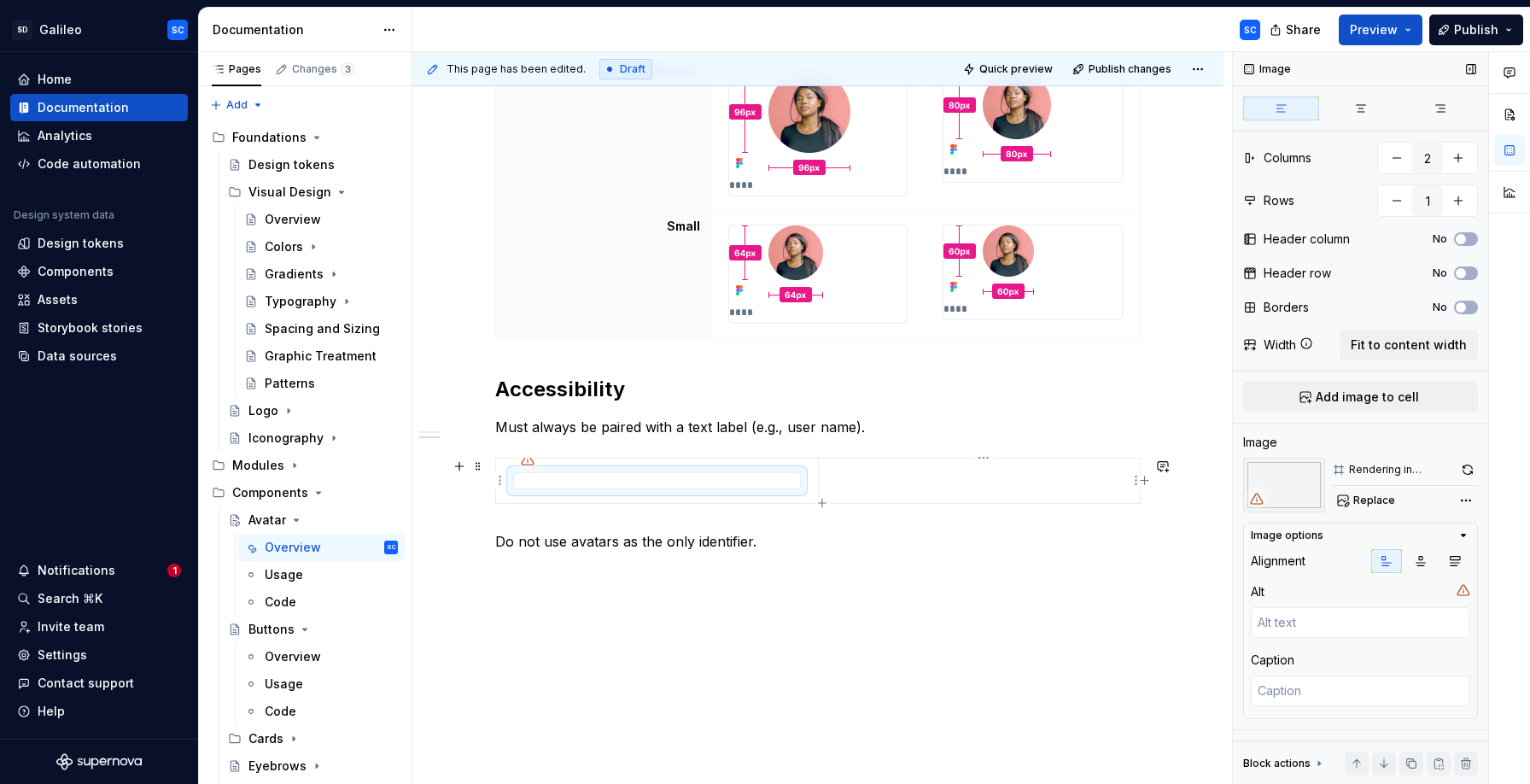
click at [960, 489] on td at bounding box center [978, 481] width 322 height 45
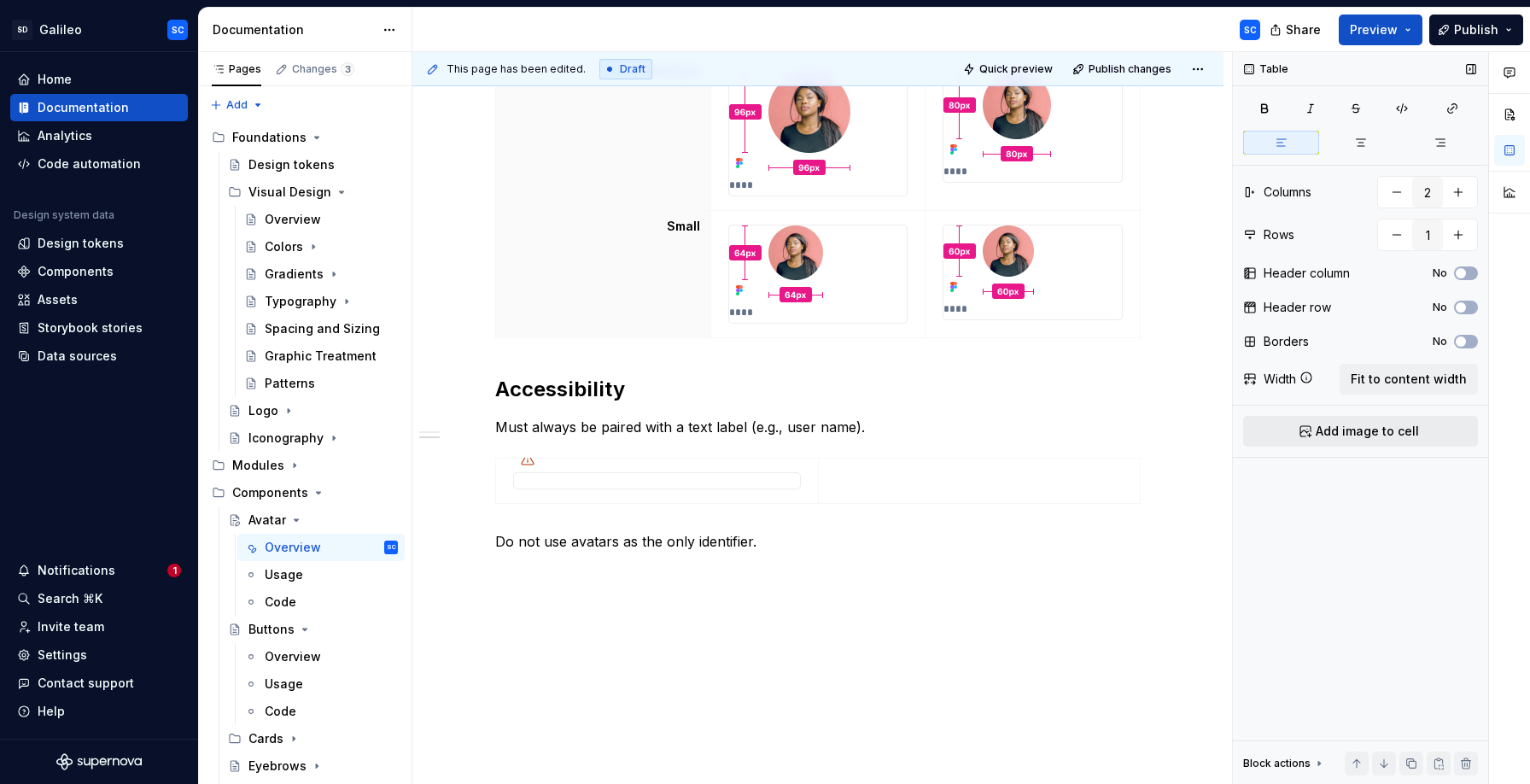
click at [1332, 432] on span "Add image to cell" at bounding box center [1367, 430] width 103 height 17
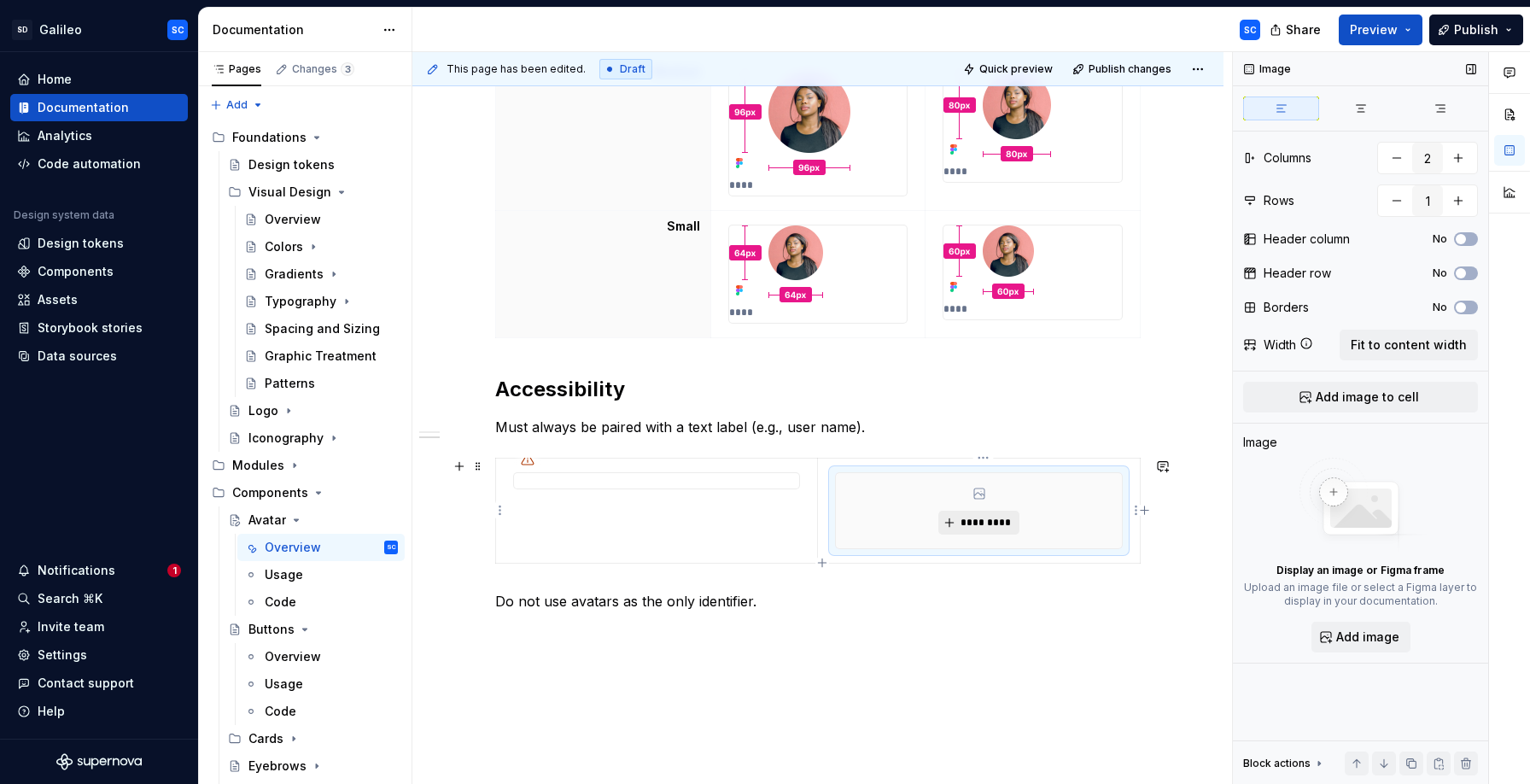
click at [973, 522] on span "*********" at bounding box center [985, 522] width 52 height 14
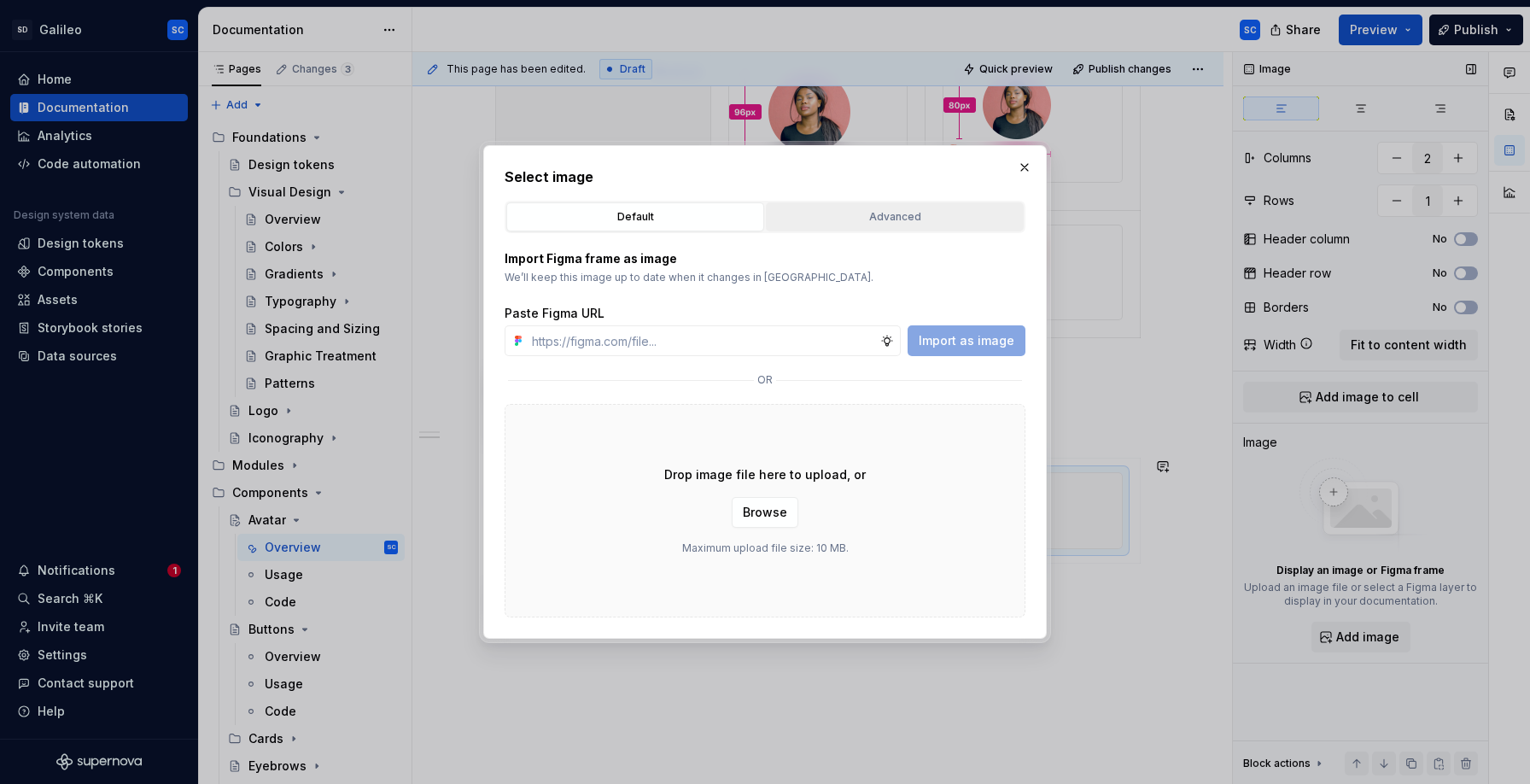
click at [853, 219] on div "Advanced" at bounding box center [895, 216] width 246 height 17
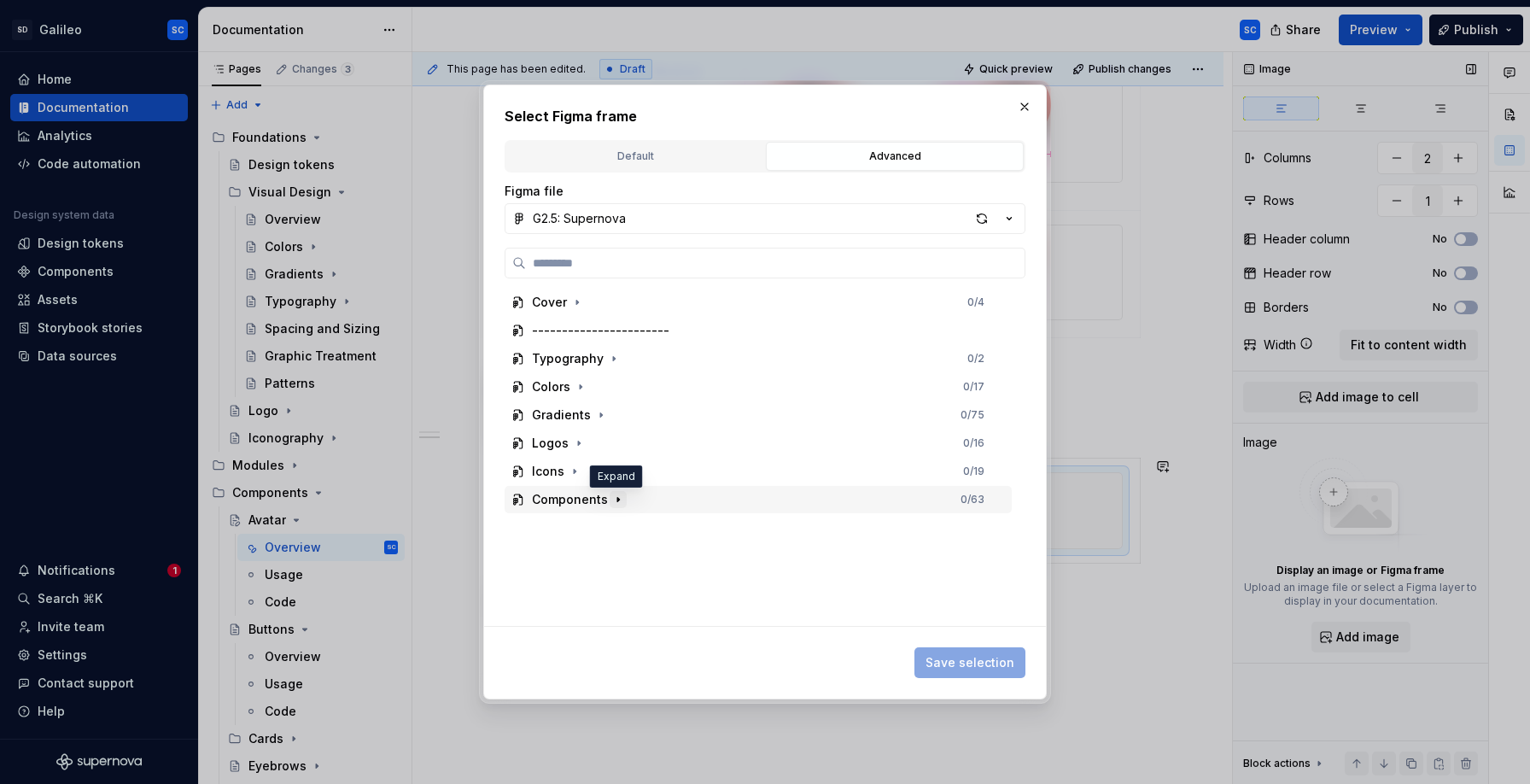
click at [618, 499] on icon "button" at bounding box center [619, 499] width 2 height 4
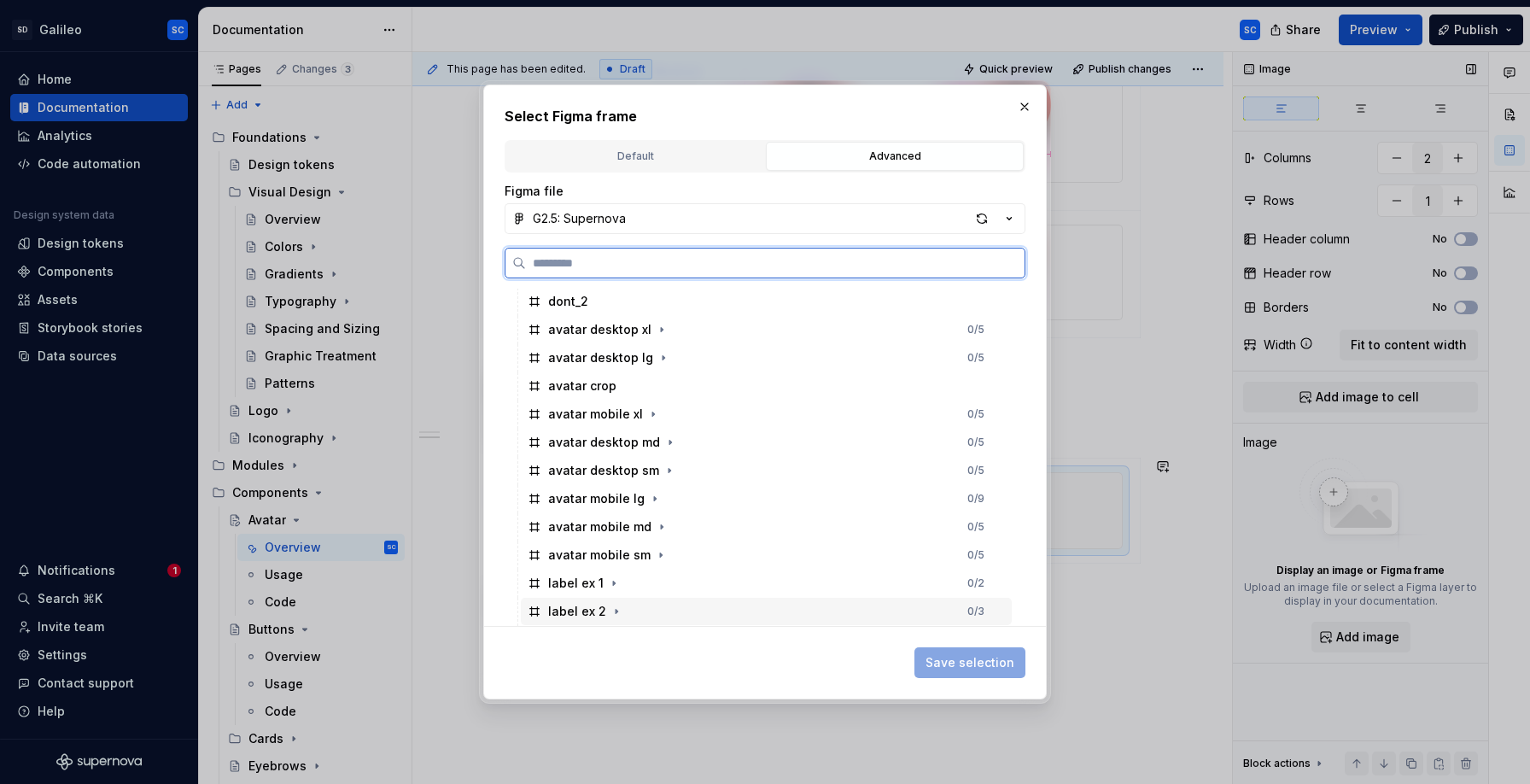
click at [642, 608] on div "label ex 2 0 / 3" at bounding box center [766, 612] width 491 height 28
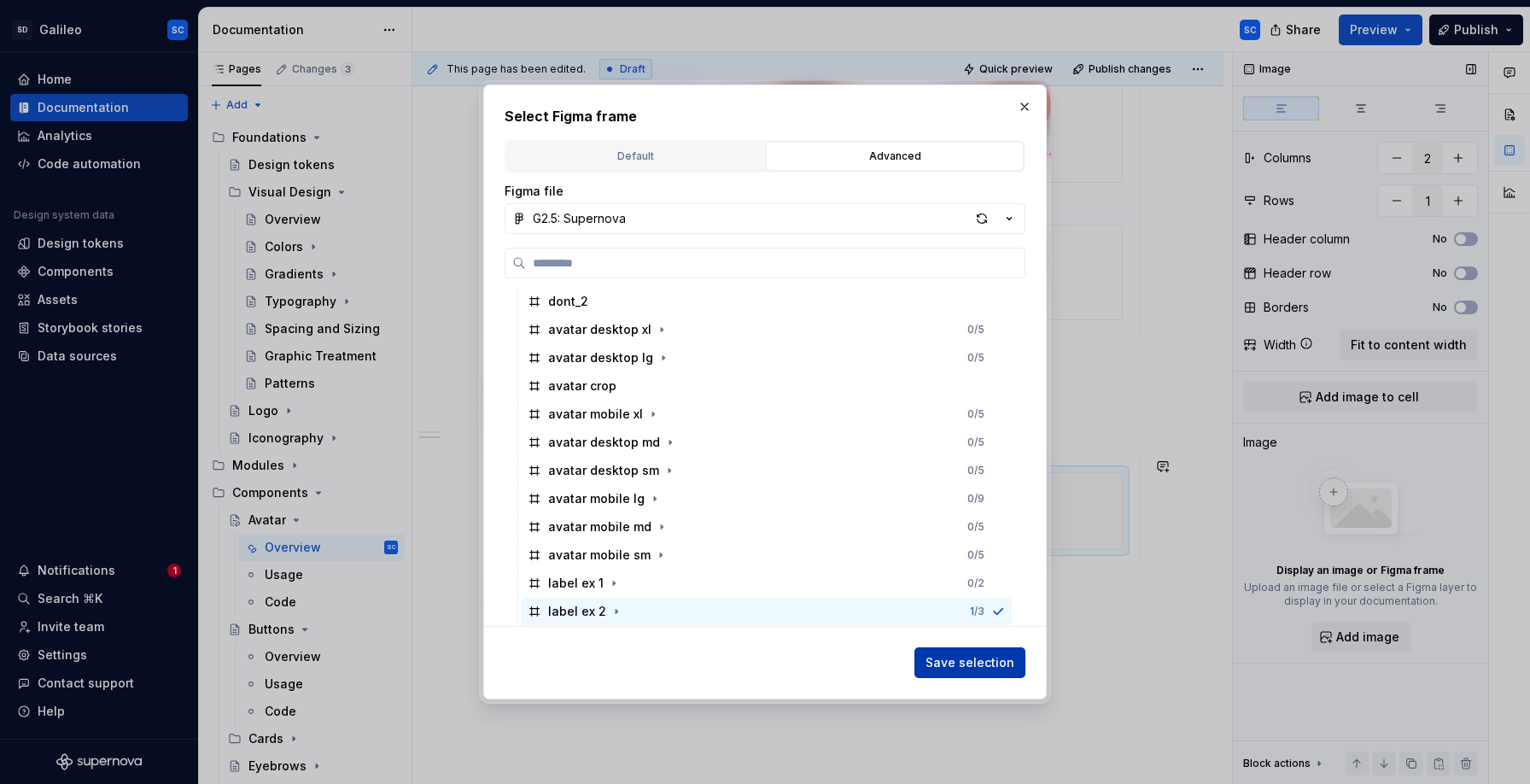
click at [956, 665] on span "Save selection" at bounding box center [969, 662] width 89 height 17
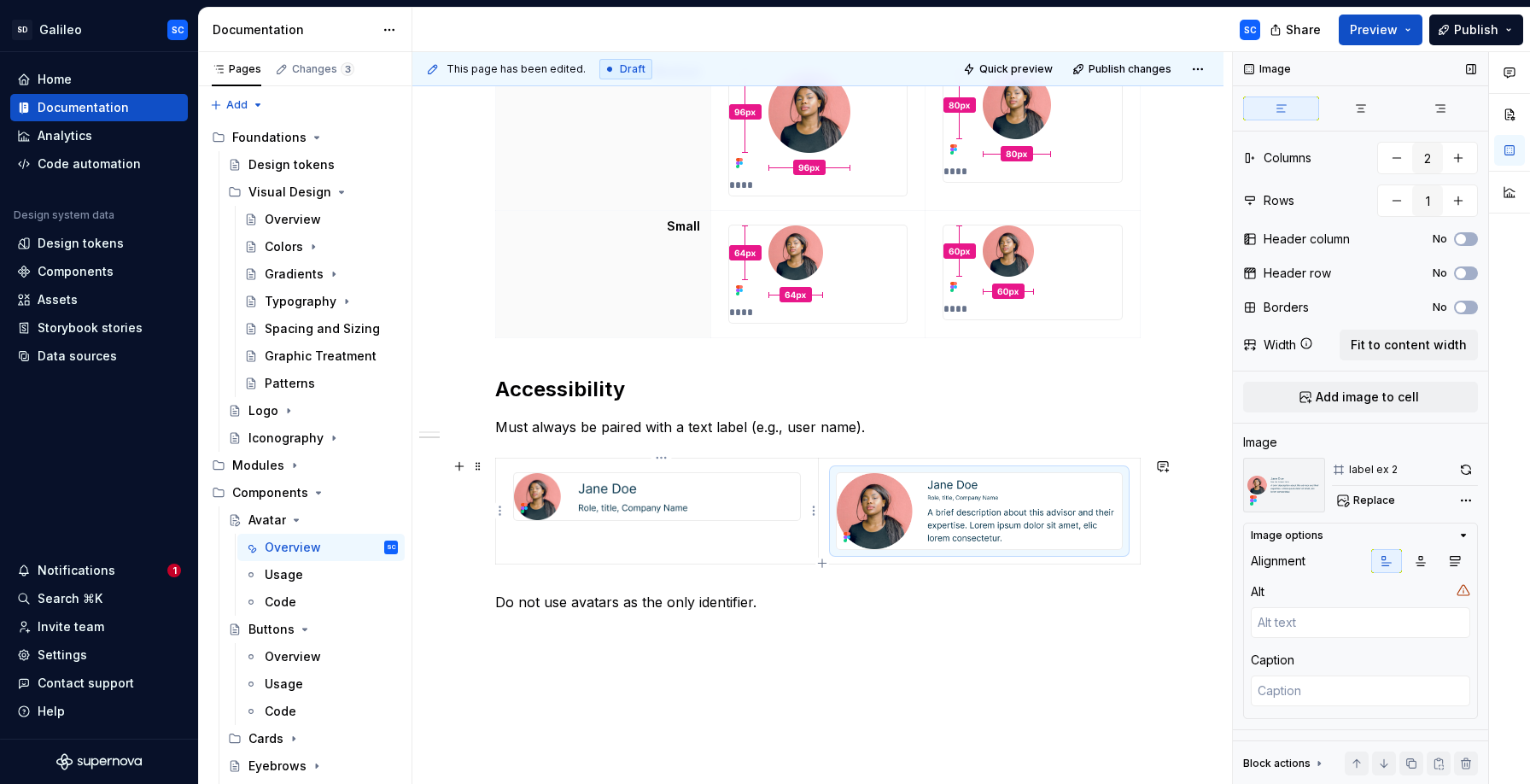
click at [722, 485] on img at bounding box center [657, 496] width 286 height 47
click at [1455, 562] on icon "button" at bounding box center [1455, 561] width 10 height 10
click at [1386, 562] on icon "button" at bounding box center [1387, 561] width 10 height 10
click at [1353, 625] on textarea at bounding box center [1361, 621] width 220 height 31
click at [970, 502] on img at bounding box center [979, 510] width 286 height 76
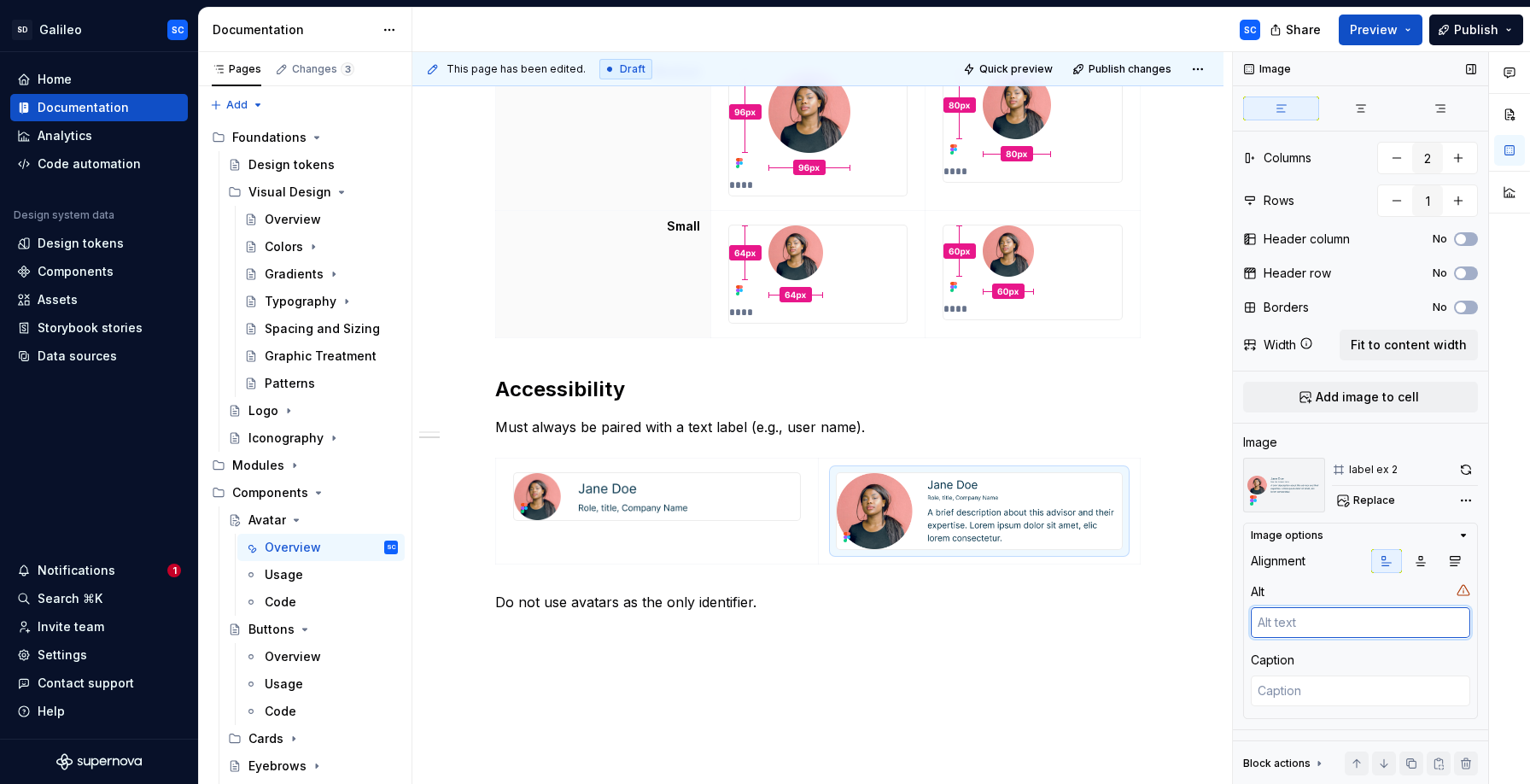
click at [1349, 624] on textarea at bounding box center [1361, 621] width 220 height 31
click at [1184, 635] on div "Shape & Size All avatars are circular. Image should scale proportionally withou…" at bounding box center [818, 174] width 811 height 1445
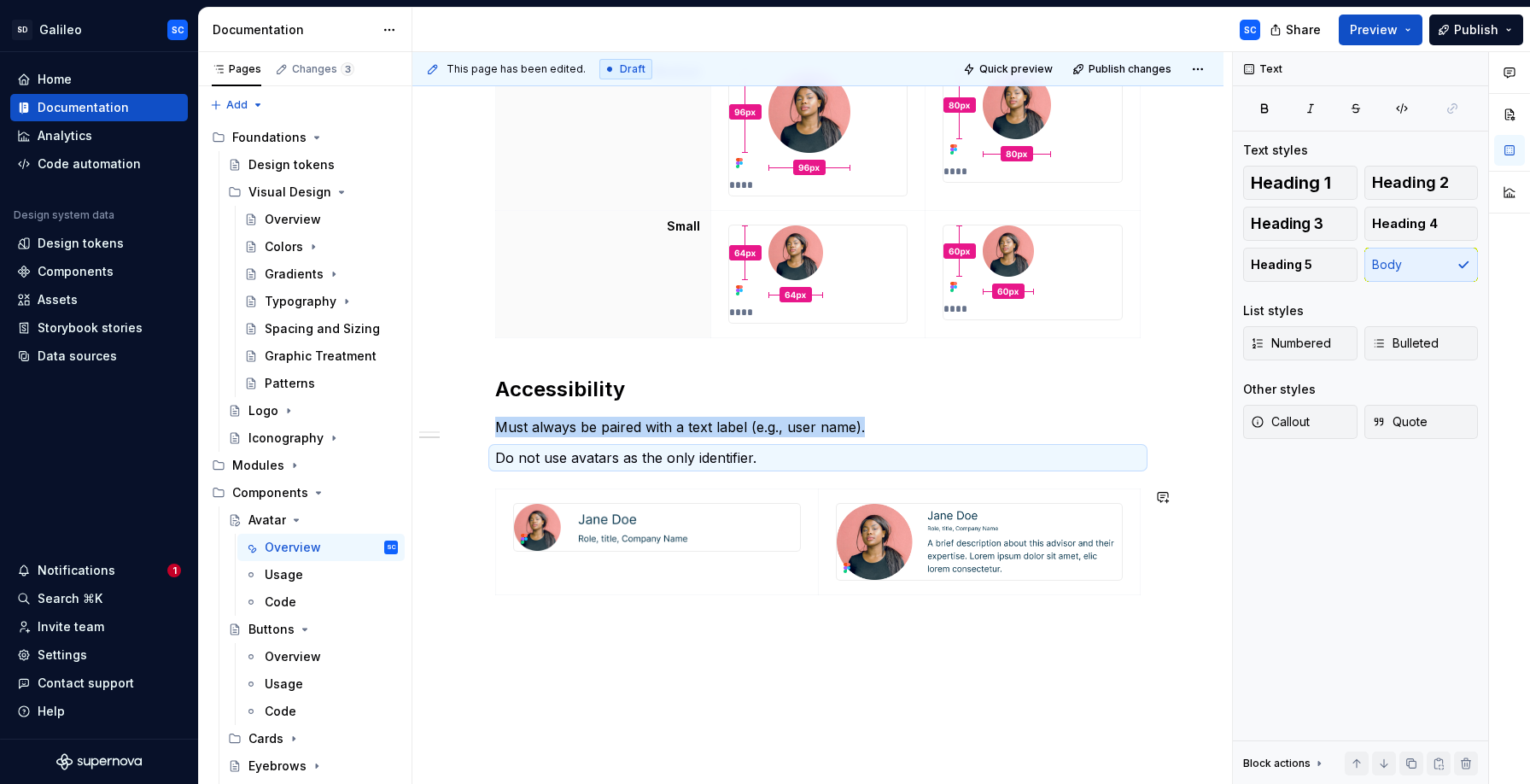
click at [614, 691] on div "Shape & Size All avatars are circular. Image should scale proportionally withou…" at bounding box center [818, 174] width 811 height 1445
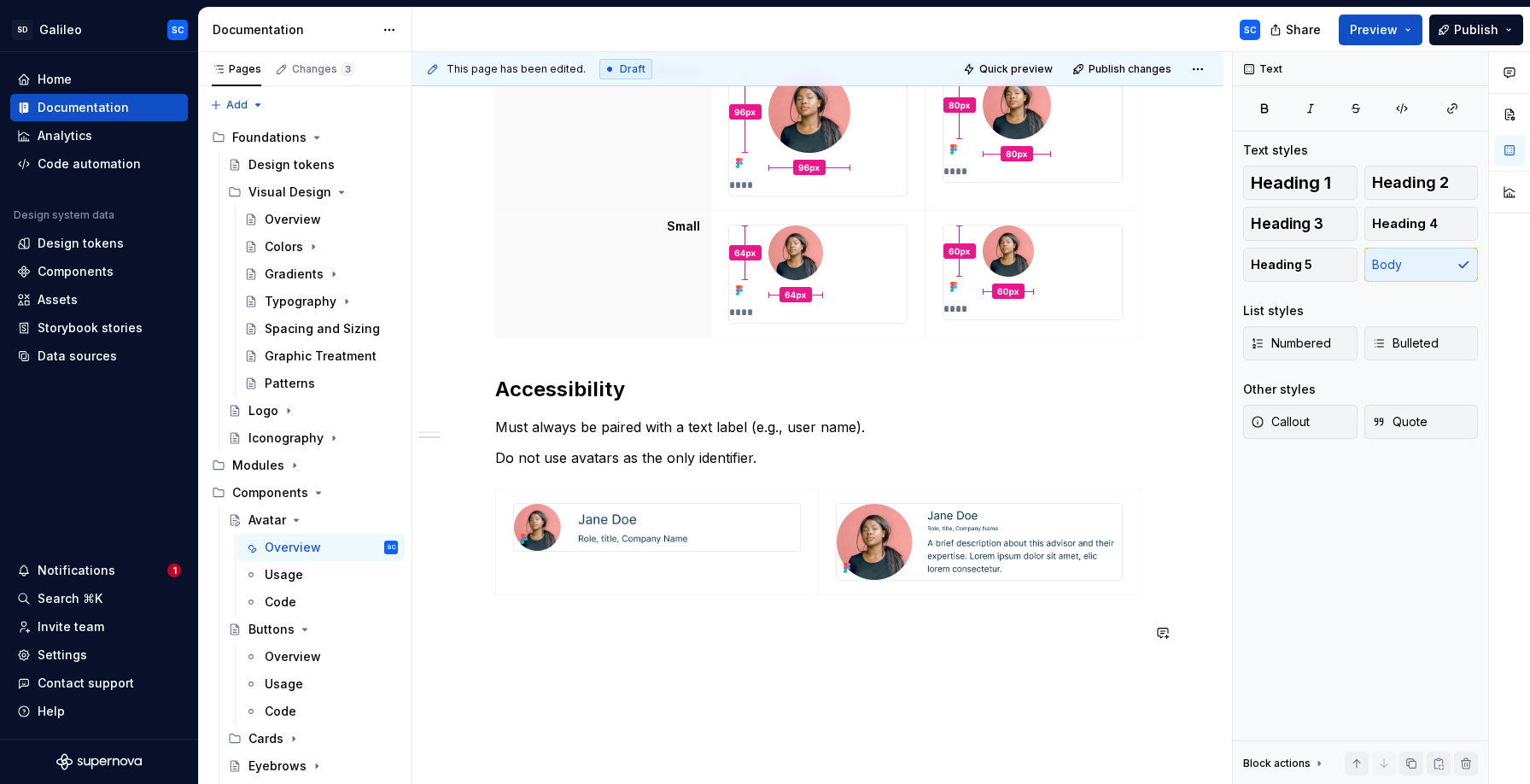
click at [963, 697] on div "Shape & Size All avatars are circular. Image should scale proportionally withou…" at bounding box center [818, 174] width 811 height 1445
click at [965, 657] on div "Shape & Size All avatars are circular. Image should scale proportionally withou…" at bounding box center [818, 78] width 645 height 1169
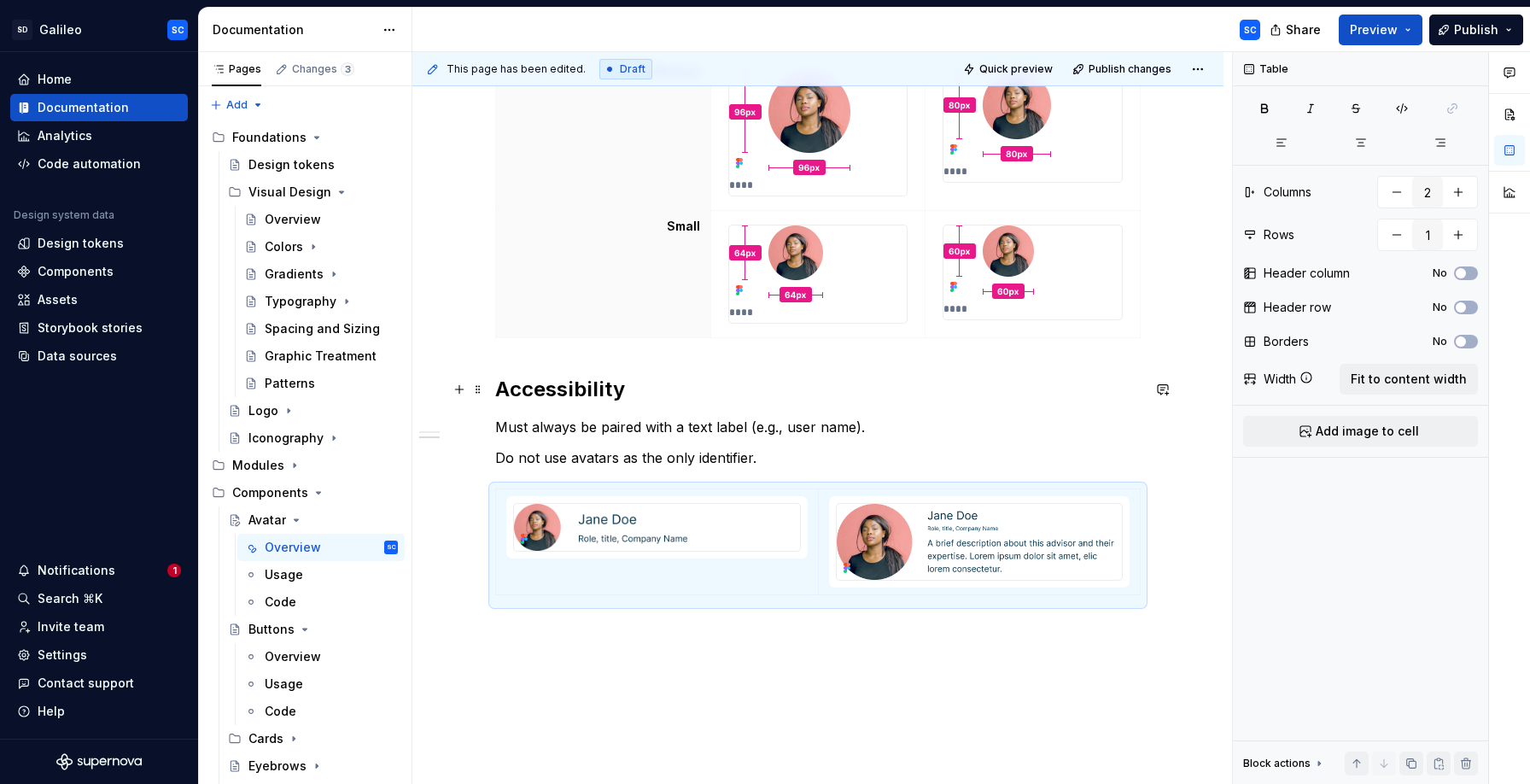
click at [920, 399] on h2 "Accessibility" at bounding box center [818, 389] width 645 height 28
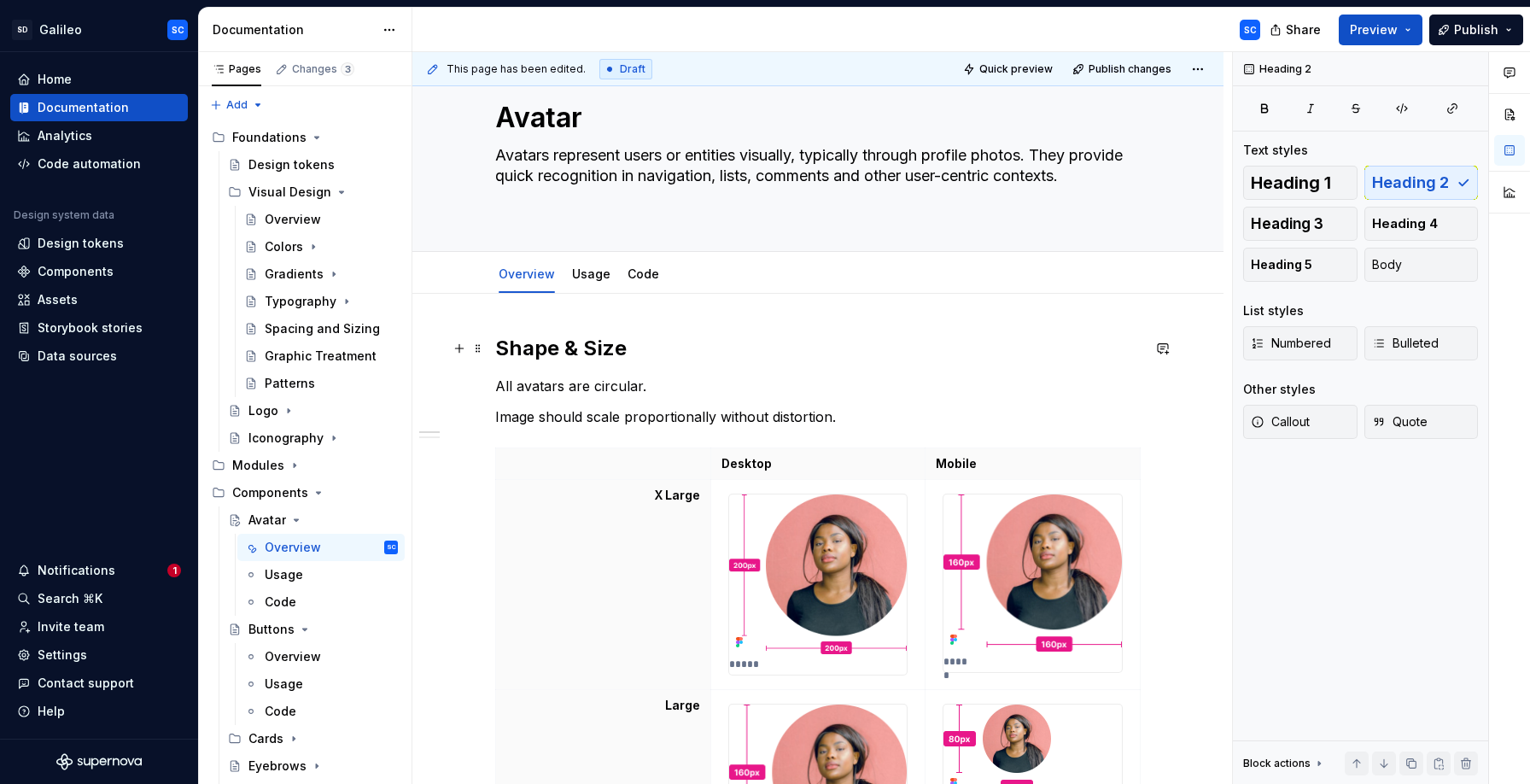
scroll to position [0, 0]
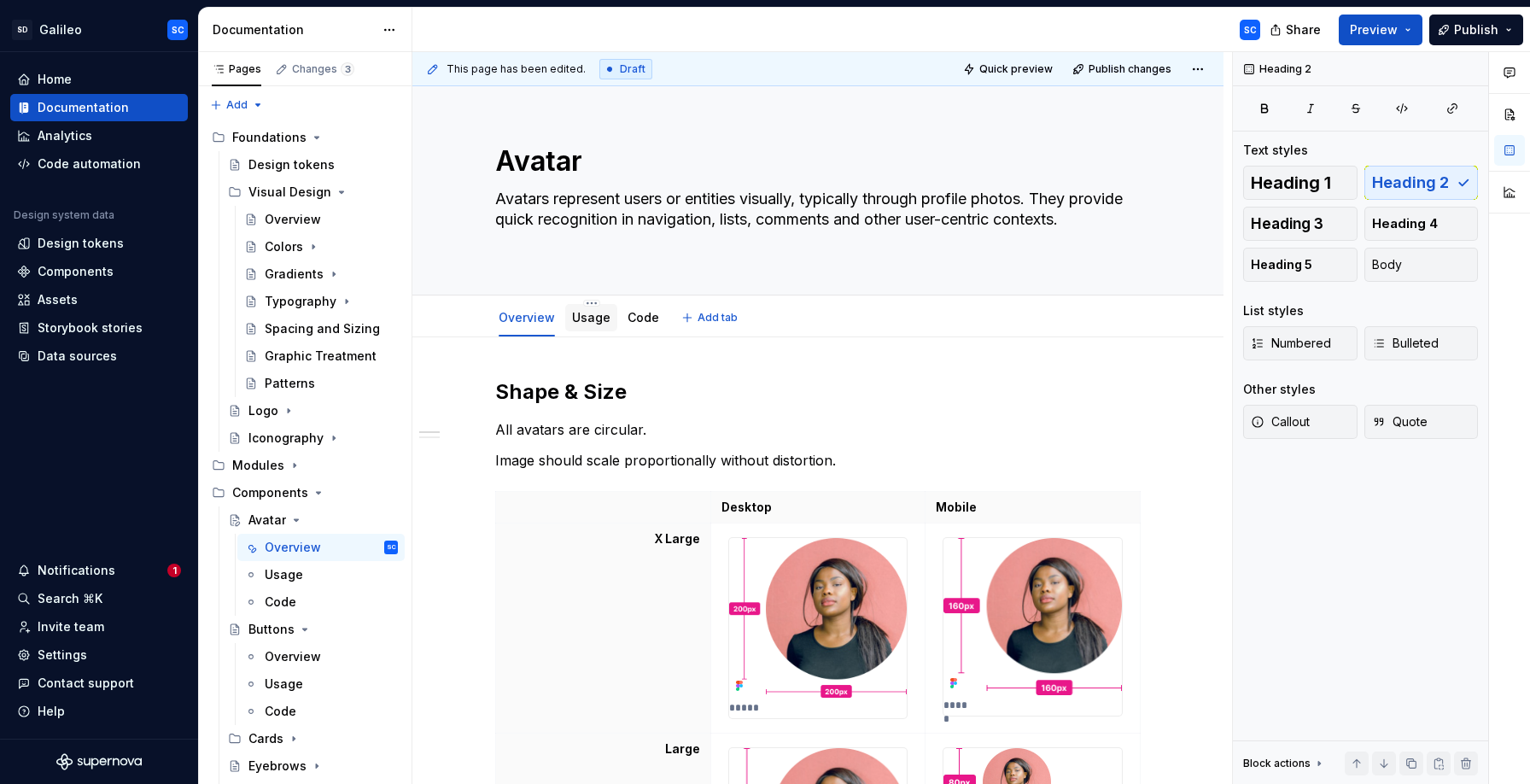
click at [591, 321] on link "Usage" at bounding box center [591, 317] width 38 height 15
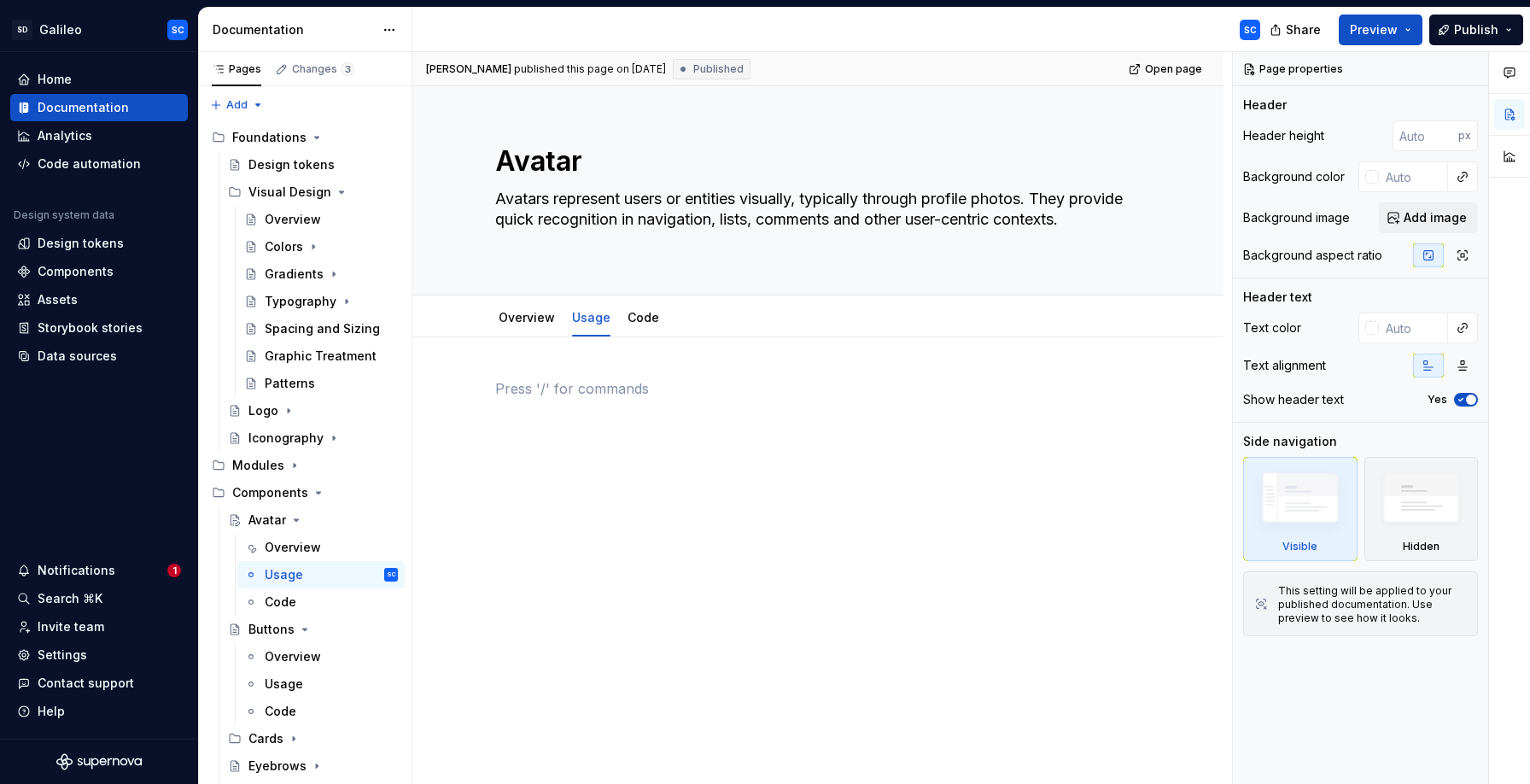
click at [628, 382] on p at bounding box center [818, 388] width 645 height 21
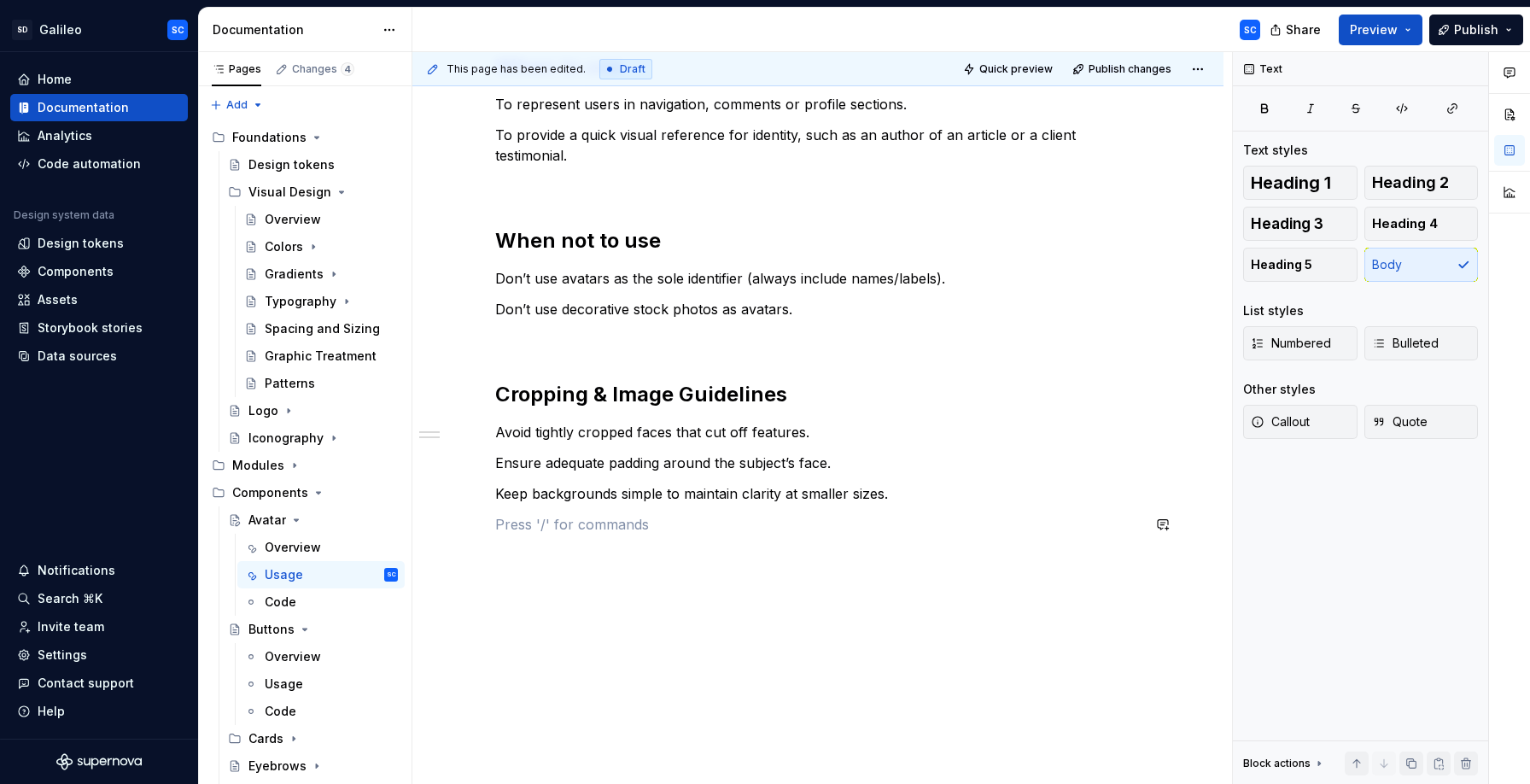
scroll to position [330, 0]
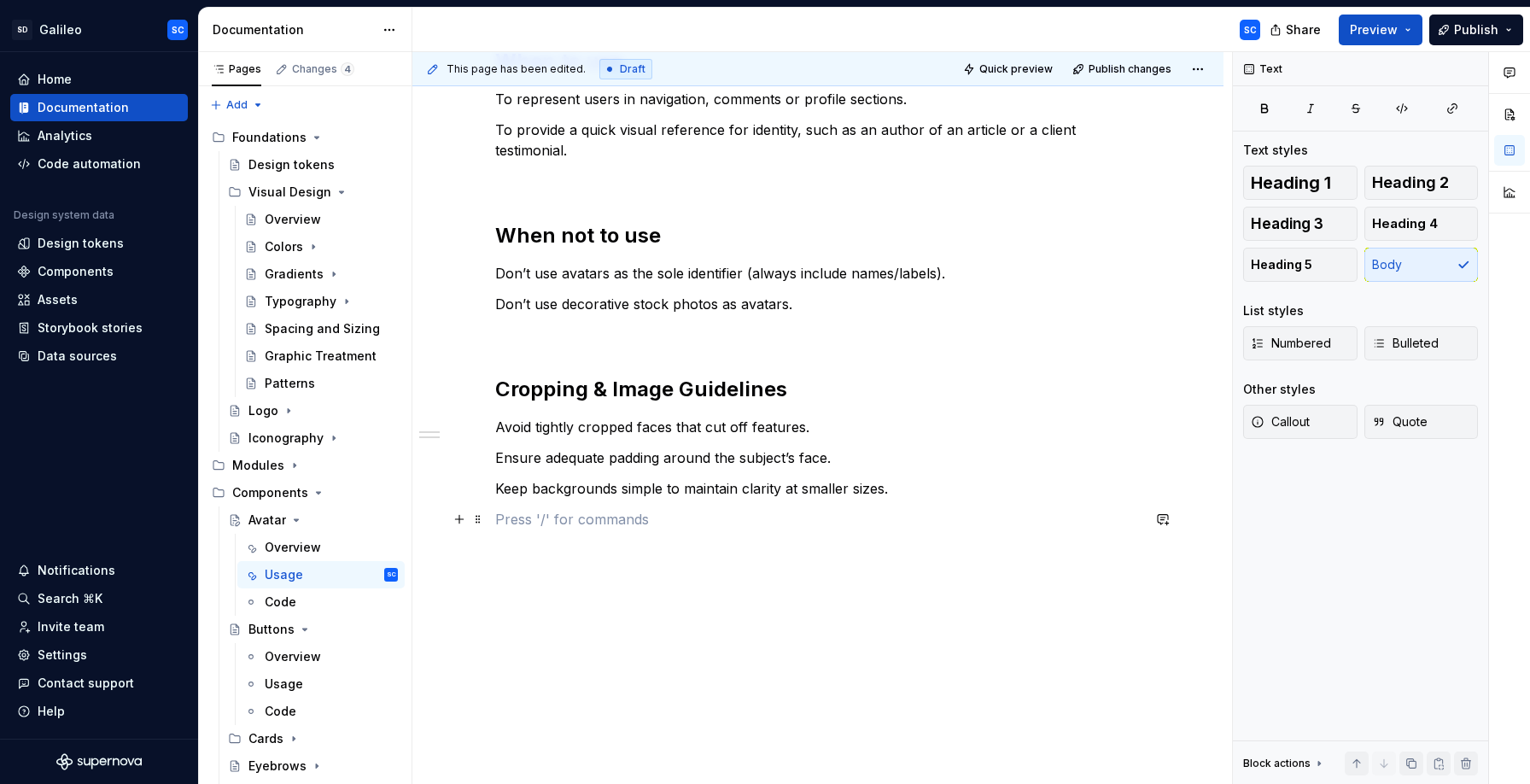
click at [558, 523] on p at bounding box center [818, 519] width 645 height 21
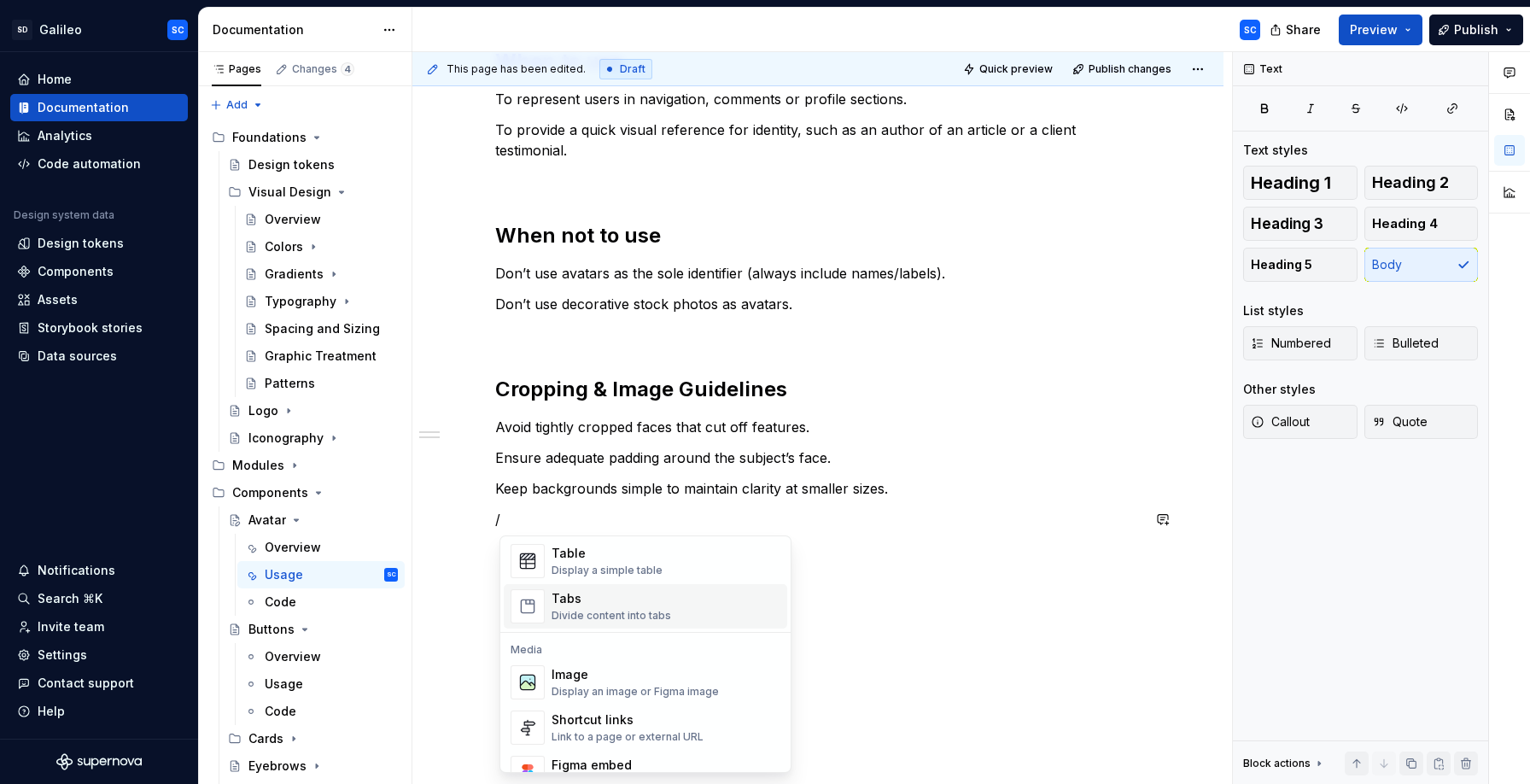
scroll to position [679, 0]
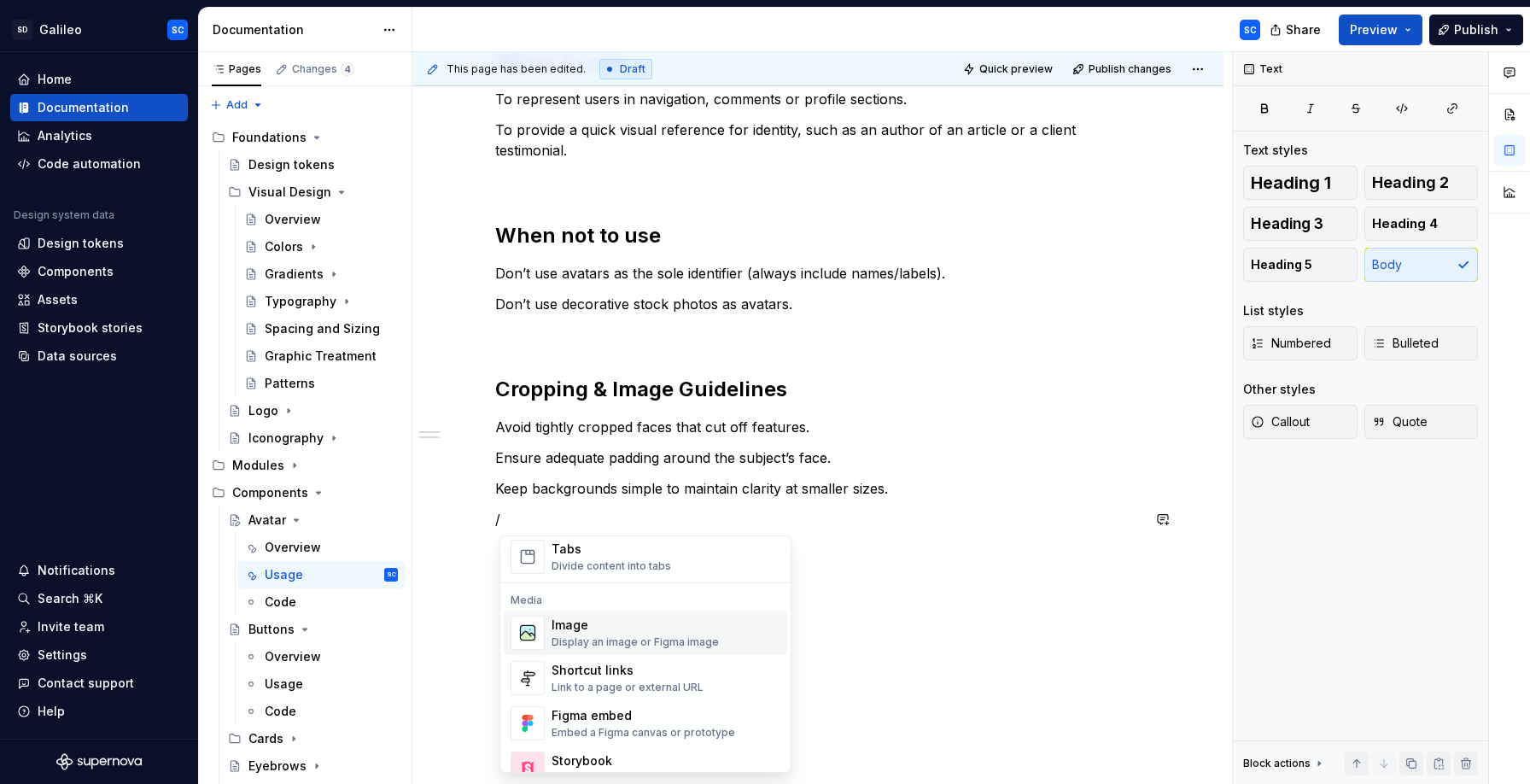
click at [612, 636] on div "Display an image or Figma image" at bounding box center [635, 642] width 167 height 14
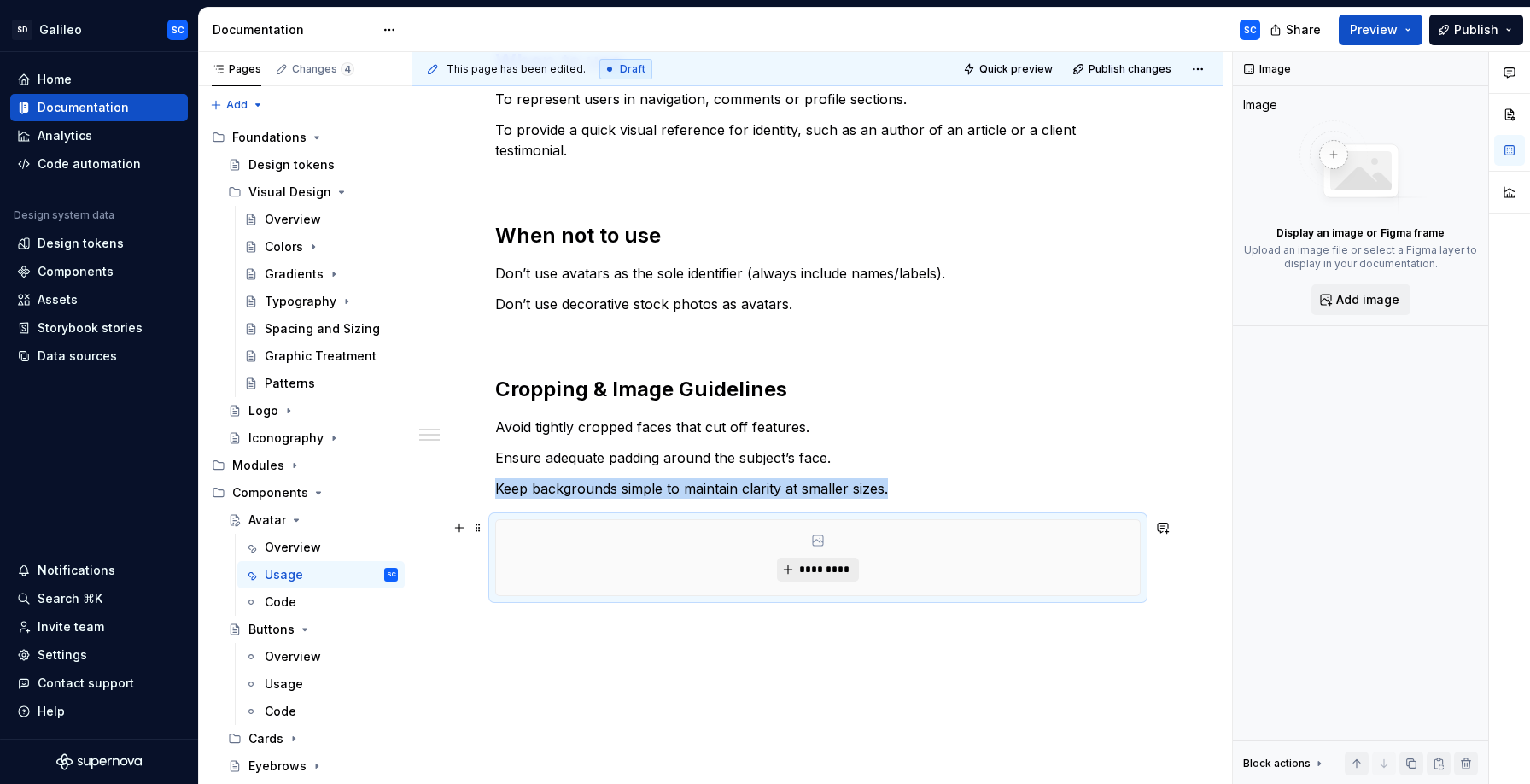
click at [838, 574] on span "*********" at bounding box center [824, 569] width 52 height 14
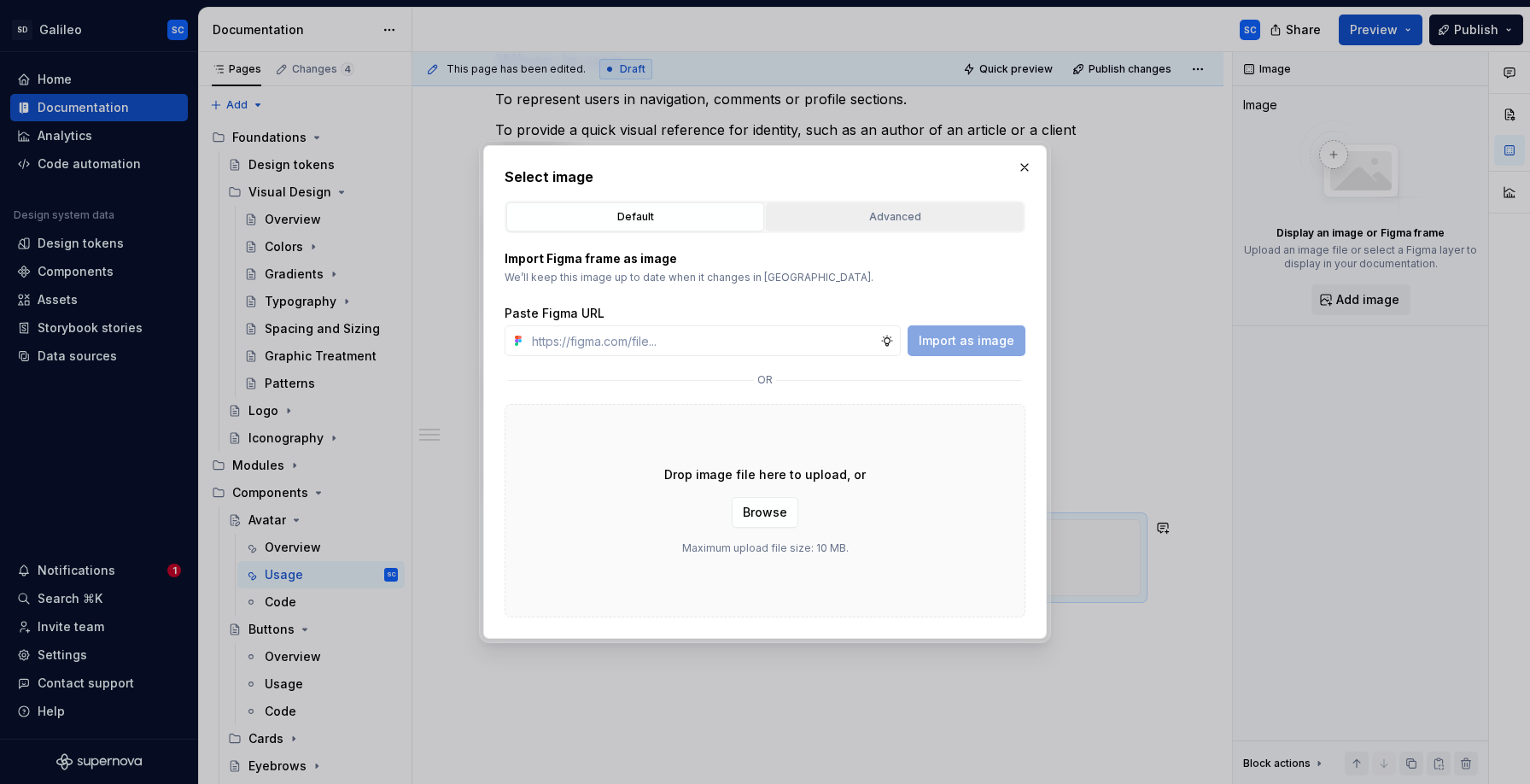
click at [909, 222] on div "Advanced" at bounding box center [895, 216] width 246 height 17
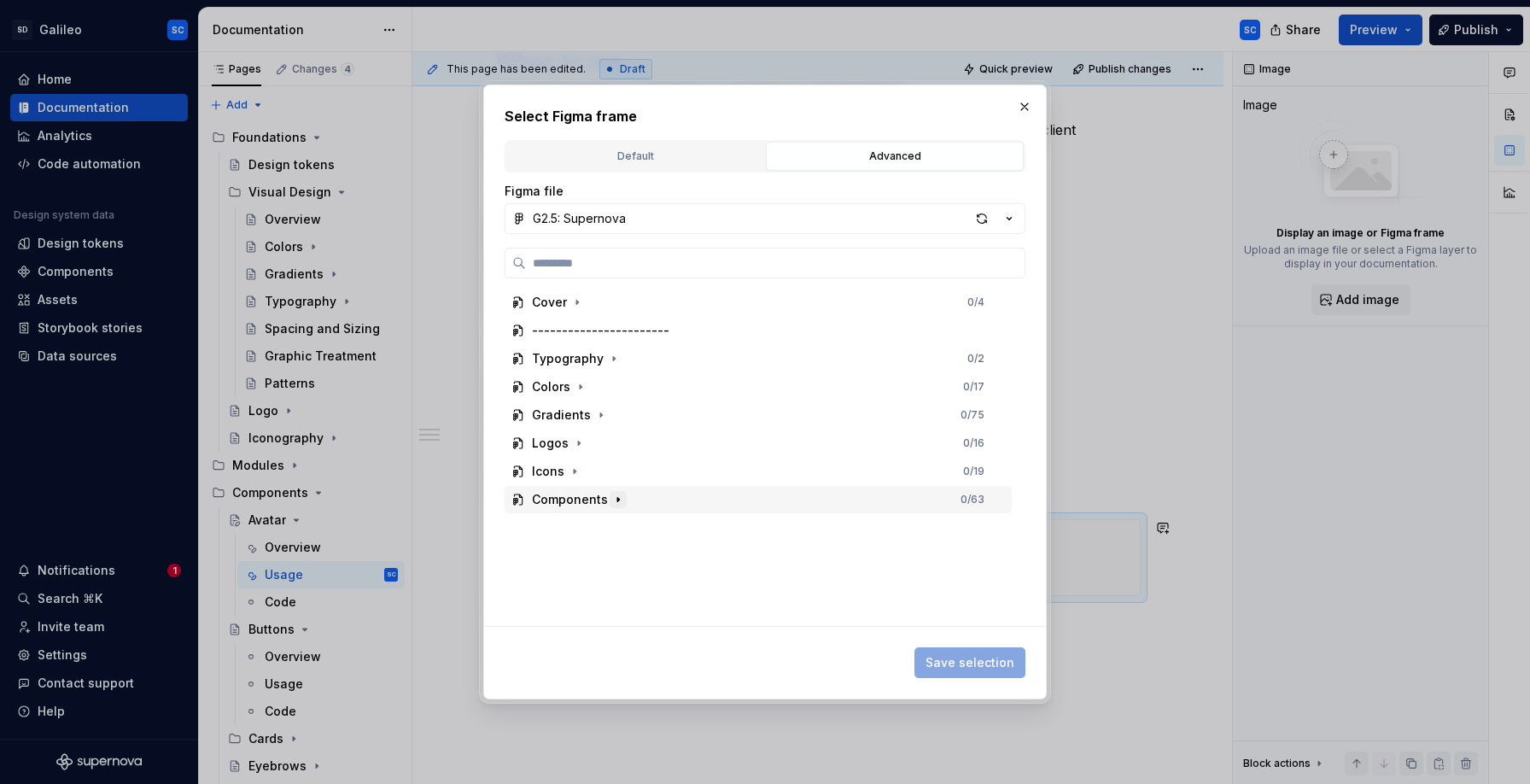
click at [620, 500] on icon "button" at bounding box center [619, 499] width 14 height 14
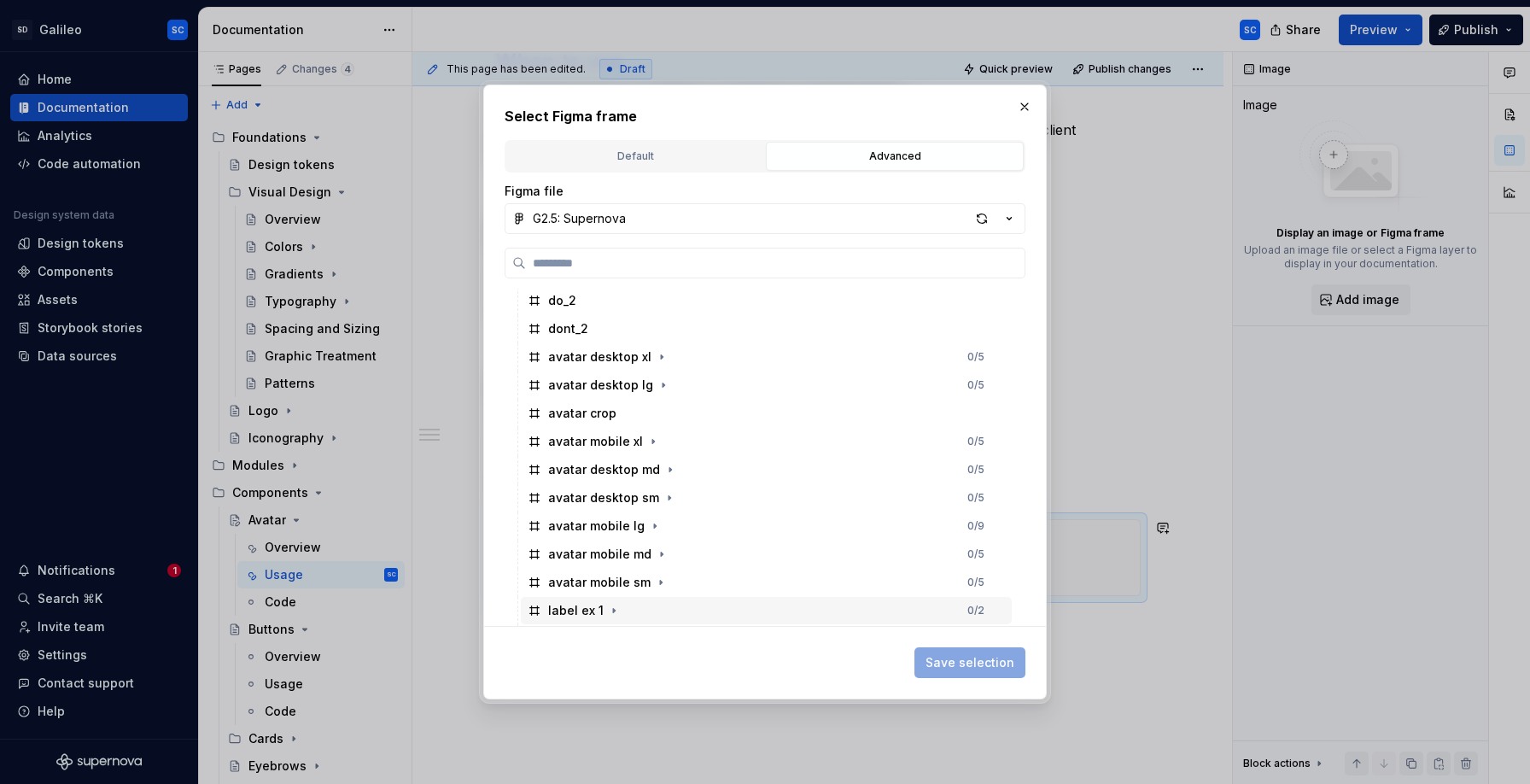
scroll to position [395, 0]
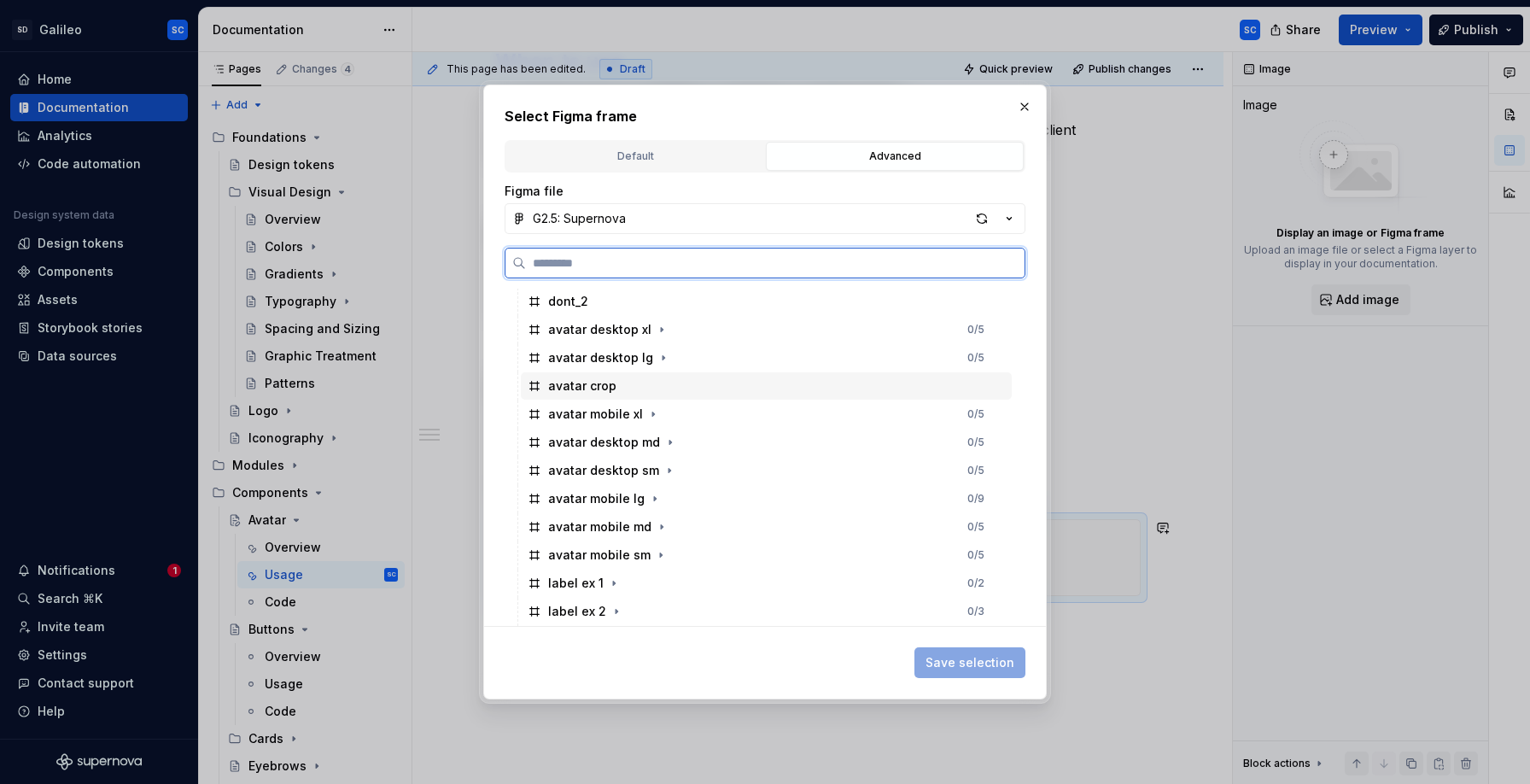
click at [632, 394] on div "avatar crop" at bounding box center [766, 386] width 491 height 28
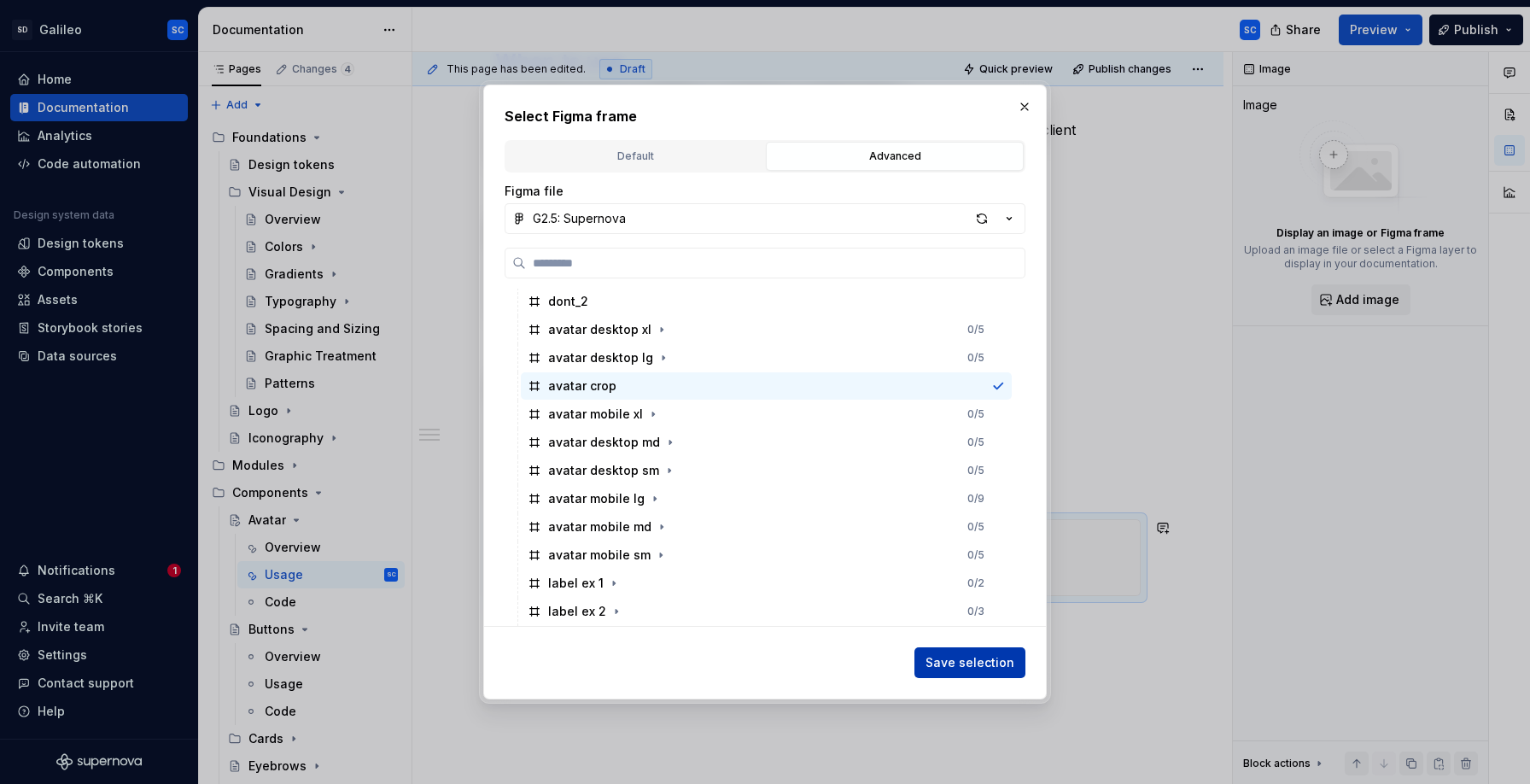
click at [976, 662] on span "Save selection" at bounding box center [969, 662] width 89 height 17
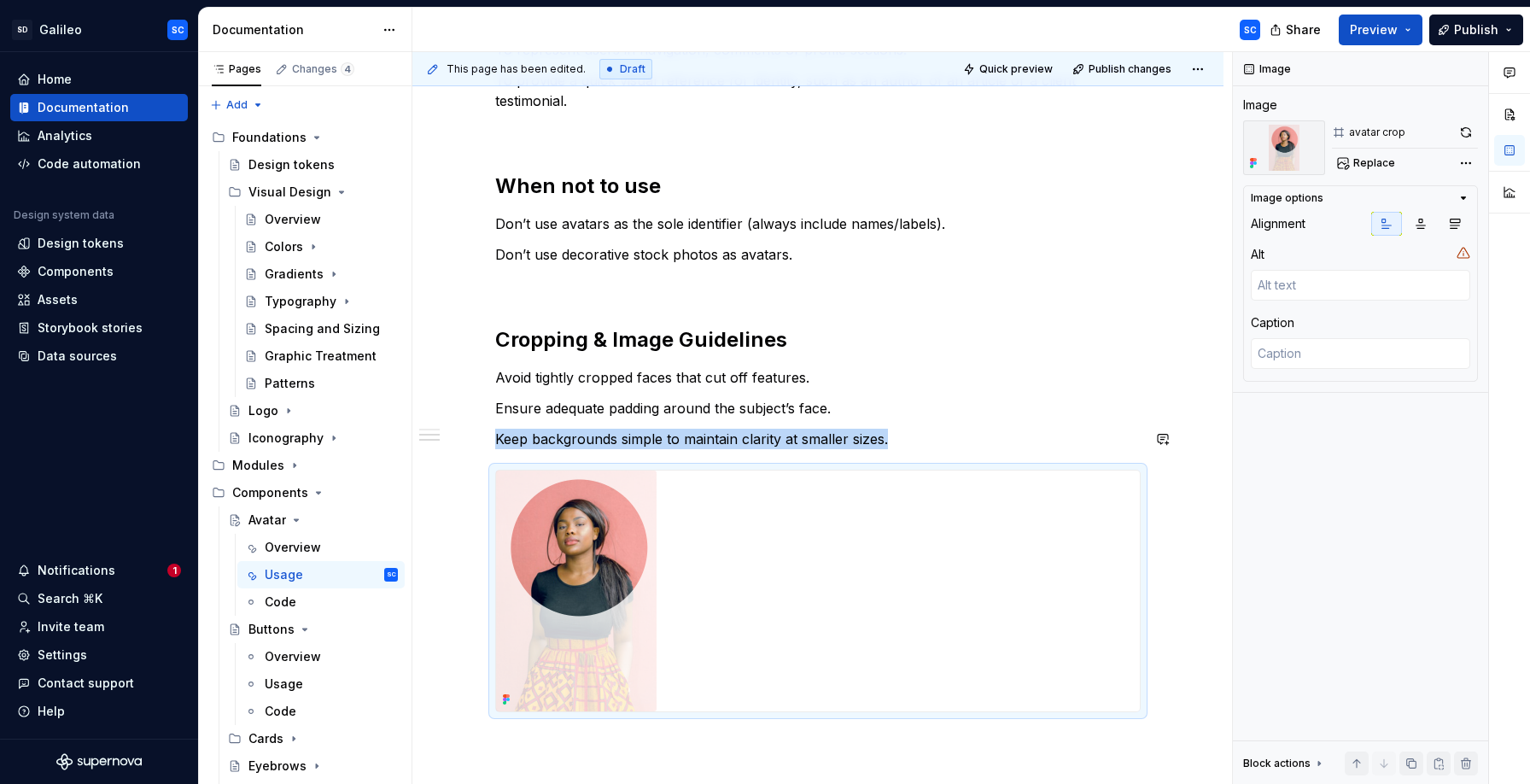
scroll to position [410, 0]
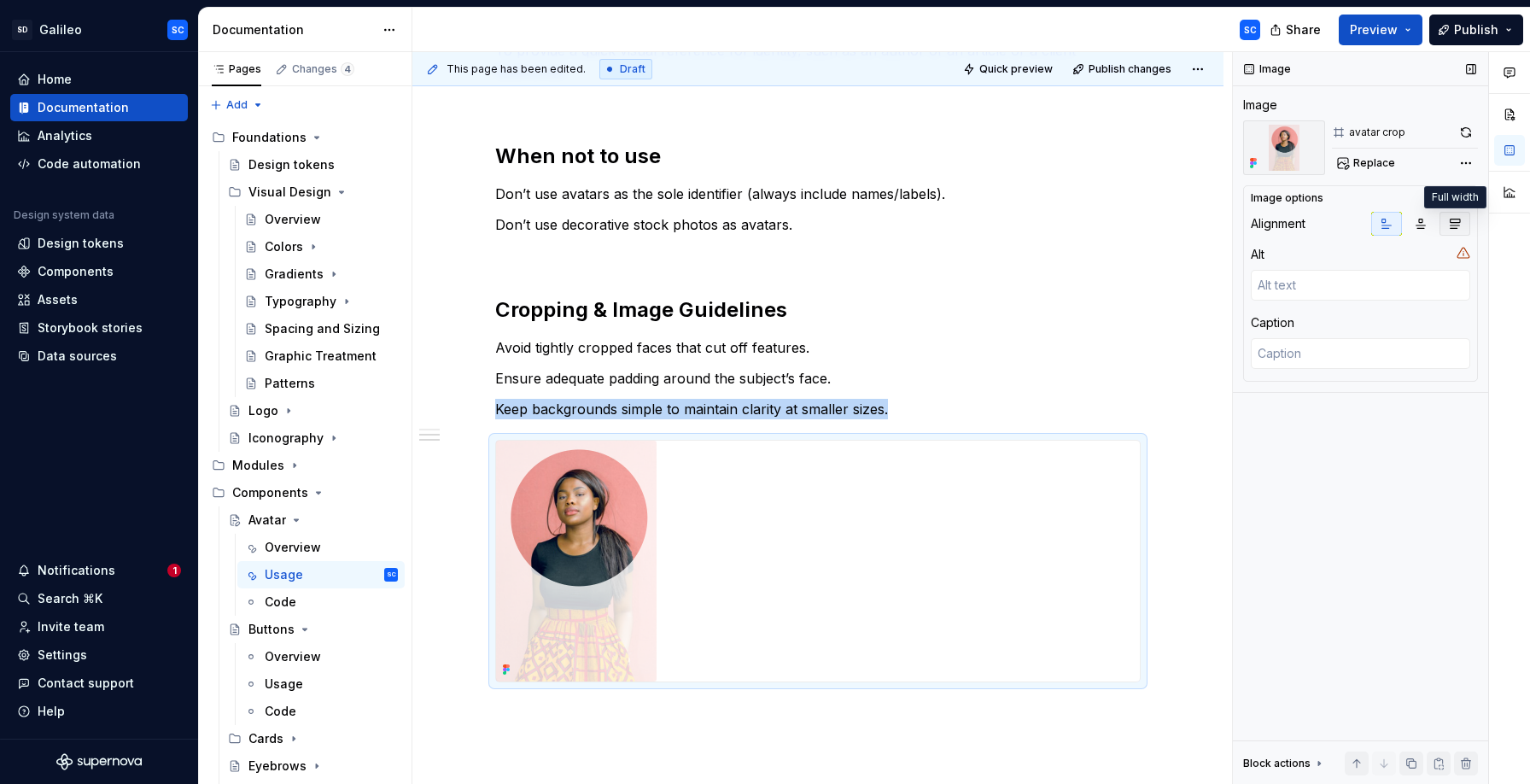
click at [1457, 227] on icon "button" at bounding box center [1455, 224] width 14 height 14
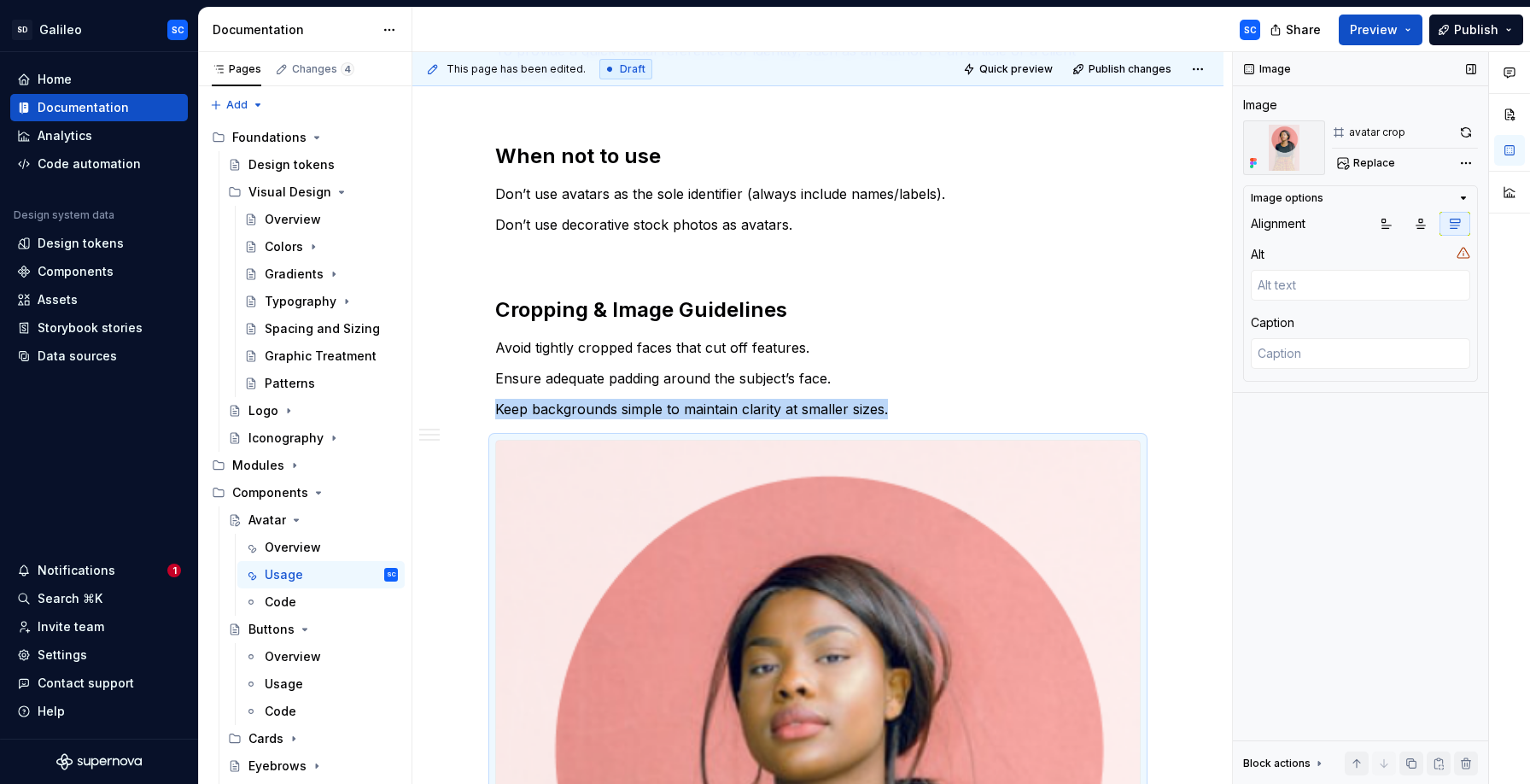
scroll to position [797, 0]
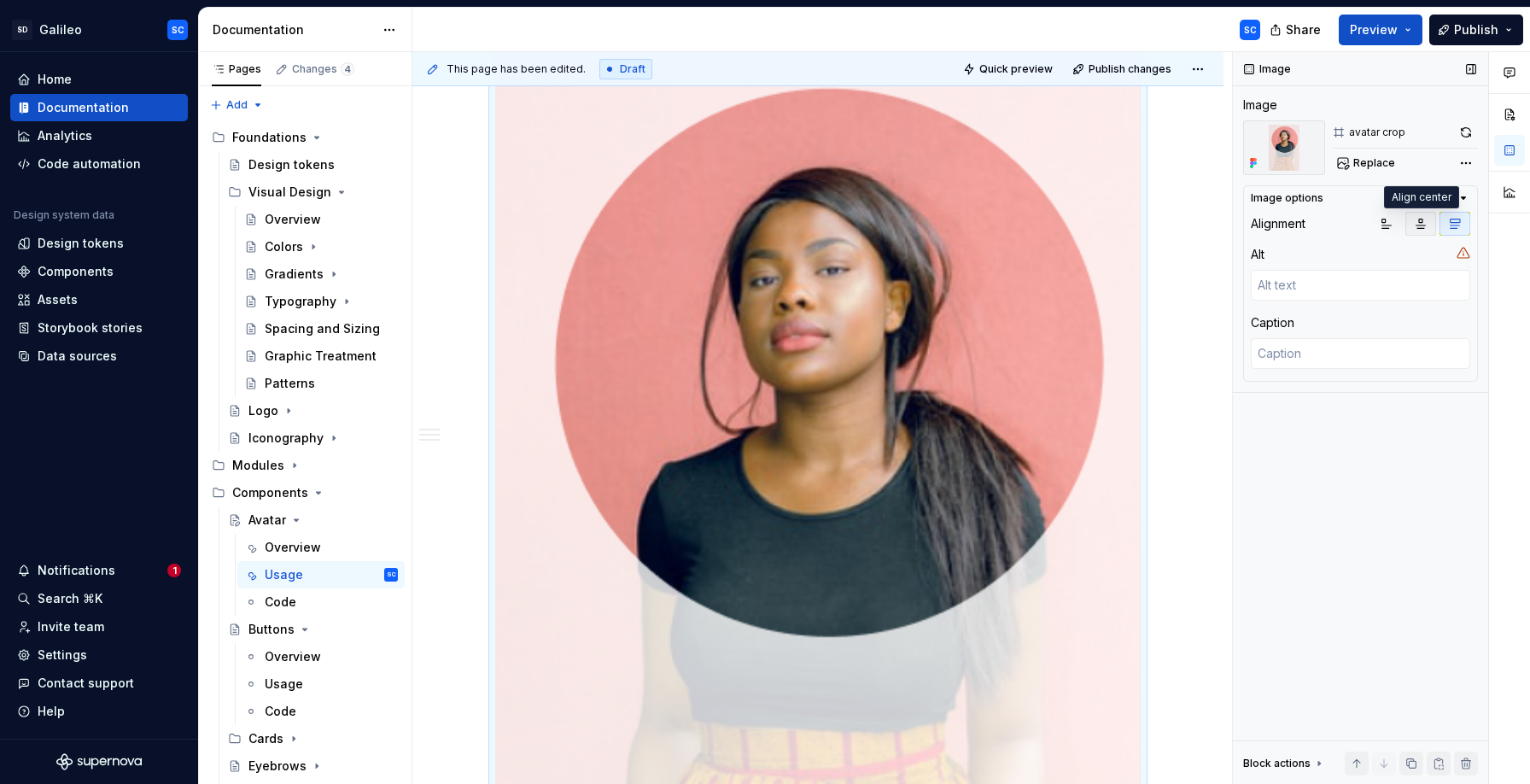
click at [1420, 227] on icon "button" at bounding box center [1421, 224] width 14 height 14
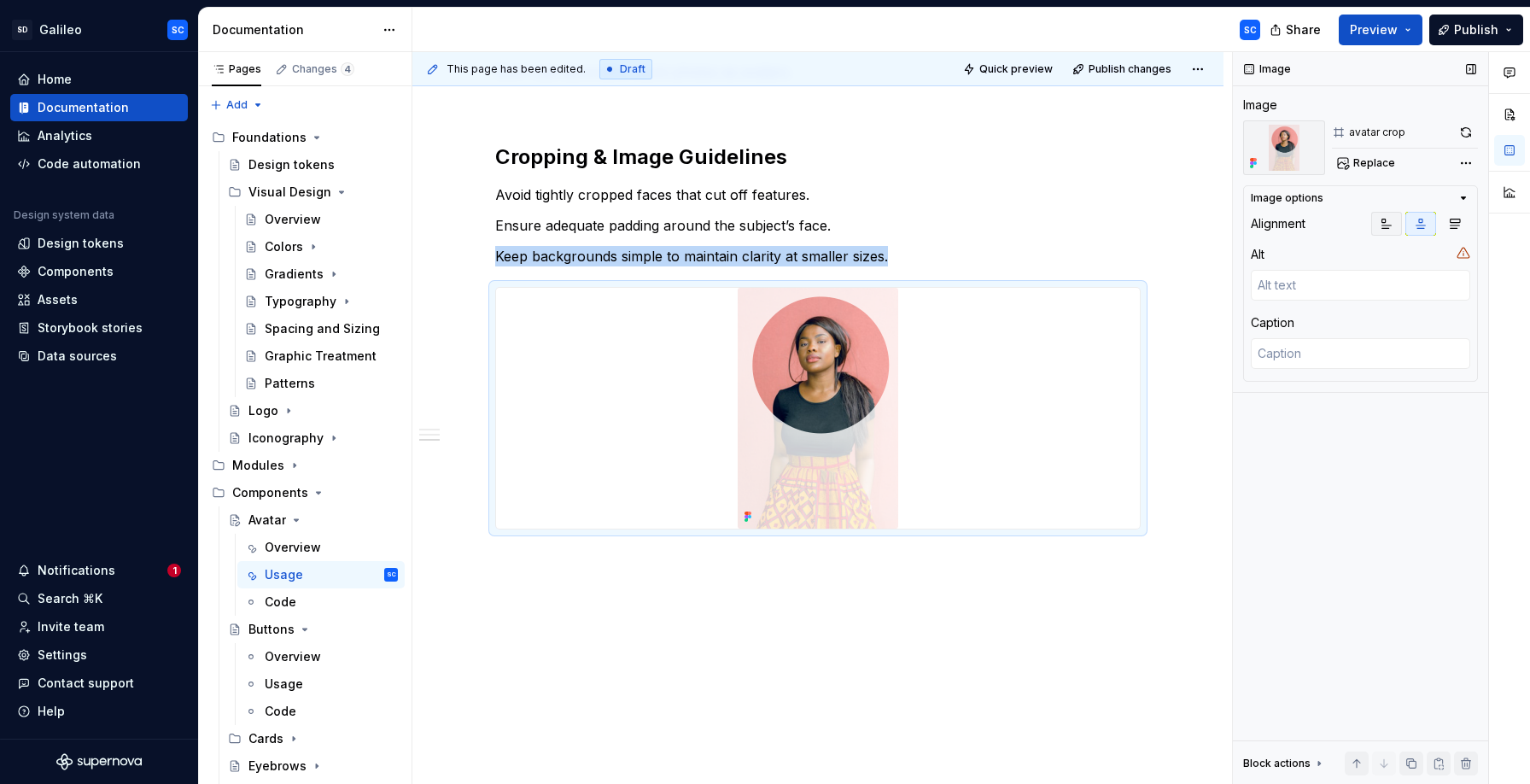
scroll to position [562, 0]
click at [1376, 228] on button "button" at bounding box center [1386, 224] width 31 height 24
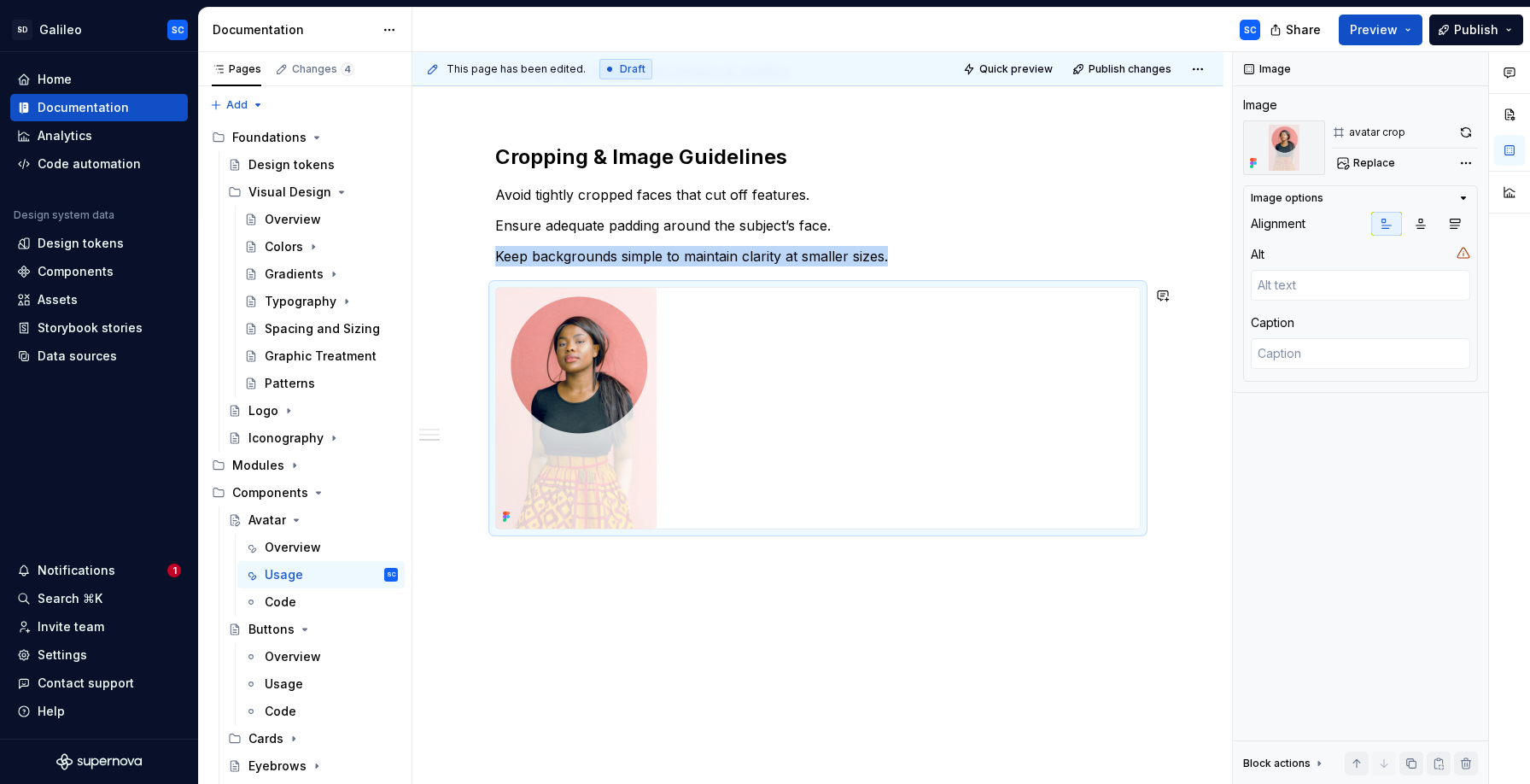
click at [667, 632] on div "When to use To represent users in navigation, comments or profile sections. To …" at bounding box center [818, 279] width 811 height 1010
click at [1031, 424] on div at bounding box center [818, 408] width 643 height 240
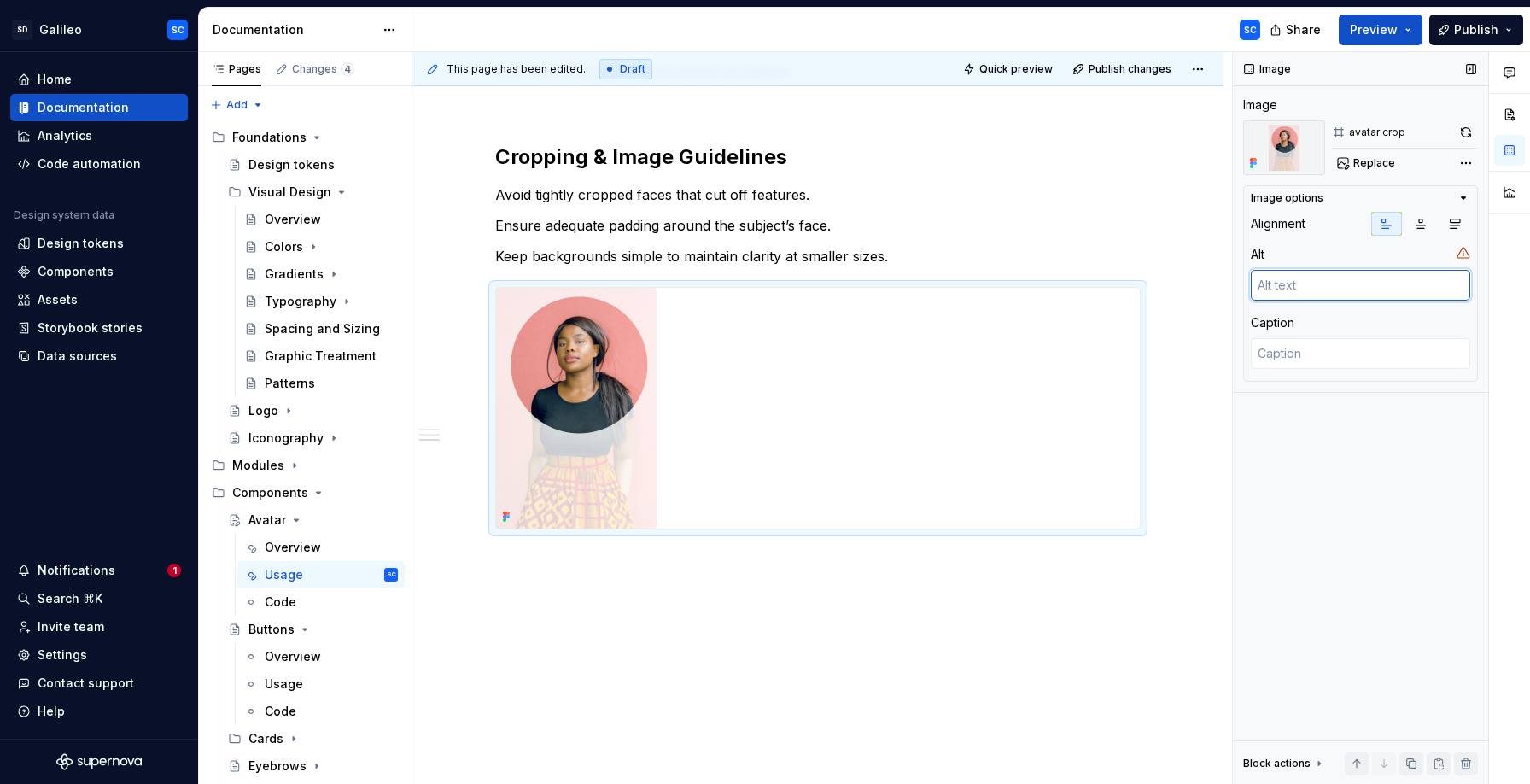
click at [1322, 289] on textarea at bounding box center [1361, 285] width 220 height 31
click at [1211, 359] on div "When to use To represent users in navigation, comments or profile sections. To …" at bounding box center [818, 279] width 811 height 1010
click at [634, 455] on img at bounding box center [576, 408] width 161 height 240
click at [1106, 184] on p "Avoid tightly cropped faces that cut off features." at bounding box center [818, 194] width 645 height 21
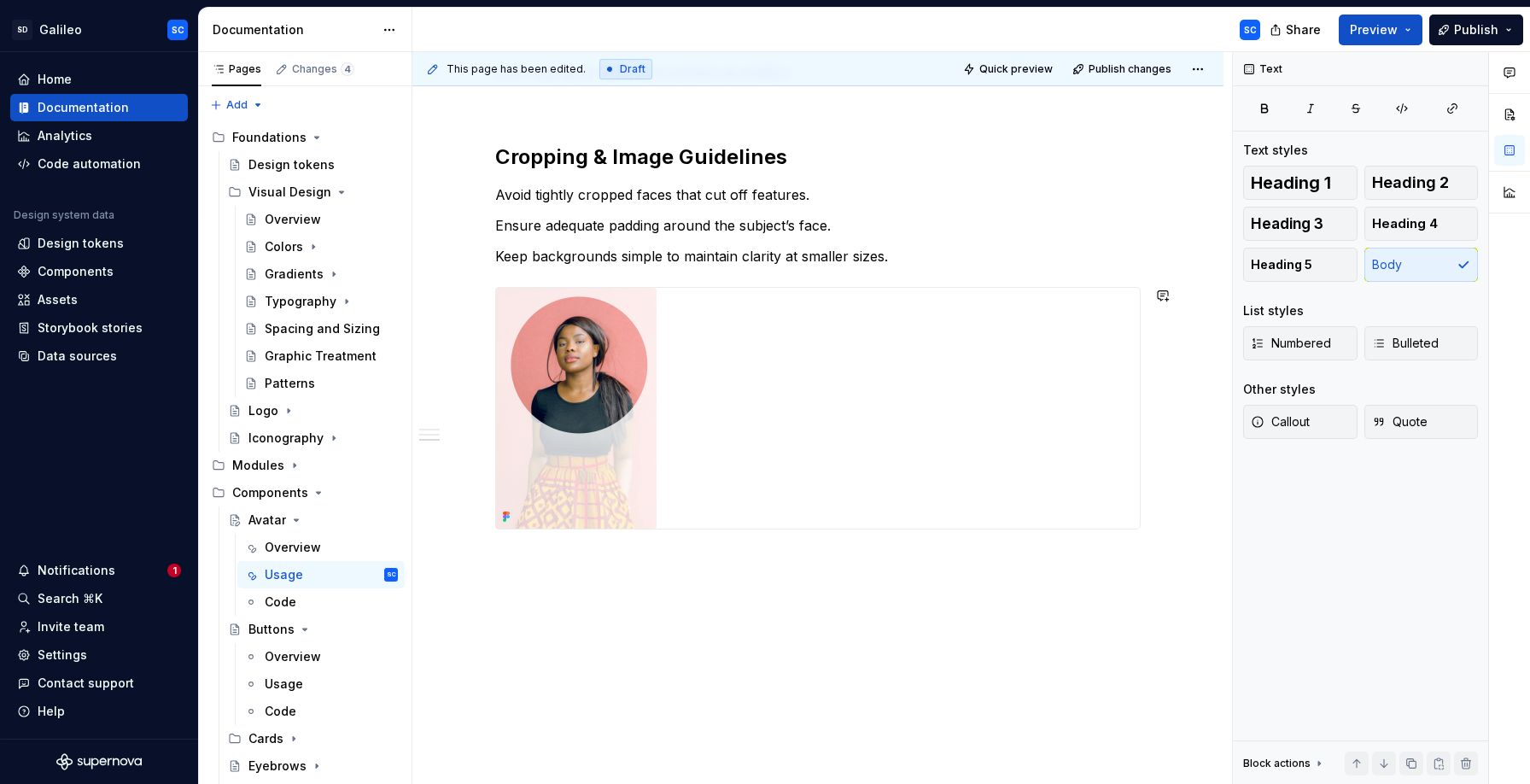
click at [612, 612] on div "When to use To represent users in navigation, comments or profile sections. To …" at bounding box center [818, 279] width 811 height 1010
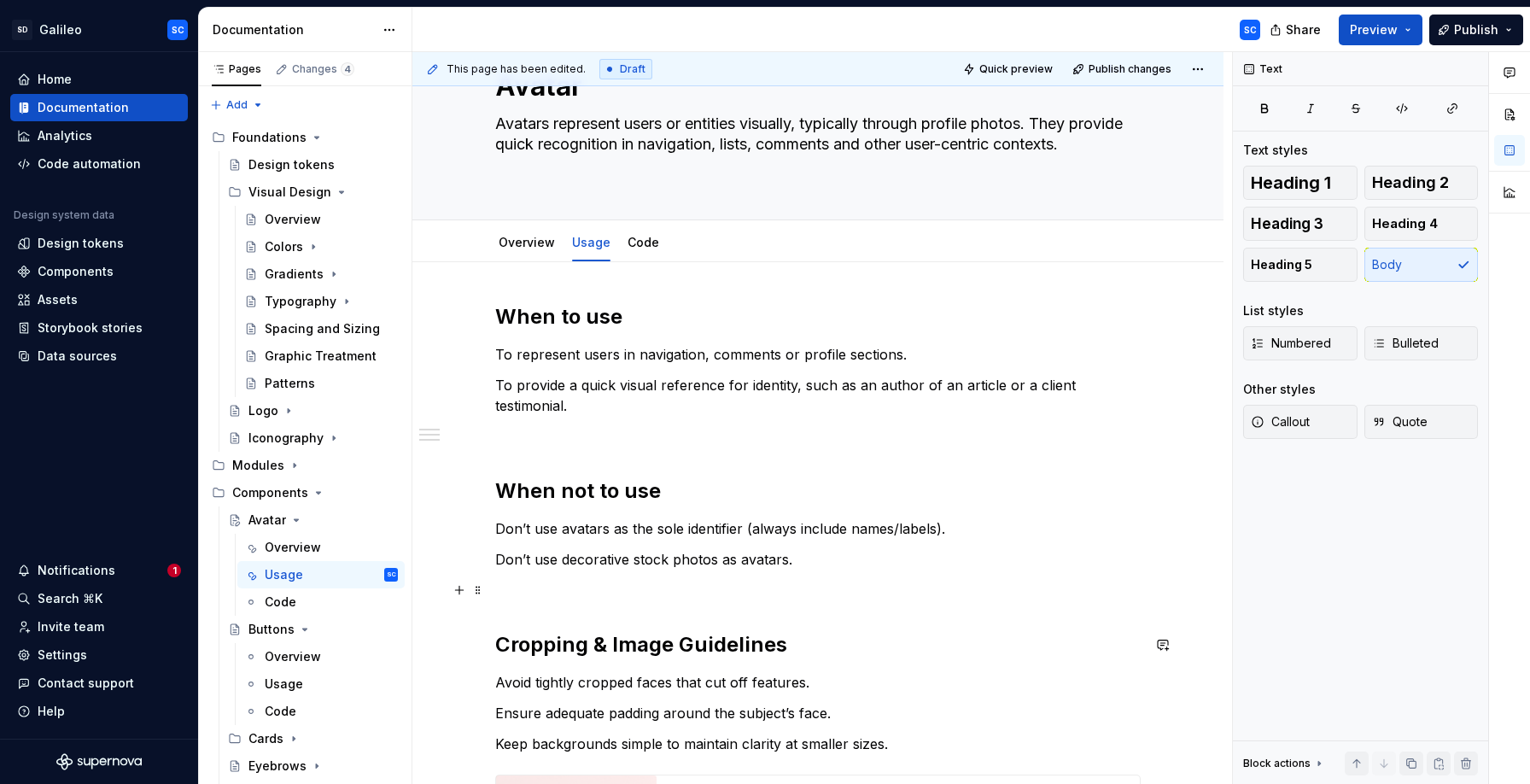
scroll to position [0, 0]
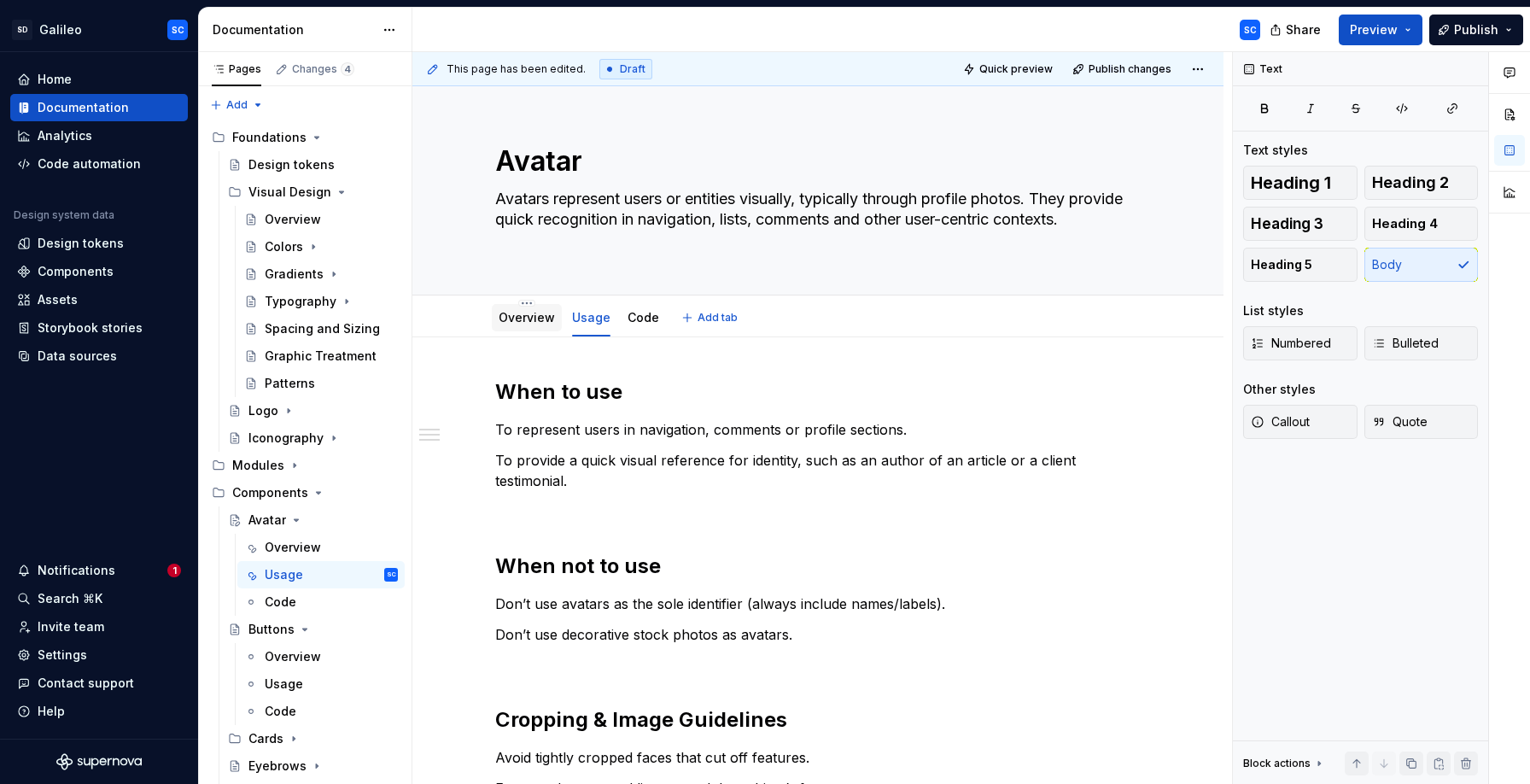
click at [518, 322] on link "Overview" at bounding box center [526, 317] width 56 height 15
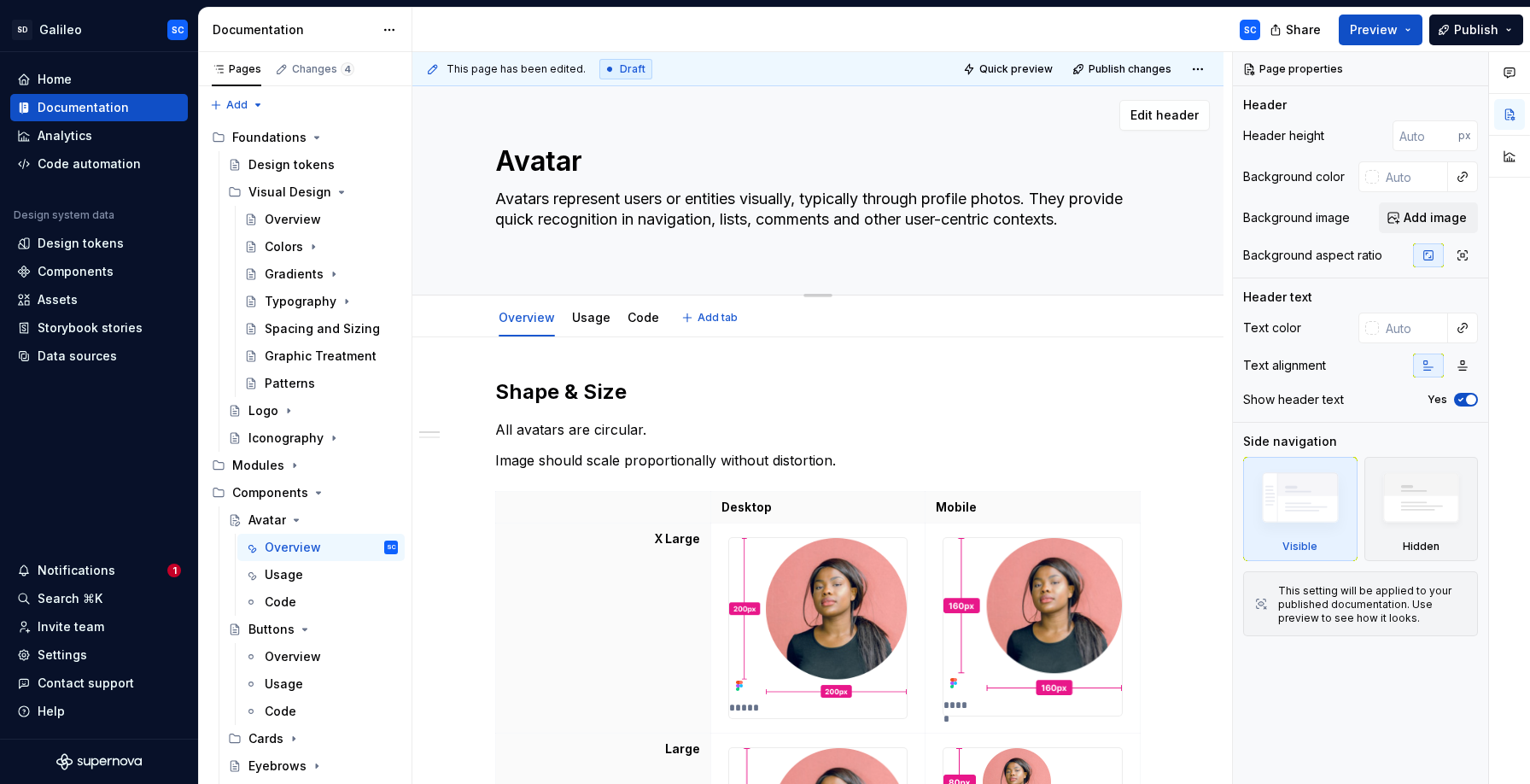
click at [559, 200] on textarea "Avatars represent users or entities visually, typically through profile photos.…" at bounding box center [814, 219] width 645 height 68
click at [593, 207] on textarea "Avatars represent users or entities visually, typically through profile photos.…" at bounding box center [814, 219] width 645 height 68
click at [601, 200] on textarea "Avatars represent users or entities visually, typically through profile photos.…" at bounding box center [814, 219] width 645 height 68
drag, startPoint x: 601, startPoint y: 200, endPoint x: 1098, endPoint y: 201, distance: 497.0
click at [1098, 201] on textarea "Avatars represent users or entities visually, typically through profile photos.…" at bounding box center [814, 219] width 645 height 68
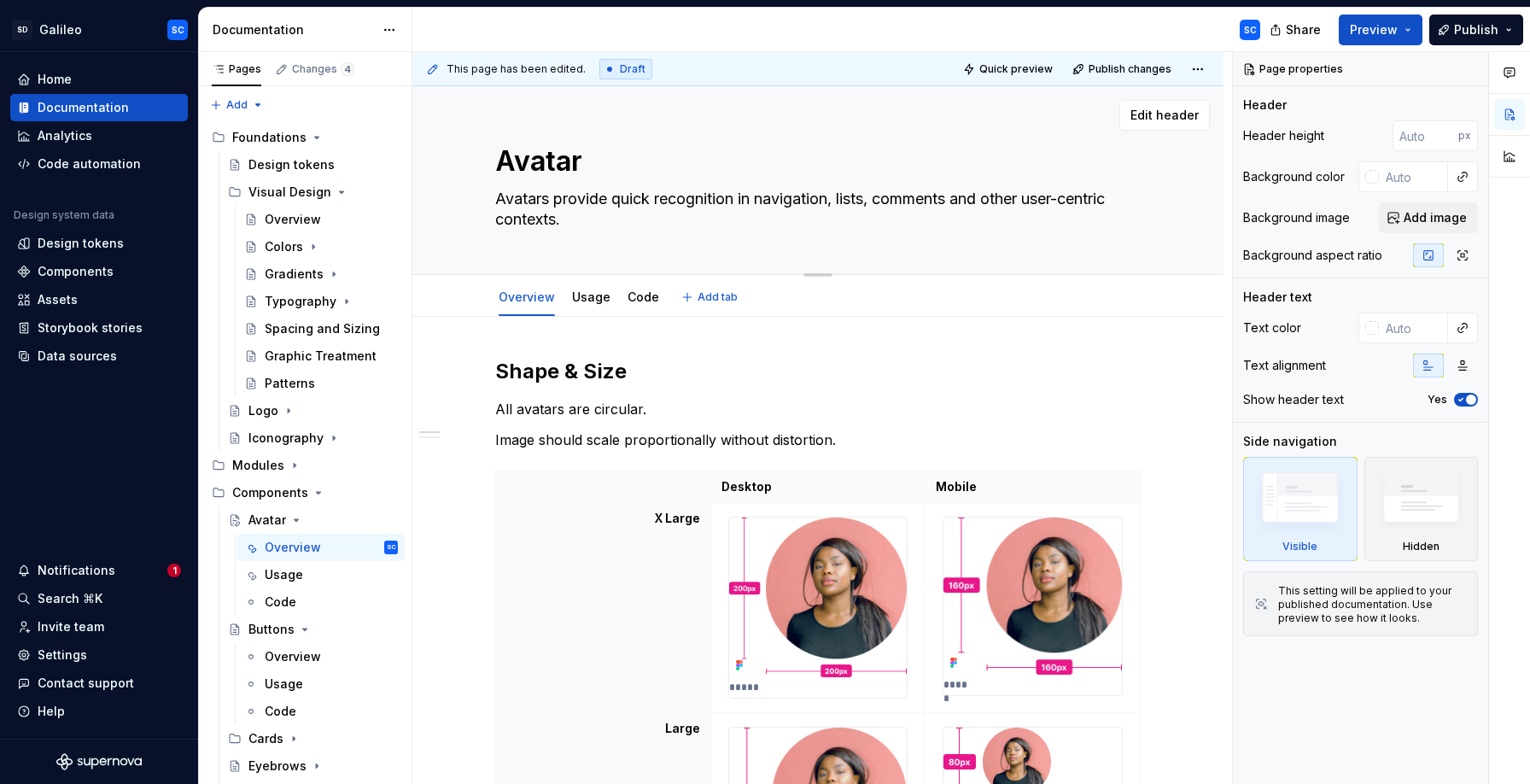
click at [656, 199] on textarea "Avatars provide quick recognition in navigation, lists, comments and other user…" at bounding box center [814, 209] width 645 height 48
click at [752, 203] on textarea "Avatars provide quick, visual recognition in navigation, lists, comments and ot…" at bounding box center [814, 209] width 645 height 48
click at [613, 200] on textarea "Avatars provide quick, visual representation in navigation, lists, comments and…" at bounding box center [814, 209] width 645 height 48
click at [842, 201] on textarea "Avatars provide a quick, visual representation in navigation, lists, comments a…" at bounding box center [814, 209] width 645 height 48
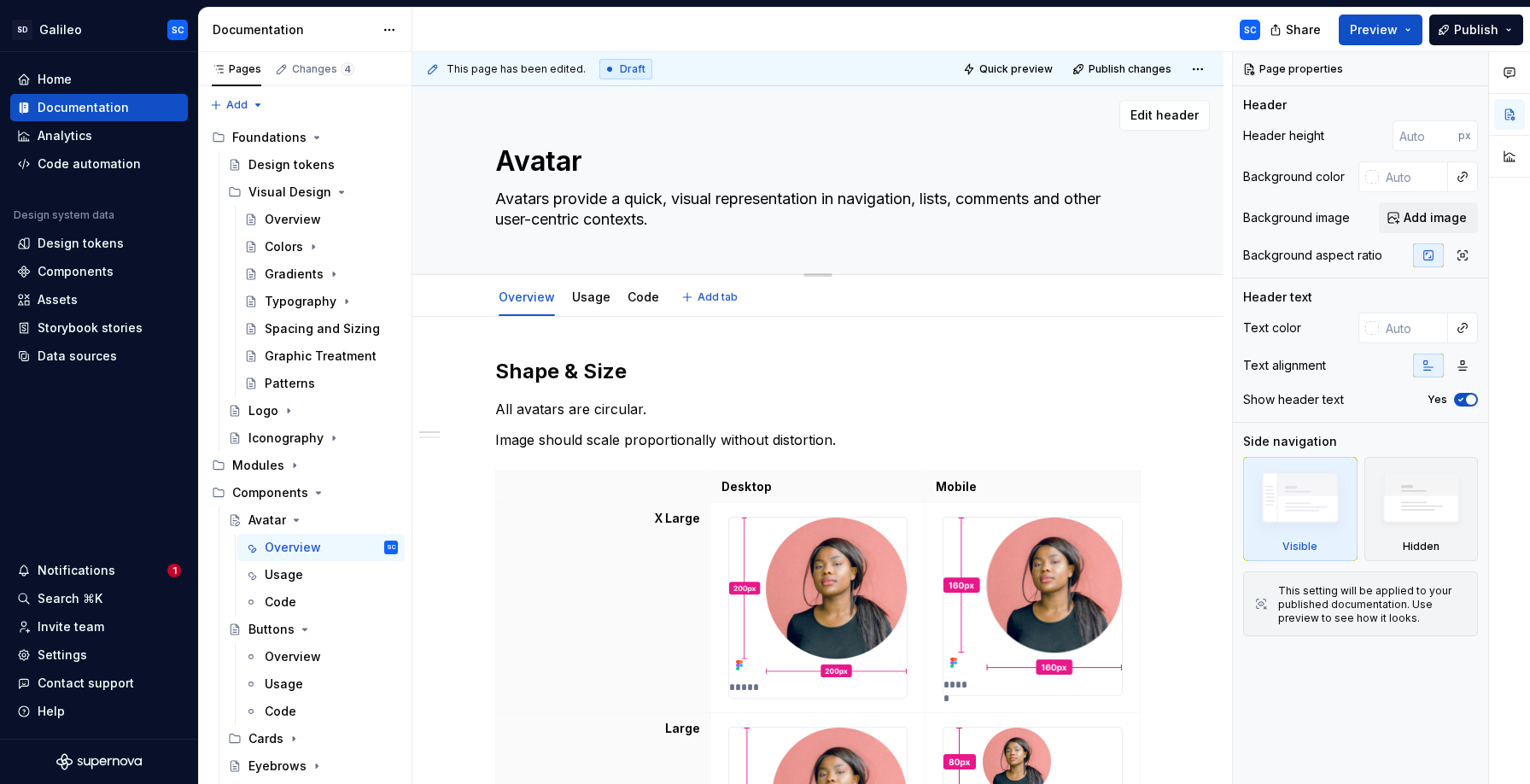
click at [842, 201] on textarea "Avatars provide a quick, visual representation in navigation, lists, comments a…" at bounding box center [814, 209] width 645 height 48
click at [836, 201] on textarea "Avatars provide a quick, visual representation in navigation, lists, comments a…" at bounding box center [814, 209] width 645 height 48
drag, startPoint x: 836, startPoint y: 201, endPoint x: 912, endPoint y: 202, distance: 76.0
click at [912, 202] on textarea "Avatars provide a quick, visual representation in navigation, lists, comments a…" at bounding box center [814, 209] width 645 height 48
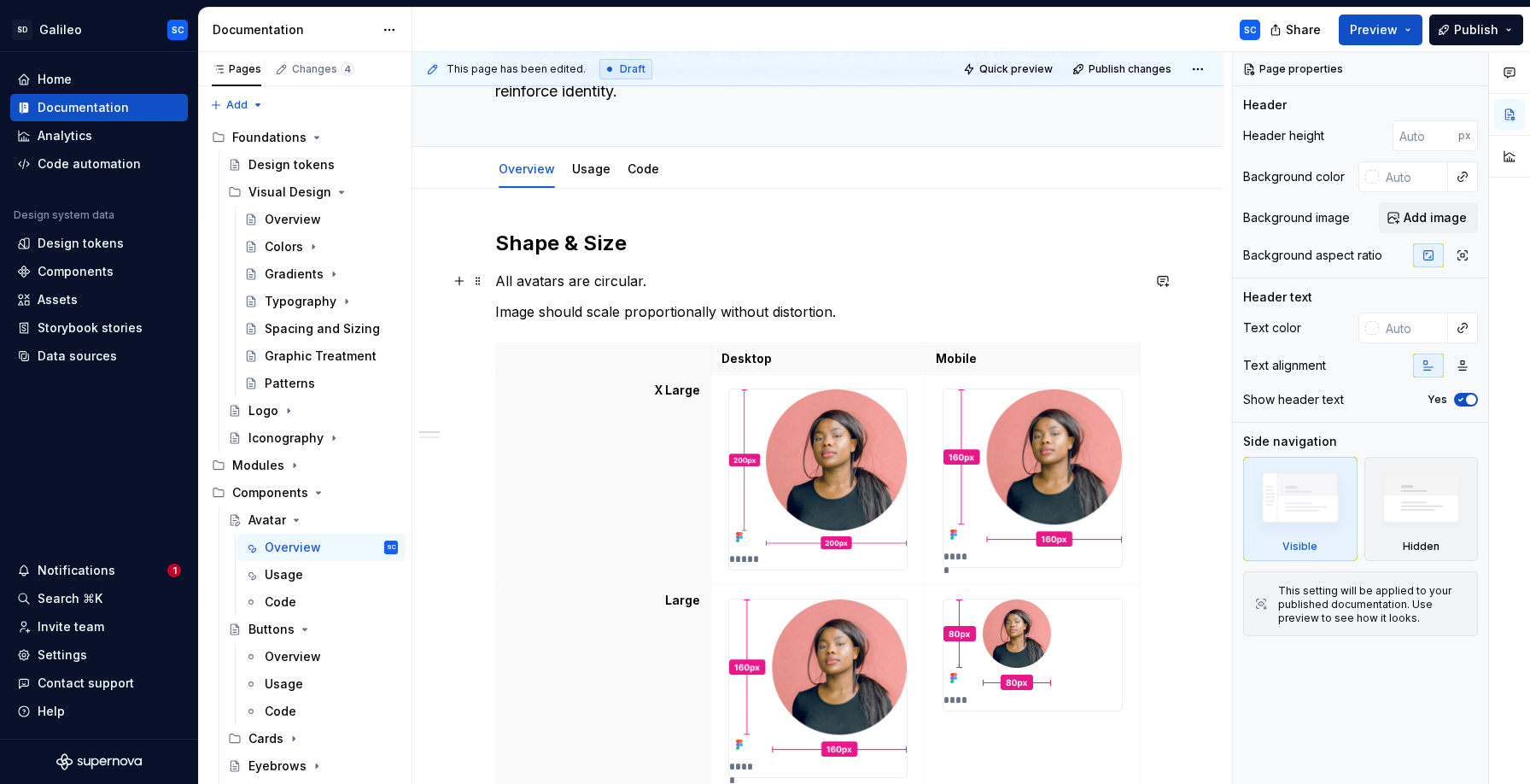
scroll to position [157, 0]
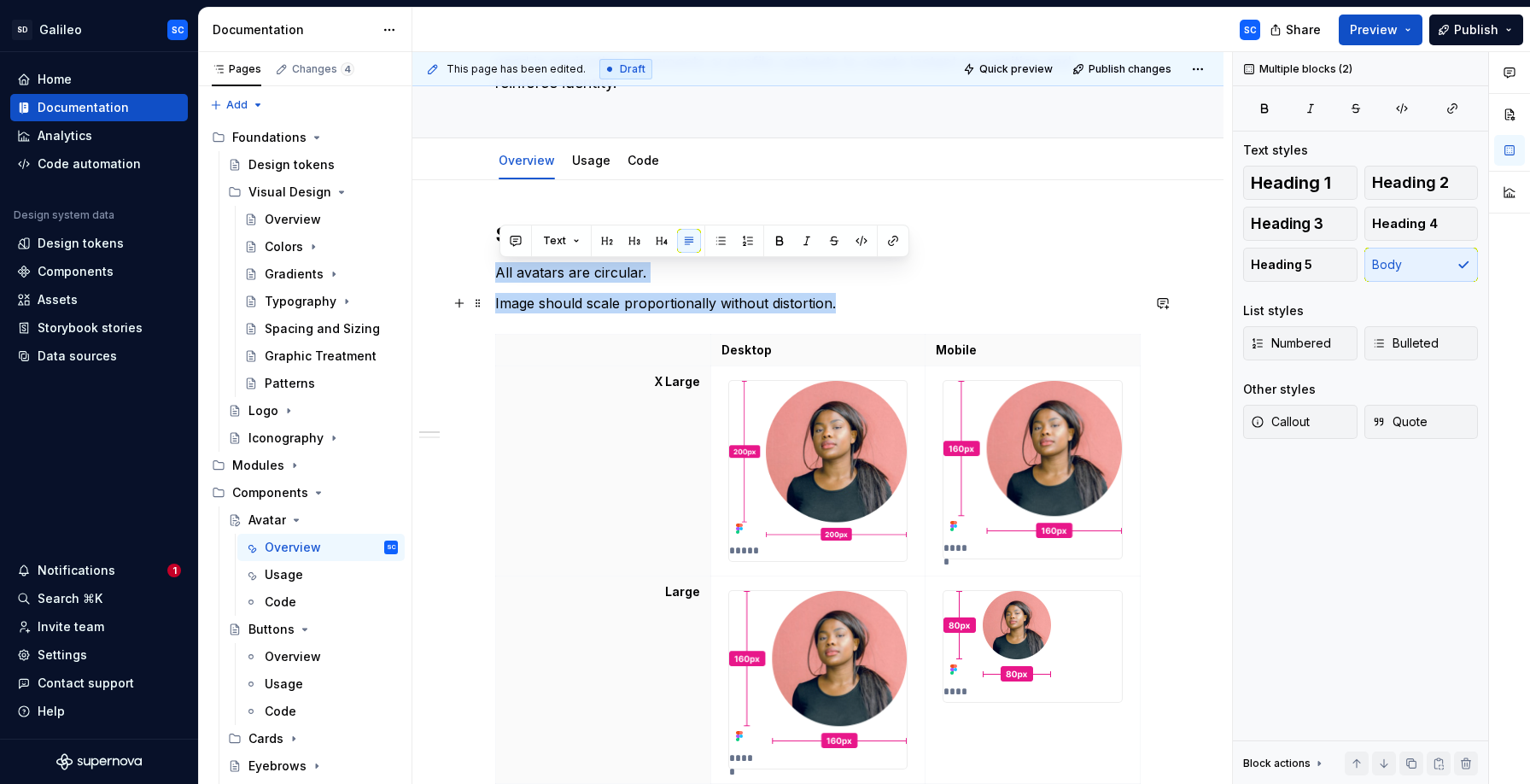
drag, startPoint x: 502, startPoint y: 275, endPoint x: 882, endPoint y: 303, distance: 381.0
click at [882, 303] on div "Shape & Size All avatars are circular. Image should scale proportionally withou…" at bounding box center [818, 774] width 645 height 1108
click at [658, 290] on div "Shape & Size All avatars are circular. Image should scale proportionally withou…" at bounding box center [818, 774] width 645 height 1108
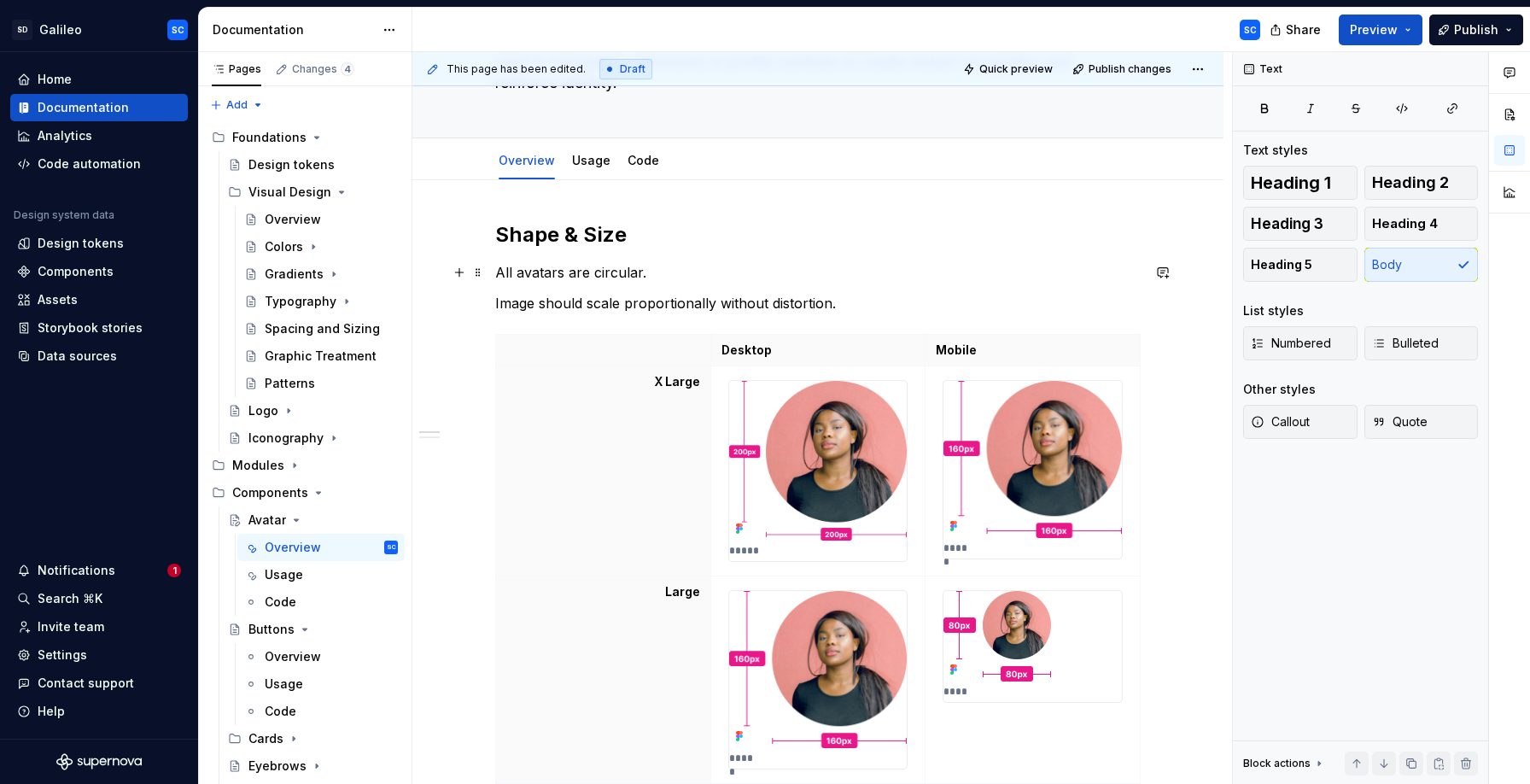
drag, startPoint x: 503, startPoint y: 273, endPoint x: 528, endPoint y: 279, distance: 25.7
click at [503, 273] on p "All avatars are circular." at bounding box center [818, 272] width 645 height 21
click at [502, 276] on p "All avatars are circular." at bounding box center [818, 272] width 645 height 21
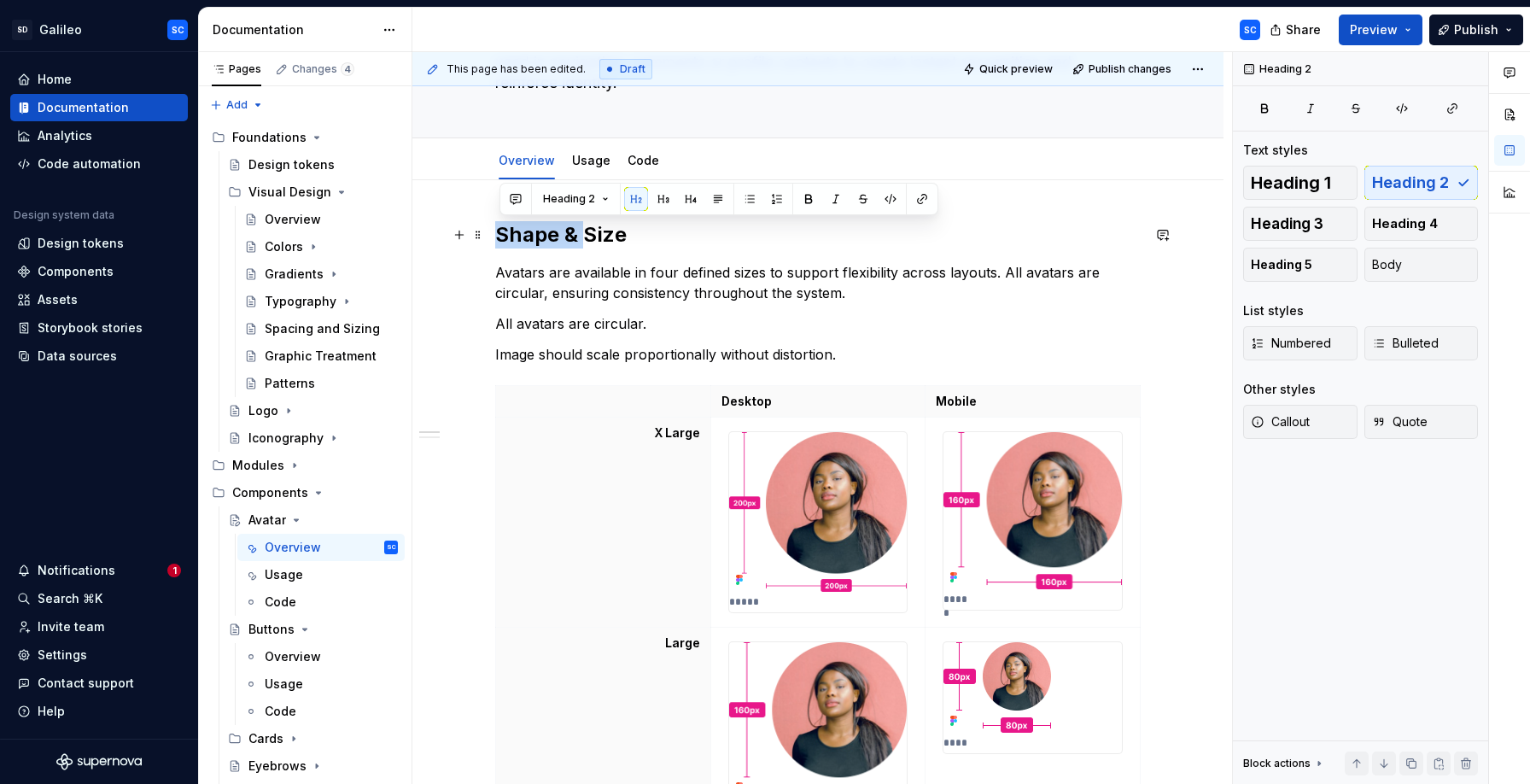
drag, startPoint x: 588, startPoint y: 233, endPoint x: 505, endPoint y: 238, distance: 83.2
click at [505, 238] on h2 "Shape & Size" at bounding box center [818, 234] width 645 height 28
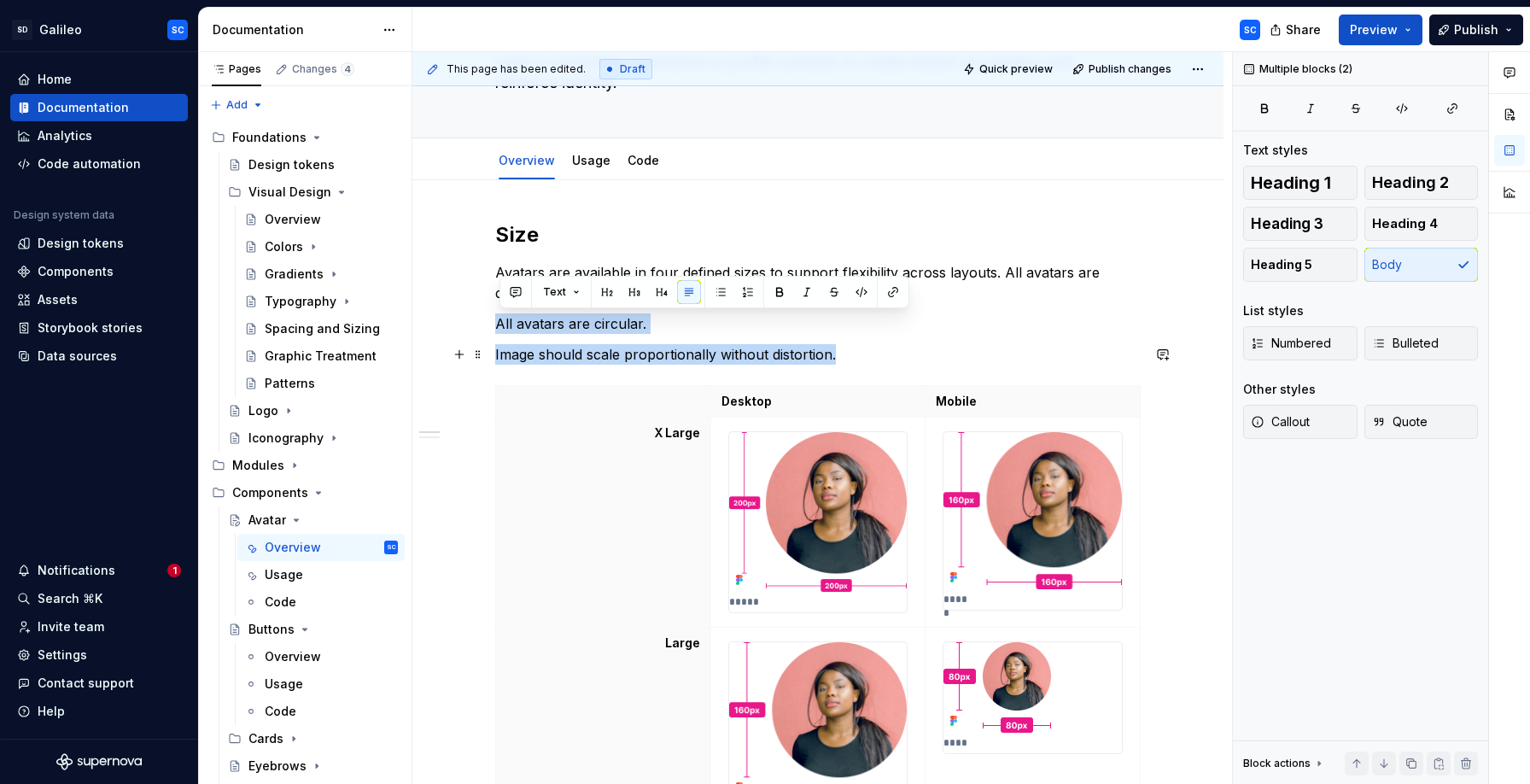
drag, startPoint x: 501, startPoint y: 324, endPoint x: 856, endPoint y: 356, distance: 356.4
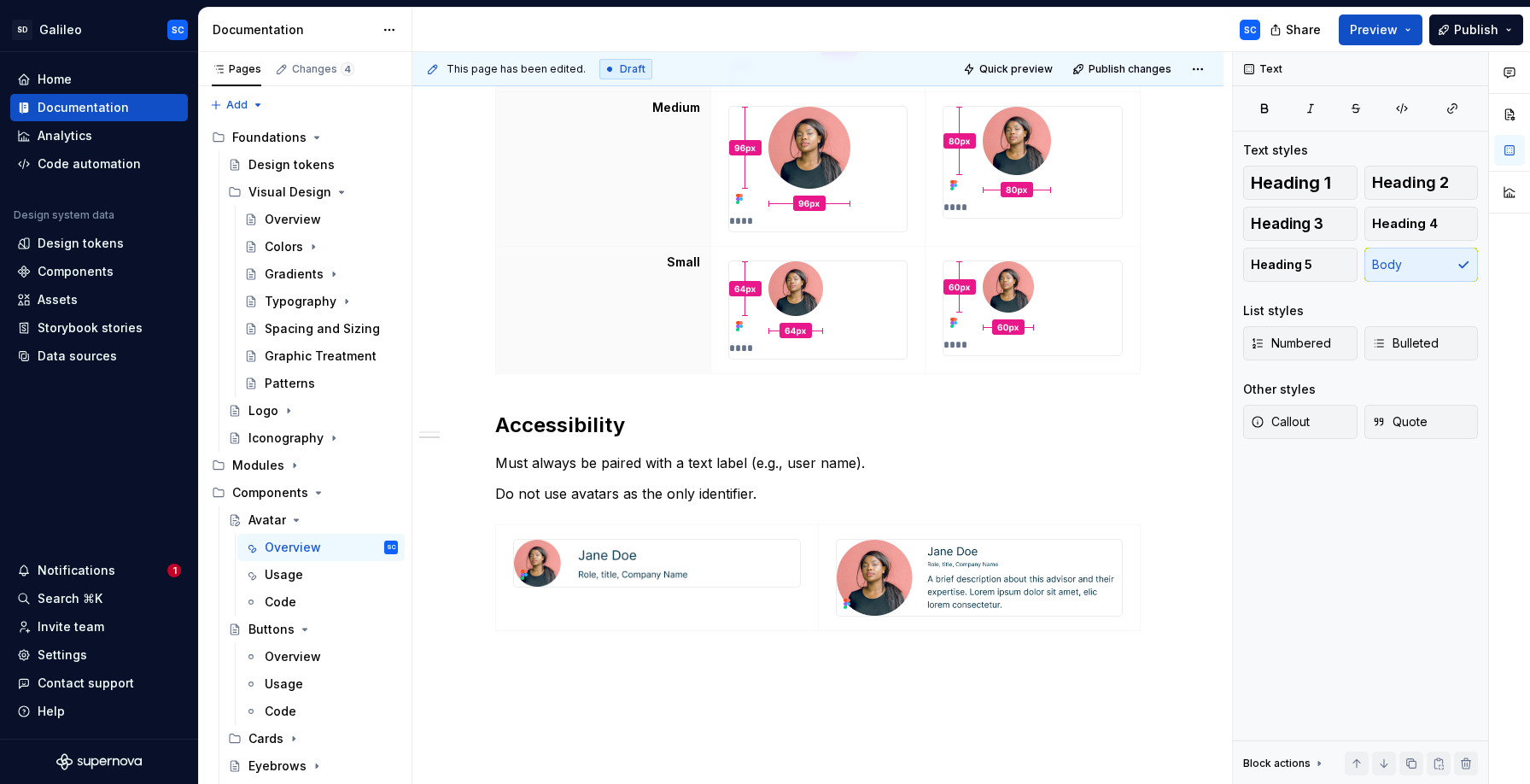
scroll to position [893, 0]
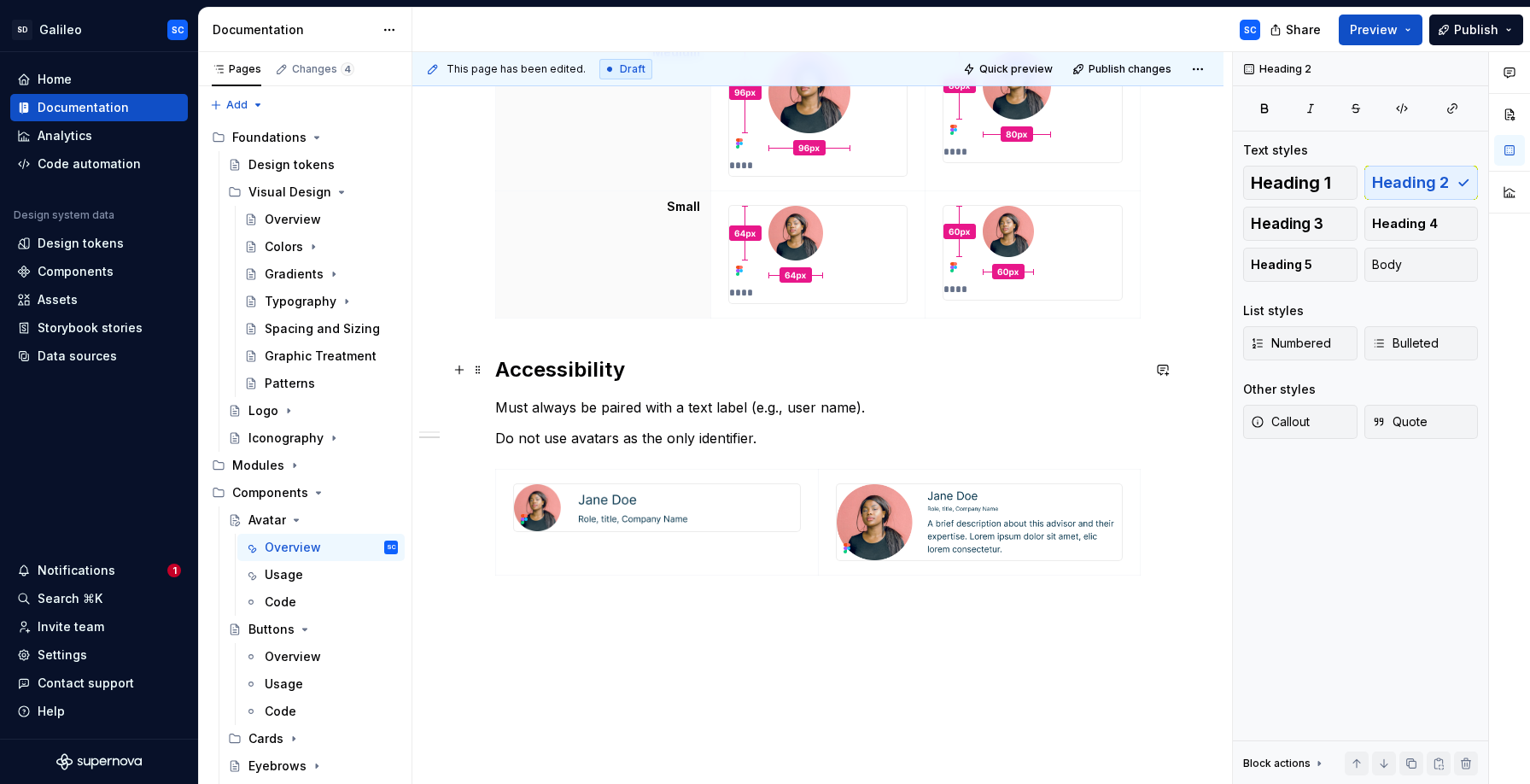
click at [502, 372] on h2 "Accessibility" at bounding box center [818, 369] width 645 height 28
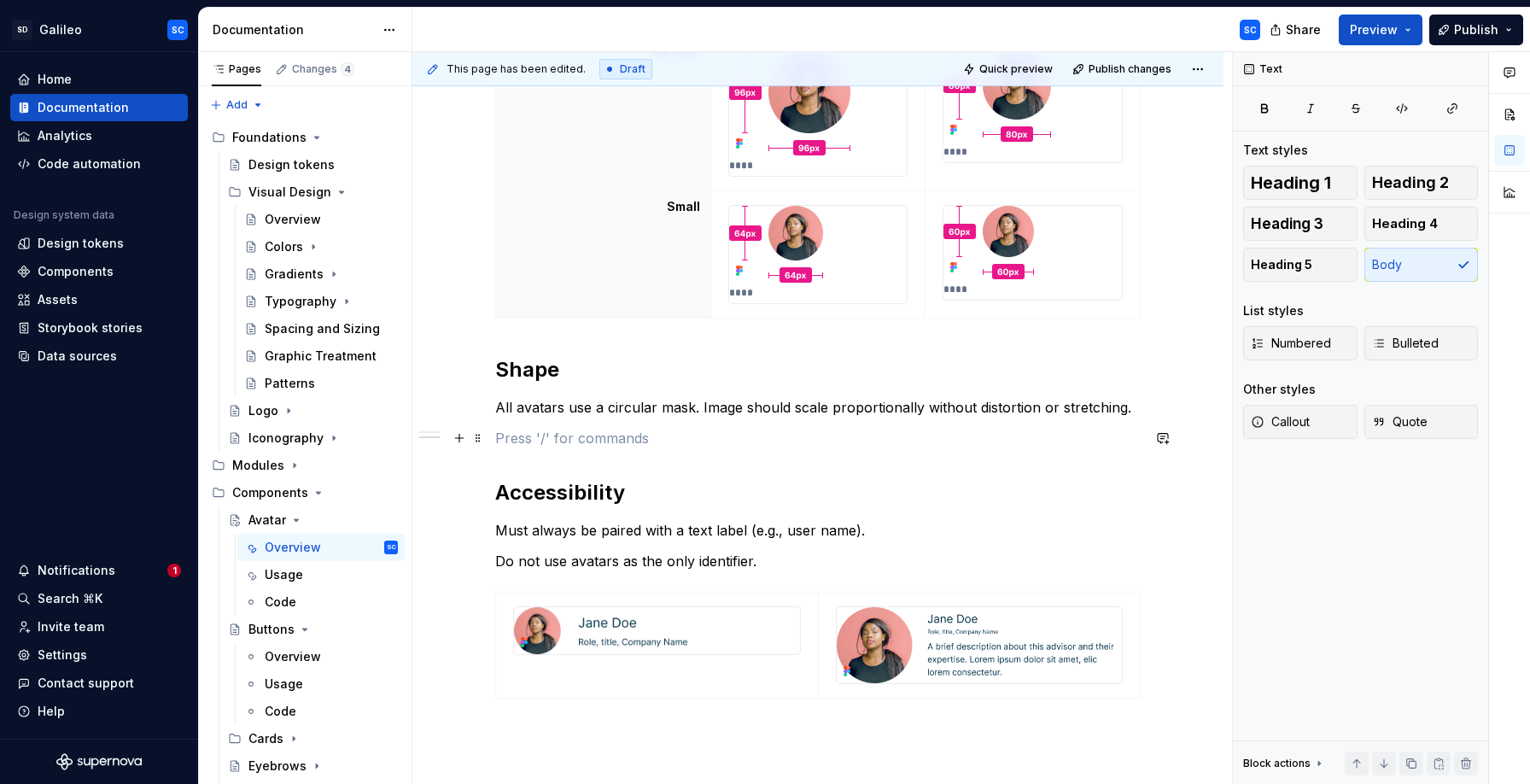
click at [604, 432] on p at bounding box center [818, 437] width 645 height 21
click at [466, 436] on button "button" at bounding box center [459, 437] width 24 height 24
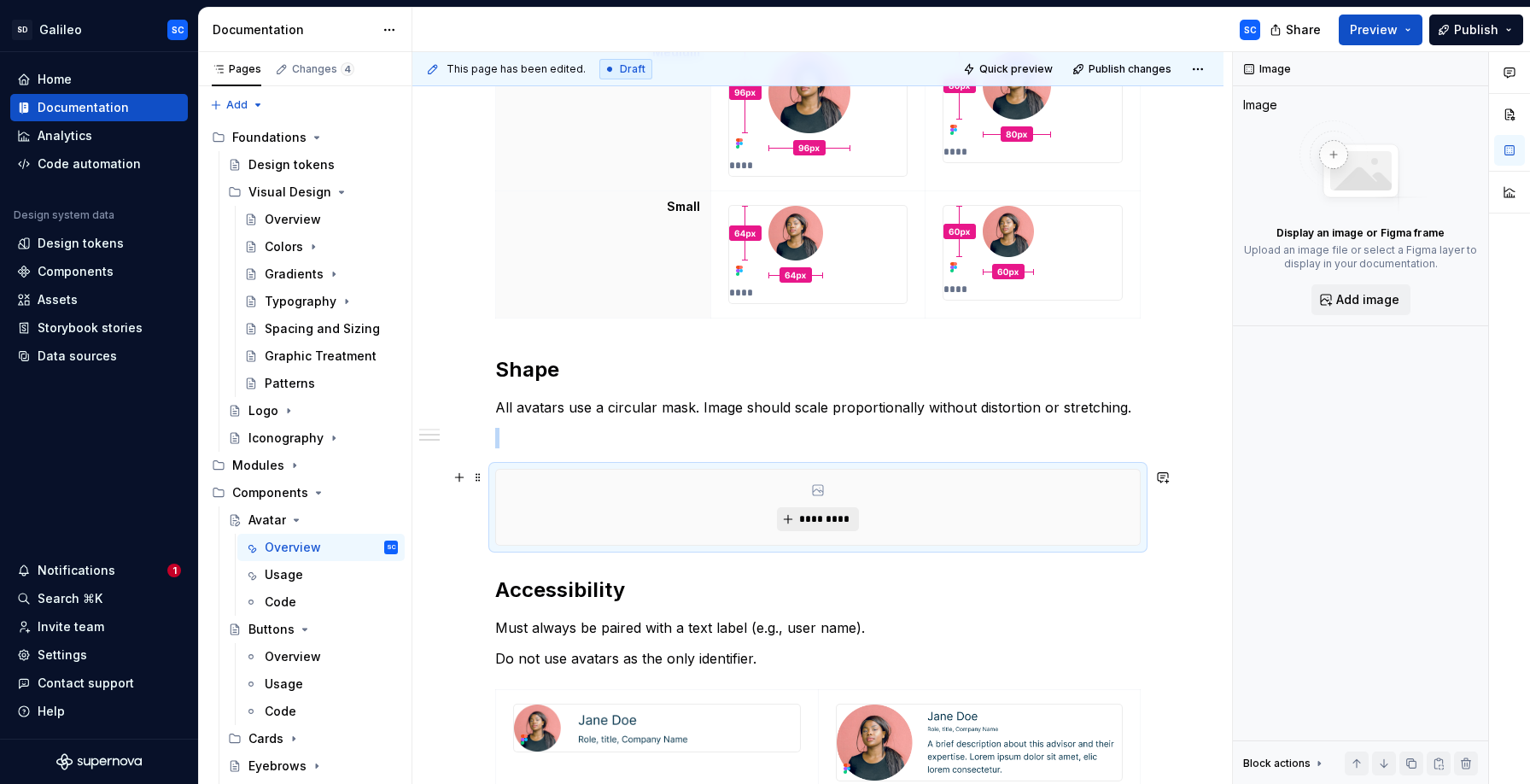
click at [835, 522] on span "*********" at bounding box center [824, 519] width 52 height 14
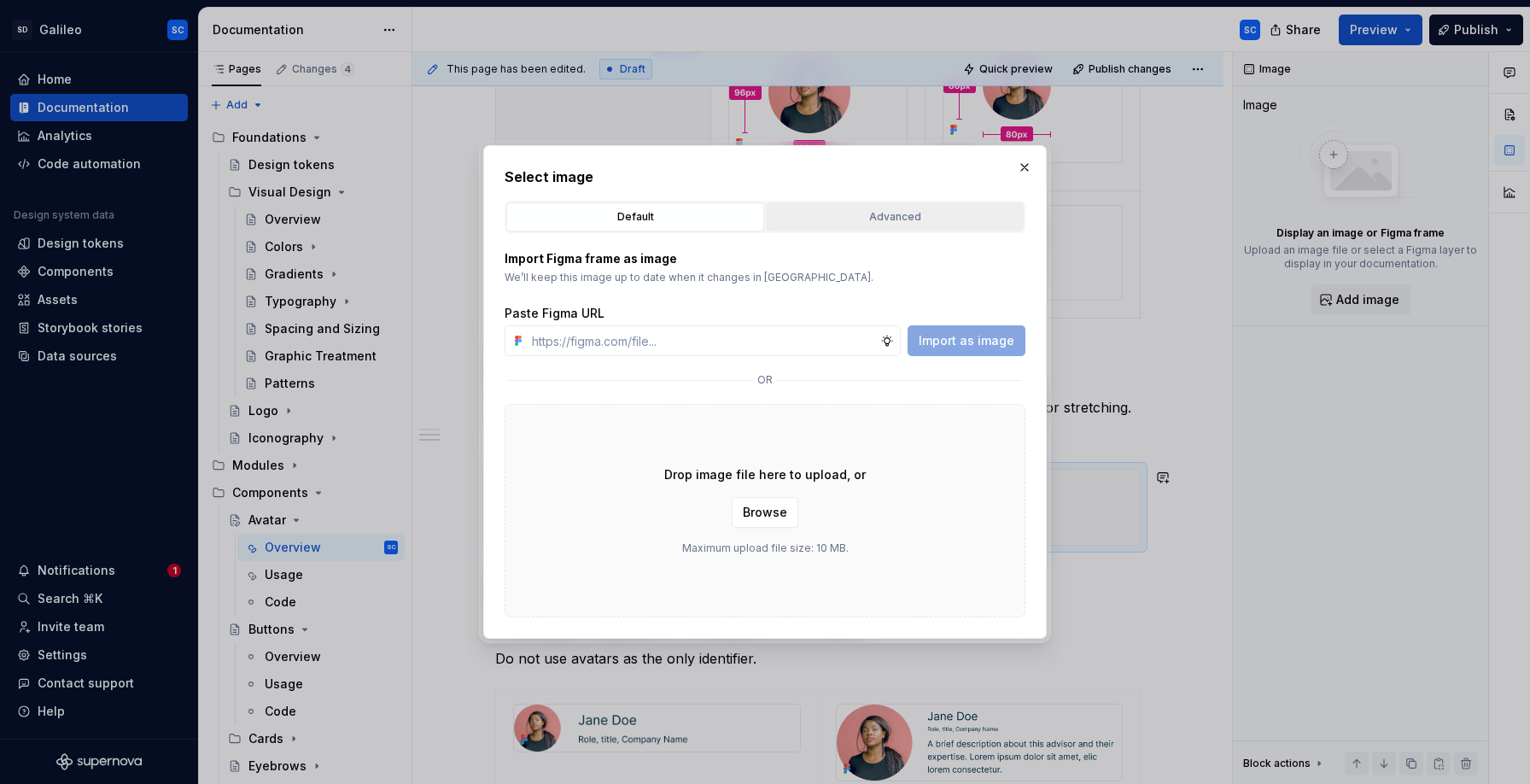
click at [884, 219] on div "Advanced" at bounding box center [895, 216] width 246 height 17
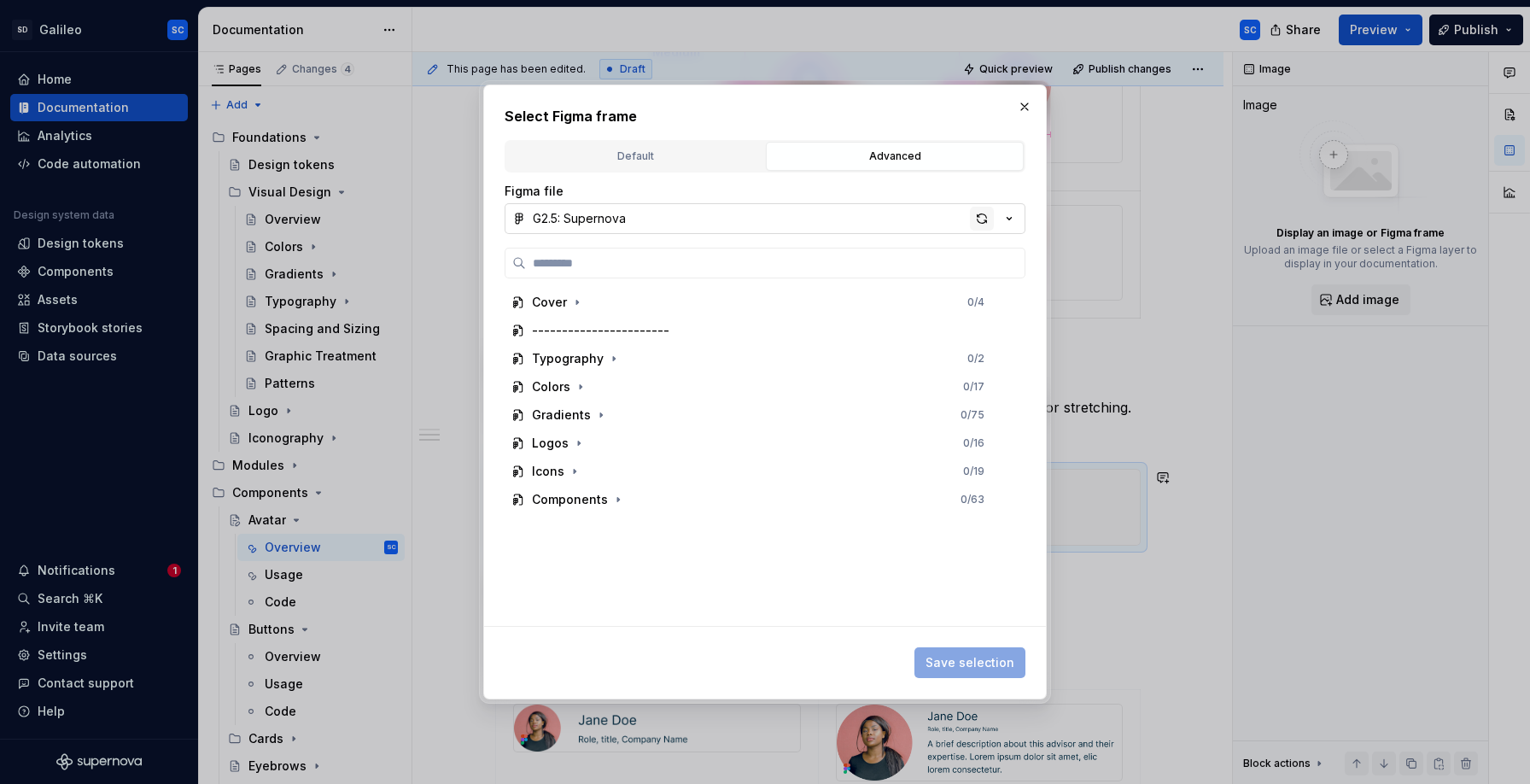
click at [986, 221] on div "button" at bounding box center [982, 219] width 24 height 24
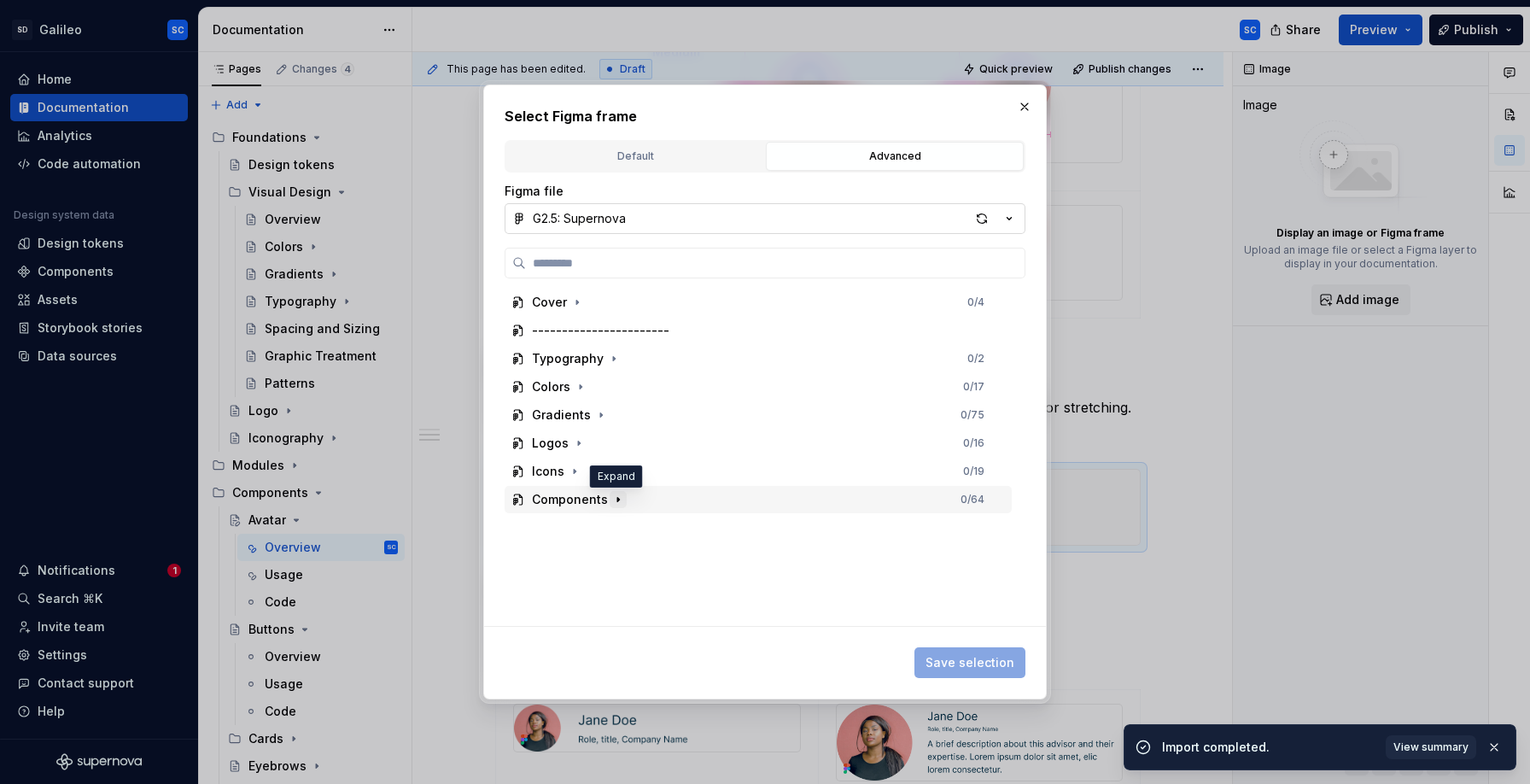
click at [617, 499] on icon "button" at bounding box center [619, 499] width 14 height 14
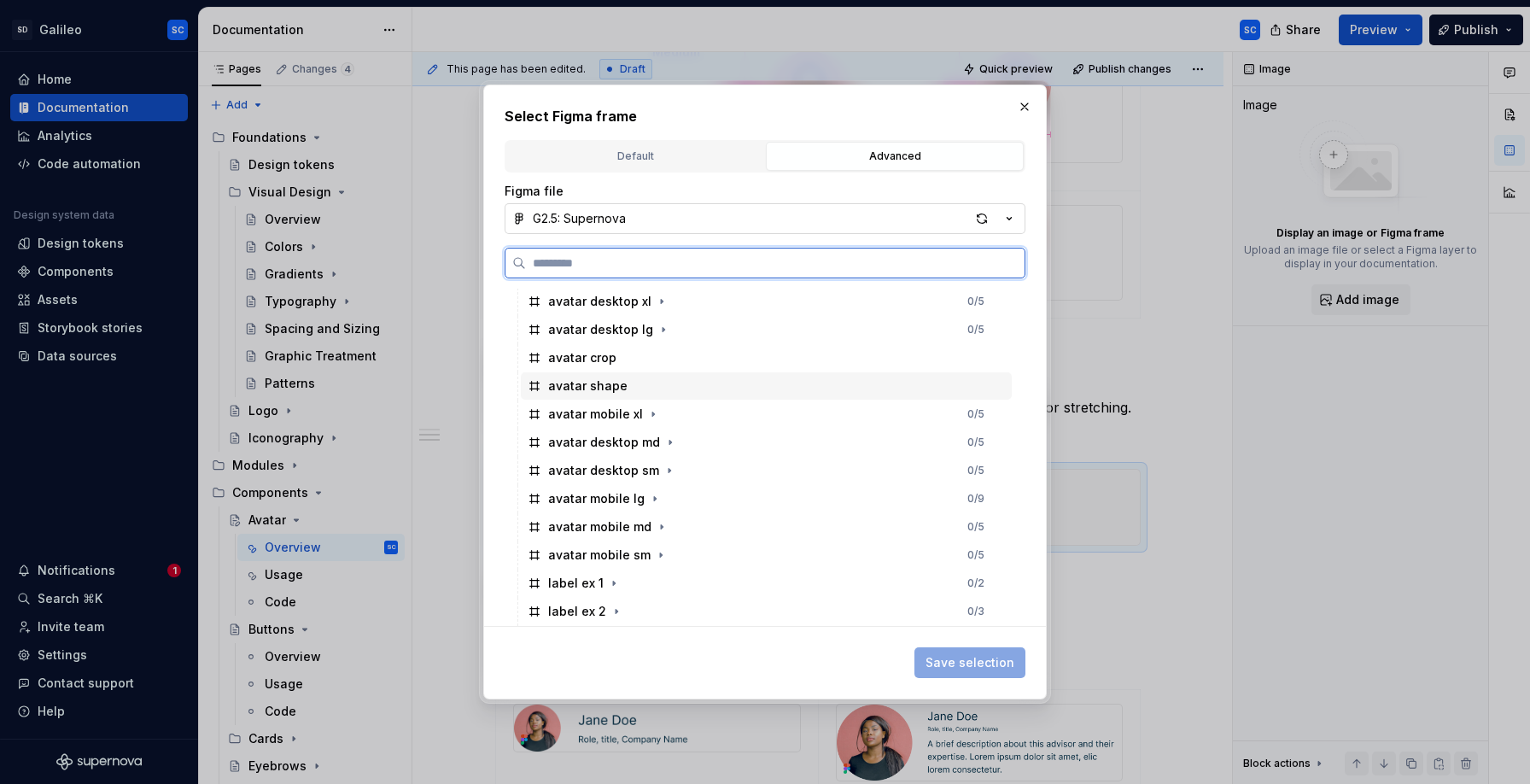
click at [640, 390] on div "avatar shape" at bounding box center [766, 386] width 491 height 28
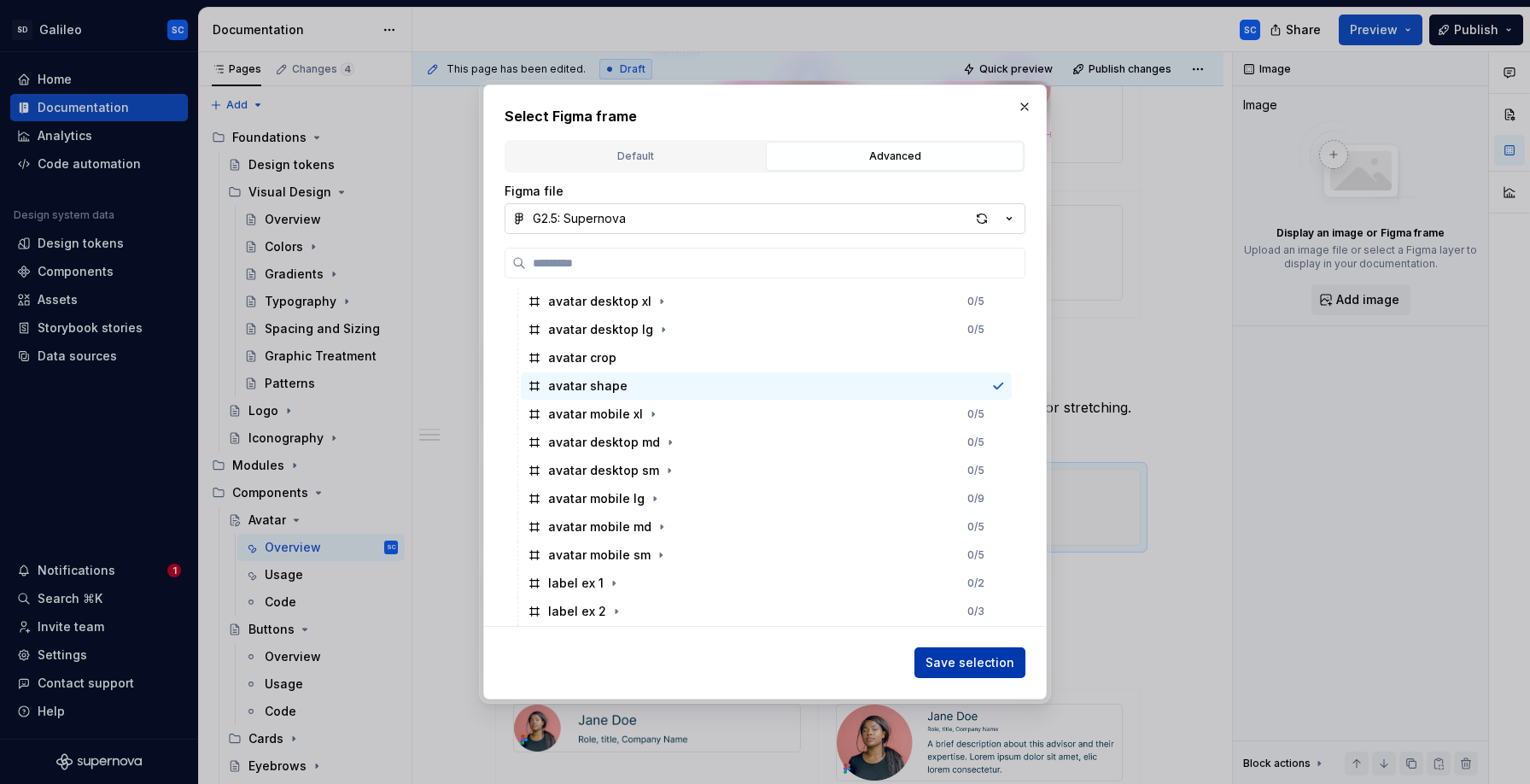
click at [985, 664] on span "Save selection" at bounding box center [969, 662] width 89 height 17
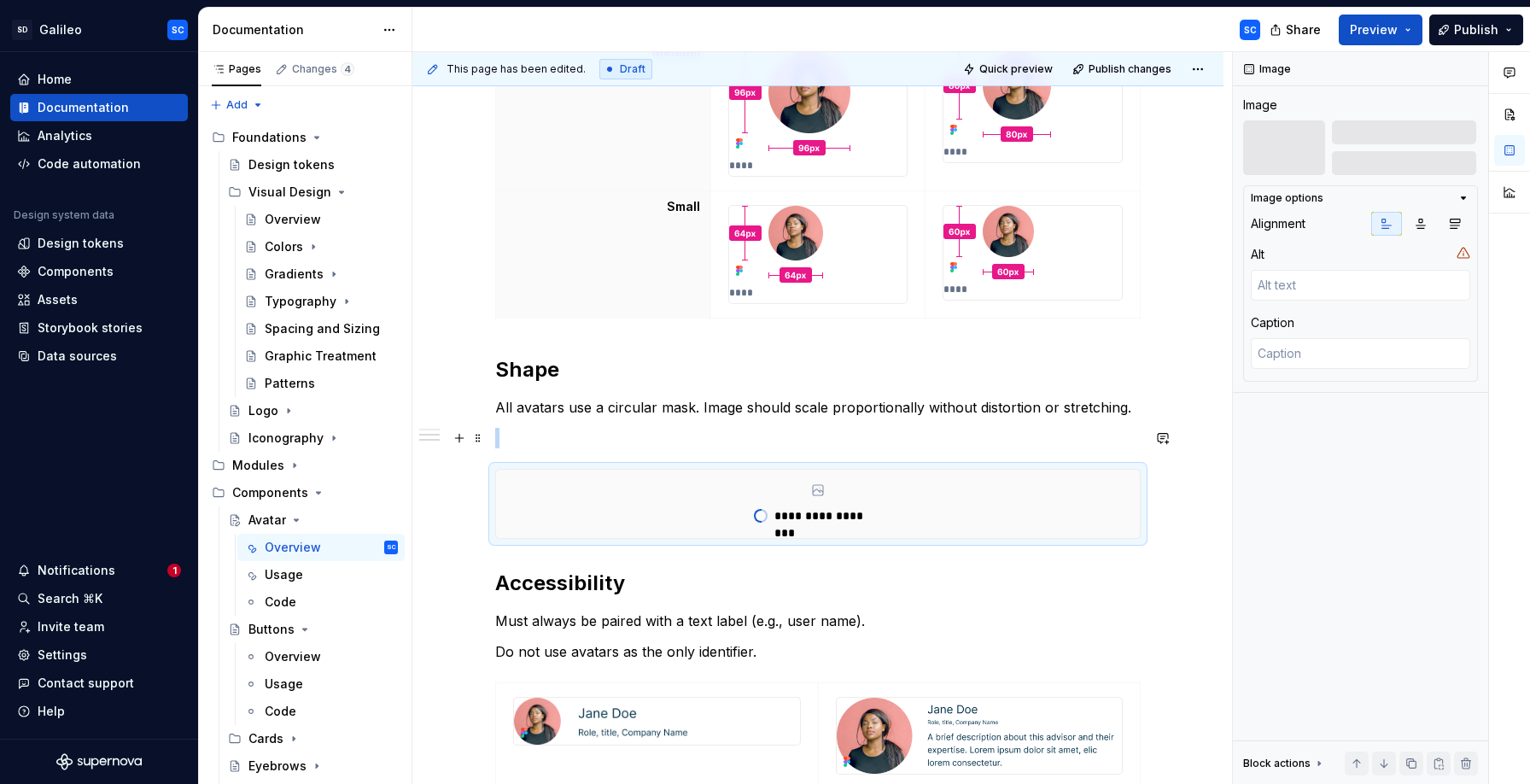
click at [816, 435] on p at bounding box center [818, 437] width 645 height 21
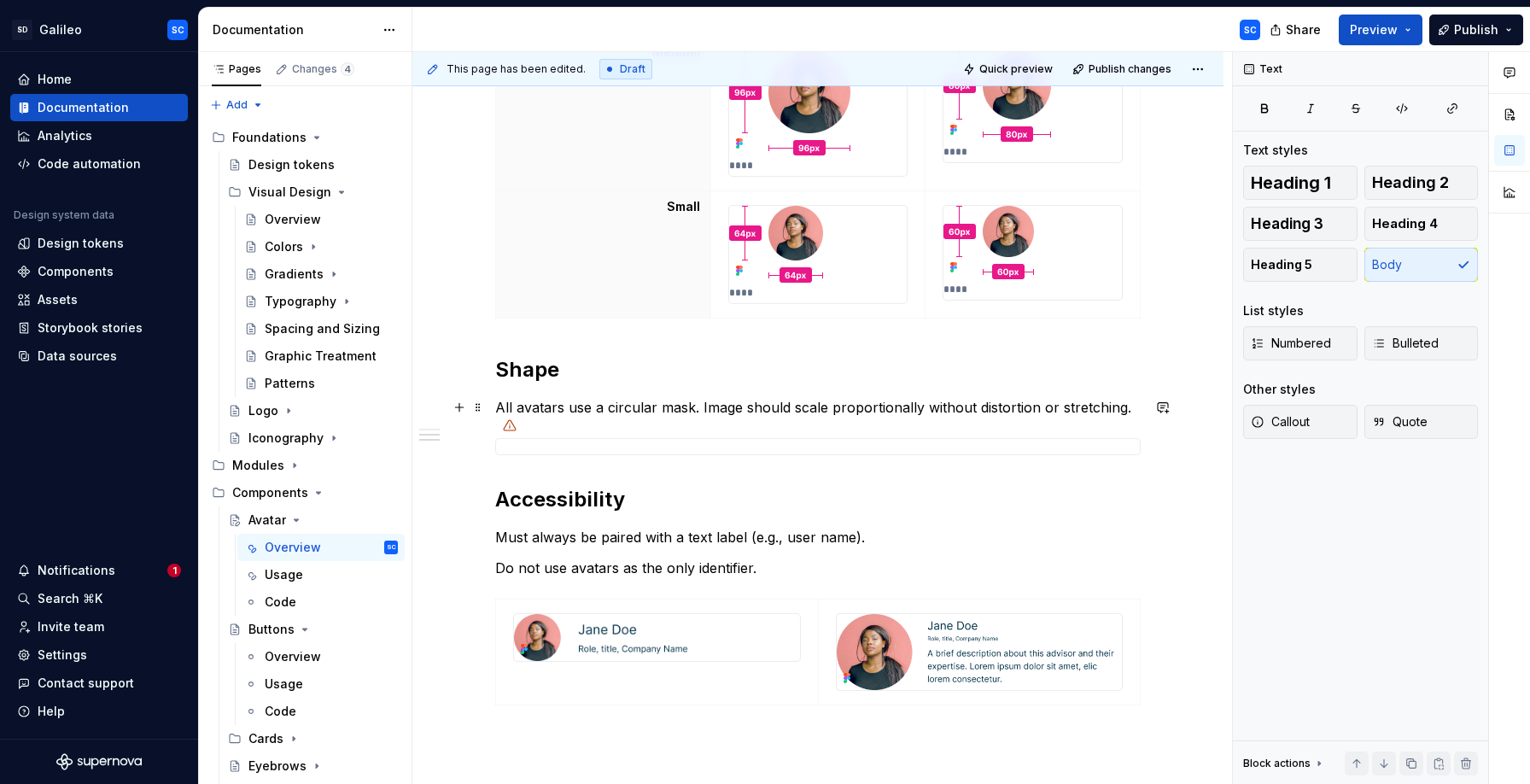
click at [807, 413] on p "All avatars use a circular mask. Image should scale proportionally without dist…" at bounding box center [818, 407] width 645 height 21
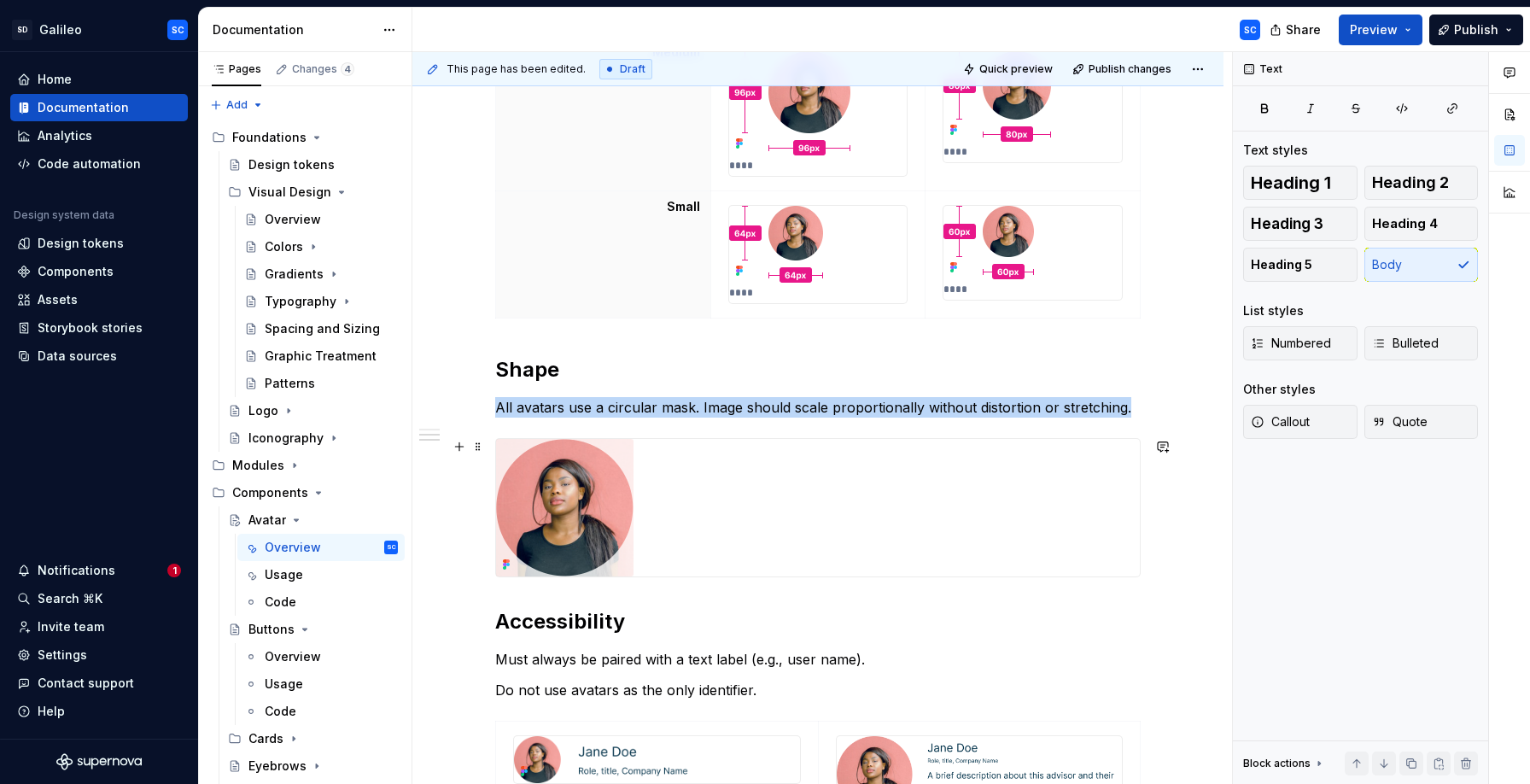
click at [840, 481] on div at bounding box center [818, 507] width 643 height 138
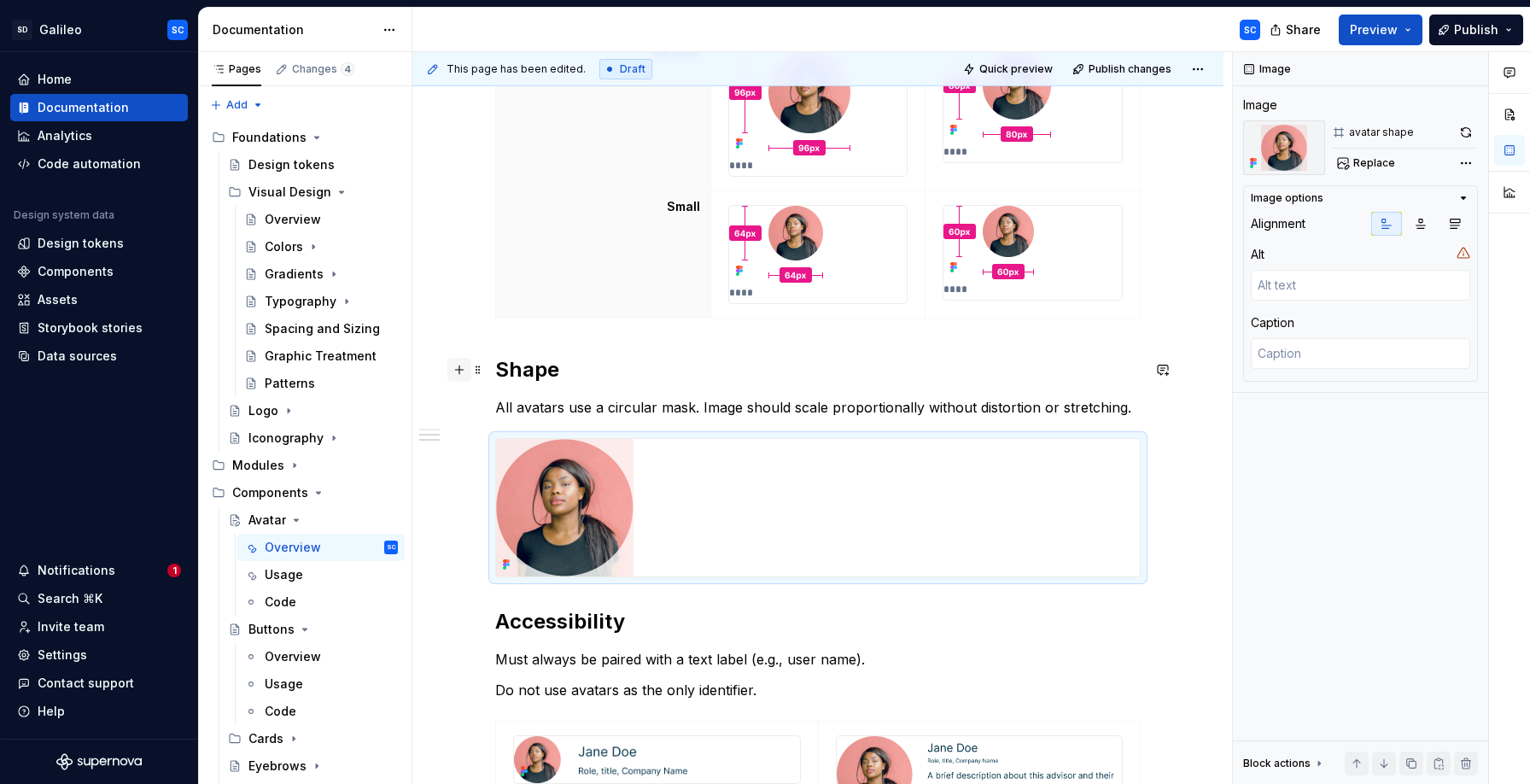
click at [471, 359] on button "button" at bounding box center [459, 369] width 24 height 24
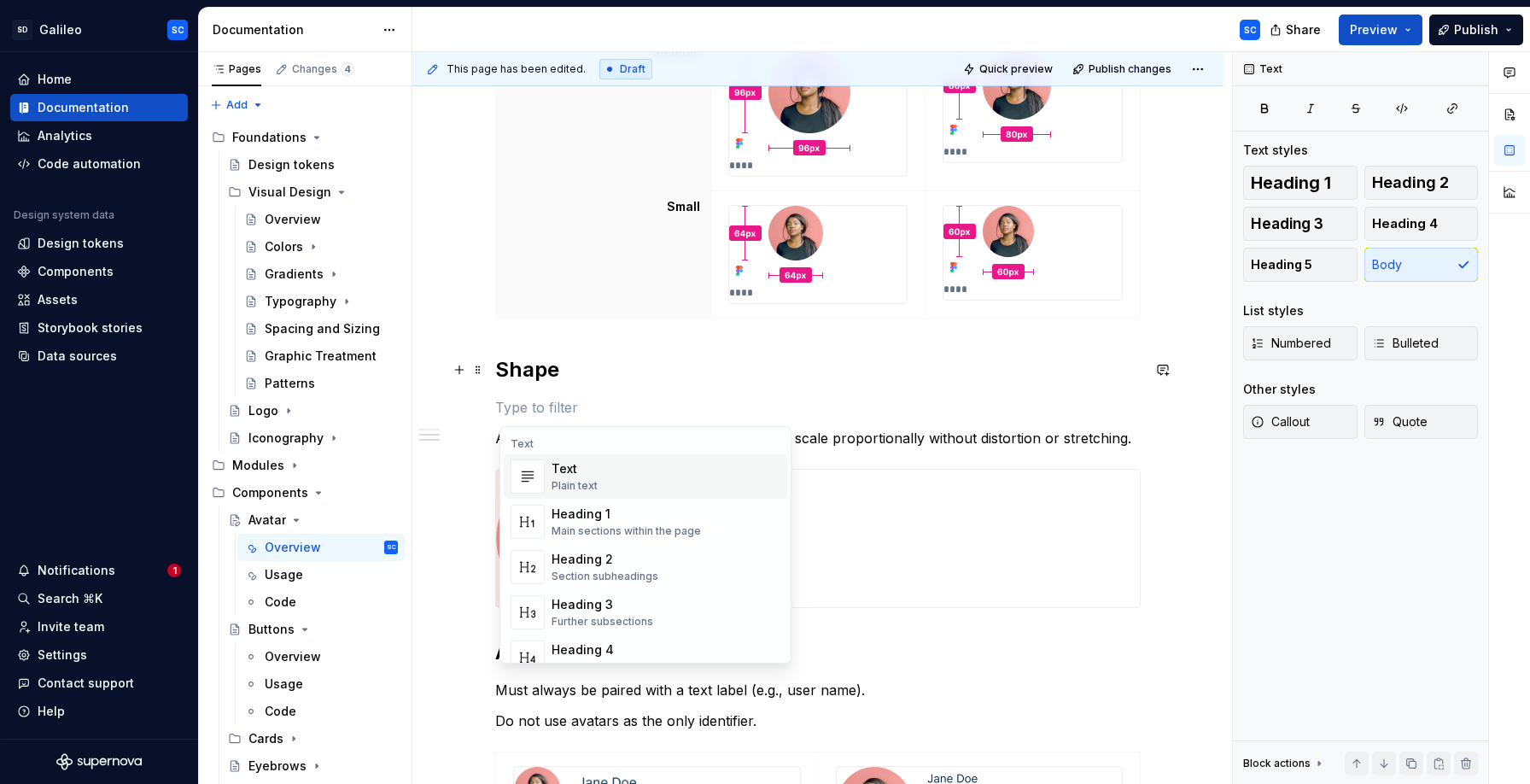
click at [552, 345] on div "Size Avatars are available in four defined sizes to support flexibility across …" at bounding box center [818, 174] width 645 height 1380
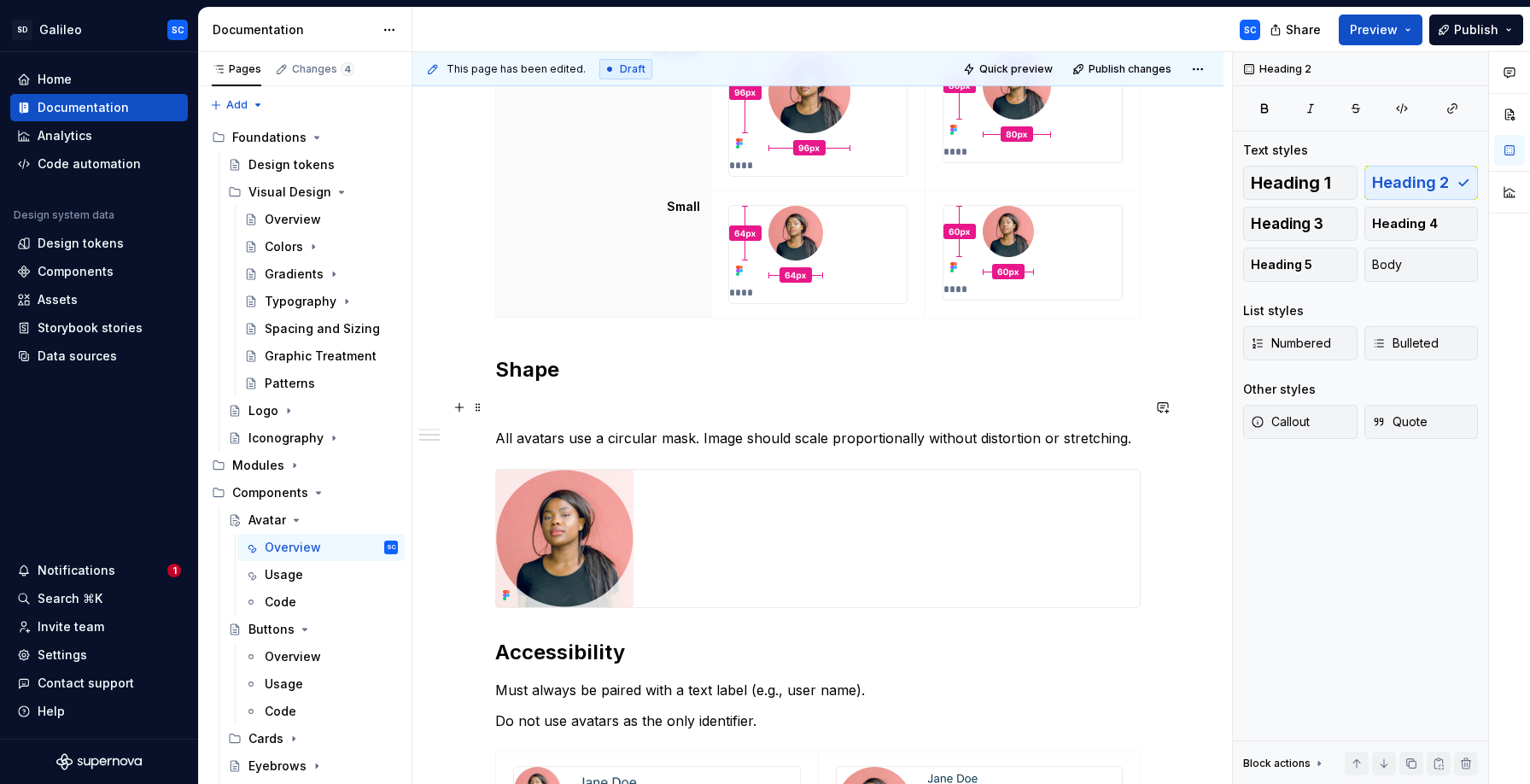
click at [680, 407] on p at bounding box center [818, 407] width 645 height 21
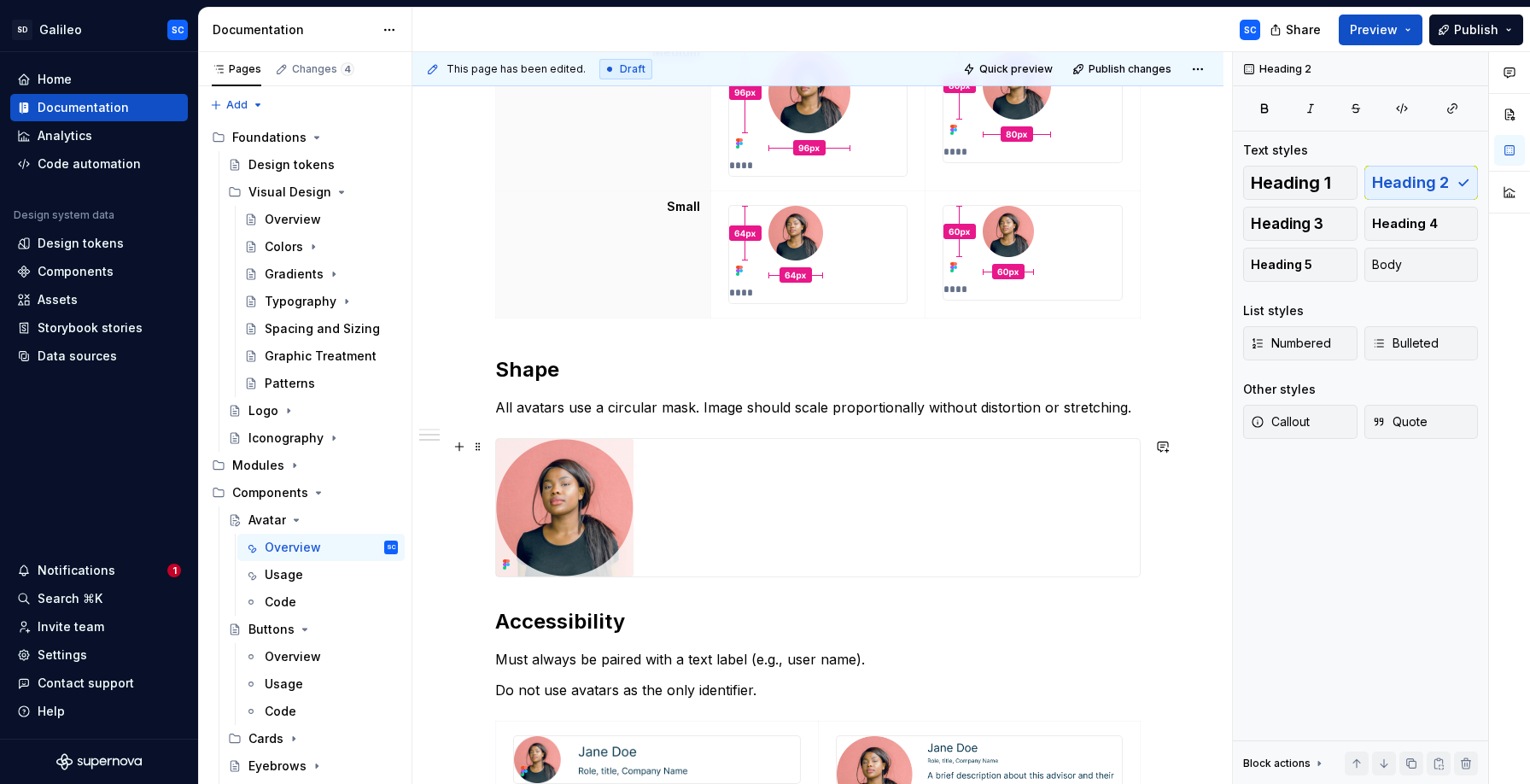
click at [1199, 431] on div "Size Avatars are available in four defined sizes to support flexibility across …" at bounding box center [818, 266] width 811 height 1646
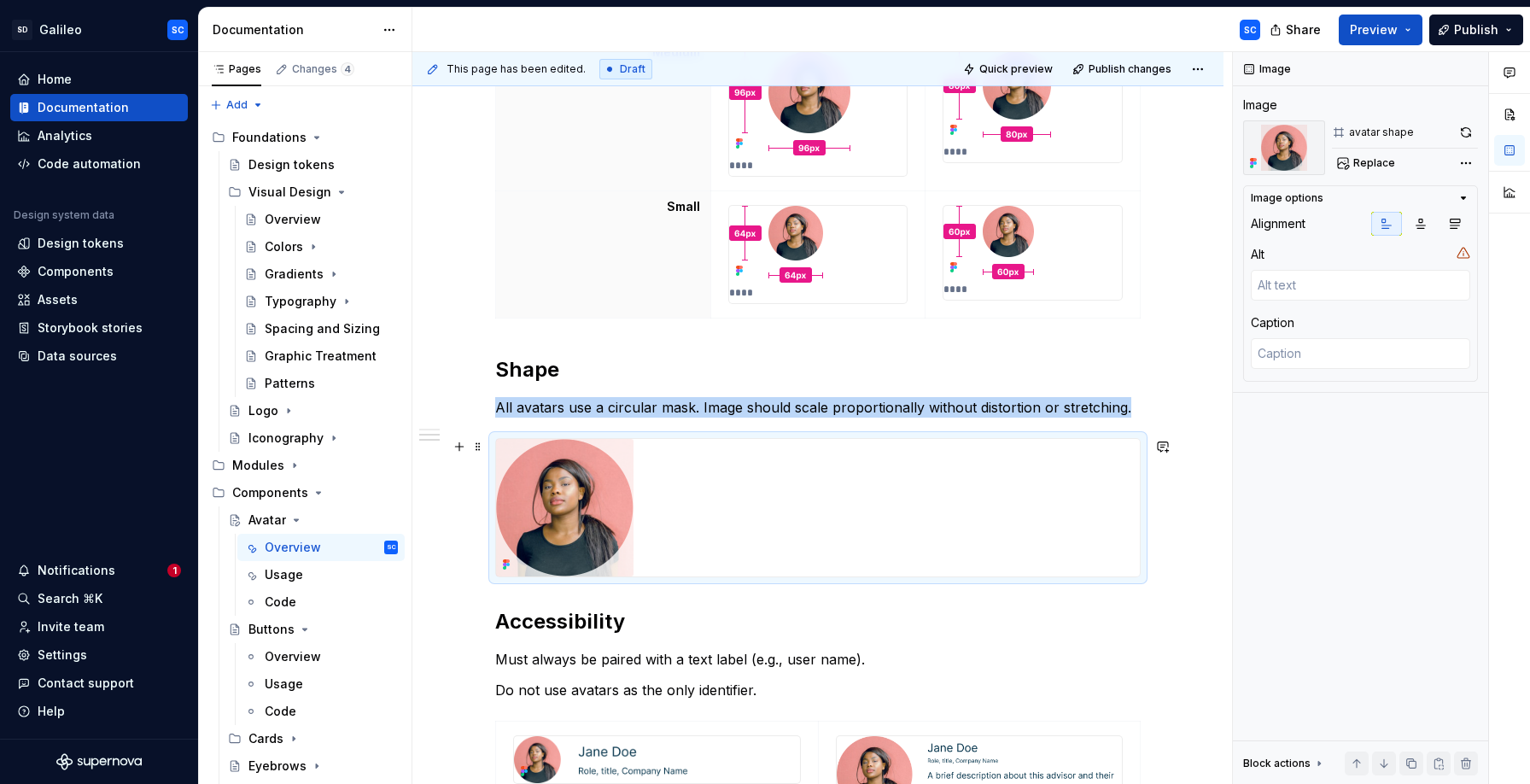
click at [951, 477] on div at bounding box center [818, 507] width 643 height 138
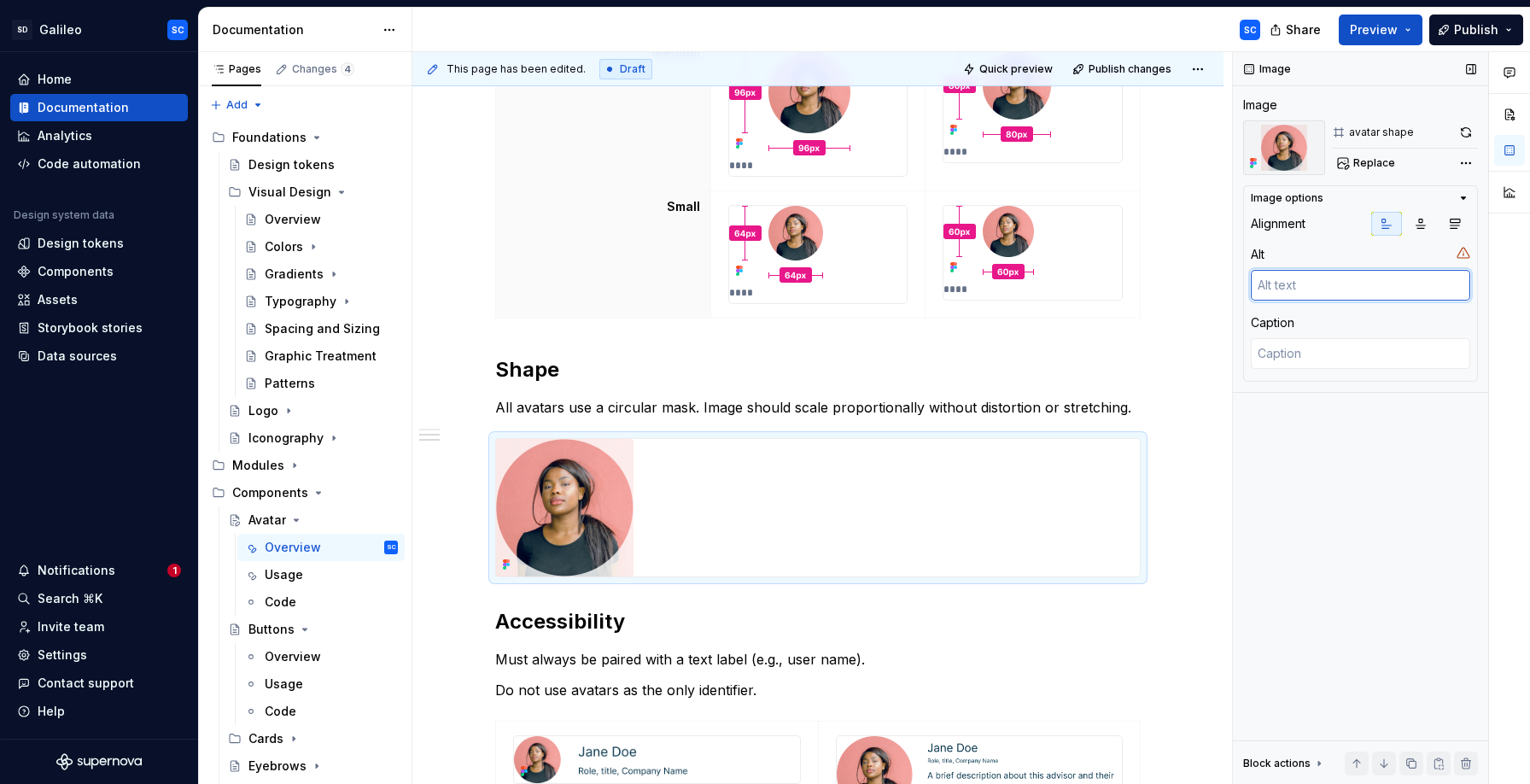
click at [1364, 287] on textarea at bounding box center [1361, 285] width 220 height 31
click at [1217, 336] on div "Size Avatars are available in four defined sizes to support flexibility across …" at bounding box center [818, 266] width 811 height 1646
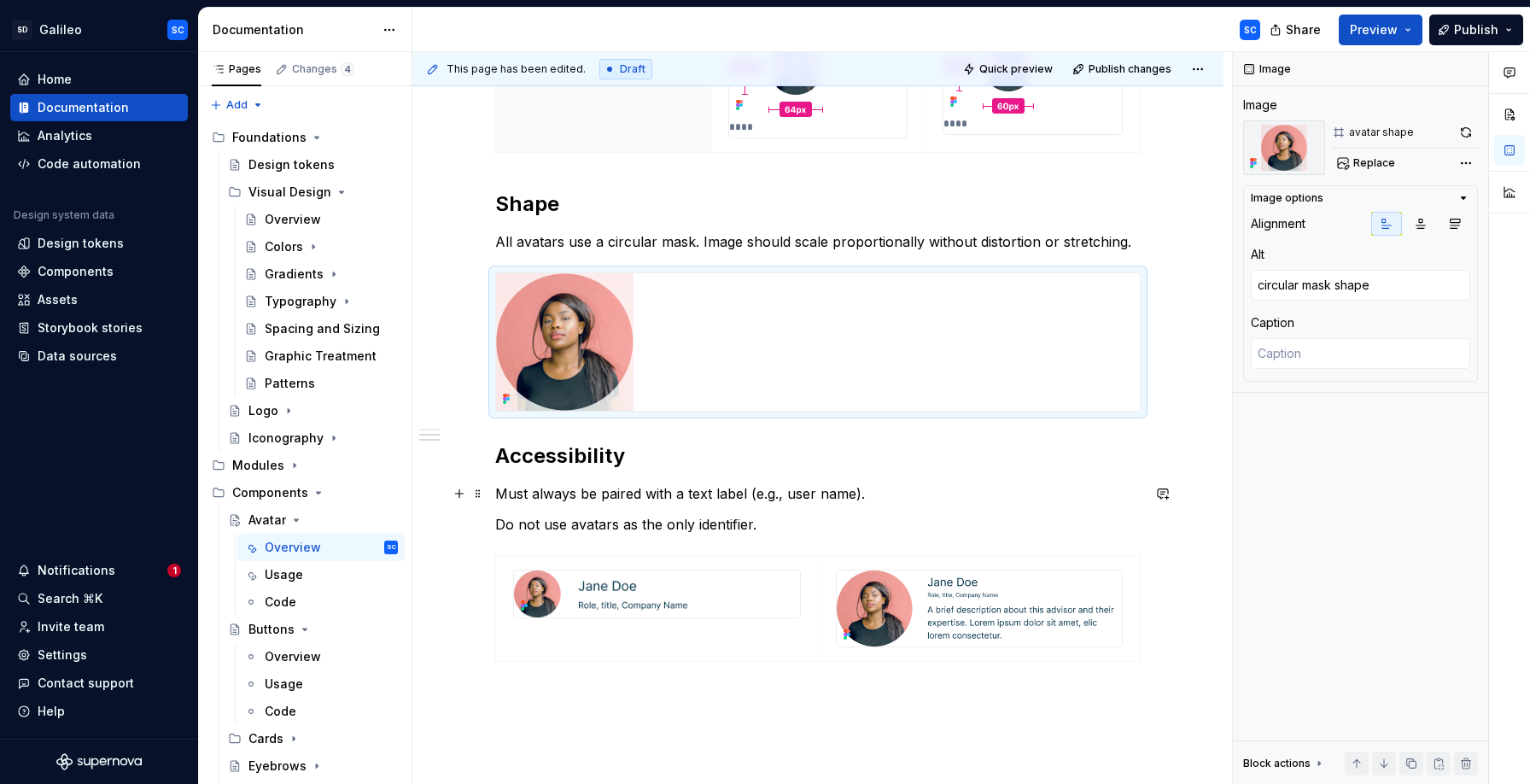
scroll to position [1060, 0]
click at [591, 500] on p "Must always be paired with a text label (e.g., user name)." at bounding box center [818, 492] width 645 height 21
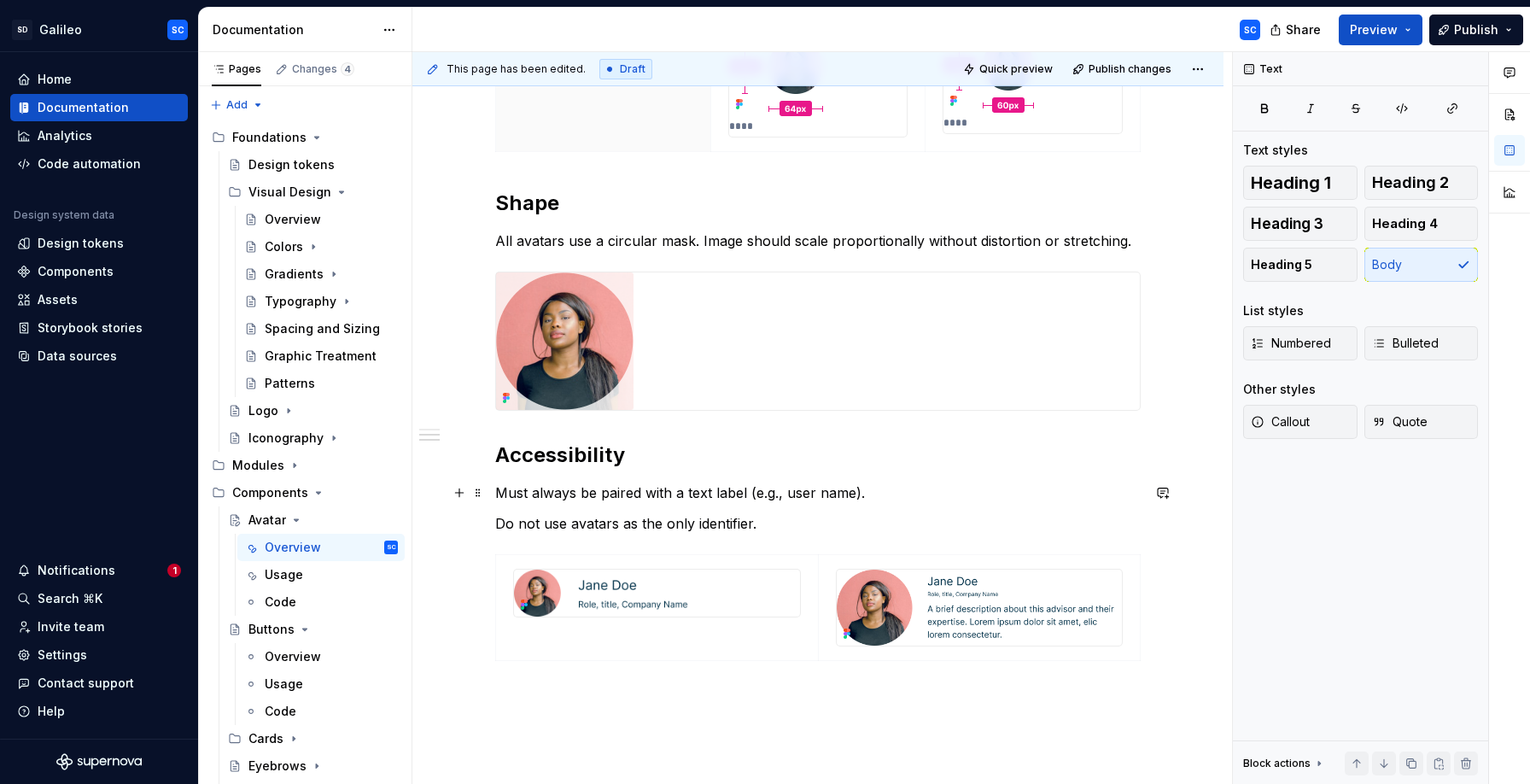
click at [591, 500] on p "Must always be paired with a text label (e.g., user name)." at bounding box center [818, 492] width 645 height 21
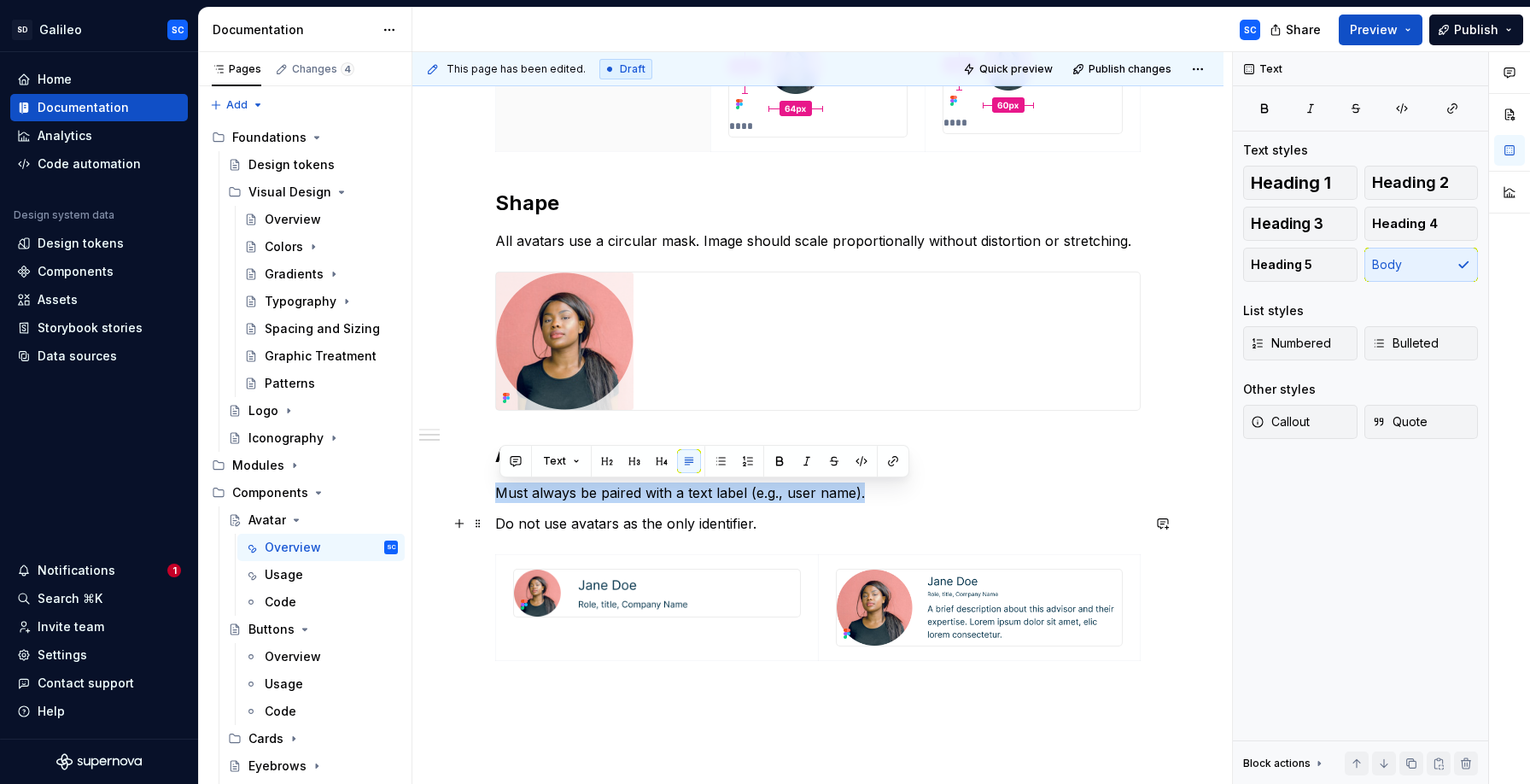
drag, startPoint x: 591, startPoint y: 500, endPoint x: 696, endPoint y: 522, distance: 107.3
click at [701, 522] on p "Do not use avatars as the only identifier." at bounding box center [818, 523] width 645 height 21
drag, startPoint x: 757, startPoint y: 526, endPoint x: 500, endPoint y: 496, distance: 258.7
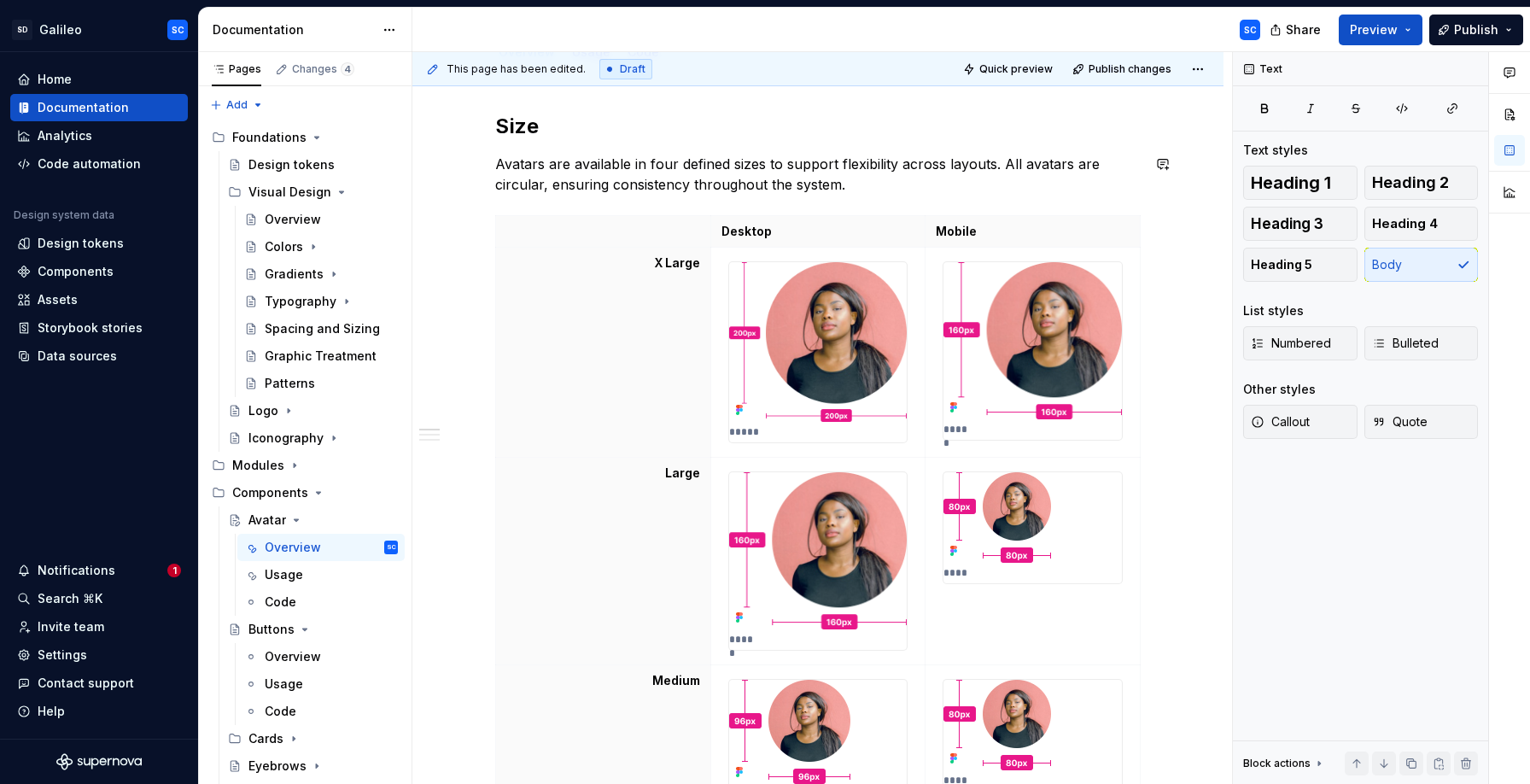
scroll to position [0, 0]
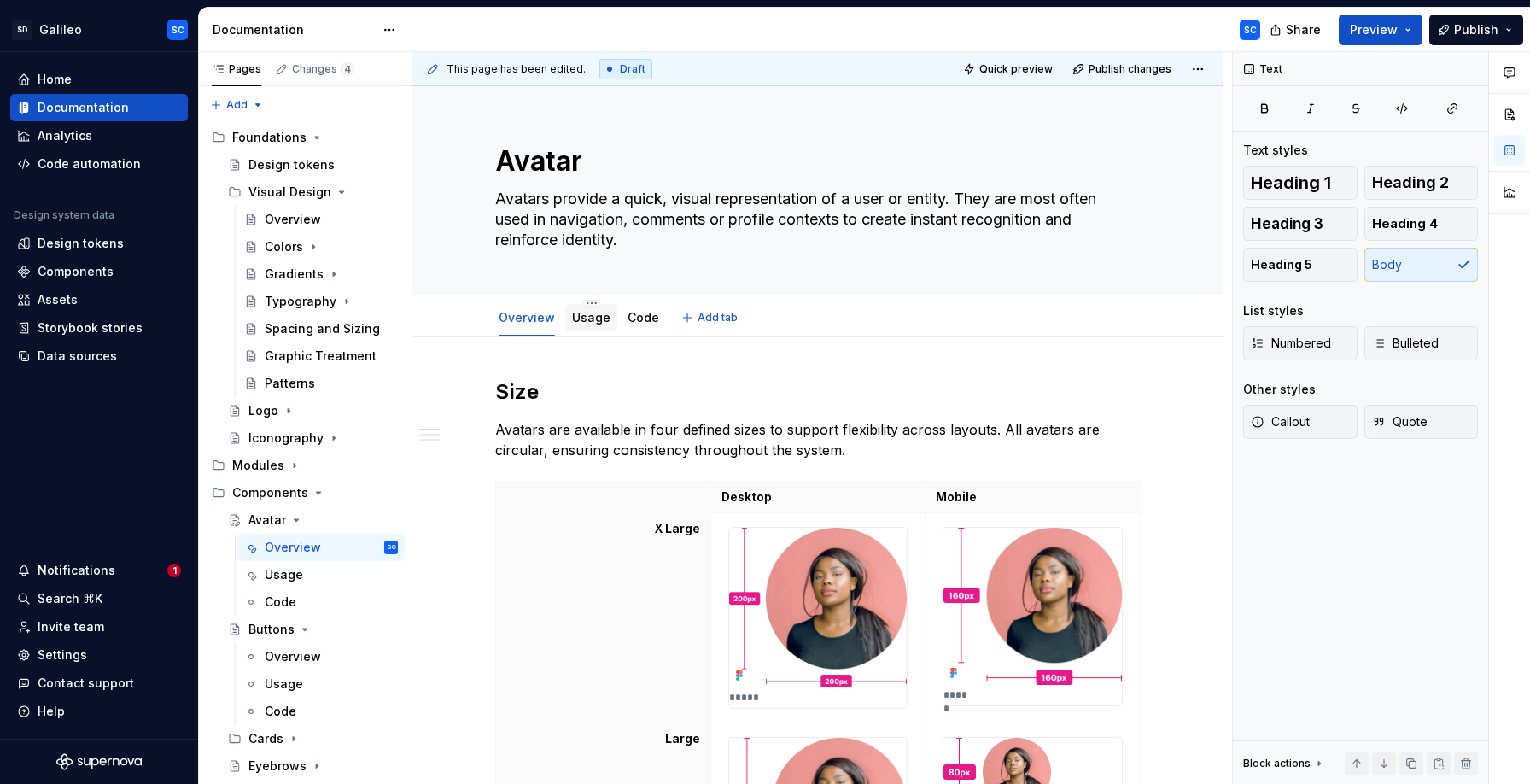
click at [597, 323] on link "Usage" at bounding box center [591, 317] width 38 height 15
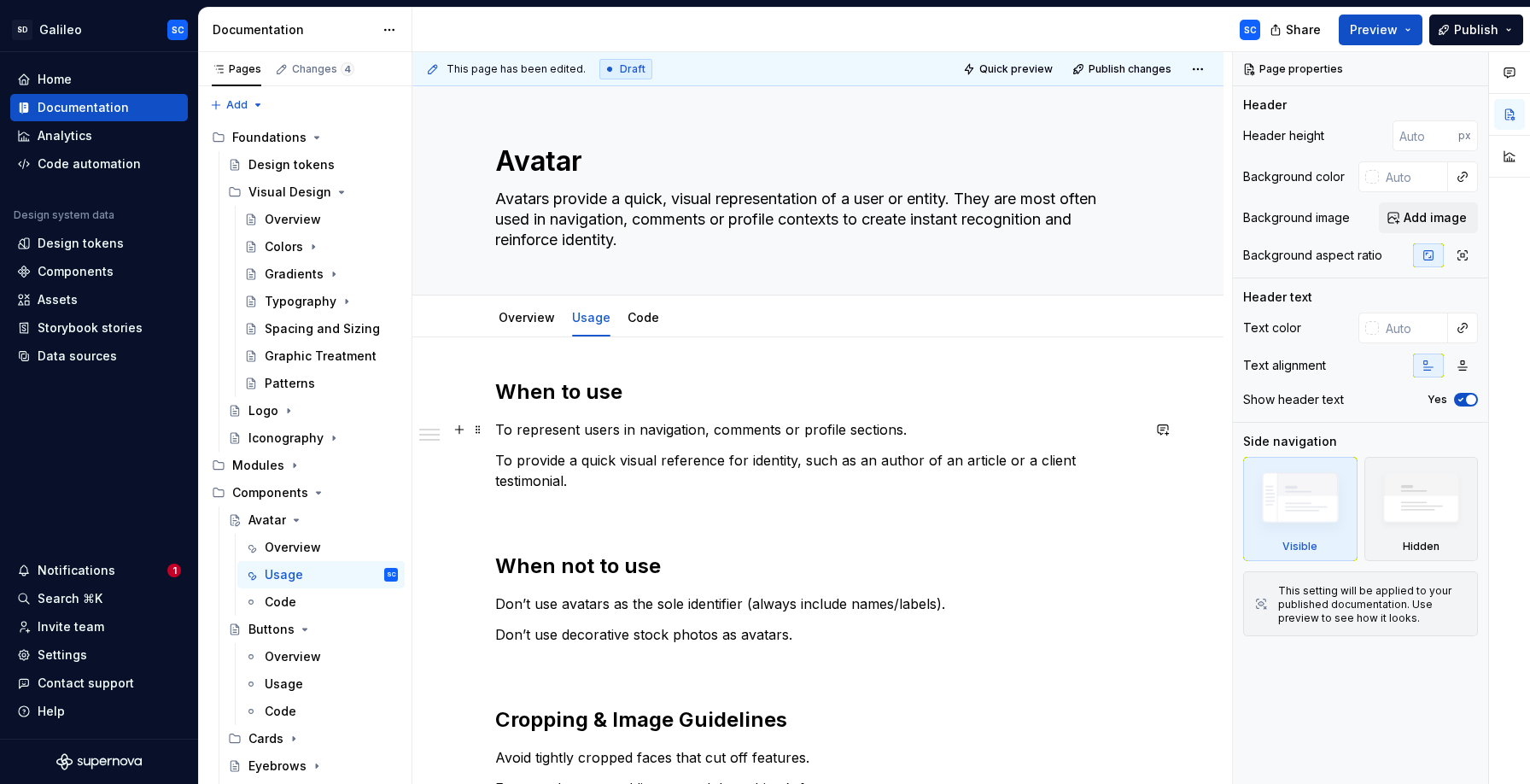
click at [604, 432] on p "To represent users in navigation, comments or profile sections." at bounding box center [818, 429] width 645 height 21
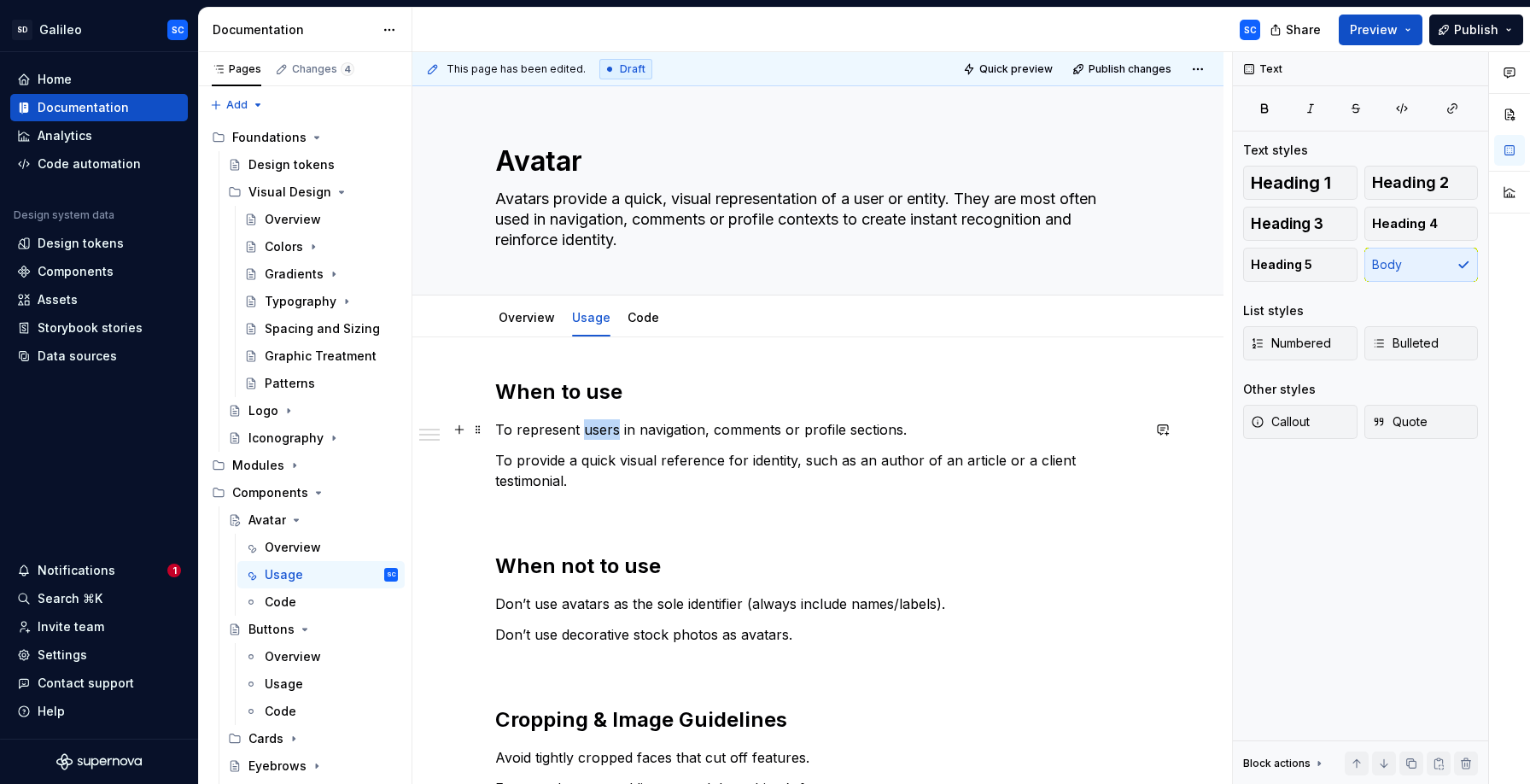
click at [604, 432] on p "To represent users in navigation, comments or profile sections." at bounding box center [818, 429] width 645 height 21
drag, startPoint x: 709, startPoint y: 430, endPoint x: 733, endPoint y: 440, distance: 26.0
click at [710, 430] on p "To represent a user in navigation, comments or profile sections." at bounding box center [818, 429] width 645 height 21
click at [808, 430] on p "To represent a user in navigation menus, comments or profile sections." at bounding box center [818, 429] width 645 height 21
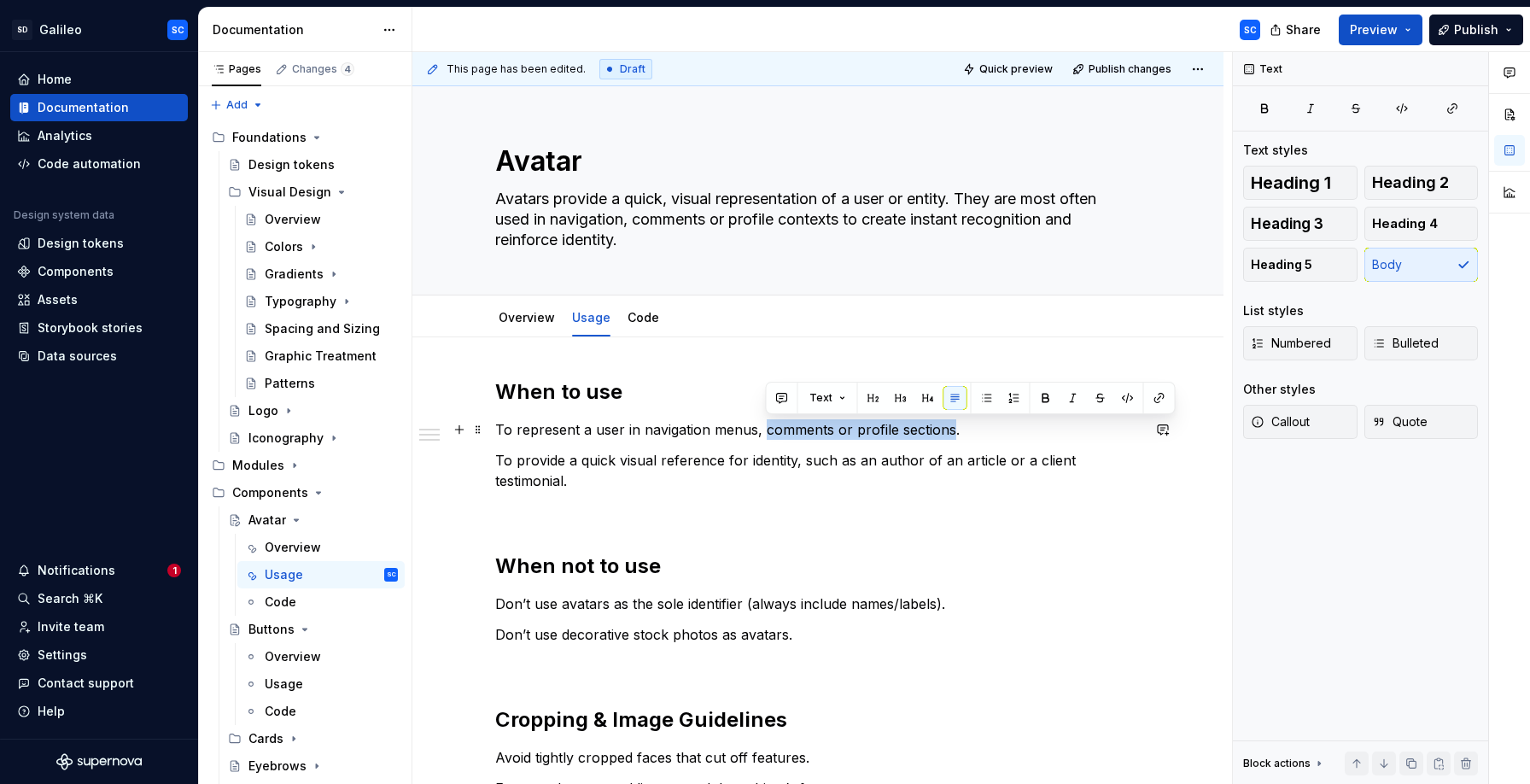
drag, startPoint x: 808, startPoint y: 430, endPoint x: 899, endPoint y: 429, distance: 91.0
click at [899, 429] on p "To represent a user in navigation menus, comments or profile sections." at bounding box center [818, 429] width 645 height 21
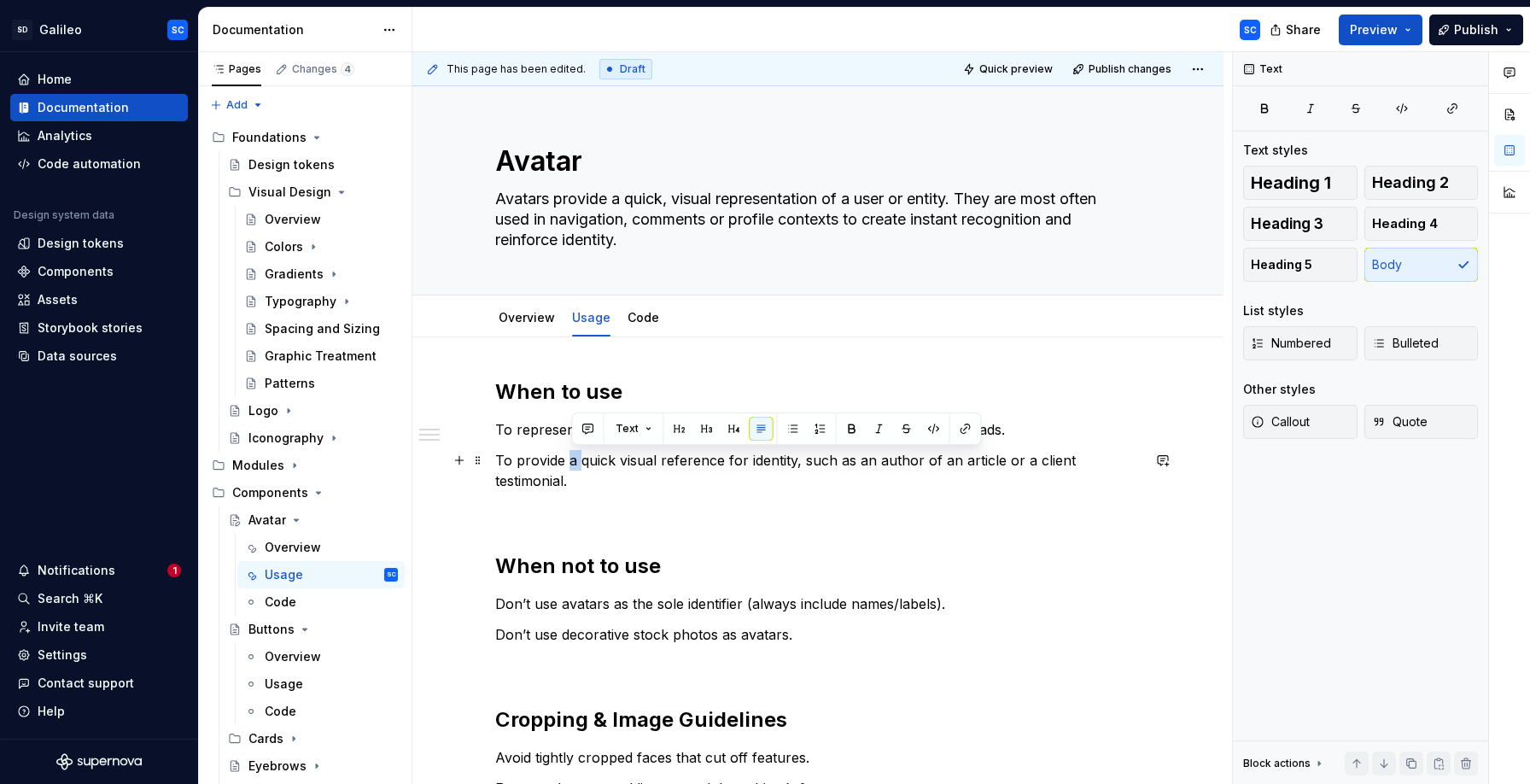
drag, startPoint x: 574, startPoint y: 463, endPoint x: 585, endPoint y: 464, distance: 11.0
click at [585, 464] on p "To provide a quick visual reference for identity, such as an author of an artic…" at bounding box center [818, 471] width 645 height 41
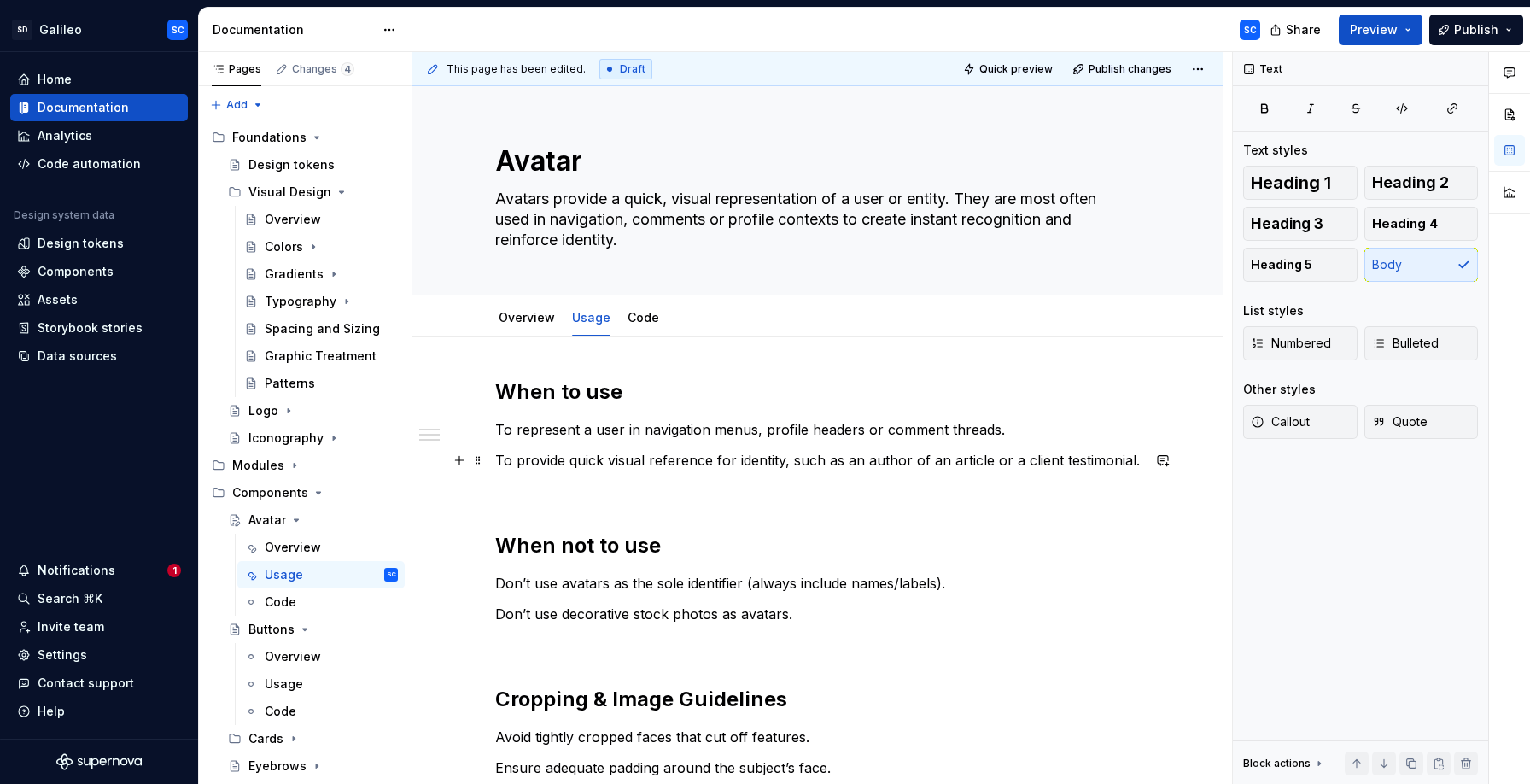
click at [698, 464] on p "To provide quick visual reference for identity, such as an author of an article…" at bounding box center [818, 460] width 645 height 21
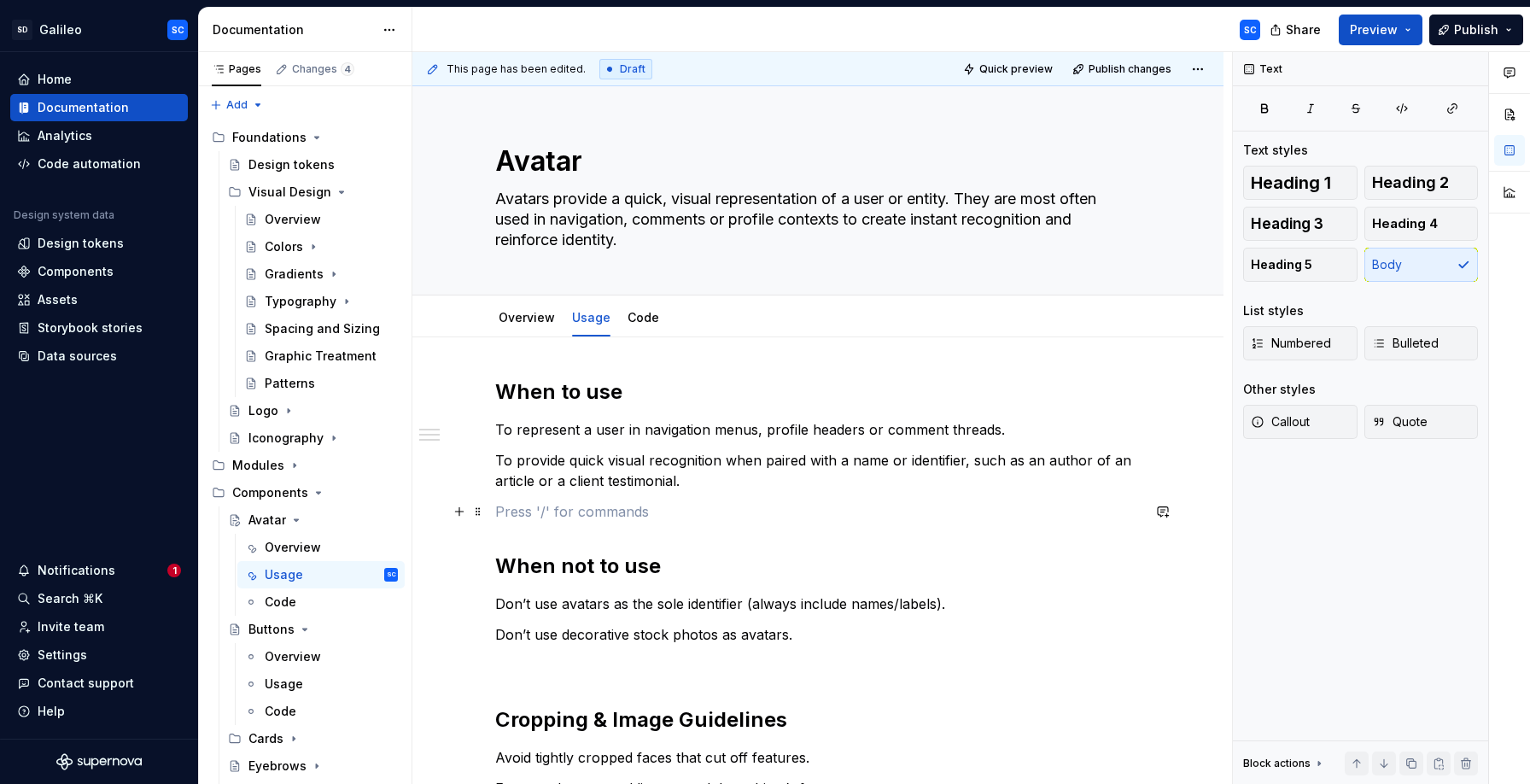
click at [749, 514] on p at bounding box center [818, 511] width 645 height 21
click at [737, 536] on div "When to use To represent a user in navigation menus, profile headers or comment…" at bounding box center [818, 755] width 645 height 754
click at [759, 510] on p at bounding box center [818, 511] width 645 height 21
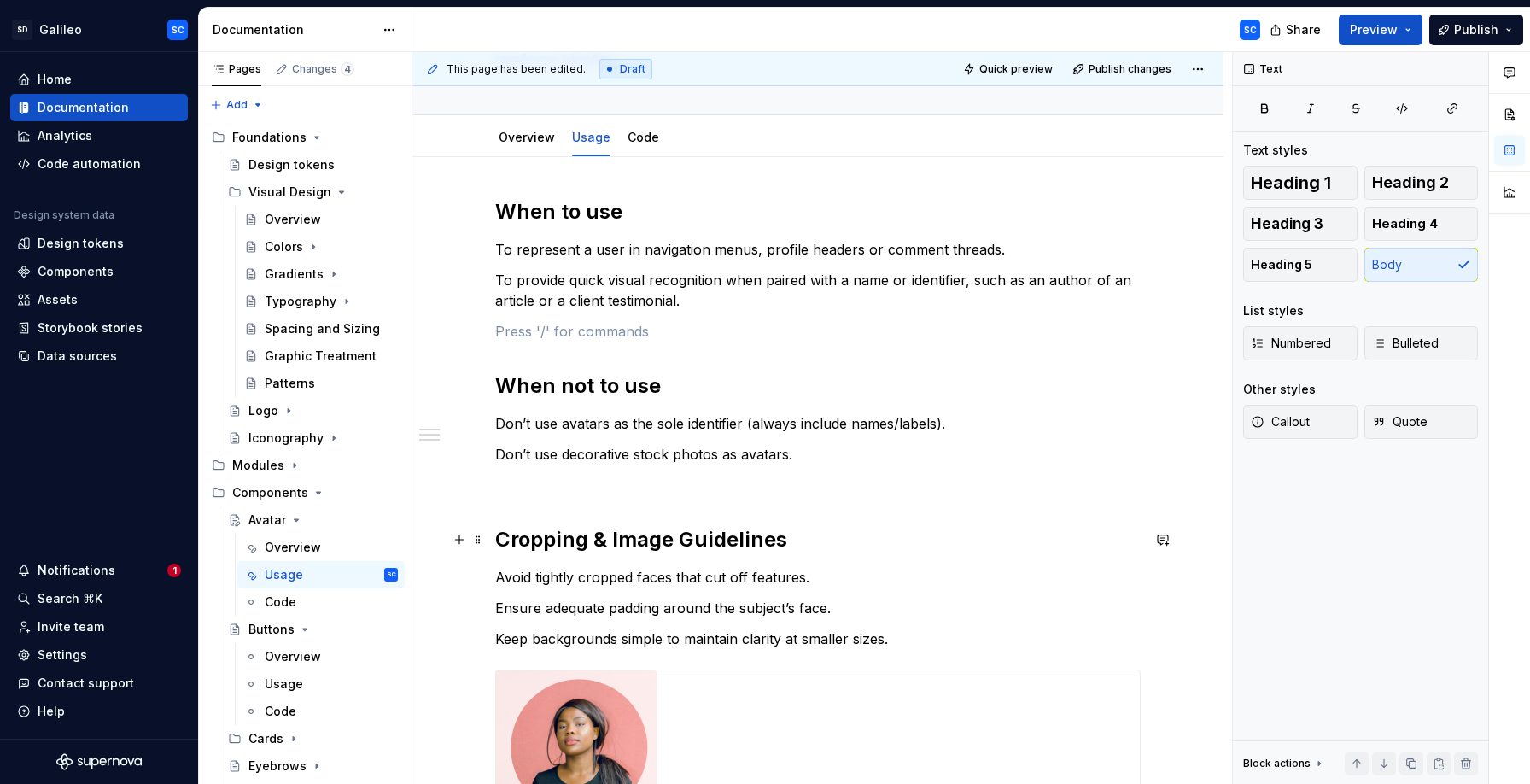
scroll to position [187, 0]
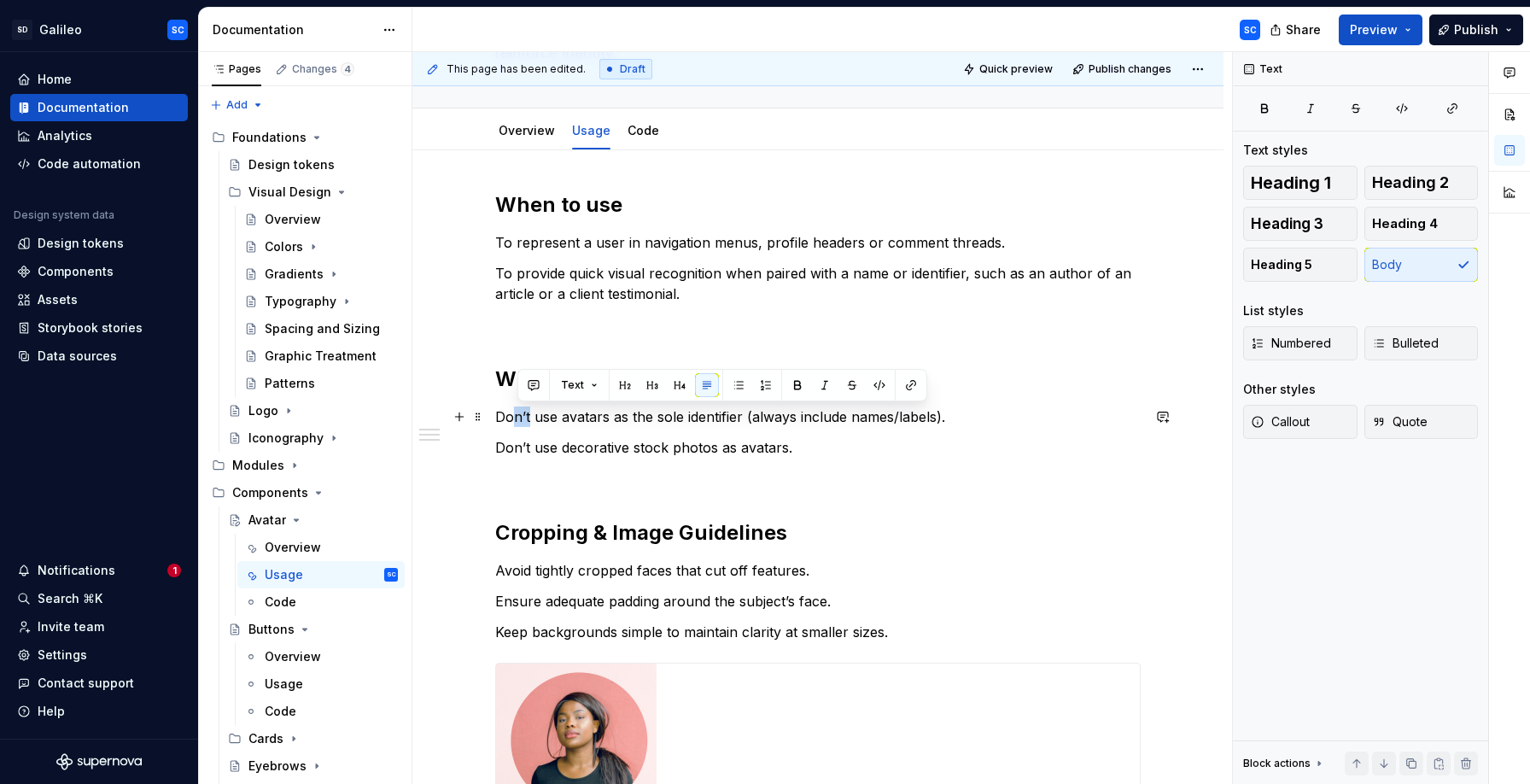
drag, startPoint x: 534, startPoint y: 418, endPoint x: 519, endPoint y: 425, distance: 16.6
click at [520, 423] on p "Don’t use avatars as the sole identifier (always include names/labels)." at bounding box center [818, 417] width 645 height 21
click at [682, 418] on p "Do not use avatars as the sole identifier (always include names/labels)." at bounding box center [818, 417] width 645 height 21
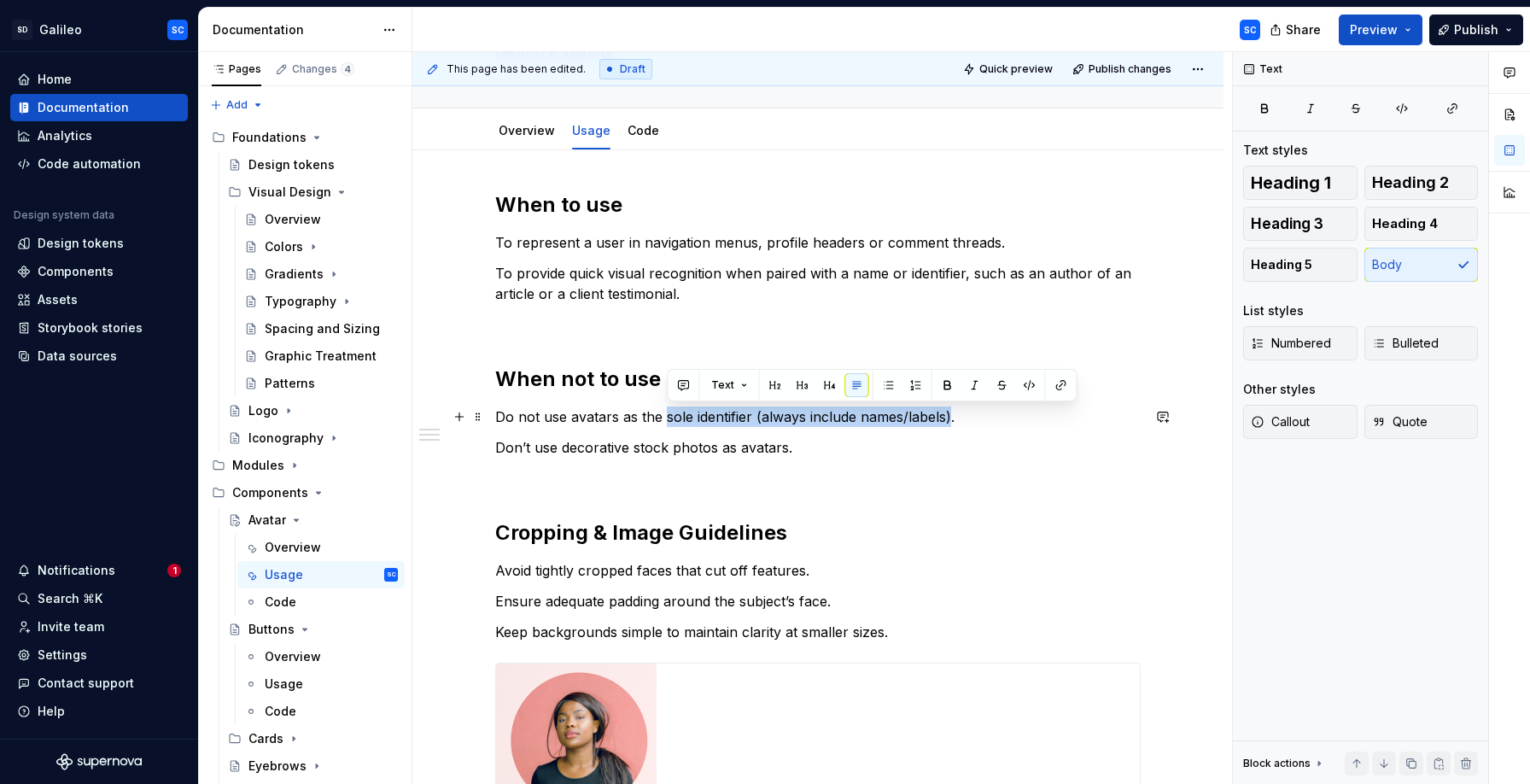
drag, startPoint x: 682, startPoint y: 418, endPoint x: 948, endPoint y: 422, distance: 266.0
click at [948, 422] on p "Do not use avatars as the sole identifier (always include names/labels)." at bounding box center [818, 417] width 645 height 21
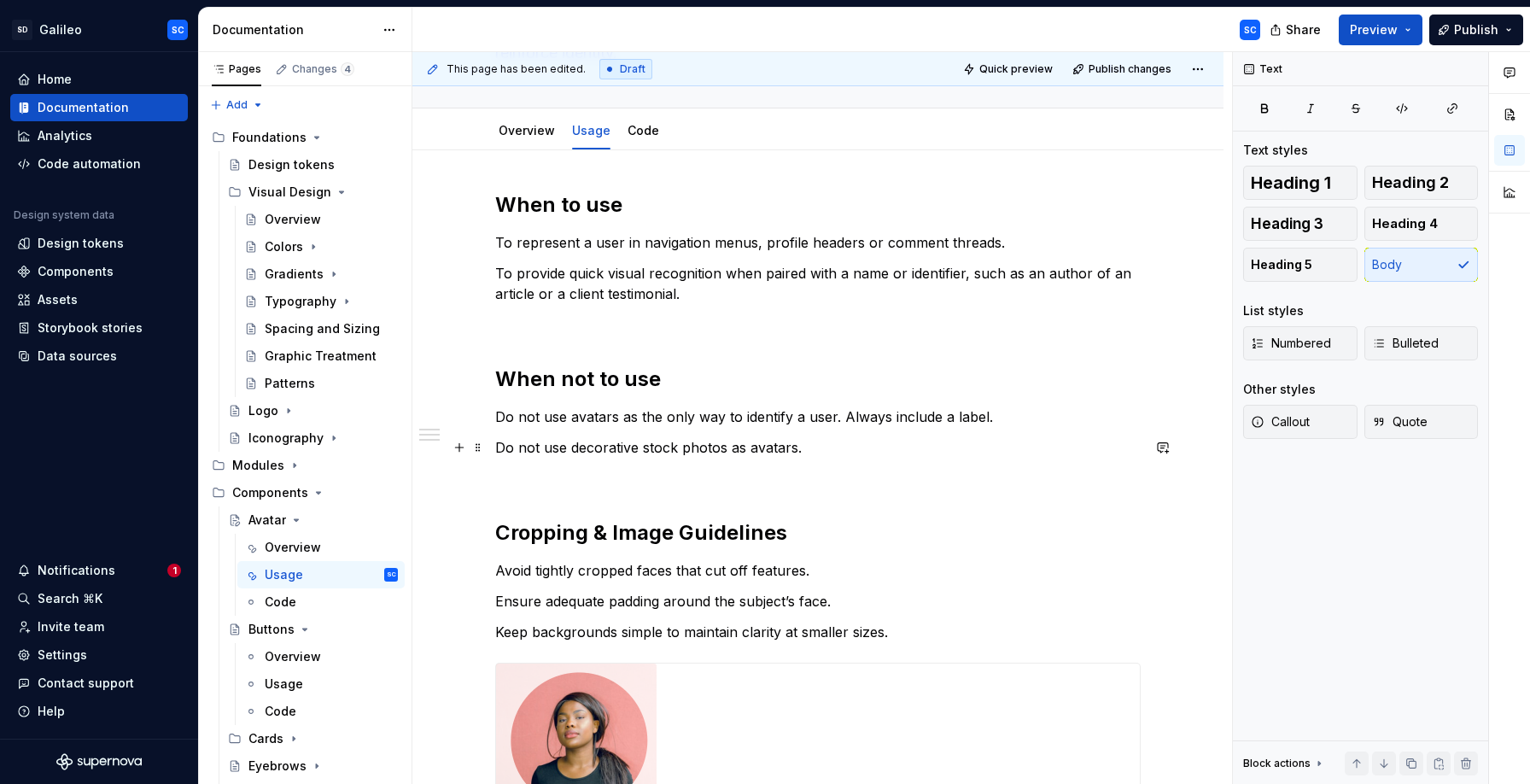
click at [509, 448] on p "Do not use decorative stock photos as avatars." at bounding box center [818, 447] width 645 height 21
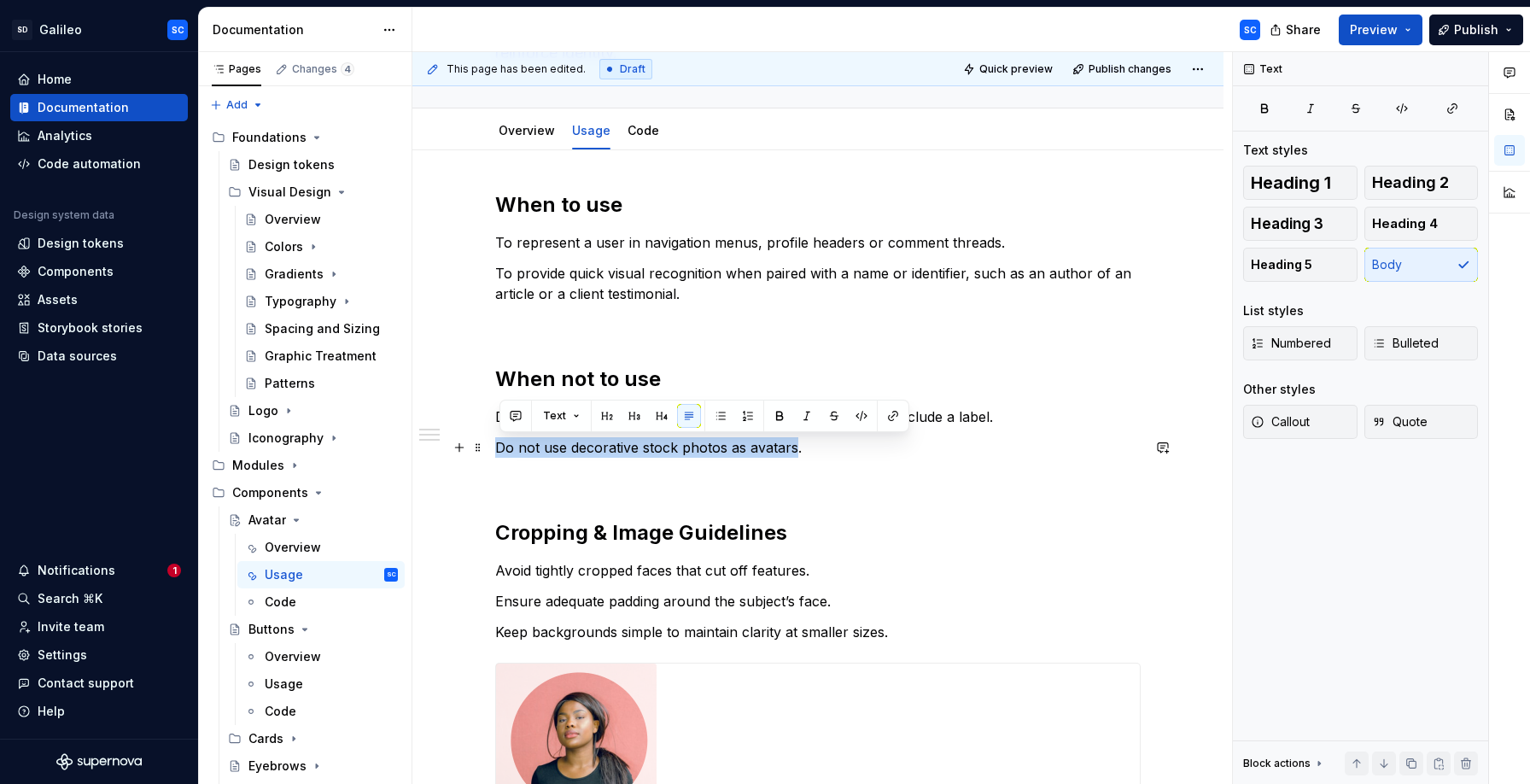
drag, startPoint x: 509, startPoint y: 448, endPoint x: 764, endPoint y: 451, distance: 255.0
click at [764, 451] on p "Do not use decorative stock photos as avatars." at bounding box center [818, 447] width 645 height 21
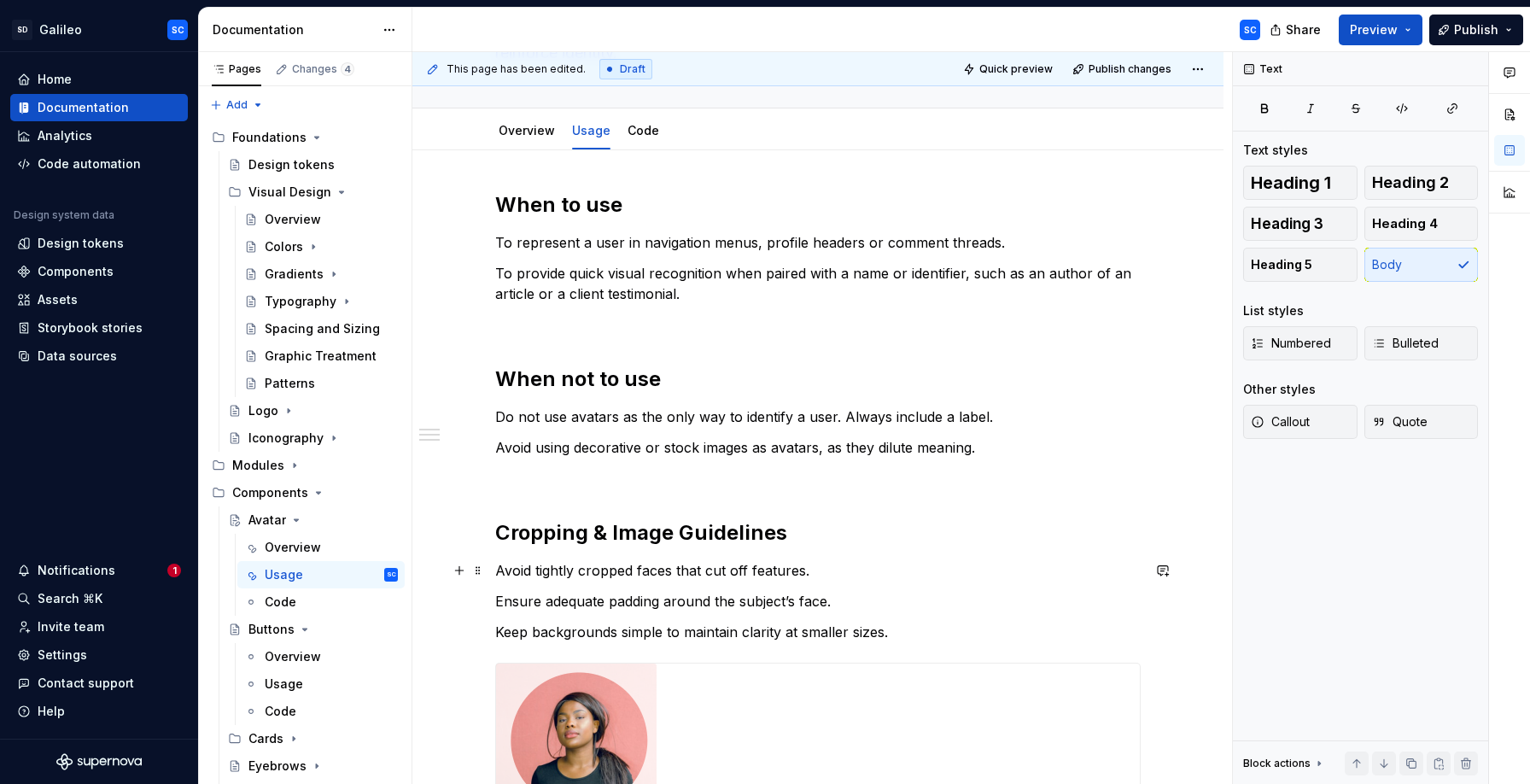
click at [510, 571] on p "Avoid tightly cropped faces that cut off features." at bounding box center [818, 570] width 645 height 21
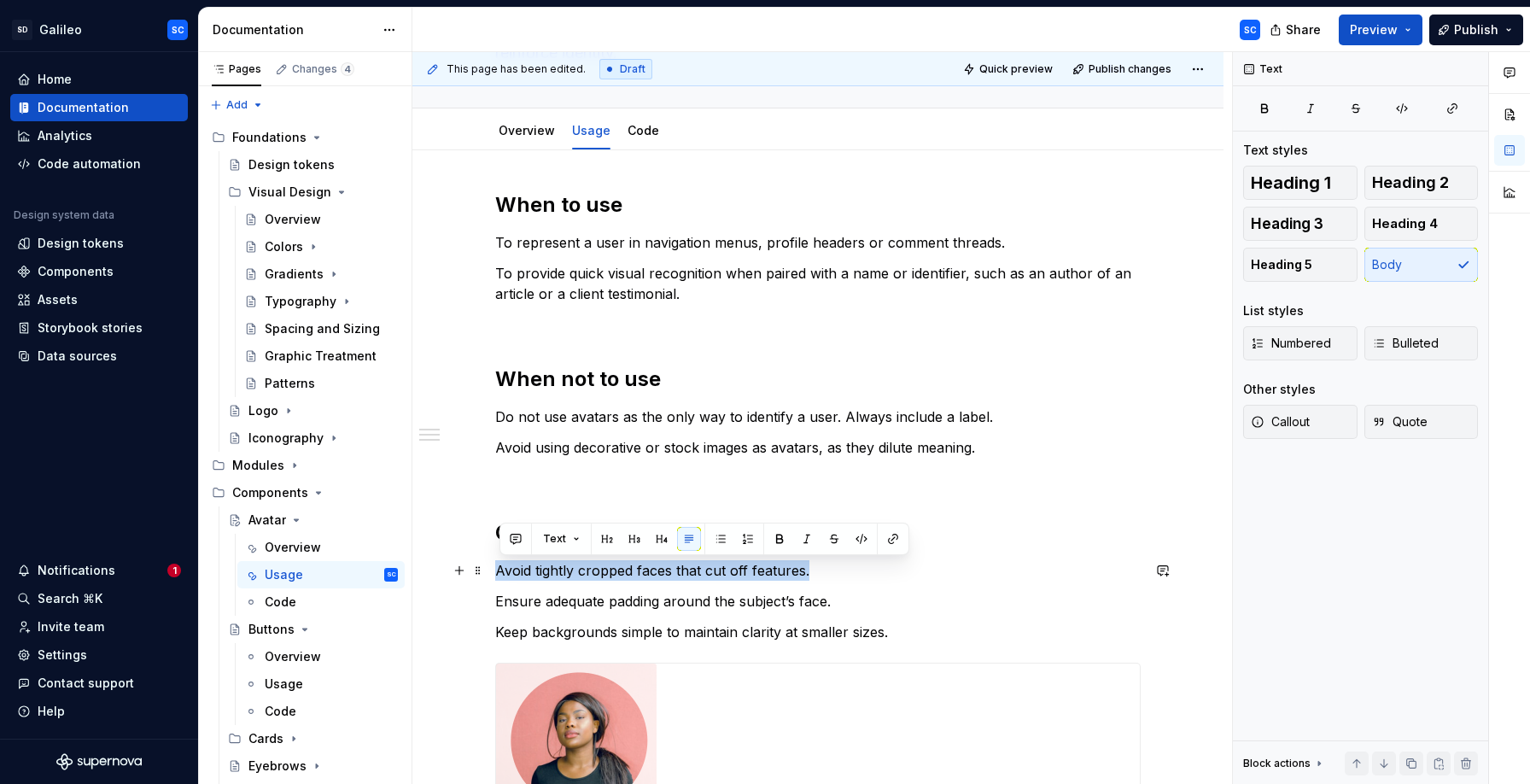
drag, startPoint x: 510, startPoint y: 571, endPoint x: 808, endPoint y: 567, distance: 298.0
click at [808, 567] on p "Avoid tightly cropped faces that cut off features." at bounding box center [818, 570] width 645 height 21
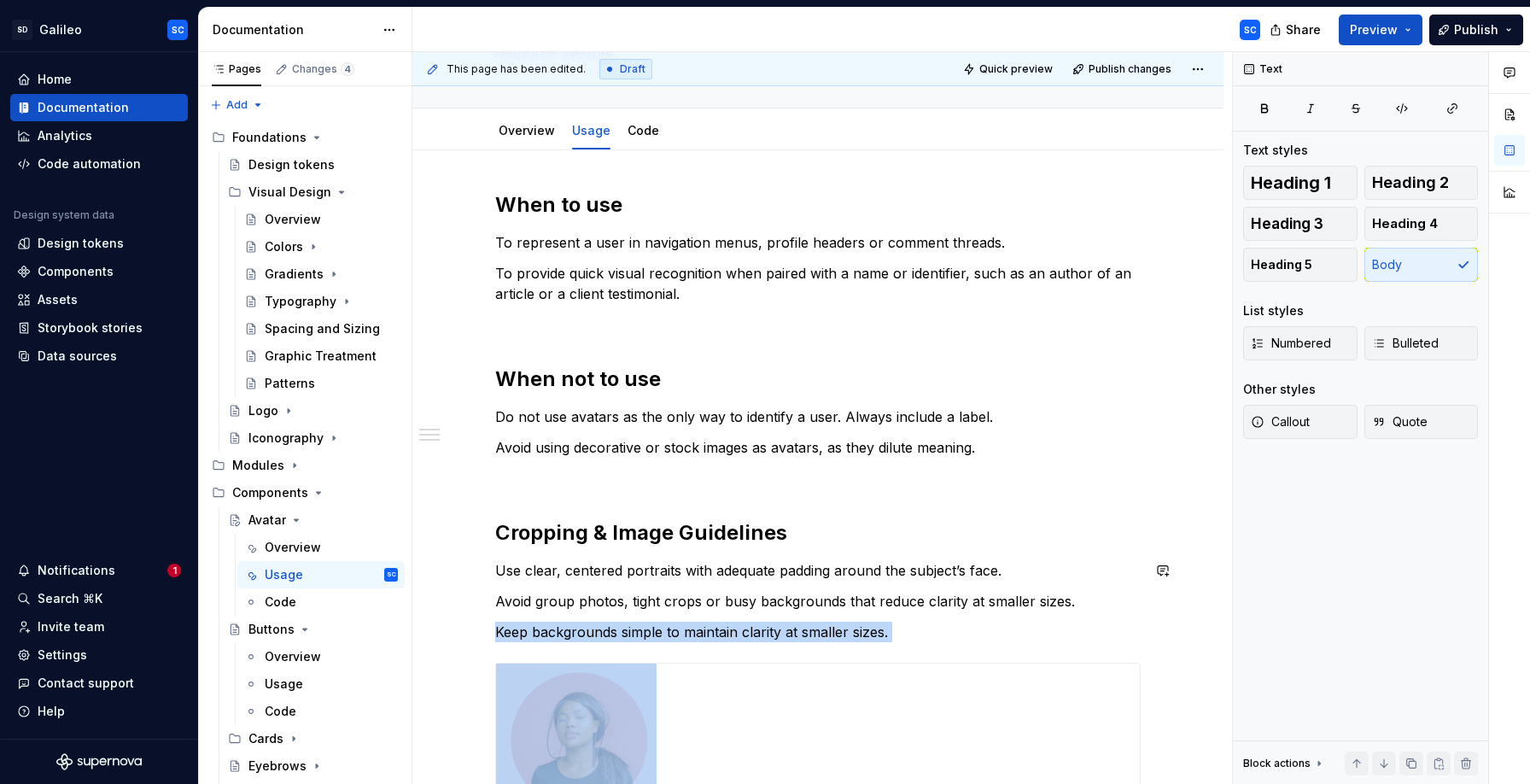
scroll to position [604, 0]
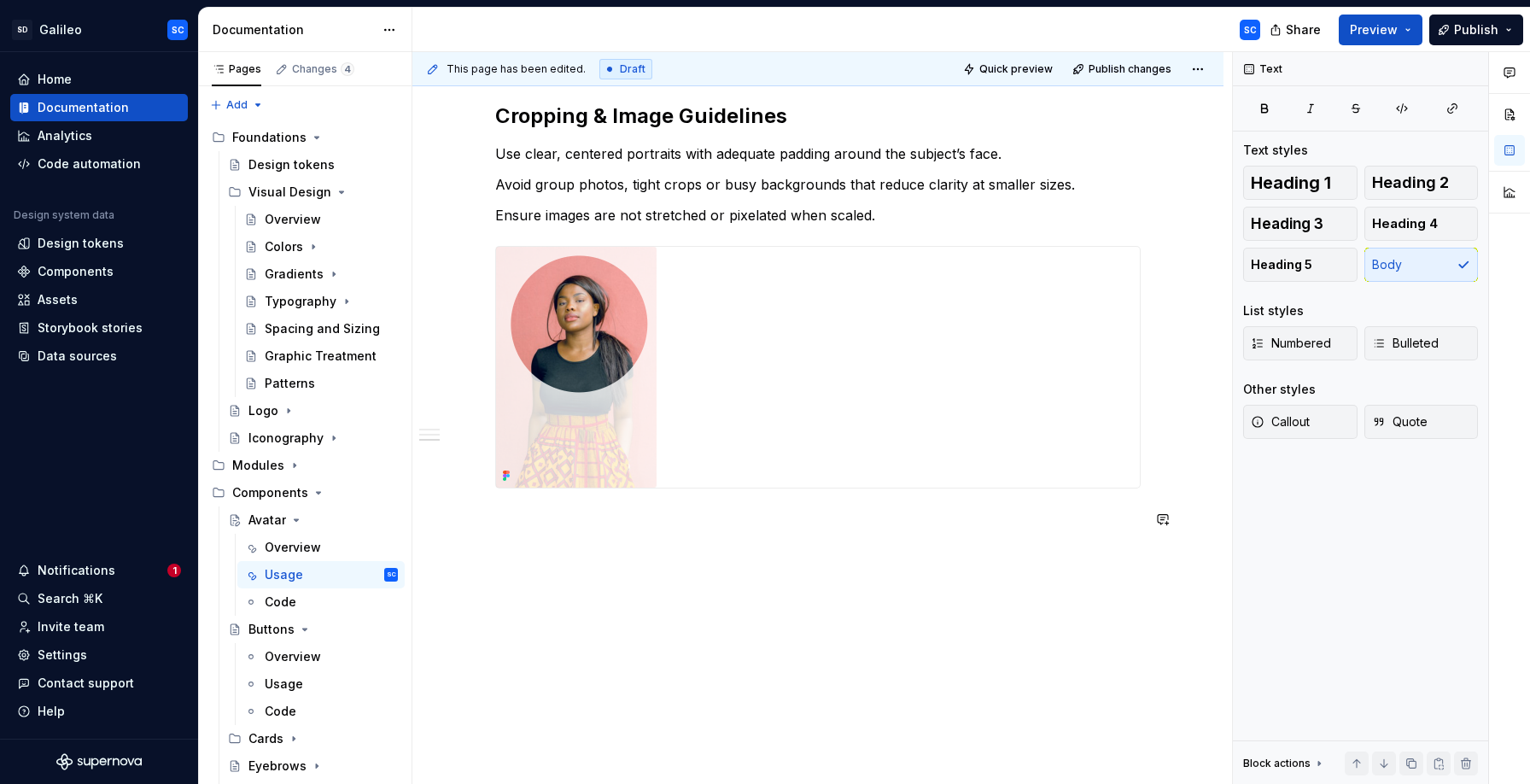
click at [710, 562] on div "When to use To represent a user in navigation menus, profile headers or comment…" at bounding box center [818, 259] width 811 height 1051
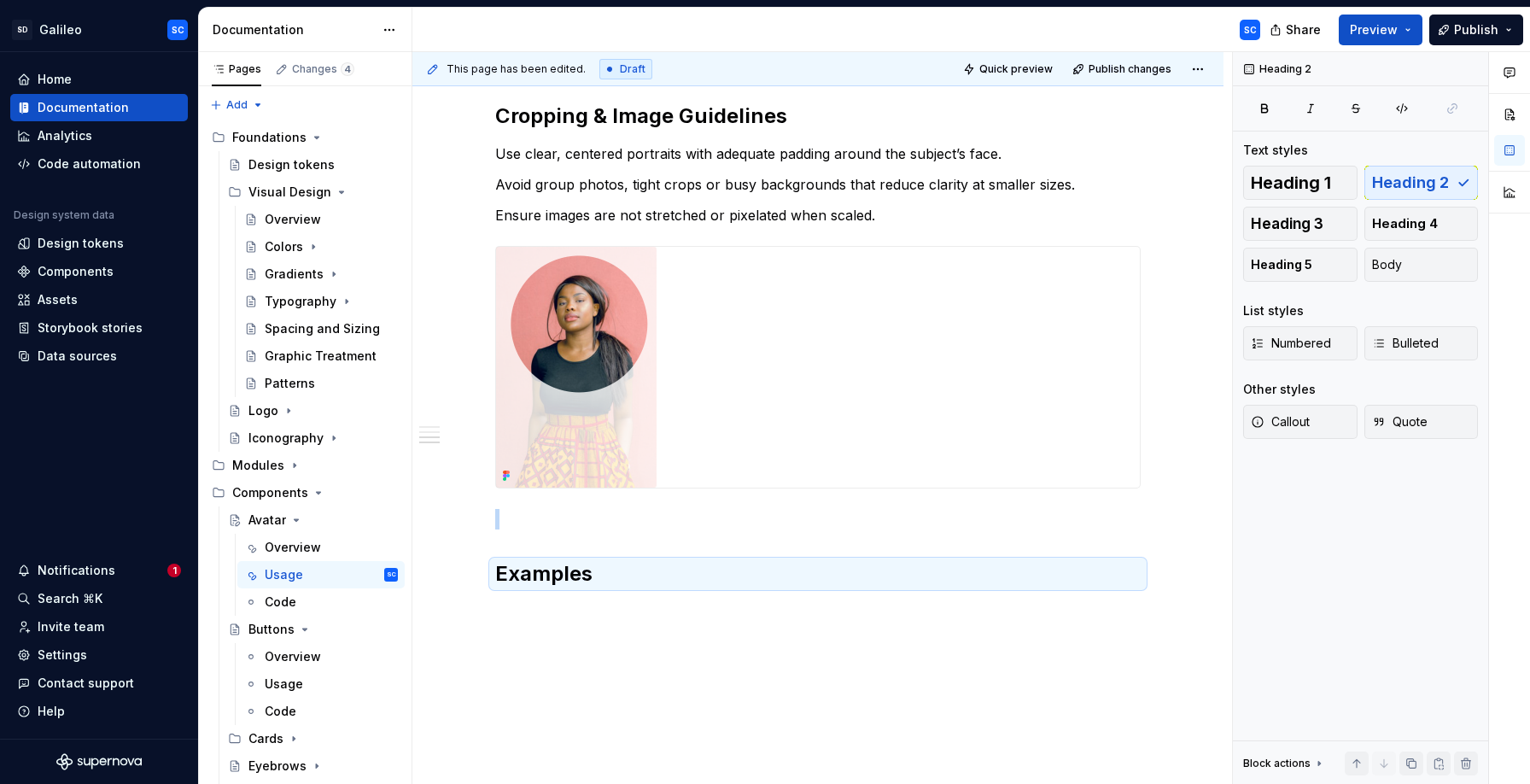
drag, startPoint x: 650, startPoint y: 602, endPoint x: 649, endPoint y: 615, distance: 13.0
click at [650, 602] on div "When to use To represent a user in navigation menus, profile headers or comment…" at bounding box center [818, 191] width 645 height 833
click at [649, 615] on div "When to use To represent a user in navigation menus, profile headers or comment…" at bounding box center [818, 289] width 811 height 1109
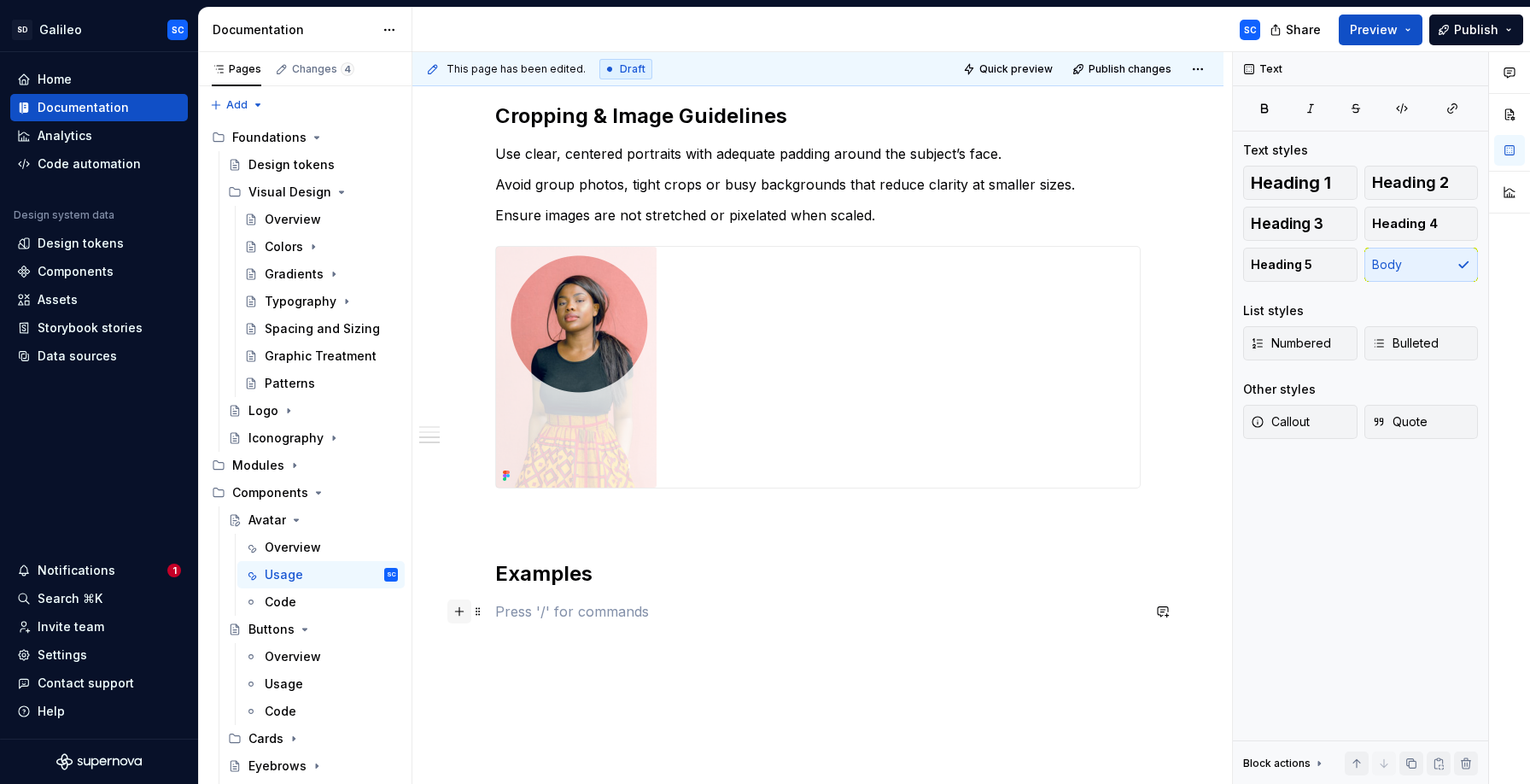
click at [467, 619] on button "button" at bounding box center [459, 611] width 24 height 24
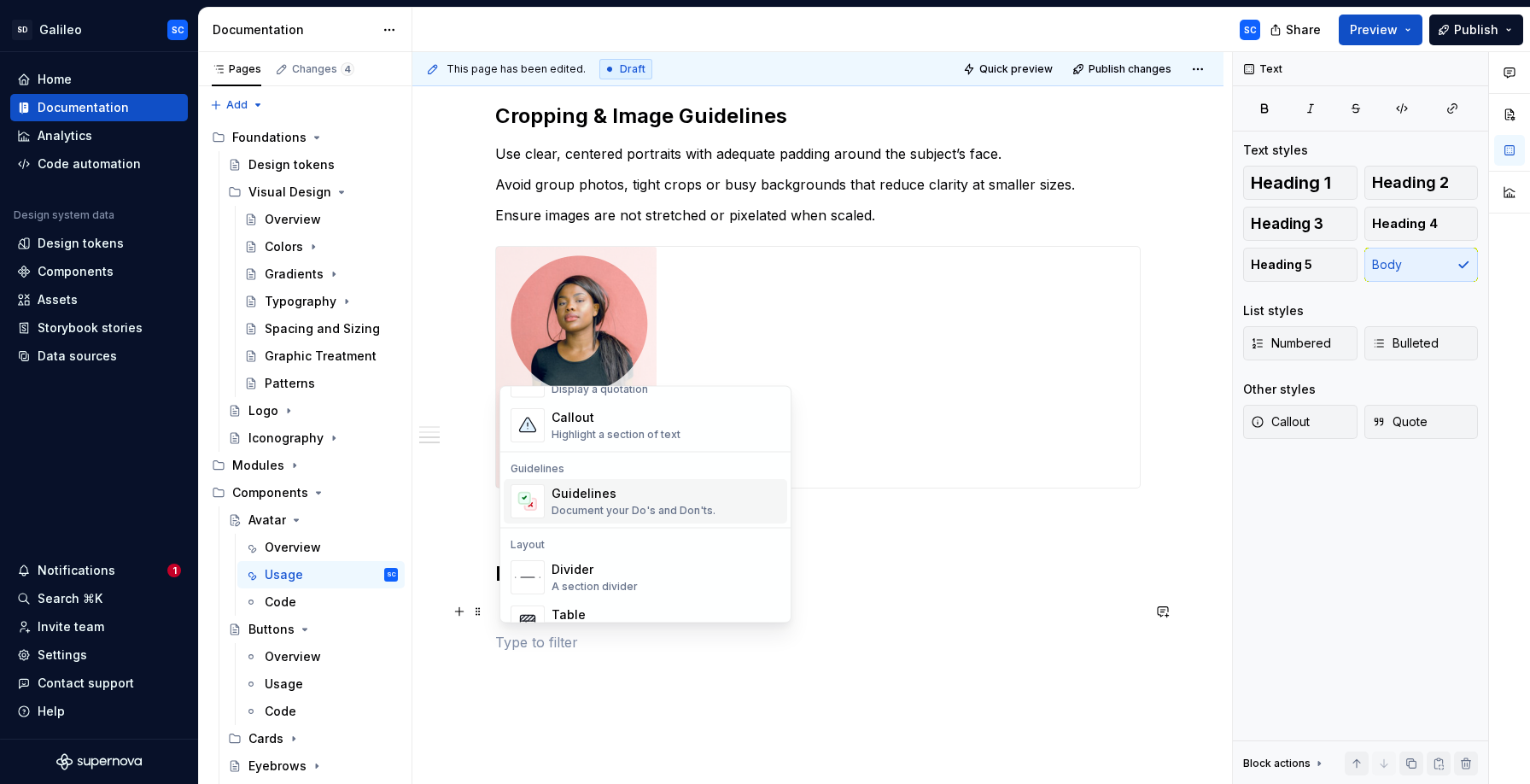
scroll to position [413, 0]
click at [617, 504] on div "Guidelines" at bounding box center [633, 498] width 164 height 17
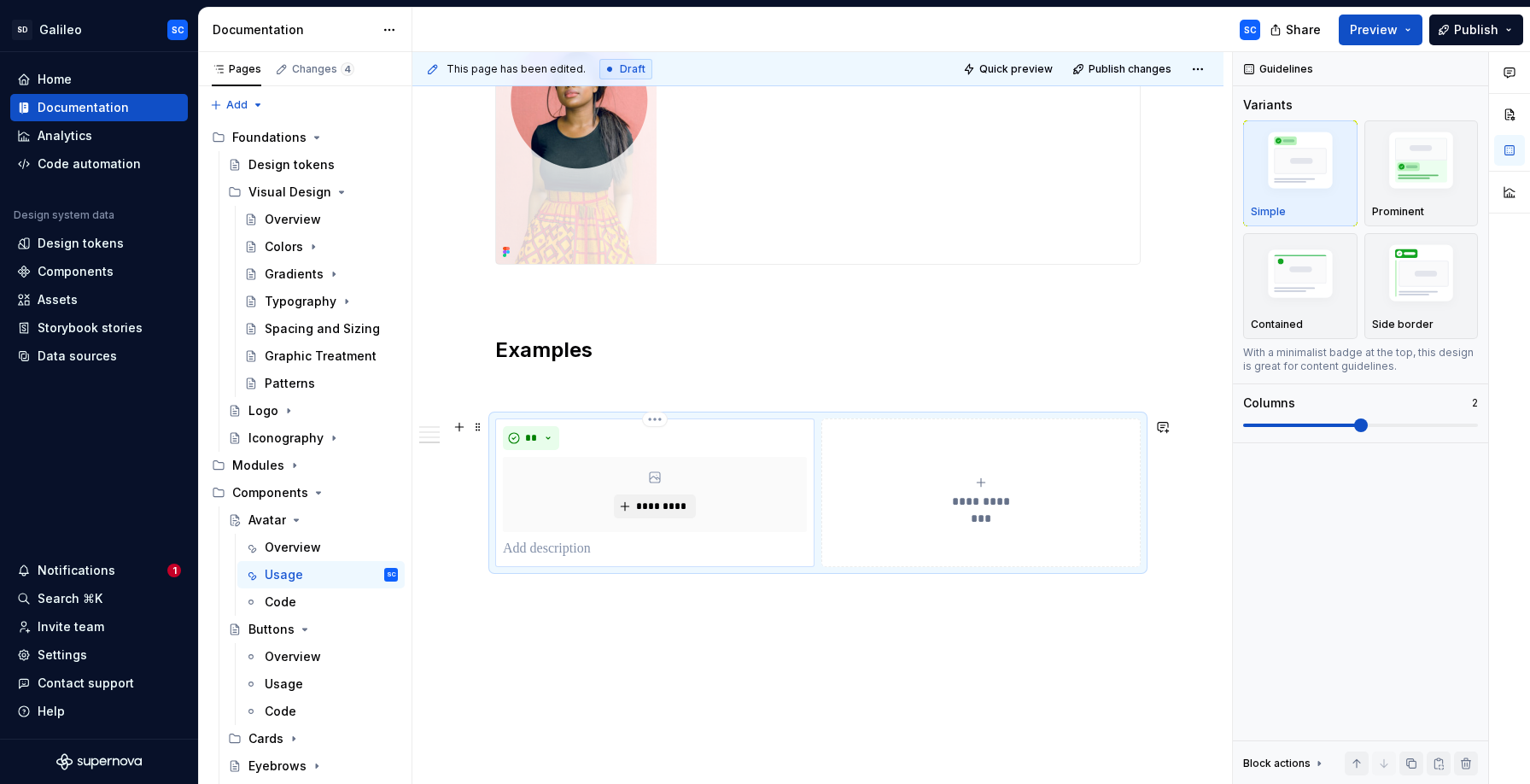
scroll to position [830, 0]
click at [1411, 159] on img "button" at bounding box center [1422, 163] width 100 height 74
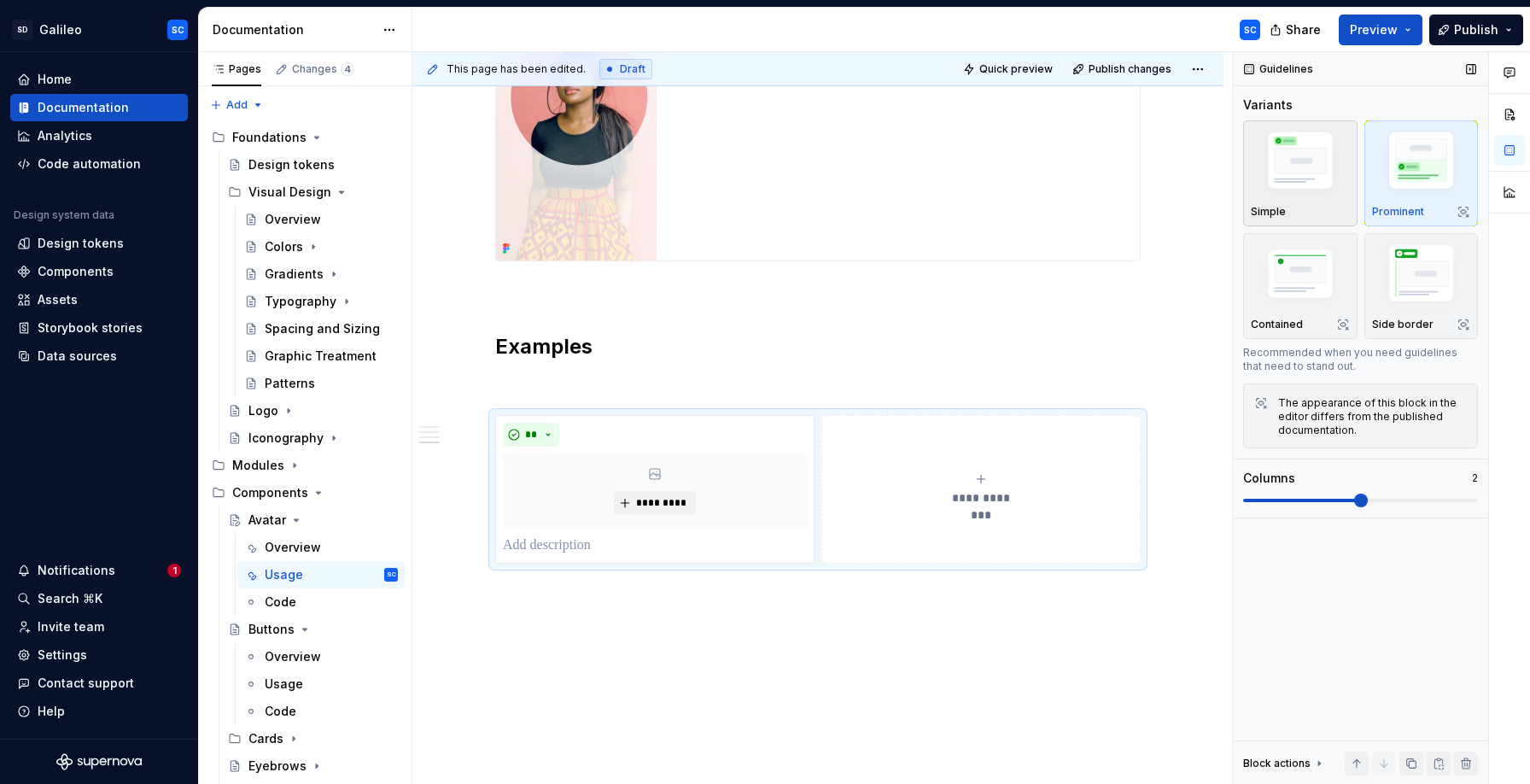
click at [1309, 173] on img "button" at bounding box center [1300, 163] width 100 height 74
